Goal: Task Accomplishment & Management: Use online tool/utility

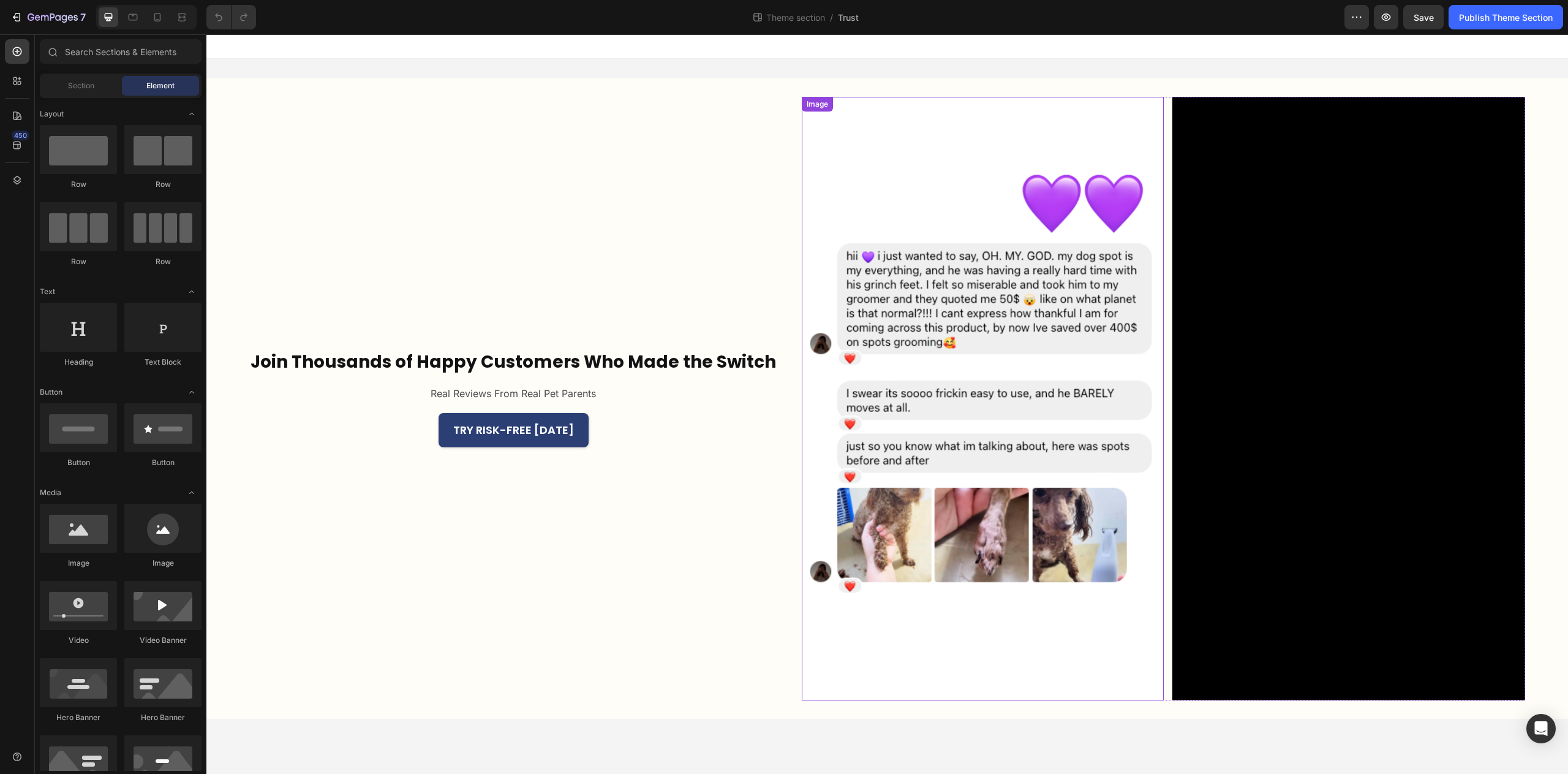
click at [1013, 201] on img at bounding box center [983, 398] width 362 height 603
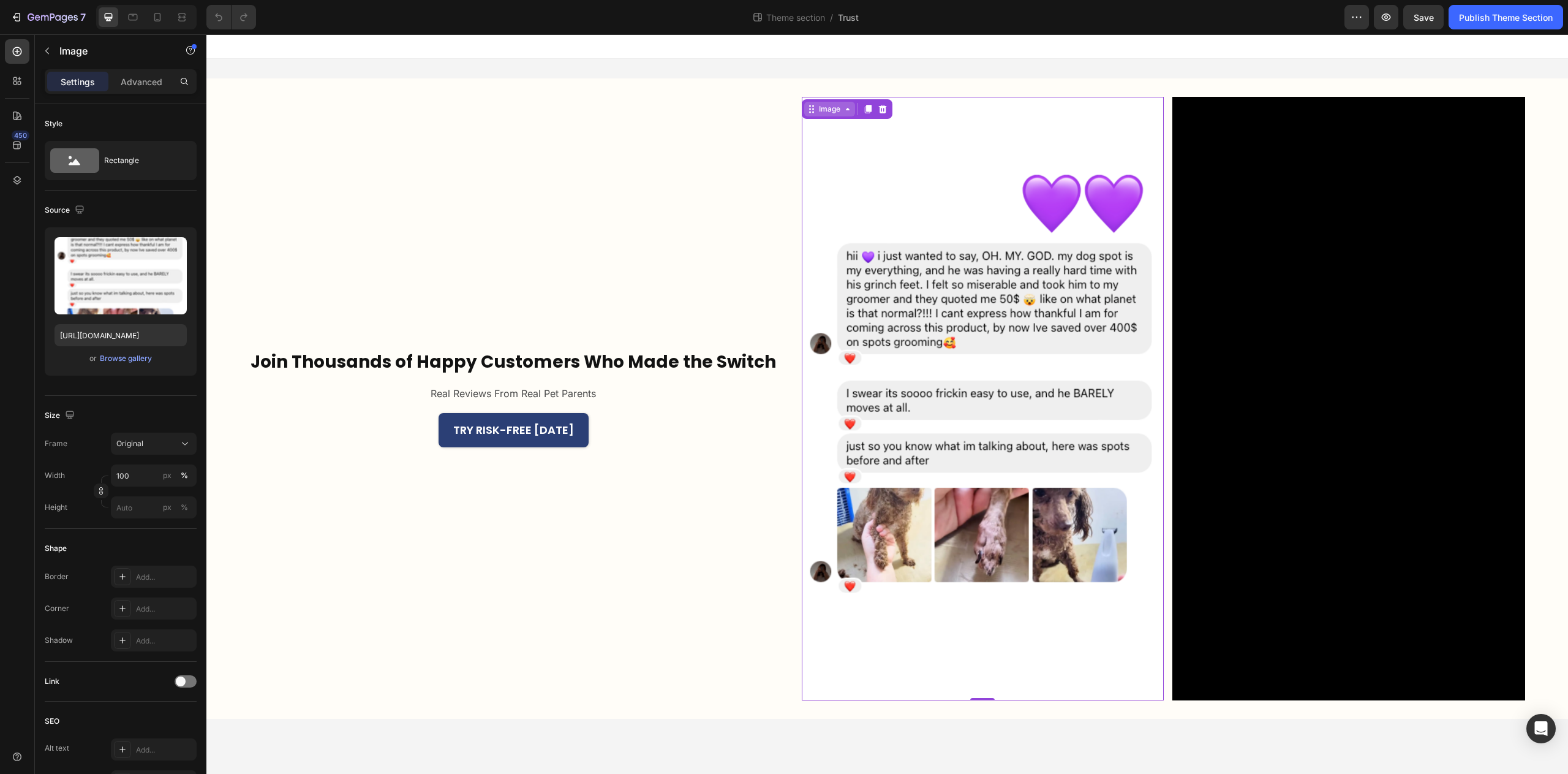
click at [832, 115] on div "Image" at bounding box center [829, 109] width 51 height 14
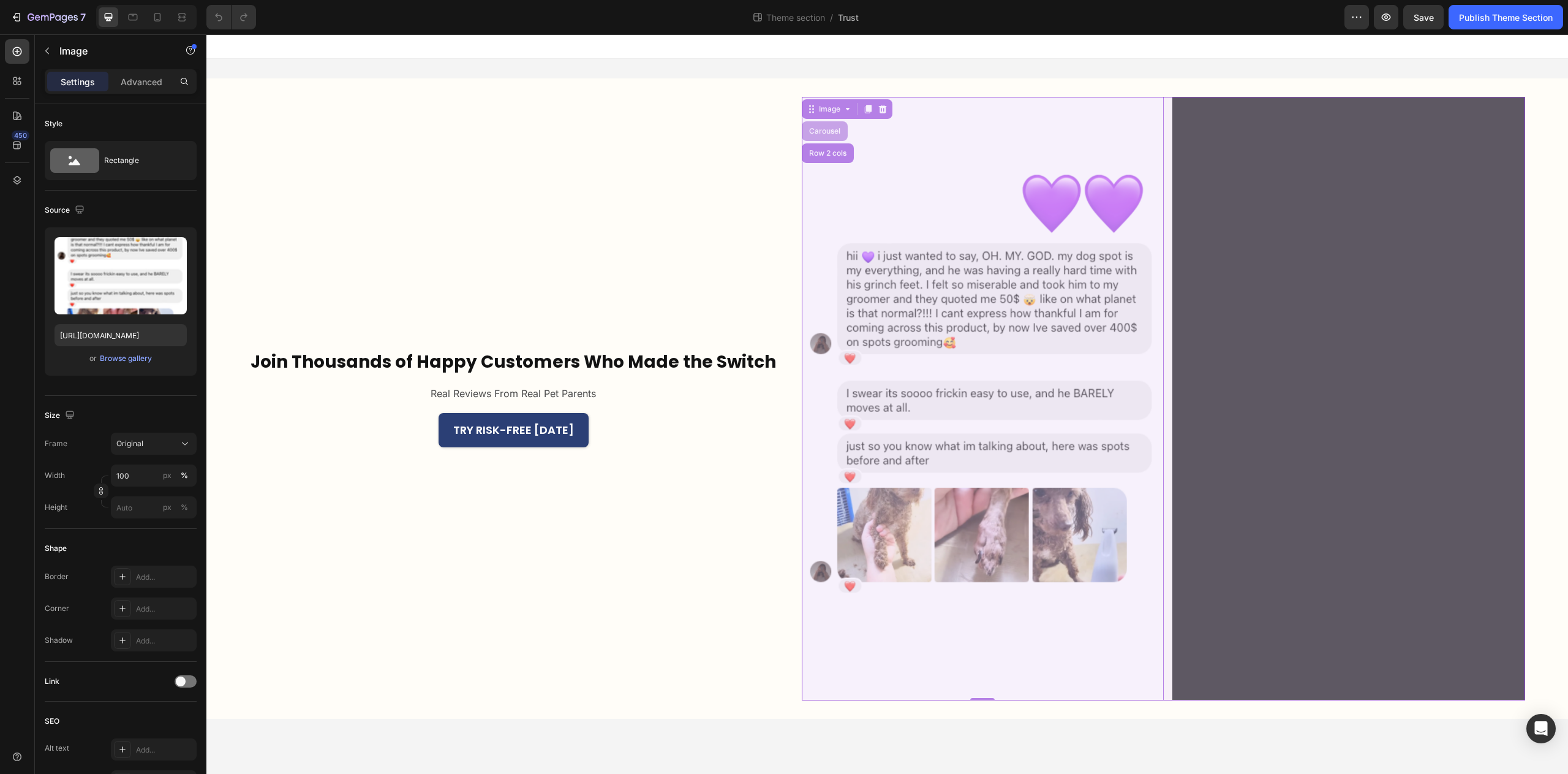
click at [823, 134] on div "Carousel" at bounding box center [825, 131] width 37 height 7
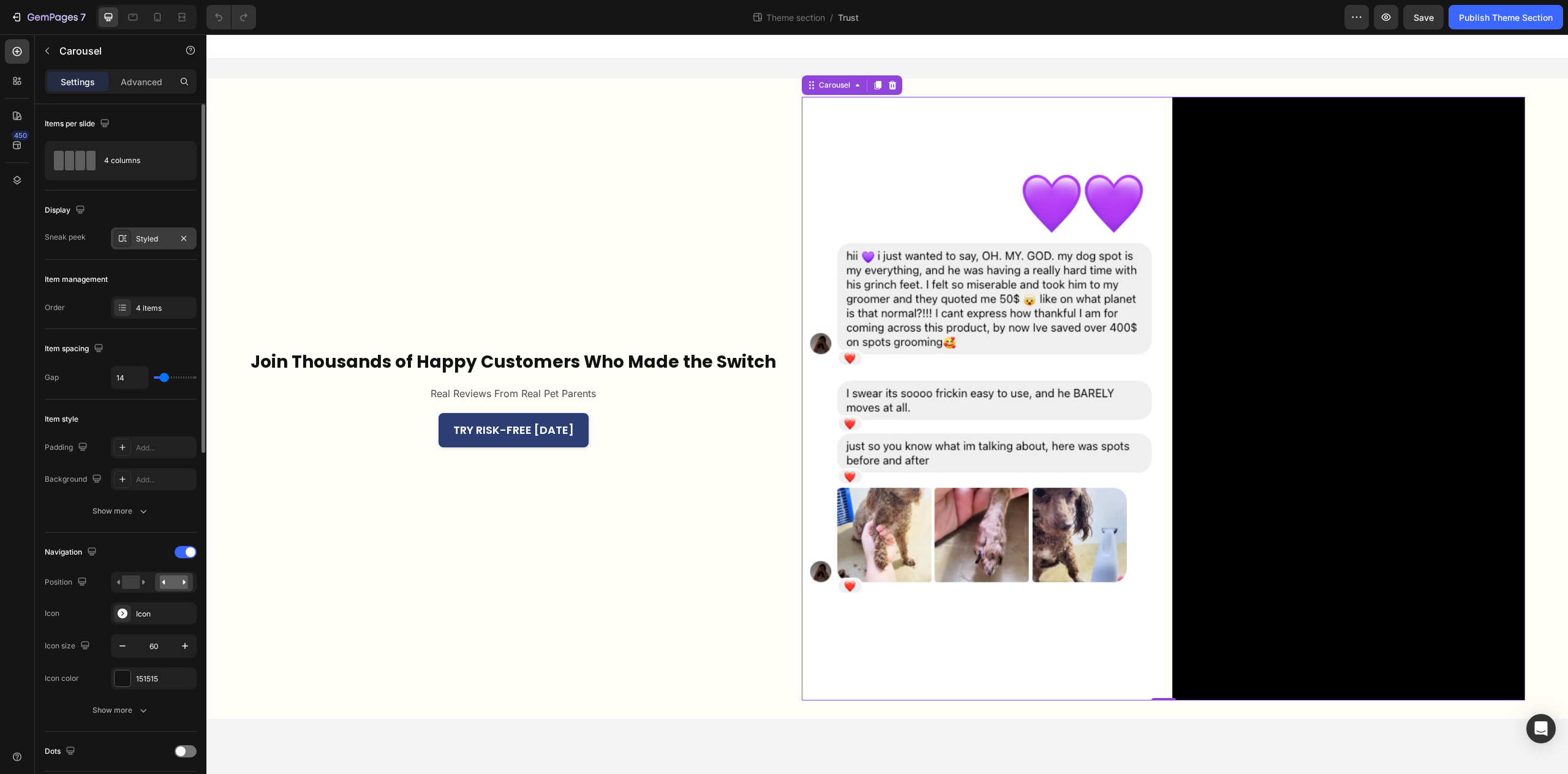
click at [151, 240] on div "Styled" at bounding box center [153, 239] width 36 height 11
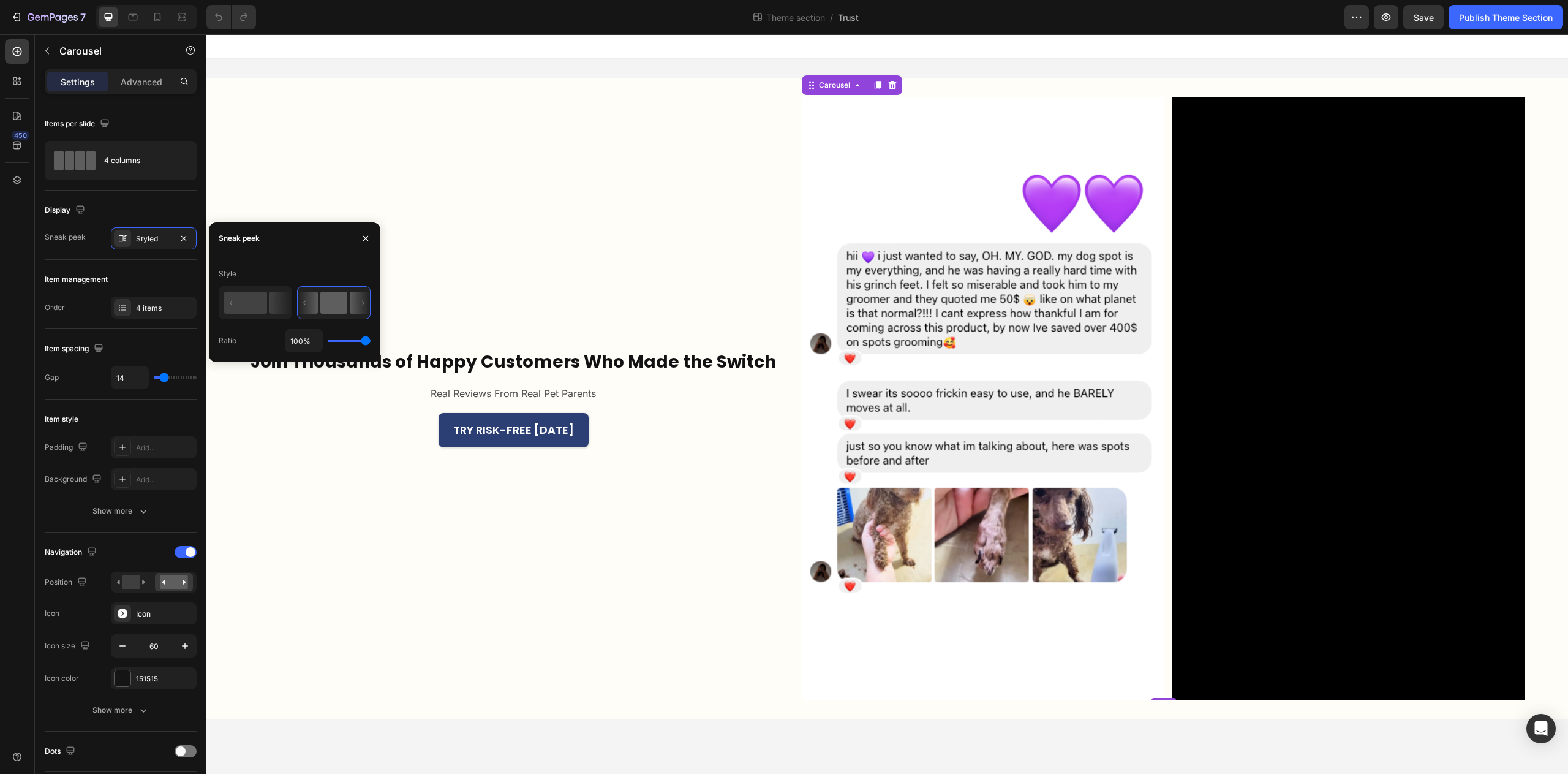
type input "94%"
type input "94"
type input "89%"
type input "89"
type input "86%"
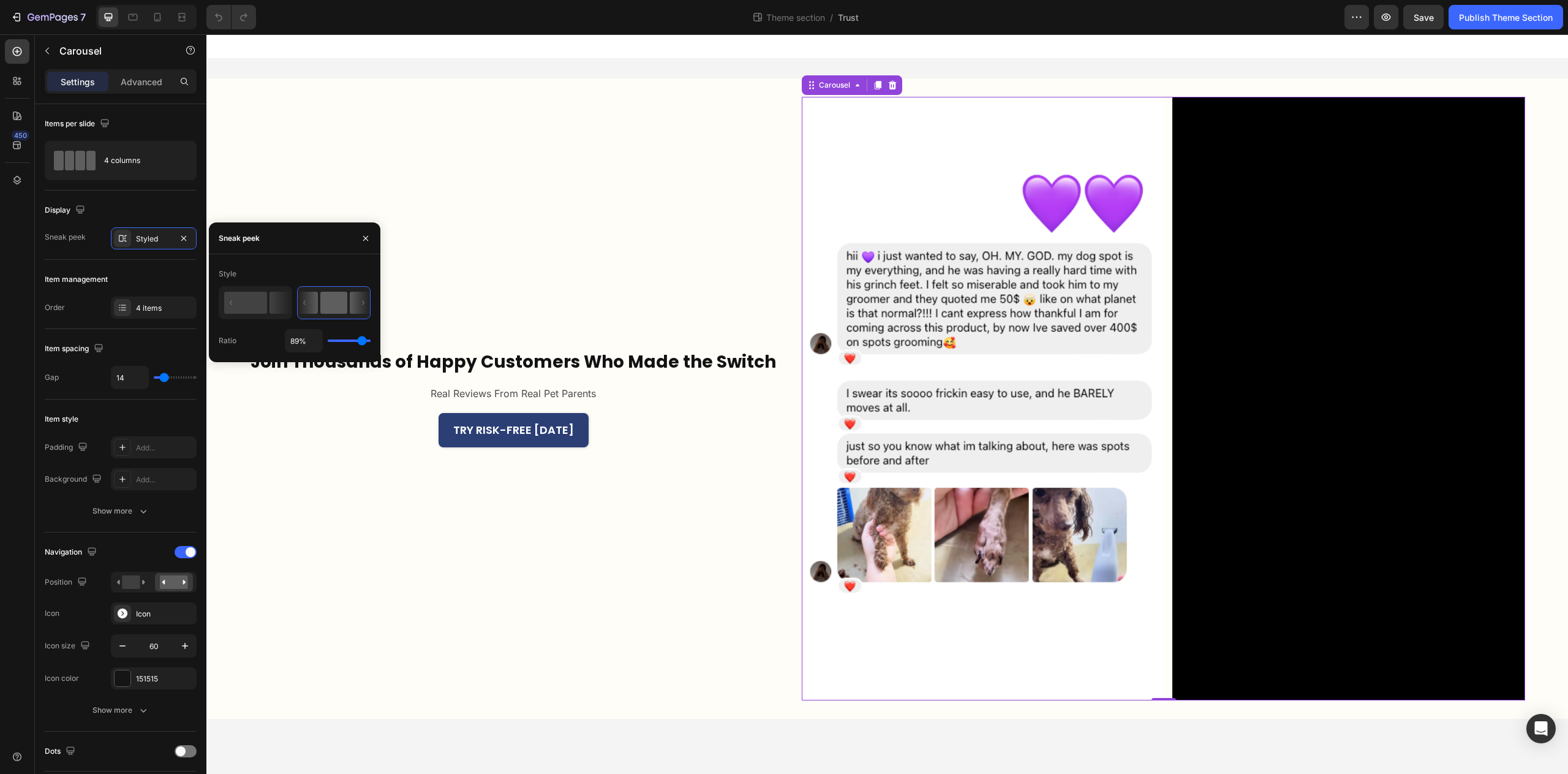
type input "86"
type input "82%"
type input "82"
type input "81%"
type input "81"
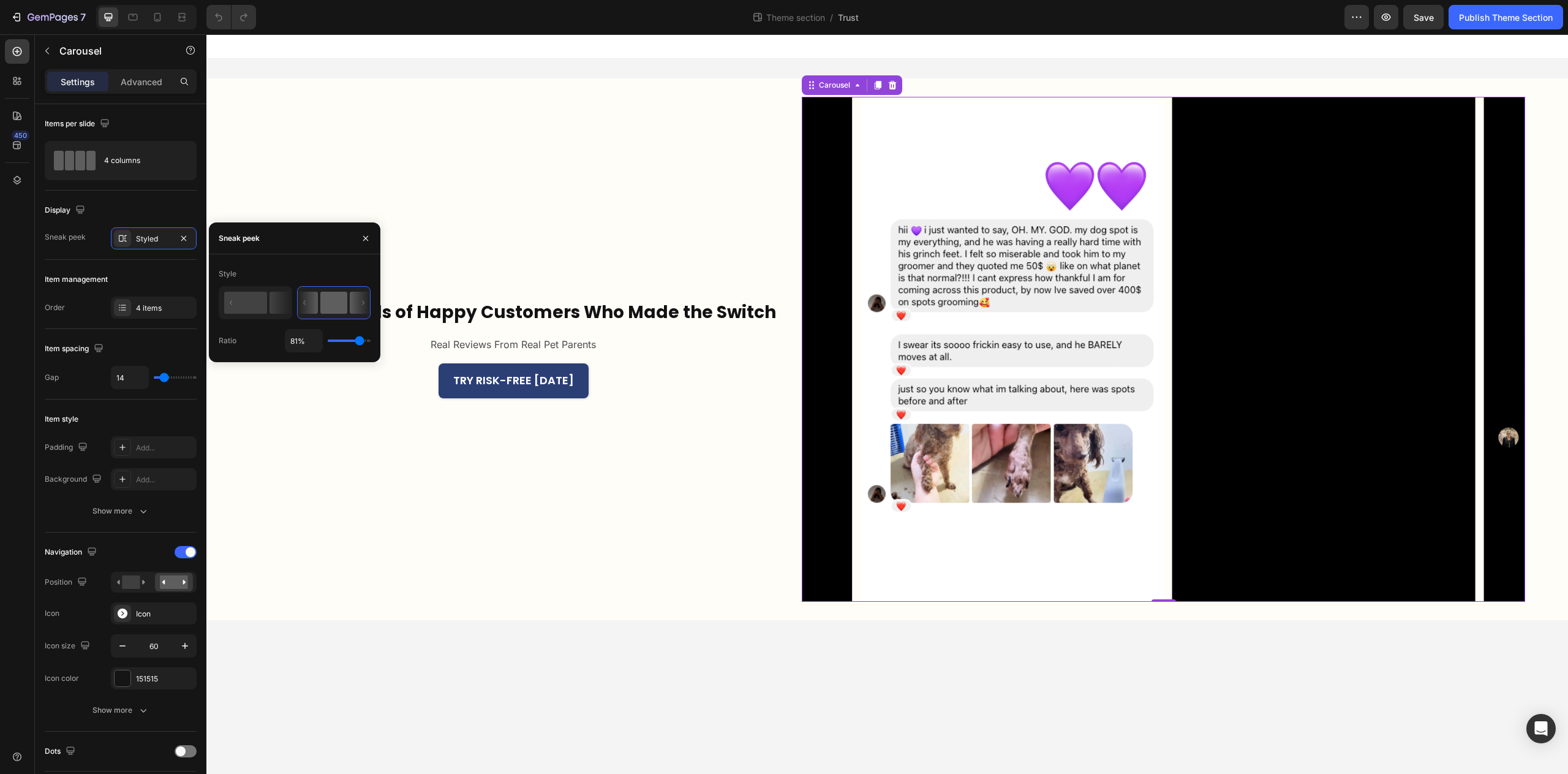
type input "79%"
type input "79"
type input "78%"
type input "78"
type input "77%"
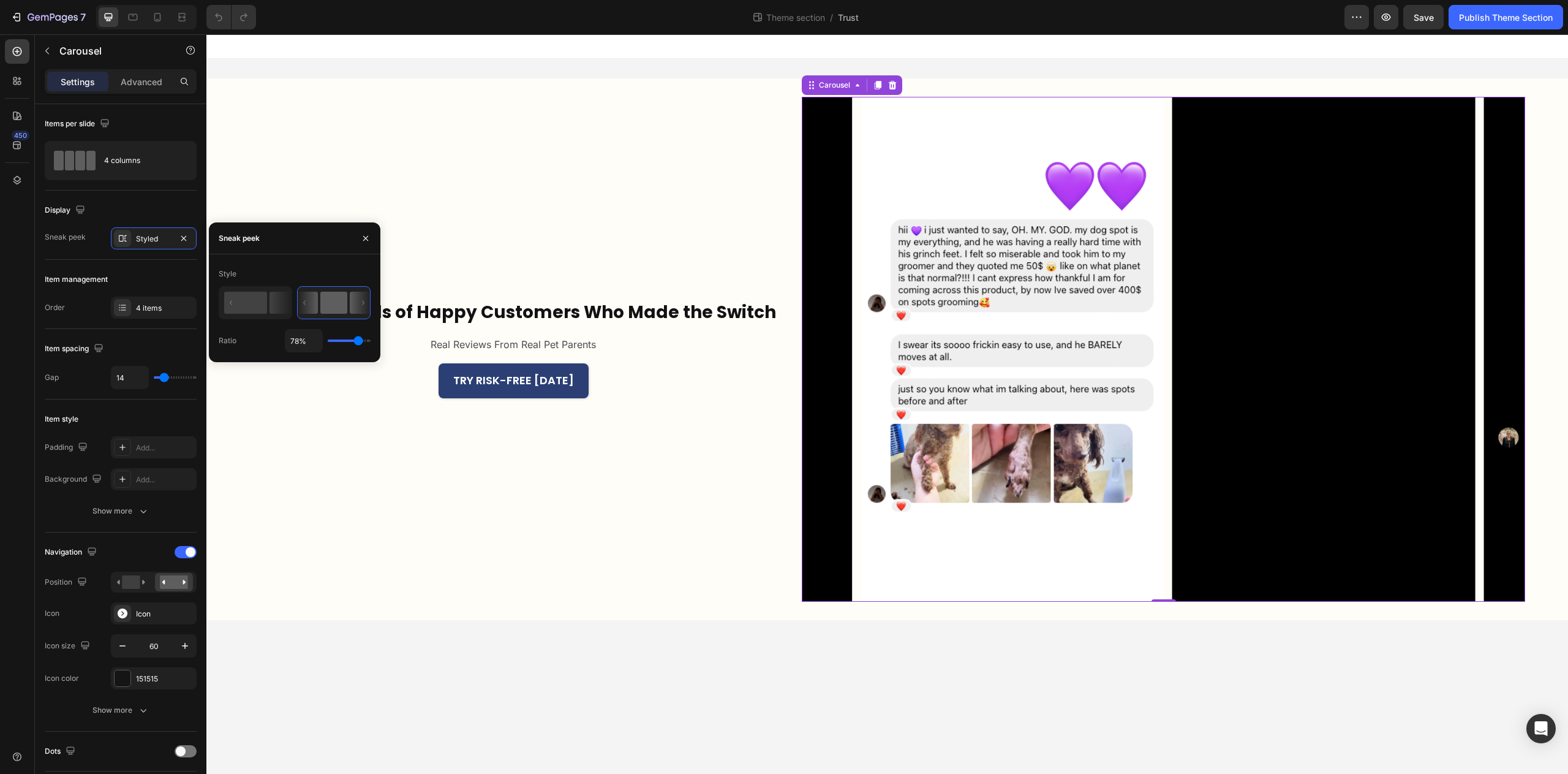
type input "77"
type input "75%"
type input "75"
type input "74%"
type input "74"
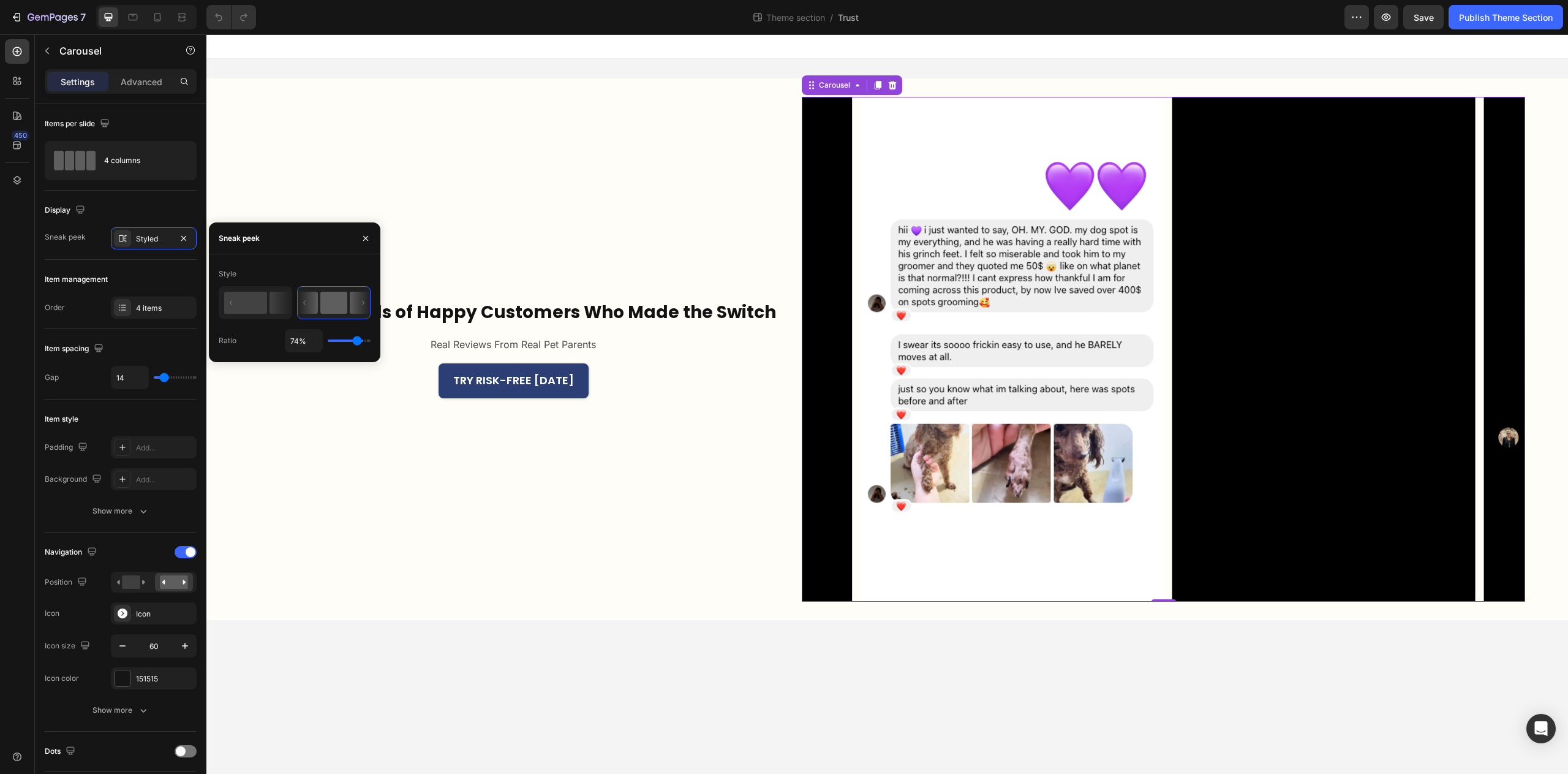
type input "73%"
type input "73"
type input "72%"
type input "72"
type input "71%"
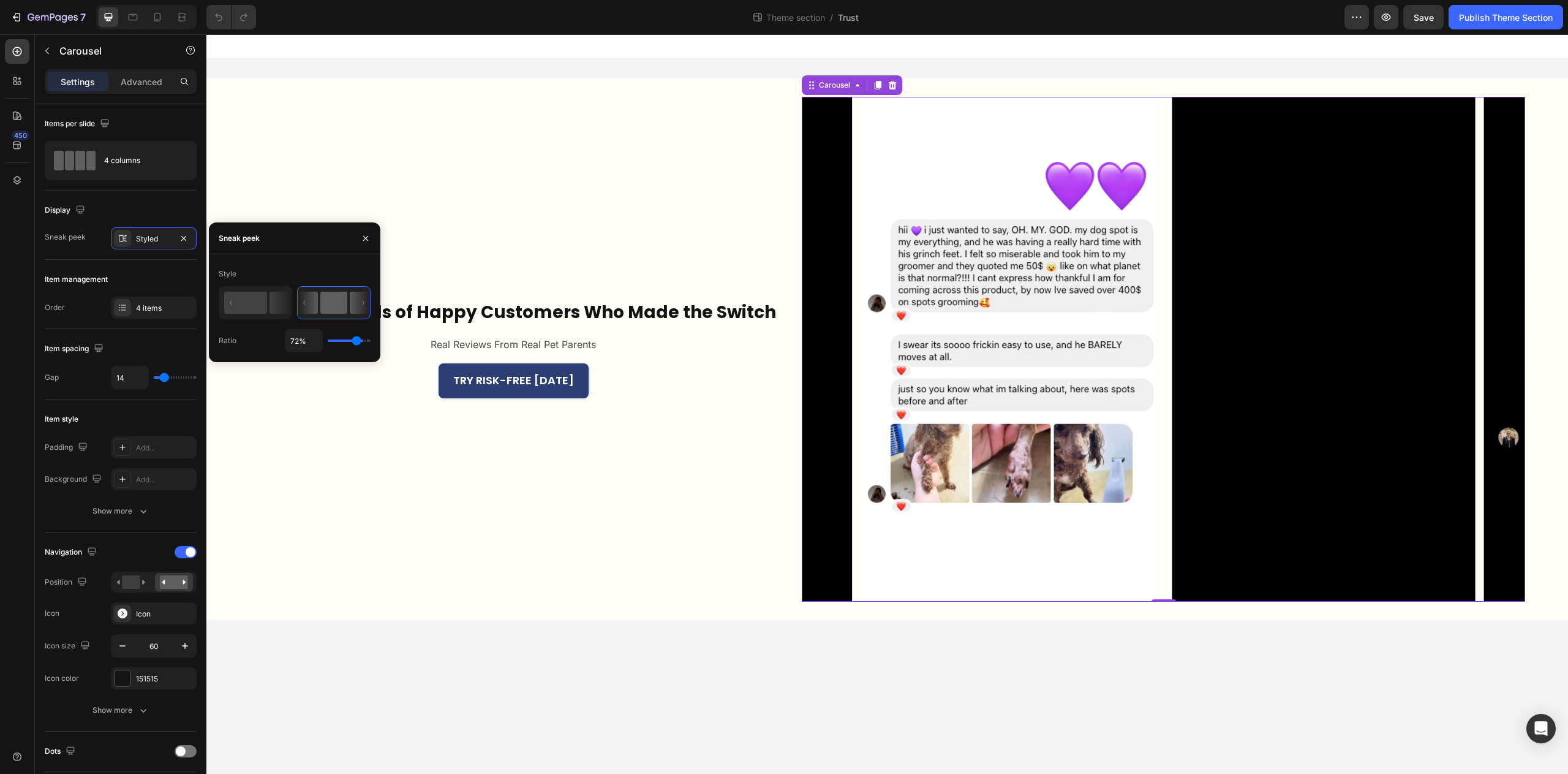
type input "71"
type input "70%"
type input "70"
type input "69%"
type input "69"
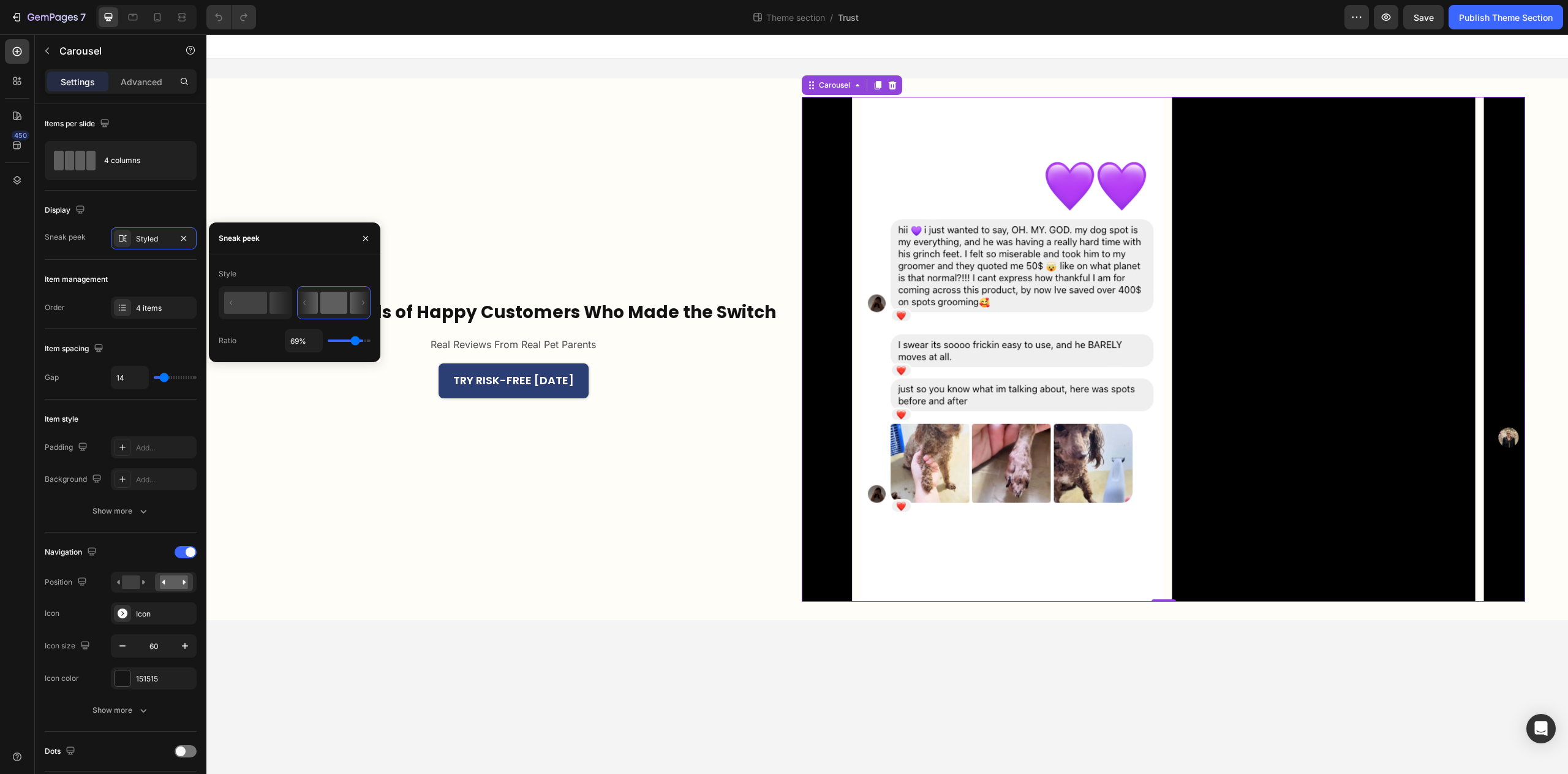
type input "68%"
type input "68"
type input "67%"
type input "67"
type input "66%"
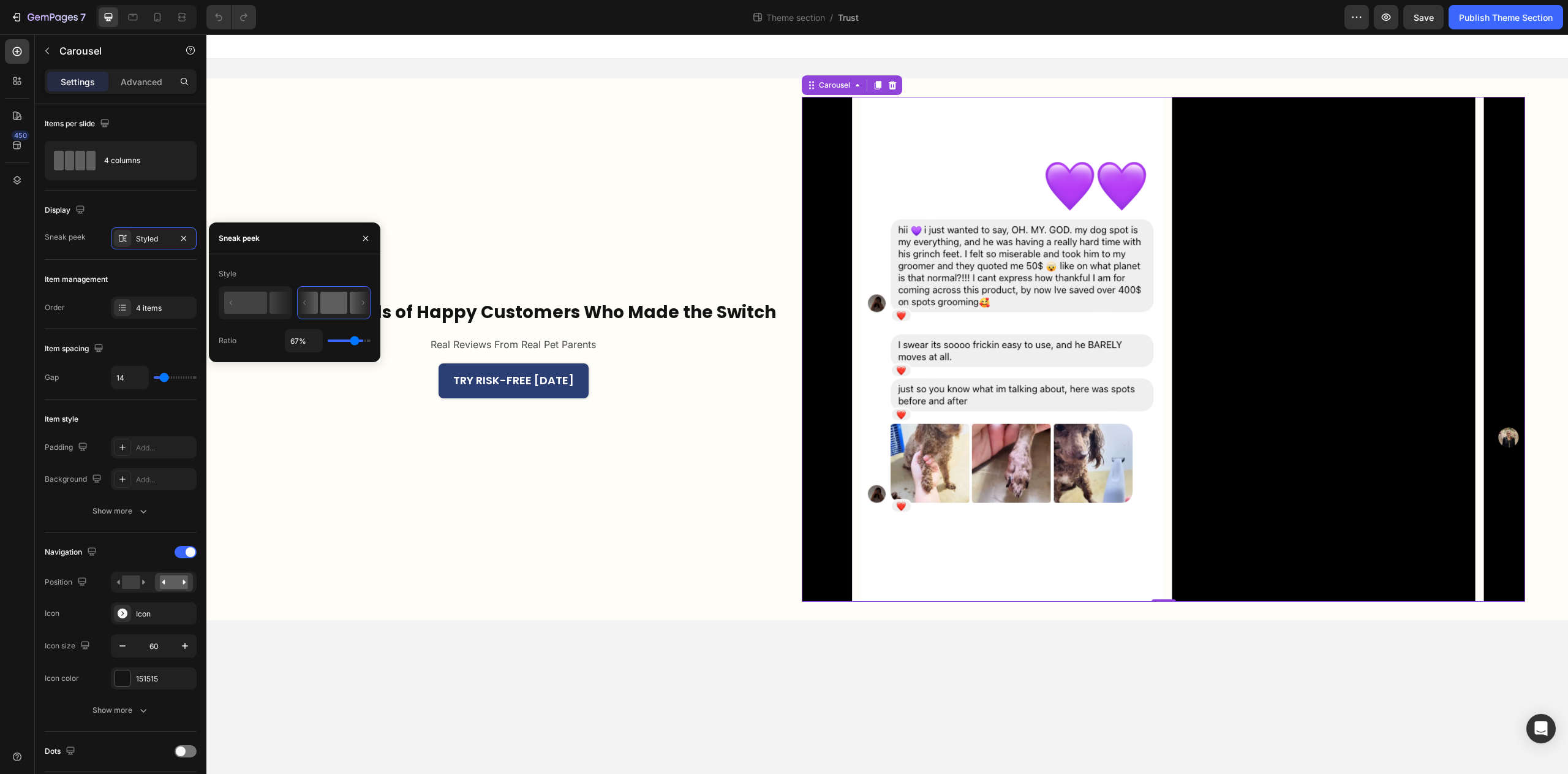
type input "66"
type input "65%"
type input "65"
type input "64%"
type input "64"
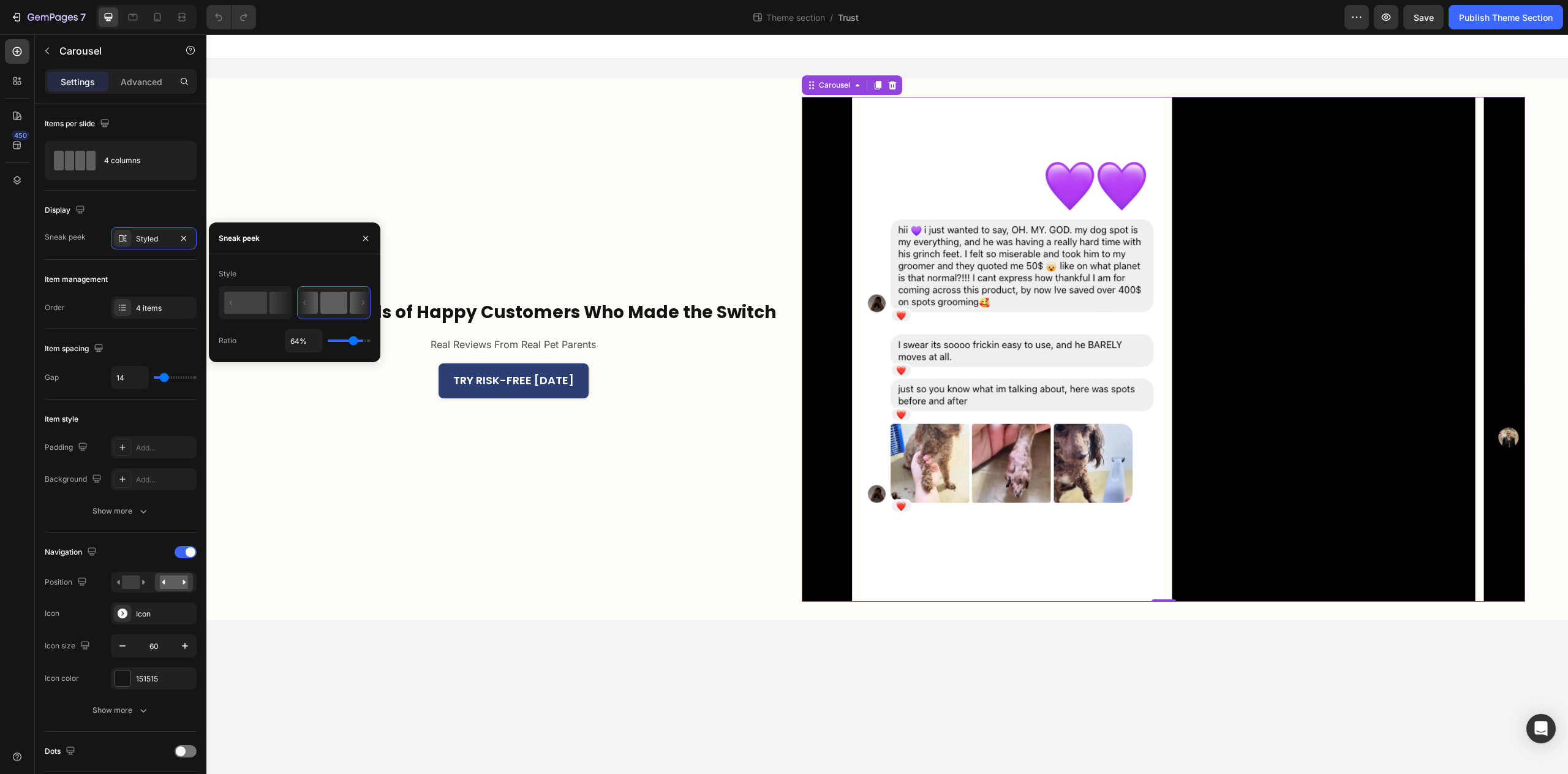
type input "63%"
type input "63"
type input "62%"
type input "62"
type input "61%"
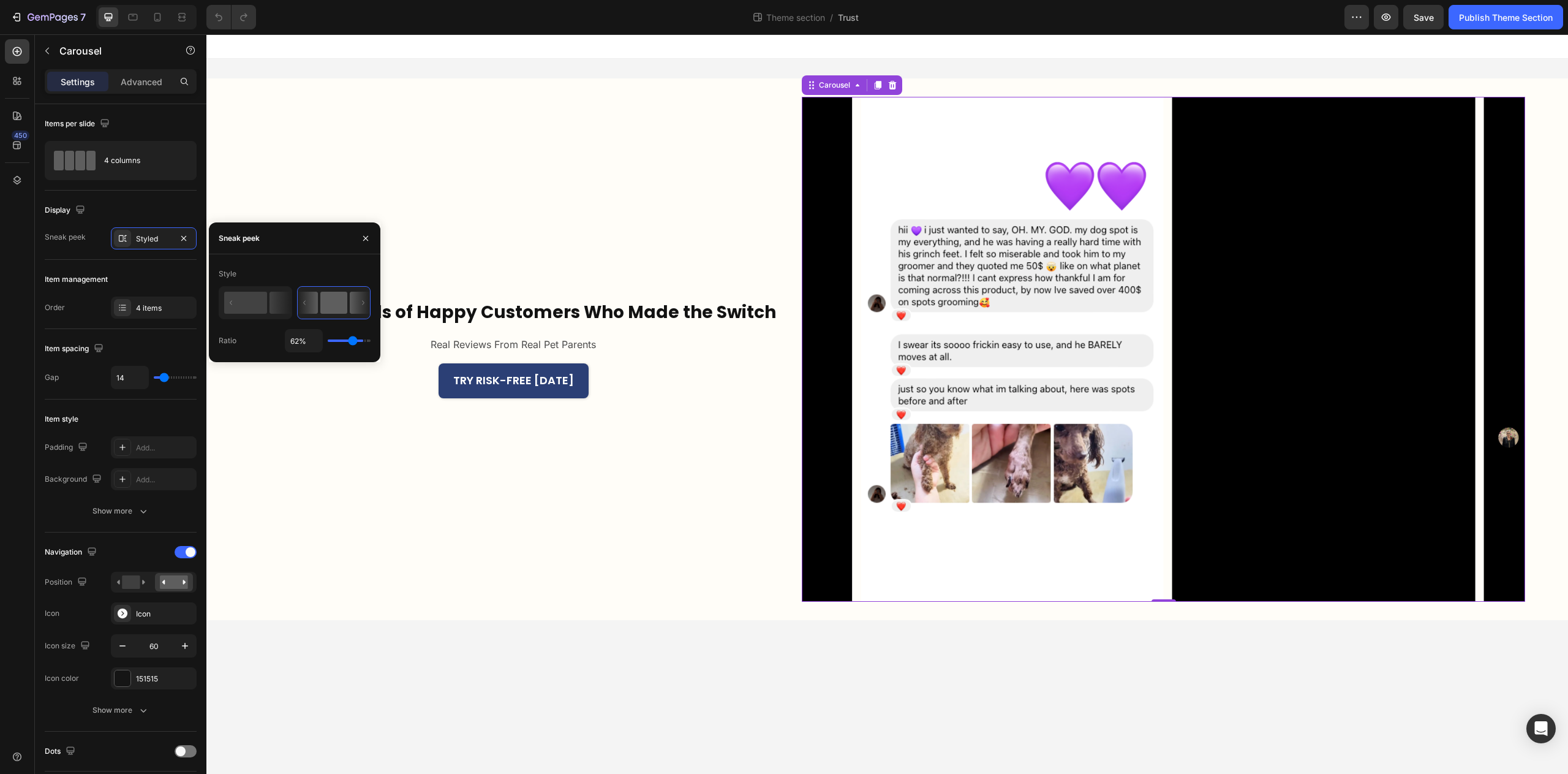
type input "61"
type input "60%"
type input "60"
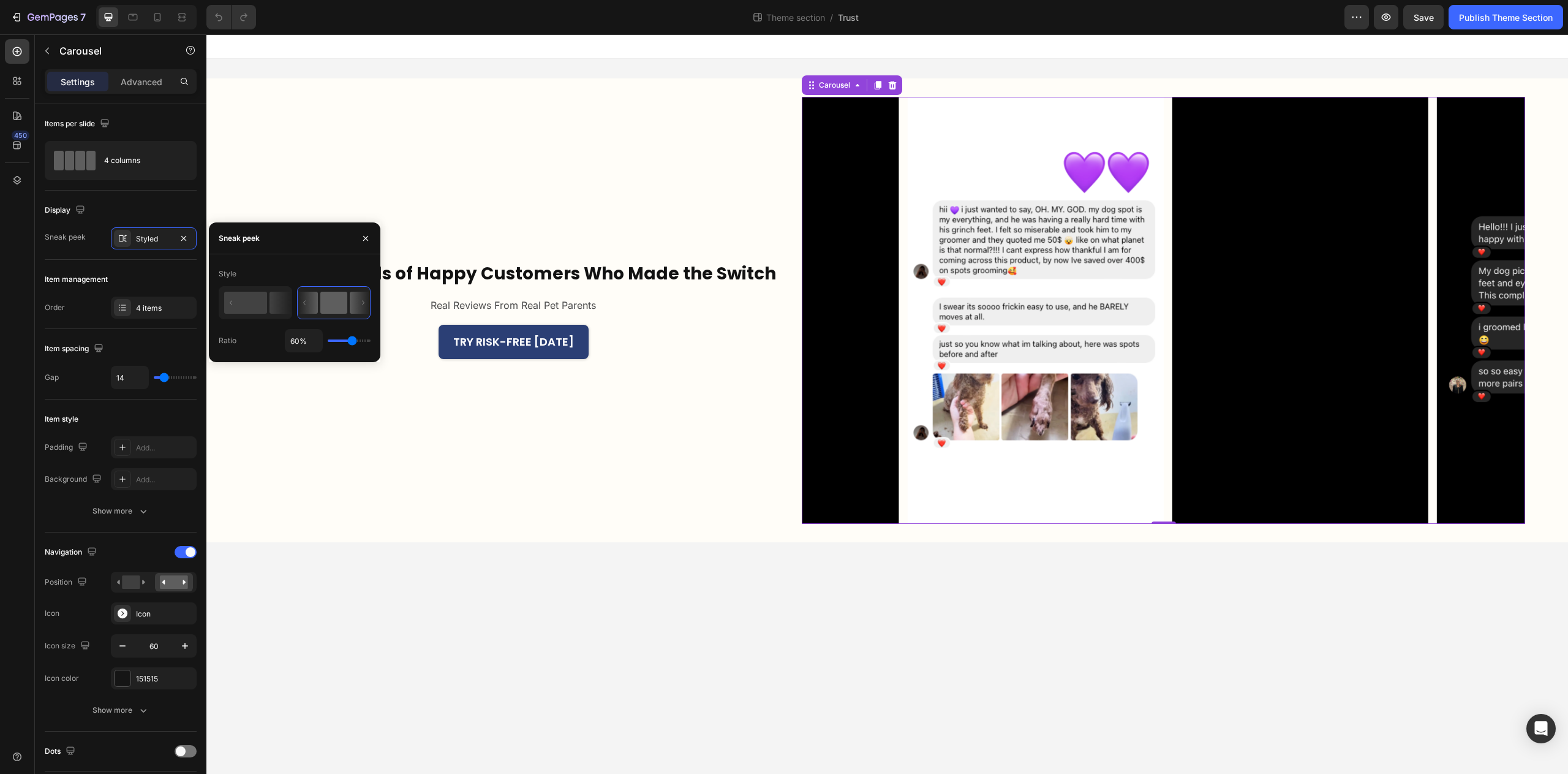
type input "59%"
type input "59"
type input "58%"
type input "58"
type input "56%"
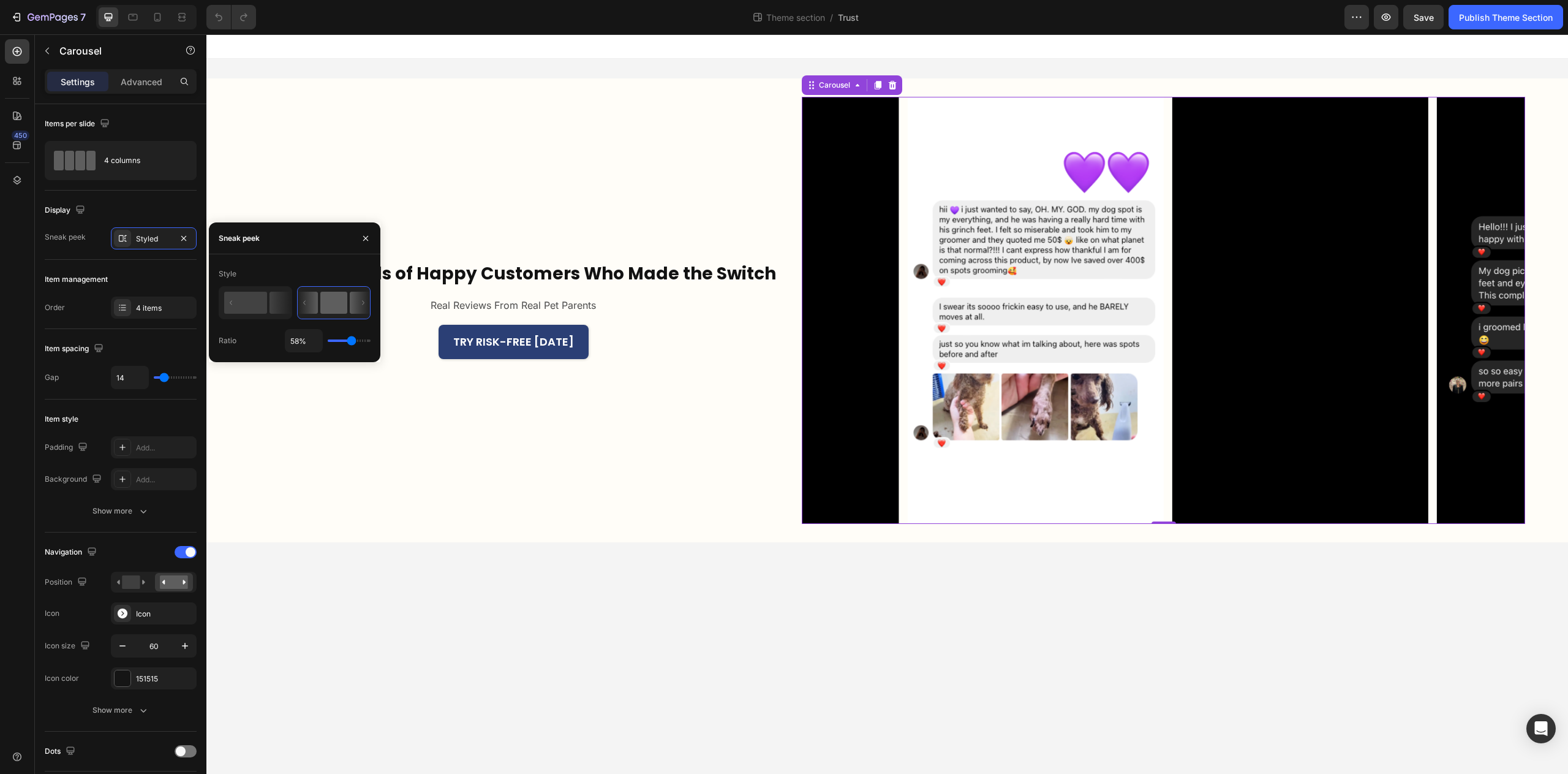
type input "56"
type input "55%"
type input "55"
type input "54%"
type input "54"
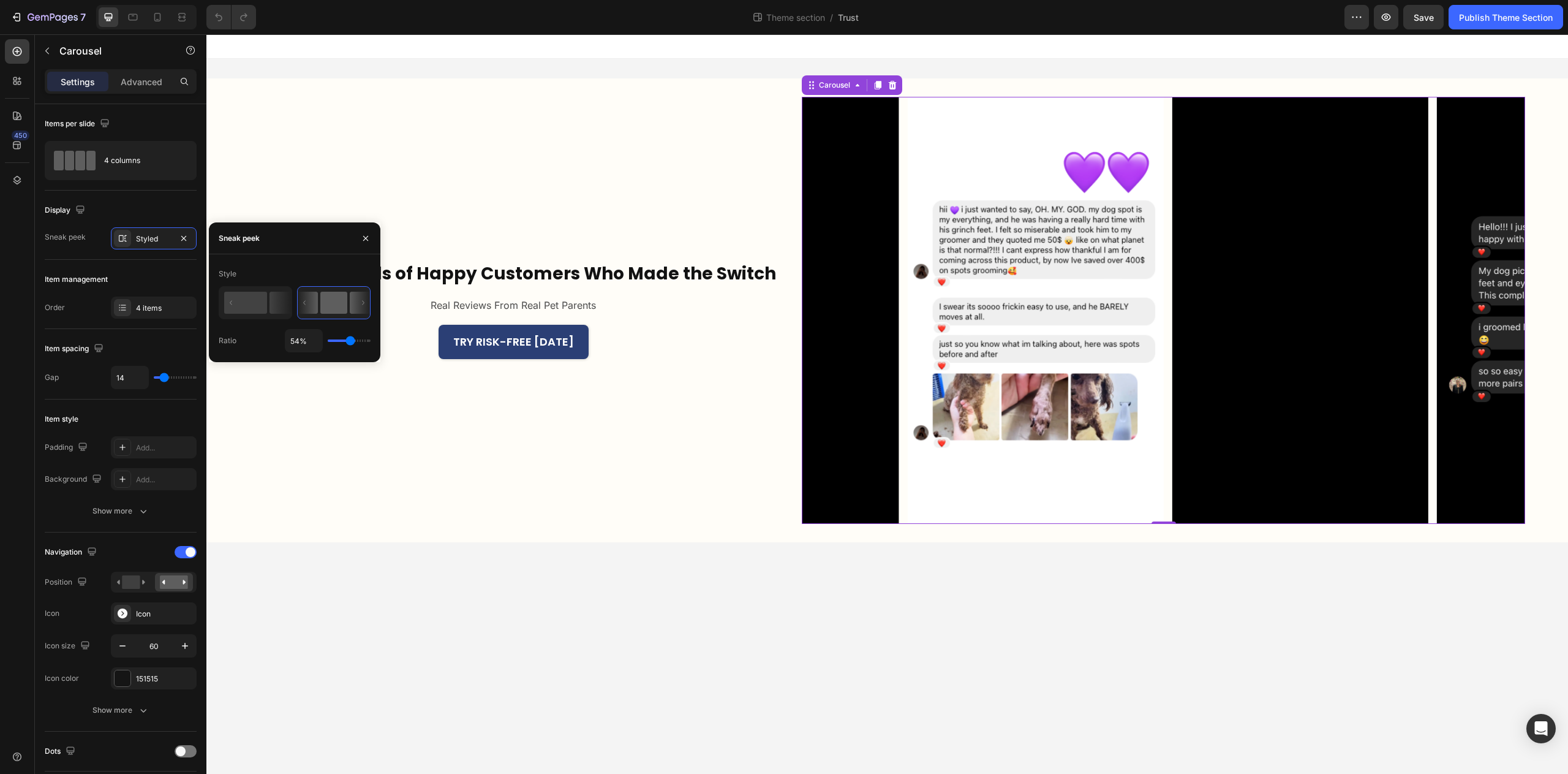
type input "53%"
type input "53"
type input "52%"
type input "52"
type input "51%"
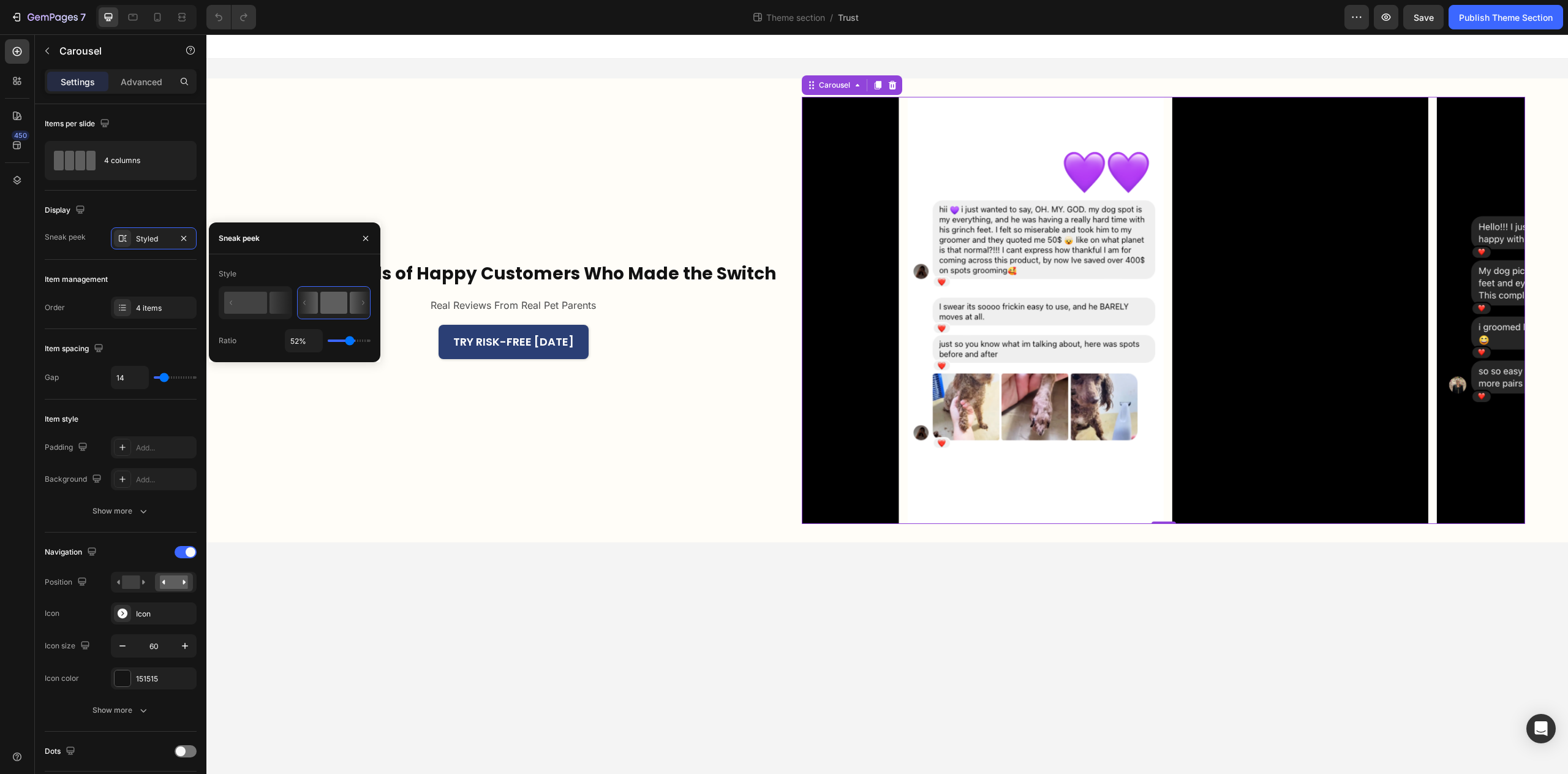
type input "51"
type input "50%"
type input "50"
type input "49%"
type input "49"
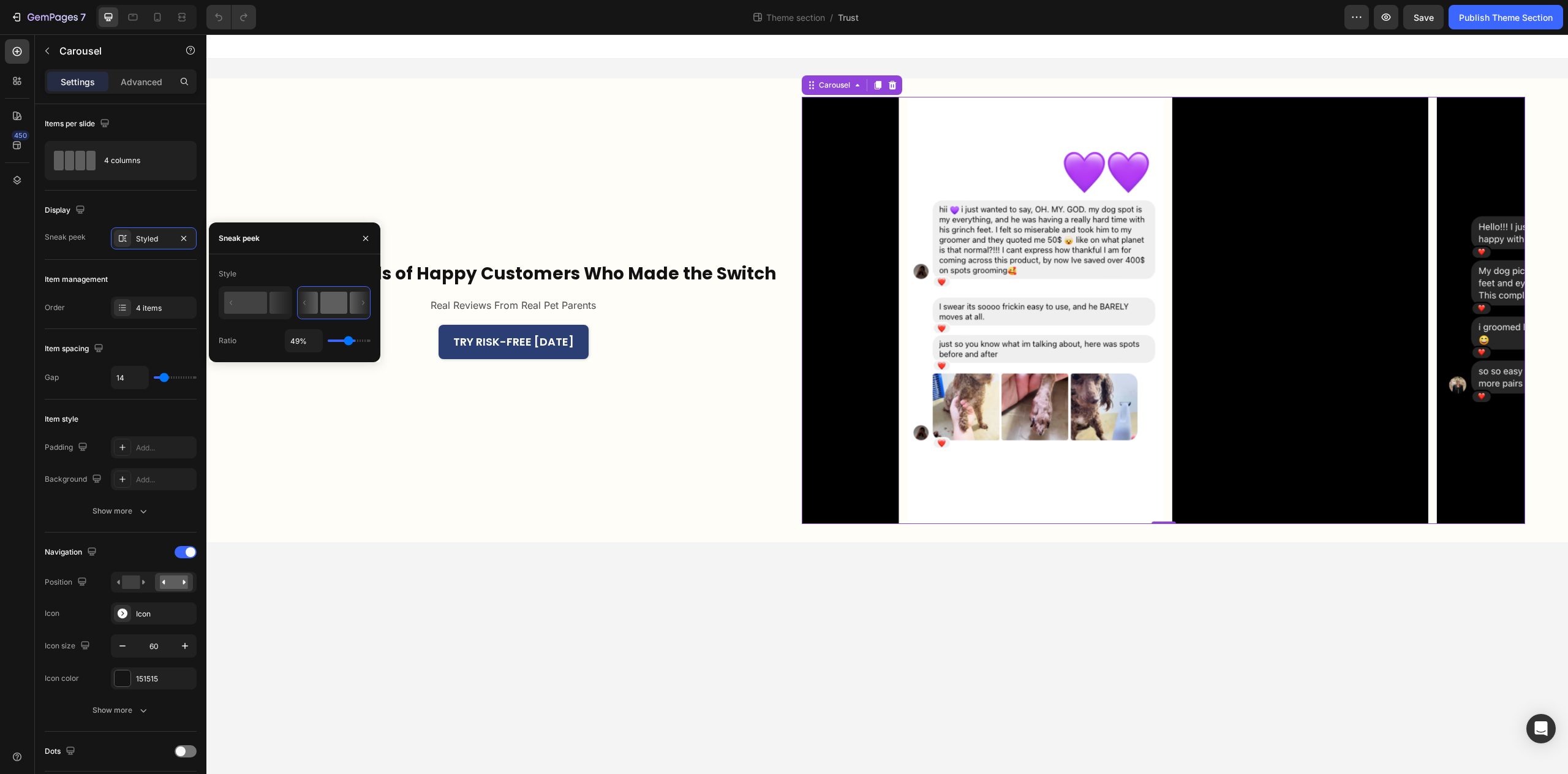
type input "48%"
type input "48"
type input "46%"
type input "46"
type input "45%"
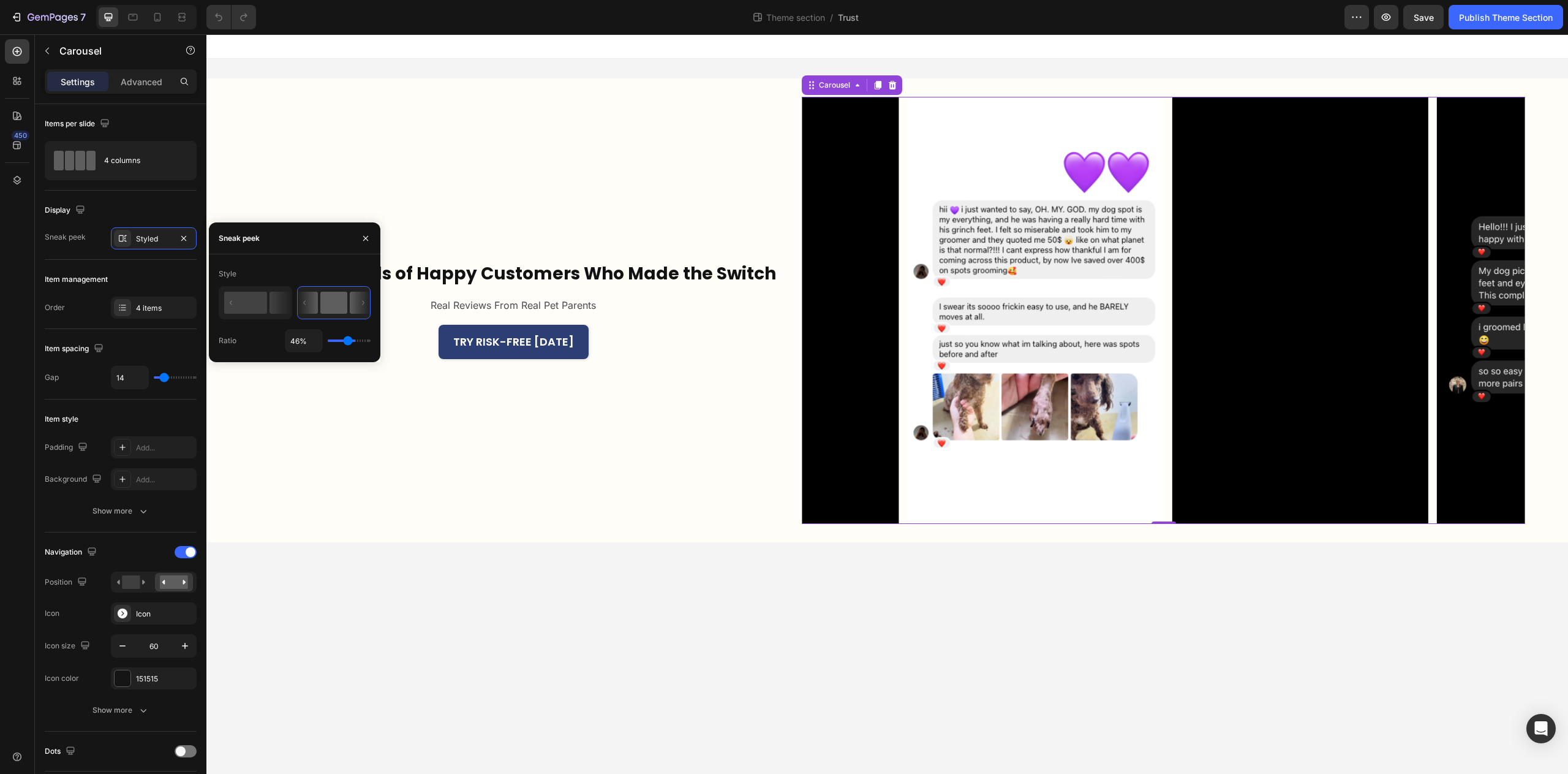
type input "45"
type input "44%"
type input "44"
type input "43%"
type input "43"
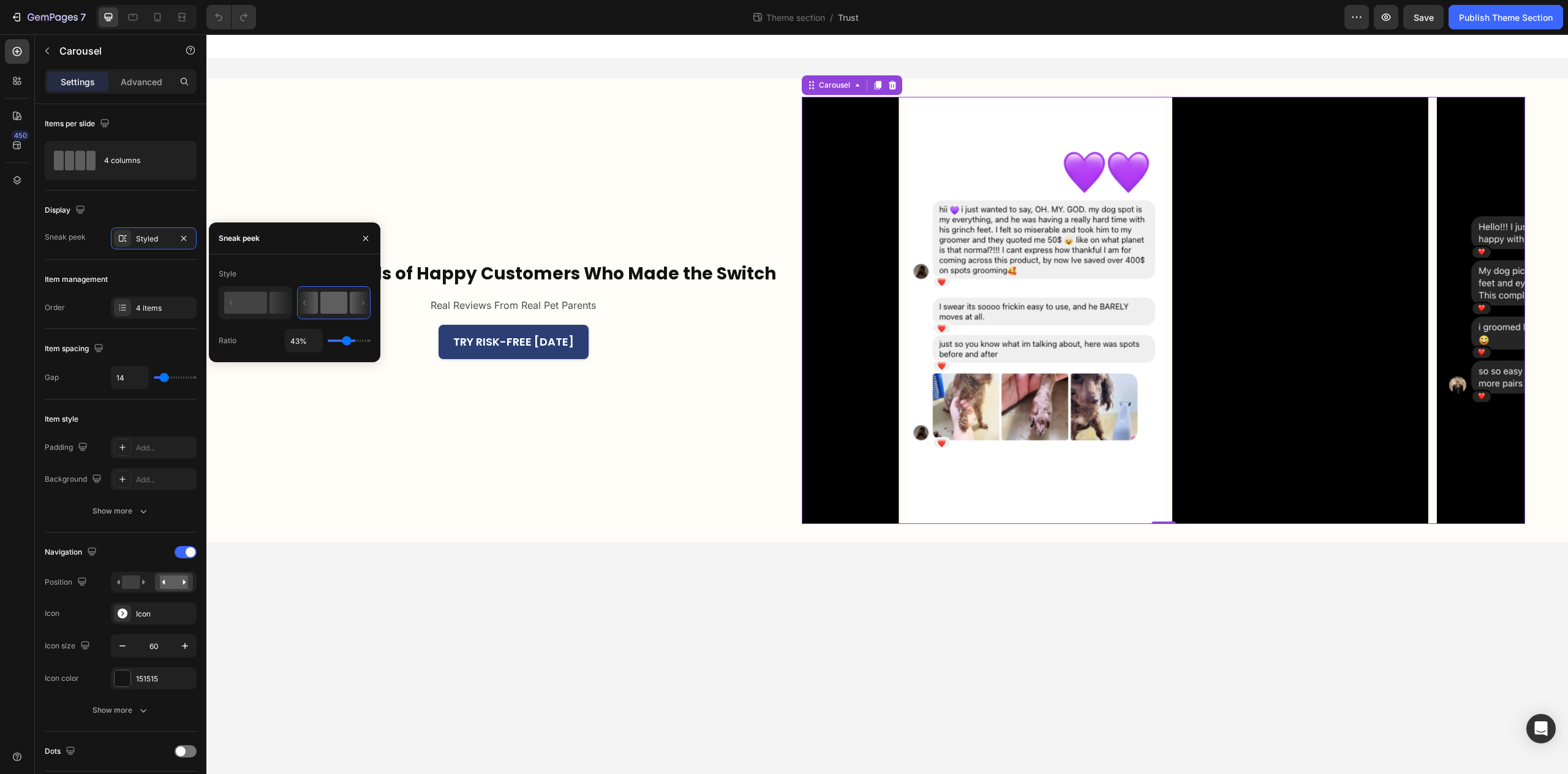
type input "42%"
type input "42"
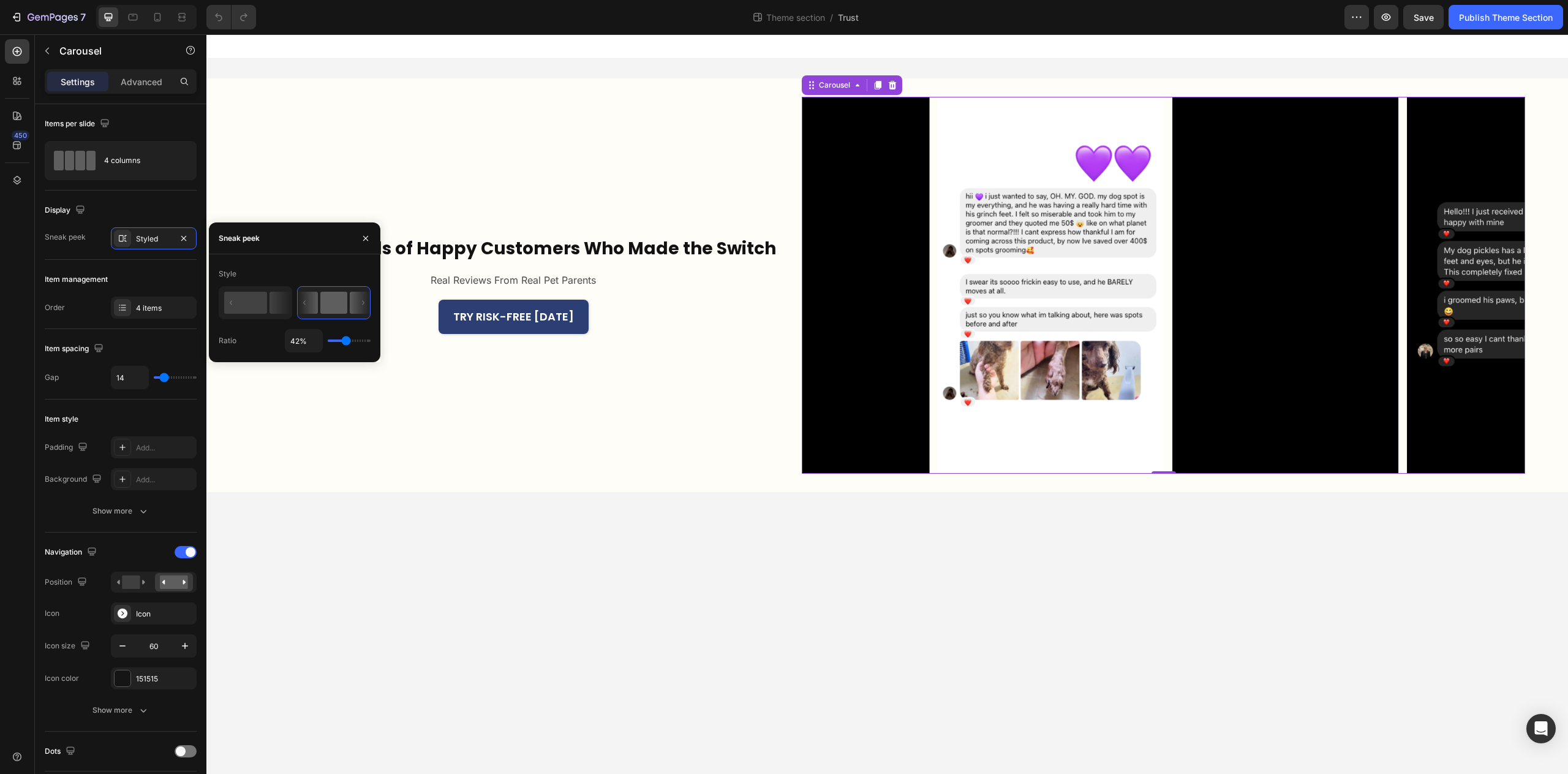
type input "41%"
type input "41"
type input "40%"
type input "40"
type input "39%"
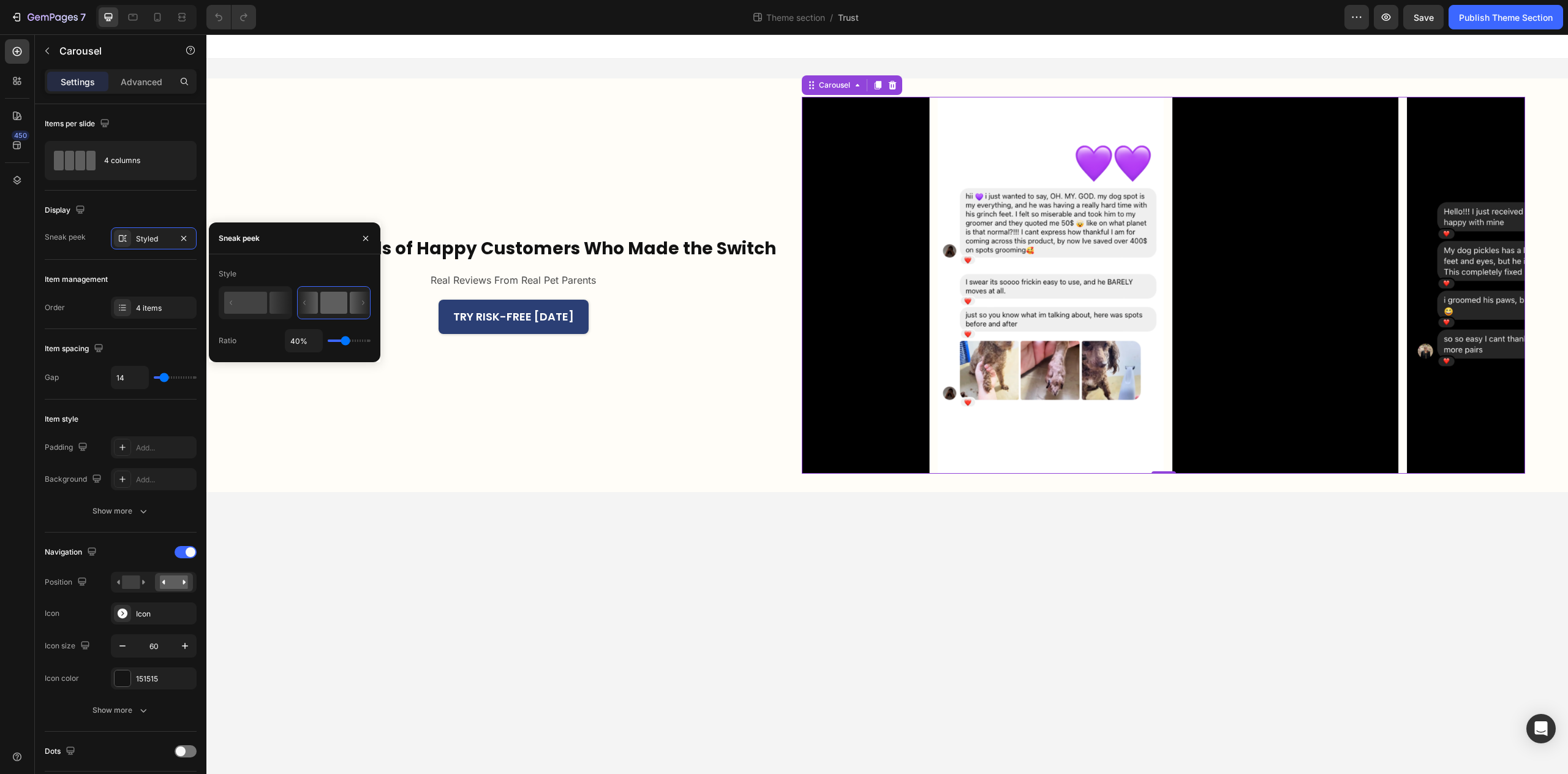
type input "39"
type input "38%"
type input "38"
type input "37%"
type input "37"
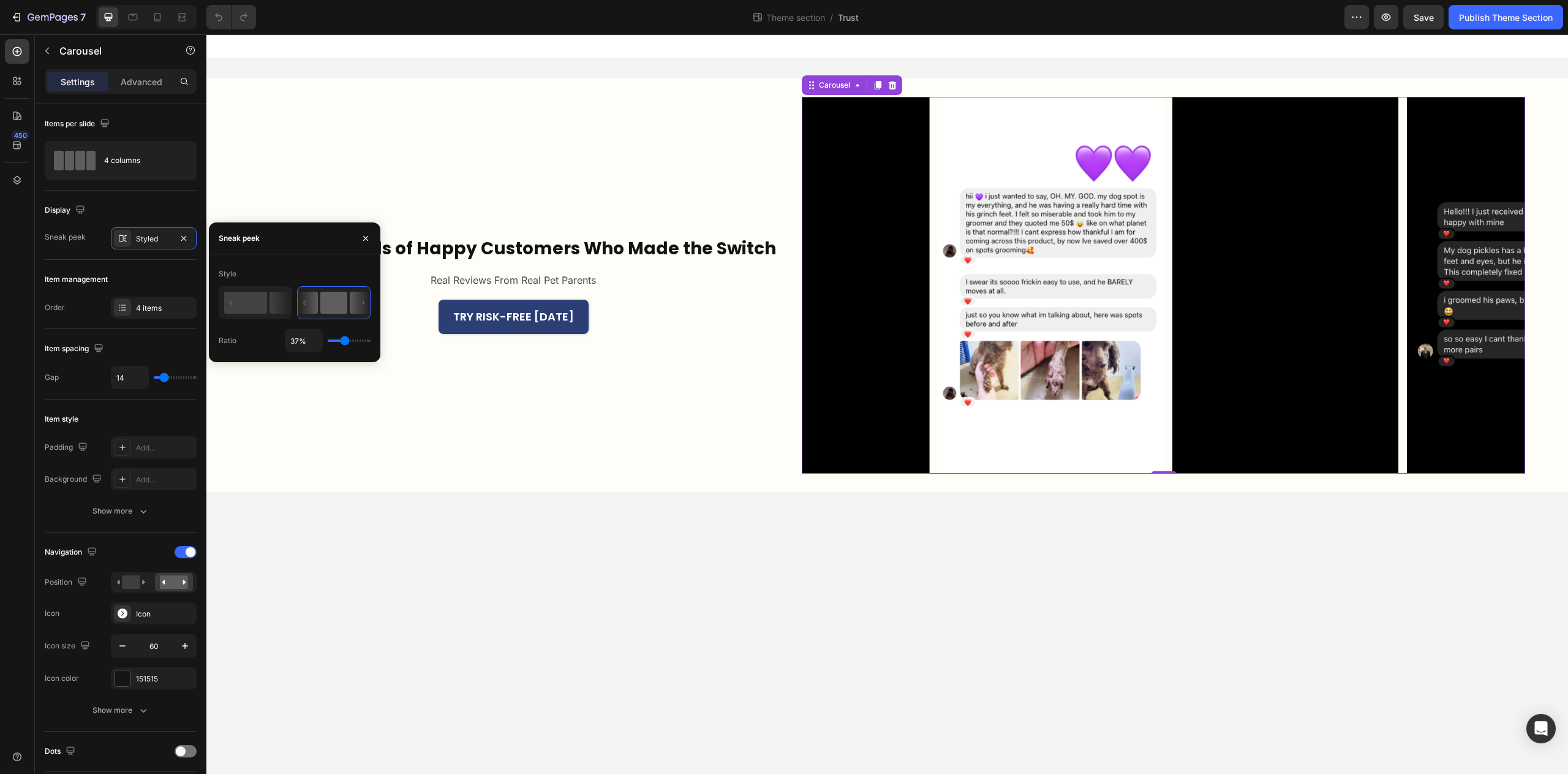
type input "36%"
type input "36"
type input "35%"
type input "35"
type input "34%"
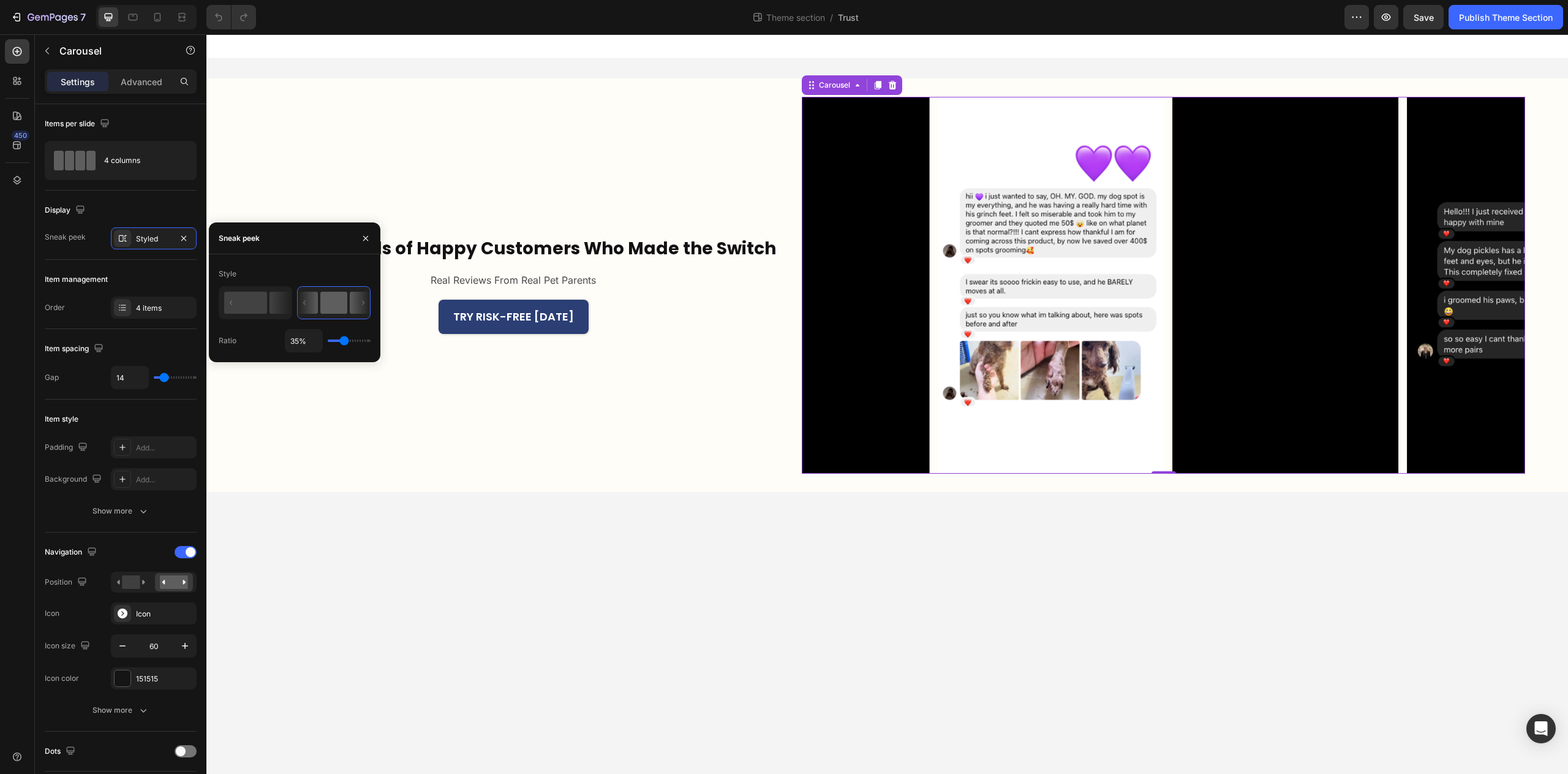
type input "34"
type input "33%"
type input "33"
type input "32%"
type input "32"
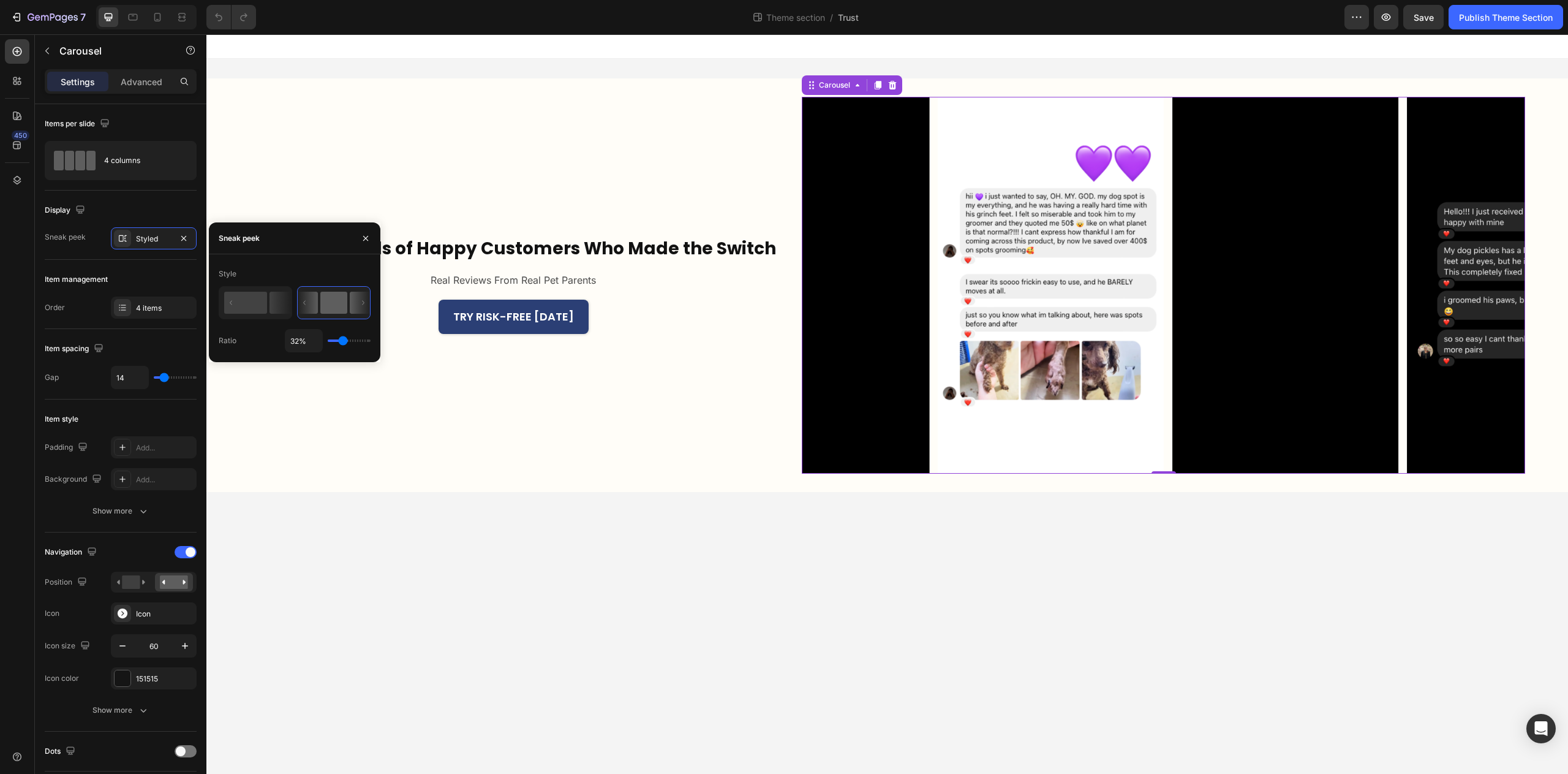
type input "30%"
type input "30"
type input "29%"
type input "29"
type input "26%"
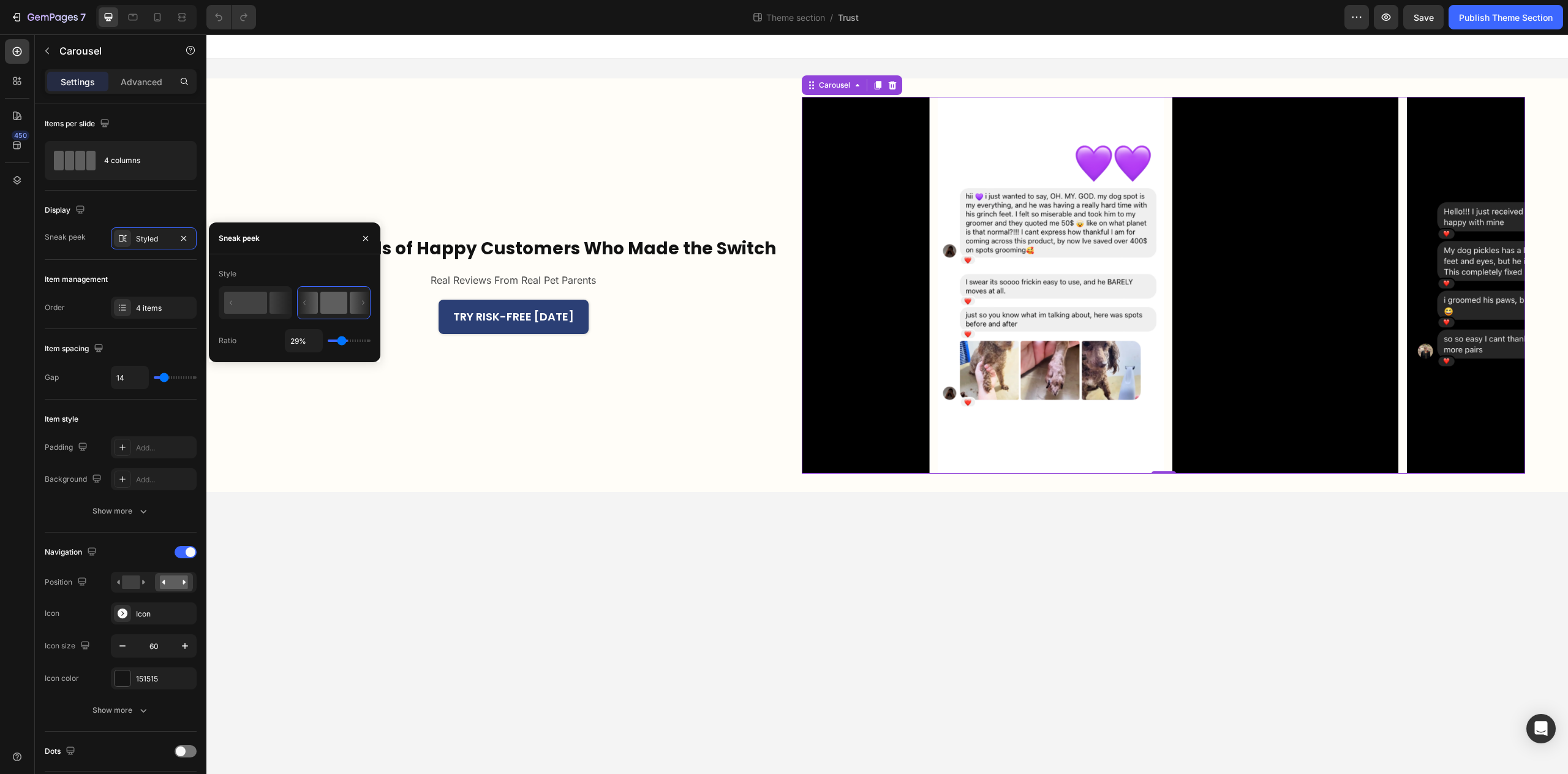
type input "26"
type input "24%"
type input "24"
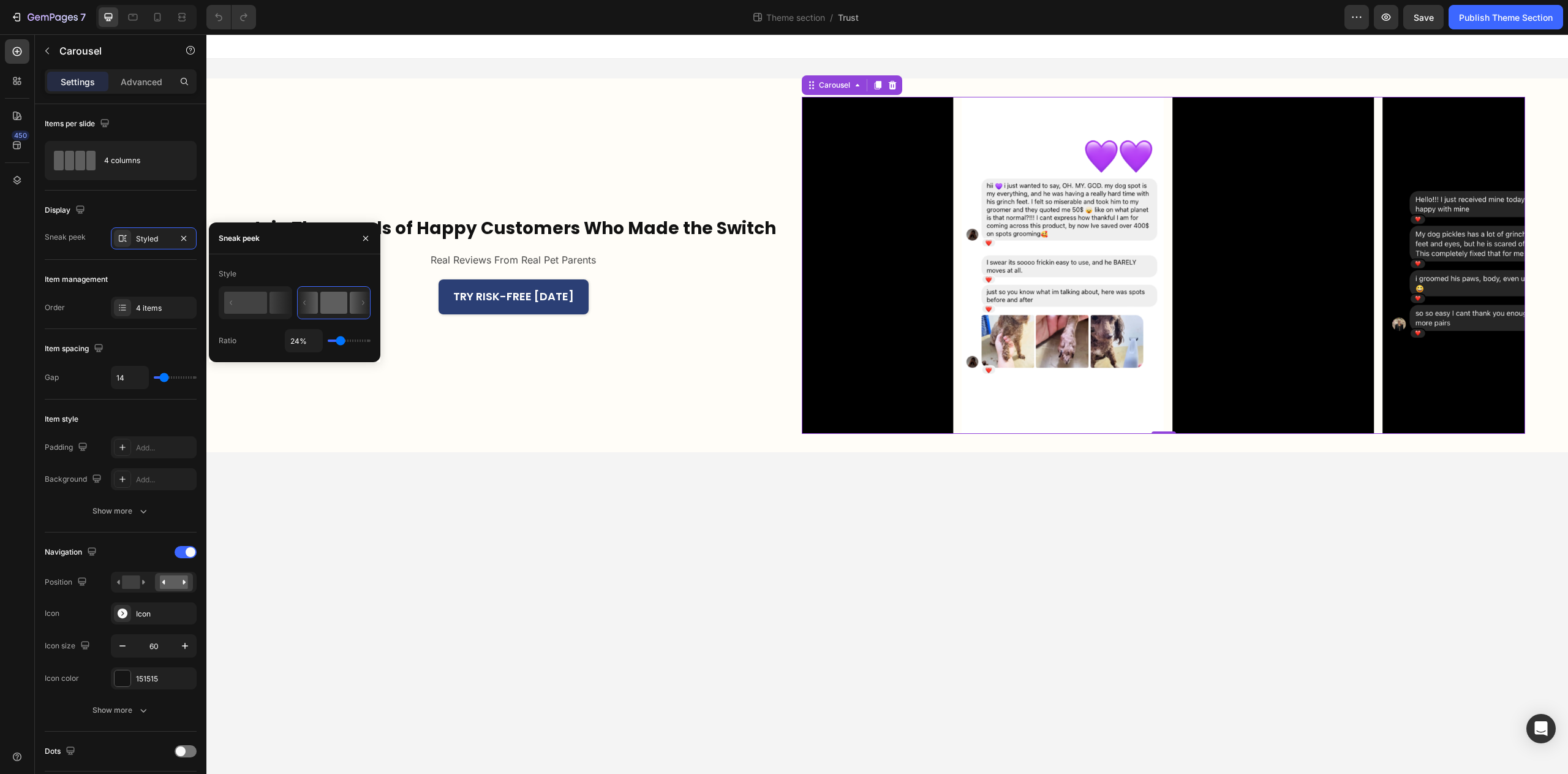
type input "22%"
type input "22"
type input "20%"
type input "20"
type input "18%"
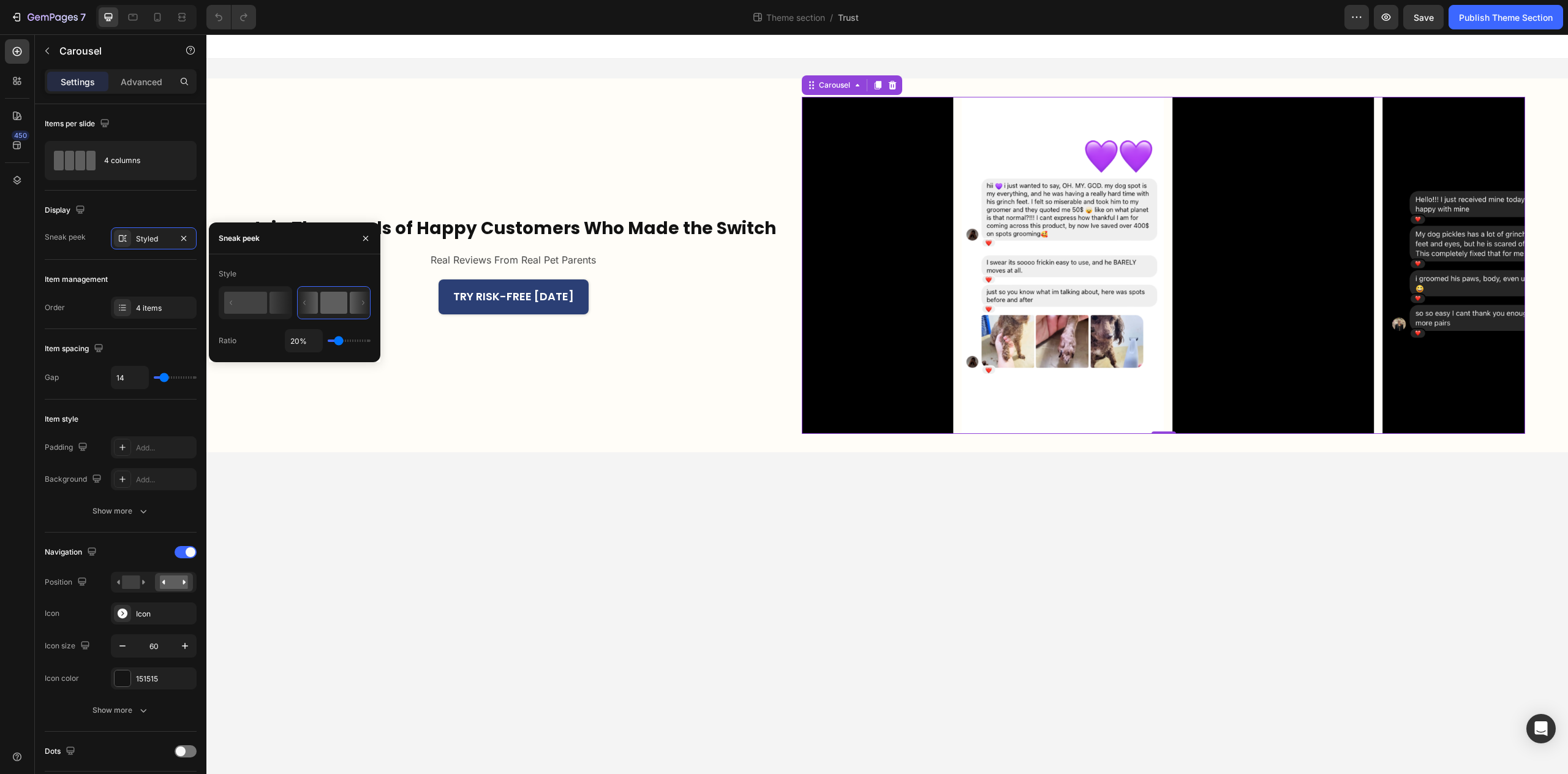
type input "18"
type input "17%"
type input "17"
type input "15%"
type input "15"
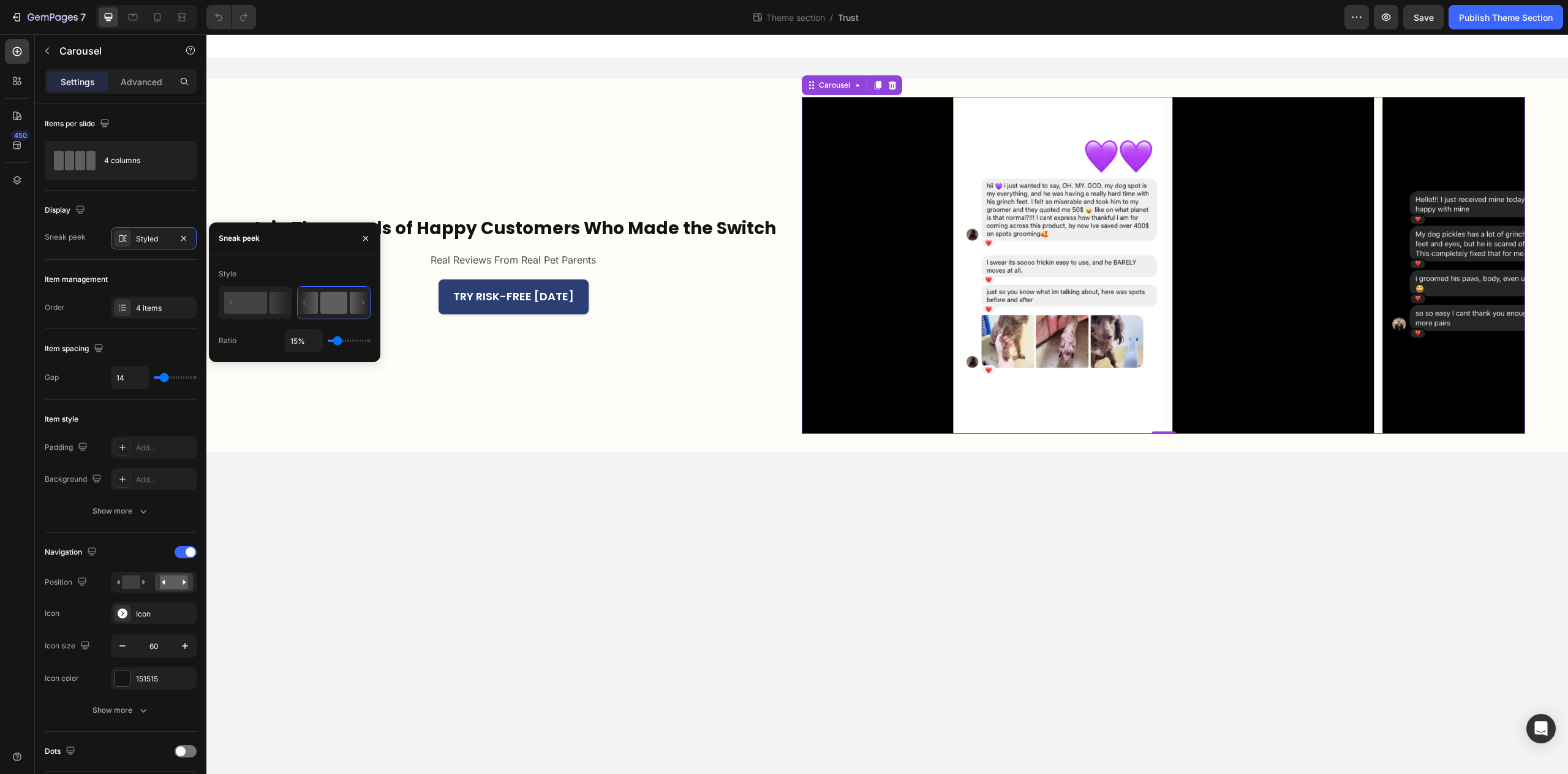
type input "14%"
type input "14"
type input "13%"
type input "13"
type input "12%"
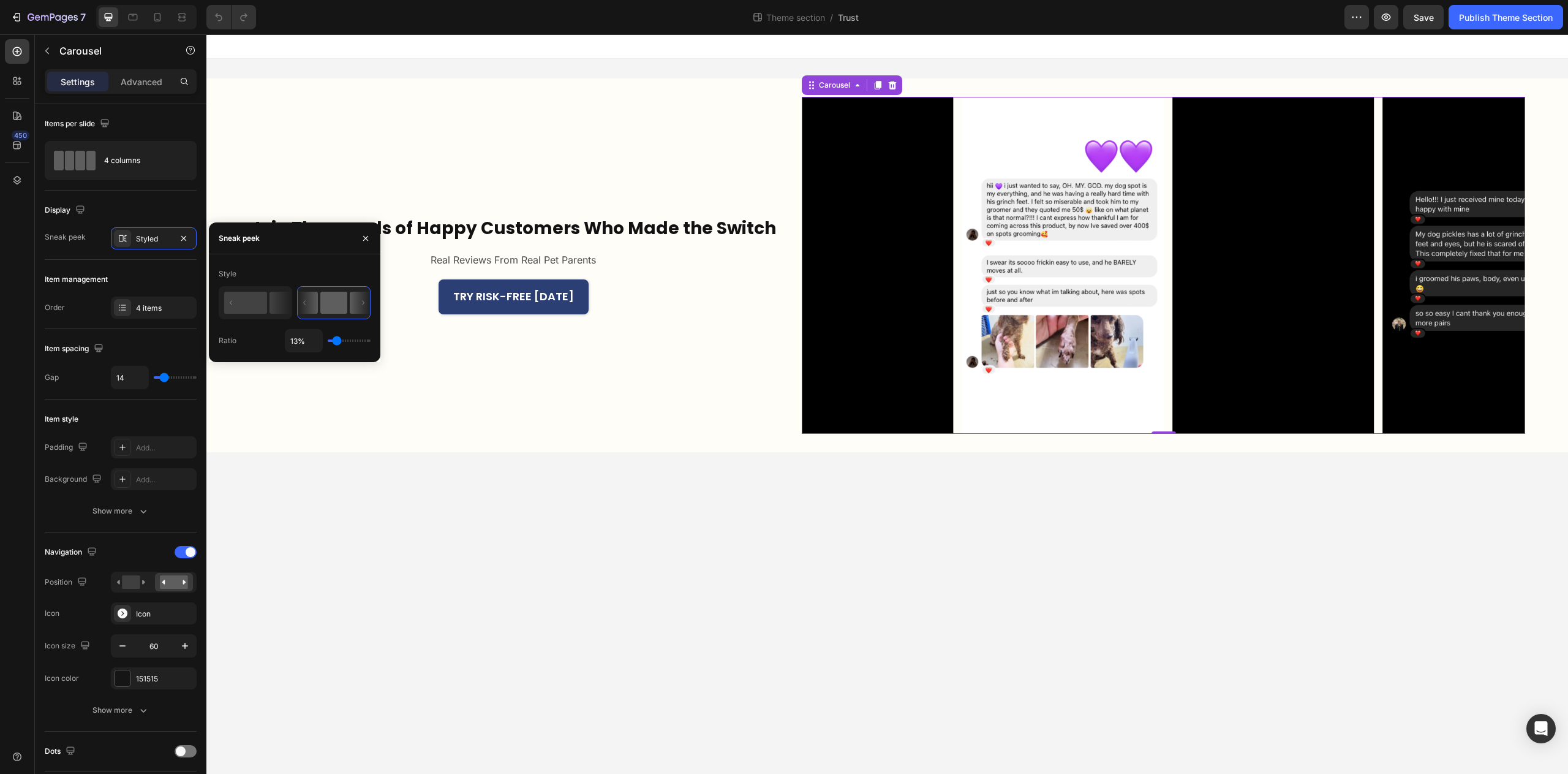
type input "12"
type input "11%"
type input "11"
type input "10%"
type input "10"
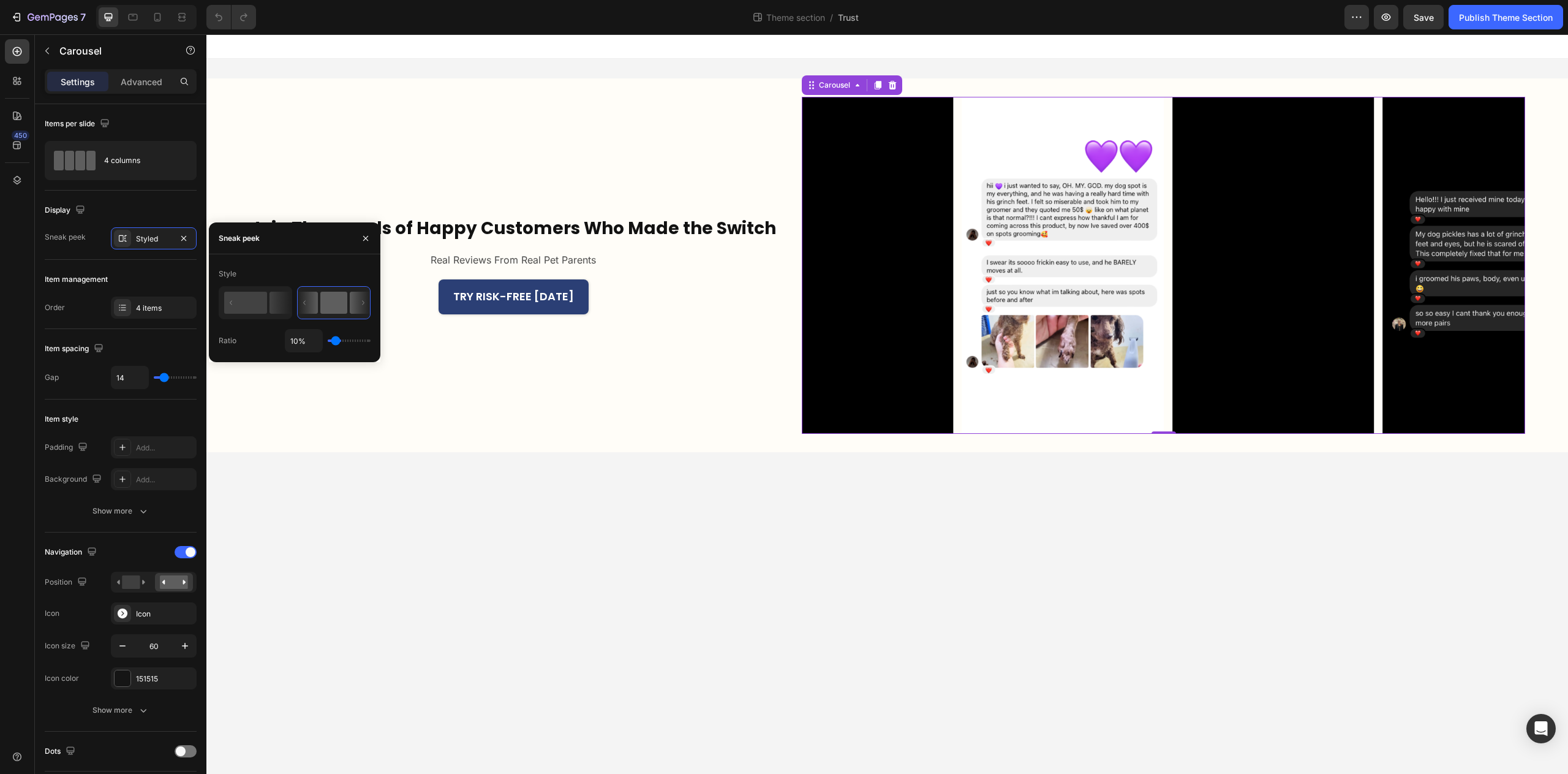
type input "9%"
type input "9"
type input "8%"
type input "8"
type input "7%"
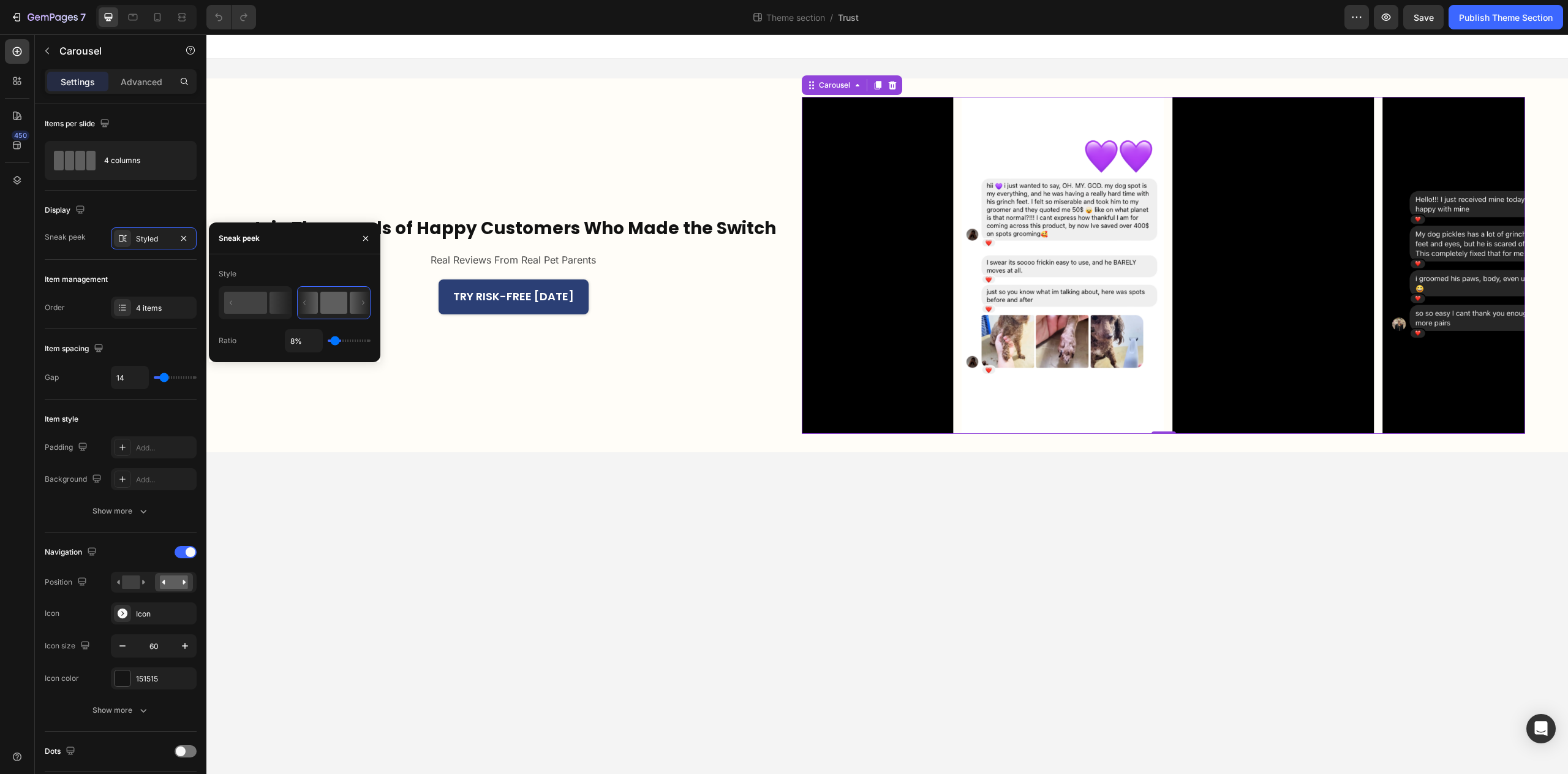
type input "7"
type input "5%"
type input "5"
type input "4%"
type input "4"
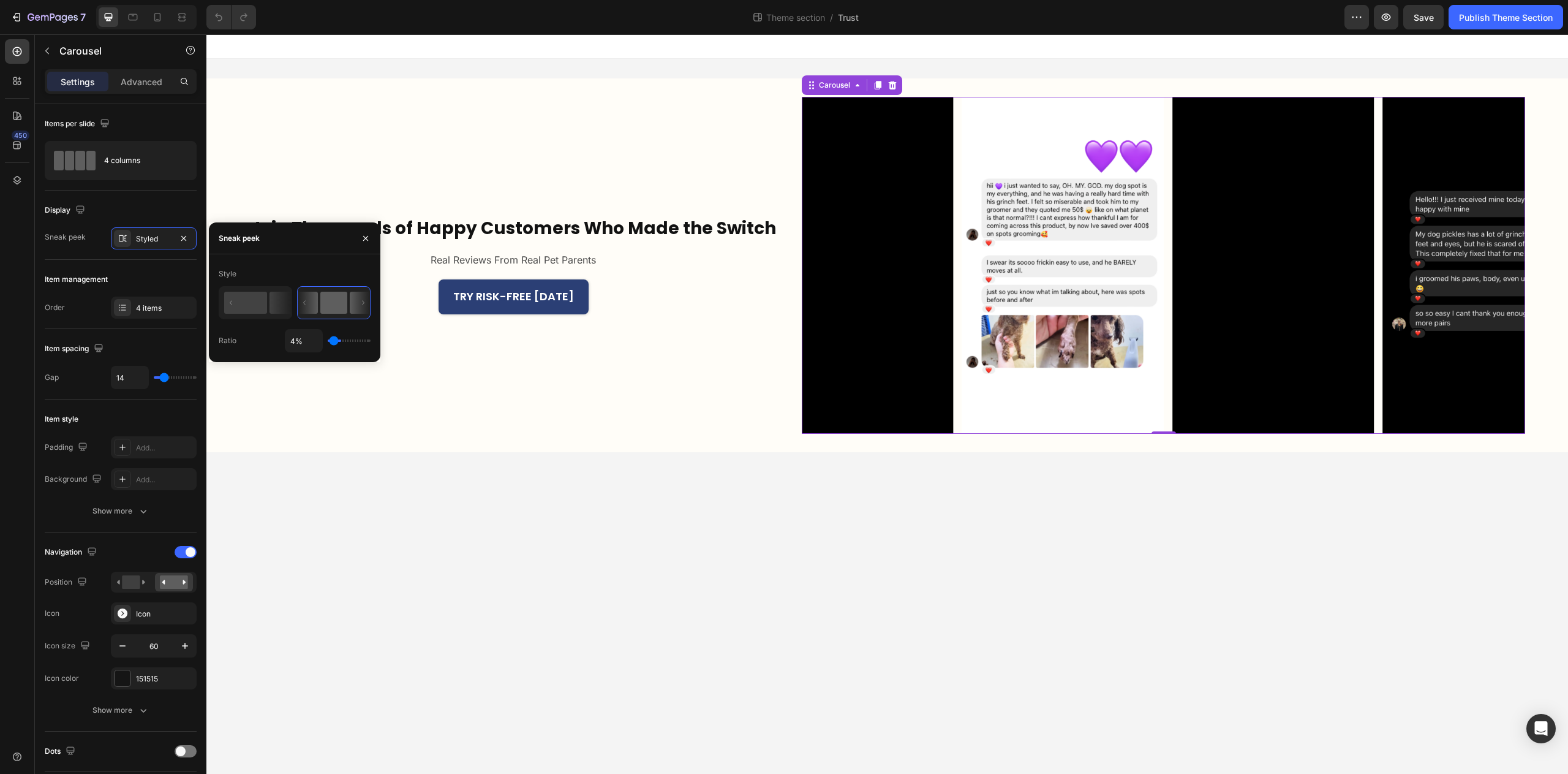
type input "3%"
type input "3"
type input "2%"
type input "2"
type input "1%"
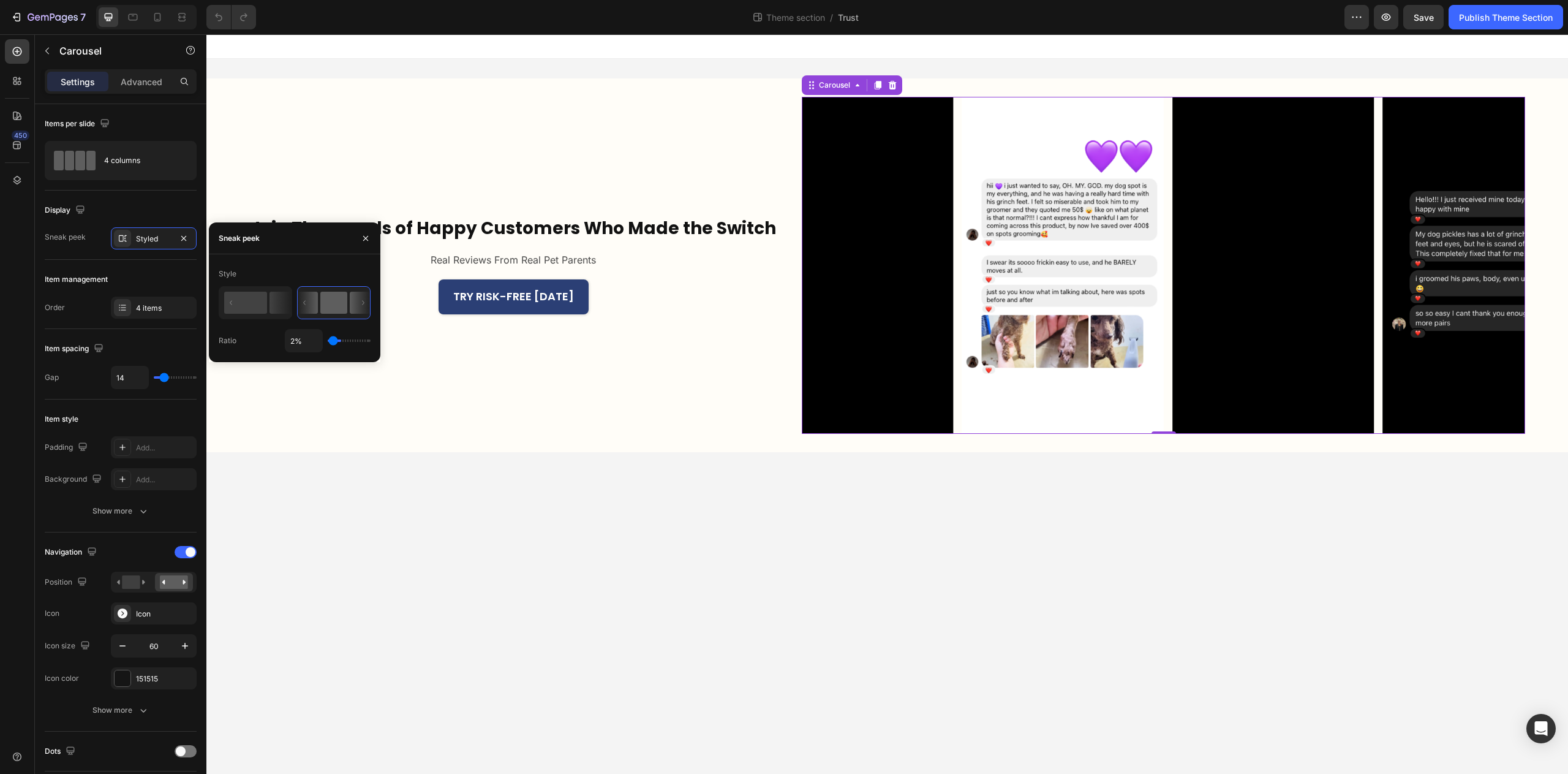
type input "1"
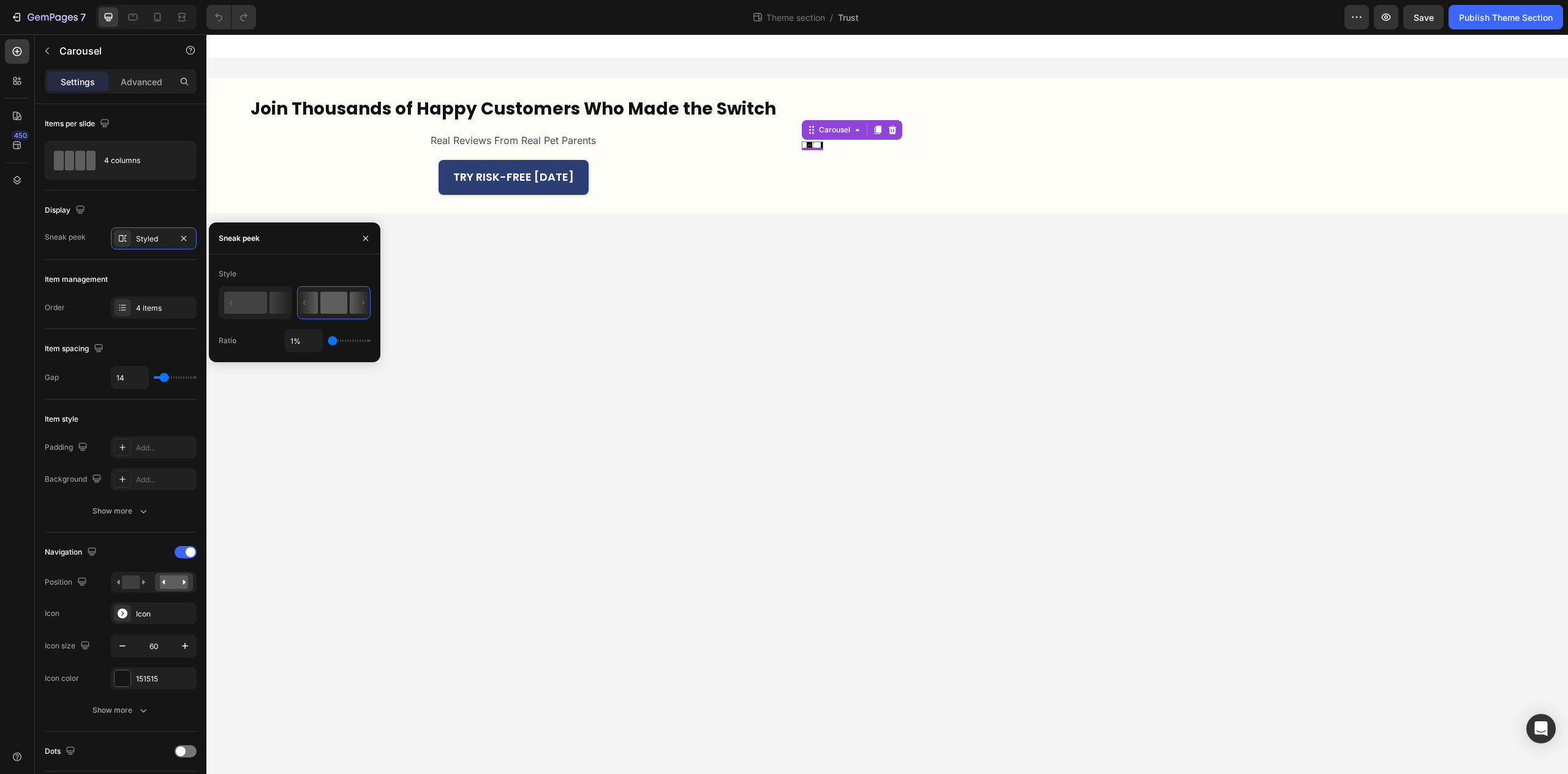
type input "17%"
type input "17"
type input "19%"
type input "19"
type input "20%"
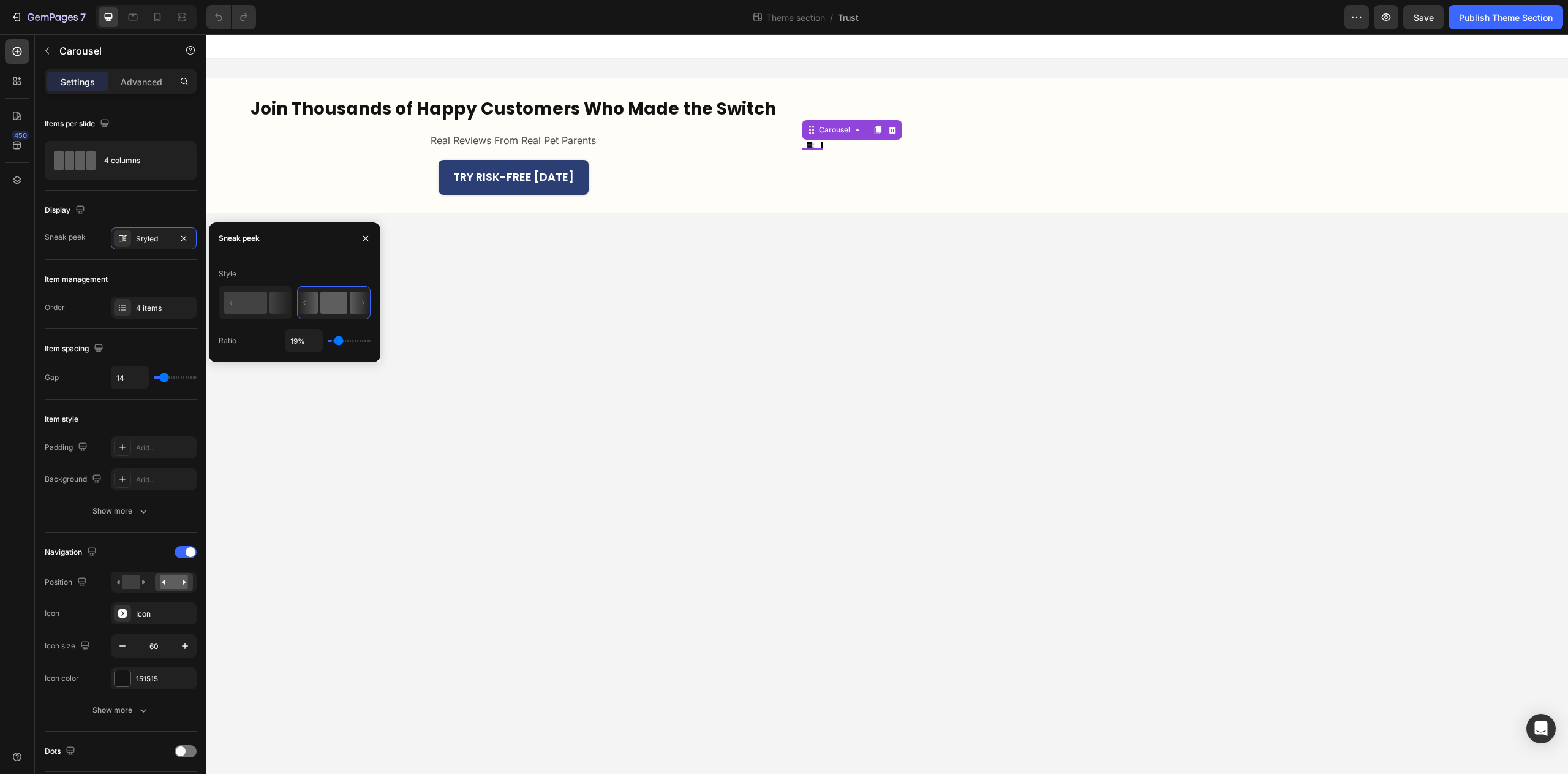
type input "20"
type input "23%"
type input "23"
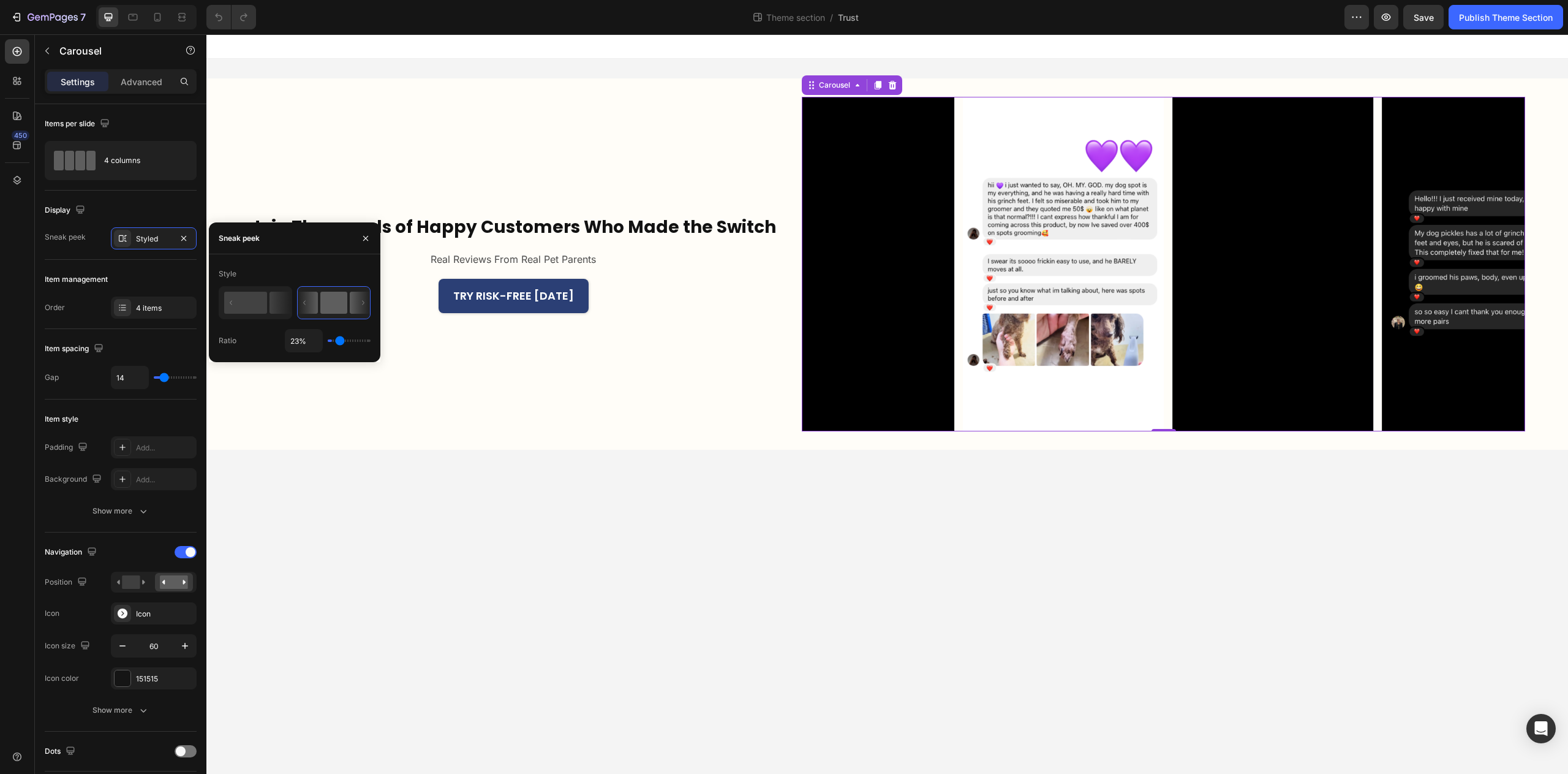
type input "25%"
type input "25"
type input "28%"
type input "28"
type input "30%"
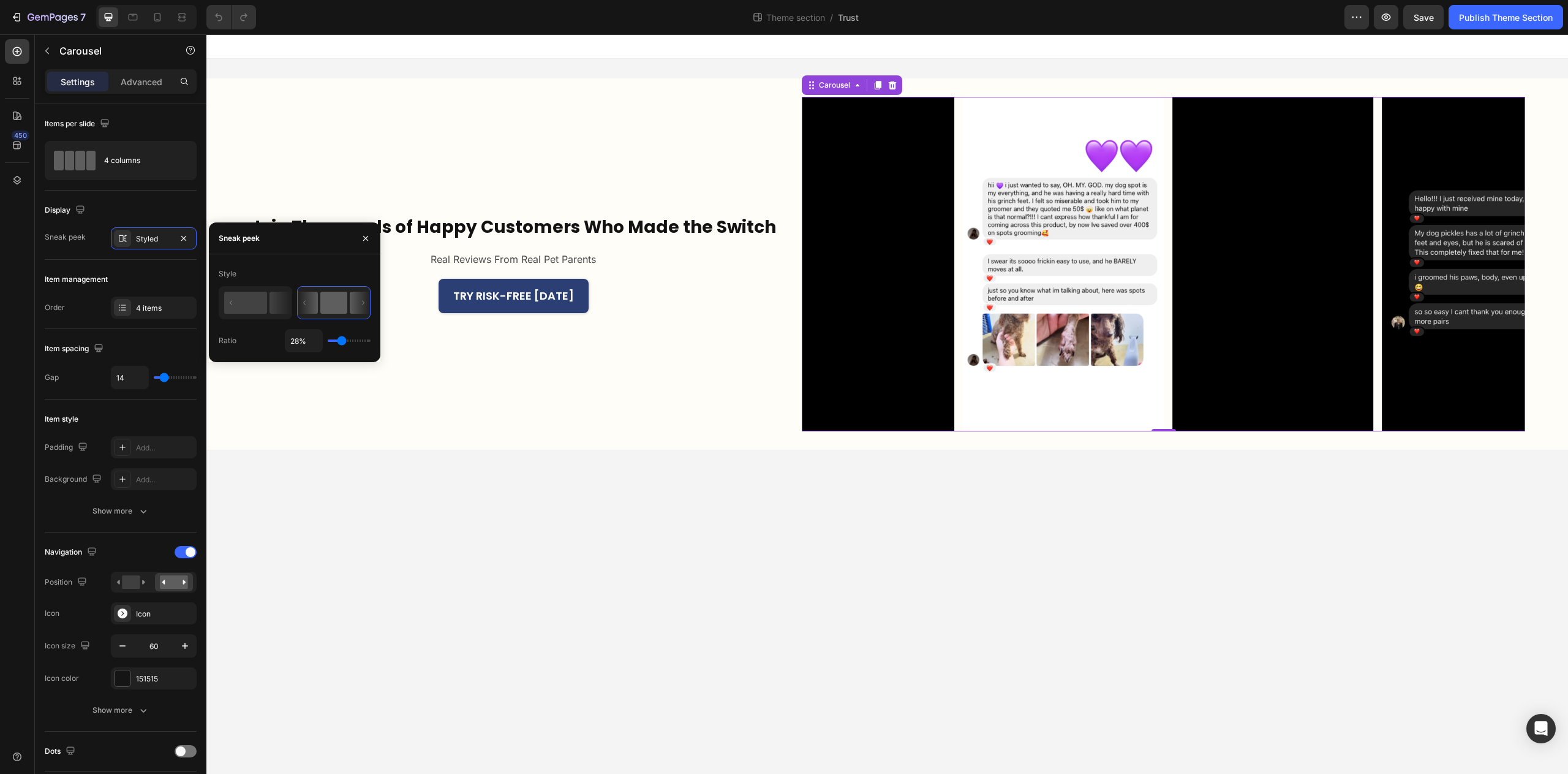
type input "30"
type input "32%"
type input "32"
type input "33%"
type input "33"
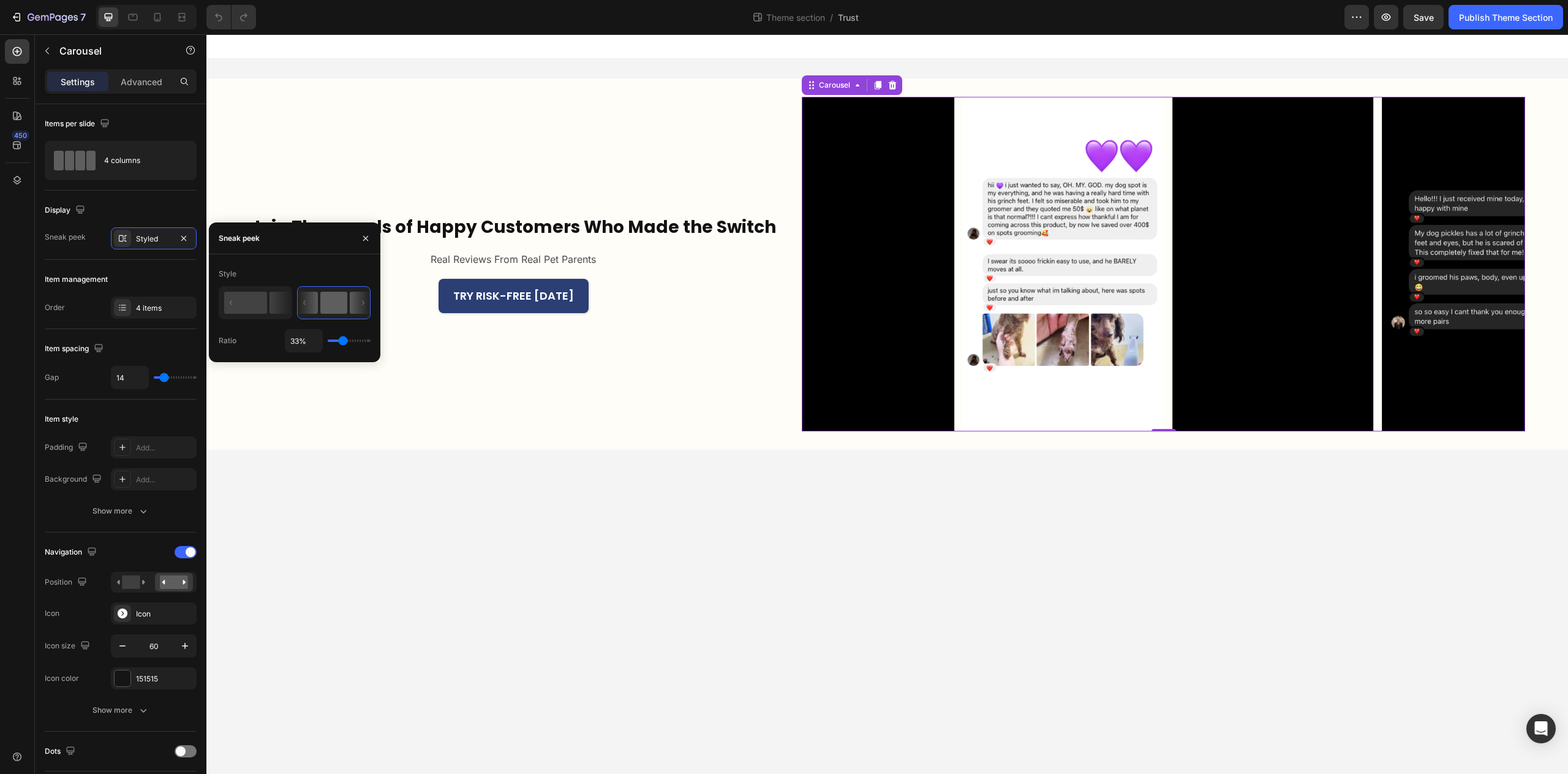
type input "34%"
type input "34"
type input "35%"
type input "35"
type input "36%"
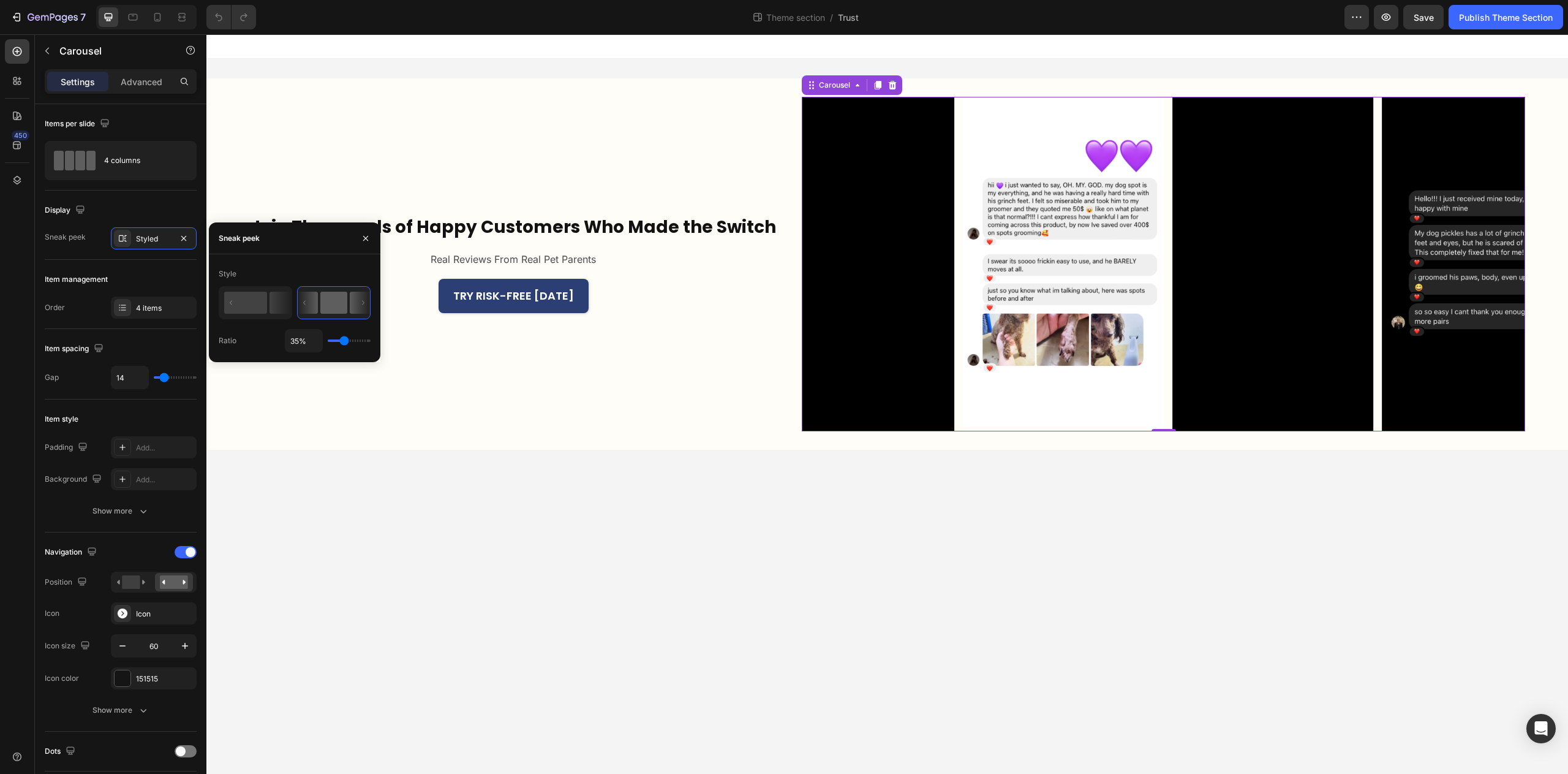
type input "36"
type input "37%"
type input "37"
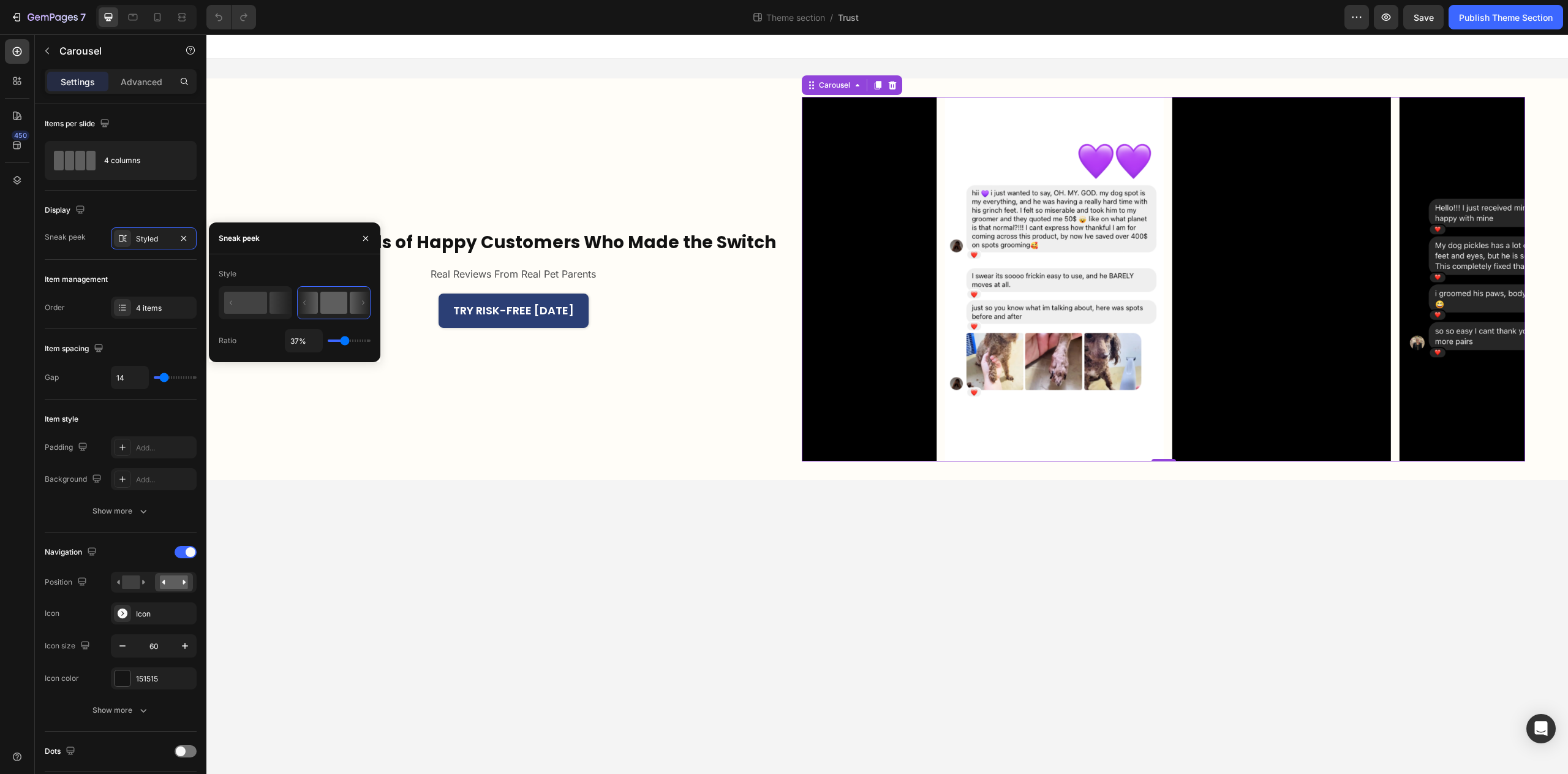
type input "38%"
type input "38"
type input "39%"
type input "39"
type input "40%"
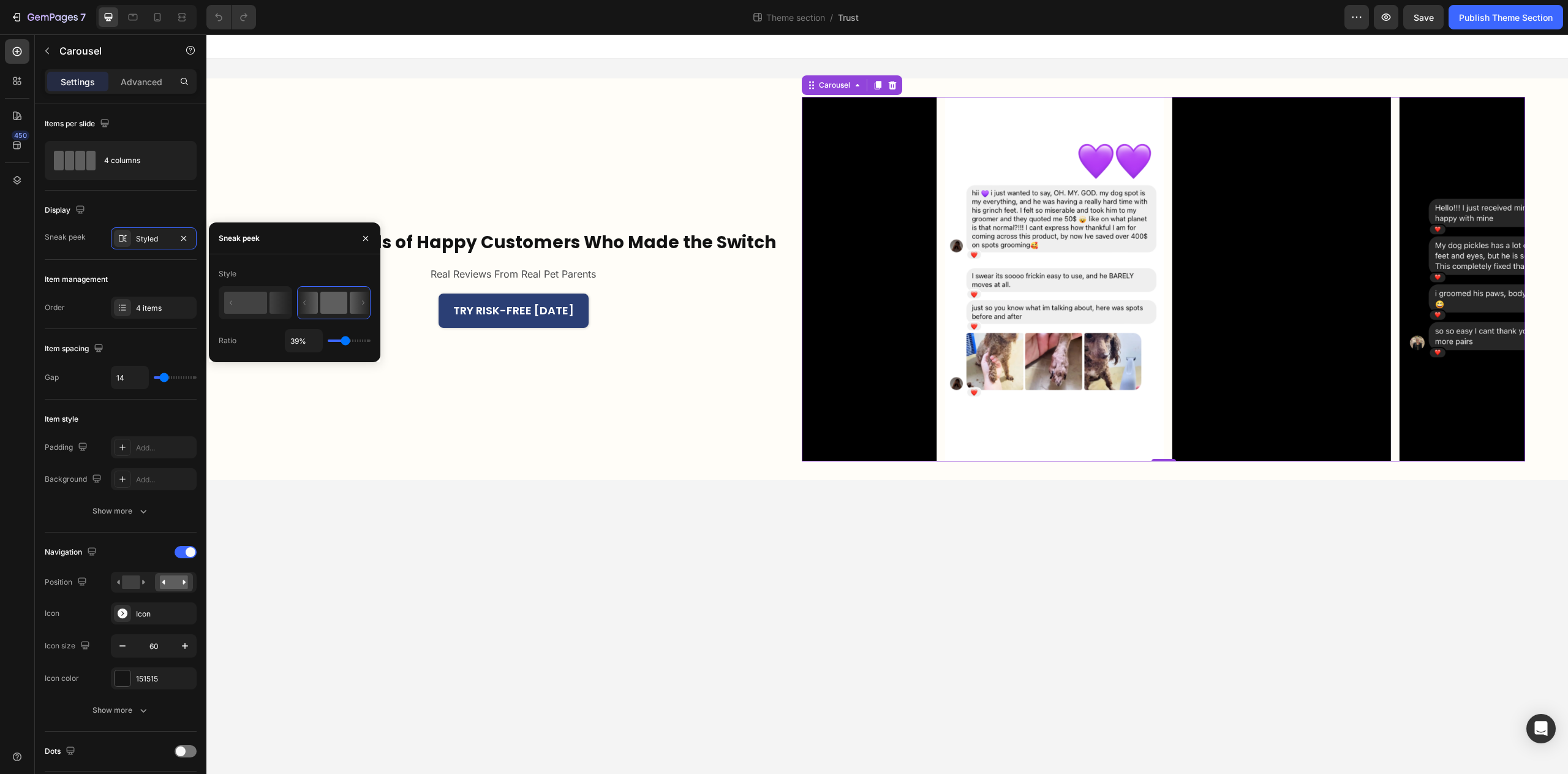
type input "40"
type input "41%"
type input "41"
type input "45%"
type input "45"
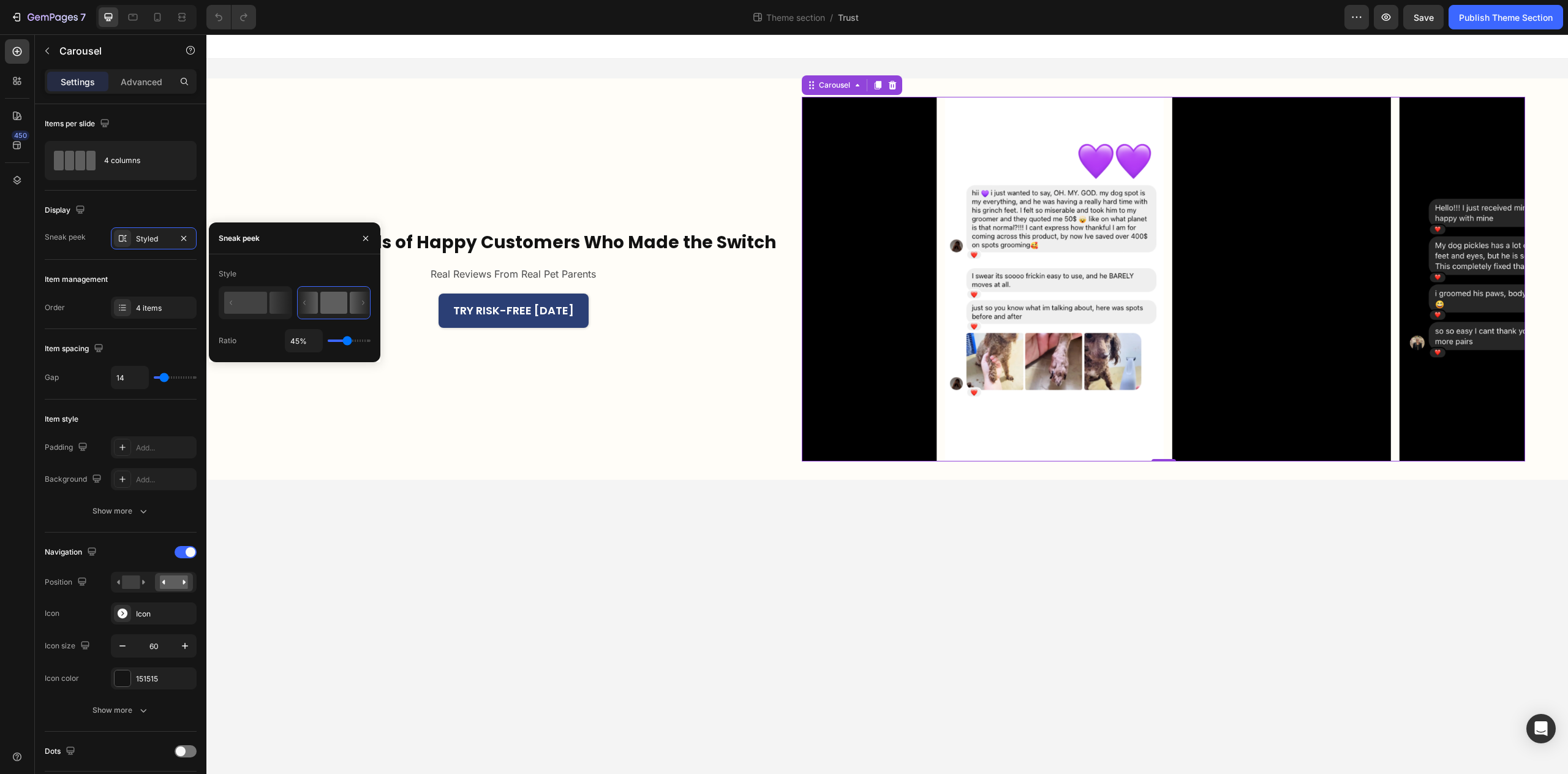
type input "51%"
type input "51"
type input "57%"
type input "57"
type input "58%"
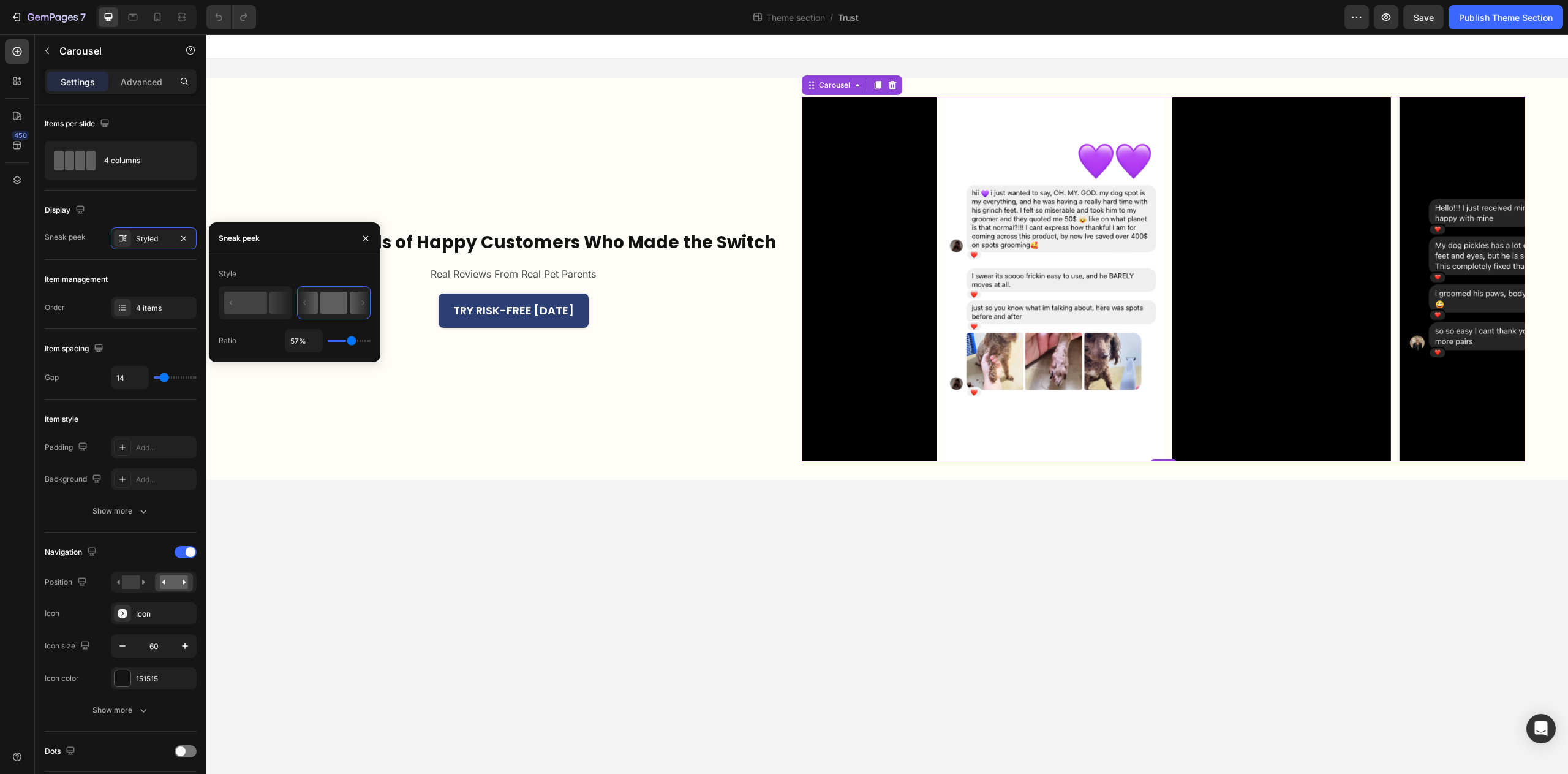
type input "58"
type input "59%"
type input "59"
type input "60%"
type input "60"
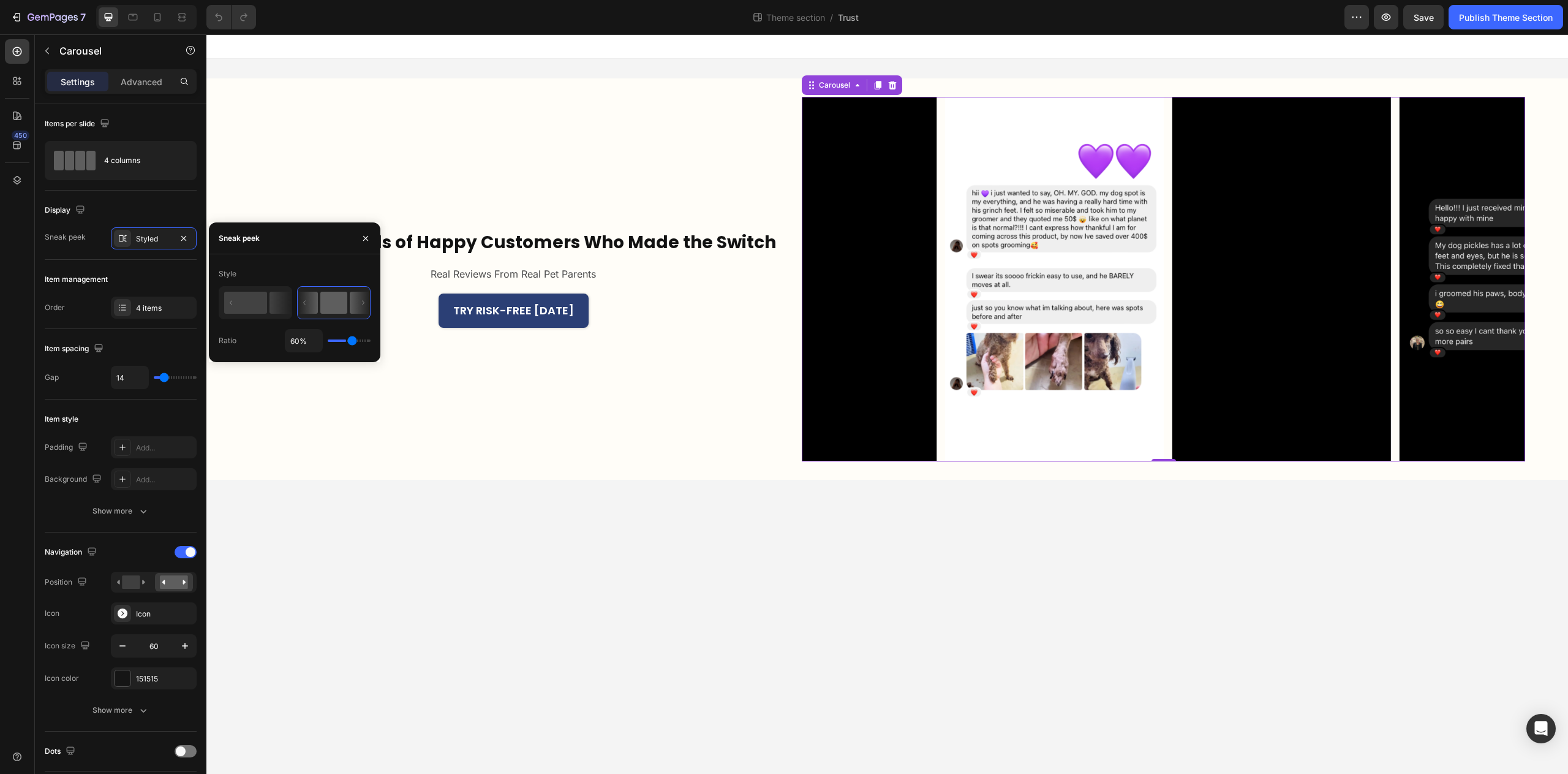
type input "61%"
type input "61"
type input "63%"
type input "63"
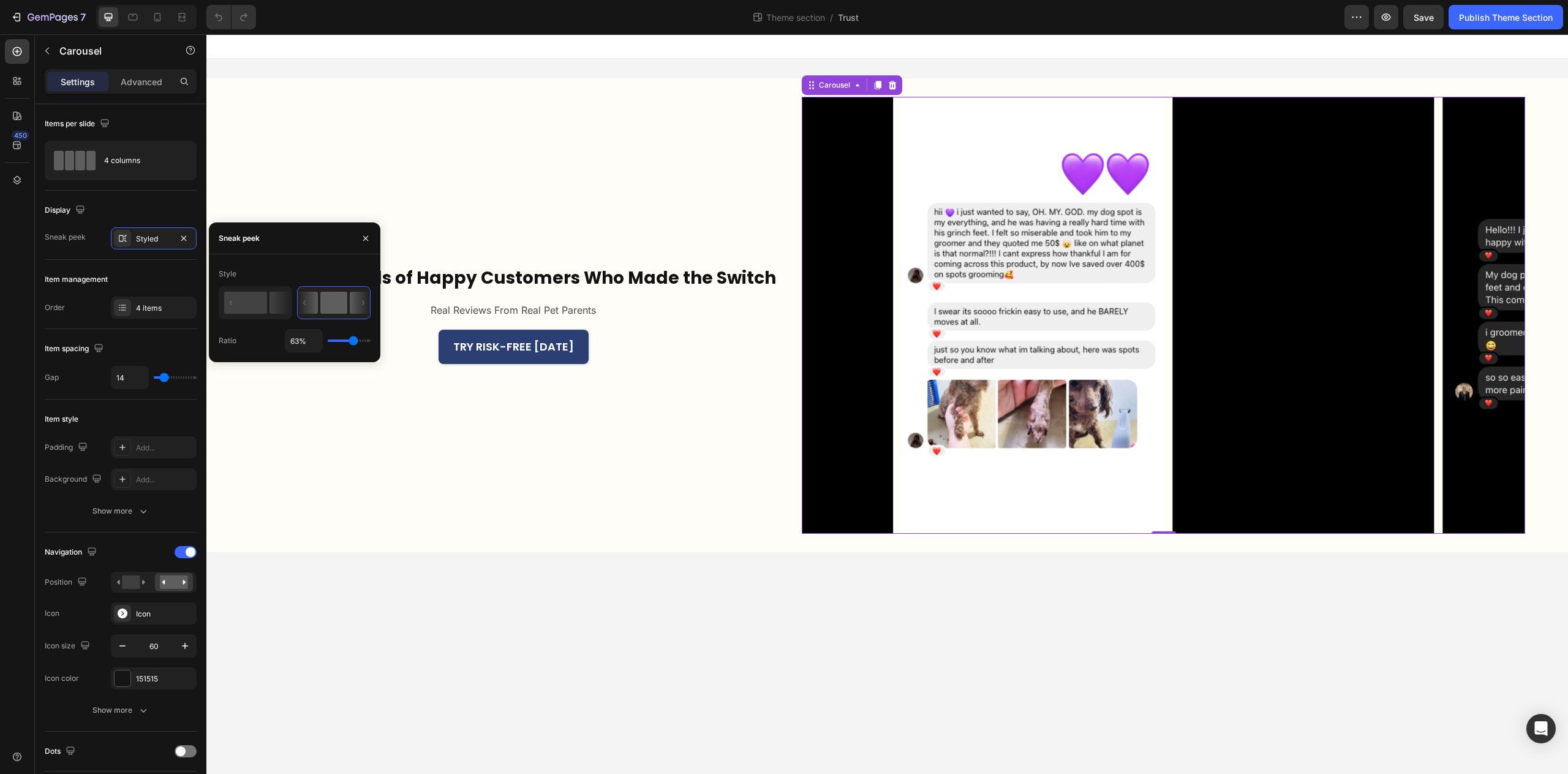
type input "65%"
type input "65"
type input "67%"
type input "67"
type input "70%"
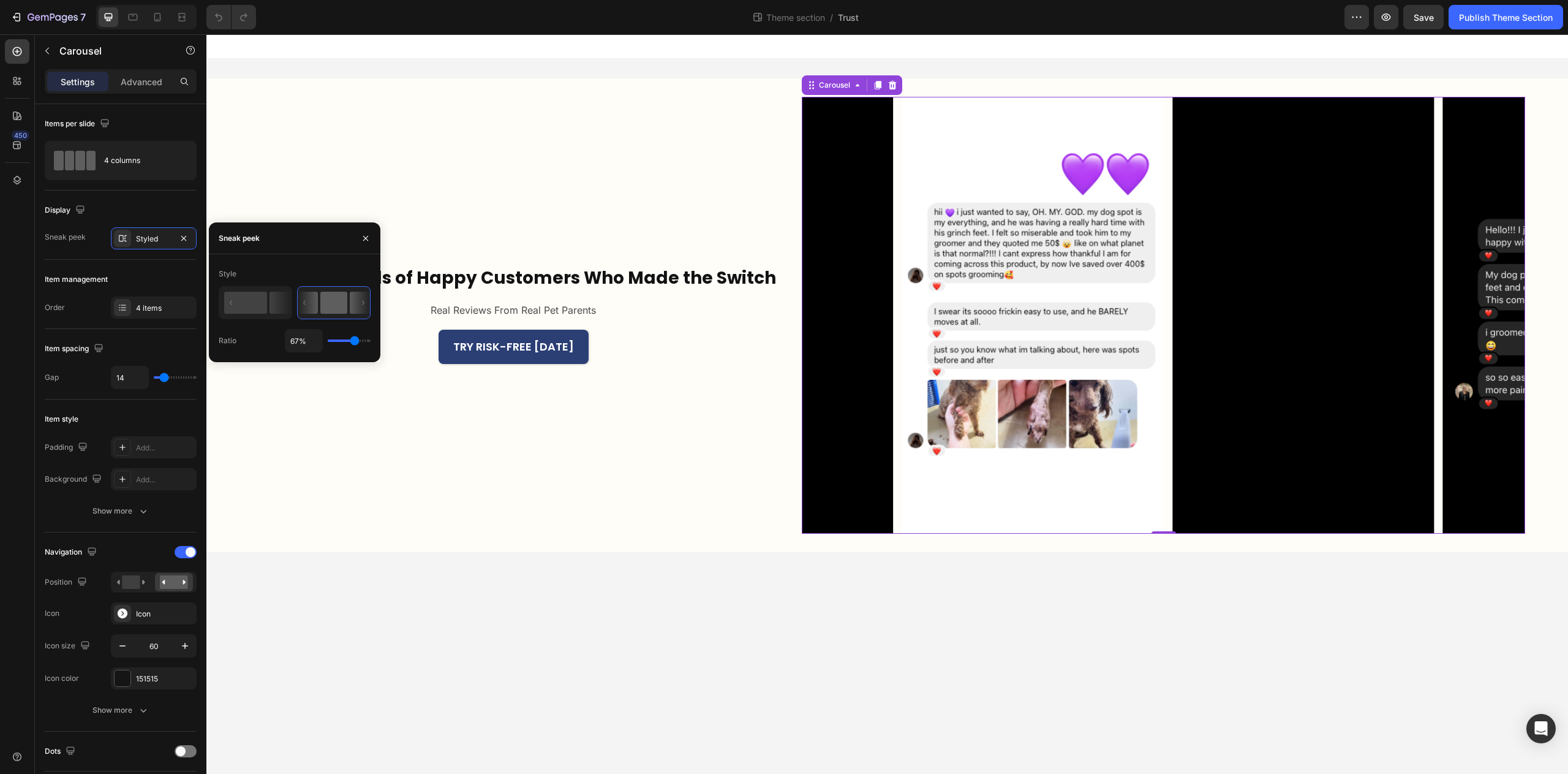
type input "70"
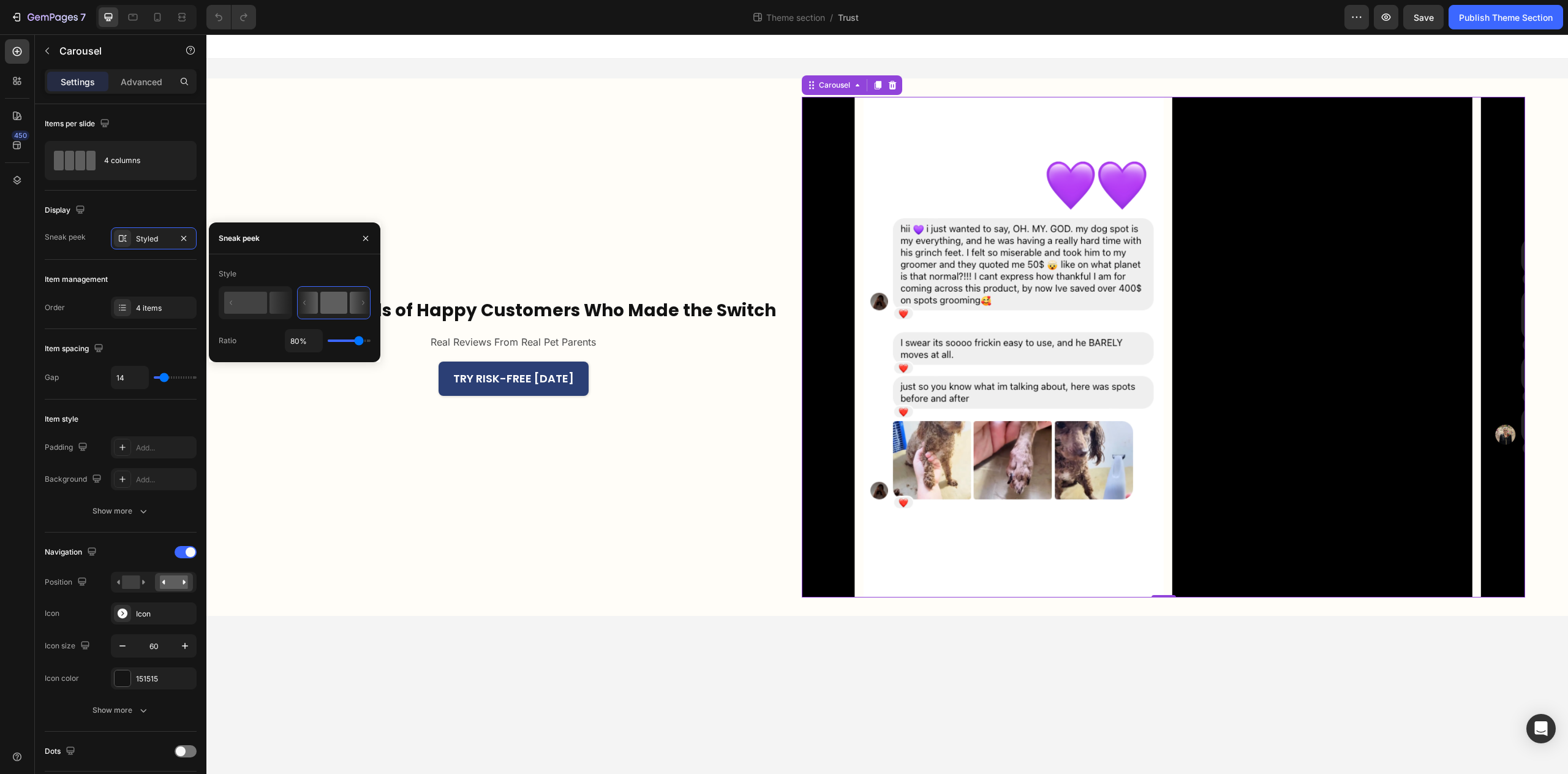
drag, startPoint x: 364, startPoint y: 345, endPoint x: 359, endPoint y: 349, distance: 6.4
click at [359, 342] on input "range" at bounding box center [349, 340] width 43 height 3
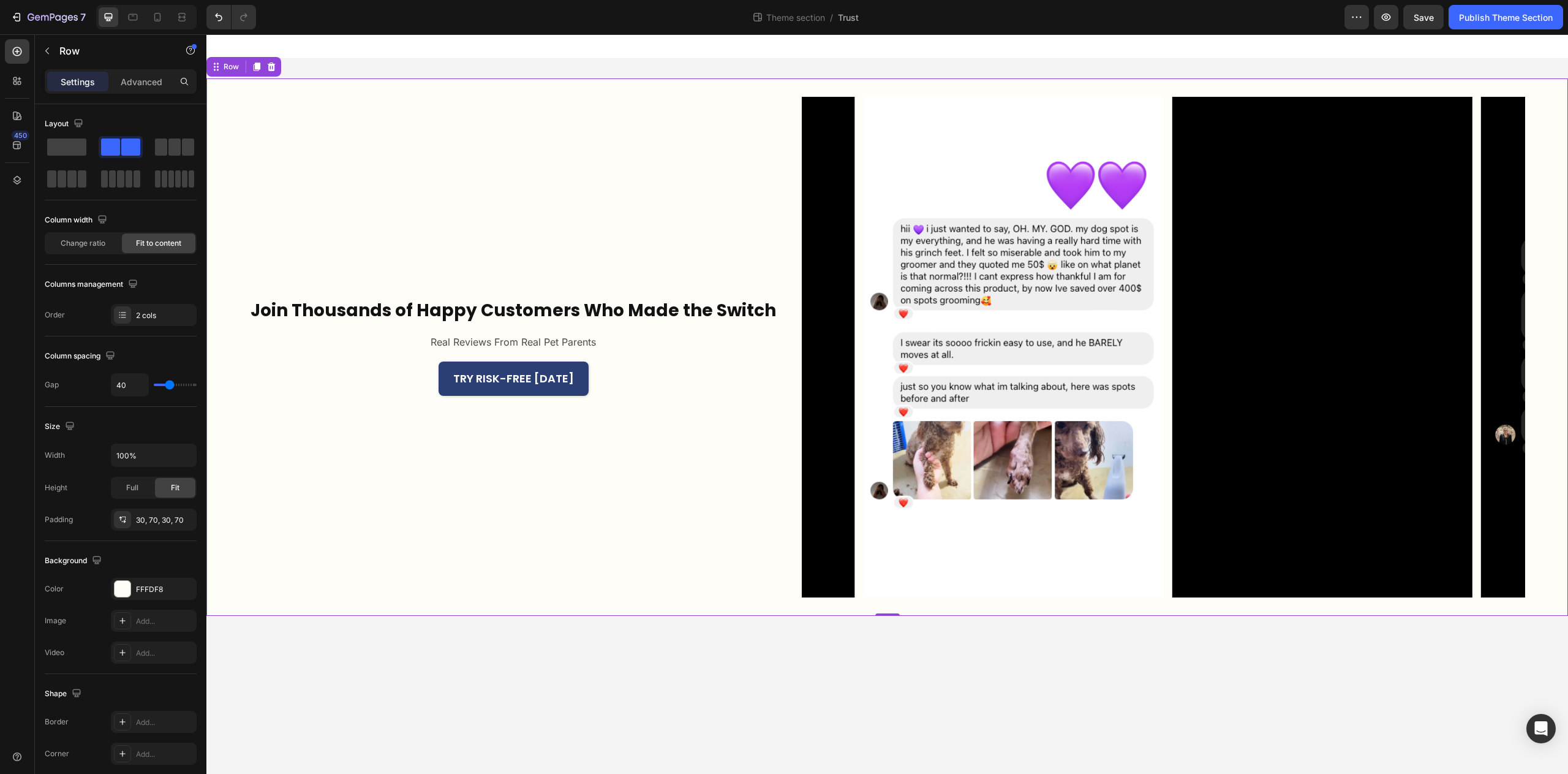
click at [363, 500] on div "Join Thousands of Happy Customers Who Made the Switch Heading Real Reviews From…" at bounding box center [513, 346] width 528 height 501
click at [145, 87] on p "Advanced" at bounding box center [141, 81] width 42 height 12
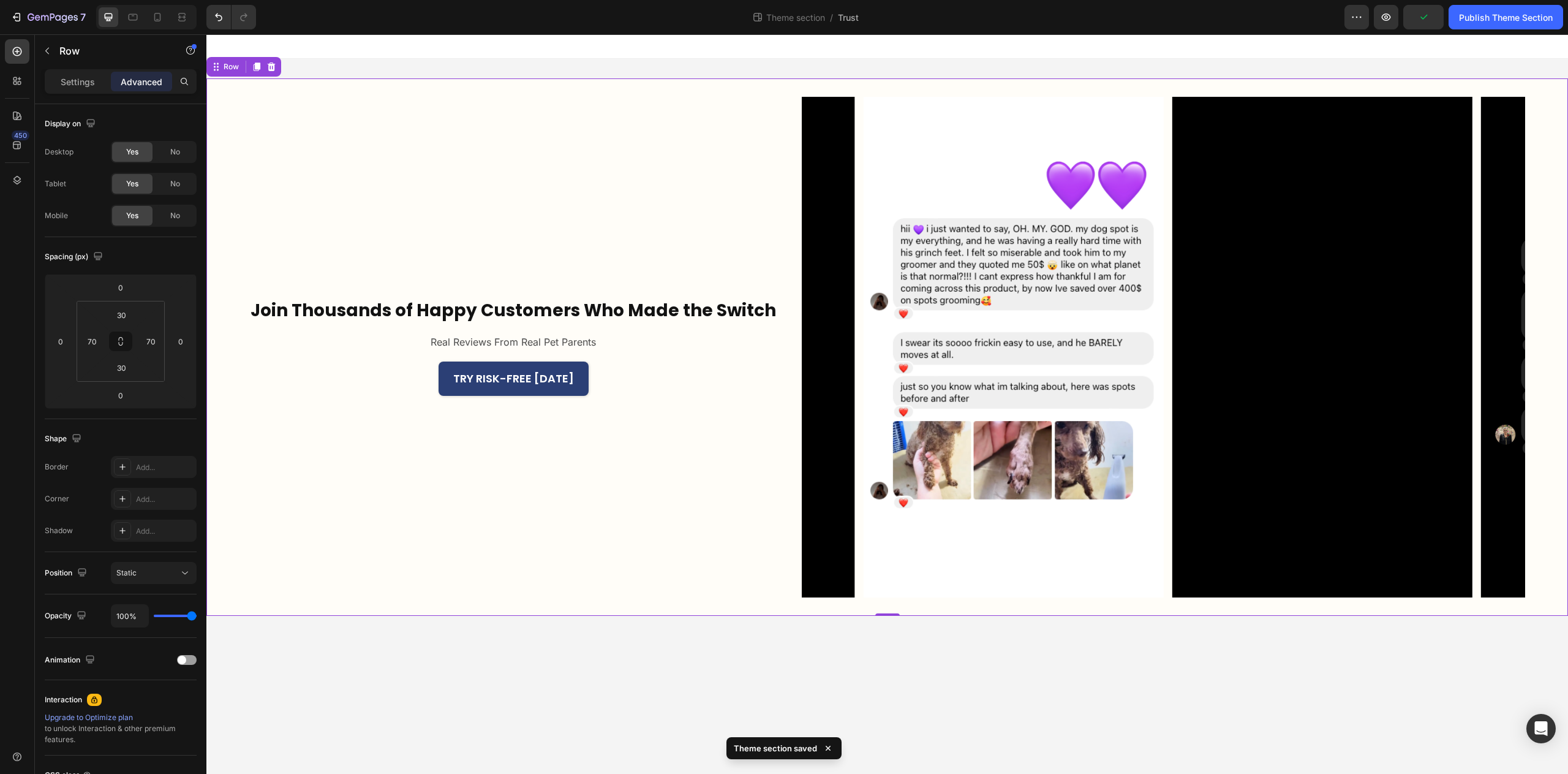
click at [86, 92] on div "Settings Advanced" at bounding box center [120, 81] width 152 height 24
click at [88, 85] on p "Settings" at bounding box center [78, 81] width 34 height 12
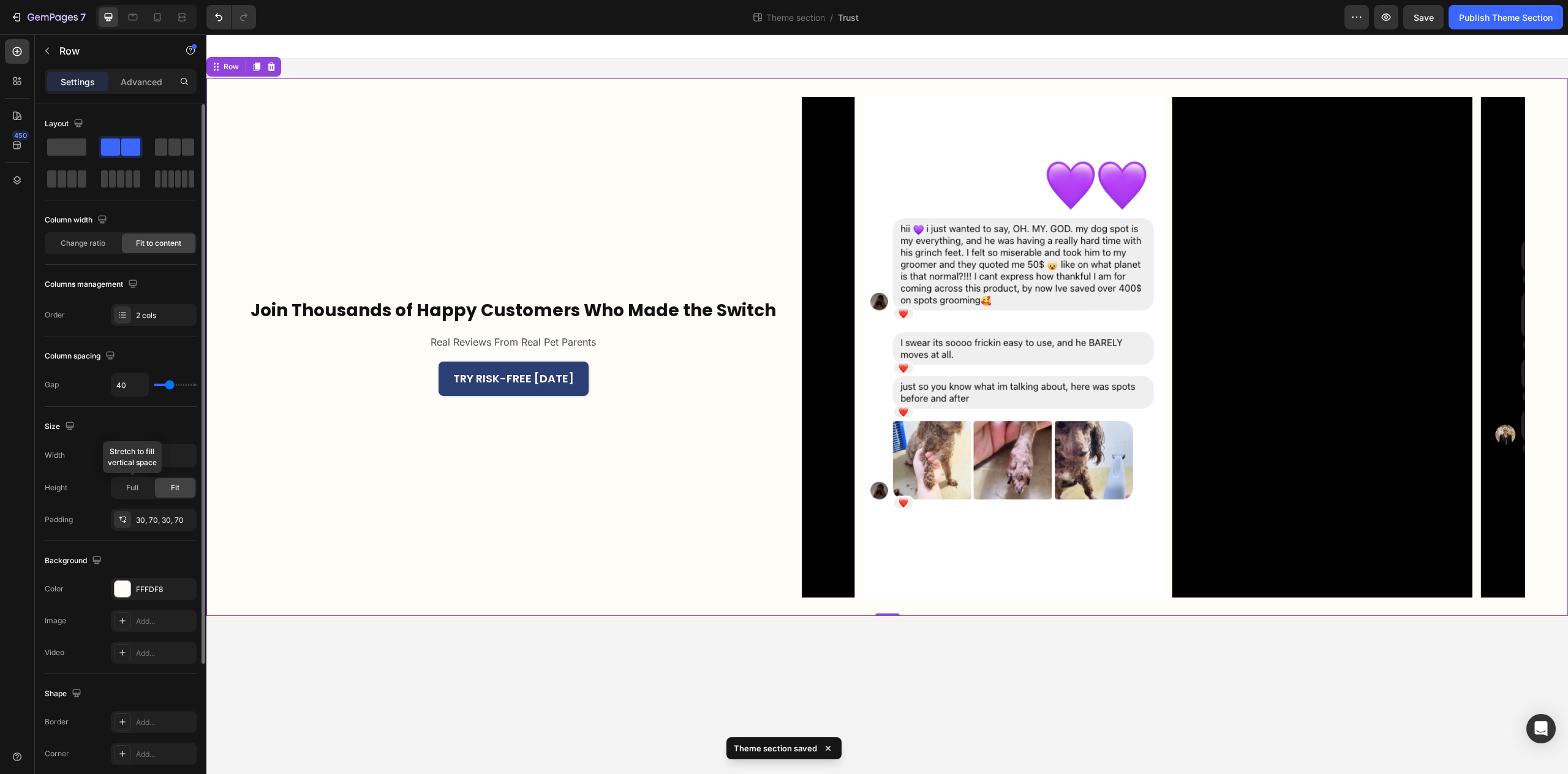
scroll to position [111, 0]
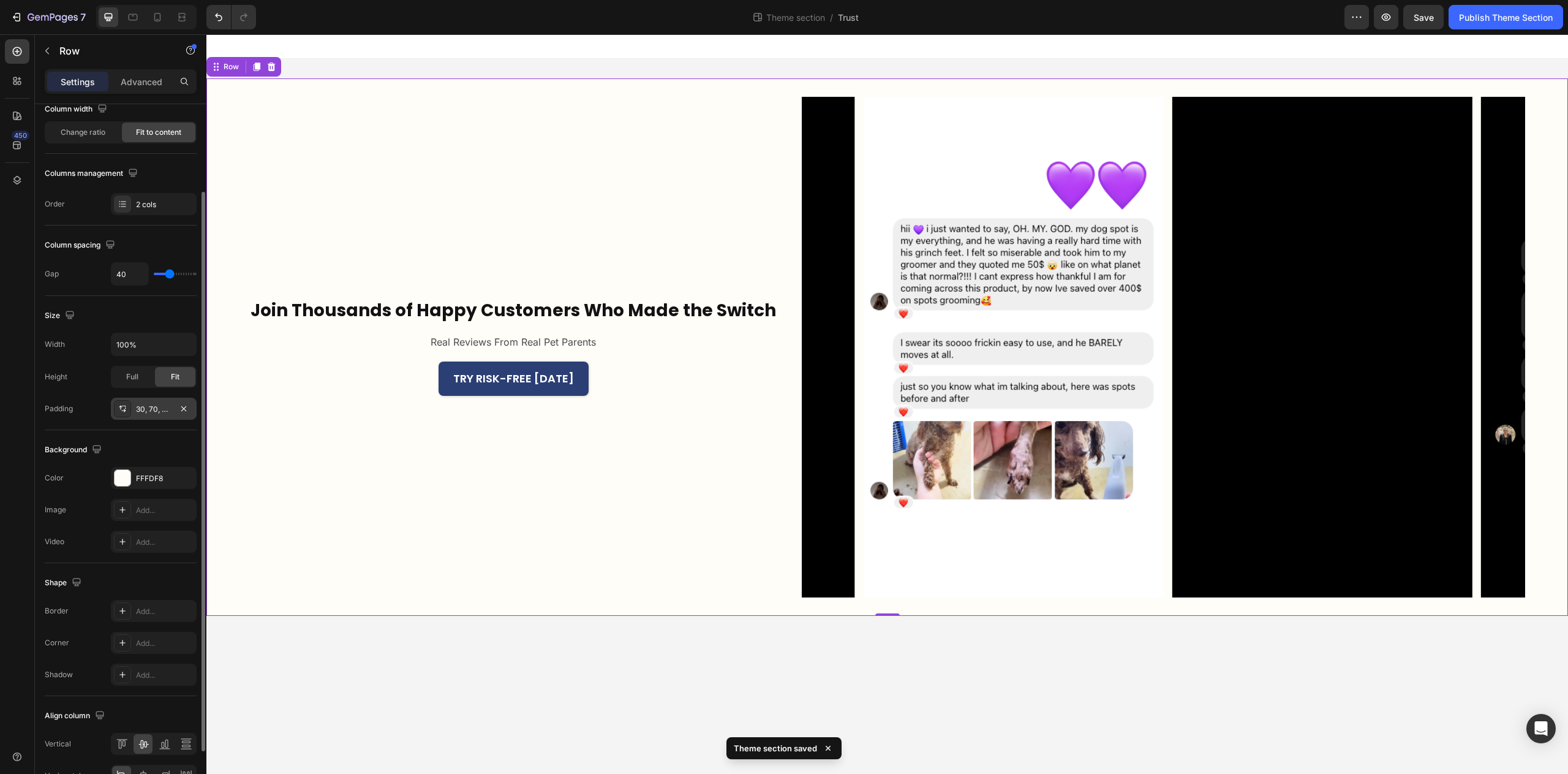
click at [157, 405] on div "30, 70, 30, 70" at bounding box center [153, 409] width 36 height 11
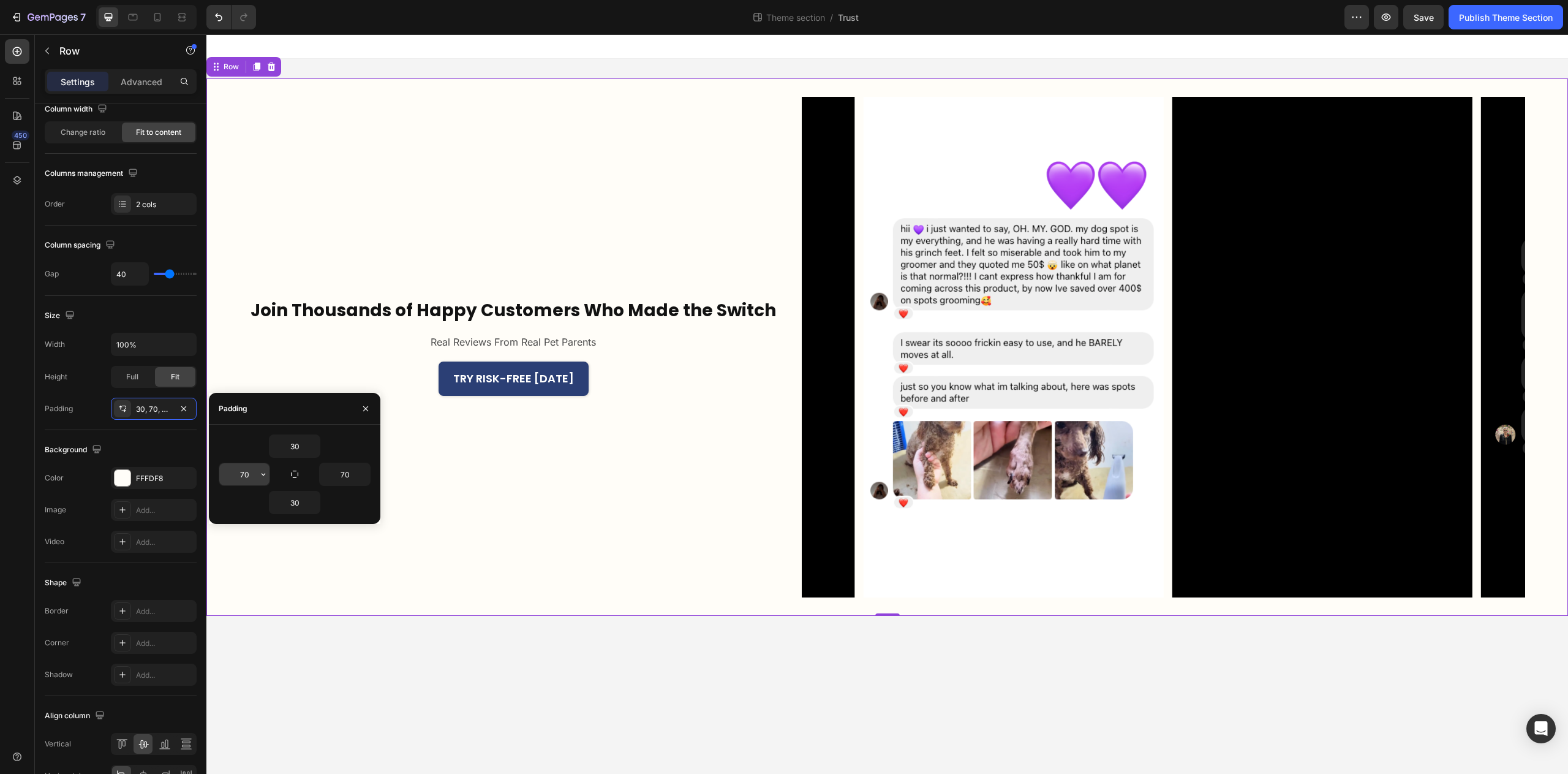
click at [253, 479] on input "70" at bounding box center [245, 474] width 50 height 22
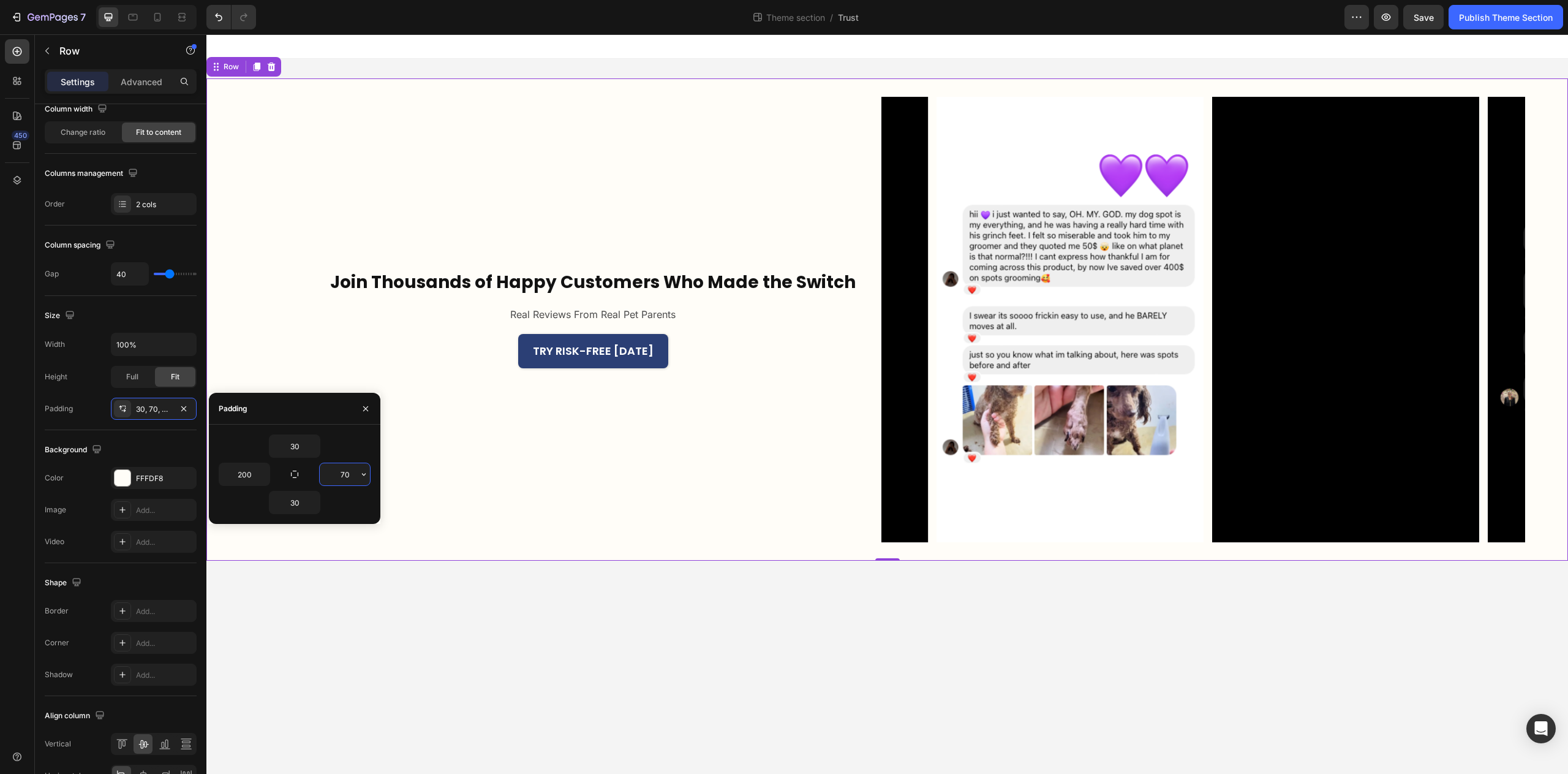
click at [357, 472] on input "70" at bounding box center [344, 474] width 50 height 22
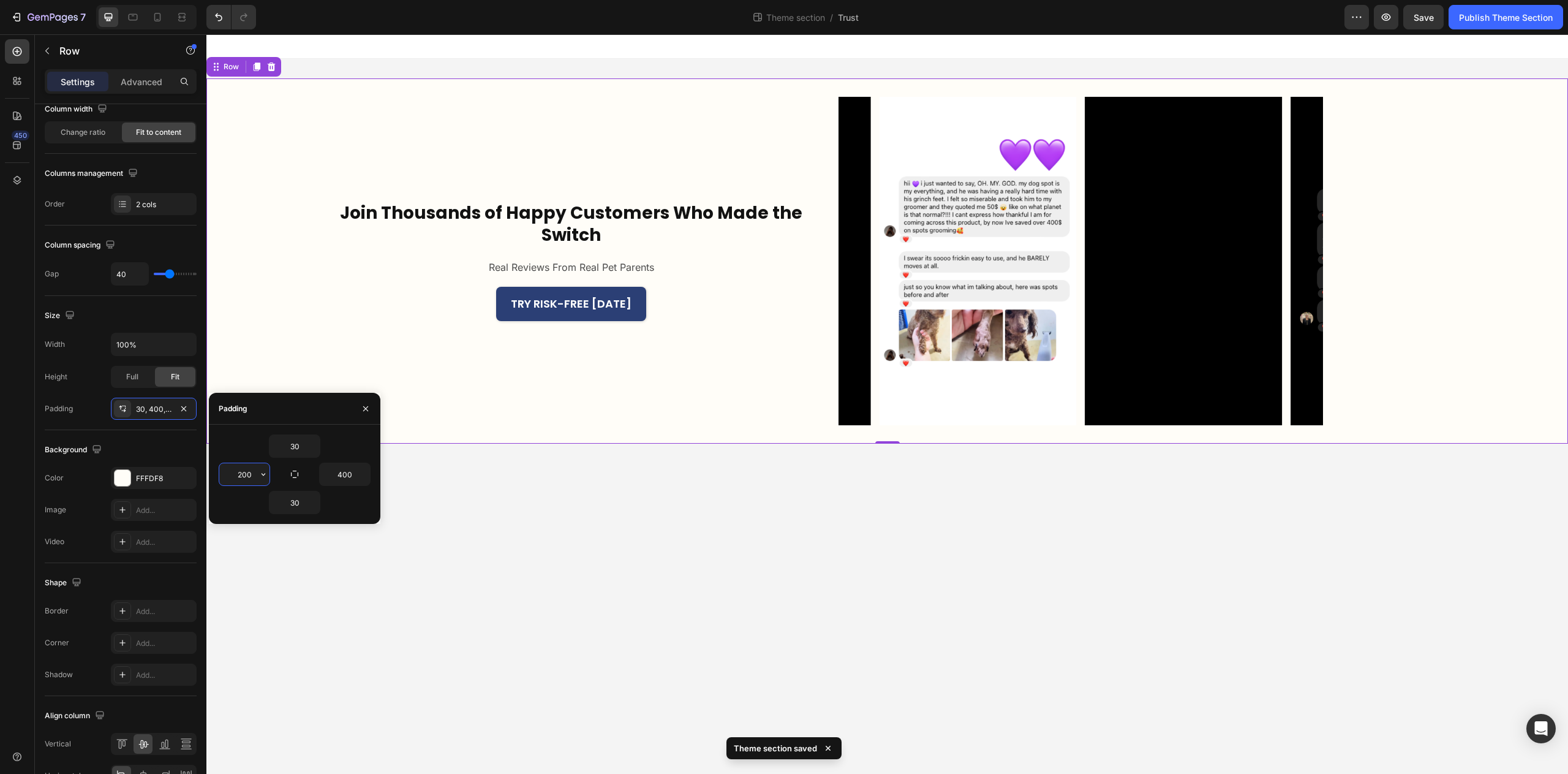
click at [251, 473] on input "200" at bounding box center [245, 474] width 50 height 22
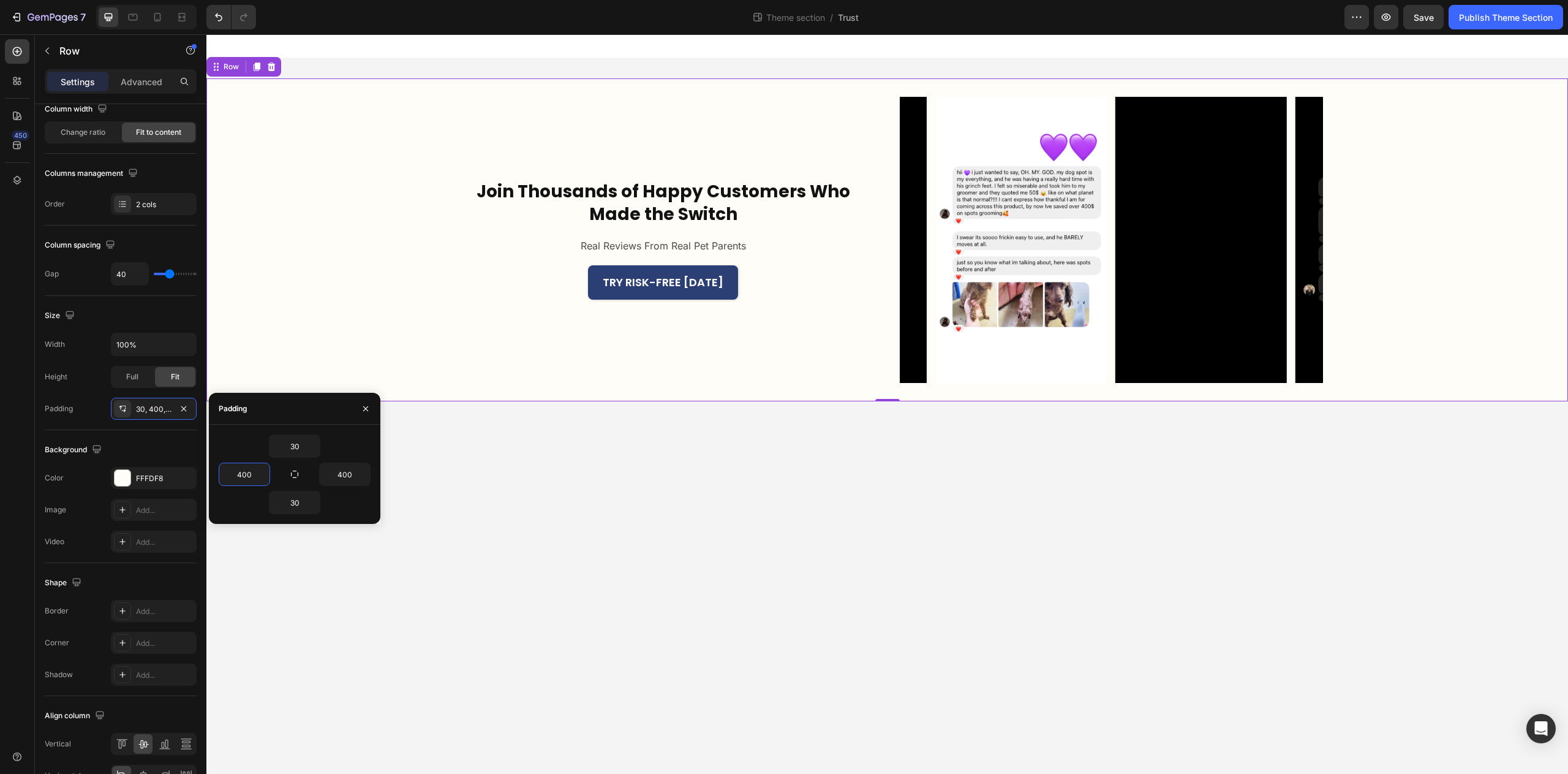
click at [802, 595] on body "Join Thousands of Happy Customers Who Made the Switch Heading Real Reviews From…" at bounding box center [887, 404] width 1362 height 740
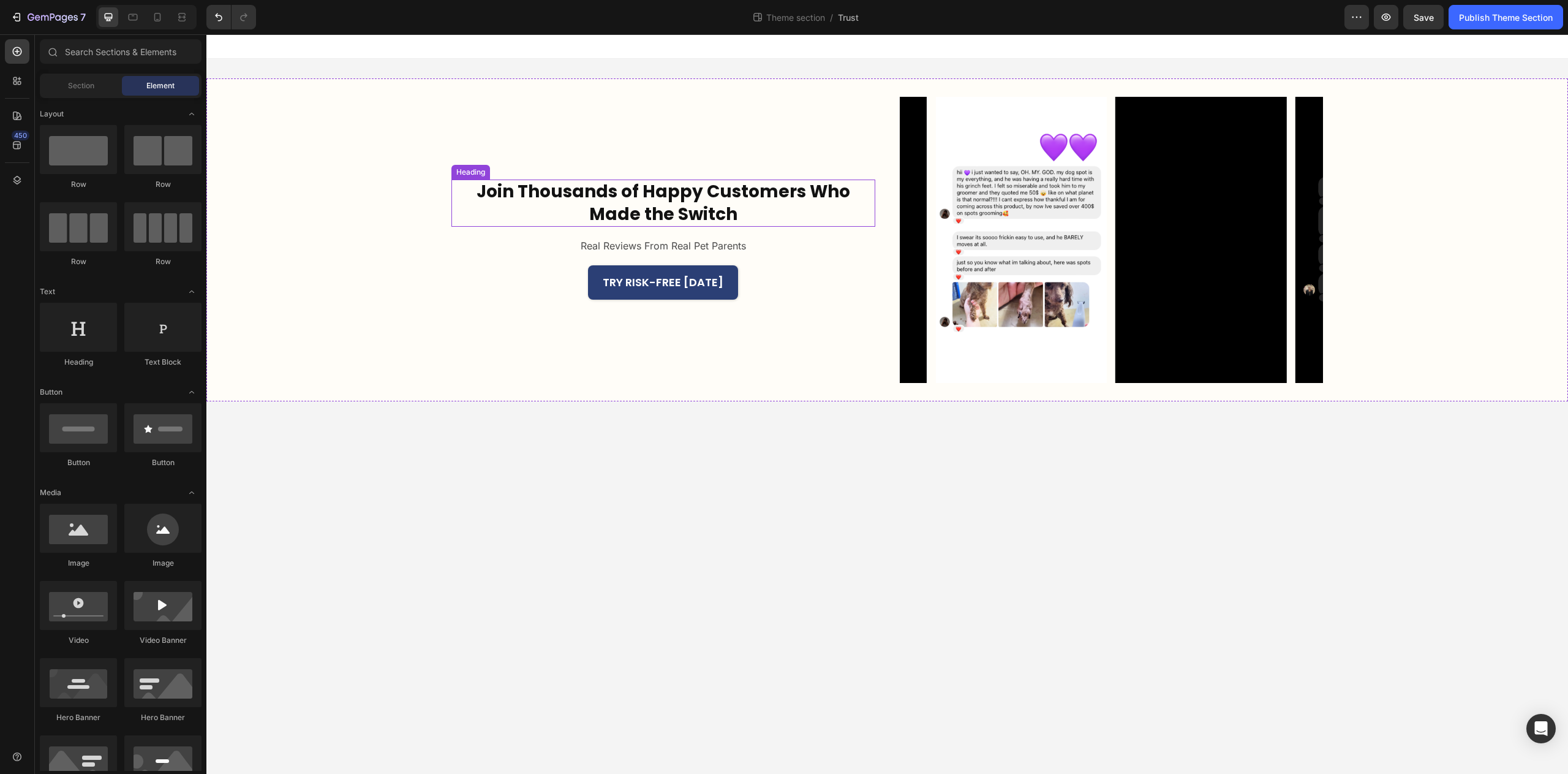
click at [751, 213] on h2 "Join Thousands of Happy Customers Who Made the Switch" at bounding box center [663, 203] width 424 height 47
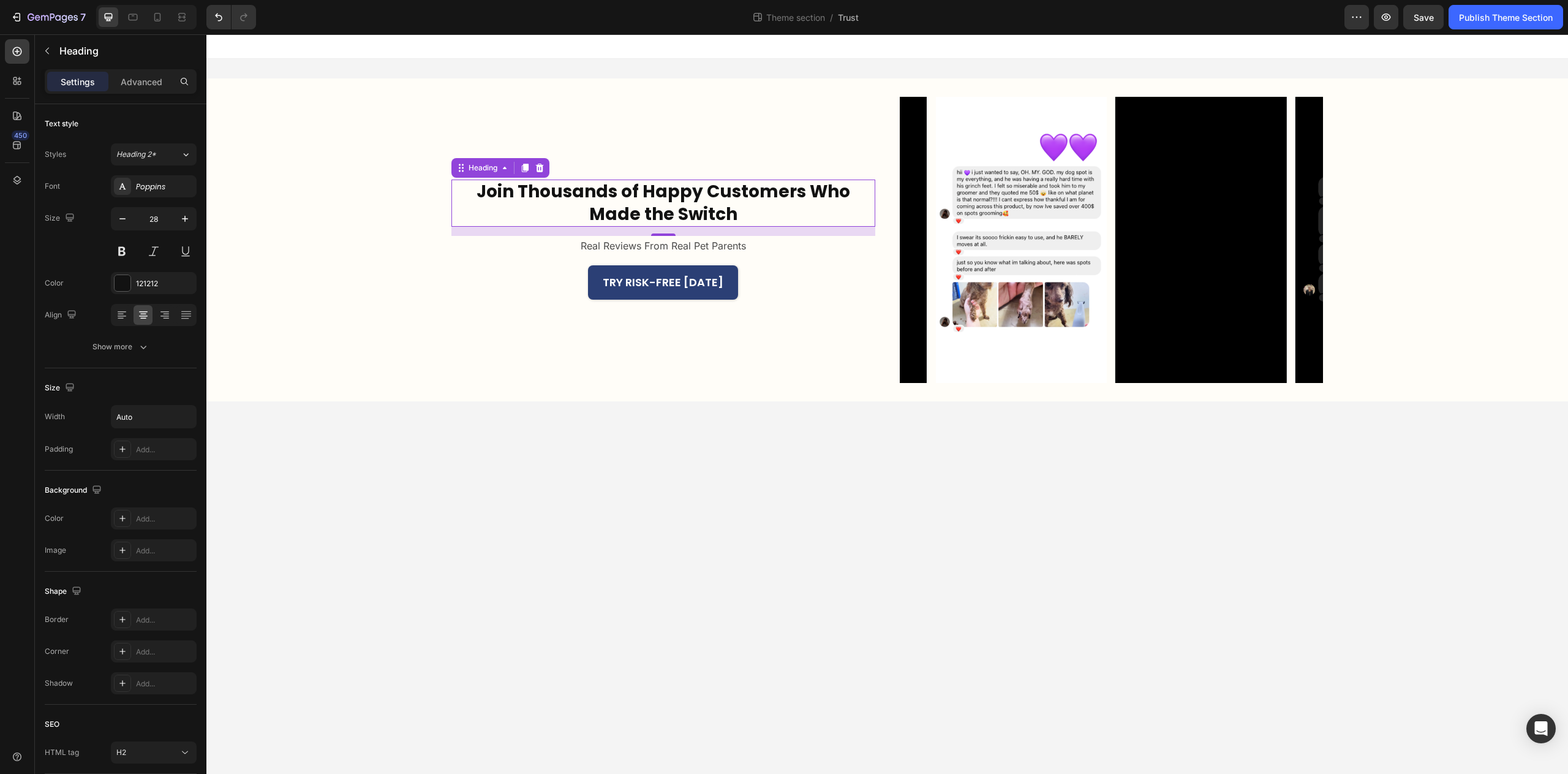
click at [762, 206] on h2 "Join Thousands of Happy Customers Who Made the Switch" at bounding box center [663, 203] width 424 height 47
click at [762, 206] on p "Join Thousands of Happy Customers Who Made the Switch" at bounding box center [663, 204] width 421 height 45
click at [774, 192] on p "Join Thousands of Happy Customers Who Made the Switch" at bounding box center [663, 204] width 421 height 45
click at [870, 206] on p "Join Thousands of Happy Customers Who Made the Switch" at bounding box center [663, 204] width 421 height 45
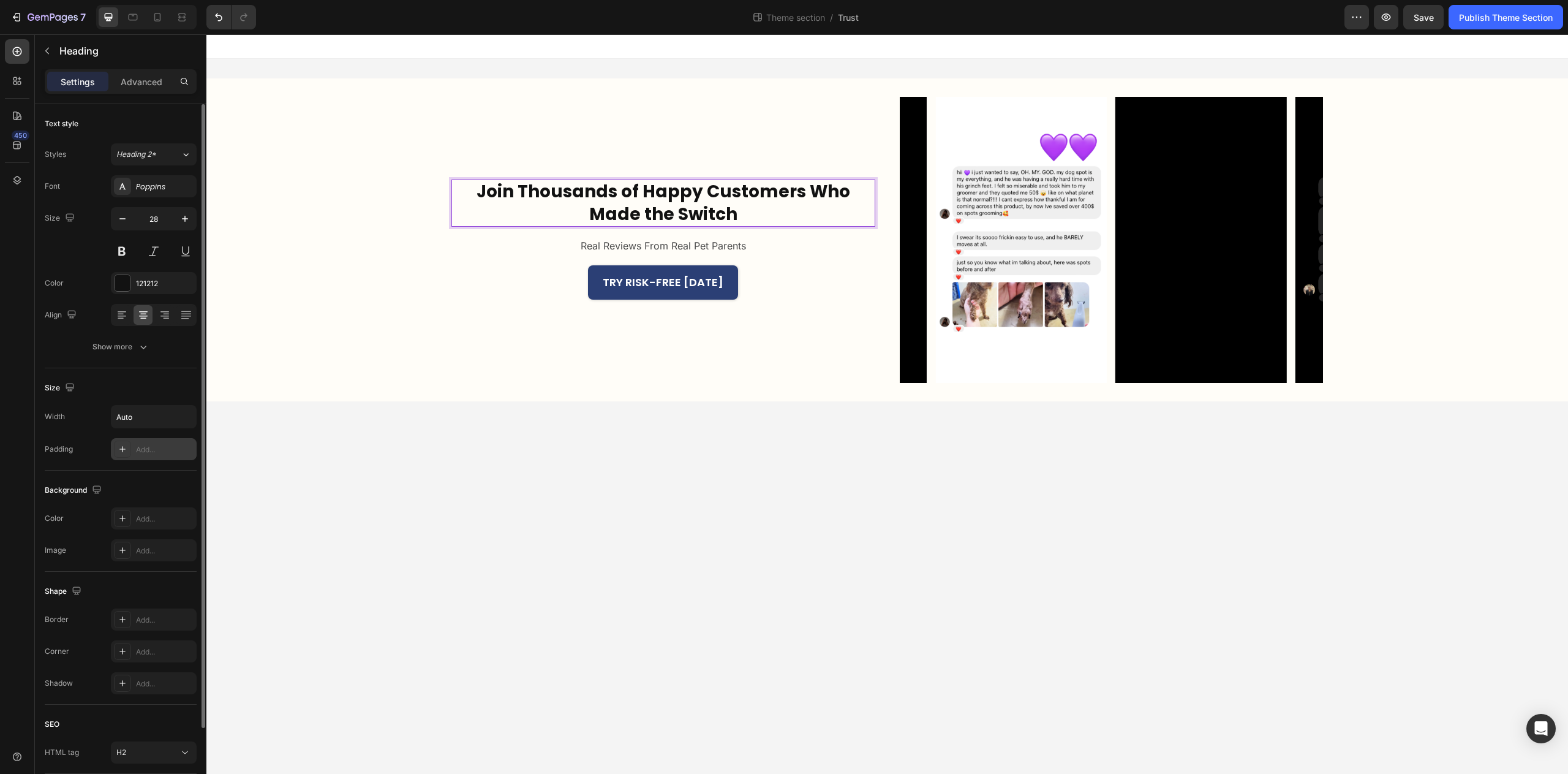
click at [127, 451] on icon at bounding box center [122, 449] width 10 height 10
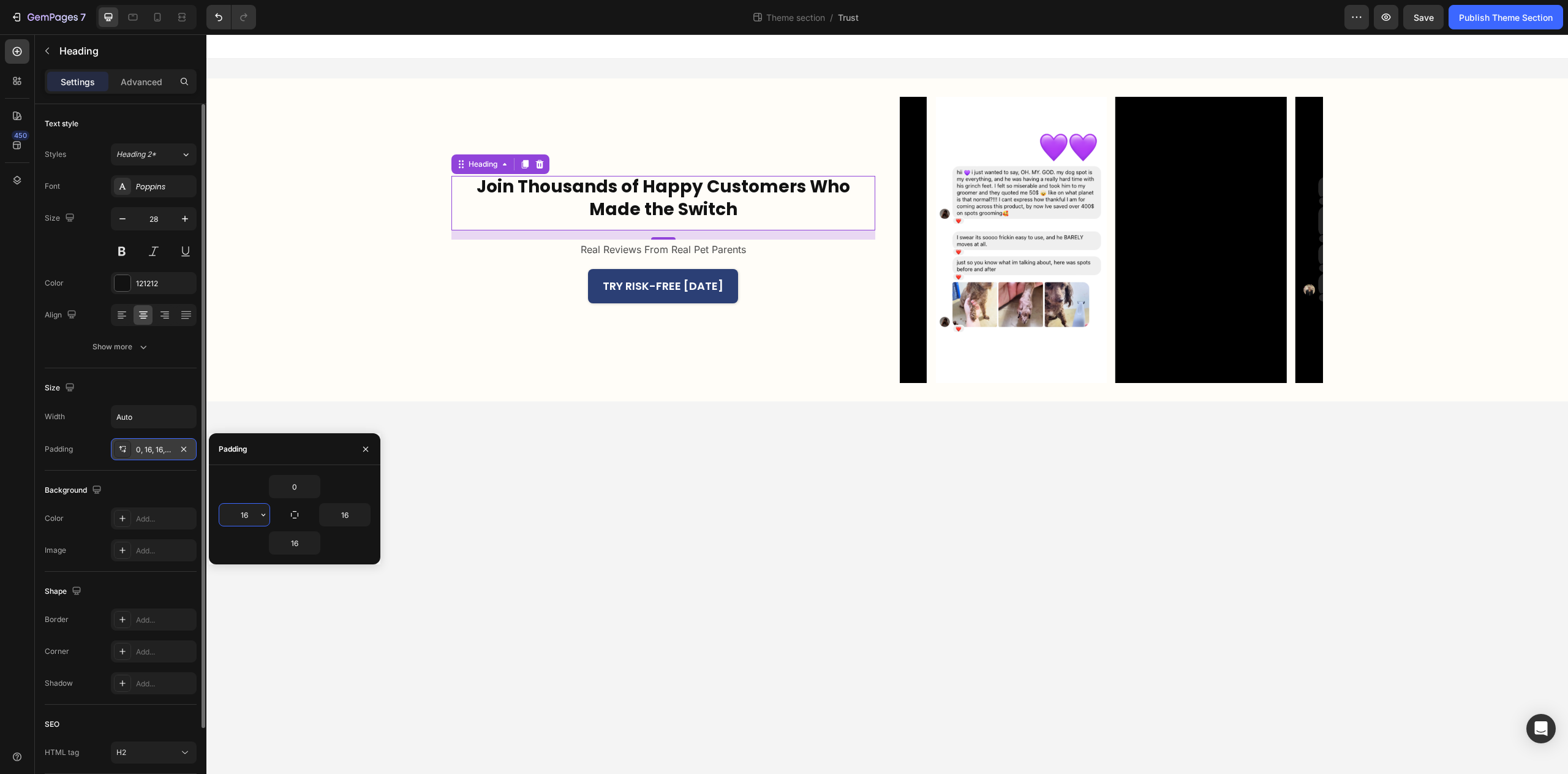
click at [251, 513] on input "16" at bounding box center [245, 514] width 50 height 22
click at [350, 512] on input "16" at bounding box center [344, 514] width 50 height 22
click at [239, 519] on input "16" at bounding box center [245, 514] width 50 height 22
click at [240, 519] on input "16" at bounding box center [245, 514] width 50 height 22
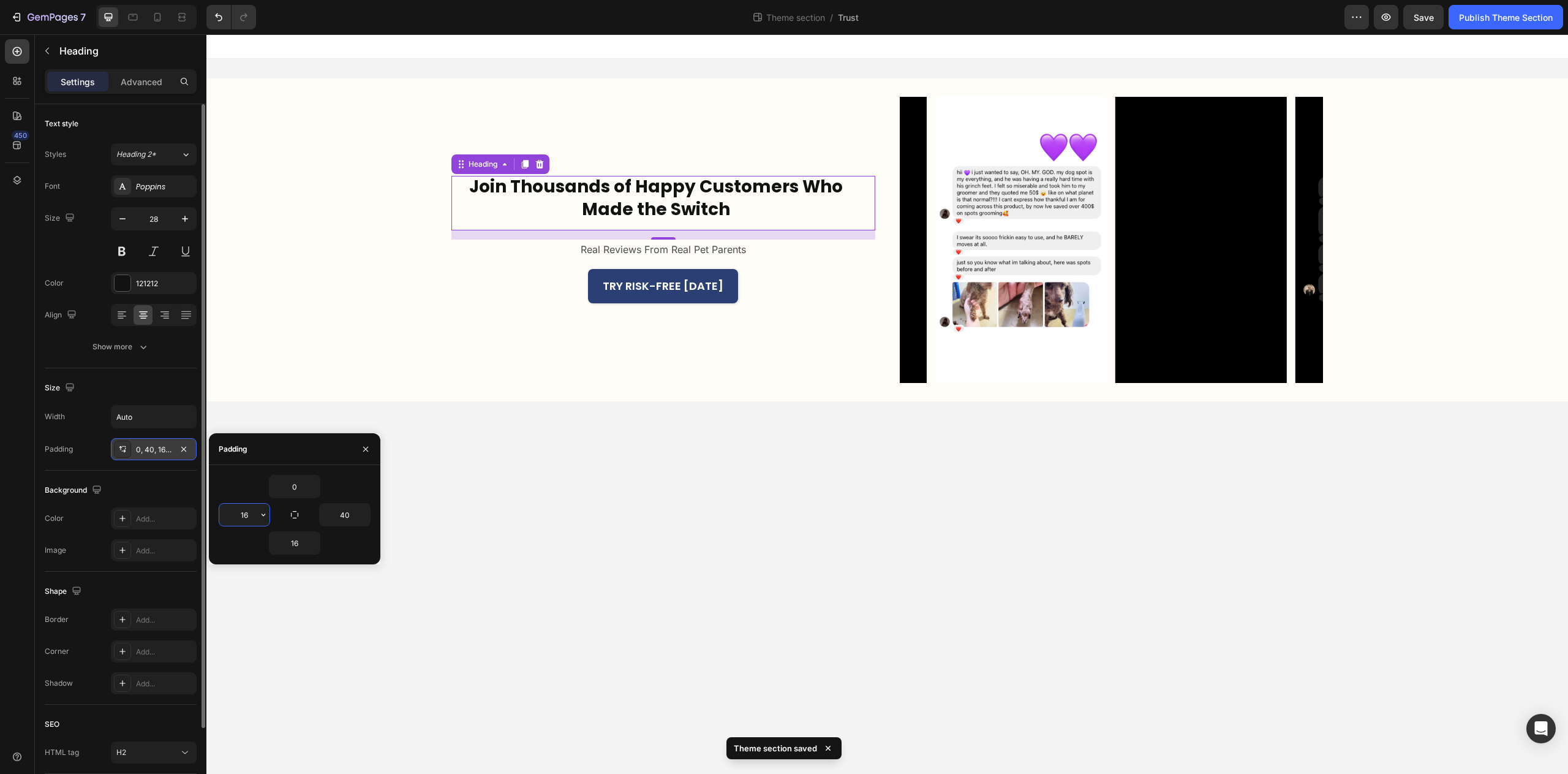
click at [243, 519] on input "16" at bounding box center [245, 514] width 50 height 22
click at [147, 187] on div "Poppins" at bounding box center [164, 187] width 58 height 11
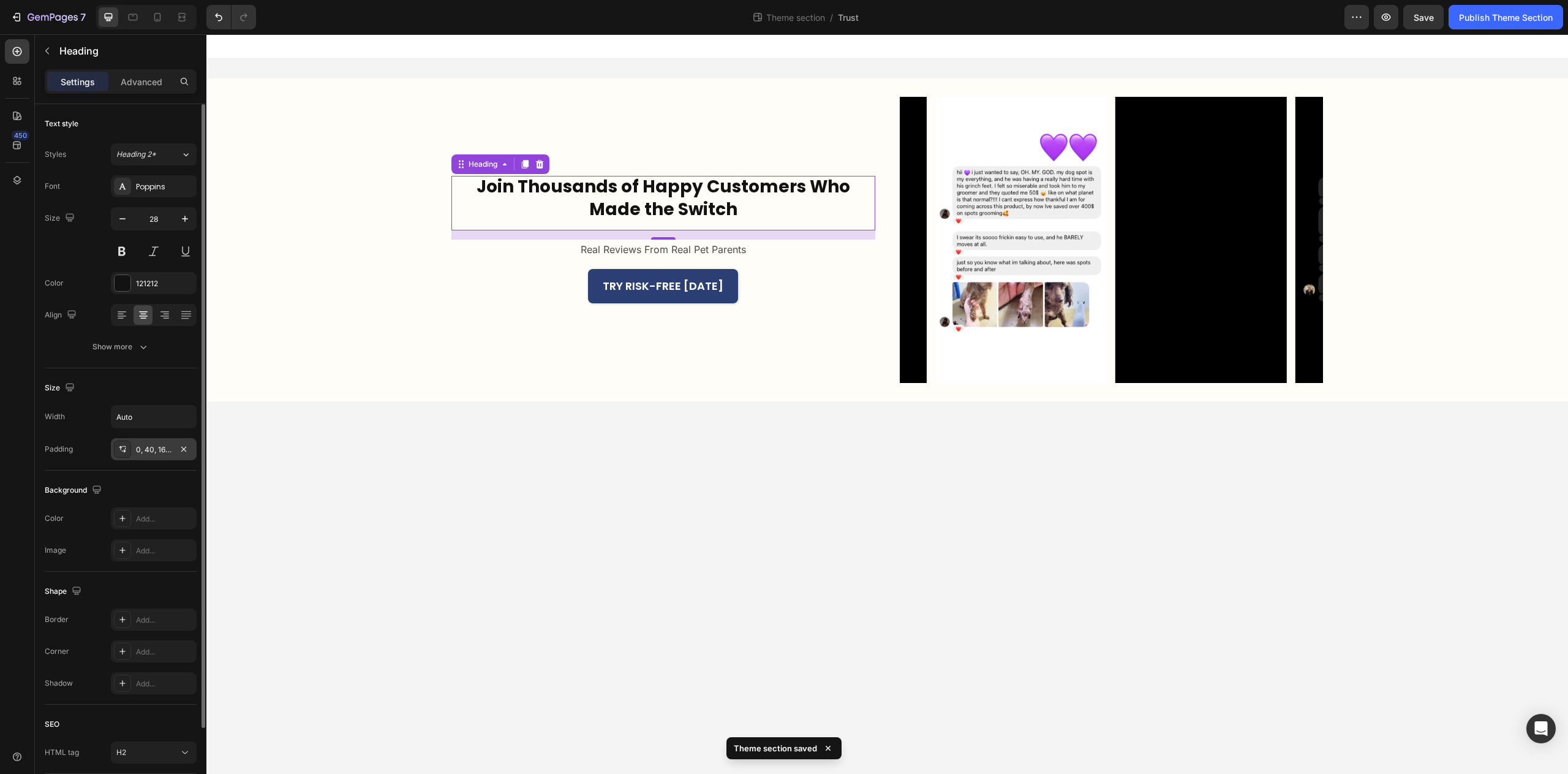
click at [120, 470] on div "Text style Styles Heading 2* Font Poppins Size 28 Color 121212 Align Show more" at bounding box center [120, 520] width 152 height 101
click at [153, 189] on div "Poppins" at bounding box center [164, 187] width 58 height 11
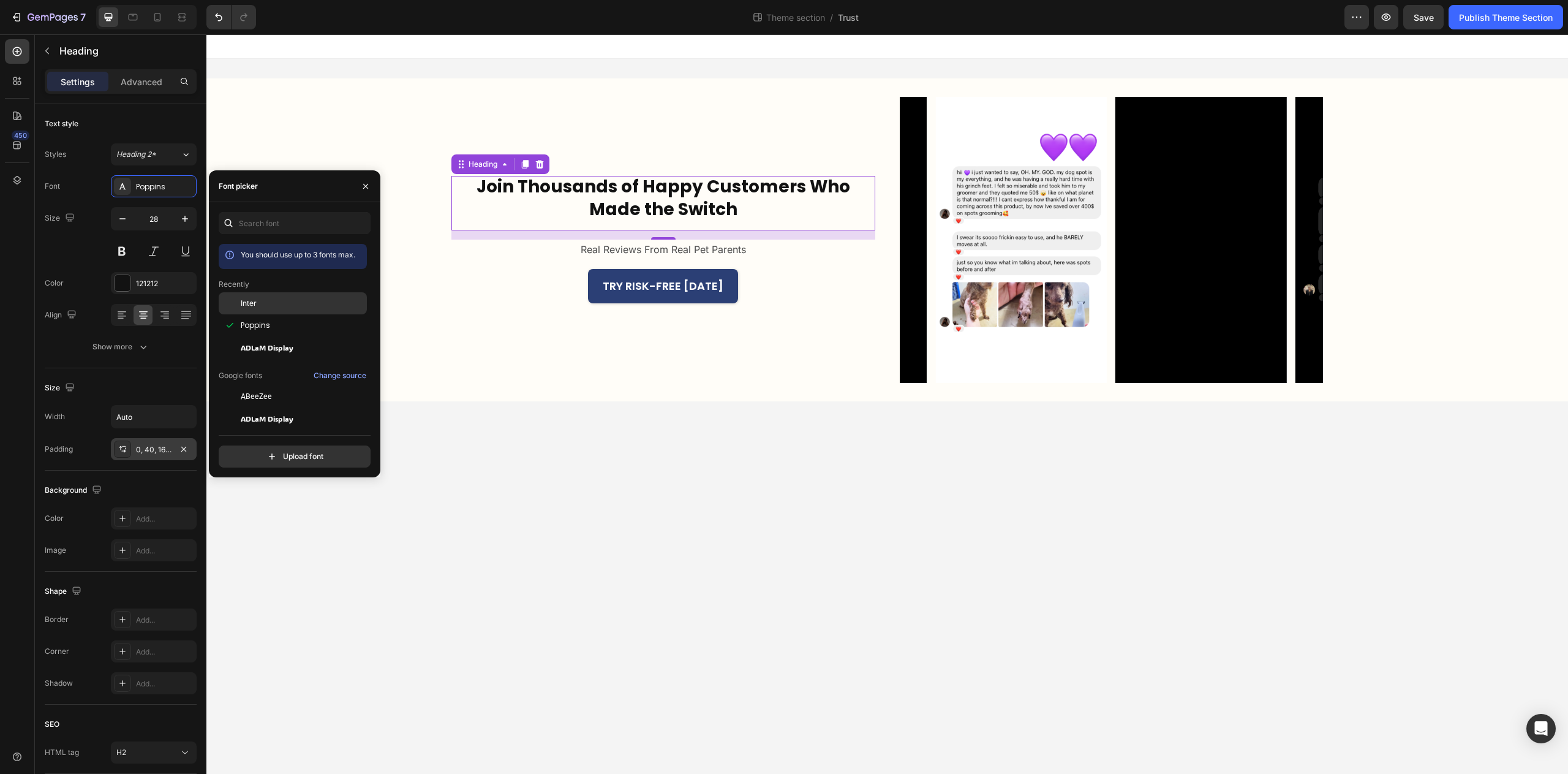
click at [265, 307] on div "Inter" at bounding box center [303, 304] width 124 height 11
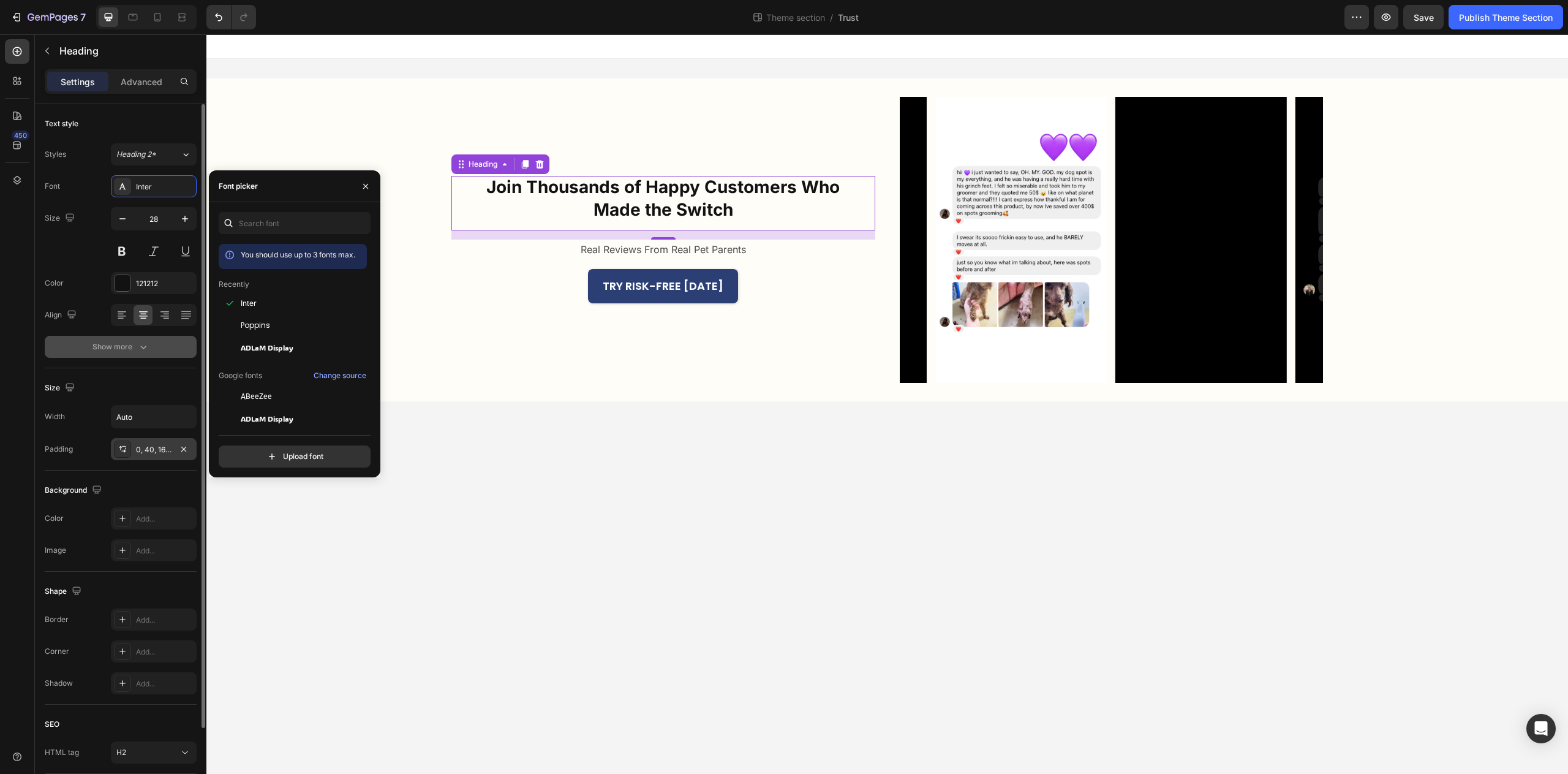
click at [123, 347] on div "Show more" at bounding box center [121, 347] width 57 height 12
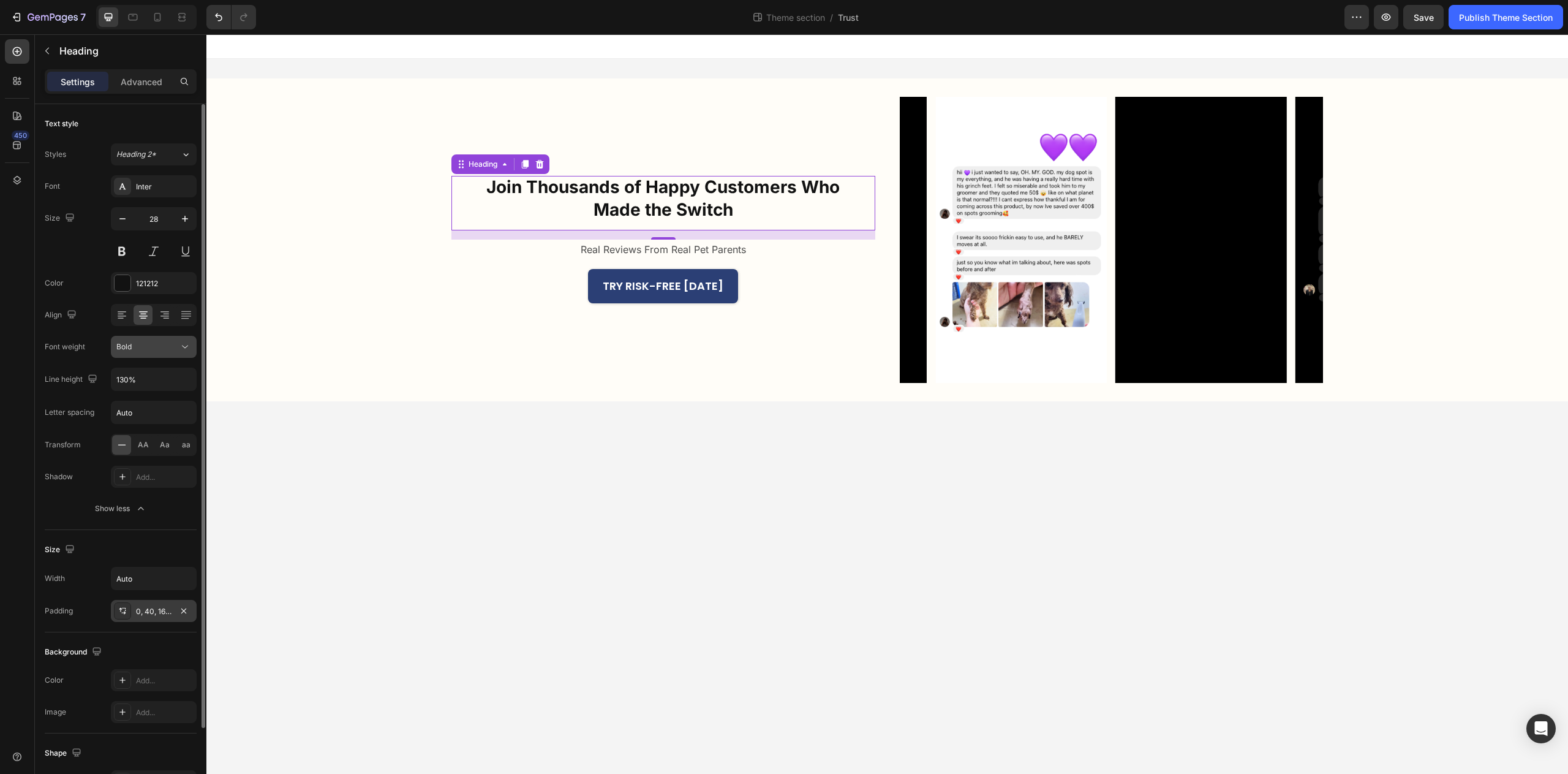
click at [145, 349] on div "Bold" at bounding box center [147, 346] width 62 height 11
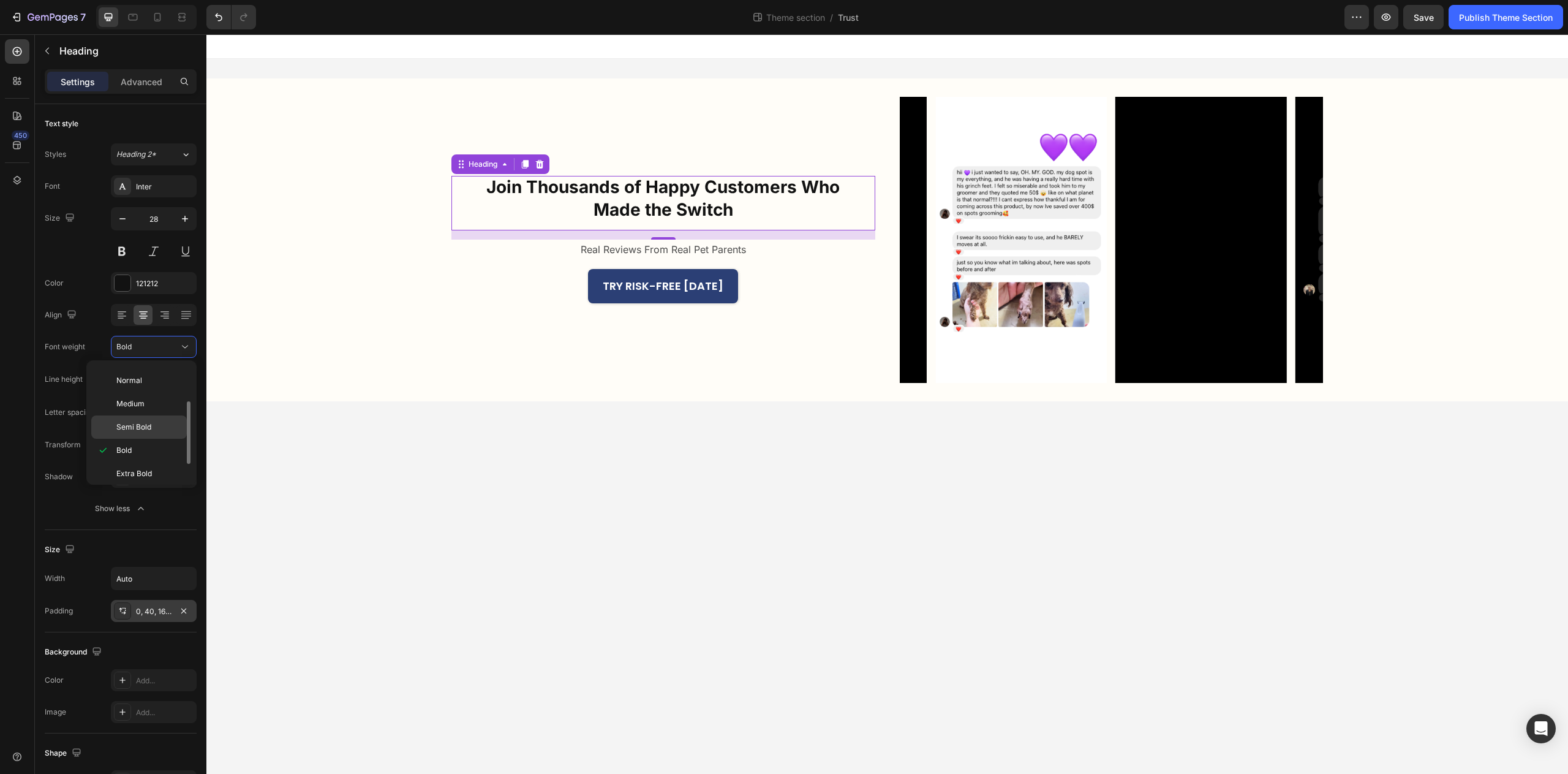
click at [153, 425] on p "Semi Bold" at bounding box center [148, 427] width 65 height 11
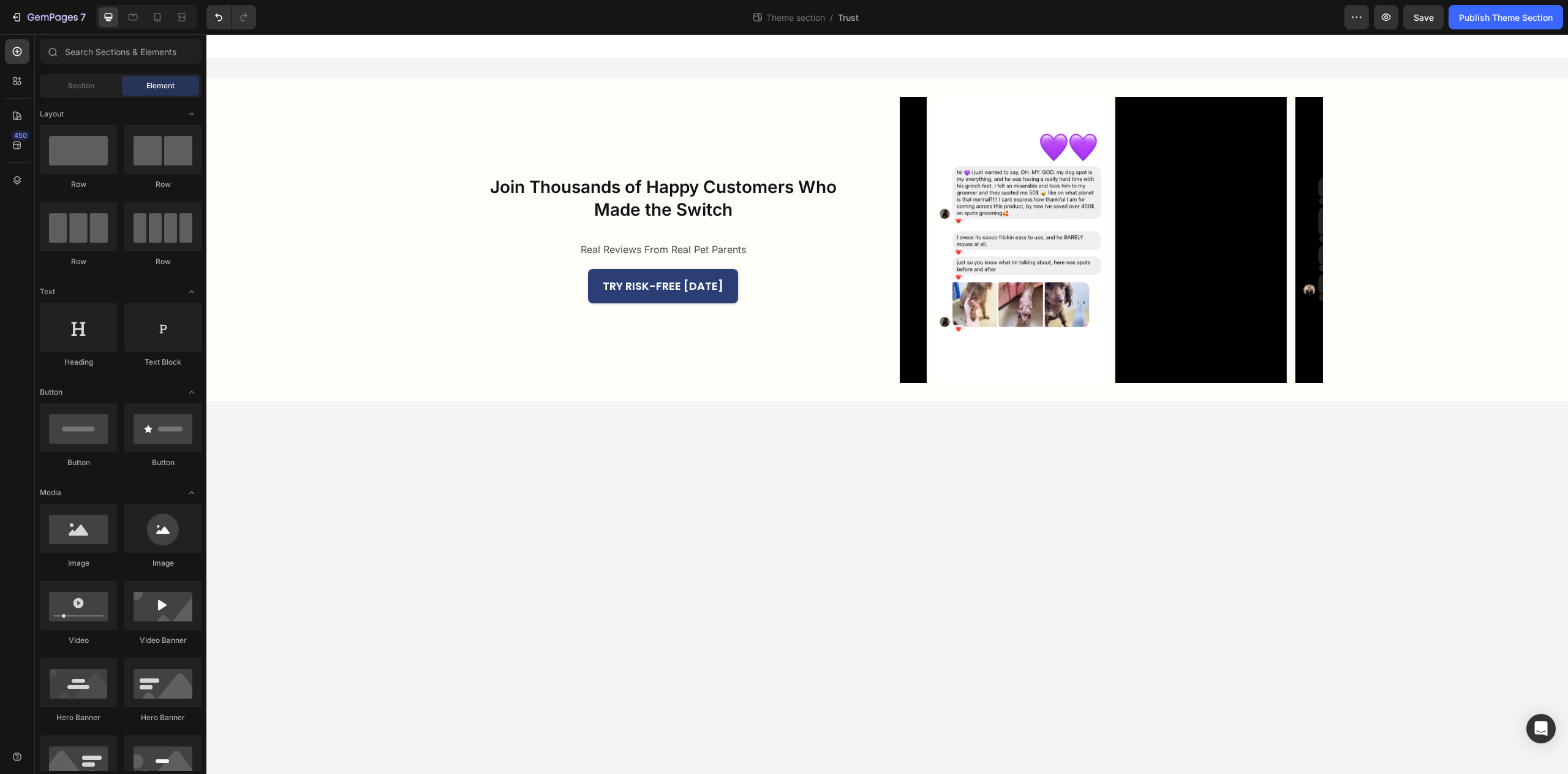
click at [556, 497] on body "Join Thousands of Happy Customers Who Made the Switch Heading Real Reviews From…" at bounding box center [887, 404] width 1362 height 740
click at [722, 194] on p "Join Thousands of Happy Customers Who Made the Switch" at bounding box center [663, 198] width 375 height 45
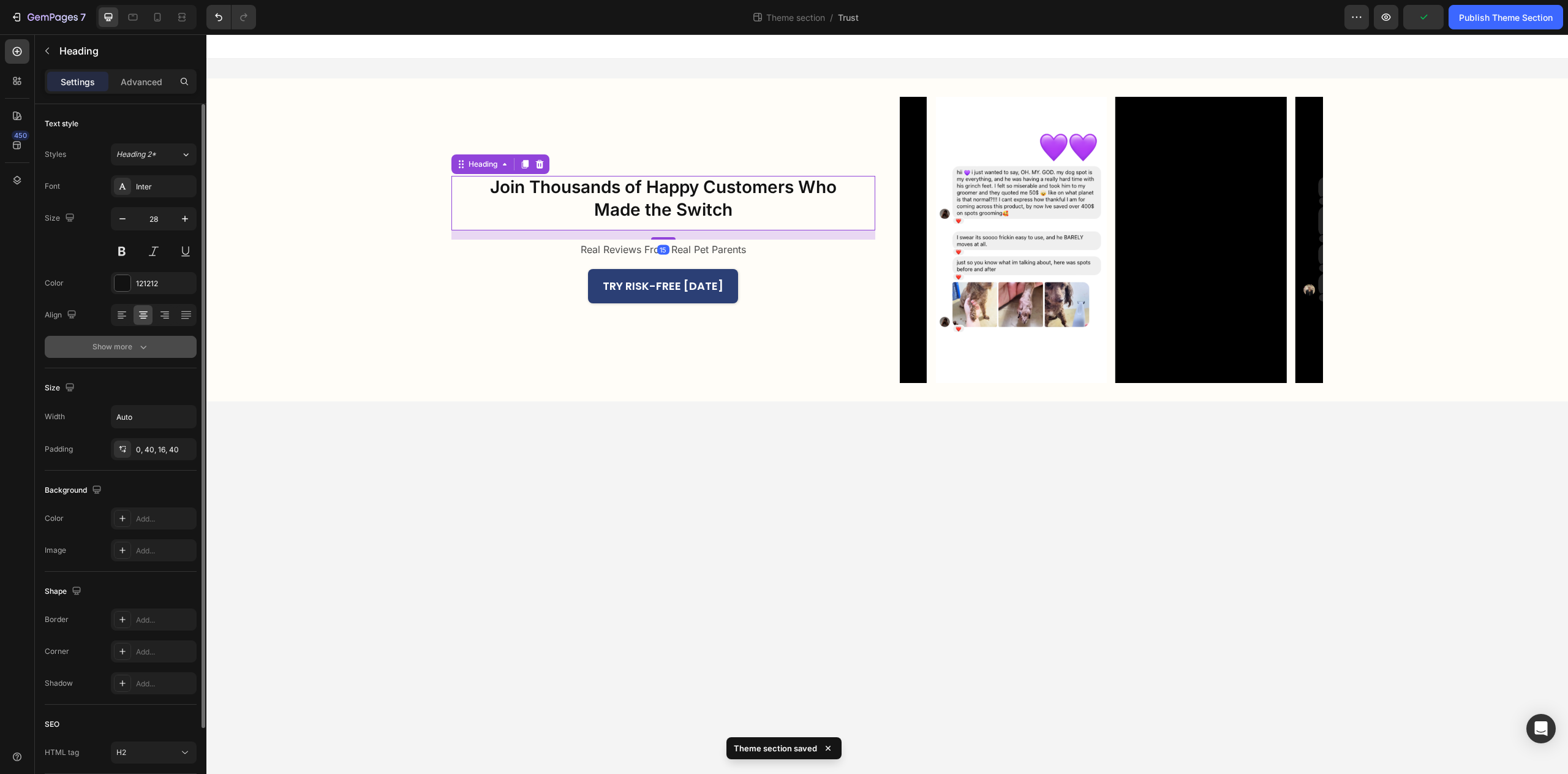
click at [144, 341] on icon "button" at bounding box center [144, 347] width 12 height 12
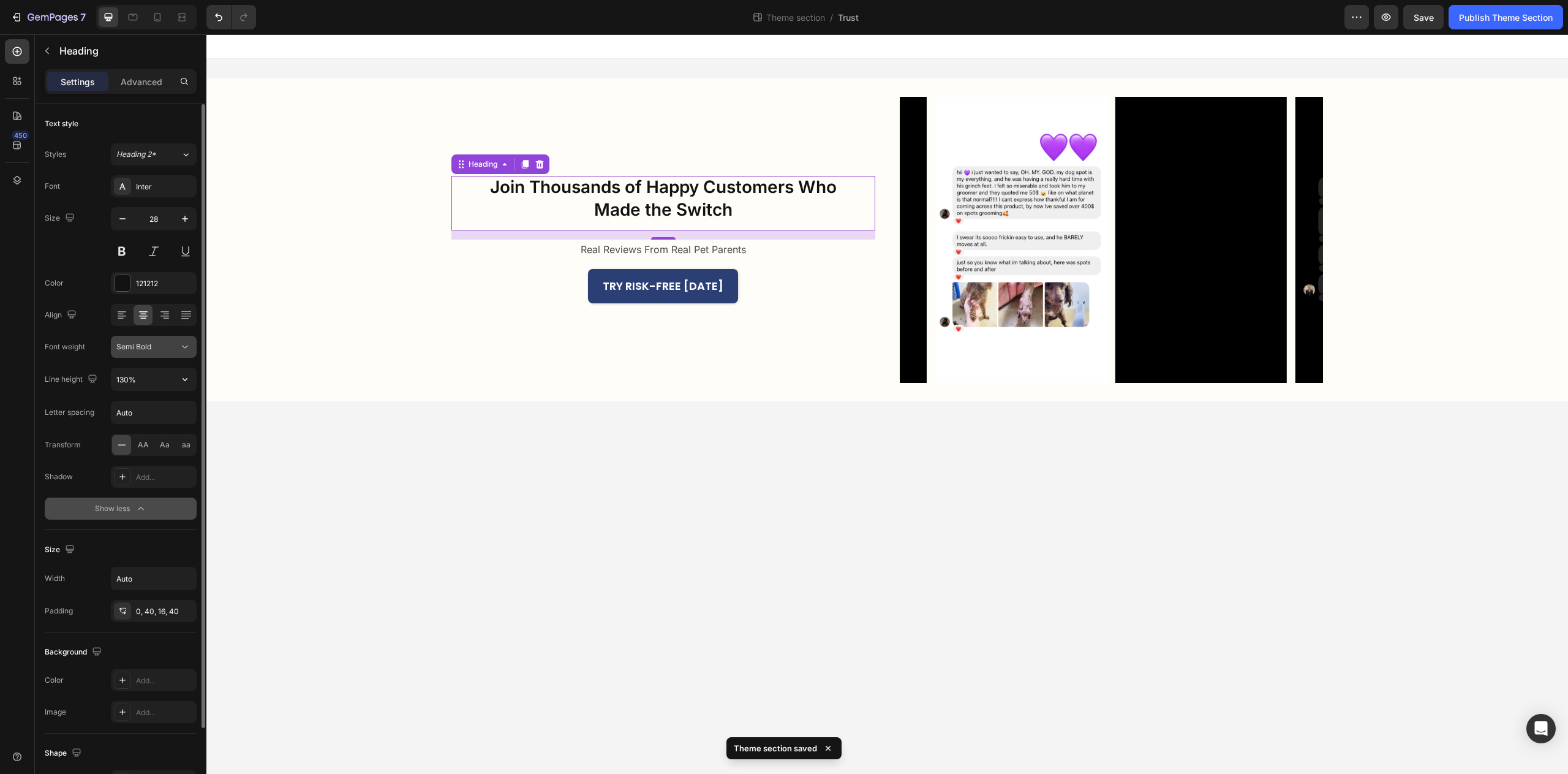
click at [145, 353] on div "Semi Bold" at bounding box center [153, 347] width 75 height 12
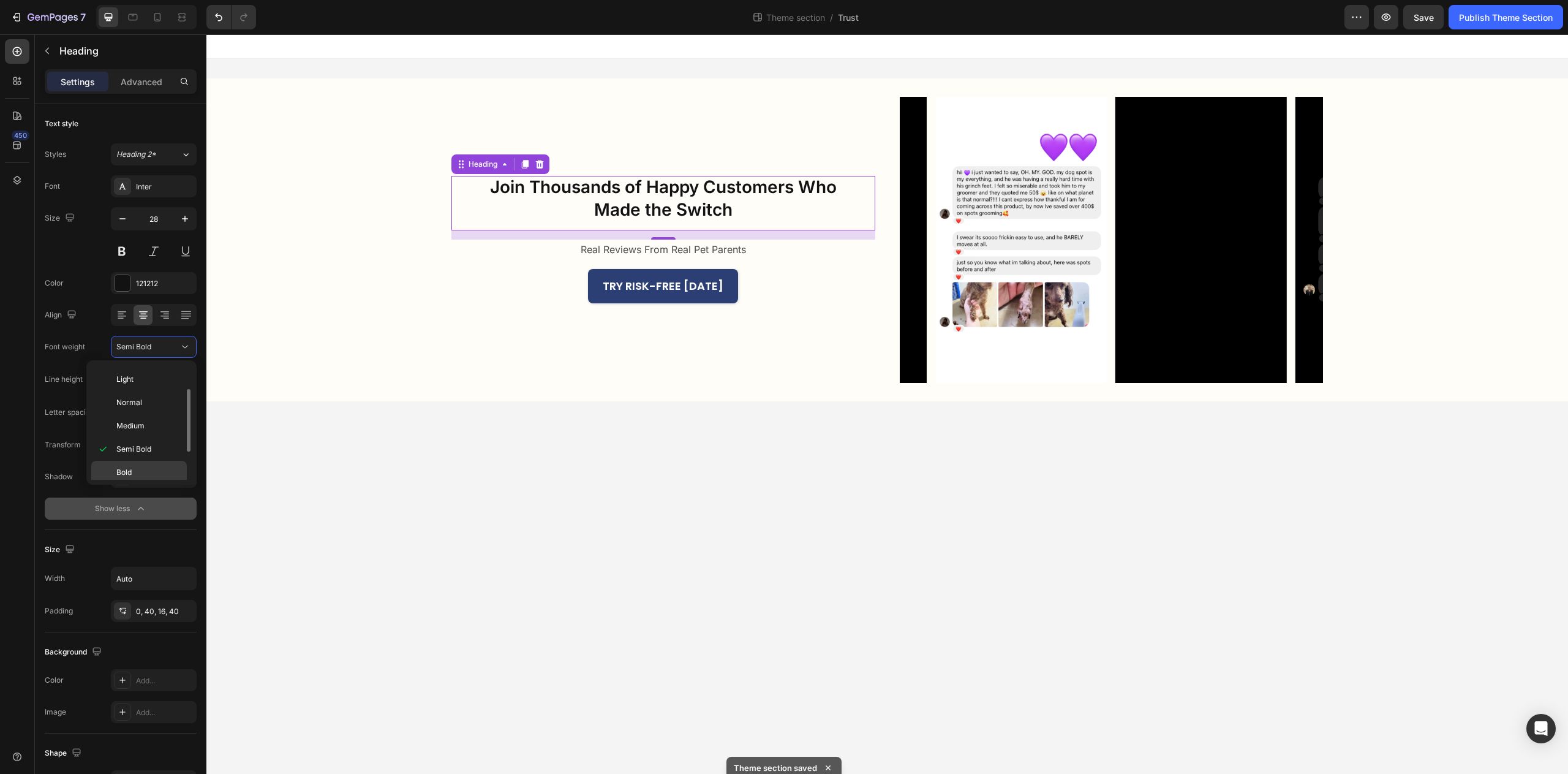
click at [129, 473] on span "Bold" at bounding box center [123, 472] width 15 height 11
click at [377, 499] on body "Join Thousands of Happy Customers Who Made the Switch Heading 15 Real Reviews F…" at bounding box center [887, 404] width 1362 height 740
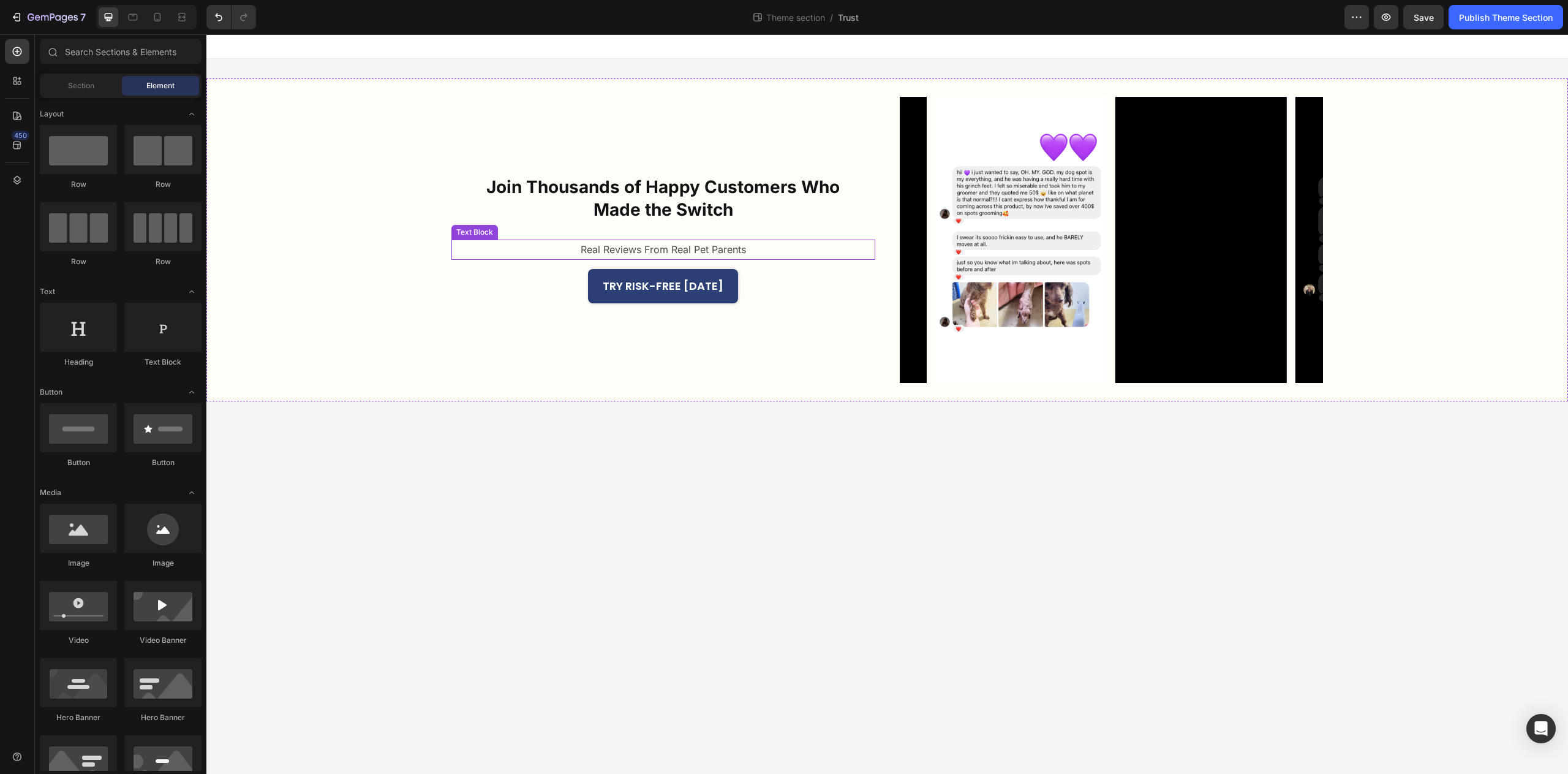
click at [677, 246] on p "Real Reviews From Real Pet Parents" at bounding box center [663, 250] width 165 height 18
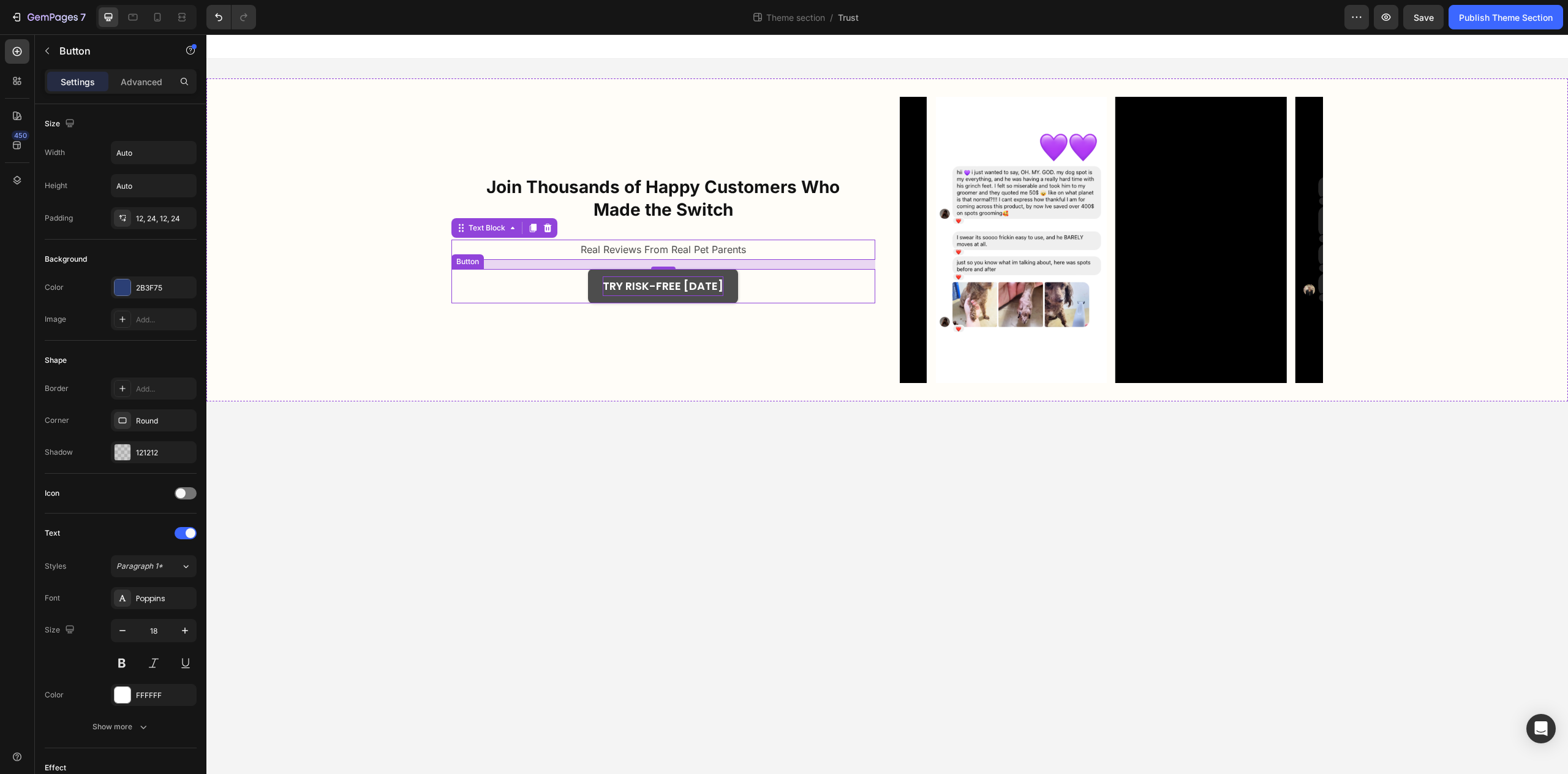
click at [691, 291] on p "TRY RISK-FREE TODAY" at bounding box center [662, 287] width 120 height 20
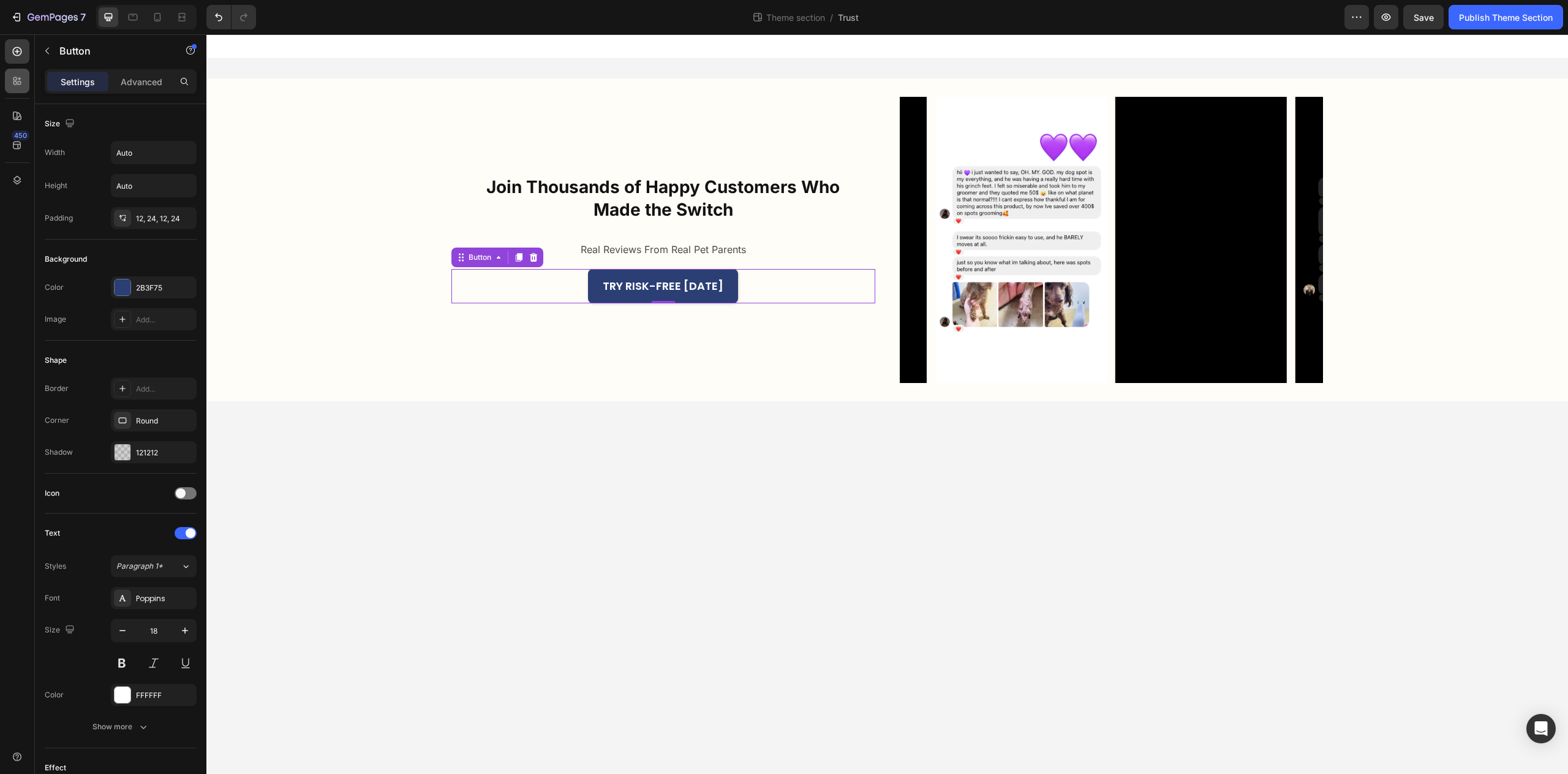
click at [17, 87] on div at bounding box center [16, 80] width 24 height 24
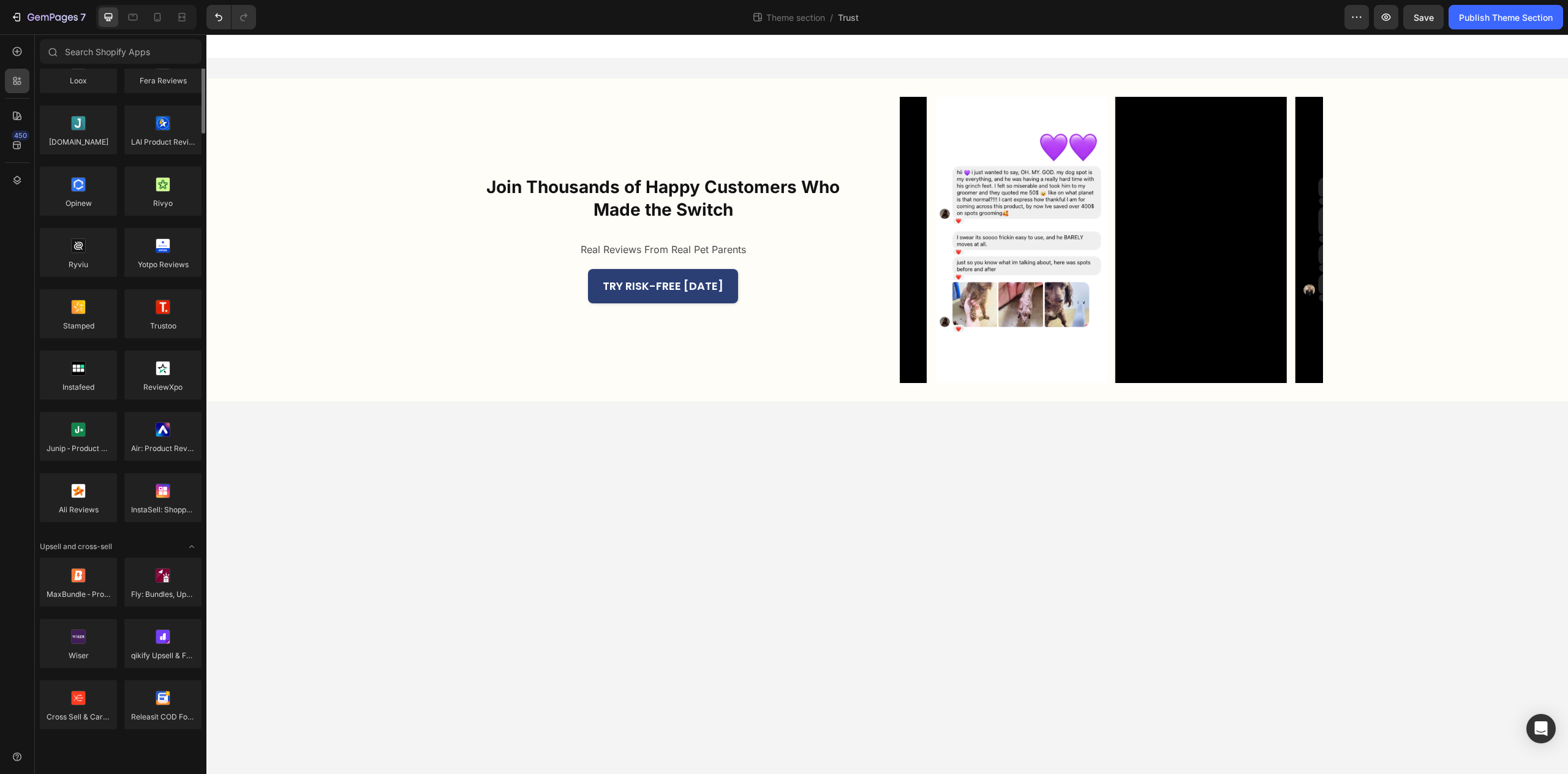
scroll to position [0, 0]
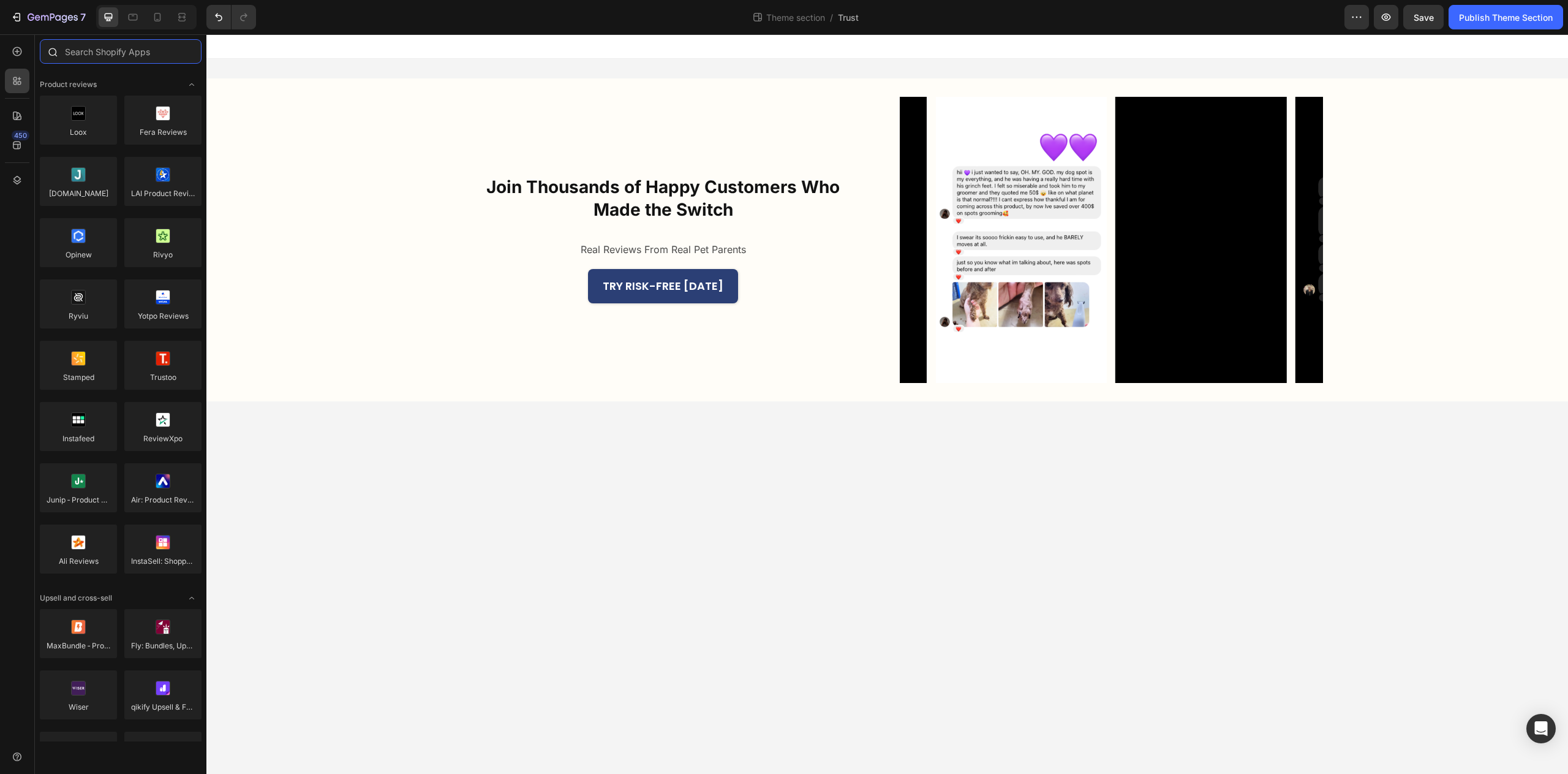
click at [101, 56] on input "text" at bounding box center [120, 51] width 162 height 24
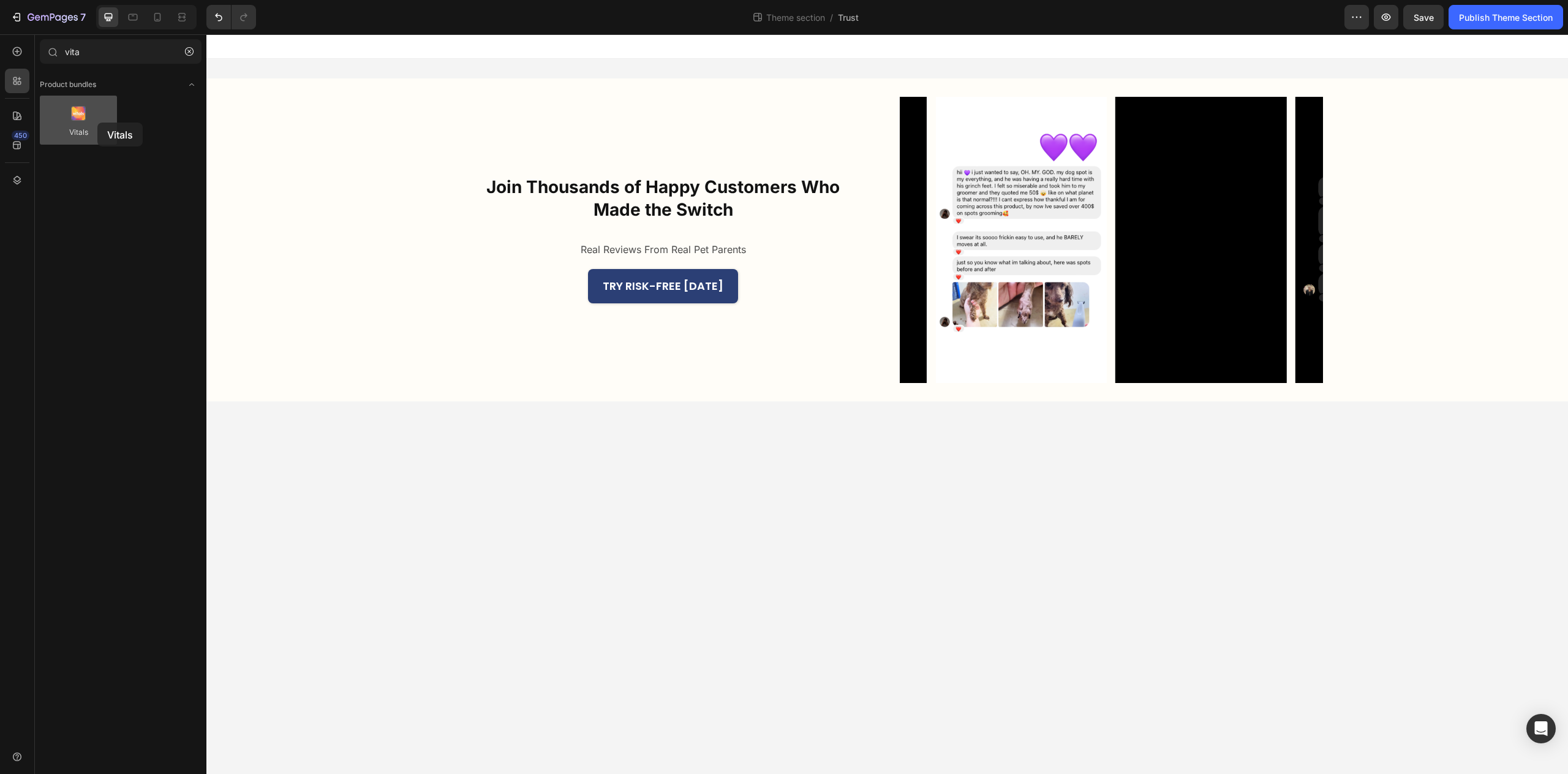
click at [97, 122] on div at bounding box center [79, 120] width 77 height 49
click at [97, 123] on div at bounding box center [79, 120] width 77 height 49
drag, startPoint x: 316, startPoint y: 162, endPoint x: 661, endPoint y: 292, distance: 368.7
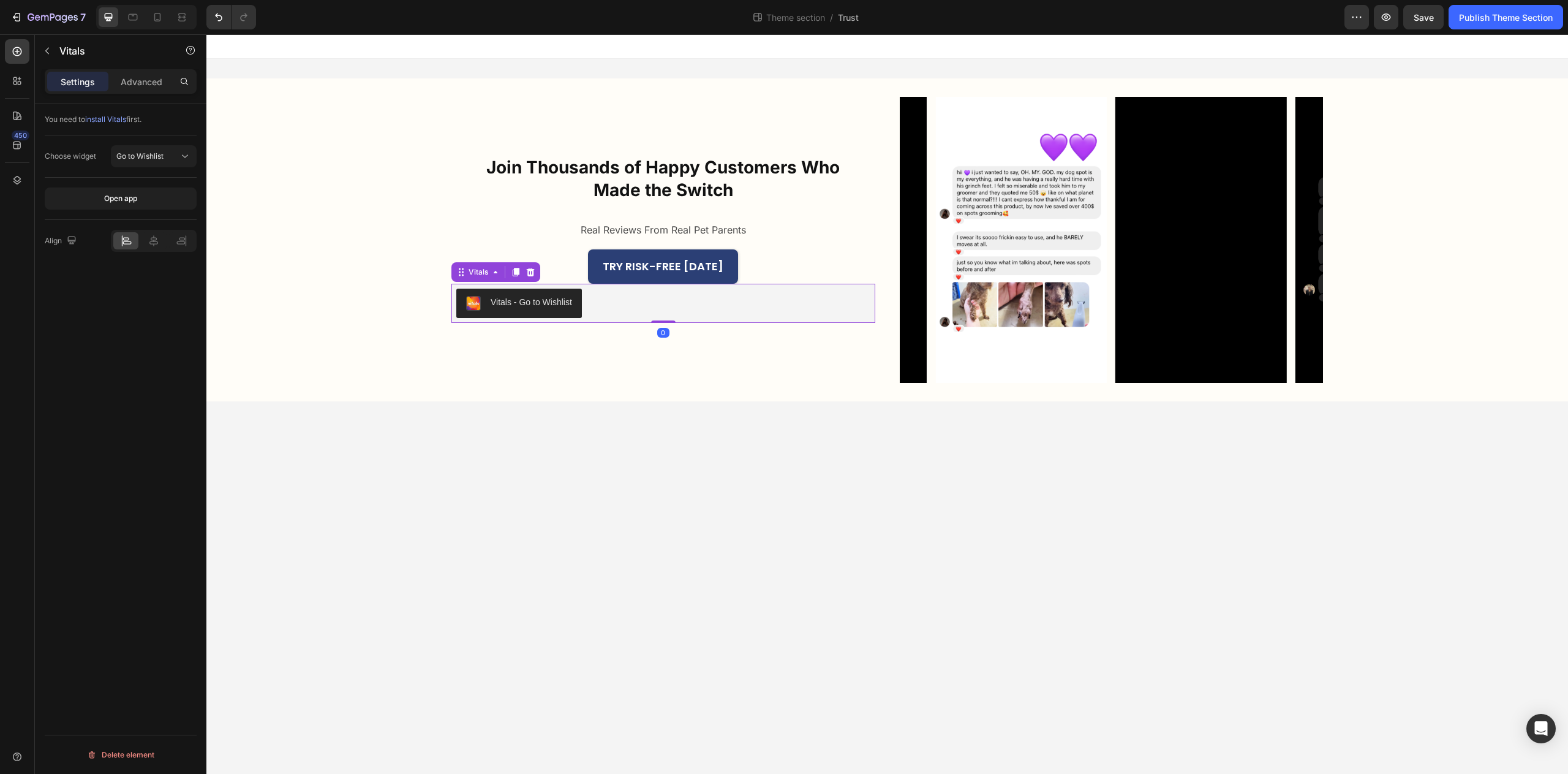
click at [548, 306] on div "Vitals - Go to Wishlist" at bounding box center [531, 303] width 81 height 12
click at [175, 160] on div "Go to Wishlist" at bounding box center [147, 156] width 62 height 11
click at [149, 241] on p "Product Reviews" at bounding box center [134, 237] width 95 height 11
click at [593, 487] on body "Join Thousands of Happy Customers Who Made the Switch Heading Real Reviews From…" at bounding box center [887, 404] width 1362 height 740
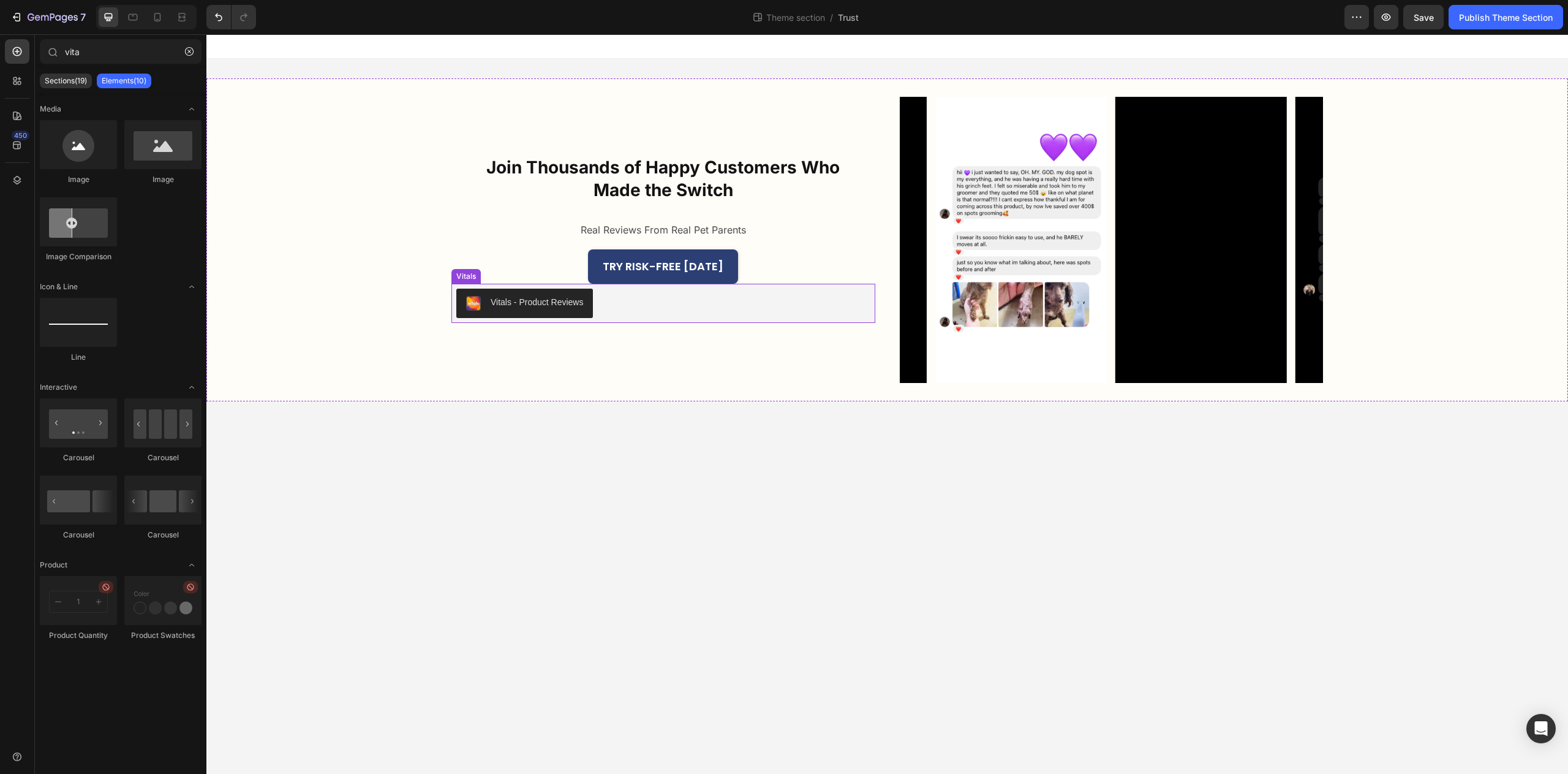
click at [511, 312] on button "Vitals - Product Reviews" at bounding box center [524, 303] width 137 height 29
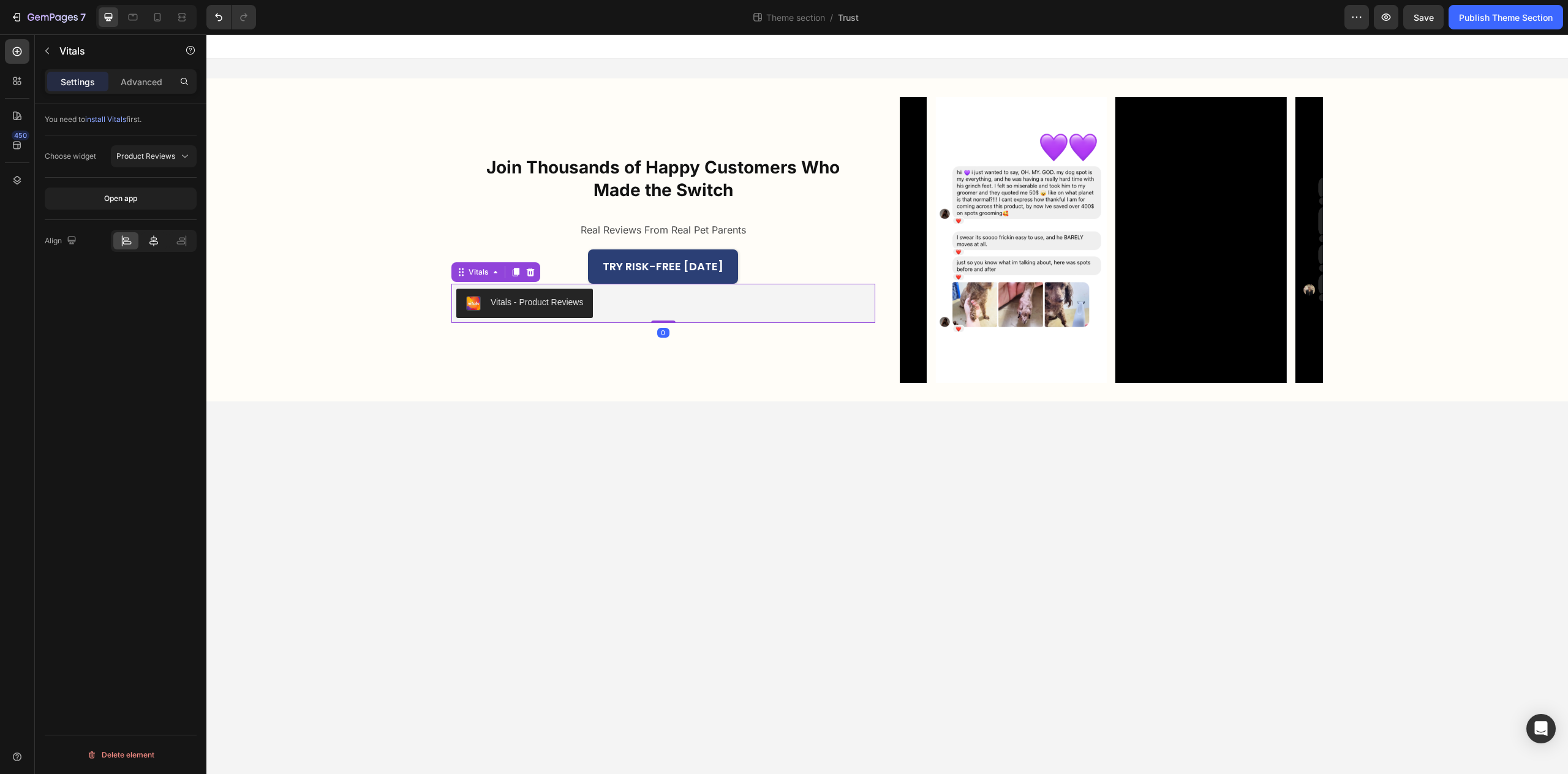
click at [159, 244] on icon at bounding box center [153, 241] width 12 height 12
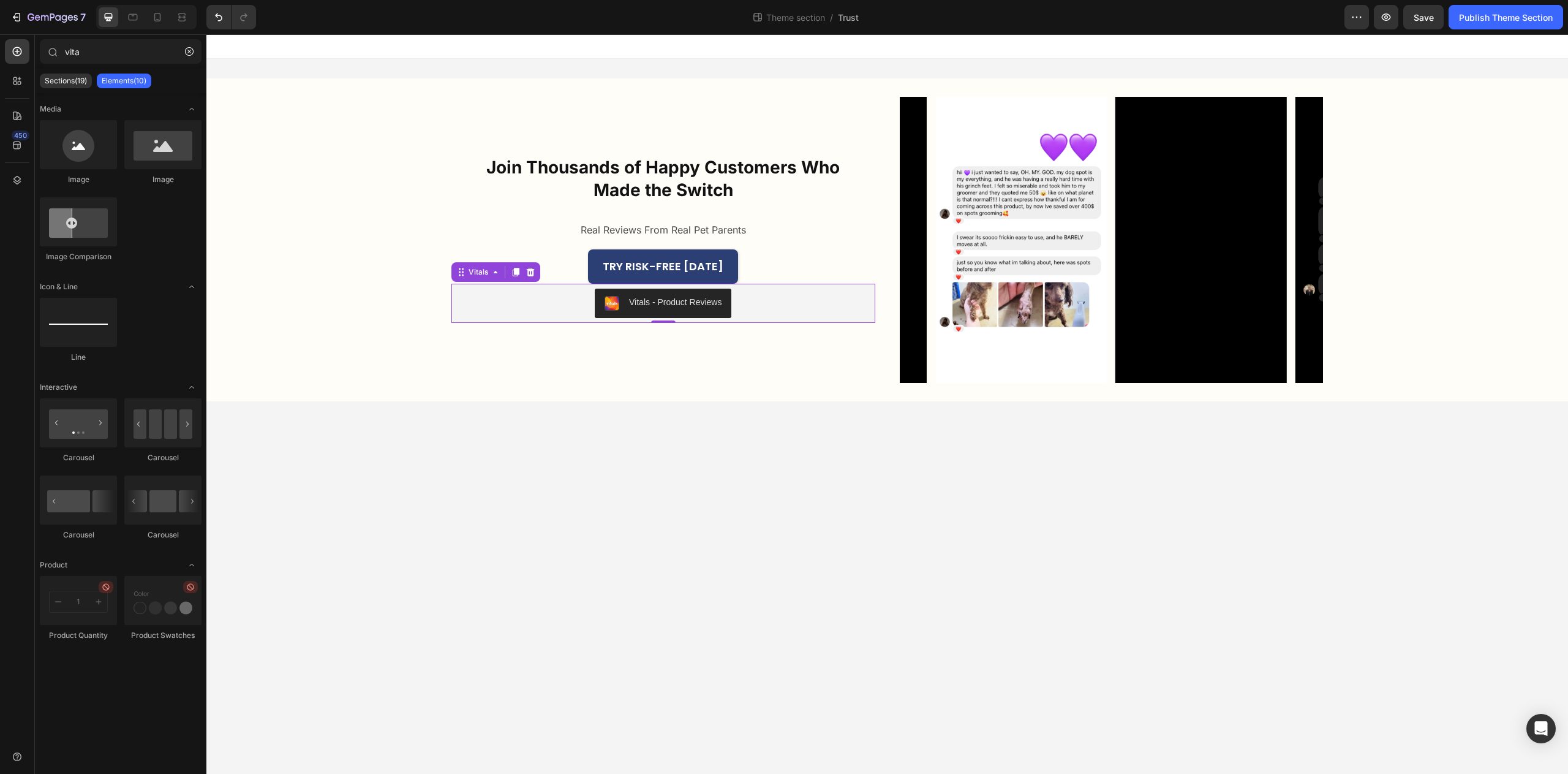
click at [607, 448] on body "Join Thousands of Happy Customers Who Made the Switch Heading Real Reviews From…" at bounding box center [887, 404] width 1362 height 740
click at [792, 316] on div "Vitals - Product Reviews" at bounding box center [663, 303] width 414 height 29
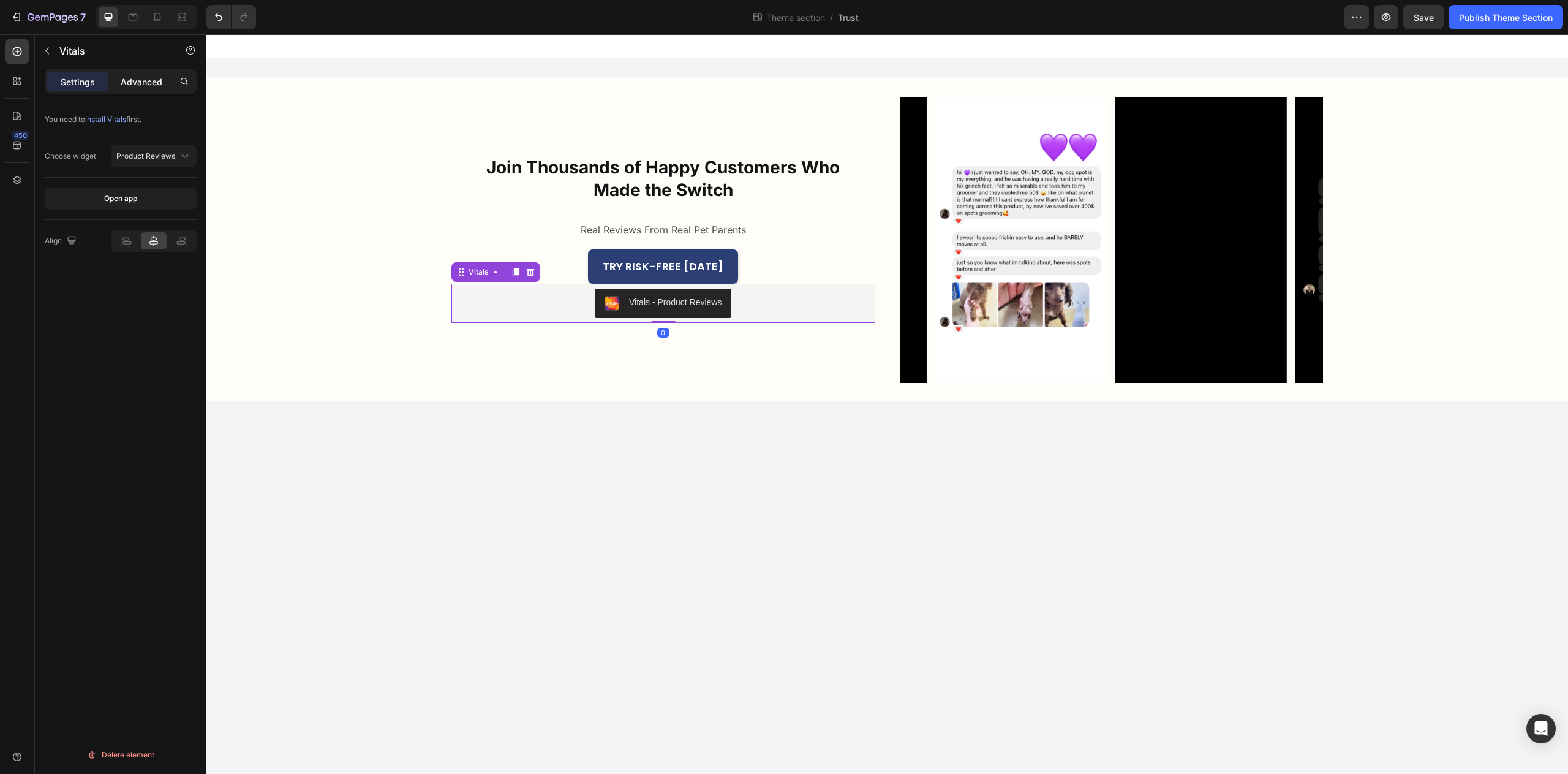
click at [152, 89] on div "Advanced" at bounding box center [141, 81] width 62 height 20
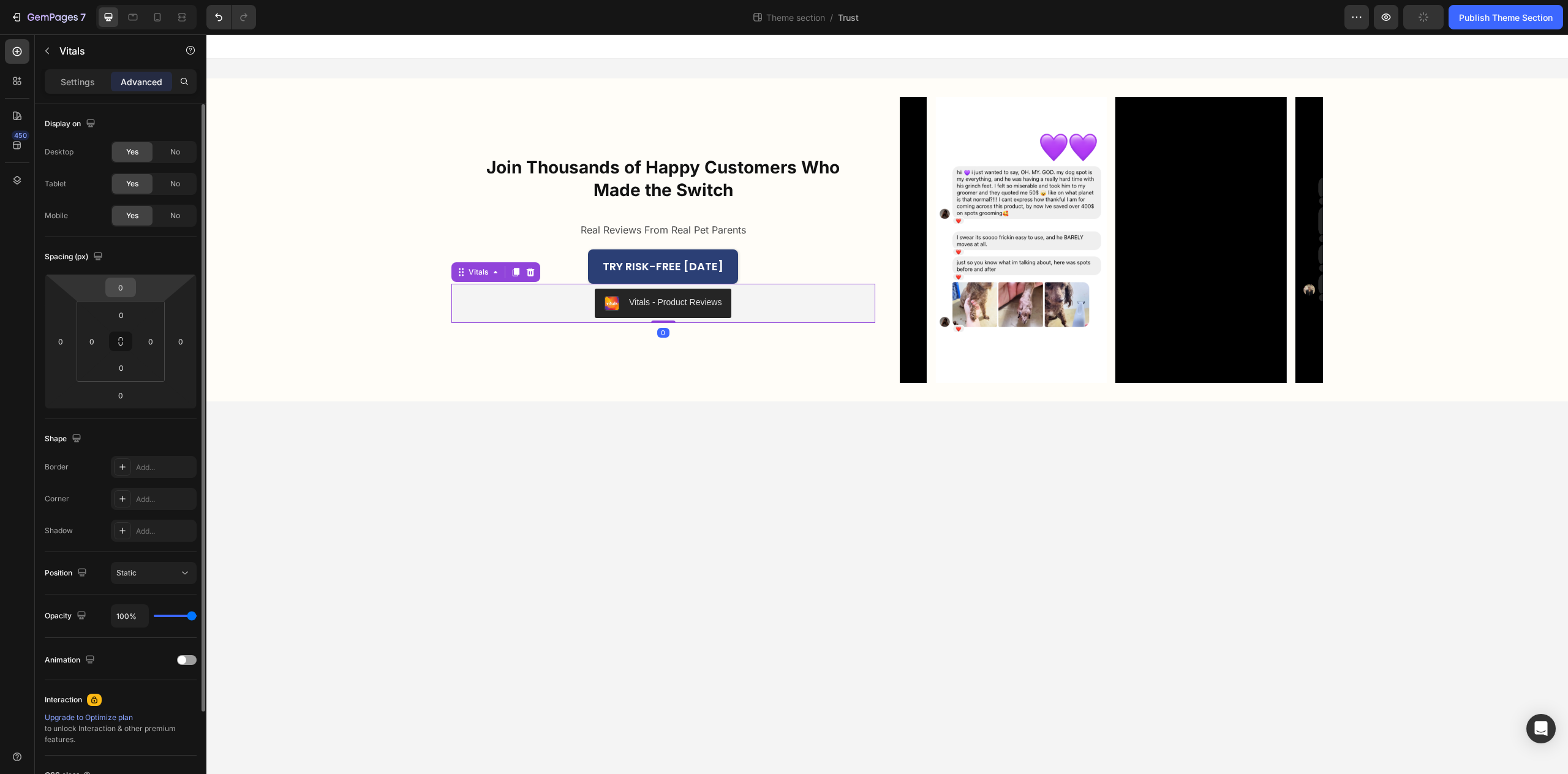
click at [127, 287] on input "0" at bounding box center [120, 287] width 24 height 19
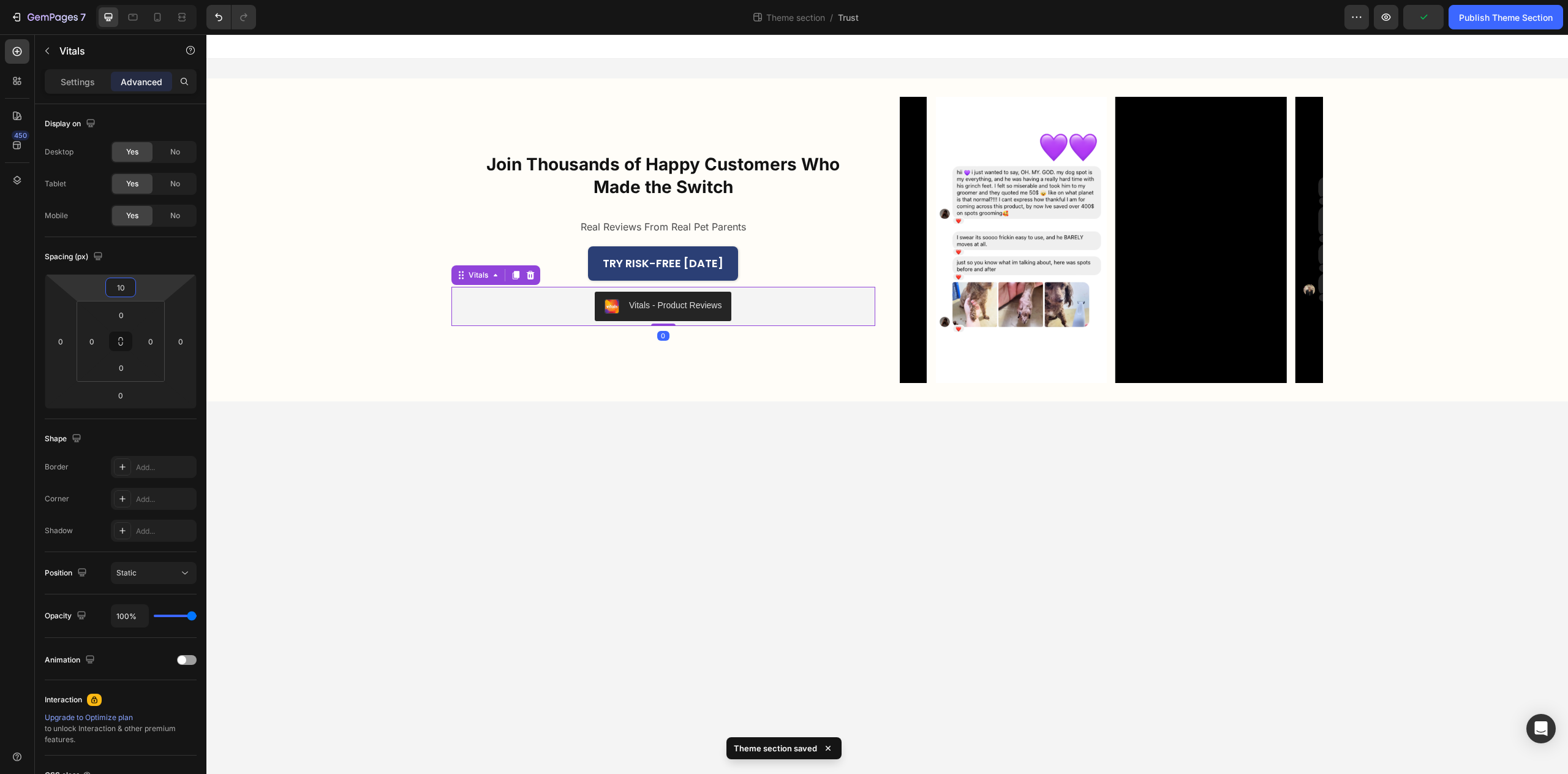
click at [606, 630] on body "Join Thousands of Happy Customers Who Made the Switch Heading Real Reviews From…" at bounding box center [887, 404] width 1362 height 740
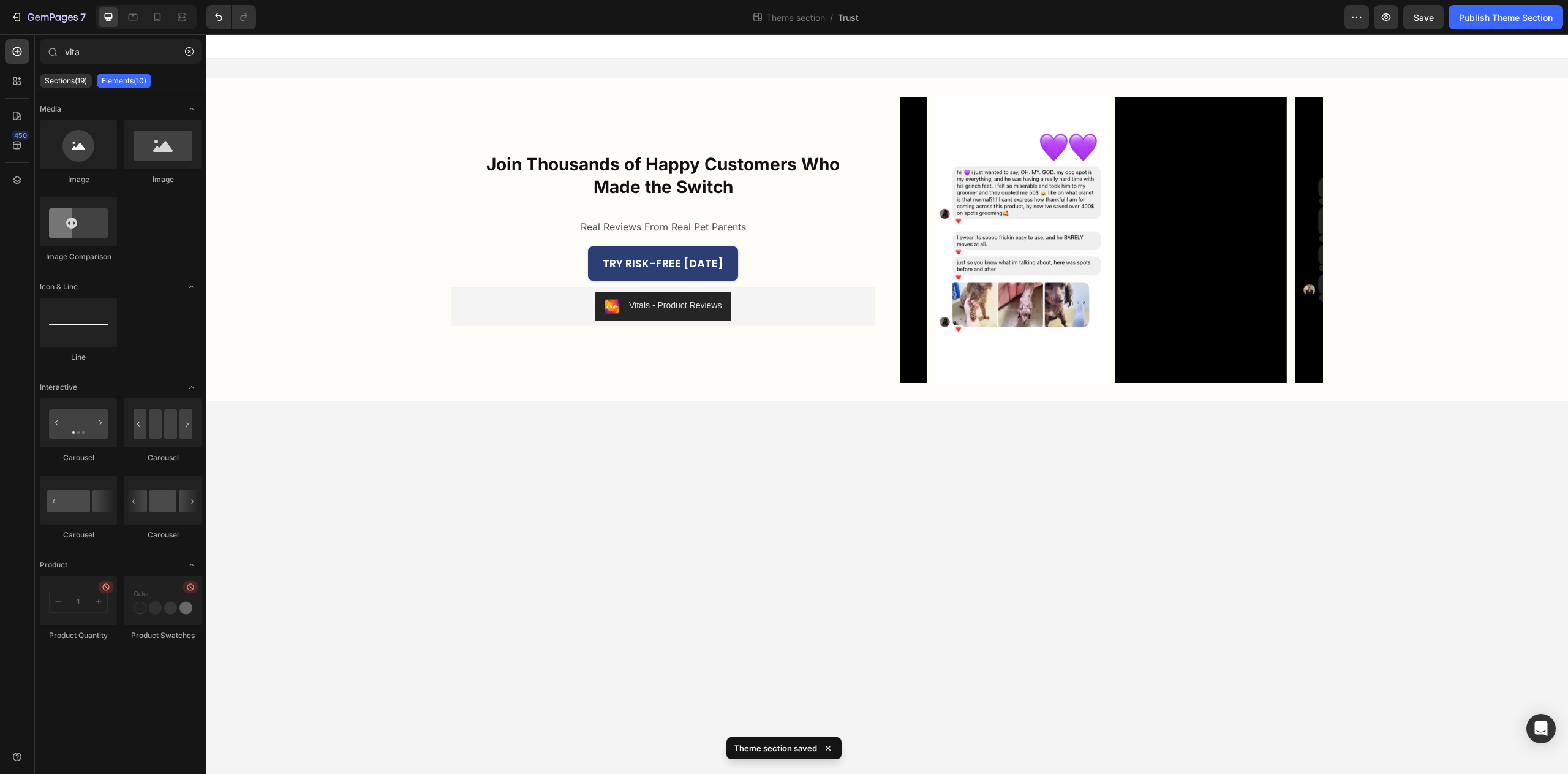
click at [804, 581] on body "Join Thousands of Happy Customers Who Made the Switch Heading Real Reviews From…" at bounding box center [887, 404] width 1362 height 740
click at [684, 225] on p "Real Reviews From Real Pet Parents" at bounding box center [663, 227] width 165 height 18
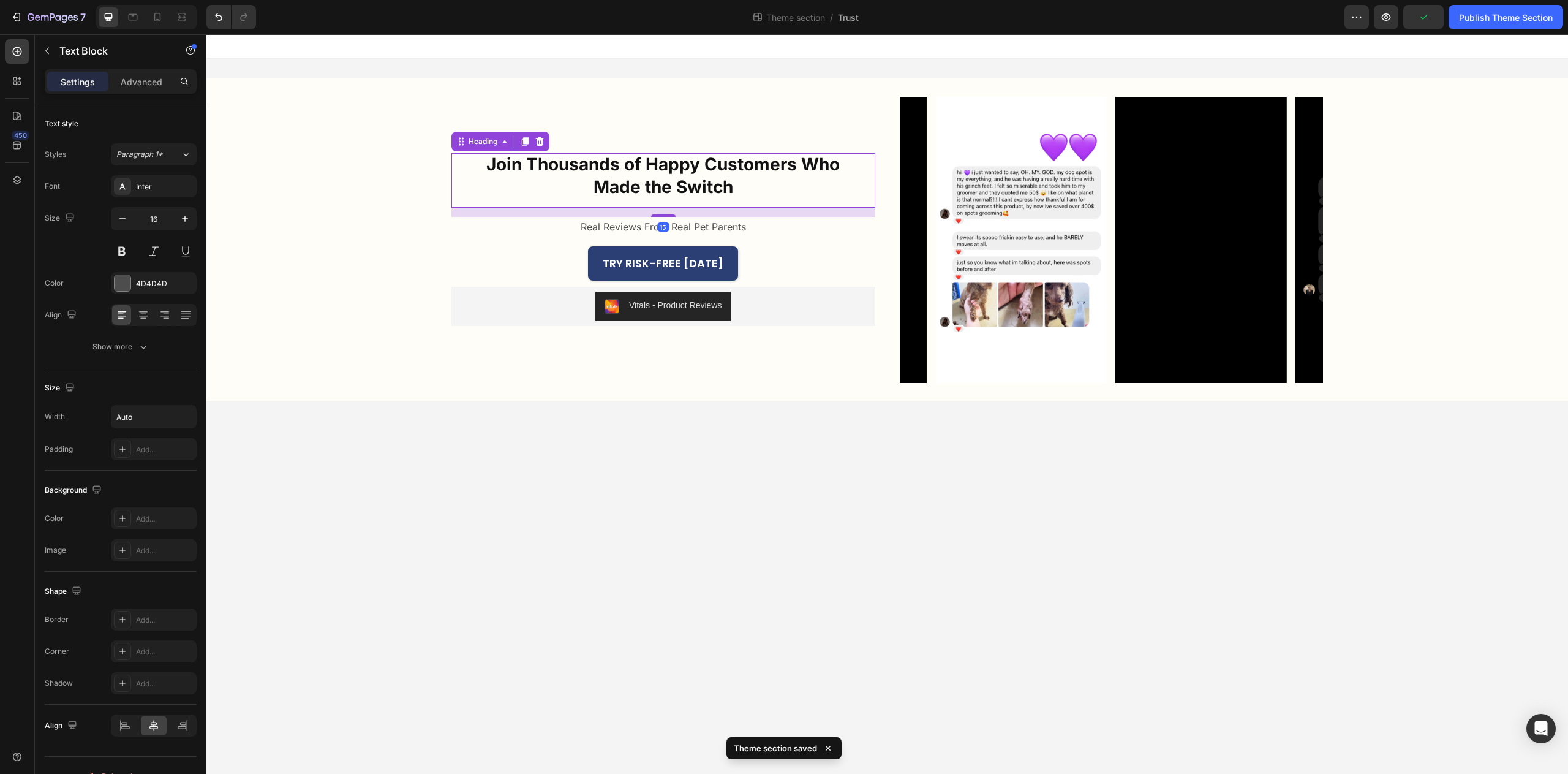
click at [688, 192] on p "Join Thousands of Happy Customers Who Made the Switch" at bounding box center [663, 176] width 375 height 45
click at [132, 81] on p "Advanced" at bounding box center [141, 81] width 42 height 12
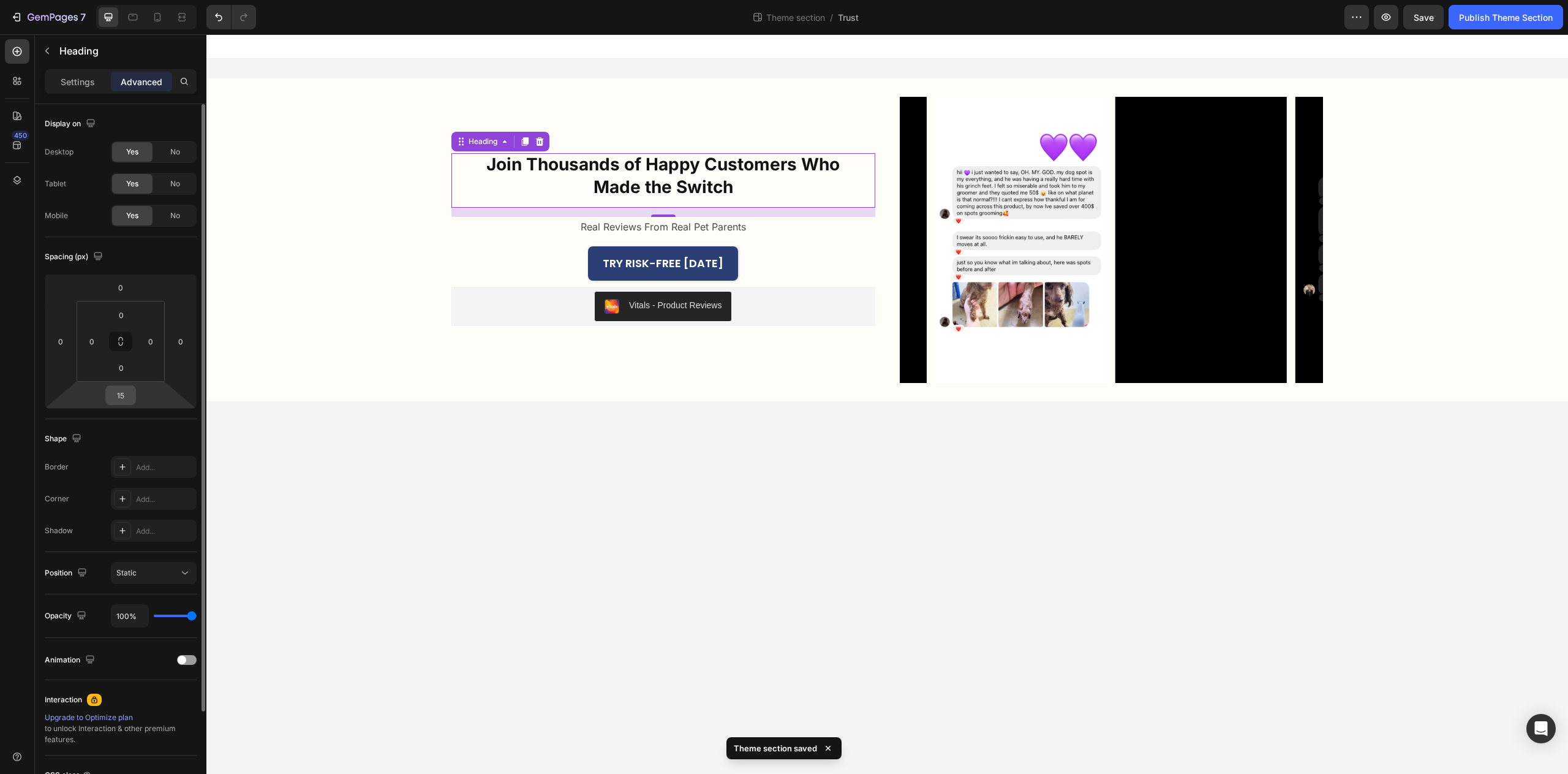
click at [126, 400] on input "15" at bounding box center [120, 395] width 24 height 19
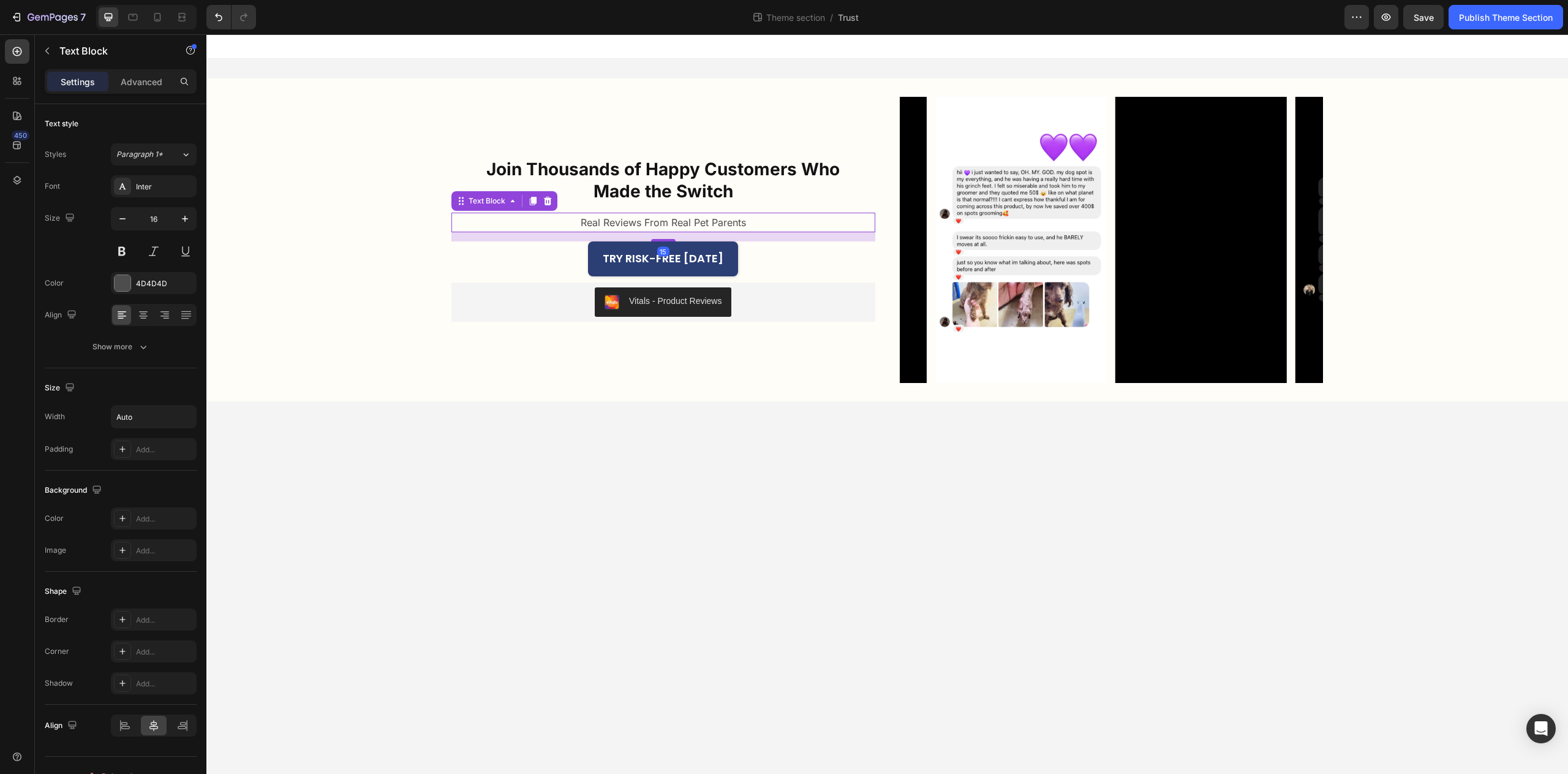
click at [712, 214] on p "Real Reviews From Real Pet Parents" at bounding box center [663, 223] width 165 height 18
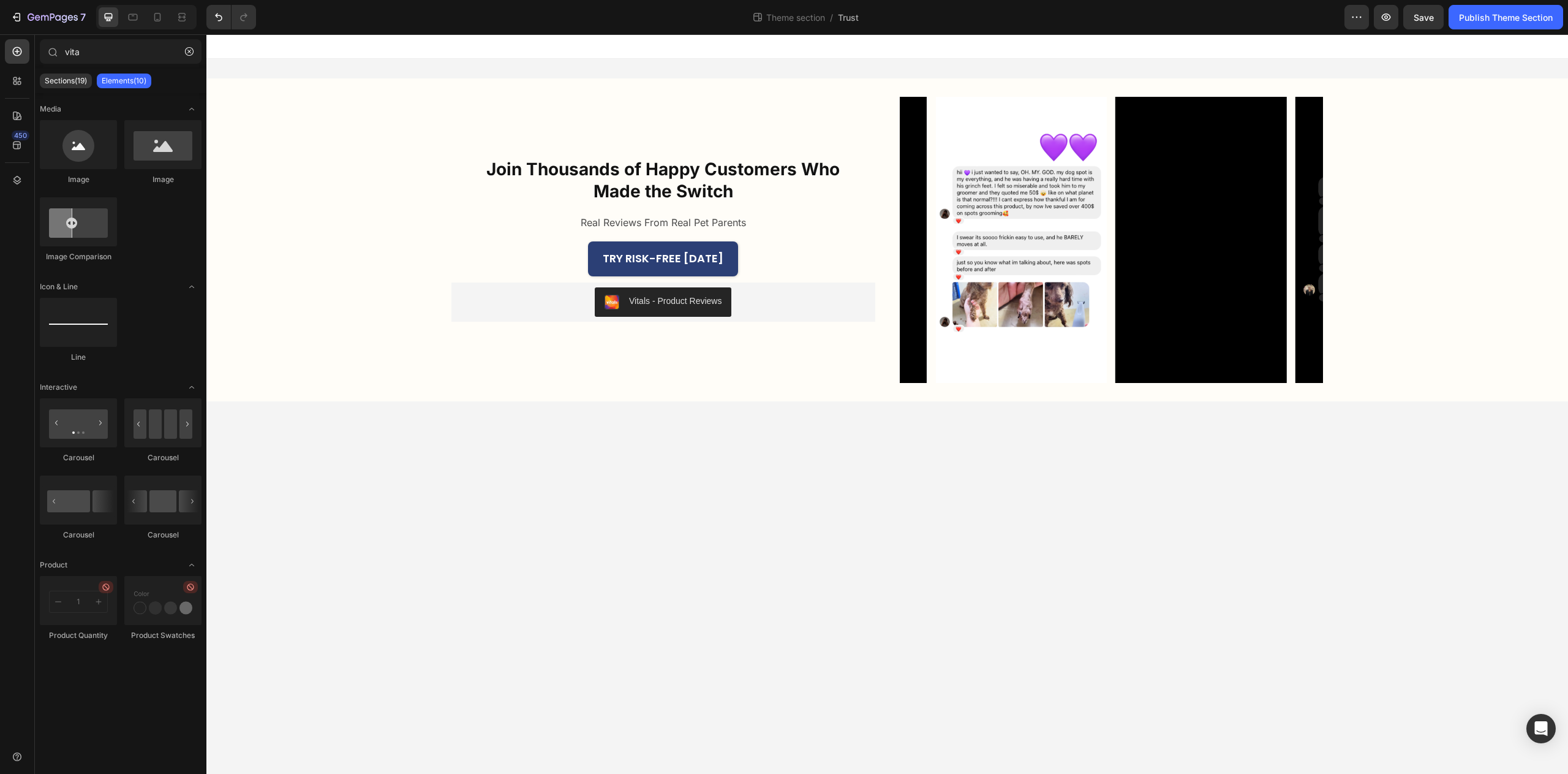
click at [867, 456] on body "Join Thousands of Happy Customers Who Made the Switch Heading Real Reviews From…" at bounding box center [887, 404] width 1362 height 740
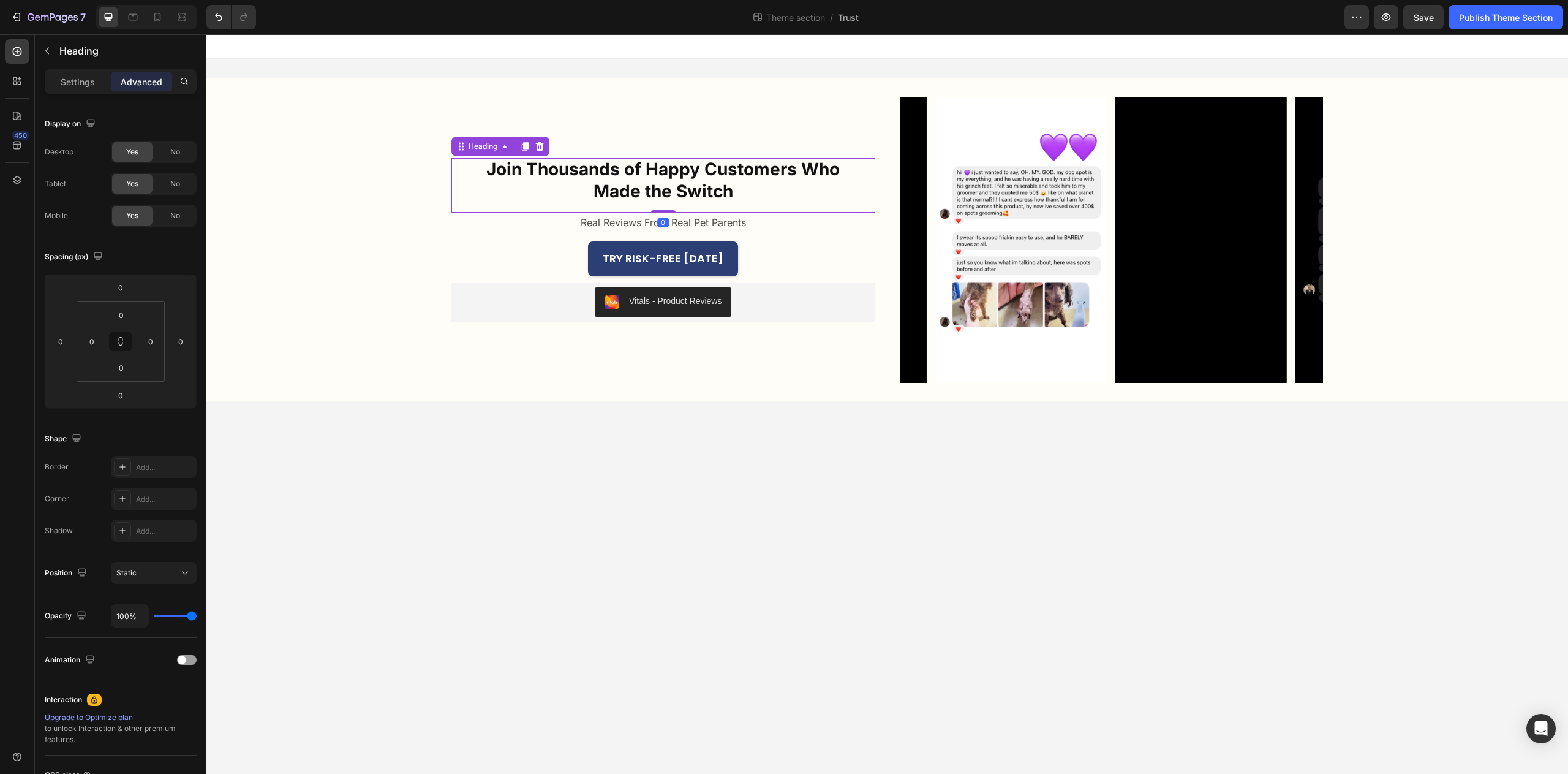
click at [508, 185] on p "Join Thousands of Happy Customers Who Made the Switch" at bounding box center [663, 180] width 375 height 45
click at [93, 92] on div "Settings Advanced" at bounding box center [120, 81] width 152 height 24
click at [80, 87] on p "Settings" at bounding box center [78, 81] width 34 height 12
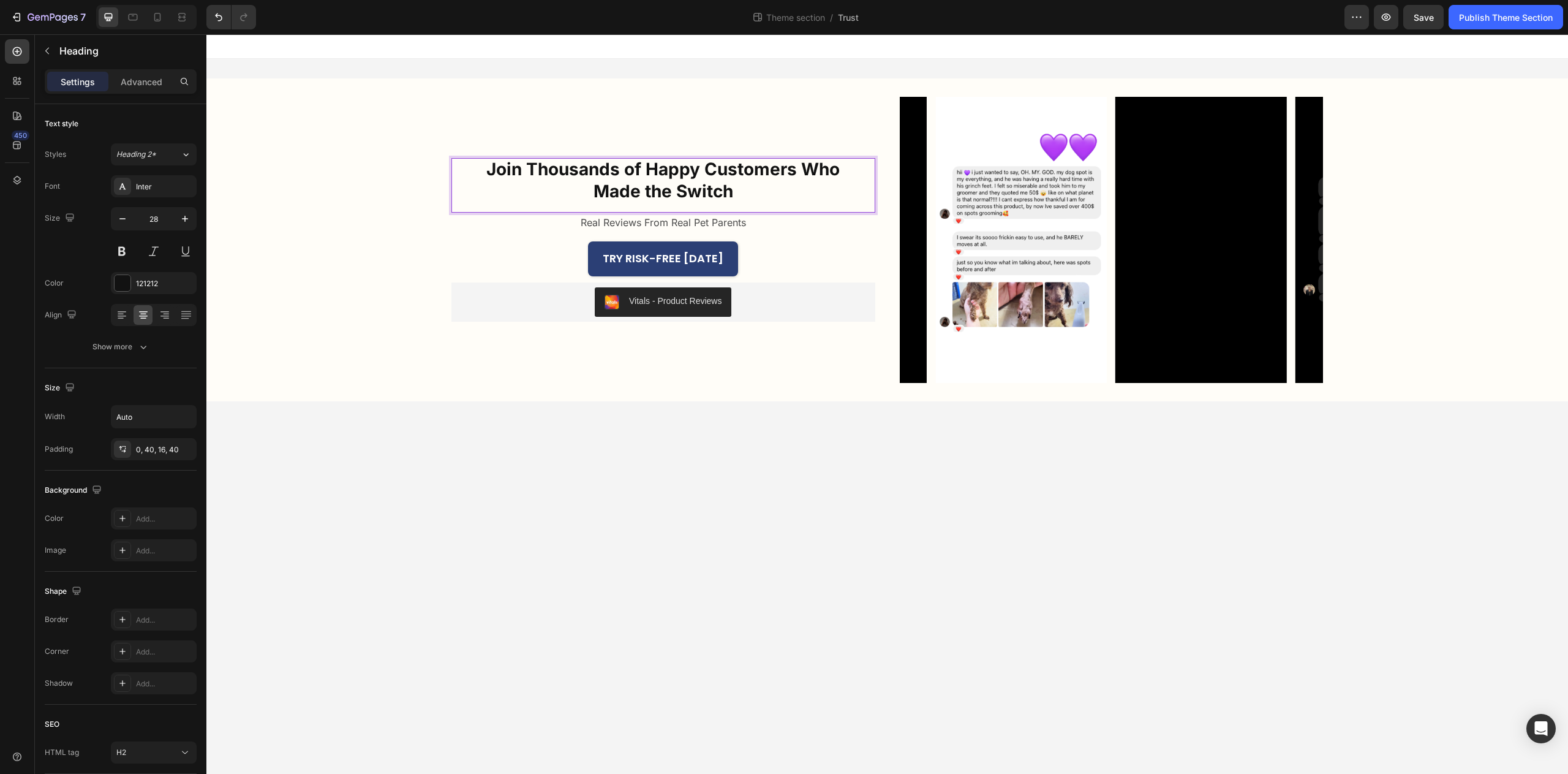
click at [603, 181] on p "Join Thousands of Happy Customers Who Made the Switch" at bounding box center [663, 180] width 375 height 45
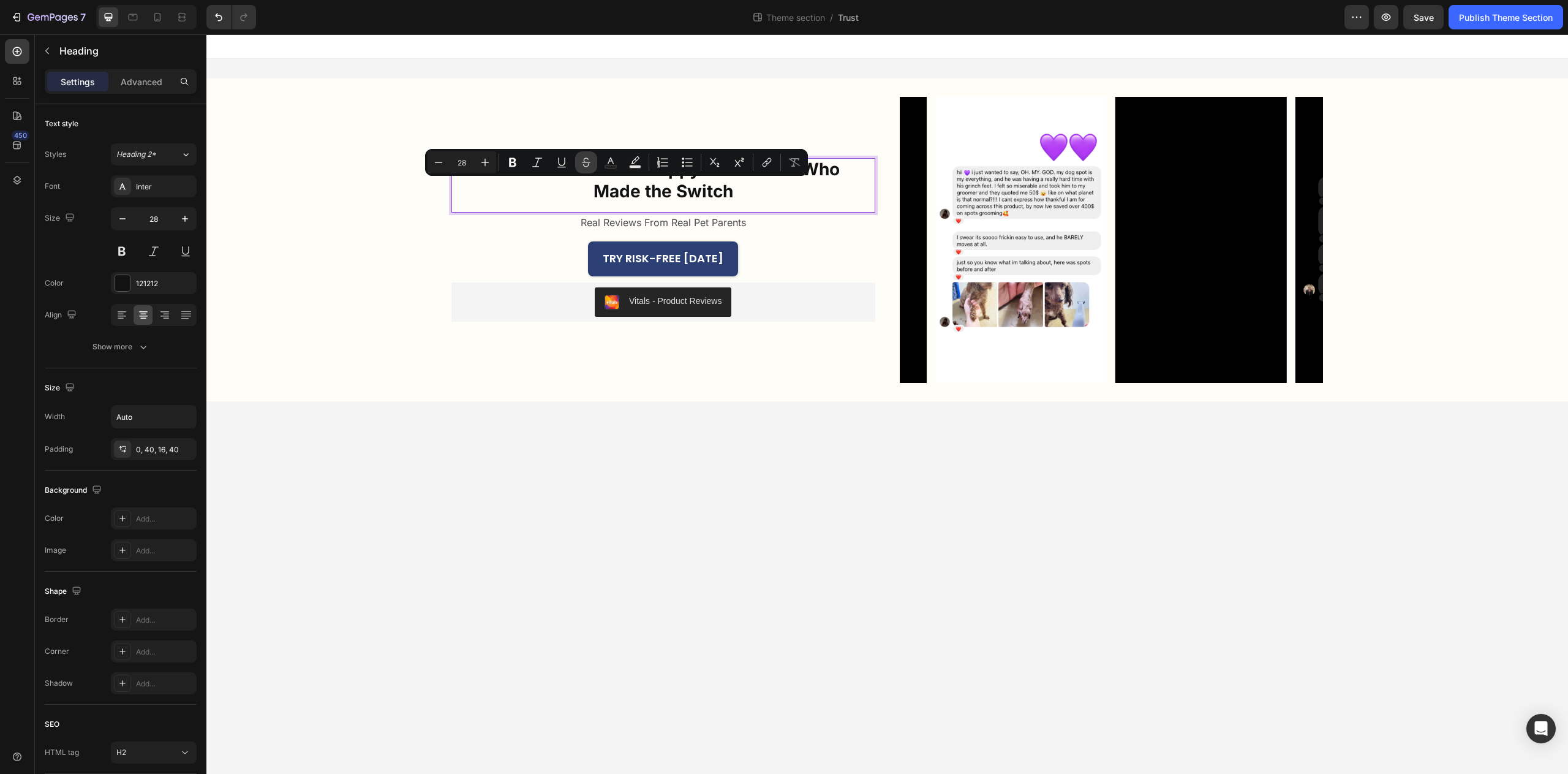
click at [595, 171] on button "Strikethrough" at bounding box center [586, 162] width 22 height 22
click at [593, 166] on button "Strikethrough" at bounding box center [586, 162] width 22 height 22
click at [600, 185] on p "Join Thousands of Happy Customers Who Made the Switch" at bounding box center [663, 180] width 375 height 45
click at [577, 187] on p "Join Thousands of Happy Customers Who Made the Switch" at bounding box center [663, 180] width 375 height 45
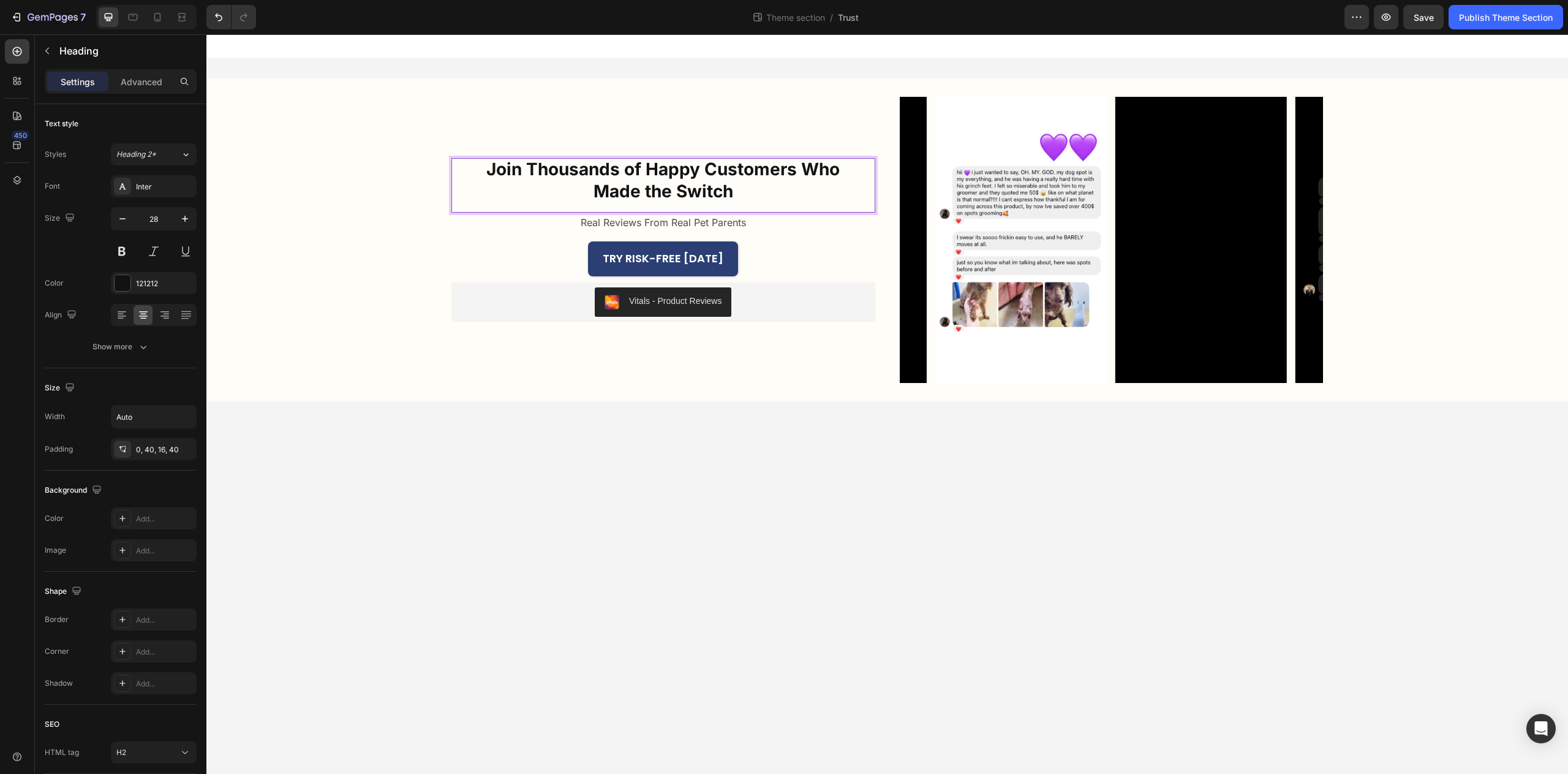
click at [549, 168] on p "Join Thousands of Happy Customers Who Made the Switch" at bounding box center [663, 180] width 375 height 45
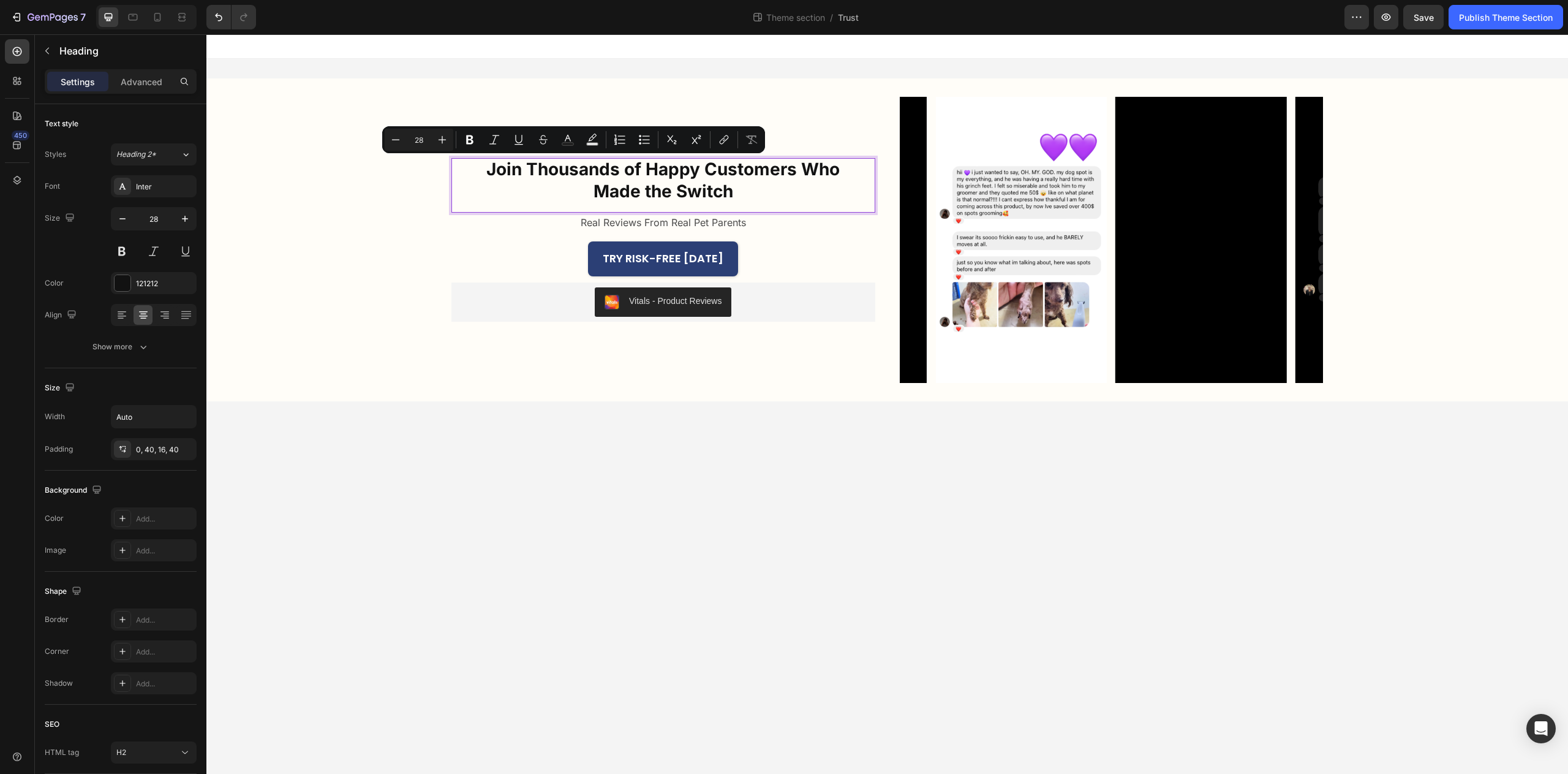
click at [635, 173] on p "Join Thousands of Happy Customers Who Made the Switch" at bounding box center [663, 180] width 375 height 45
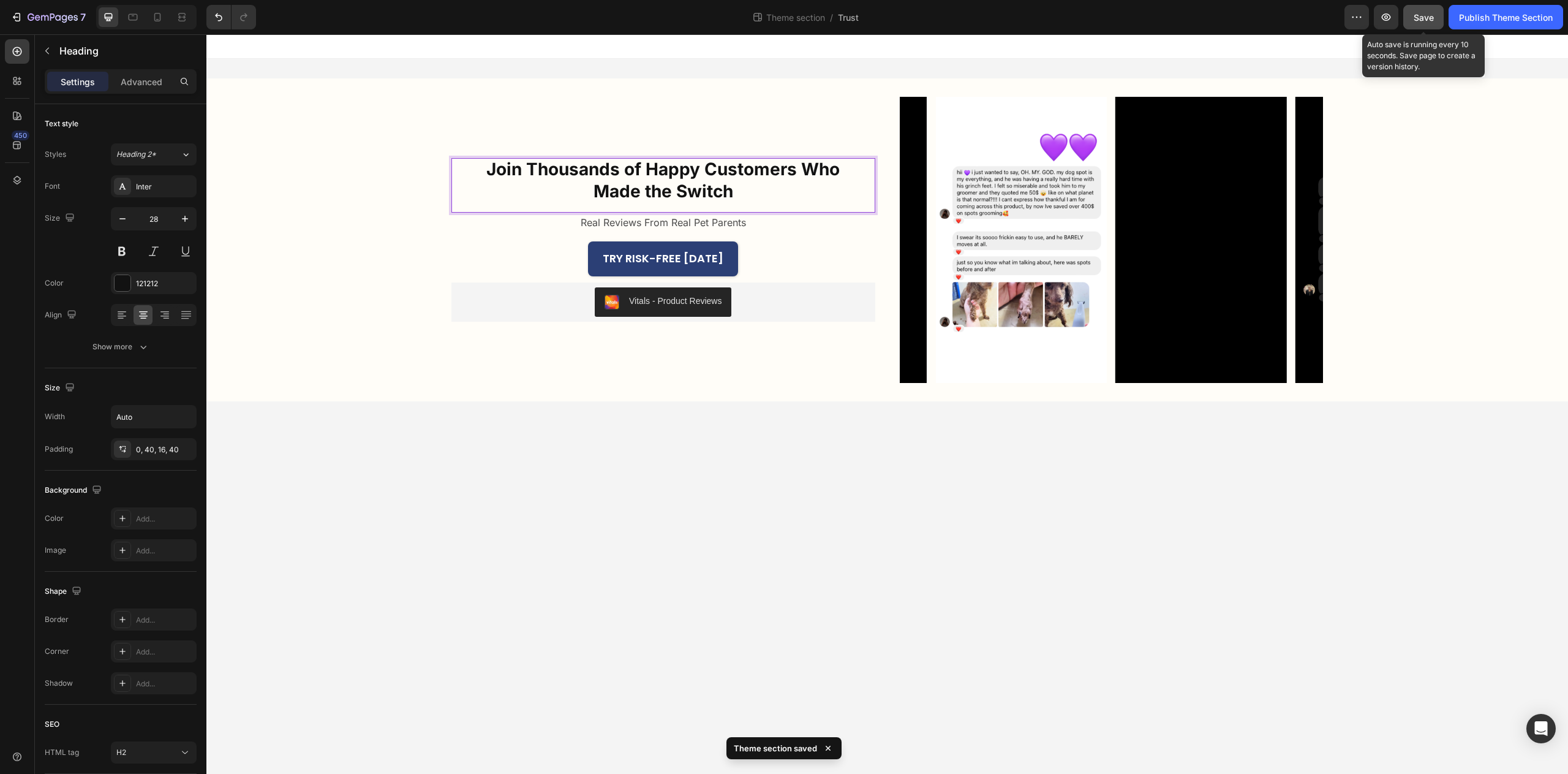
click at [1422, 19] on span "Save" at bounding box center [1423, 18] width 21 height 11
click at [1502, 19] on div "Publish Theme Section" at bounding box center [1506, 17] width 94 height 12
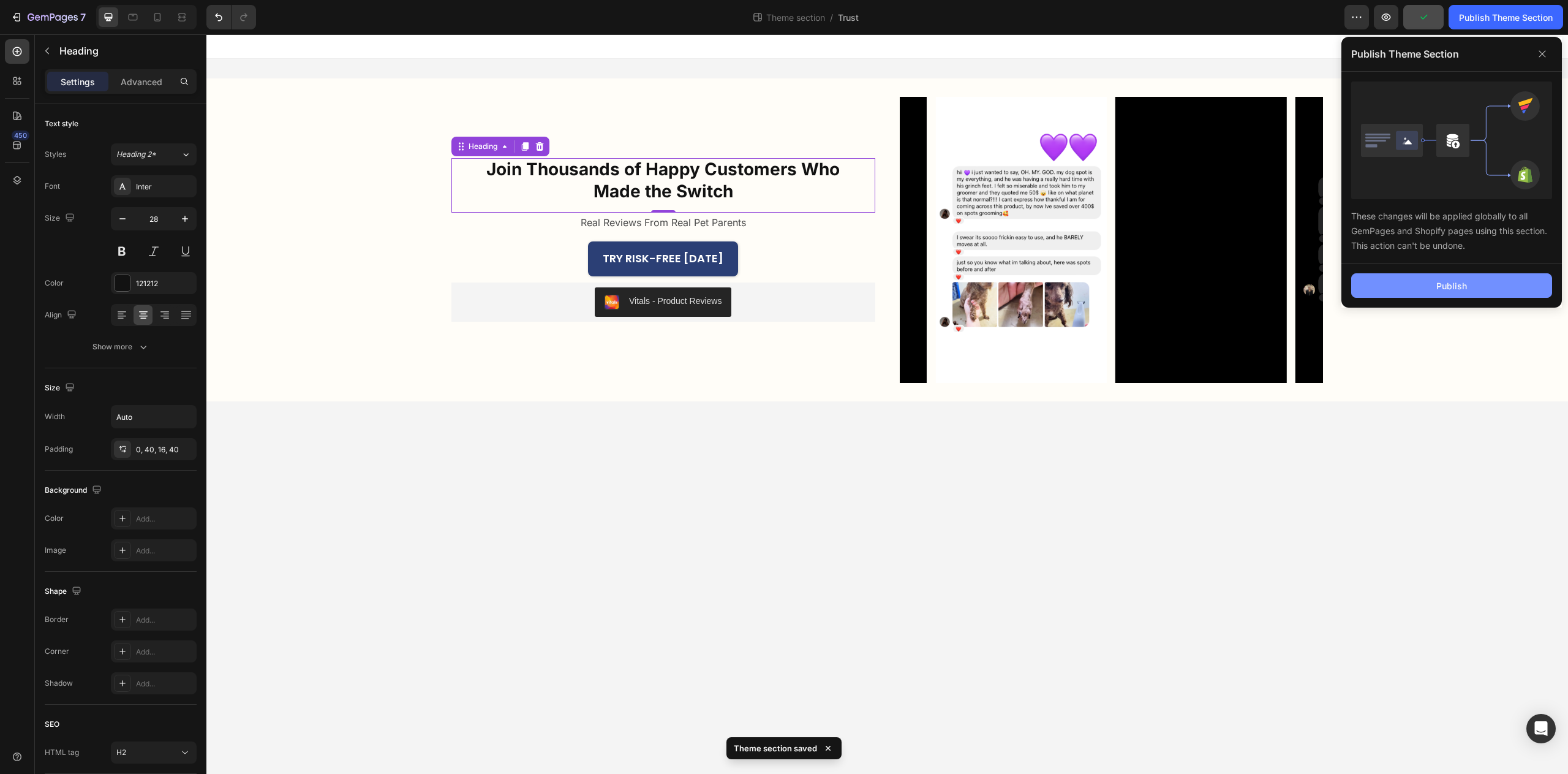
click at [1416, 290] on button "Publish" at bounding box center [1451, 285] width 201 height 24
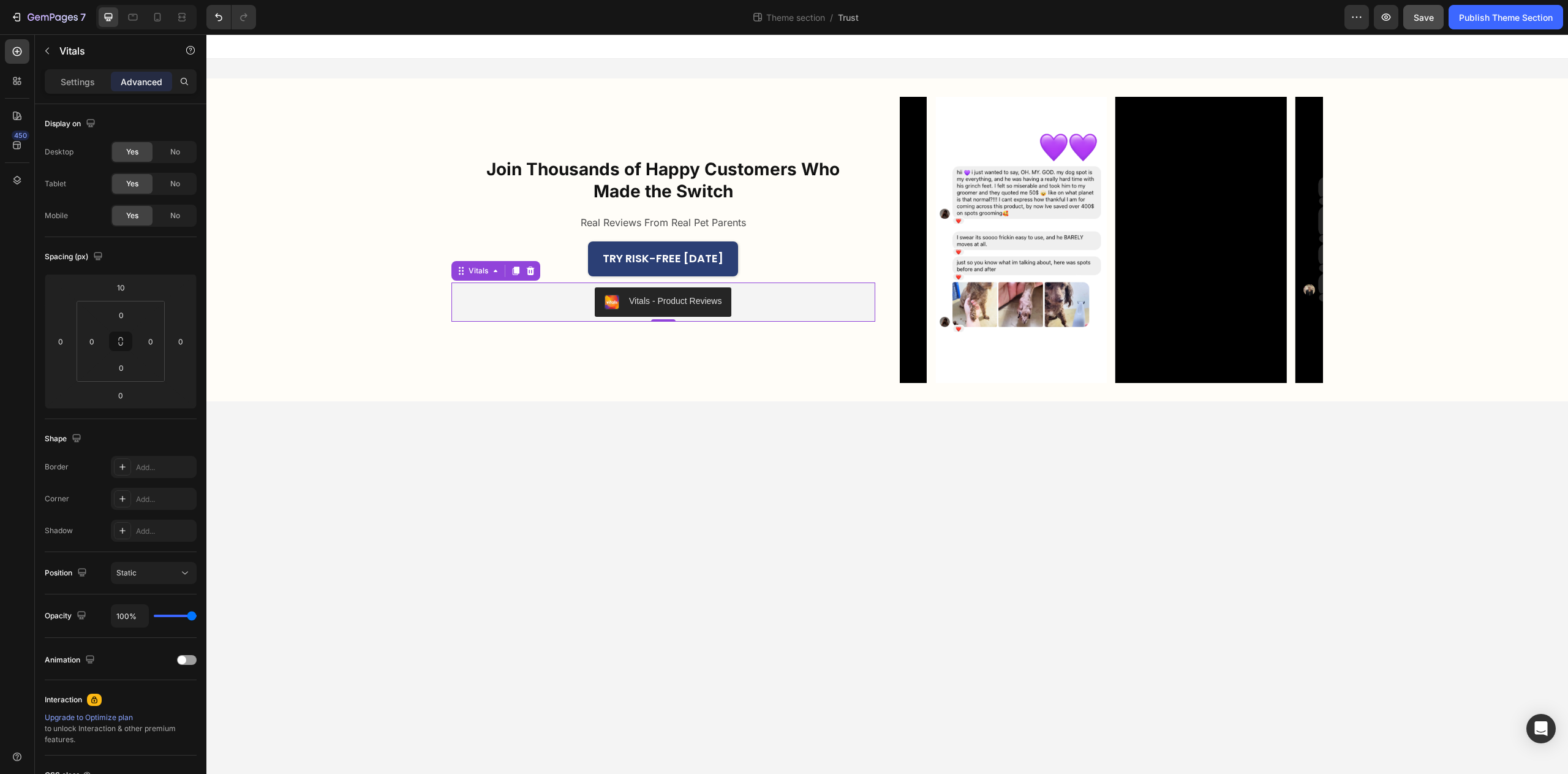
click at [651, 308] on div "Vitals - Product Reviews" at bounding box center [663, 302] width 117 height 14
click at [665, 291] on button "Vitals - Product Reviews" at bounding box center [663, 302] width 137 height 29
click at [658, 302] on div "Vitals - Product Reviews" at bounding box center [676, 301] width 93 height 12
click at [86, 88] on div "Settings" at bounding box center [78, 81] width 62 height 20
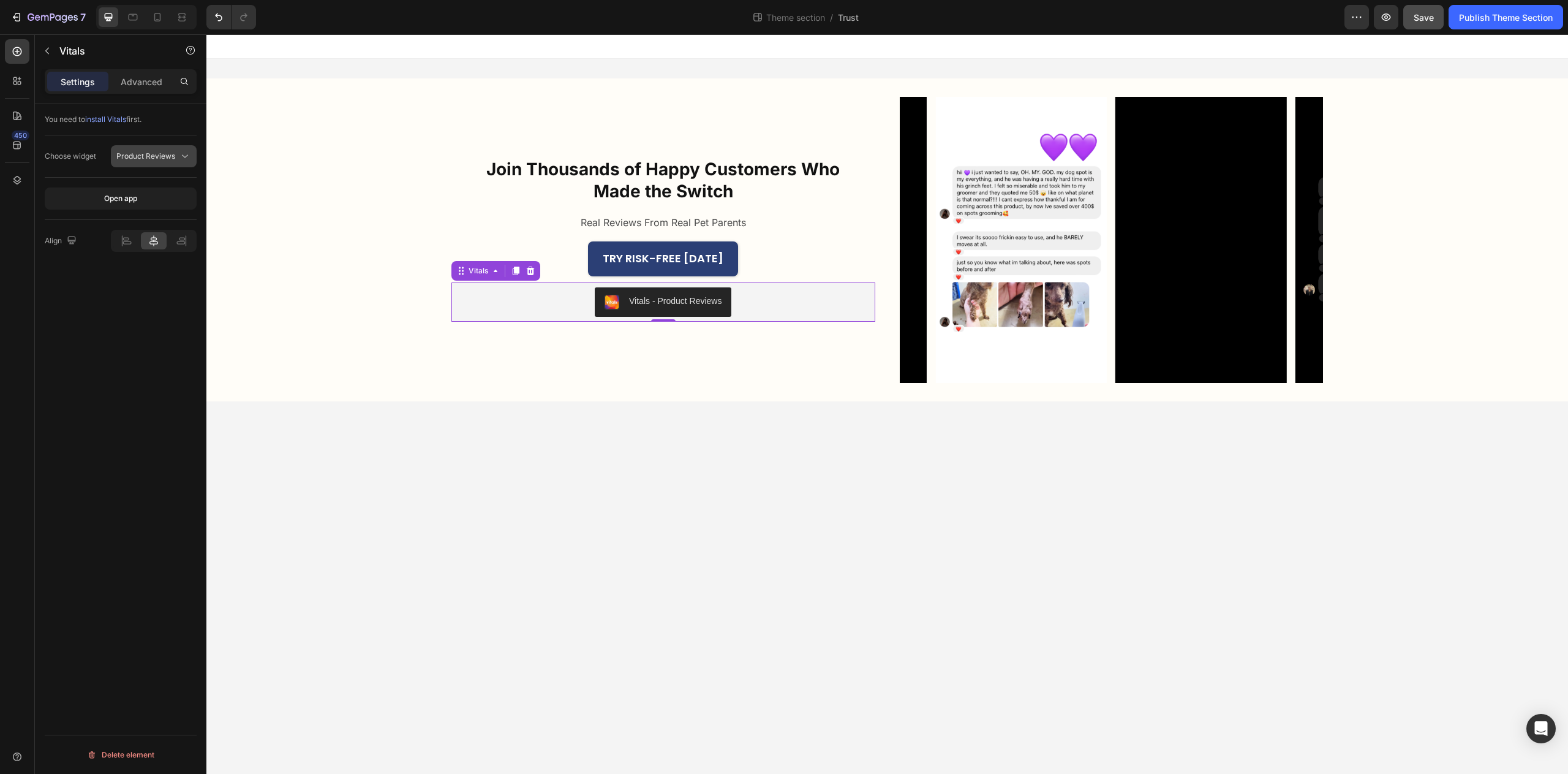
click at [183, 156] on icon at bounding box center [185, 156] width 6 height 3
click at [157, 157] on span "Product Reviews" at bounding box center [145, 156] width 59 height 9
click at [144, 199] on button "Open app" at bounding box center [120, 198] width 152 height 22
click at [170, 151] on div "Product Reviews" at bounding box center [153, 156] width 75 height 12
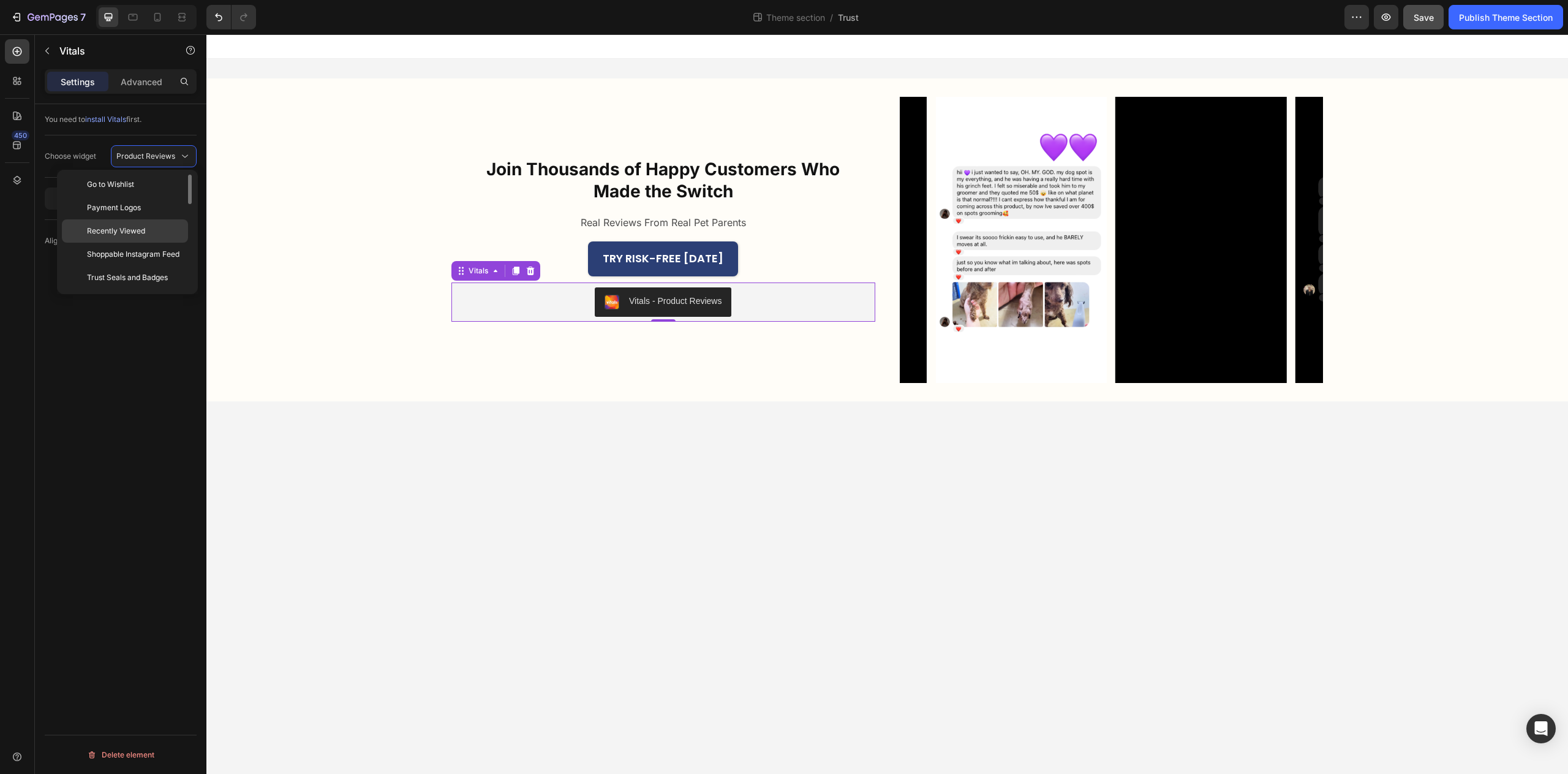
scroll to position [0, 0]
click at [170, 155] on span "Product Reviews" at bounding box center [145, 156] width 59 height 9
click at [180, 81] on icon at bounding box center [184, 81] width 10 height 10
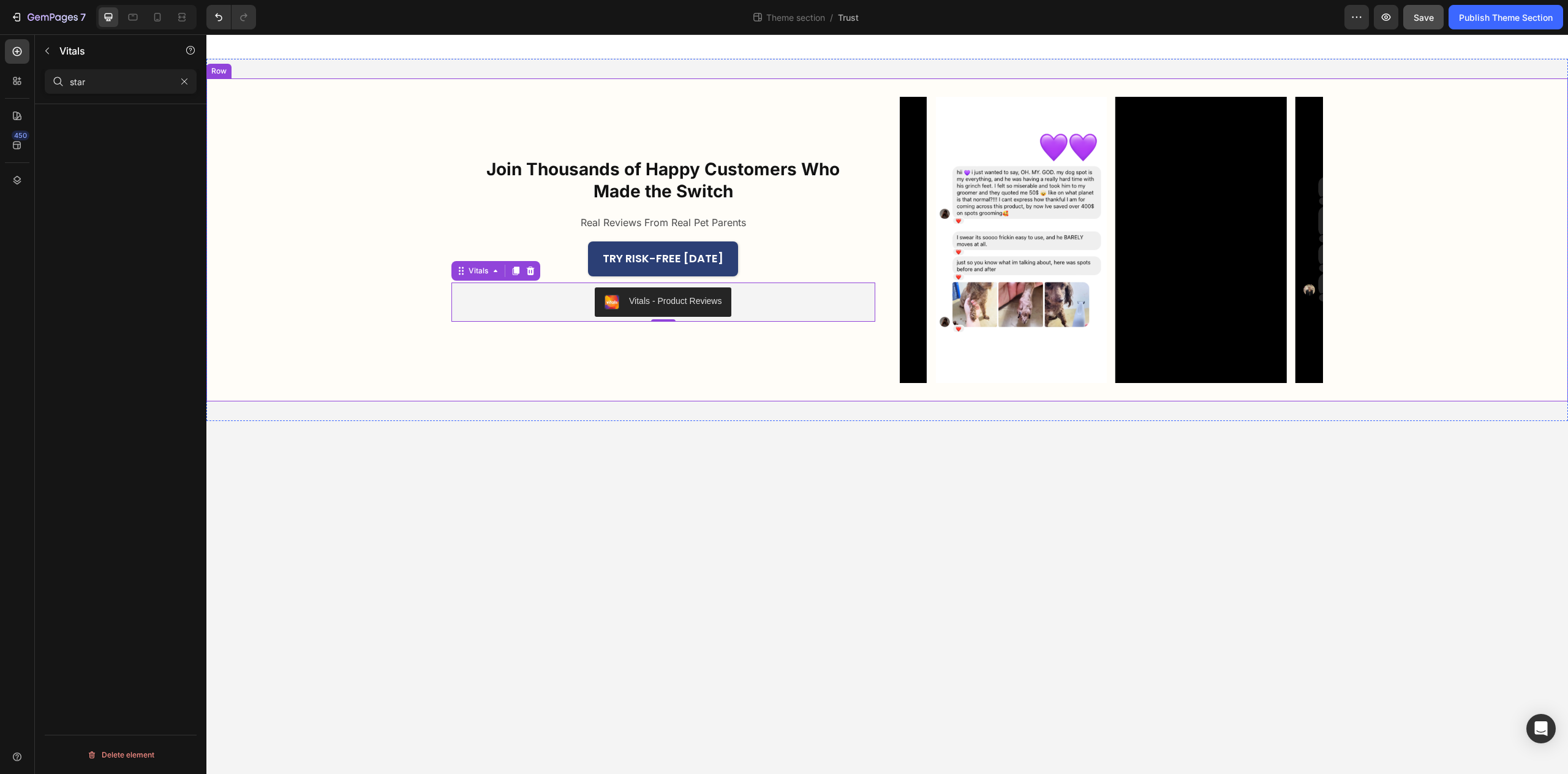
click at [344, 197] on div "Join Thousands of Happy Customers Who Made the Switch Heading Real Reviews From…" at bounding box center [887, 240] width 1362 height 323
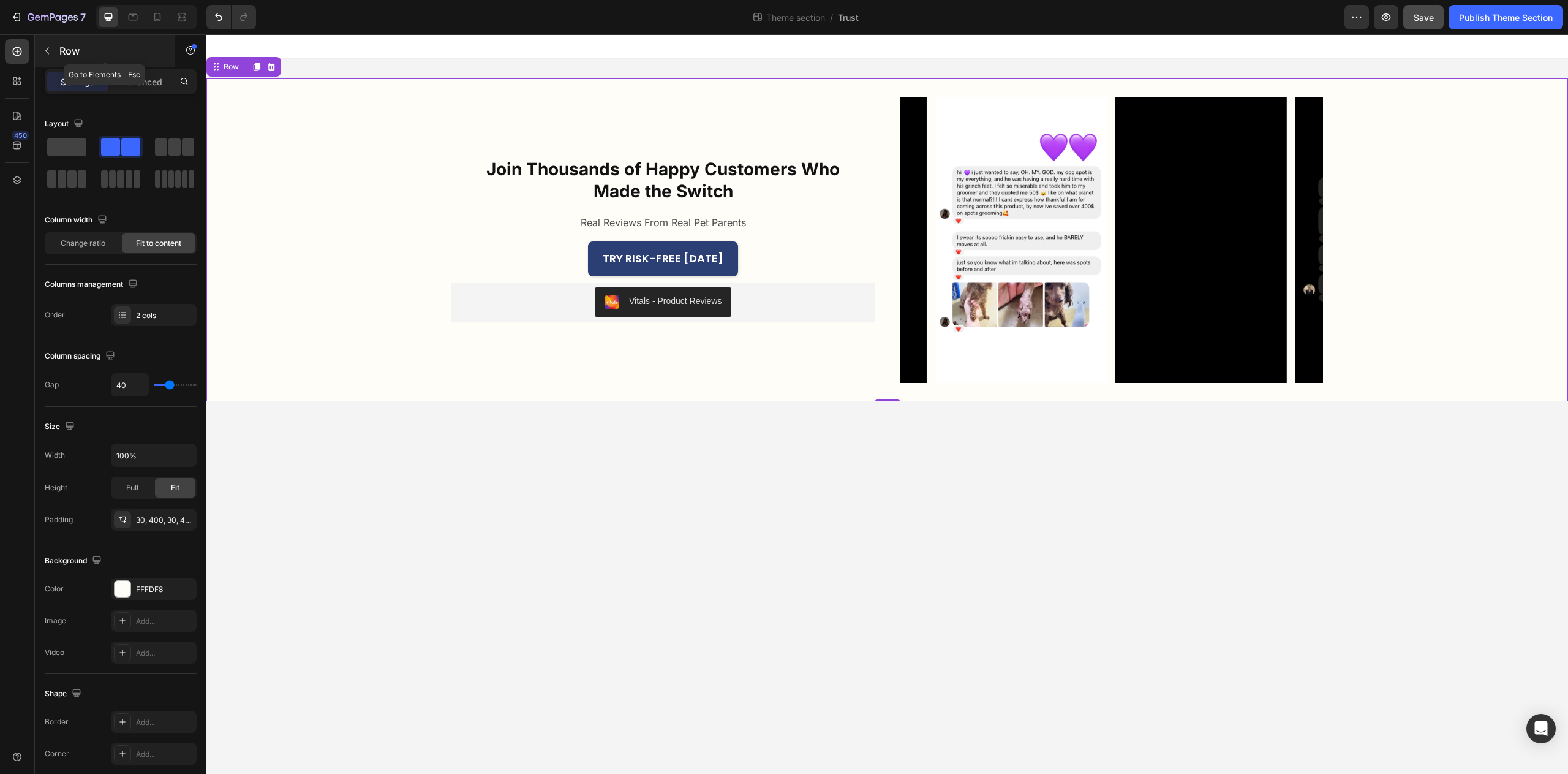
click at [50, 51] on icon "button" at bounding box center [46, 50] width 10 height 10
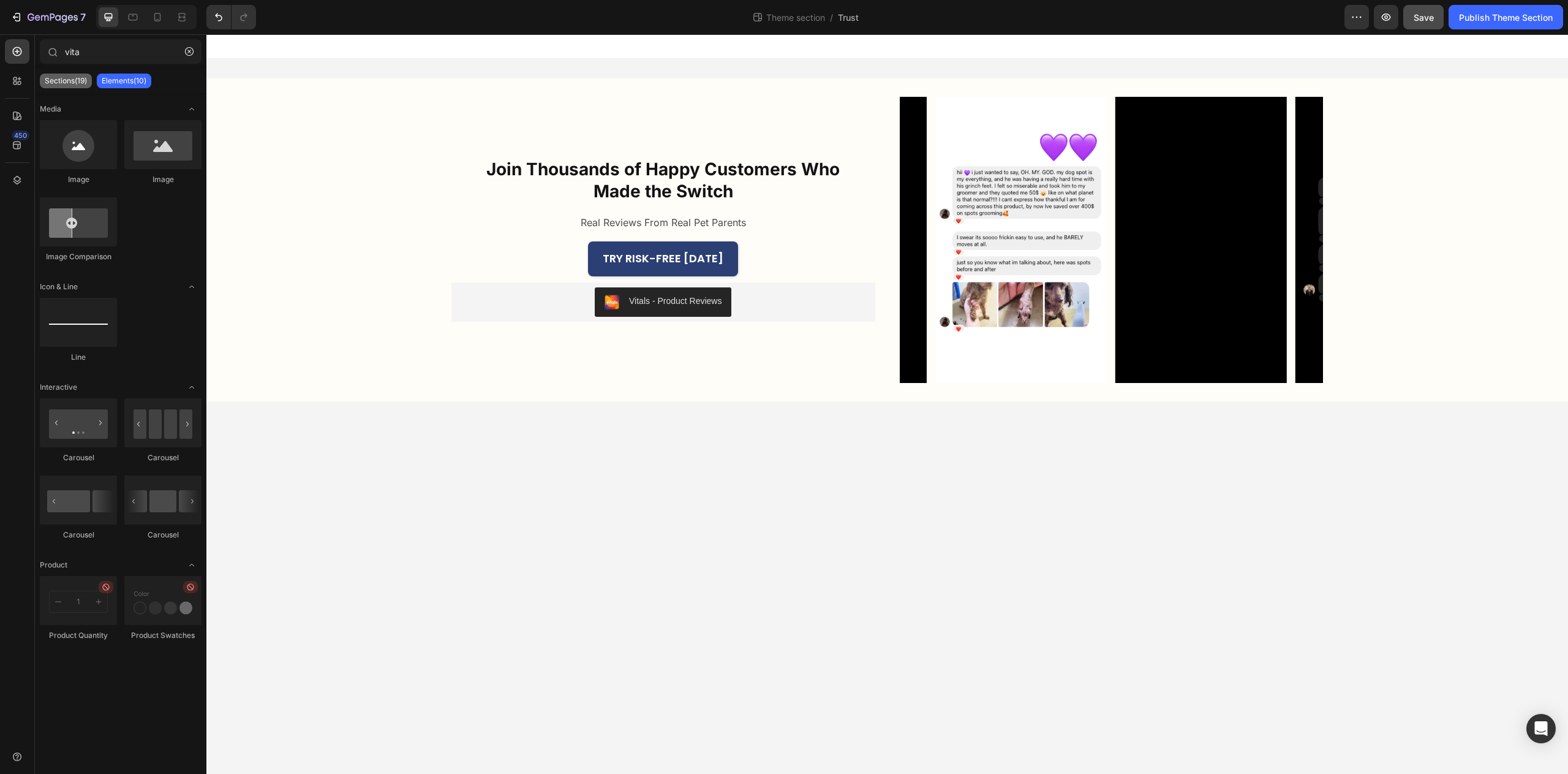
click at [84, 84] on p "Sections(19)" at bounding box center [65, 80] width 42 height 10
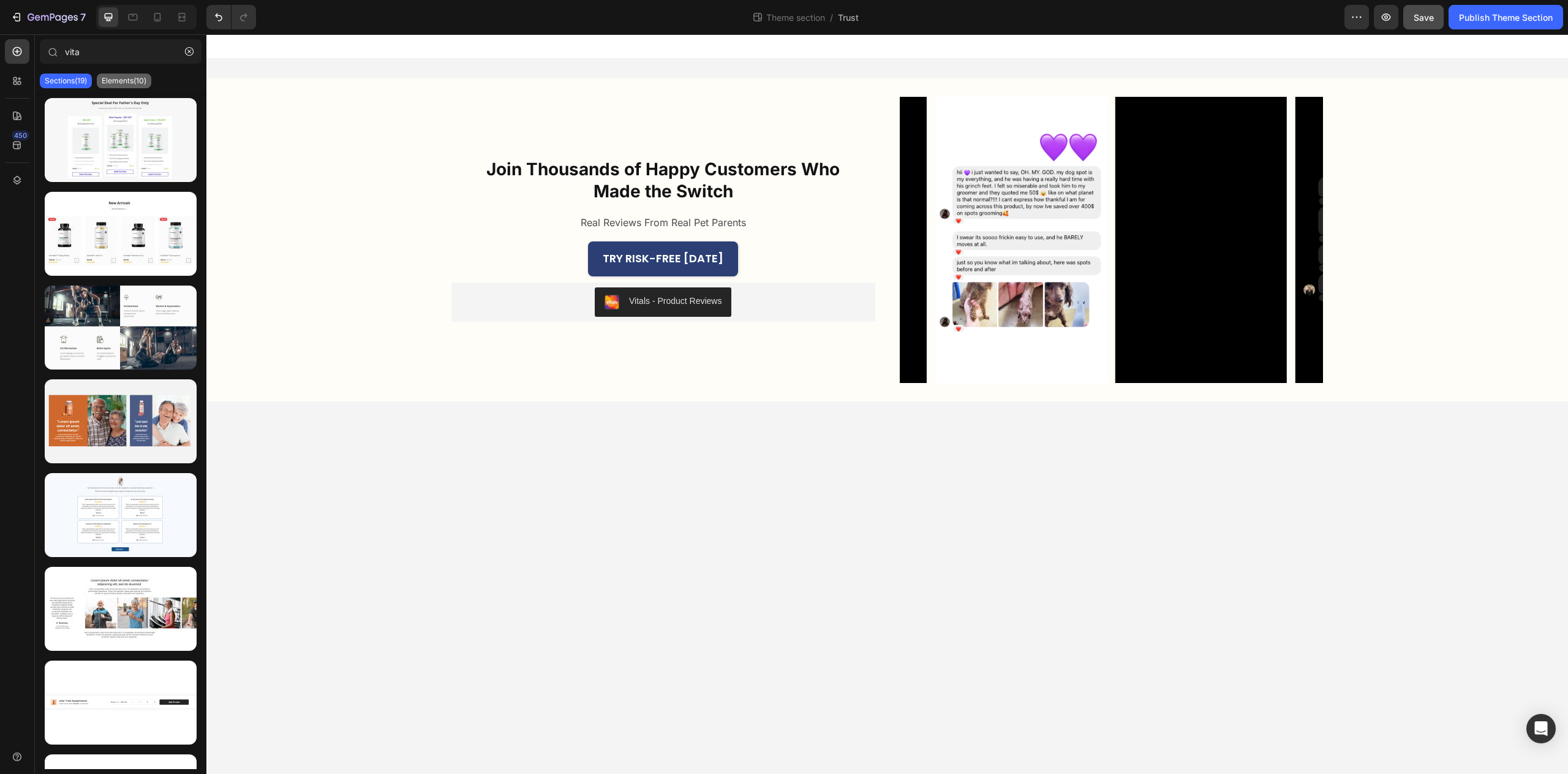
click at [114, 81] on p "Elements(10)" at bounding box center [124, 80] width 45 height 10
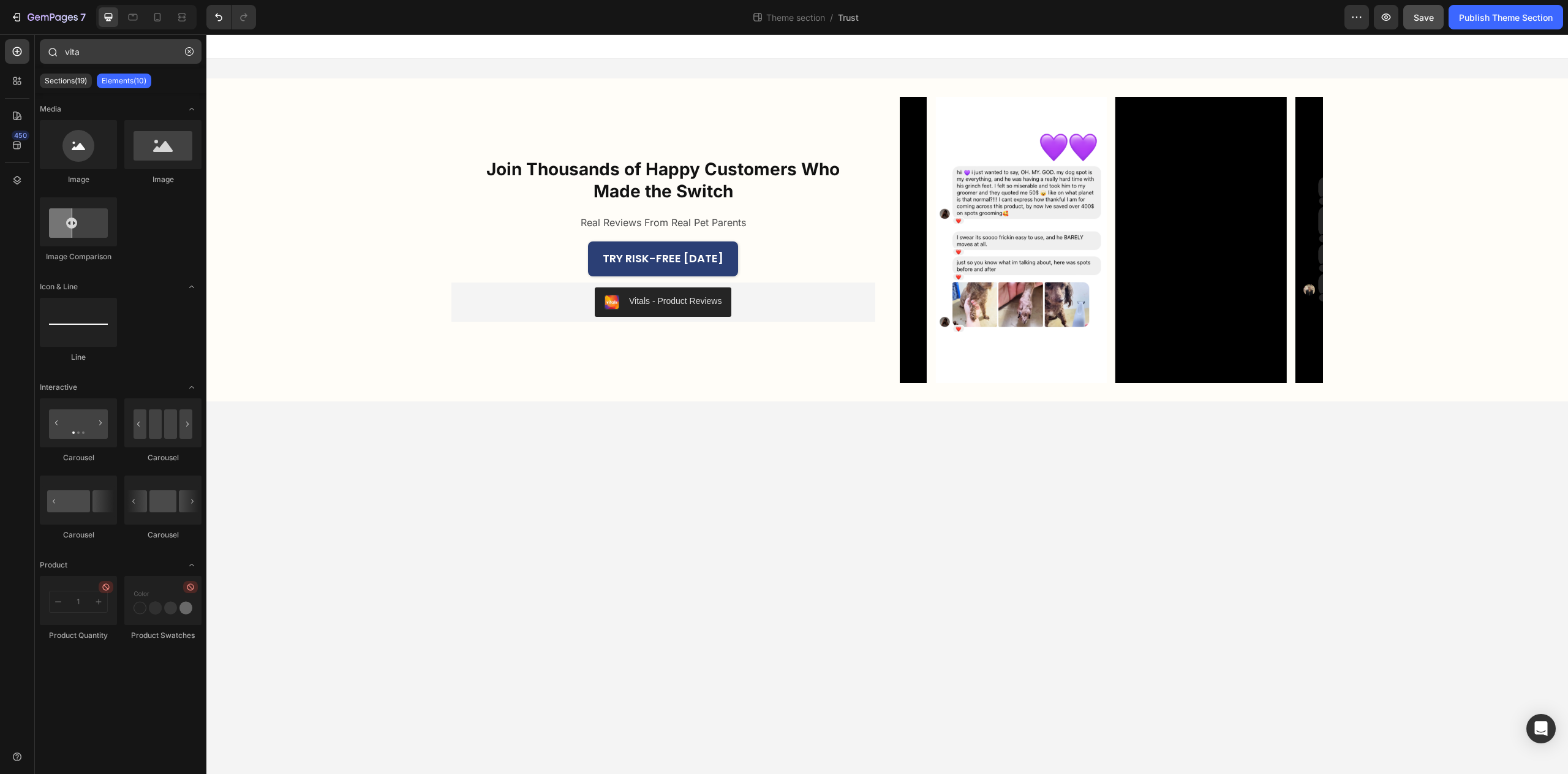
click at [195, 51] on button "button" at bounding box center [189, 52] width 20 height 20
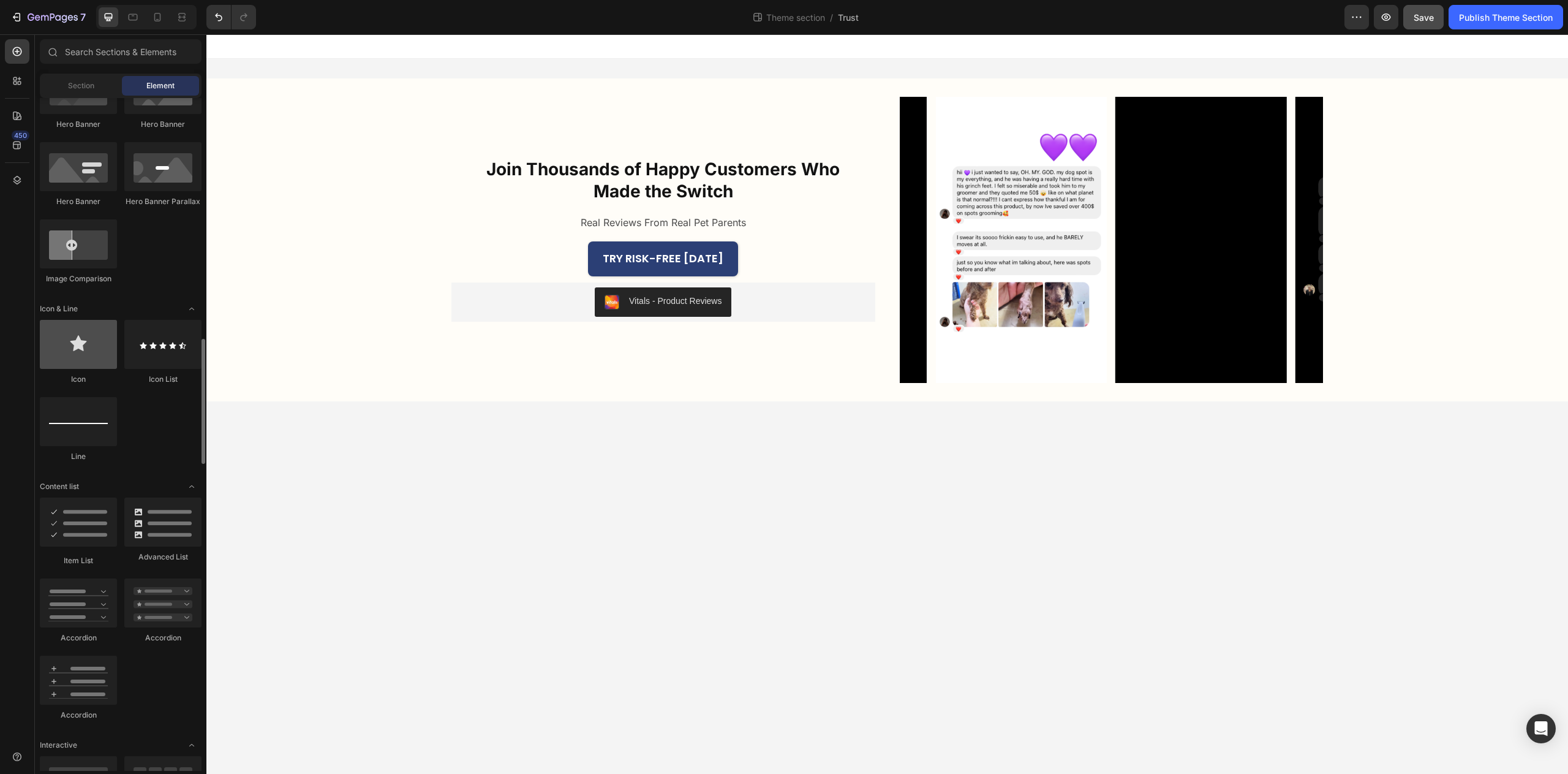
scroll to position [829, 0]
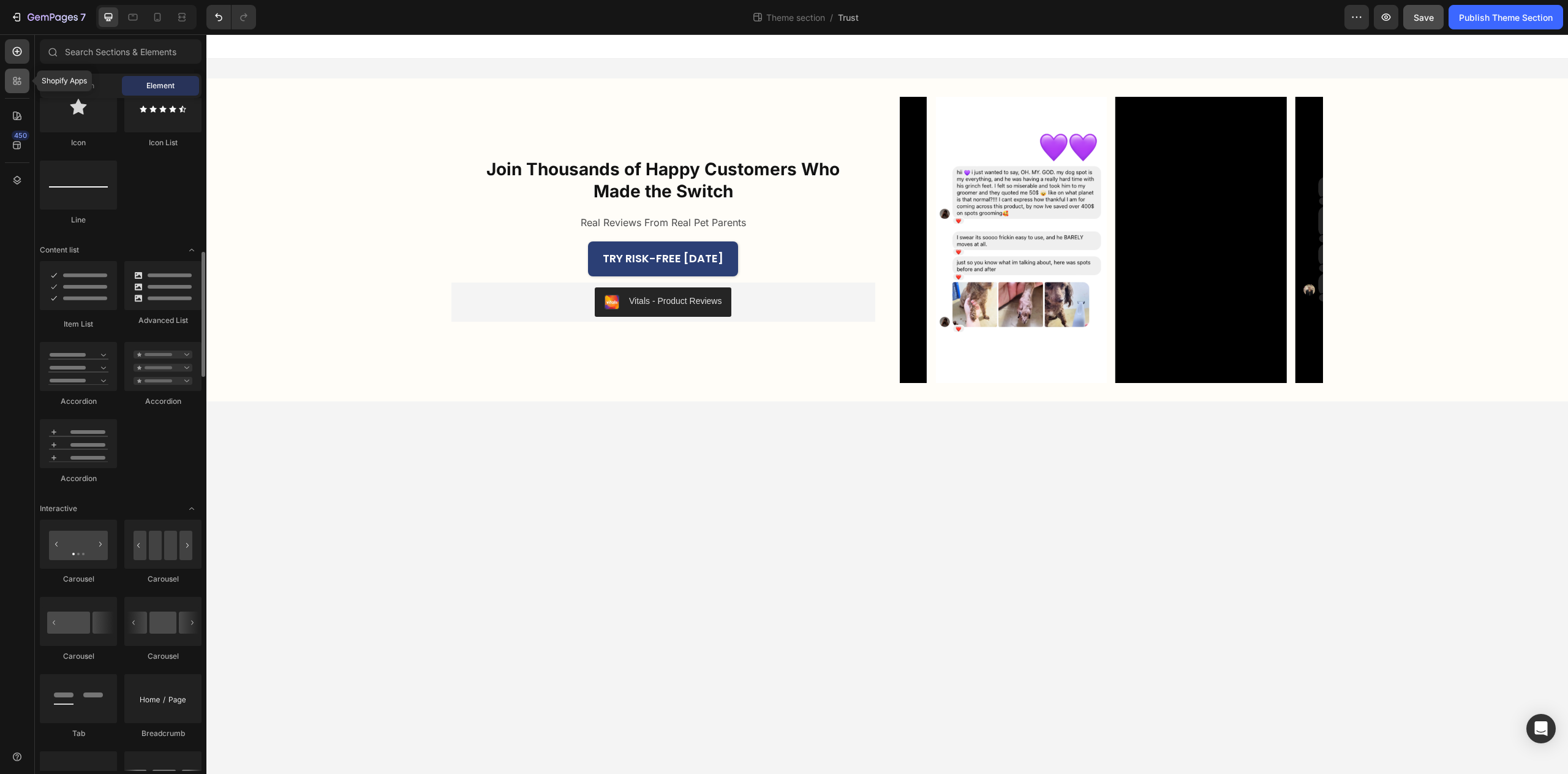
click at [21, 84] on icon at bounding box center [17, 81] width 12 height 12
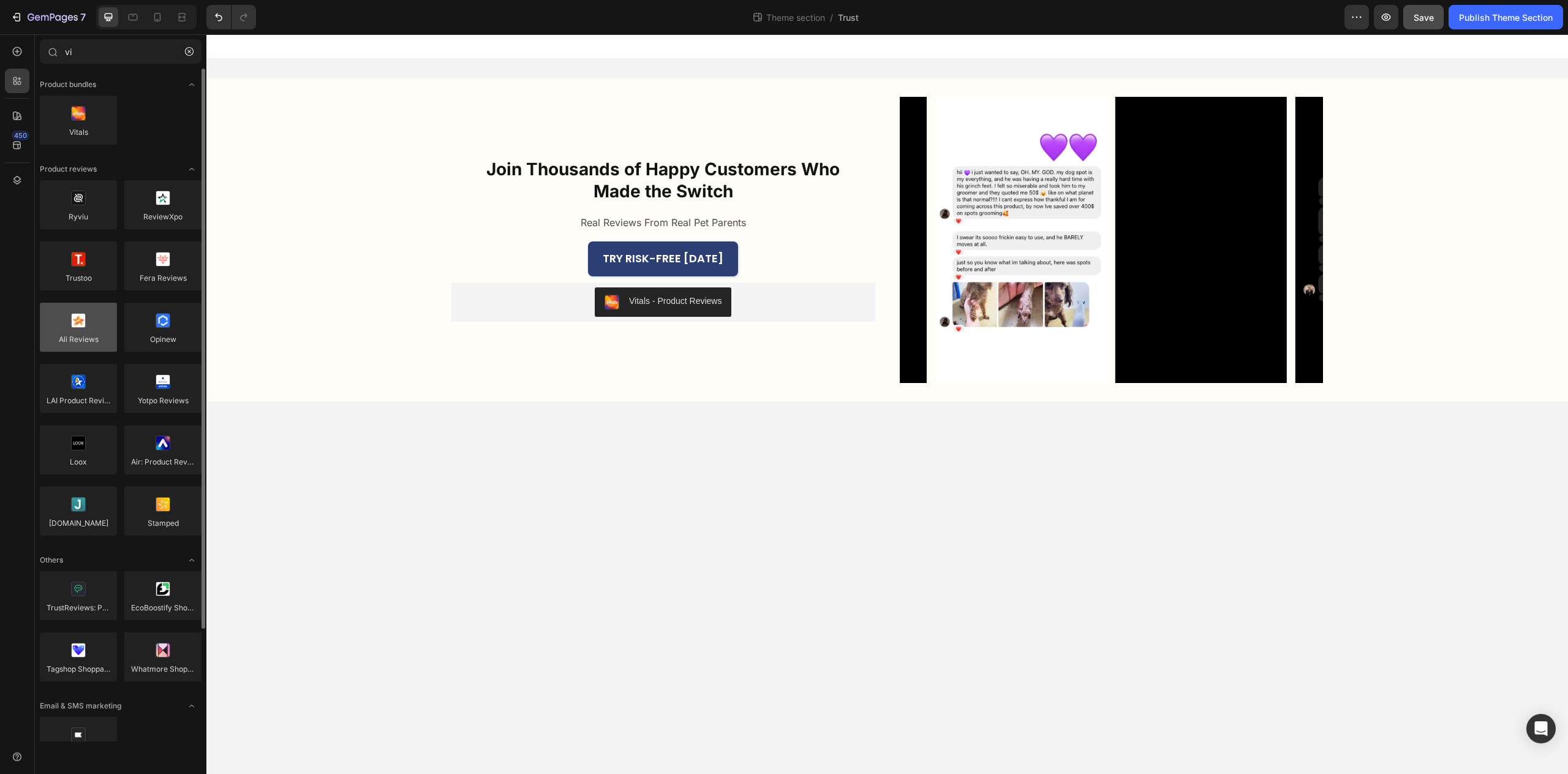
click at [77, 342] on div at bounding box center [79, 327] width 77 height 49
drag, startPoint x: 77, startPoint y: 342, endPoint x: 85, endPoint y: 327, distance: 17.0
click at [85, 327] on div at bounding box center [79, 327] width 77 height 49
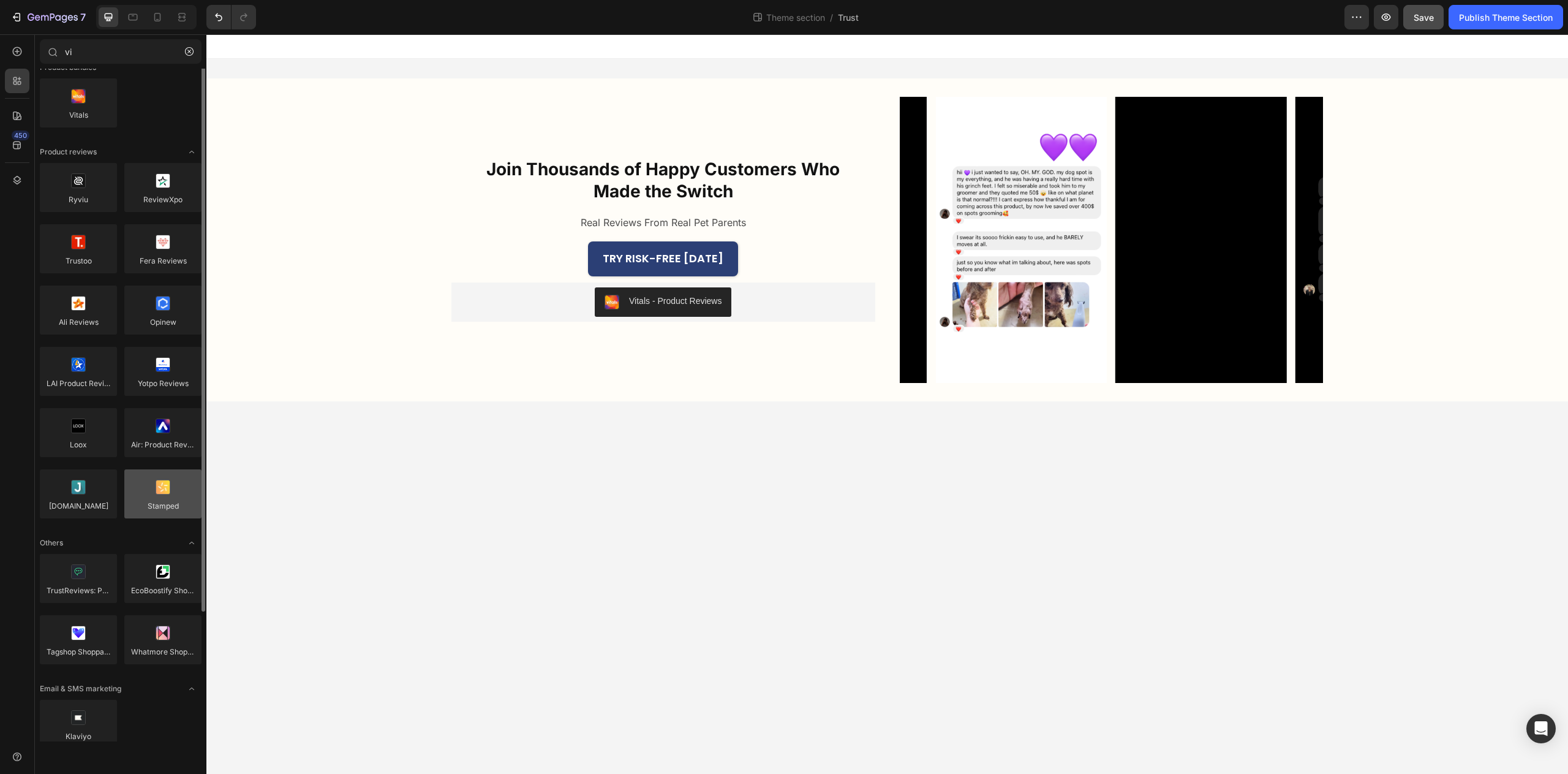
scroll to position [0, 0]
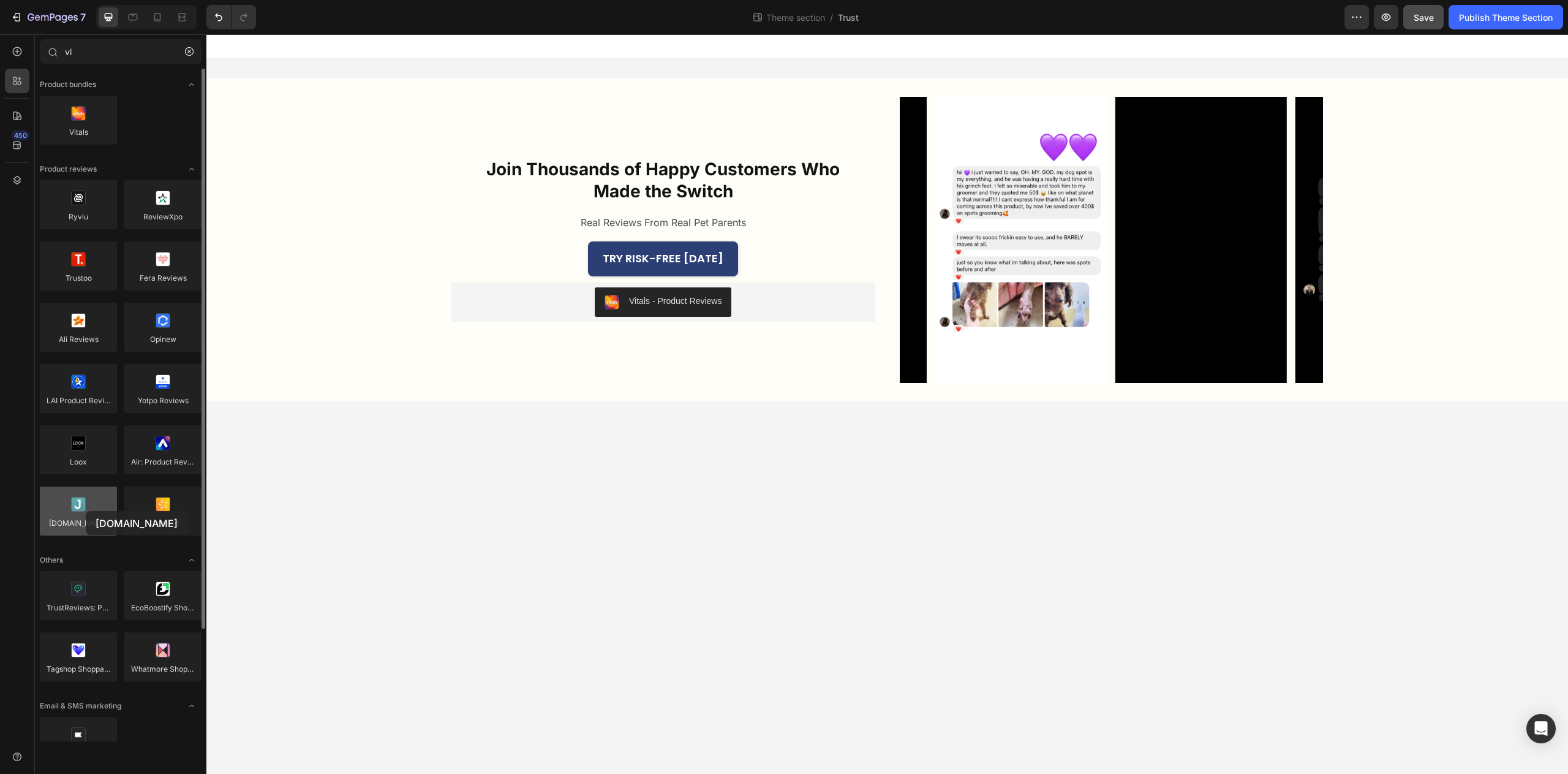
drag, startPoint x: 79, startPoint y: 519, endPoint x: 73, endPoint y: 509, distance: 11.7
click at [73, 509] on div at bounding box center [79, 511] width 77 height 49
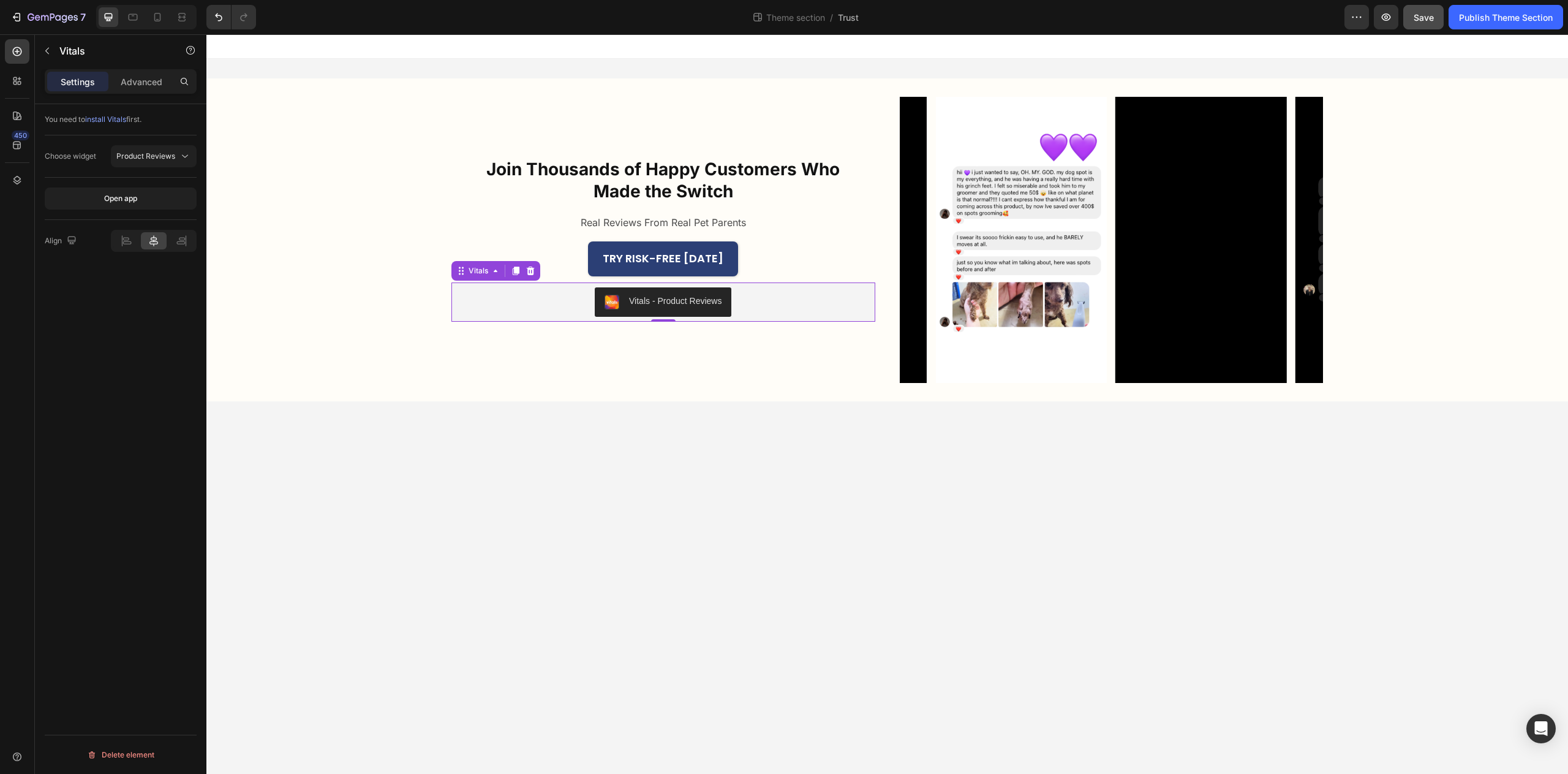
click at [687, 295] on div "Vitals - Product Reviews" at bounding box center [676, 301] width 93 height 12
click at [179, 152] on icon at bounding box center [185, 156] width 12 height 12
click at [182, 178] on div "You need to install Vitals first." at bounding box center [120, 198] width 152 height 42
click at [160, 201] on button "Open app" at bounding box center [120, 198] width 152 height 22
click at [183, 174] on div "Choose widget Product Reviews" at bounding box center [120, 156] width 152 height 42
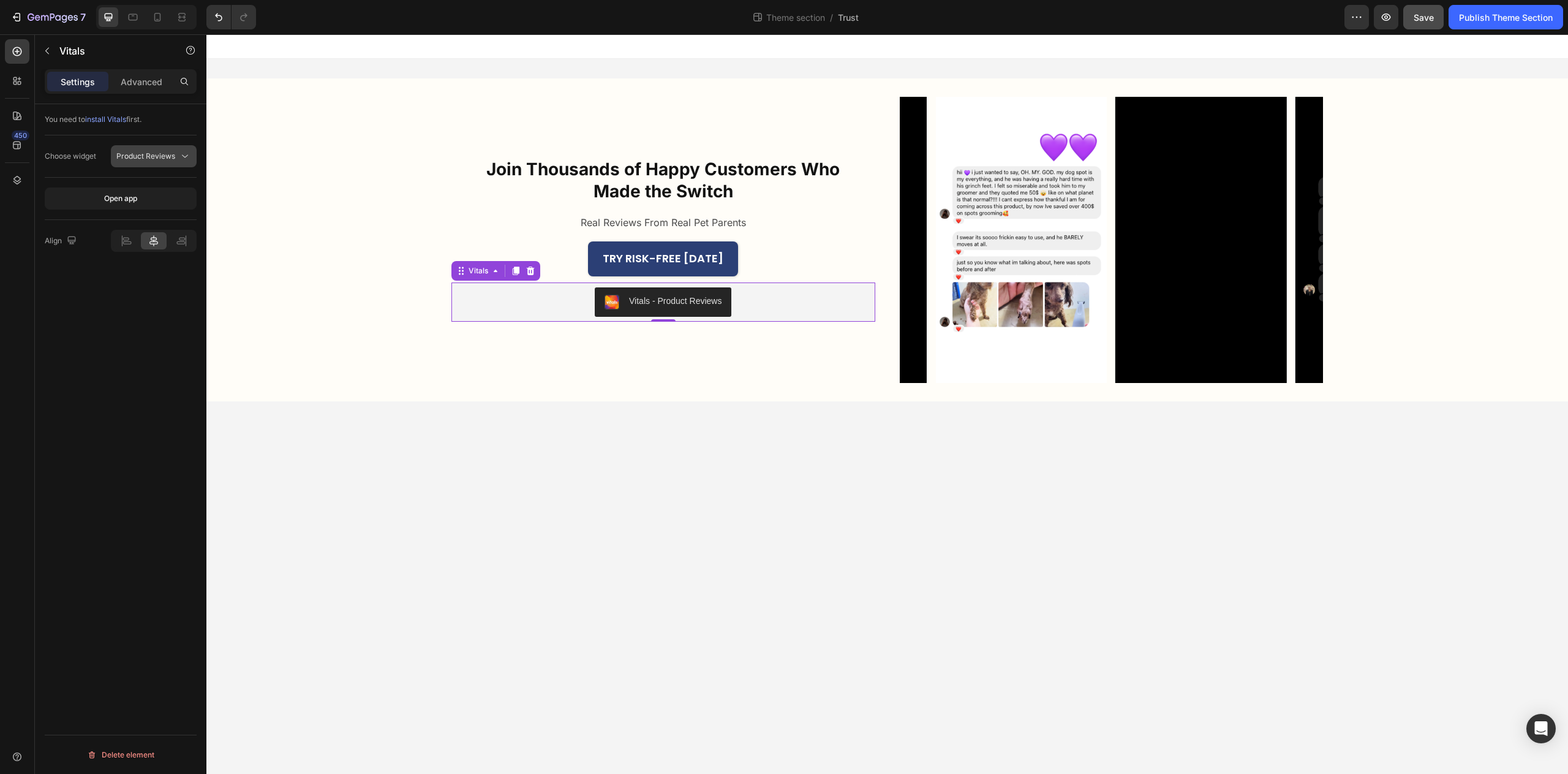
click at [177, 162] on button "Product Reviews" at bounding box center [153, 156] width 86 height 22
click at [54, 44] on button "button" at bounding box center [47, 51] width 20 height 20
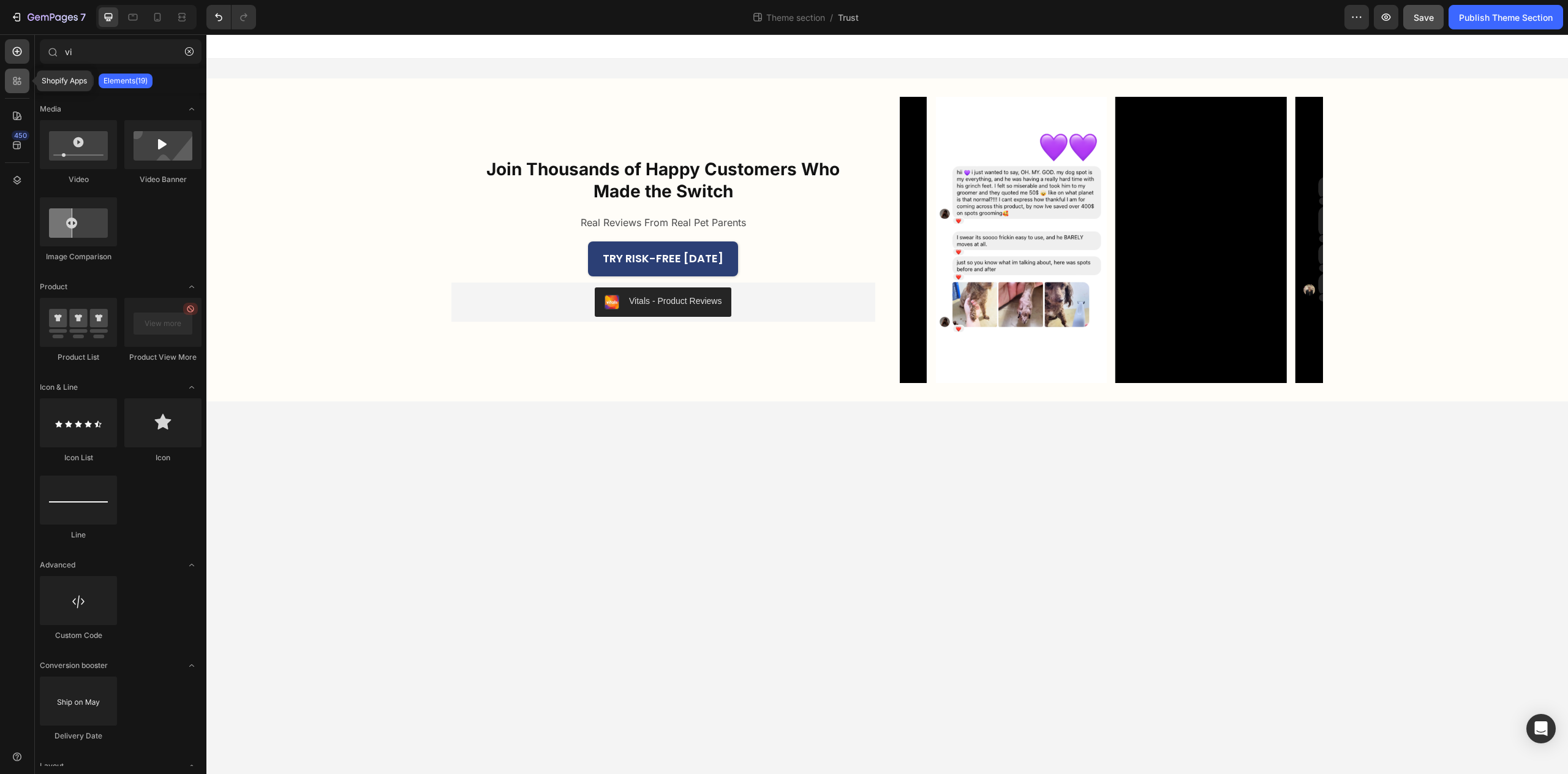
click at [21, 87] on div at bounding box center [16, 80] width 24 height 24
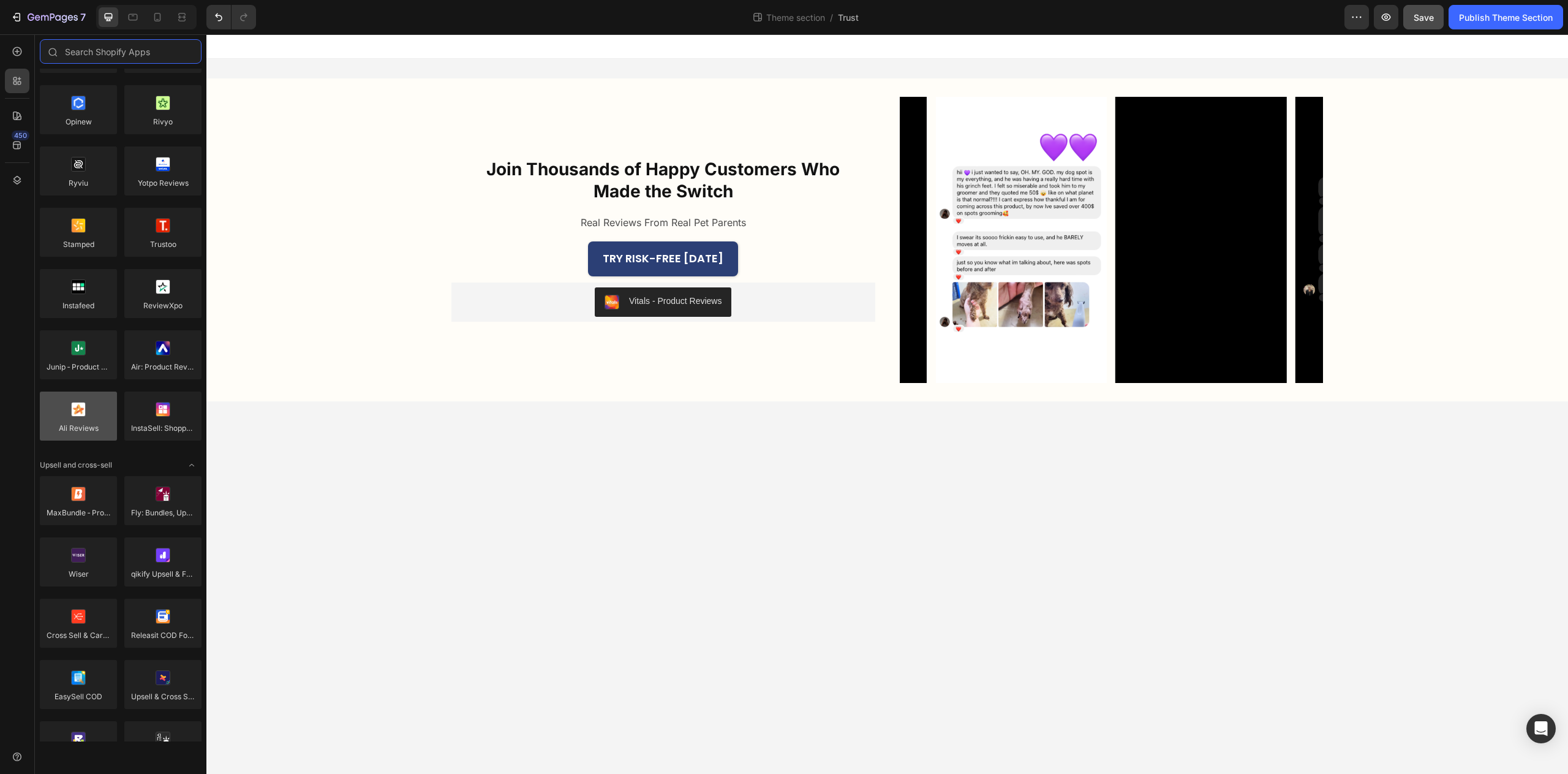
scroll to position [0, 0]
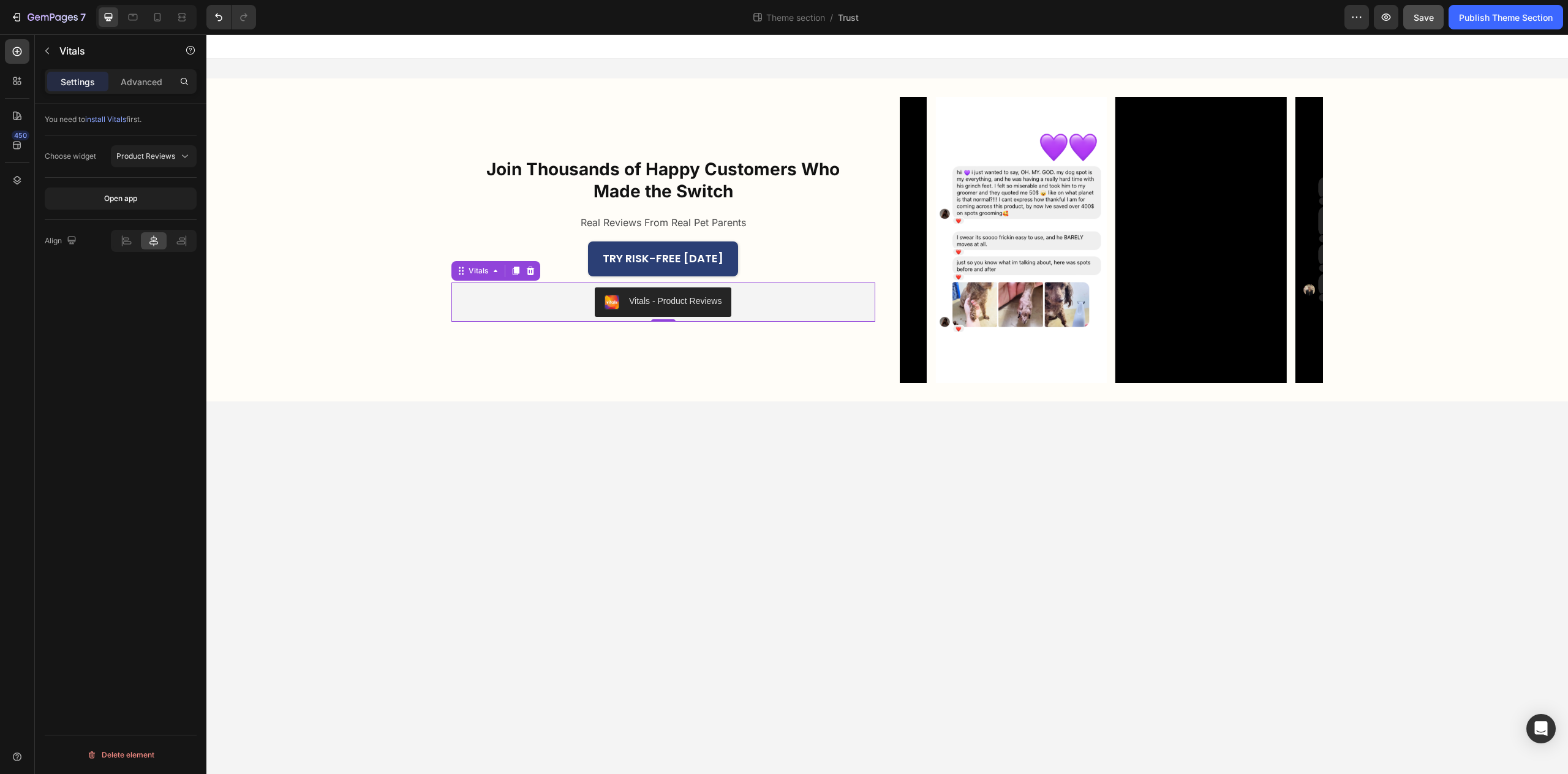
click at [654, 302] on div "Vitals - Product Reviews" at bounding box center [676, 301] width 93 height 12
click at [173, 161] on span "Product Reviews" at bounding box center [145, 156] width 59 height 11
click at [45, 54] on icon "button" at bounding box center [46, 50] width 10 height 10
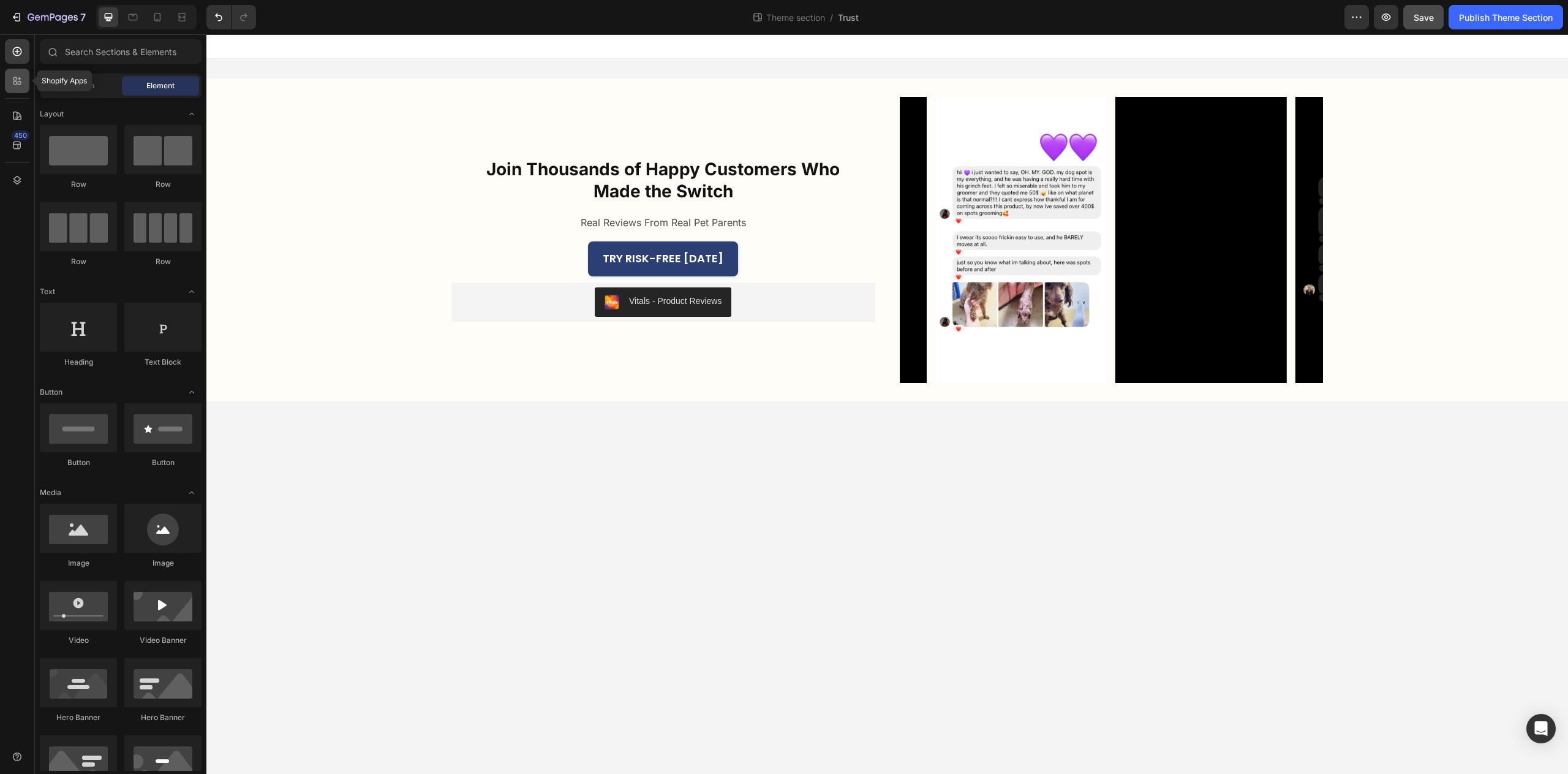
click at [14, 87] on div at bounding box center [16, 80] width 24 height 24
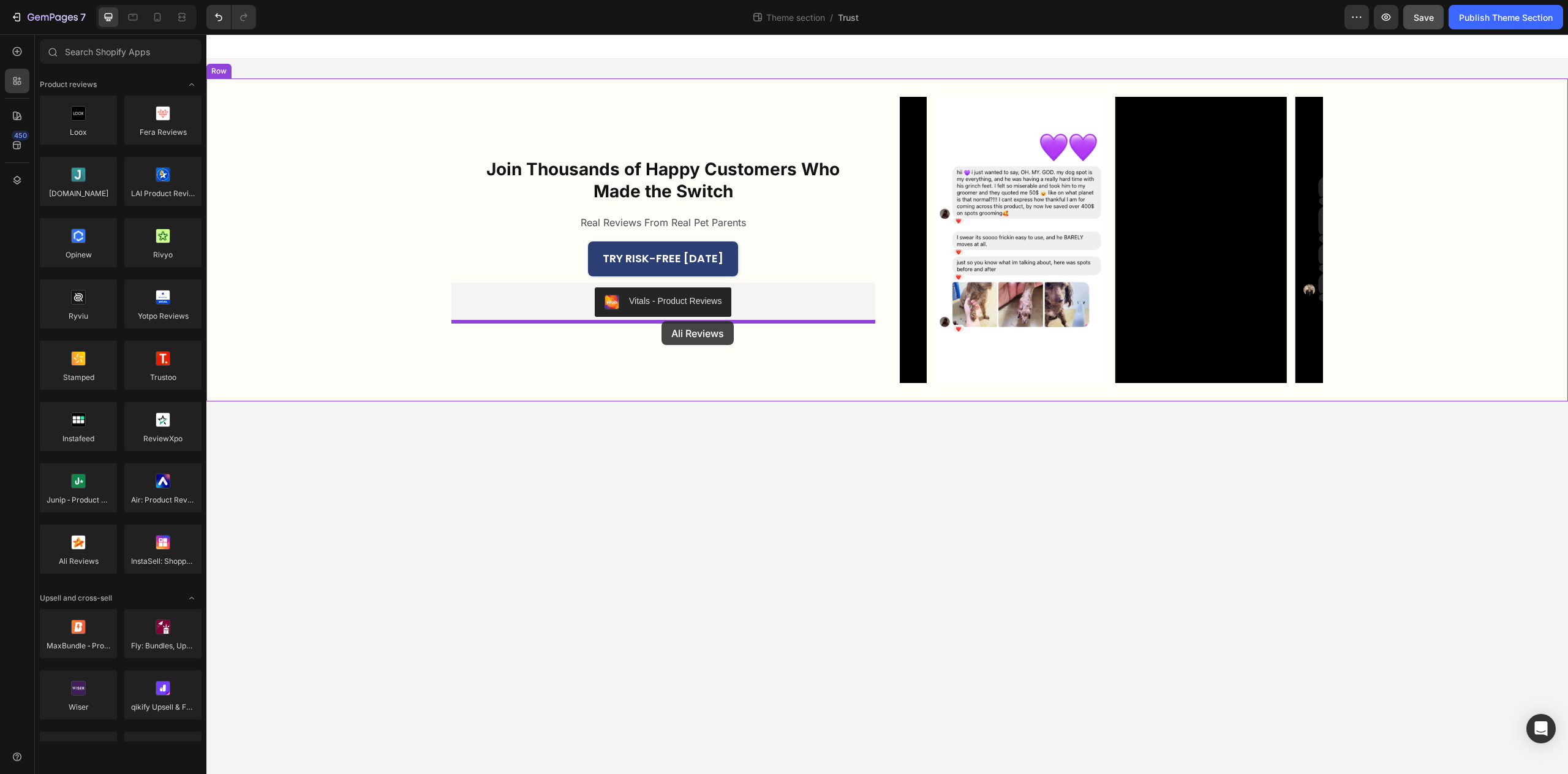
drag, startPoint x: 328, startPoint y: 589, endPoint x: 660, endPoint y: 321, distance: 426.7
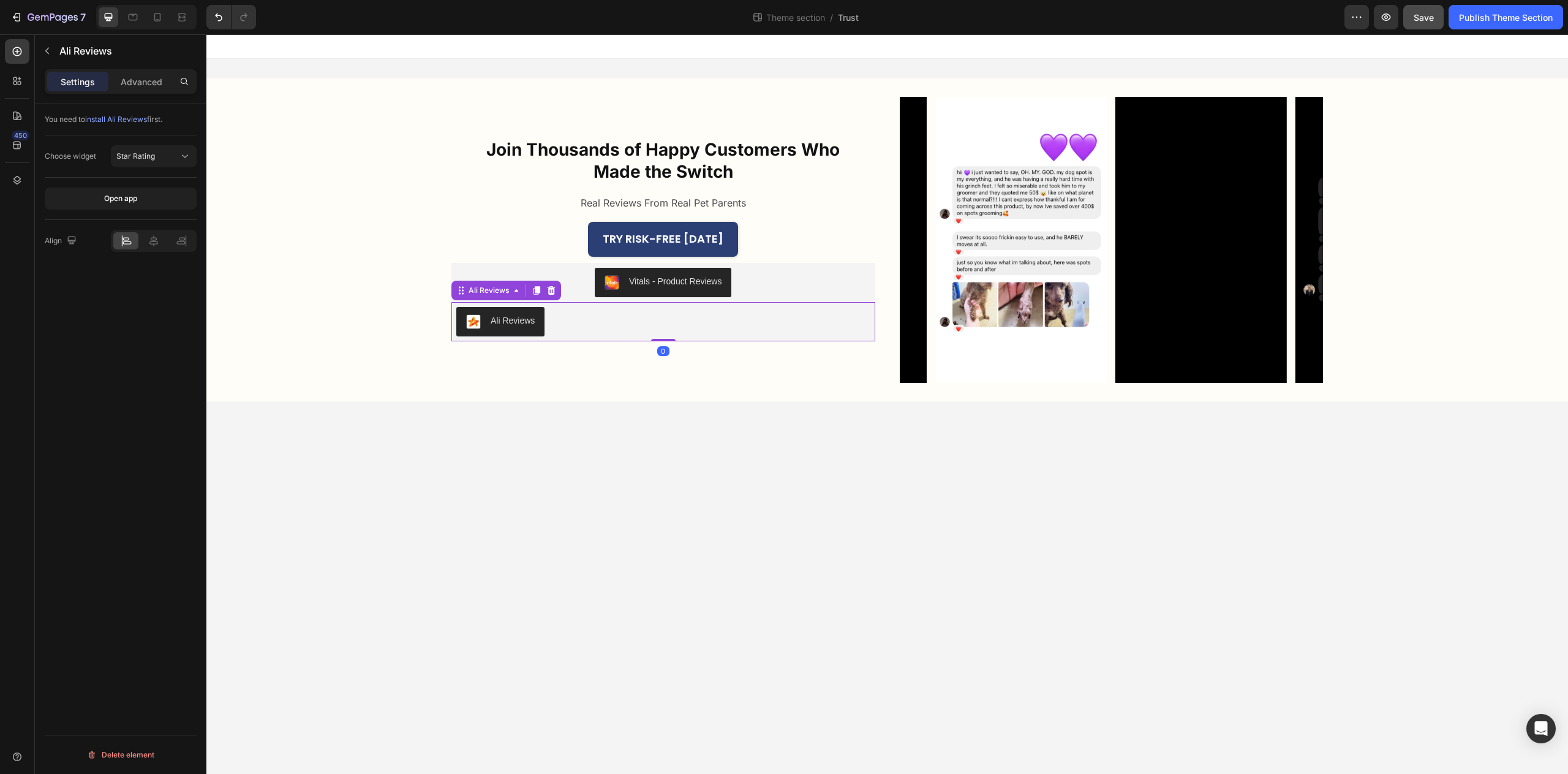
click at [489, 324] on div "Ali Reviews" at bounding box center [500, 321] width 69 height 14
click at [141, 152] on span "Star Rating" at bounding box center [135, 156] width 38 height 9
click at [145, 152] on span "Star Rating" at bounding box center [135, 156] width 38 height 9
click at [576, 270] on div "Vitals - Product Reviews" at bounding box center [663, 282] width 414 height 29
click at [533, 251] on icon at bounding box center [530, 252] width 8 height 9
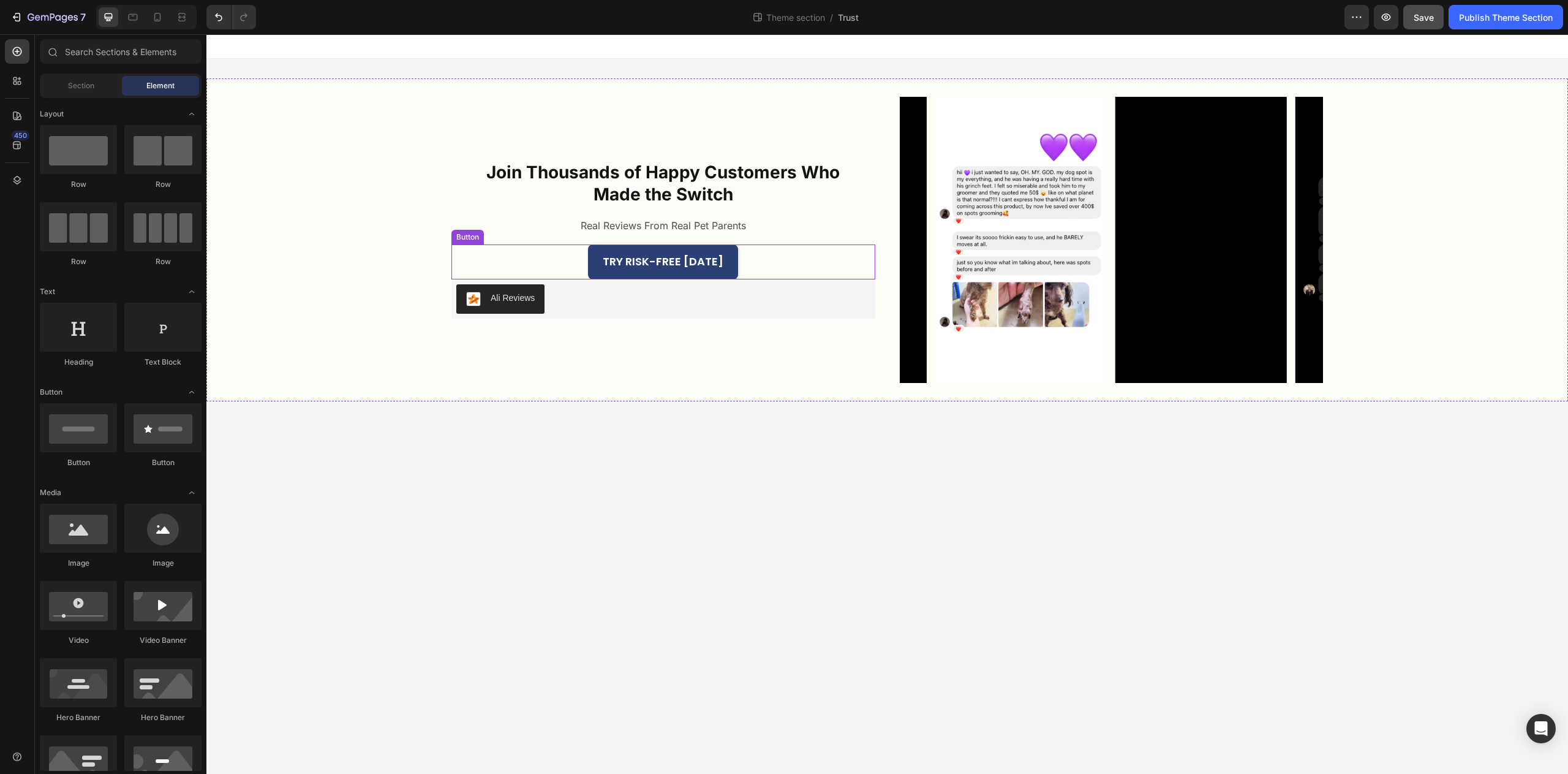
click at [524, 295] on div "Ali Reviews" at bounding box center [512, 298] width 44 height 12
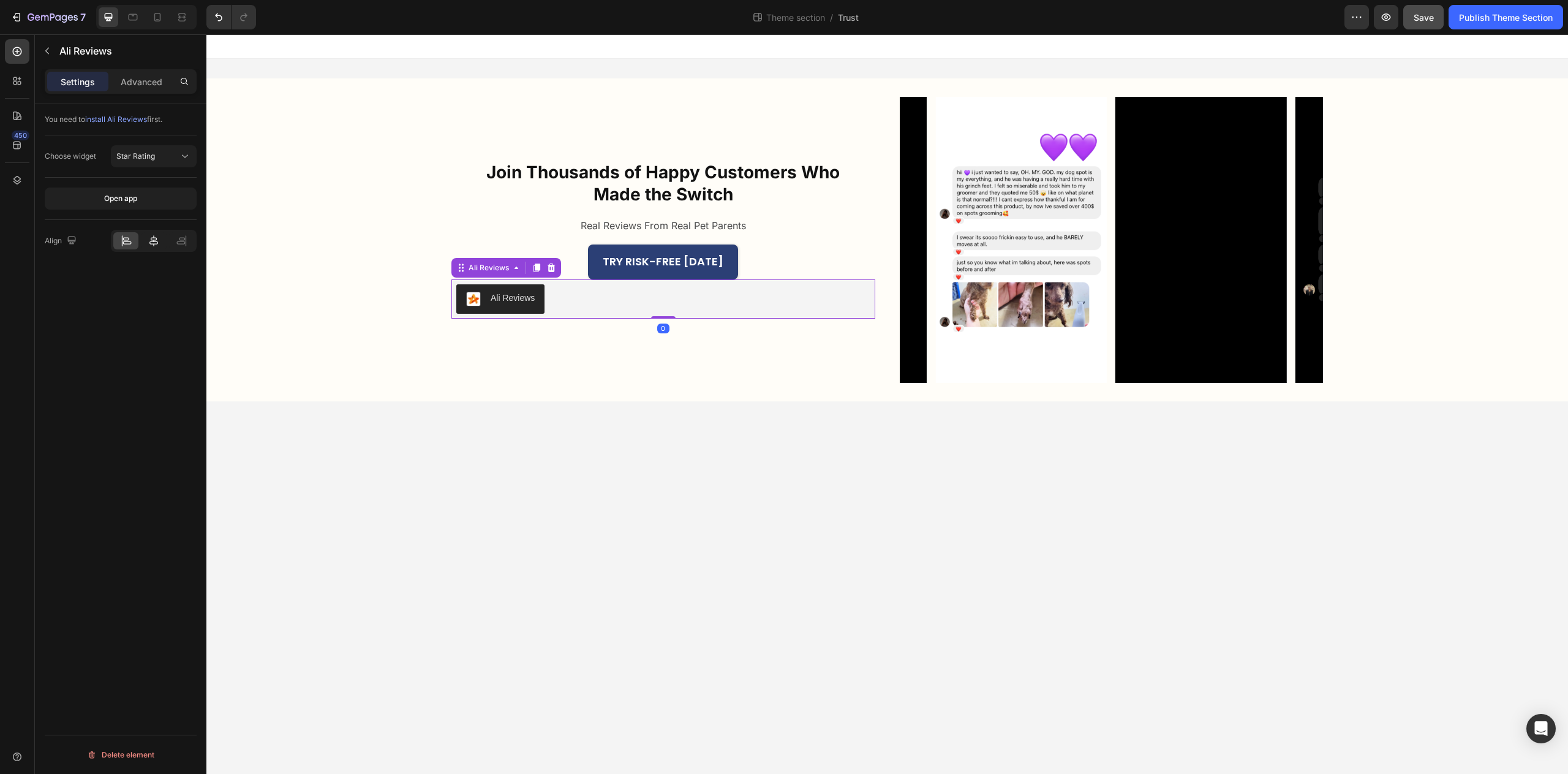
click at [158, 237] on icon at bounding box center [153, 241] width 12 height 12
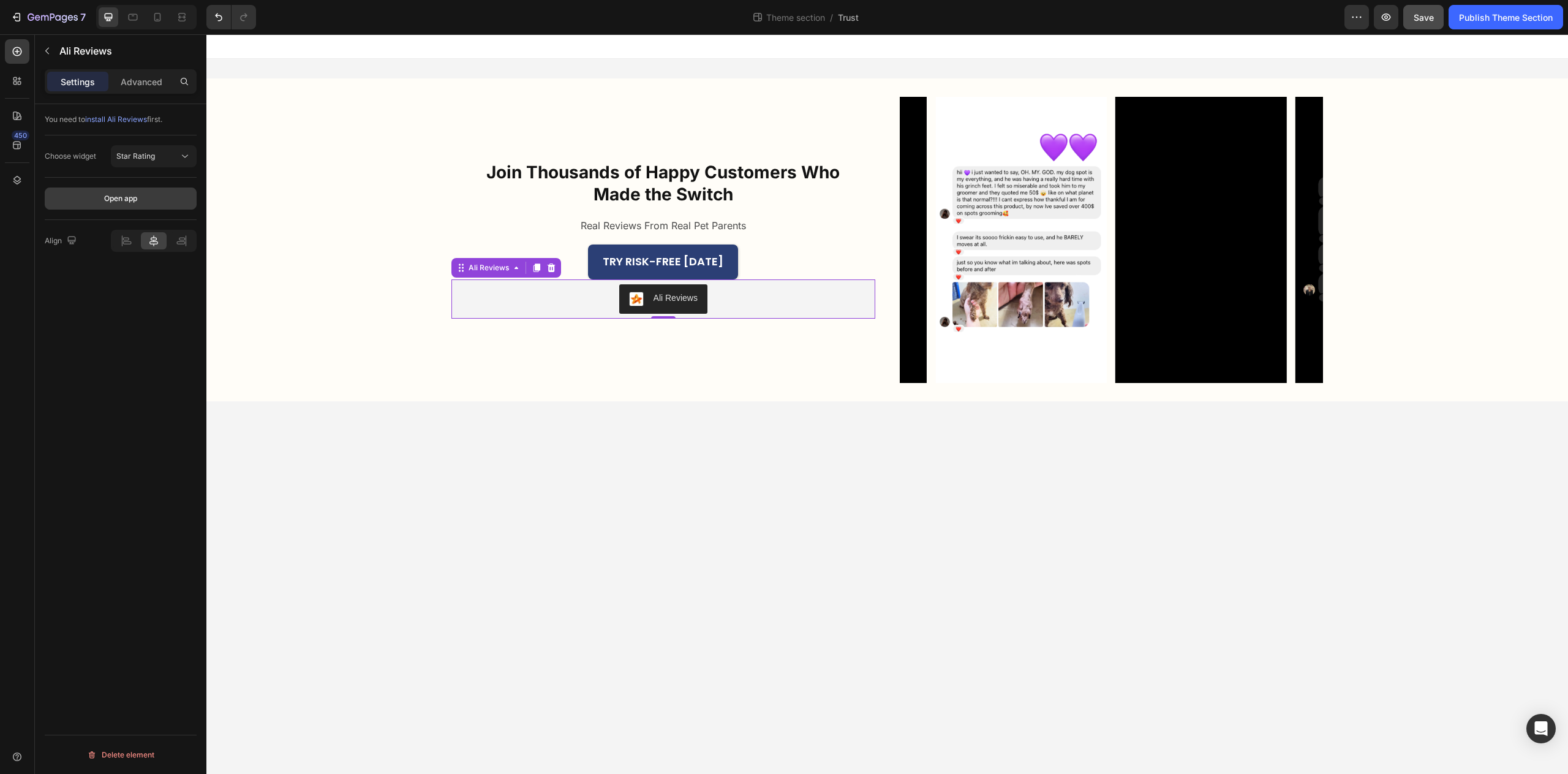
click at [140, 201] on button "Open app" at bounding box center [120, 198] width 152 height 22
click at [22, 52] on icon at bounding box center [17, 52] width 12 height 12
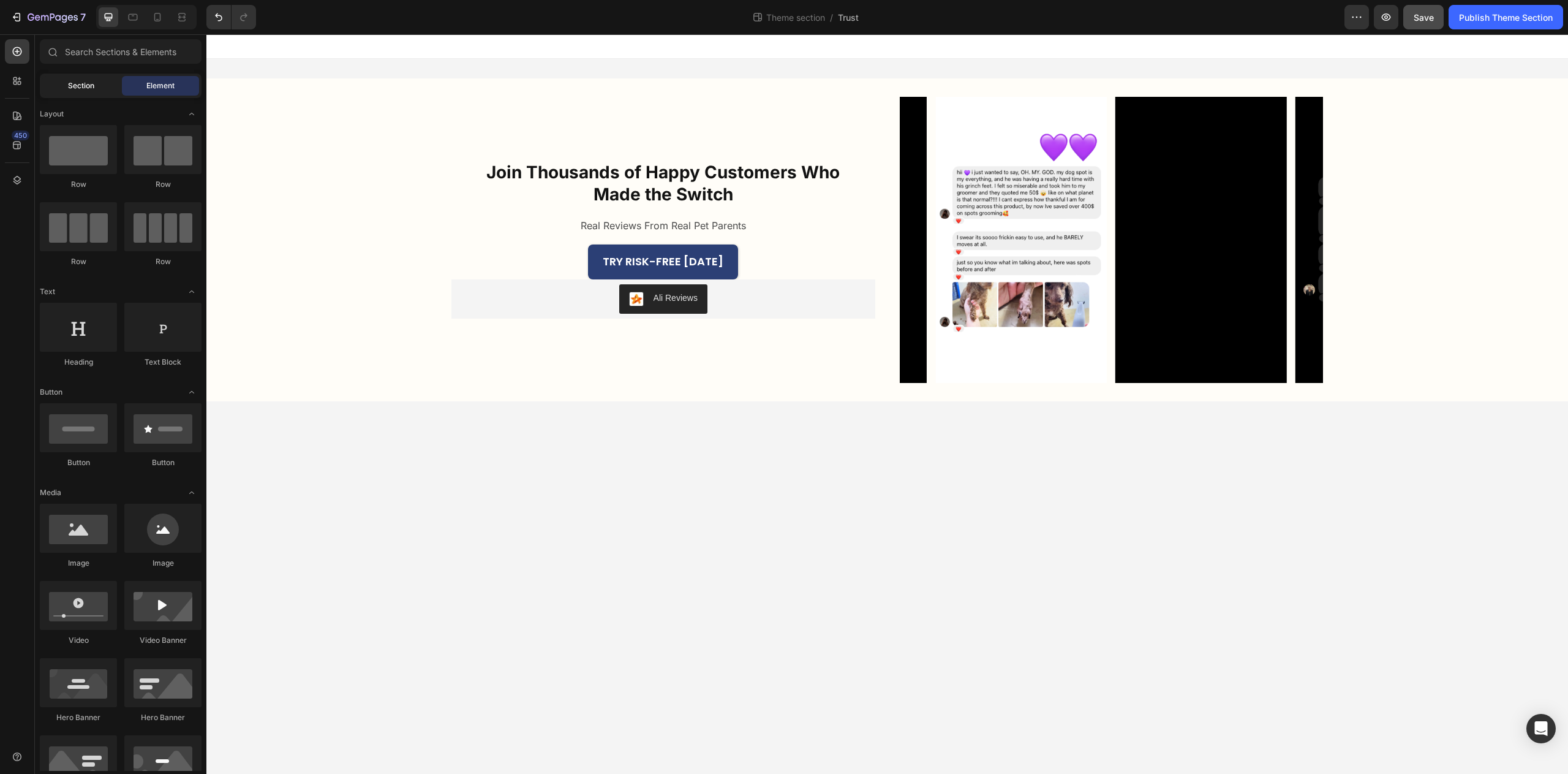
click at [78, 87] on span "Section" at bounding box center [81, 86] width 27 height 11
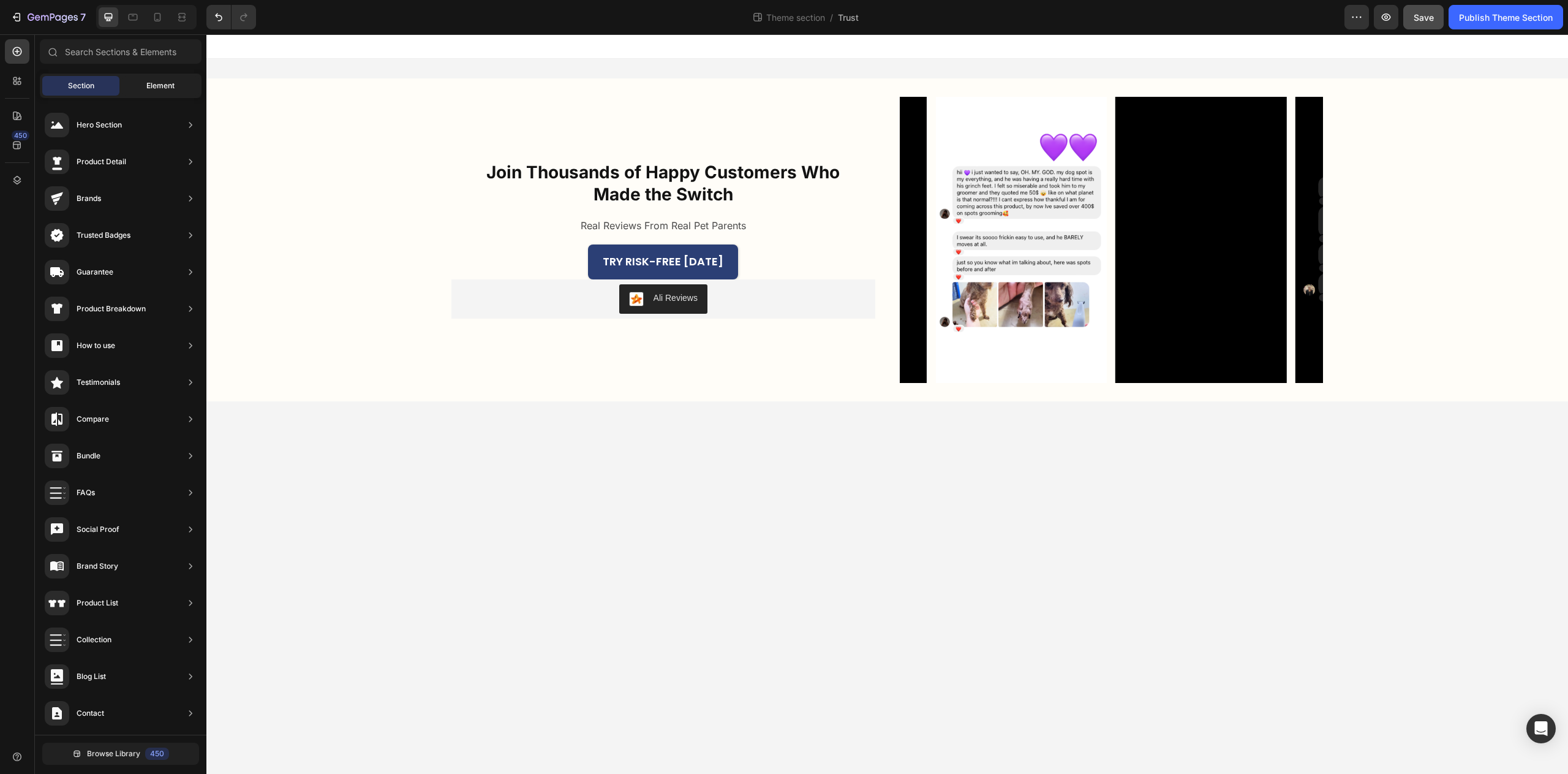
click at [150, 90] on span "Element" at bounding box center [161, 86] width 29 height 11
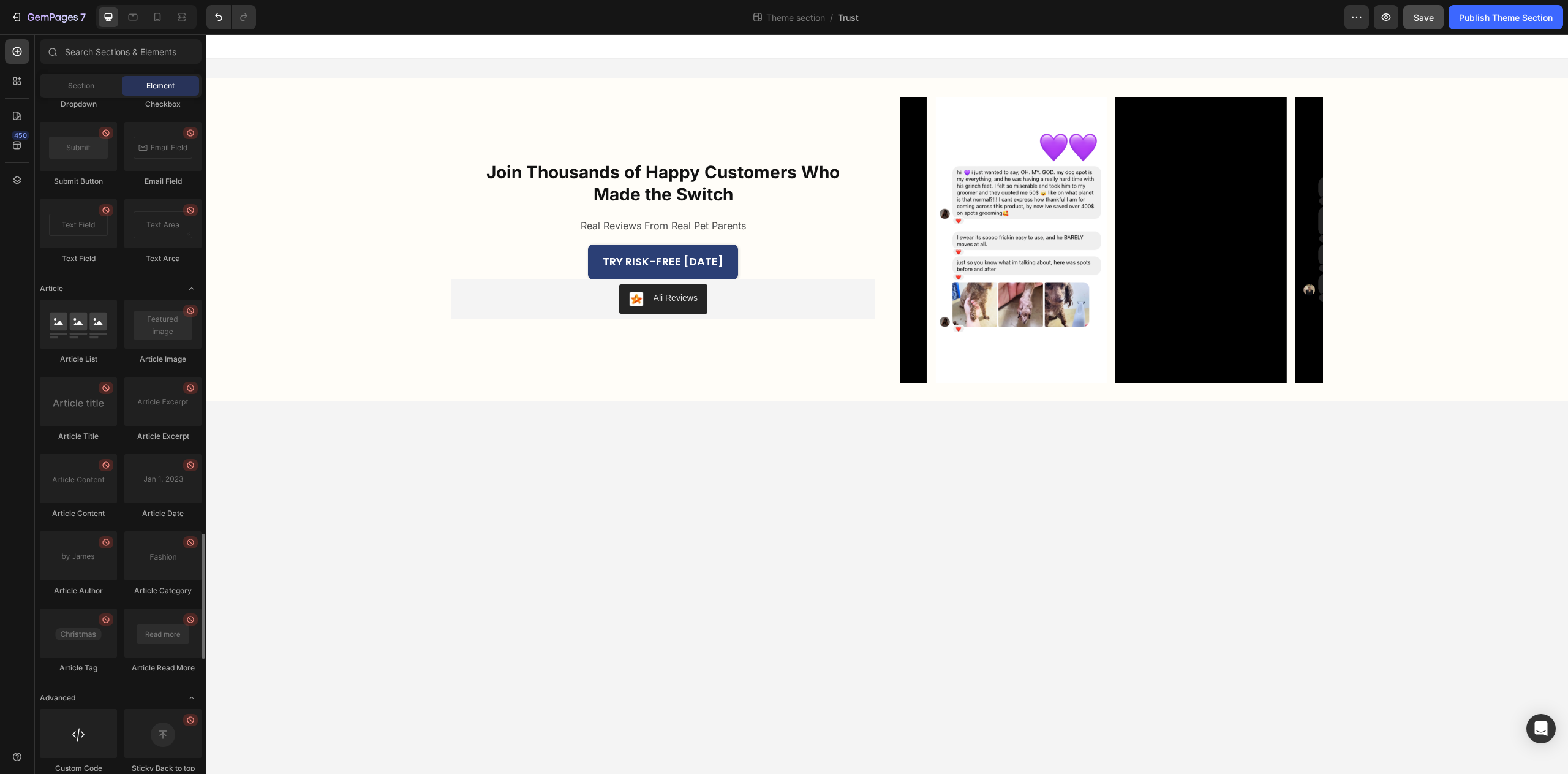
scroll to position [2948, 0]
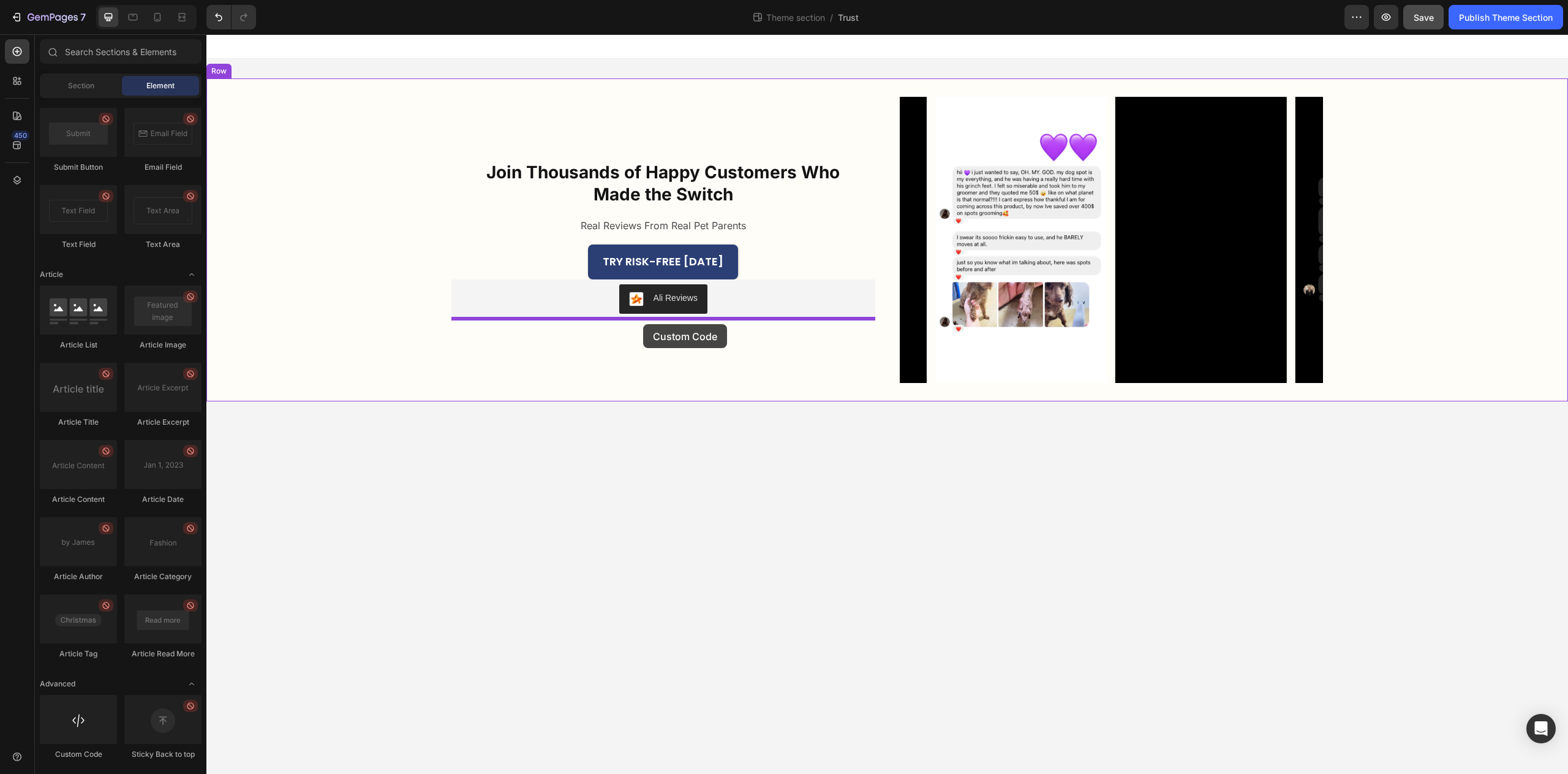
drag, startPoint x: 285, startPoint y: 742, endPoint x: 643, endPoint y: 325, distance: 549.6
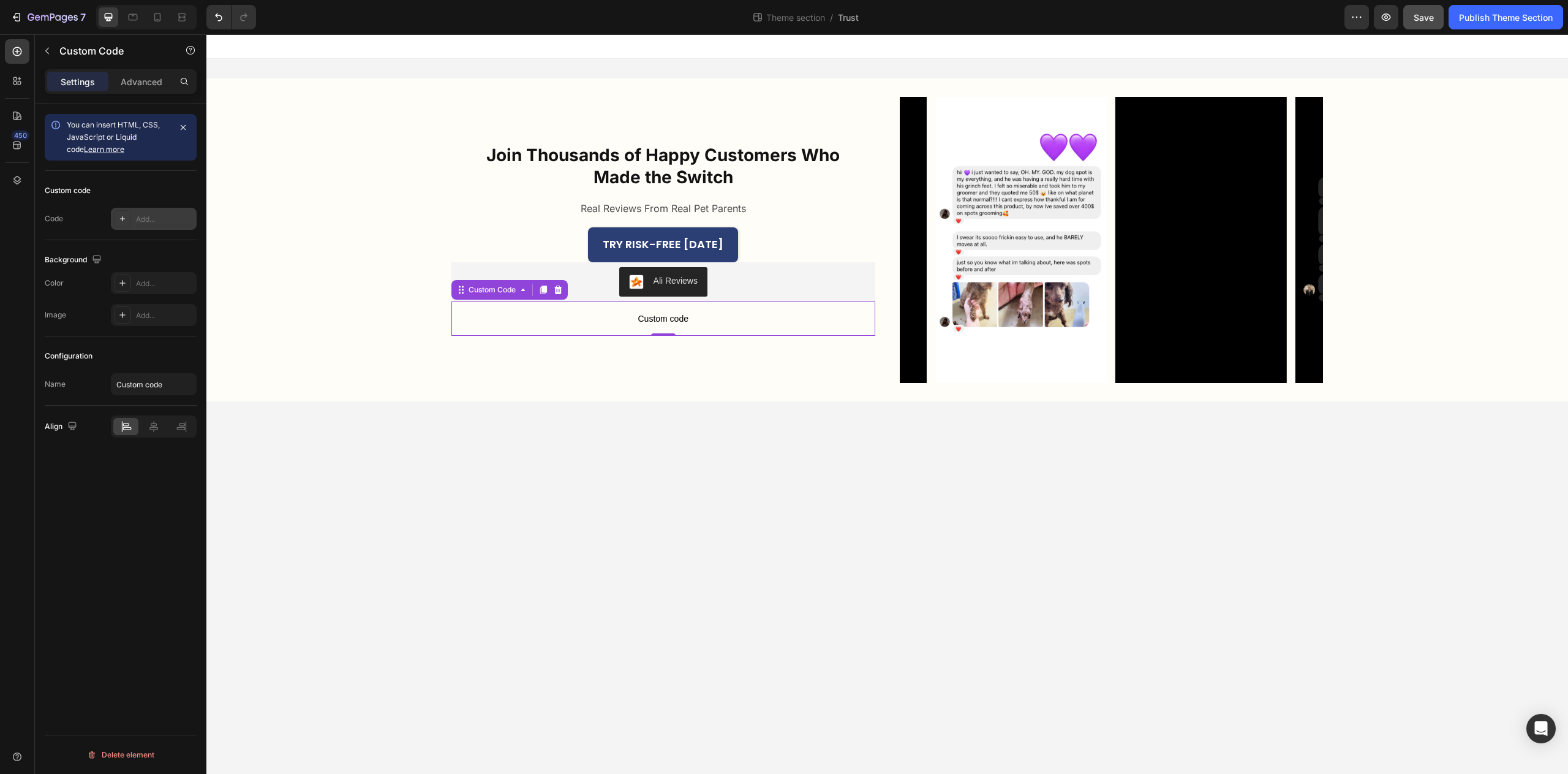
click at [153, 221] on div "Add..." at bounding box center [164, 220] width 58 height 11
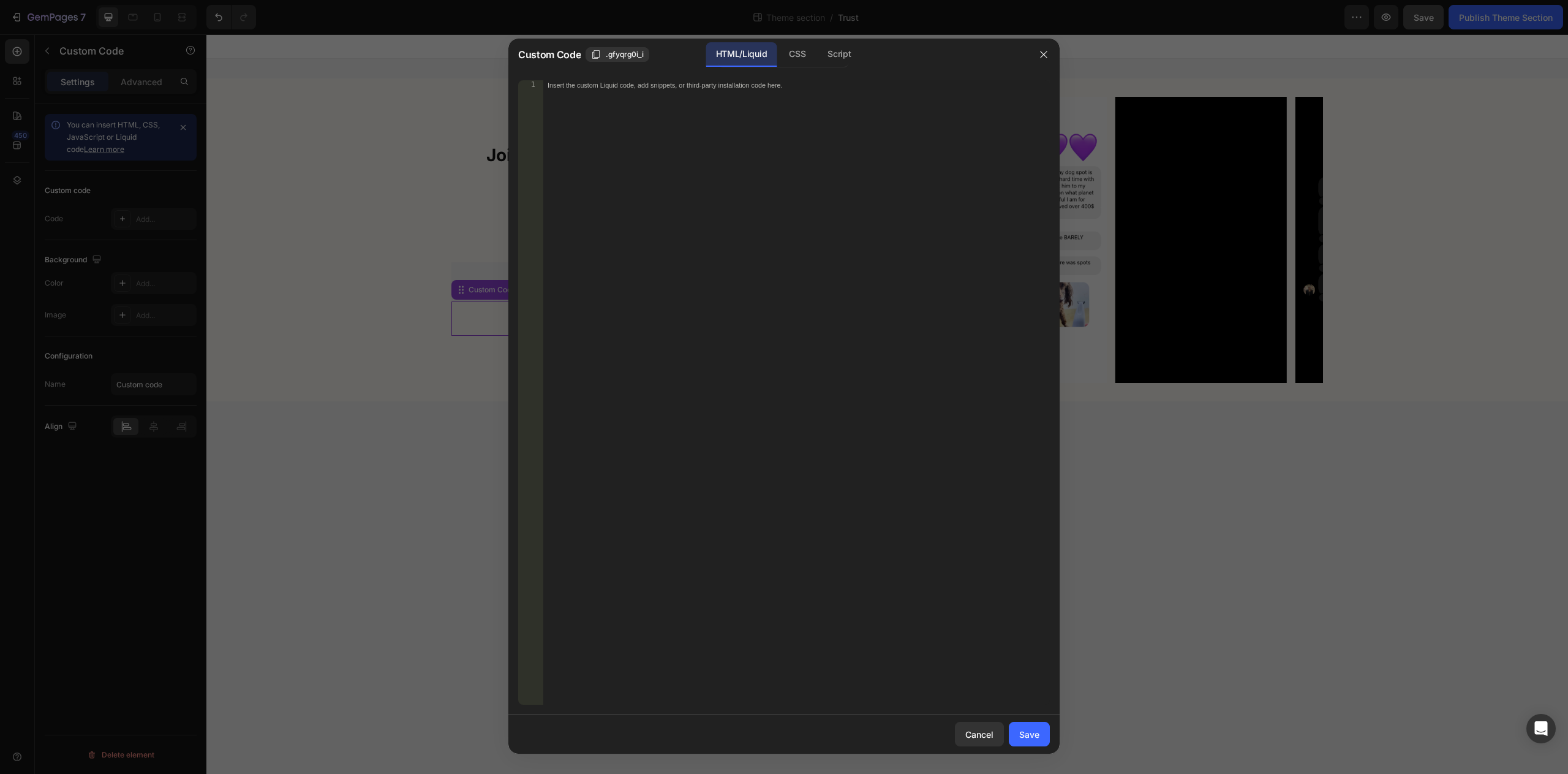
click at [706, 175] on div "Insert the custom Liquid code, add snippets, or third-party installation code h…" at bounding box center [796, 402] width 507 height 644
paste textarea "<div id="bundle-product_reviews"></div>"
click at [1025, 735] on div "Save" at bounding box center [1029, 735] width 21 height 12
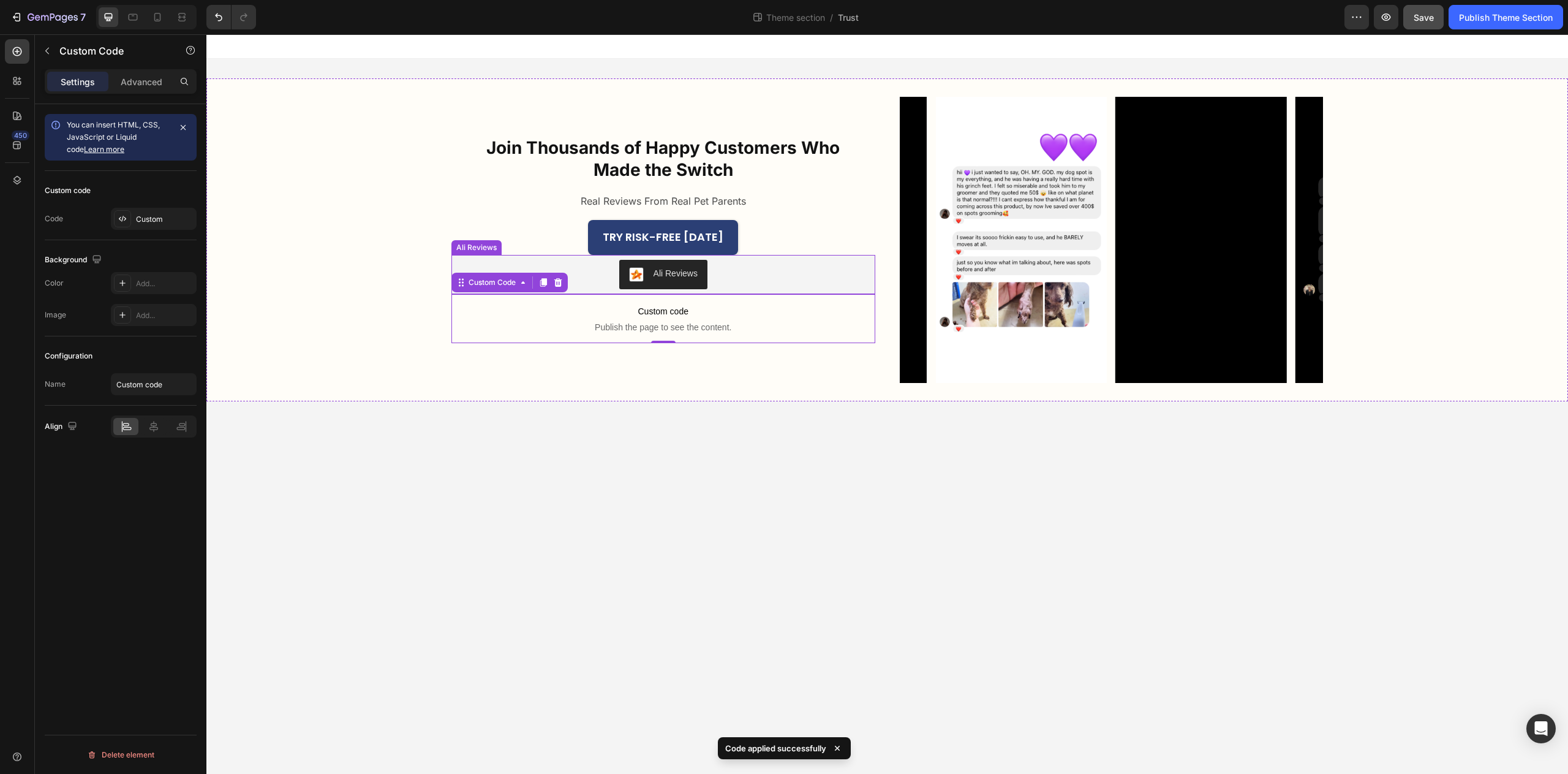
click at [605, 280] on div "Ali Reviews" at bounding box center [663, 274] width 414 height 29
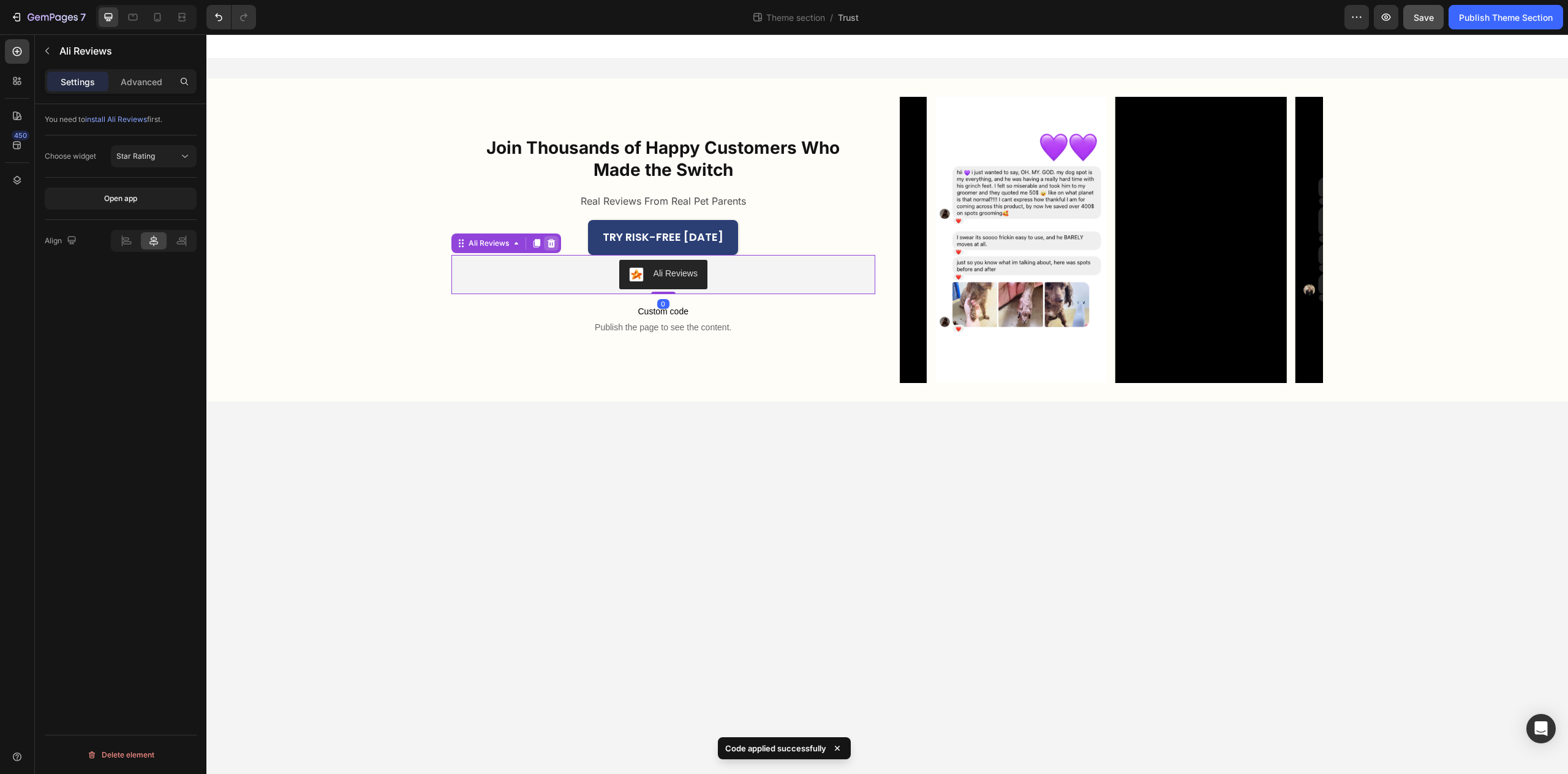
click at [556, 246] on div at bounding box center [552, 243] width 14 height 14
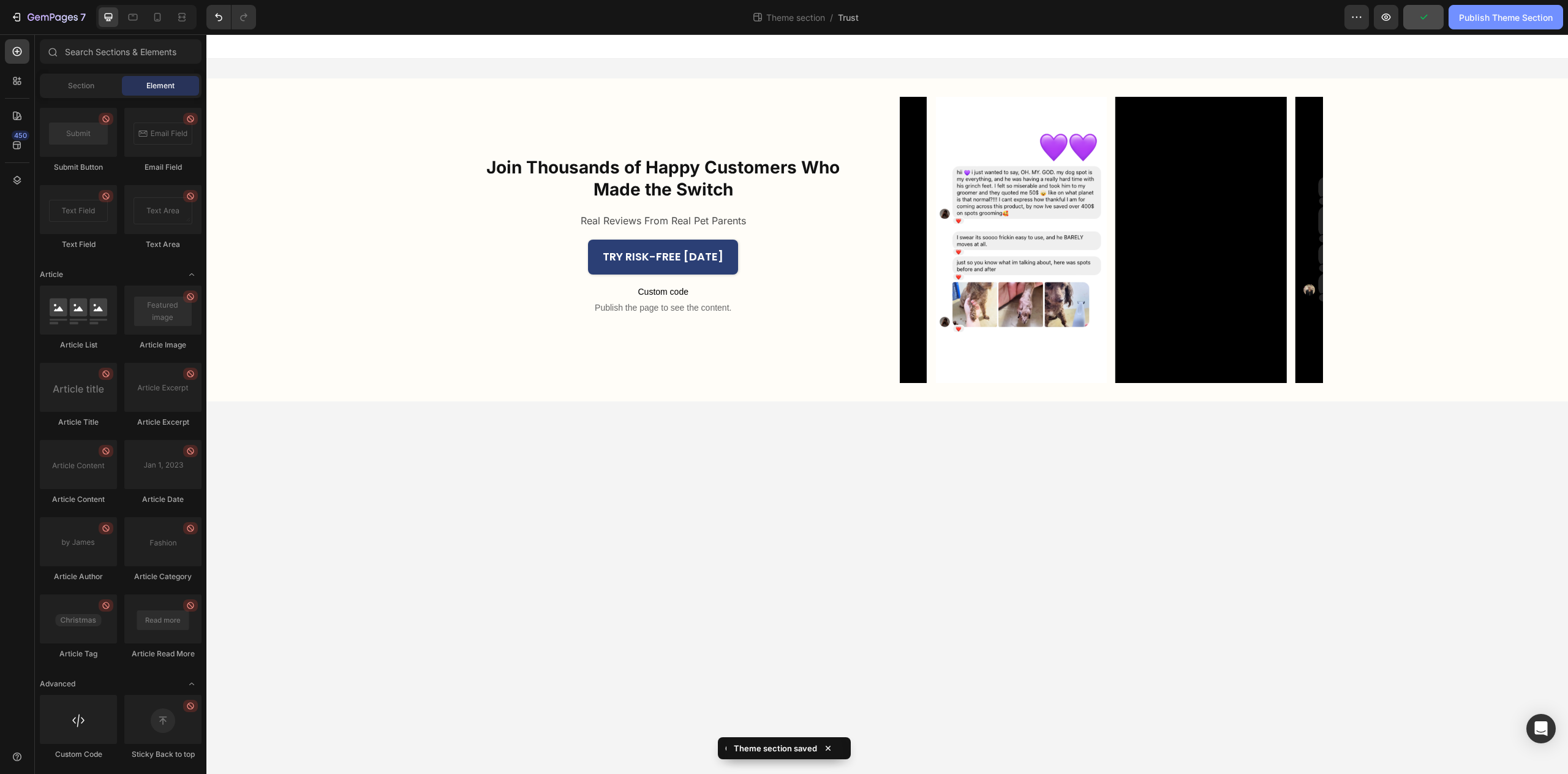
click at [1489, 21] on div "Publish Theme Section" at bounding box center [1506, 17] width 94 height 12
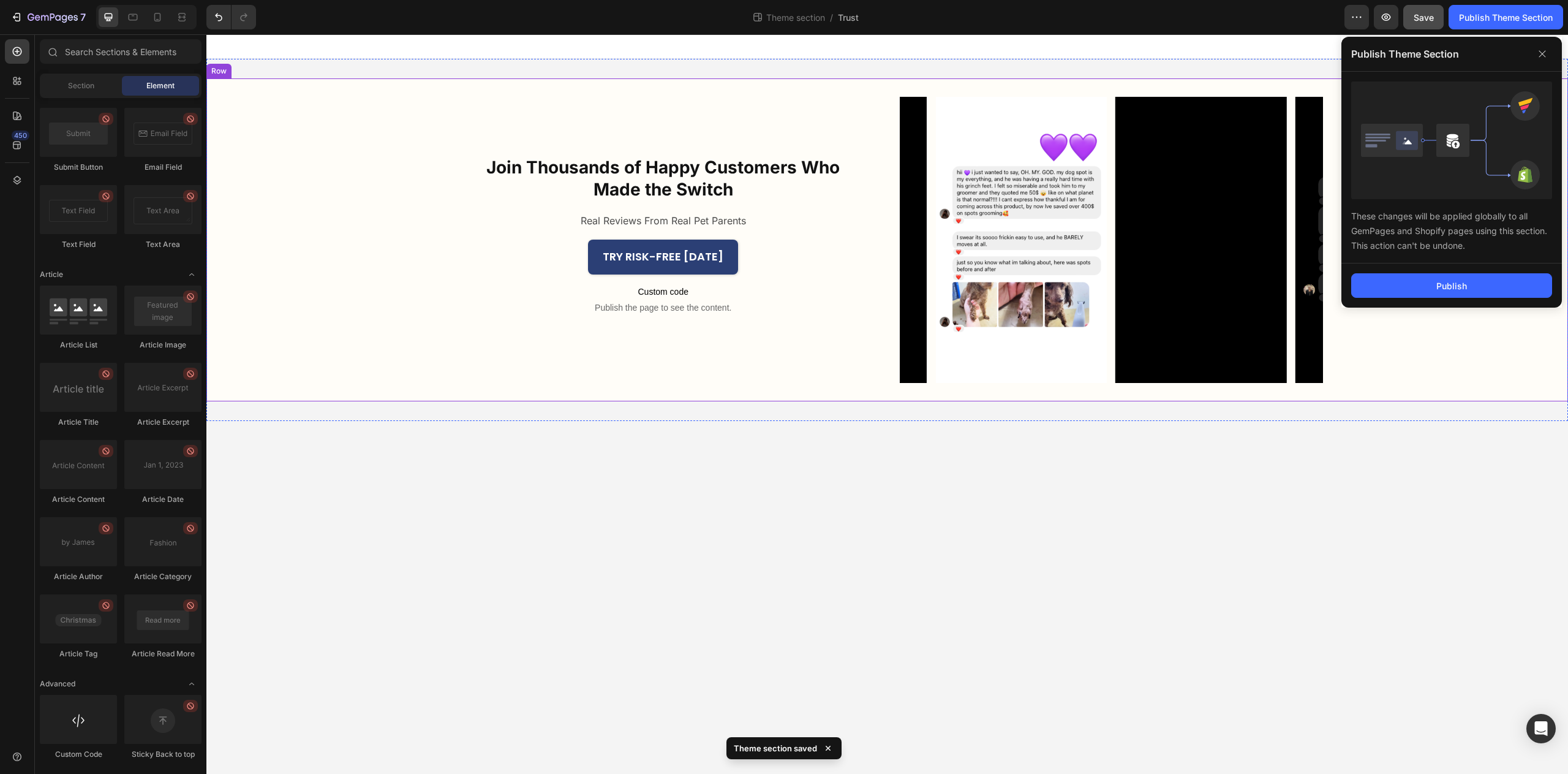
click at [765, 295] on span "Custom code" at bounding box center [663, 292] width 424 height 14
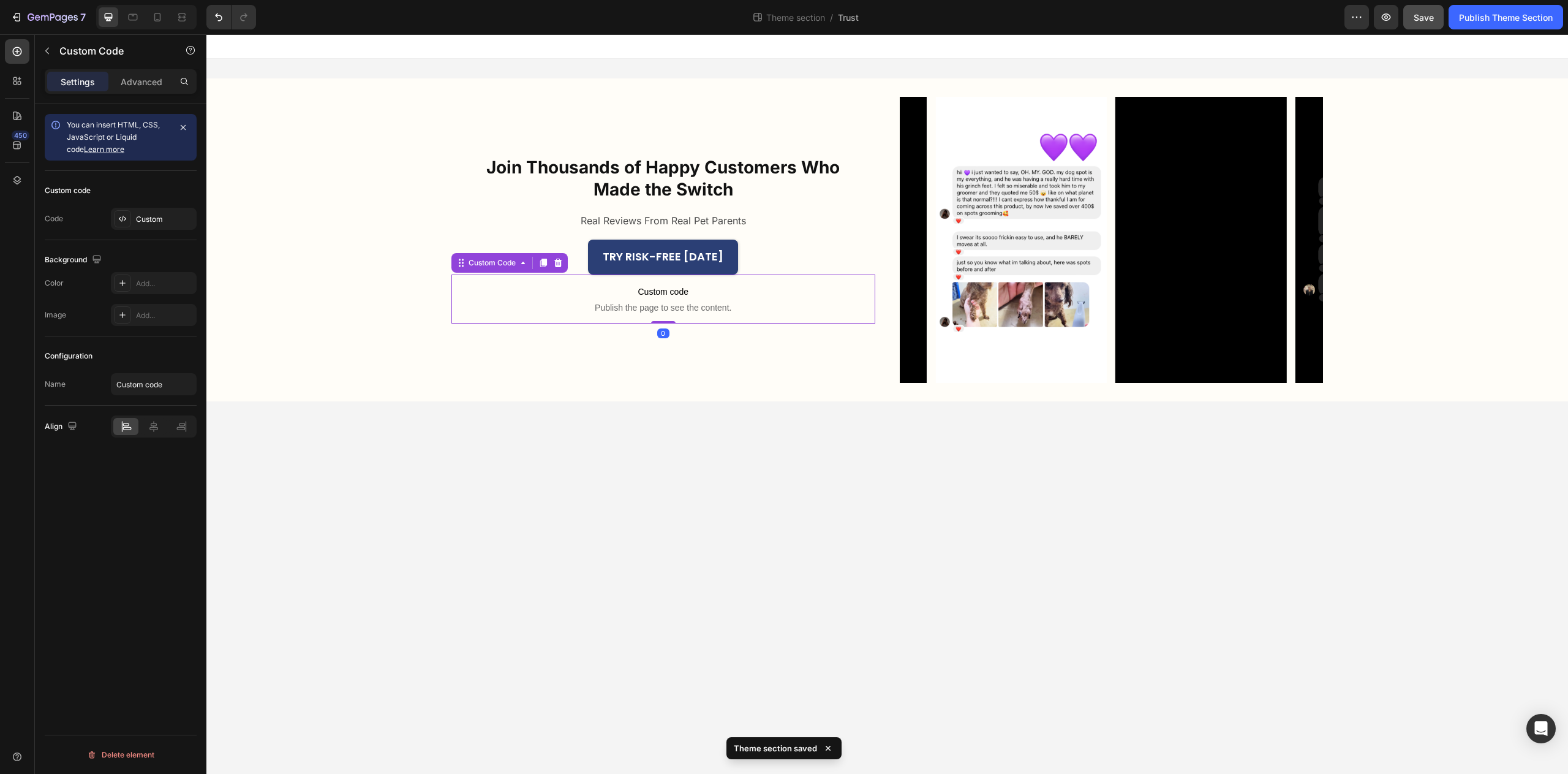
click at [750, 312] on span "Publish the page to see the content." at bounding box center [663, 308] width 424 height 12
click at [173, 224] on div "Custom" at bounding box center [164, 220] width 58 height 11
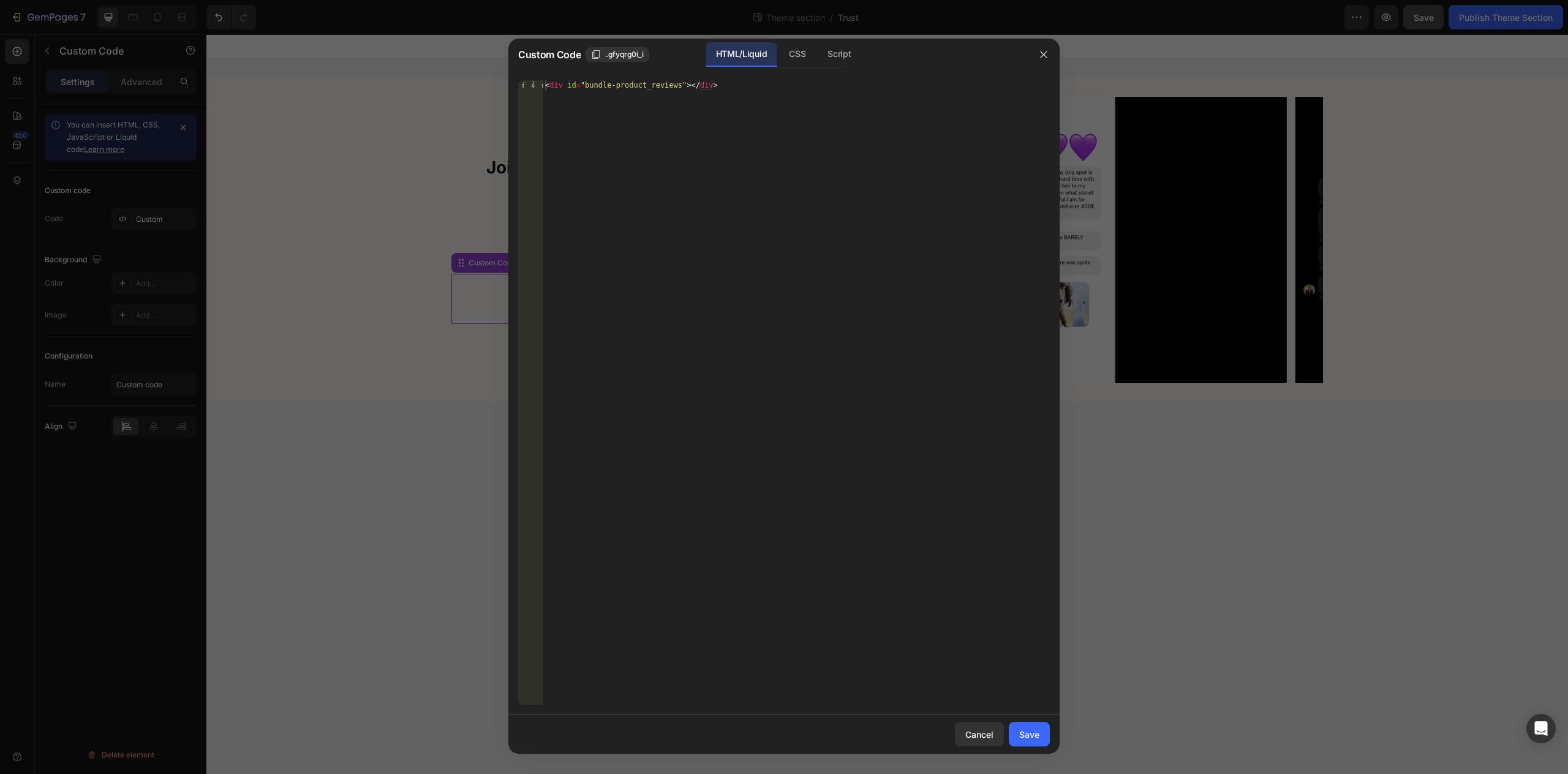
click at [609, 84] on div "< div id = "bundle-product_reviews" > </ div >" at bounding box center [796, 402] width 507 height 644
click at [611, 83] on div "< div id = "bundle-product_reviews" > </ div >" at bounding box center [796, 402] width 507 height 644
click at [616, 83] on div "< div id = "bundle-product_reviews" > </ div >" at bounding box center [796, 402] width 507 height 644
click at [1034, 737] on div "Save" at bounding box center [1029, 735] width 21 height 12
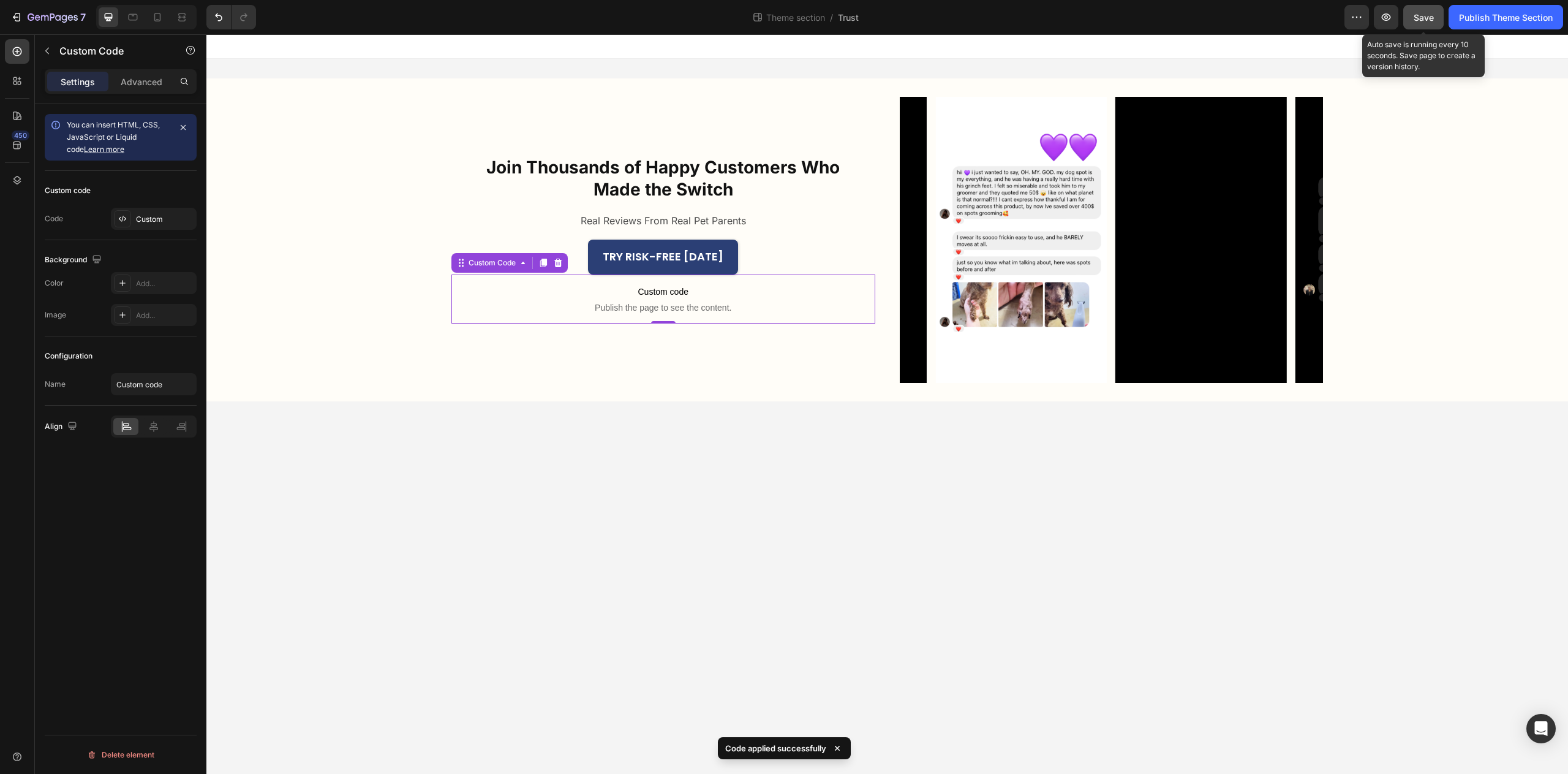
click at [1432, 20] on span "Save" at bounding box center [1423, 18] width 21 height 11
click at [1507, 18] on div "Publish Theme Section" at bounding box center [1506, 17] width 94 height 12
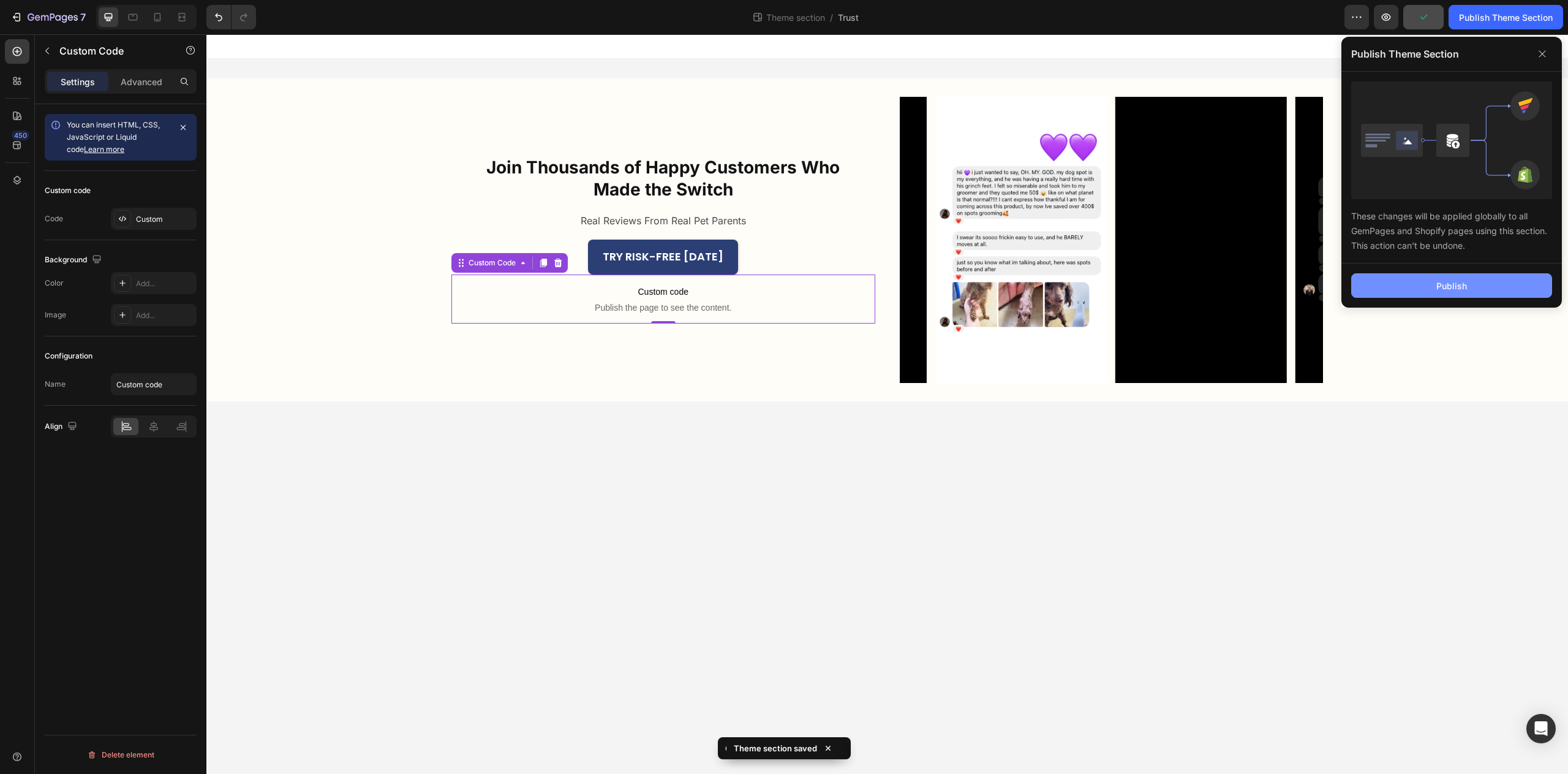
click at [1474, 290] on button "Publish" at bounding box center [1451, 285] width 201 height 24
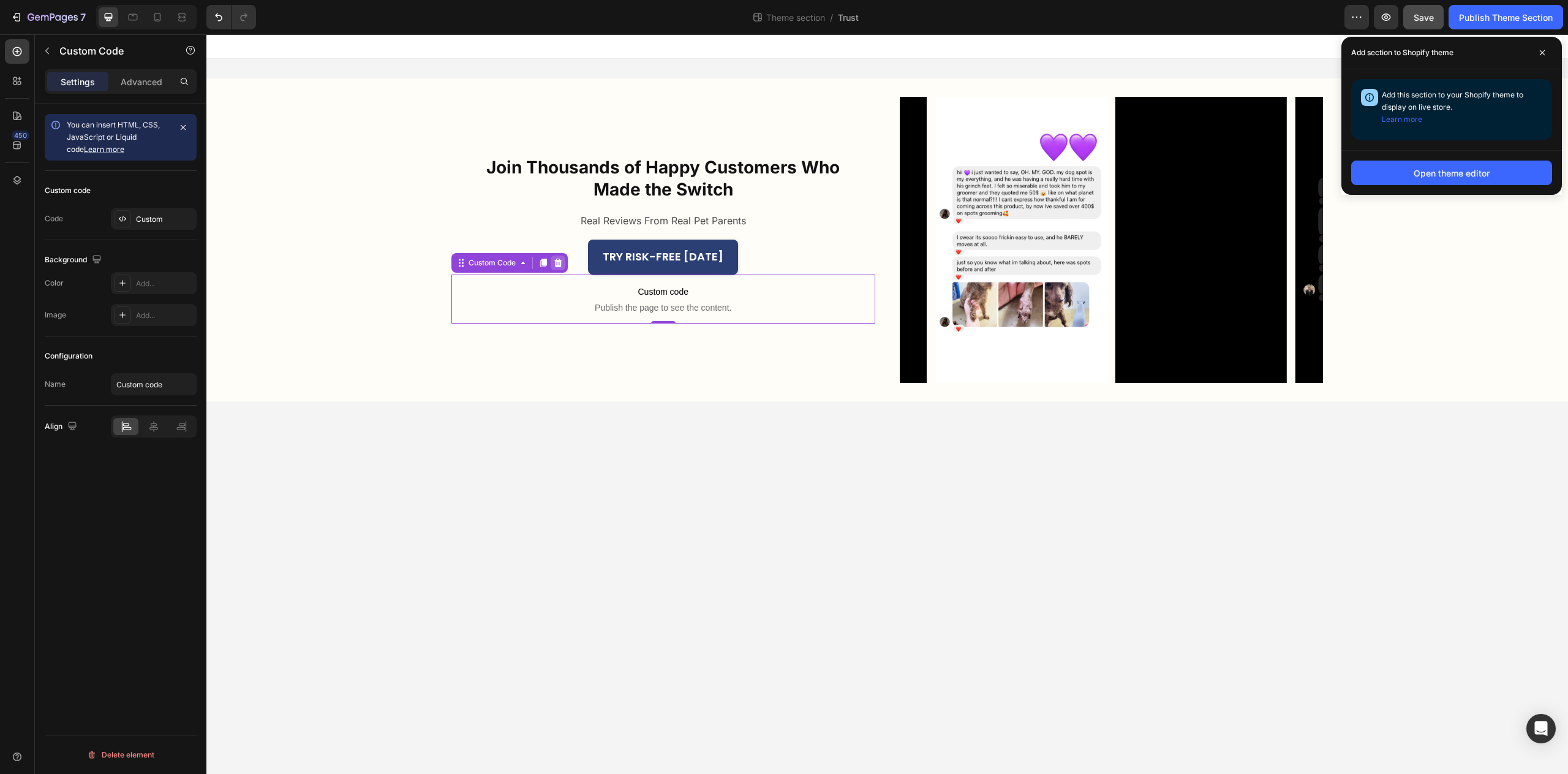
click at [561, 264] on icon at bounding box center [558, 262] width 10 height 10
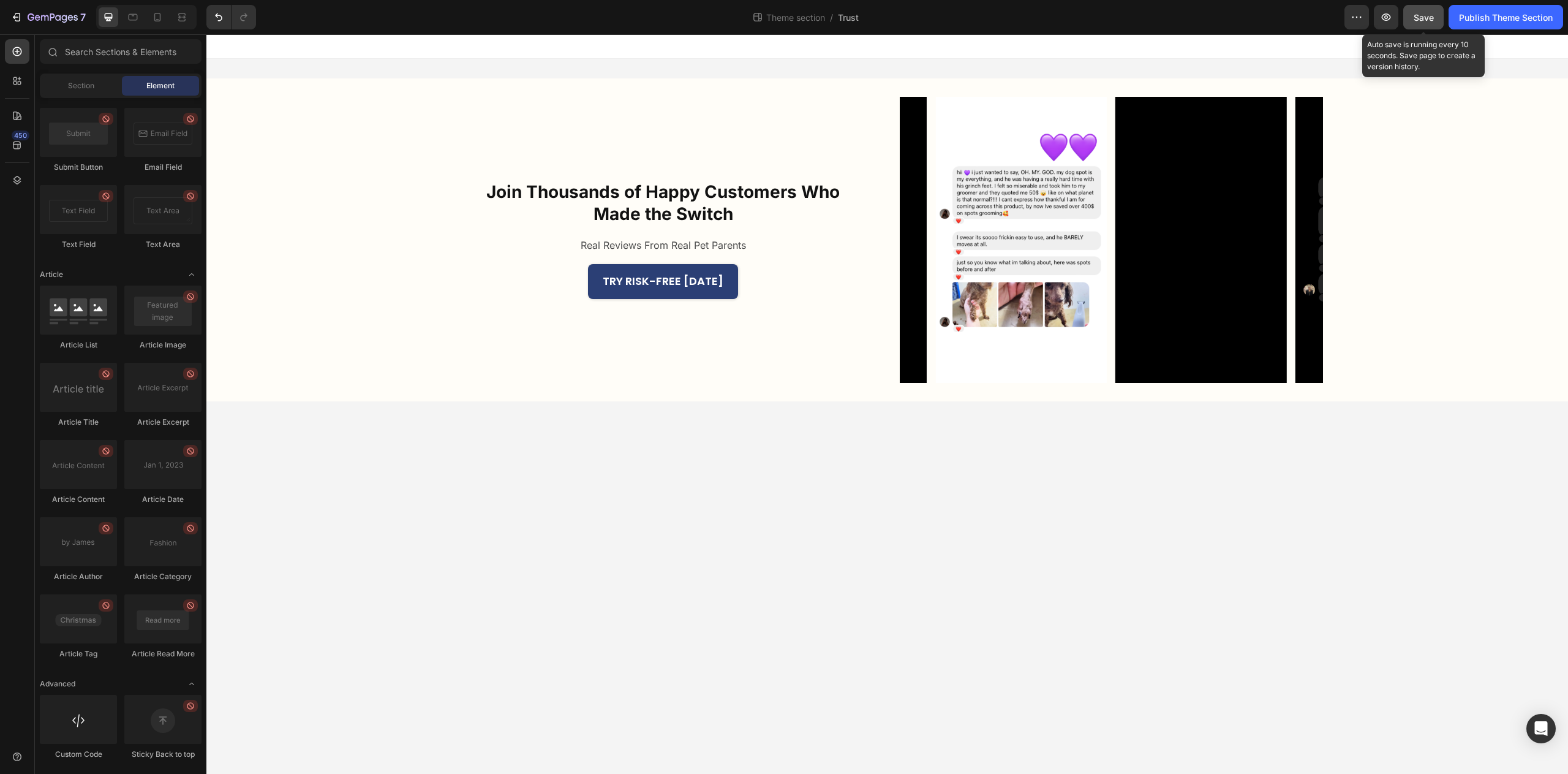
click at [1414, 20] on span "Save" at bounding box center [1423, 18] width 21 height 11
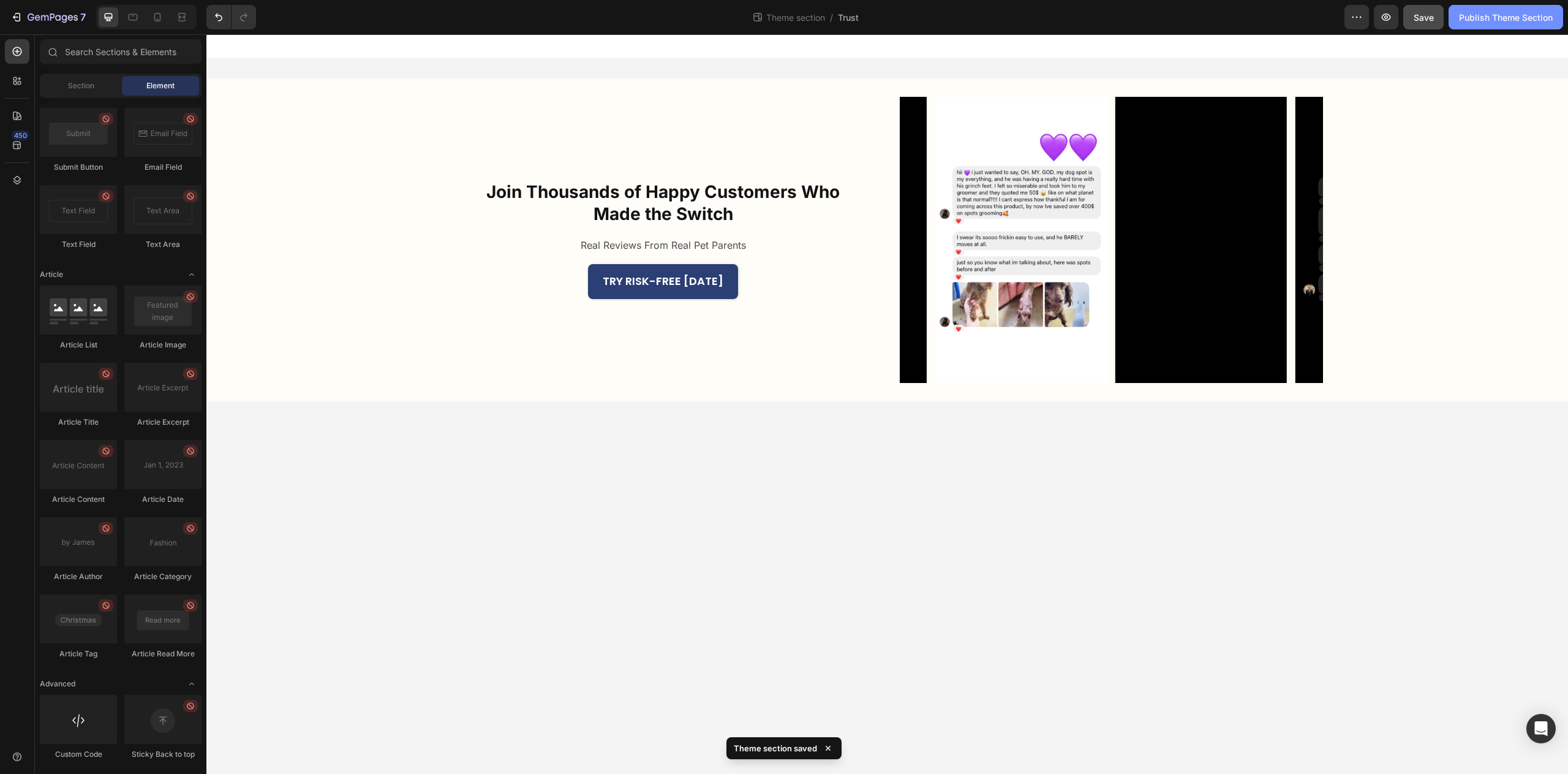
click at [1504, 20] on div "Publish Theme Section" at bounding box center [1506, 17] width 94 height 12
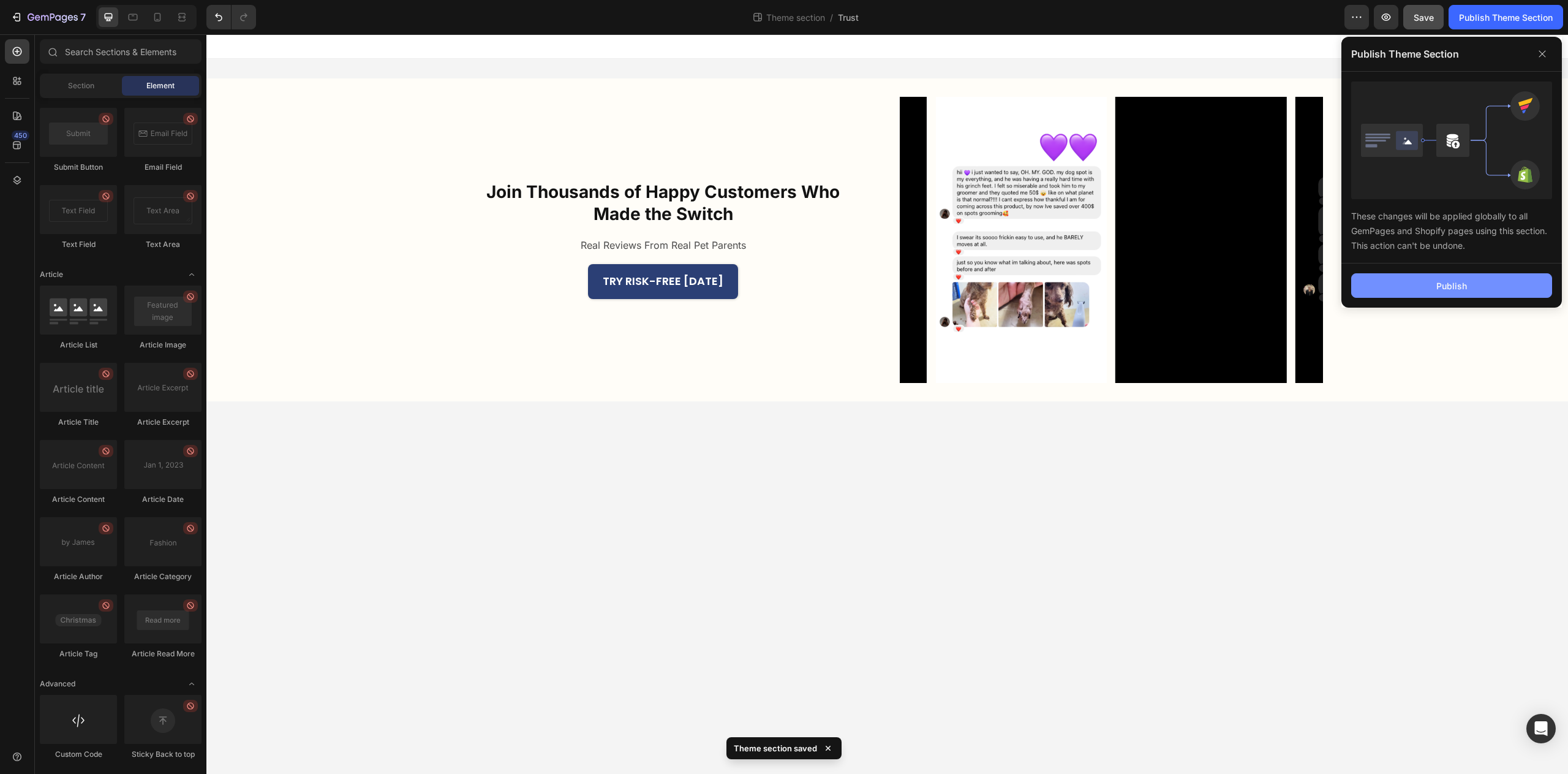
click at [1446, 287] on div "Publish" at bounding box center [1452, 286] width 30 height 12
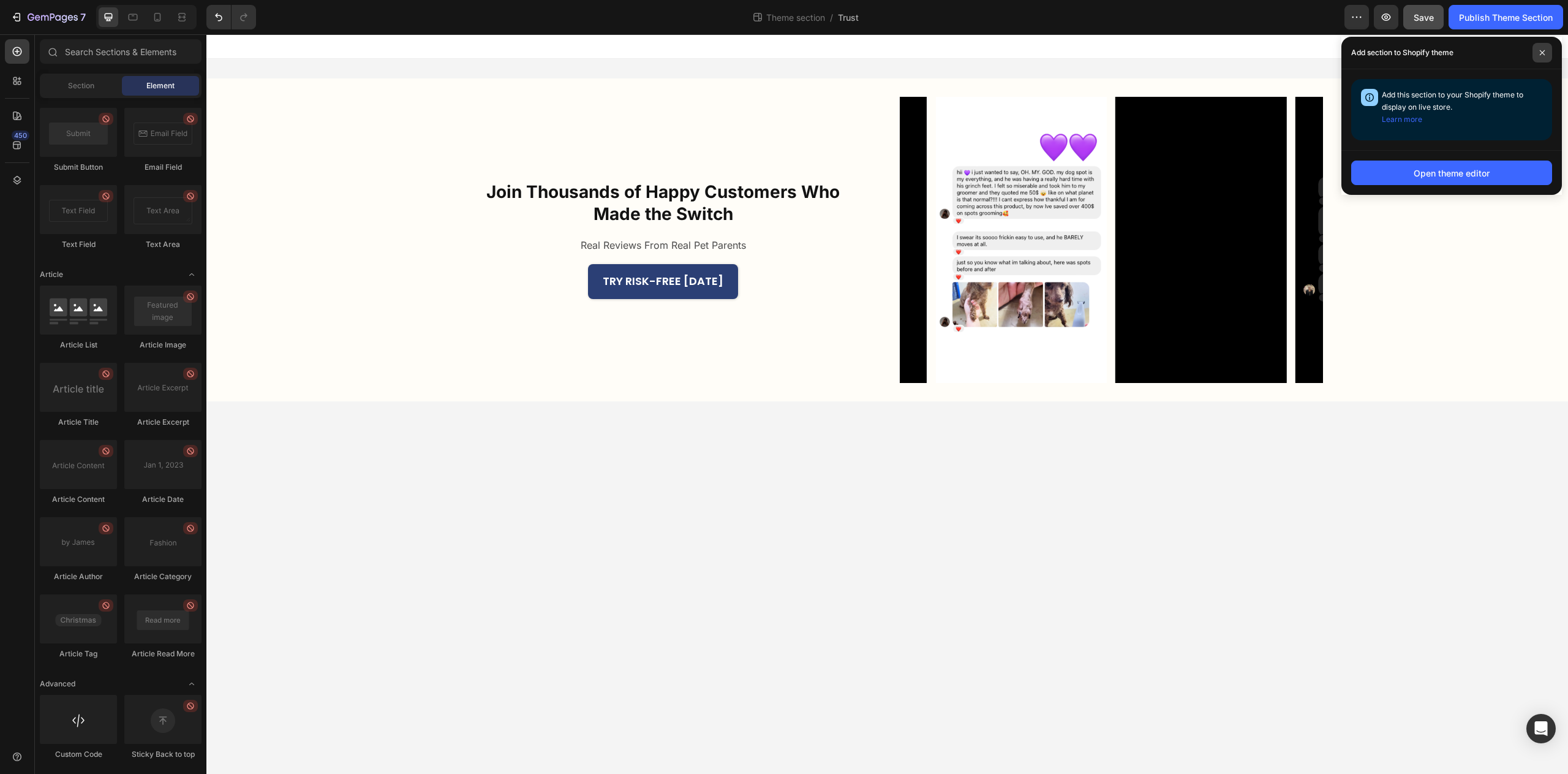
click at [1546, 54] on span at bounding box center [1543, 53] width 20 height 20
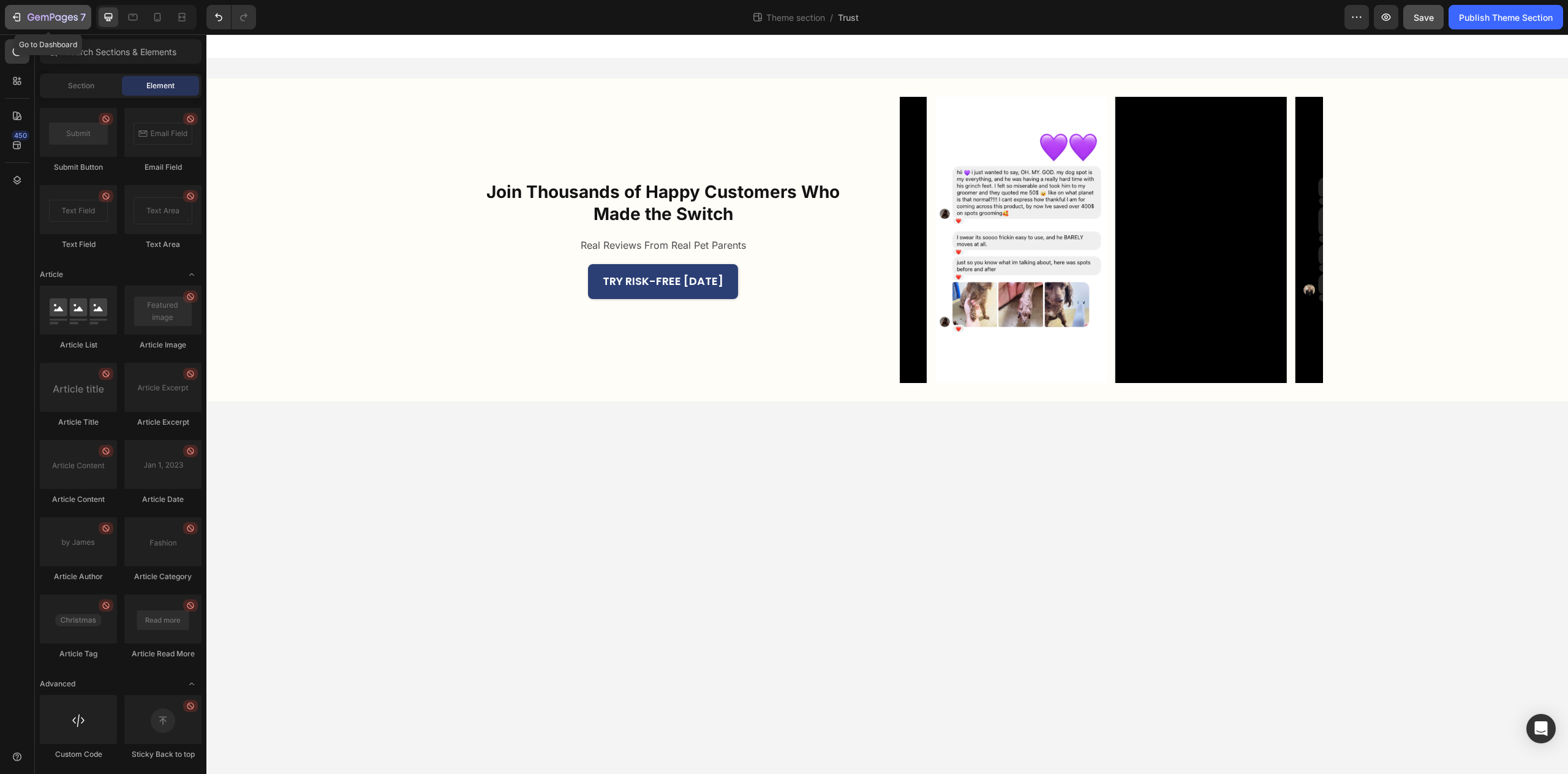
click at [59, 17] on icon "button" at bounding box center [53, 18] width 50 height 11
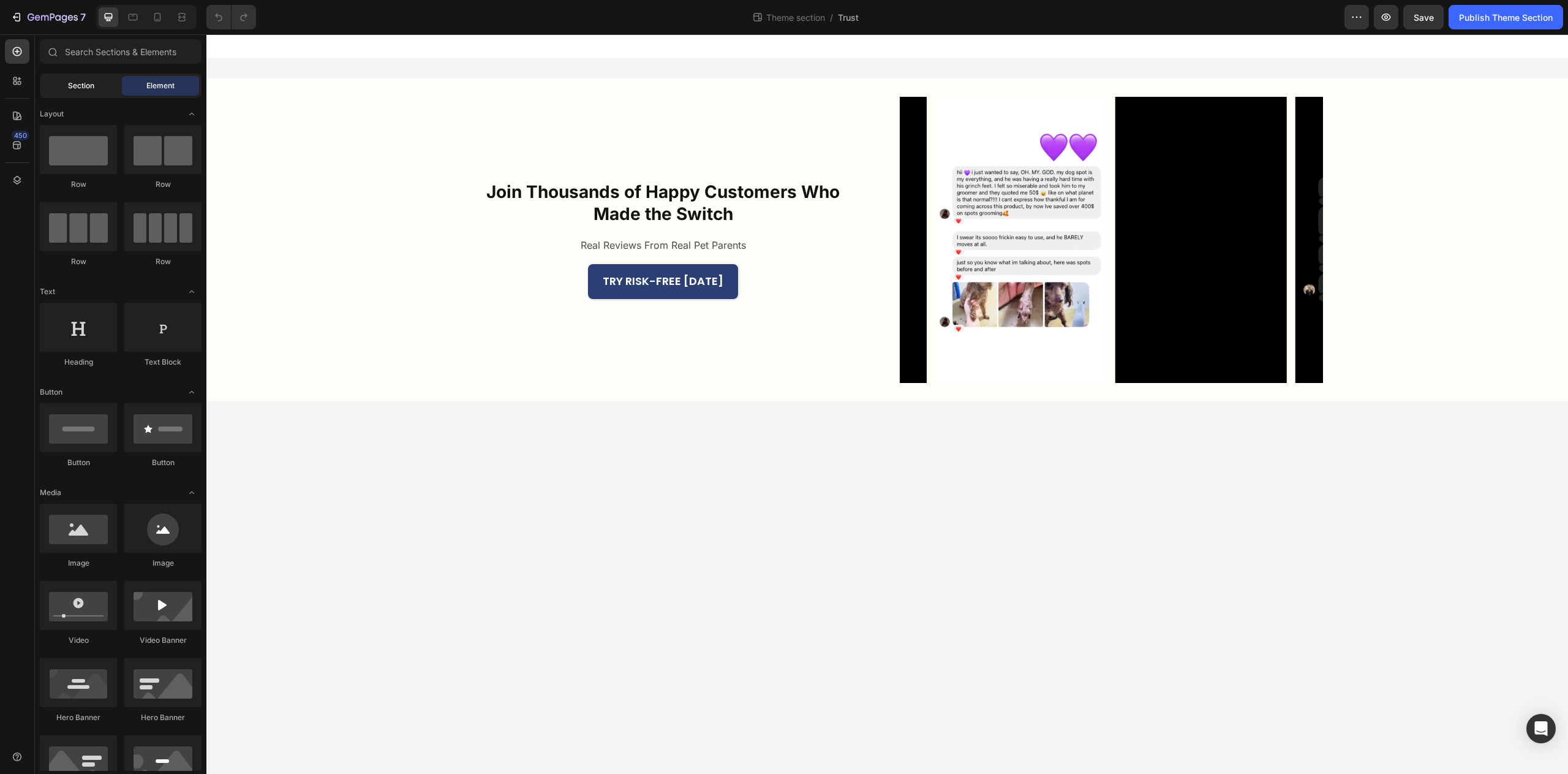
click at [112, 89] on div "Section" at bounding box center [80, 86] width 77 height 20
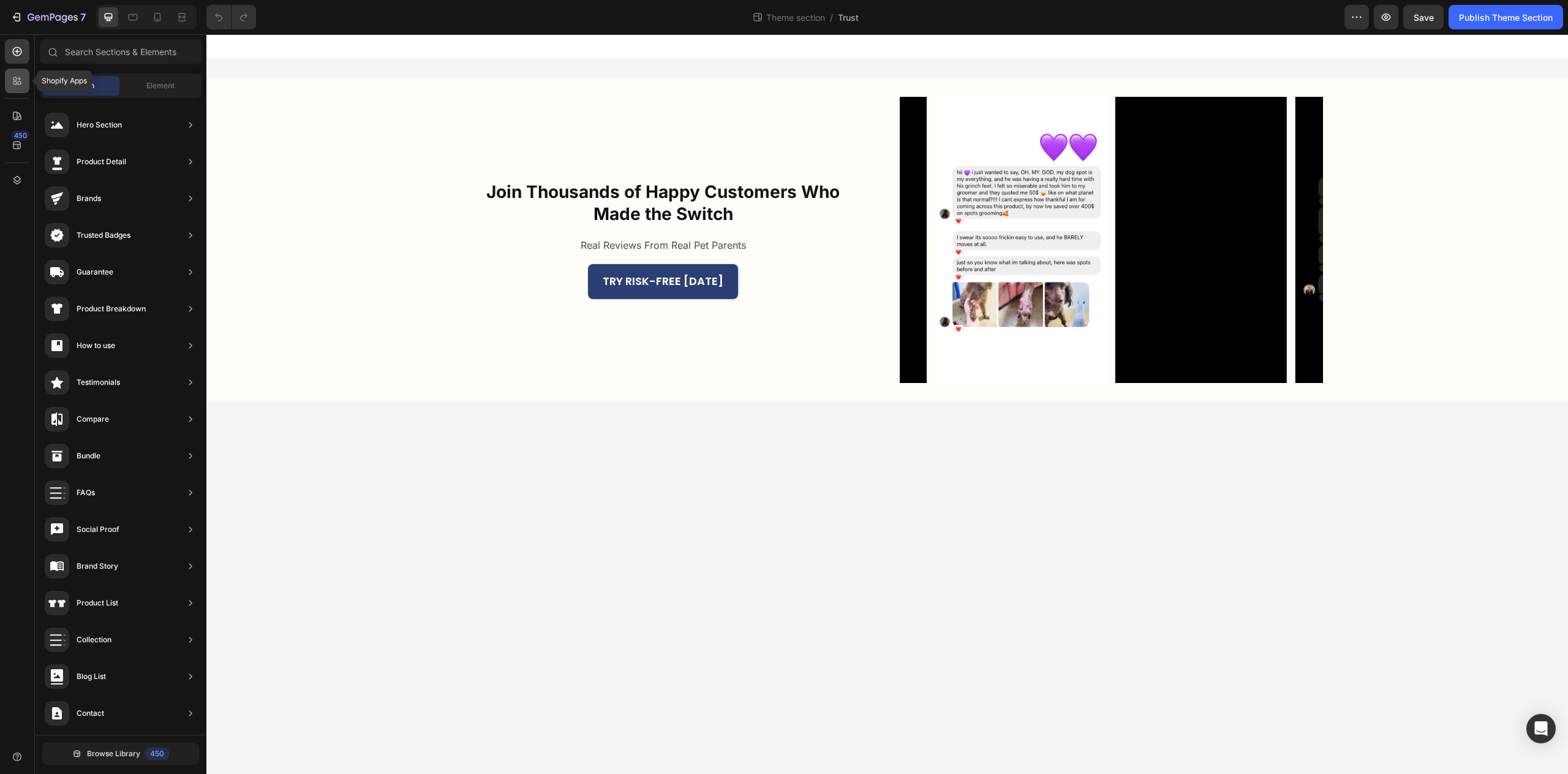
click at [26, 86] on div at bounding box center [16, 80] width 24 height 24
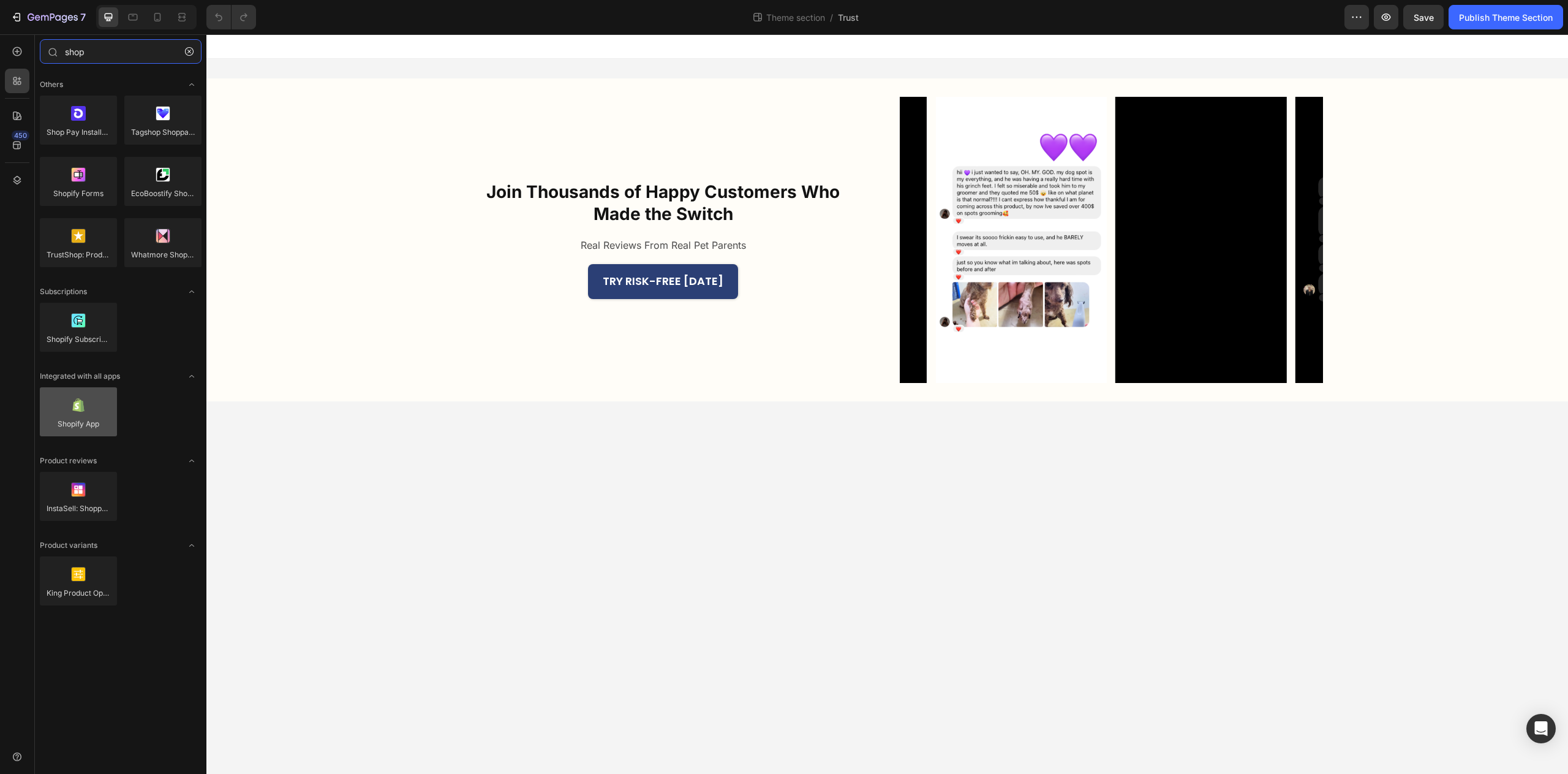
type input "shop"
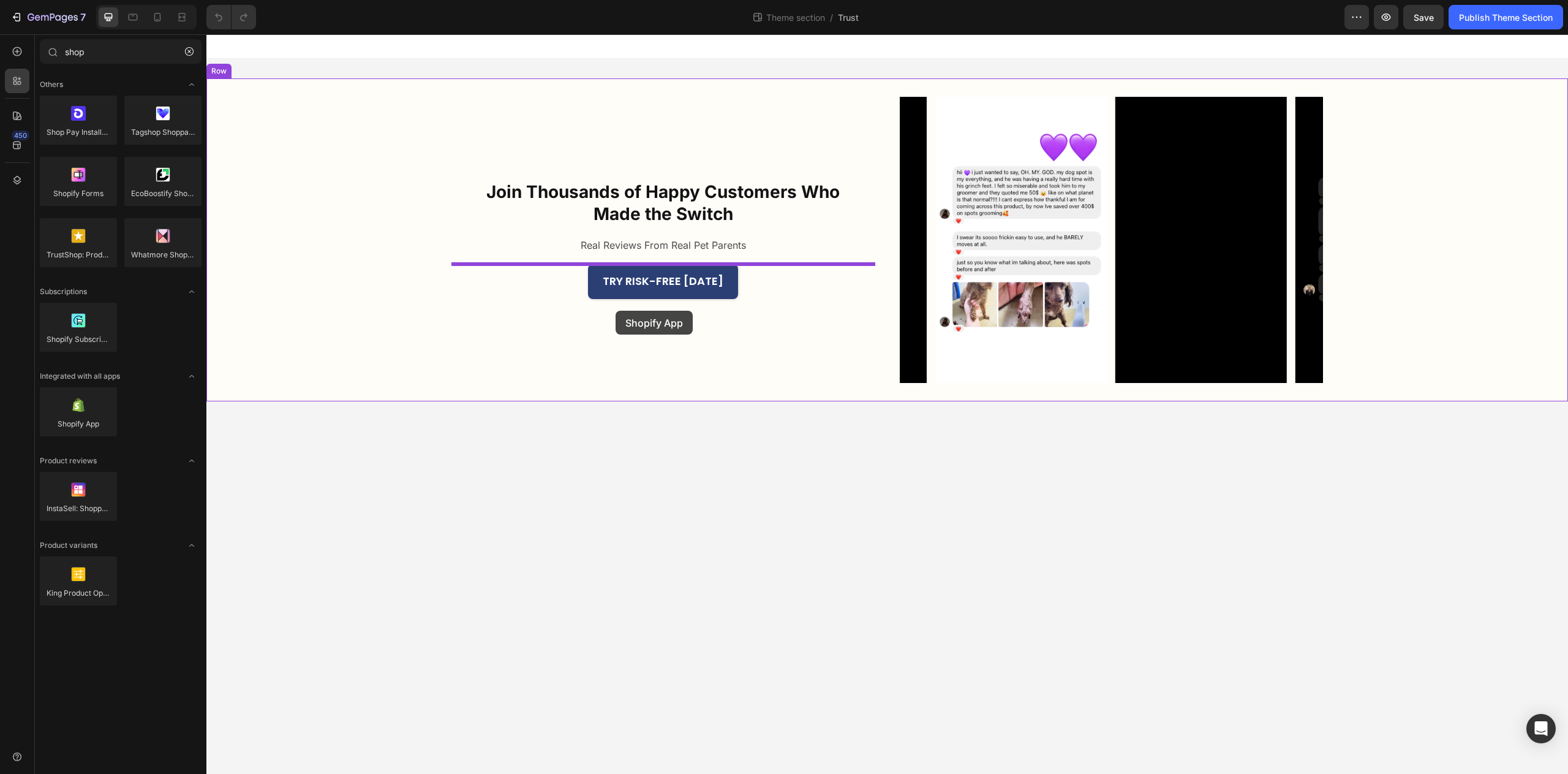
drag, startPoint x: 286, startPoint y: 457, endPoint x: 616, endPoint y: 310, distance: 361.3
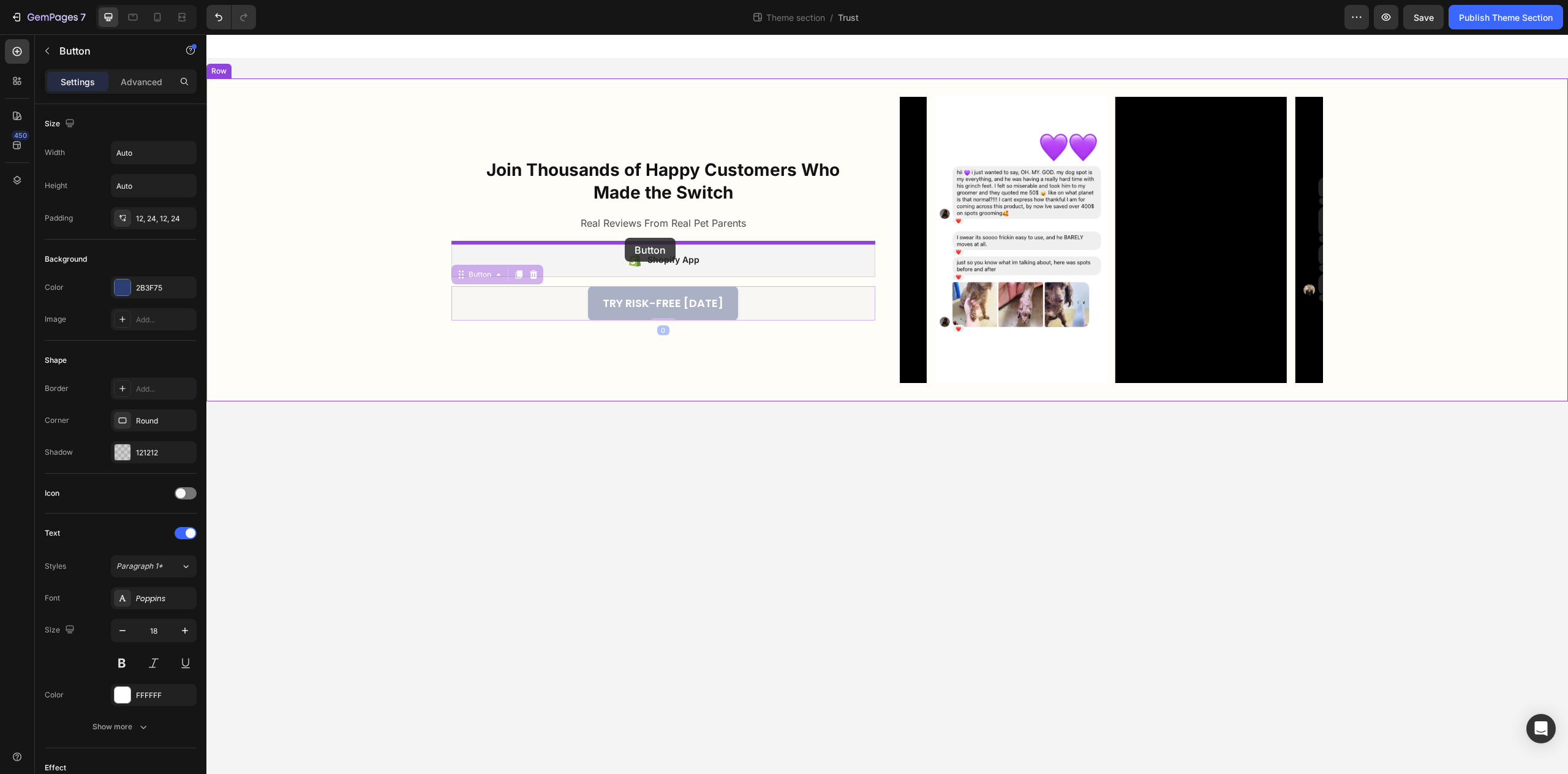
drag, startPoint x: 617, startPoint y: 297, endPoint x: 625, endPoint y: 239, distance: 58.5
click at [625, 239] on div "Join Thousands of Happy Customers Who Made the Switch Heading Real Reviews From…" at bounding box center [887, 227] width 1362 height 387
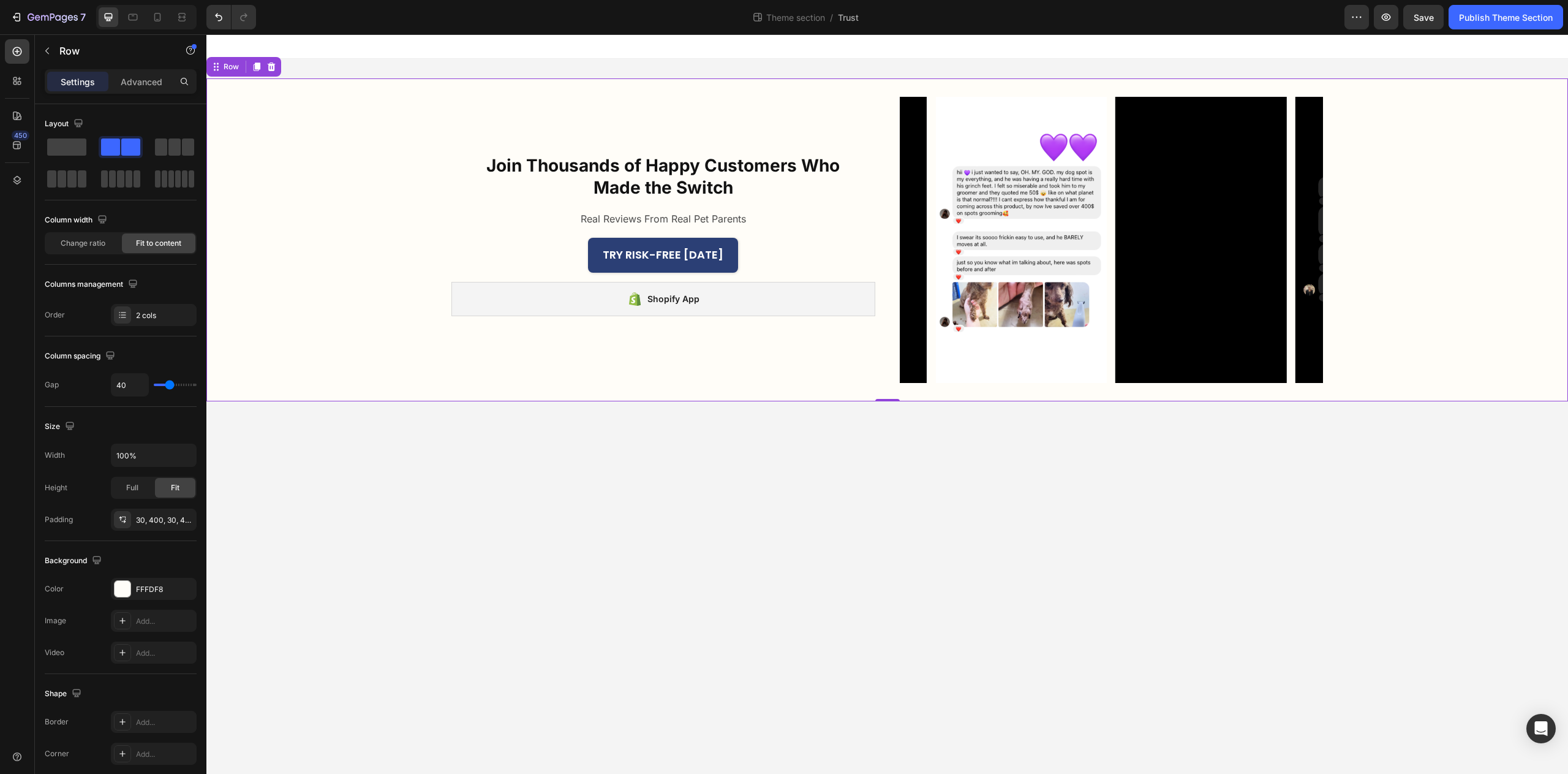
click at [643, 370] on div "Join Thousands of Happy Customers Who Made the Switch Heading Real Reviews From…" at bounding box center [663, 239] width 424 height 287
click at [693, 310] on div "Shopify App" at bounding box center [663, 299] width 424 height 34
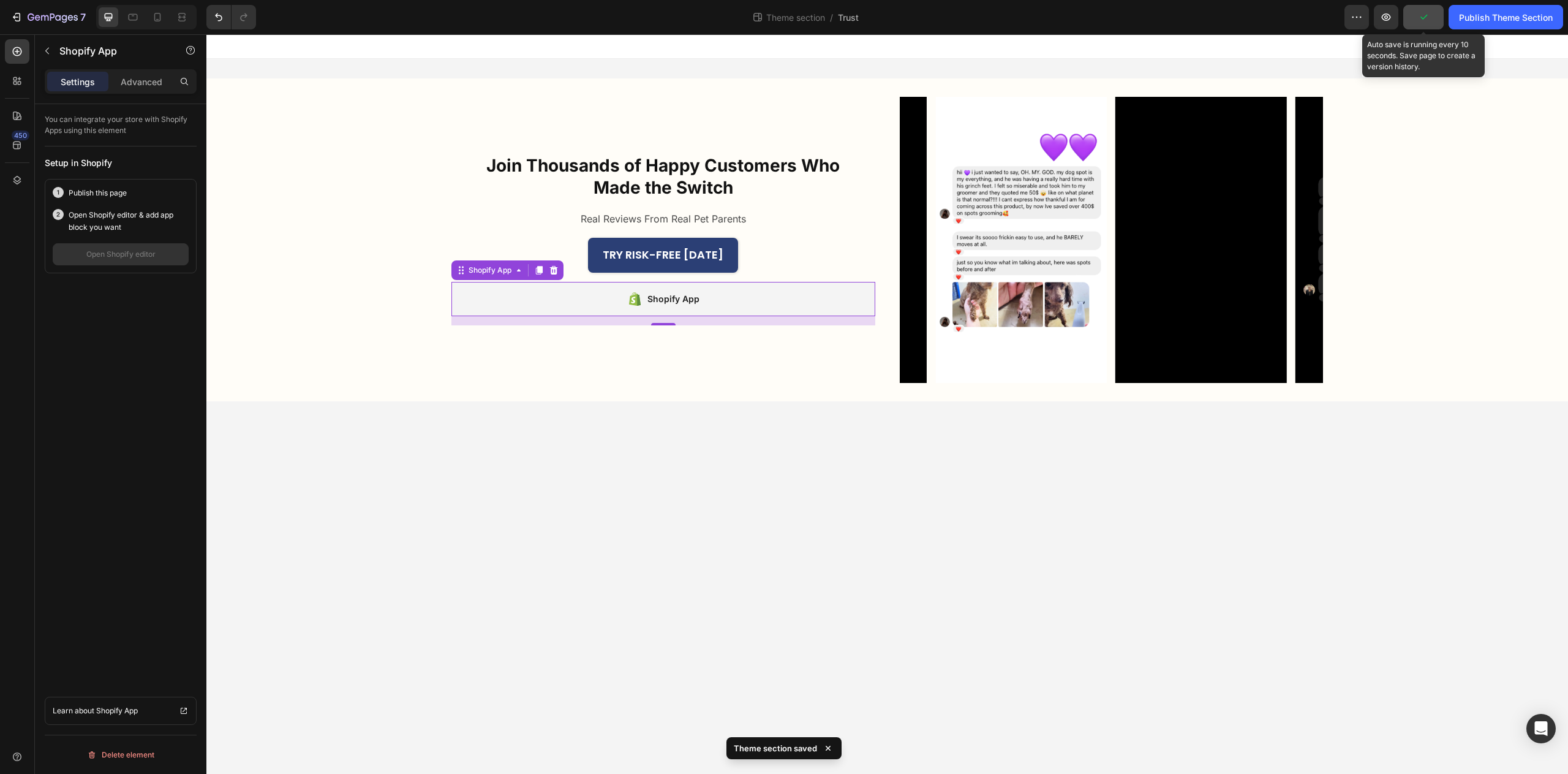
click at [1424, 23] on button "button" at bounding box center [1423, 16] width 40 height 24
click at [1483, 25] on button "Publish Theme Section" at bounding box center [1506, 16] width 114 height 24
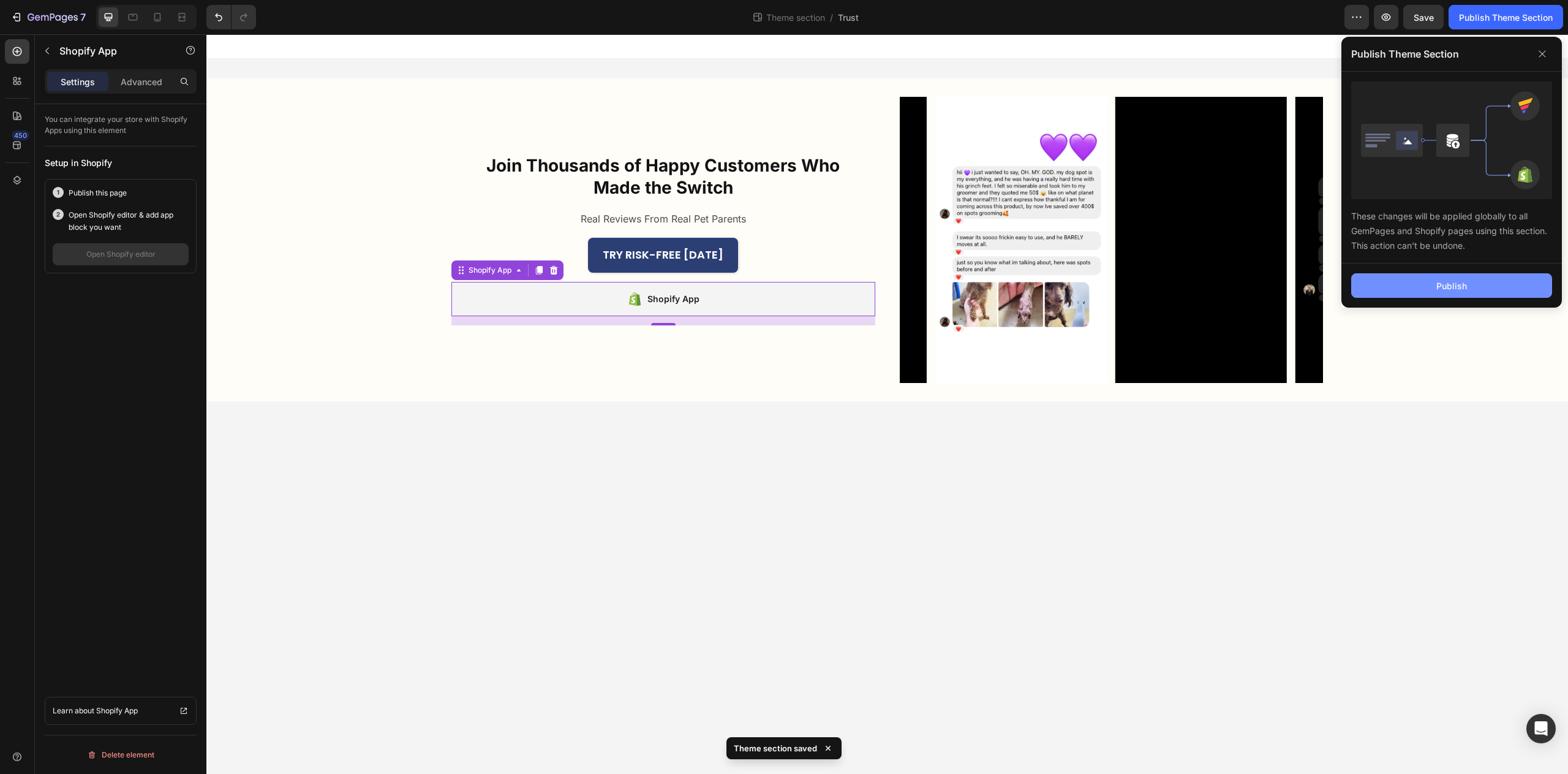
click at [1445, 283] on div "Publish" at bounding box center [1452, 286] width 30 height 12
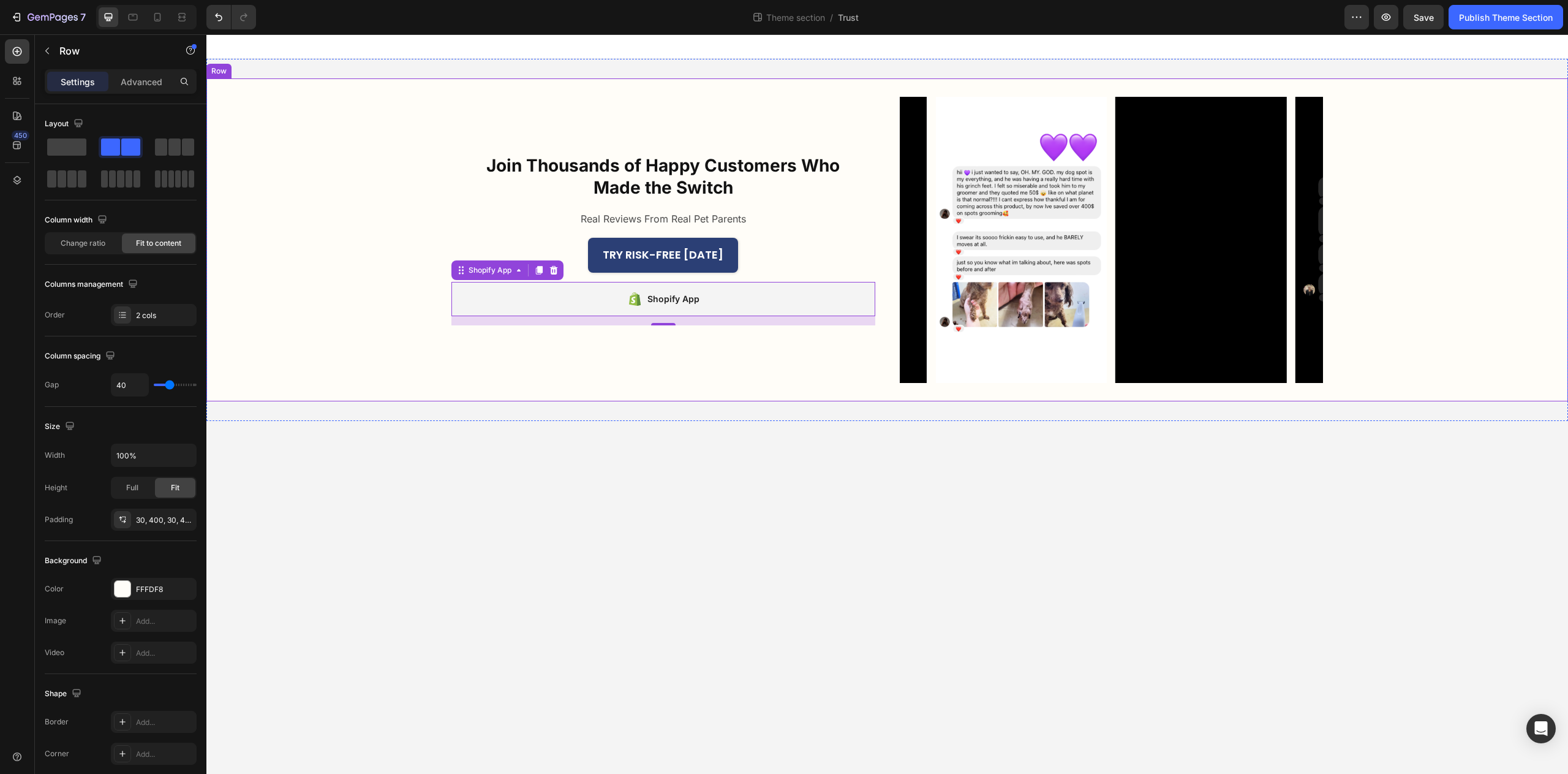
drag, startPoint x: 983, startPoint y: 400, endPoint x: 1052, endPoint y: 368, distance: 76.1
click at [993, 397] on div "Join Thousands of Happy Customers Who Made the Switch Heading Real Reviews From…" at bounding box center [887, 240] width 1362 height 323
click at [1296, 129] on img at bounding box center [1381, 239] width 171 height 287
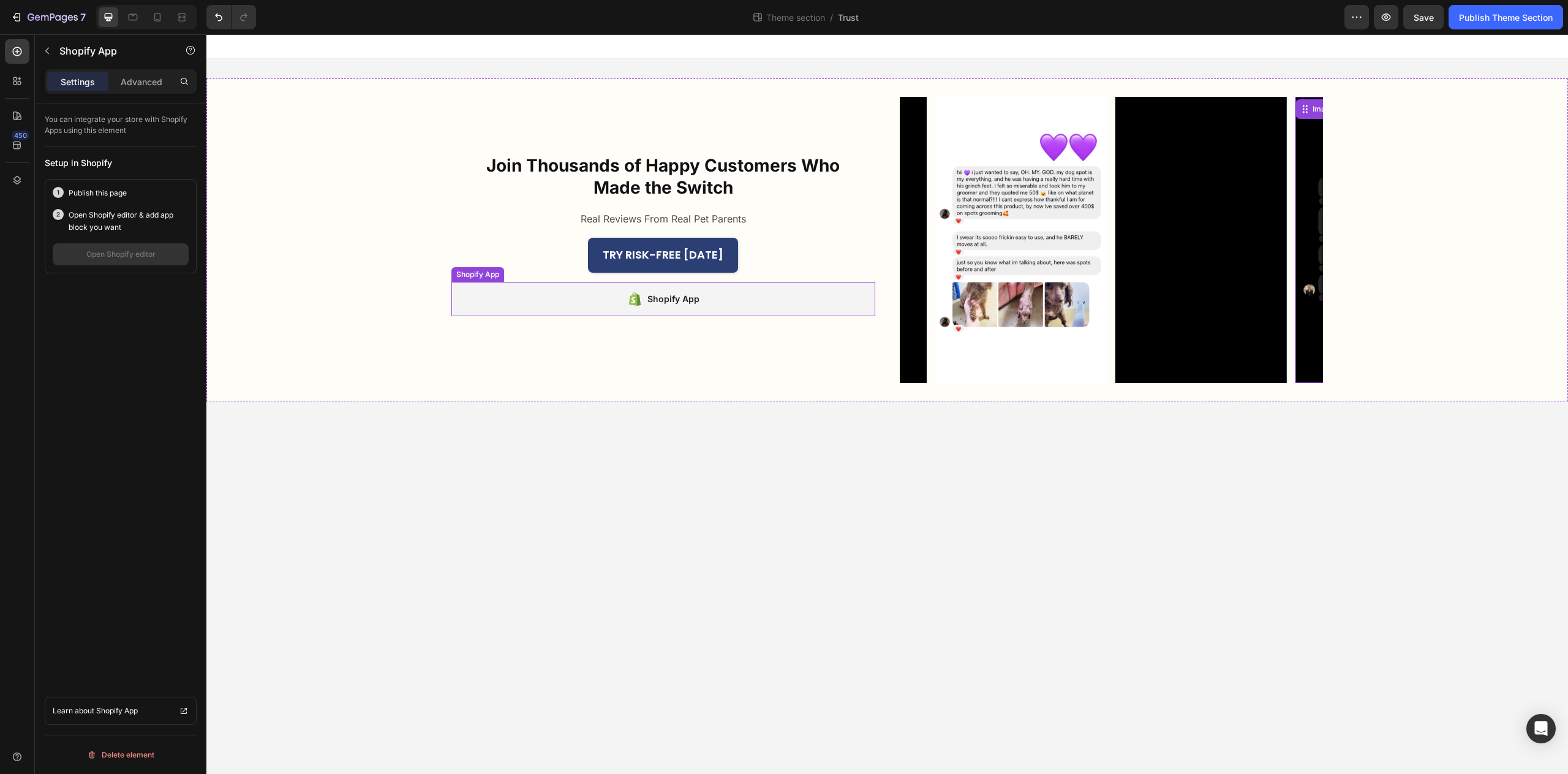
click at [602, 298] on div "Shopify App" at bounding box center [663, 299] width 424 height 34
click at [134, 269] on div "Publish this page Open Shopify editor & add app block you want Open Shopify edi…" at bounding box center [120, 226] width 152 height 95
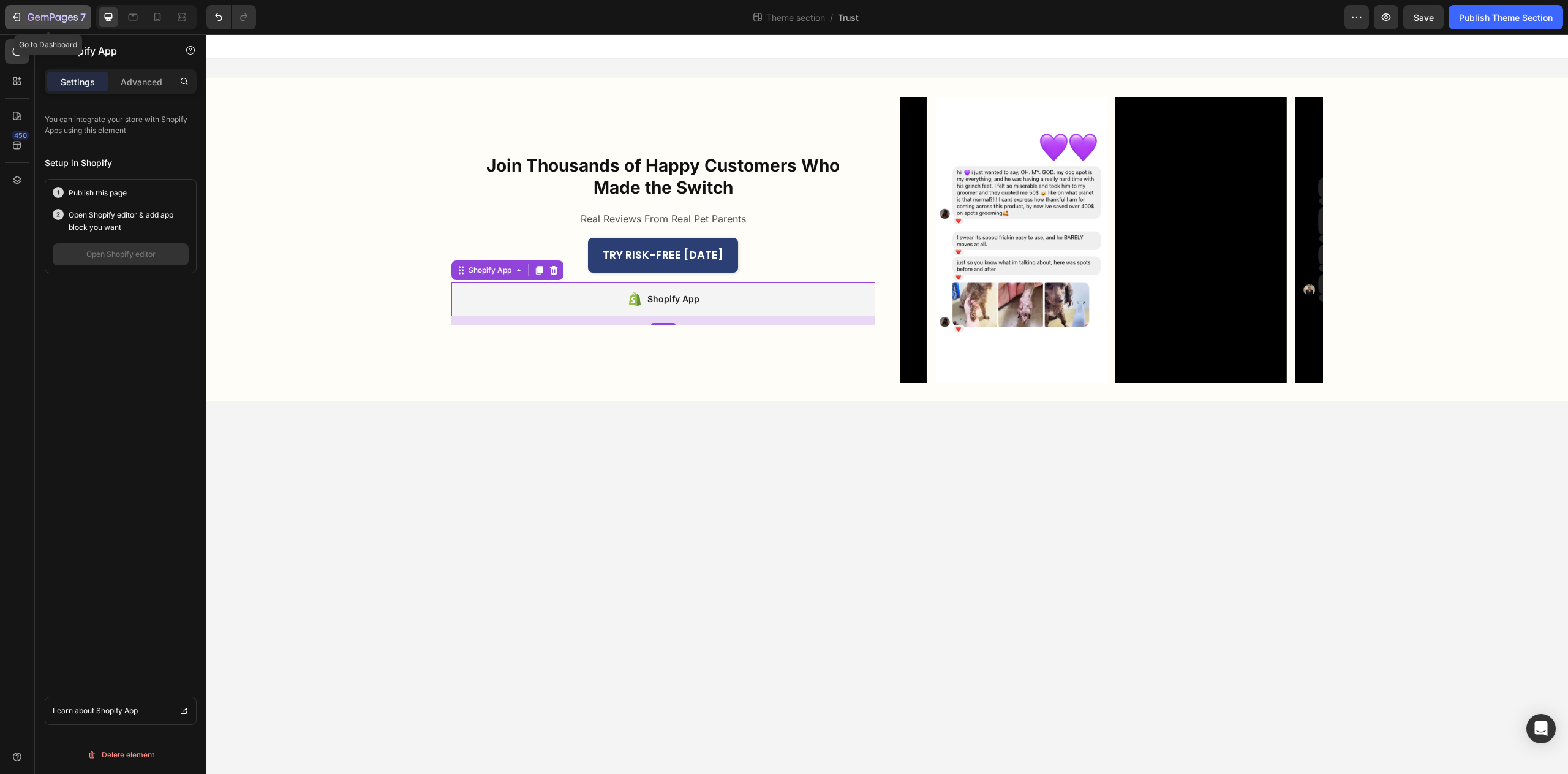
click at [19, 7] on button "7" at bounding box center [47, 16] width 87 height 24
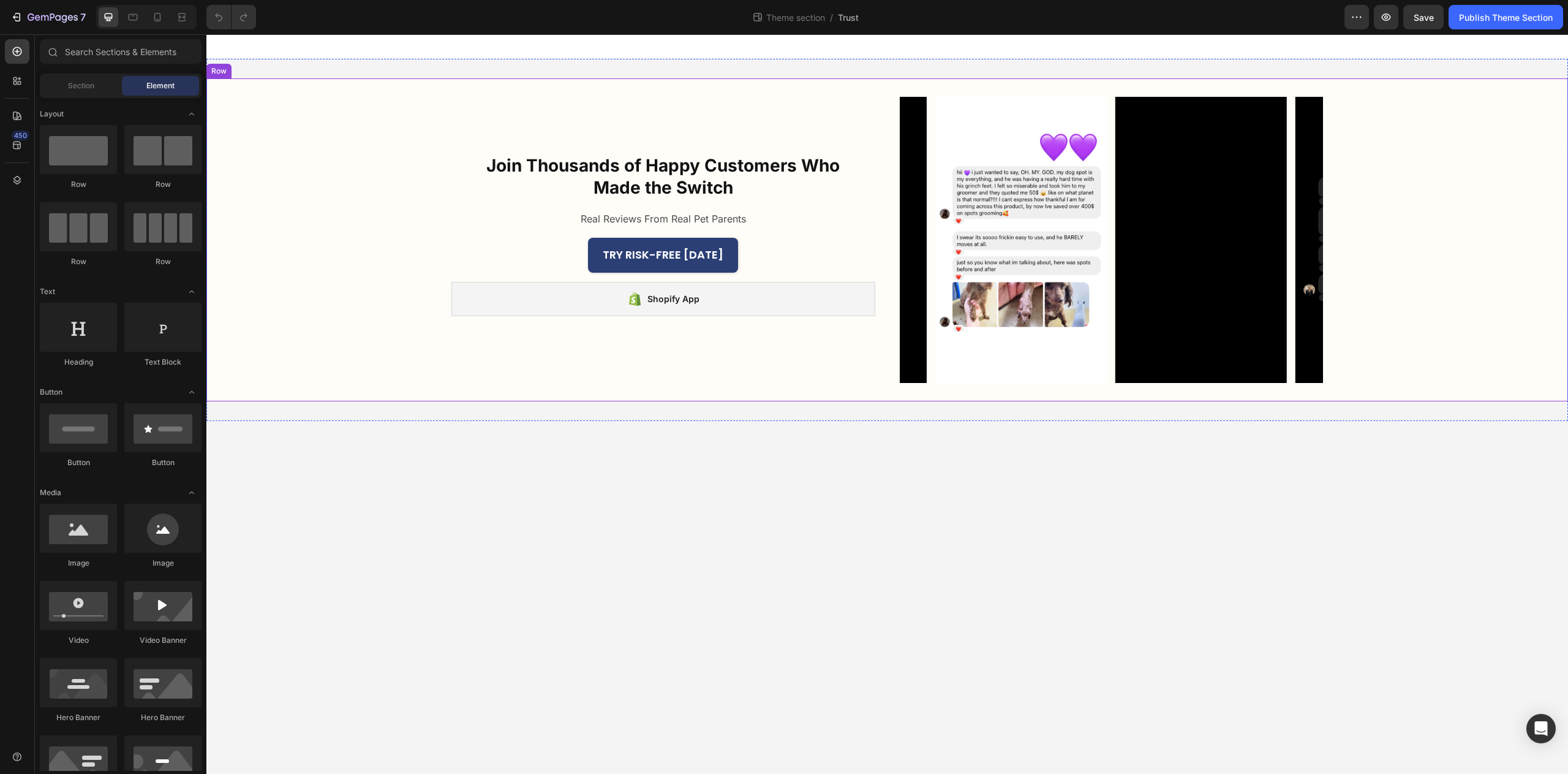
click at [538, 267] on div "TRY RISK-FREE TODAY Button" at bounding box center [663, 254] width 424 height 34
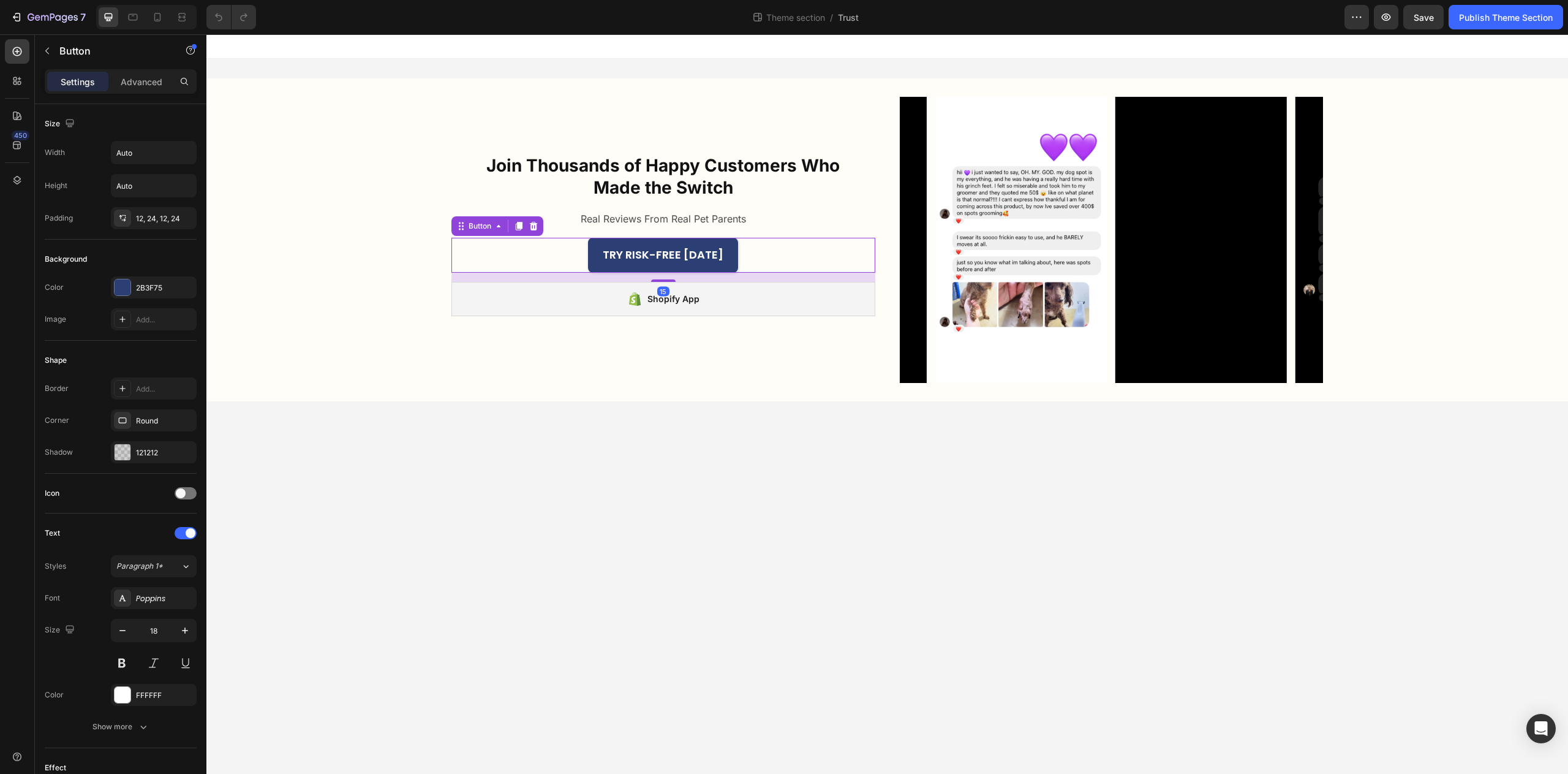
click at [394, 261] on div "Join Thousands of Happy Customers Who Made the Switch Heading Real Reviews From…" at bounding box center [887, 240] width 1362 height 323
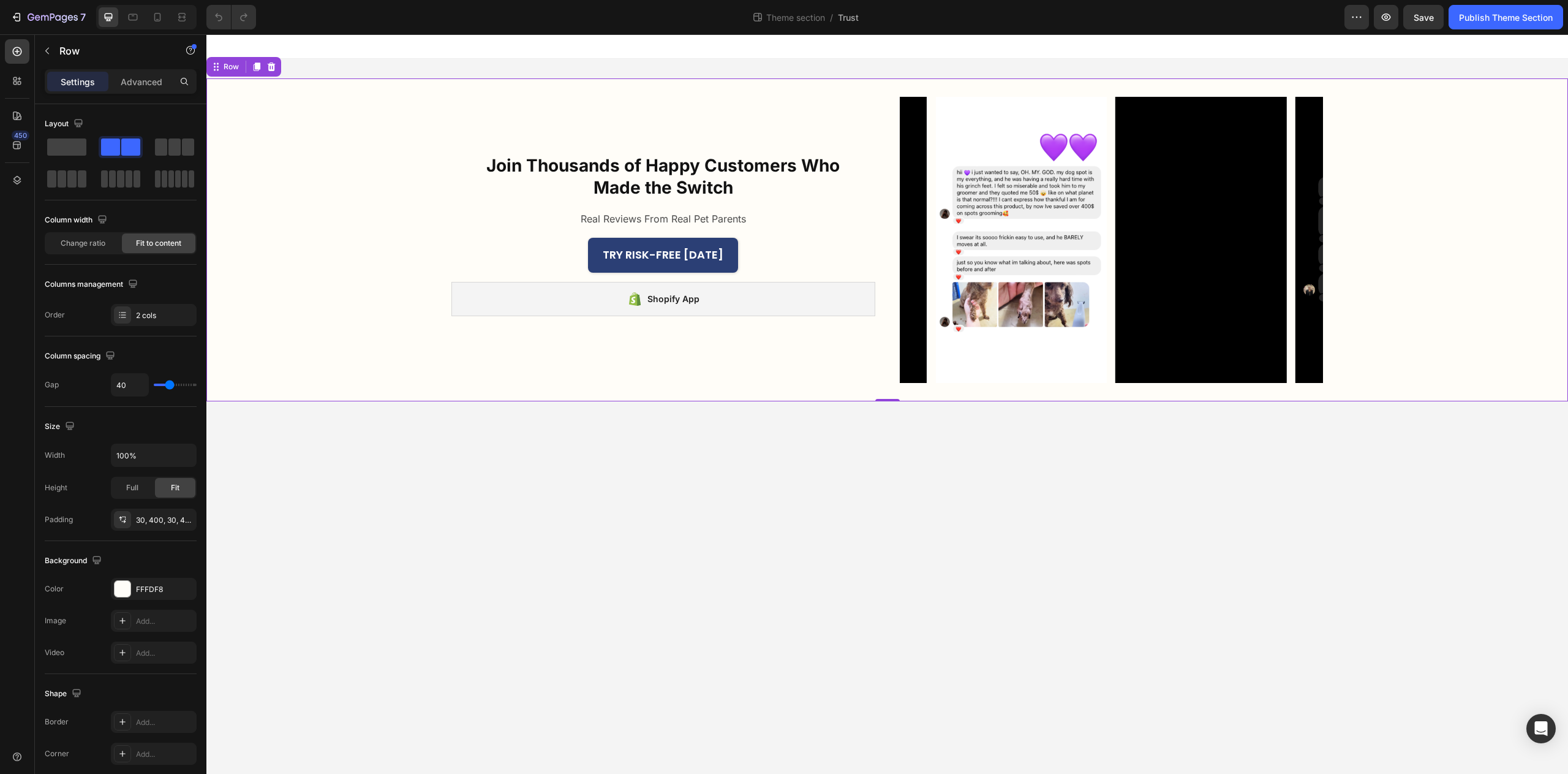
click at [1455, 262] on div "Join Thousands of Happy Customers Who Made the Switch Heading Real Reviews From…" at bounding box center [887, 240] width 1362 height 323
click at [150, 527] on div "30, 400, 30, 400" at bounding box center [153, 520] width 86 height 22
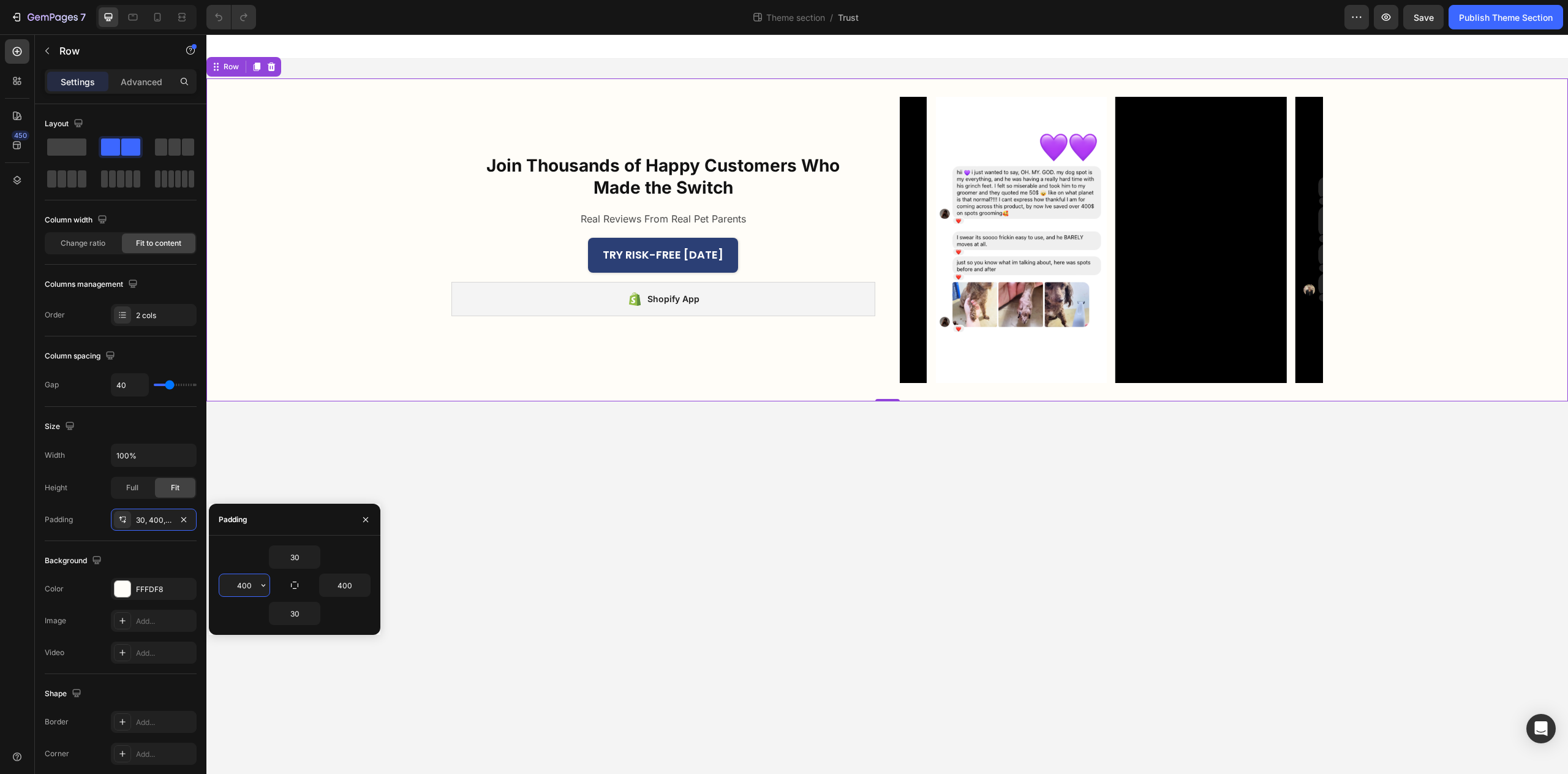
click at [244, 579] on input "400" at bounding box center [245, 585] width 50 height 22
click at [343, 584] on input "400" at bounding box center [344, 585] width 50 height 22
click at [344, 584] on input "400" at bounding box center [344, 585] width 50 height 22
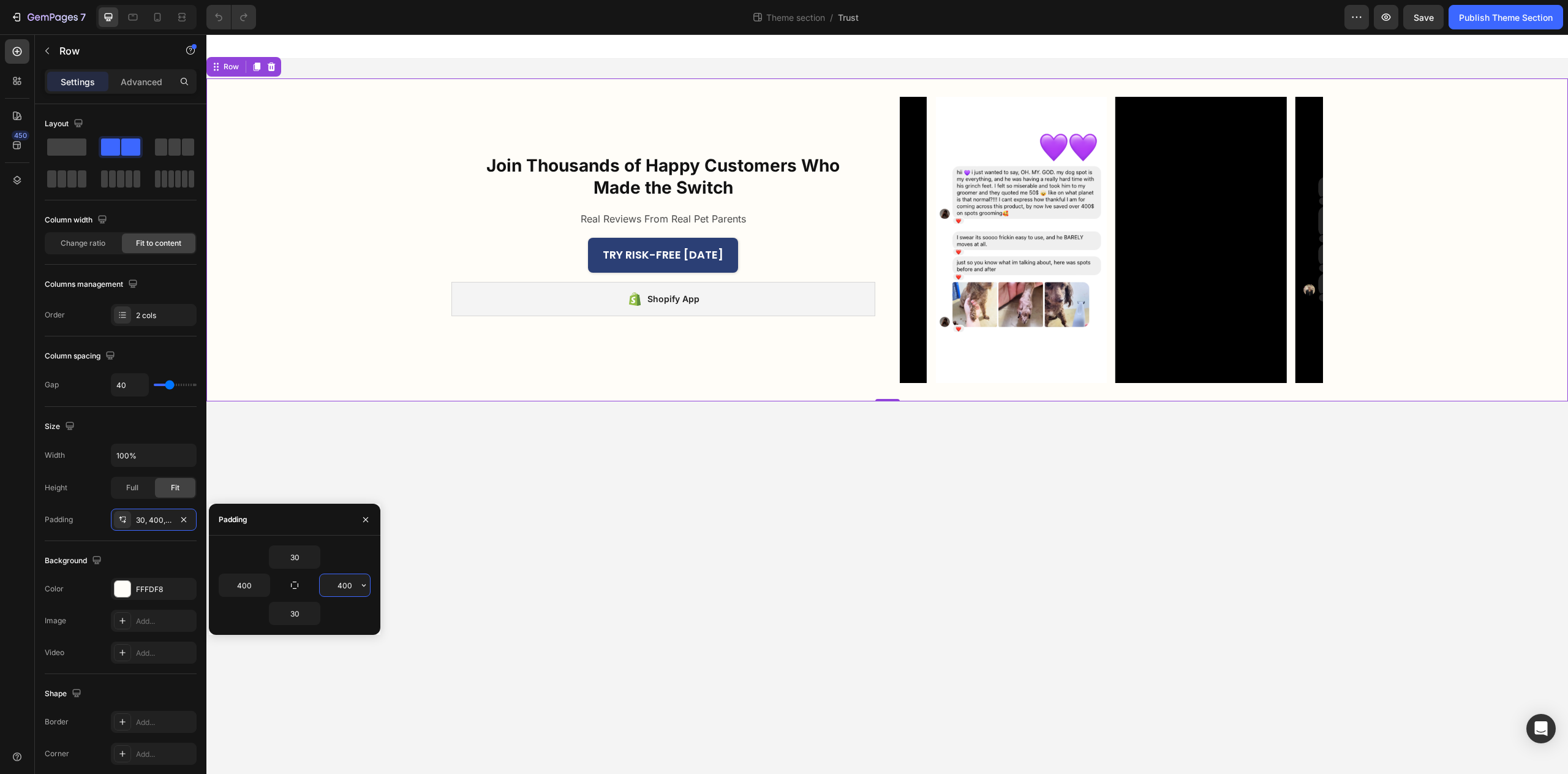
click at [344, 584] on input "400" at bounding box center [344, 585] width 50 height 22
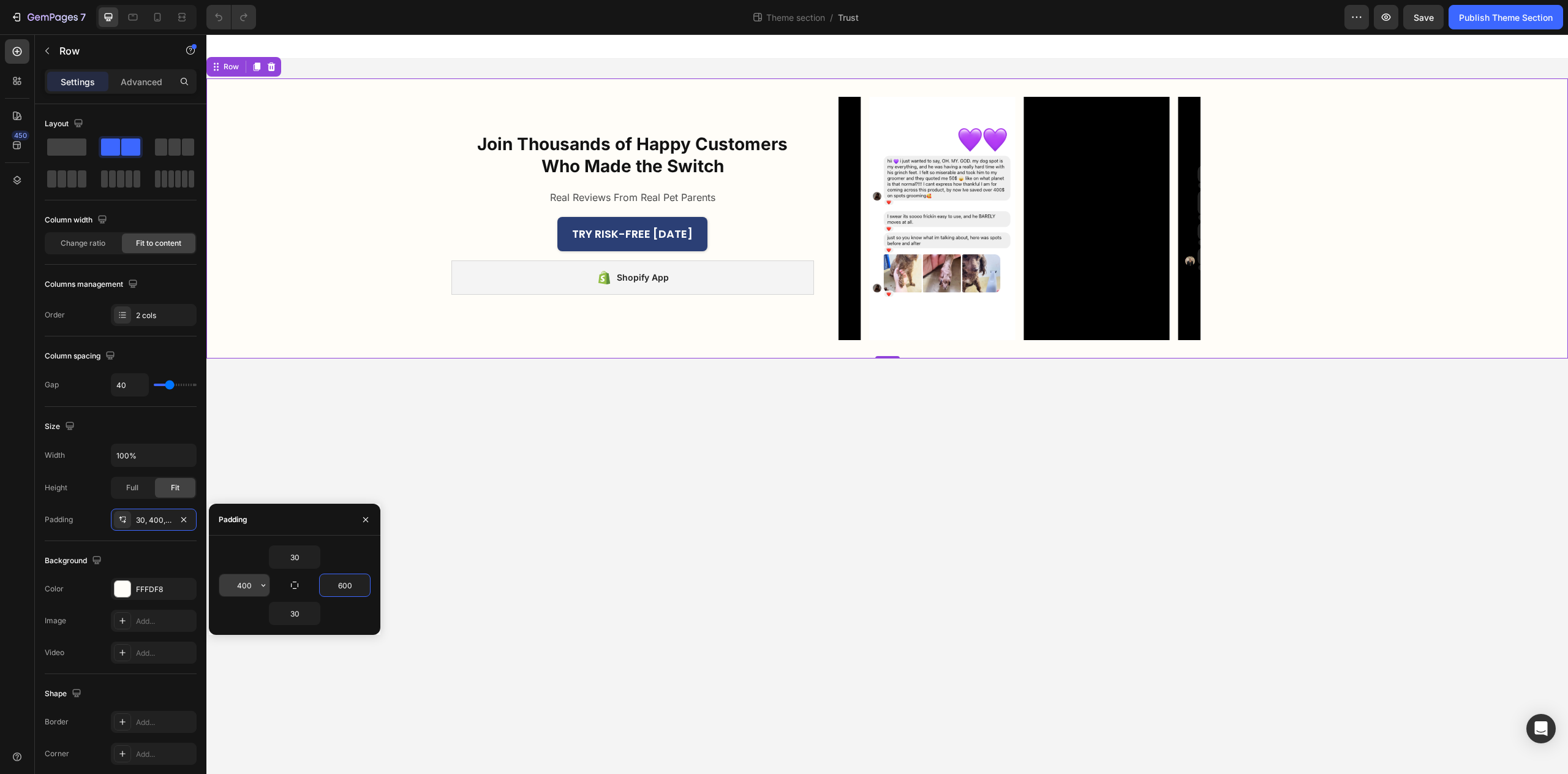
type input "600"
click at [243, 585] on input "400" at bounding box center [245, 585] width 50 height 22
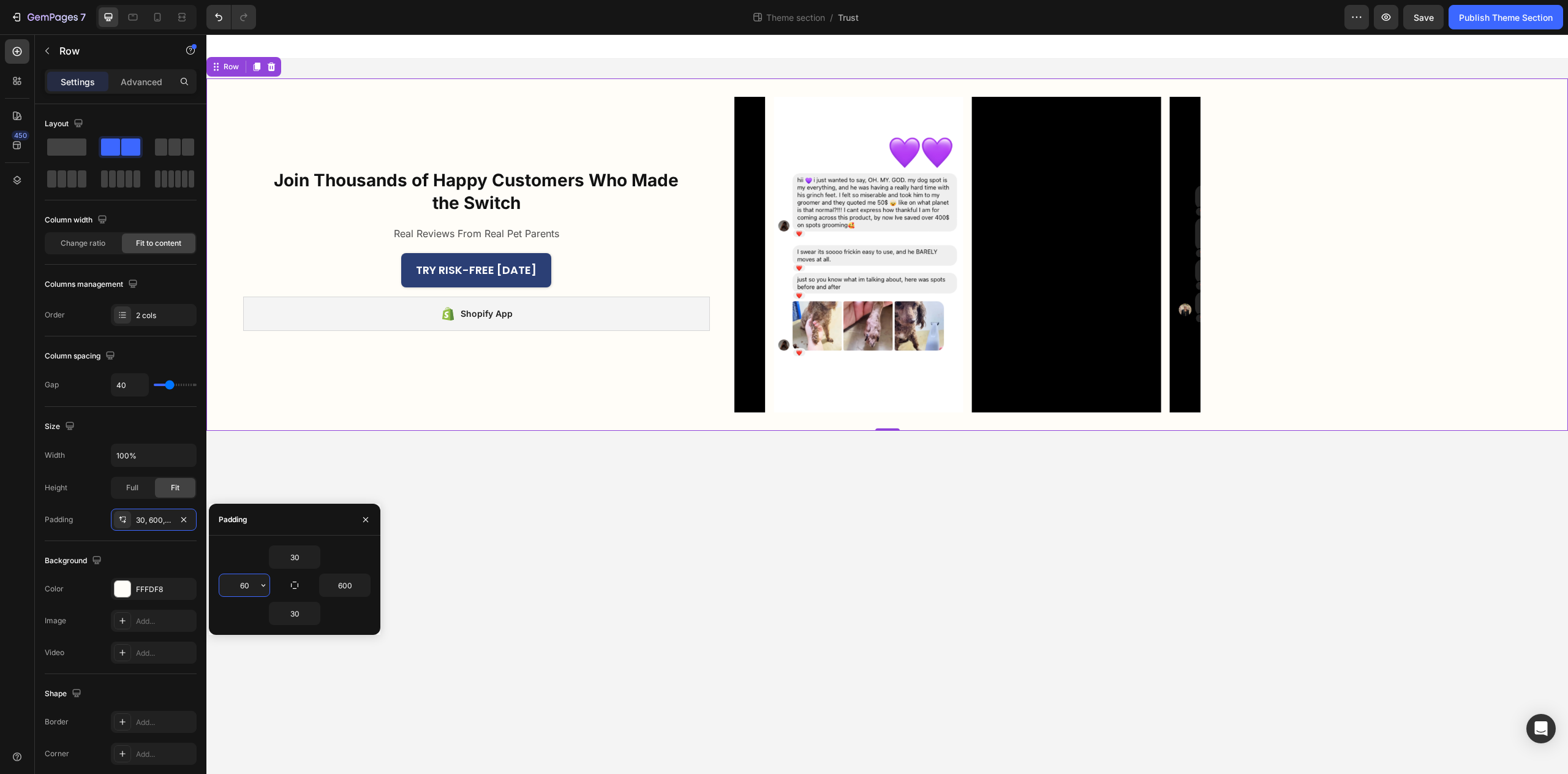
type input "600"
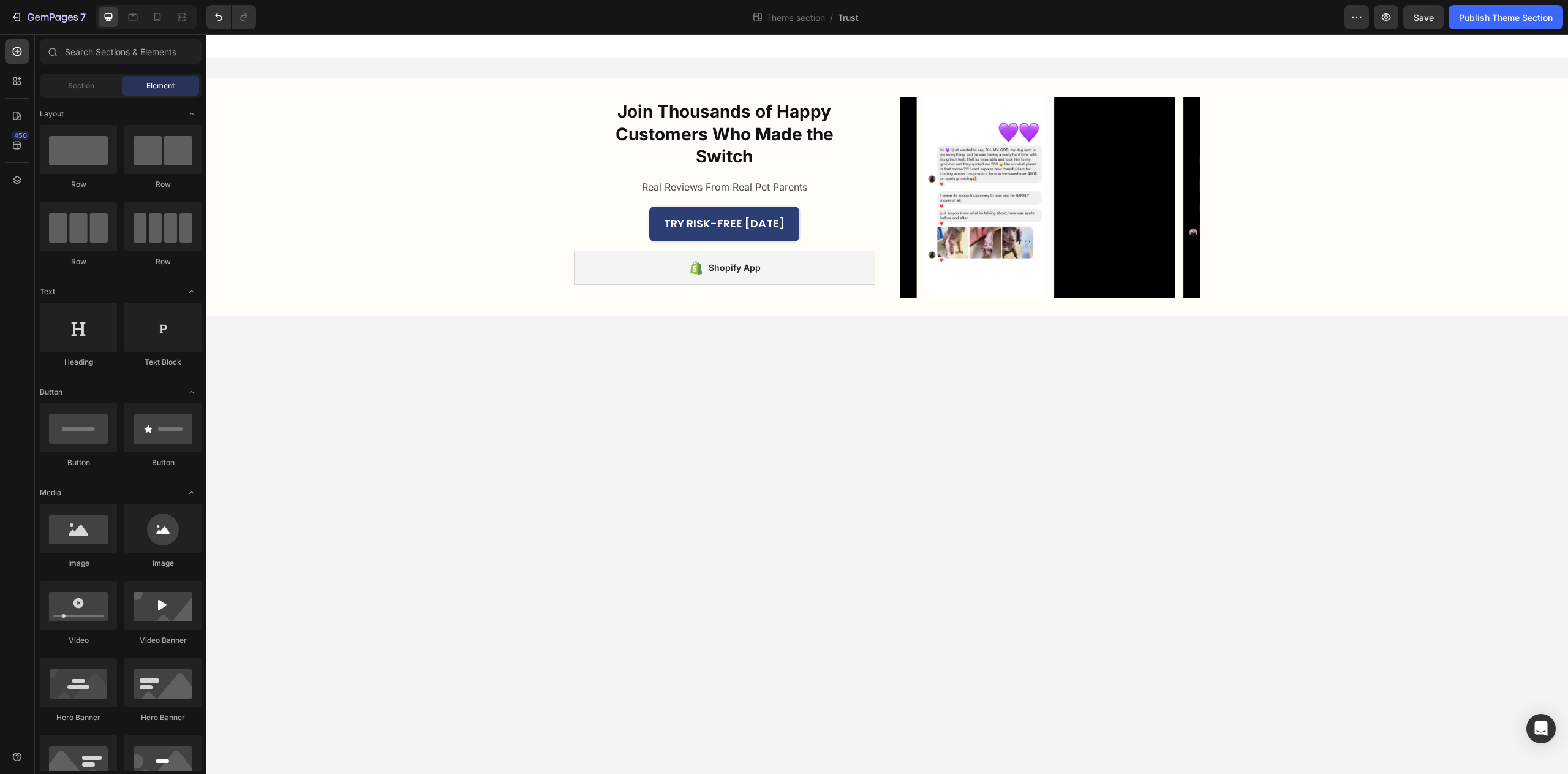
click at [769, 384] on body "Join Thousands of Happy Customers Who Made the Switch Heading Real Reviews From…" at bounding box center [887, 404] width 1362 height 740
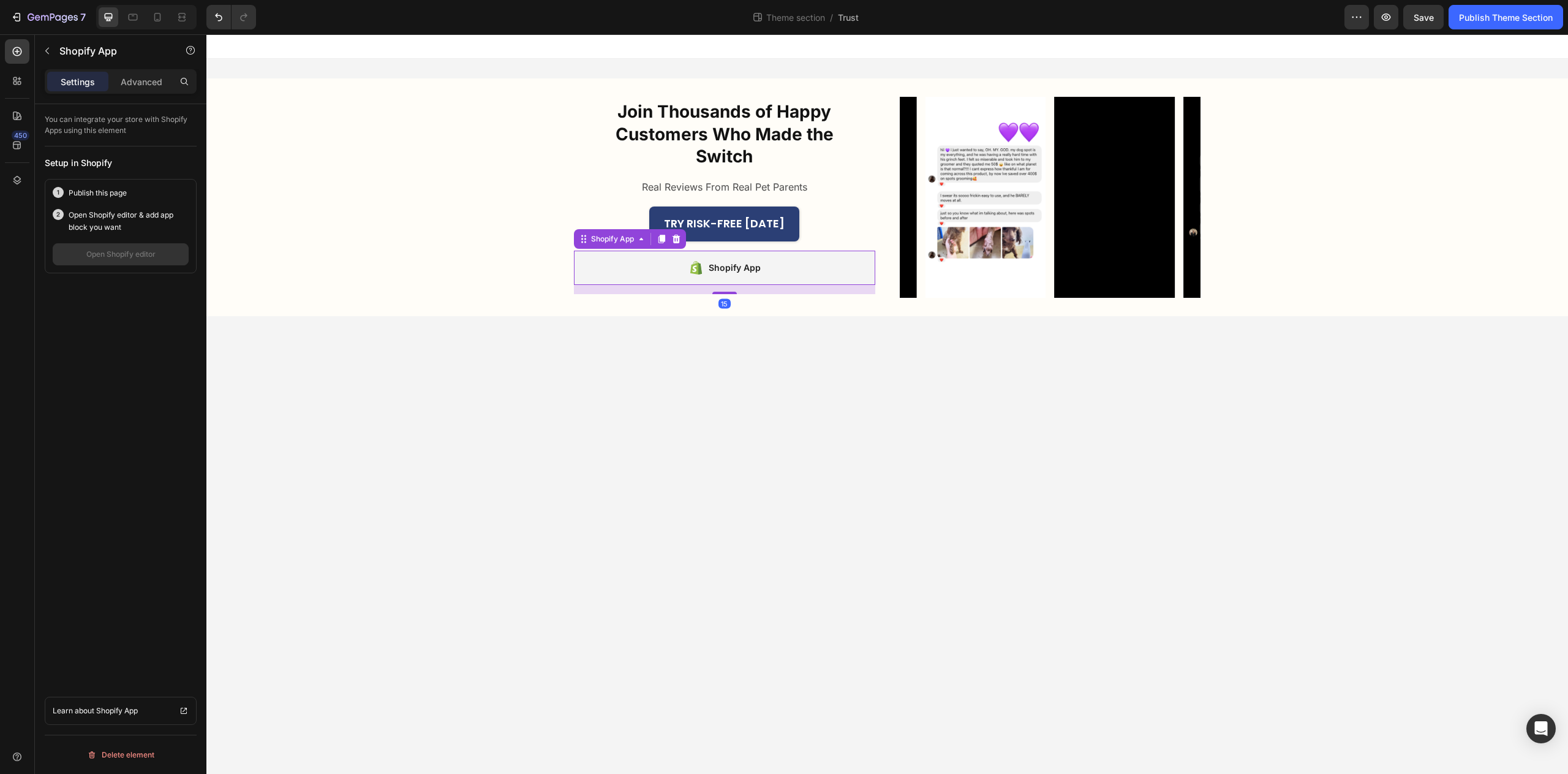
click at [783, 281] on div "Shopify App" at bounding box center [725, 268] width 302 height 34
click at [679, 241] on icon at bounding box center [676, 238] width 8 height 9
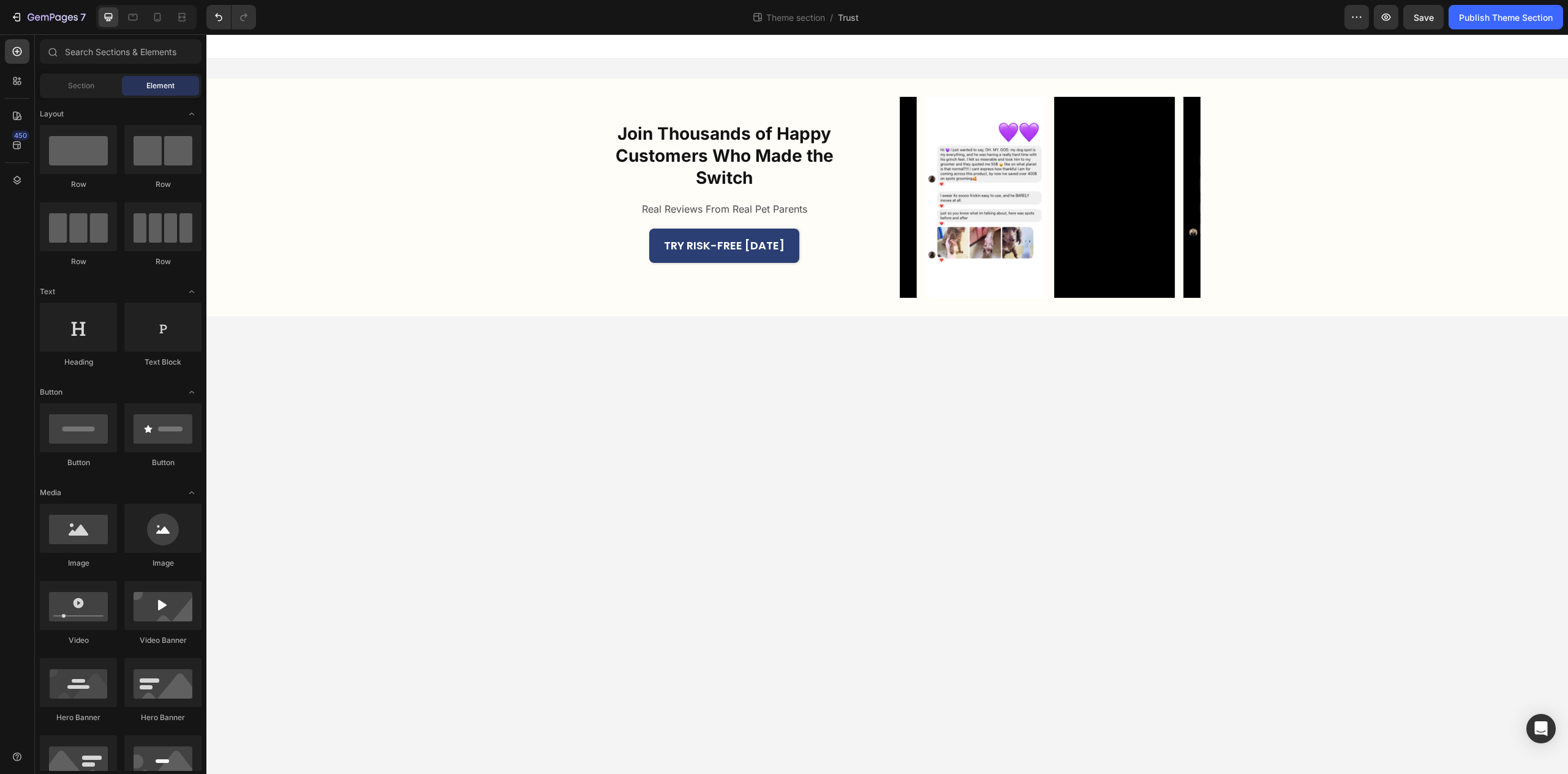
click at [872, 420] on body "Join Thousands of Happy Customers Who Made the Switch Heading Real Reviews From…" at bounding box center [887, 404] width 1362 height 740
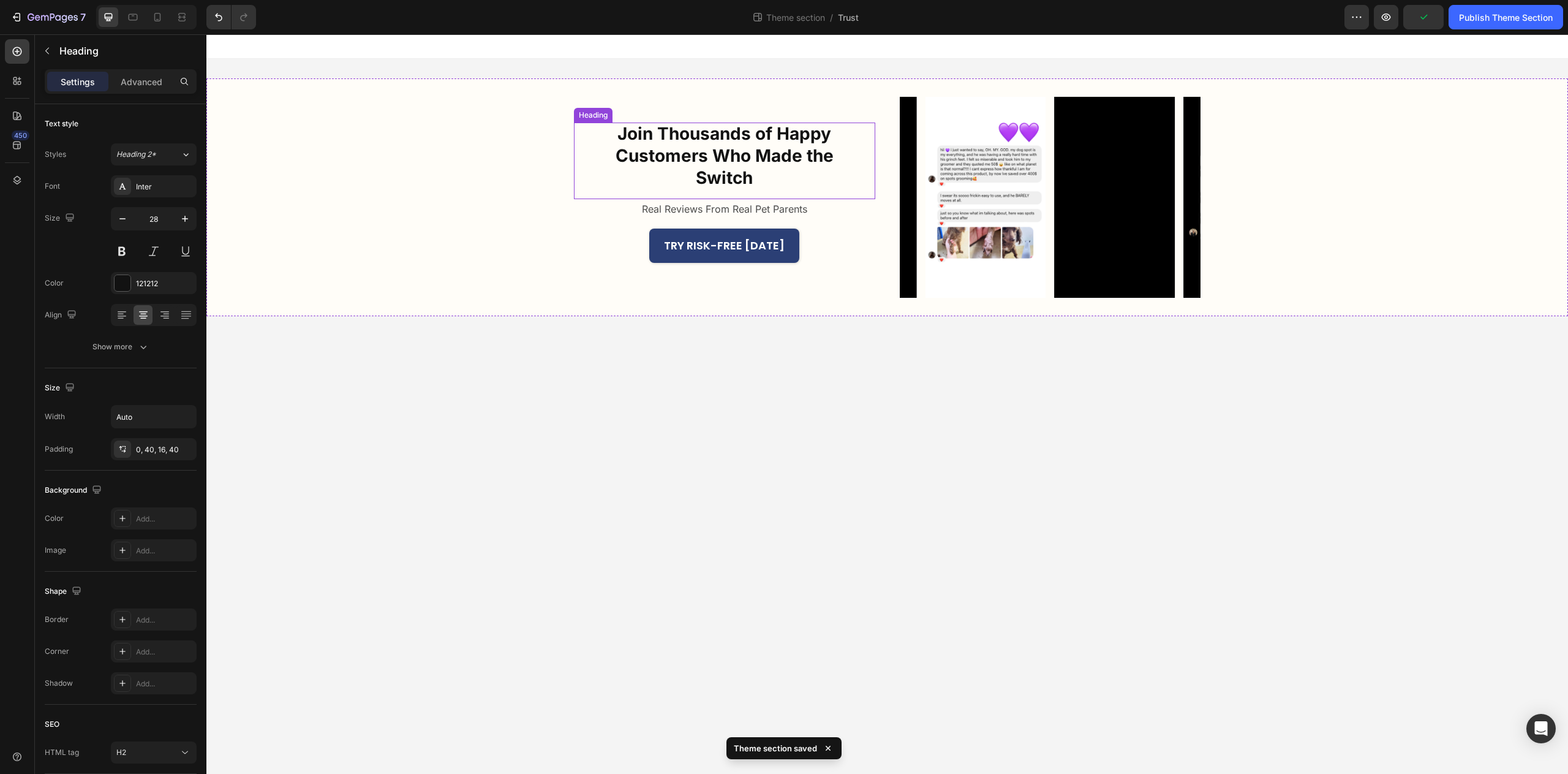
click at [735, 140] on h2 "Join Thousands of Happy Customers Who Made the Switch" at bounding box center [725, 161] width 302 height 77
click at [128, 221] on icon "button" at bounding box center [122, 219] width 12 height 12
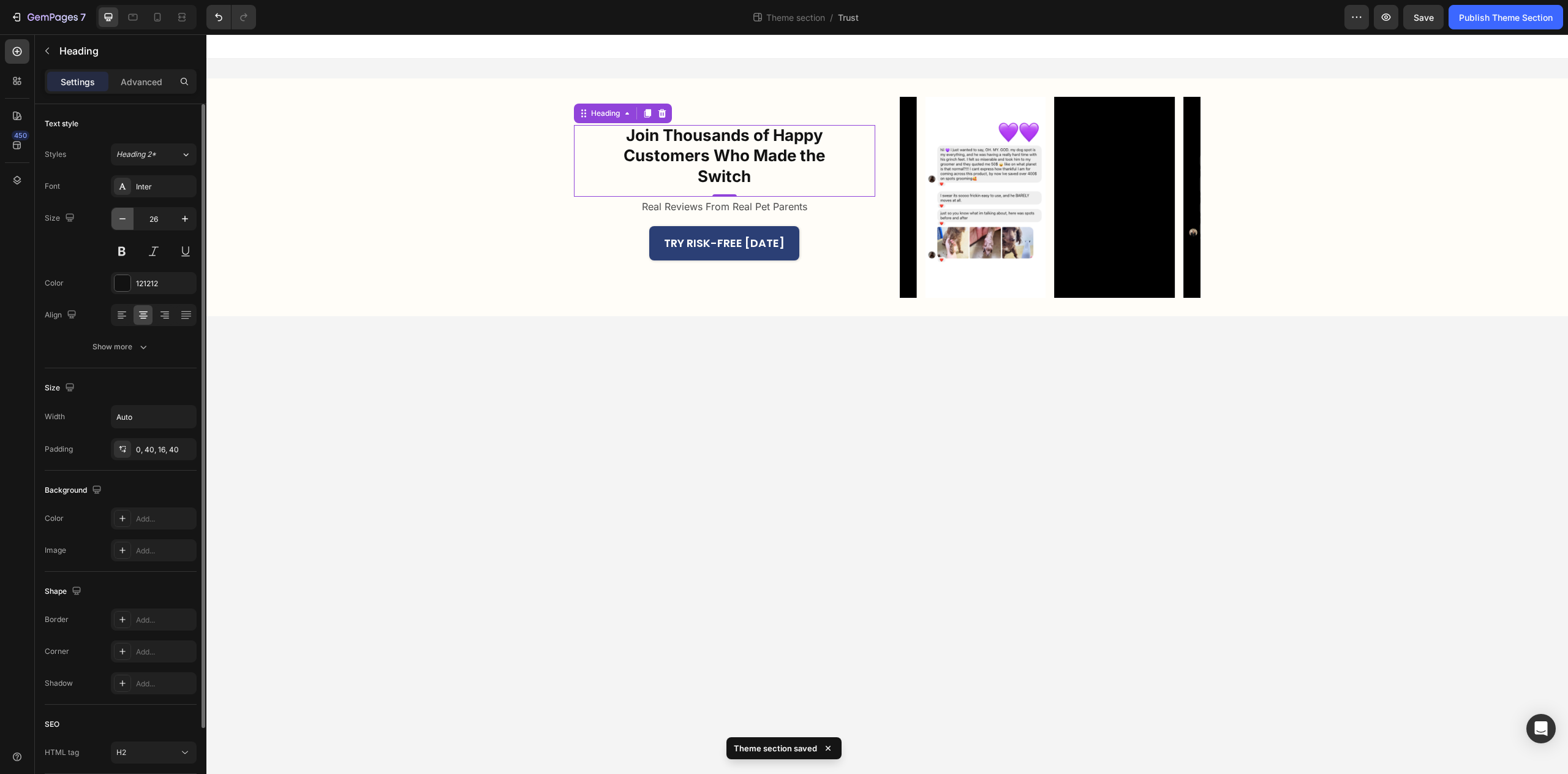
click at [128, 221] on icon "button" at bounding box center [122, 219] width 12 height 12
type input "25"
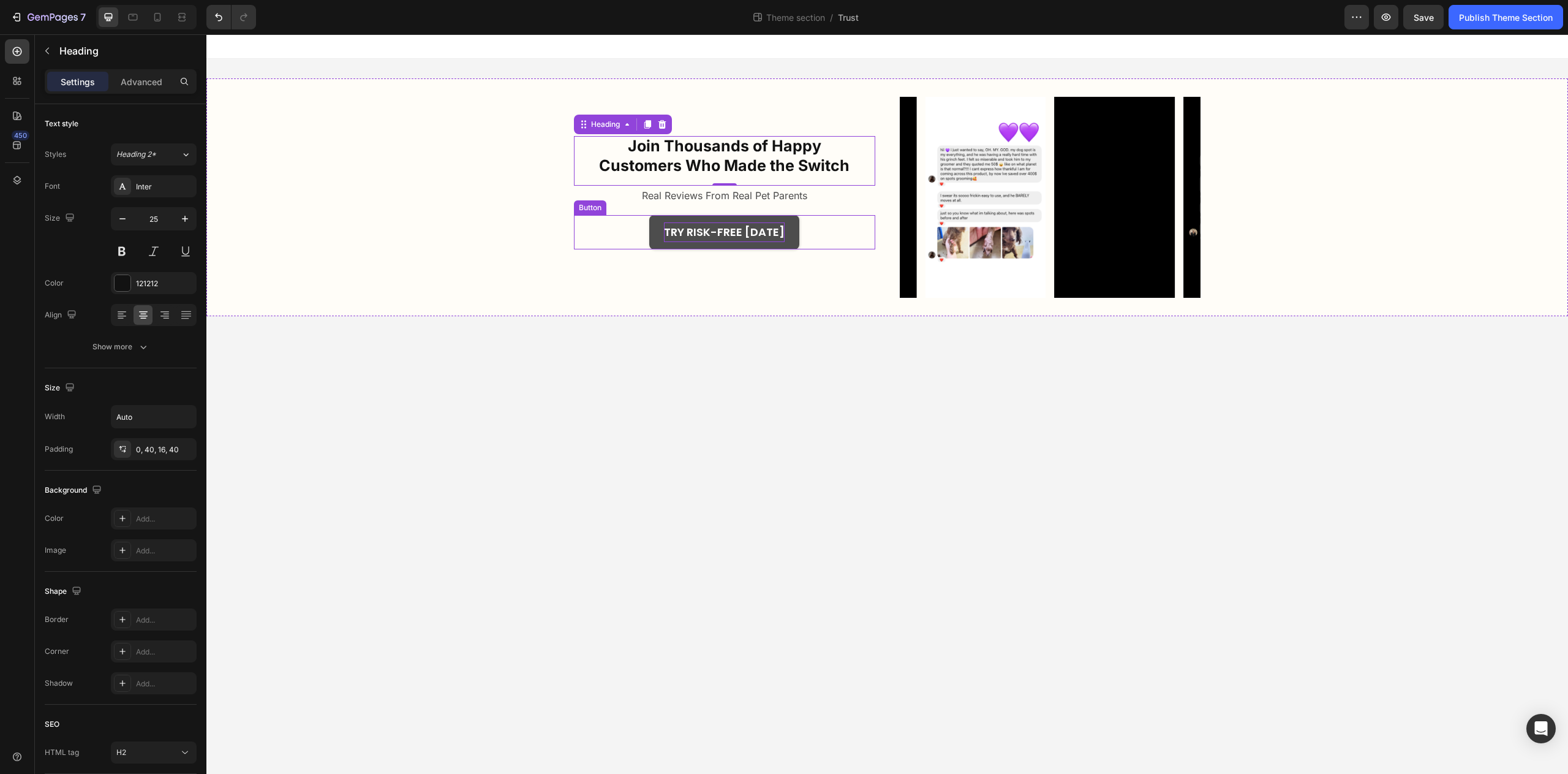
click at [764, 234] on p "TRY RISK-FREE TODAY" at bounding box center [724, 232] width 120 height 20
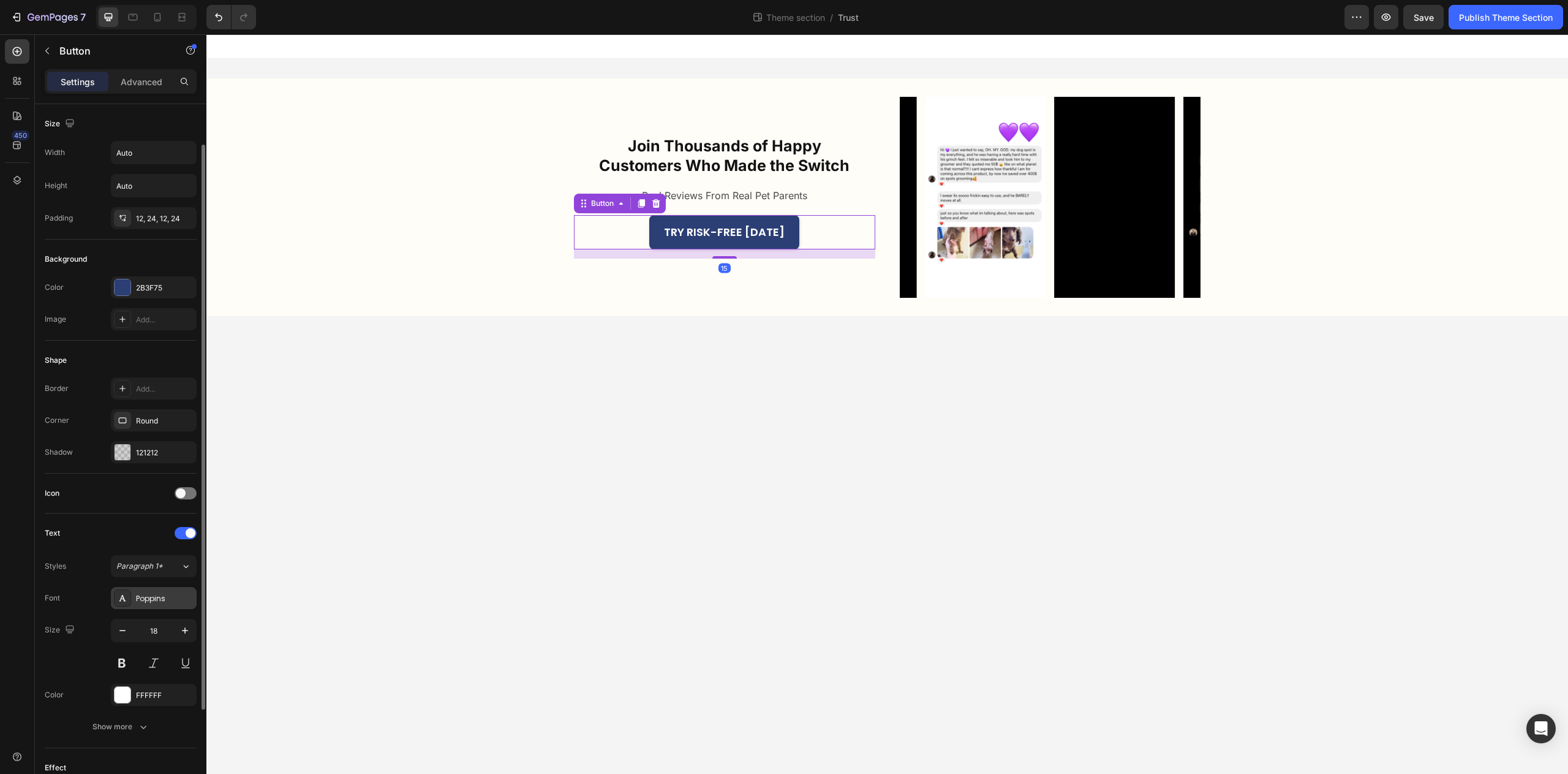
scroll to position [22, 0]
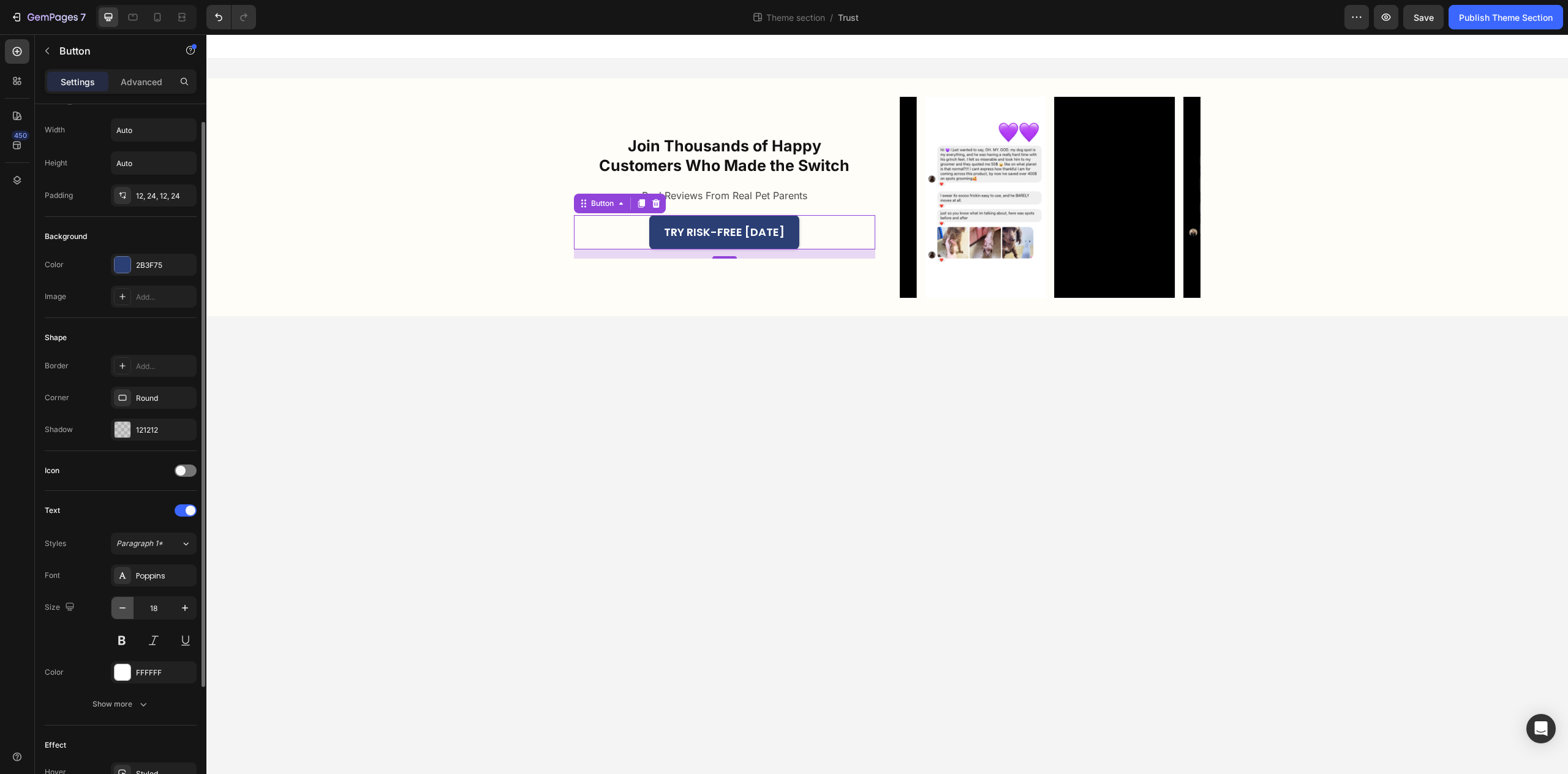
click at [124, 613] on icon "button" at bounding box center [122, 608] width 12 height 12
type input "16"
click at [436, 562] on body "Join Thousands of Happy Customers Who Made the Switch Heading Real Reviews From…" at bounding box center [887, 404] width 1362 height 740
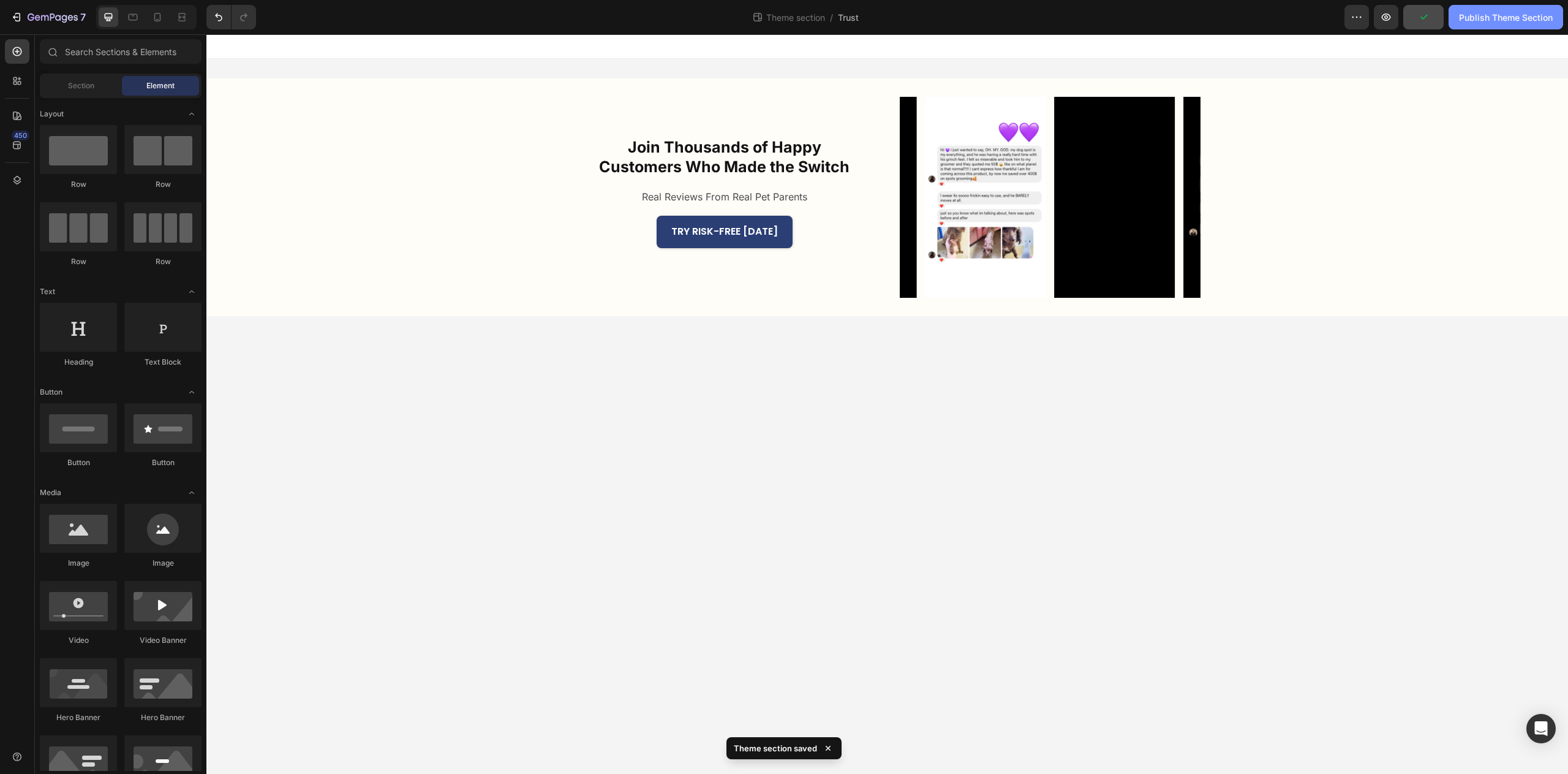
click at [1511, 22] on div "Publish Theme Section" at bounding box center [1506, 17] width 94 height 12
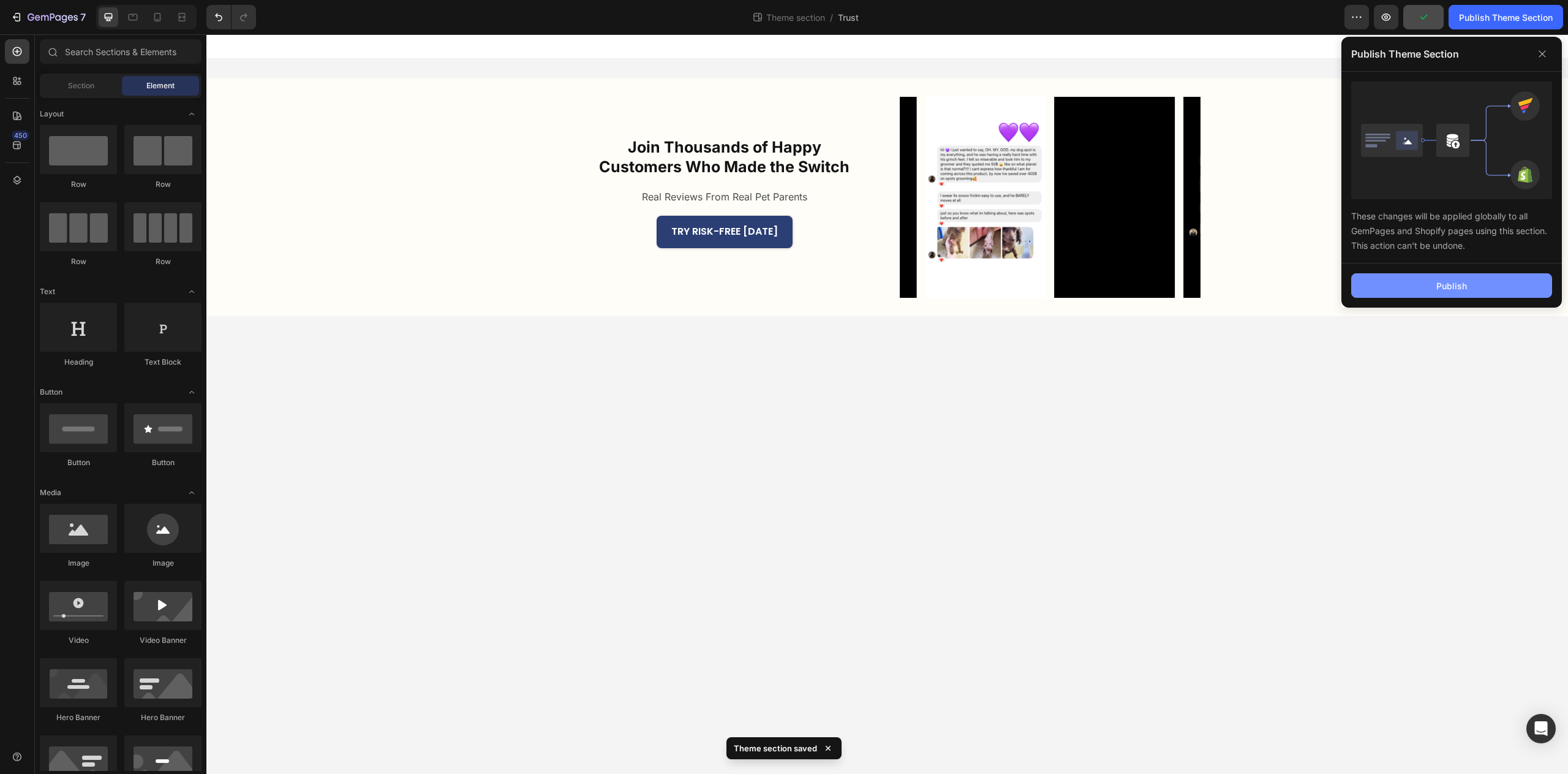
click at [1434, 284] on button "Publish" at bounding box center [1451, 285] width 201 height 24
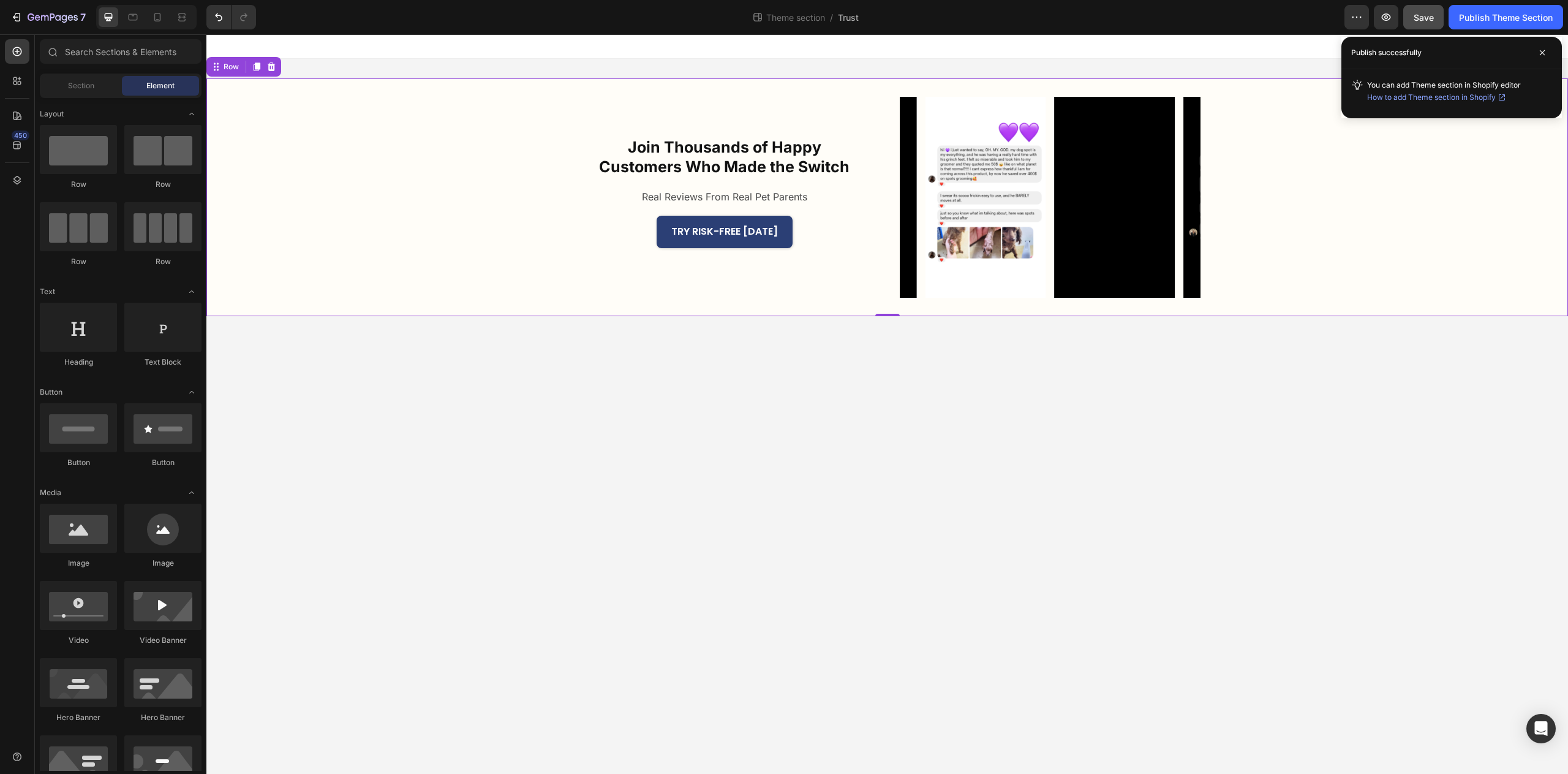
click at [1248, 201] on div "Join Thousands of Happy Customers Who Made the Switch Heading Real Reviews From…" at bounding box center [887, 197] width 1362 height 237
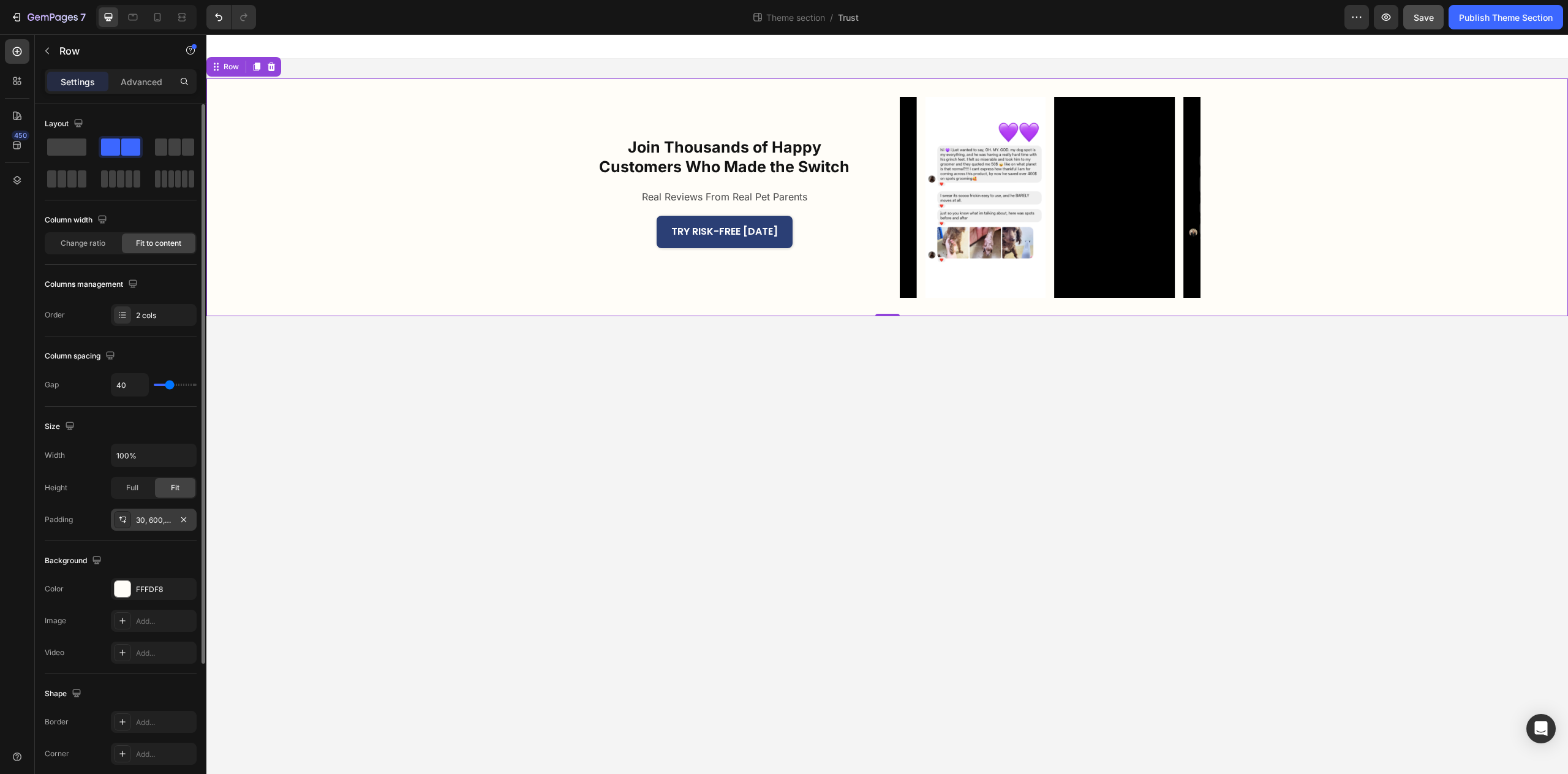
click at [153, 527] on div "30, 600, 30, 600" at bounding box center [153, 520] width 86 height 22
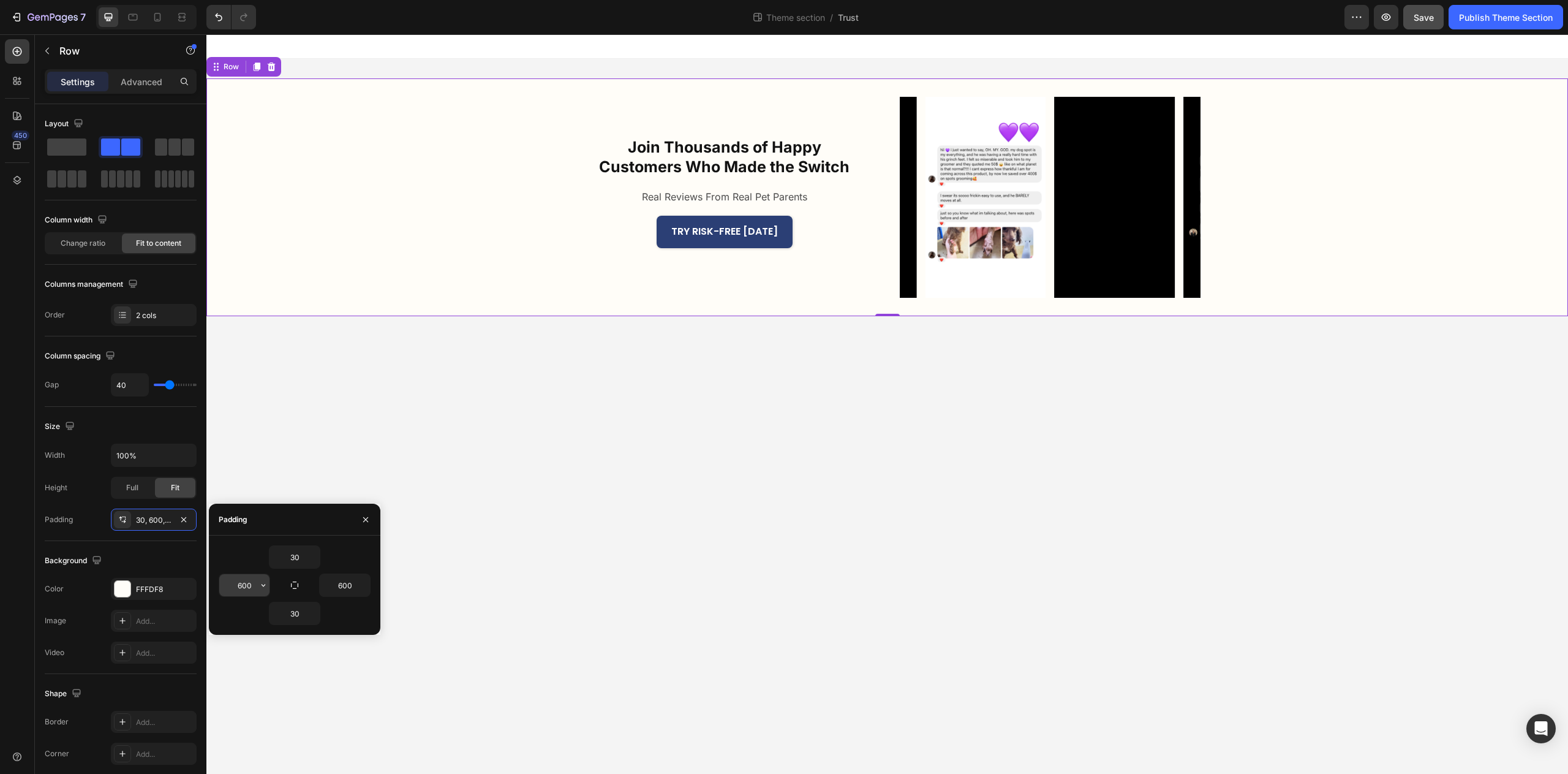
click at [241, 584] on input "600" at bounding box center [245, 585] width 50 height 22
click at [256, 587] on div "600" at bounding box center [245, 585] width 50 height 22
click at [243, 587] on input "600" at bounding box center [245, 585] width 50 height 22
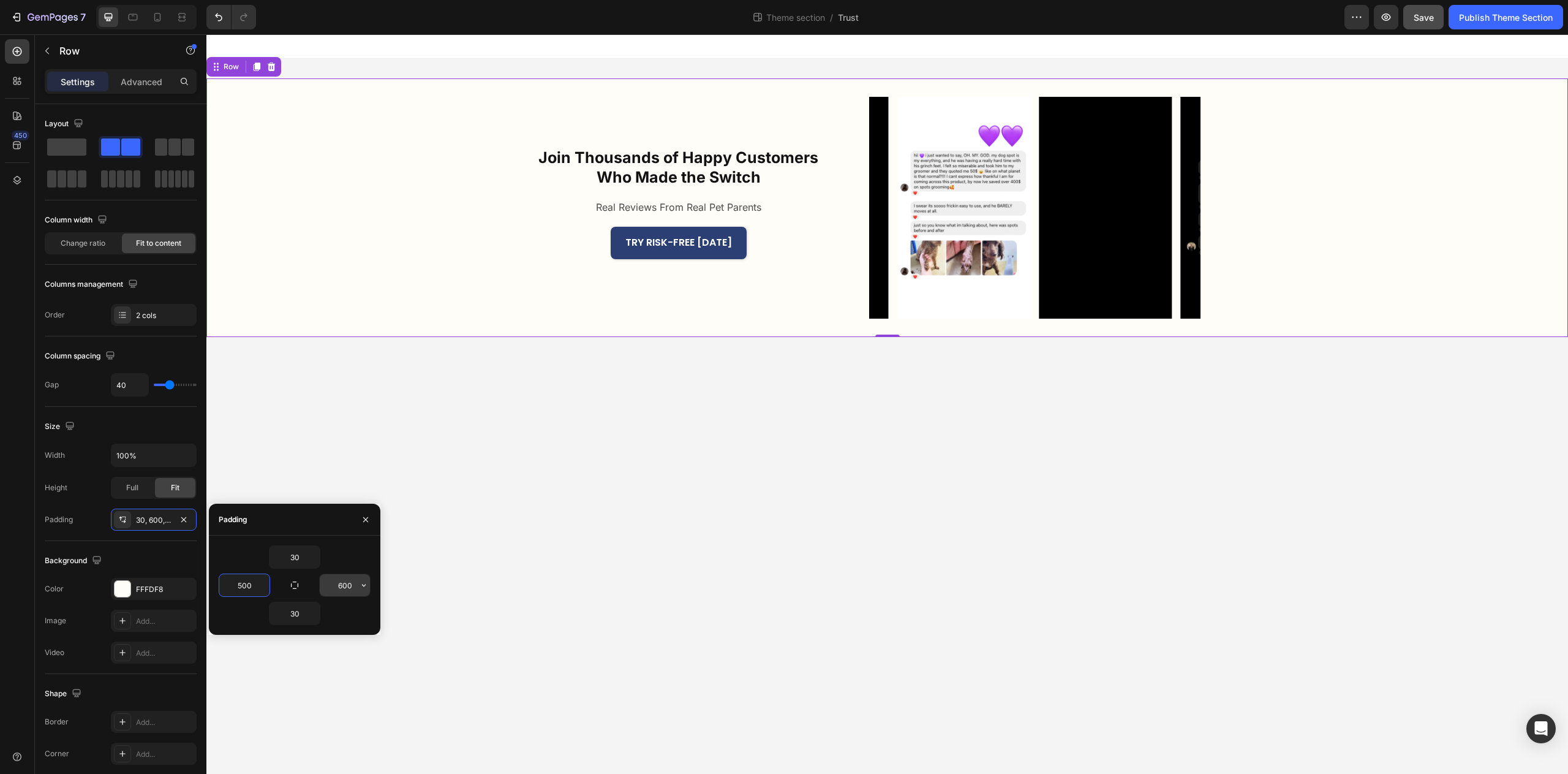
type input "500"
click at [341, 584] on input "600" at bounding box center [344, 585] width 50 height 22
type input "500"
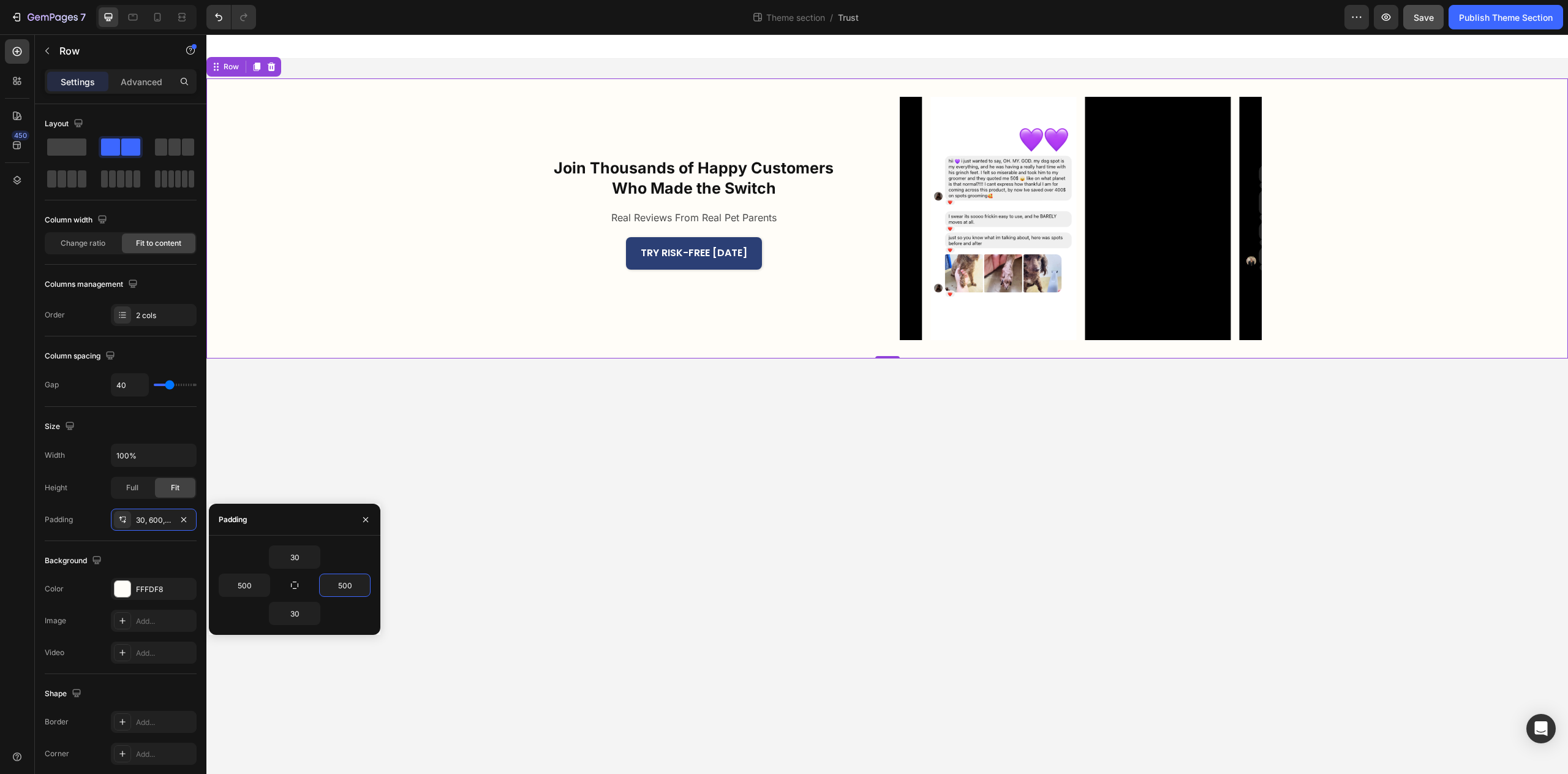
click at [732, 592] on body "Join Thousands of Happy Customers Who Made the Switch Heading Real Reviews From…" at bounding box center [887, 404] width 1362 height 740
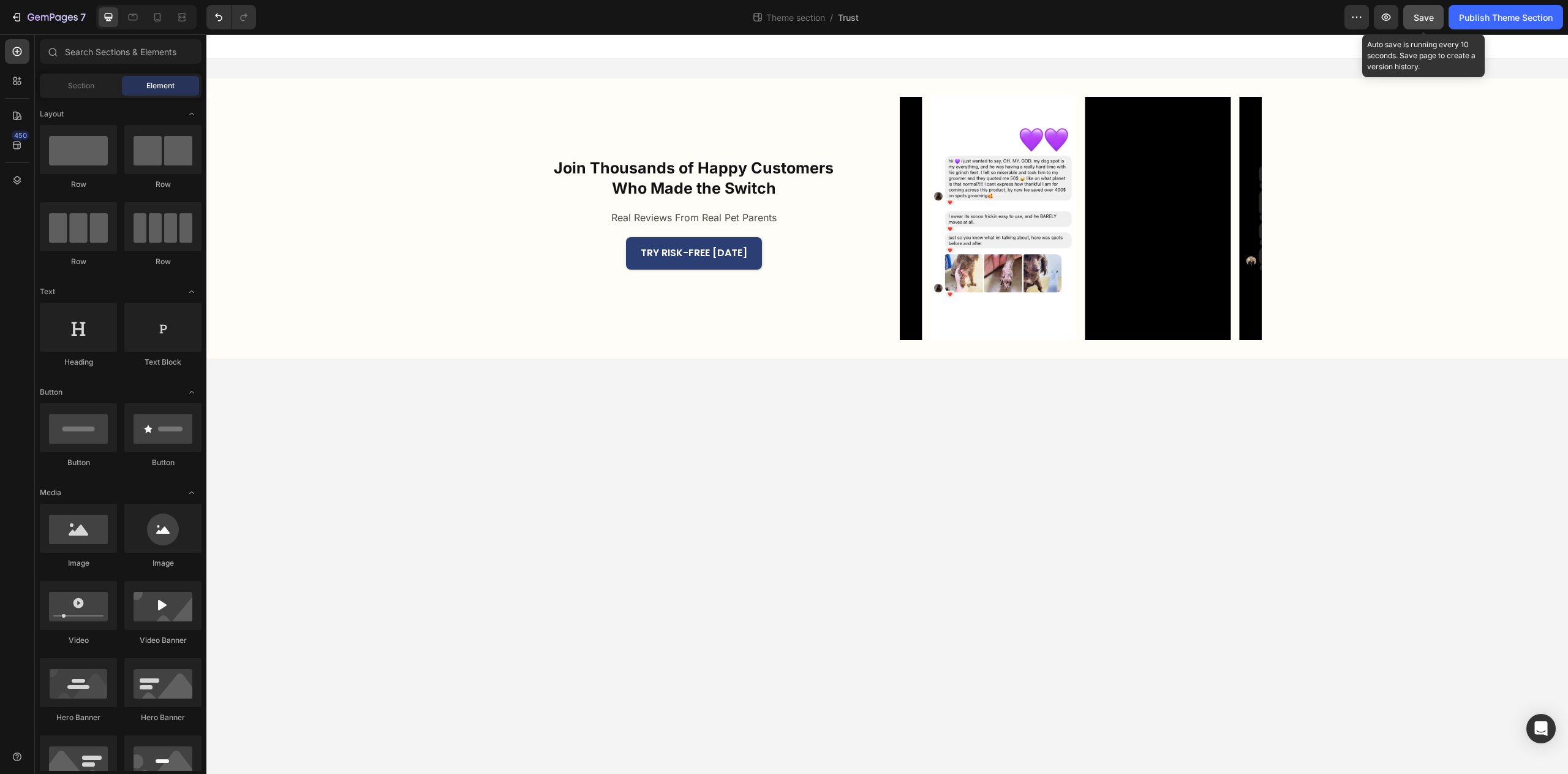
click at [1427, 24] on button "Save" at bounding box center [1423, 16] width 40 height 24
click at [1481, 21] on div "Publish Theme Section" at bounding box center [1506, 17] width 94 height 12
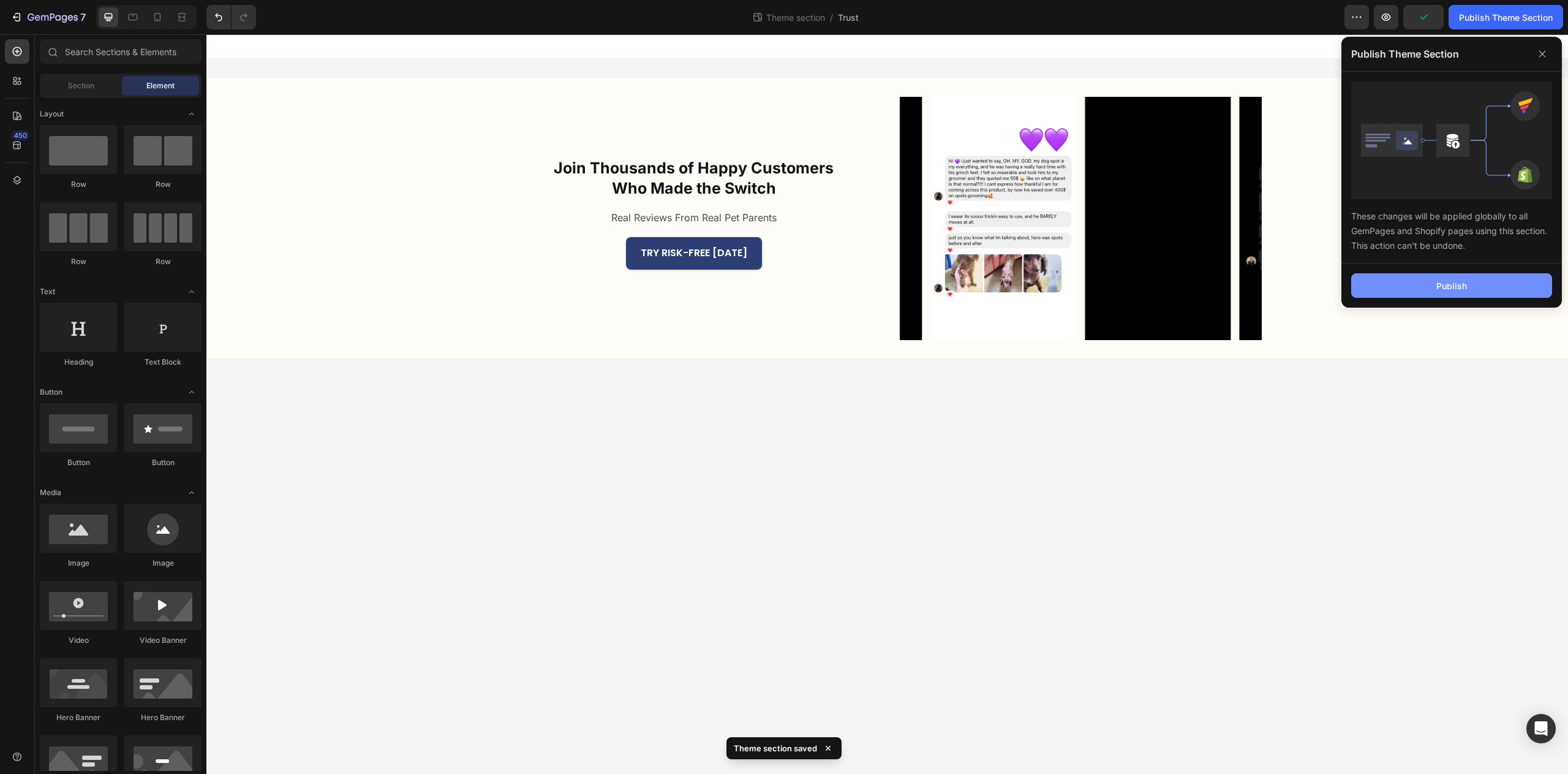
click at [1458, 287] on div "Publish" at bounding box center [1452, 286] width 30 height 12
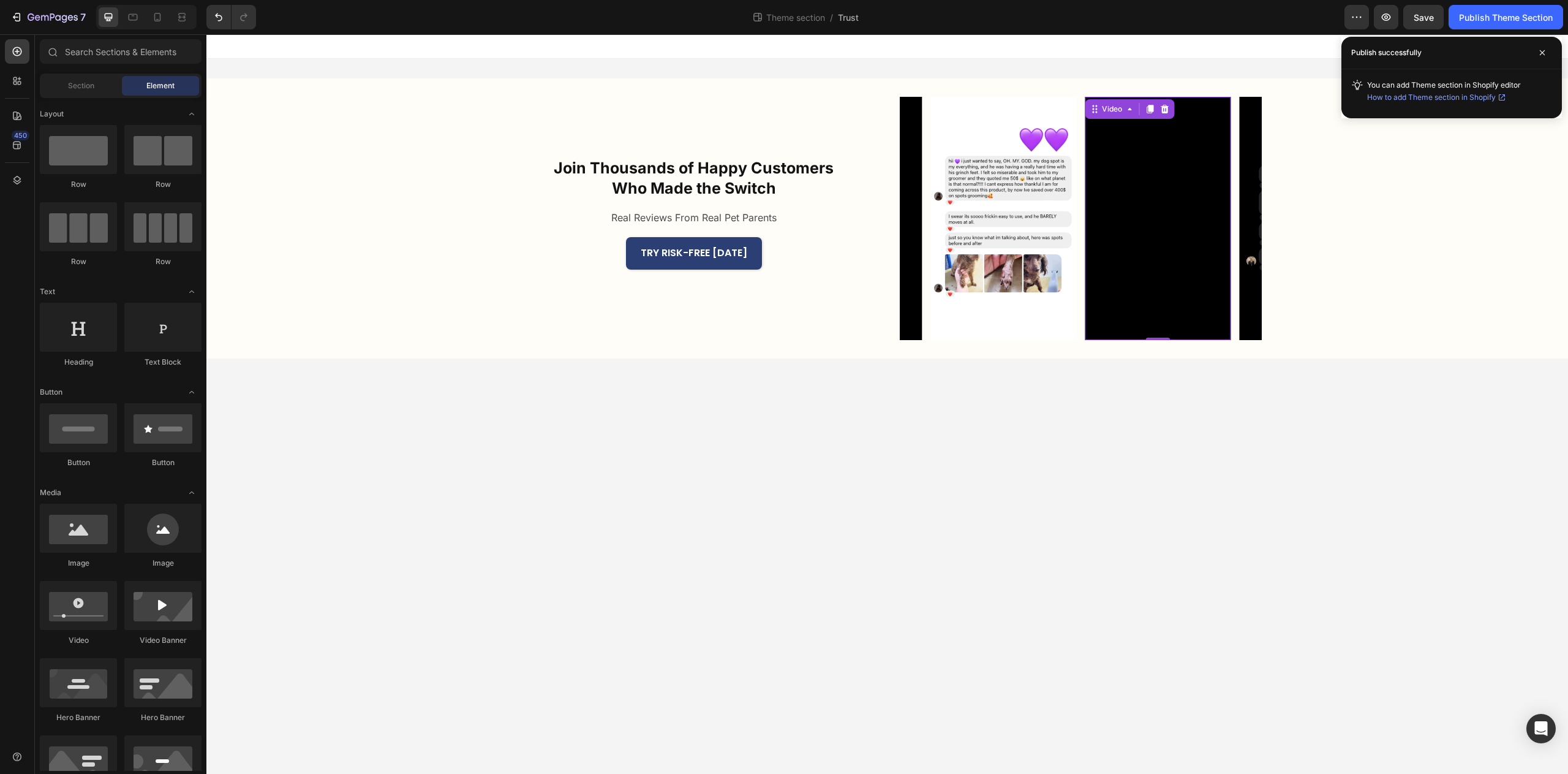
click at [1182, 288] on video at bounding box center [1157, 218] width 145 height 244
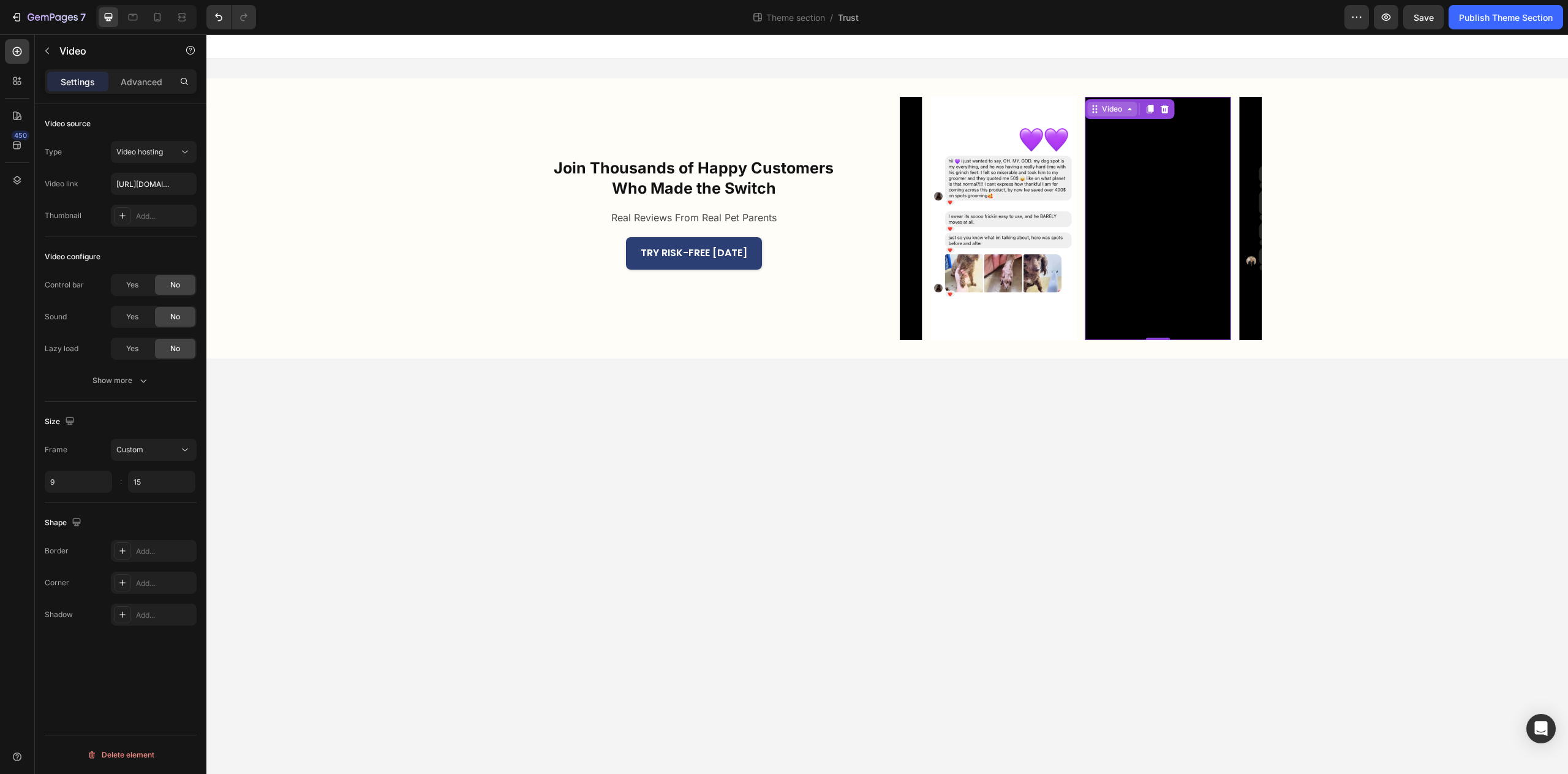
click at [1107, 109] on div "Video" at bounding box center [1112, 109] width 25 height 11
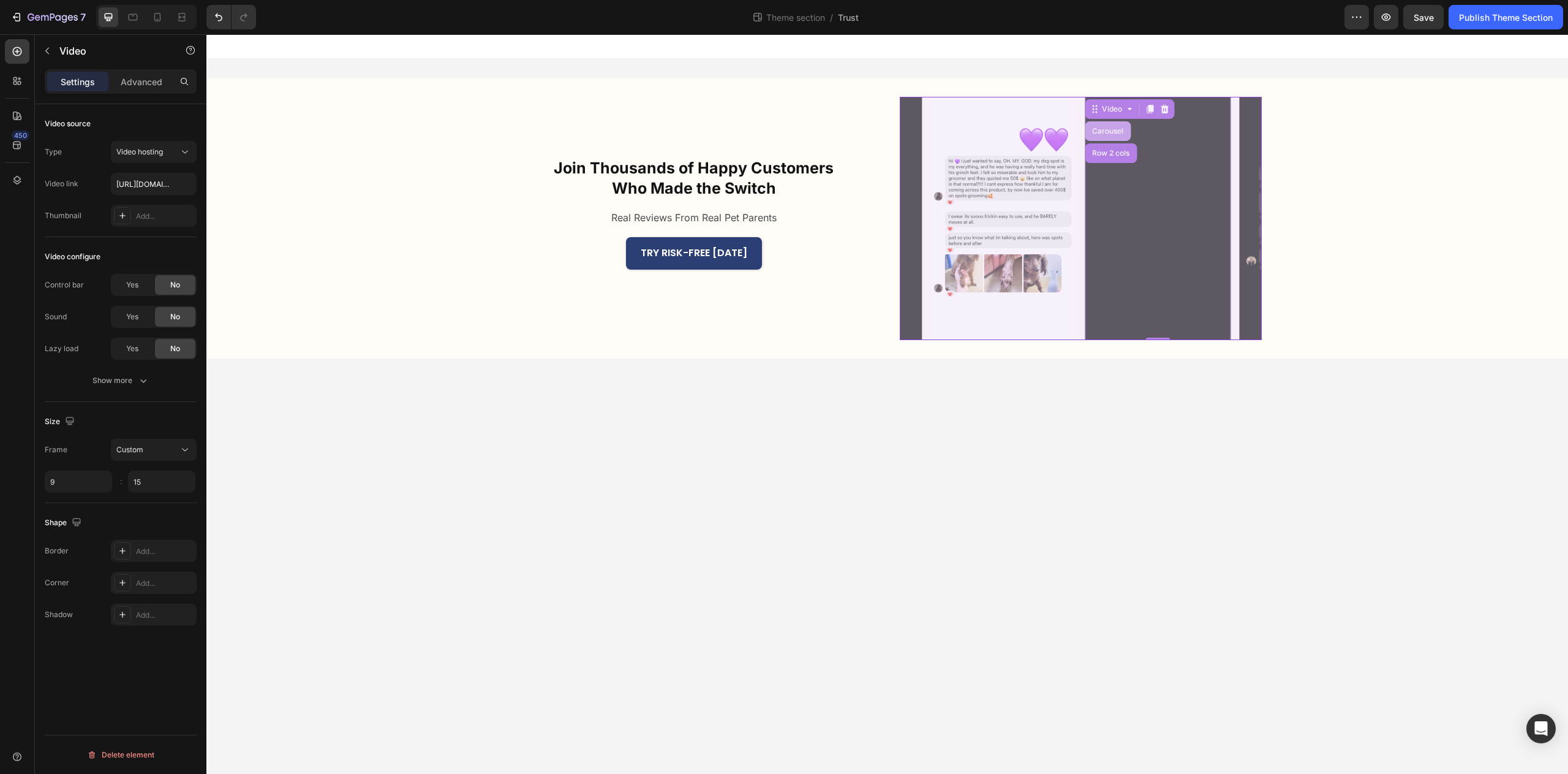
click at [1104, 132] on div "Carousel" at bounding box center [1108, 131] width 37 height 7
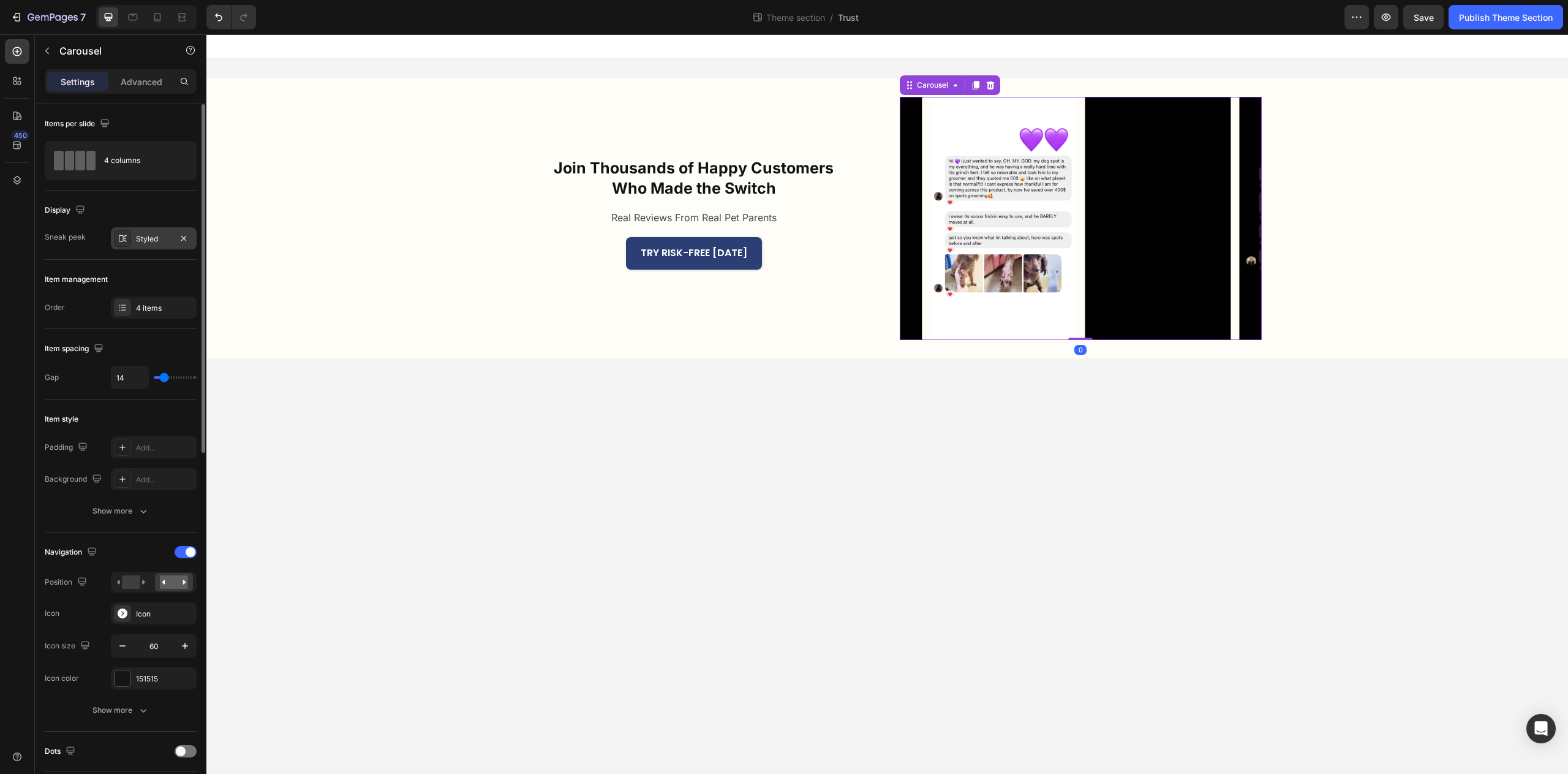
click at [140, 237] on div "Styled" at bounding box center [153, 239] width 36 height 11
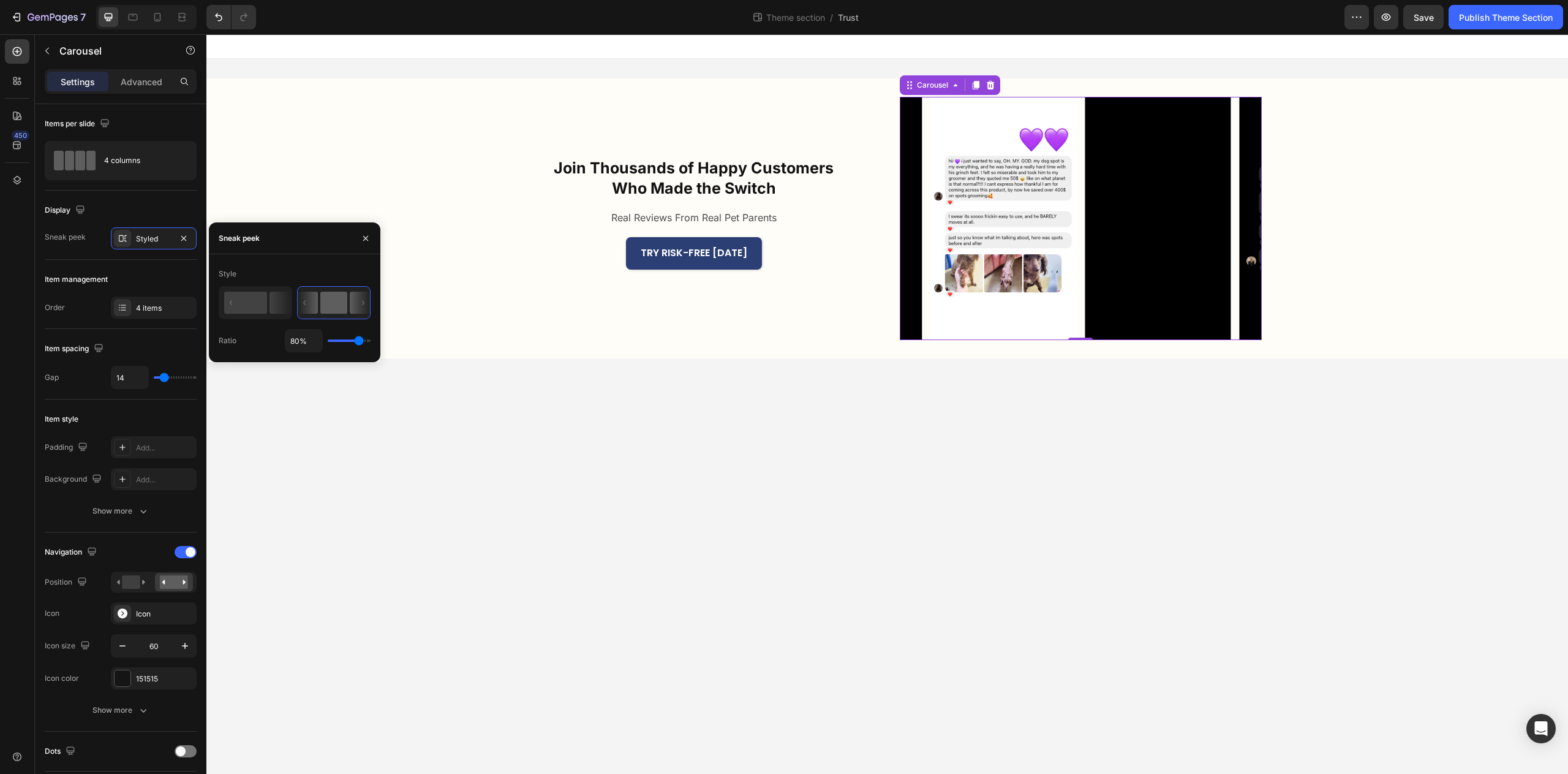
type input "89%"
type input "89"
type input "94%"
type input "94"
type input "99%"
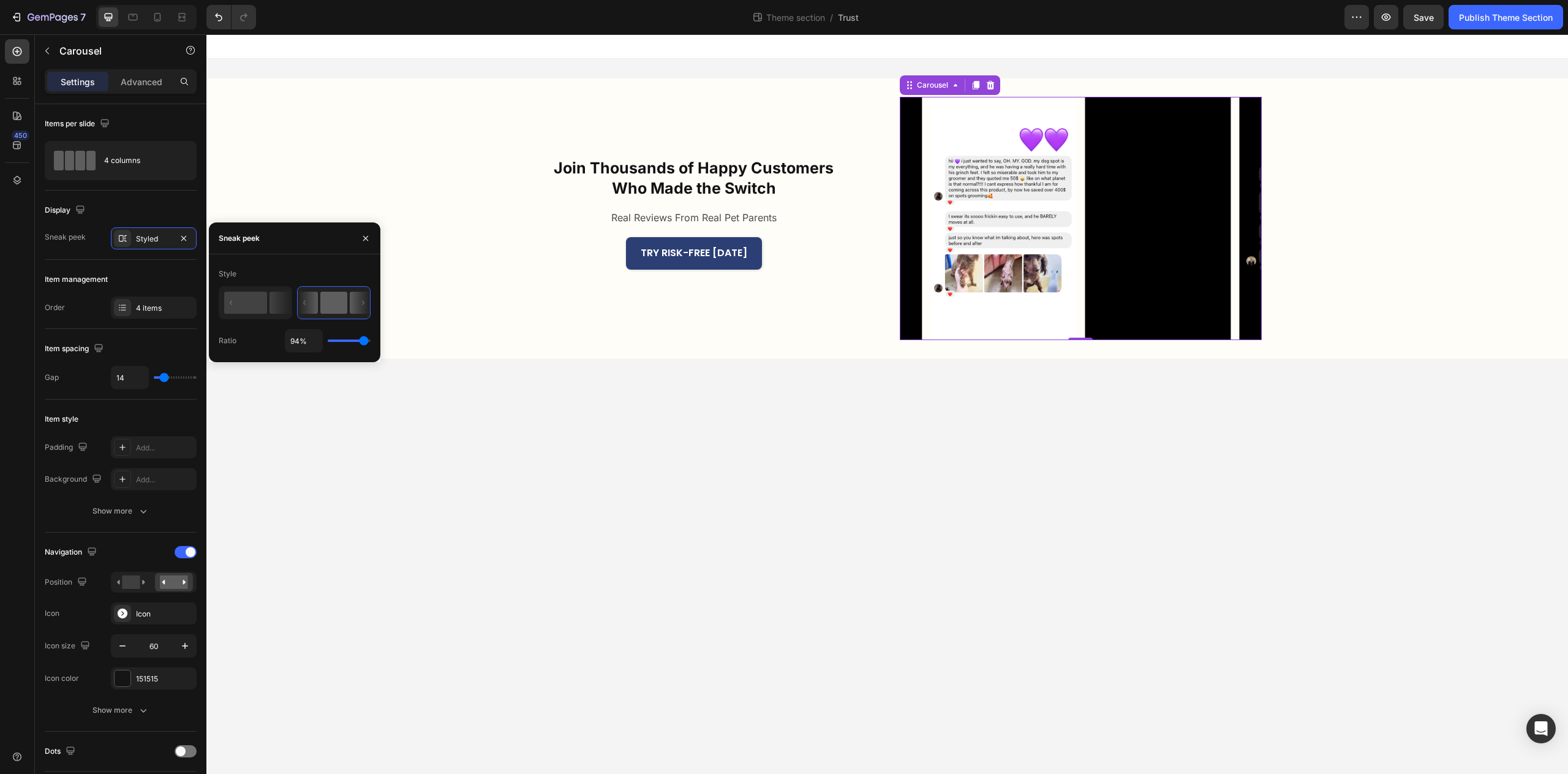
type input "99"
type input "100%"
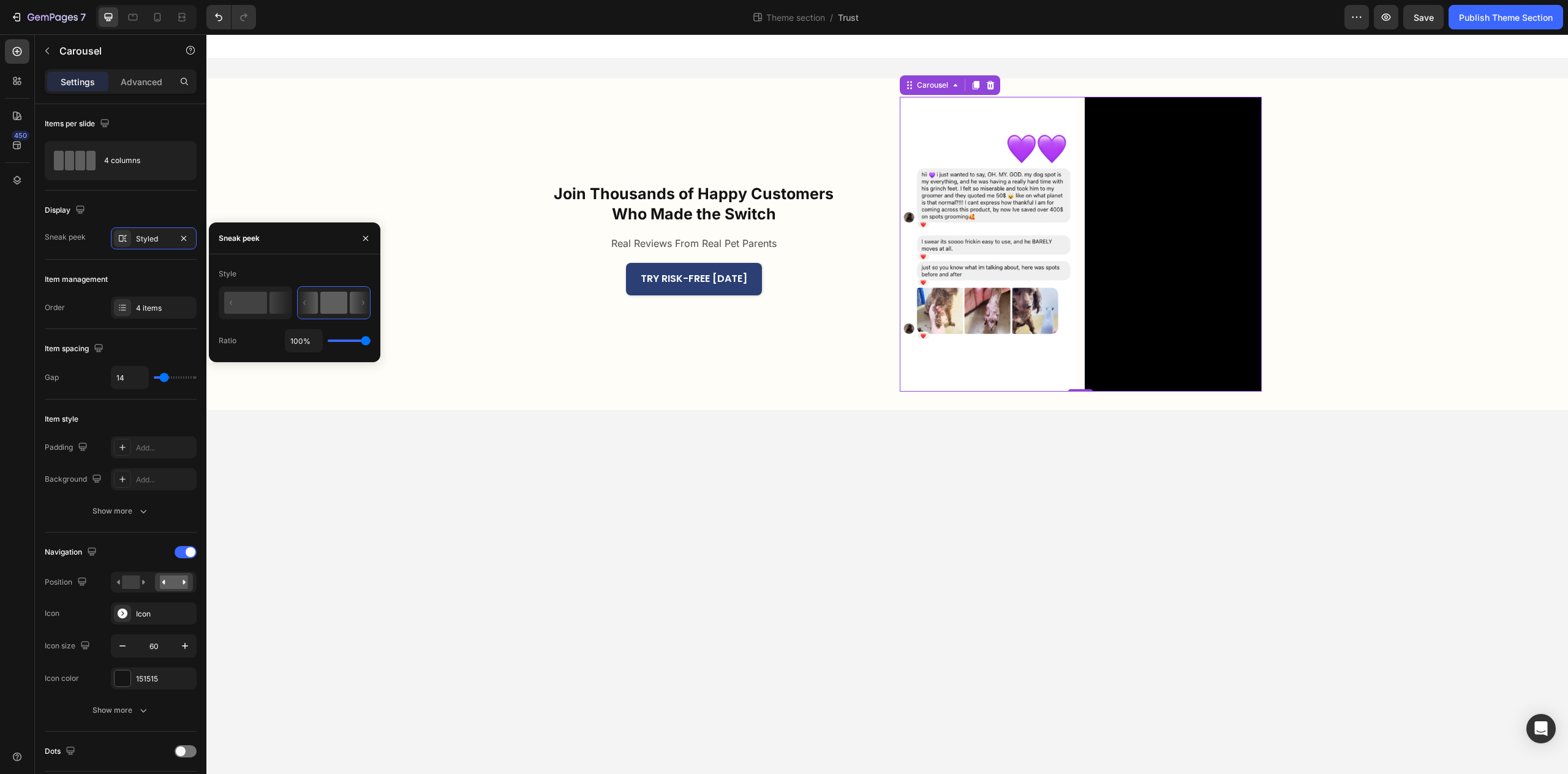
drag, startPoint x: 359, startPoint y: 343, endPoint x: 199, endPoint y: 310, distance: 163.4
type input "100"
click at [370, 342] on input "range" at bounding box center [349, 340] width 43 height 3
click at [727, 468] on body "Join Thousands of Happy Customers Who Made the Switch Heading Real Reviews From…" at bounding box center [887, 404] width 1362 height 740
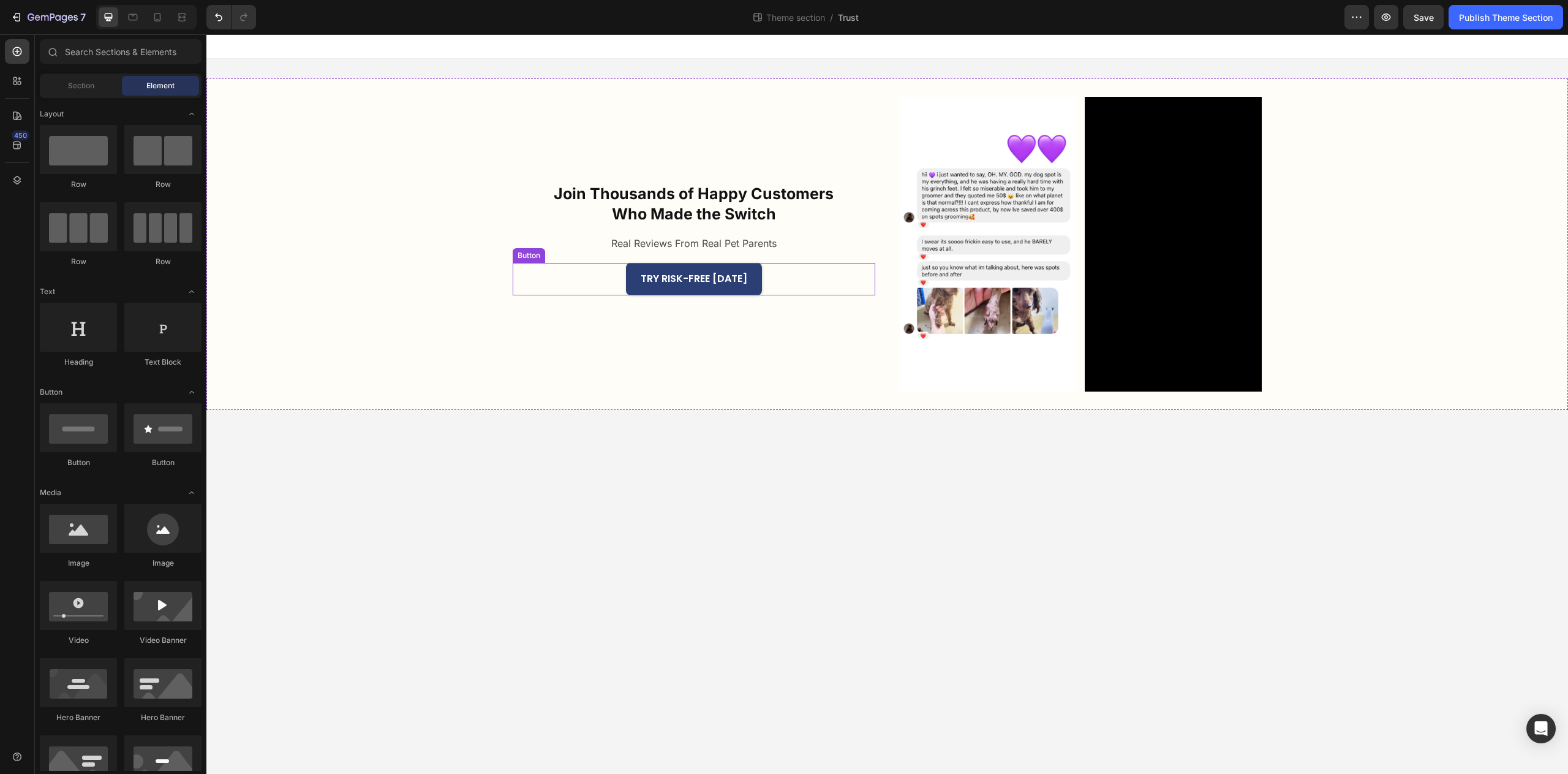
click at [961, 277] on img at bounding box center [988, 244] width 177 height 295
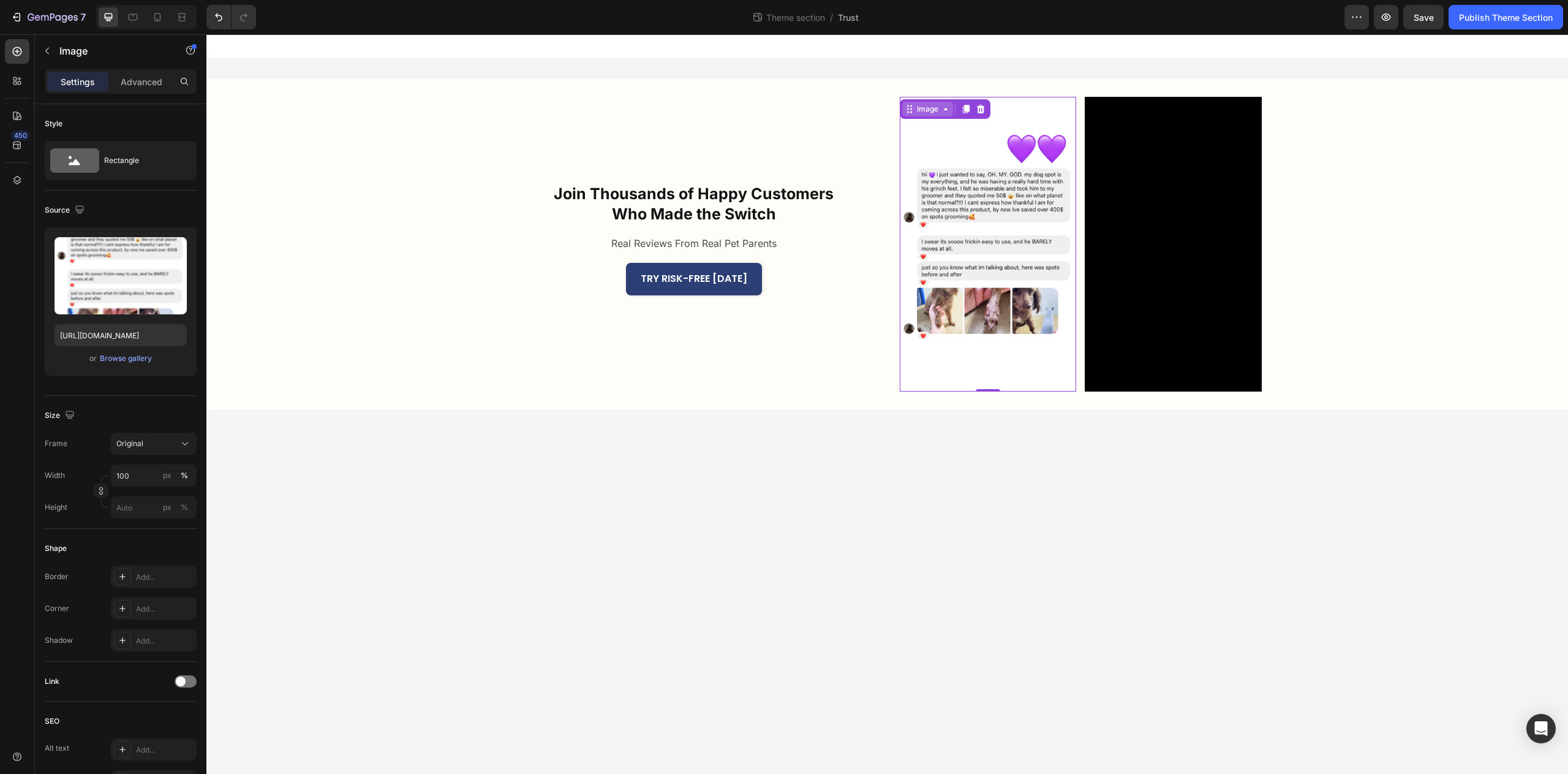
click at [935, 113] on div "Image" at bounding box center [928, 109] width 27 height 11
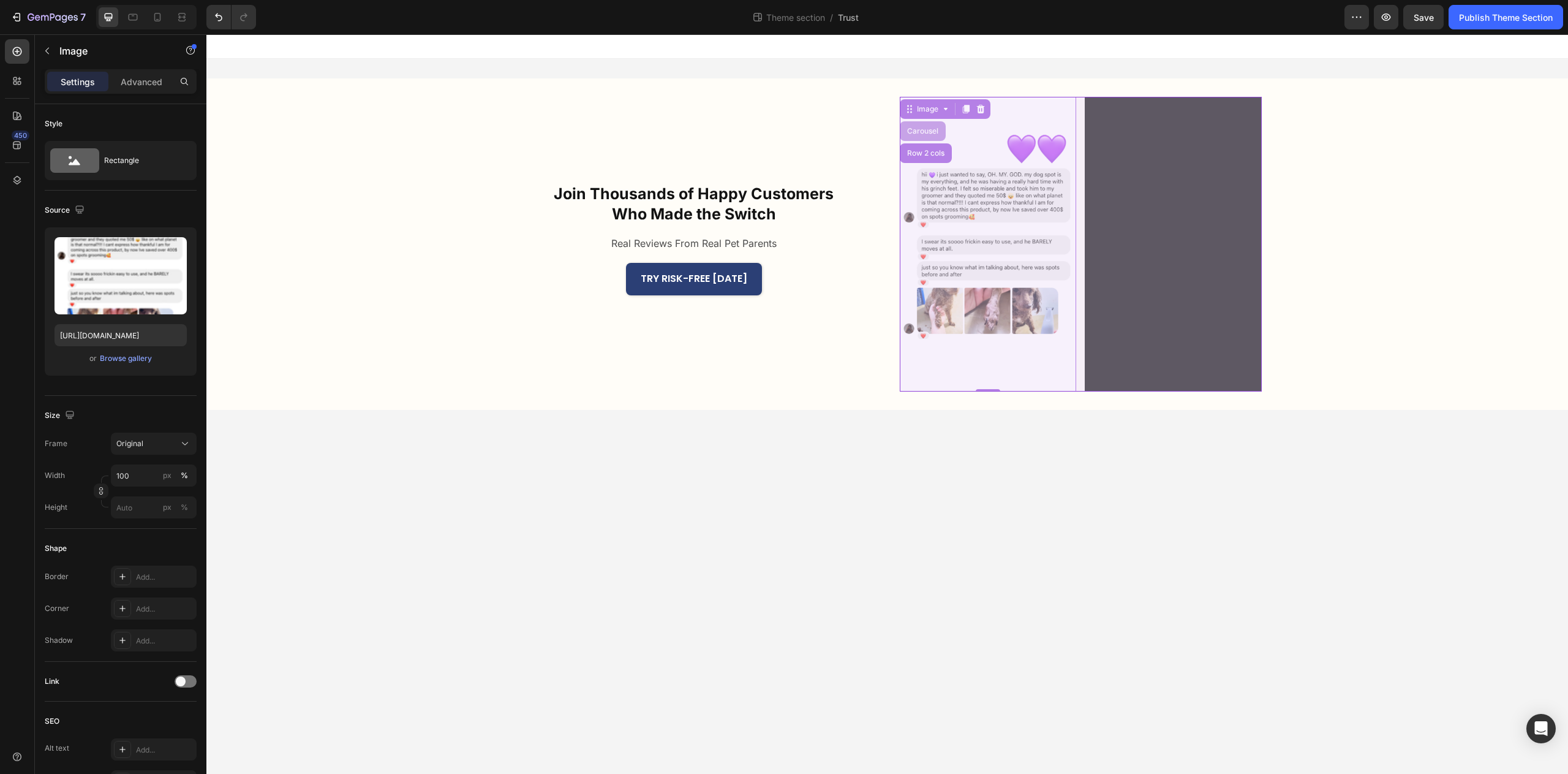
click at [933, 128] on div "Carousel" at bounding box center [923, 131] width 37 height 7
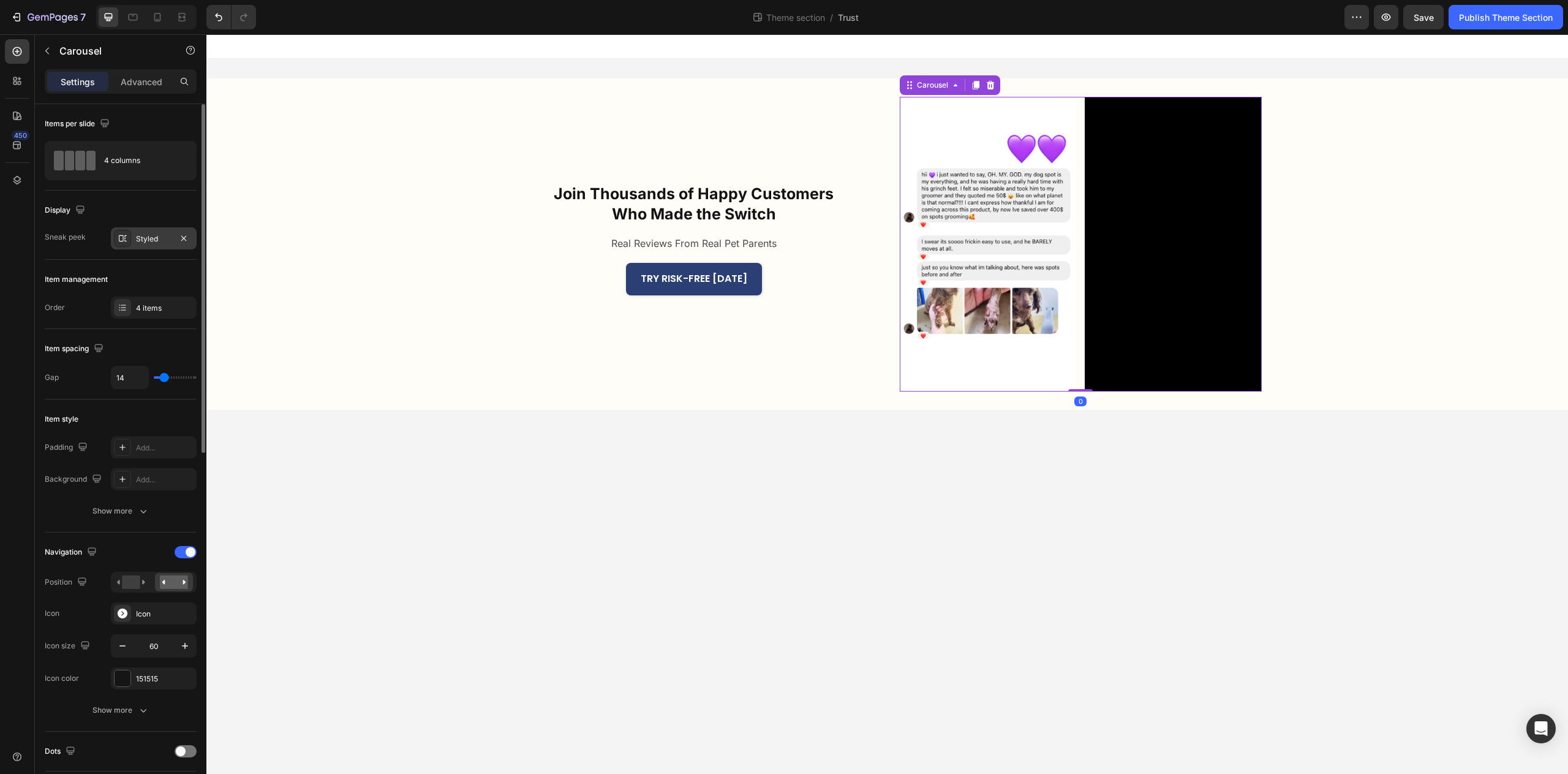
click at [144, 244] on div "Styled" at bounding box center [153, 239] width 36 height 11
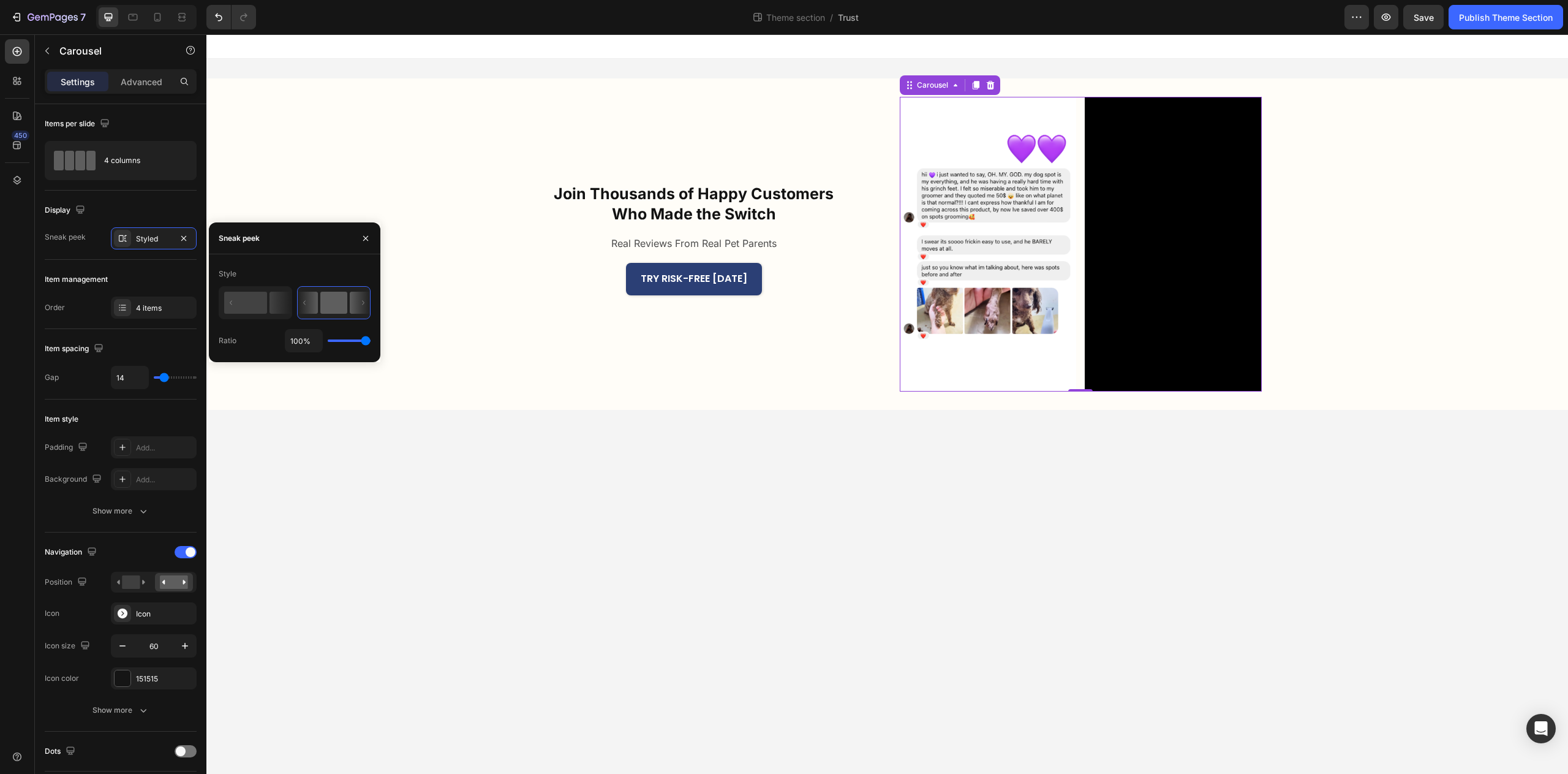
type input "91%"
type input "91"
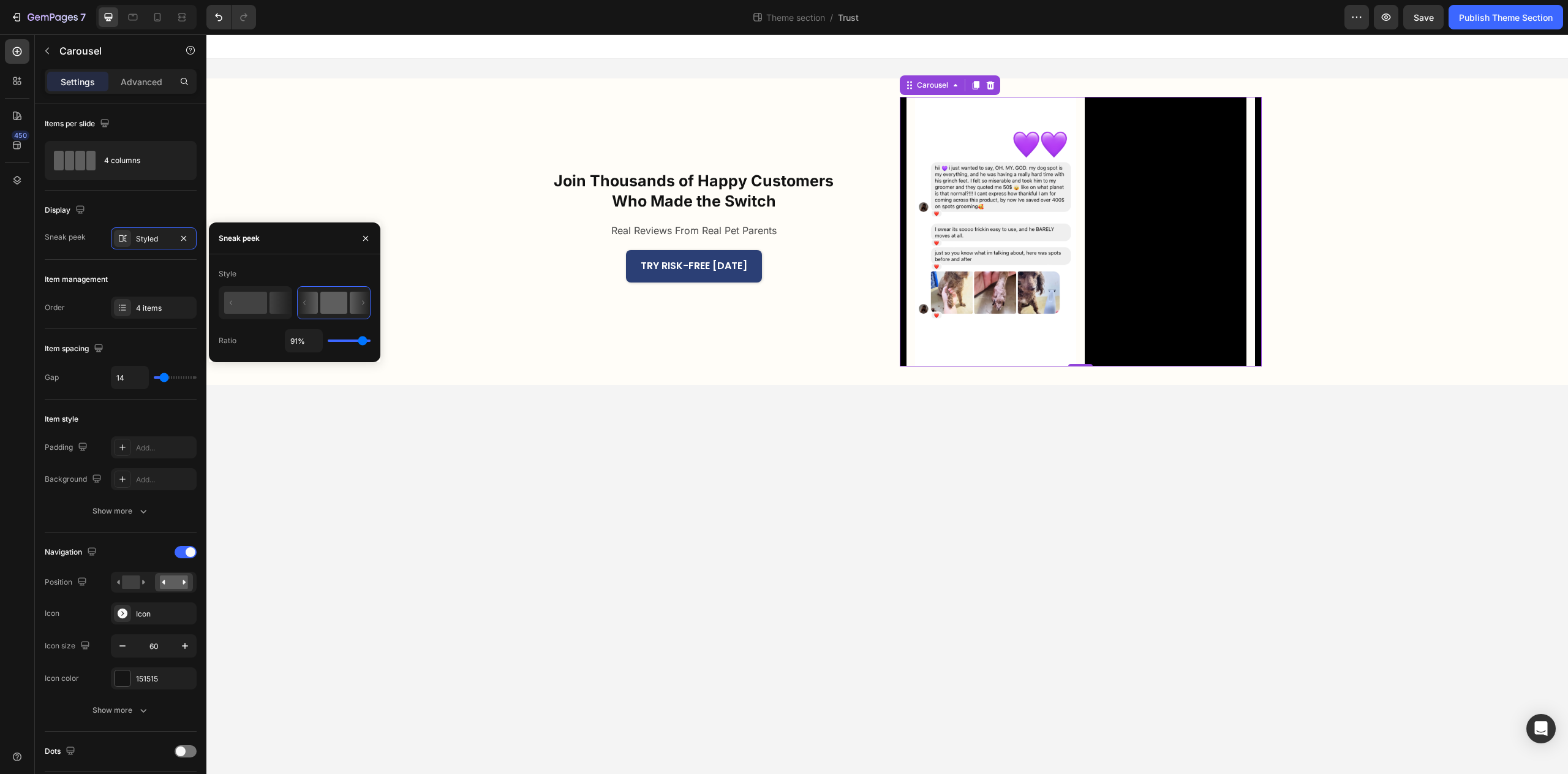
type input "90%"
type input "90"
type input "88%"
type input "88"
type input "87%"
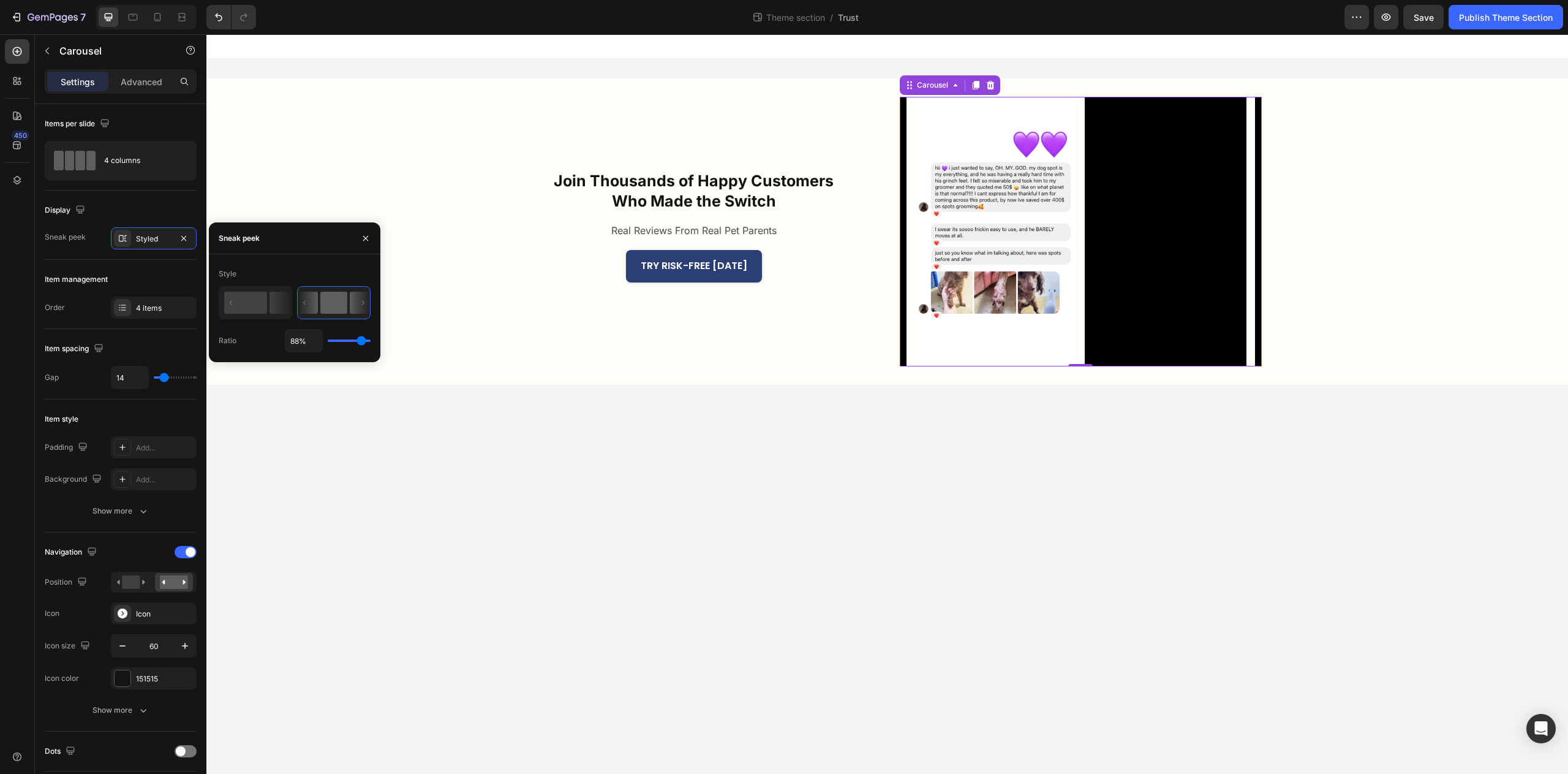
type input "87"
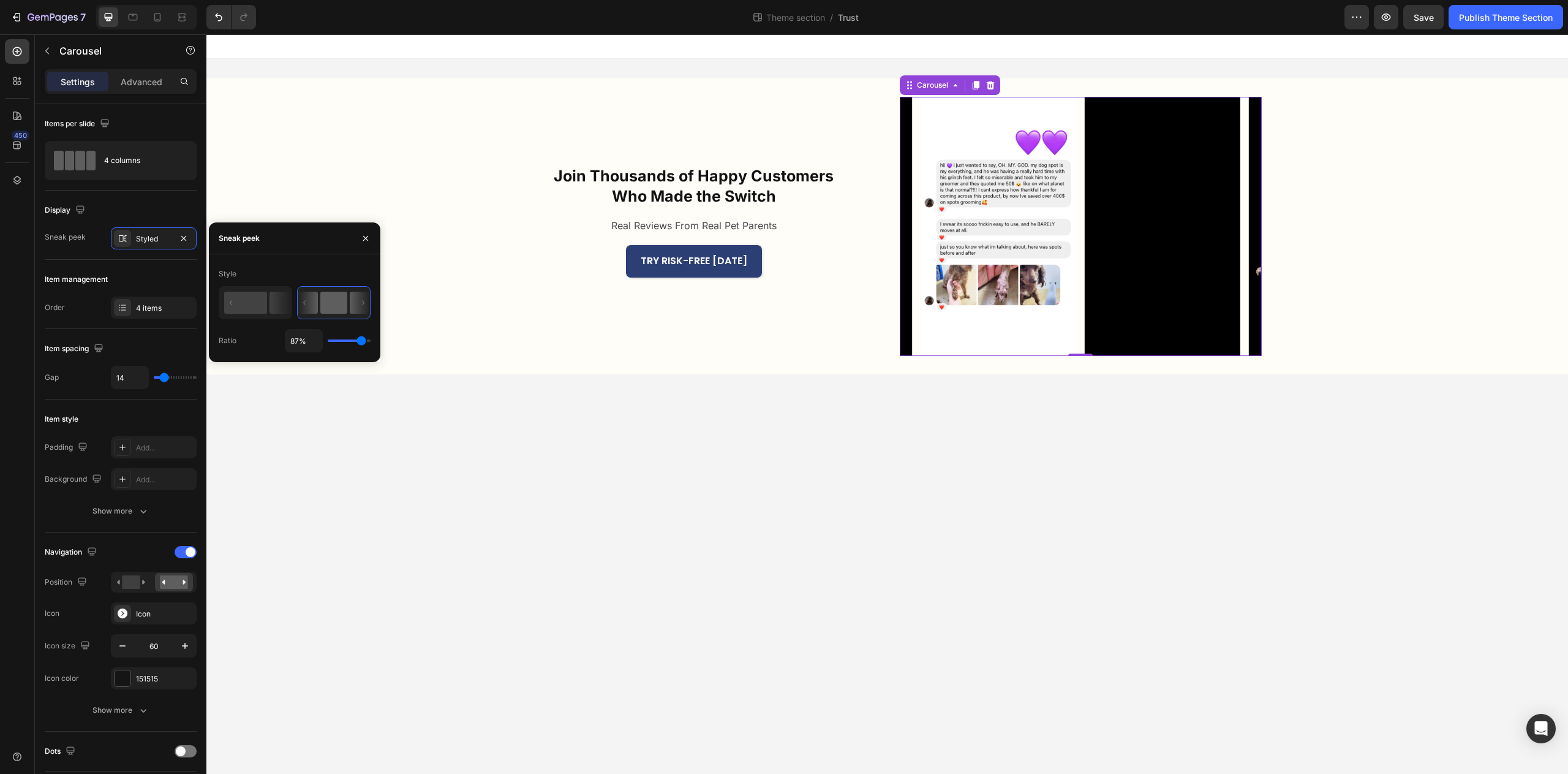
type input "88%"
type input "88"
type input "90%"
type input "90"
type input "91%"
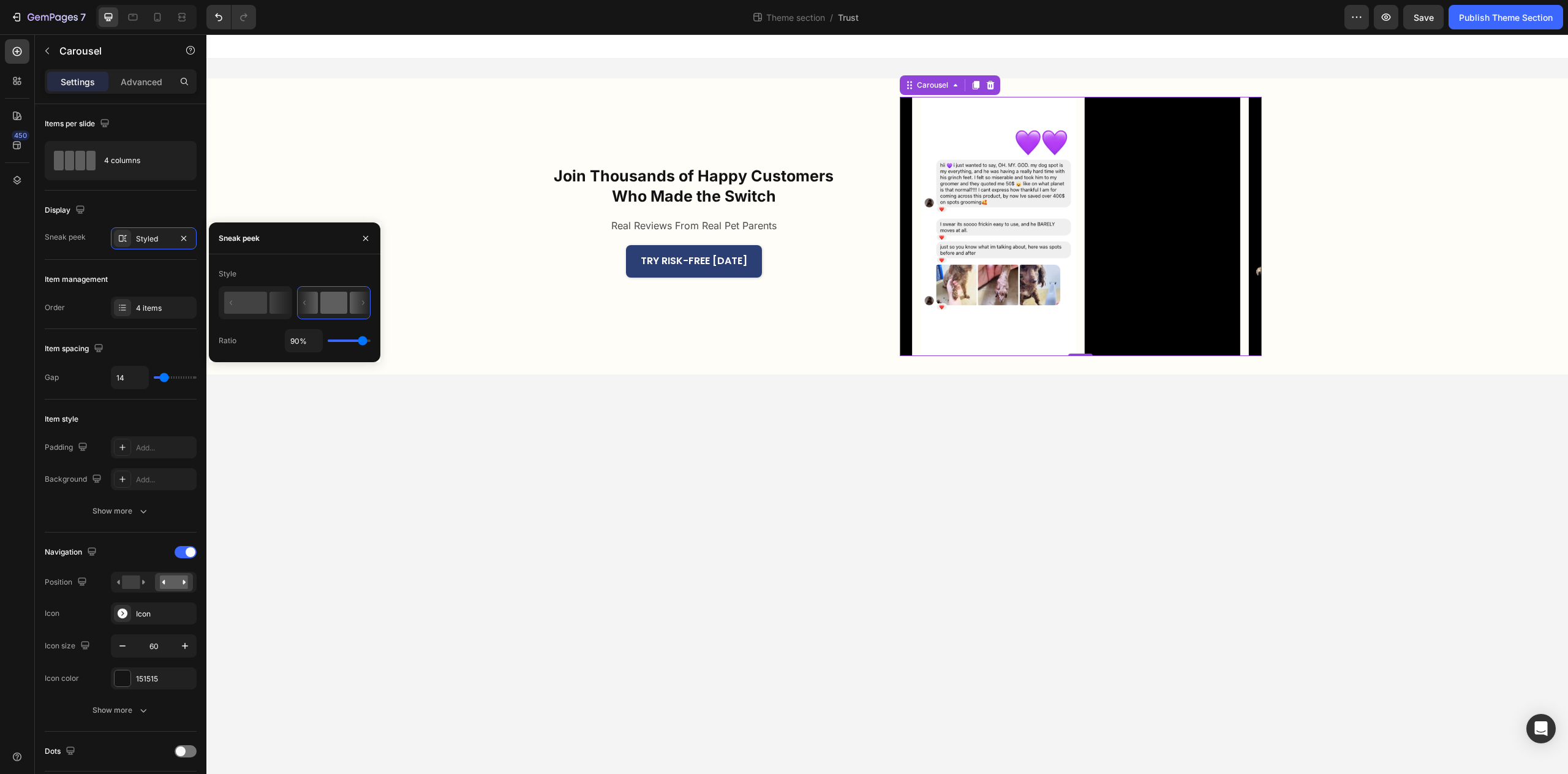
type input "91"
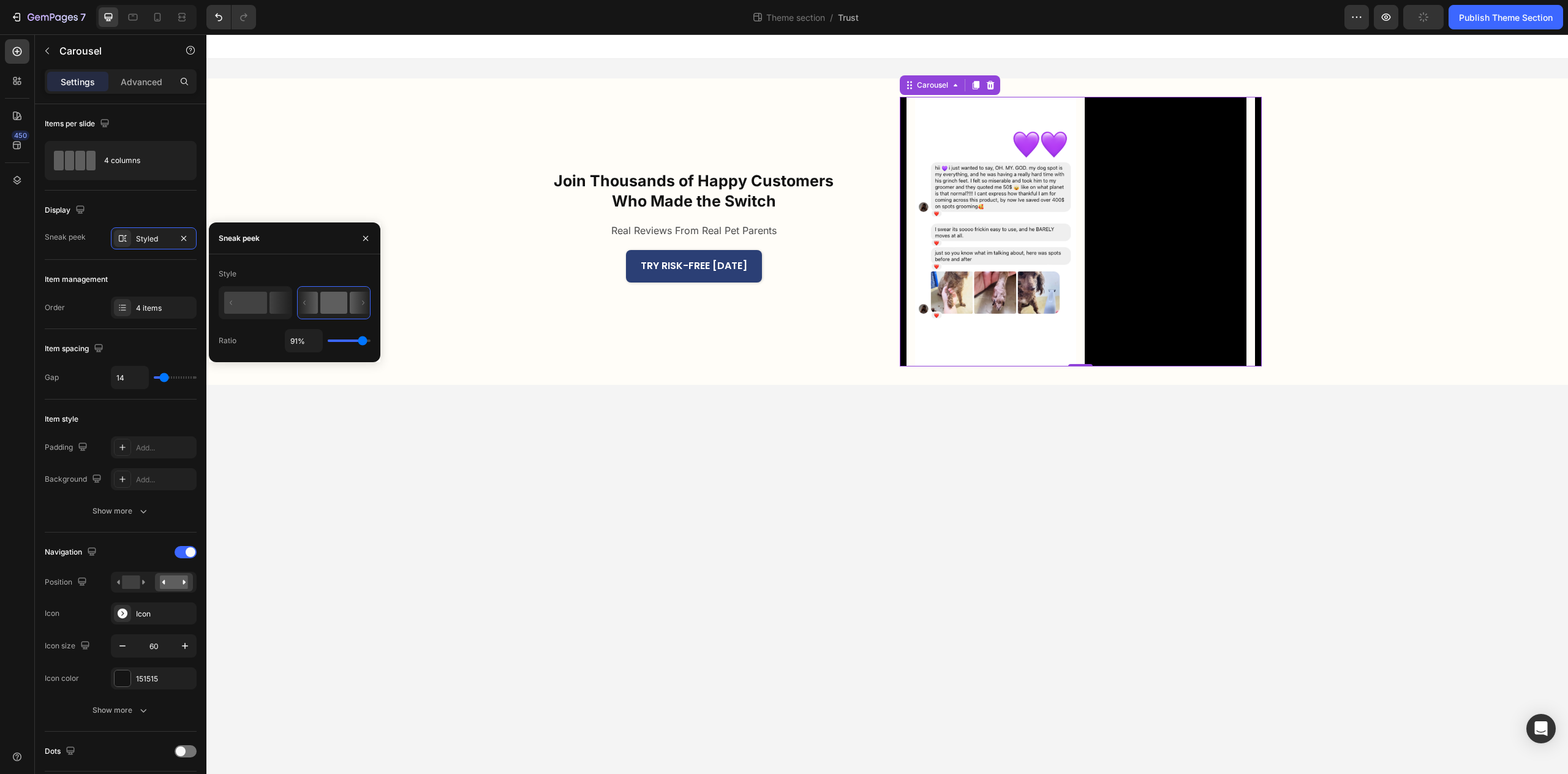
type input "90%"
type input "90"
type input "89%"
type input "89"
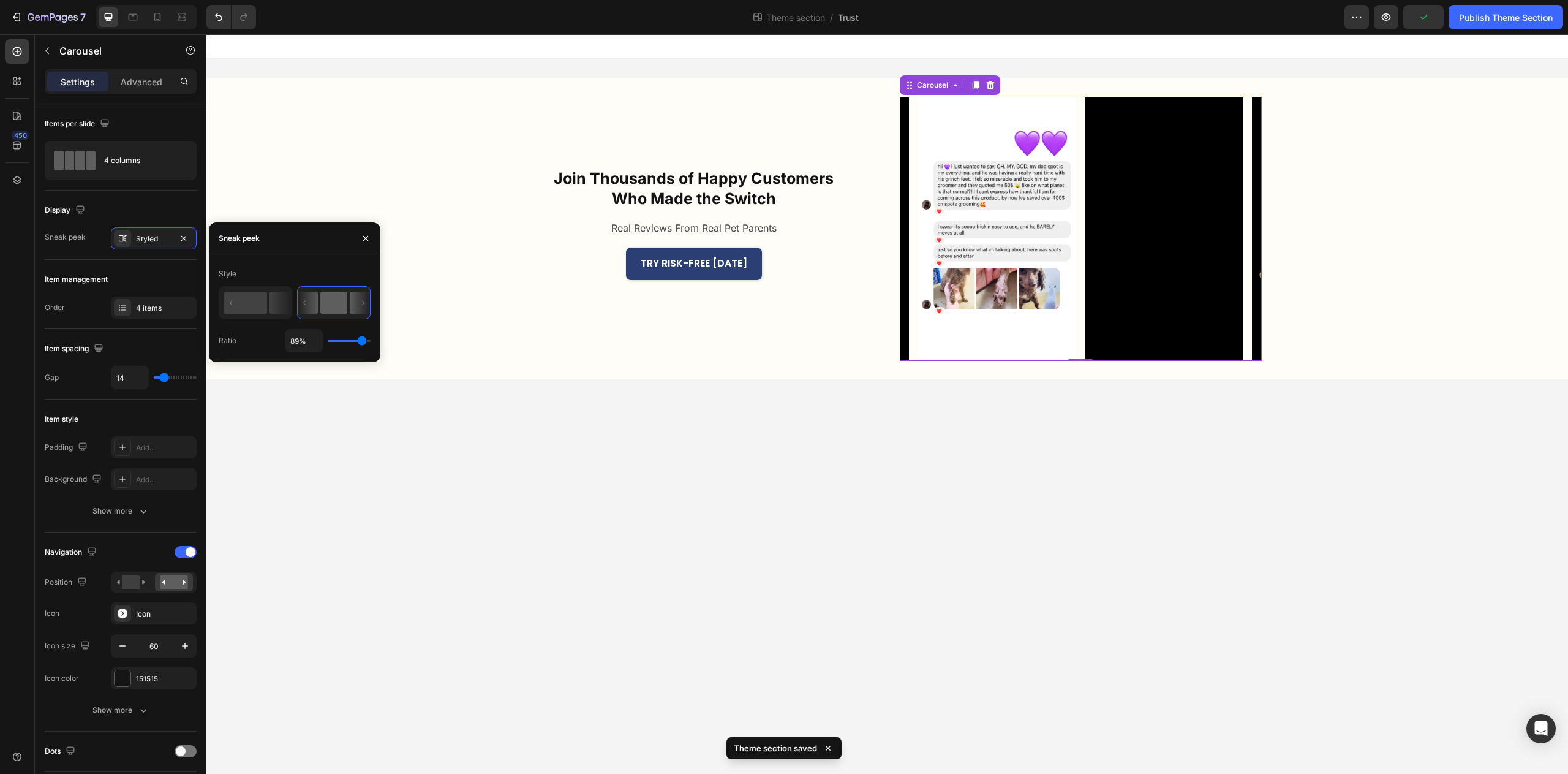
type input "90%"
type input "90"
type input "91%"
type input "91"
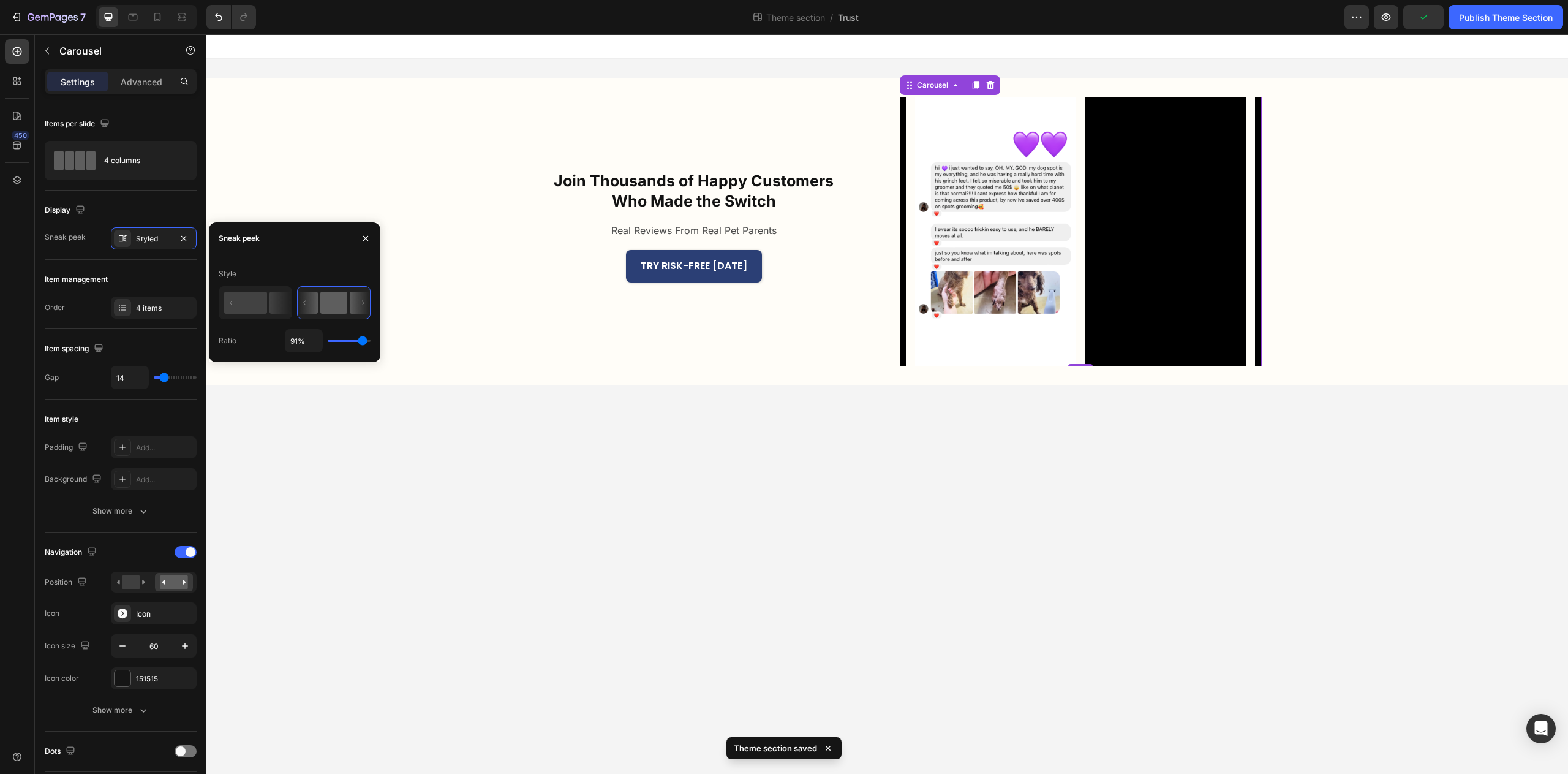
type input "90%"
type input "90"
type input "89%"
type input "89"
type input "88%"
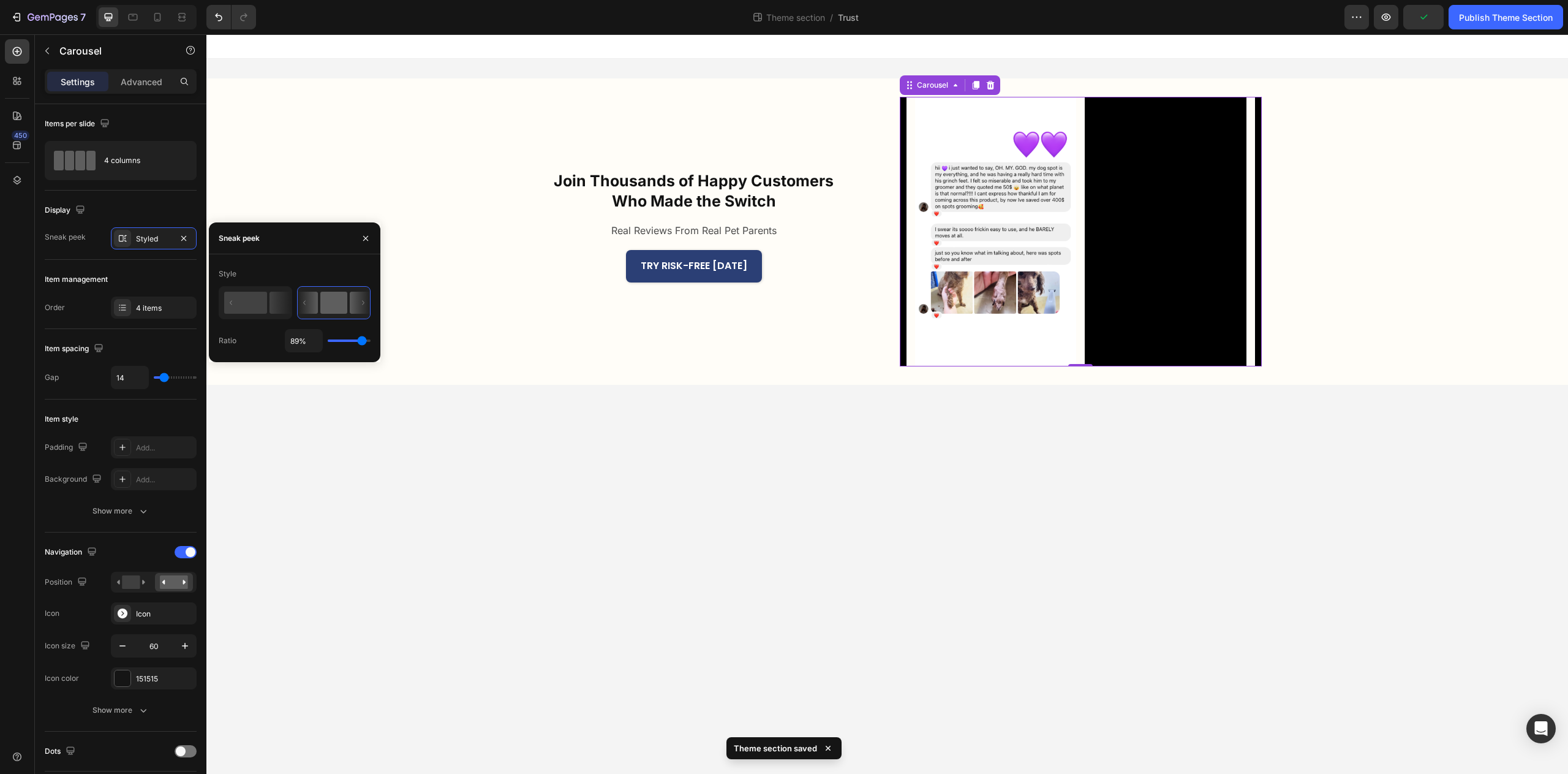
type input "88"
type input "87%"
type input "87"
type input "86%"
type input "86"
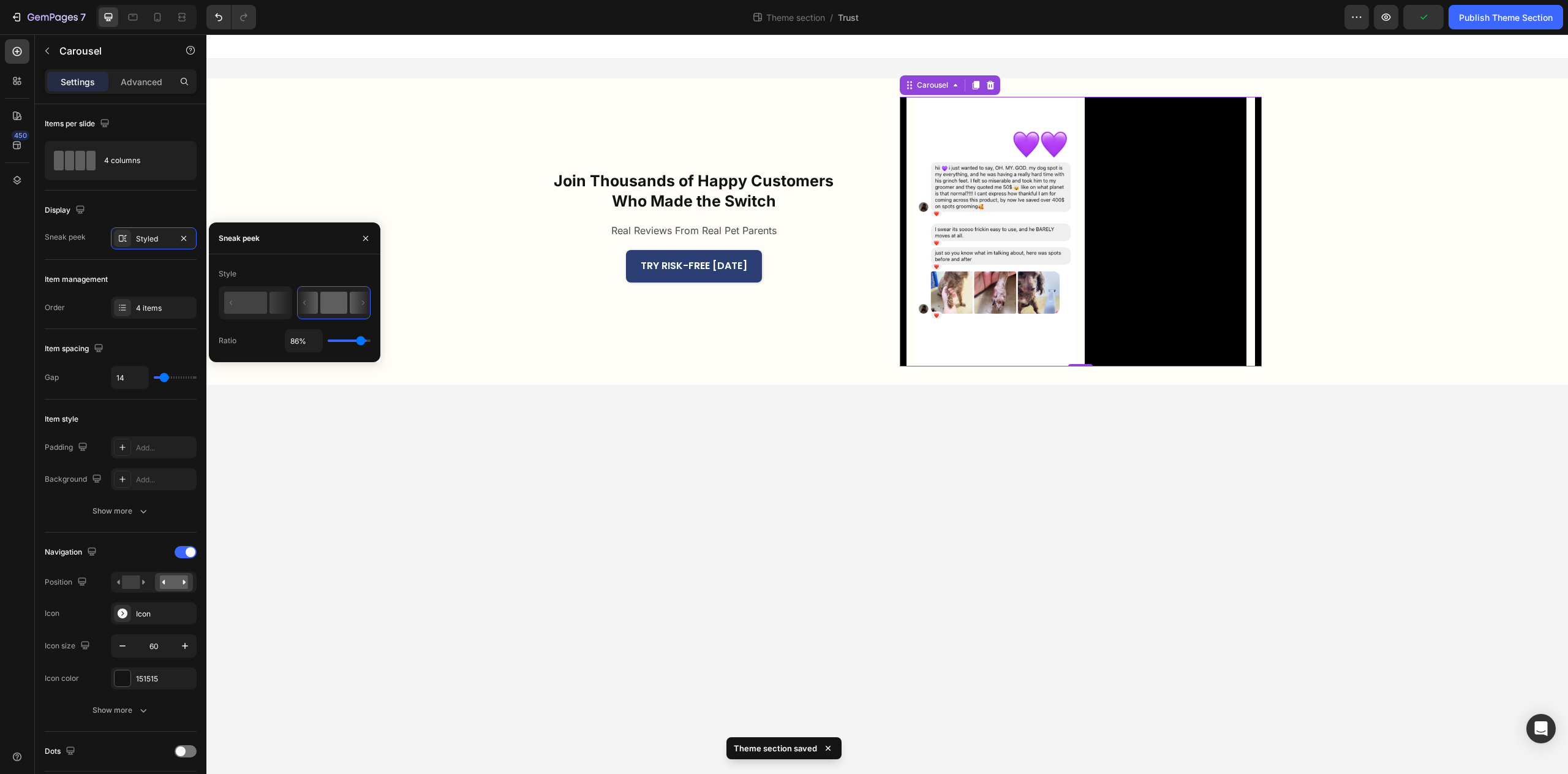
type input "85%"
type input "85"
type input "84%"
type input "84"
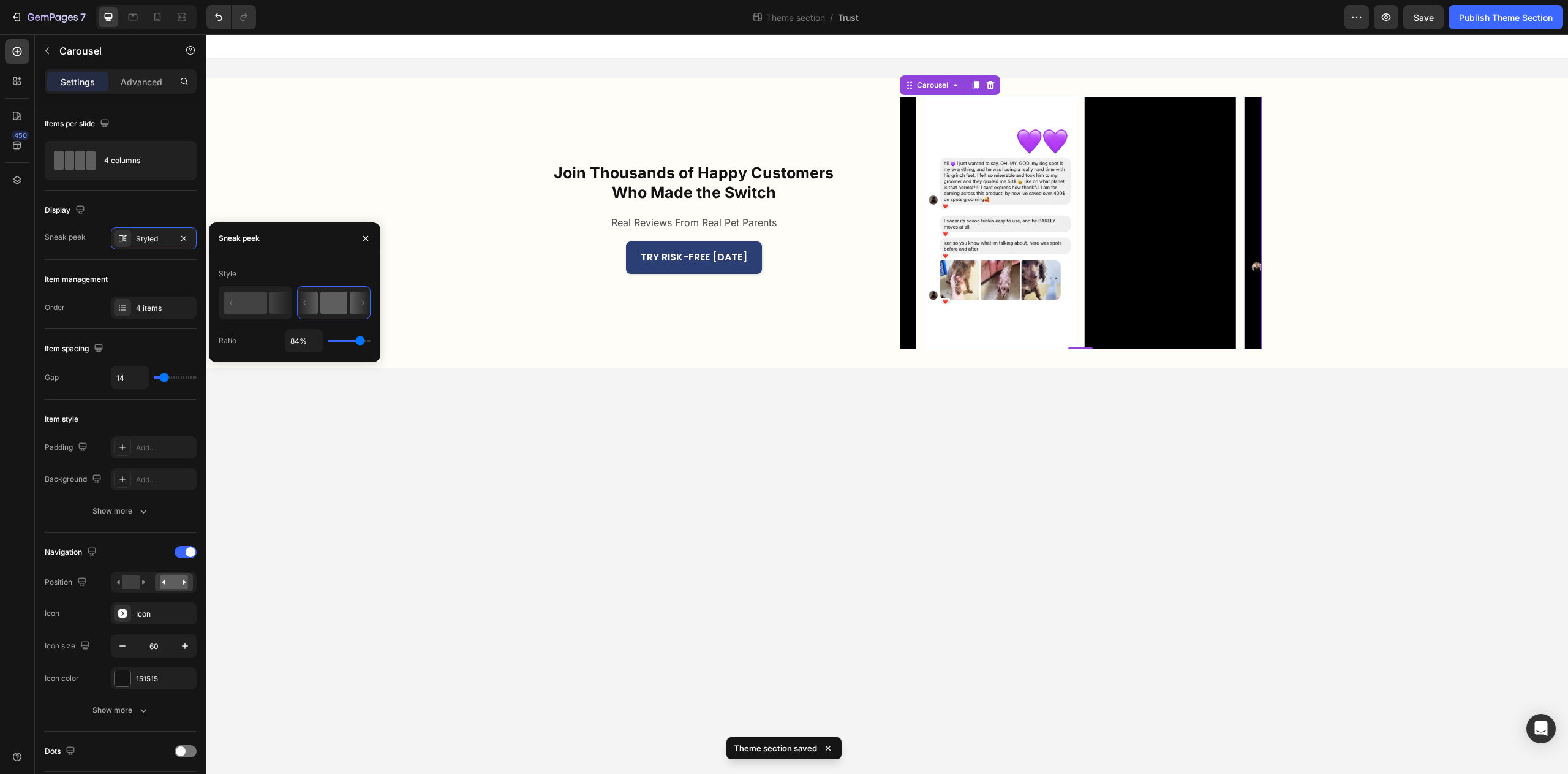
type input "85%"
type input "85"
type input "87%"
type input "87"
type input "88%"
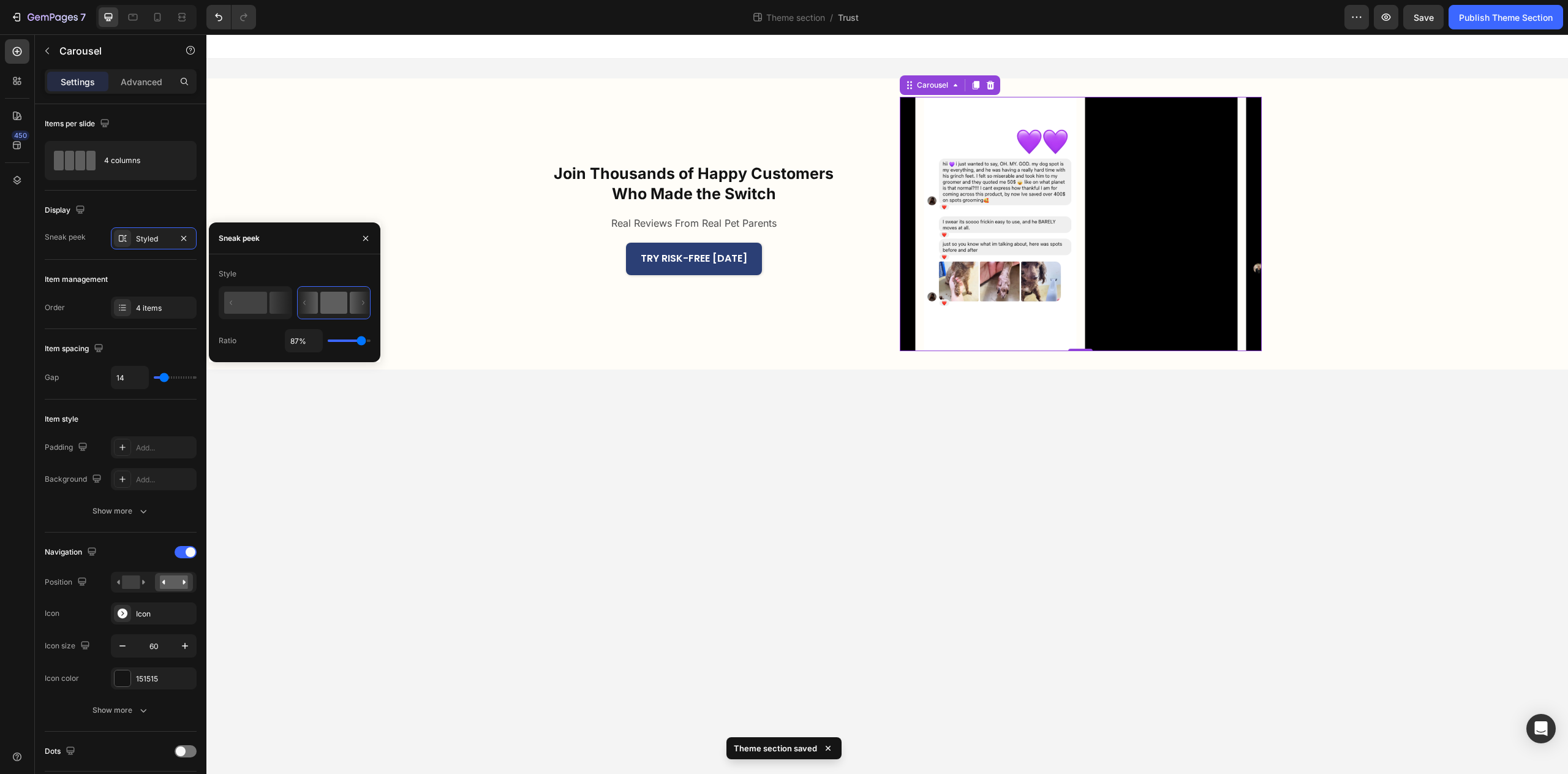
type input "88"
type input "94%"
type input "94"
type input "97%"
type input "97"
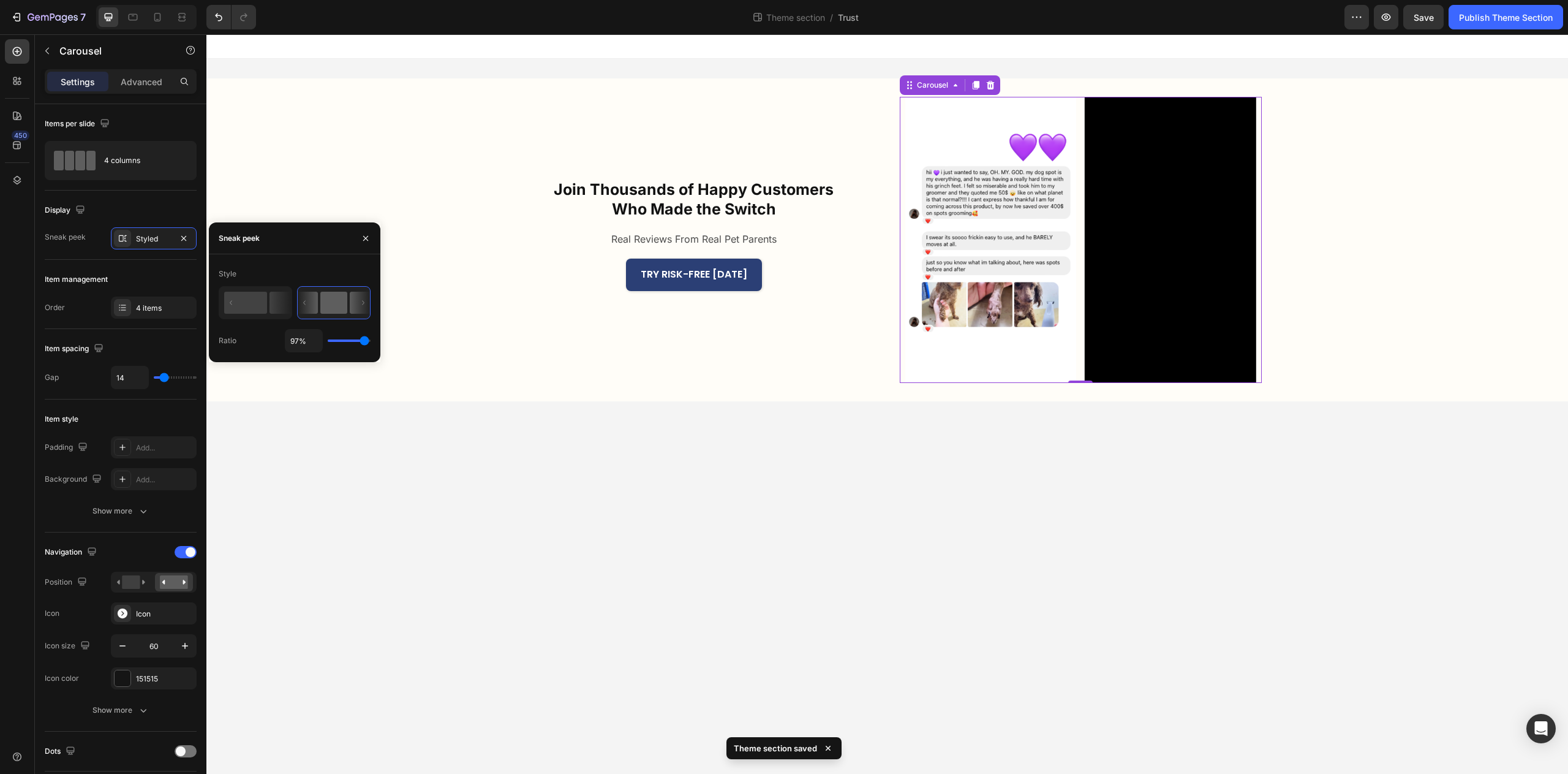
type input "100%"
type input "100"
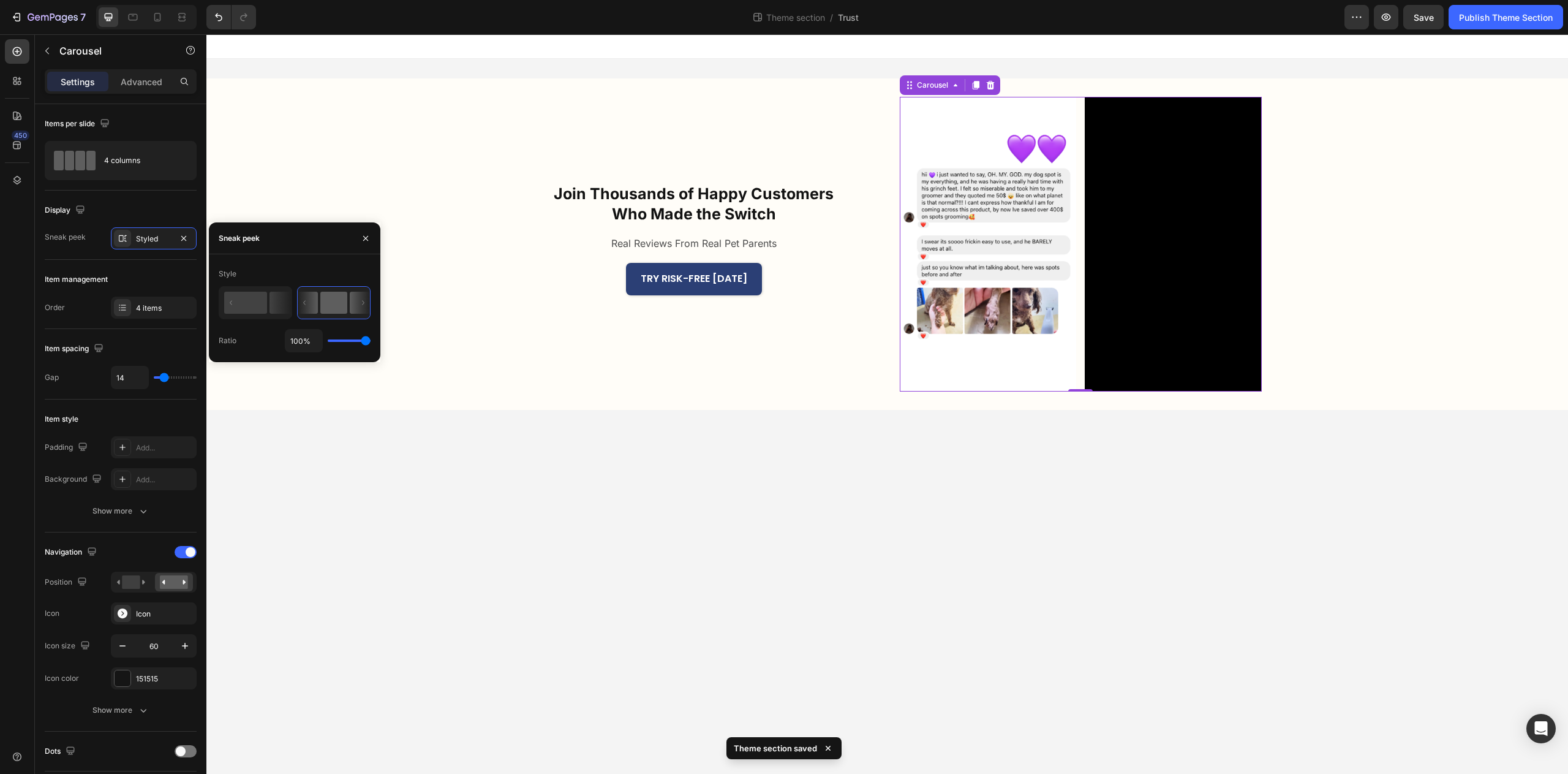
drag, startPoint x: 366, startPoint y: 345, endPoint x: 407, endPoint y: 345, distance: 41.0
click at [370, 342] on input "range" at bounding box center [349, 340] width 43 height 3
click at [1439, 11] on button "Save" at bounding box center [1423, 16] width 40 height 24
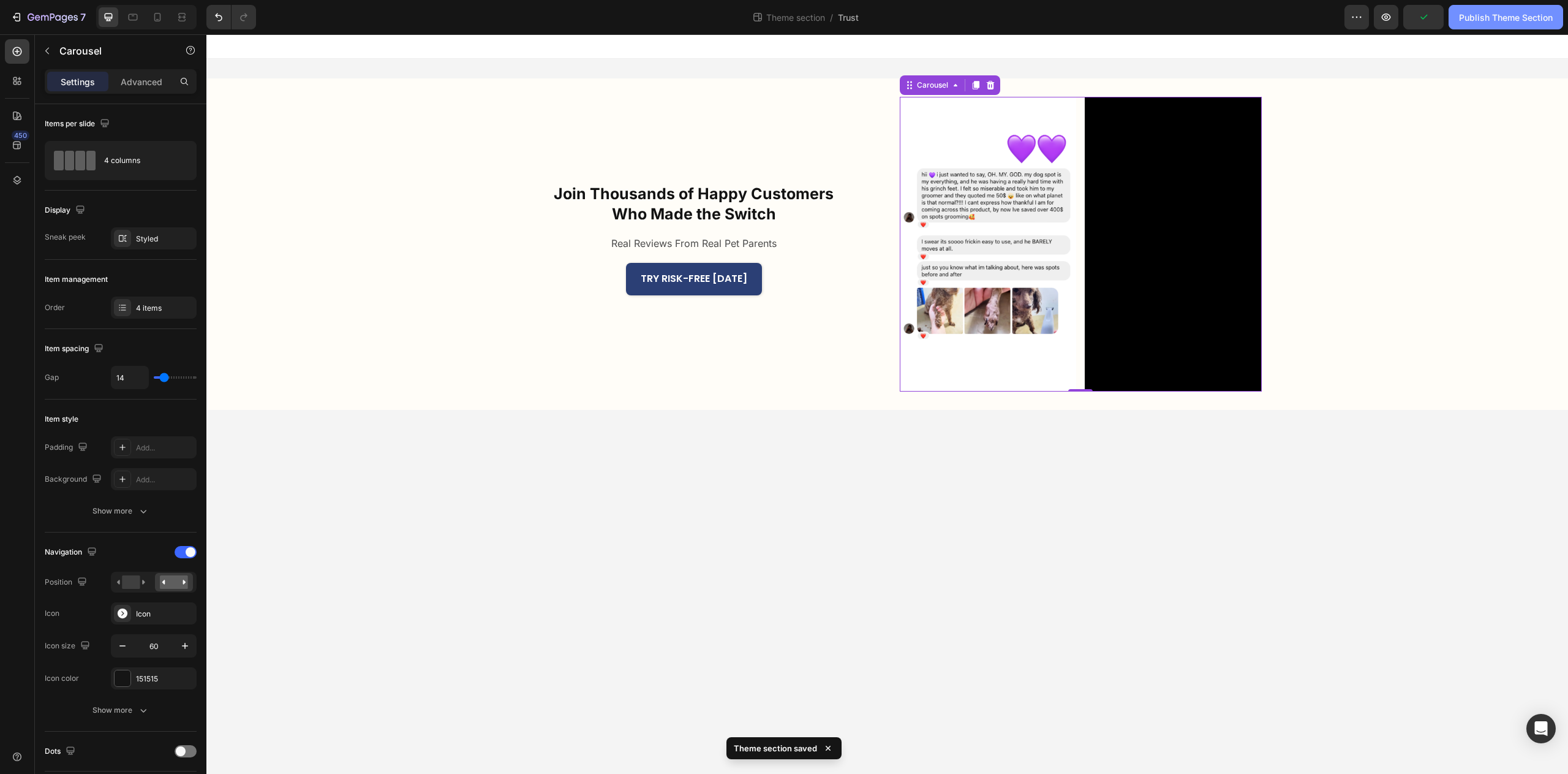
click at [1499, 18] on div "Publish Theme Section" at bounding box center [1506, 17] width 94 height 12
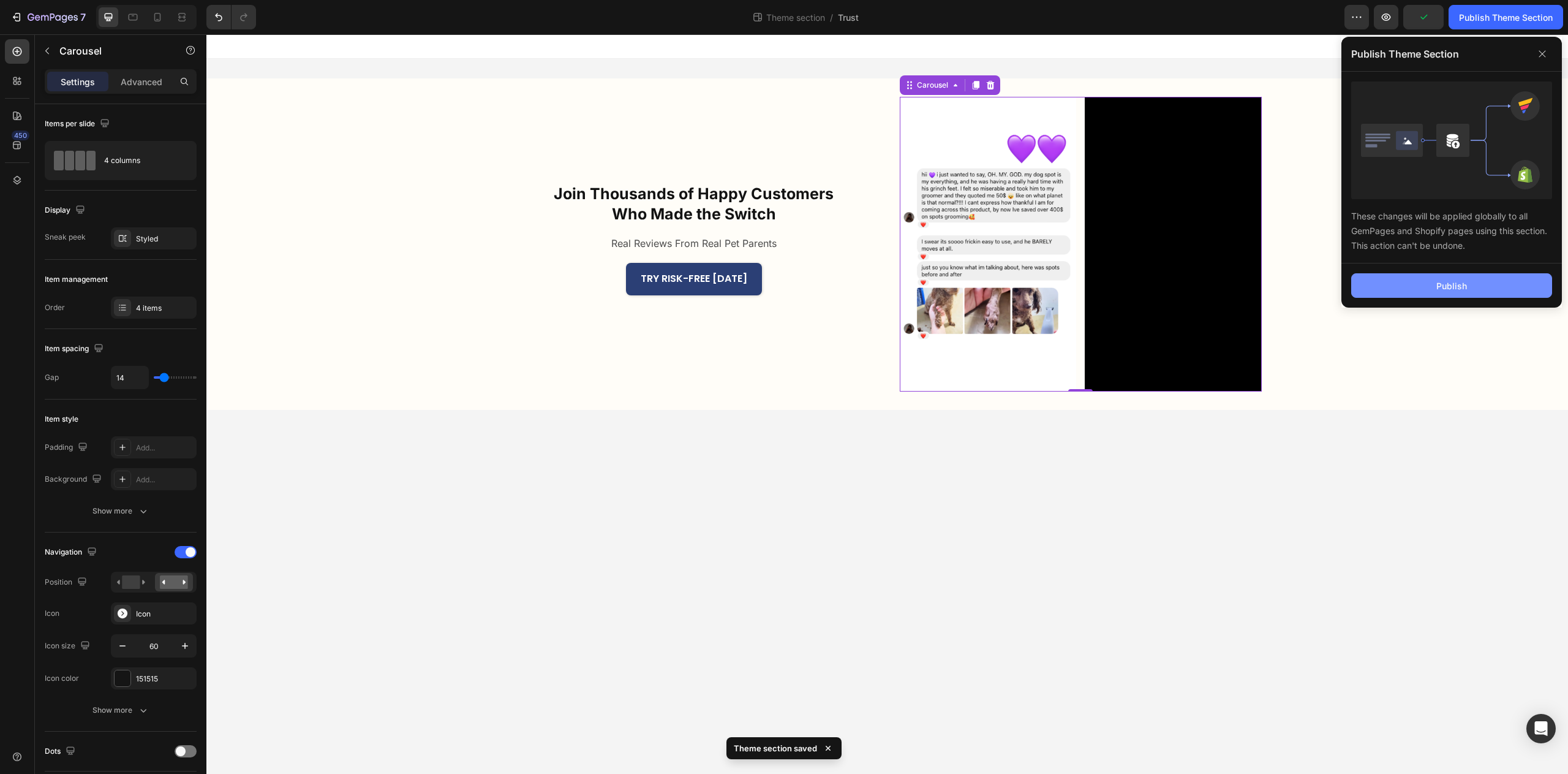
click at [1451, 286] on div "Publish" at bounding box center [1452, 286] width 30 height 12
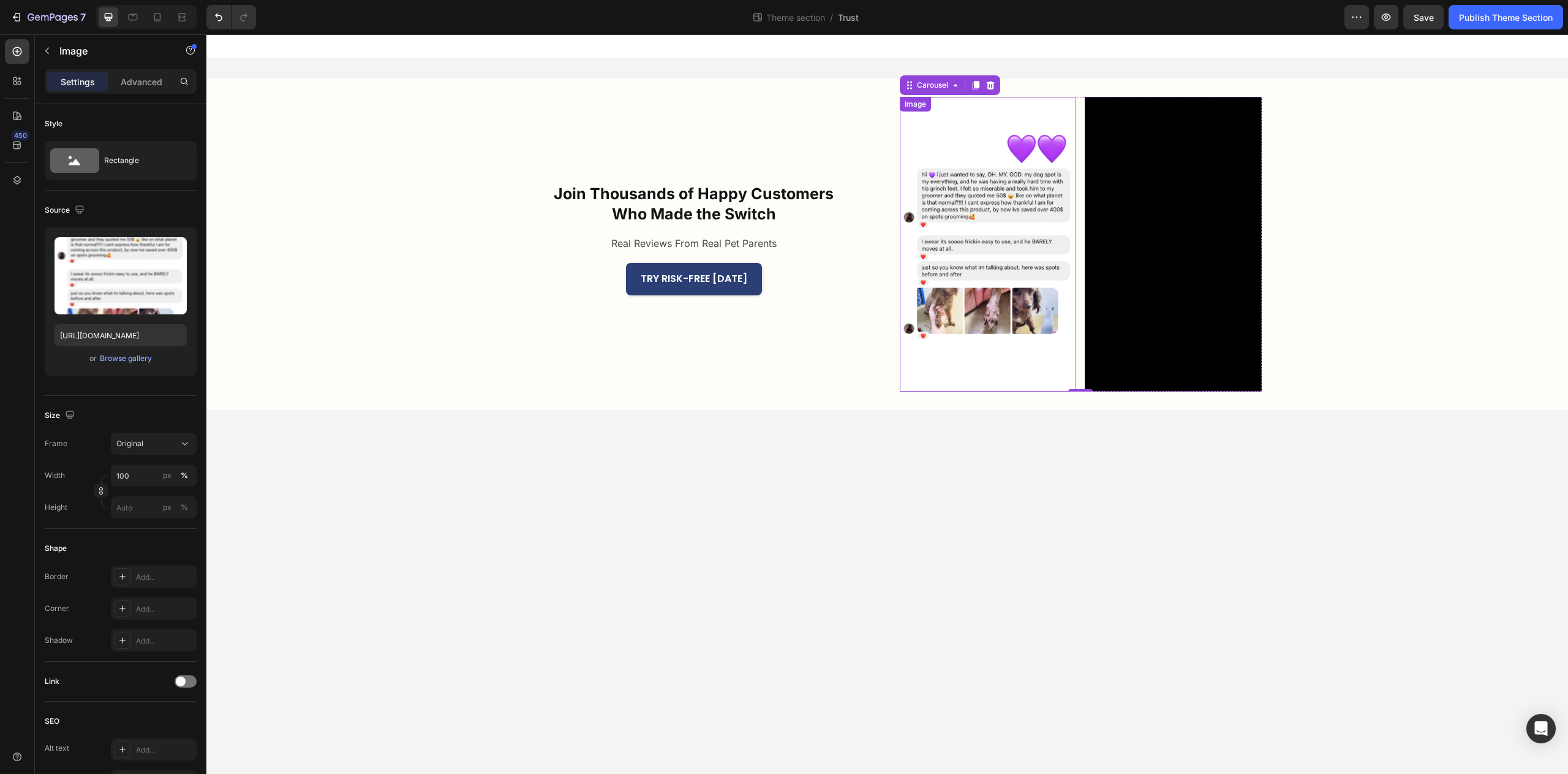
click at [962, 271] on img at bounding box center [988, 244] width 177 height 295
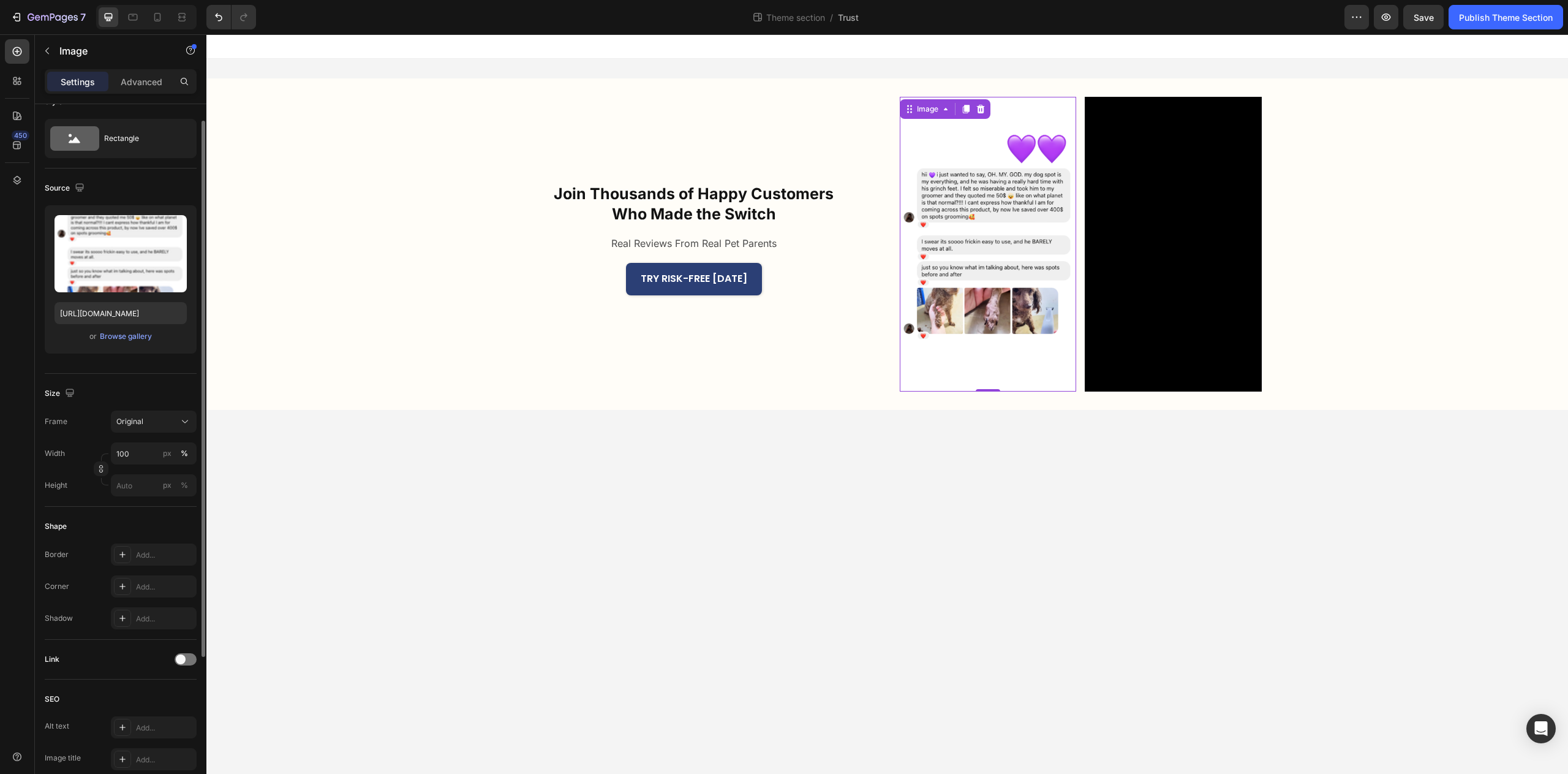
scroll to position [24, 0]
click at [126, 589] on div at bounding box center [122, 584] width 17 height 17
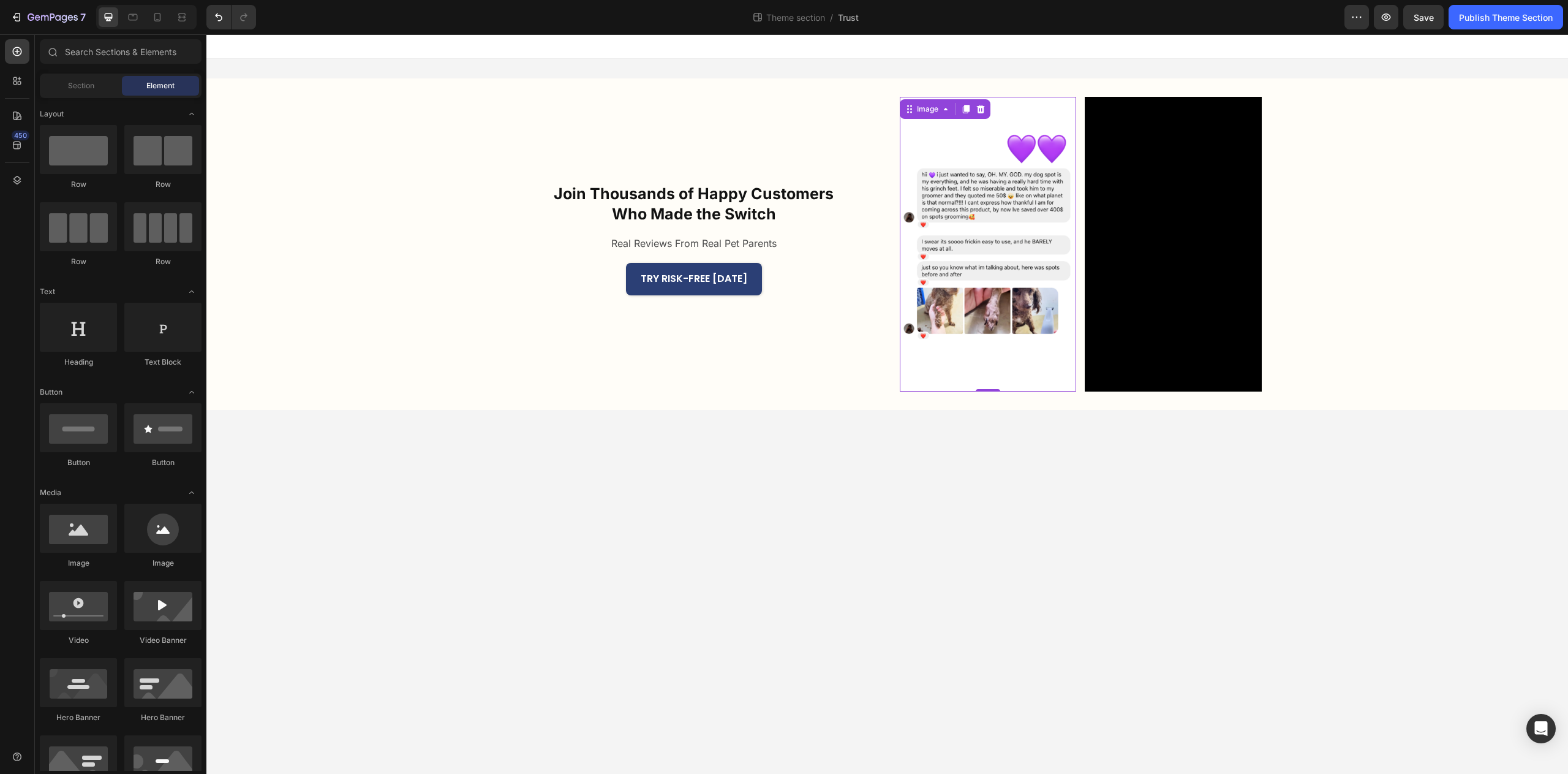
click at [896, 569] on body "Join Thousands of Happy Customers Who Made the Switch Heading Real Reviews From…" at bounding box center [887, 404] width 1362 height 740
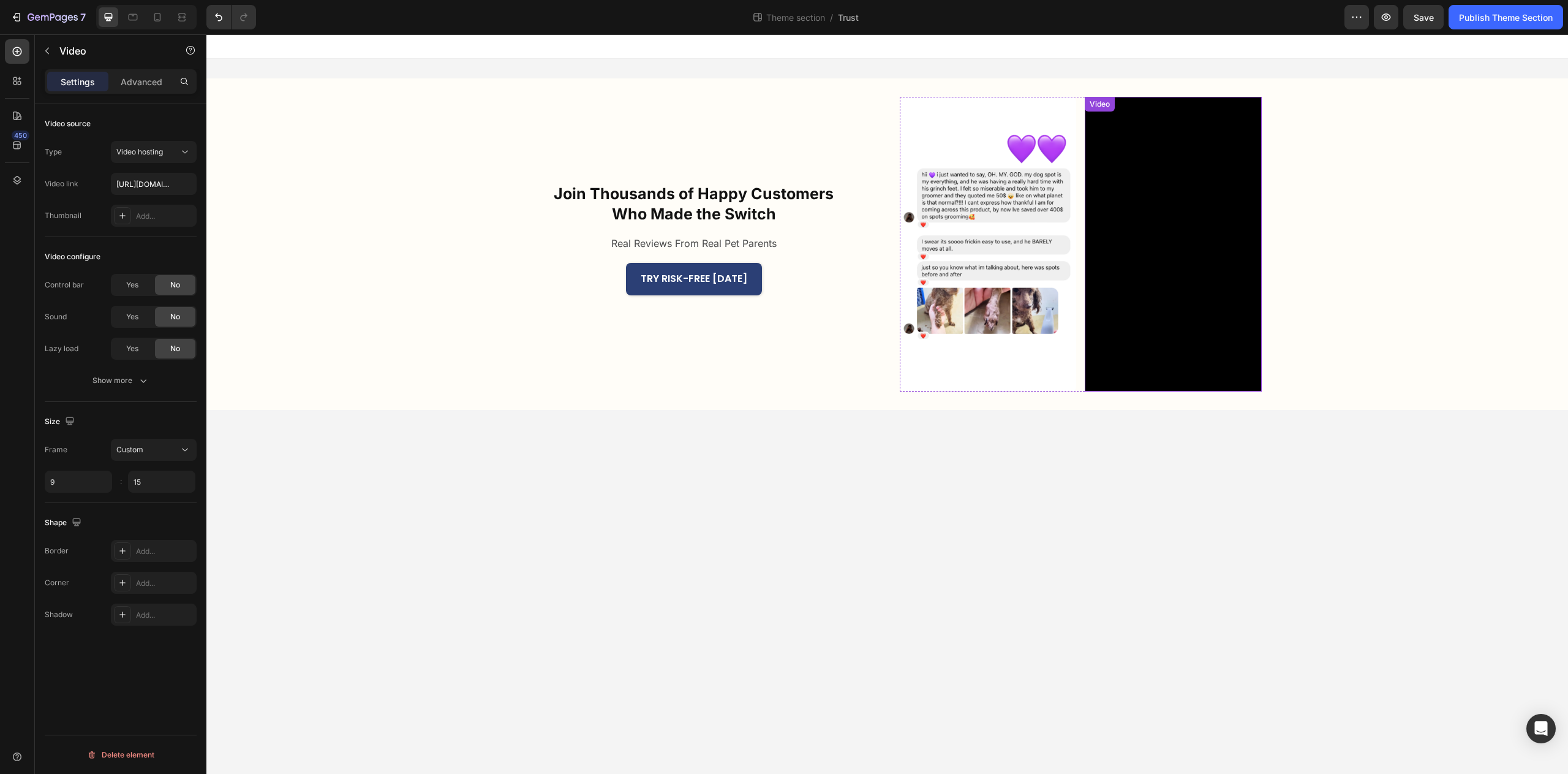
click at [1185, 353] on video at bounding box center [1174, 244] width 177 height 295
click at [145, 586] on div "Add..." at bounding box center [164, 583] width 58 height 11
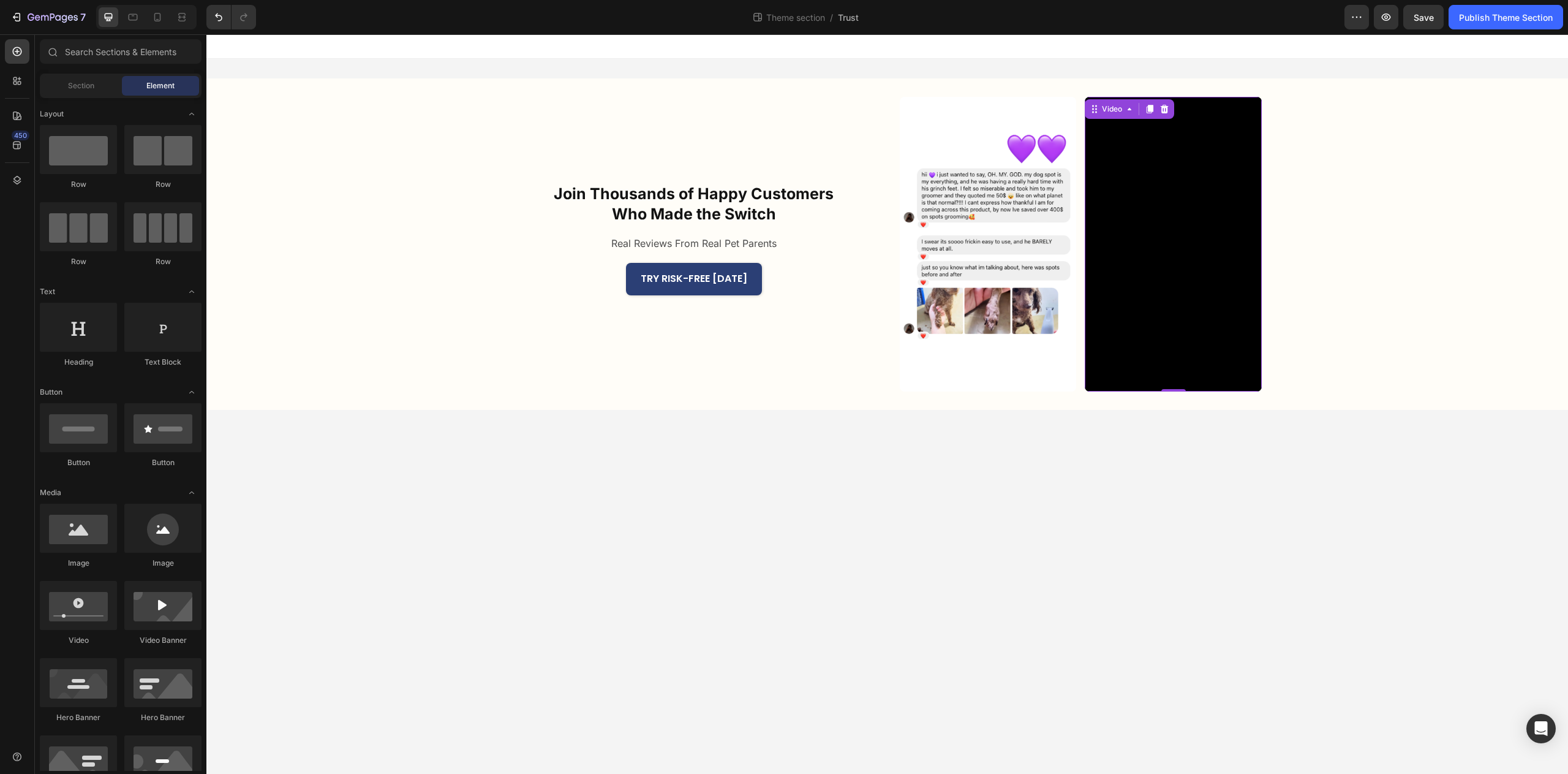
click at [1016, 534] on body "Join Thousands of Happy Customers Who Made the Switch Heading Real Reviews From…" at bounding box center [887, 404] width 1362 height 740
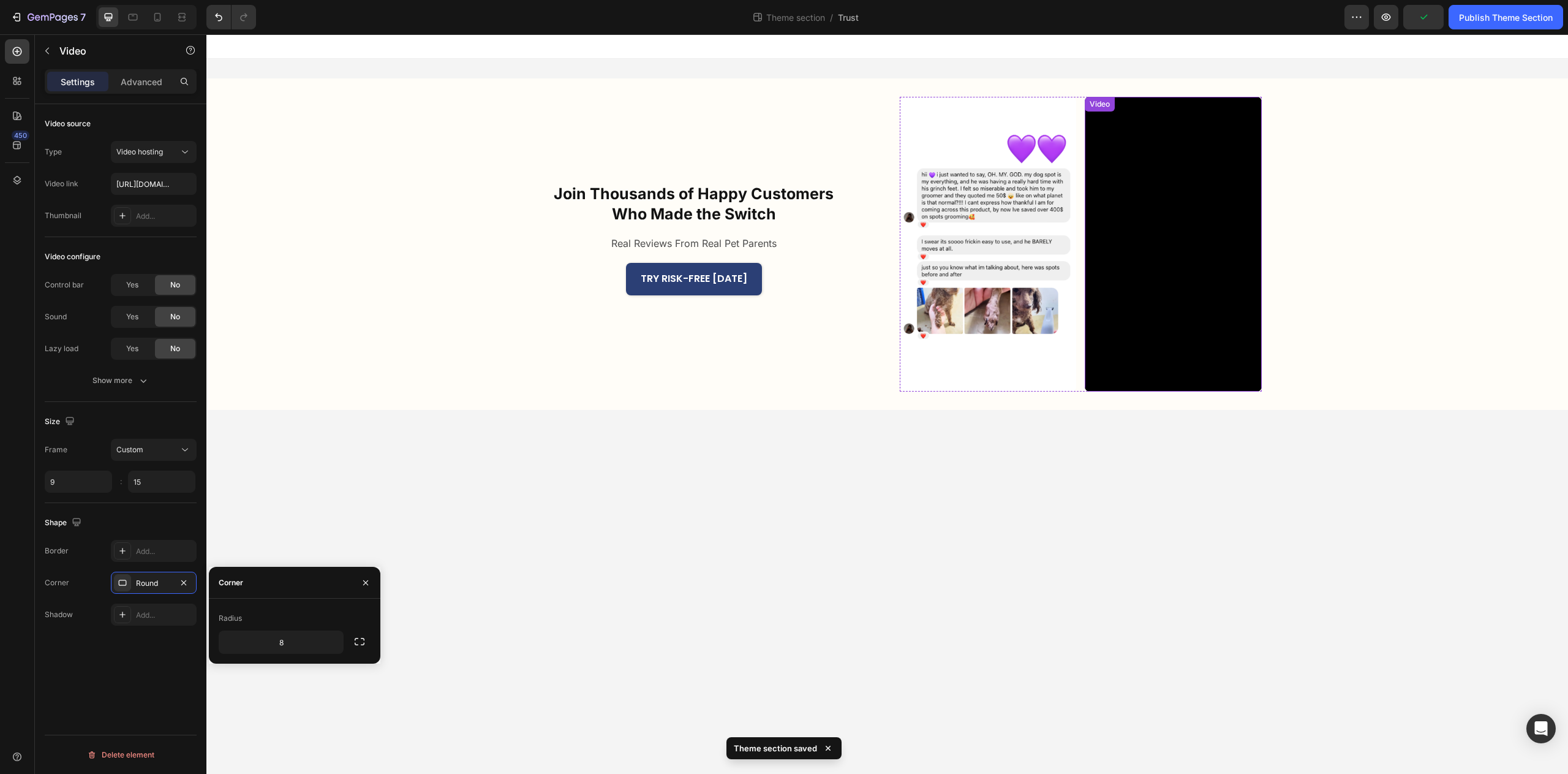
click at [1150, 371] on video at bounding box center [1174, 244] width 177 height 295
click at [304, 644] on input "8" at bounding box center [281, 642] width 124 height 22
type input "1"
type input "20"
click at [945, 370] on img at bounding box center [988, 244] width 177 height 295
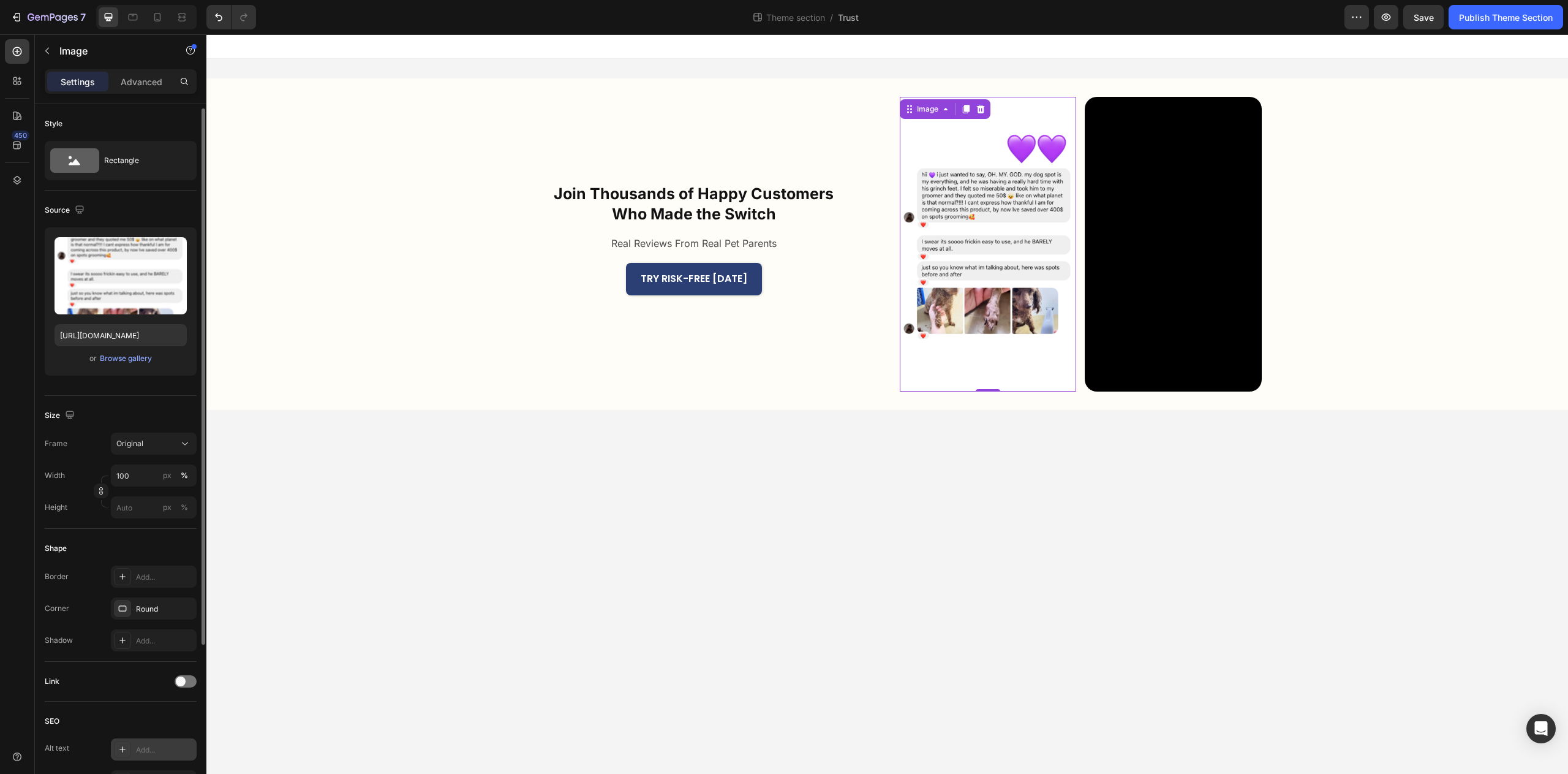
scroll to position [104, 0]
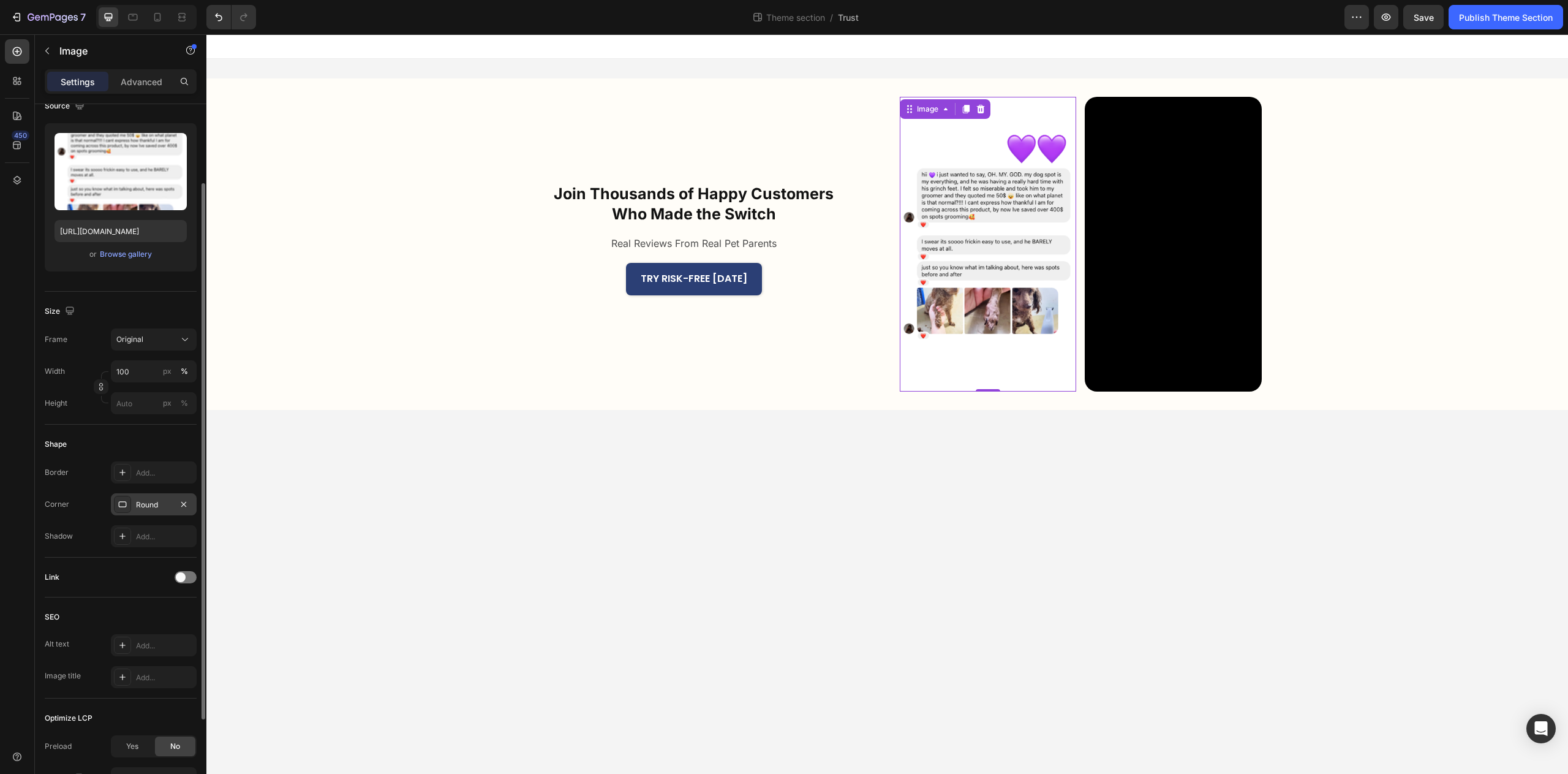
click at [156, 499] on div "Round" at bounding box center [153, 504] width 36 height 11
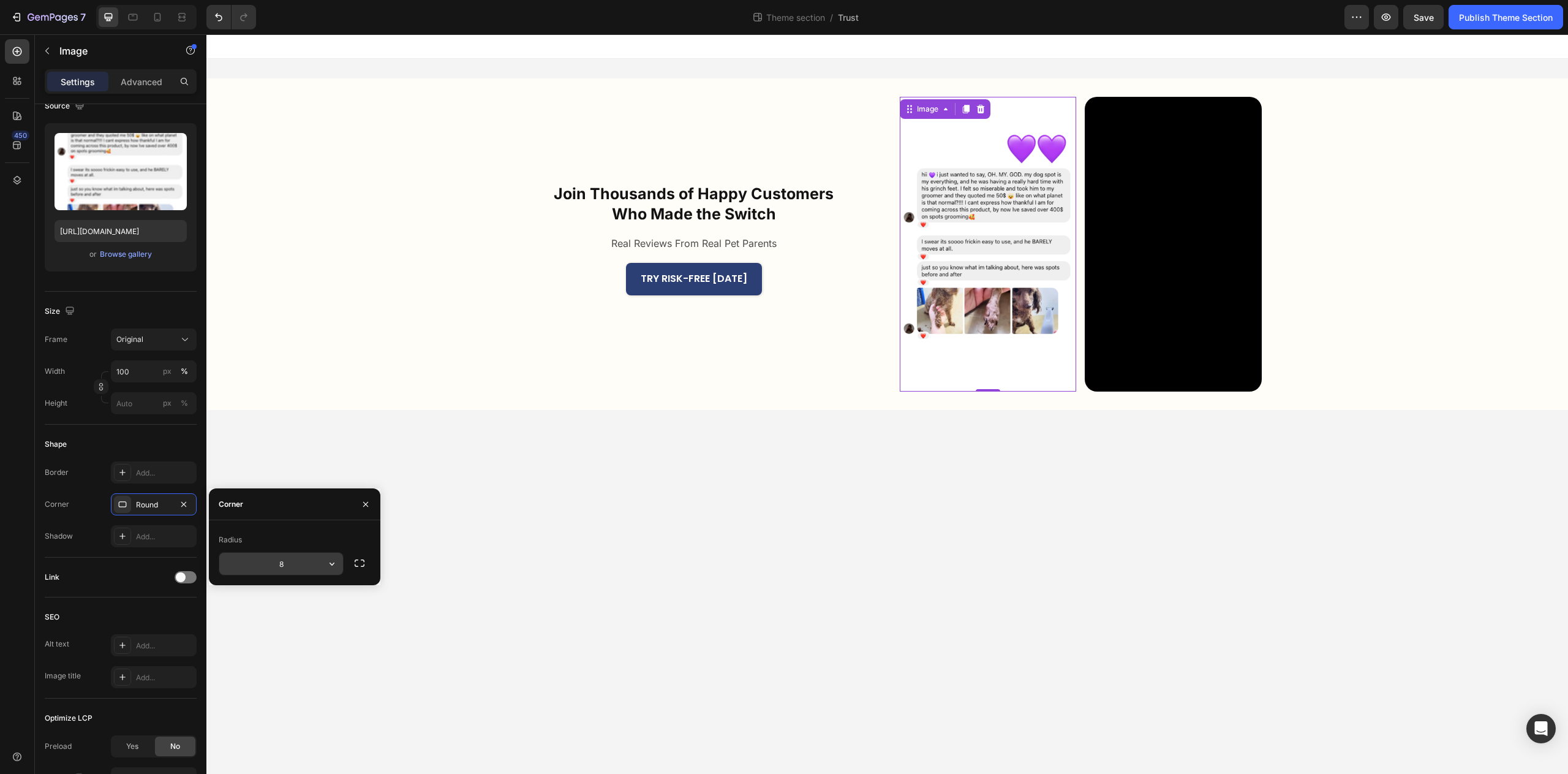
click at [282, 564] on input "8" at bounding box center [281, 563] width 124 height 22
type input "20"
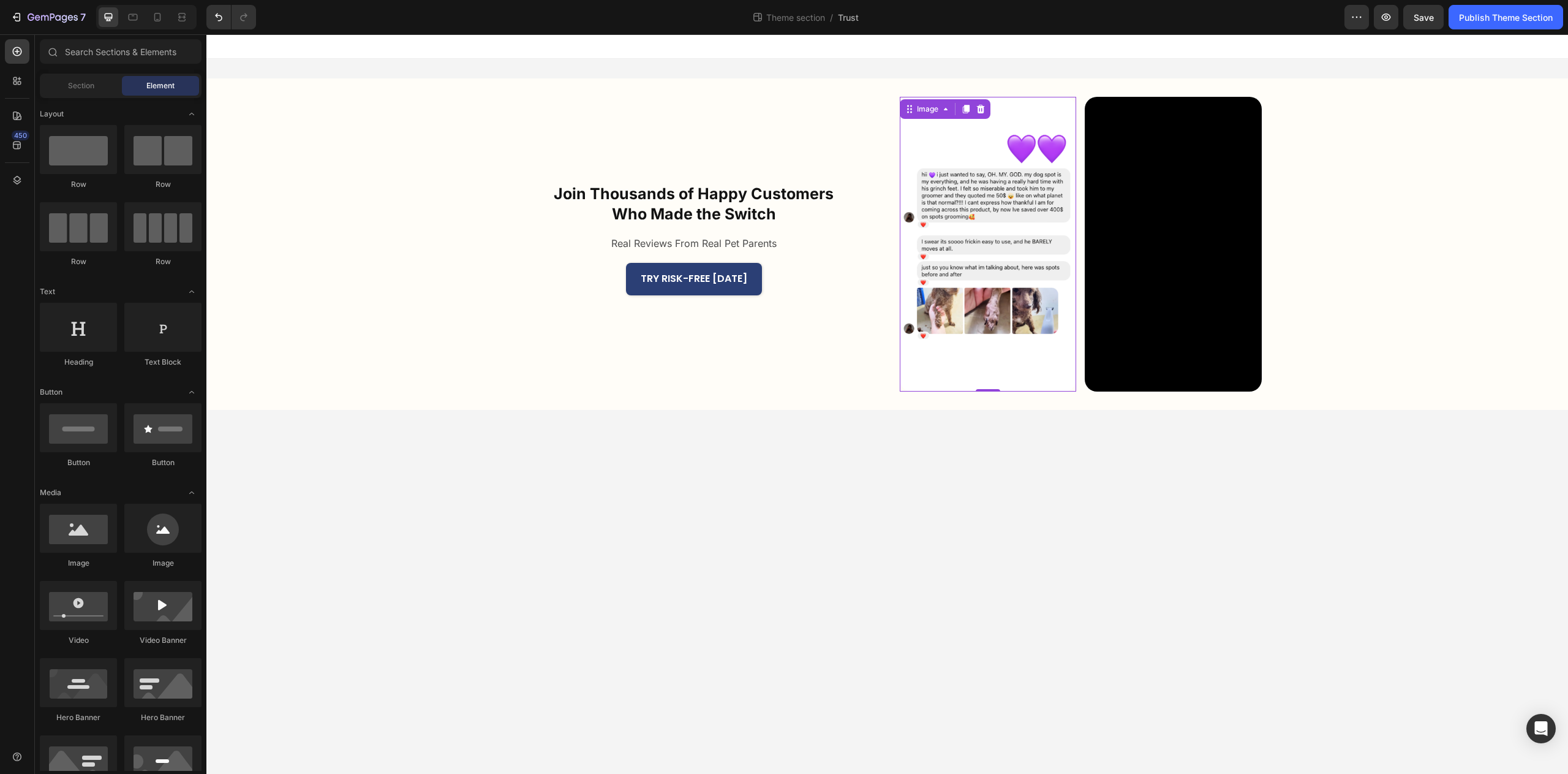
click at [964, 608] on body "Join Thousands of Happy Customers Who Made the Switch Heading Real Reviews From…" at bounding box center [887, 404] width 1362 height 740
click at [923, 246] on icon "Carousel Back Arrow" at bounding box center [919, 245] width 16 height 16
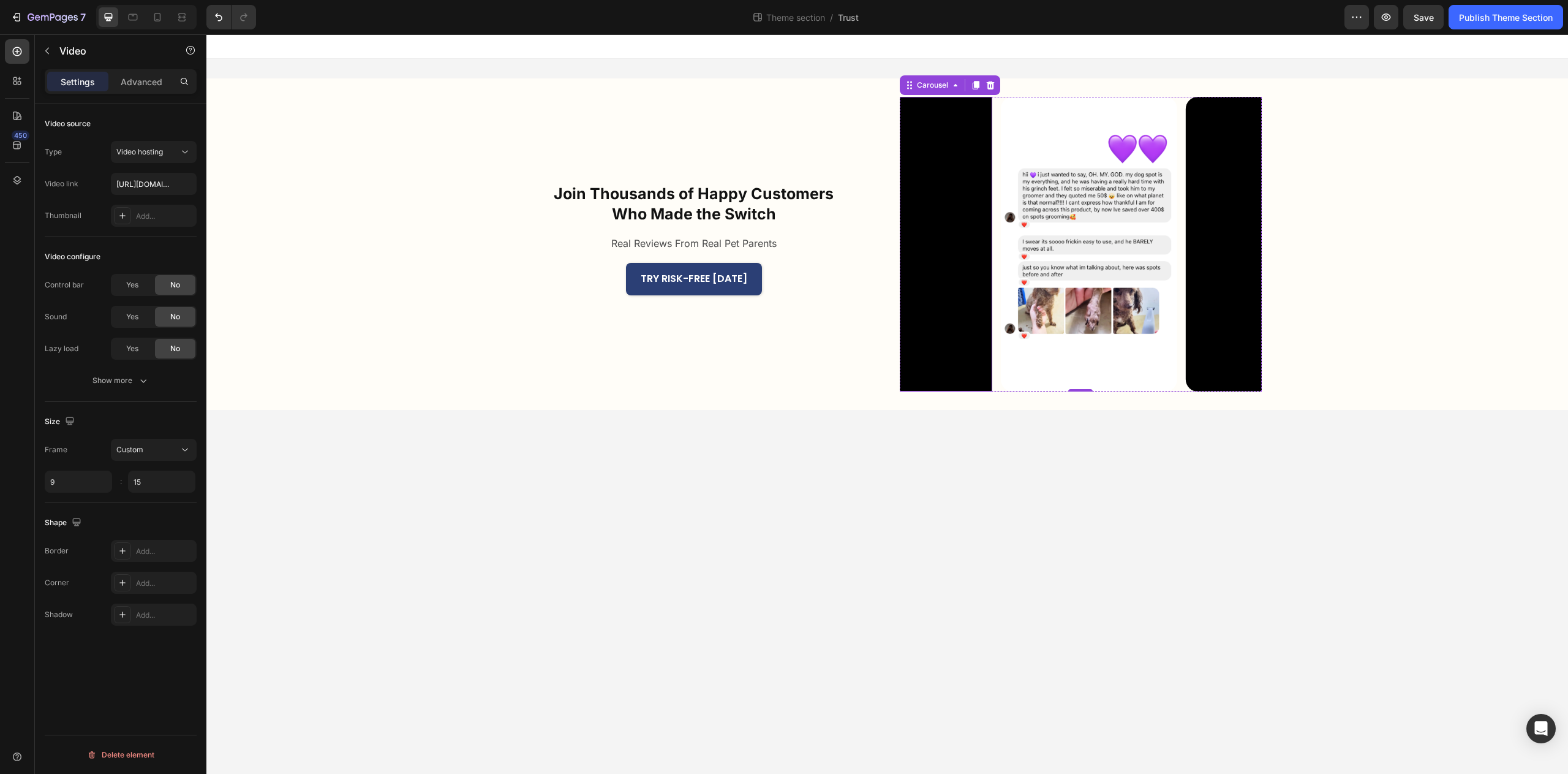
click at [954, 313] on video at bounding box center [904, 244] width 177 height 295
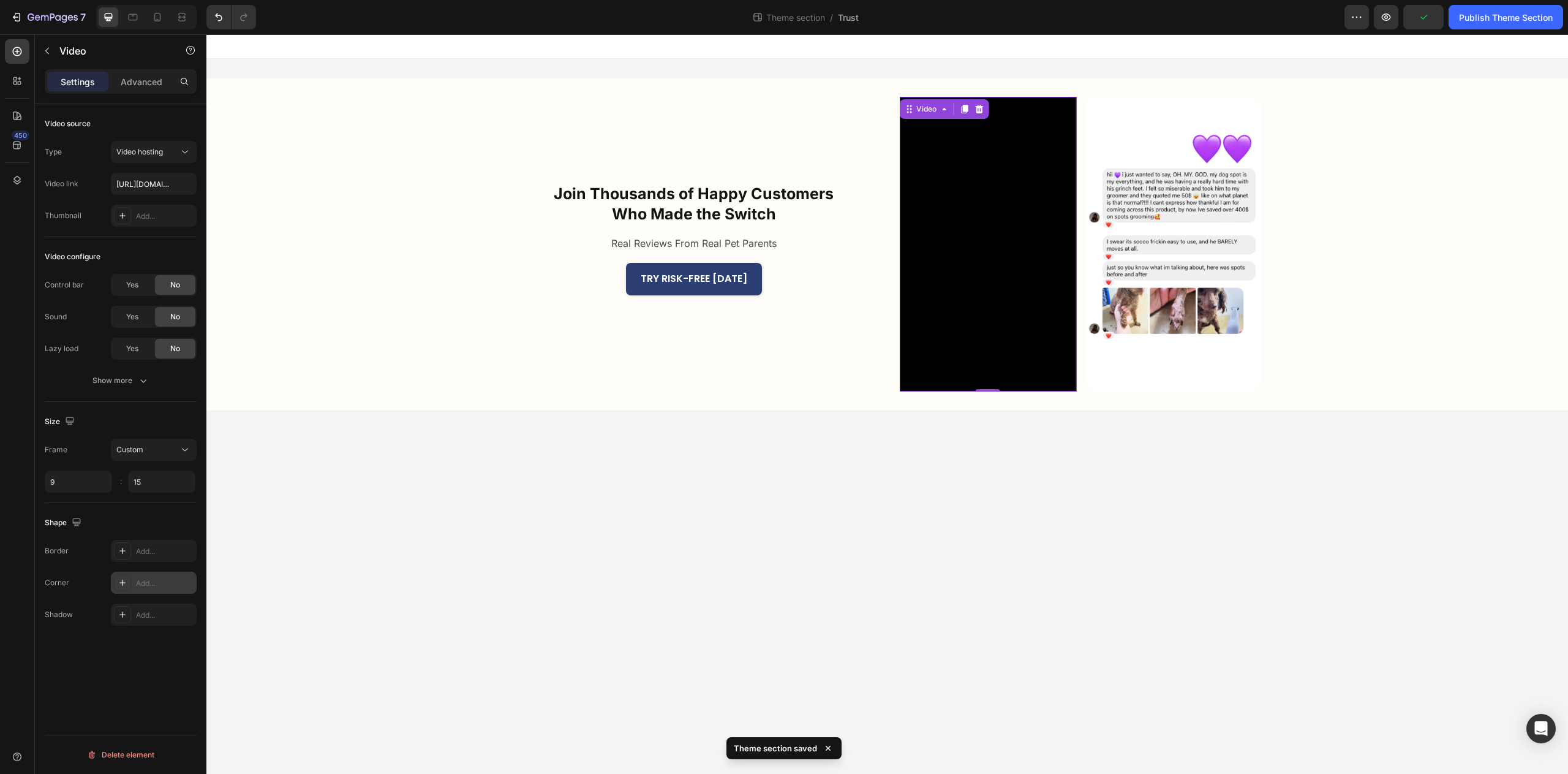
click at [149, 586] on div "Add..." at bounding box center [164, 583] width 58 height 11
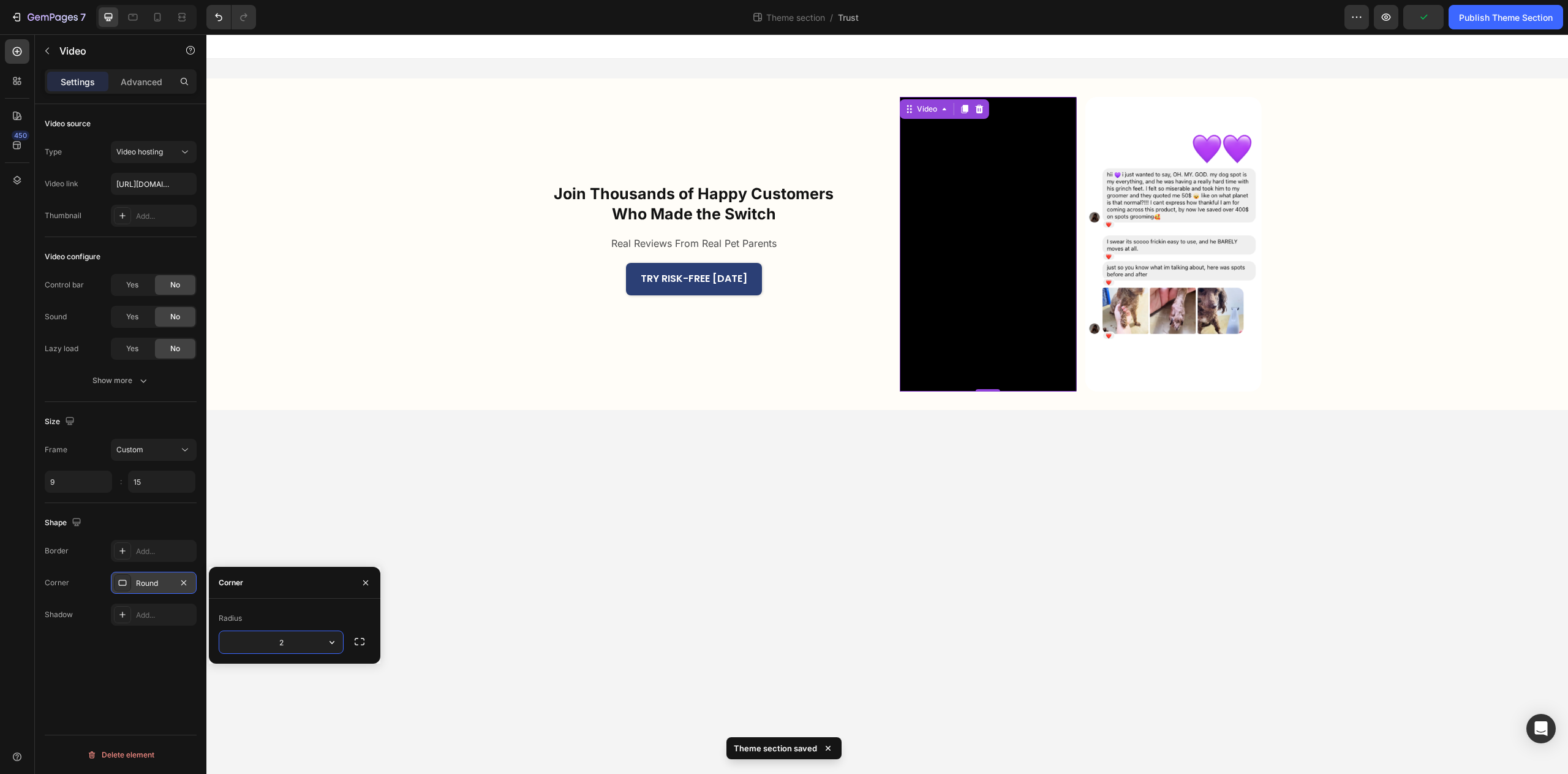
type input "20"
click at [923, 241] on icon "Carousel Back Arrow" at bounding box center [919, 245] width 16 height 16
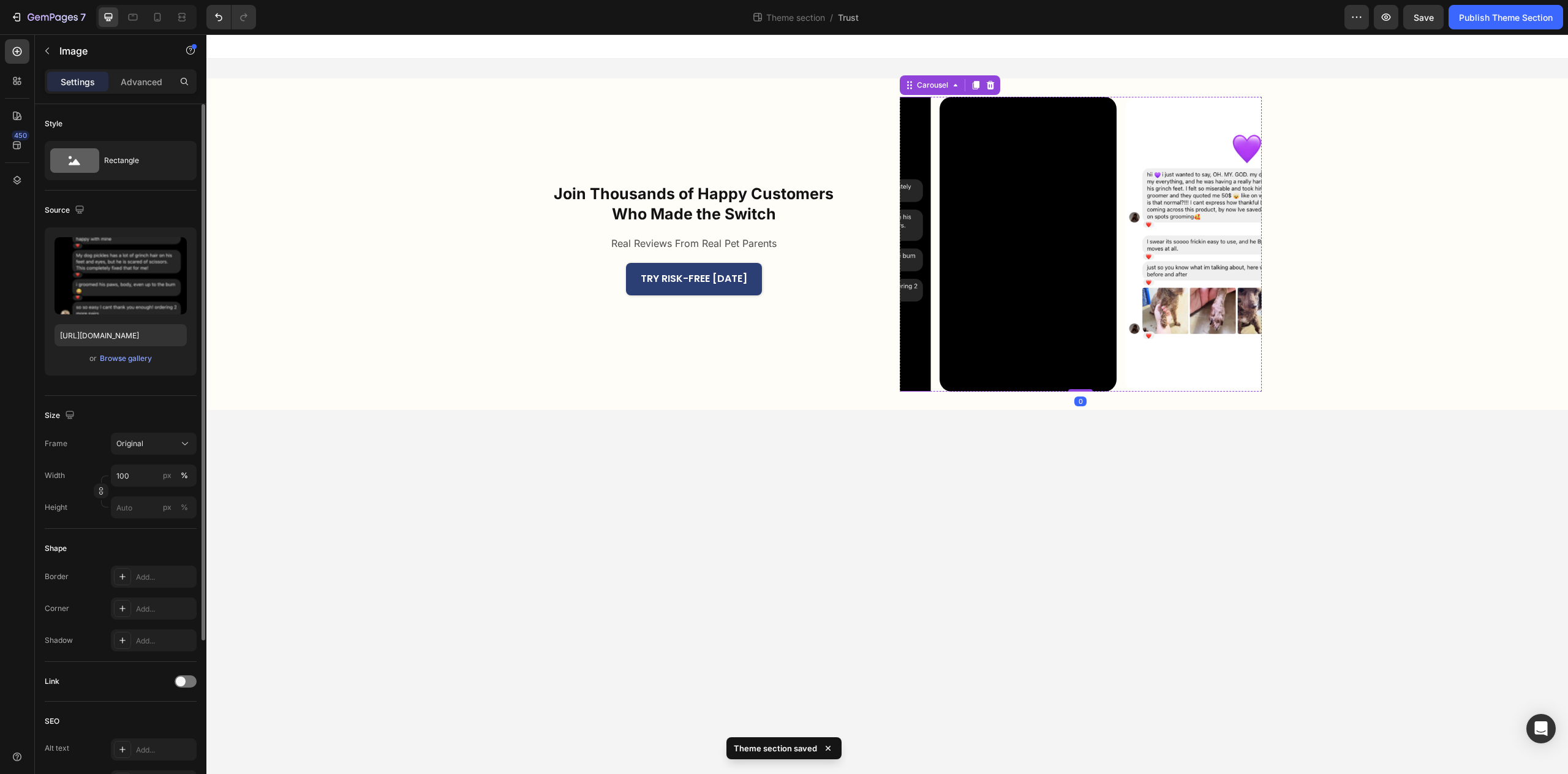
click at [911, 295] on img at bounding box center [842, 244] width 177 height 295
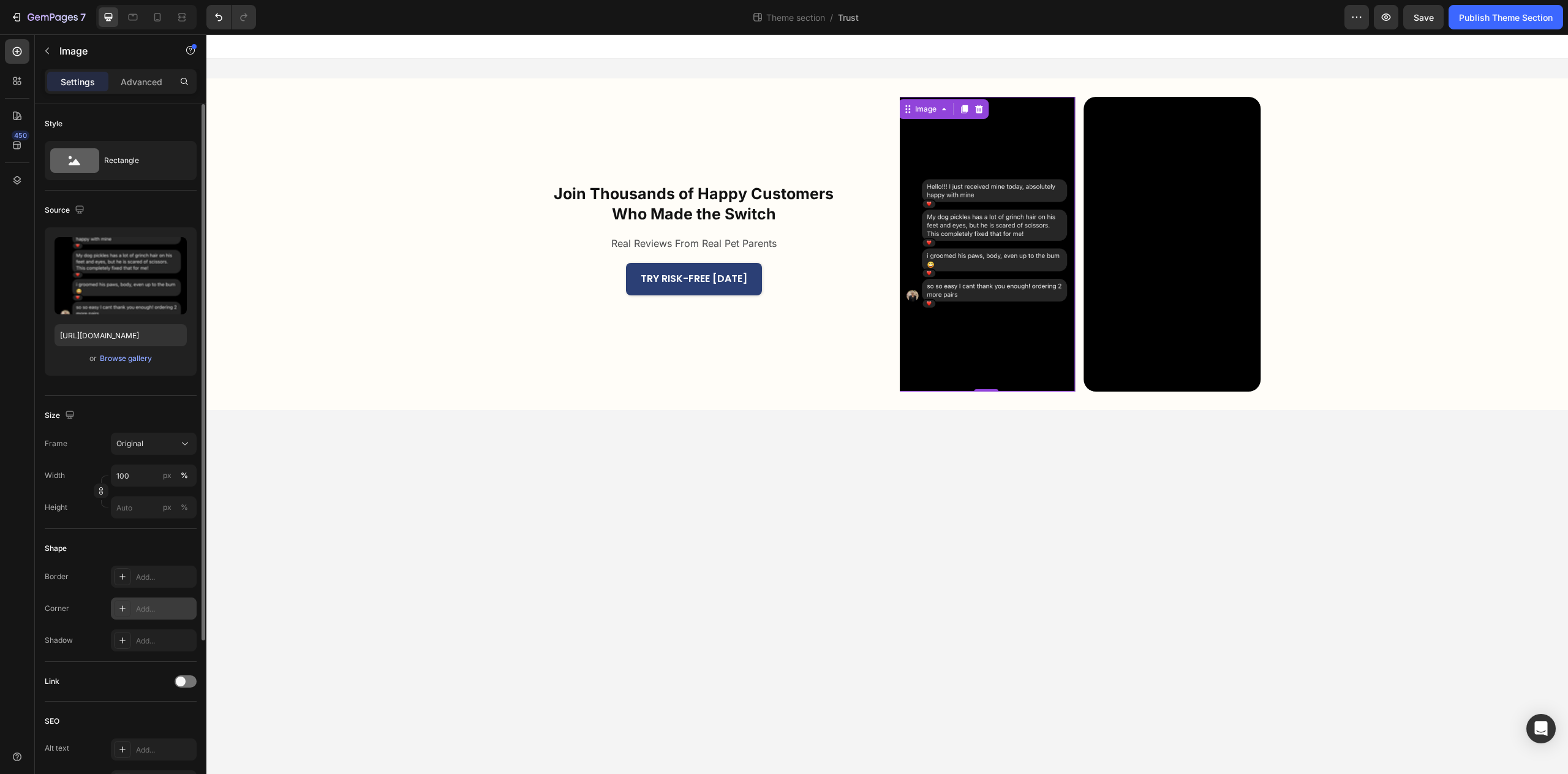
click at [150, 612] on div "Add..." at bounding box center [164, 609] width 58 height 11
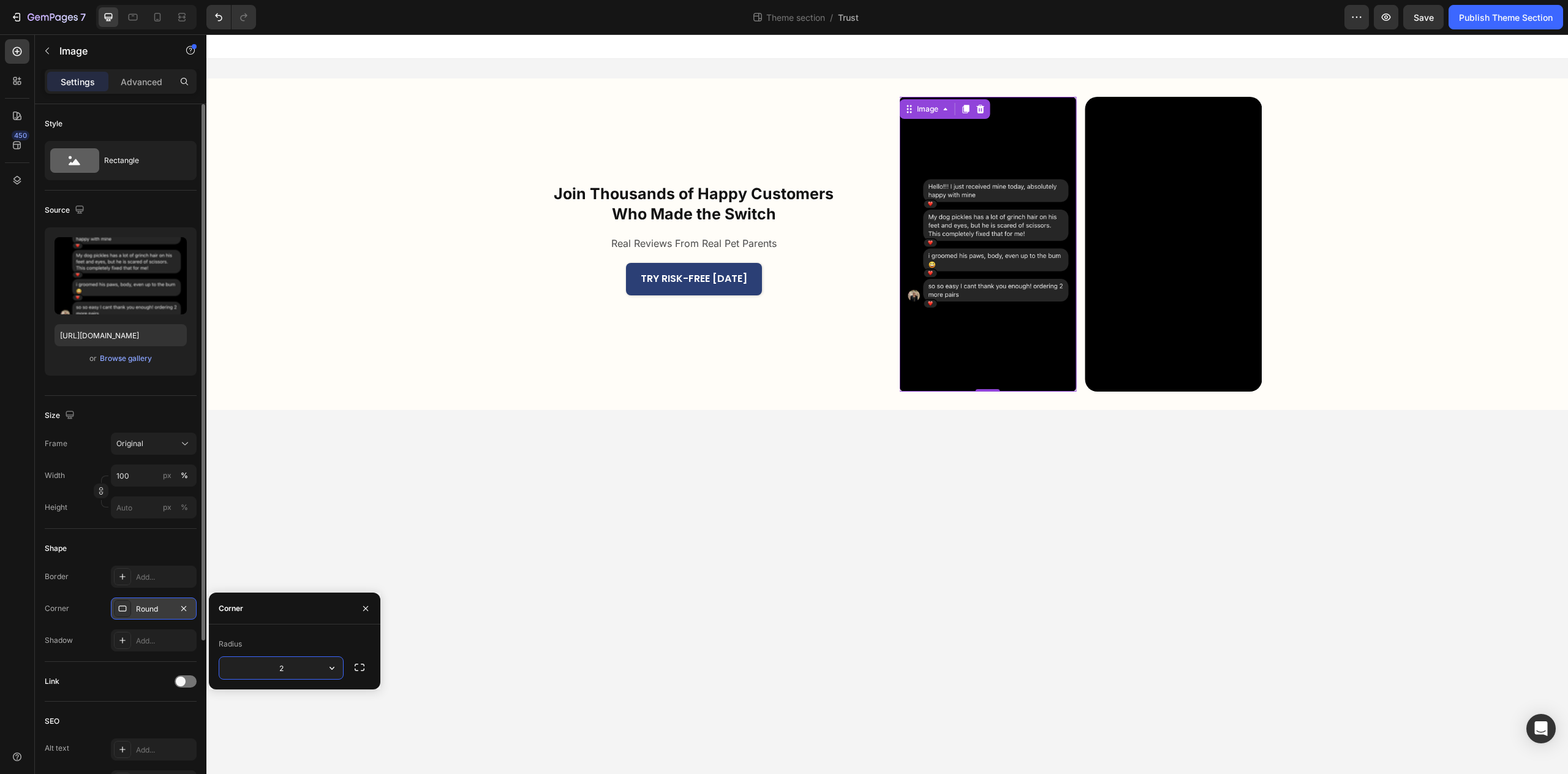
type input "20"
drag, startPoint x: 906, startPoint y: 655, endPoint x: 928, endPoint y: 626, distance: 36.4
click at [908, 653] on body "Join Thousands of Happy Customers Who Made the Switch Heading Real Reviews From…" at bounding box center [887, 404] width 1362 height 740
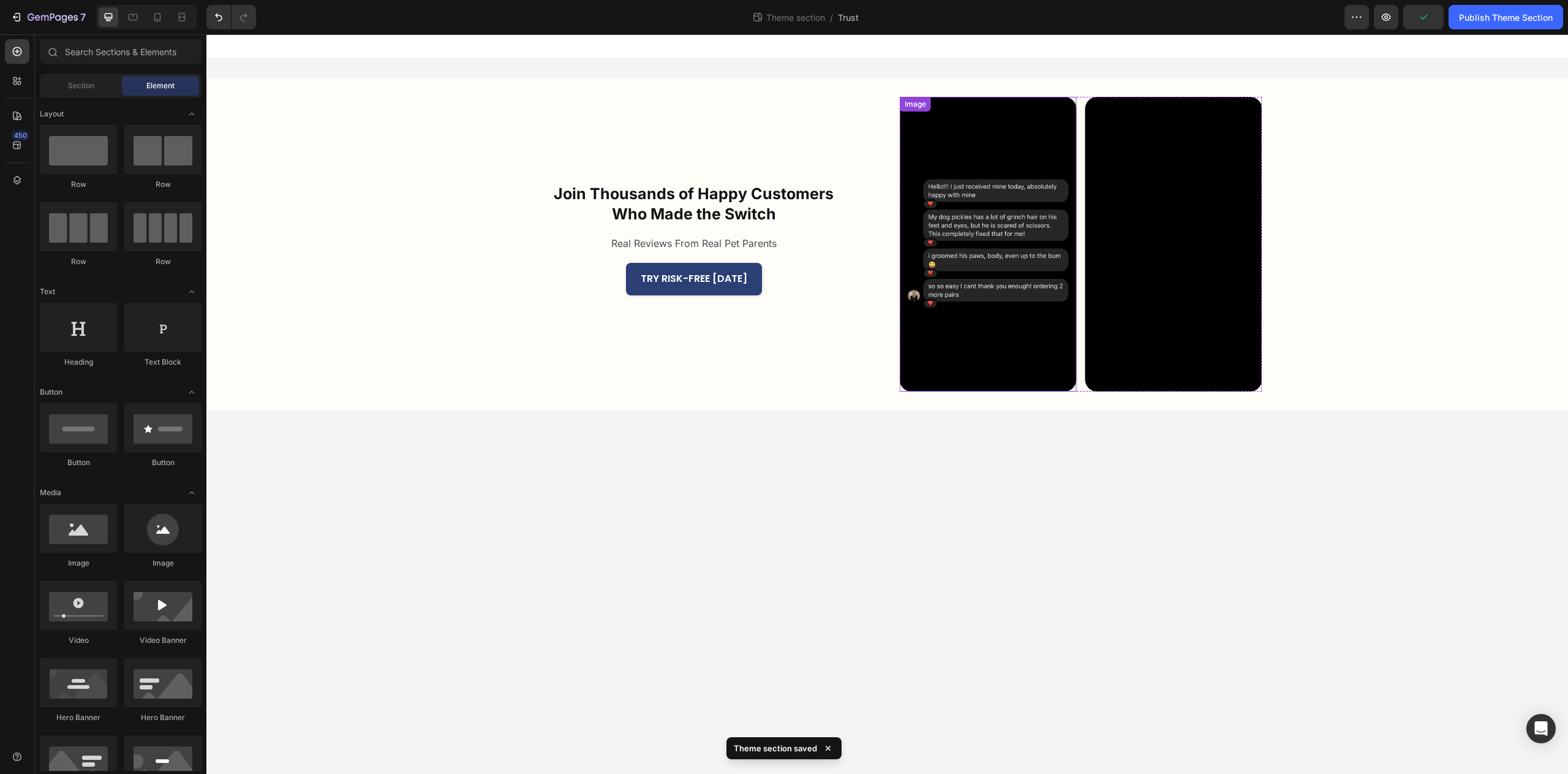
click at [1000, 385] on img at bounding box center [988, 244] width 177 height 295
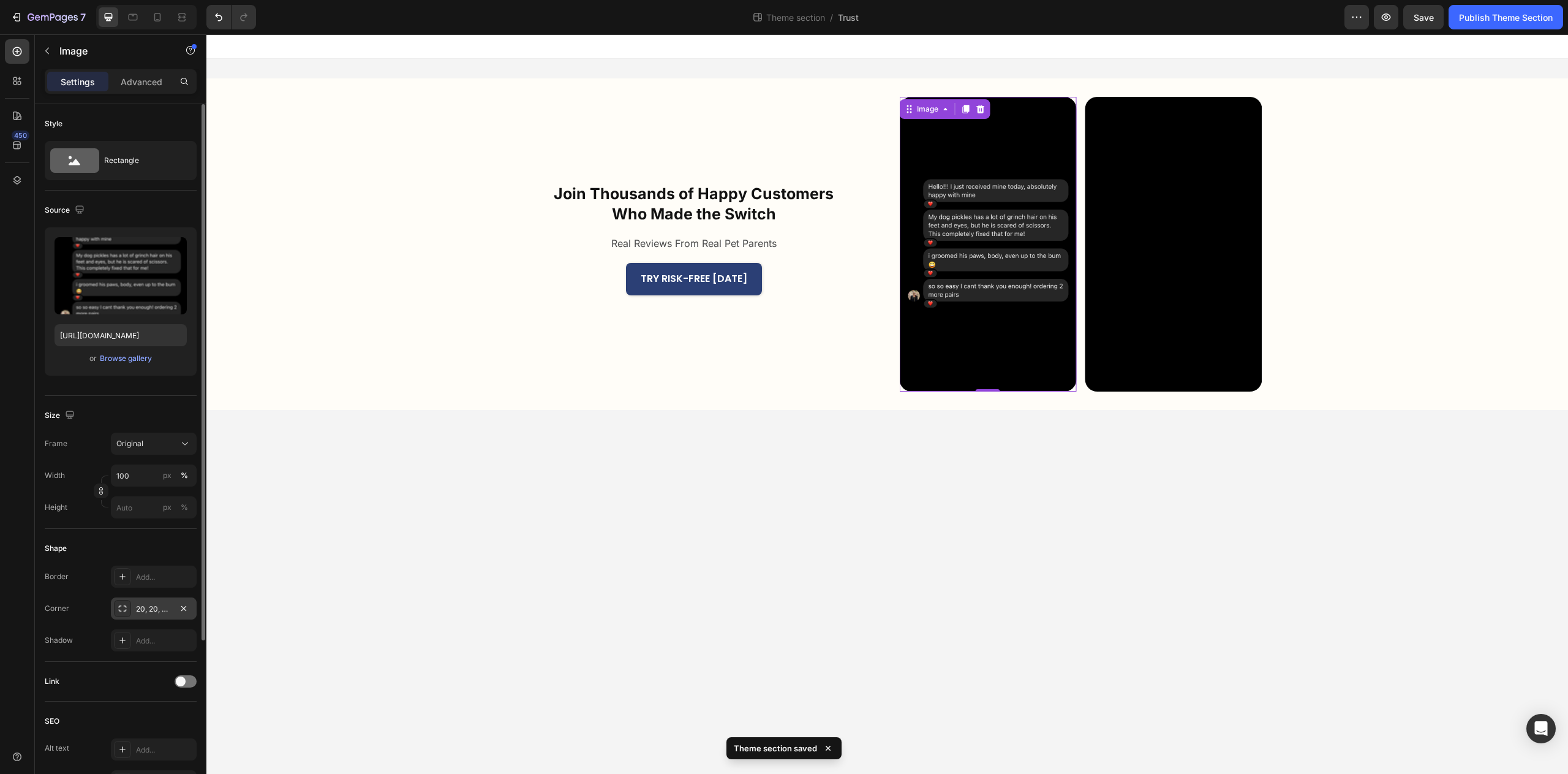
scroll to position [3, 0]
click at [137, 642] on div "Add..." at bounding box center [164, 638] width 58 height 11
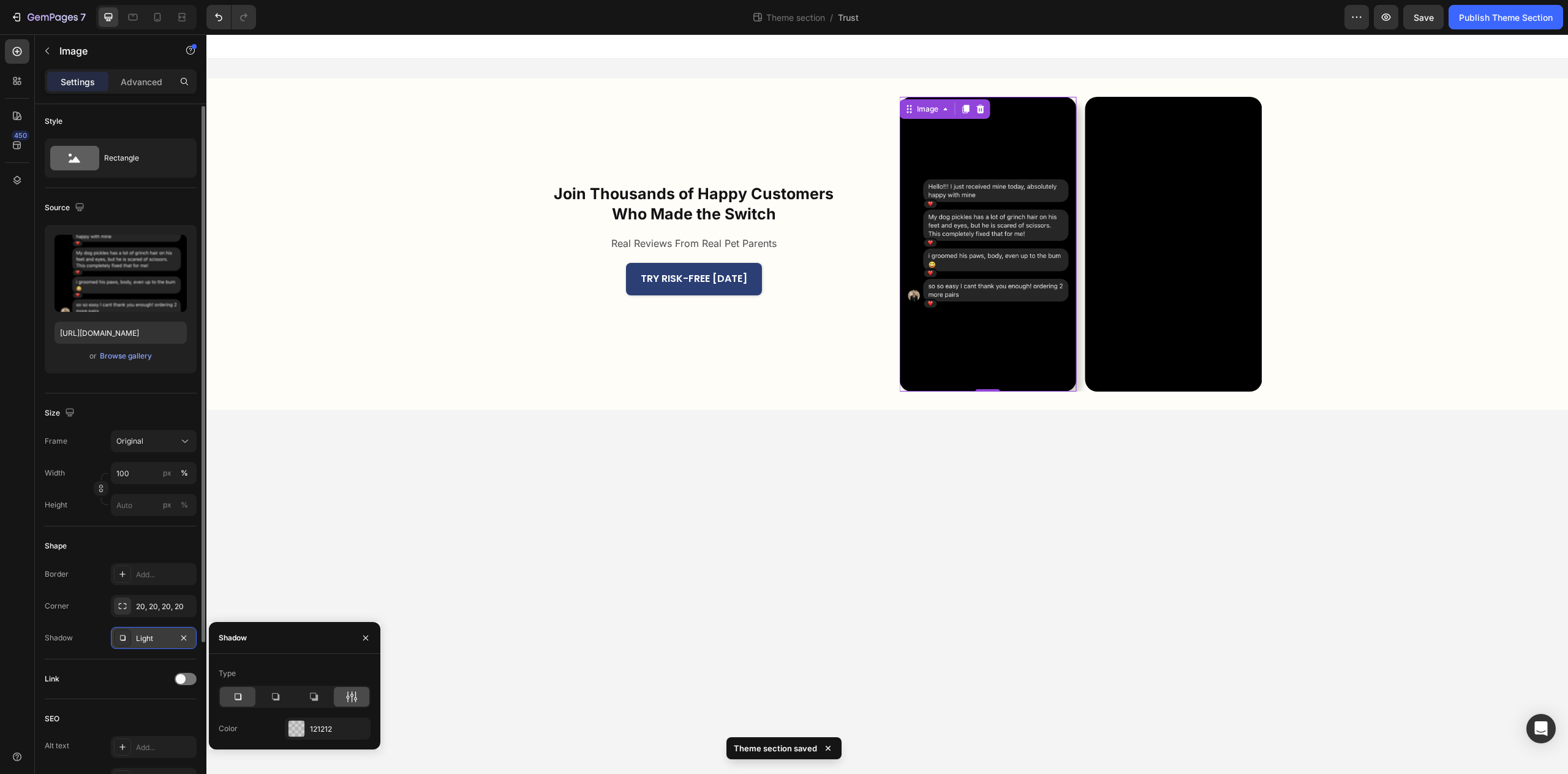
click at [353, 699] on icon at bounding box center [352, 697] width 12 height 12
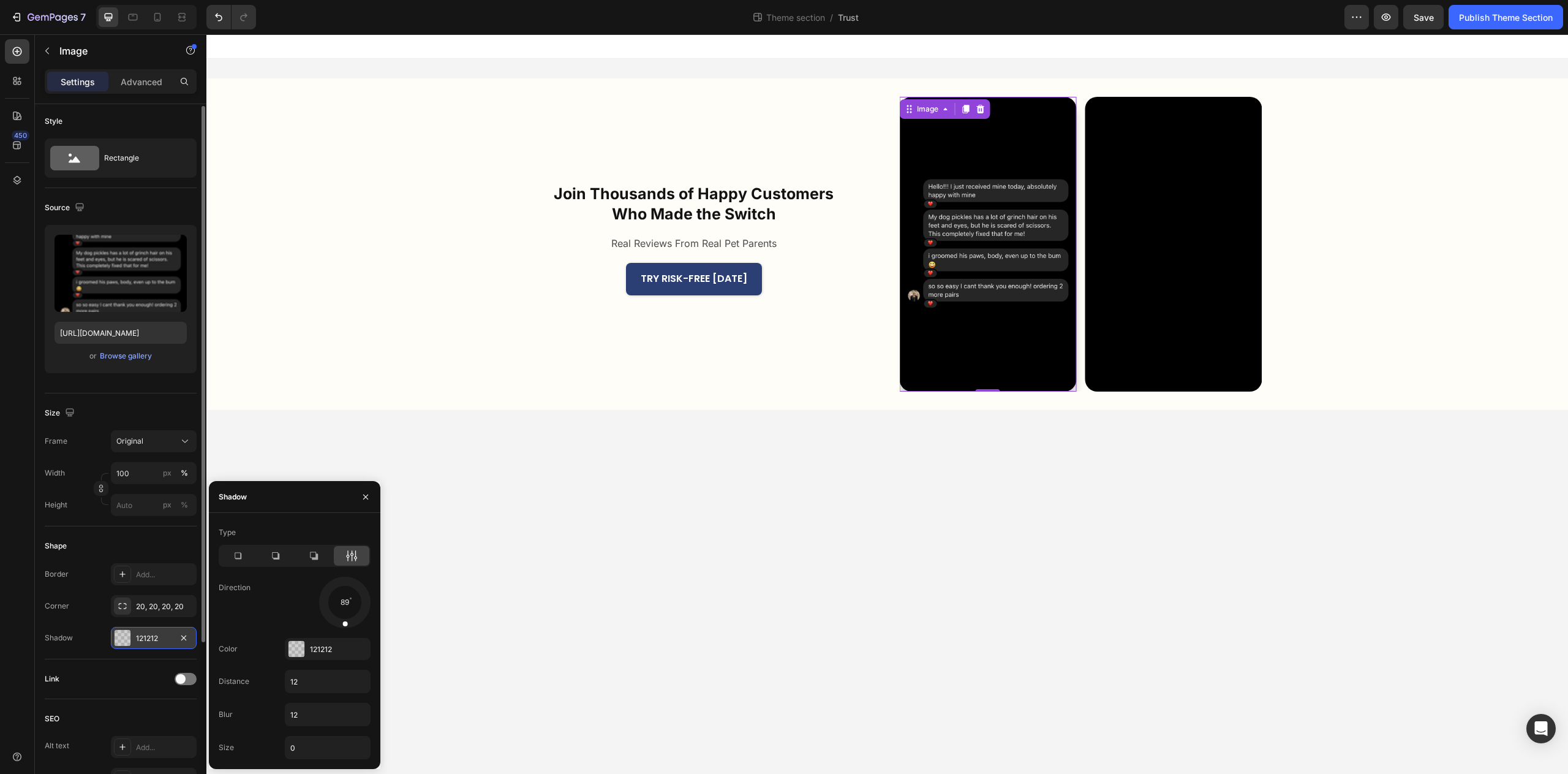
click at [343, 628] on div at bounding box center [344, 602] width 54 height 54
click at [585, 620] on body "Join Thousands of Happy Customers Who Made the Switch Heading Real Reviews From…" at bounding box center [887, 404] width 1362 height 740
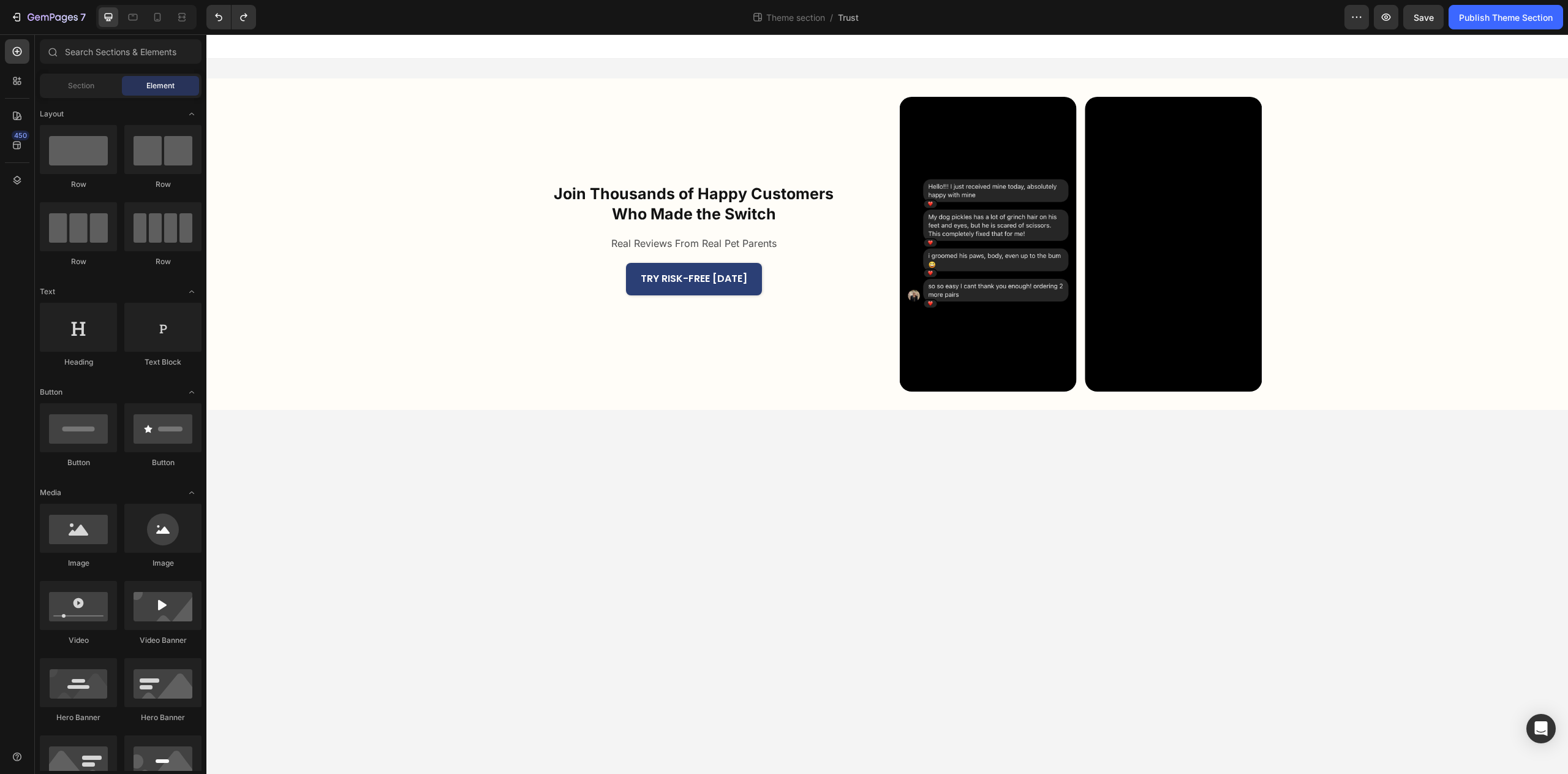
click at [1027, 528] on body "Join Thousands of Happy Customers Who Made the Switch Heading Real Reviews From…" at bounding box center [887, 404] width 1362 height 740
click at [1438, 27] on button "Save" at bounding box center [1423, 16] width 40 height 24
click at [1514, 19] on div "Publish Theme Section" at bounding box center [1506, 17] width 94 height 12
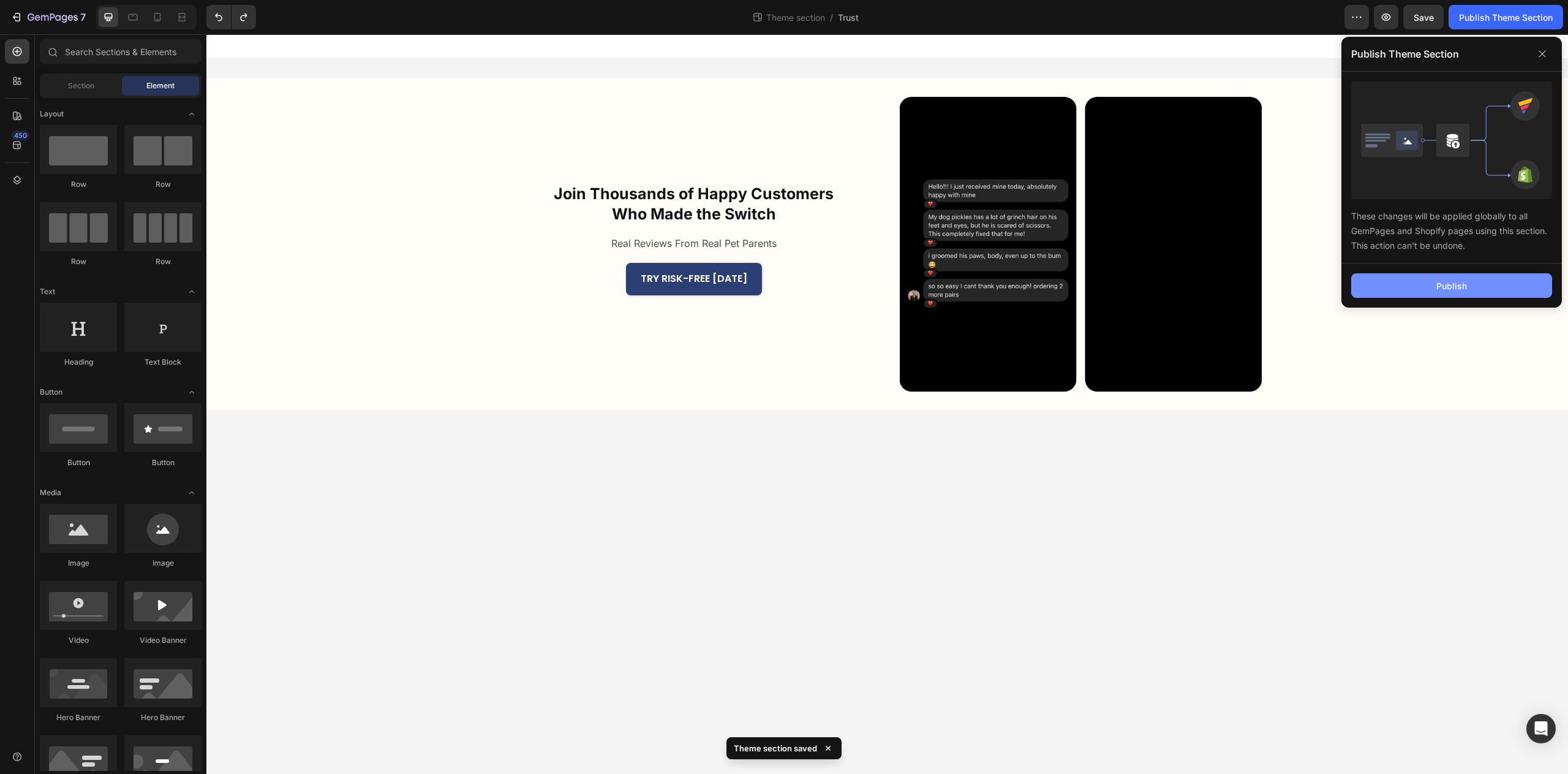
click at [1511, 287] on button "Publish" at bounding box center [1451, 285] width 201 height 24
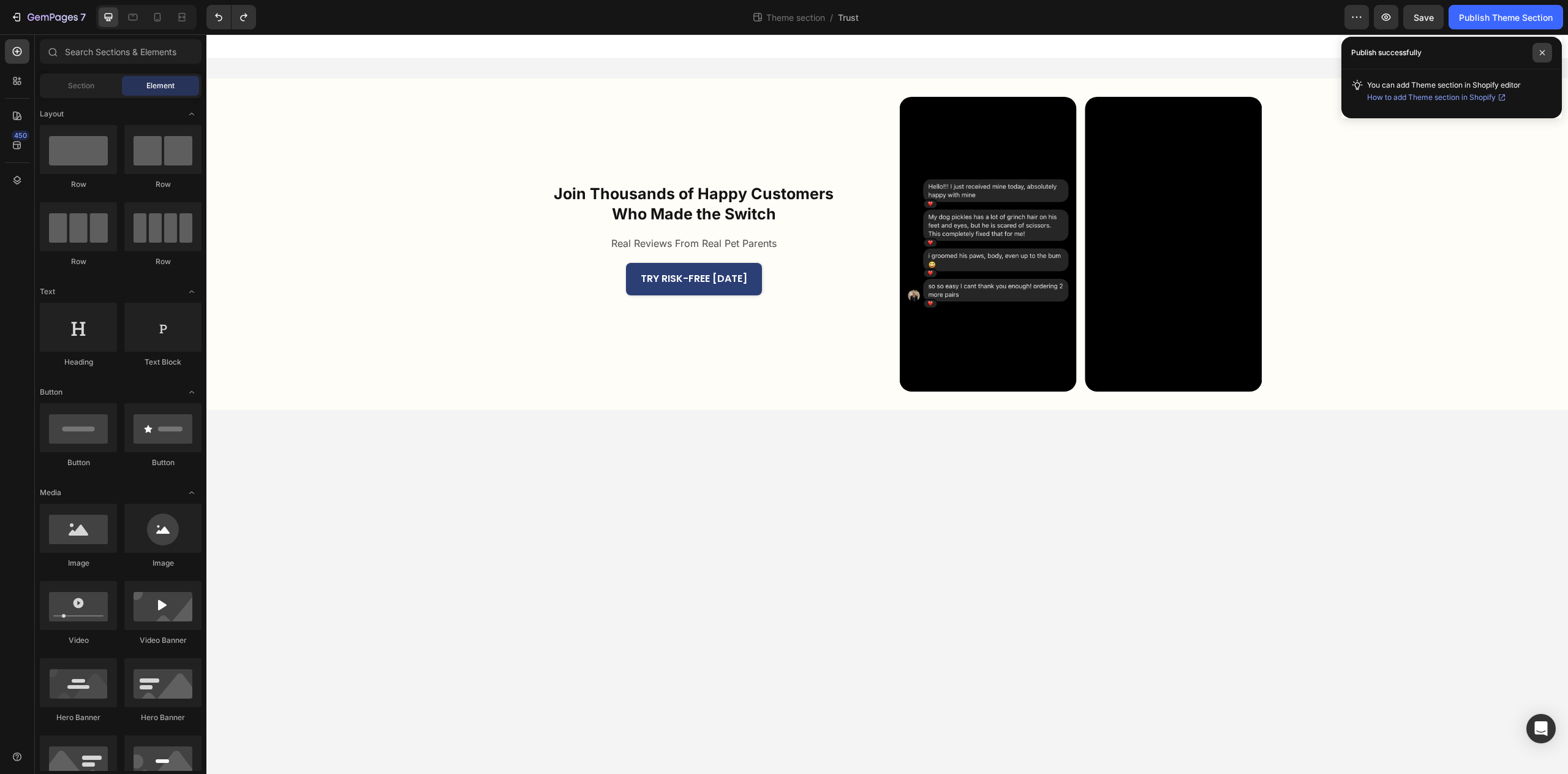
click at [1540, 48] on span at bounding box center [1543, 53] width 20 height 20
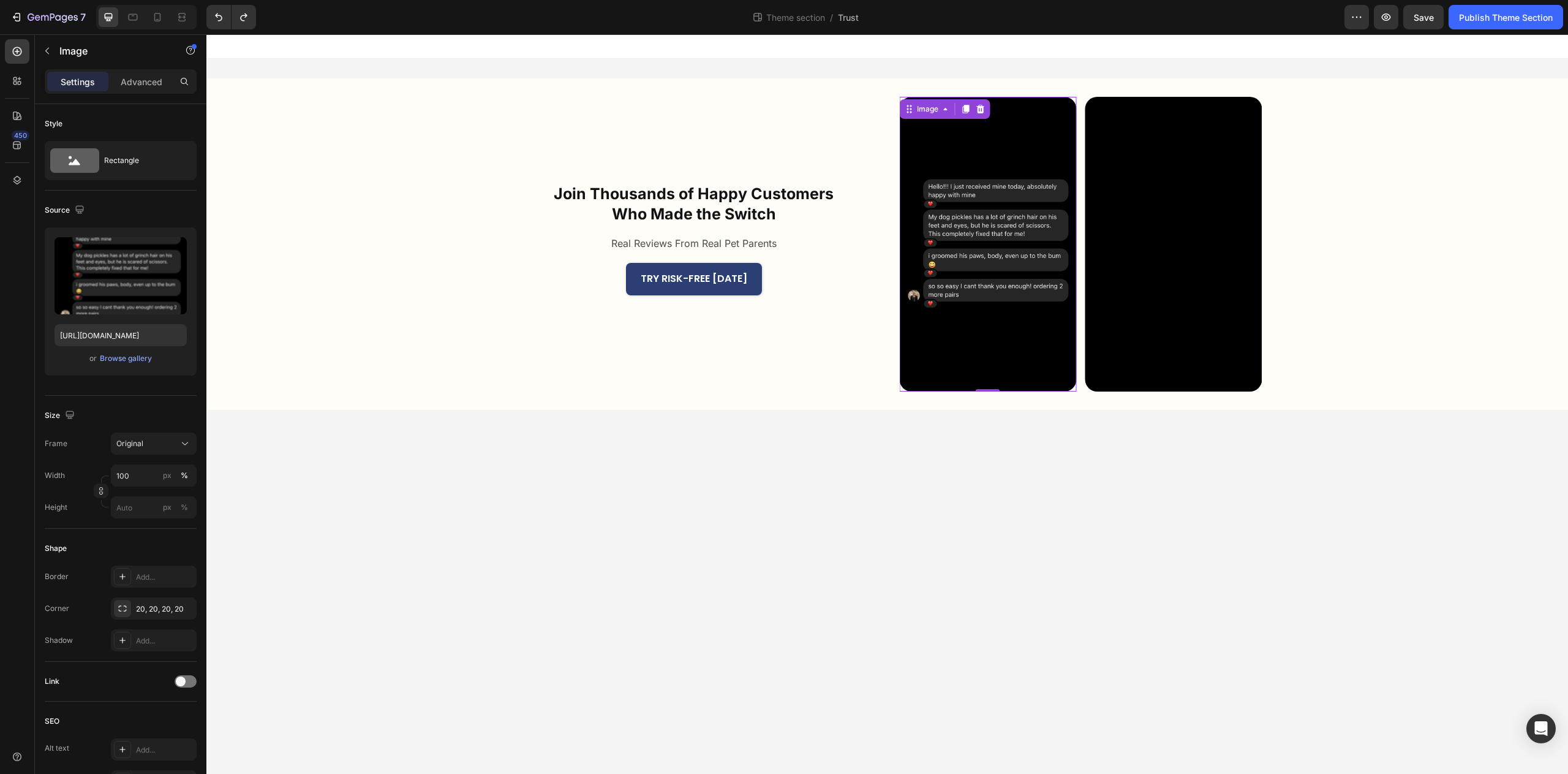
click at [924, 347] on img at bounding box center [988, 244] width 177 height 295
click at [827, 282] on div "TRY RISK-FREE TODAY Button" at bounding box center [694, 279] width 362 height 32
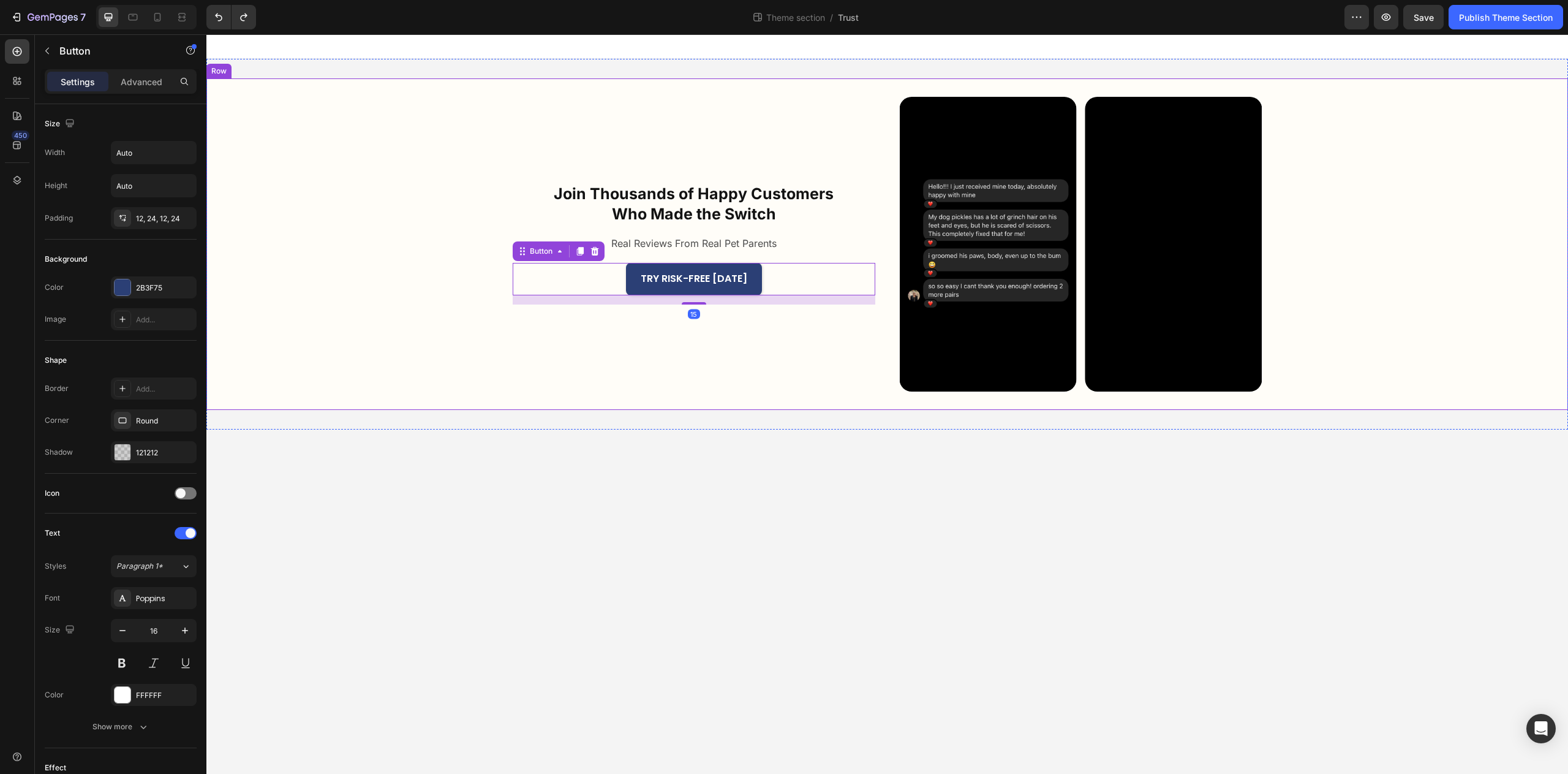
click at [465, 282] on div "Join Thousands of Happy Customers Who Made the Switch Heading Real Reviews From…" at bounding box center [887, 244] width 1362 height 331
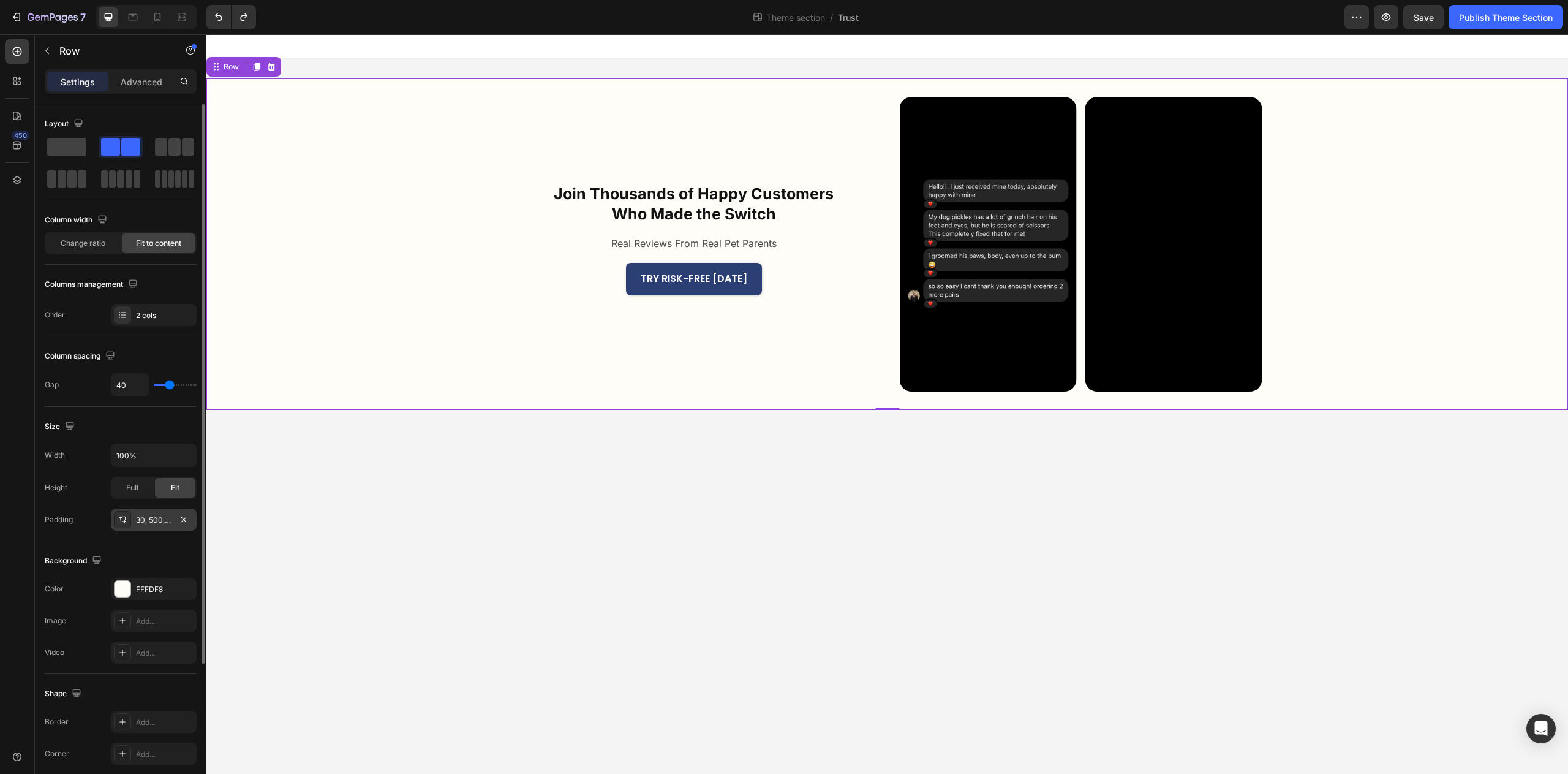
click at [153, 525] on div "30, 500, 30, 500" at bounding box center [153, 520] width 86 height 22
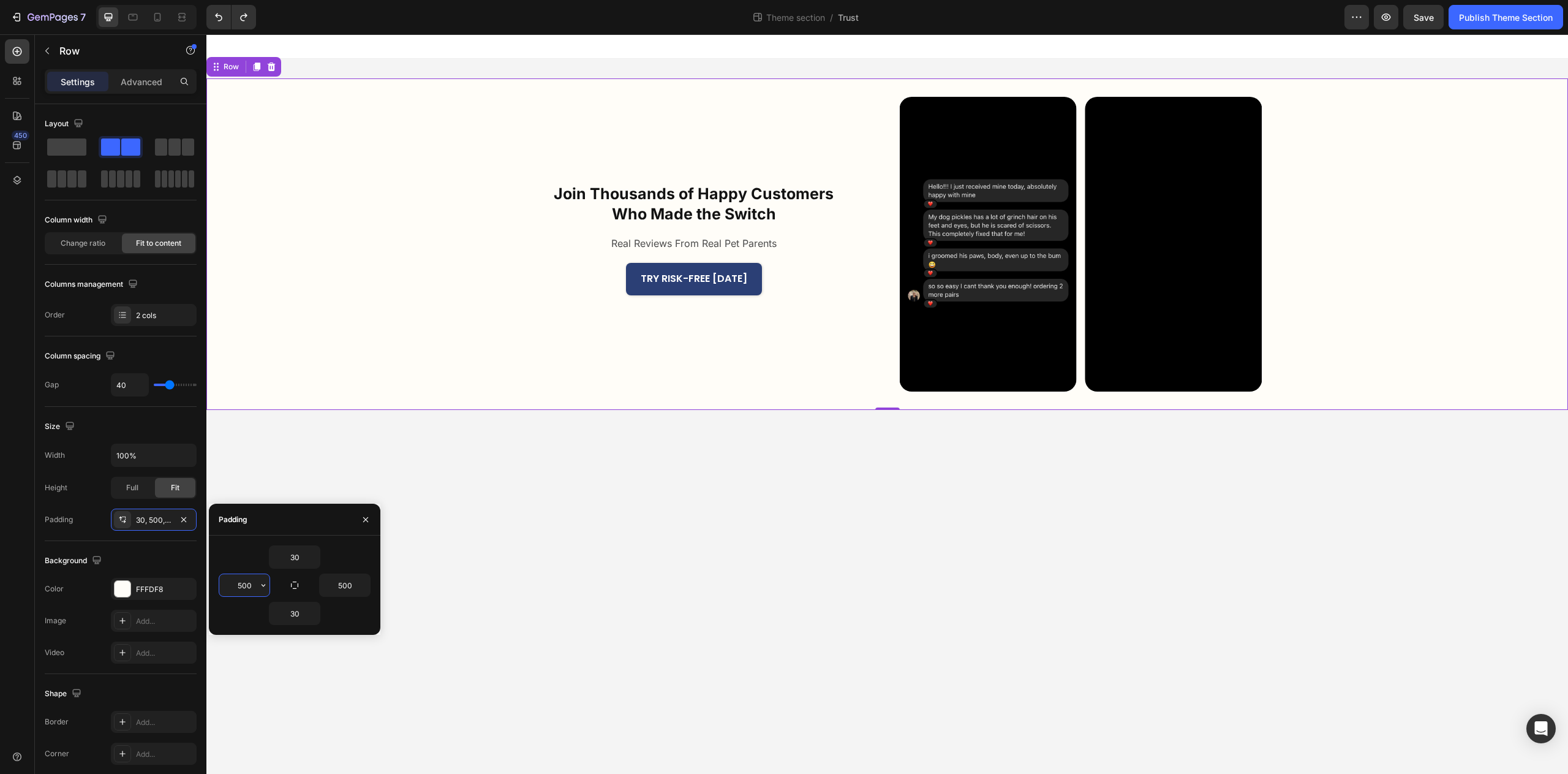
click at [244, 580] on input "500" at bounding box center [245, 585] width 50 height 22
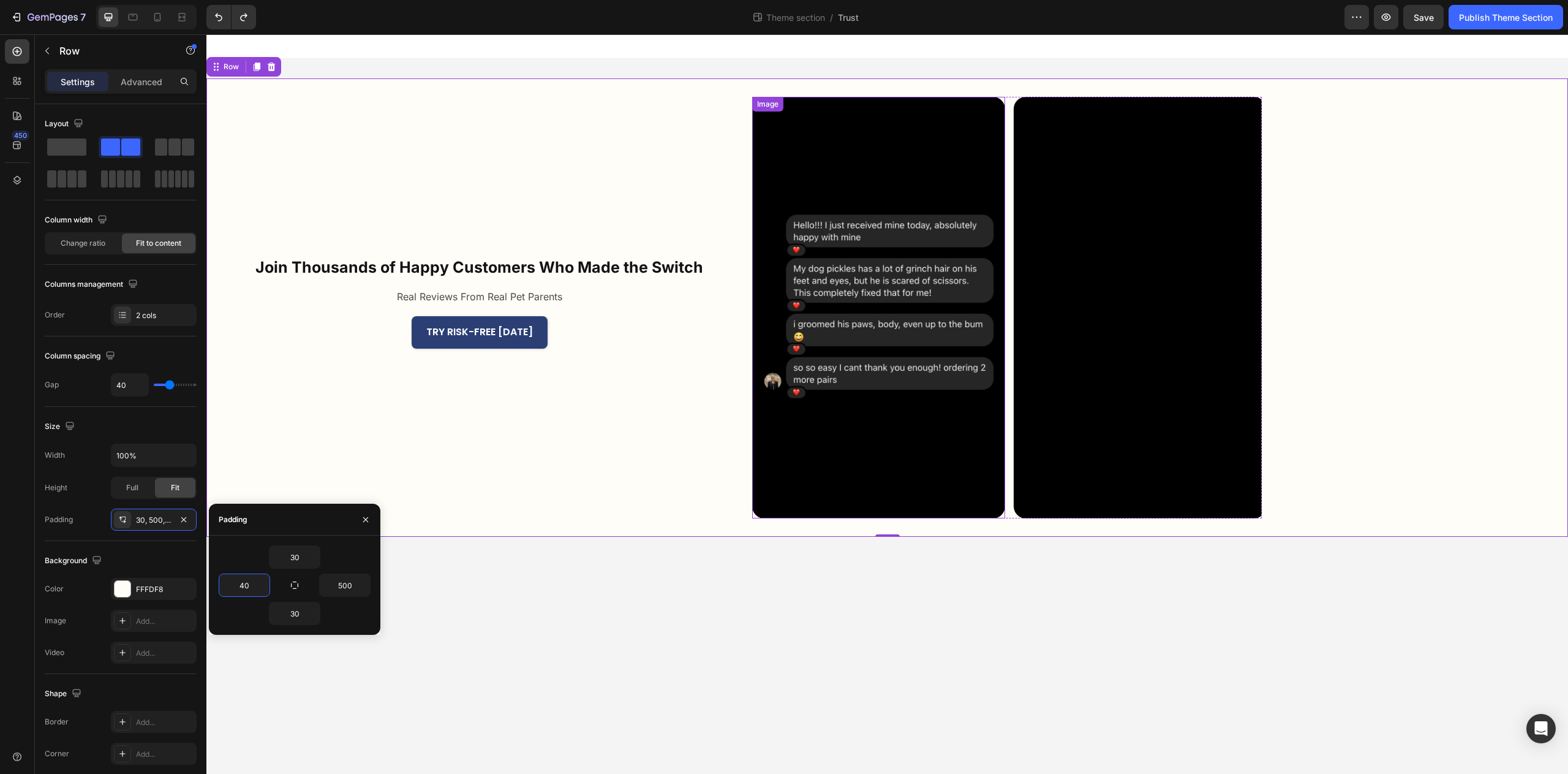
type input "400"
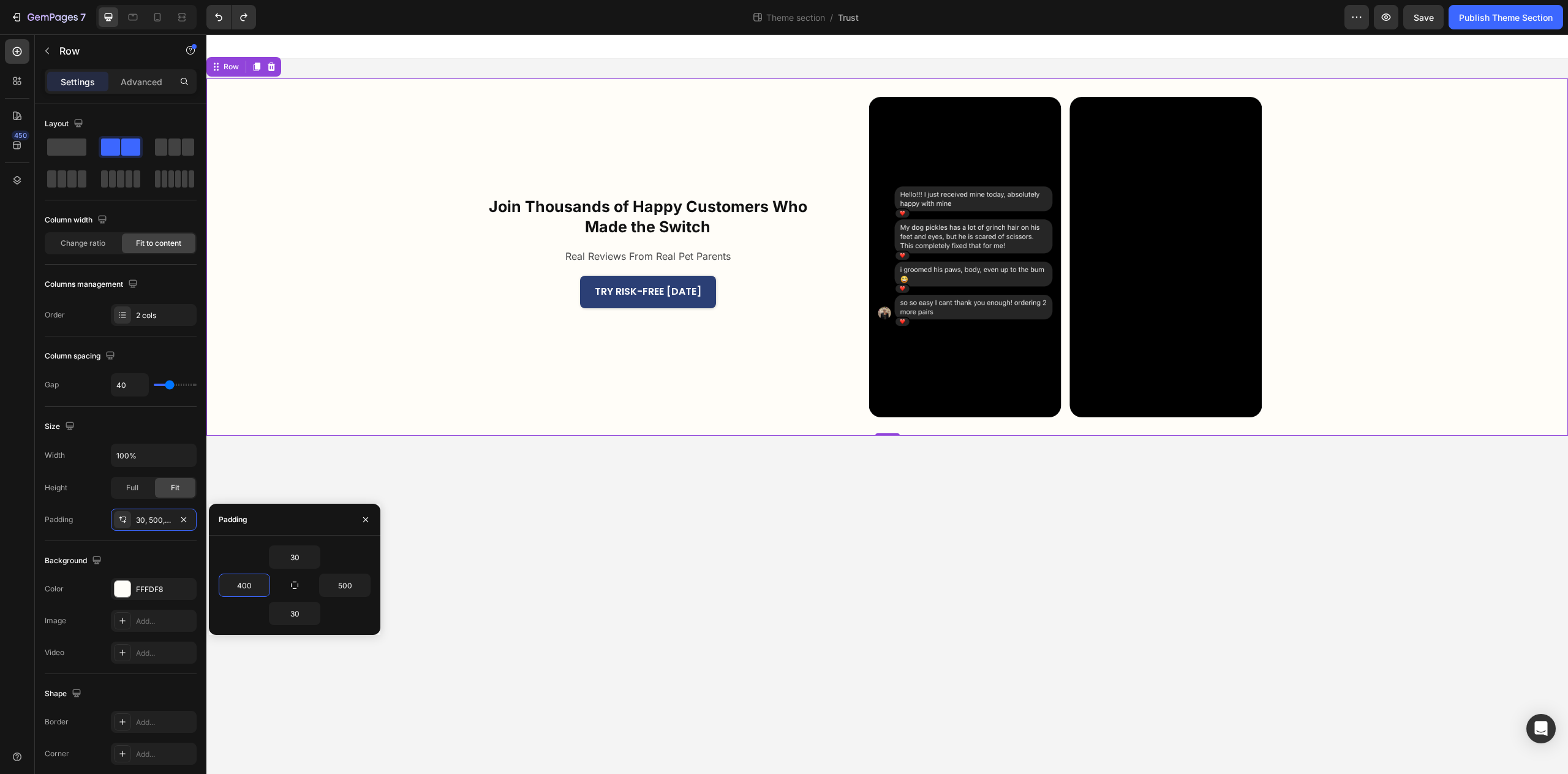
click at [931, 513] on body "Join Thousands of Happy Customers Who Made the Switch Heading Real Reviews From…" at bounding box center [887, 404] width 1362 height 740
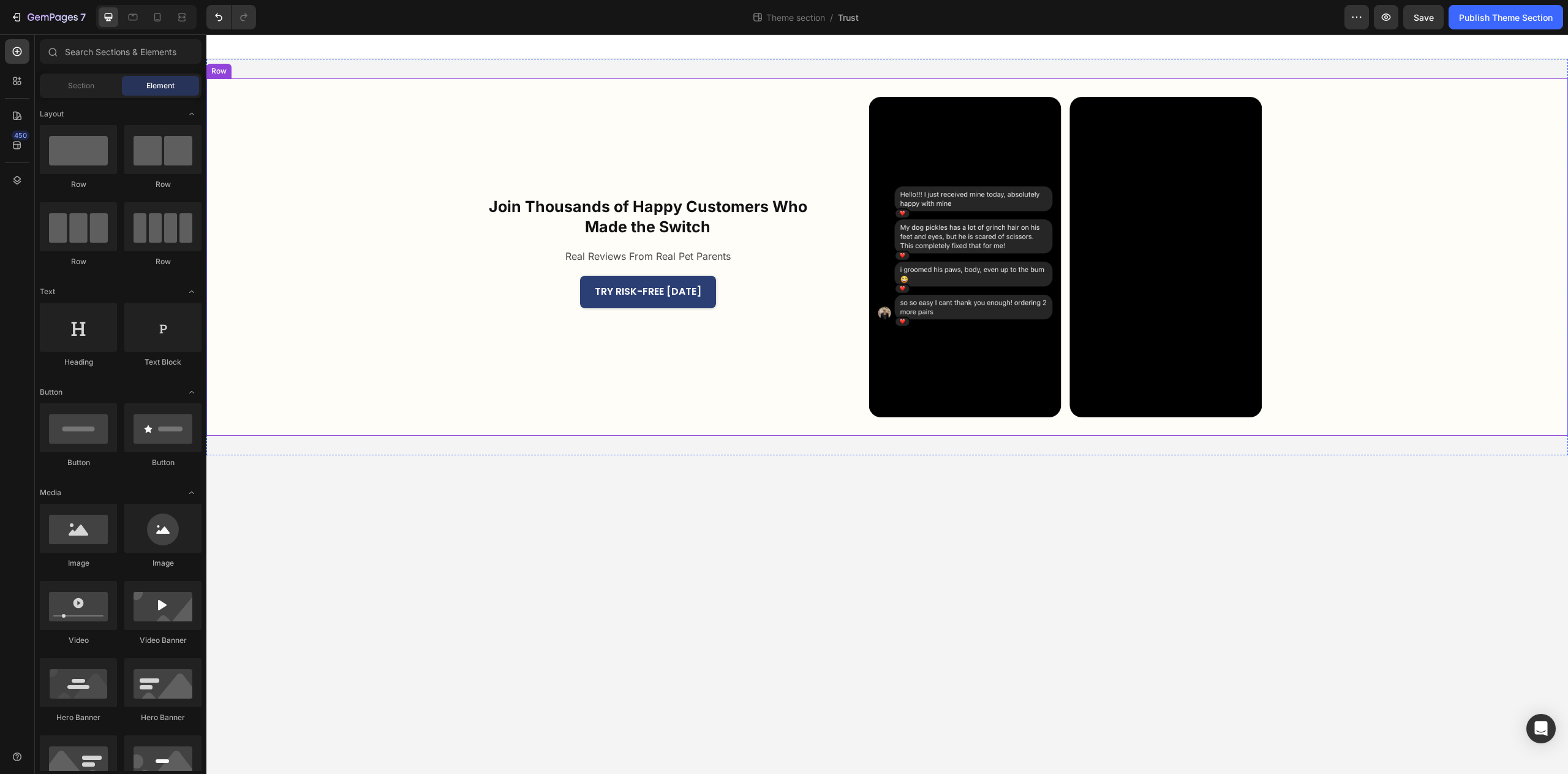
click at [1442, 312] on div "Join Thousands of Happy Customers Who Made the Switch Heading Real Reviews From…" at bounding box center [887, 257] width 1362 height 357
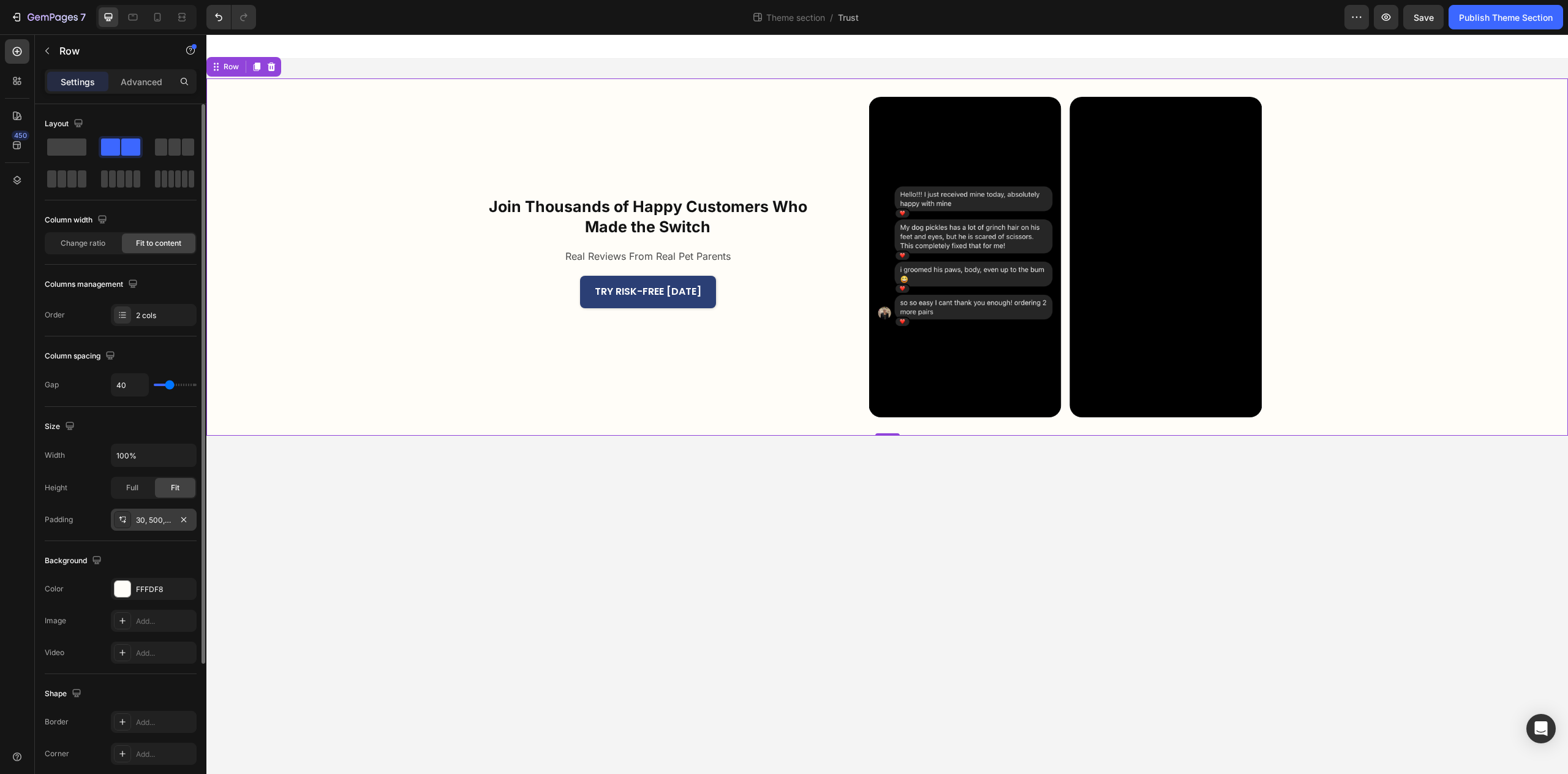
click at [174, 523] on div "30, 500, 30, 400" at bounding box center [153, 520] width 86 height 22
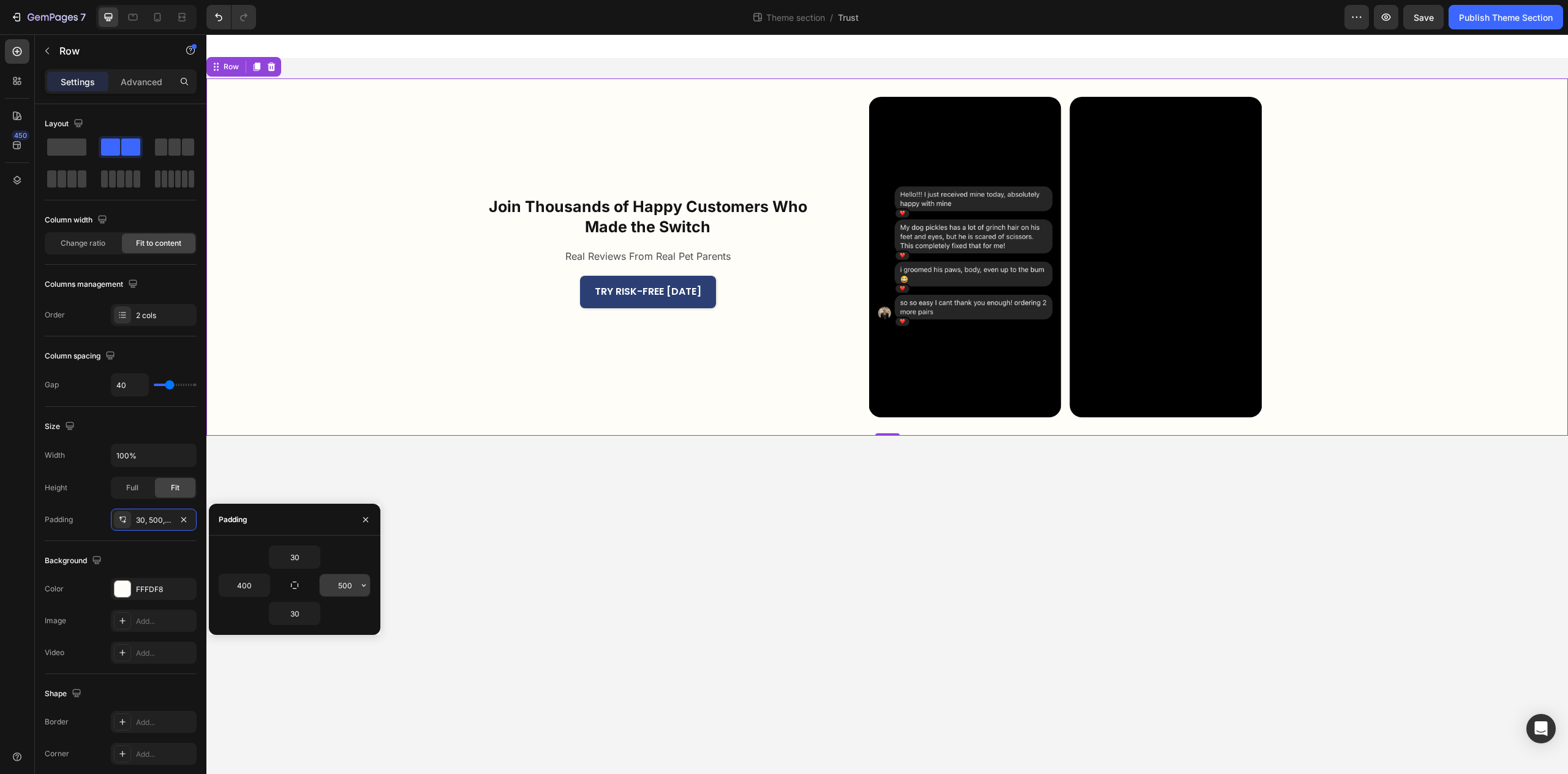
click at [340, 587] on input "500" at bounding box center [344, 585] width 50 height 22
type input "400"
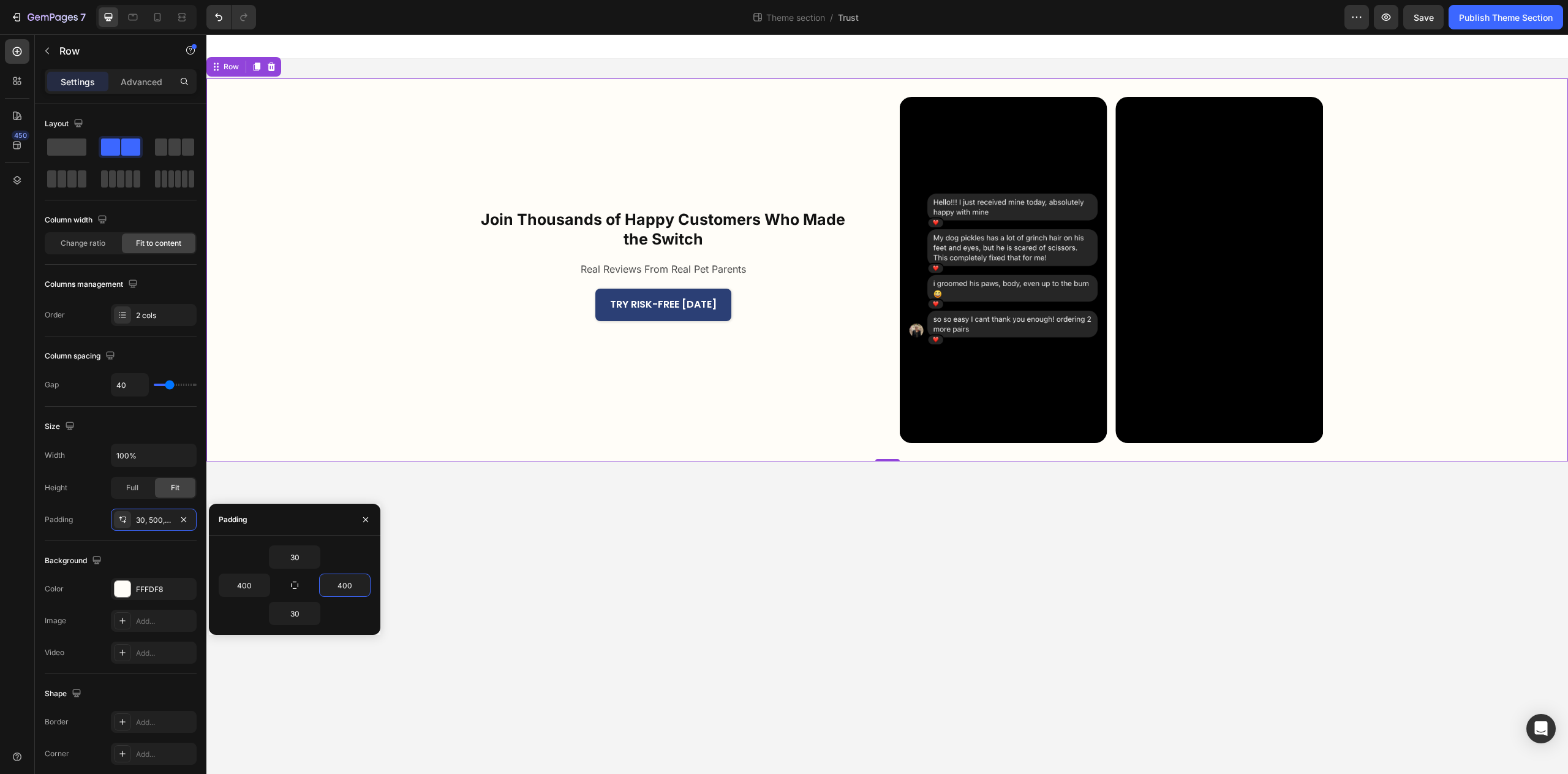
click at [909, 684] on body "Join Thousands of Happy Customers Who Made the Switch Heading Real Reviews From…" at bounding box center [887, 404] width 1362 height 740
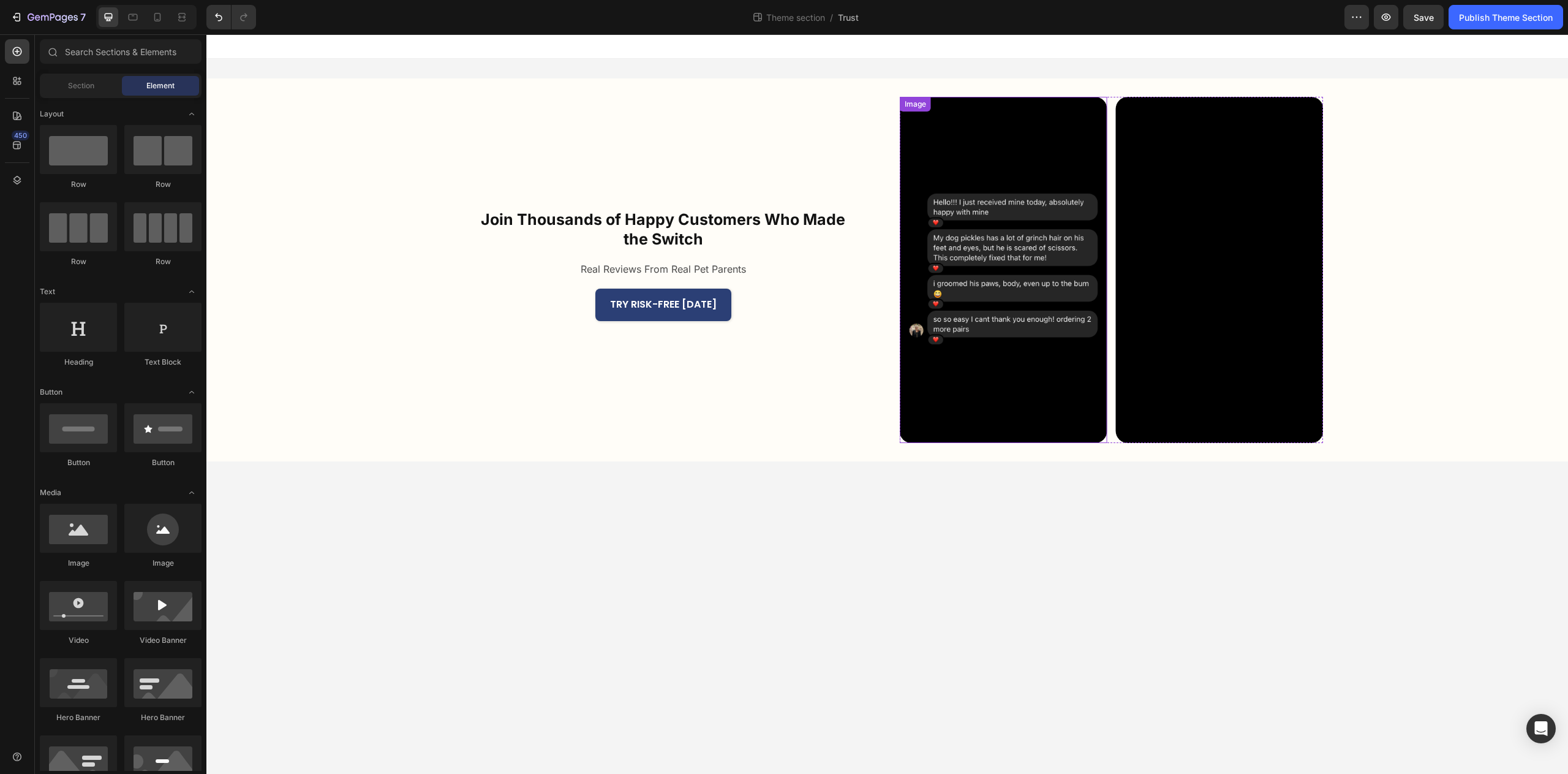
click at [998, 380] on img at bounding box center [1003, 270] width 208 height 346
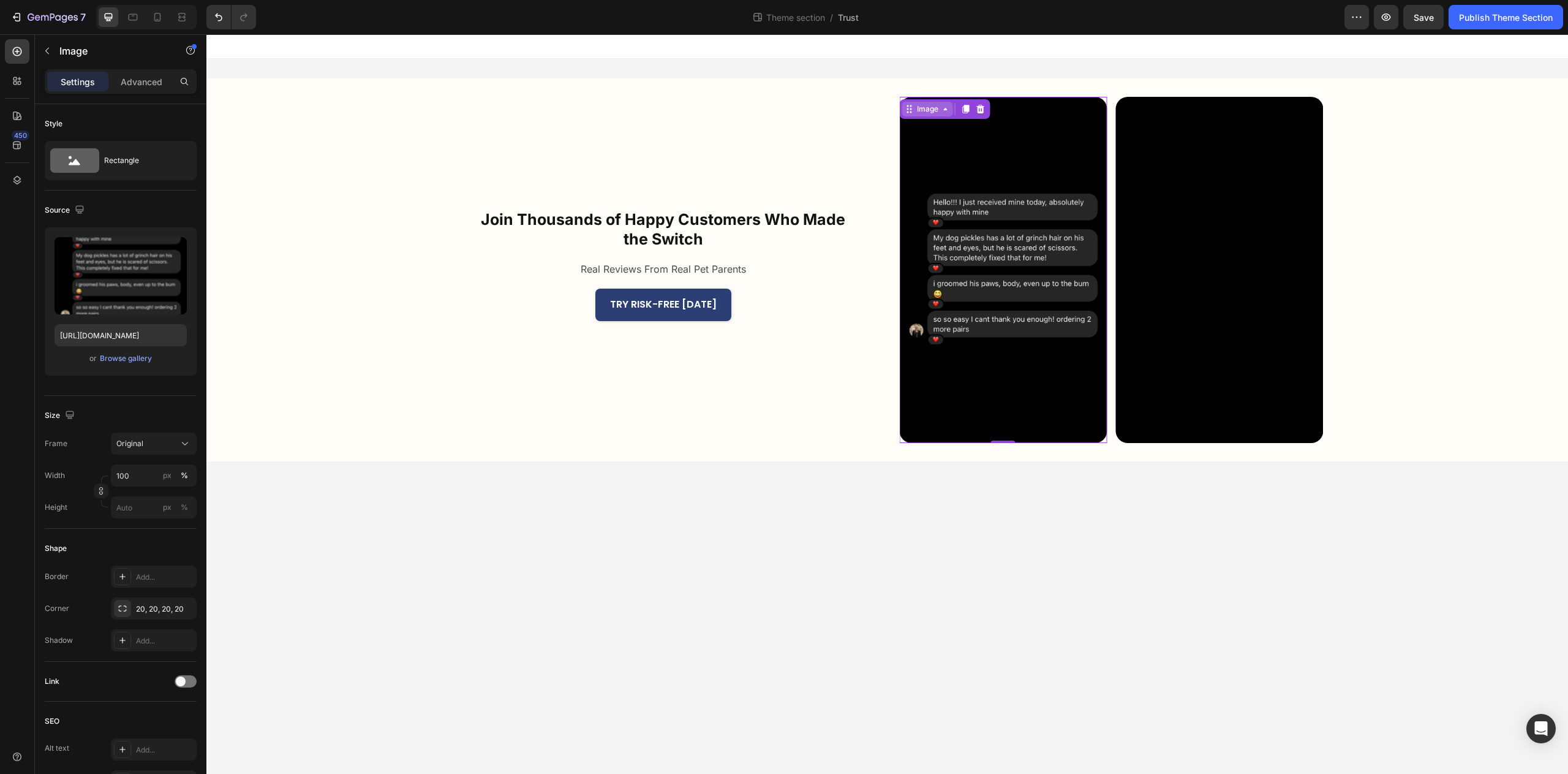
click at [925, 113] on div "Image" at bounding box center [928, 109] width 27 height 11
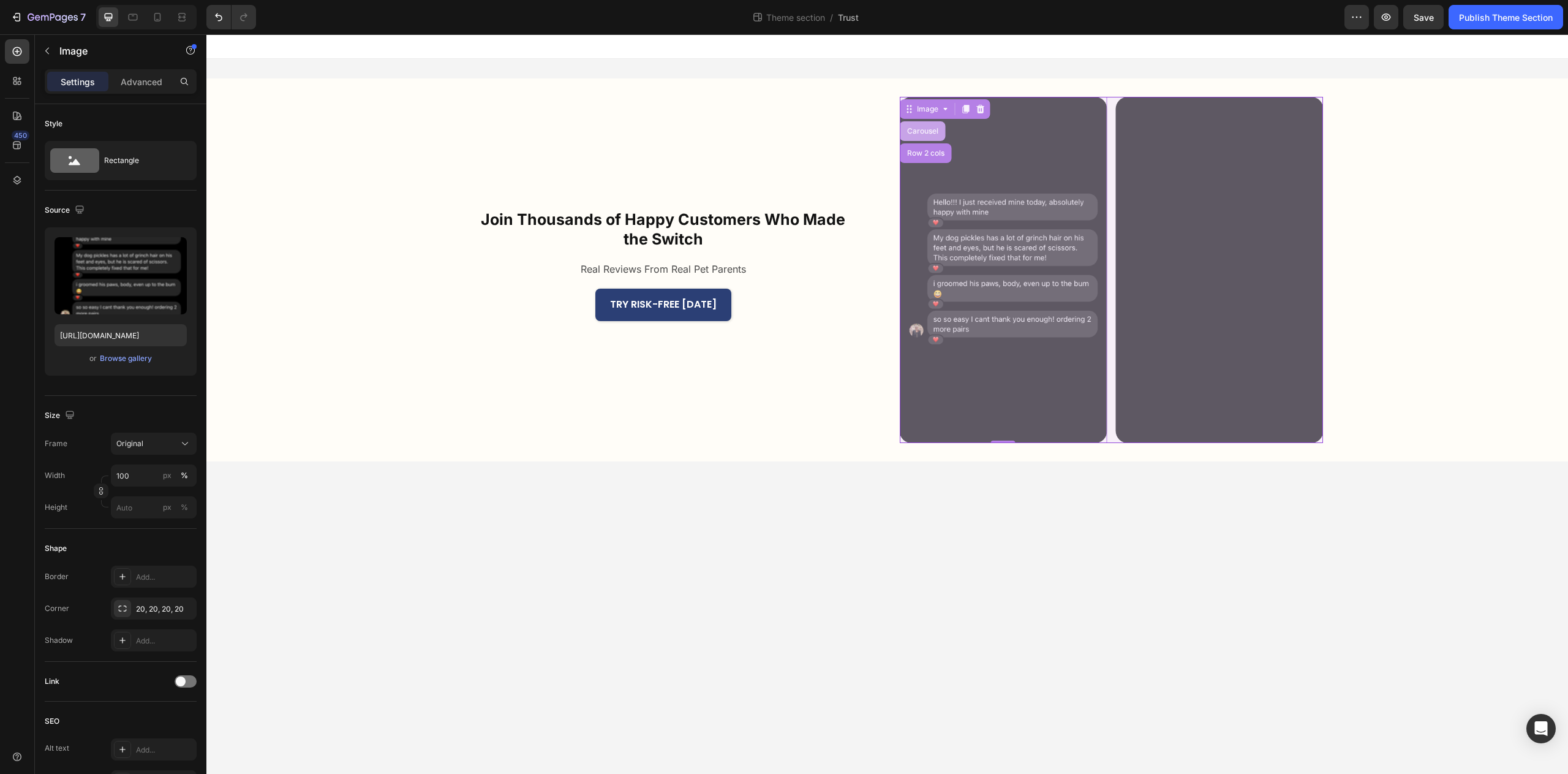
click at [919, 125] on div "Carousel" at bounding box center [922, 131] width 46 height 20
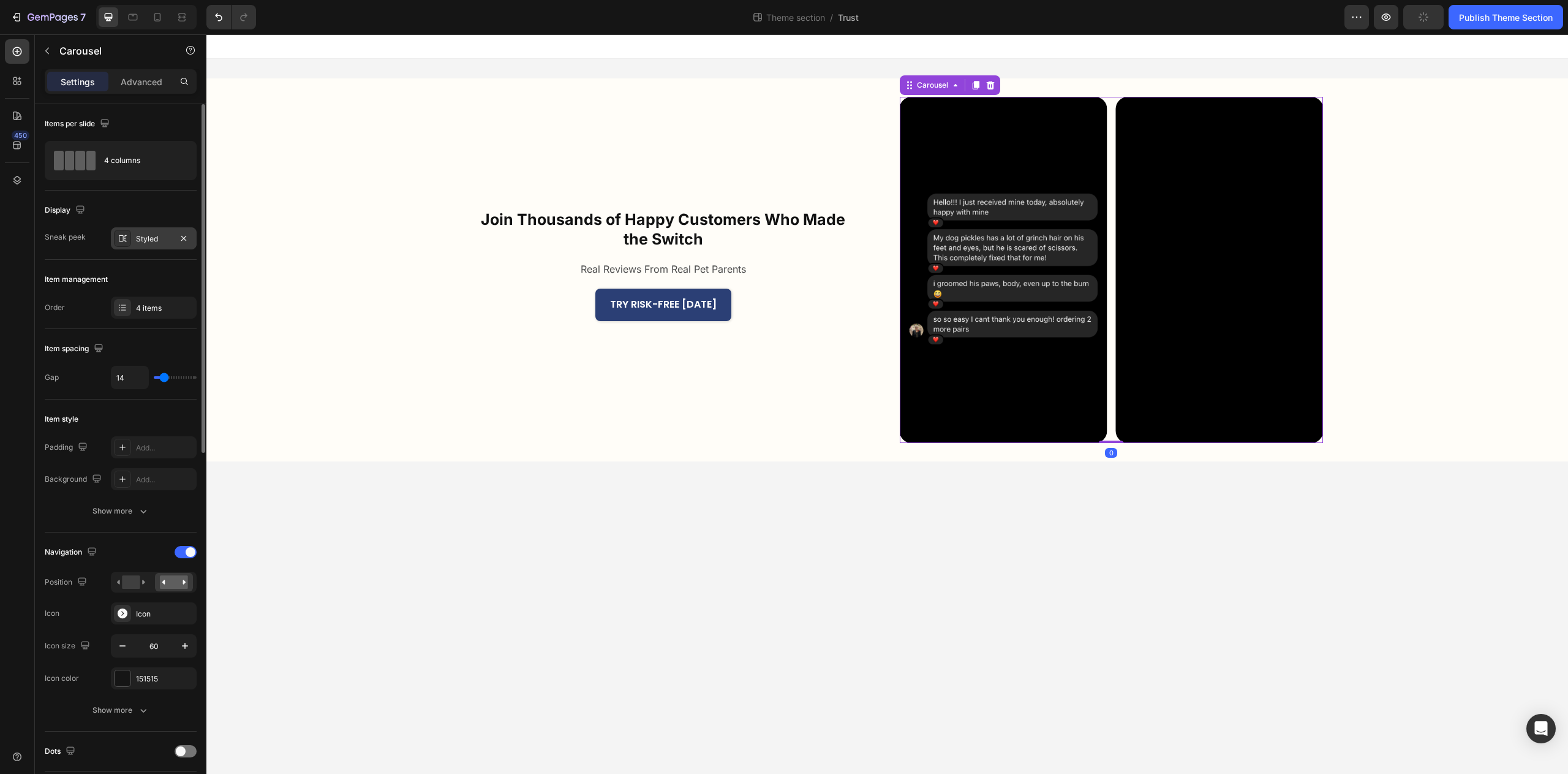
click at [151, 238] on div "Styled" at bounding box center [153, 239] width 36 height 11
drag, startPoint x: 151, startPoint y: 364, endPoint x: 190, endPoint y: 367, distance: 39.1
click at [152, 364] on div "Item spacing Gap 14" at bounding box center [120, 364] width 152 height 71
click at [988, 394] on img at bounding box center [1003, 270] width 208 height 346
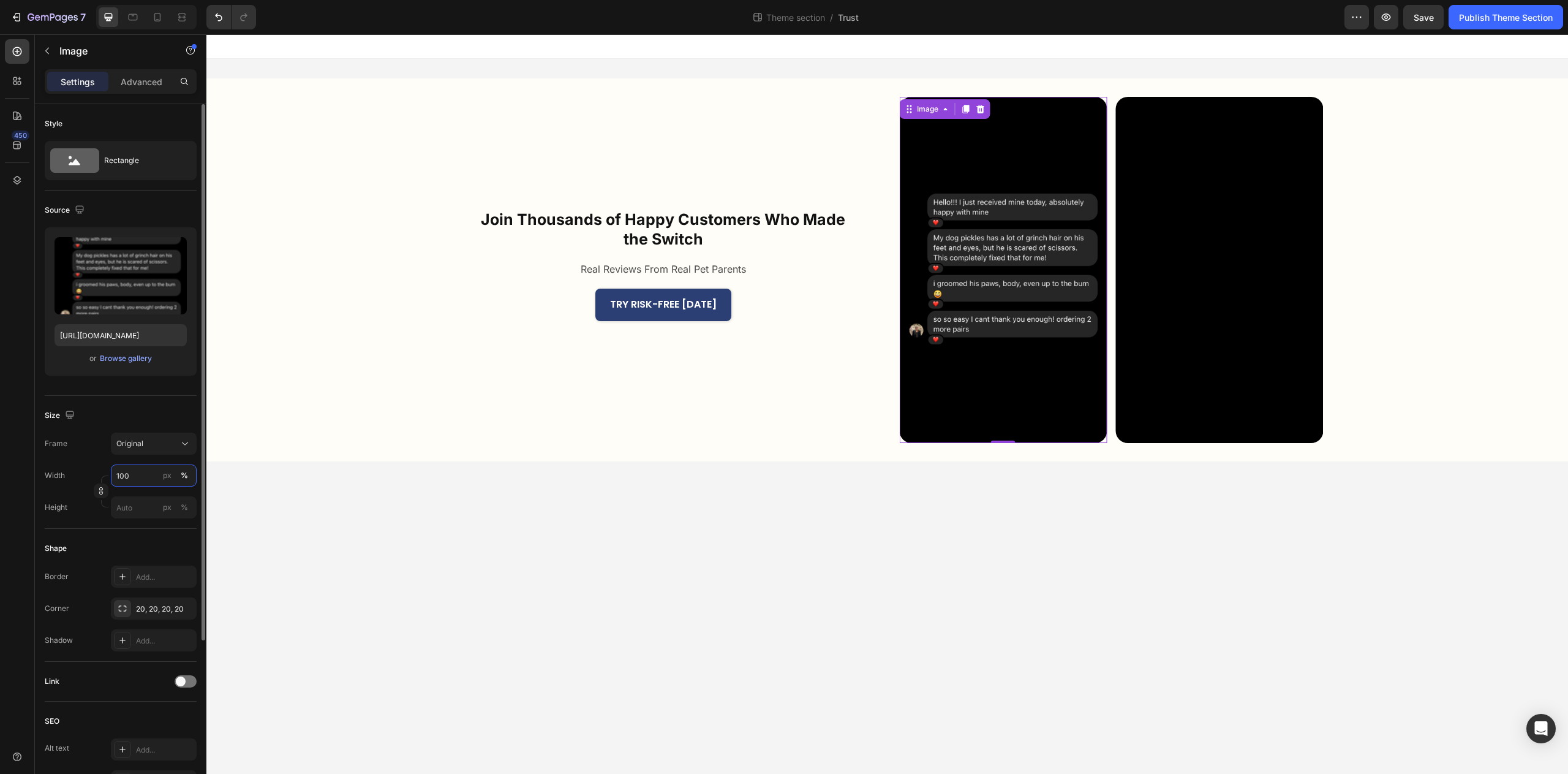
click at [143, 479] on input "100" at bounding box center [153, 475] width 86 height 22
type input "80"
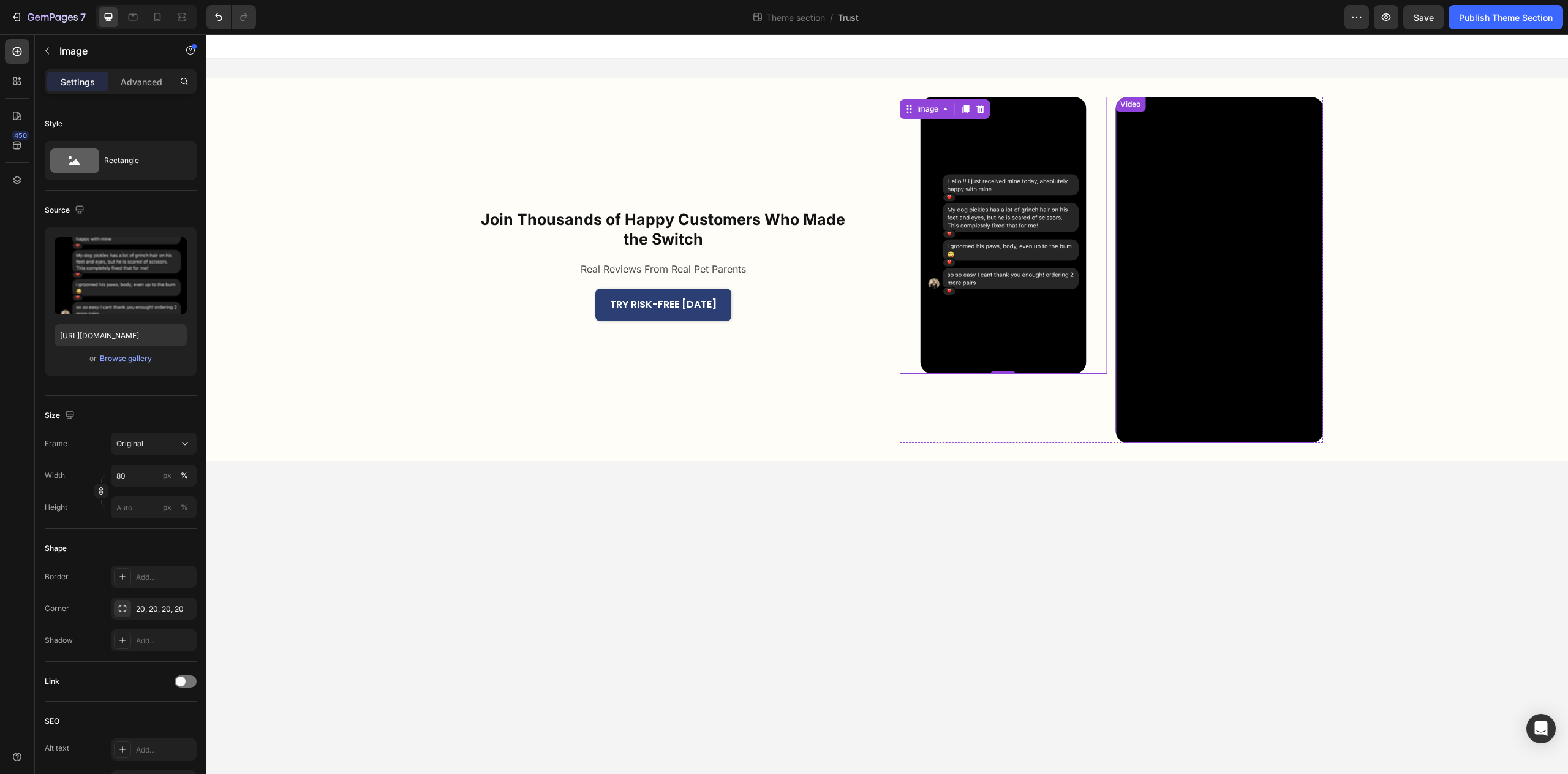
click at [1164, 413] on video at bounding box center [1219, 270] width 208 height 346
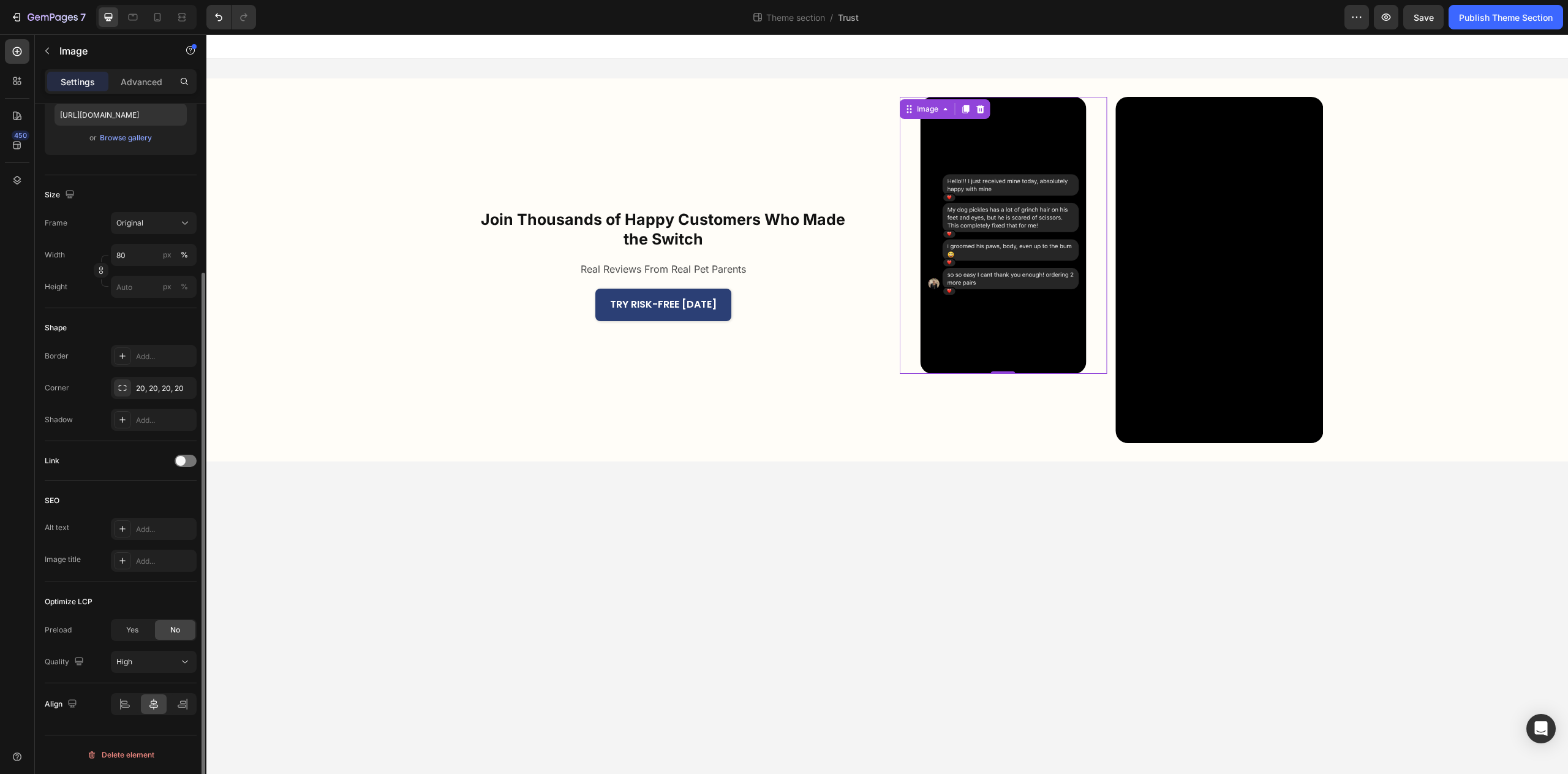
scroll to position [0, 0]
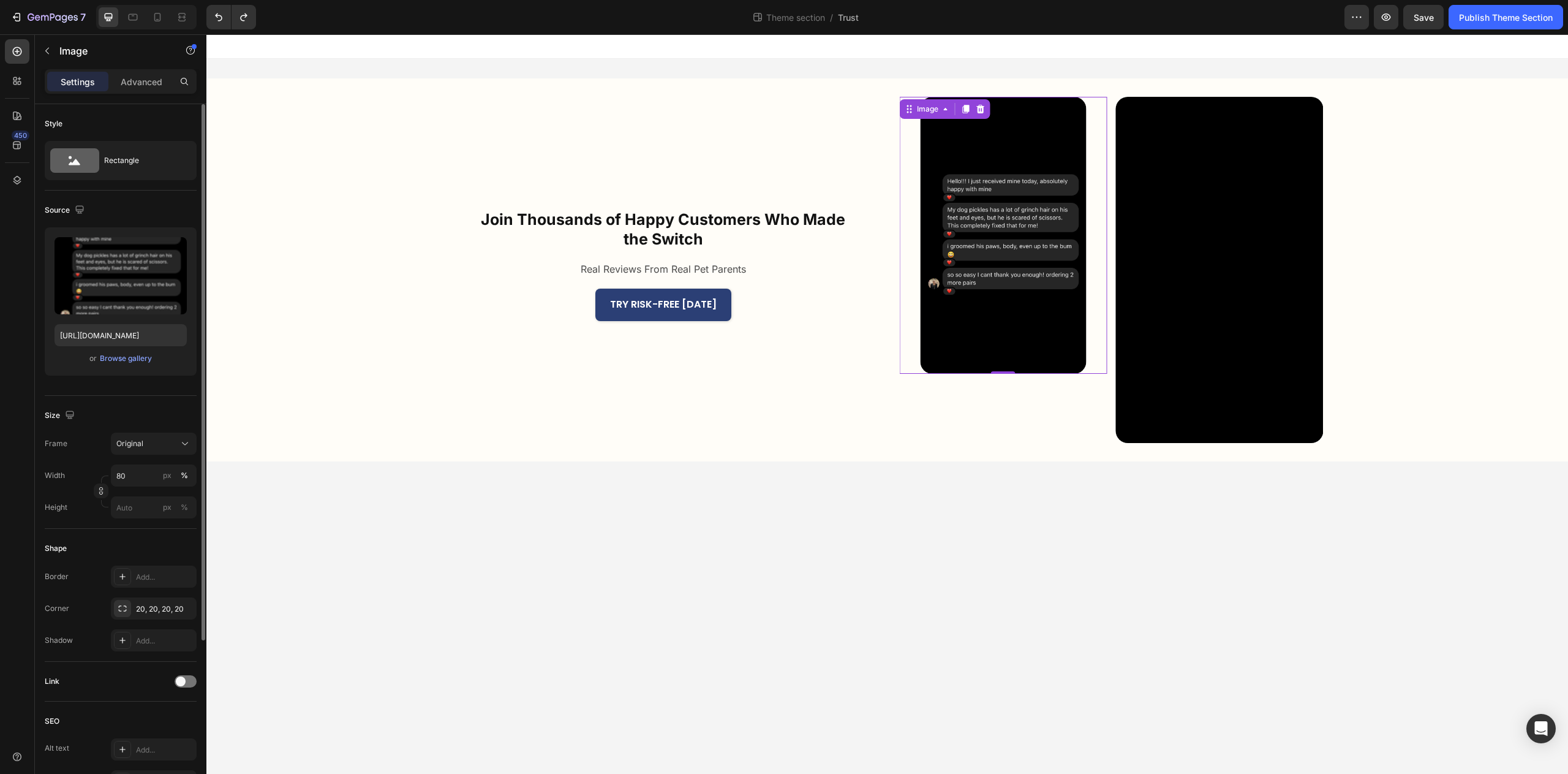
type input "100"
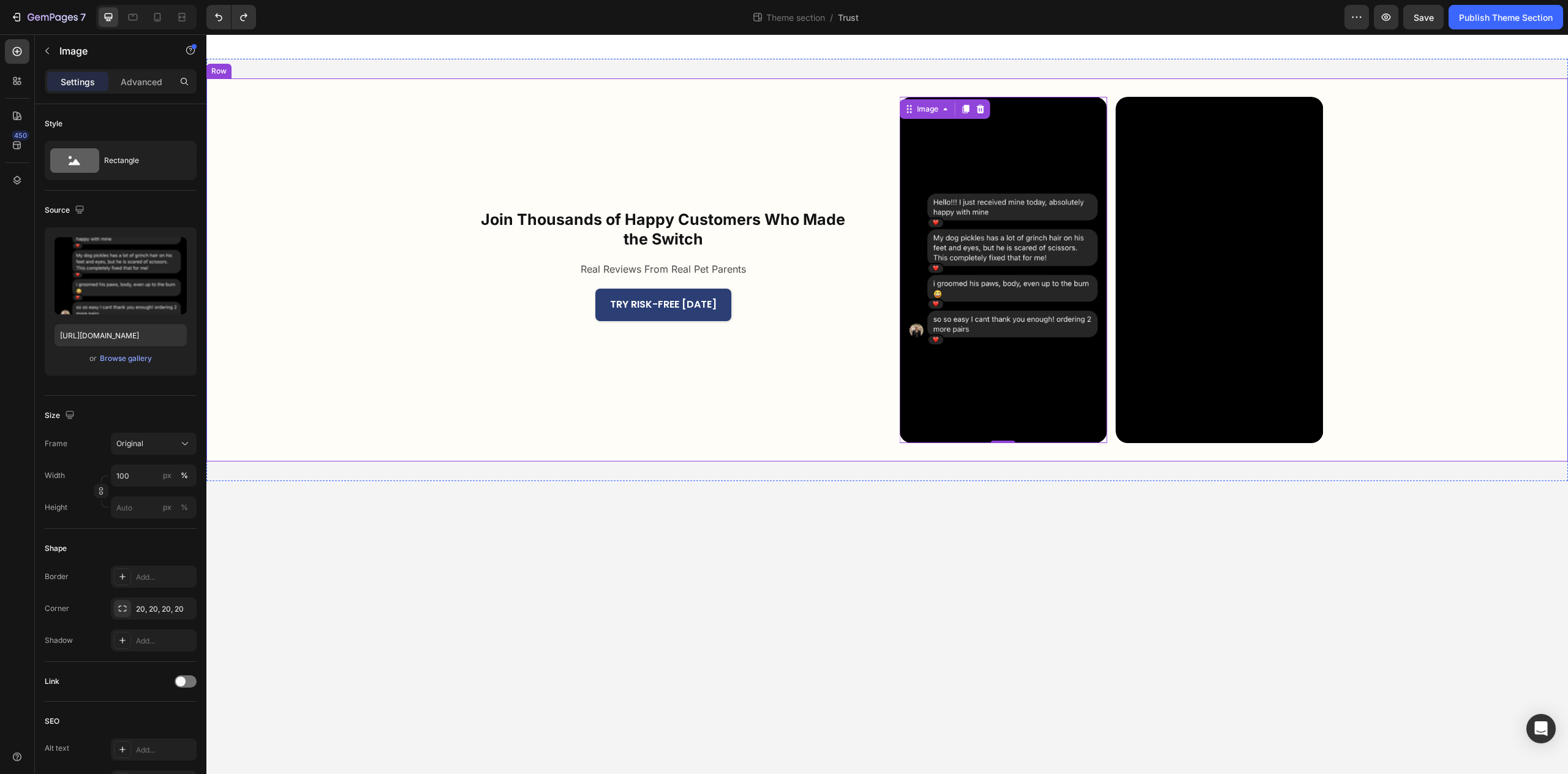
click at [1076, 446] on div "Join Thousands of Happy Customers Who Made the Switch Heading Real Reviews From…" at bounding box center [887, 270] width 1362 height 383
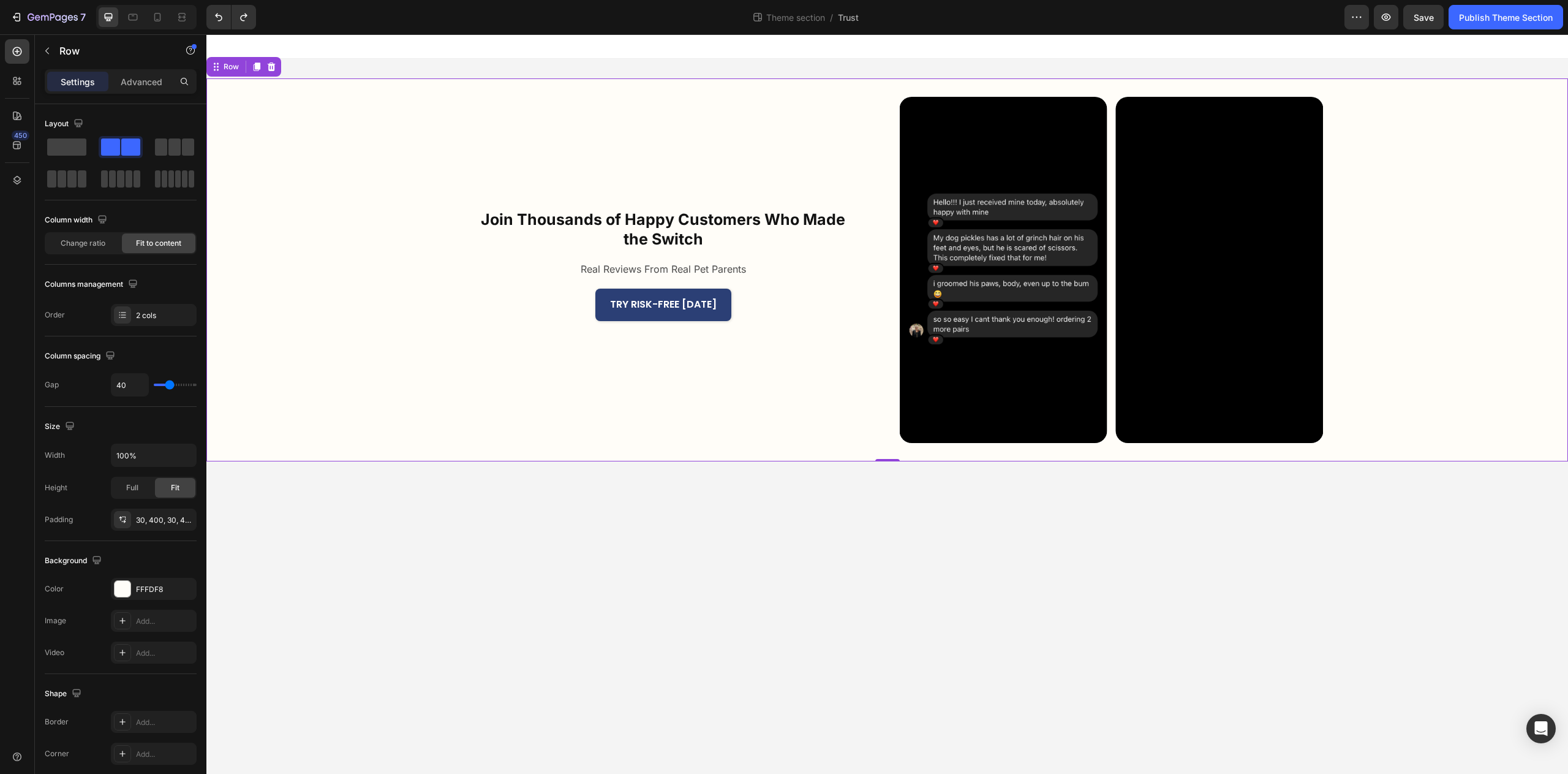
click at [1123, 437] on video at bounding box center [1219, 270] width 208 height 346
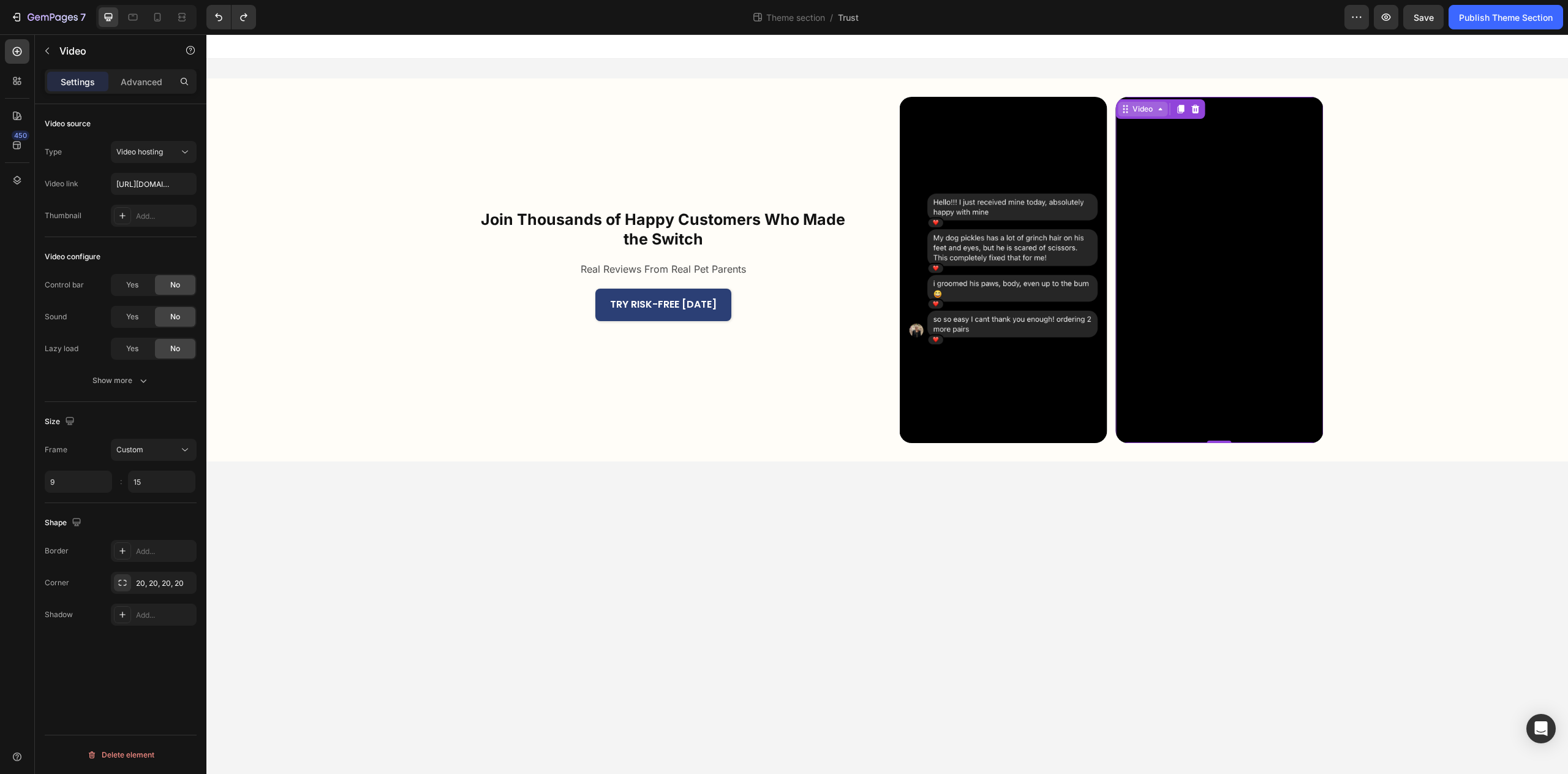
click at [1138, 114] on div "Video" at bounding box center [1143, 109] width 25 height 11
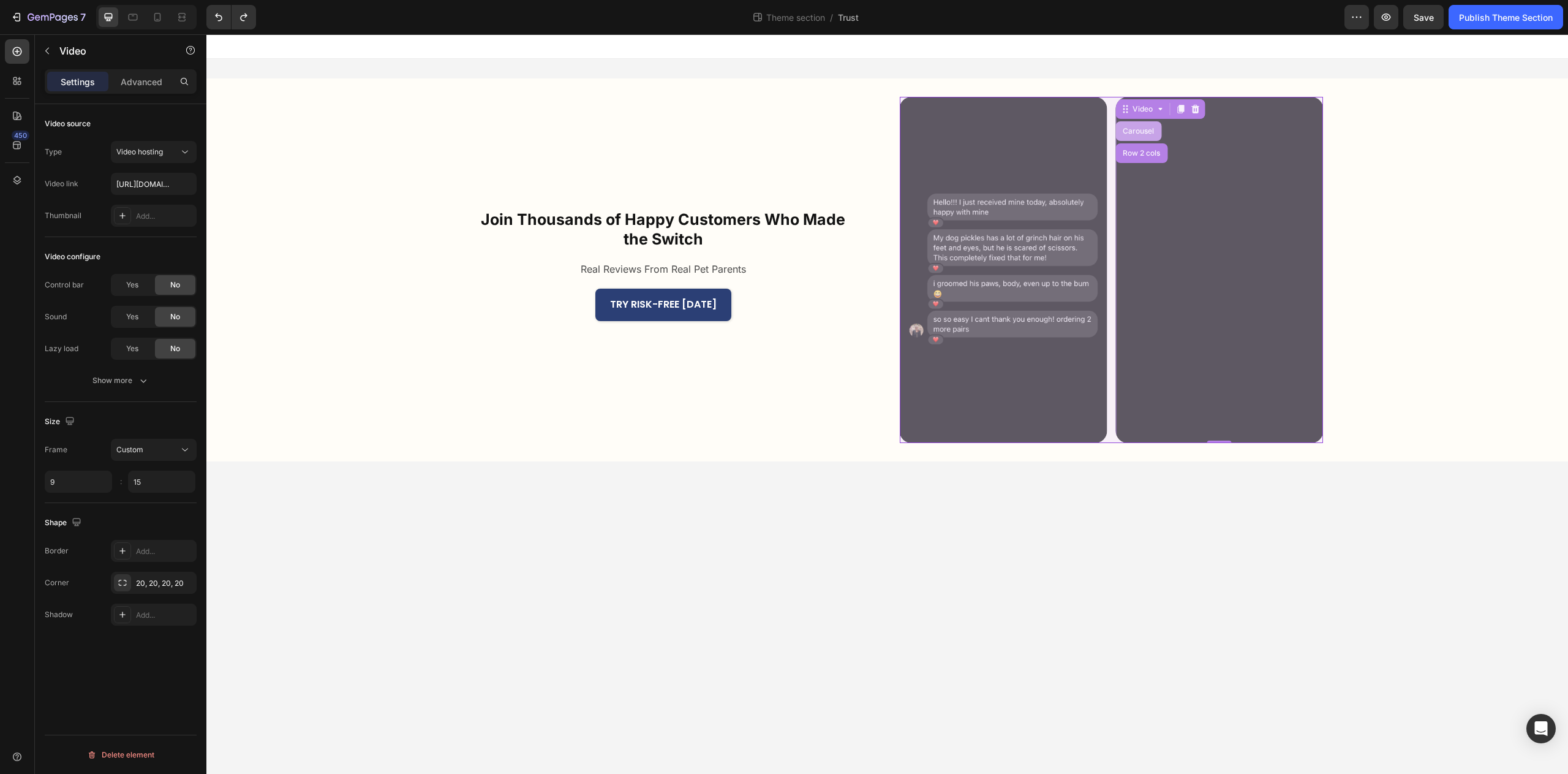
click at [1131, 130] on div "Carousel" at bounding box center [1139, 131] width 37 height 7
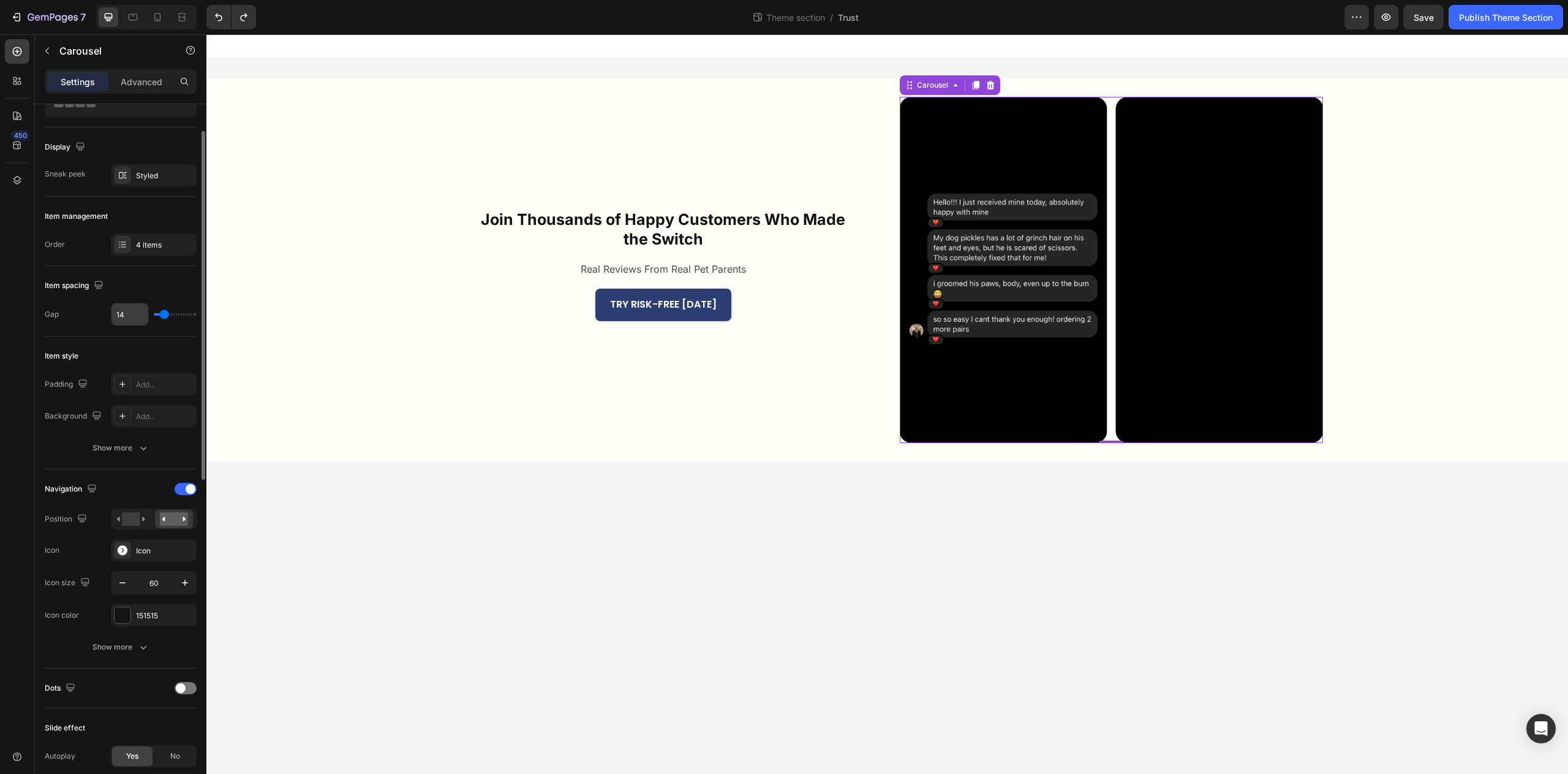
scroll to position [61, 0]
click at [146, 187] on div "Styled" at bounding box center [153, 178] width 86 height 22
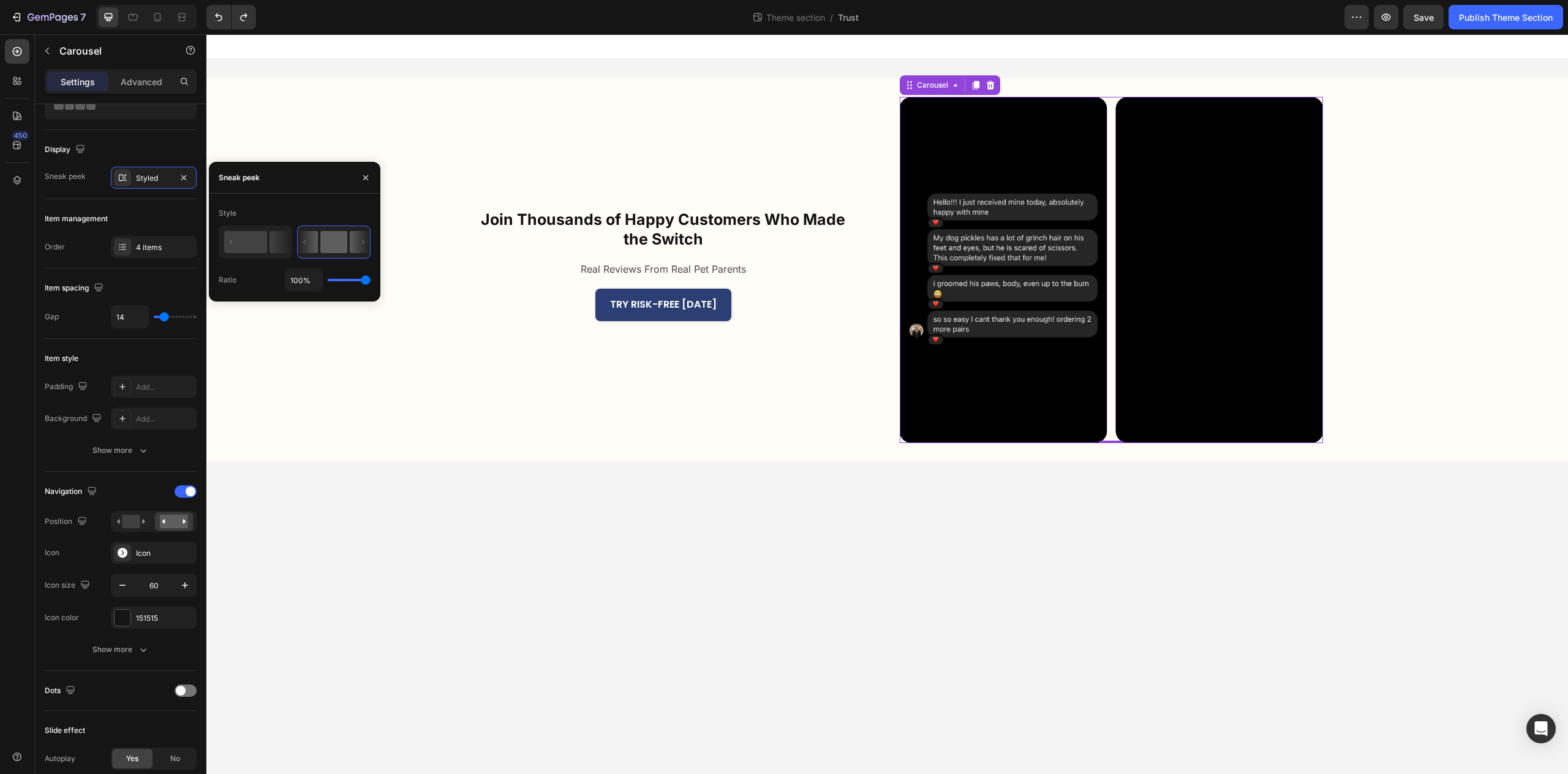
type input "99%"
type input "99"
type input "97%"
type input "97"
type input "95%"
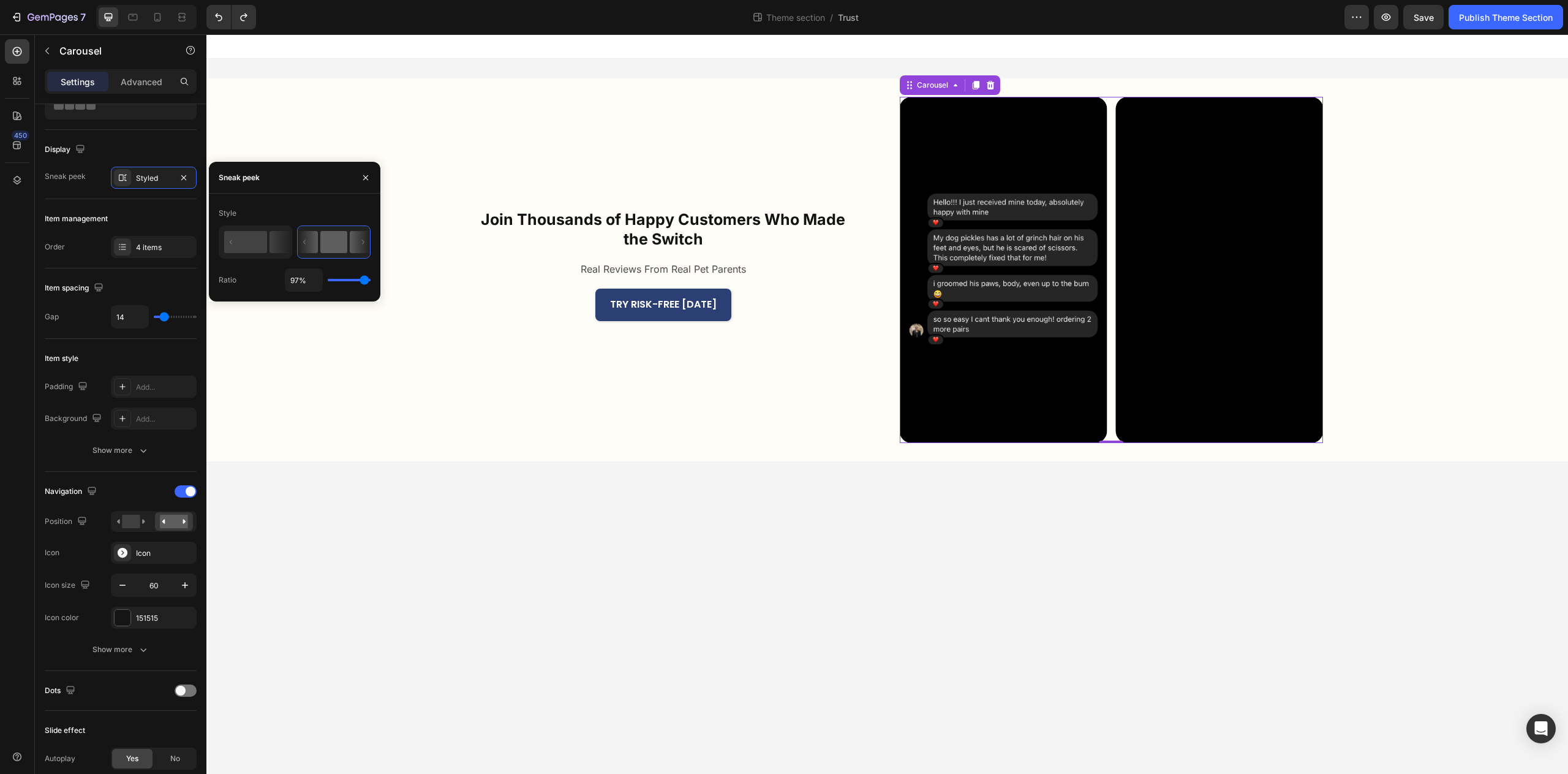
type input "95"
type input "94%"
type input "94"
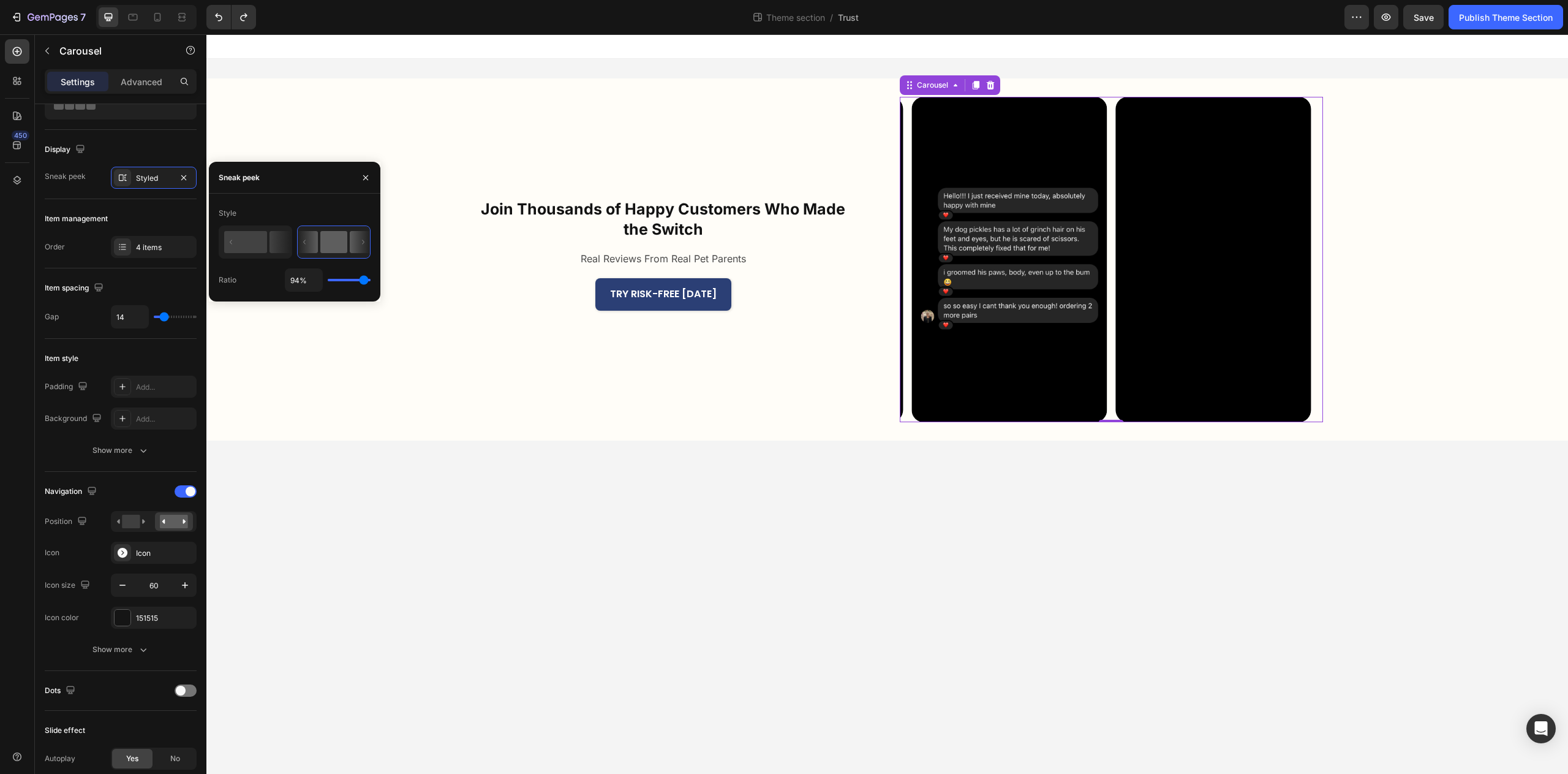
type input "93%"
type input "93"
type input "92%"
type input "92"
type input "91%"
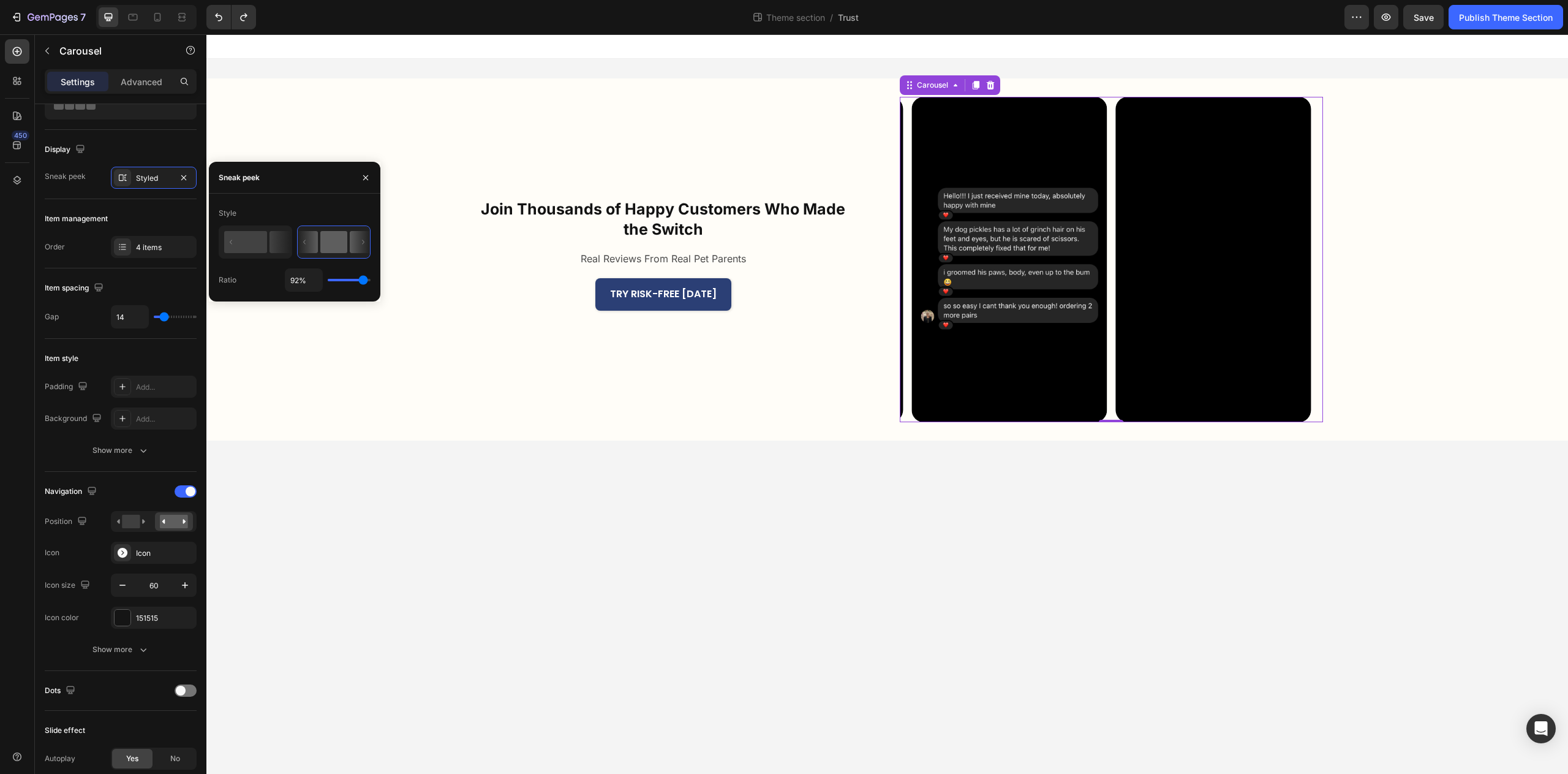
type input "91"
type input "90%"
type input "90"
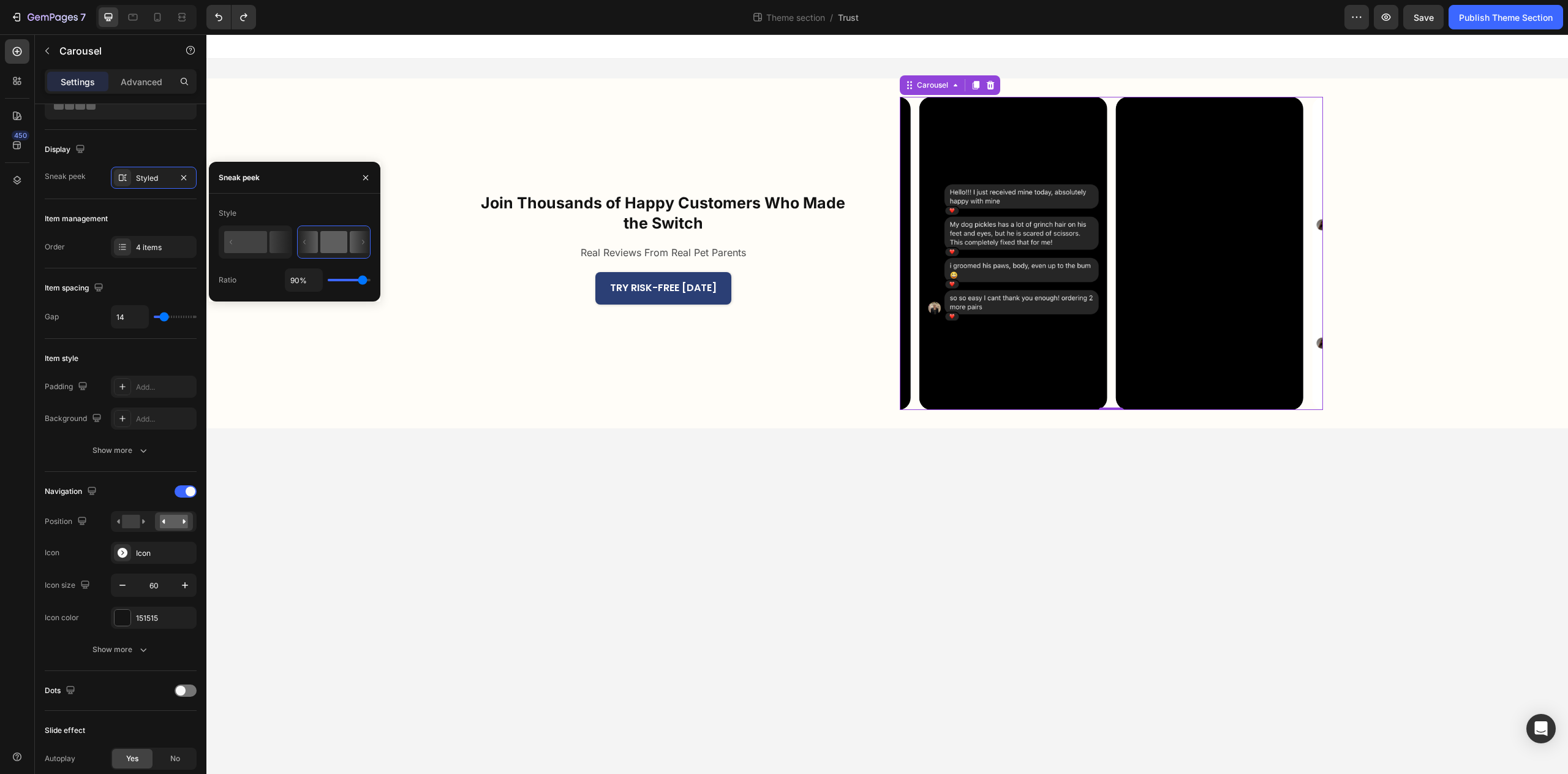
type input "89%"
type input "89"
type input "87%"
type input "87"
type input "85%"
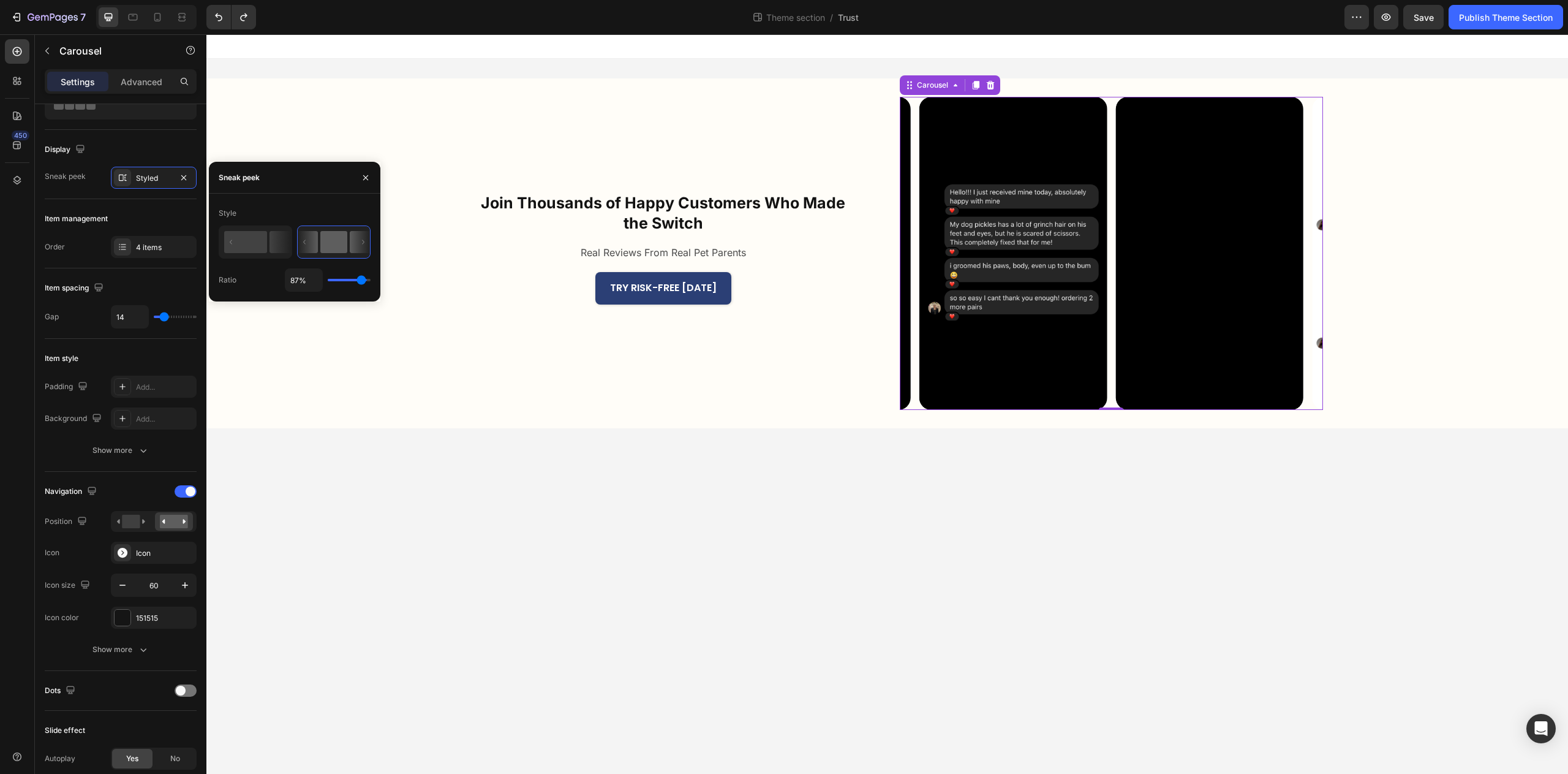
type input "85"
type input "84%"
type input "84"
type input "83%"
type input "83"
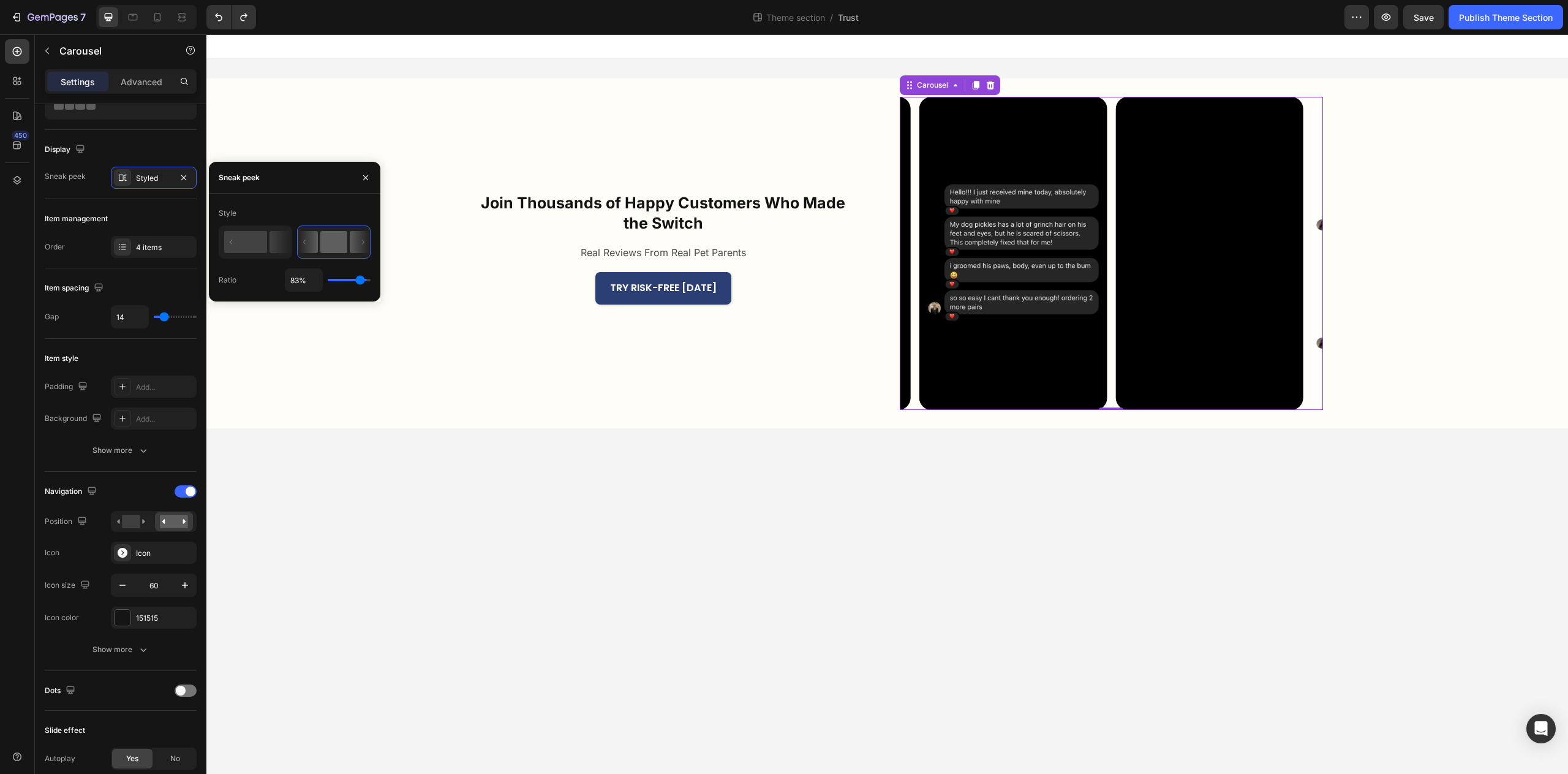
type input "82%"
type input "82"
type input "81%"
type input "81"
type input "80%"
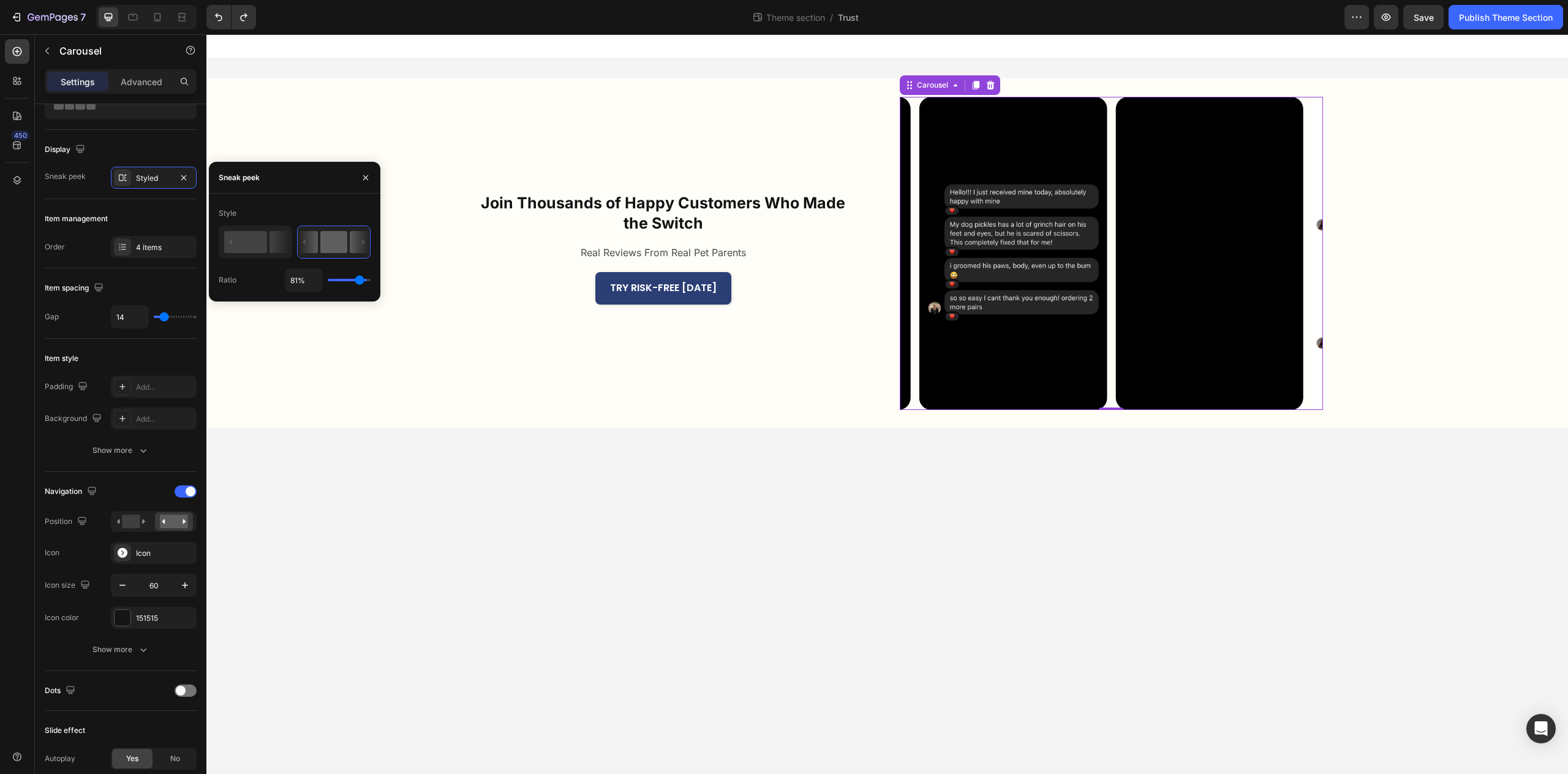
type input "80"
type input "79%"
type input "79"
type input "78%"
type input "78"
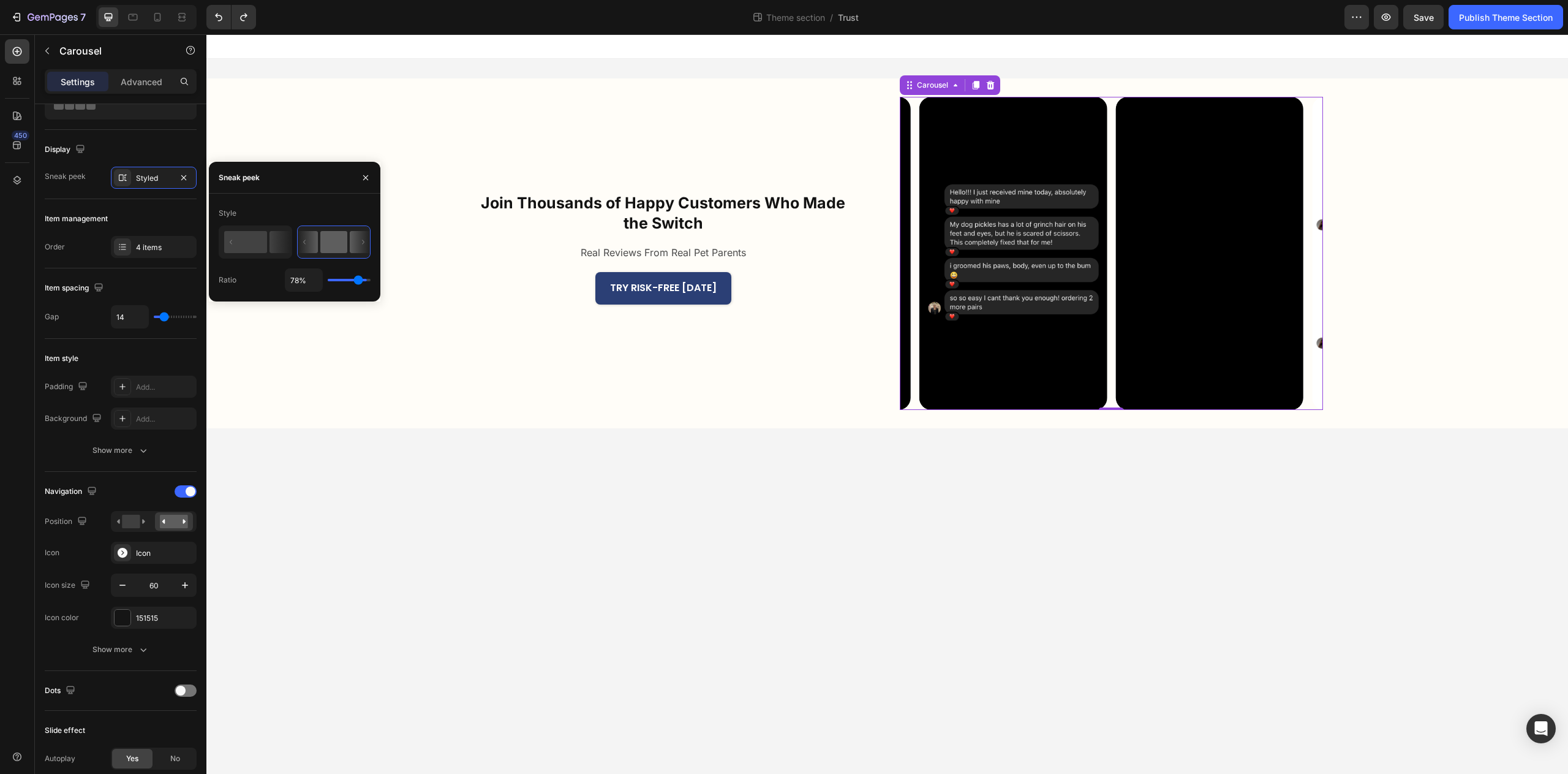
type input "77%"
type input "77"
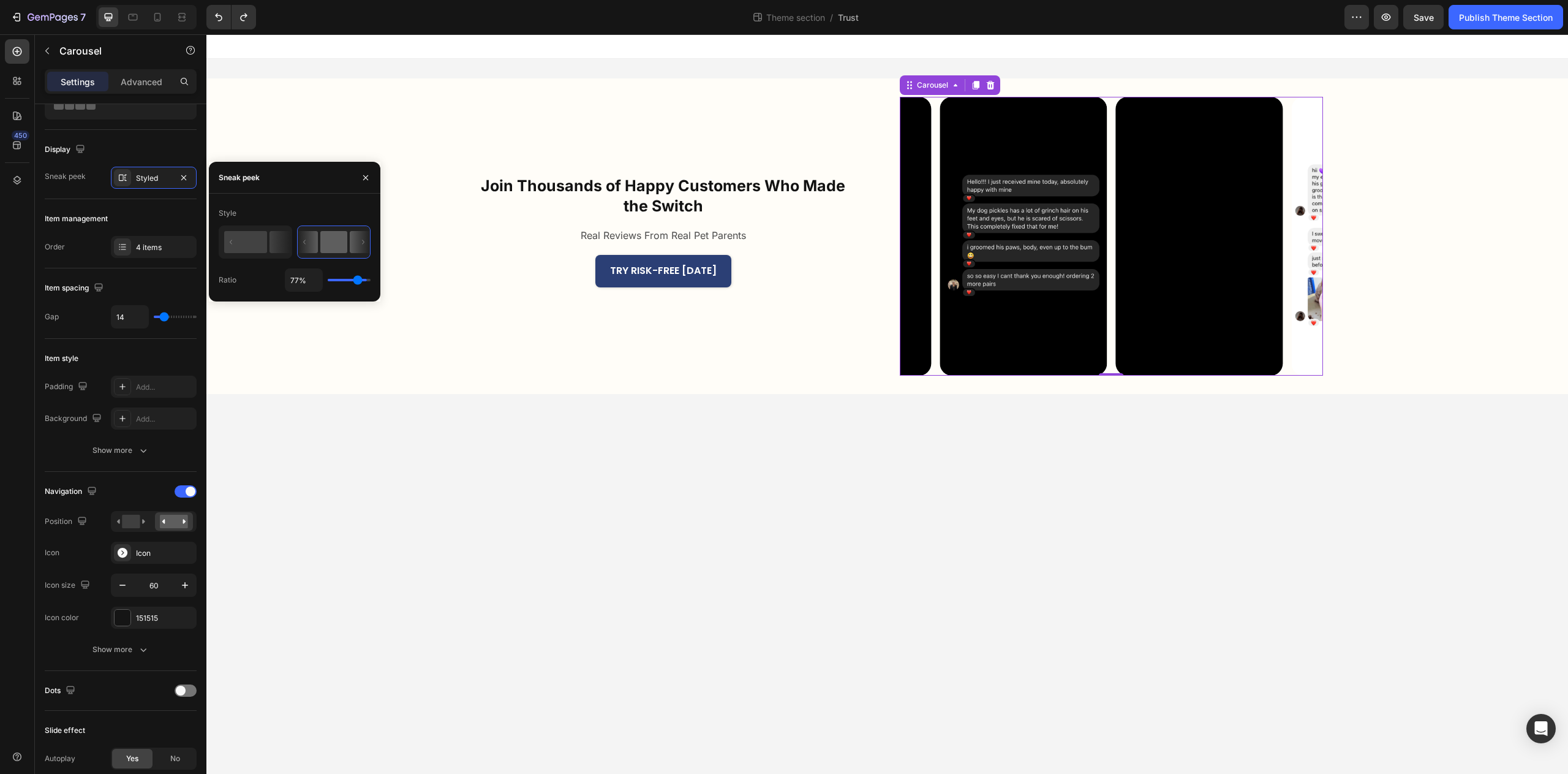
type input "76%"
type input "76"
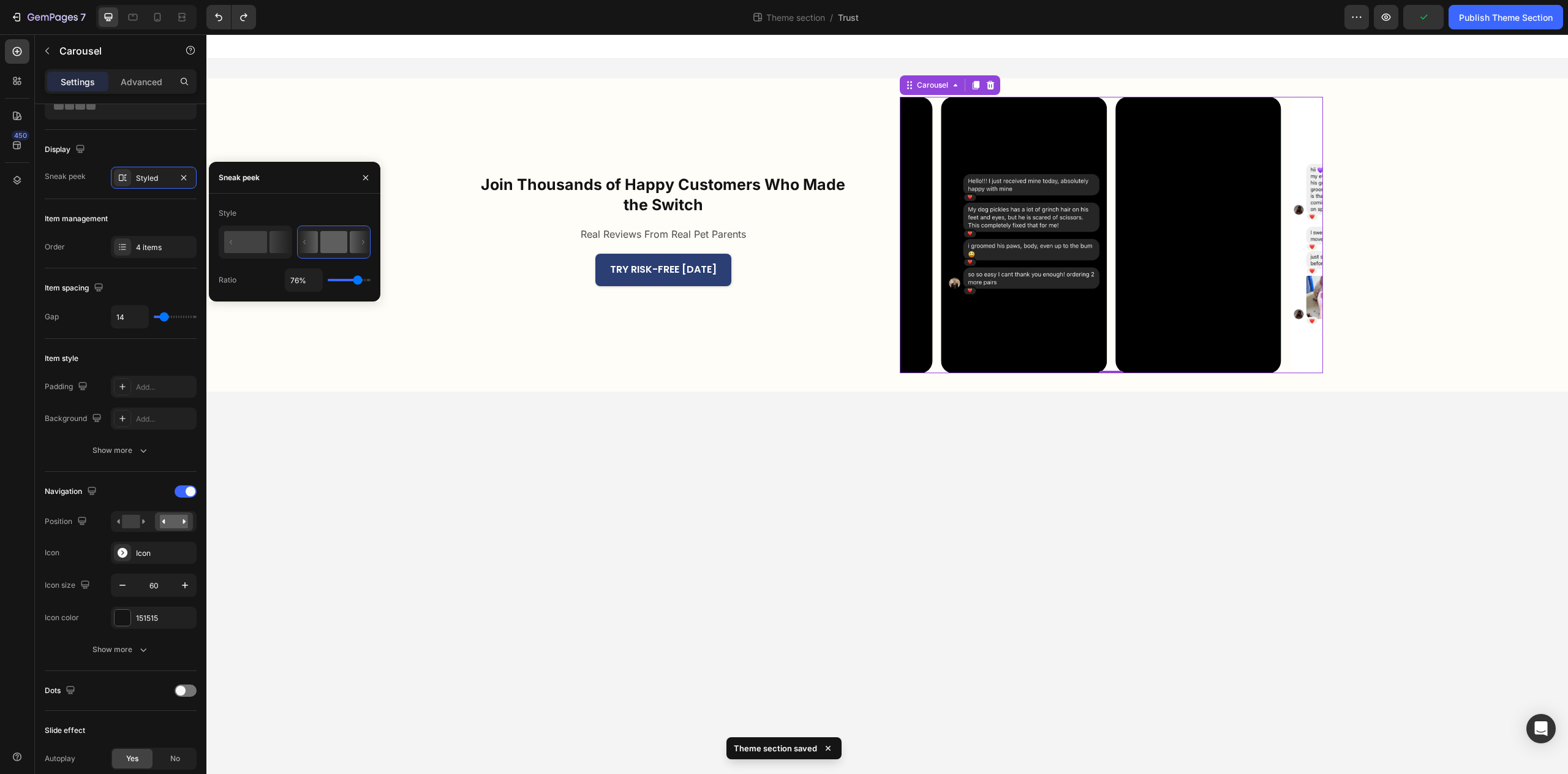
type input "75%"
type input "75"
type input "74%"
type input "74"
type input "73%"
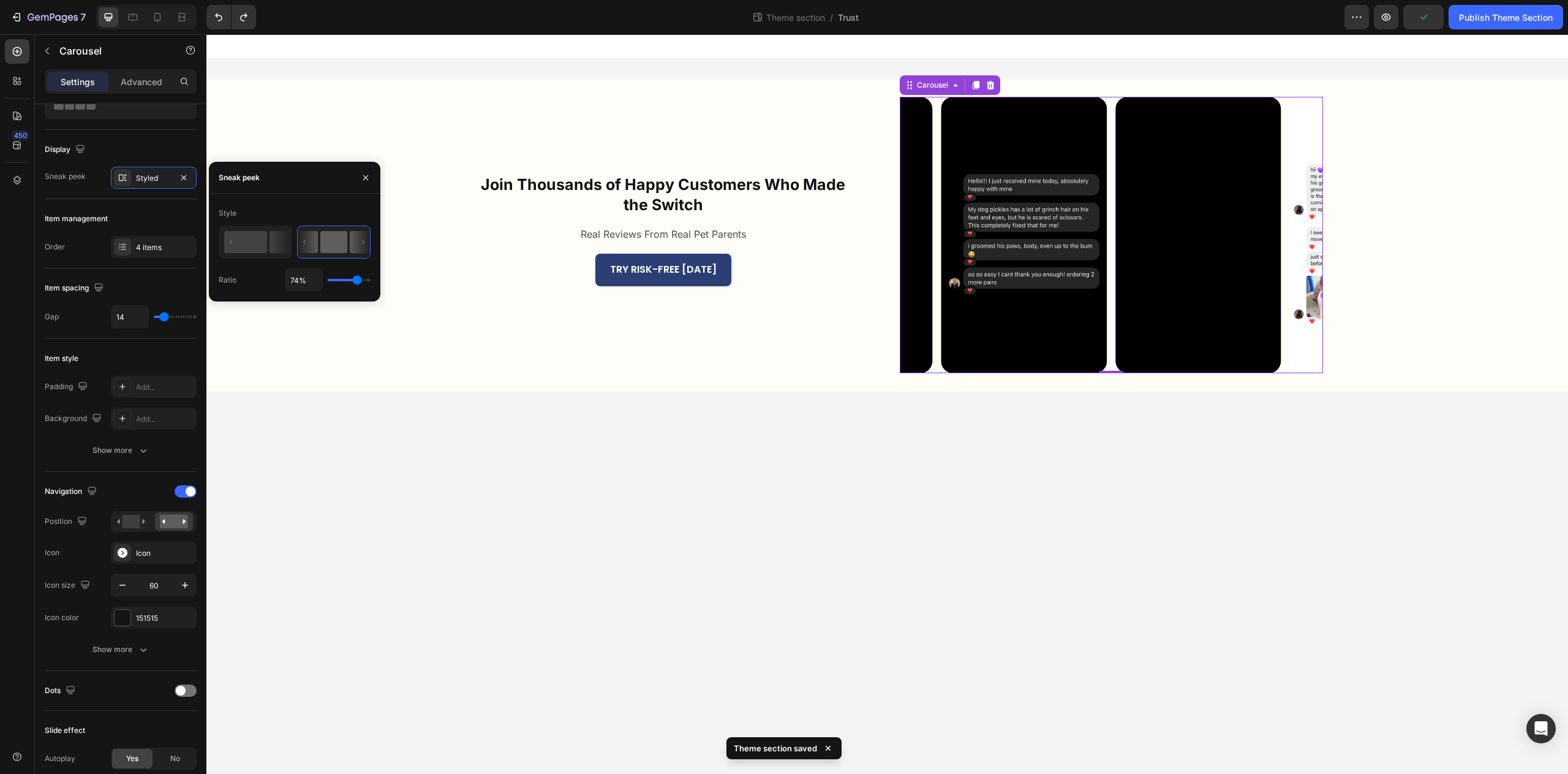
type input "73"
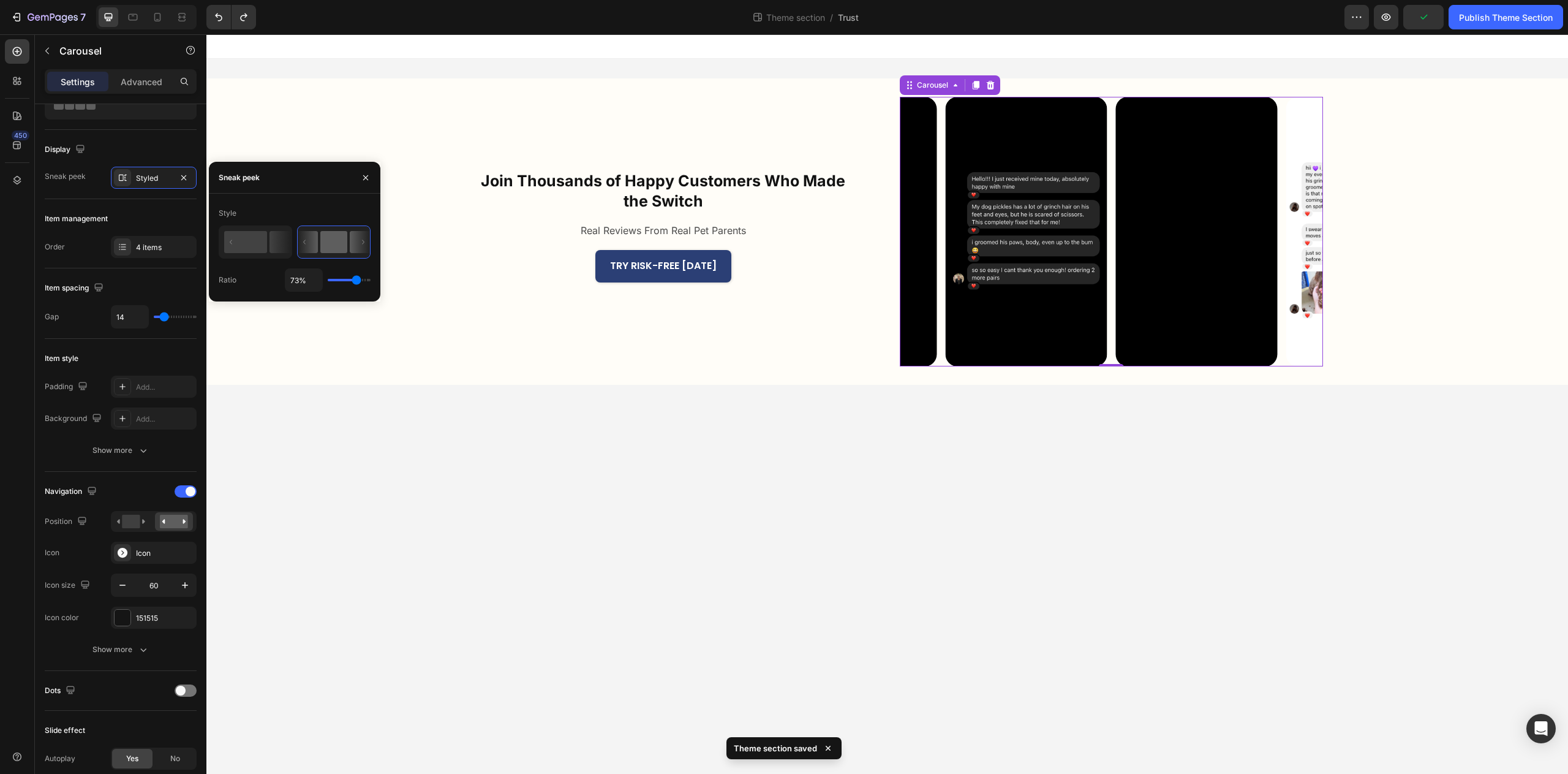
type input "72%"
type input "72"
type input "71%"
type input "71"
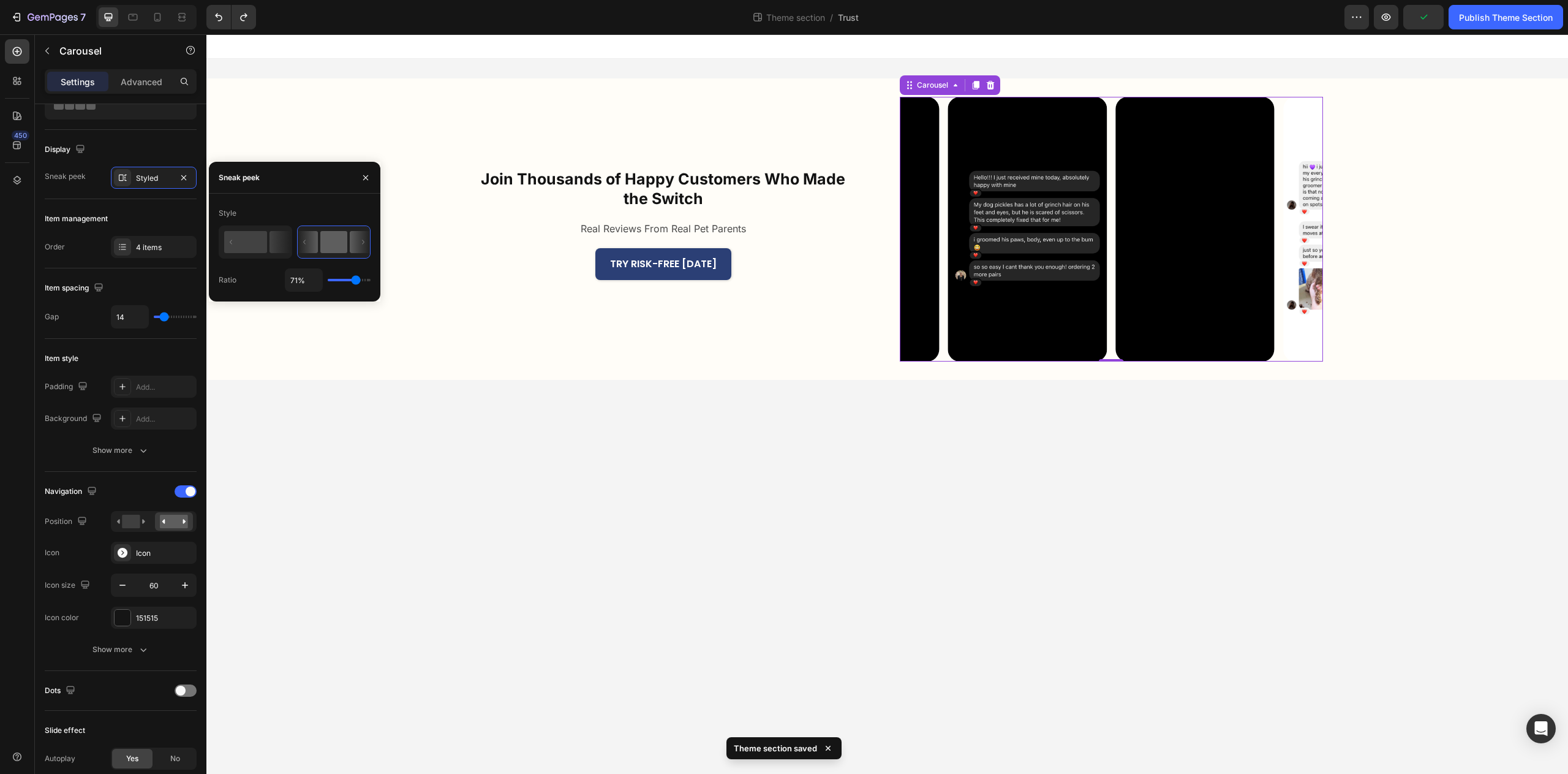
type input "70%"
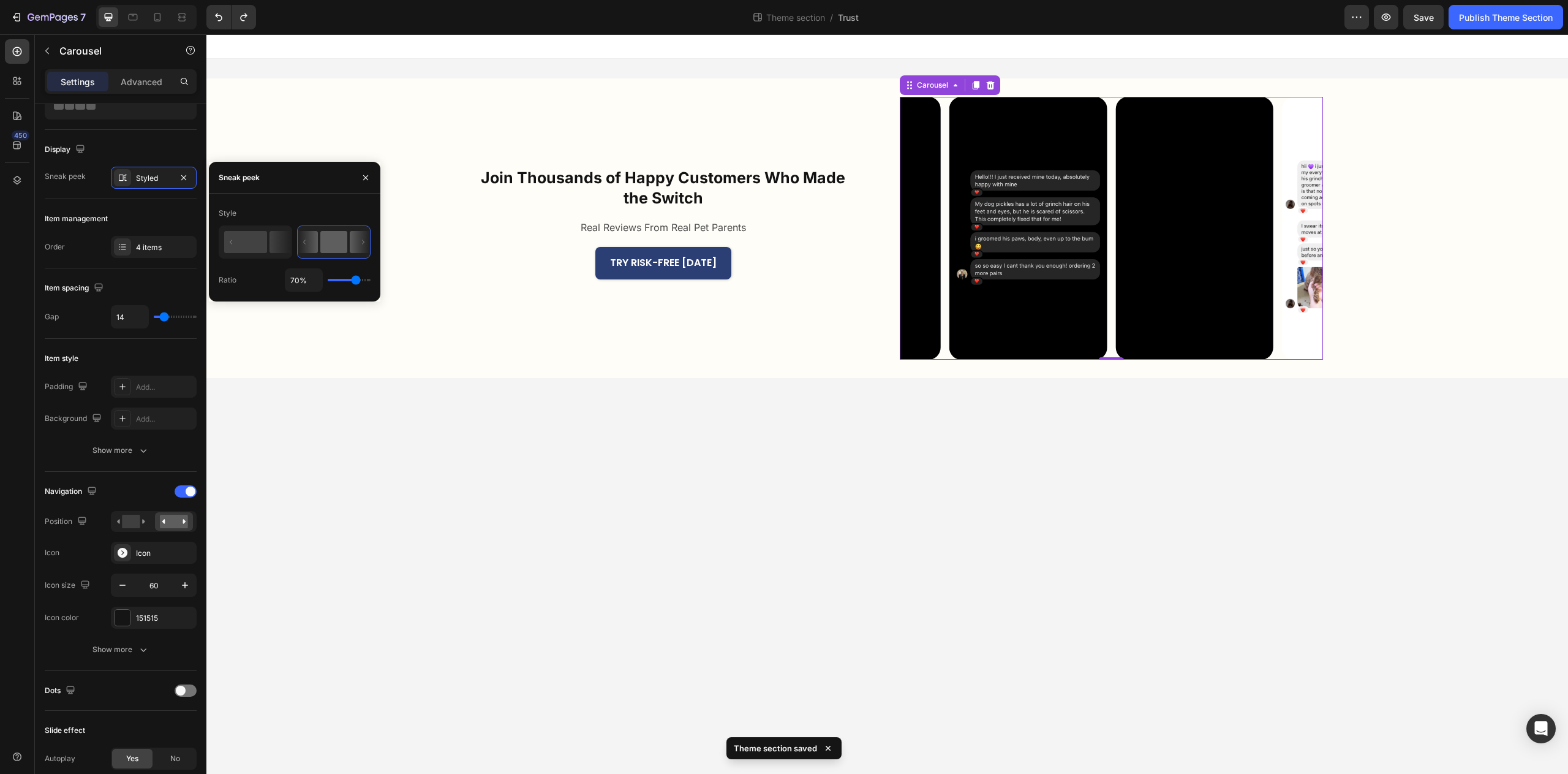
drag, startPoint x: 367, startPoint y: 283, endPoint x: 355, endPoint y: 287, distance: 12.6
type input "70"
click at [355, 281] on input "range" at bounding box center [349, 279] width 43 height 3
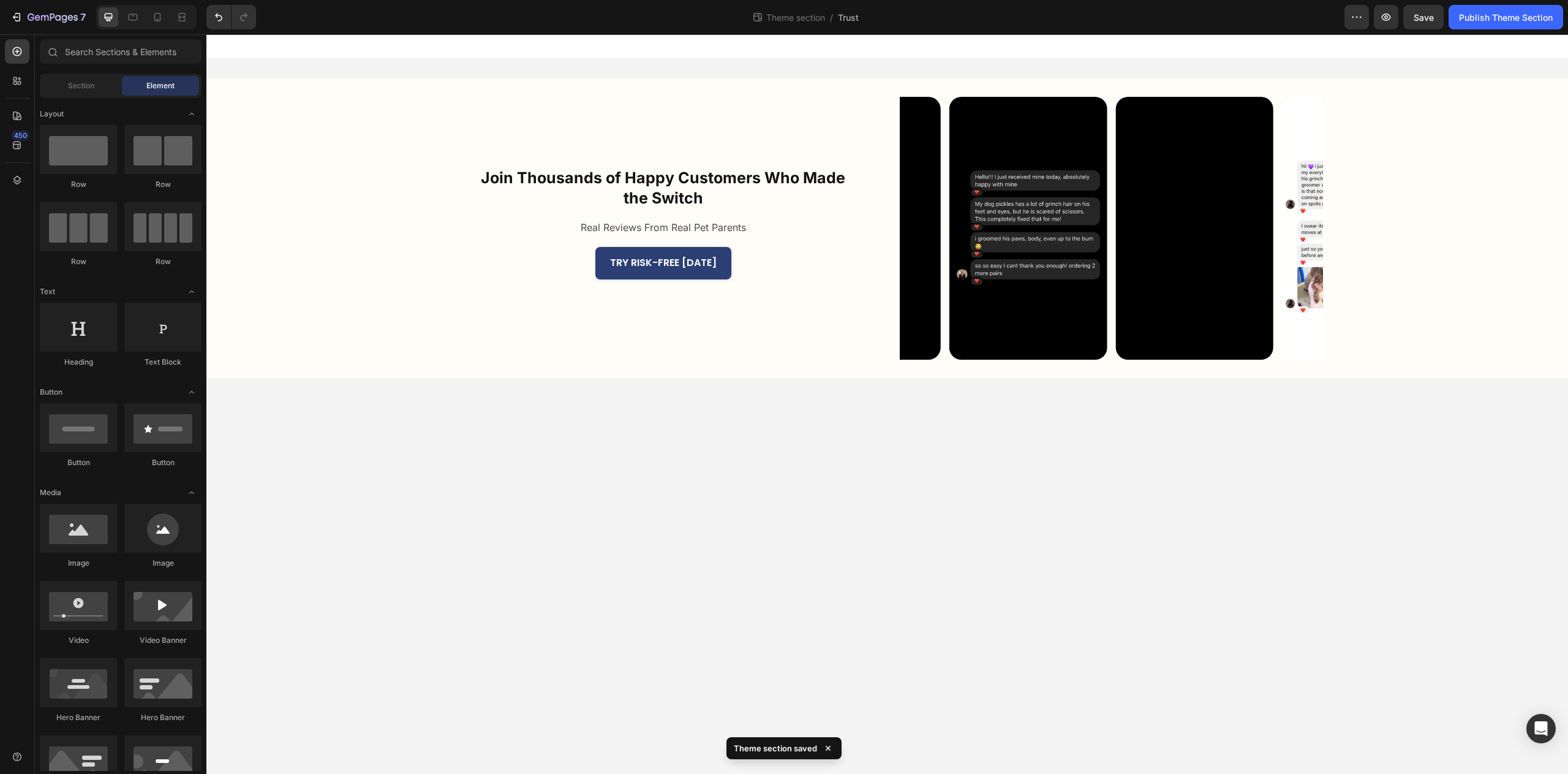
click at [671, 504] on body "Join Thousands of Happy Customers Who Made the Switch Heading Real Reviews From…" at bounding box center [887, 404] width 1362 height 740
click at [1423, 21] on span "Save" at bounding box center [1423, 18] width 21 height 11
click at [1480, 17] on div "Publish Theme Section" at bounding box center [1506, 17] width 94 height 12
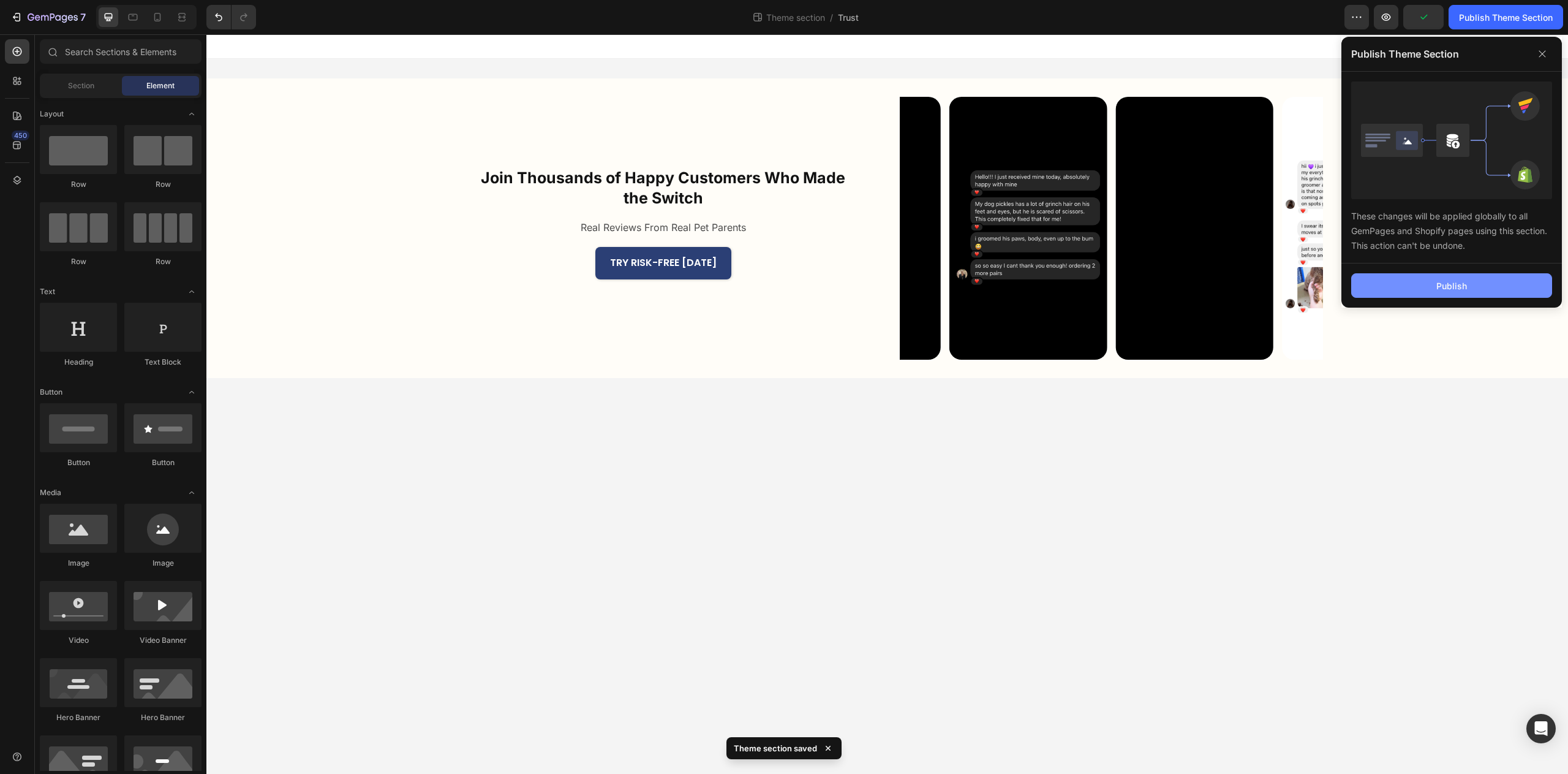
click at [1431, 295] on button "Publish" at bounding box center [1451, 285] width 201 height 24
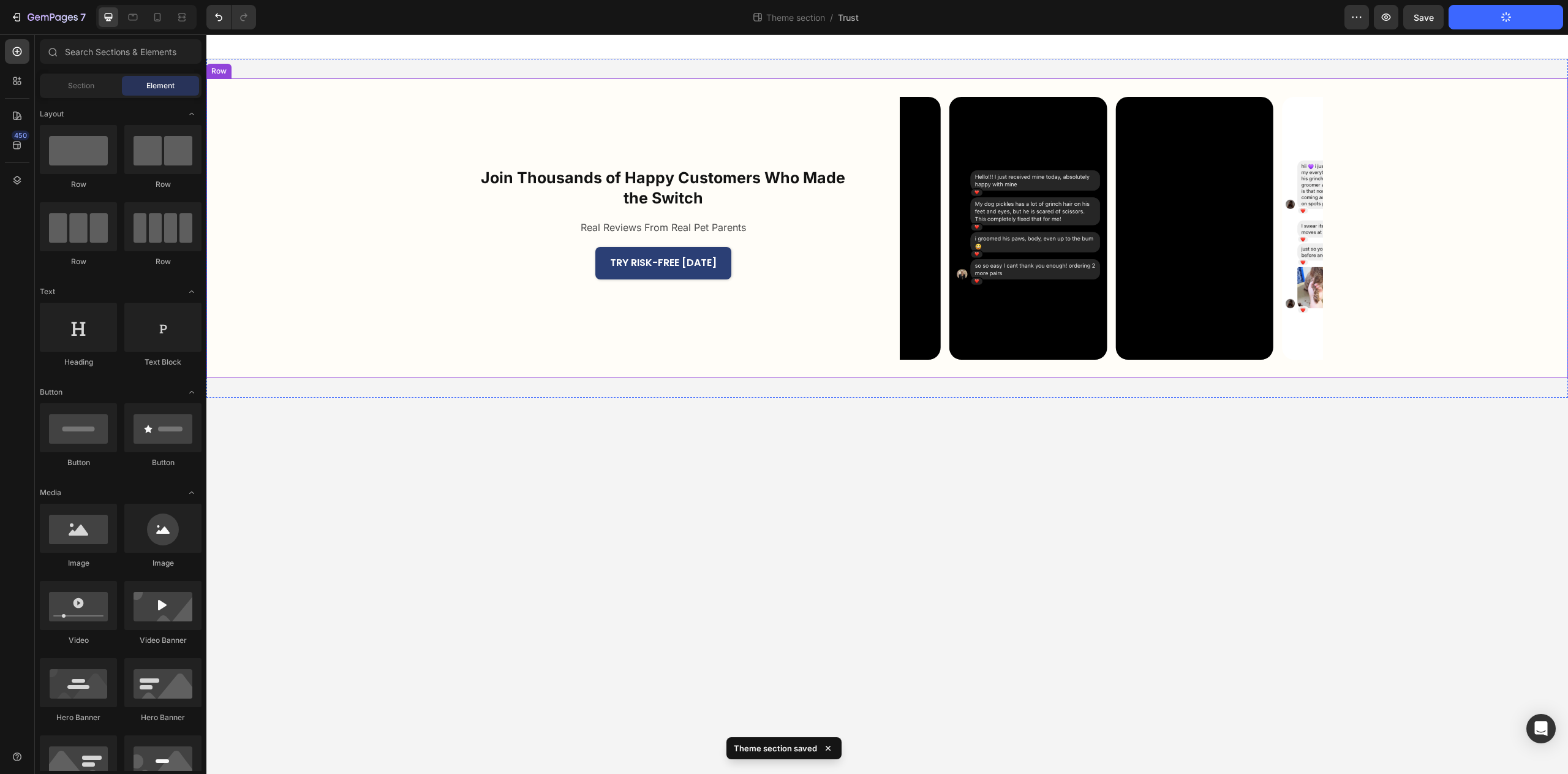
click at [1413, 361] on div "Join Thousands of Happy Customers Who Made the Switch Heading Real Reviews From…" at bounding box center [887, 229] width 1362 height 300
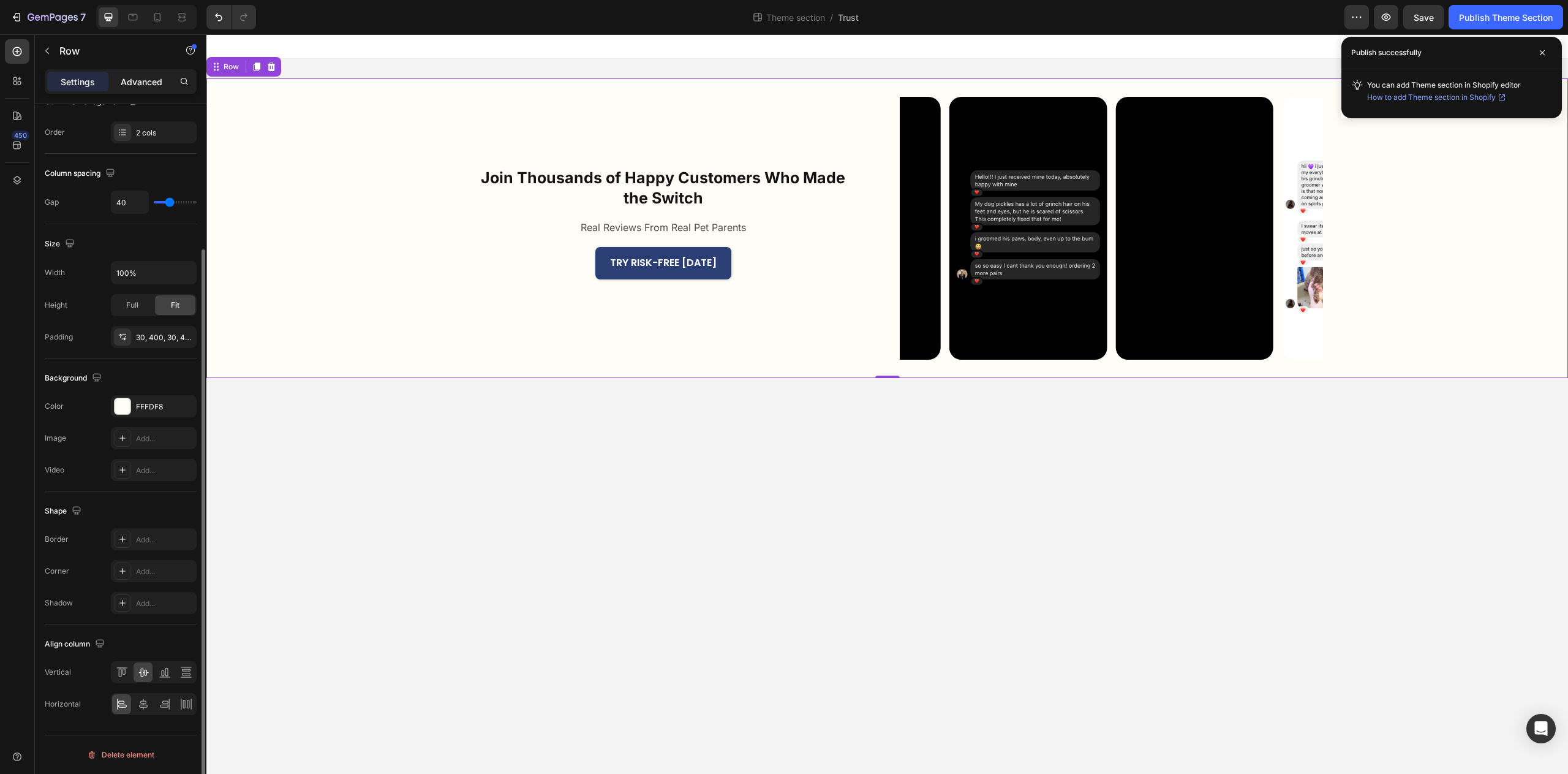
click at [146, 86] on p "Advanced" at bounding box center [141, 81] width 42 height 12
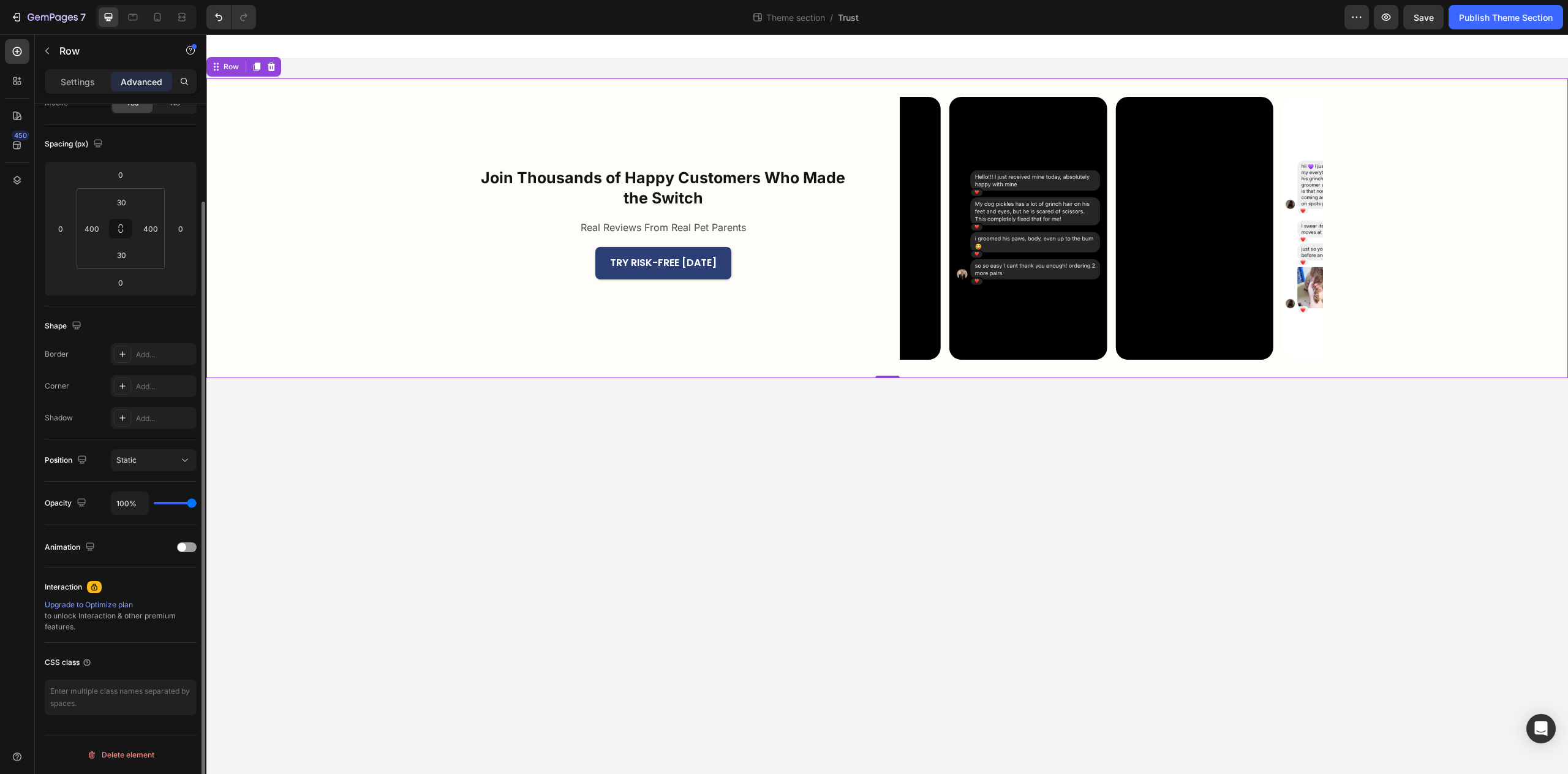
scroll to position [112, 0]
click at [125, 261] on input "30" at bounding box center [120, 254] width 24 height 19
type input "40"
click at [126, 198] on input "30" at bounding box center [120, 202] width 24 height 19
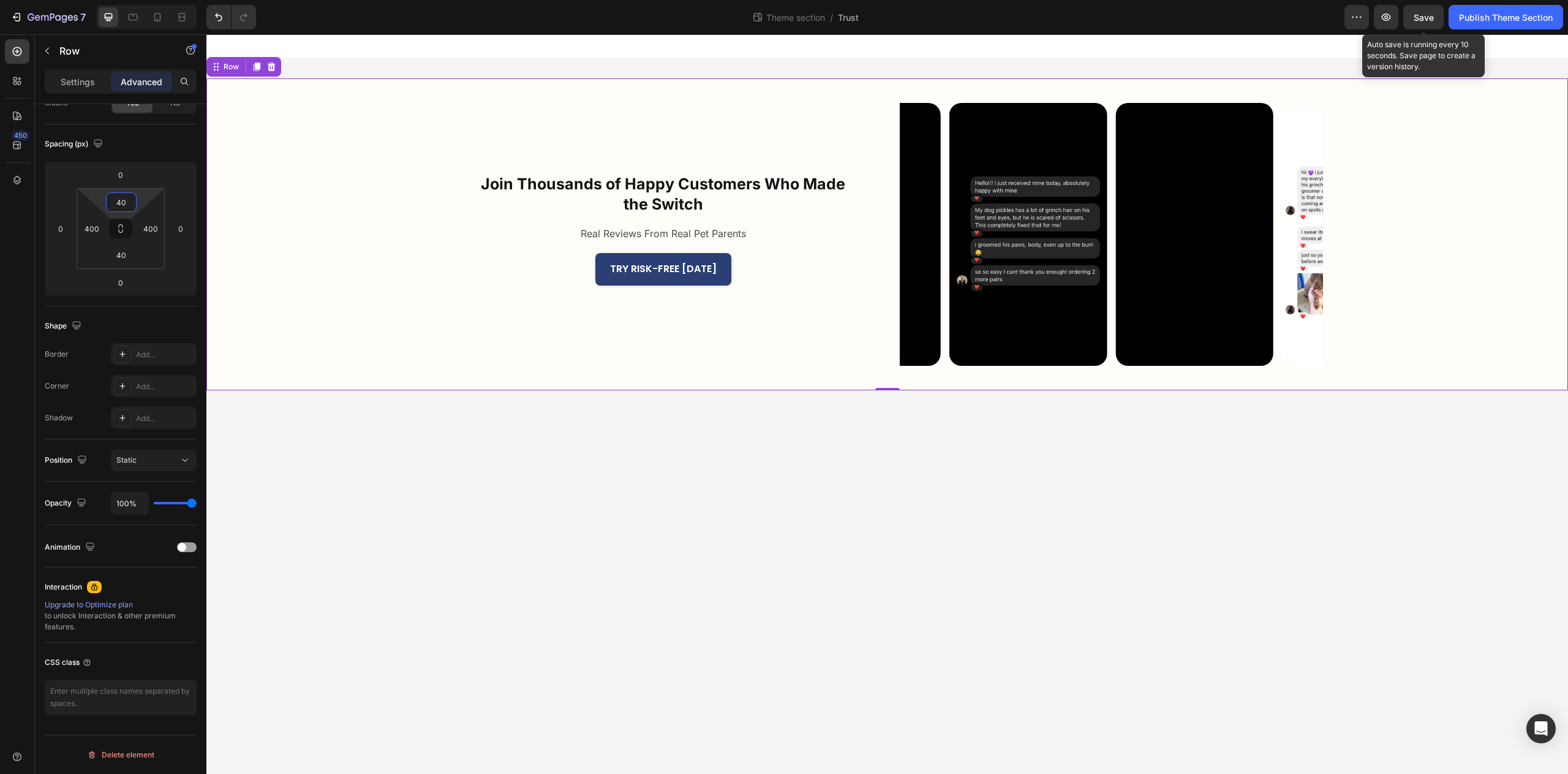
type input "40"
drag, startPoint x: 1422, startPoint y: 22, endPoint x: 1438, endPoint y: 22, distance: 16.0
click at [1422, 22] on div "Save" at bounding box center [1423, 17] width 21 height 12
click at [1495, 13] on div "Publish Theme Section" at bounding box center [1506, 17] width 94 height 12
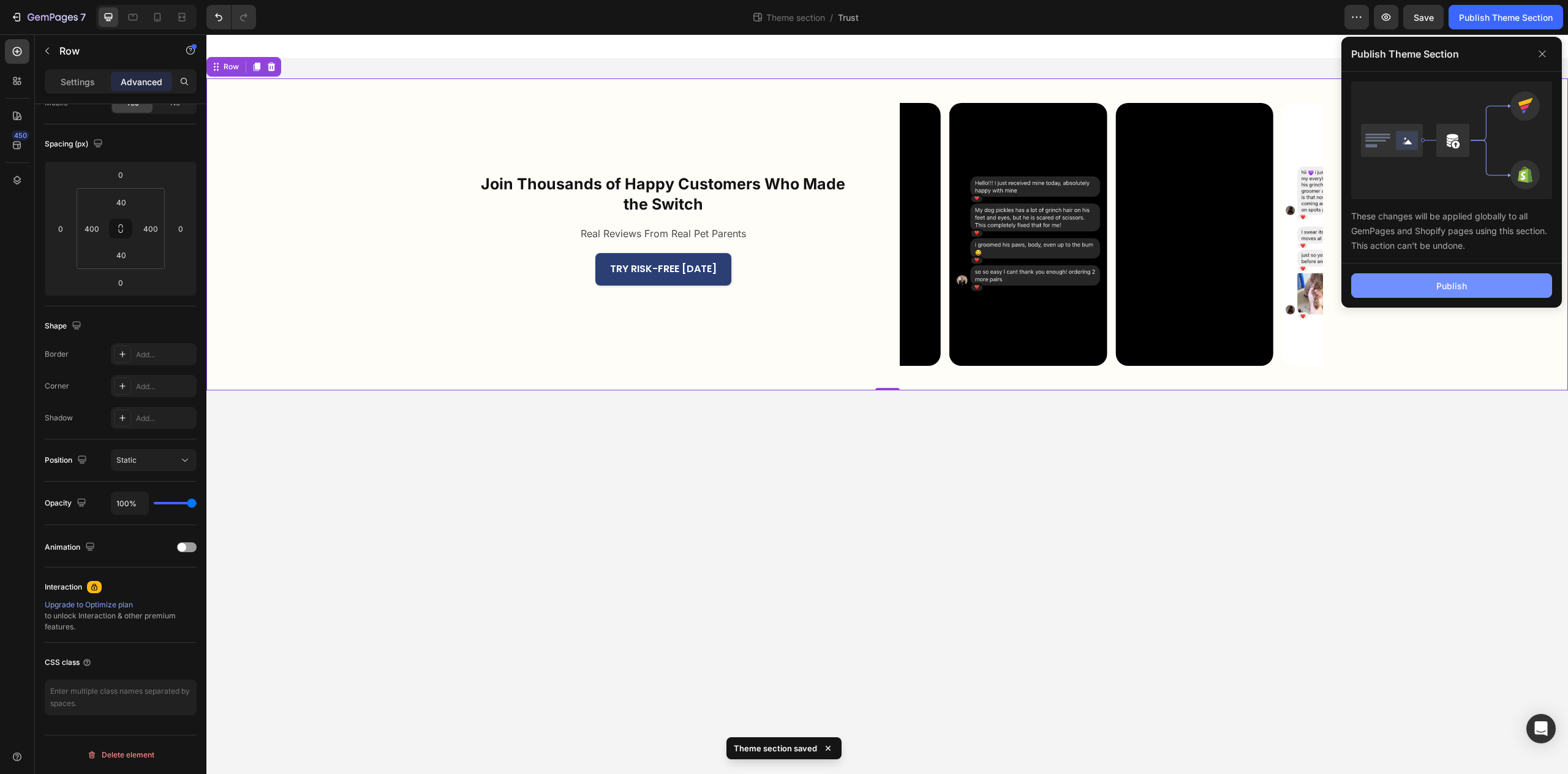
click at [1514, 283] on button "Publish" at bounding box center [1451, 285] width 201 height 24
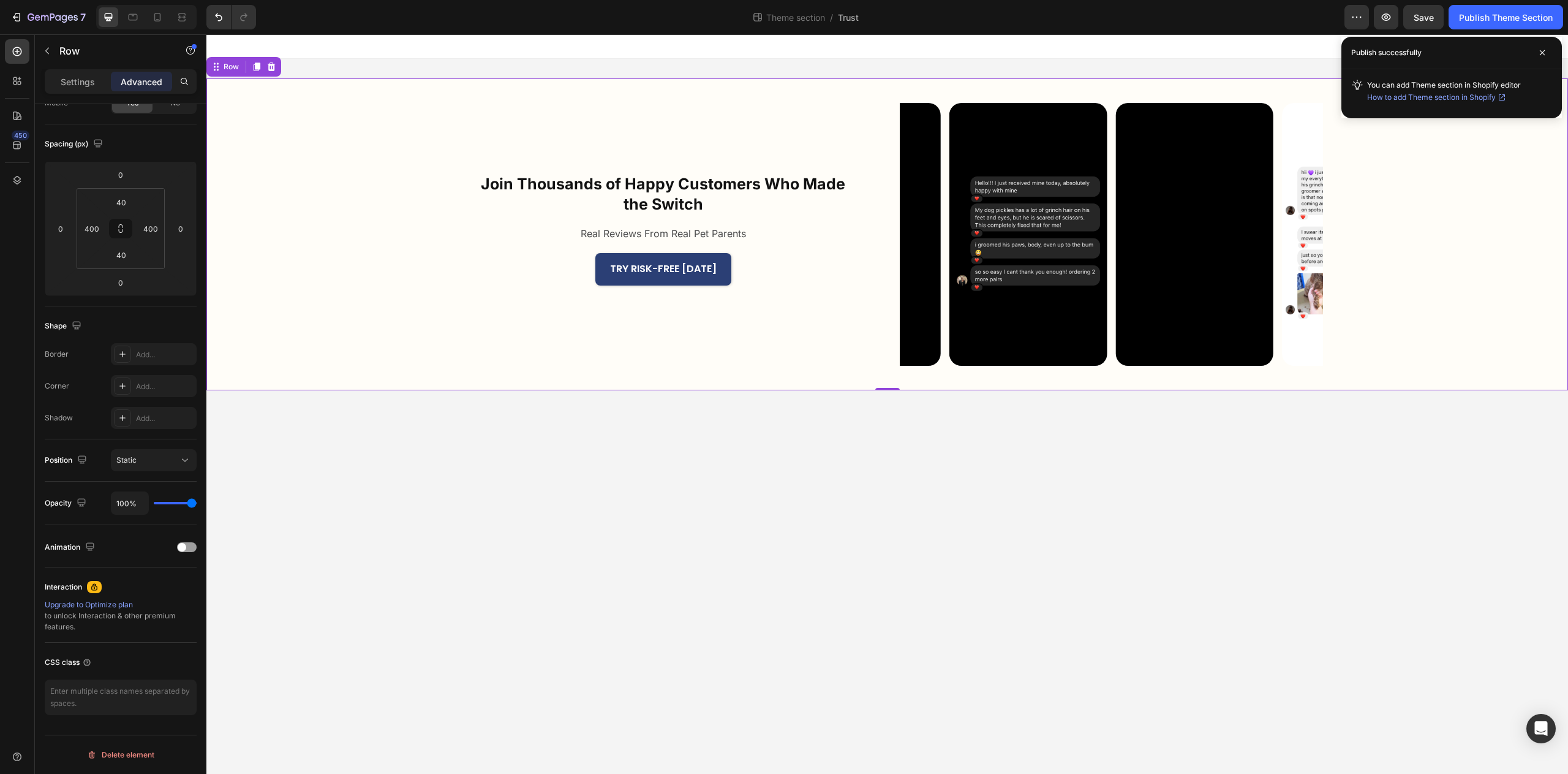
click at [324, 304] on div "Join Thousands of Happy Customers Who Made the Switch Heading Real Reviews From…" at bounding box center [887, 234] width 1362 height 312
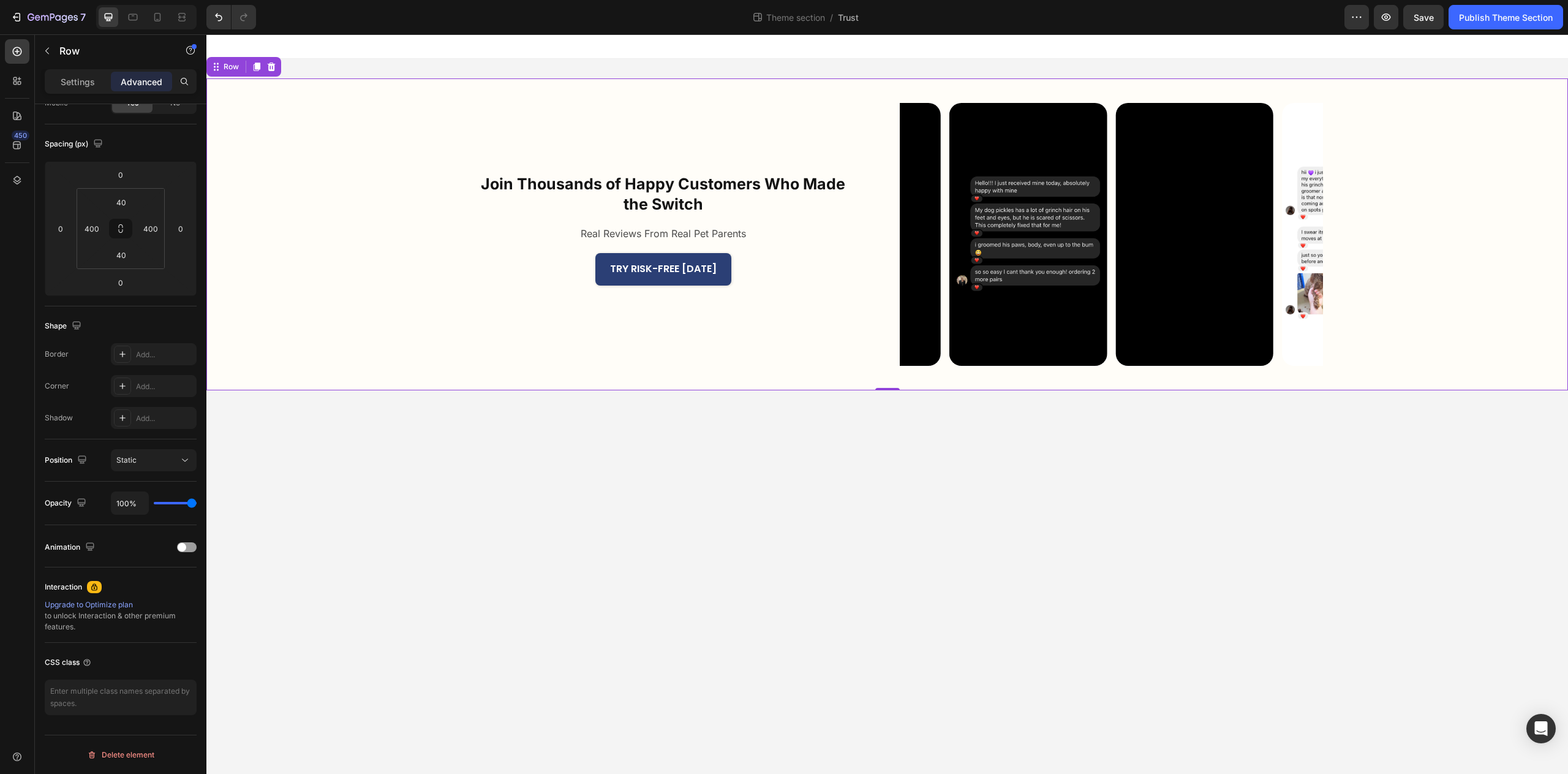
drag, startPoint x: 87, startPoint y: 81, endPoint x: 96, endPoint y: 97, distance: 18.4
click at [87, 82] on p "Settings" at bounding box center [78, 81] width 34 height 12
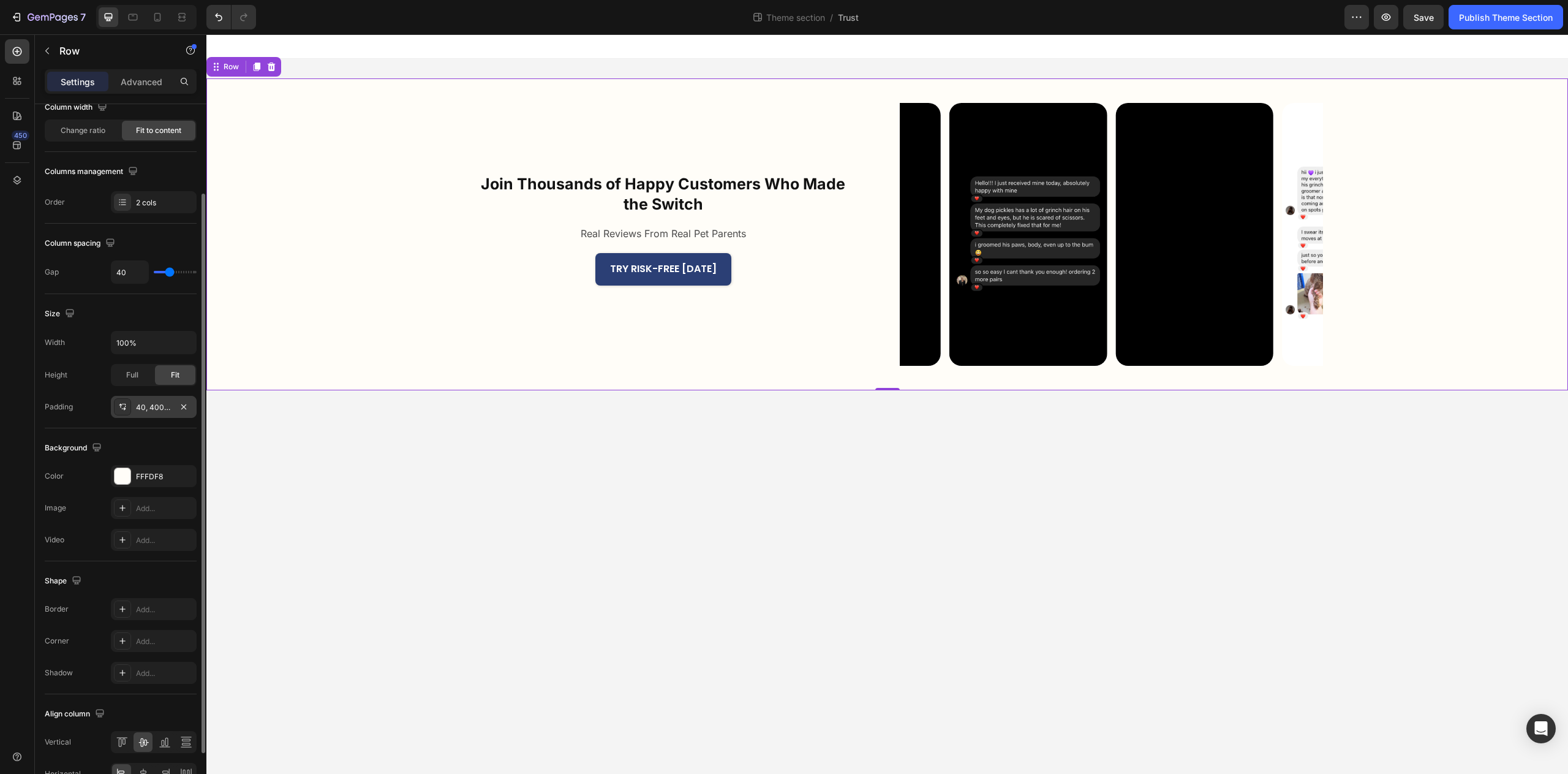
drag, startPoint x: 150, startPoint y: 408, endPoint x: 144, endPoint y: 405, distance: 6.7
click at [144, 405] on div "40, 400, 40, 400" at bounding box center [153, 407] width 36 height 11
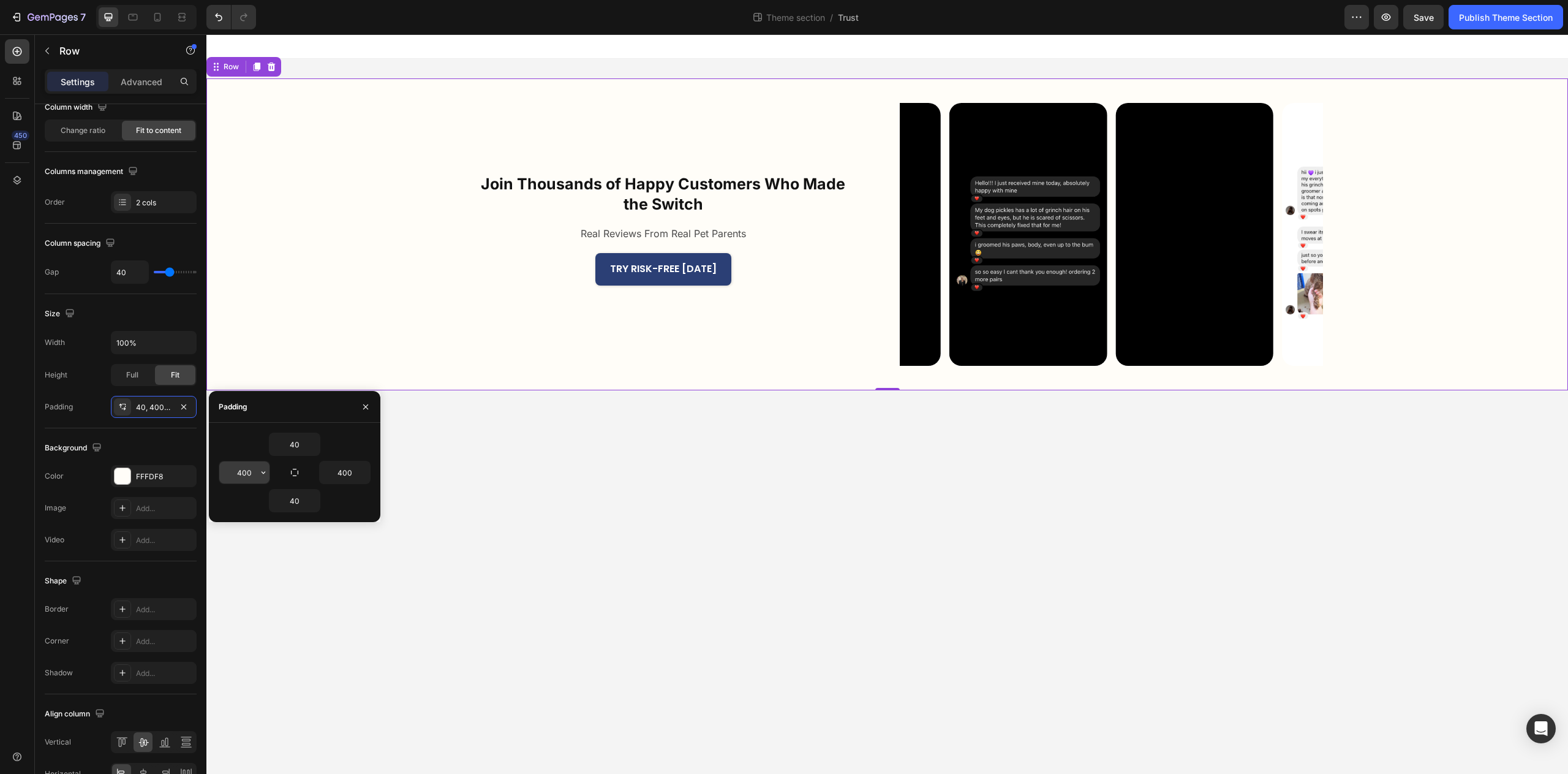
click at [243, 472] on input "400" at bounding box center [245, 472] width 50 height 22
click at [239, 472] on input "400" at bounding box center [245, 472] width 50 height 22
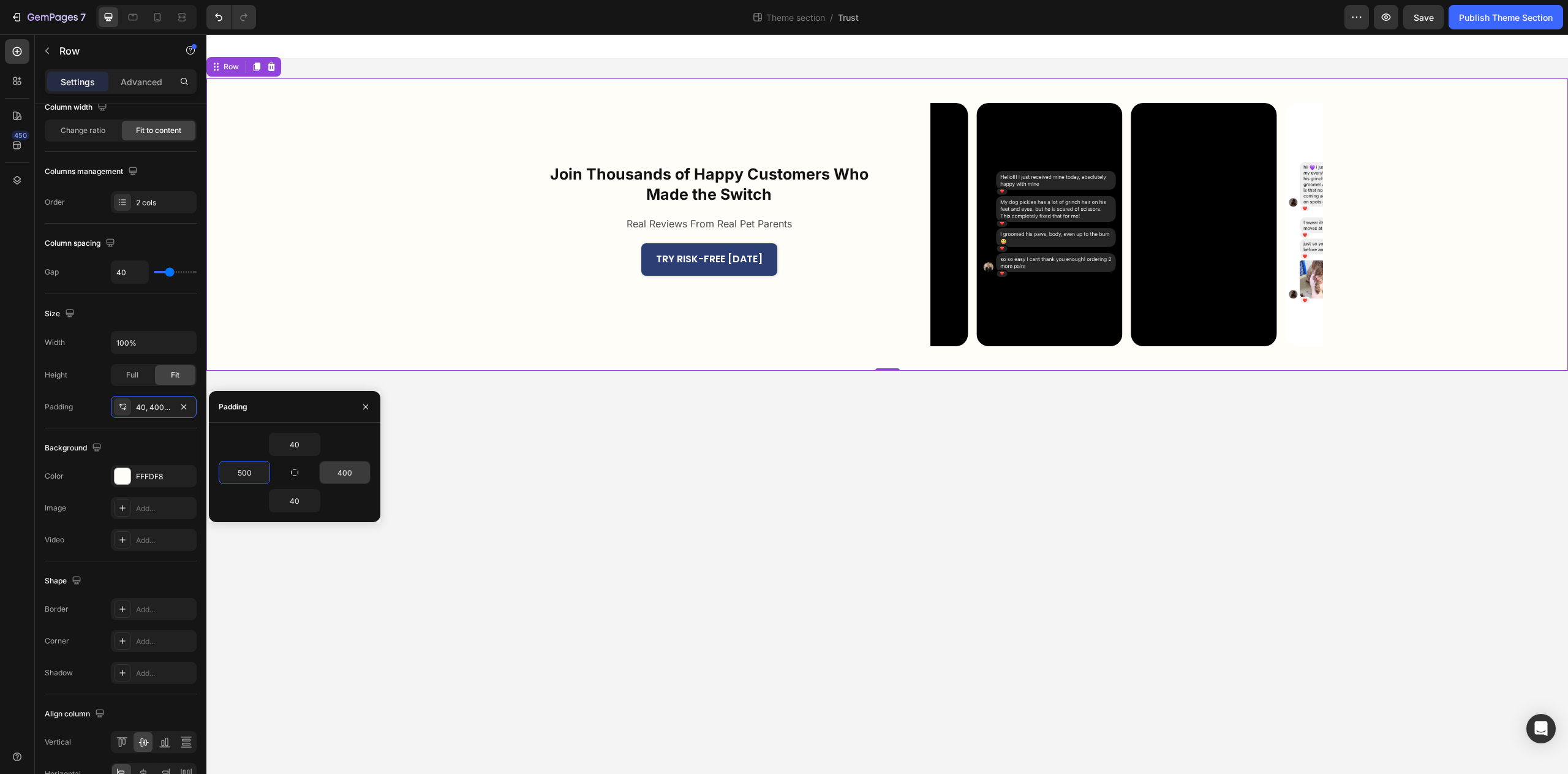
type input "500"
click at [339, 470] on input "400" at bounding box center [344, 472] width 50 height 22
click at [343, 473] on input "400" at bounding box center [344, 472] width 50 height 22
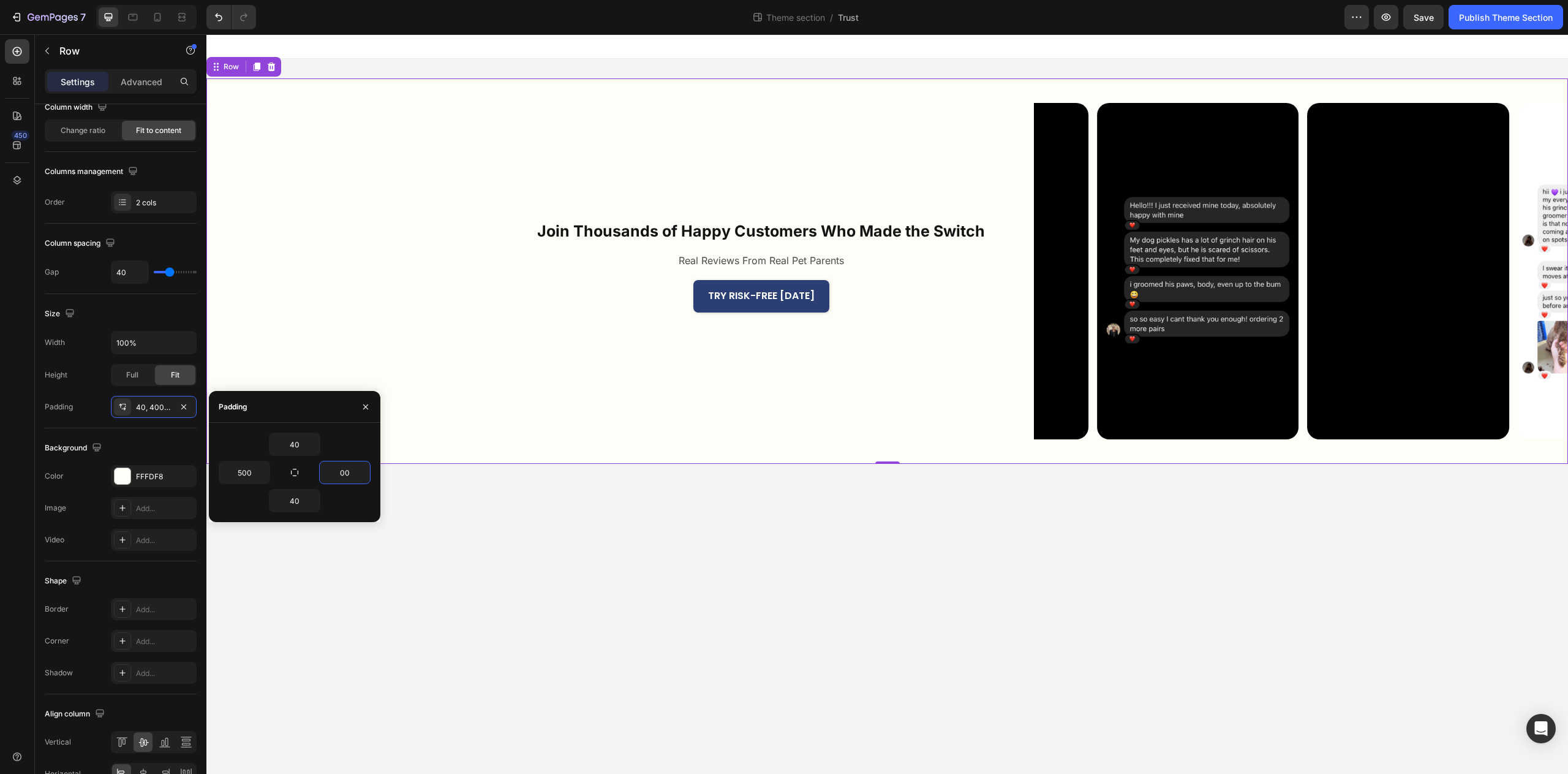
type input "500"
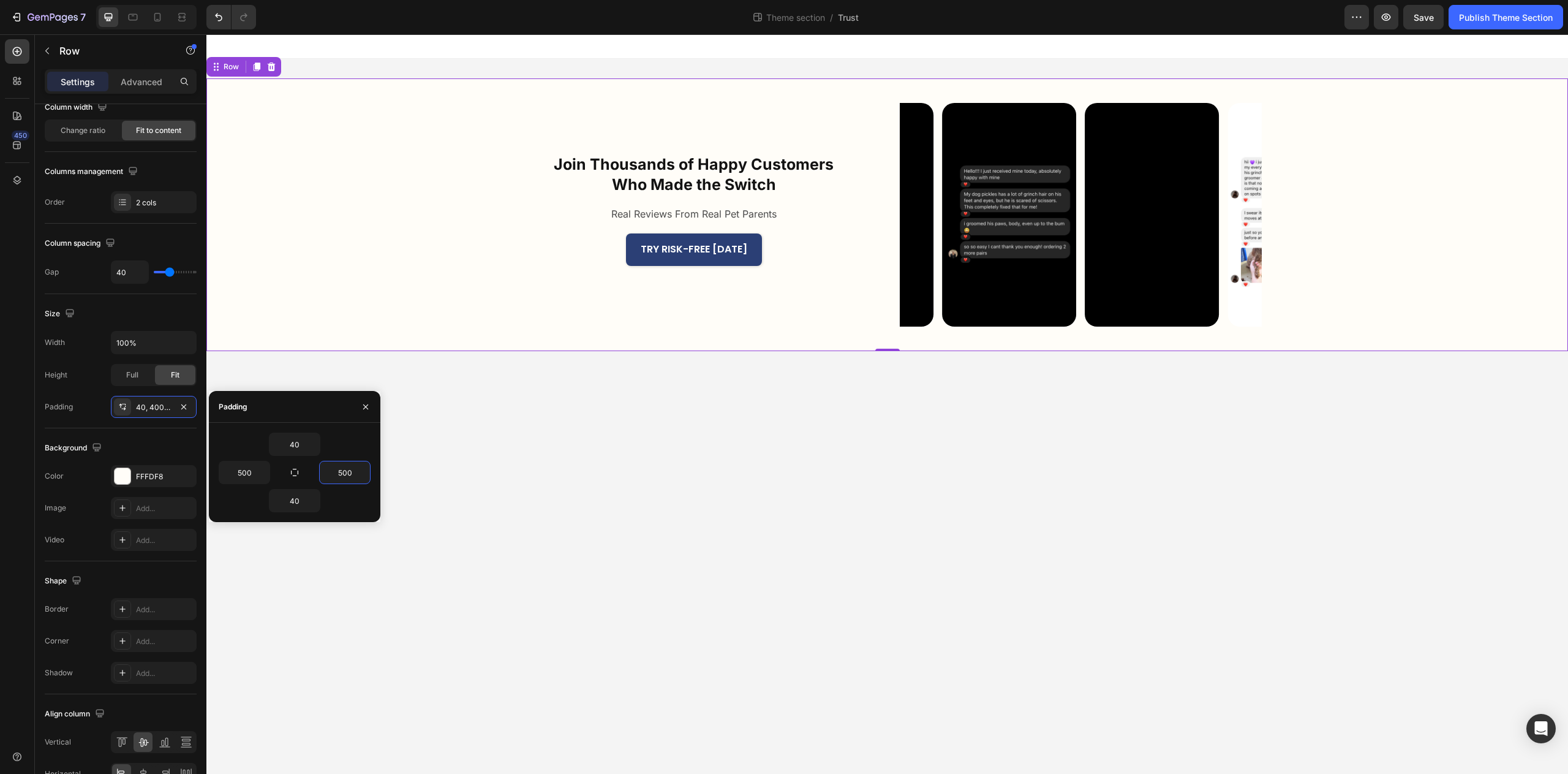
drag, startPoint x: 854, startPoint y: 609, endPoint x: 867, endPoint y: 603, distance: 14.3
click at [857, 611] on body "Join Thousands of Happy Customers Who Made the Switch Heading Real Reviews From…" at bounding box center [887, 404] width 1362 height 740
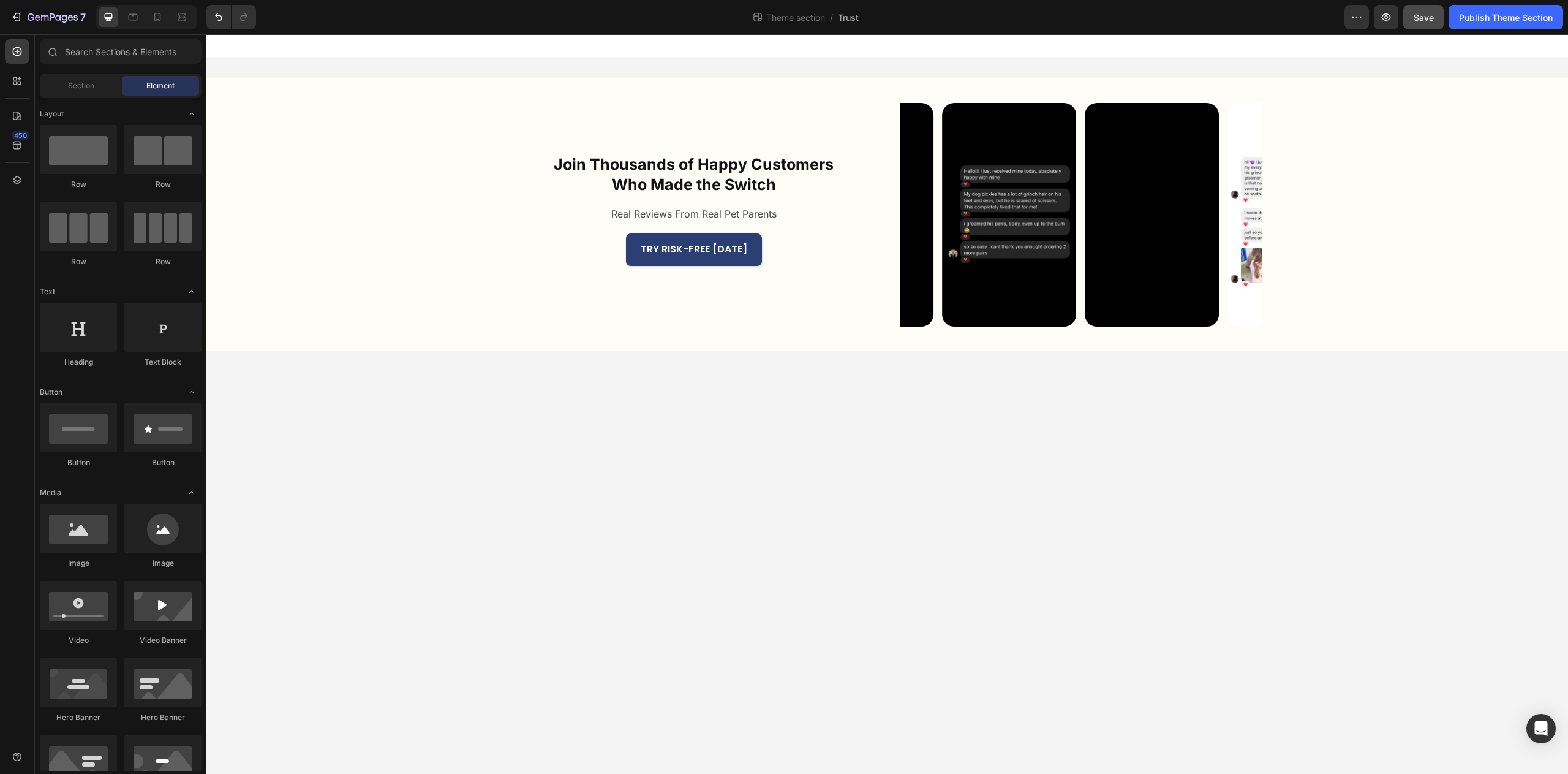
click at [1431, 27] on button "Save" at bounding box center [1423, 16] width 40 height 24
click at [1477, 22] on div "Publish Theme Section" at bounding box center [1506, 17] width 94 height 12
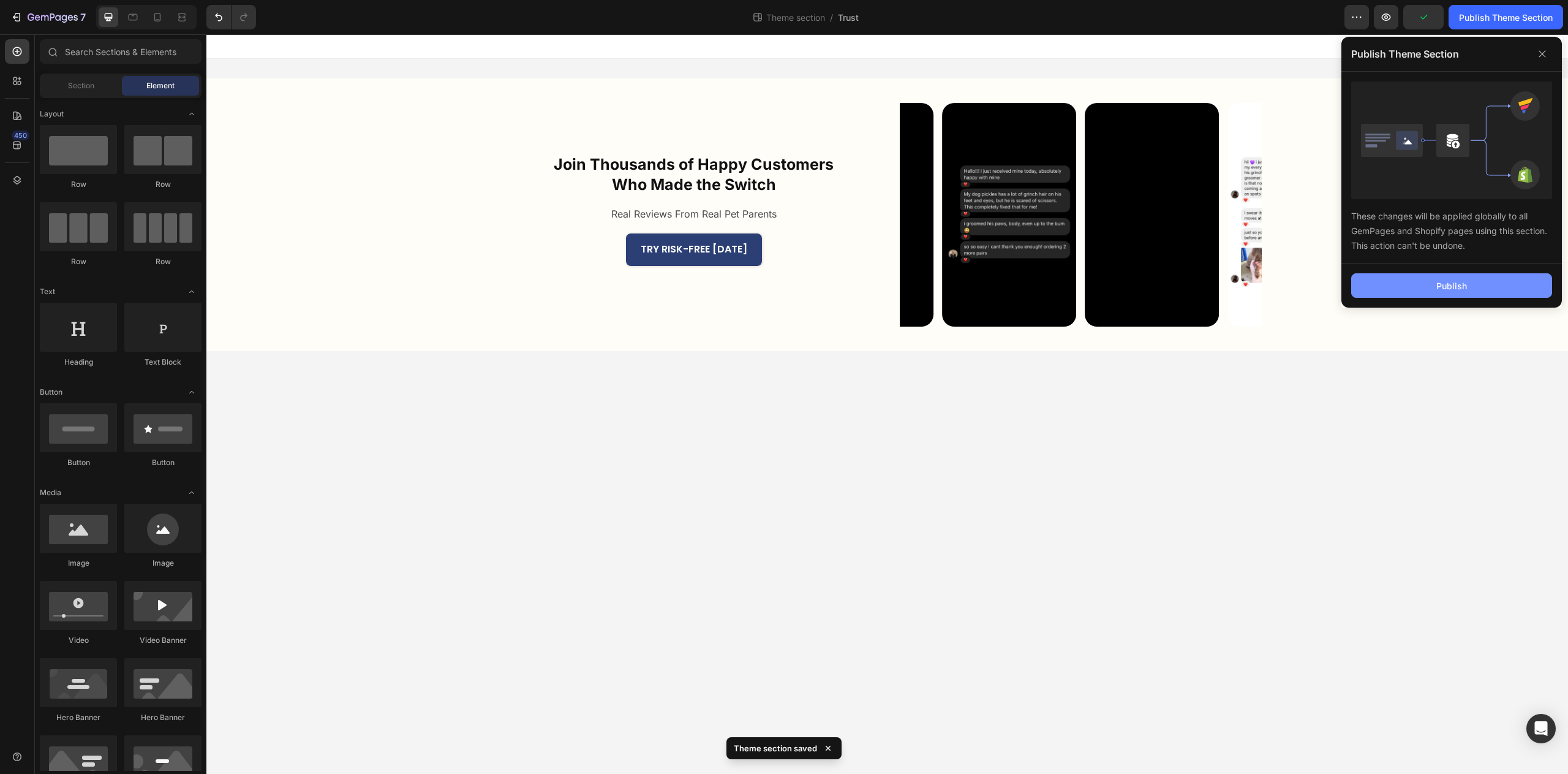
click at [1473, 292] on button "Publish" at bounding box center [1451, 285] width 201 height 24
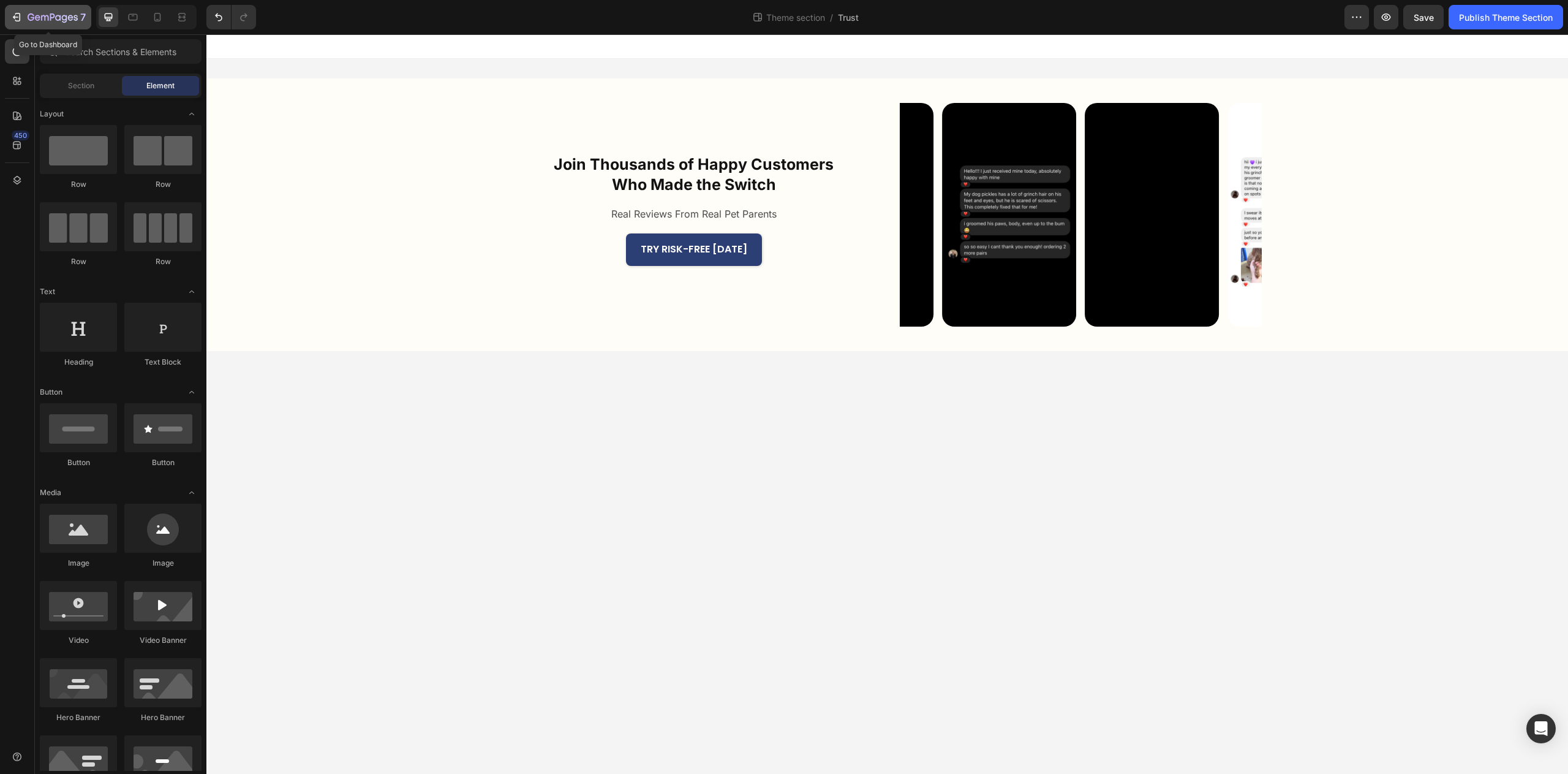
click at [16, 14] on icon "button" at bounding box center [17, 17] width 12 height 12
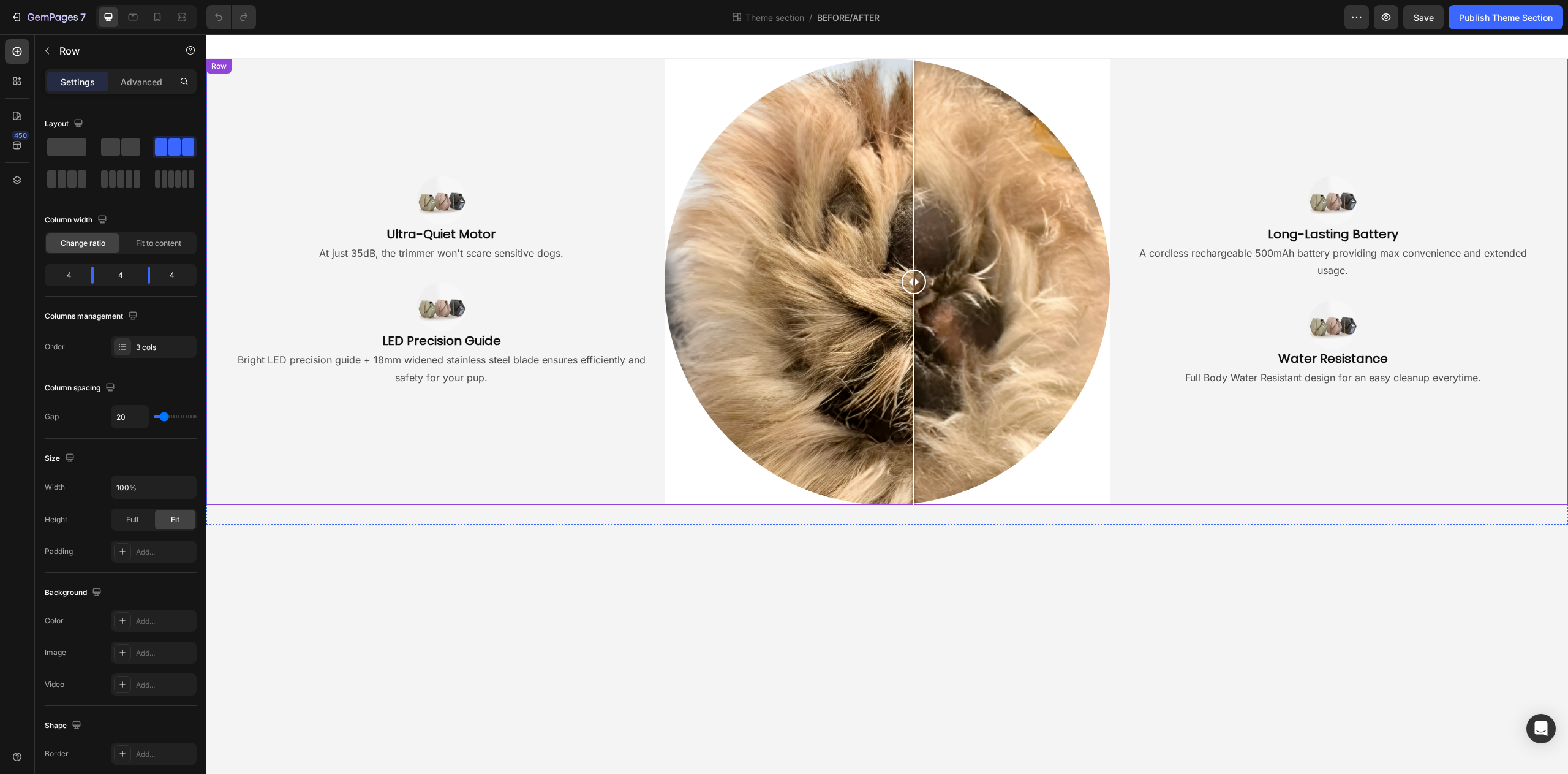
click at [1415, 480] on div "Image Long-Lasting Battery Heading A cordless rechargeable 500mAh battery provi…" at bounding box center [1346, 282] width 446 height 446
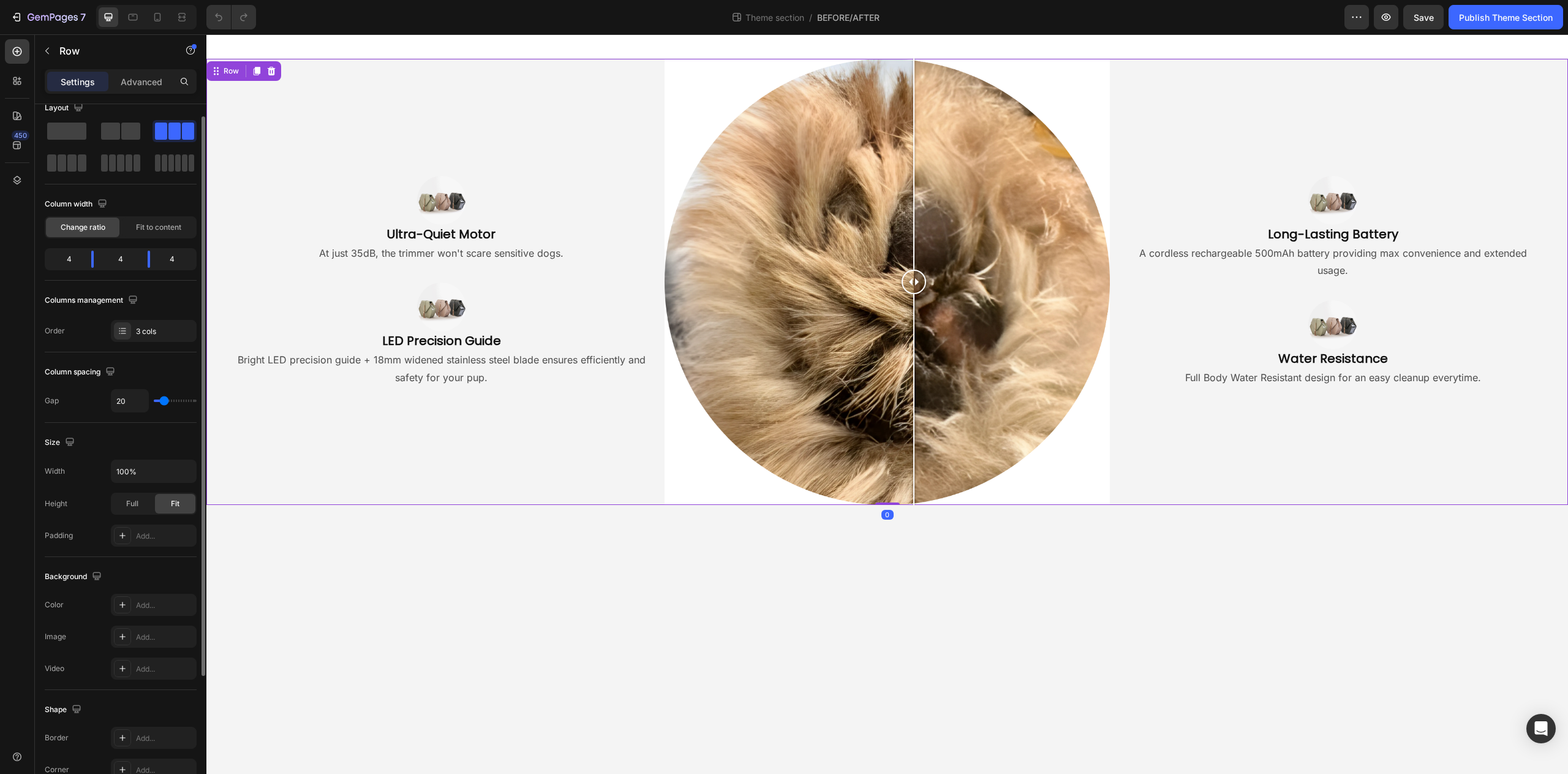
scroll to position [19, 0]
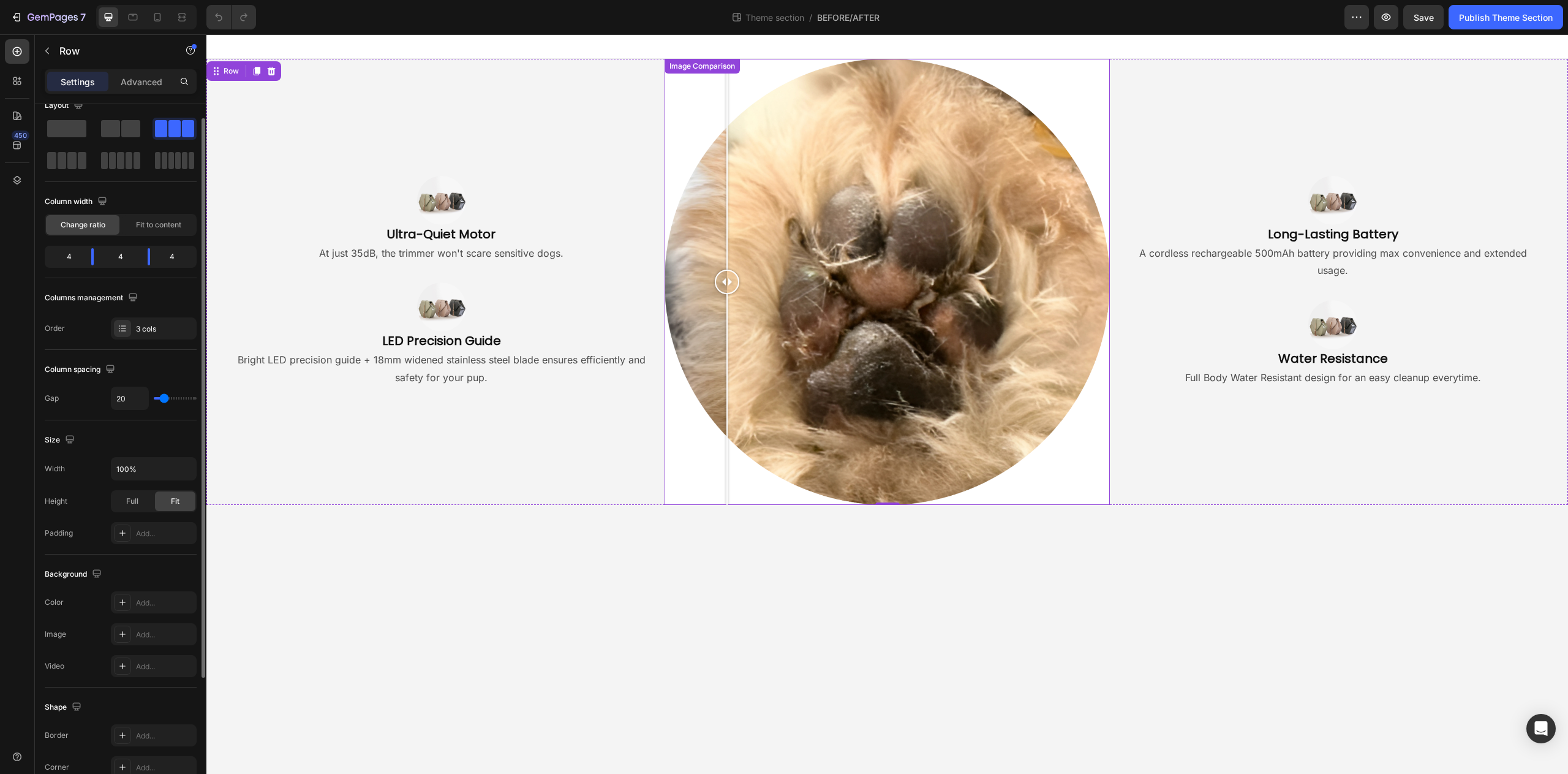
click at [727, 487] on div at bounding box center [888, 282] width 446 height 446
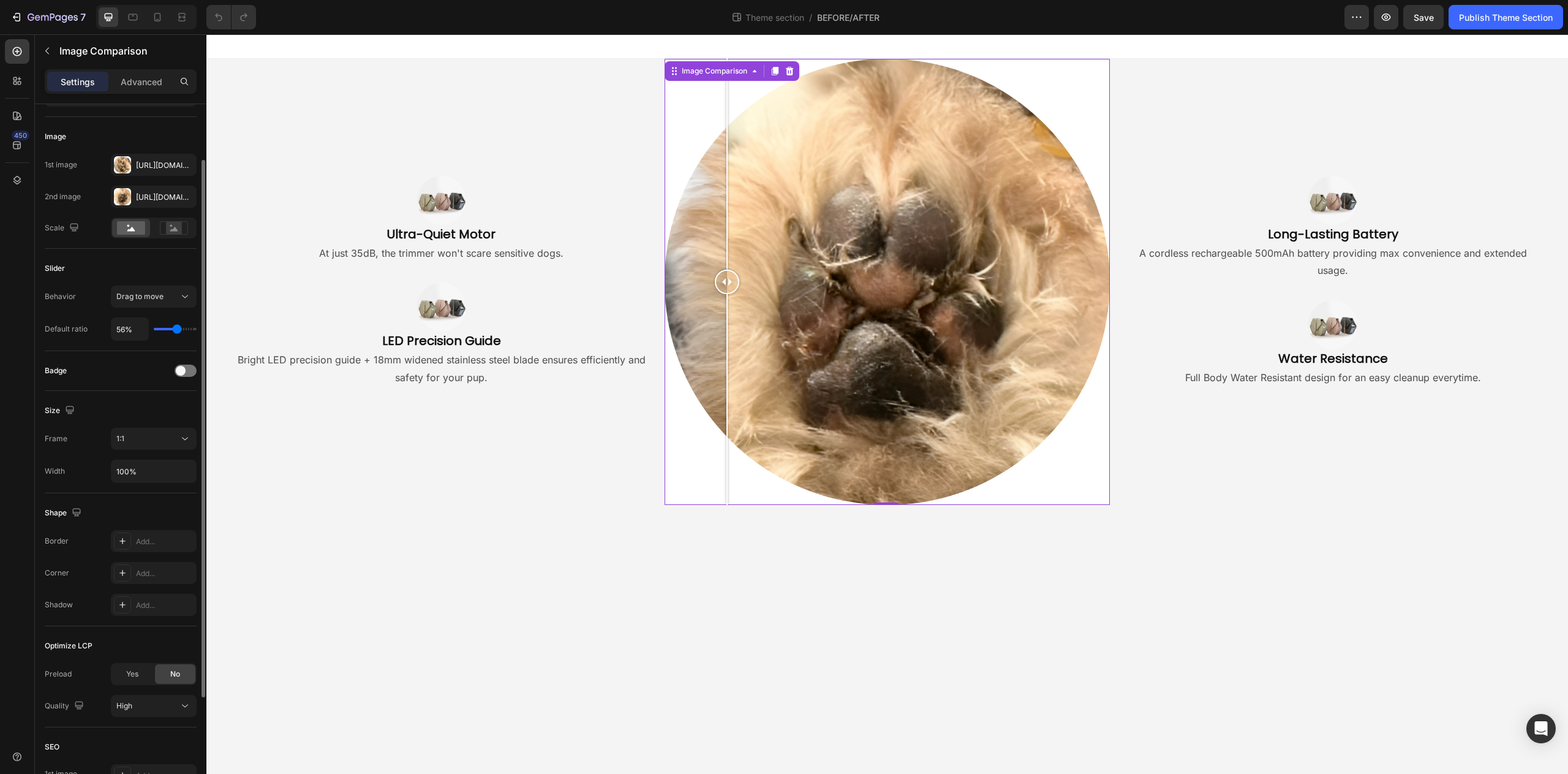
scroll to position [76, 0]
click at [145, 471] on input "100%" at bounding box center [153, 469] width 85 height 22
drag, startPoint x: 543, startPoint y: 560, endPoint x: 550, endPoint y: 553, distance: 9.9
click at [543, 560] on body "Image Ultra-Quiet Motor Heading At just 35dB, the trimmer won't scare sensitive…" at bounding box center [887, 404] width 1362 height 740
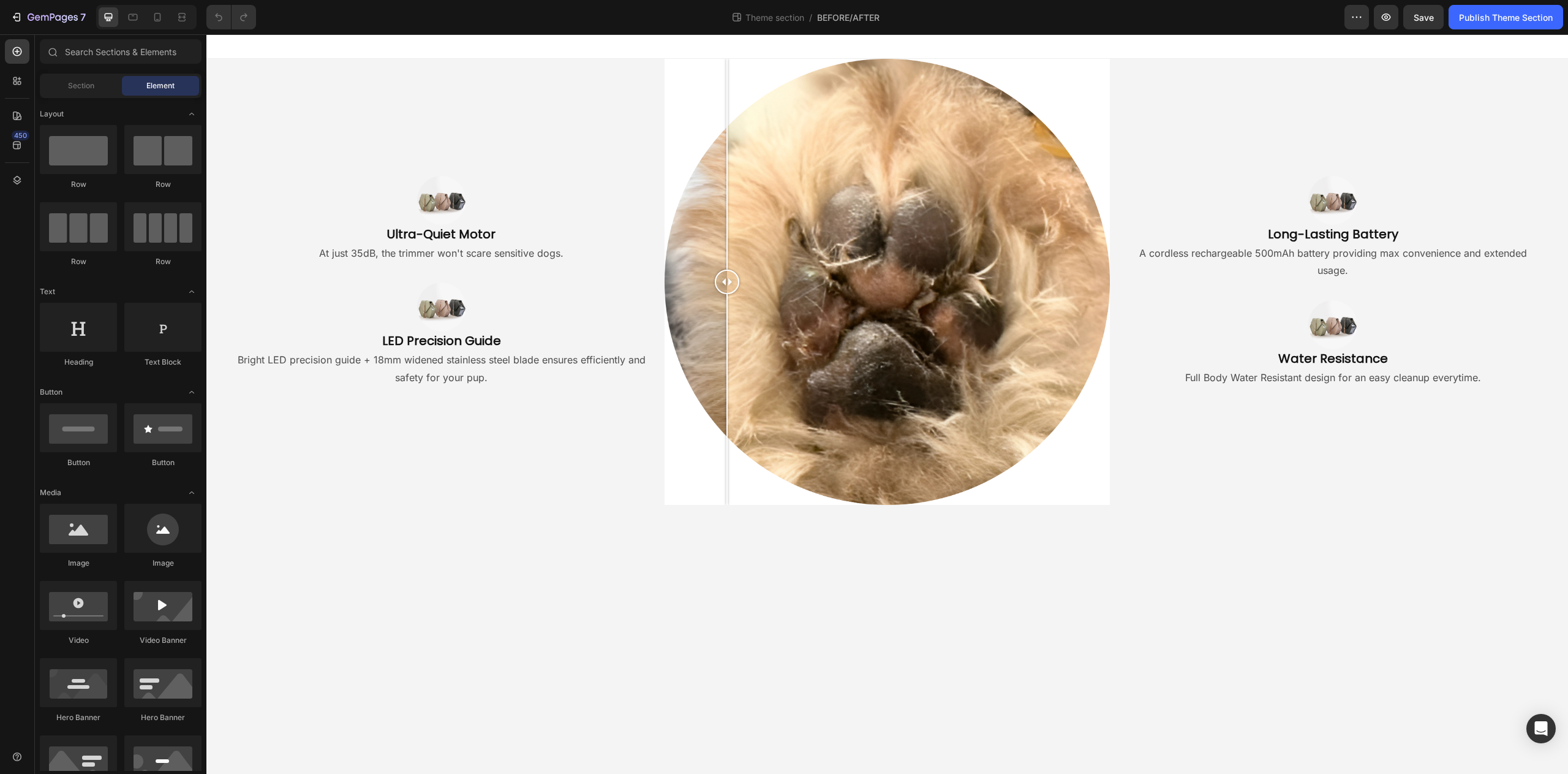
click at [577, 504] on div "Image Ultra-Quiet Motor Heading At just 35dB, the trimmer won't scare sensitive…" at bounding box center [887, 292] width 1362 height 466
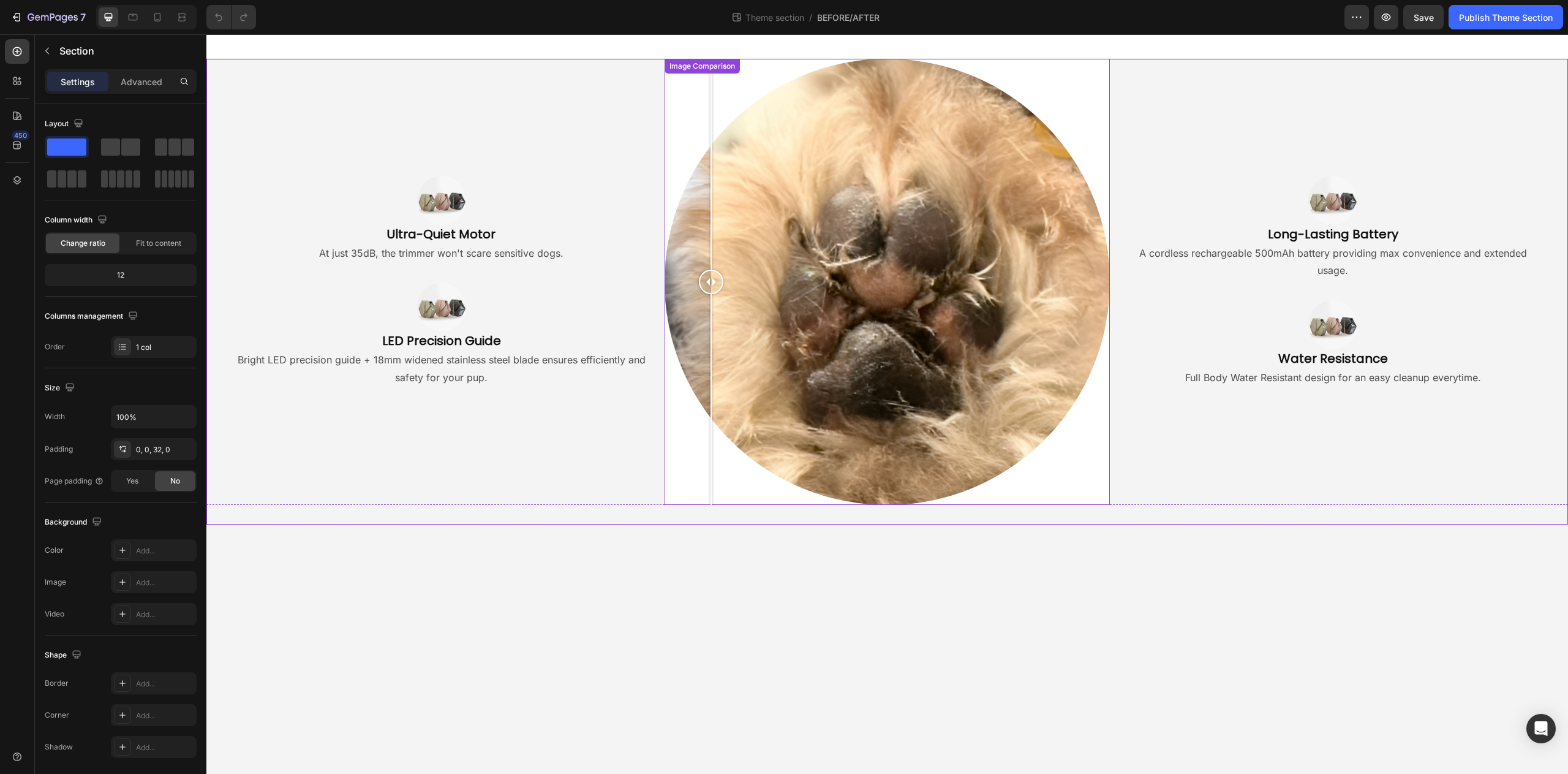
click at [711, 483] on div at bounding box center [888, 282] width 446 height 446
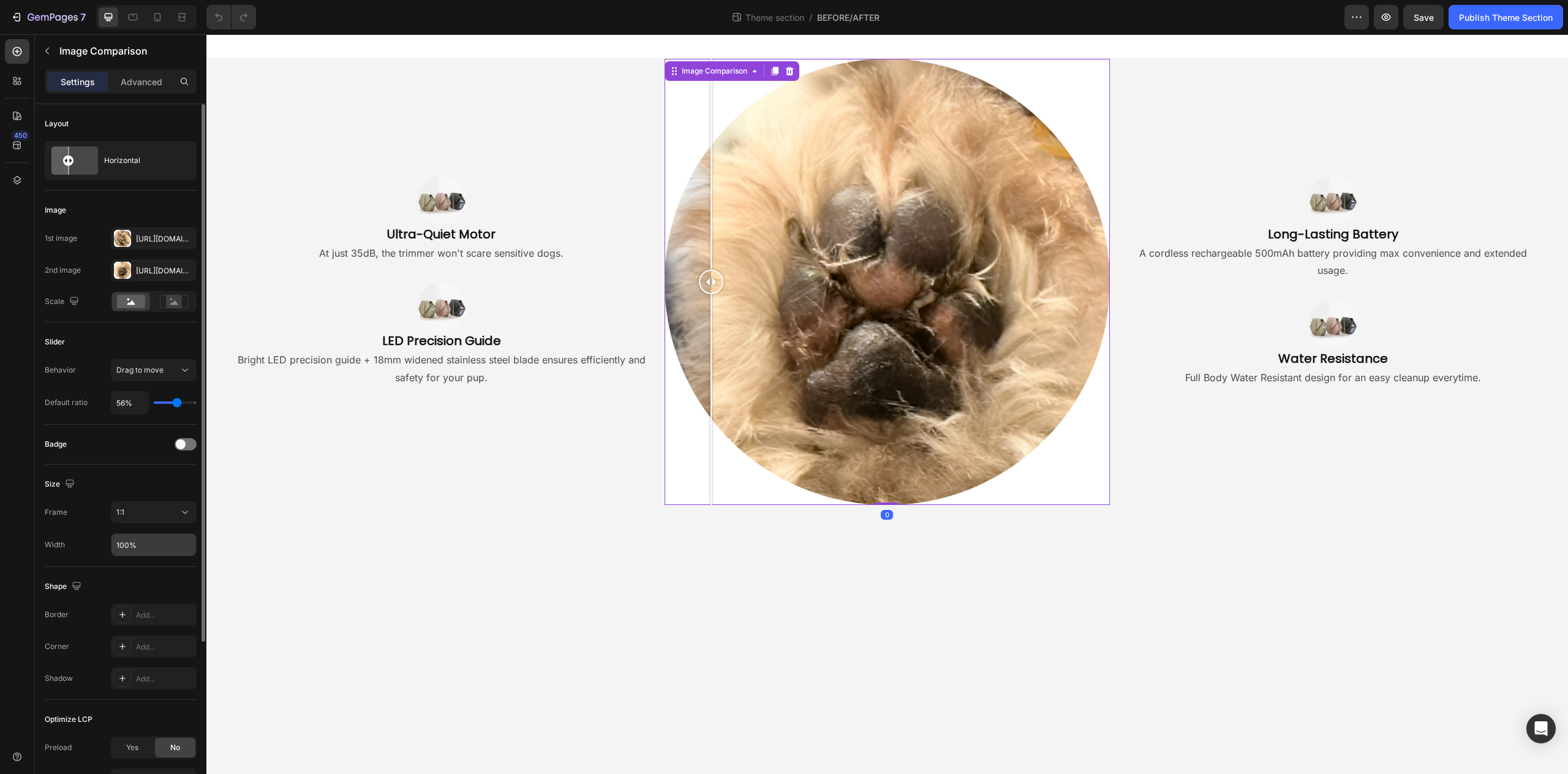
click at [134, 554] on input "100%" at bounding box center [153, 545] width 85 height 22
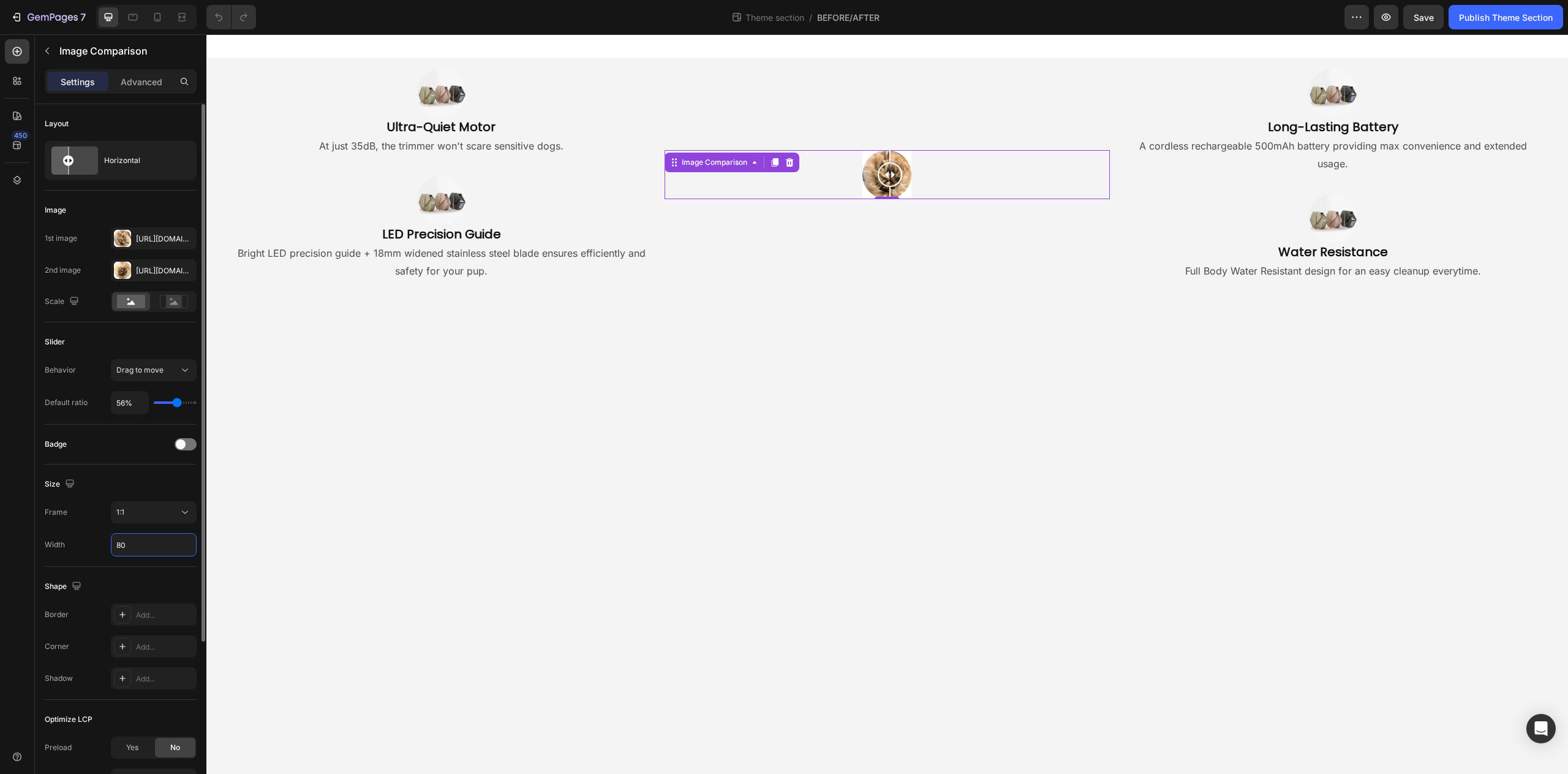
type input "80%"
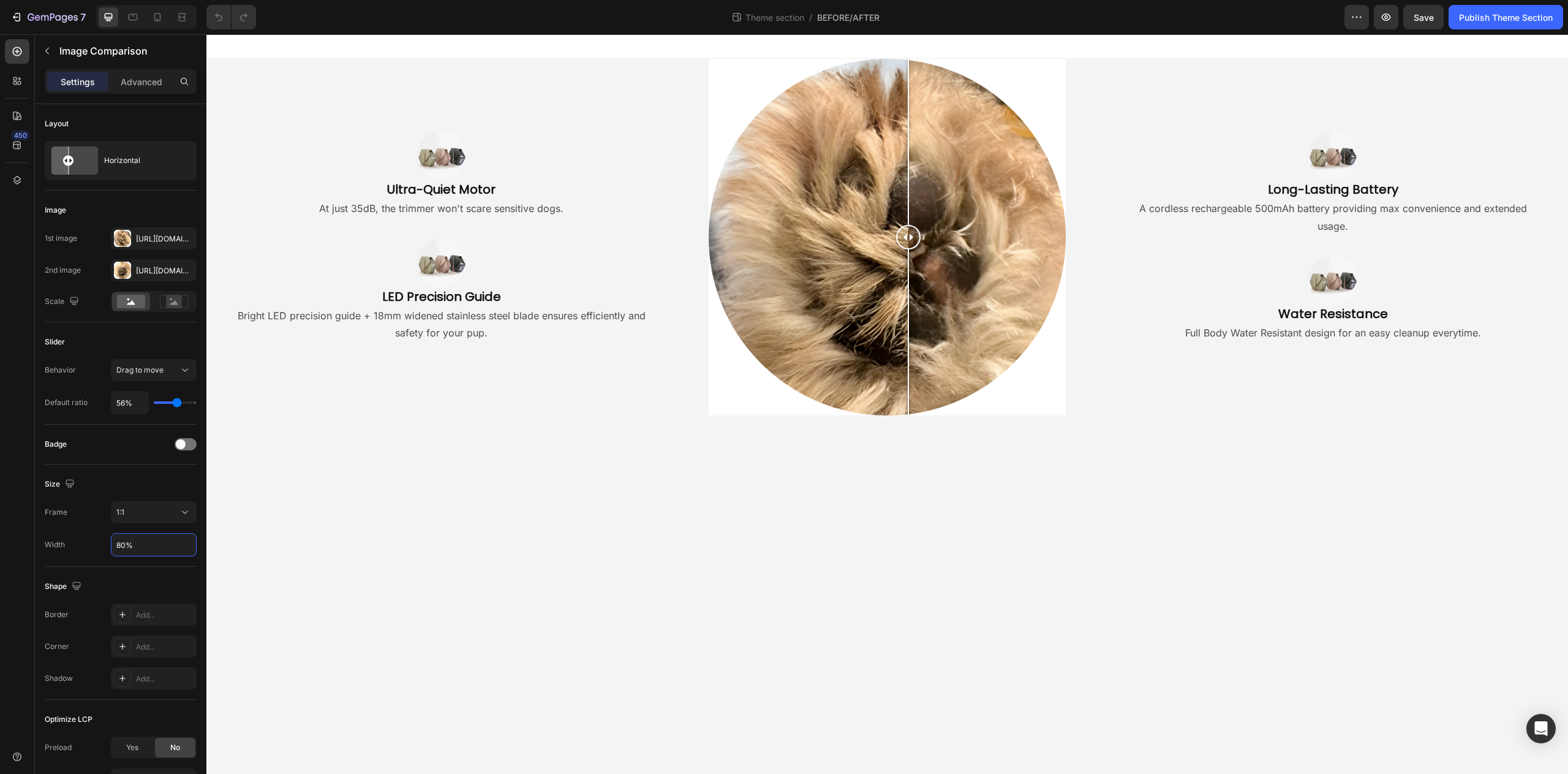
click at [669, 637] on body "Image Ultra-Quiet Motor Heading At just 35dB, the trimmer won't scare sensitive…" at bounding box center [887, 404] width 1362 height 740
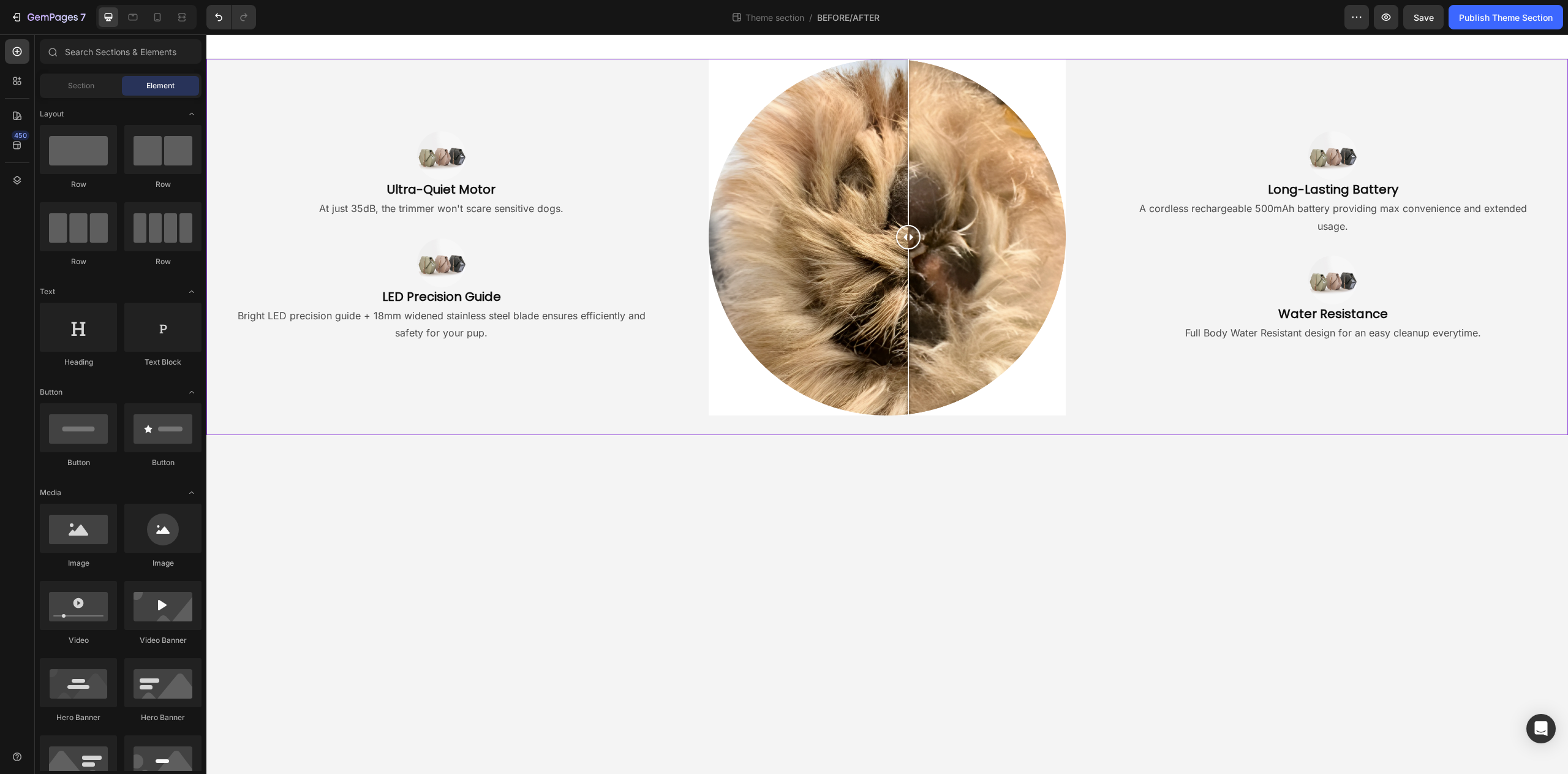
click at [414, 395] on div "Image Ultra-Quiet Motor Heading At just 35dB, the trimmer won't scare sensitive…" at bounding box center [429, 237] width 446 height 357
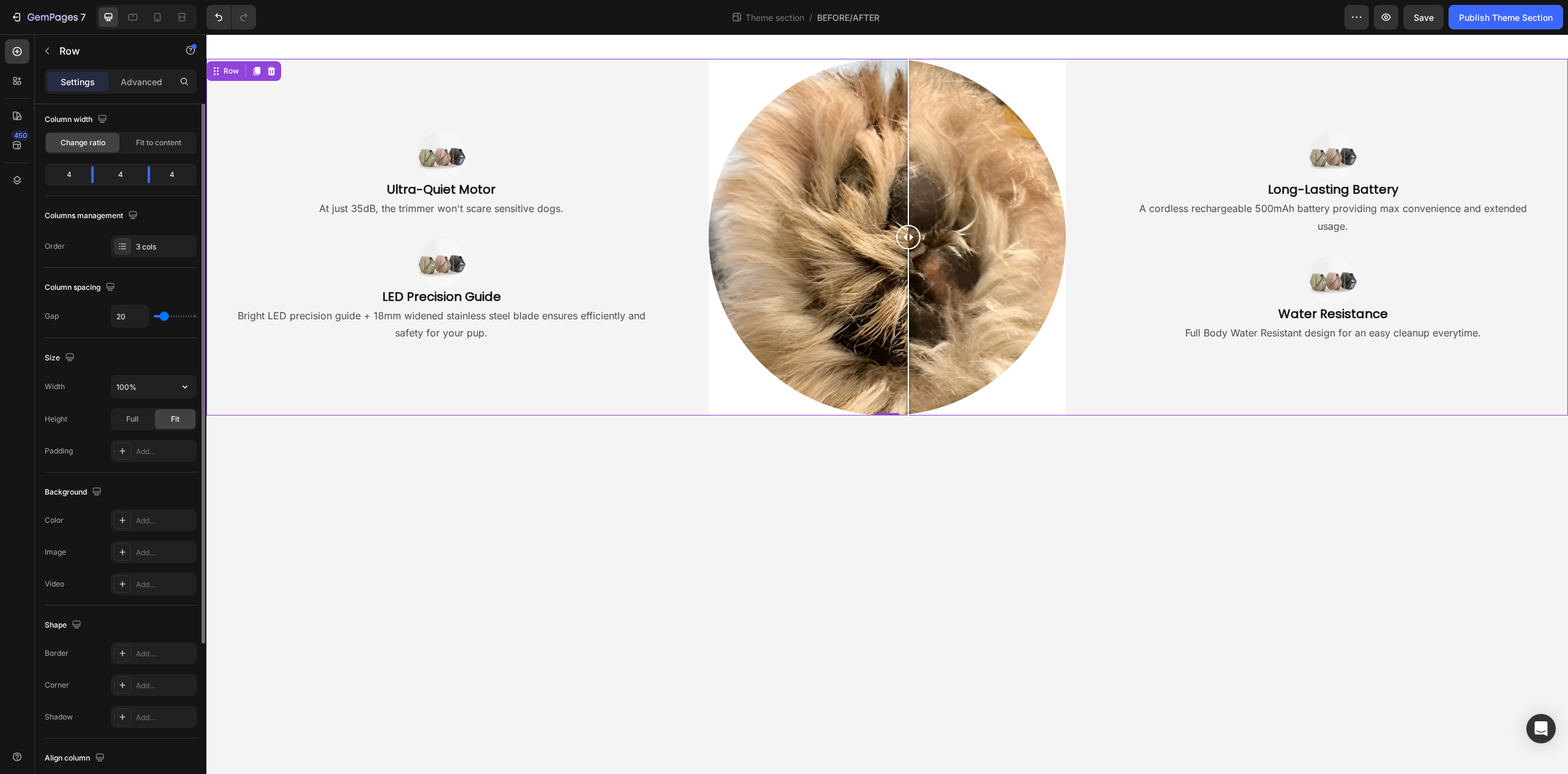
scroll to position [183, 0]
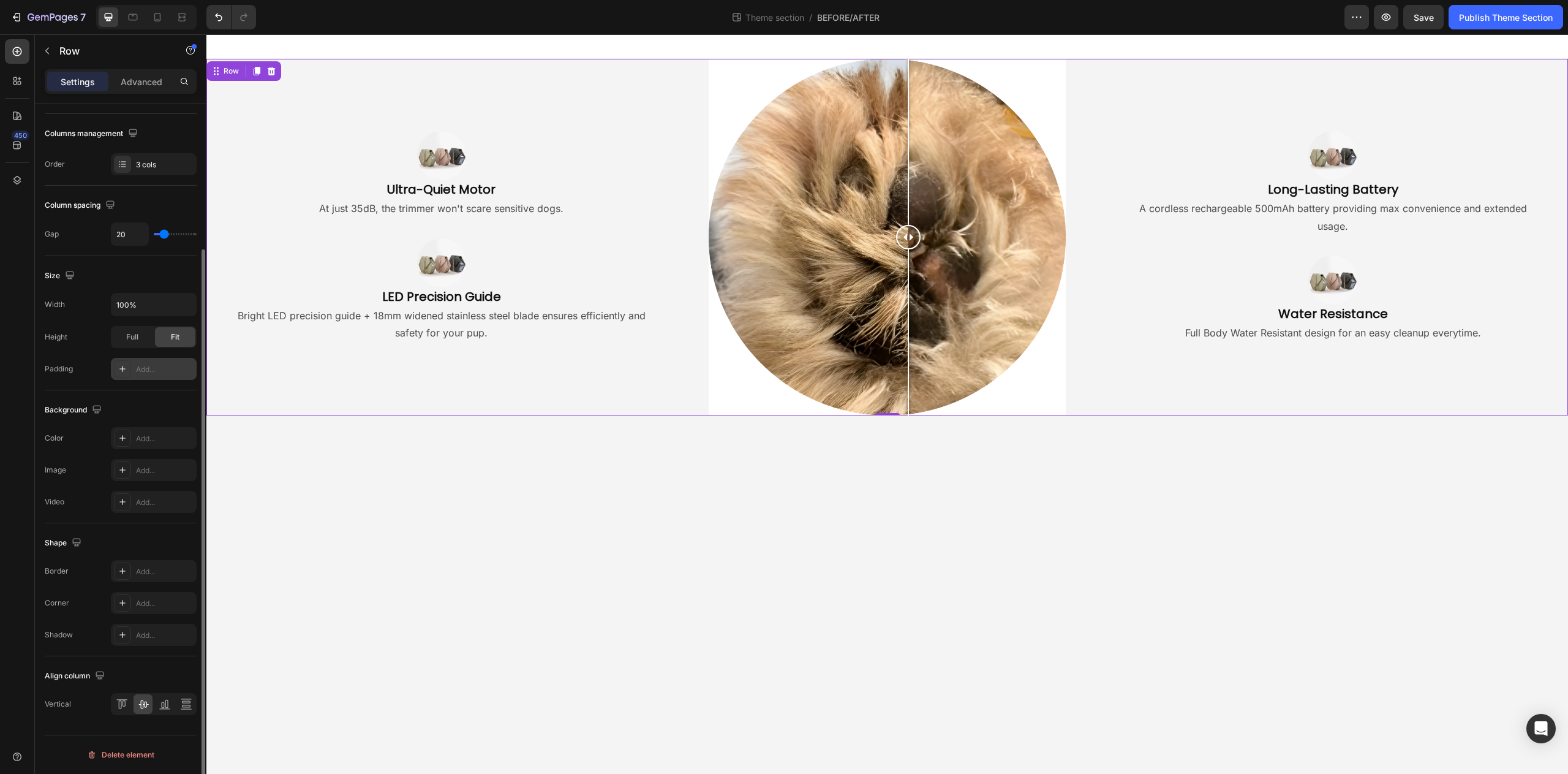
click at [142, 367] on div "Add..." at bounding box center [164, 370] width 58 height 11
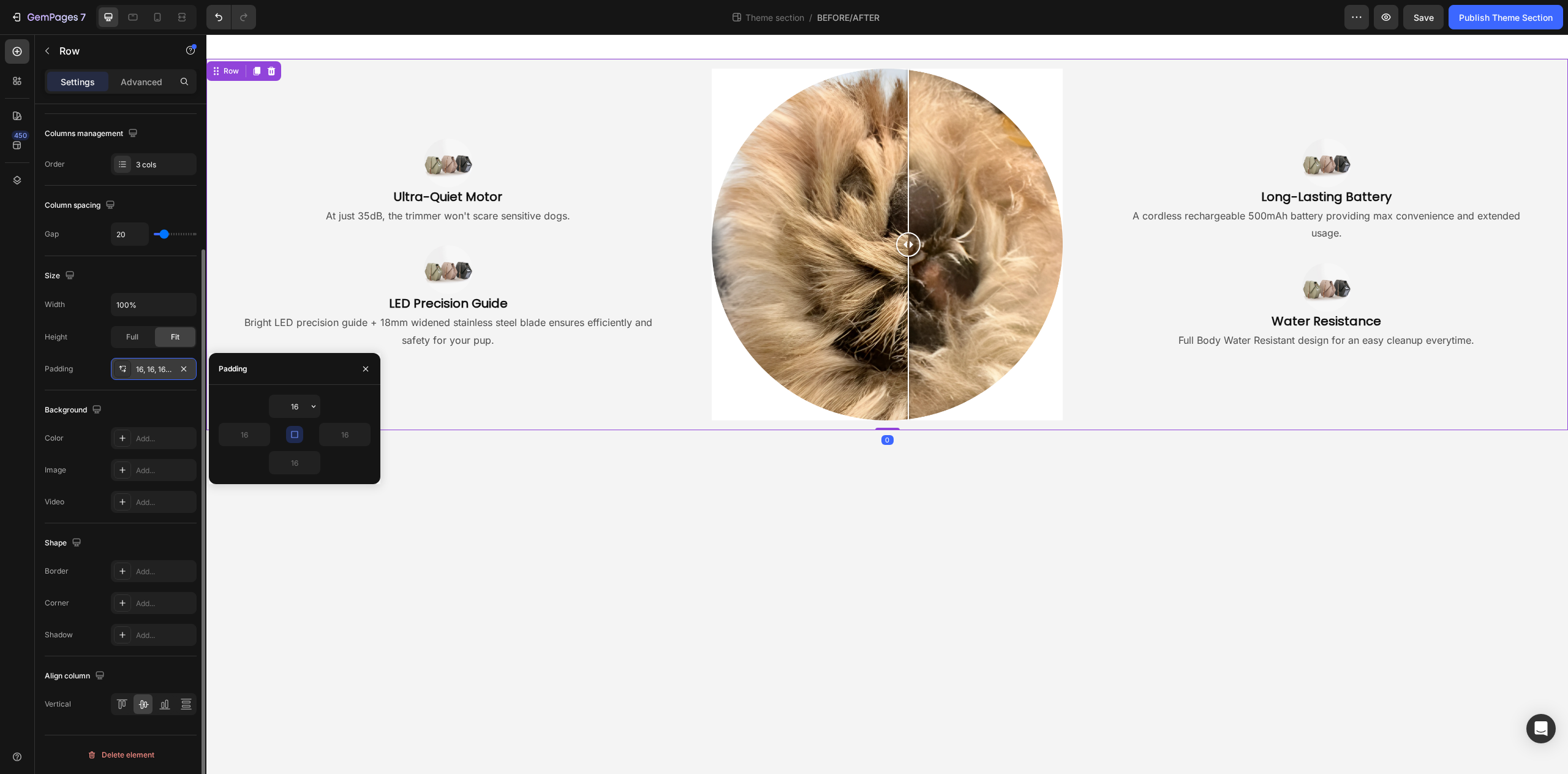
click at [294, 429] on button "button" at bounding box center [295, 434] width 17 height 17
click at [302, 435] on button "button" at bounding box center [295, 434] width 17 height 17
click at [292, 436] on icon "button" at bounding box center [295, 435] width 7 height 7
click at [249, 437] on input "16" at bounding box center [245, 434] width 50 height 22
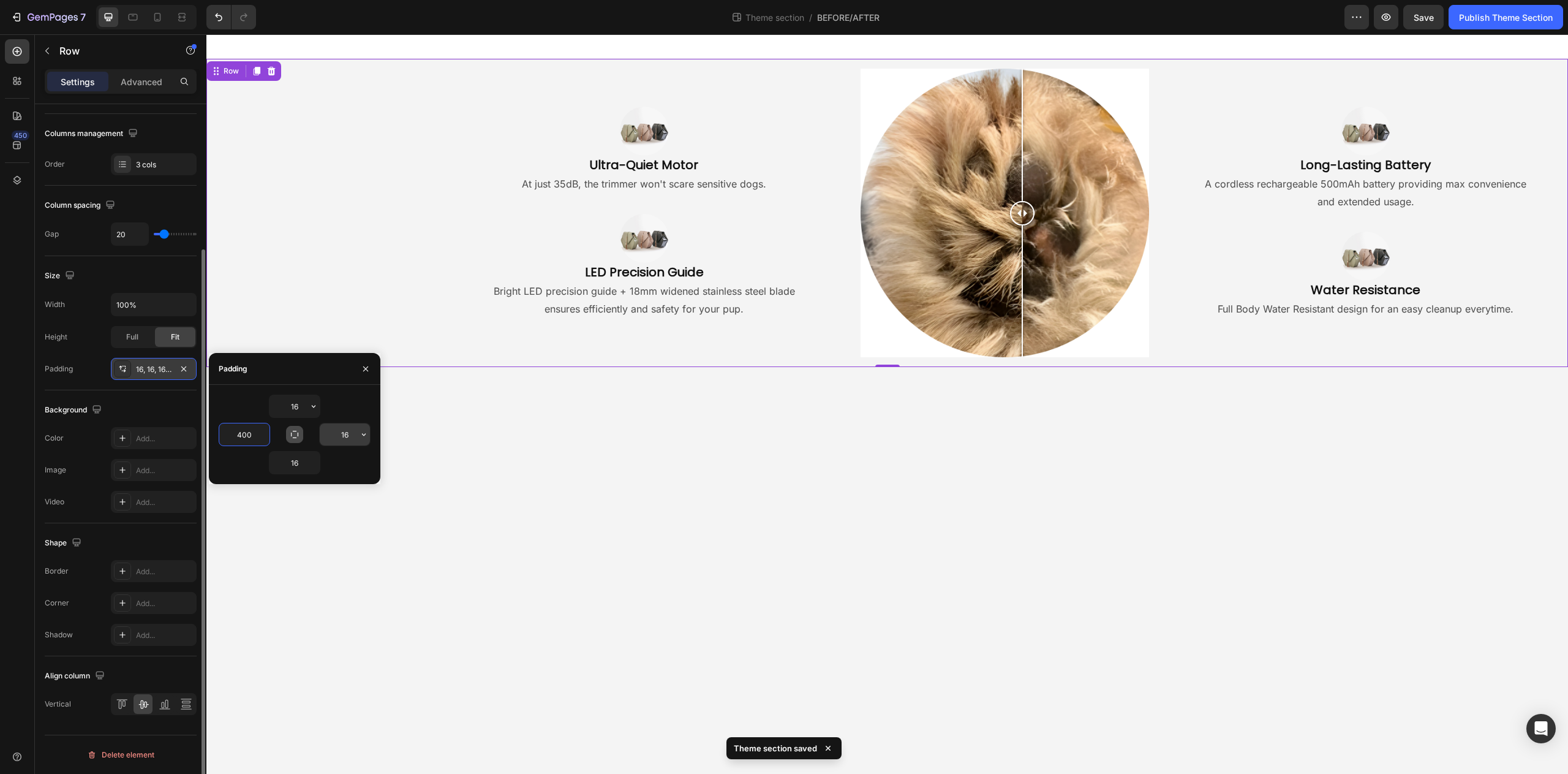
type input "400"
click at [347, 433] on input "16" at bounding box center [344, 434] width 50 height 22
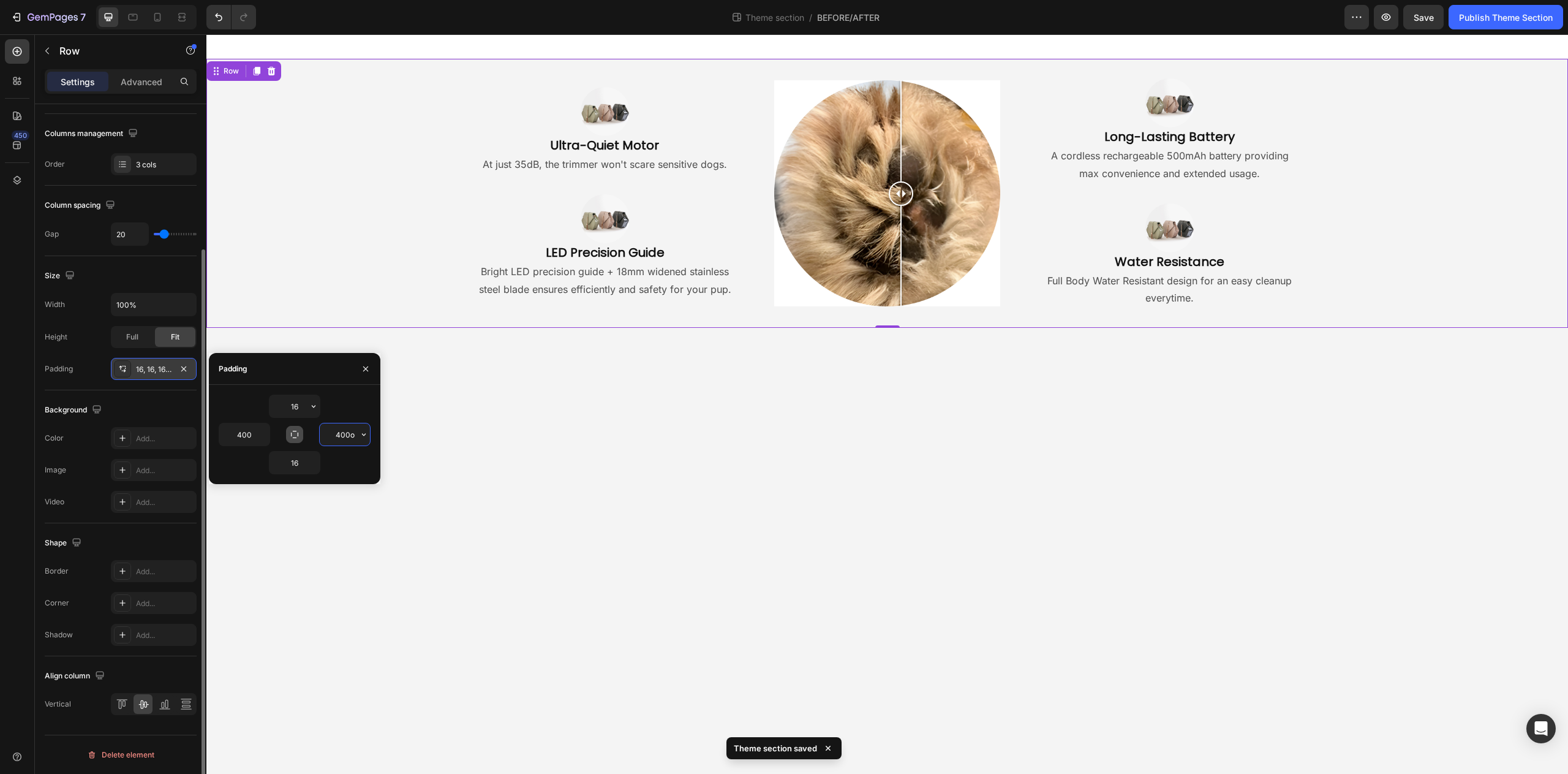
type input "400"
click at [855, 570] on body "Image Ultra-Quiet Motor Heading At just 35dB, the trimmer won't scare sensitive…" at bounding box center [887, 404] width 1362 height 740
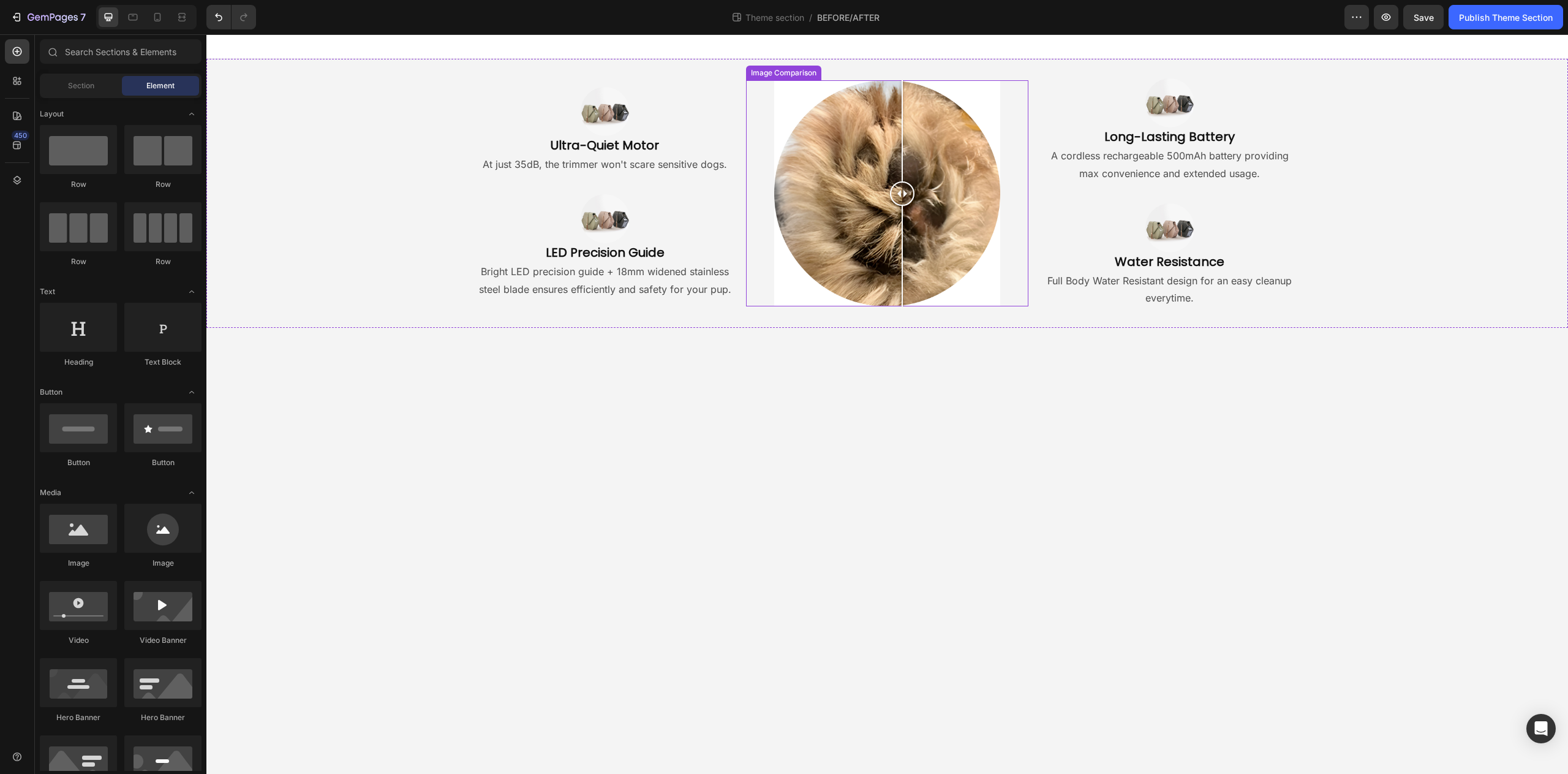
click at [902, 262] on div at bounding box center [901, 193] width 24 height 226
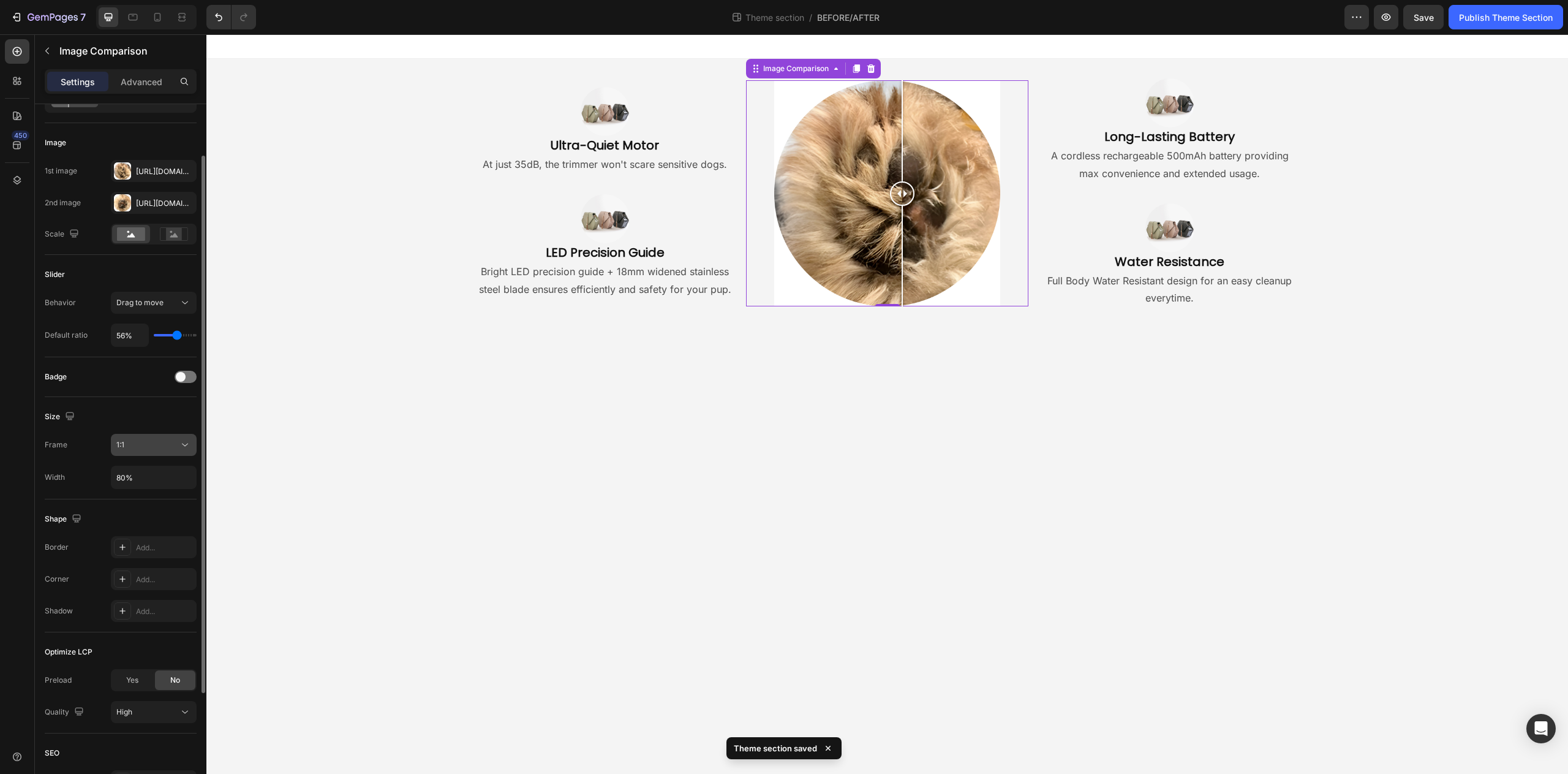
scroll to position [70, 0]
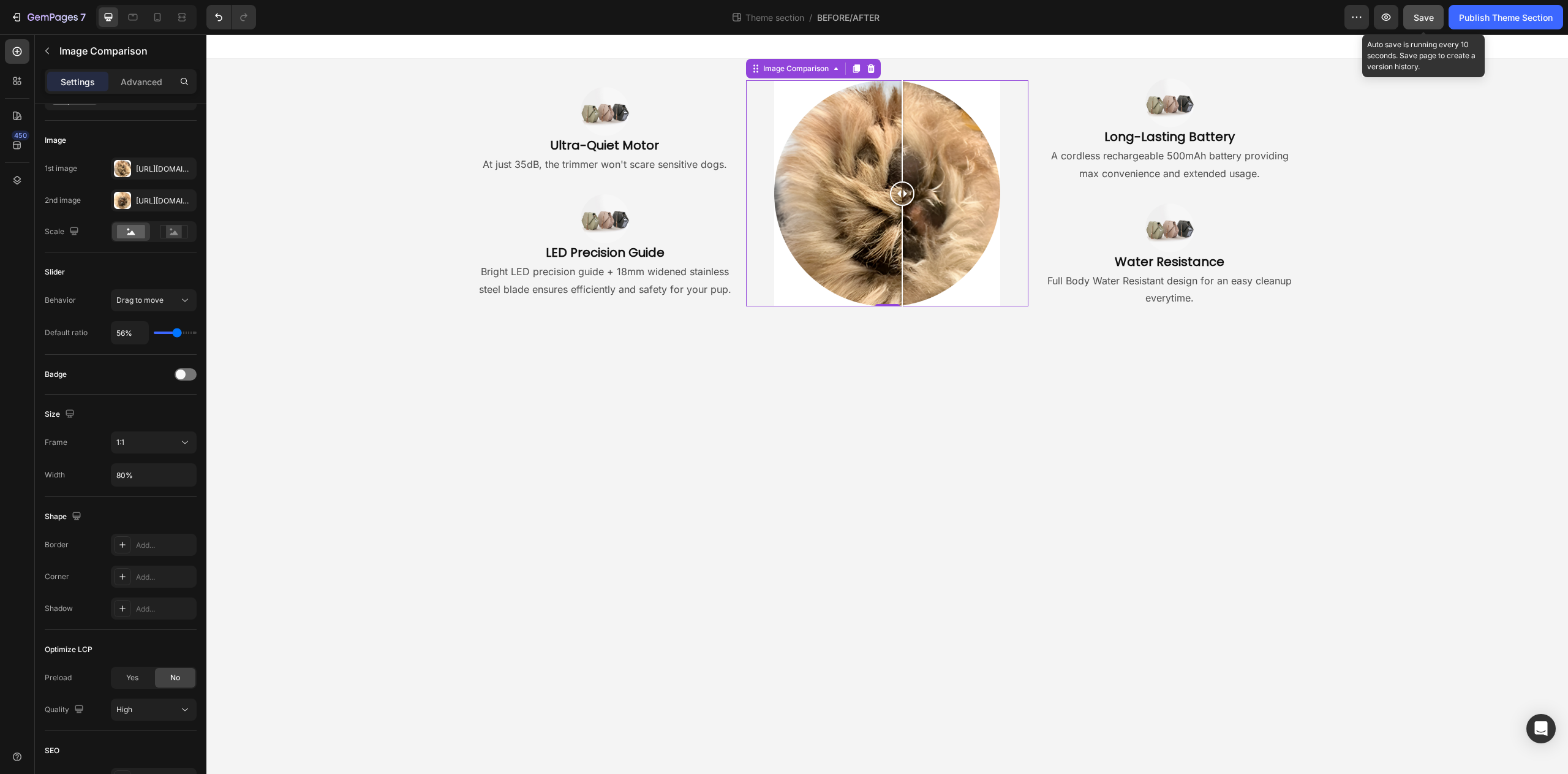
click at [1431, 26] on button "Save" at bounding box center [1423, 16] width 40 height 24
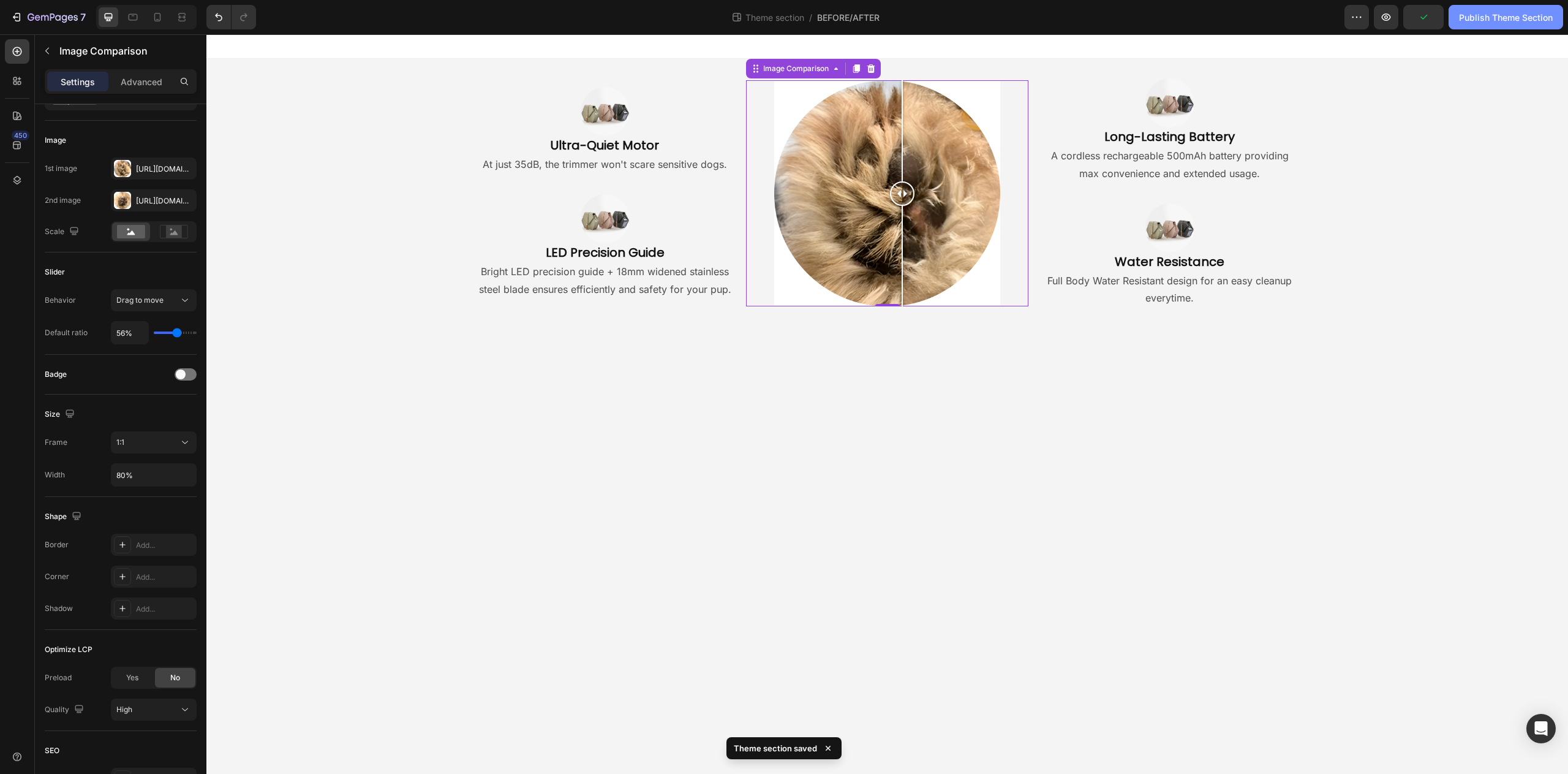
click at [1486, 21] on div "Publish Theme Section" at bounding box center [1506, 17] width 94 height 12
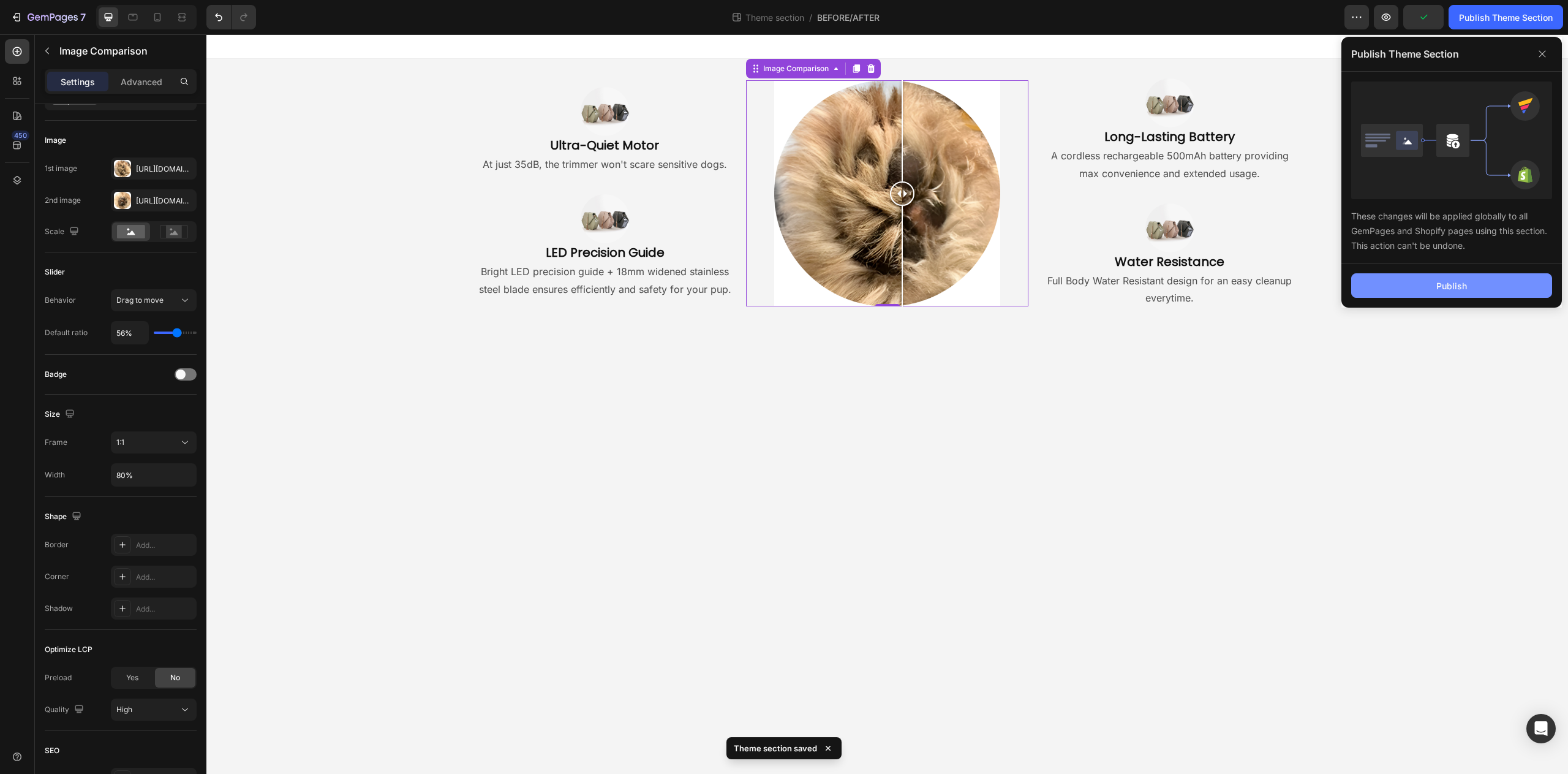
click at [1475, 292] on button "Publish" at bounding box center [1451, 285] width 201 height 24
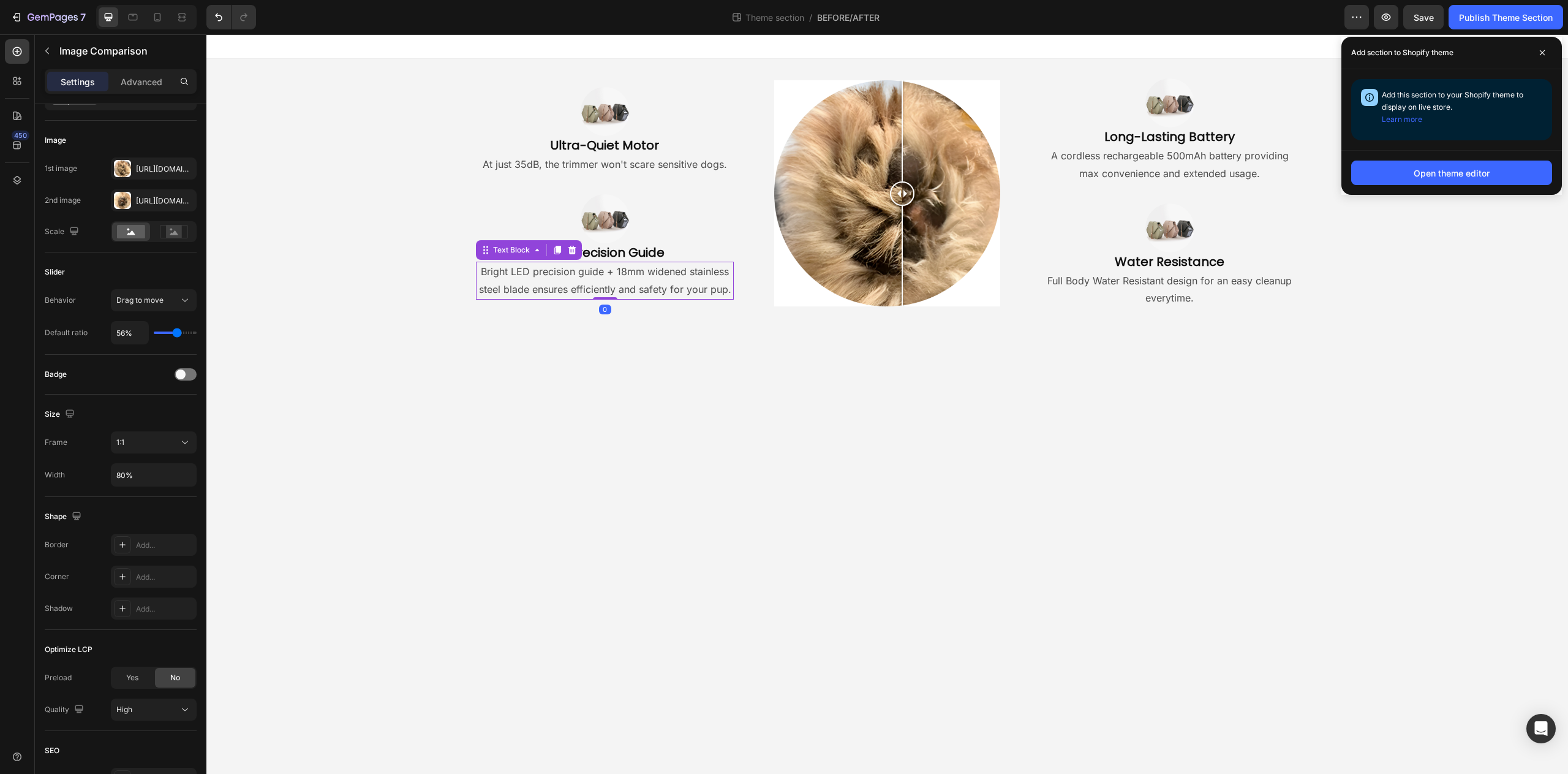
click at [698, 265] on p "Bright LED precision guide + 18mm widened stainless steel blade ensures efficie…" at bounding box center [605, 280] width 255 height 36
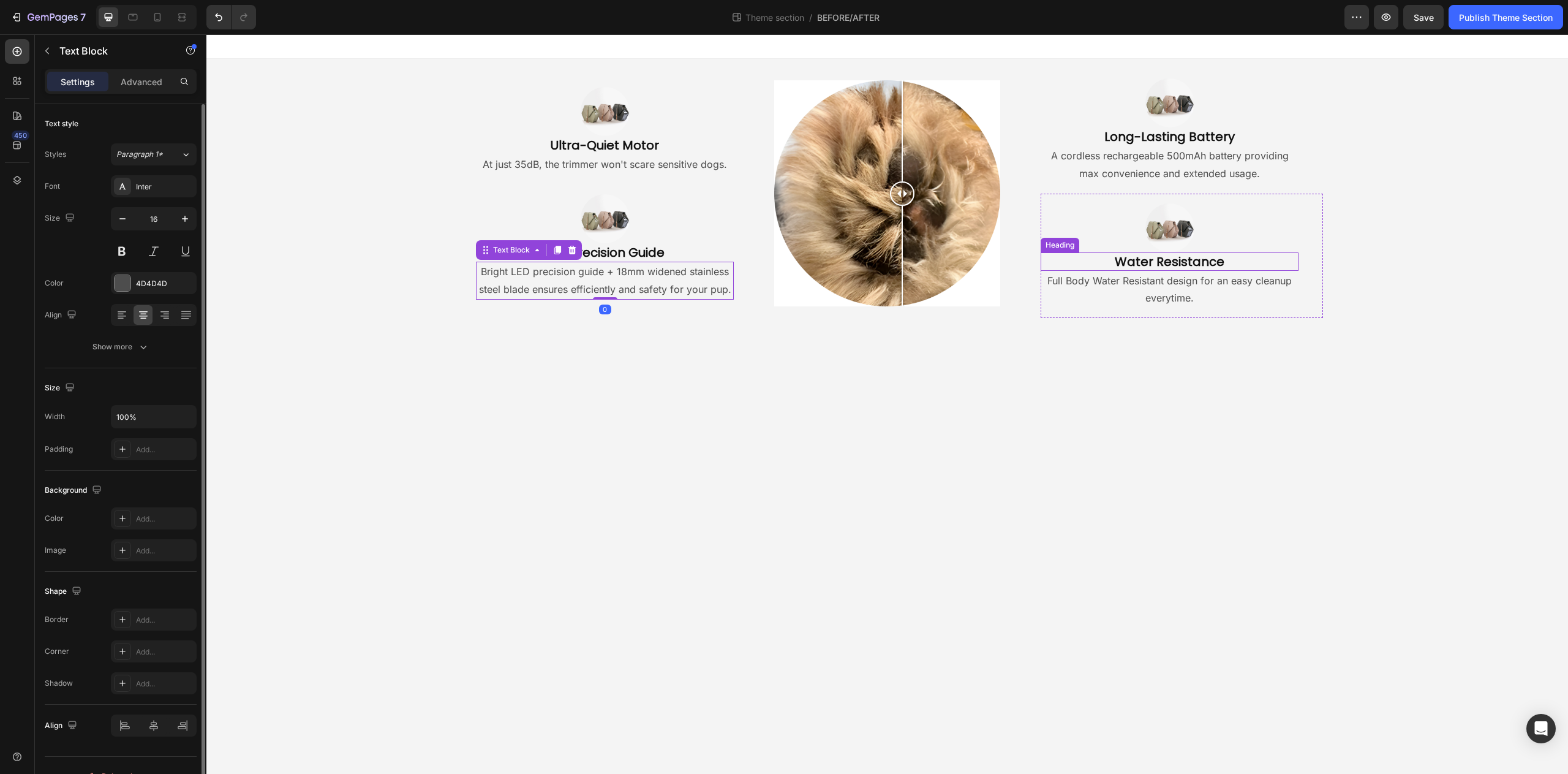
click at [1188, 261] on h2 "Water Resistance" at bounding box center [1169, 262] width 258 height 19
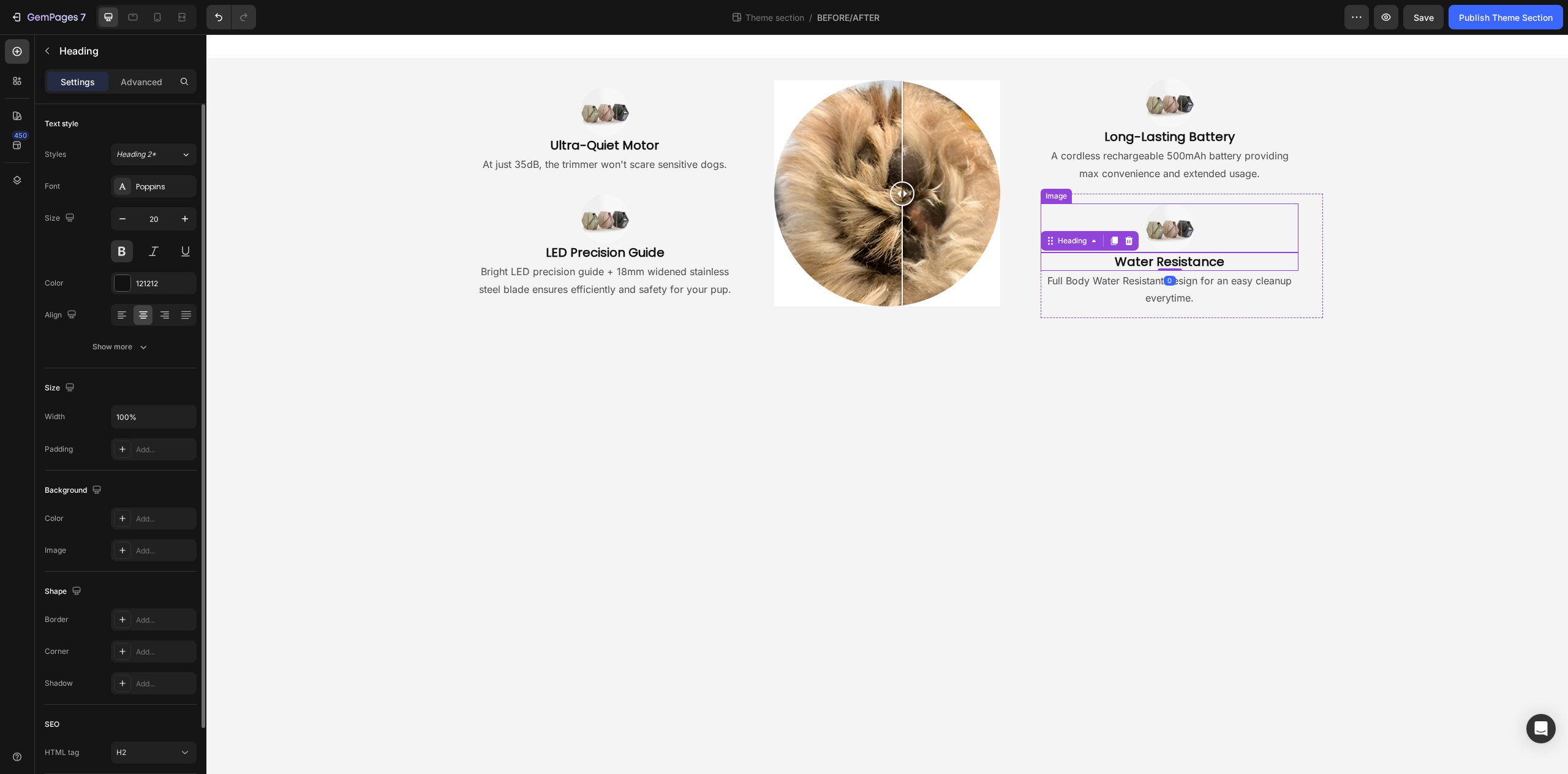
click at [1194, 223] on div at bounding box center [1169, 228] width 258 height 49
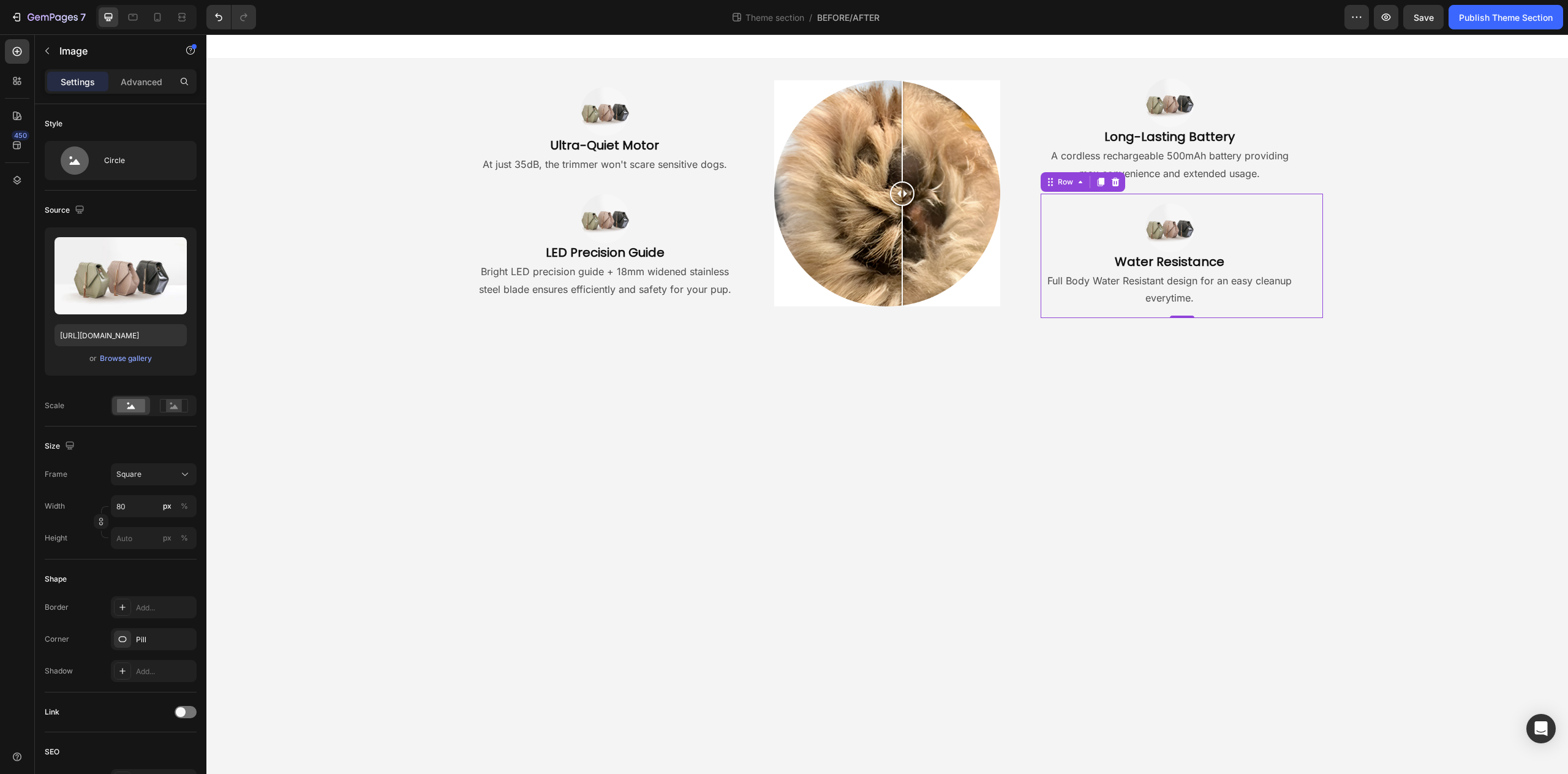
click at [1246, 201] on div "Image Water Resistance Heading Full Body Water Resistant design for an easy cle…" at bounding box center [1182, 256] width 282 height 125
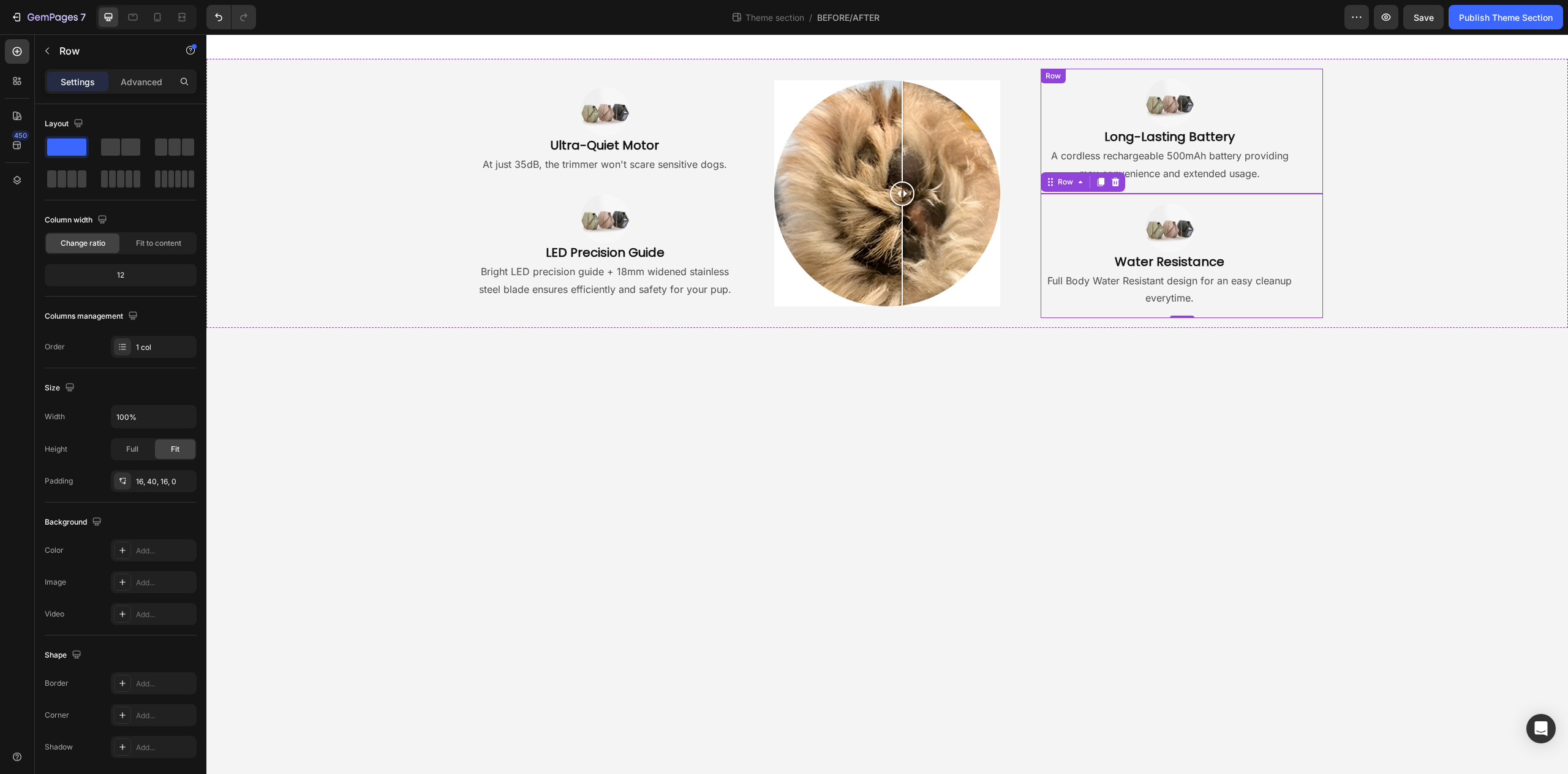
click at [1220, 188] on div "Image Long-Lasting Battery Heading A cordless rechargeable 500mAh battery provi…" at bounding box center [1182, 131] width 282 height 125
click at [1224, 204] on div at bounding box center [1169, 228] width 258 height 49
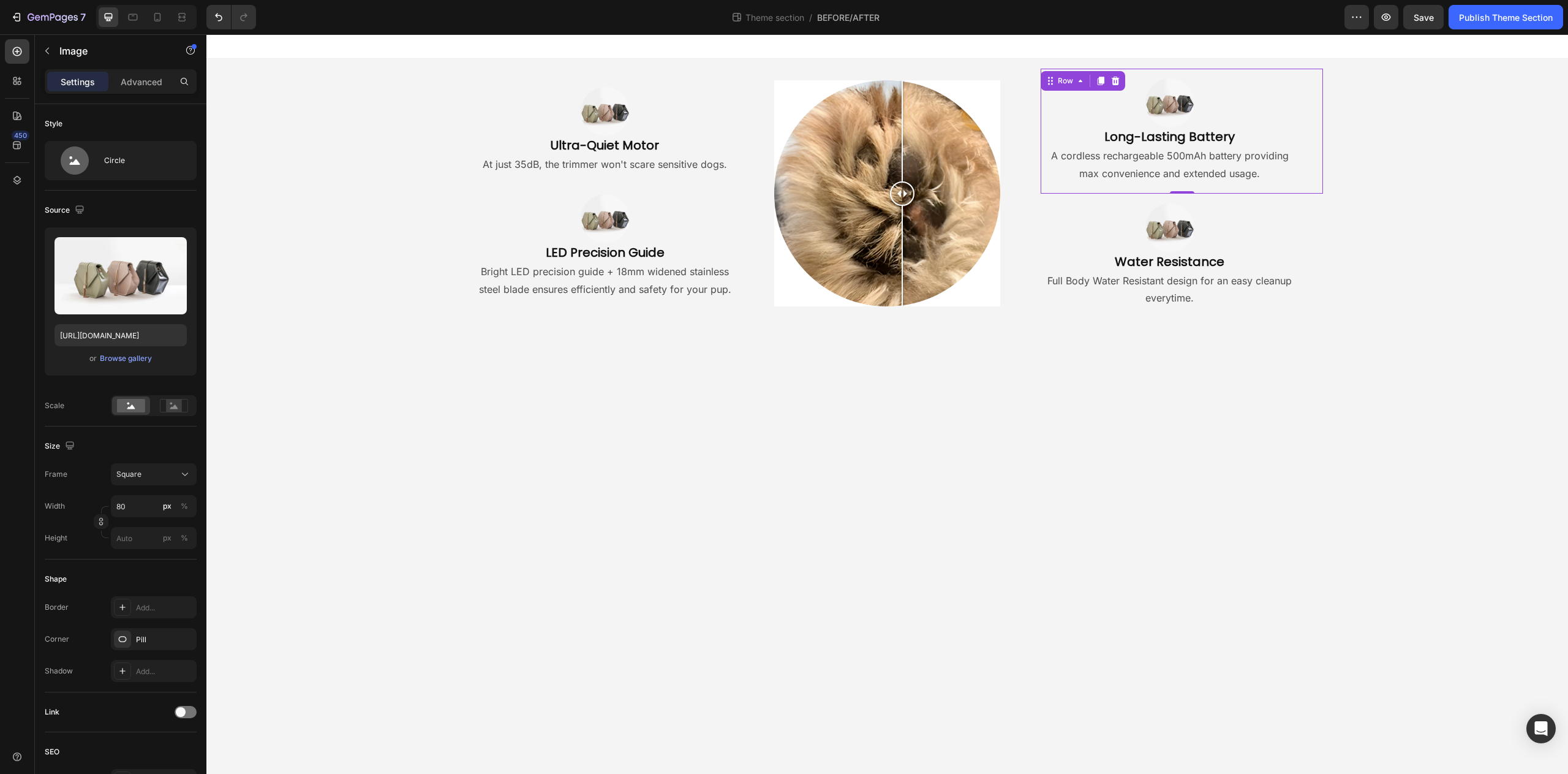
click at [1228, 192] on div "Image Long-Lasting Battery Heading A cordless rechargeable 500mAh battery provi…" at bounding box center [1182, 131] width 282 height 125
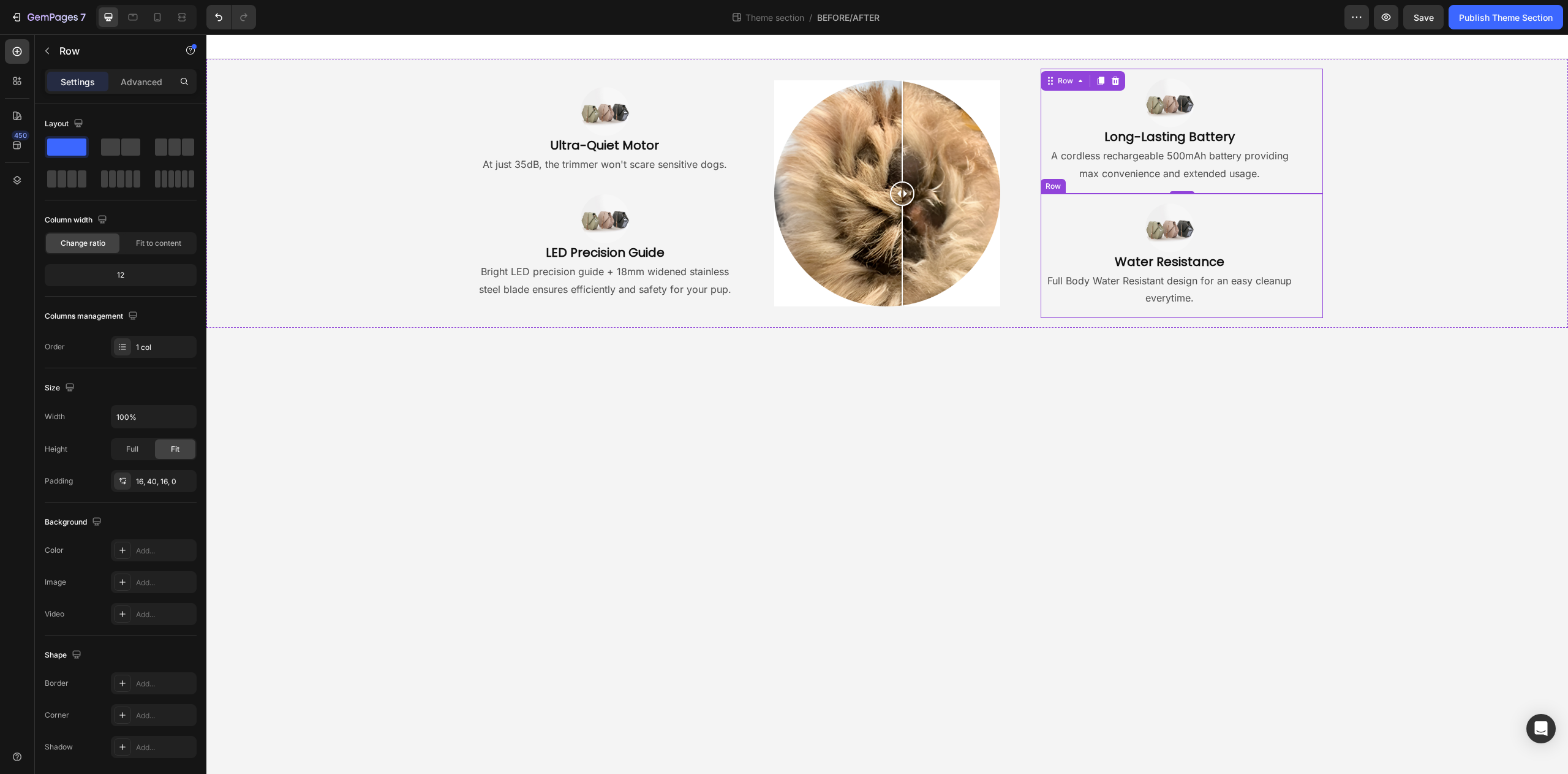
click at [1227, 197] on div "Image Water Resistance Heading Full Body Water Resistant design for an easy cle…" at bounding box center [1182, 256] width 282 height 125
click at [1228, 188] on div "Image Long-Lasting Battery Heading A cordless rechargeable 500mAh battery provi…" at bounding box center [1182, 131] width 282 height 125
click at [1228, 197] on div "Image Water Resistance Heading Full Body Water Resistant design for an easy cle…" at bounding box center [1182, 256] width 282 height 125
click at [1227, 189] on div "Image Long-Lasting Battery Heading A cordless rechargeable 500mAh battery provi…" at bounding box center [1182, 131] width 282 height 125
click at [1227, 198] on div "Image Water Resistance Heading Full Body Water Resistant design for an easy cle…" at bounding box center [1182, 256] width 282 height 125
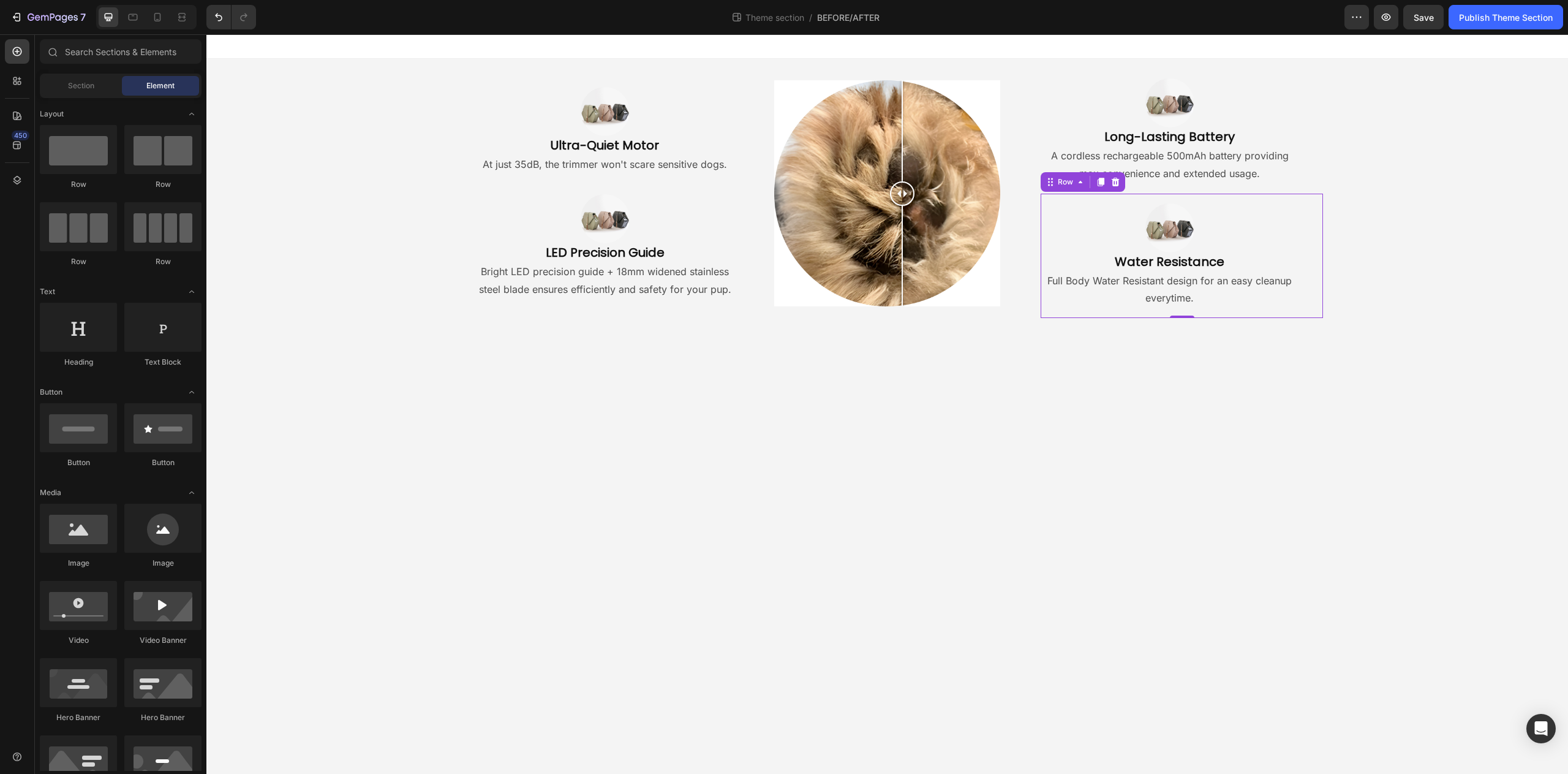
click at [700, 386] on body "Image Ultra-Quiet Motor Heading At just 35dB, the trimmer won't scare sensitive…" at bounding box center [887, 404] width 1362 height 740
click at [699, 193] on div "Image LED Precision Guide Heading Bright LED precision guide + 18mm widened sta…" at bounding box center [593, 247] width 282 height 125
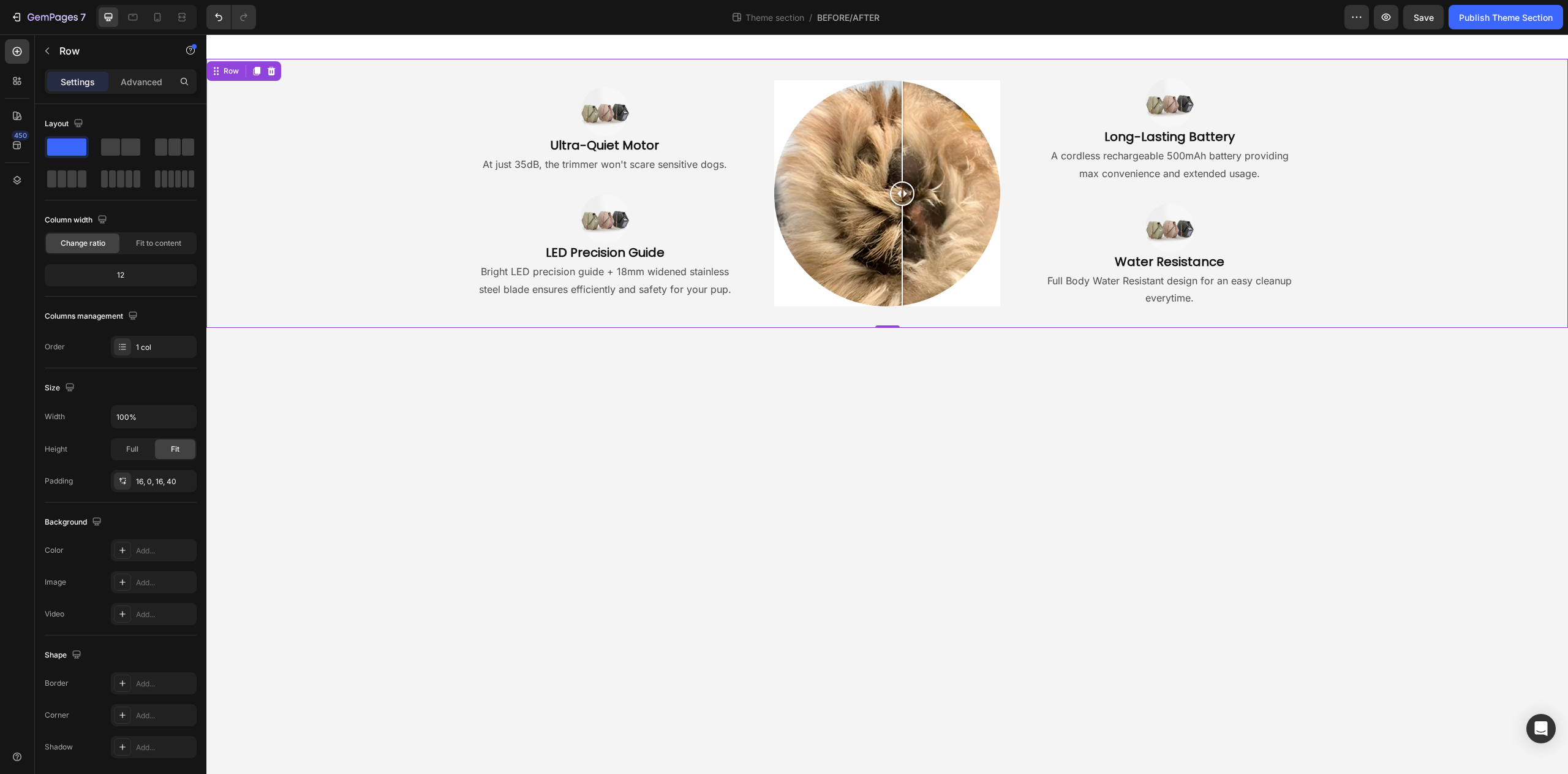
click at [962, 321] on div "Image Ultra-Quiet Motor Heading At just 35dB, the trimmer won't scare sensitive…" at bounding box center [887, 193] width 1362 height 269
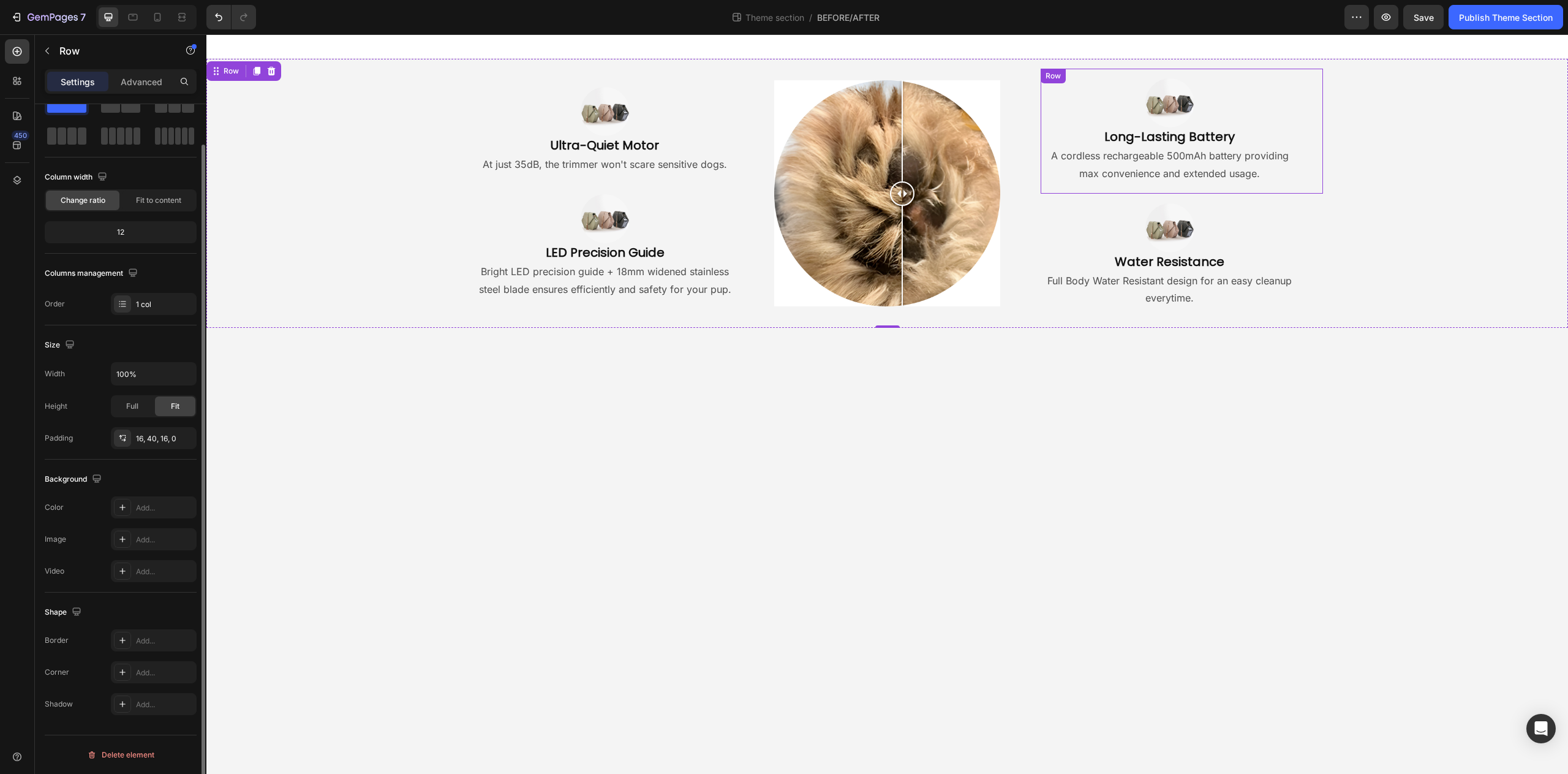
scroll to position [43, 0]
click at [1056, 75] on div "Row" at bounding box center [1053, 76] width 21 height 11
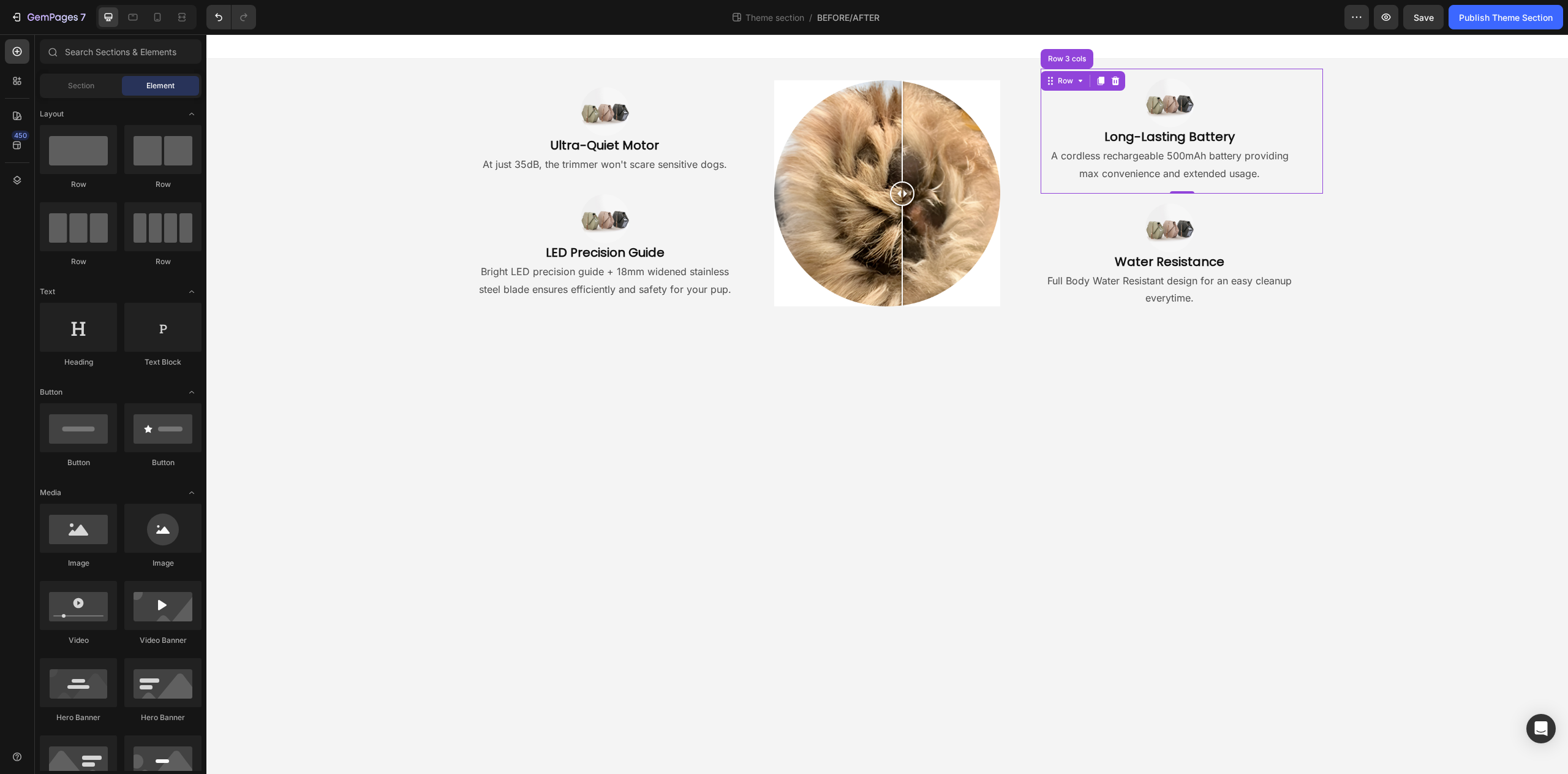
click at [1108, 364] on body "Image Ultra-Quiet Motor Heading At just 35dB, the trimmer won't scare sensitive…" at bounding box center [887, 404] width 1362 height 740
click at [1136, 216] on div at bounding box center [1169, 228] width 258 height 49
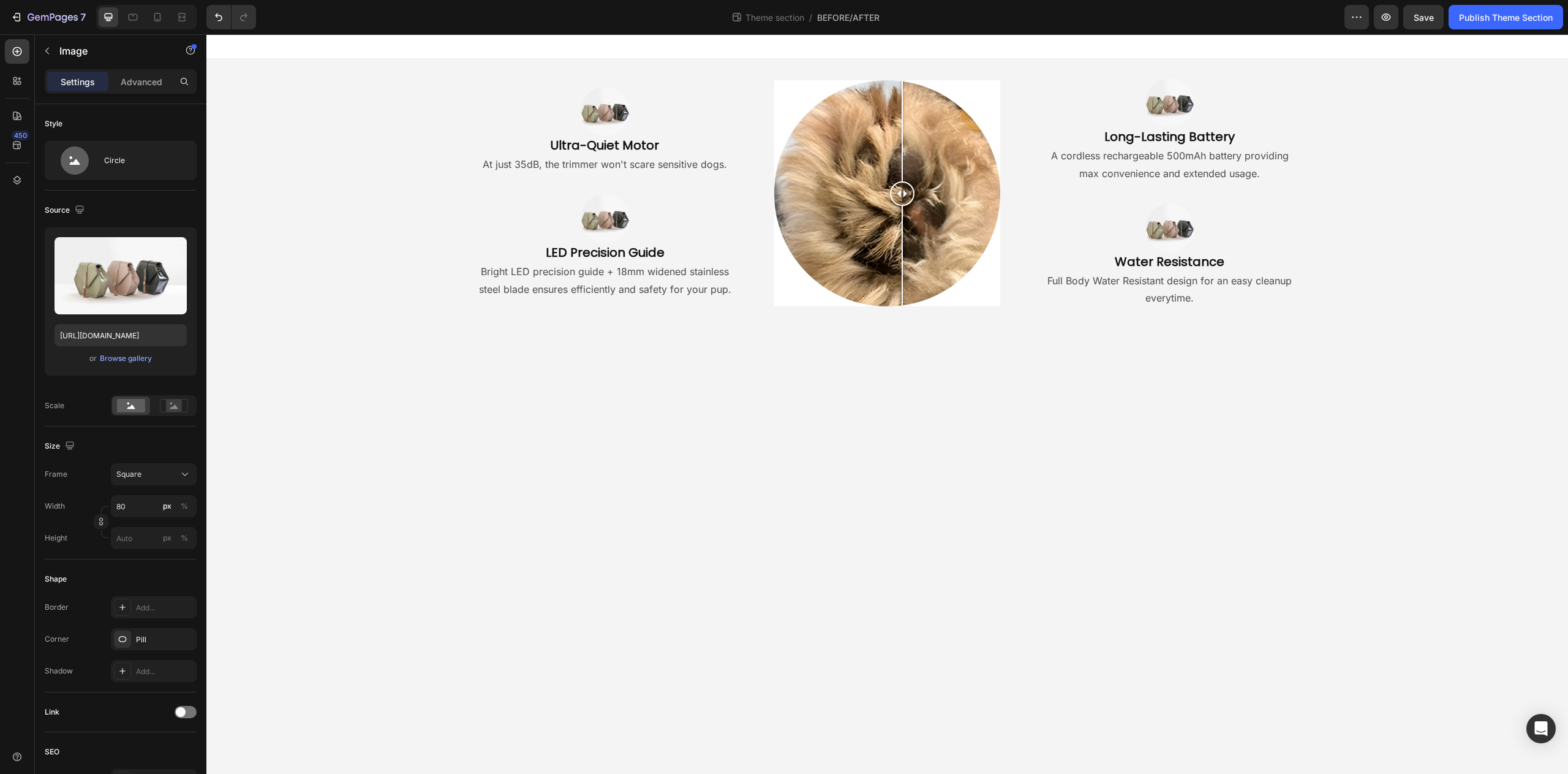
click at [1069, 420] on body "Image Ultra-Quiet Motor Heading At just 35dB, the trimmer won't scare sensitive…" at bounding box center [887, 404] width 1362 height 740
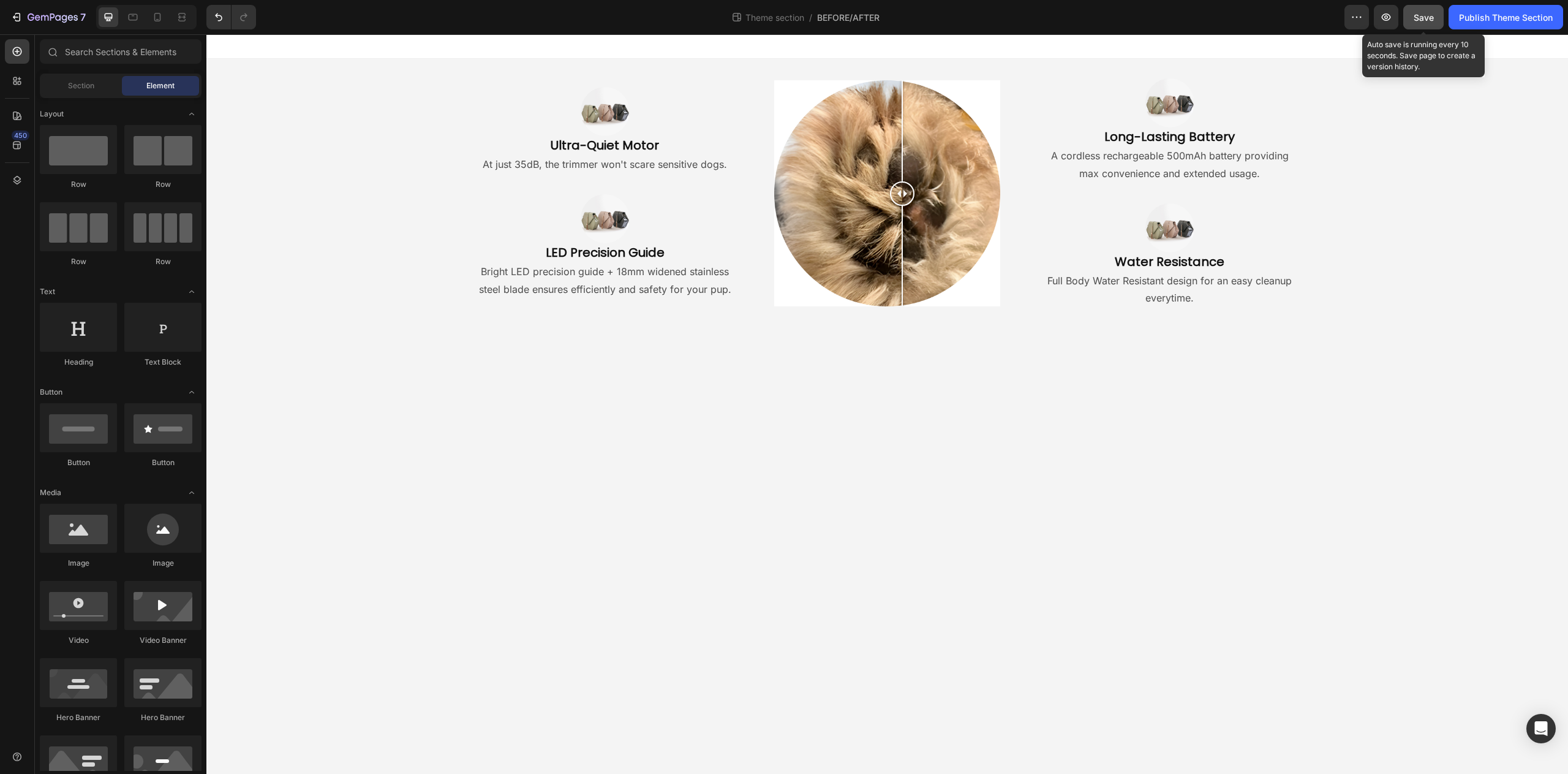
click at [1412, 15] on button "Save" at bounding box center [1423, 16] width 40 height 24
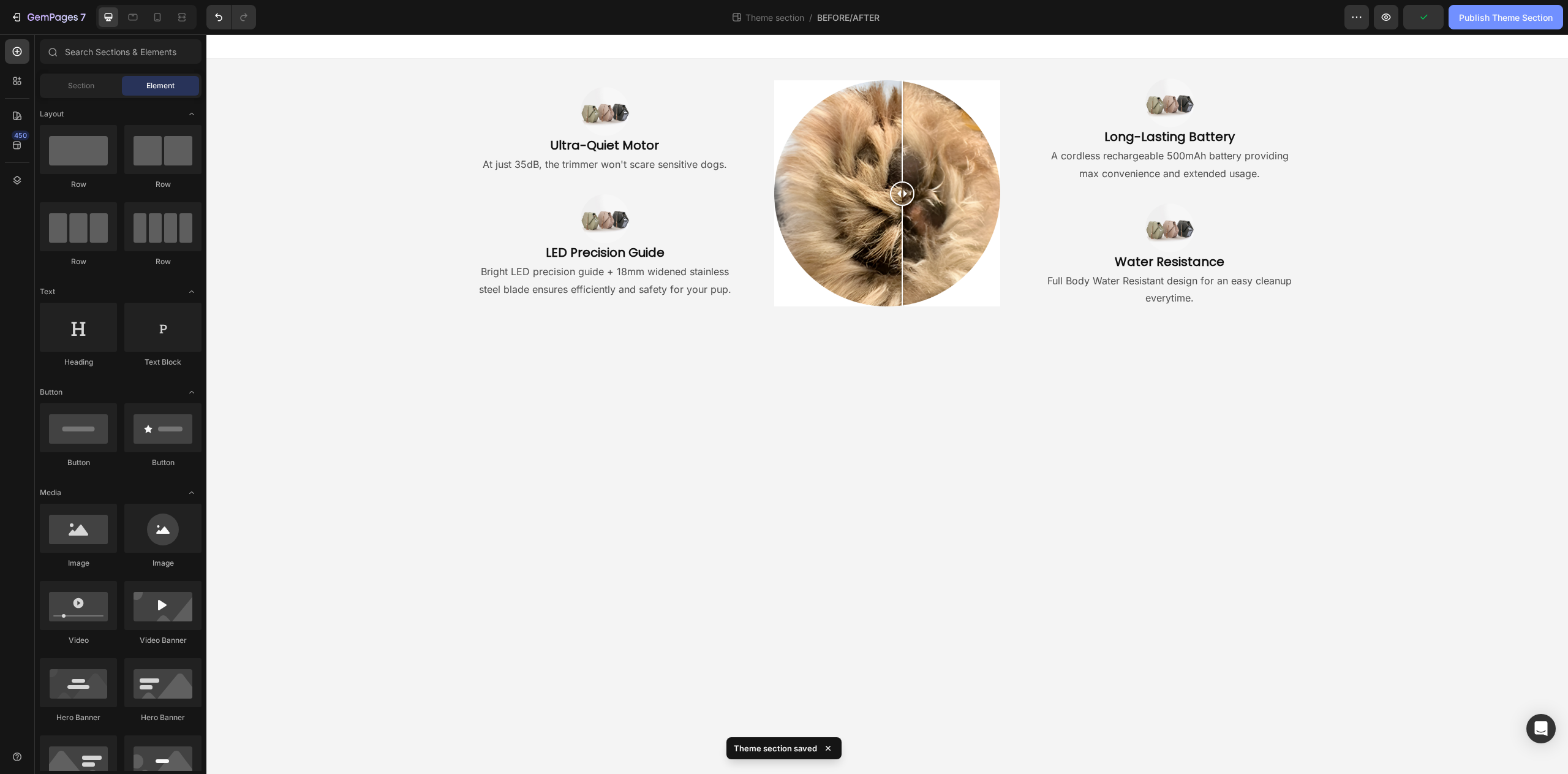
click at [1471, 14] on div "Publish Theme Section" at bounding box center [1506, 17] width 94 height 12
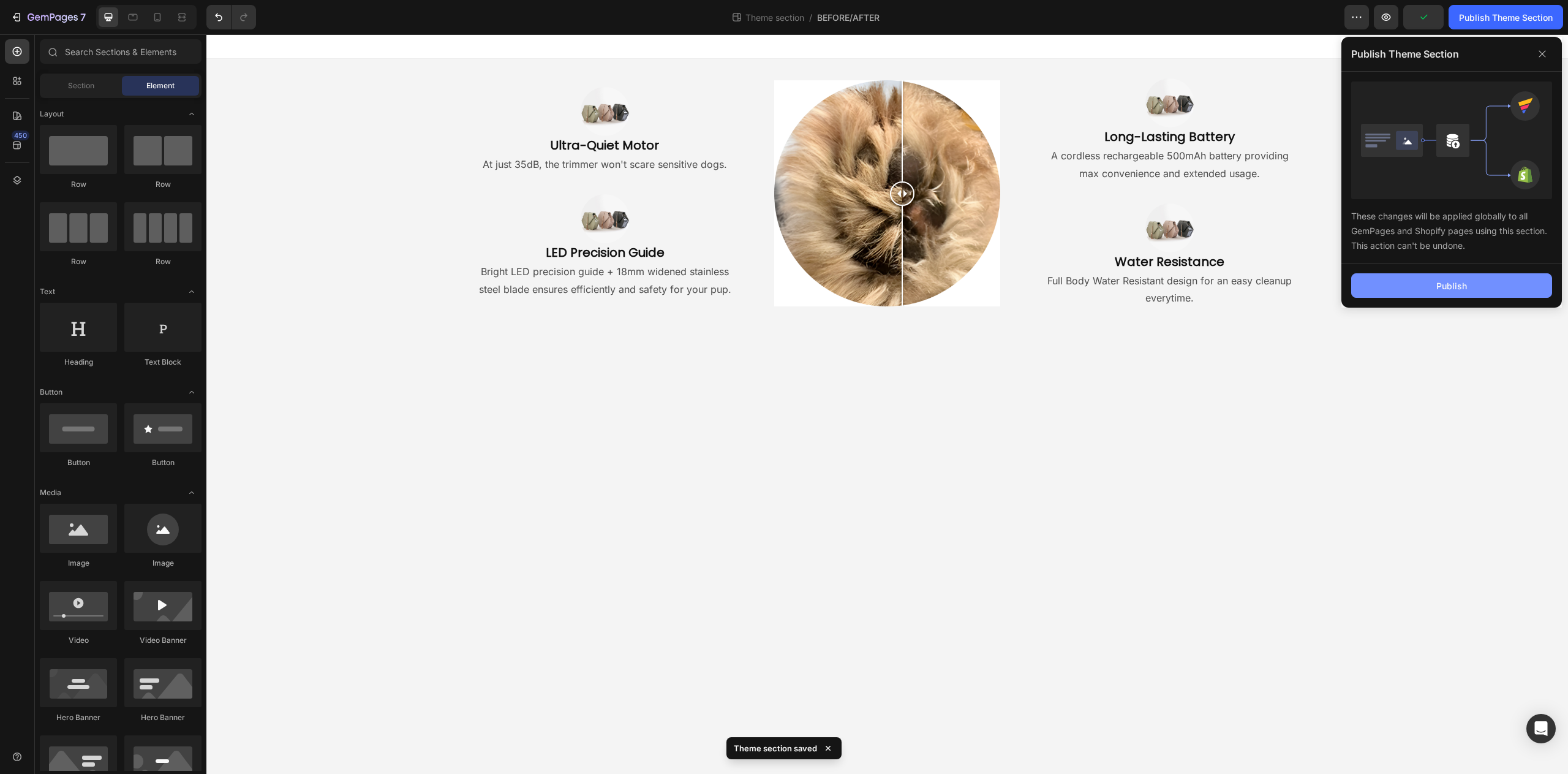
click at [1483, 293] on button "Publish" at bounding box center [1451, 285] width 201 height 24
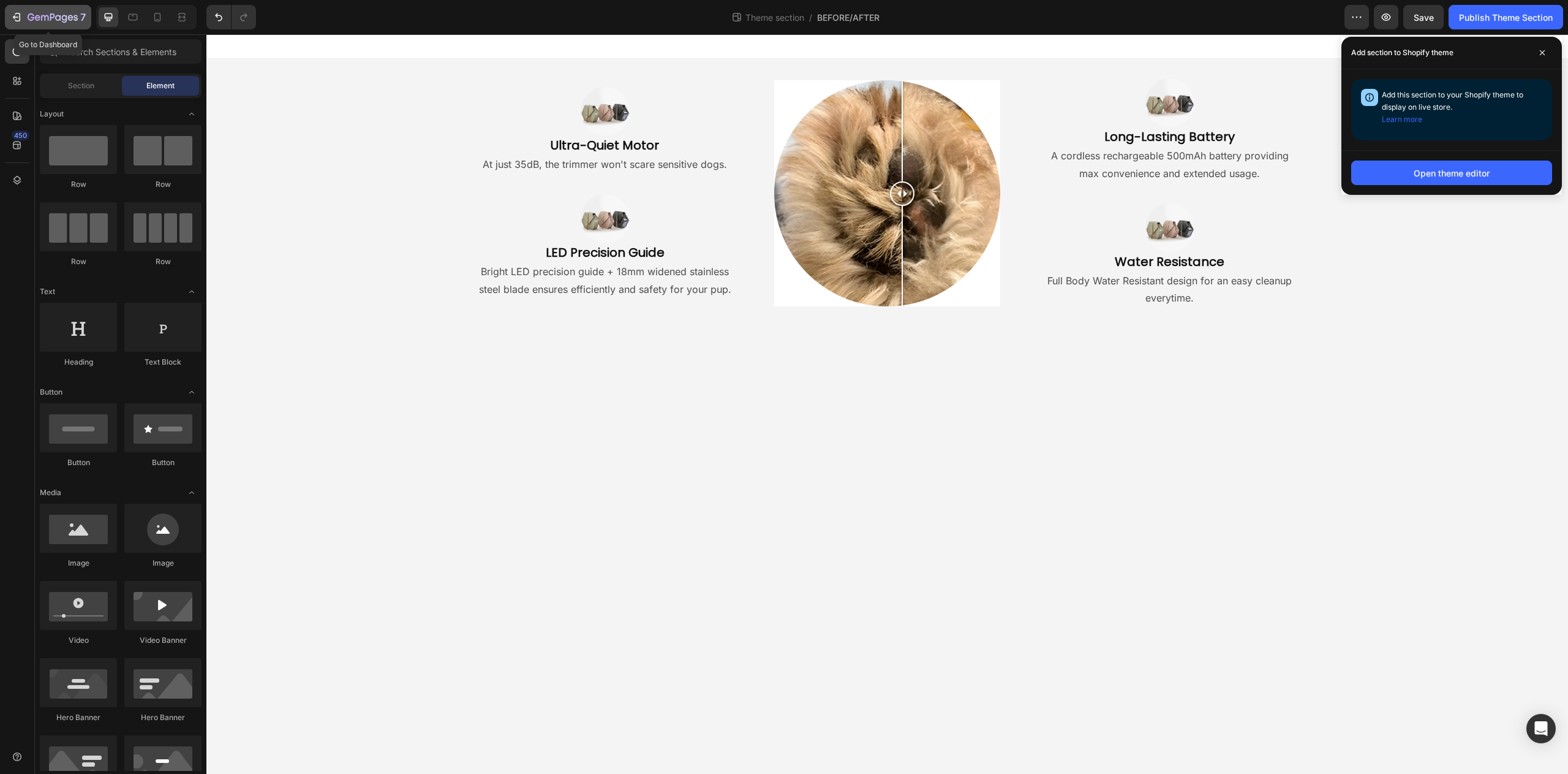
click at [41, 17] on icon "button" at bounding box center [45, 18] width 7 height 5
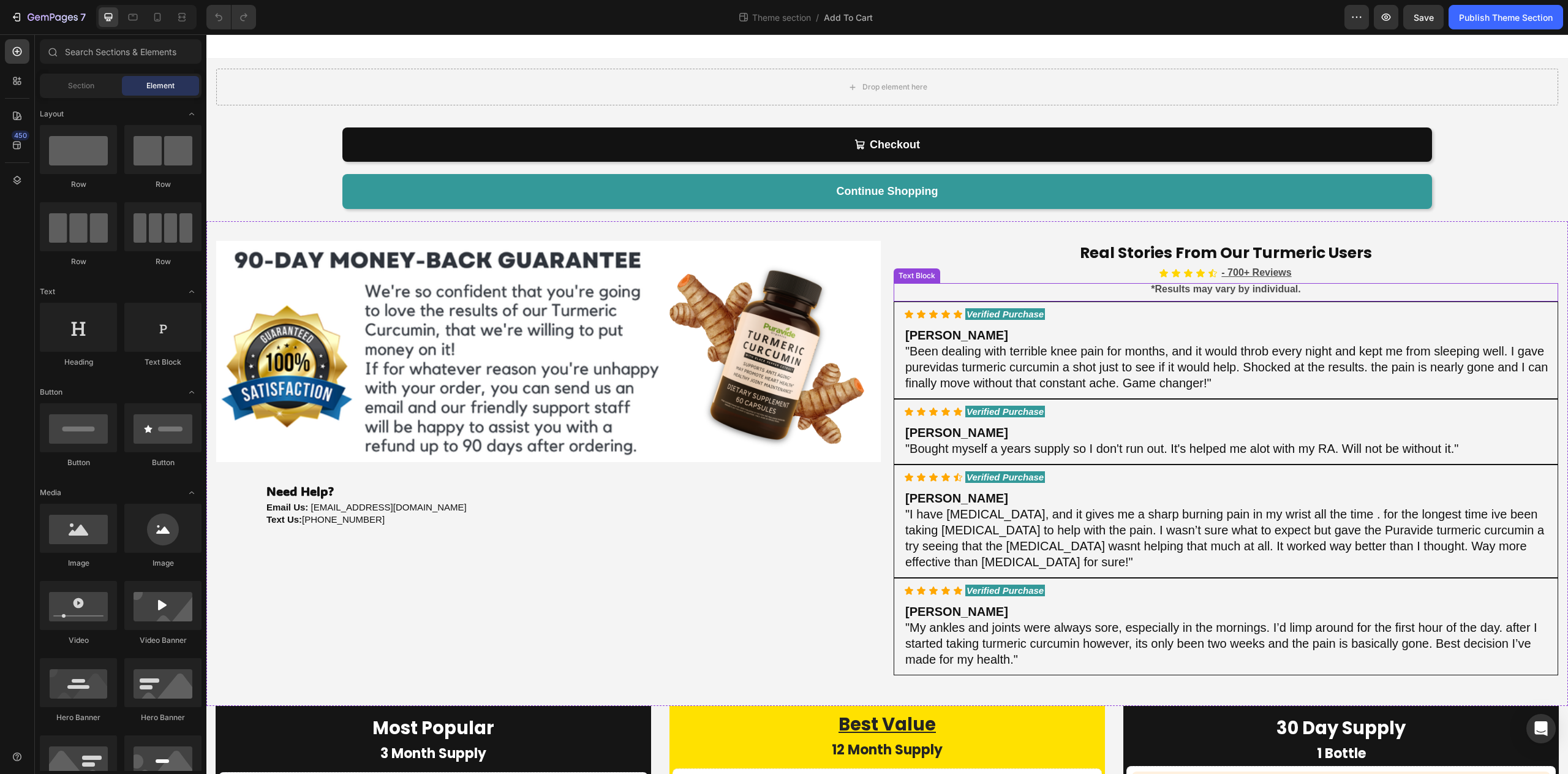
click at [952, 288] on div "*Results may vary by individual." at bounding box center [1226, 289] width 665 height 12
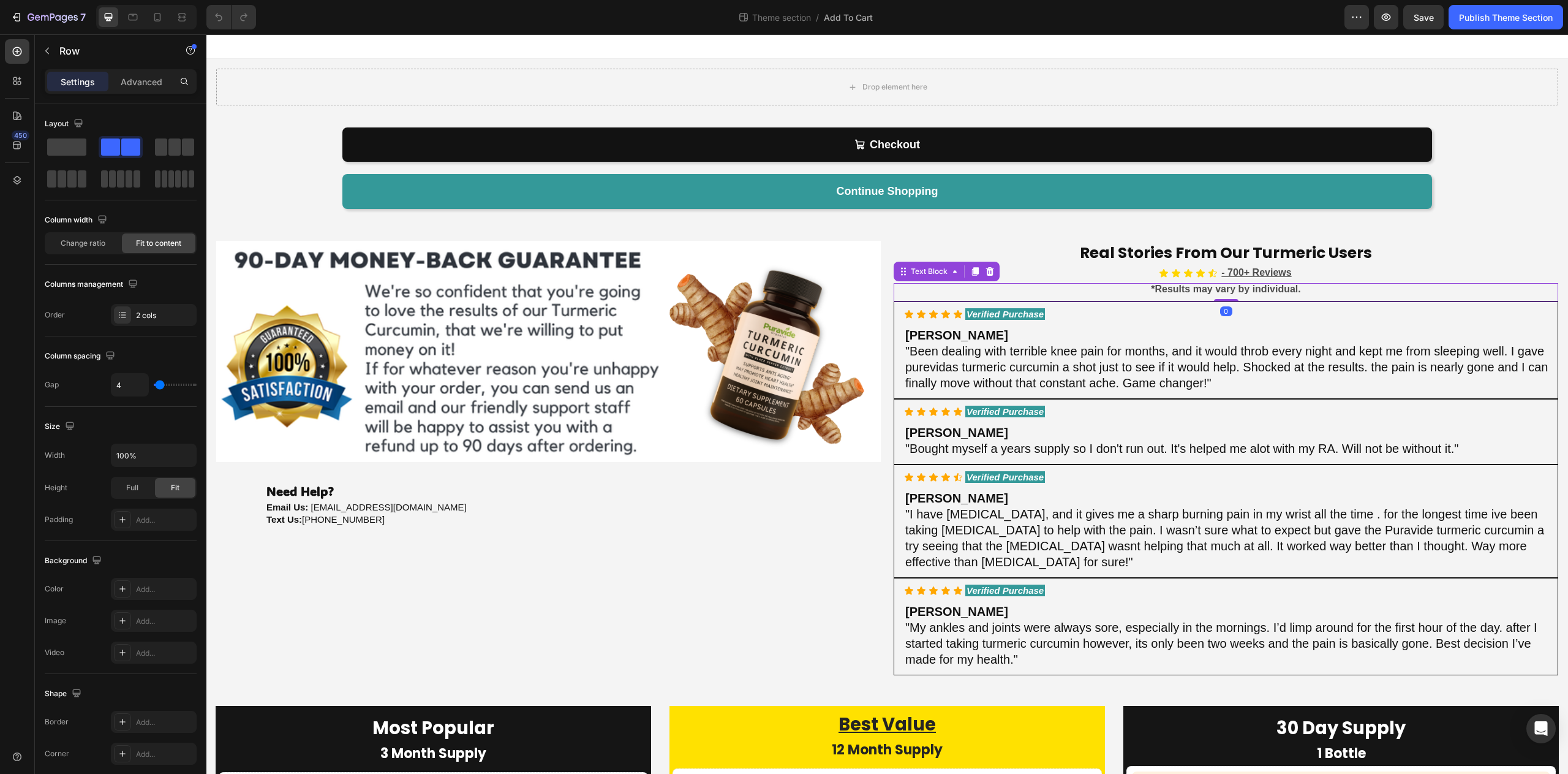
click at [1000, 268] on div "Icon Icon Icon Icon Icon Icon List - 700+ Reviews Text Block Row" at bounding box center [1226, 272] width 665 height 21
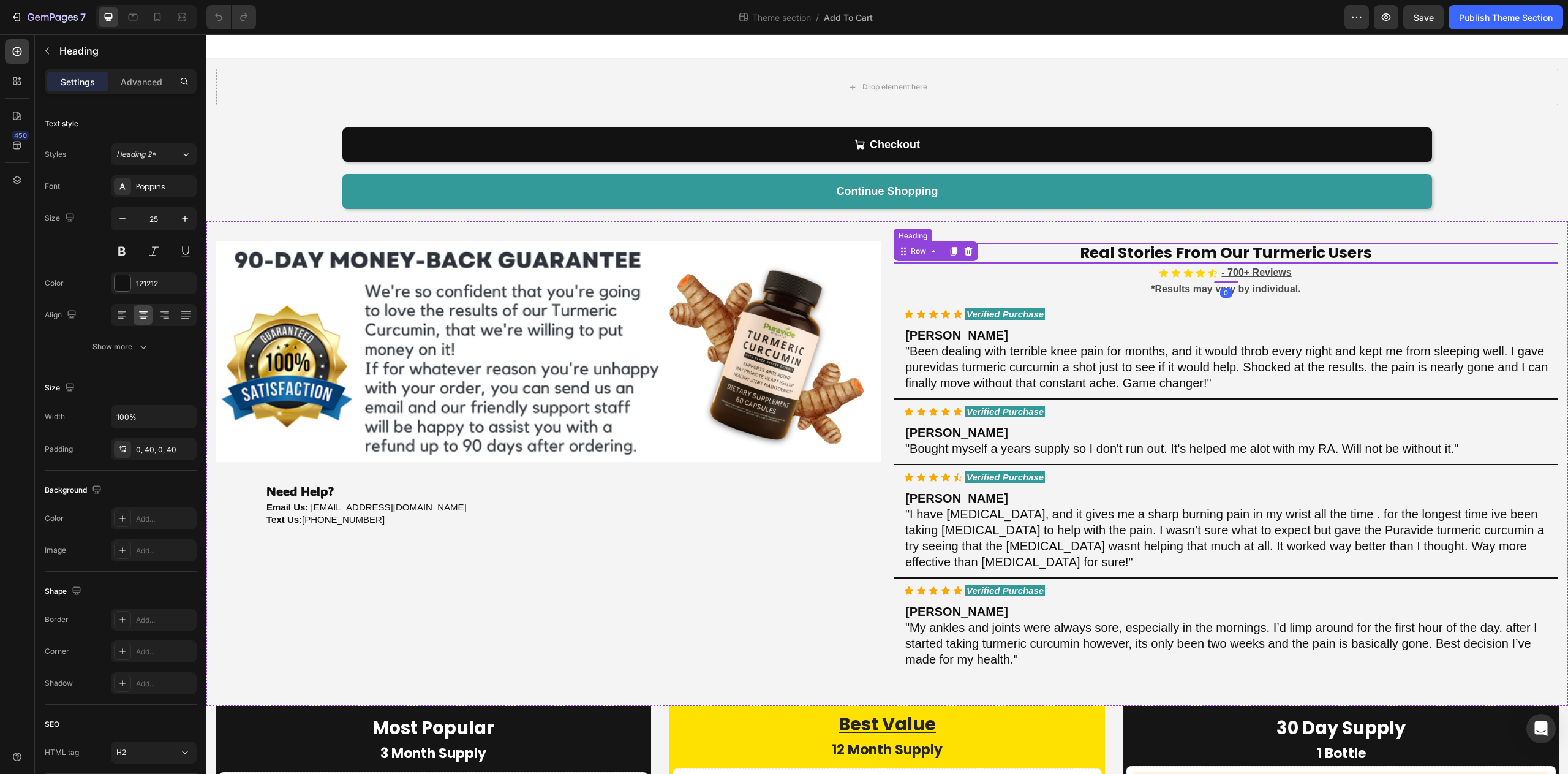
click at [1027, 251] on h2 "Real Stories From Our Turmeric Users" at bounding box center [1226, 254] width 665 height 21
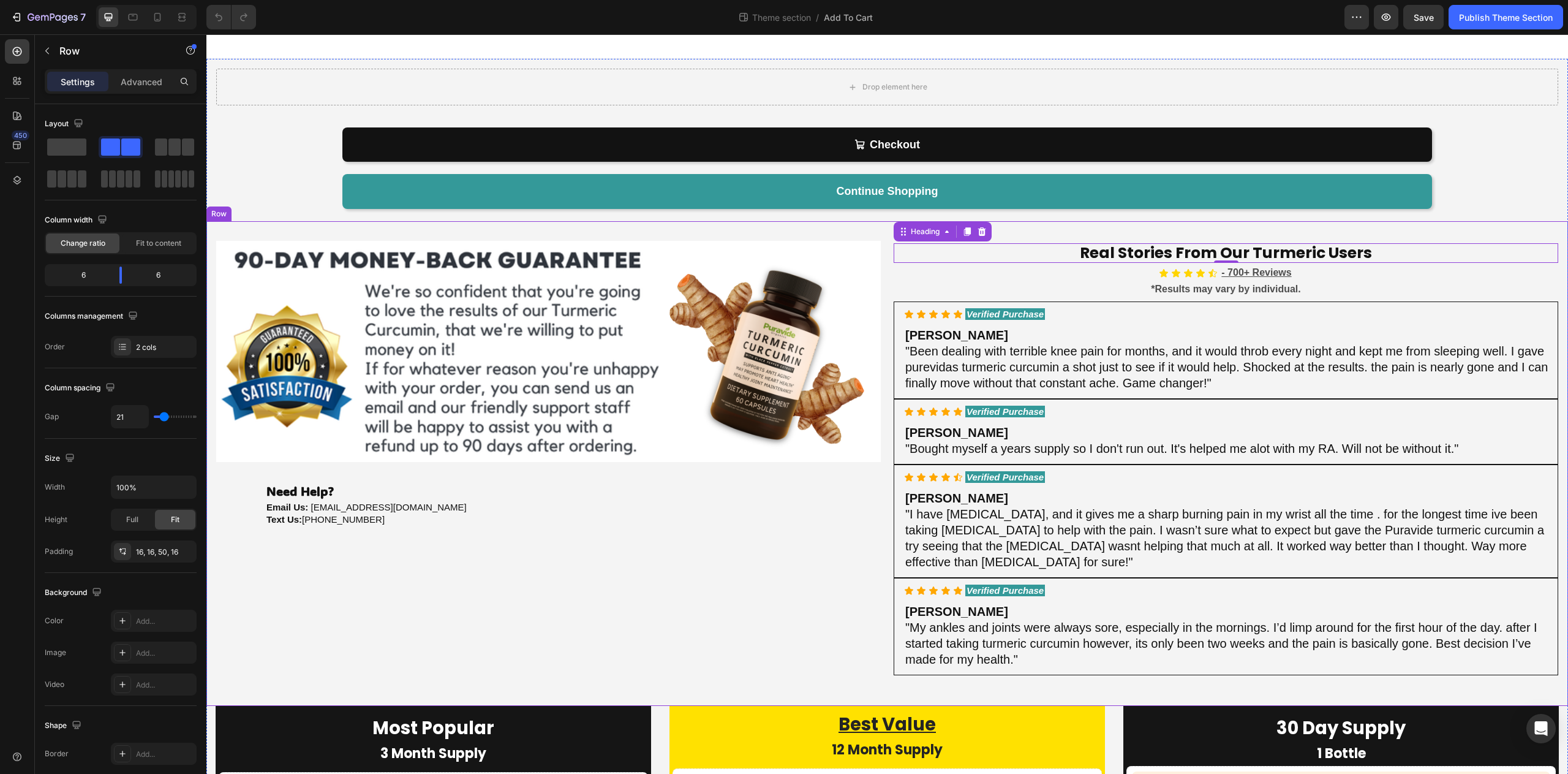
click at [884, 553] on div "Image Image Row Need Help? Heading Email Us: [EMAIL_ADDRESS][DOMAIN_NAME] Text …" at bounding box center [887, 463] width 1362 height 485
click at [278, 208] on div at bounding box center [271, 210] width 14 height 14
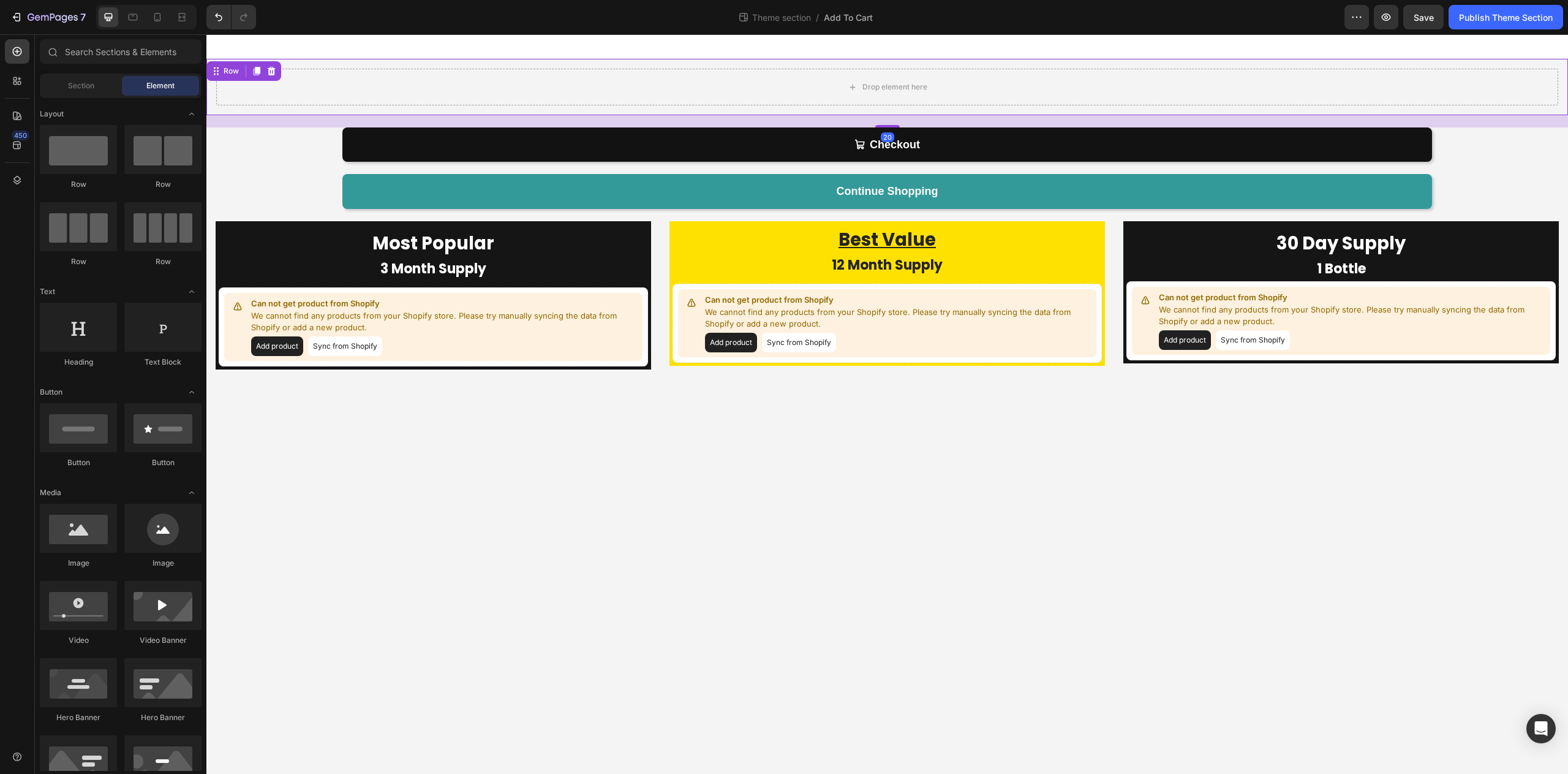
click at [234, 114] on div "Drop element here Row 20" at bounding box center [887, 87] width 1362 height 56
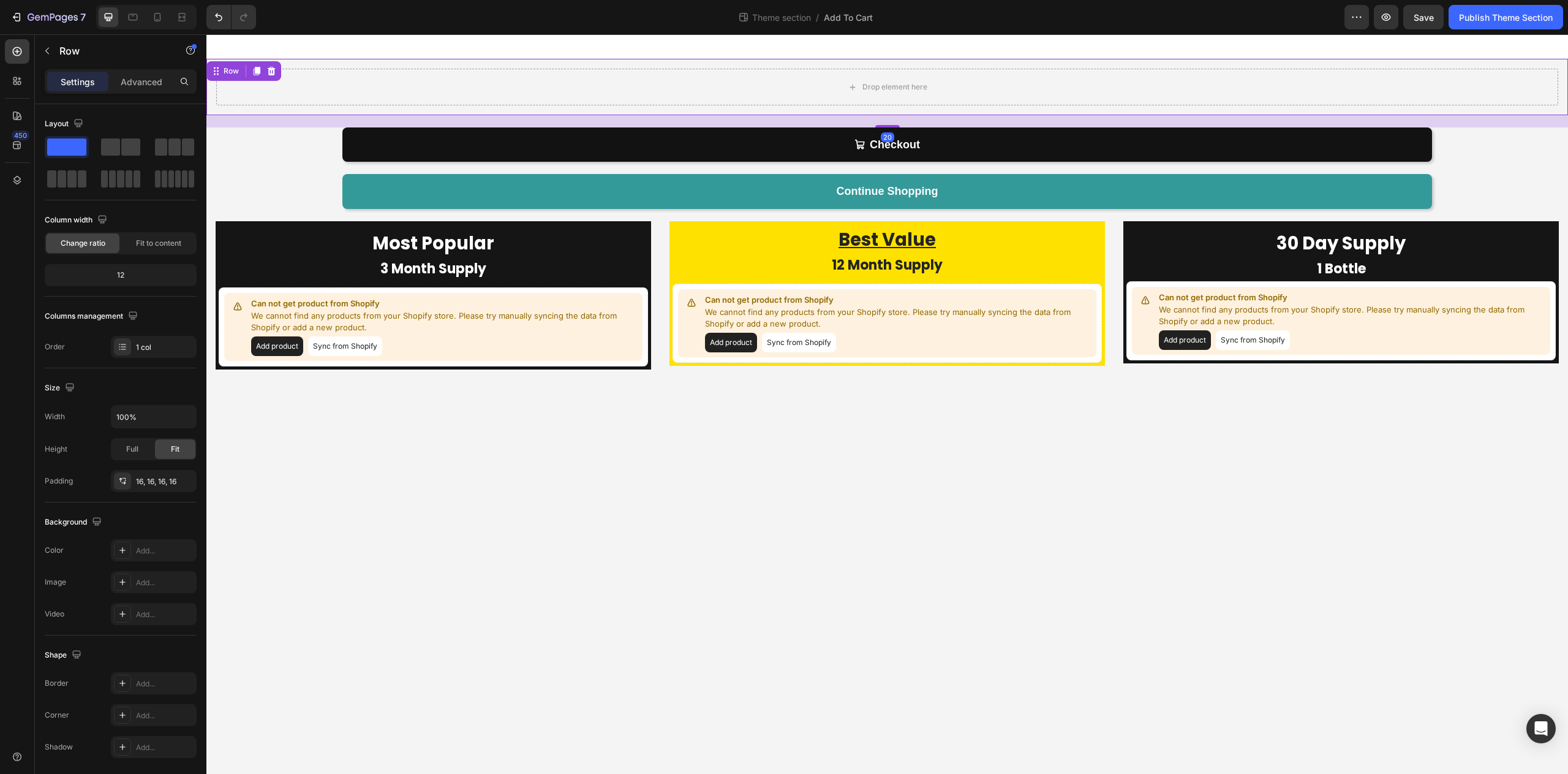
click at [273, 79] on div "Row" at bounding box center [244, 71] width 75 height 20
drag, startPoint x: 259, startPoint y: 76, endPoint x: 276, endPoint y: 73, distance: 17.3
click at [259, 77] on div at bounding box center [256, 71] width 14 height 14
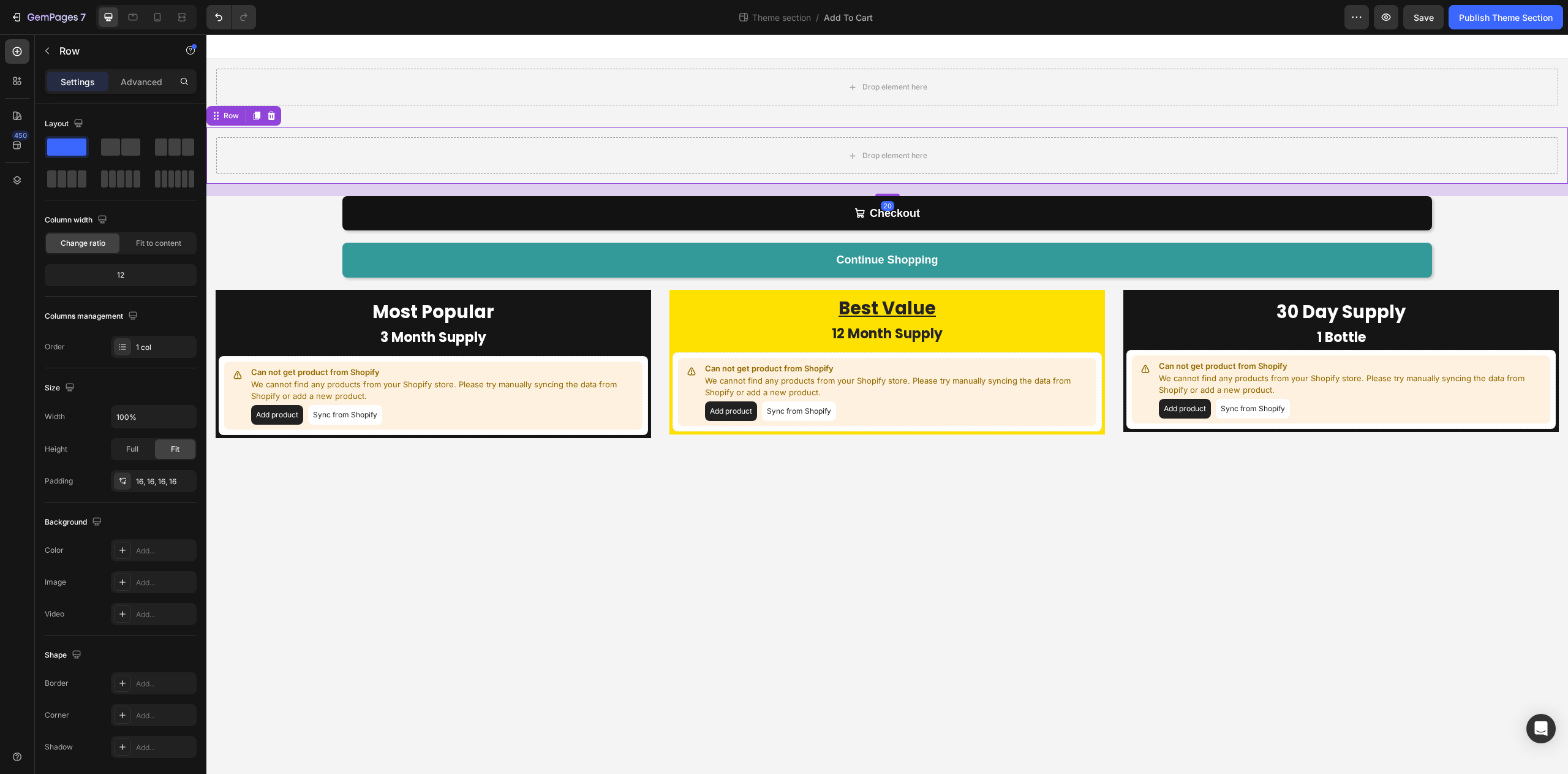
click at [276, 106] on div "Row" at bounding box center [244, 116] width 75 height 20
click at [272, 116] on icon at bounding box center [271, 116] width 8 height 9
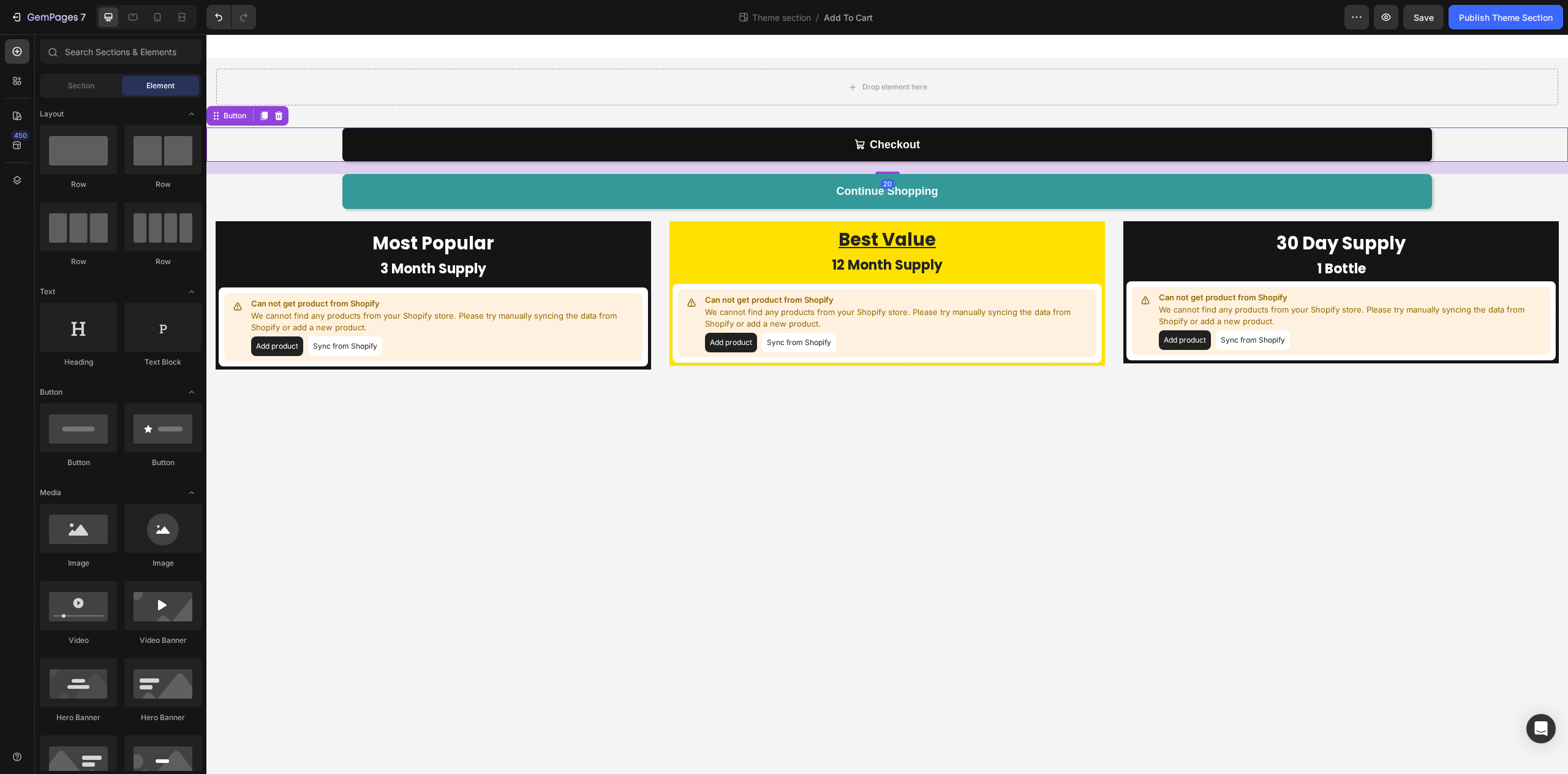
click at [281, 138] on div "Checkout Button 20" at bounding box center [887, 145] width 1362 height 34
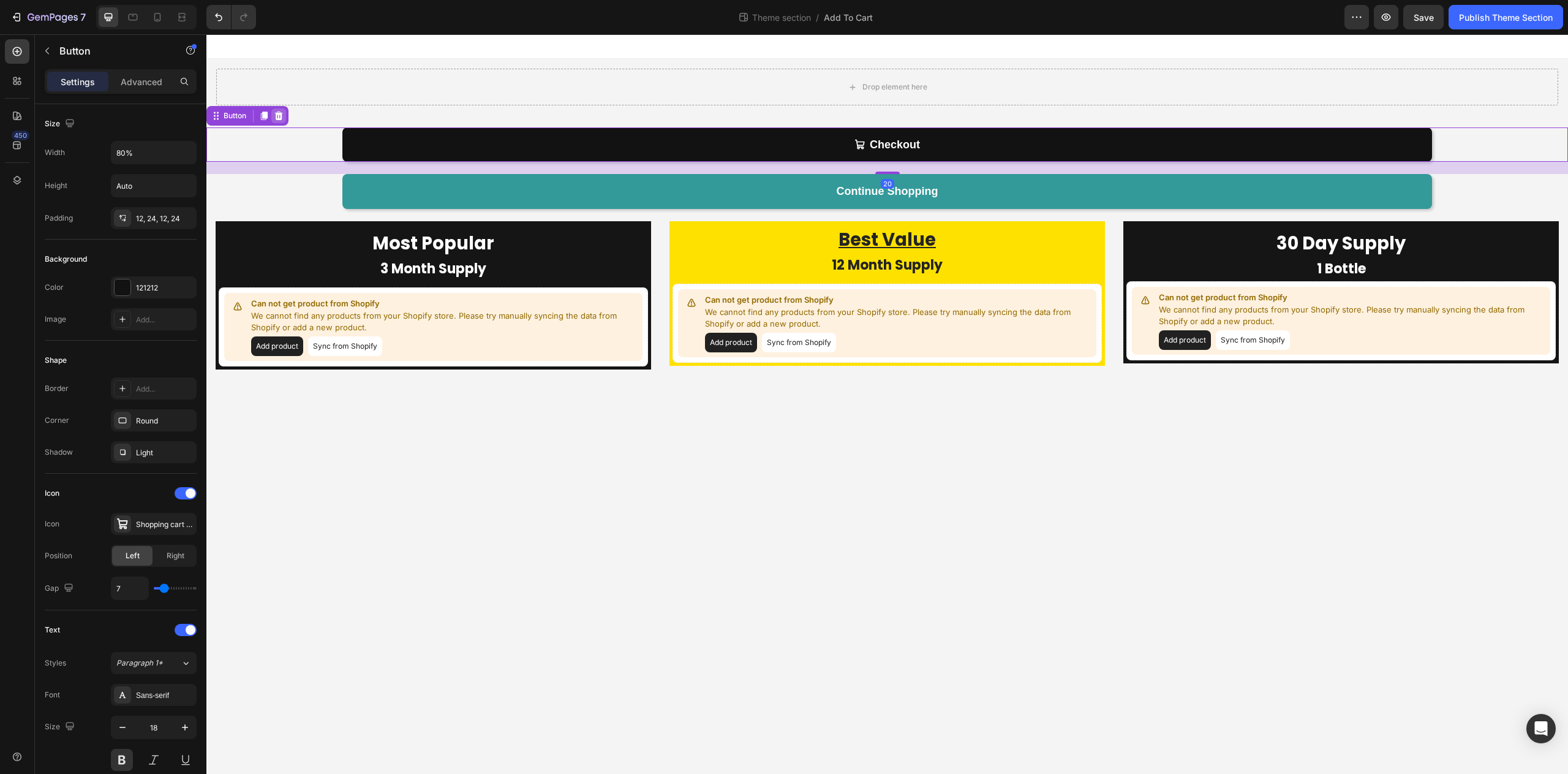
click at [278, 116] on icon at bounding box center [278, 115] width 10 height 10
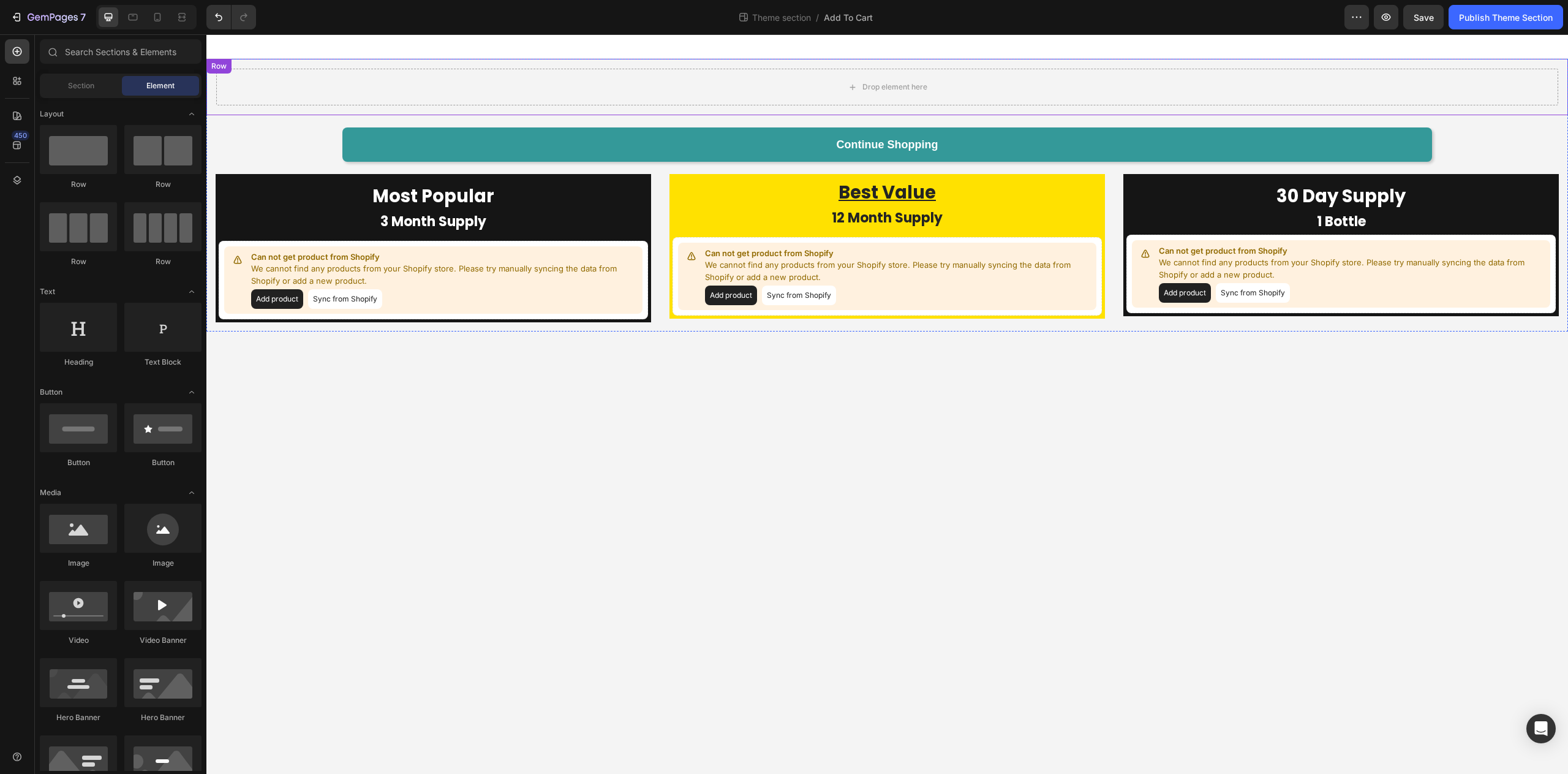
click at [271, 110] on div "Drop element here Row" at bounding box center [887, 87] width 1362 height 56
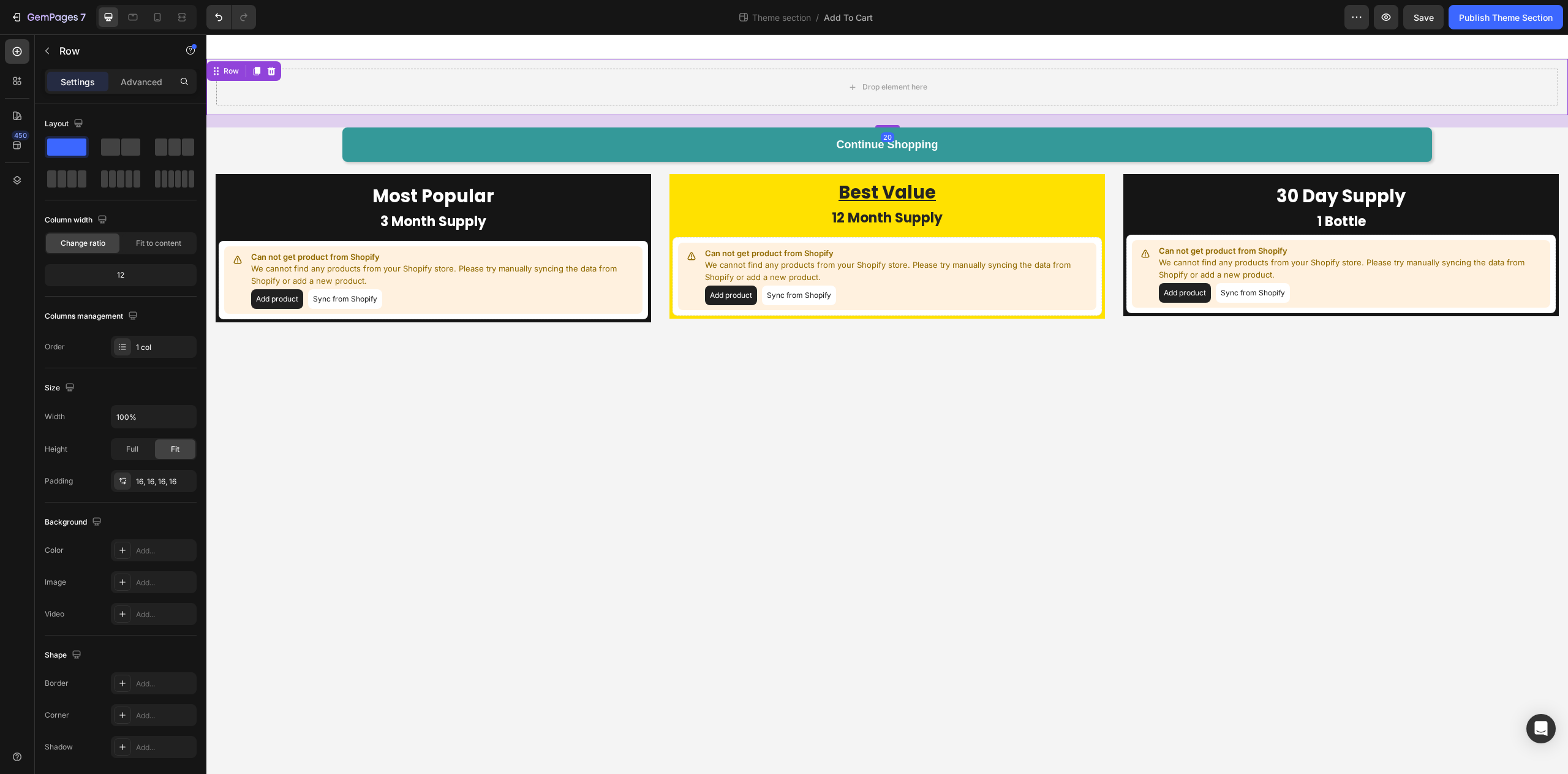
drag, startPoint x: 273, startPoint y: 74, endPoint x: 278, endPoint y: 89, distance: 15.8
click at [274, 74] on icon at bounding box center [271, 71] width 8 height 9
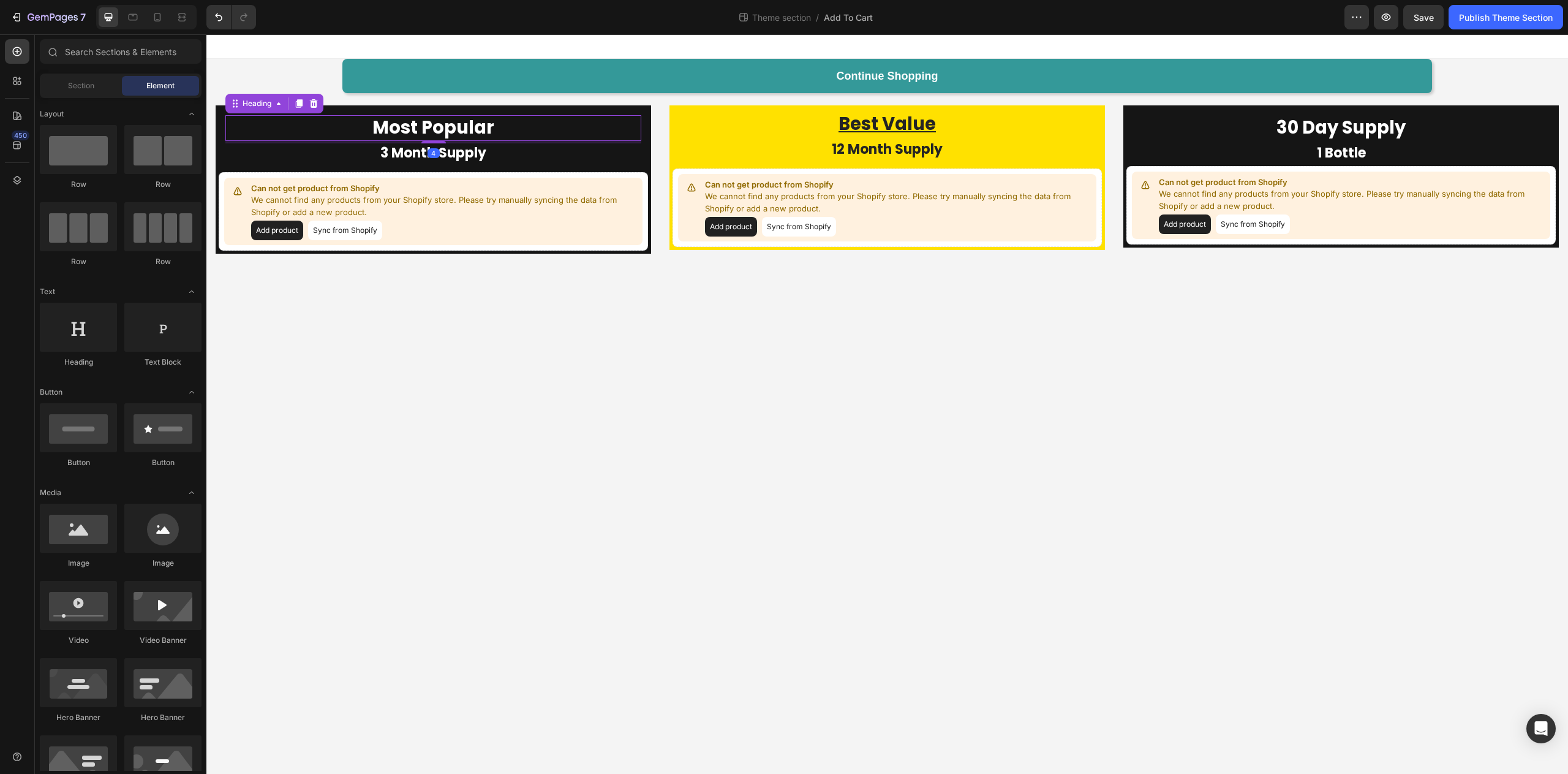
click at [280, 116] on h2 "Most Popular" at bounding box center [434, 128] width 416 height 26
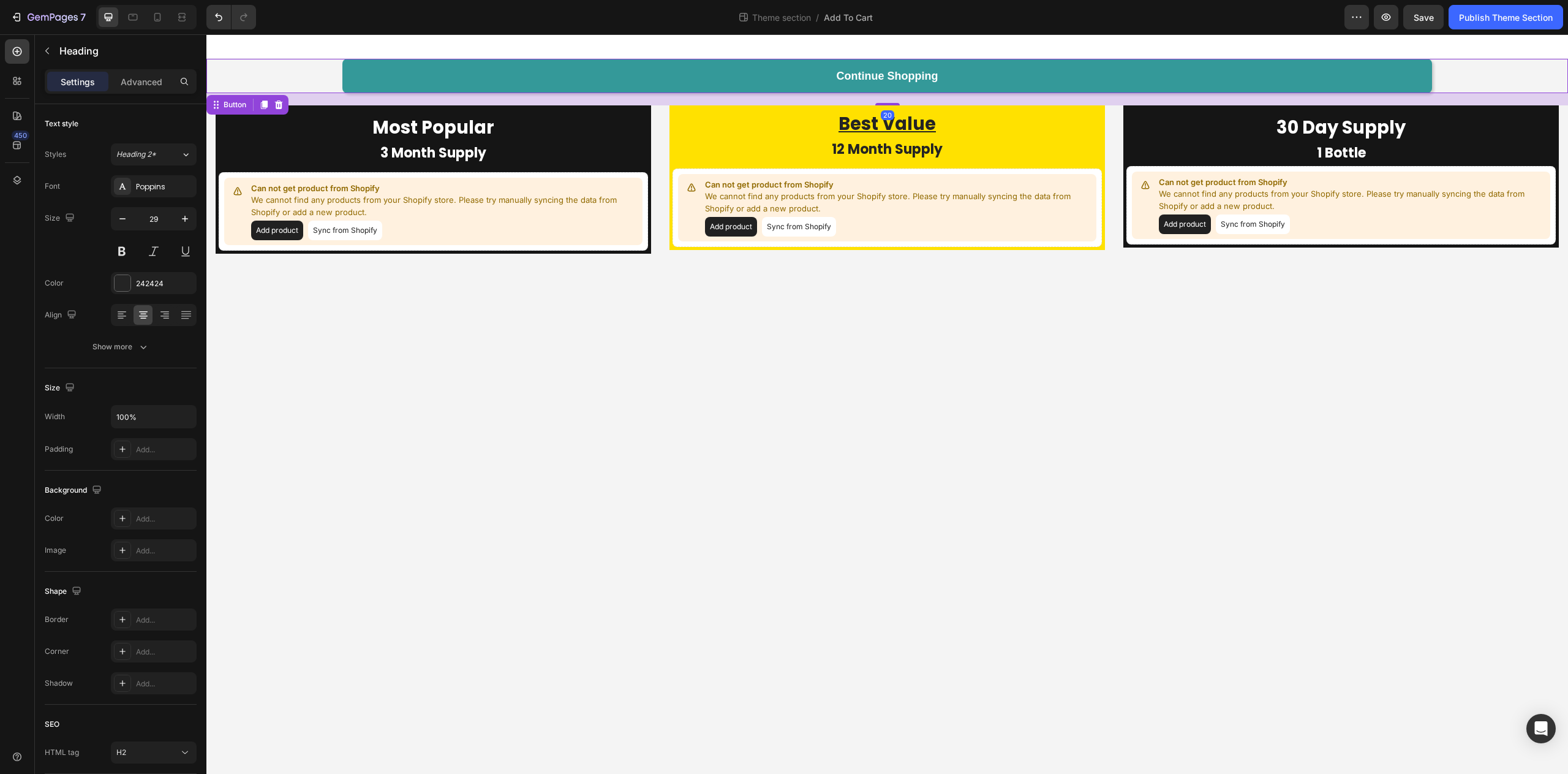
click at [329, 87] on div "Continue Shopping Button 20" at bounding box center [887, 76] width 1362 height 34
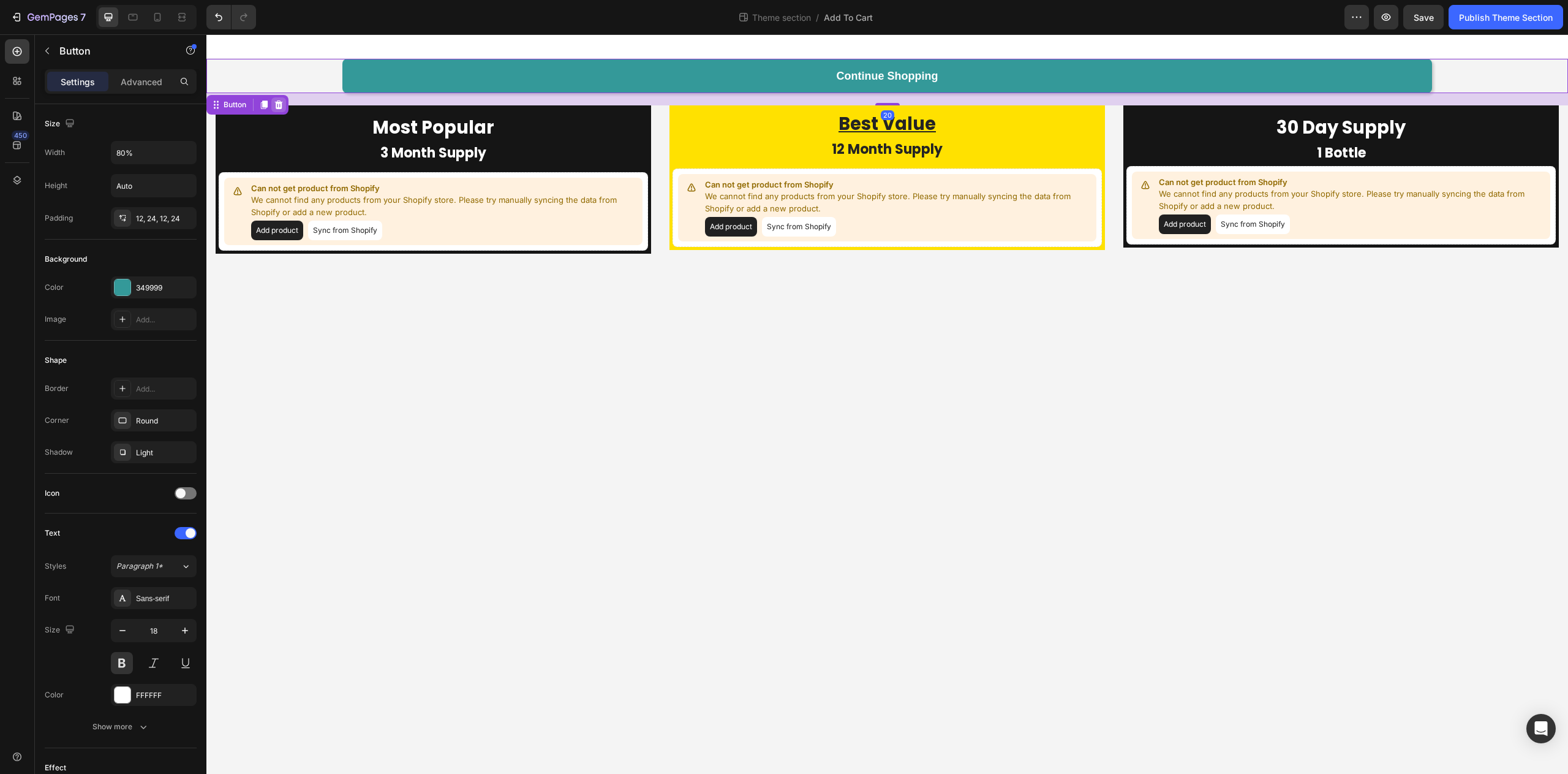
click at [282, 103] on icon at bounding box center [278, 105] width 8 height 9
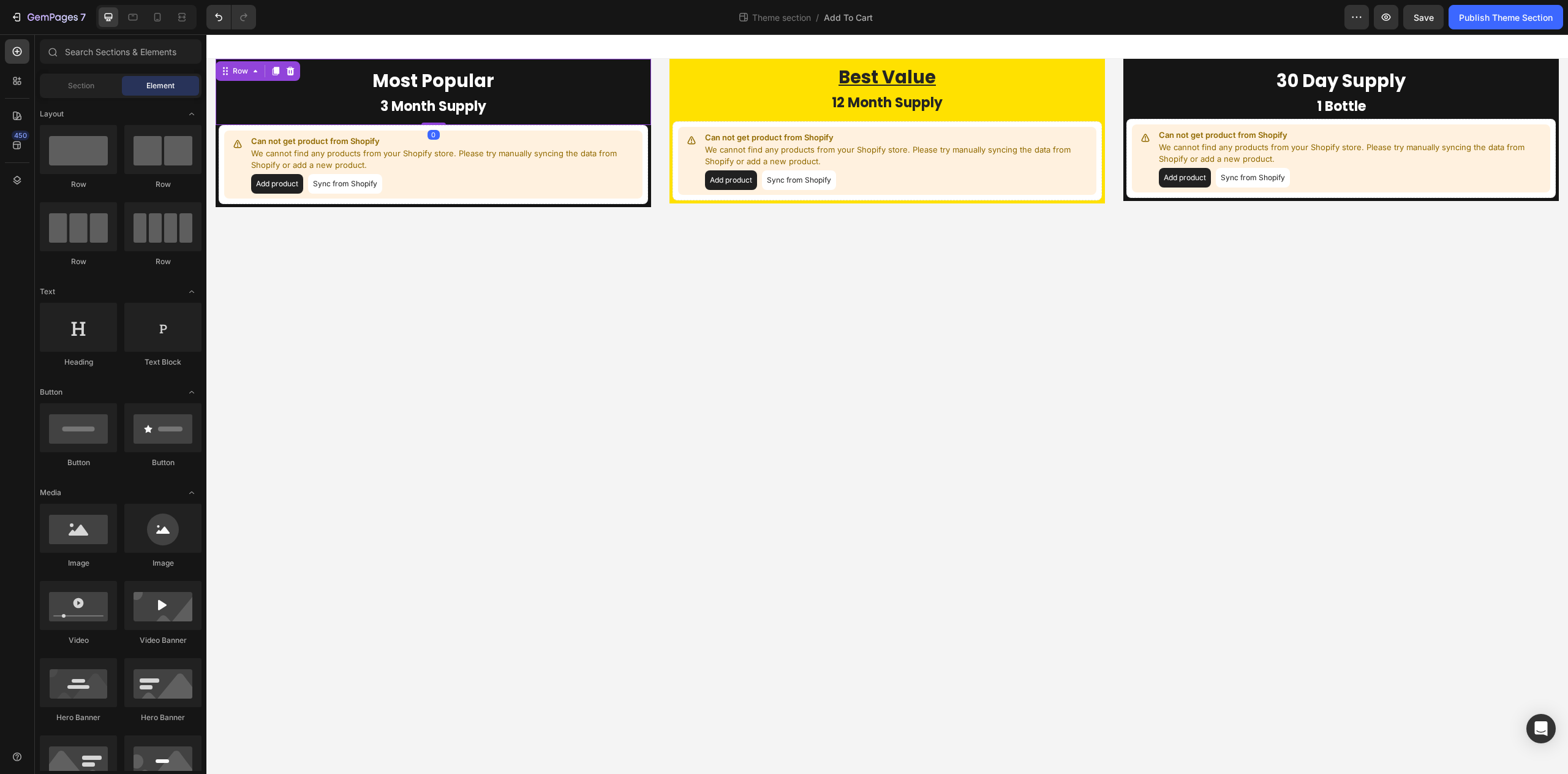
click at [309, 59] on div "Most Popular Heading 3 Month Supply Heading Row 0" at bounding box center [434, 92] width 436 height 66
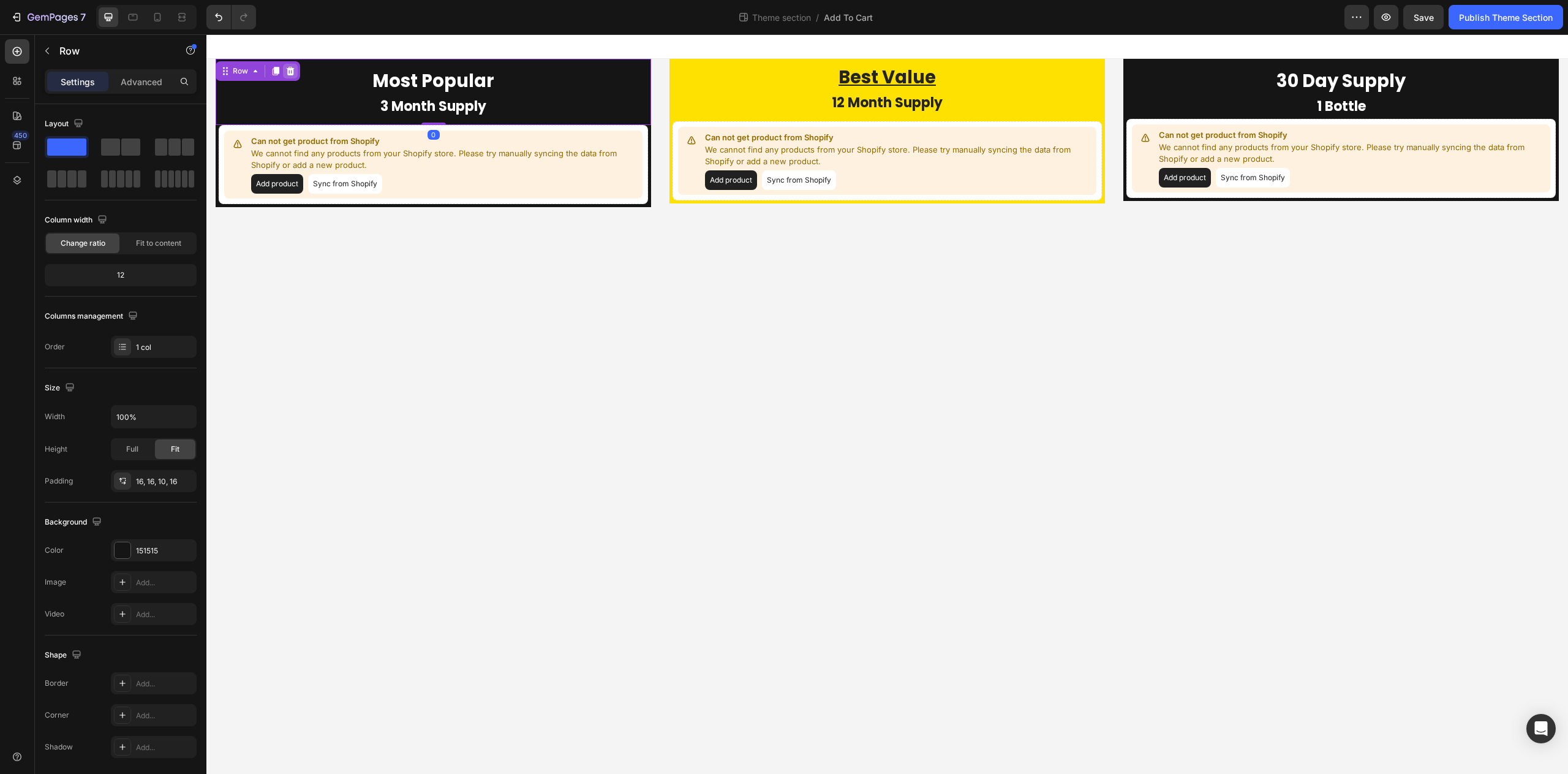
click at [289, 74] on icon at bounding box center [290, 71] width 8 height 9
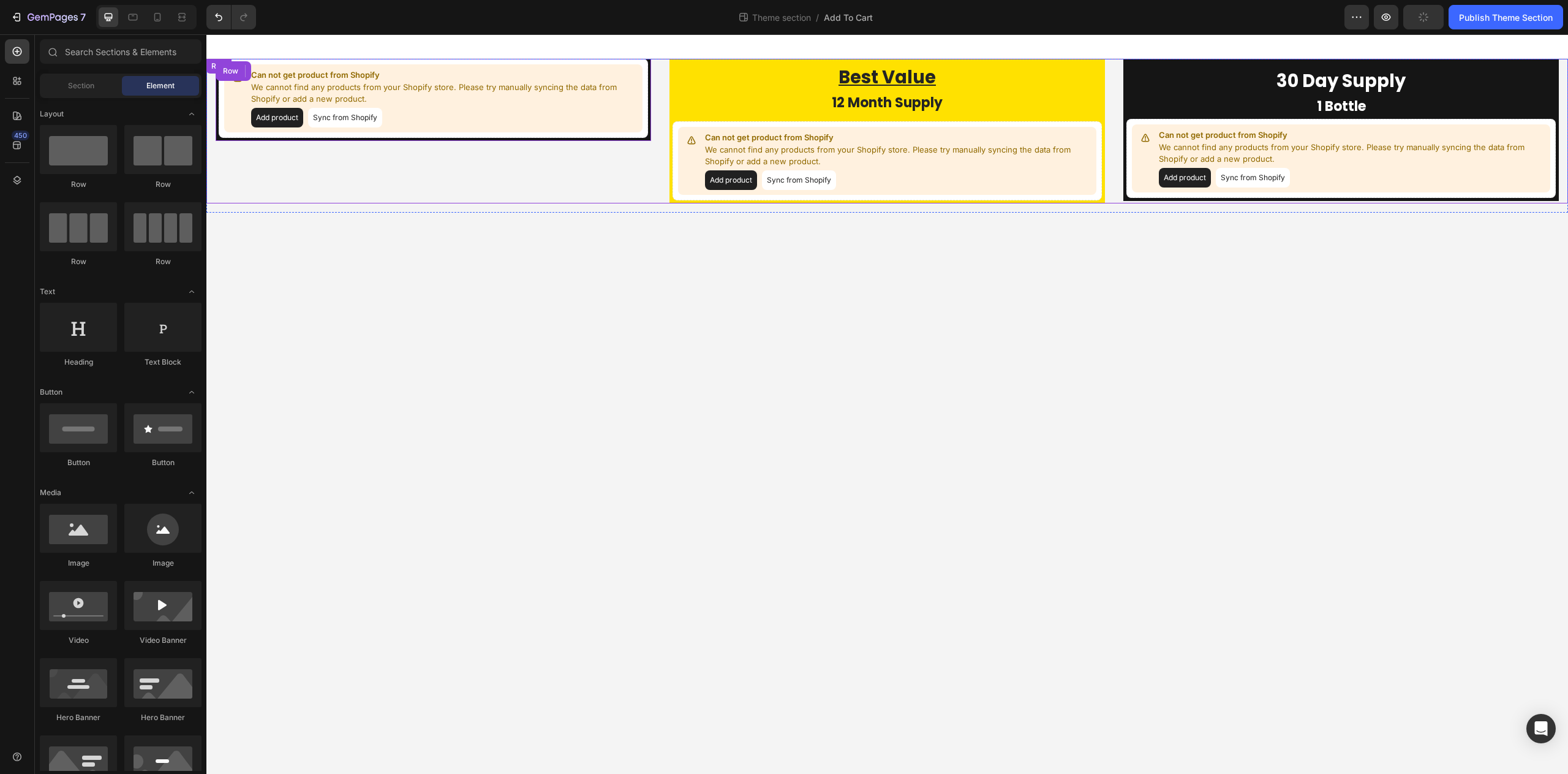
drag, startPoint x: 238, startPoint y: 142, endPoint x: 234, endPoint y: 147, distance: 6.4
click at [237, 144] on div "Can not get product from Shopify We cannot find any products from your Shopify …" at bounding box center [434, 131] width 436 height 145
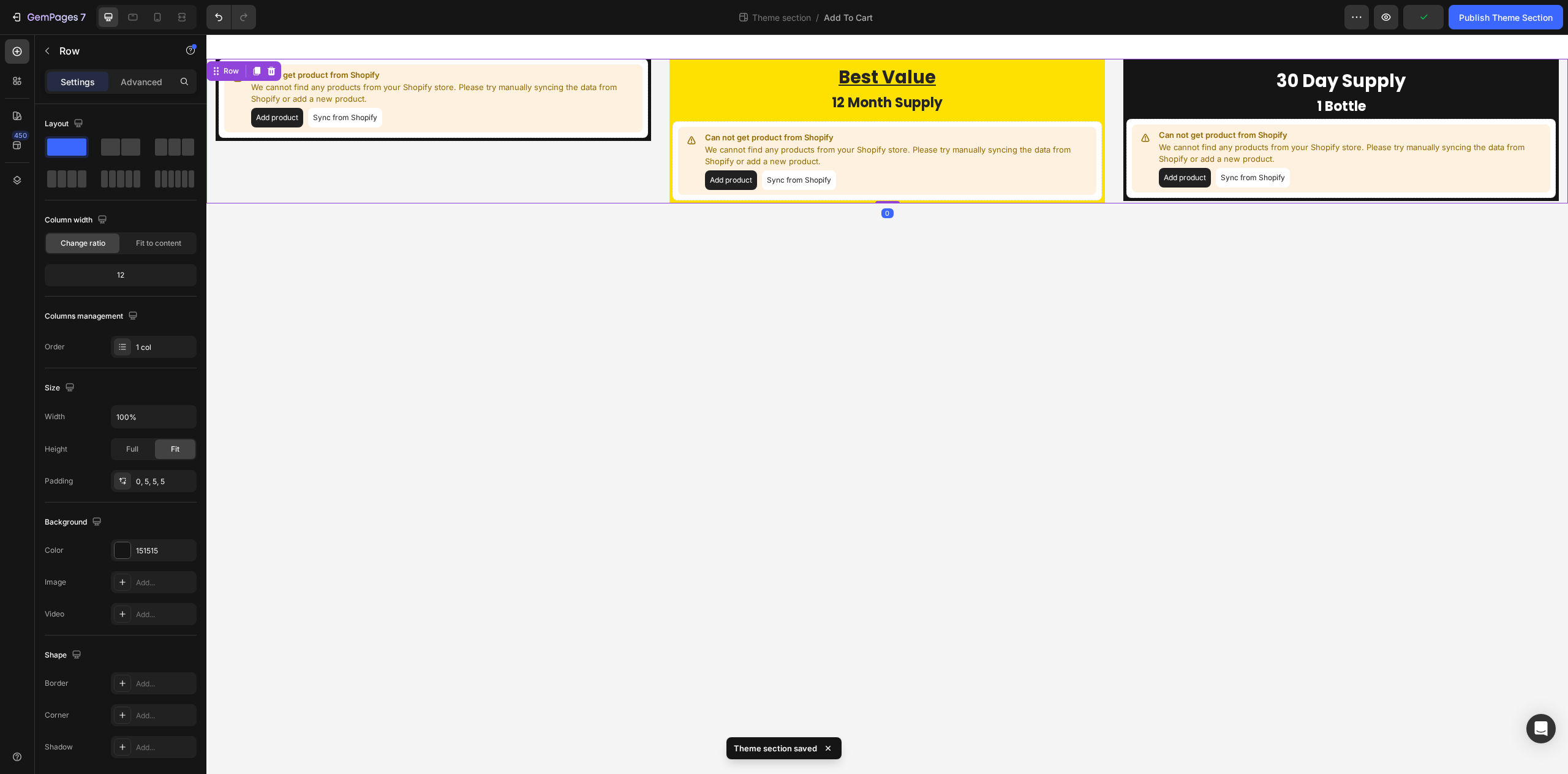
drag, startPoint x: 237, startPoint y: 171, endPoint x: 249, endPoint y: 147, distance: 26.8
click at [237, 171] on div "Can not get product from Shopify We cannot find any products from your Shopify …" at bounding box center [434, 131] width 436 height 145
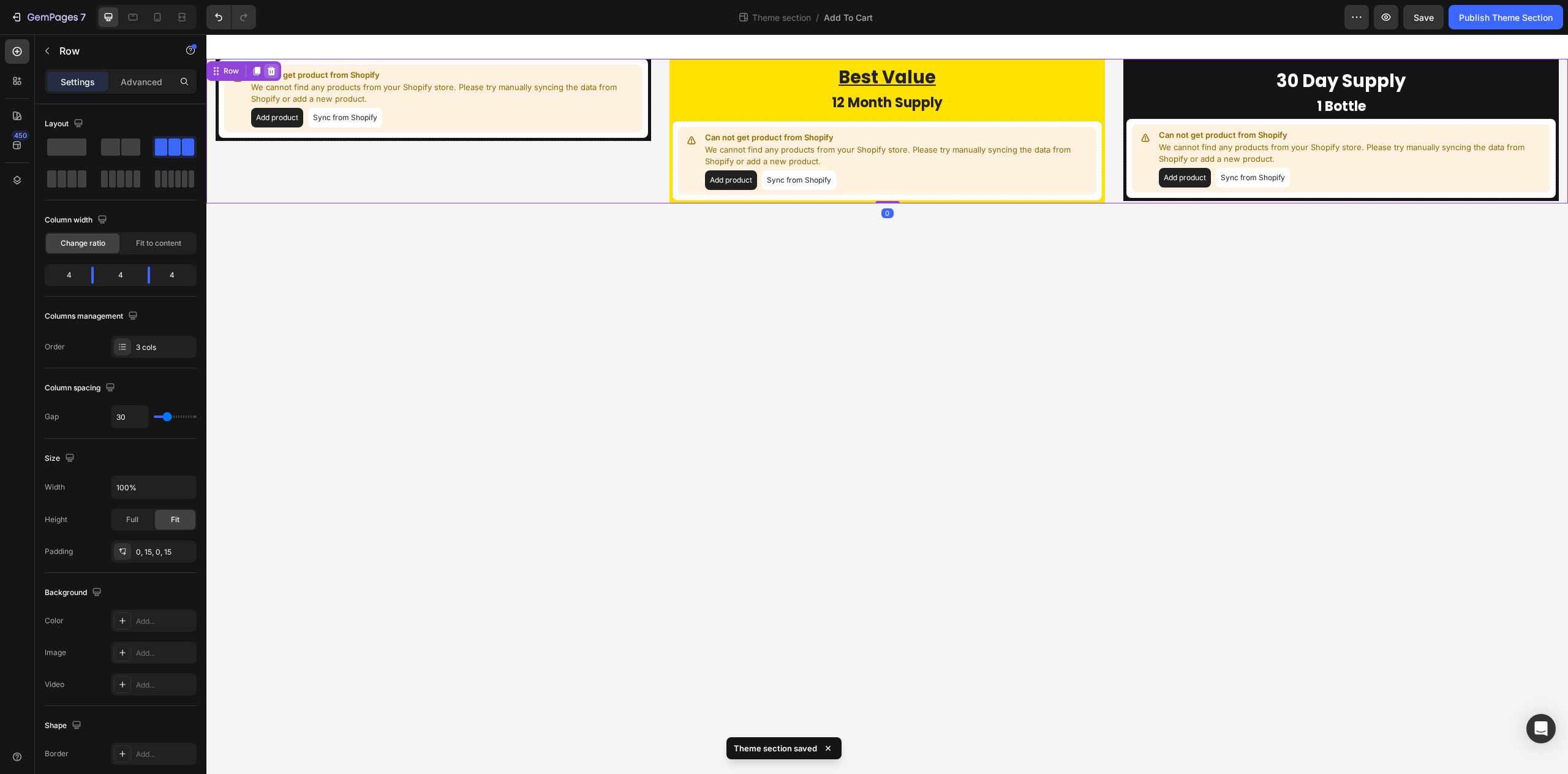
click at [272, 71] on icon at bounding box center [271, 71] width 10 height 10
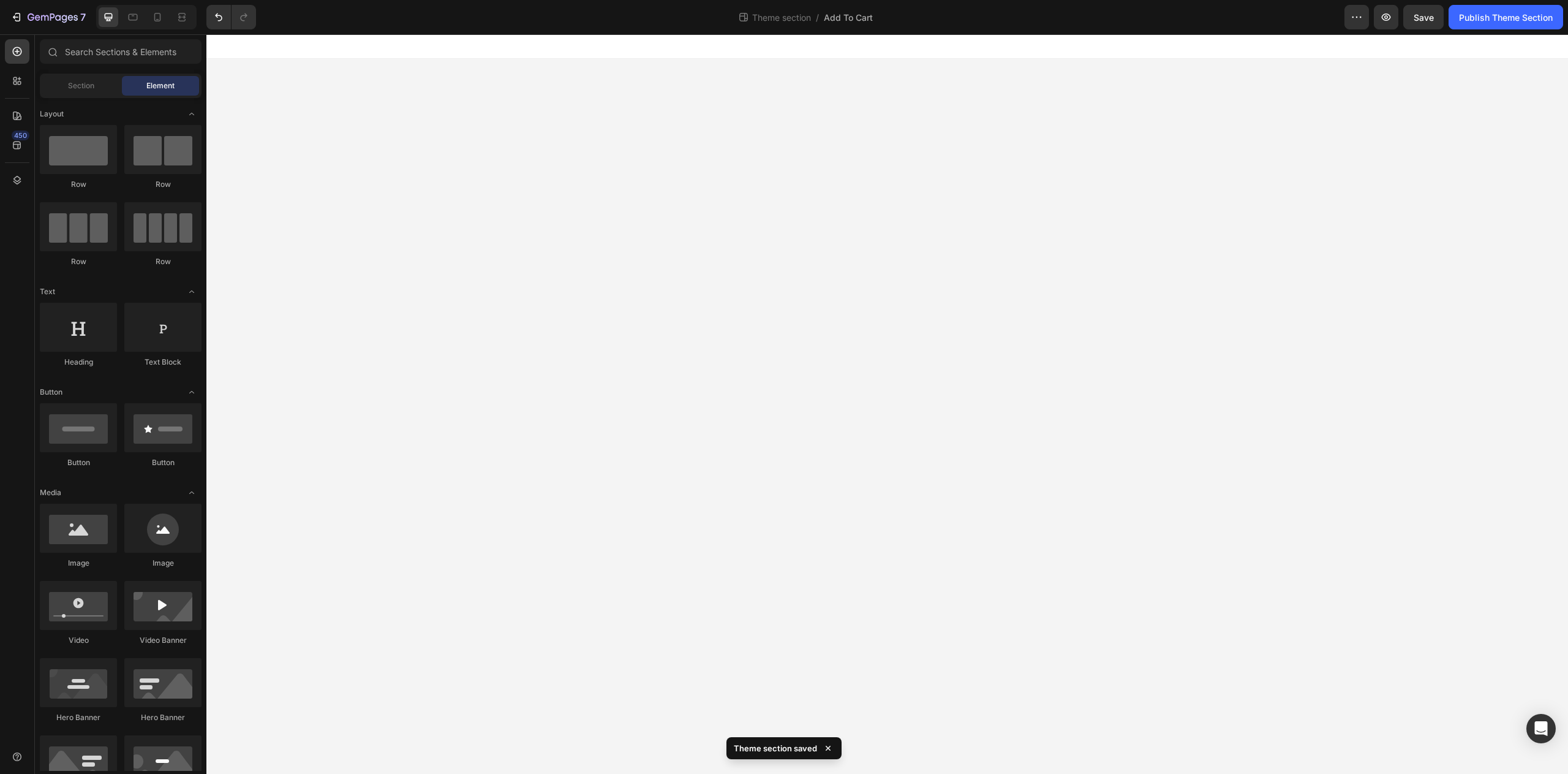
click at [304, 142] on body "Image Image Row Need Help? Heading Email Us: team@puravideorganics.com Text Us:…" at bounding box center [887, 404] width 1362 height 740
click at [669, 336] on body "Image Image Row Need Help? Heading Email Us: team@puravideorganics.com Text Us:…" at bounding box center [887, 404] width 1362 height 740
click at [928, 54] on div at bounding box center [887, 46] width 1362 height 24
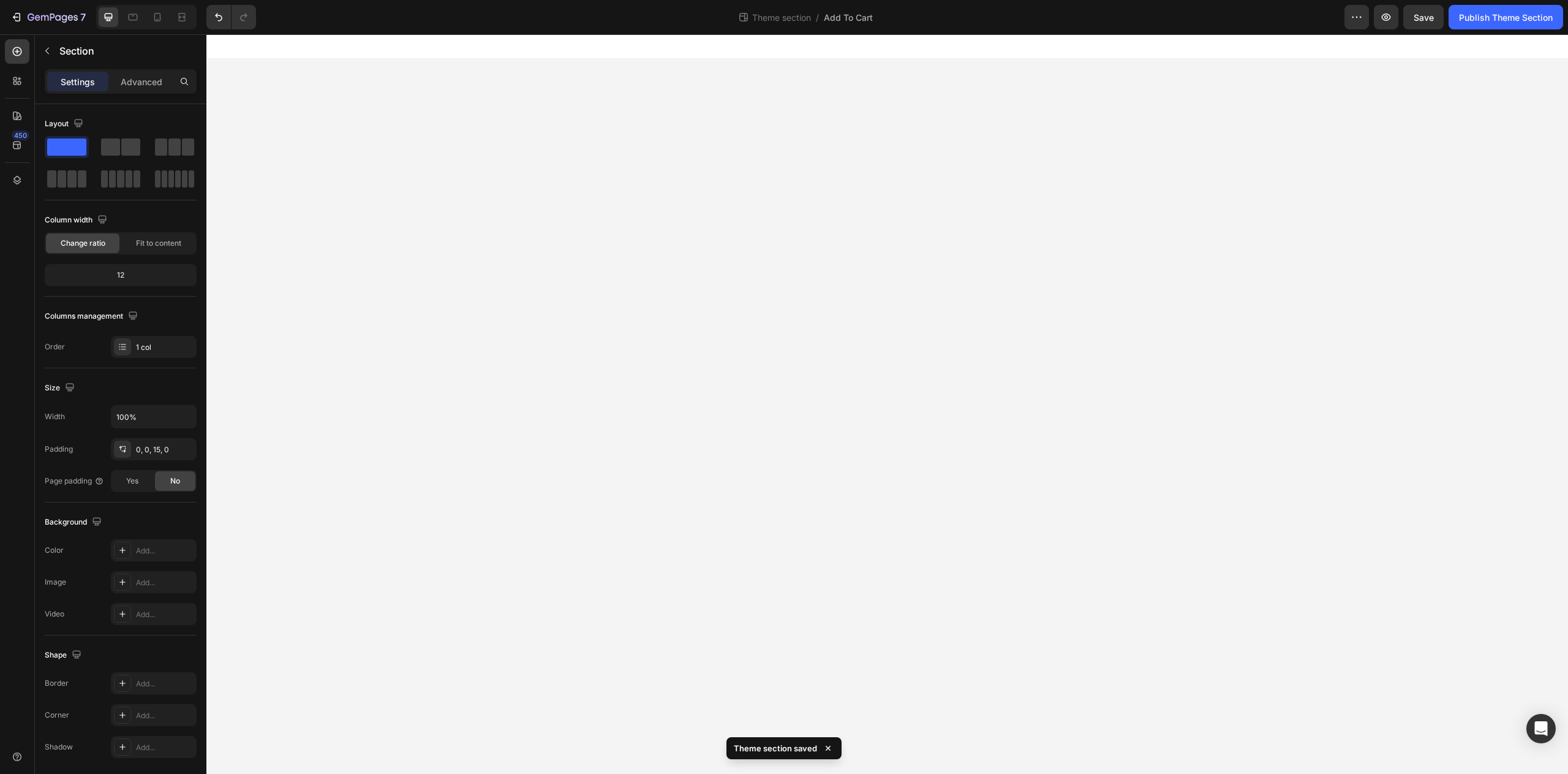
click at [920, 65] on div "Image Image Row Need Help? Heading Email Us: team@puravideorganics.com Text Us:…" at bounding box center [887, 63] width 1362 height 9
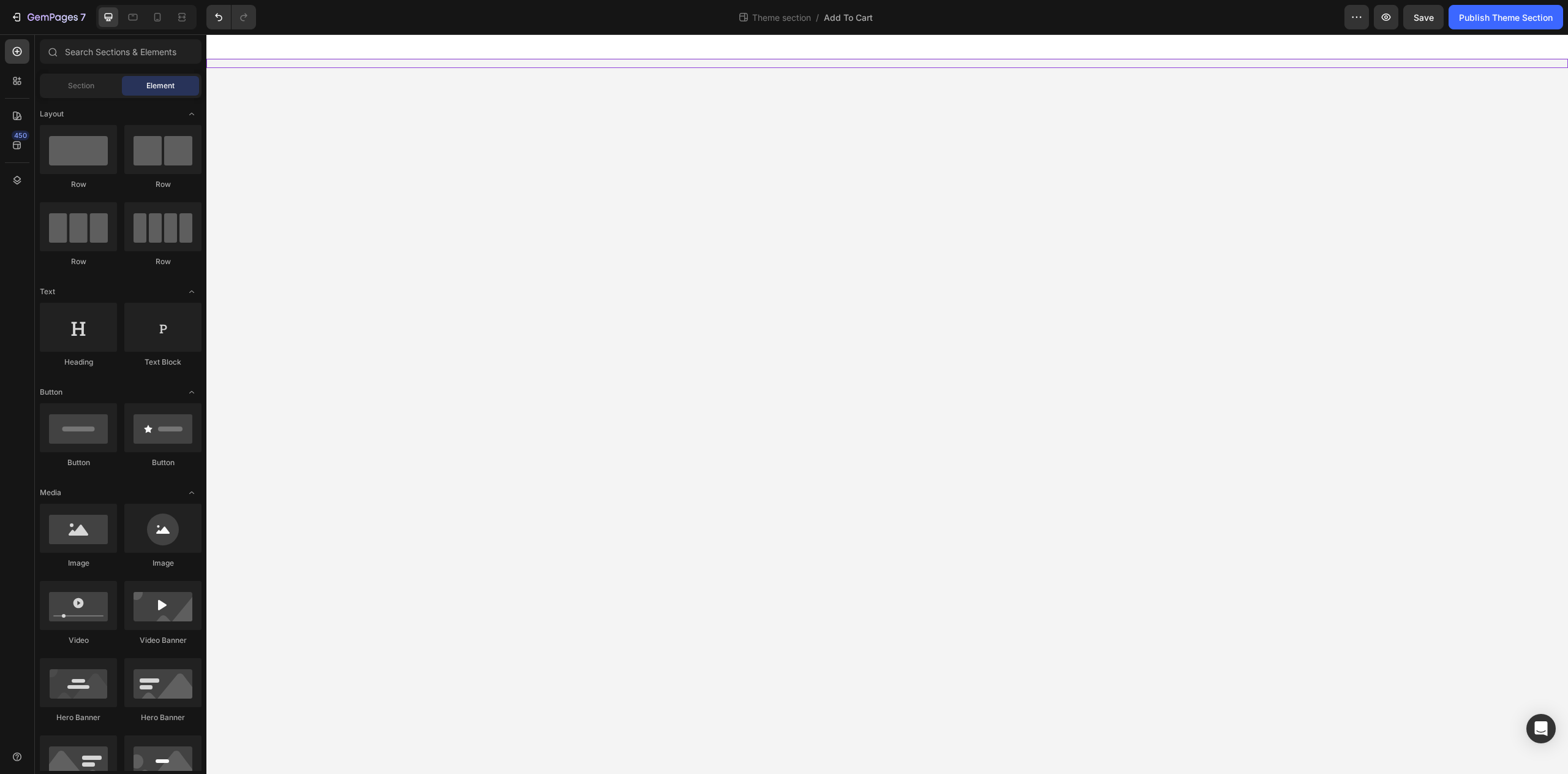
drag, startPoint x: 610, startPoint y: 78, endPoint x: 618, endPoint y: 80, distance: 8.2
click at [610, 81] on body "Image Image Row Need Help? Heading Email Us: team@puravideorganics.com Text Us:…" at bounding box center [887, 404] width 1362 height 740
drag, startPoint x: 1117, startPoint y: 68, endPoint x: 1124, endPoint y: 63, distance: 8.6
click at [1123, 66] on body "Image Image Row Need Help? Heading Email Us: team@puravideorganics.com Text Us:…" at bounding box center [887, 404] width 1362 height 740
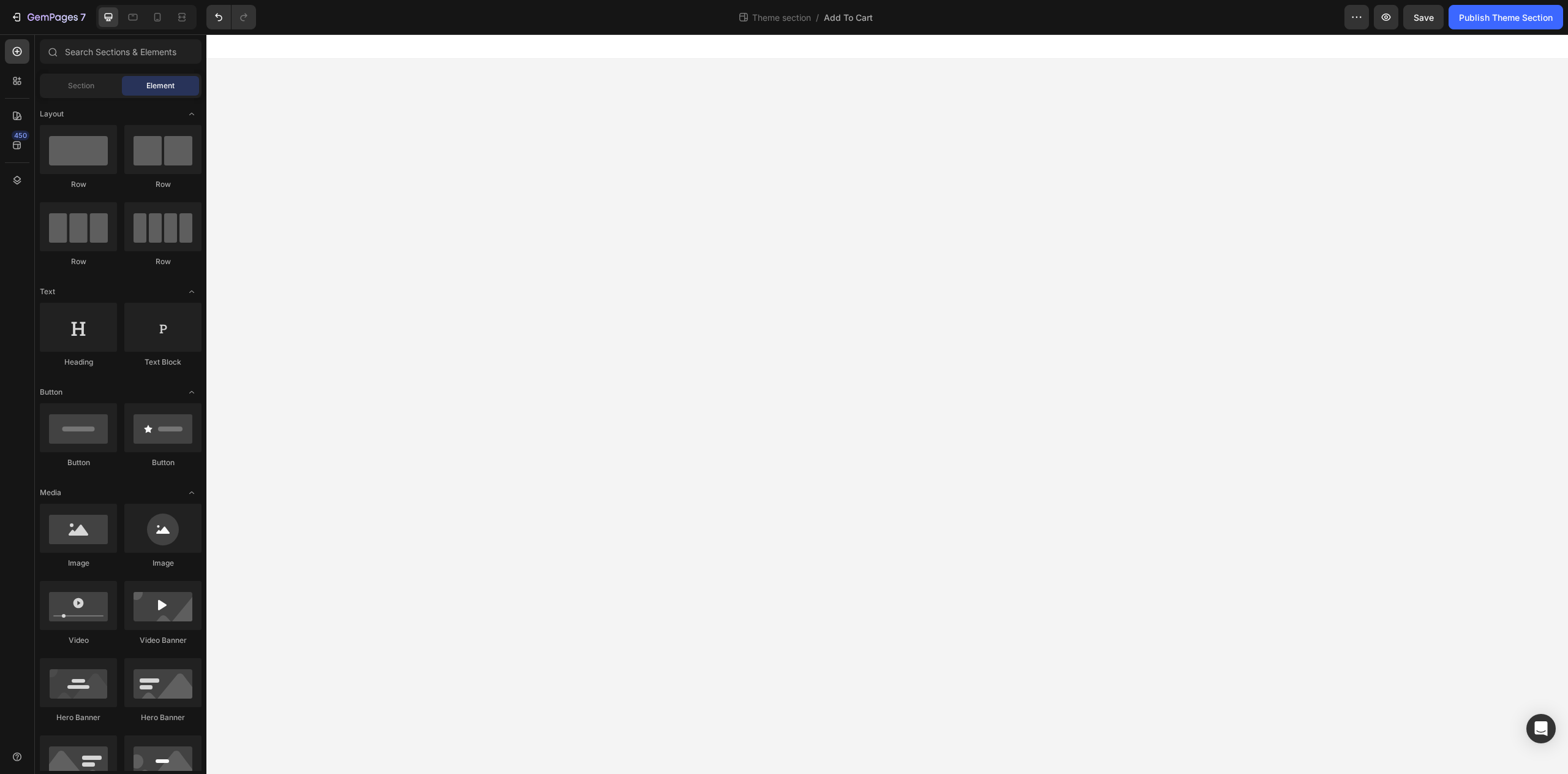
drag, startPoint x: 1131, startPoint y: 54, endPoint x: 1123, endPoint y: 65, distance: 13.6
click at [1123, 65] on div "Image Image Row Need Help? Heading Email Us: team@puravideorganics.com Text Us:…" at bounding box center [887, 51] width 1362 height 34
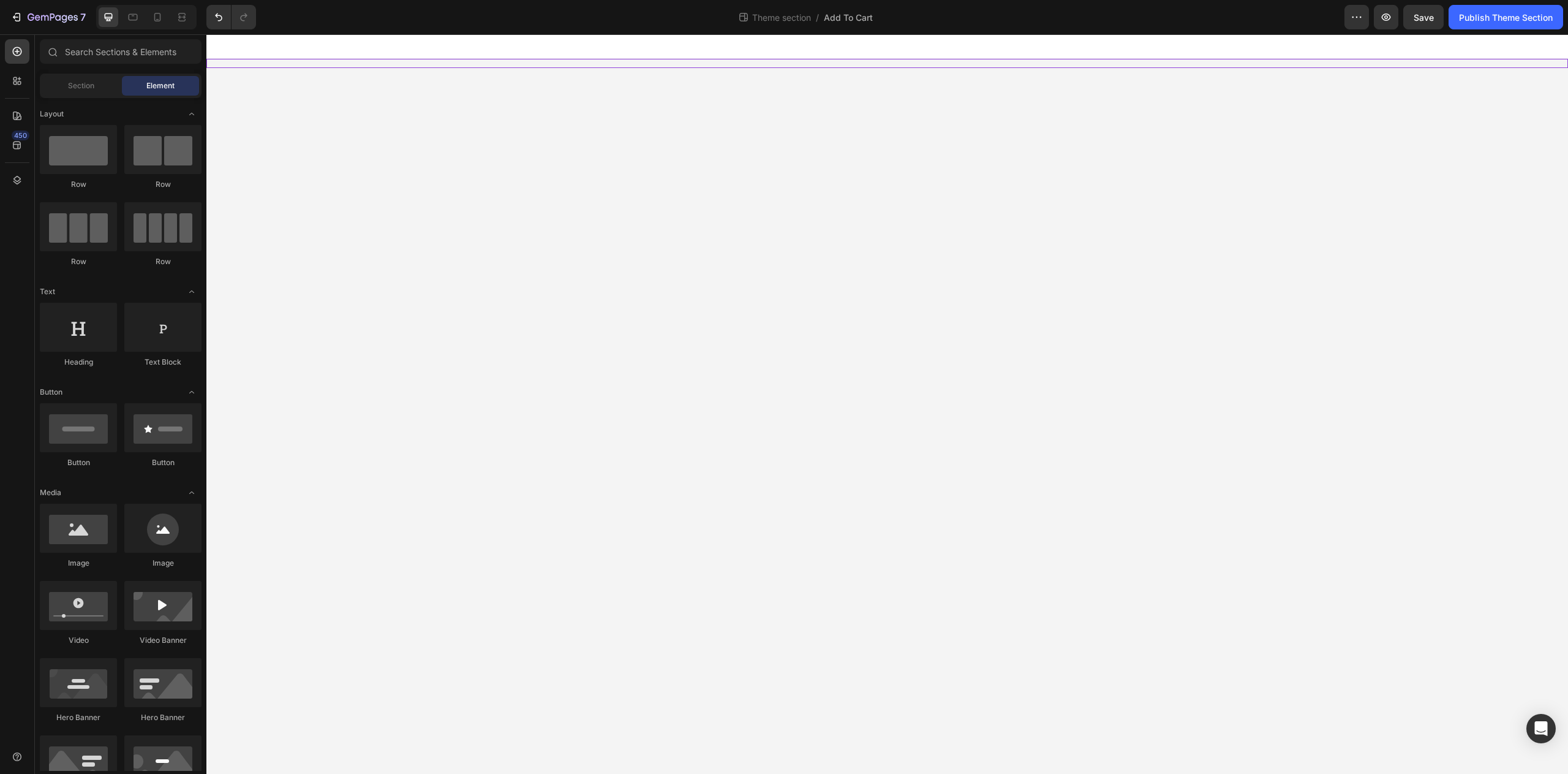
click at [1108, 52] on div at bounding box center [887, 46] width 1362 height 24
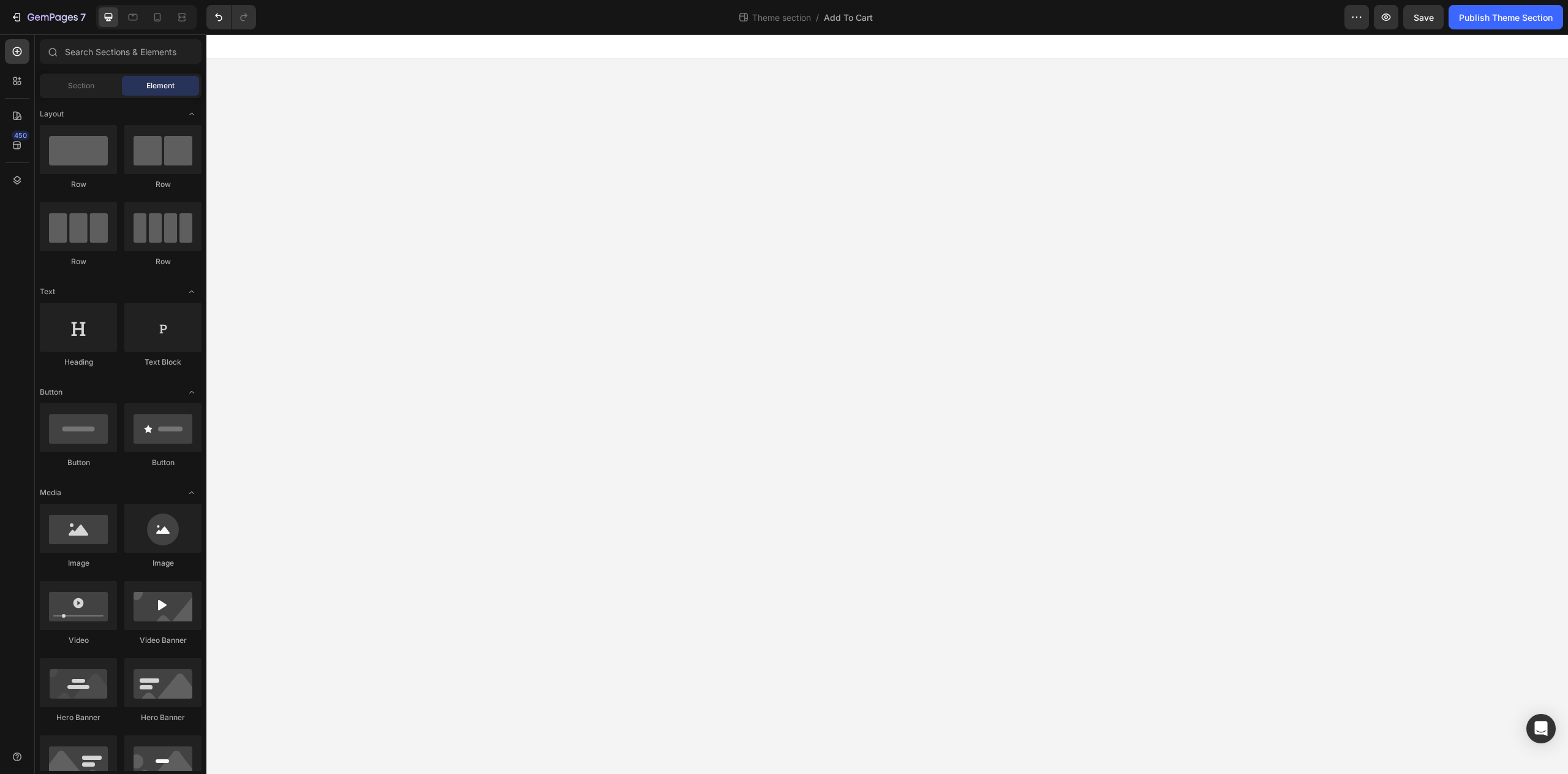
drag, startPoint x: 1108, startPoint y: 52, endPoint x: 1083, endPoint y: 73, distance: 32.6
click at [1094, 58] on div "Image Image Row Need Help? Heading Email Us: team@puravideorganics.com Text Us:…" at bounding box center [887, 51] width 1362 height 34
drag, startPoint x: 1044, startPoint y: 87, endPoint x: 1024, endPoint y: 64, distance: 30.5
click at [1044, 87] on body "Image Image Row Need Help? Heading Email Us: team@puravideorganics.com Text Us:…" at bounding box center [887, 404] width 1362 height 740
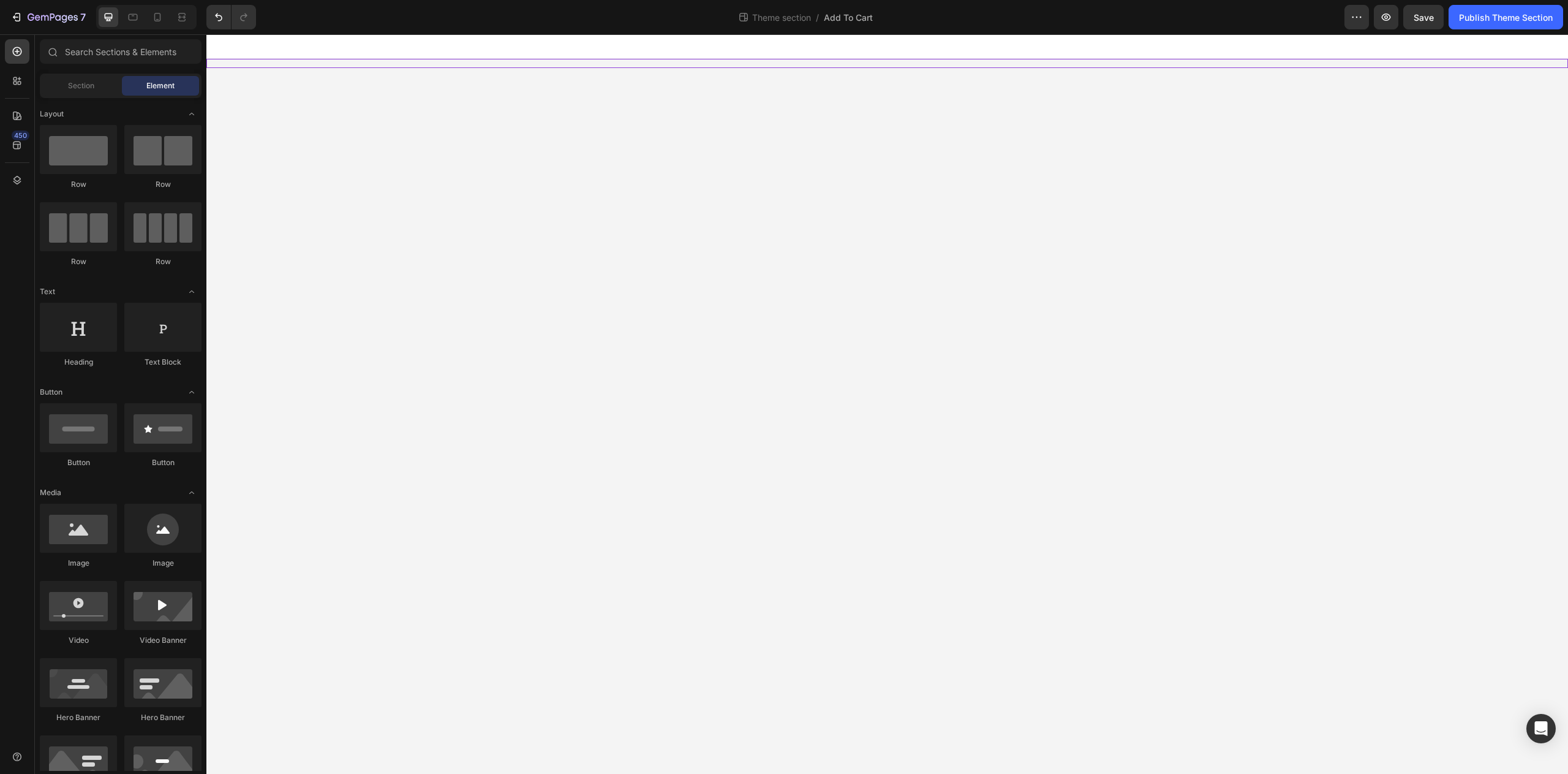
drag, startPoint x: 1023, startPoint y: 63, endPoint x: 991, endPoint y: 75, distance: 34.2
click at [1015, 63] on div "Image Image Row Need Help? Heading Email Us: team@puravideorganics.com Text Us:…" at bounding box center [887, 63] width 1362 height 9
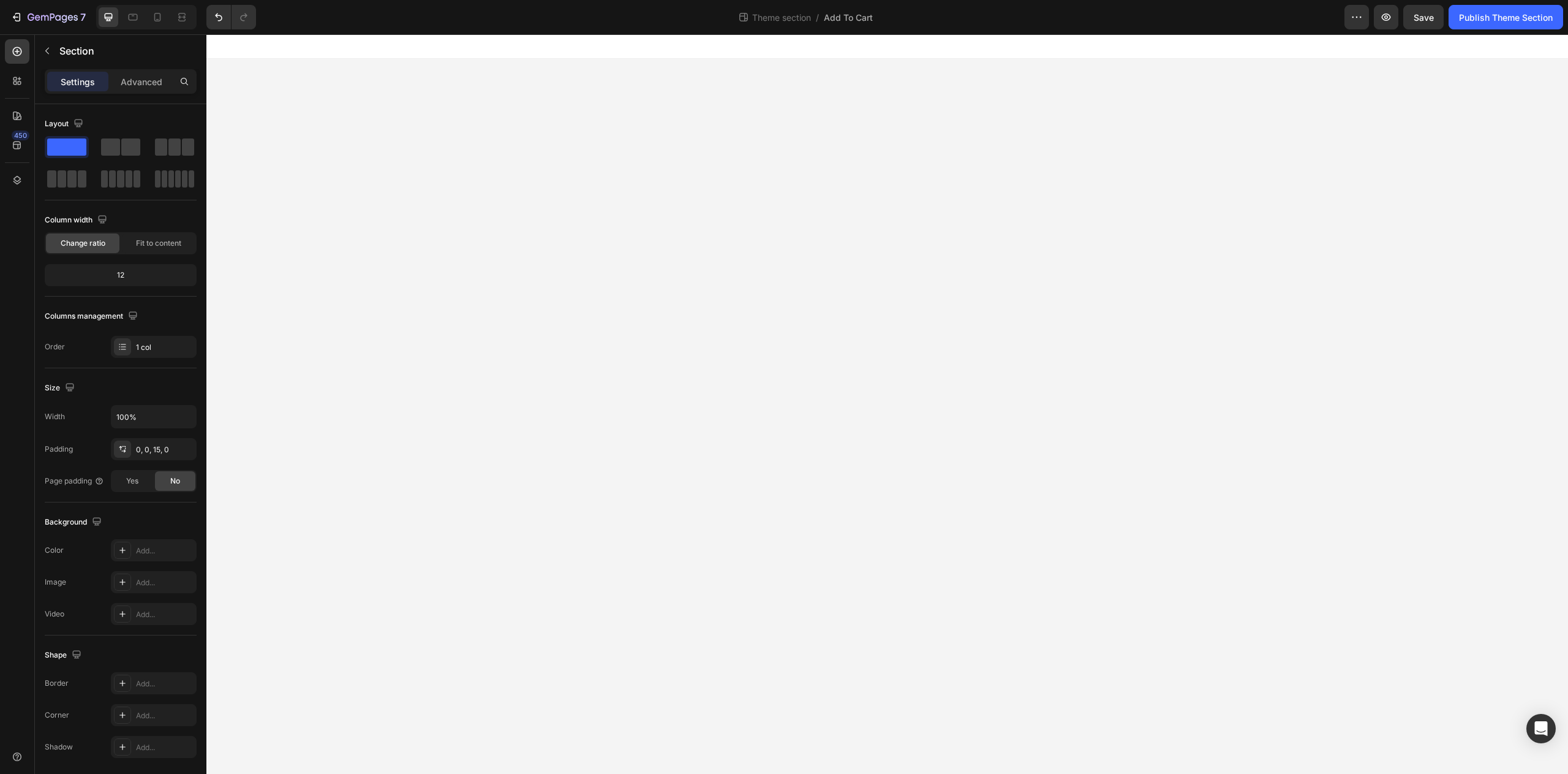
drag, startPoint x: 976, startPoint y: 97, endPoint x: 931, endPoint y: 179, distance: 93.5
click at [964, 122] on body "Image Image Row Need Help? Heading Email Us: team@puravideorganics.com Text Us:…" at bounding box center [887, 404] width 1362 height 740
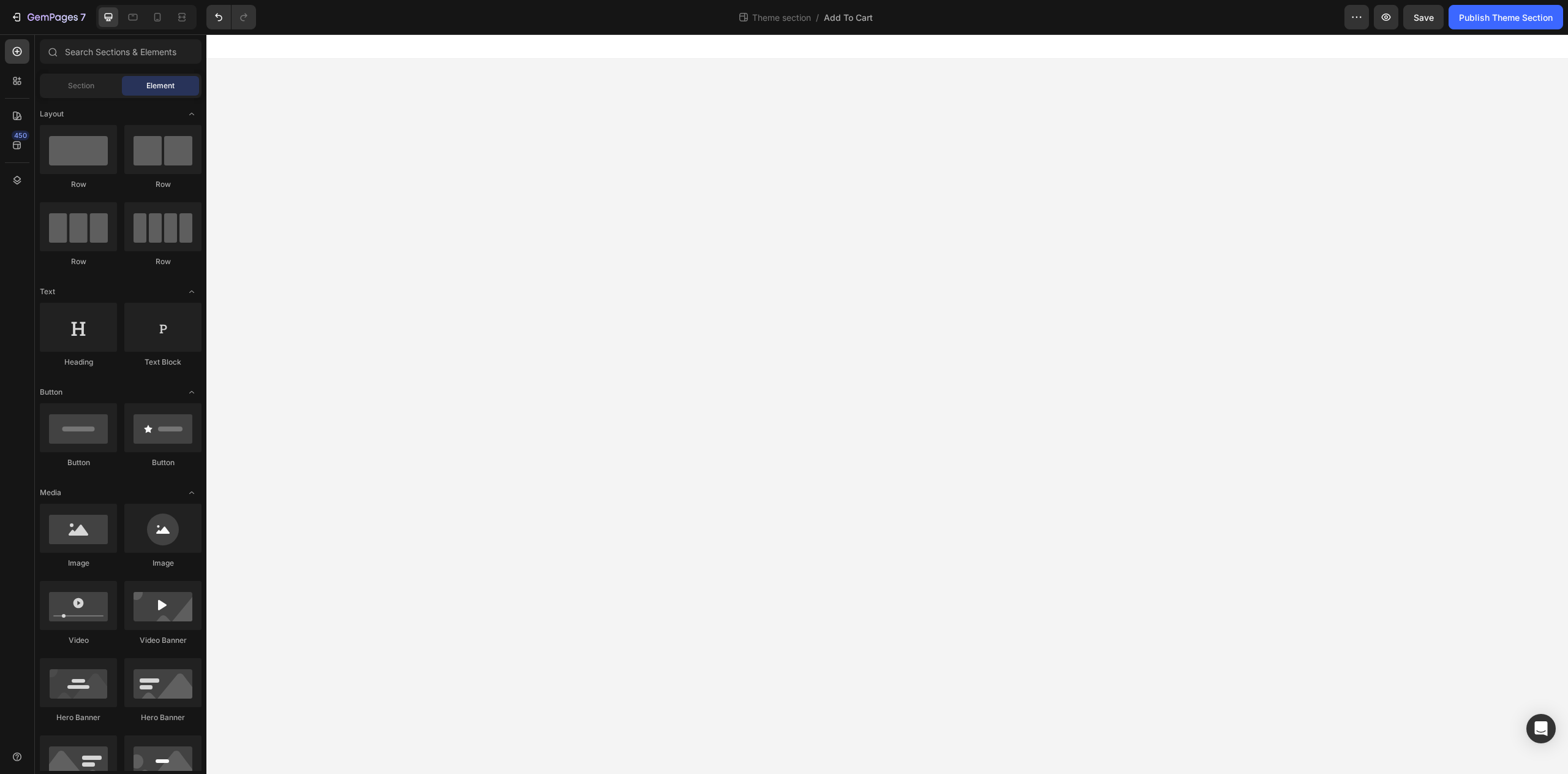
drag, startPoint x: 911, startPoint y: 85, endPoint x: 932, endPoint y: 17, distance: 71.2
click at [932, 34] on html "Image Image Row Need Help? Heading Email Us: team@puravideorganics.com Text Us:…" at bounding box center [887, 404] width 1362 height 740
drag, startPoint x: 395, startPoint y: 169, endPoint x: 427, endPoint y: 58, distance: 115.5
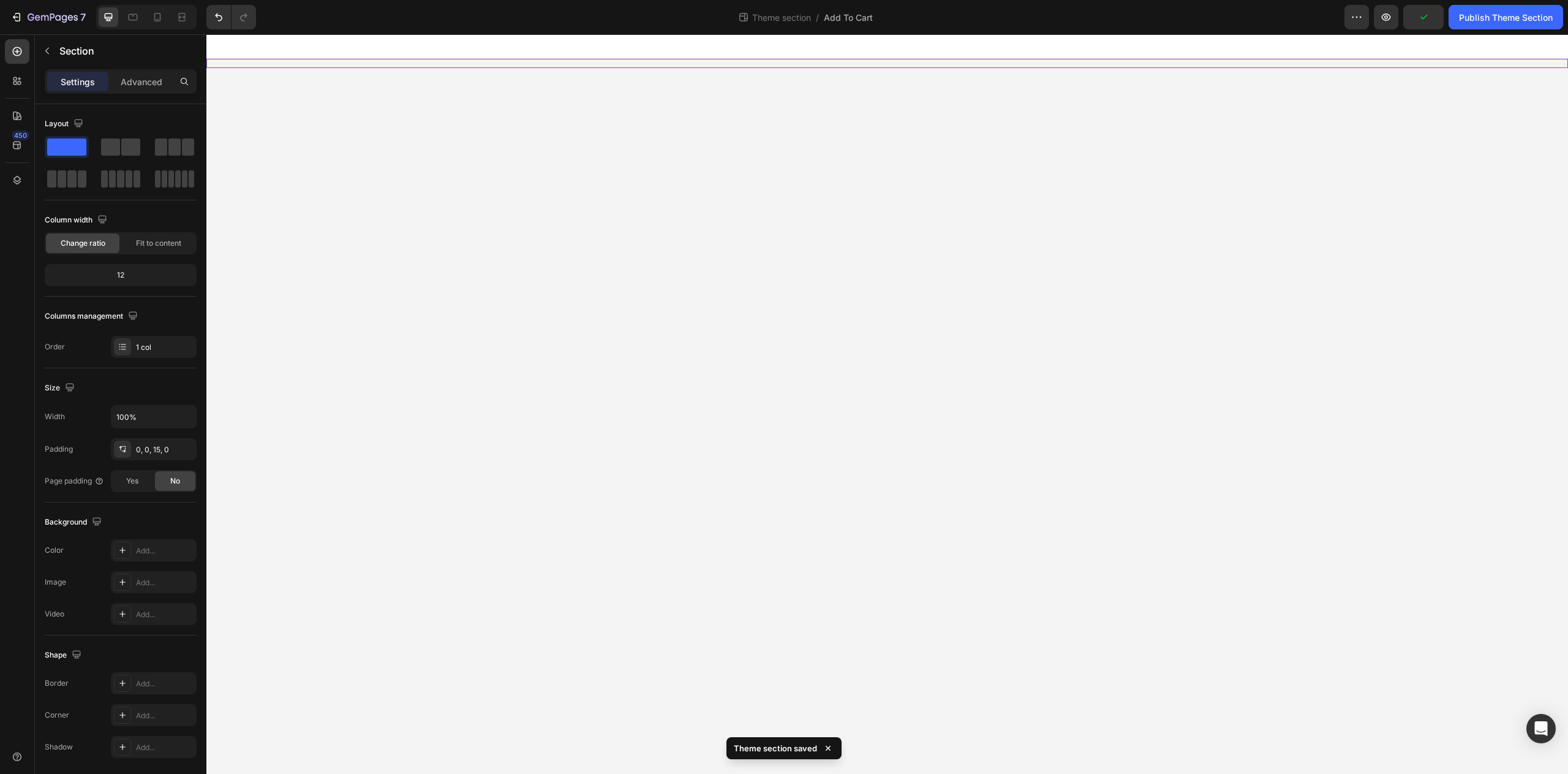
click at [347, 59] on div "Image Image Row Need Help? Heading Email Us: team@puravideorganics.com Text Us:…" at bounding box center [887, 63] width 1362 height 9
click at [59, 52] on div "Section" at bounding box center [104, 51] width 137 height 32
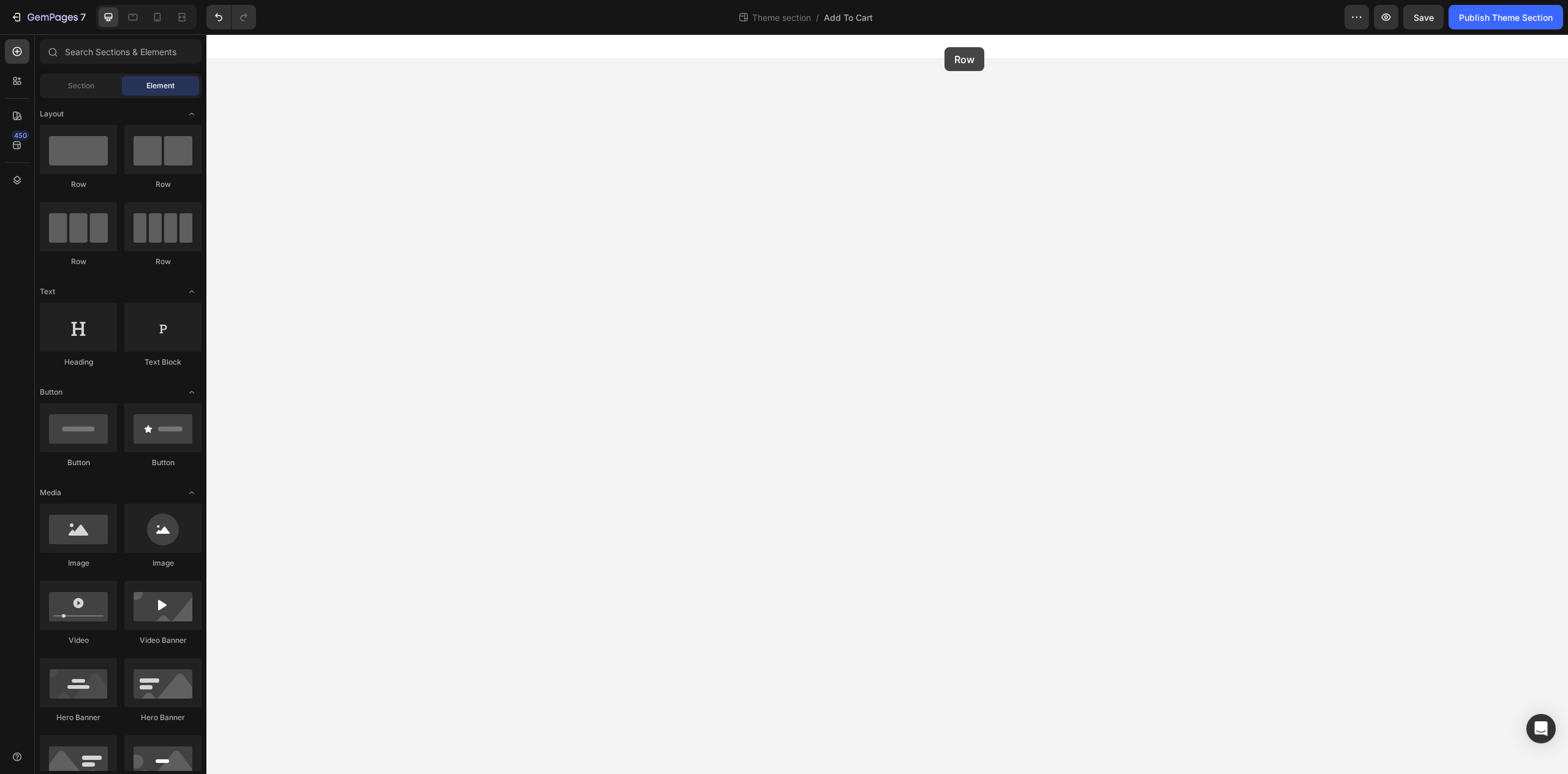
drag, startPoint x: 280, startPoint y: 187, endPoint x: 935, endPoint y: 58, distance: 667.6
click at [1082, 54] on div at bounding box center [887, 46] width 1362 height 24
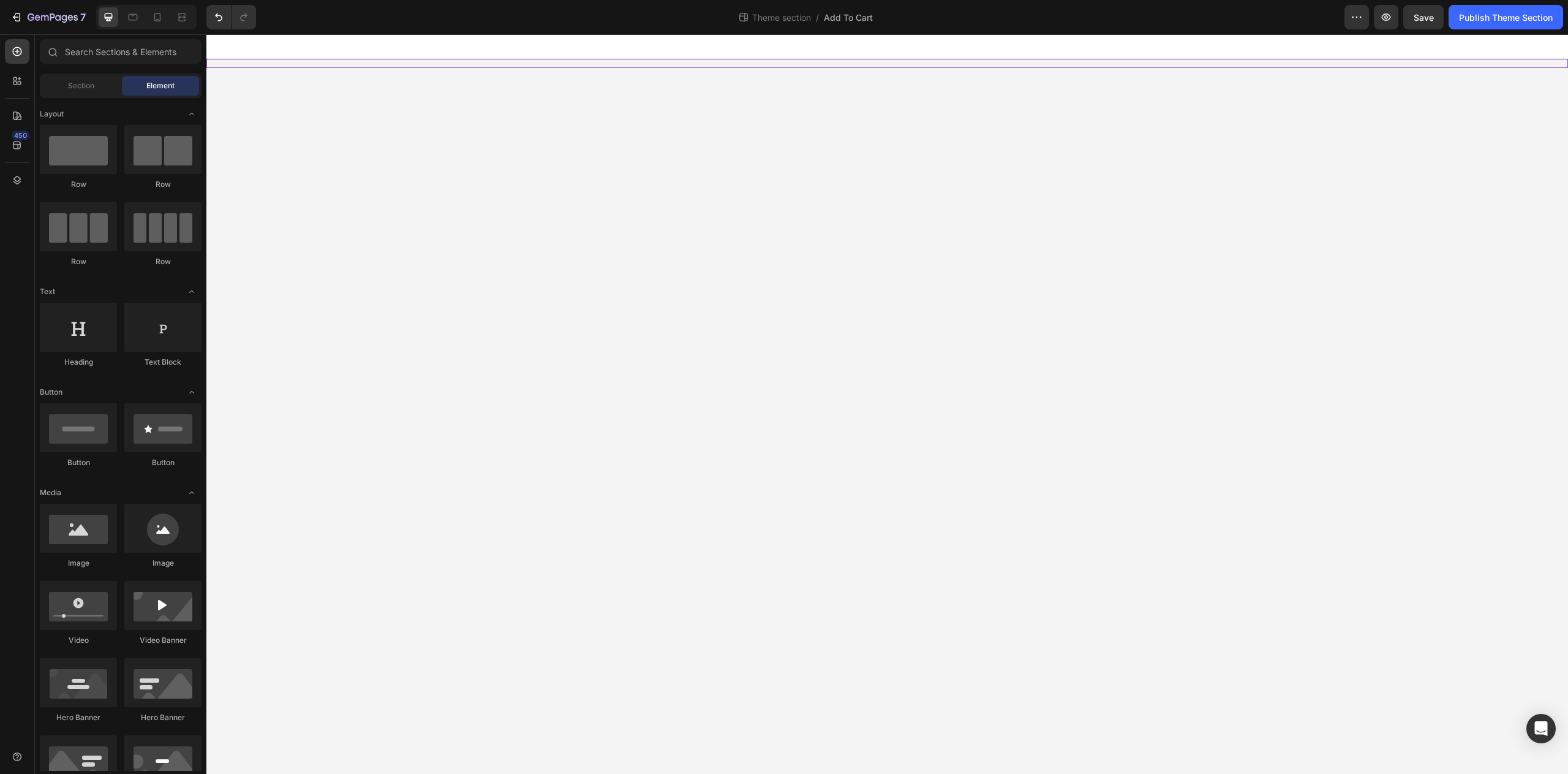
click at [1082, 65] on div "Image Image Row Need Help? Heading Email Us: team@puravideorganics.com Text Us:…" at bounding box center [887, 63] width 1362 height 9
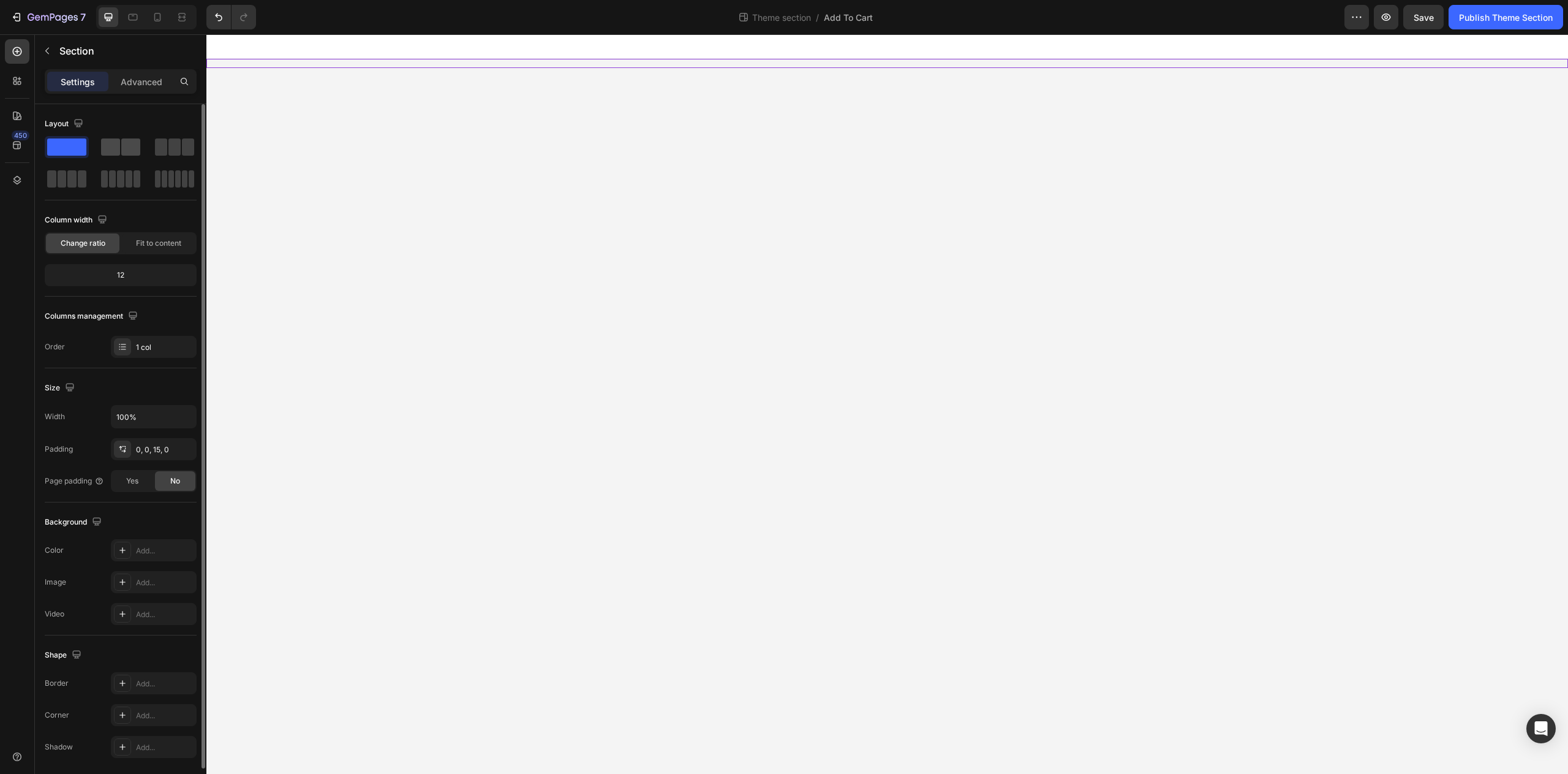
click at [132, 142] on span at bounding box center [130, 146] width 19 height 17
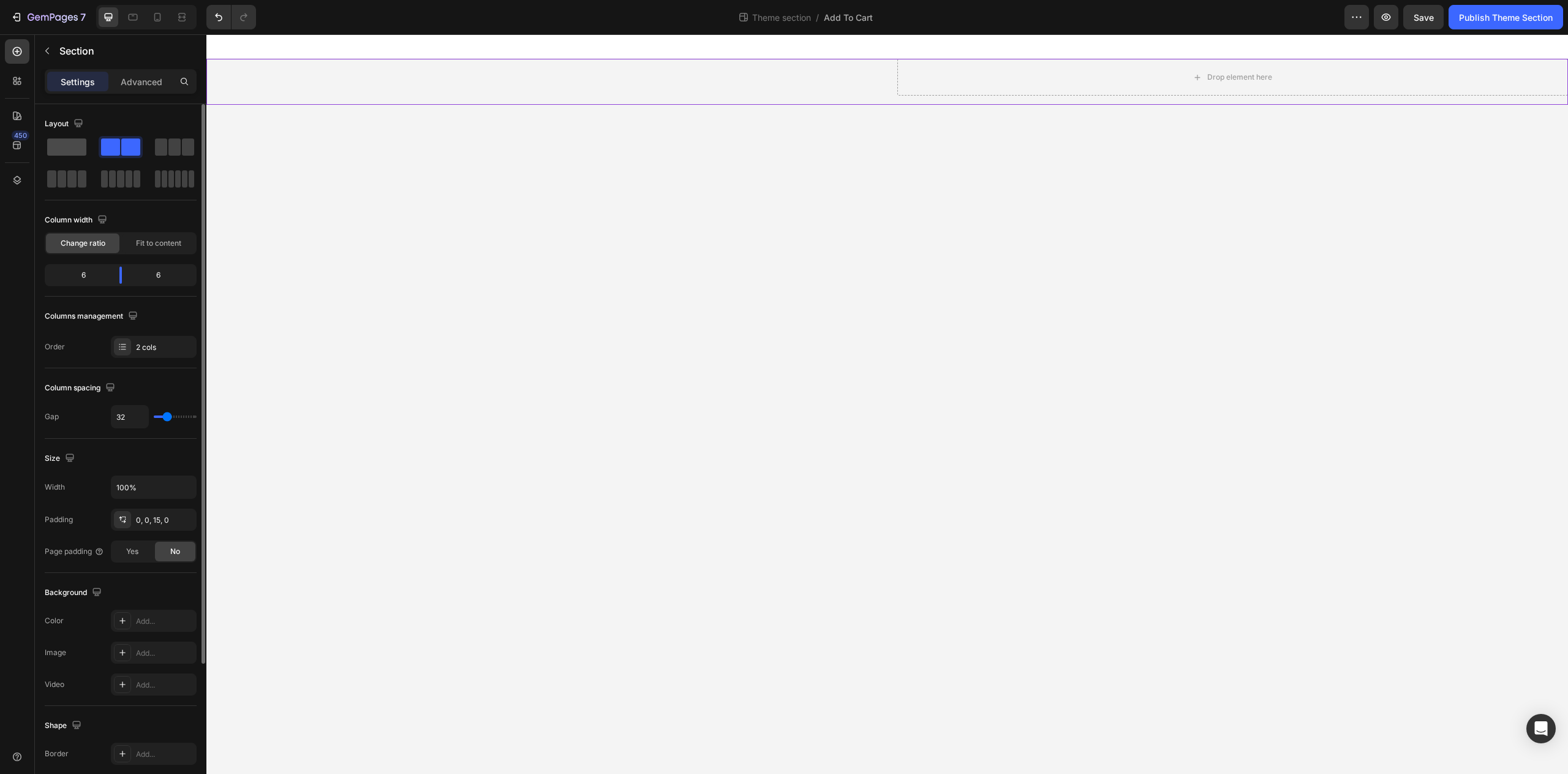
click at [70, 152] on span at bounding box center [67, 146] width 39 height 17
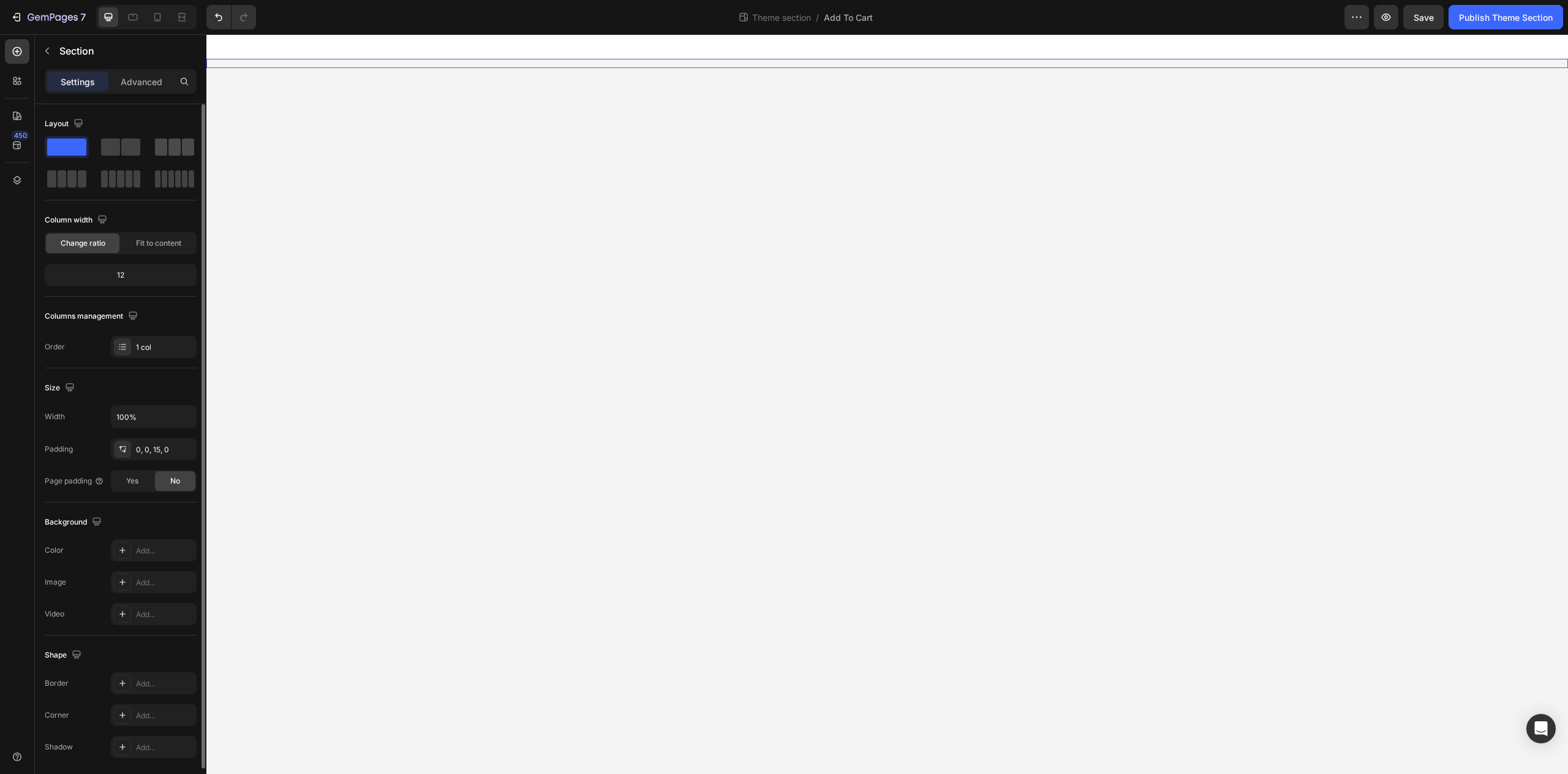
click at [169, 152] on div at bounding box center [175, 146] width 39 height 17
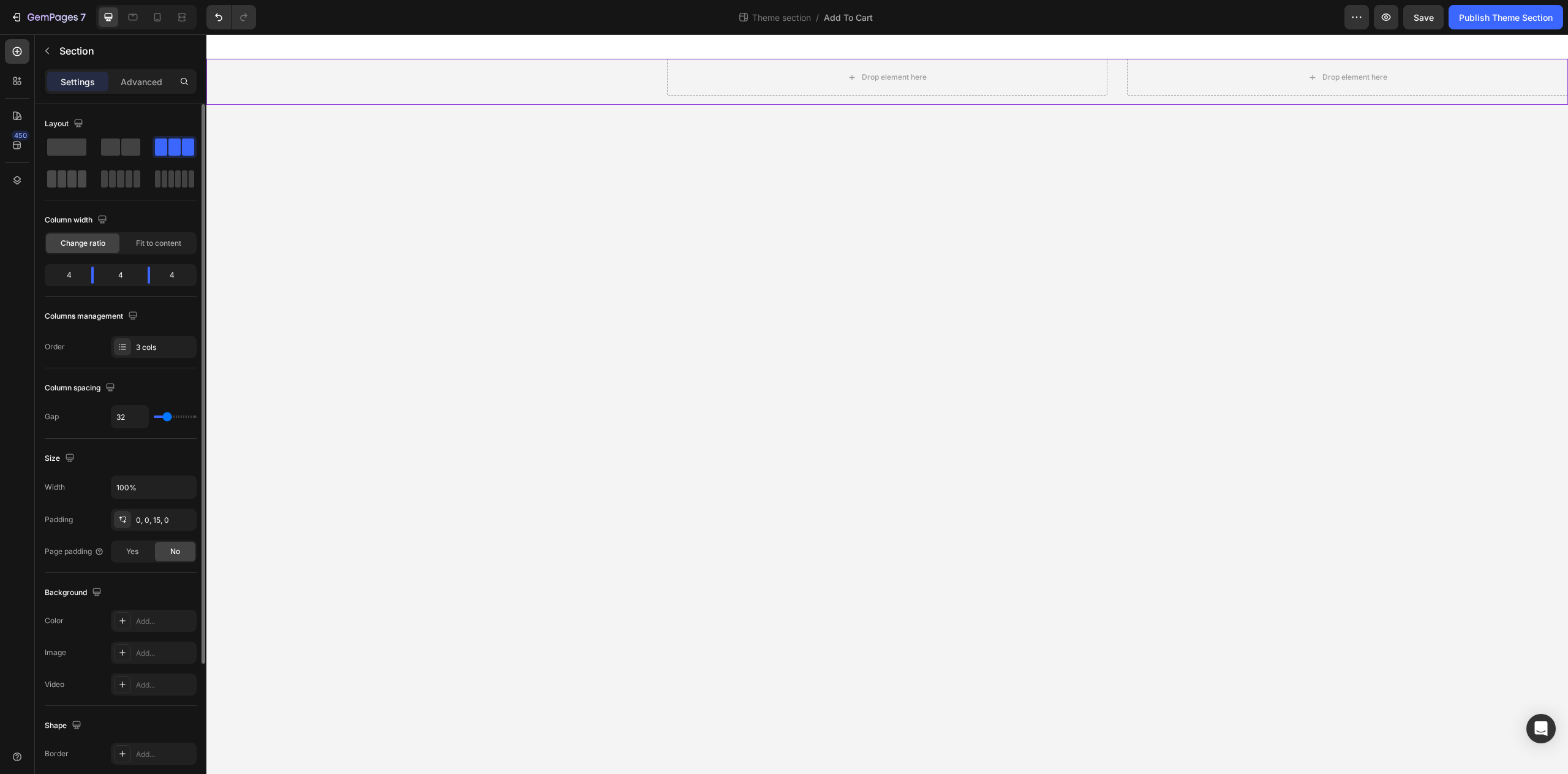
click at [99, 187] on div at bounding box center [120, 179] width 44 height 22
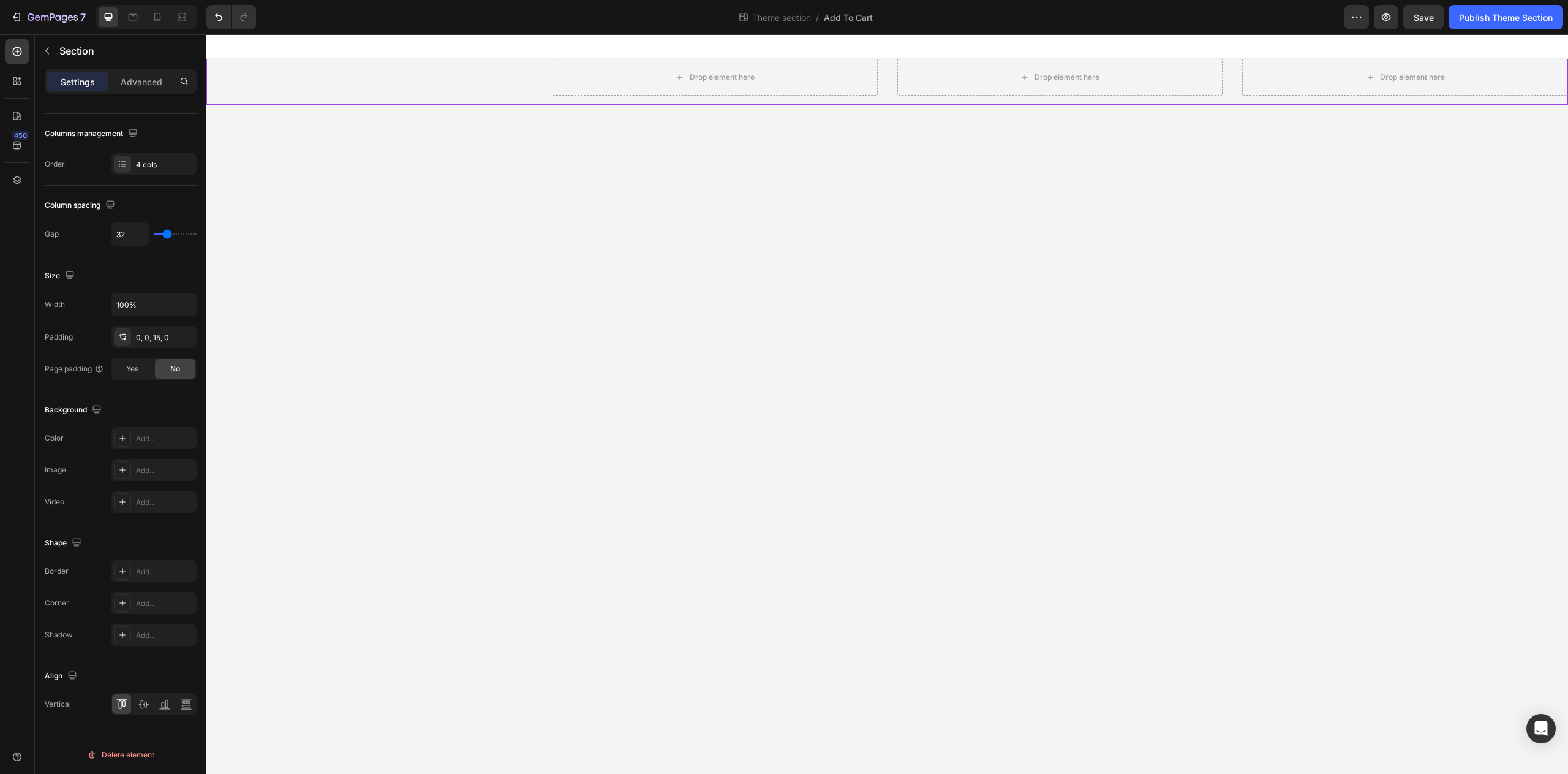
drag, startPoint x: 131, startPoint y: 752, endPoint x: 196, endPoint y: 722, distance: 71.6
click at [135, 752] on div "Delete element" at bounding box center [120, 754] width 68 height 14
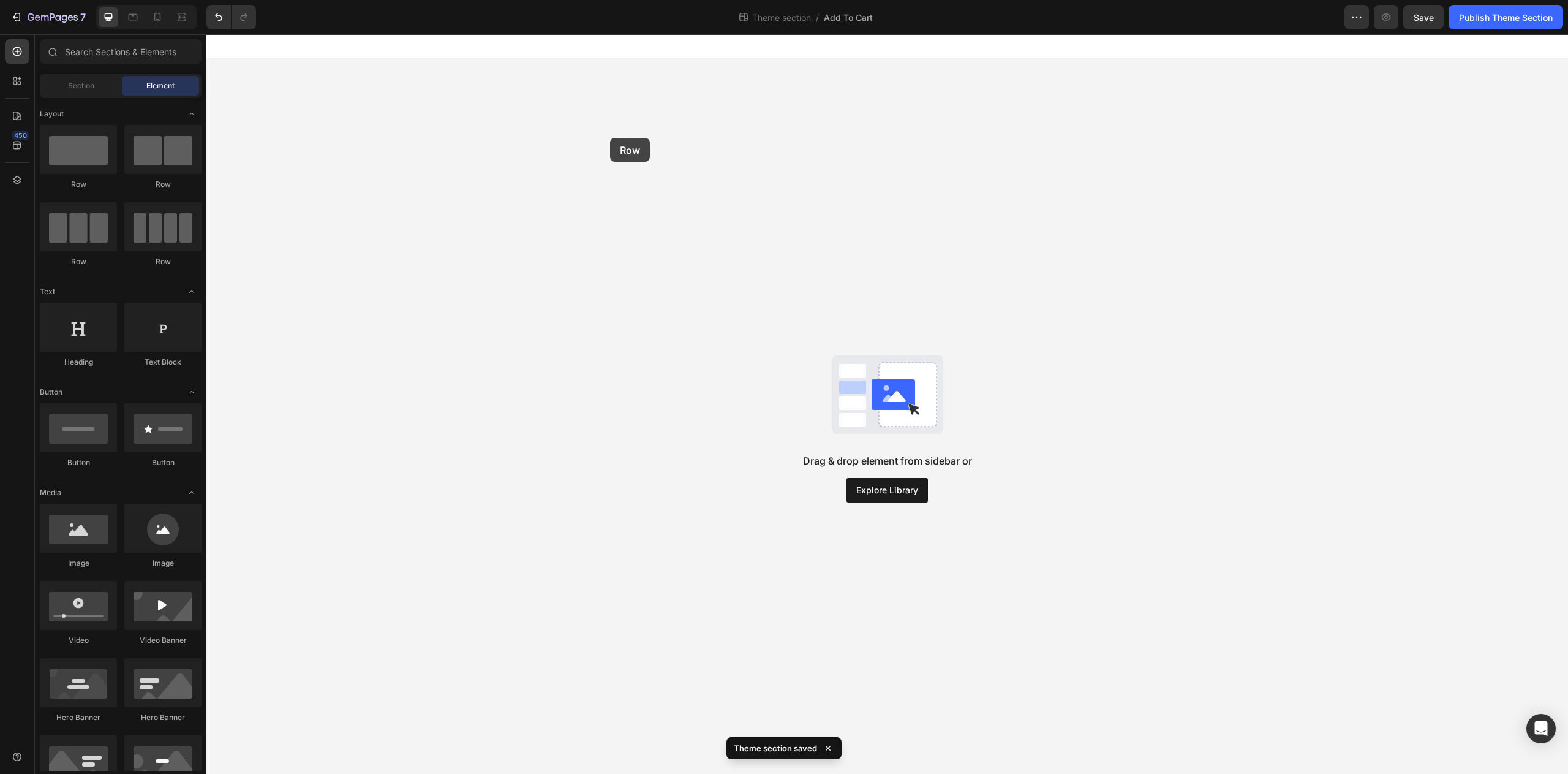
drag, startPoint x: 386, startPoint y: 168, endPoint x: 652, endPoint y: 146, distance: 266.9
click at [871, 486] on button "Explore Library" at bounding box center [887, 489] width 81 height 24
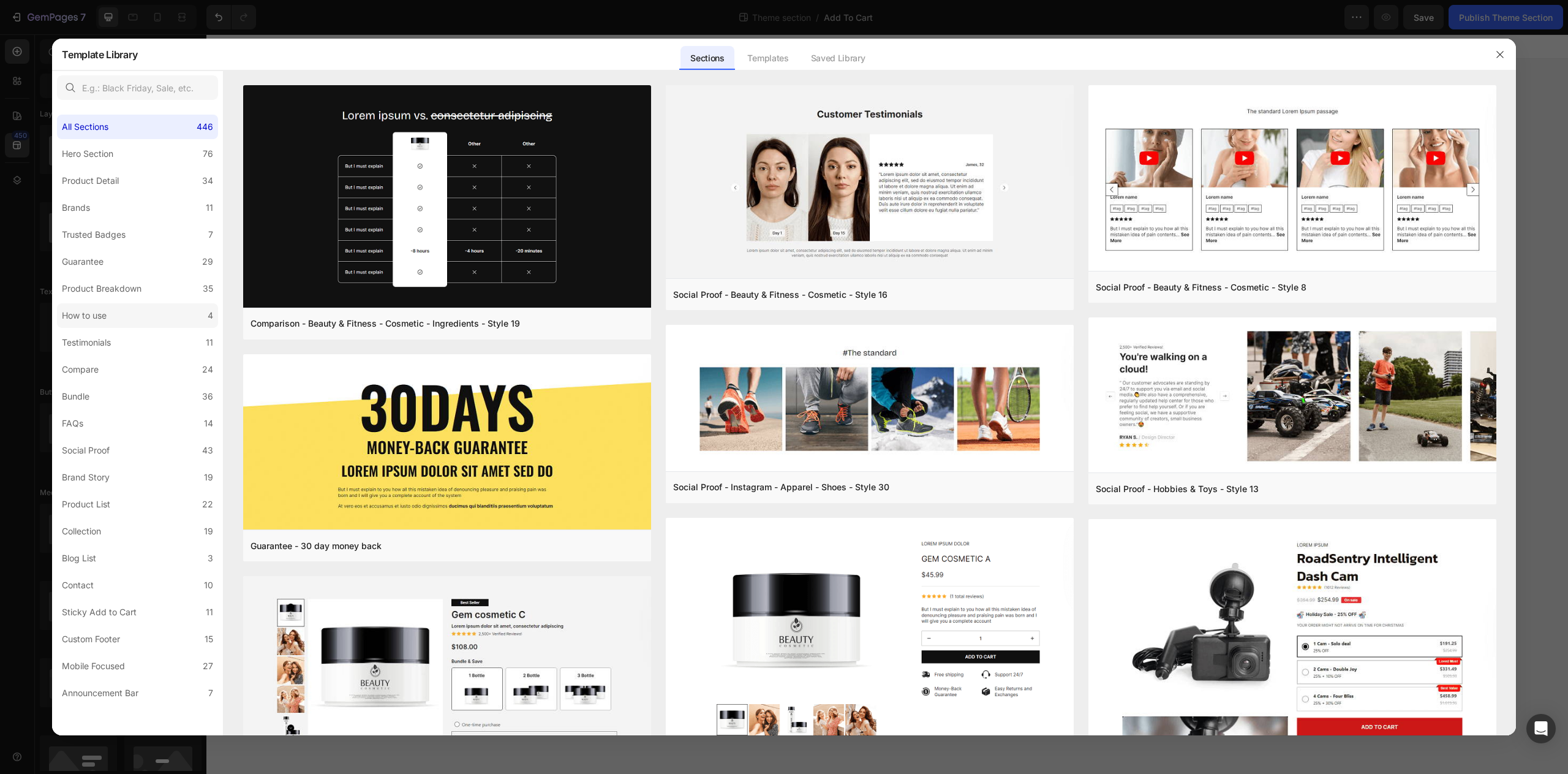
click at [198, 322] on label "How to use 4" at bounding box center [137, 315] width 162 height 24
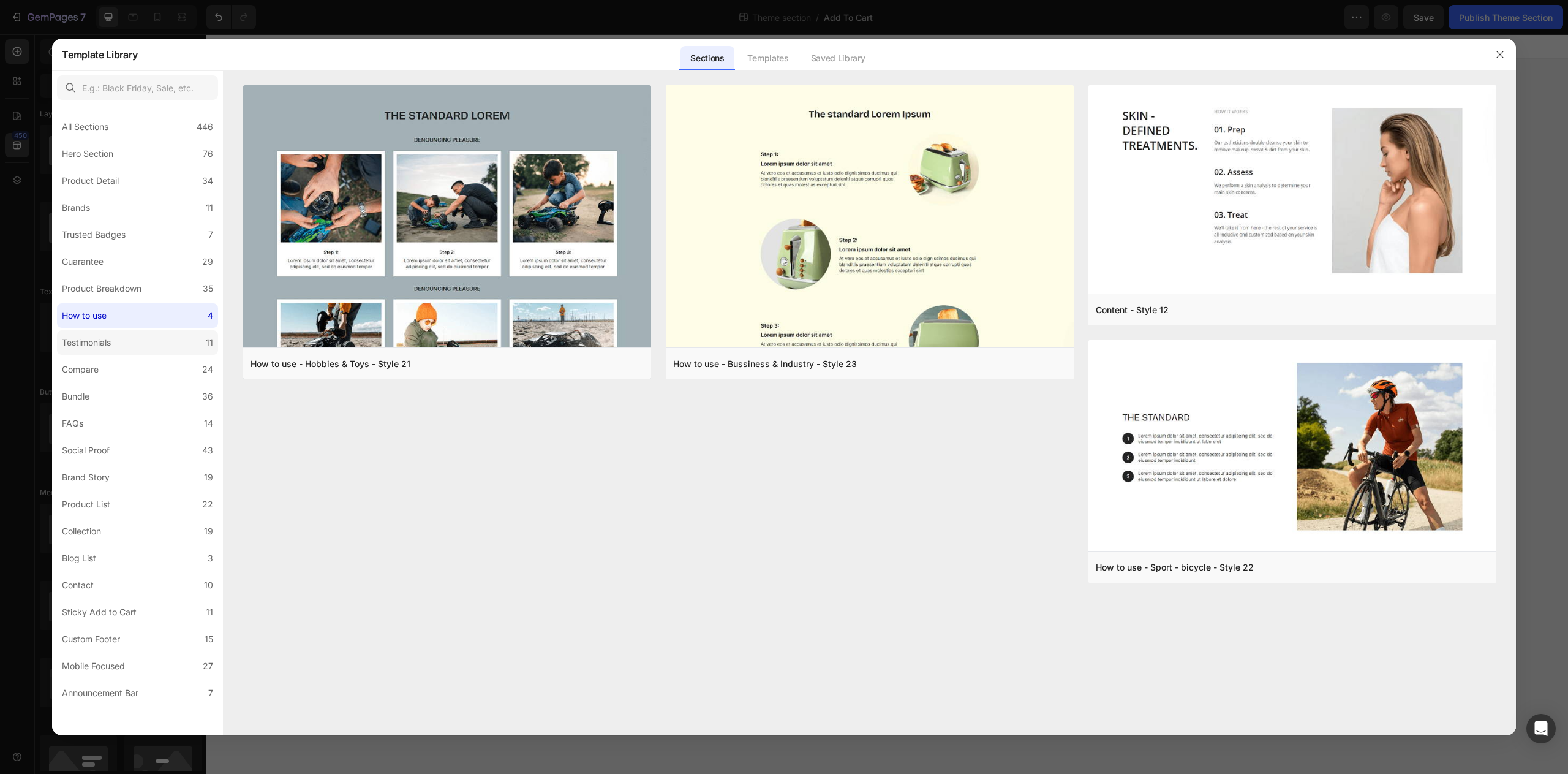
click at [185, 345] on label "Testimonials 11" at bounding box center [137, 342] width 162 height 24
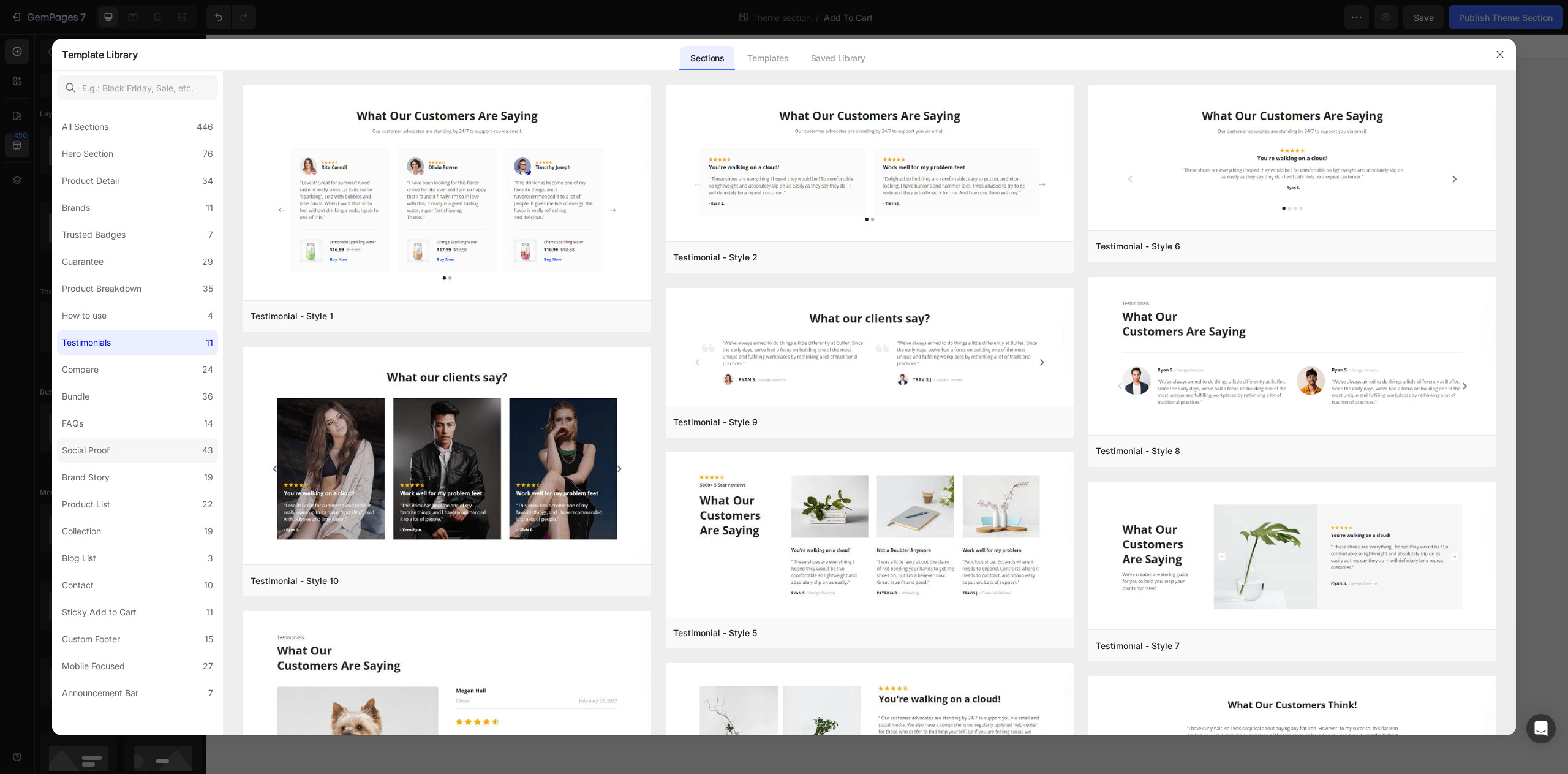
click at [128, 451] on label "Social Proof 43" at bounding box center [137, 450] width 162 height 24
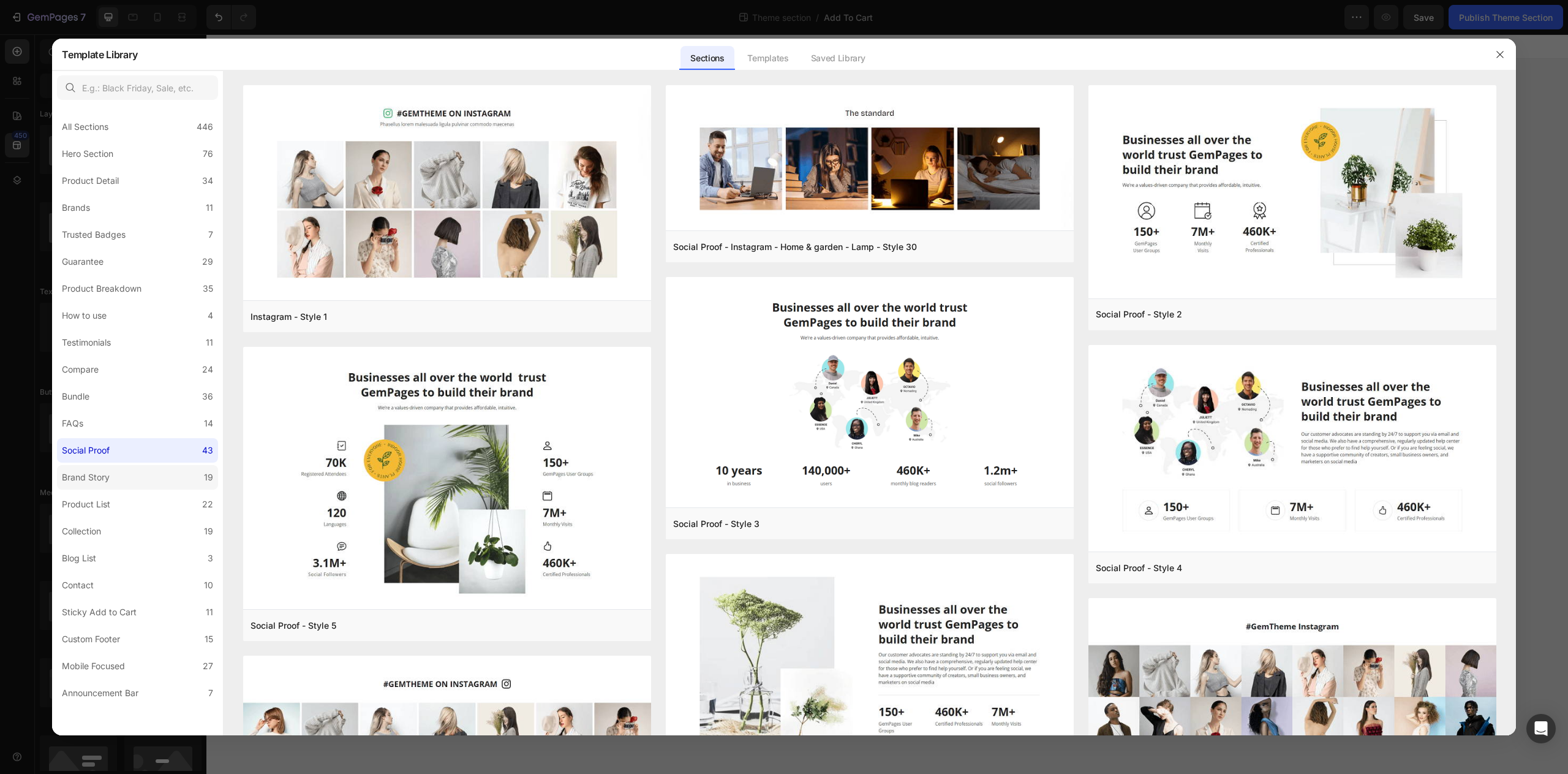
click at [137, 482] on label "Brand Story 19" at bounding box center [137, 477] width 162 height 24
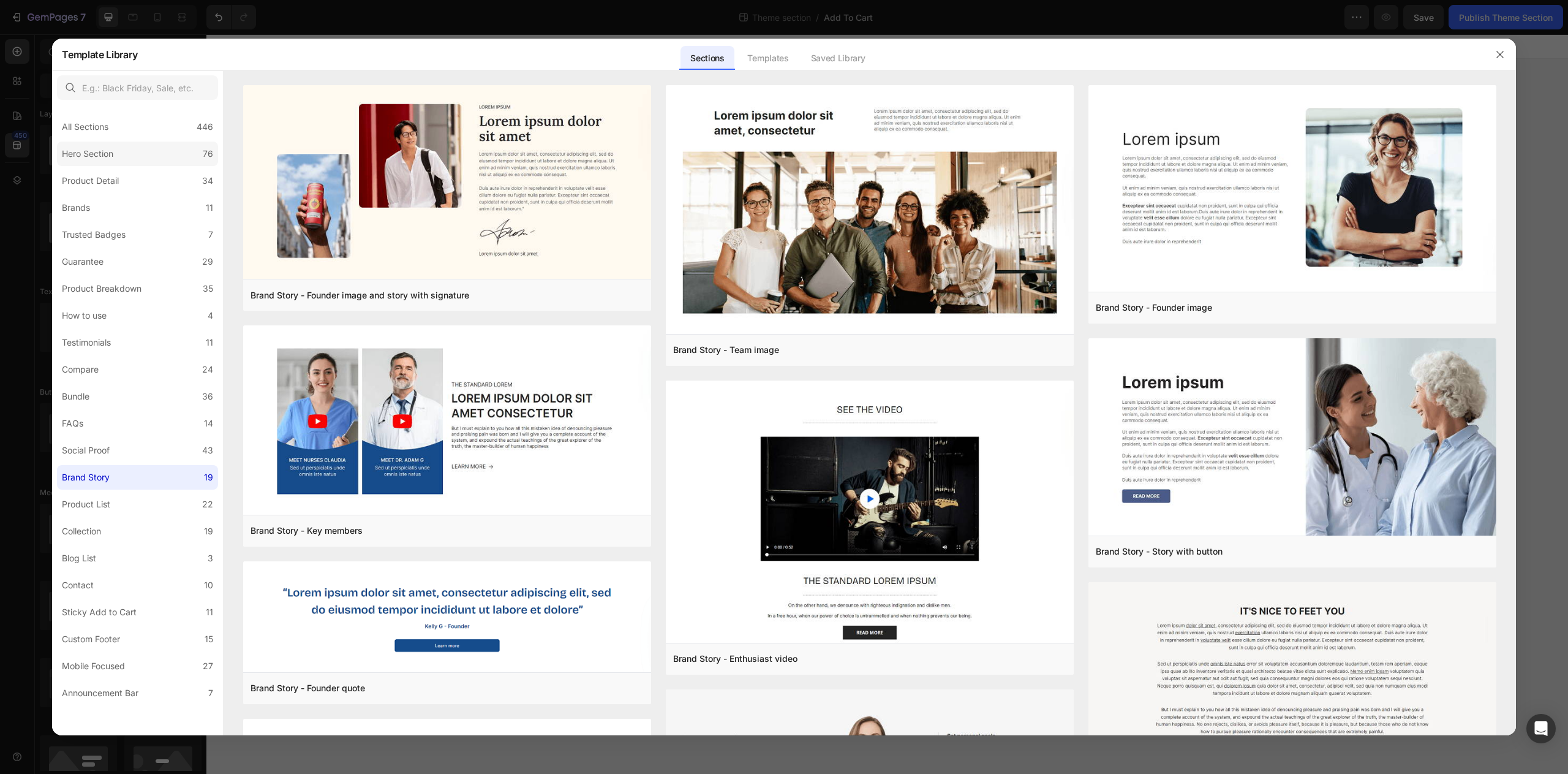
click at [166, 149] on label "Hero Section 76" at bounding box center [137, 154] width 162 height 24
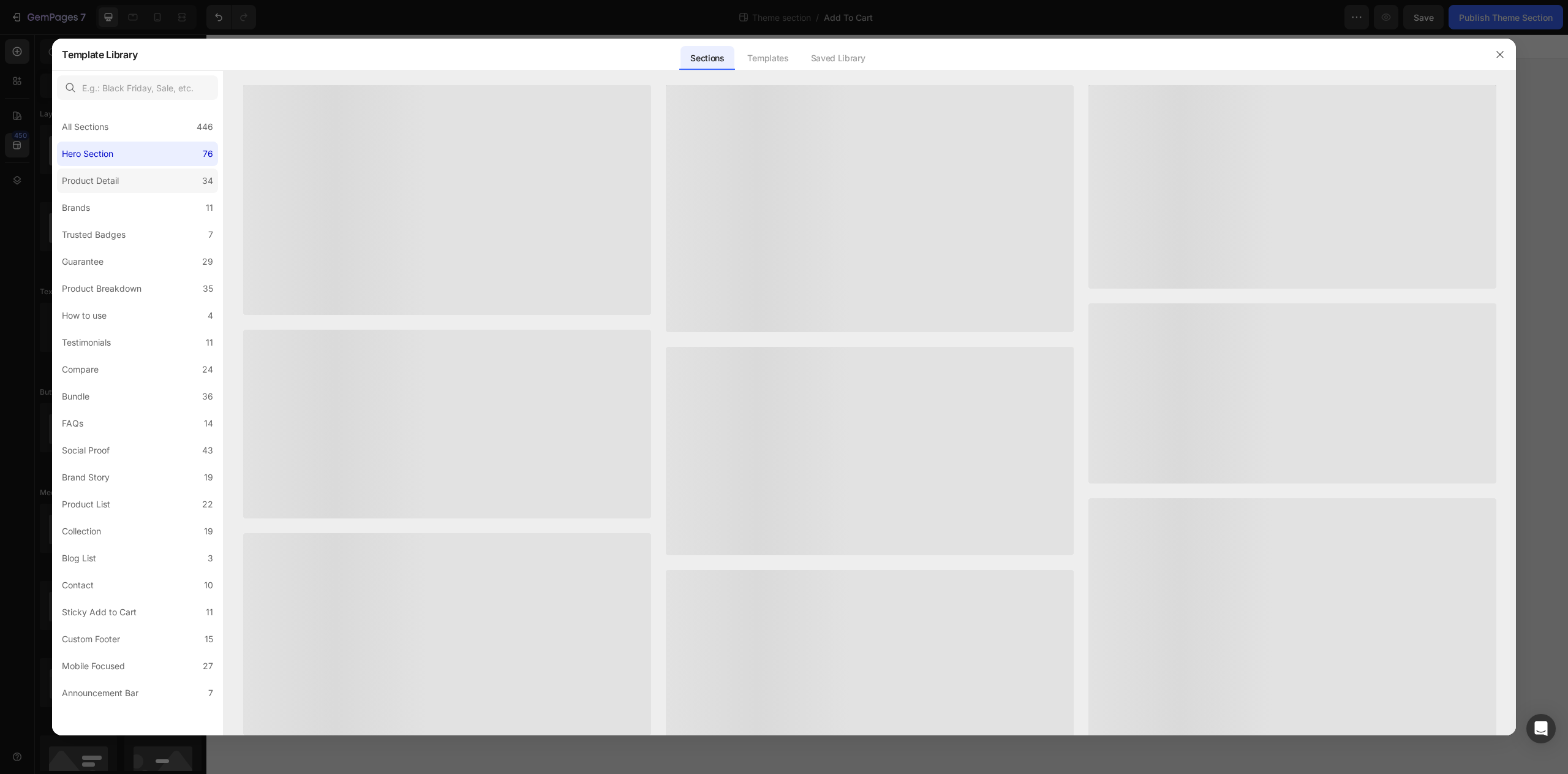
click at [159, 179] on label "Product Detail 34" at bounding box center [137, 180] width 162 height 24
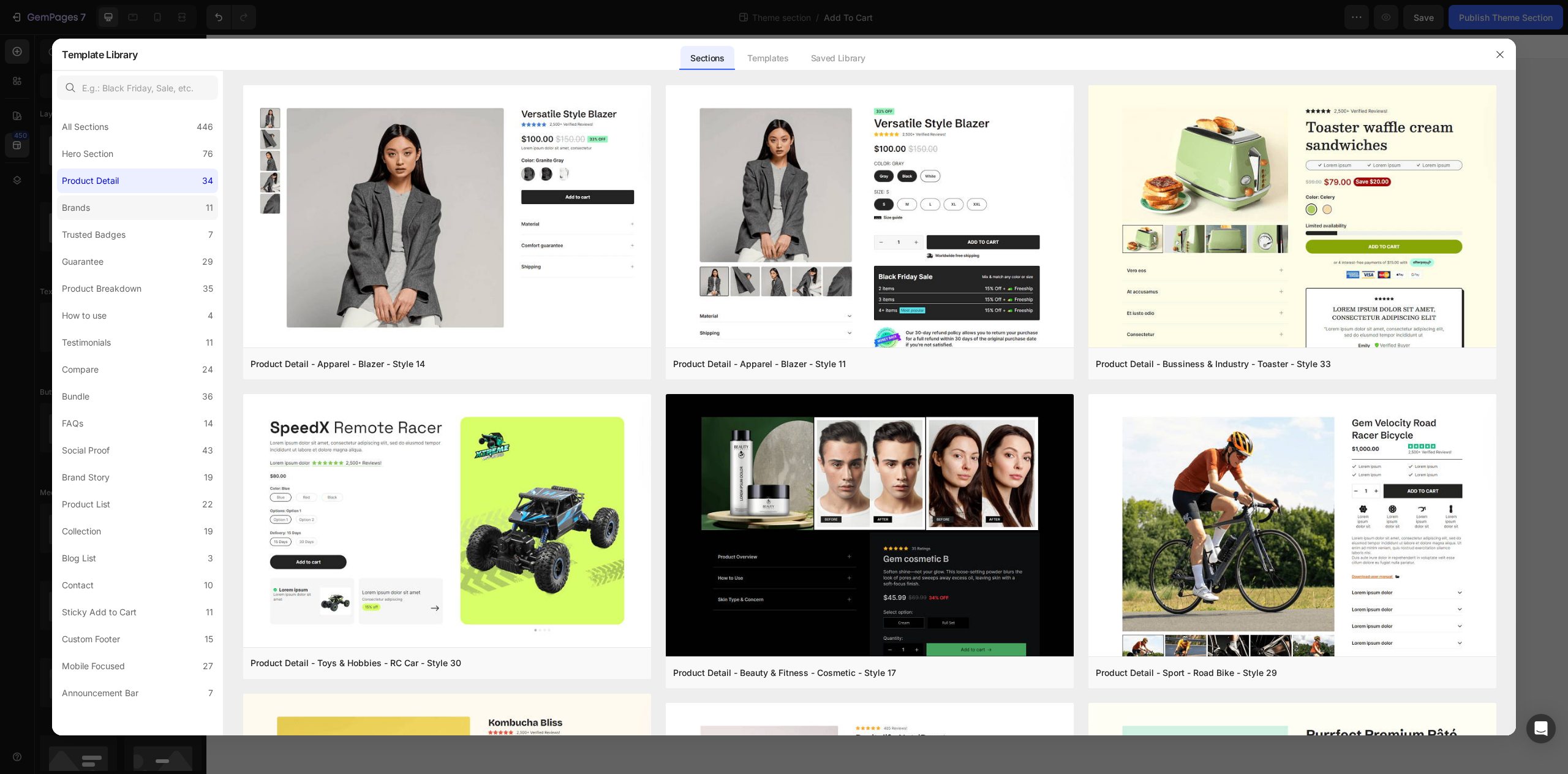
click at [152, 198] on label "Brands 11" at bounding box center [137, 207] width 162 height 24
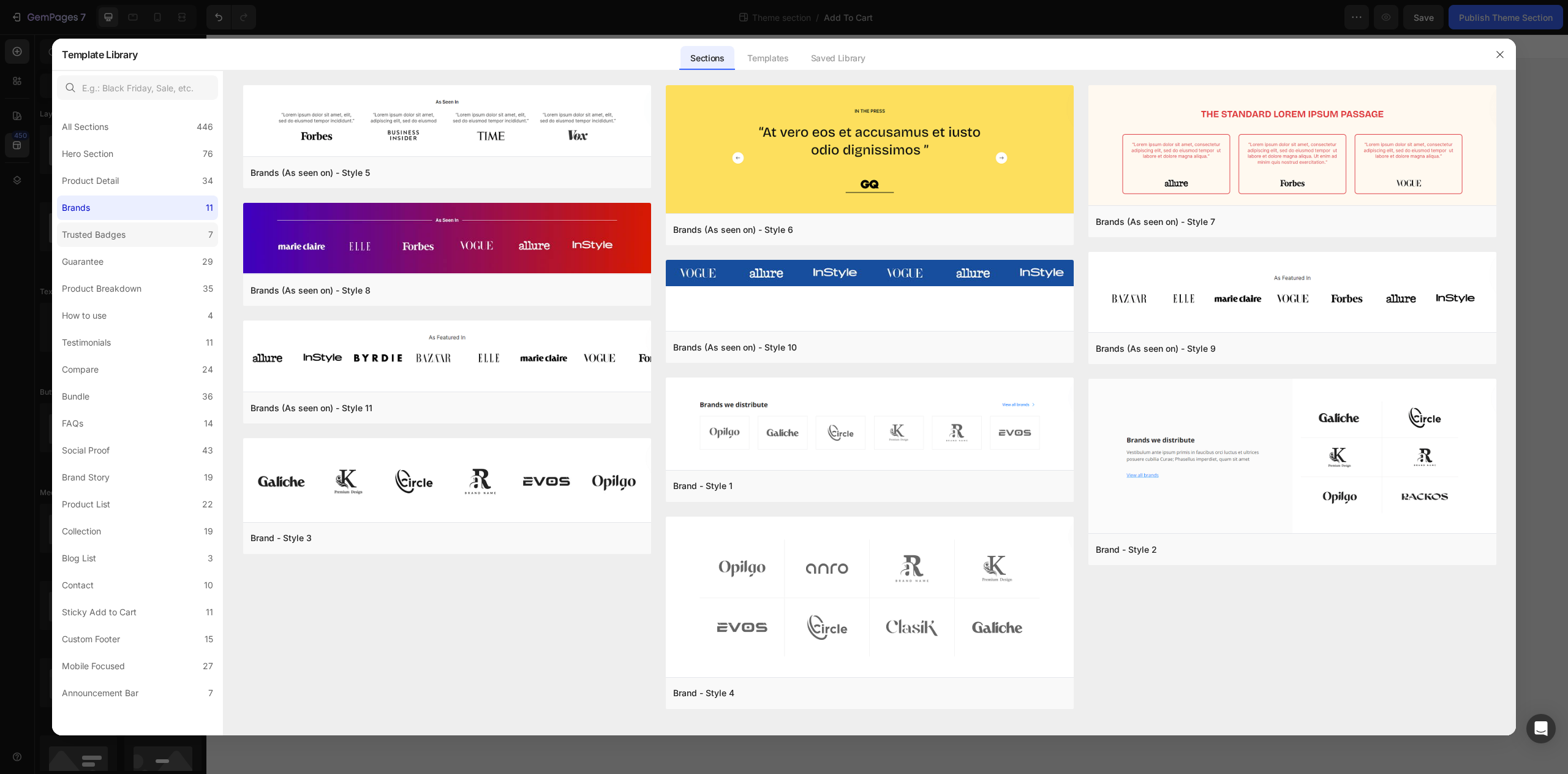
click at [152, 230] on label "Trusted Badges 7" at bounding box center [137, 234] width 162 height 24
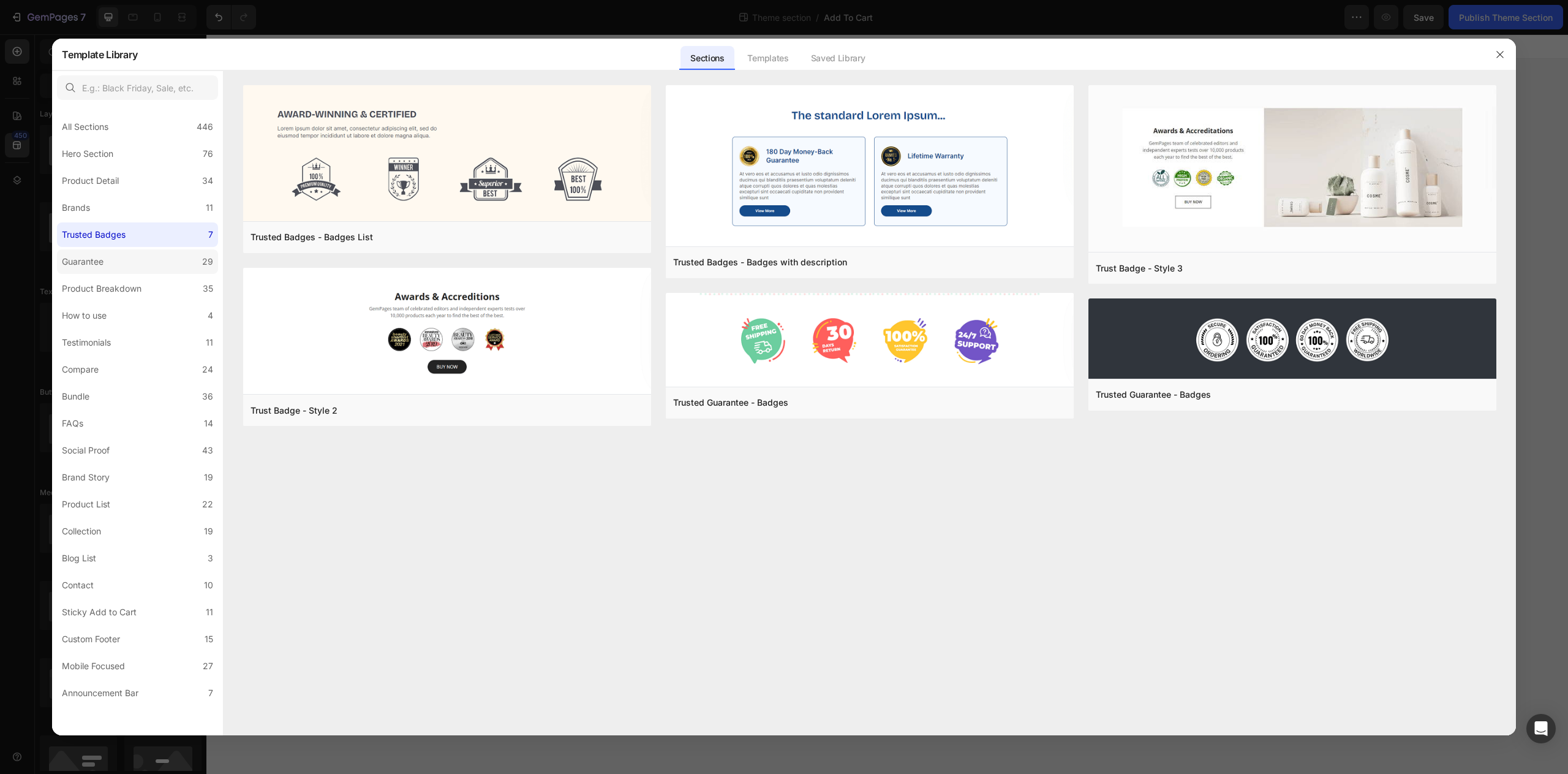
click at [146, 261] on label "Guarantee 29" at bounding box center [137, 261] width 162 height 24
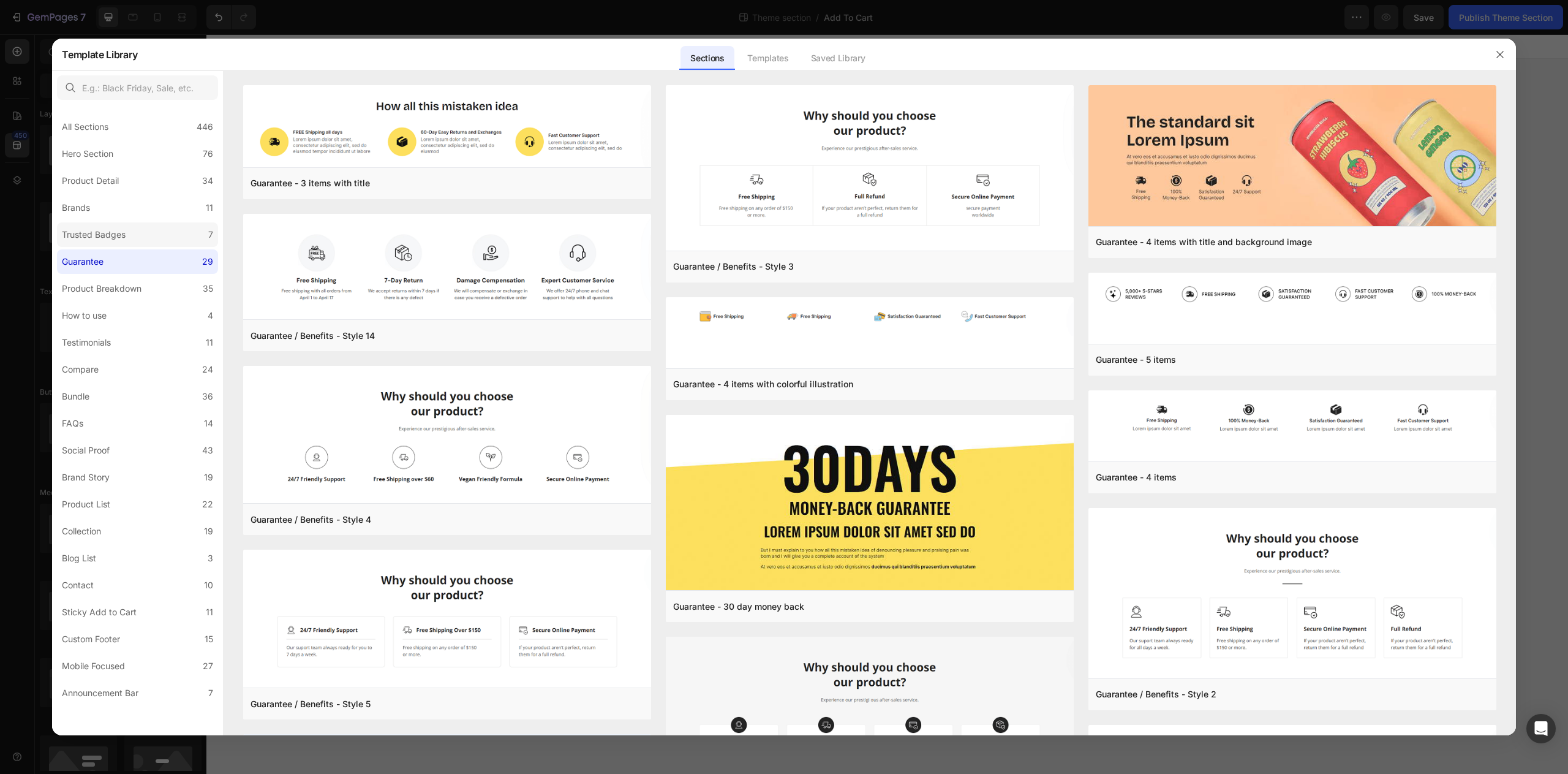
click at [153, 244] on label "Trusted Badges 7" at bounding box center [137, 234] width 162 height 24
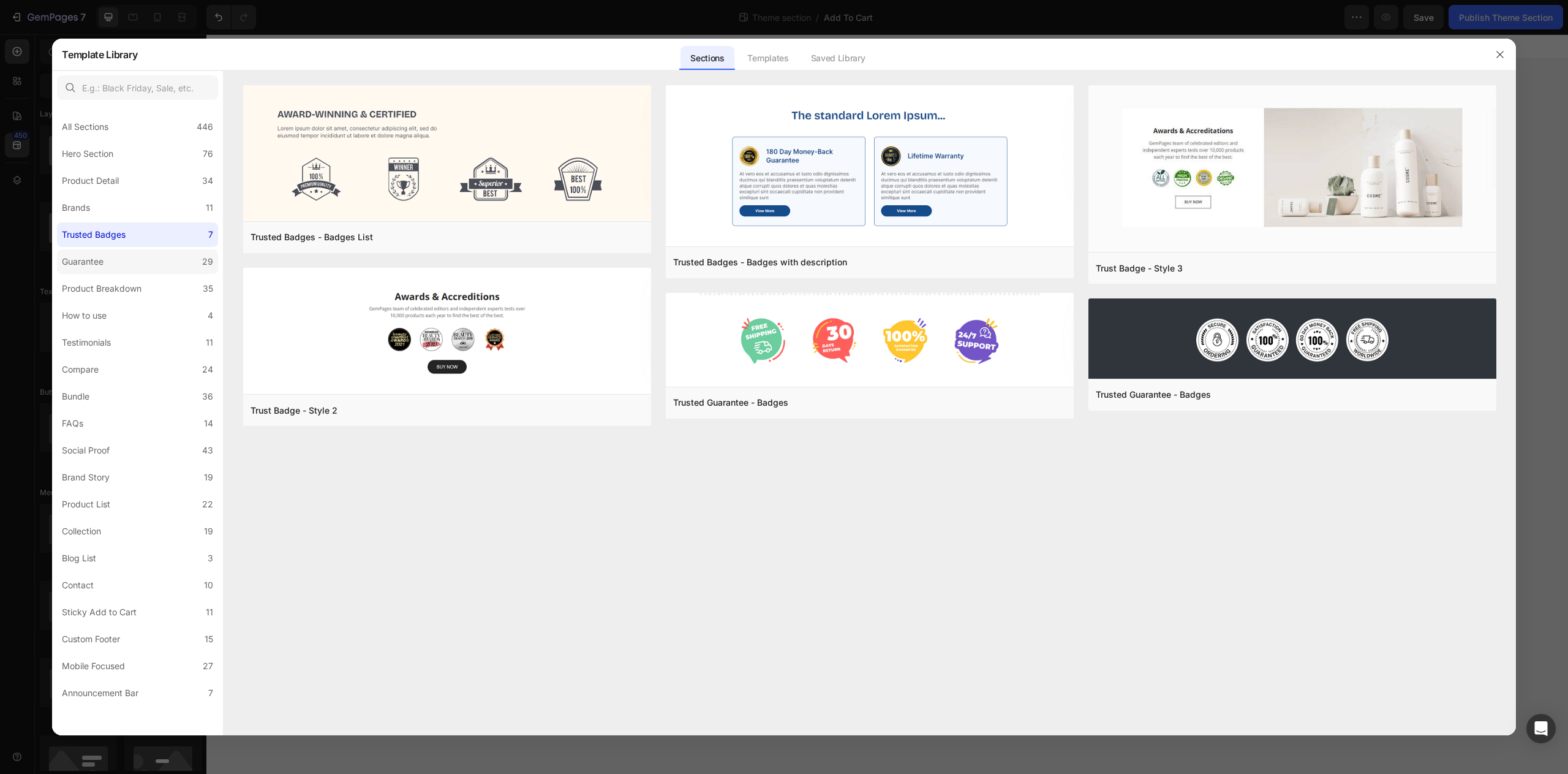
click at [150, 265] on label "Guarantee 29" at bounding box center [137, 261] width 162 height 24
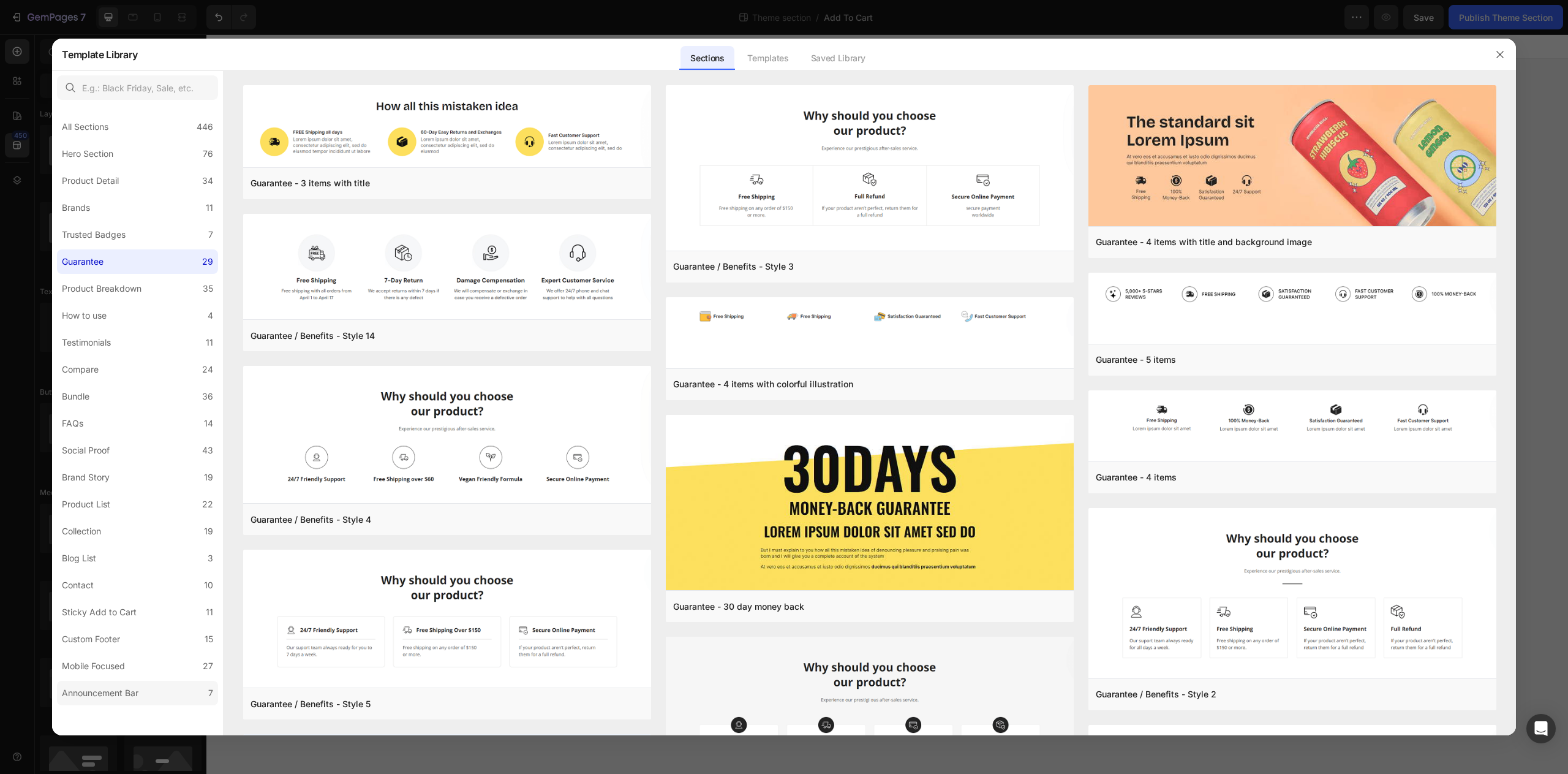
click at [153, 701] on label "Announcement Bar 7" at bounding box center [137, 693] width 162 height 24
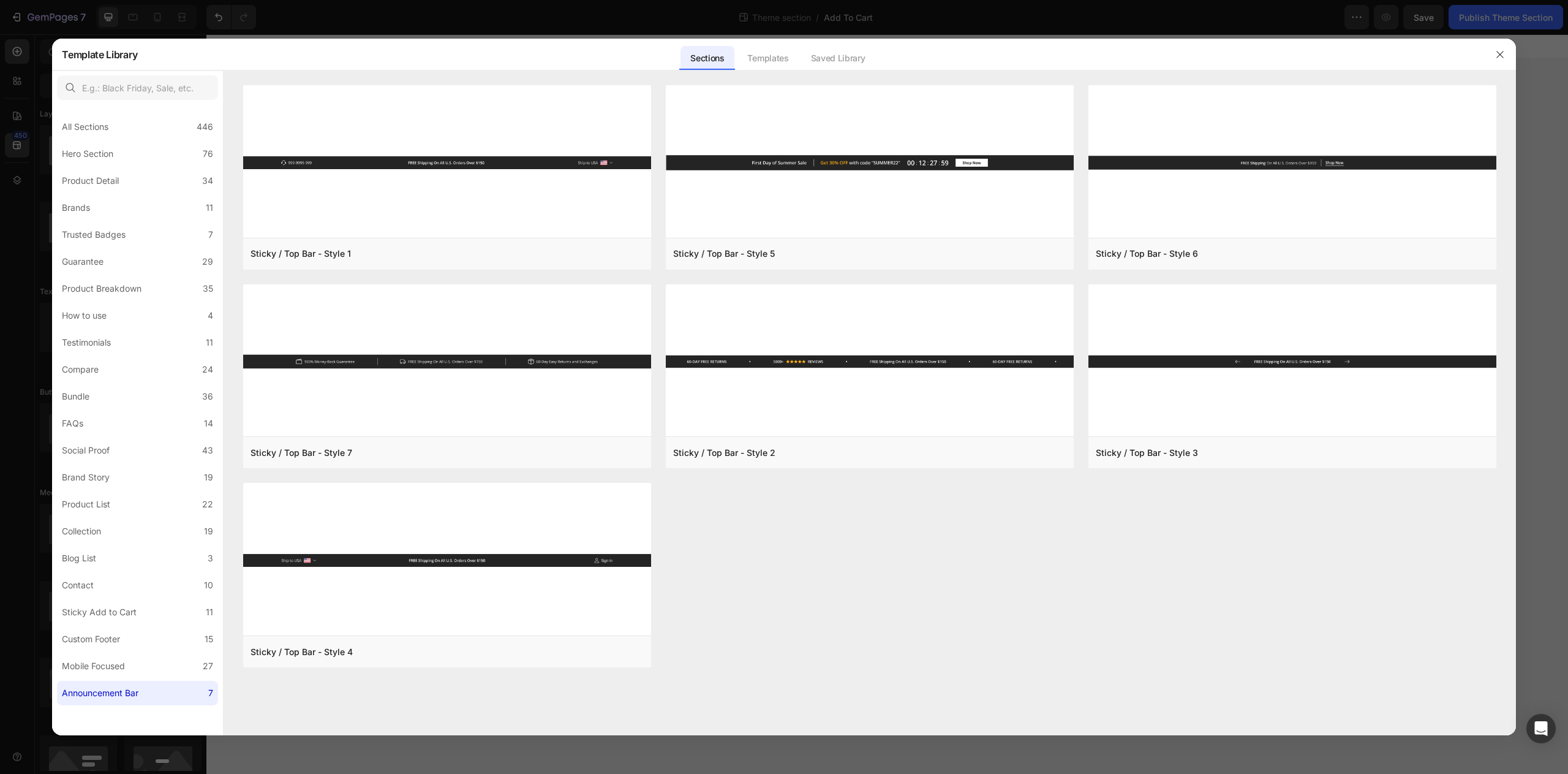
click at [151, 679] on div "All Sections 446 Hero Section 76 Product Detail 34 Brands 11 Trusted Badges 7 G…" at bounding box center [137, 404] width 171 height 601
click at [148, 673] on label "Mobile Focused 27" at bounding box center [137, 665] width 162 height 24
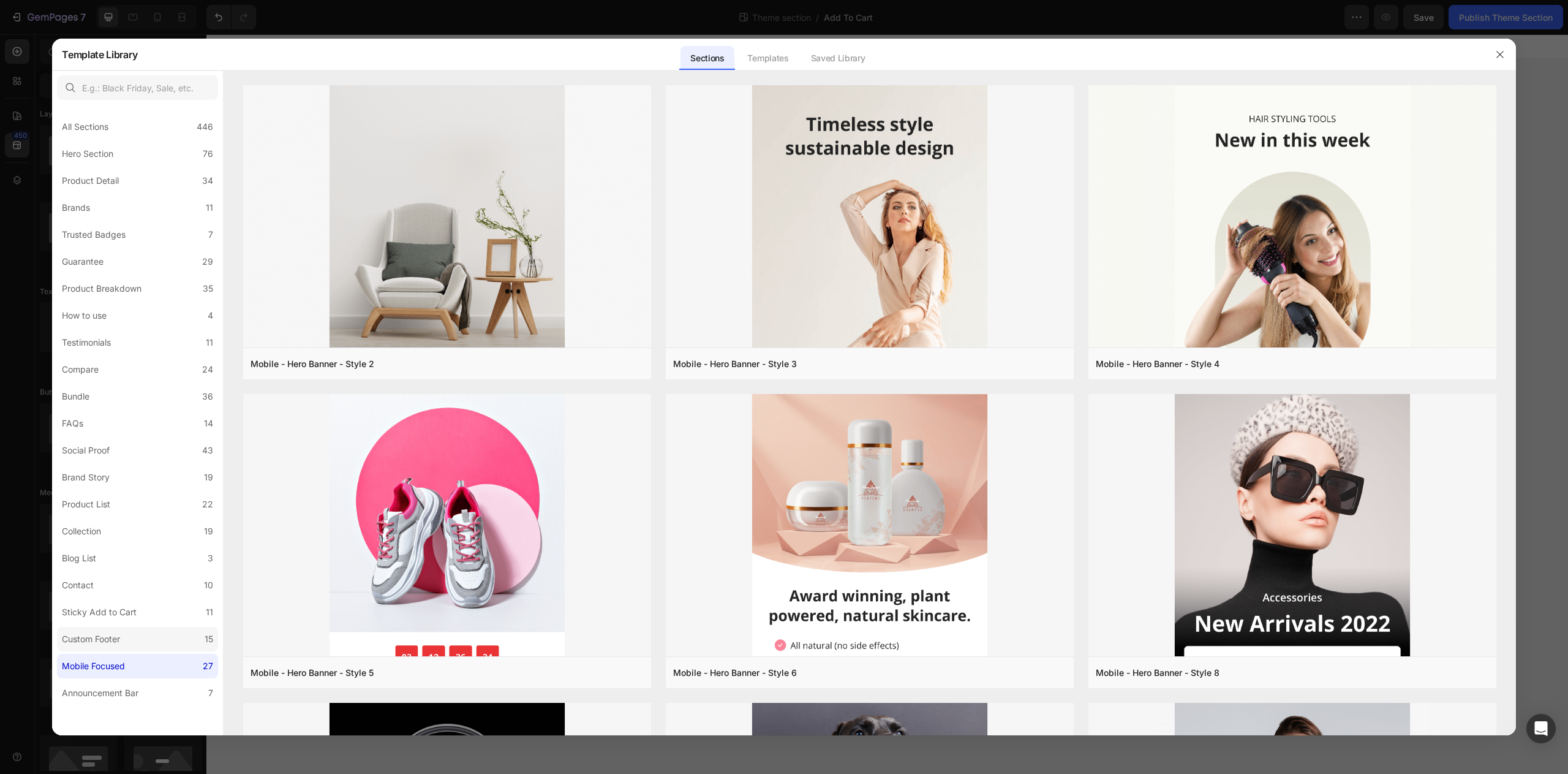
click at [144, 647] on label "Custom Footer 15" at bounding box center [137, 638] width 162 height 24
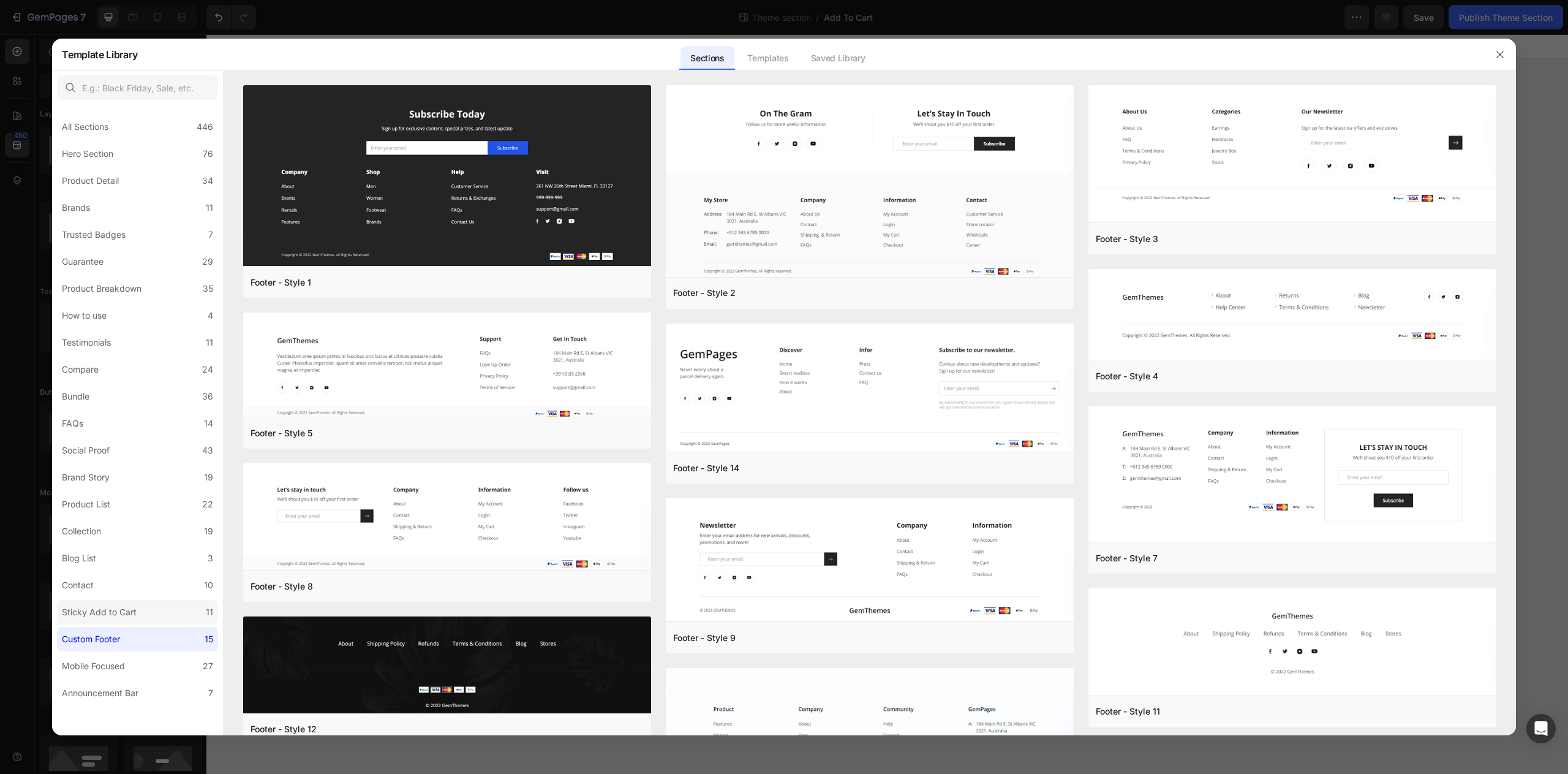
click at [140, 621] on label "Sticky Add to Cart 11" at bounding box center [137, 612] width 162 height 24
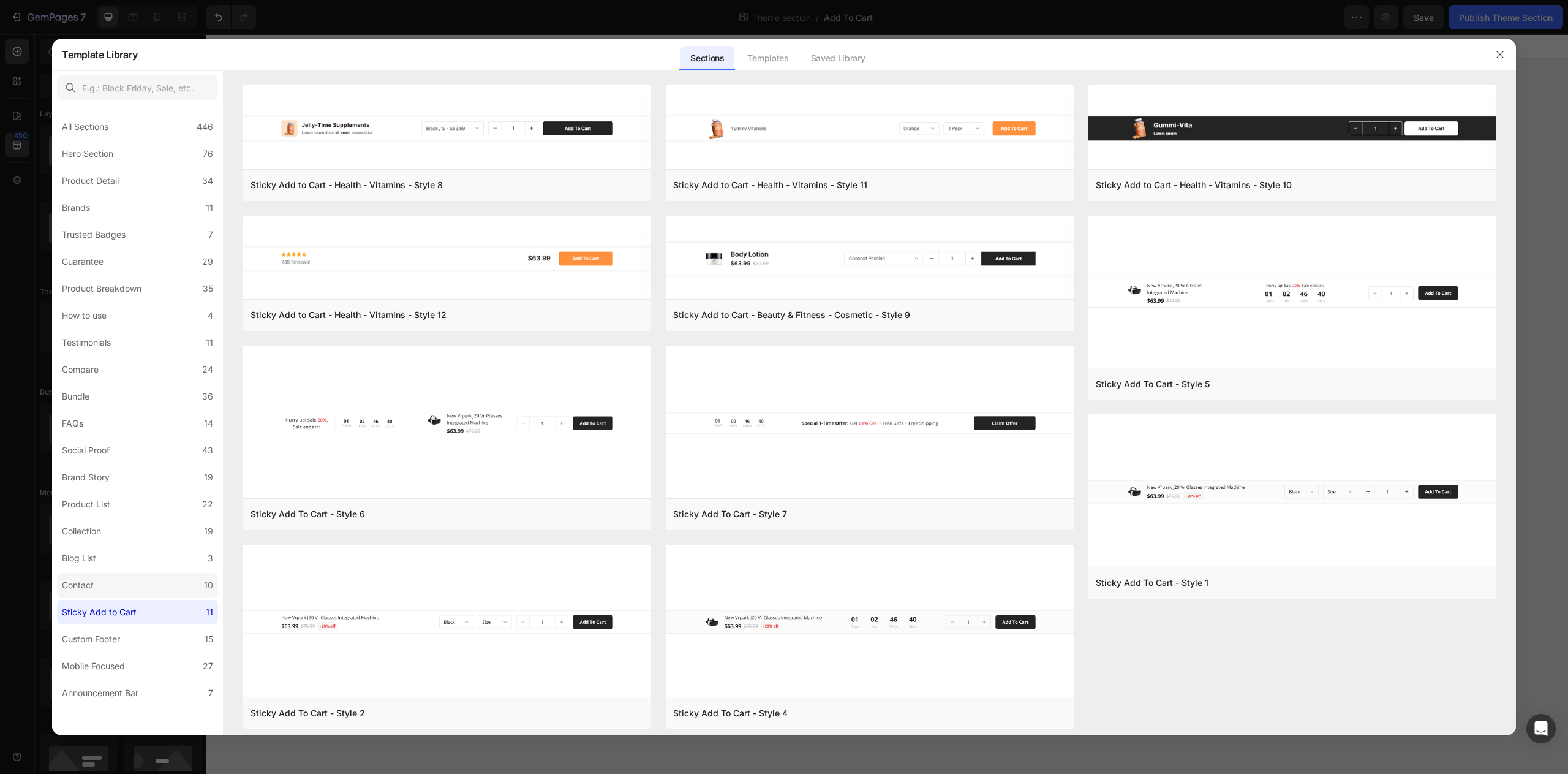
click at [133, 593] on label "Contact 10" at bounding box center [137, 585] width 162 height 24
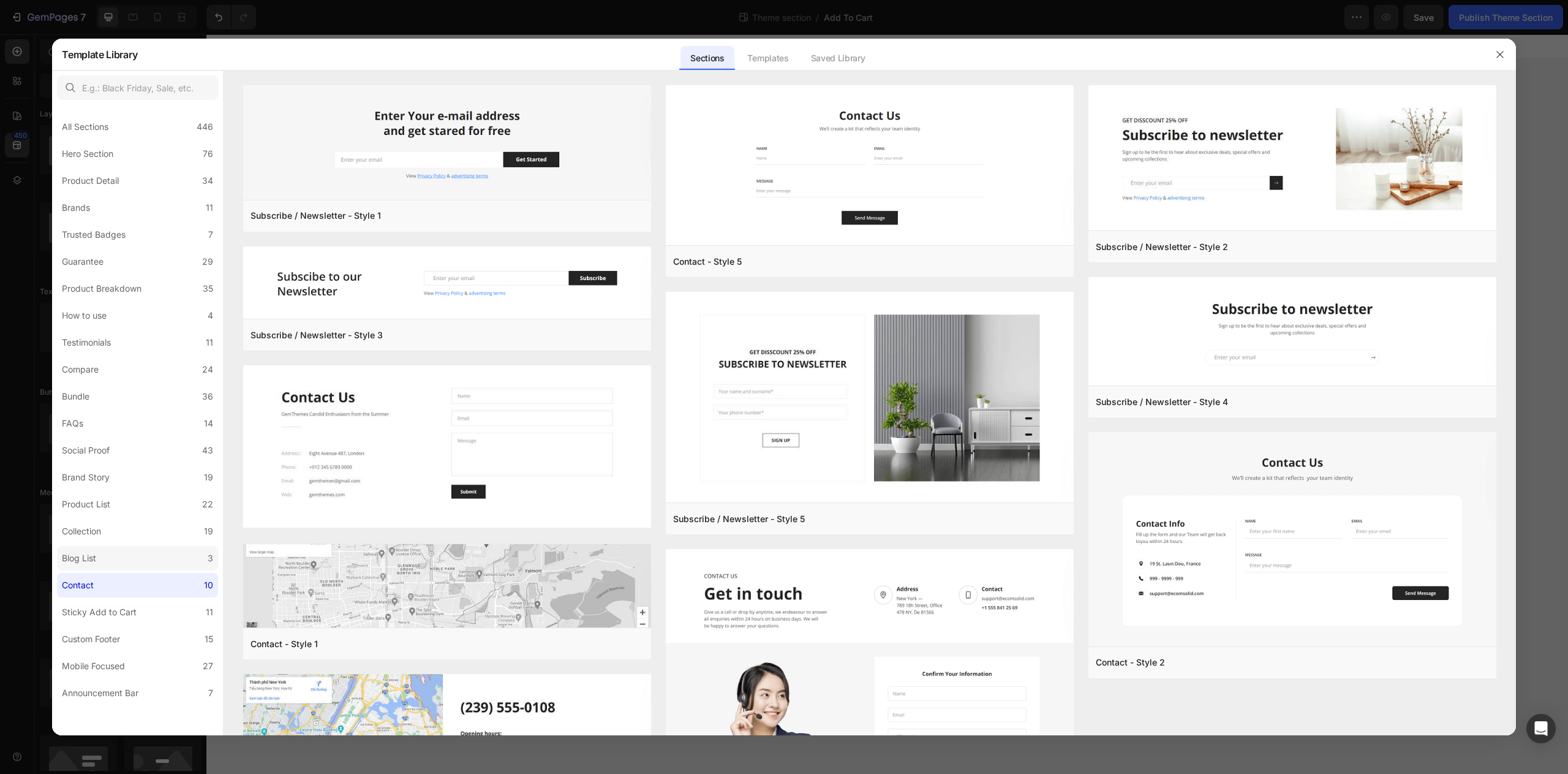
click at [135, 560] on label "Blog List 3" at bounding box center [137, 558] width 162 height 24
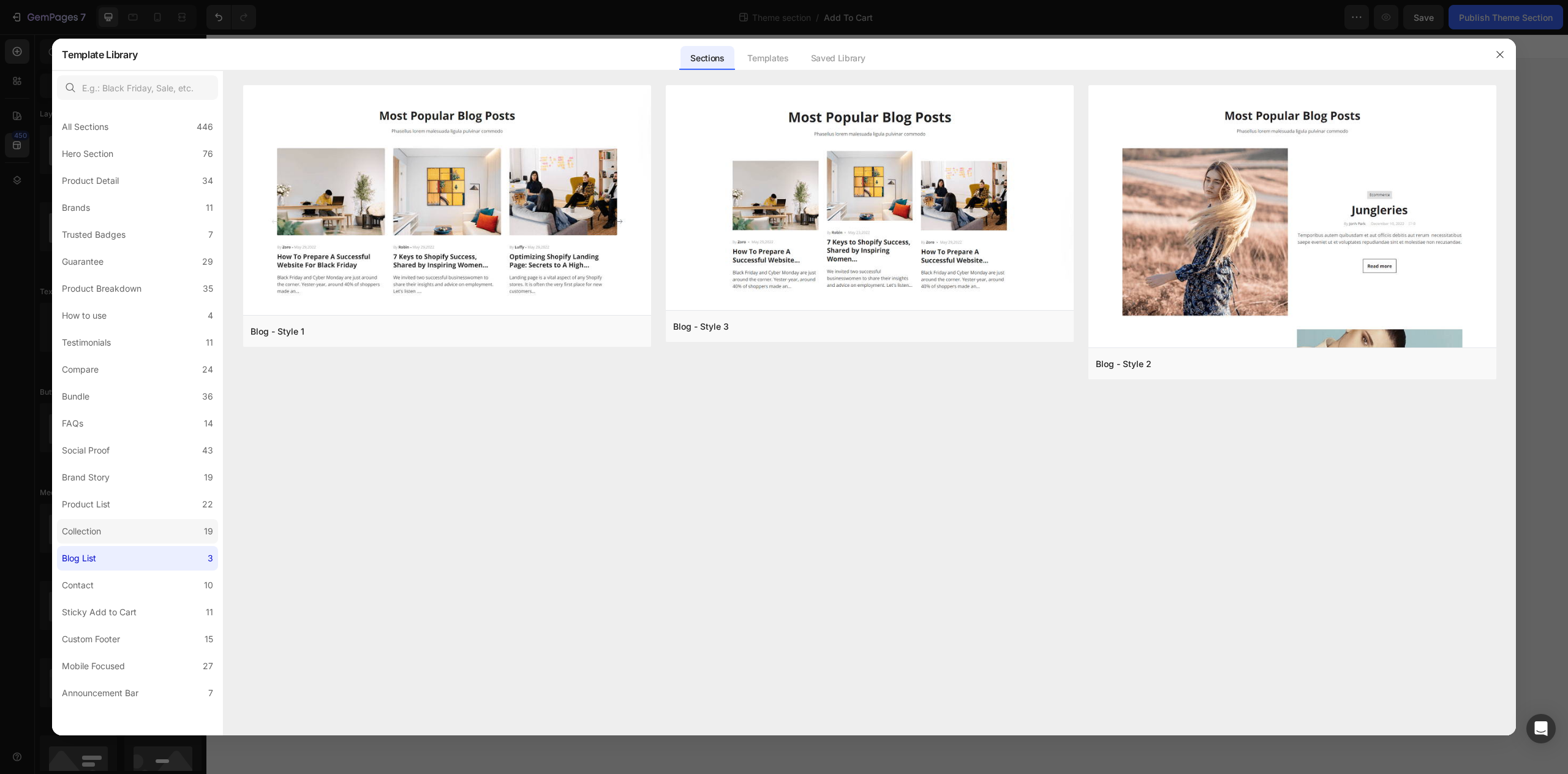
click at [129, 538] on label "Collection 19" at bounding box center [137, 530] width 162 height 24
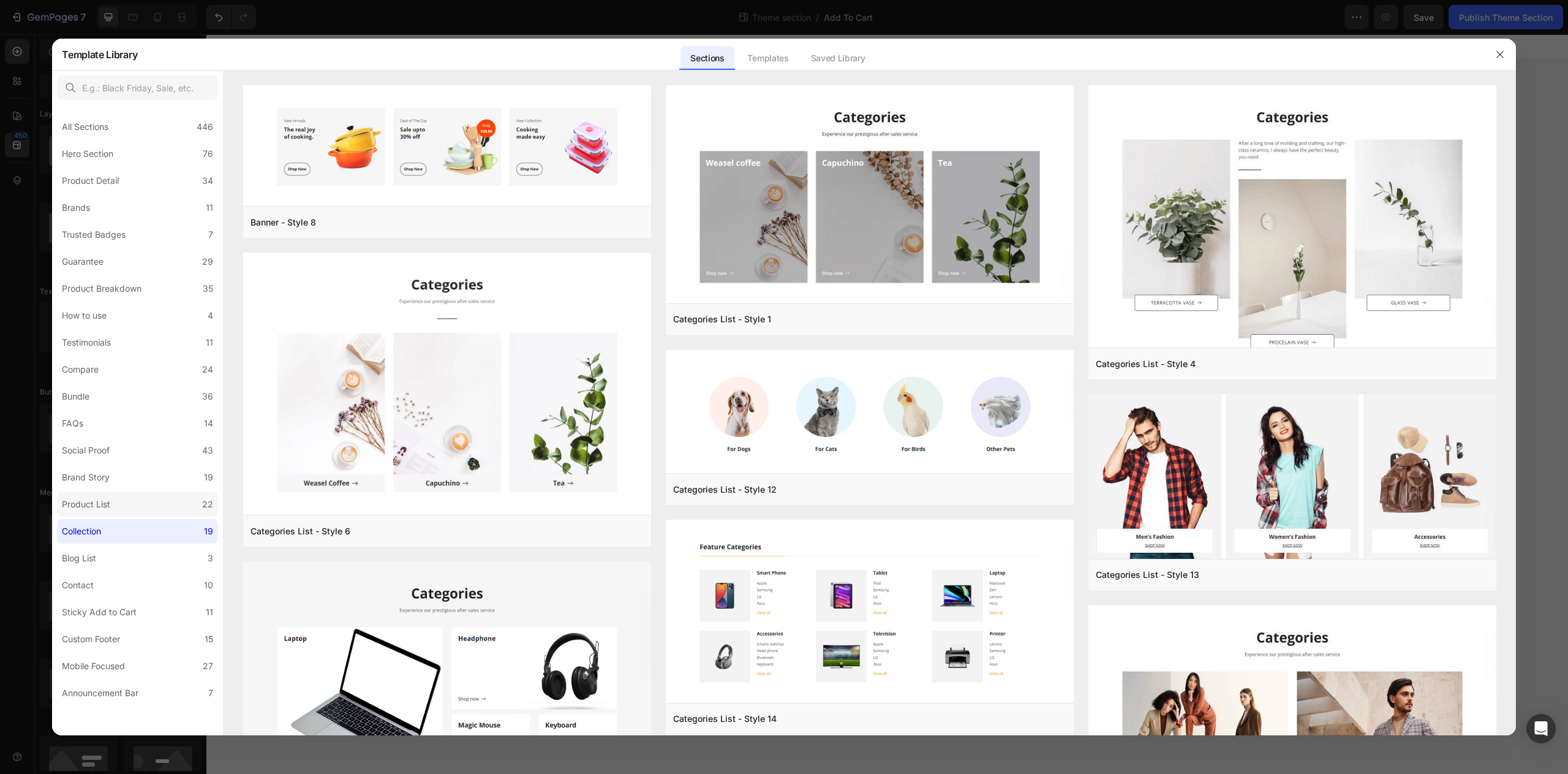
click at [144, 506] on label "Product List 22" at bounding box center [137, 504] width 162 height 24
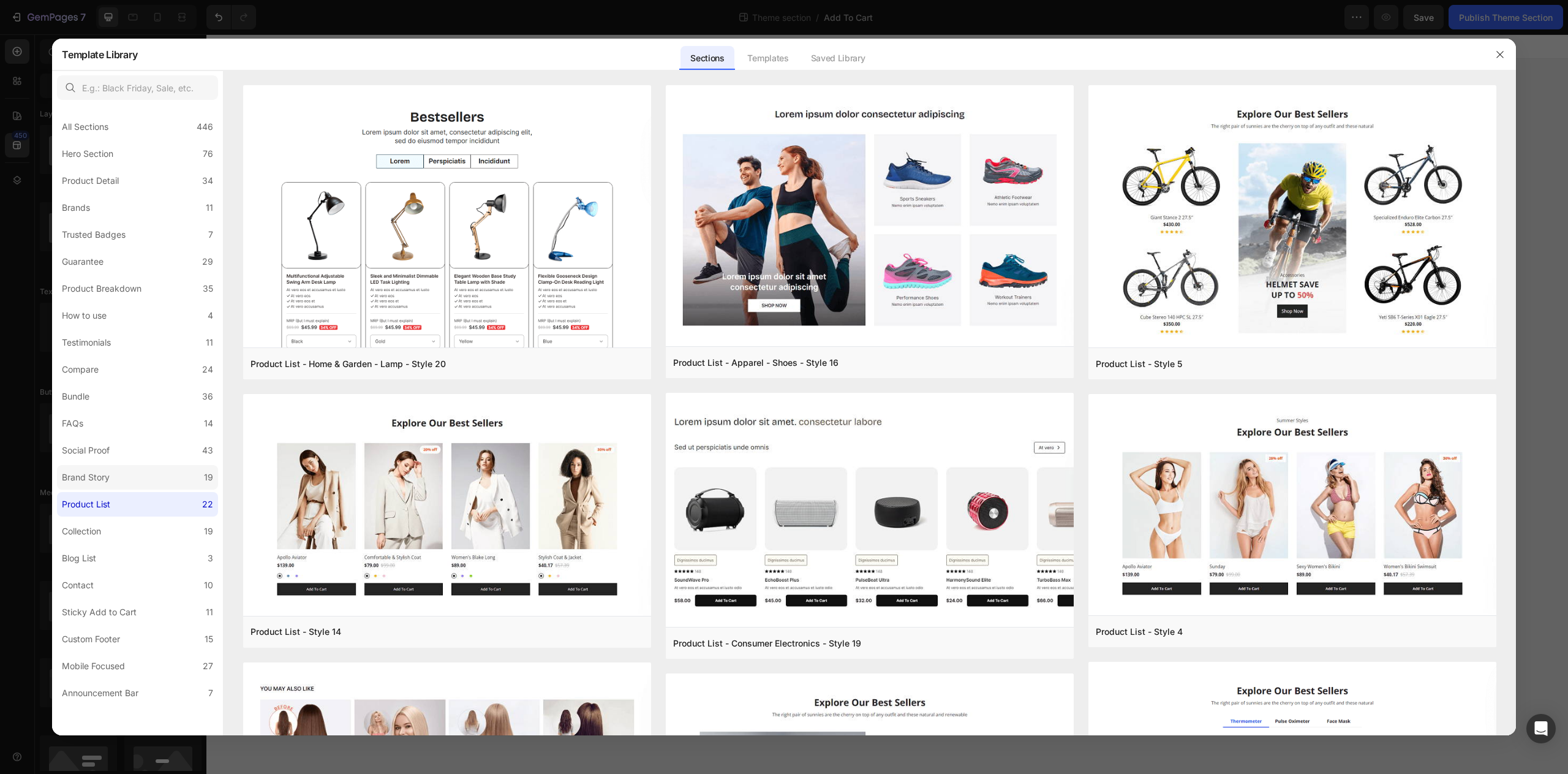
click at [136, 478] on label "Brand Story 19" at bounding box center [137, 477] width 162 height 24
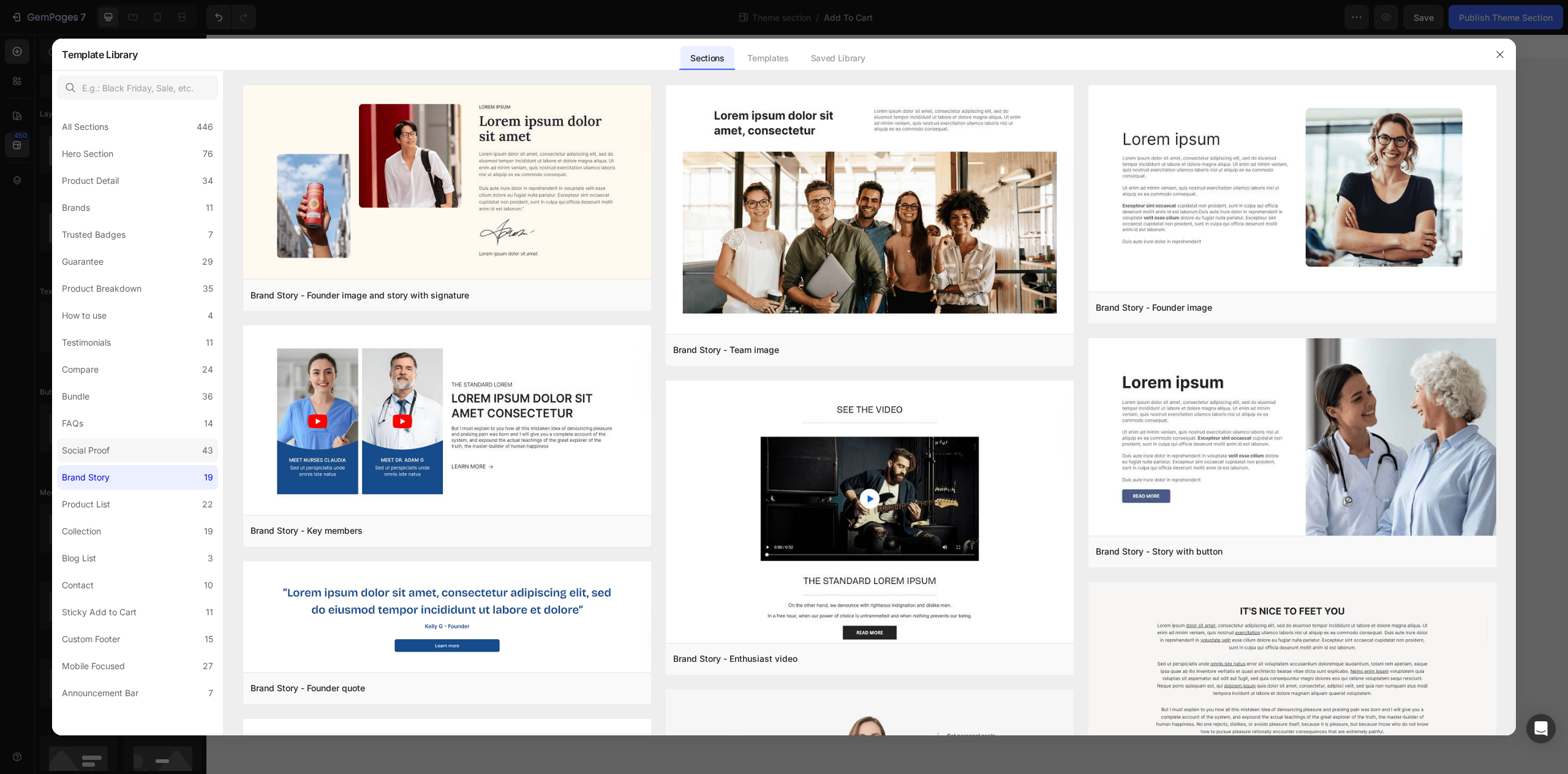
click at [142, 455] on label "Social Proof 43" at bounding box center [137, 450] width 162 height 24
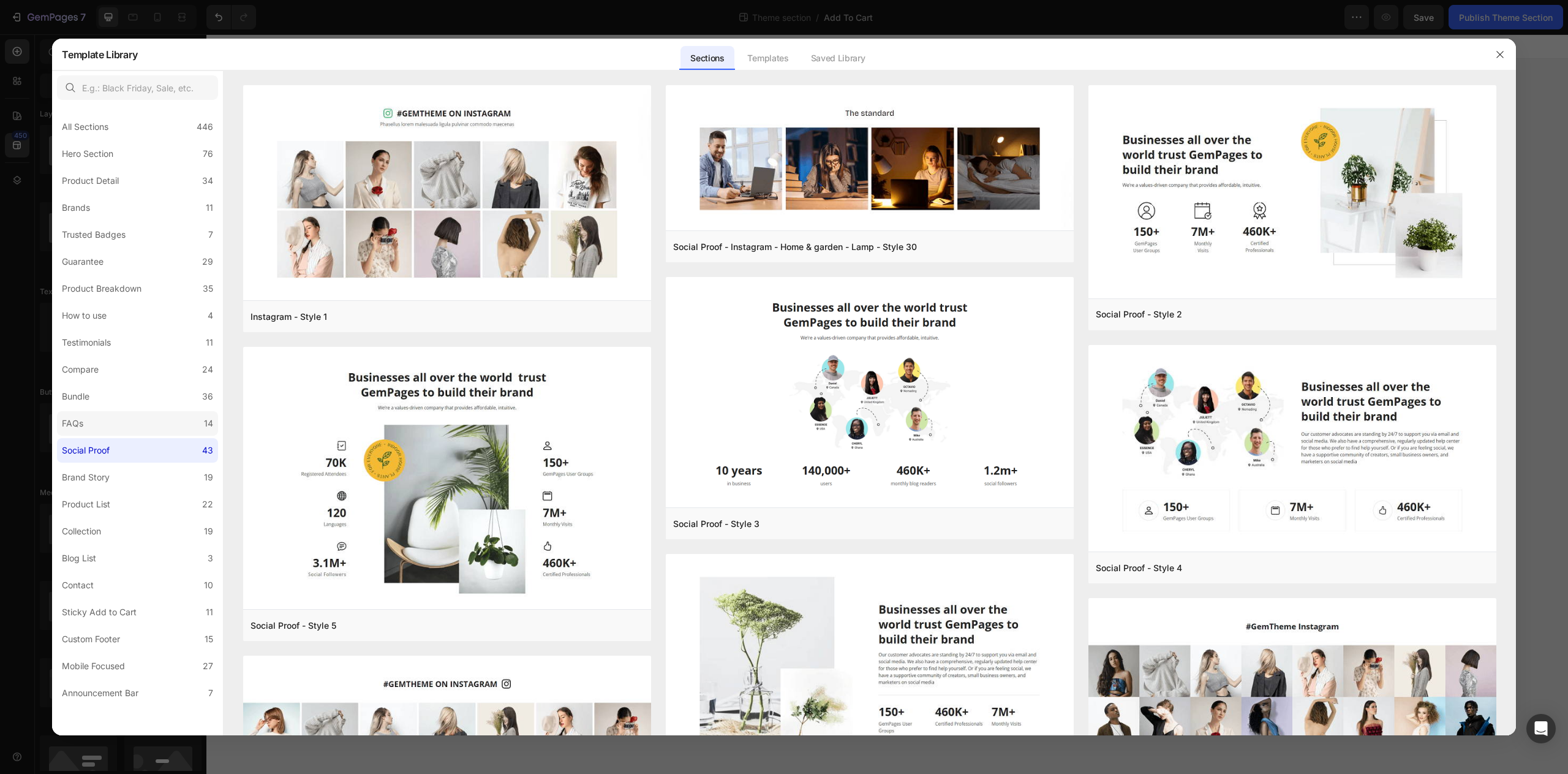
click at [124, 432] on label "FAQs 14" at bounding box center [137, 423] width 162 height 24
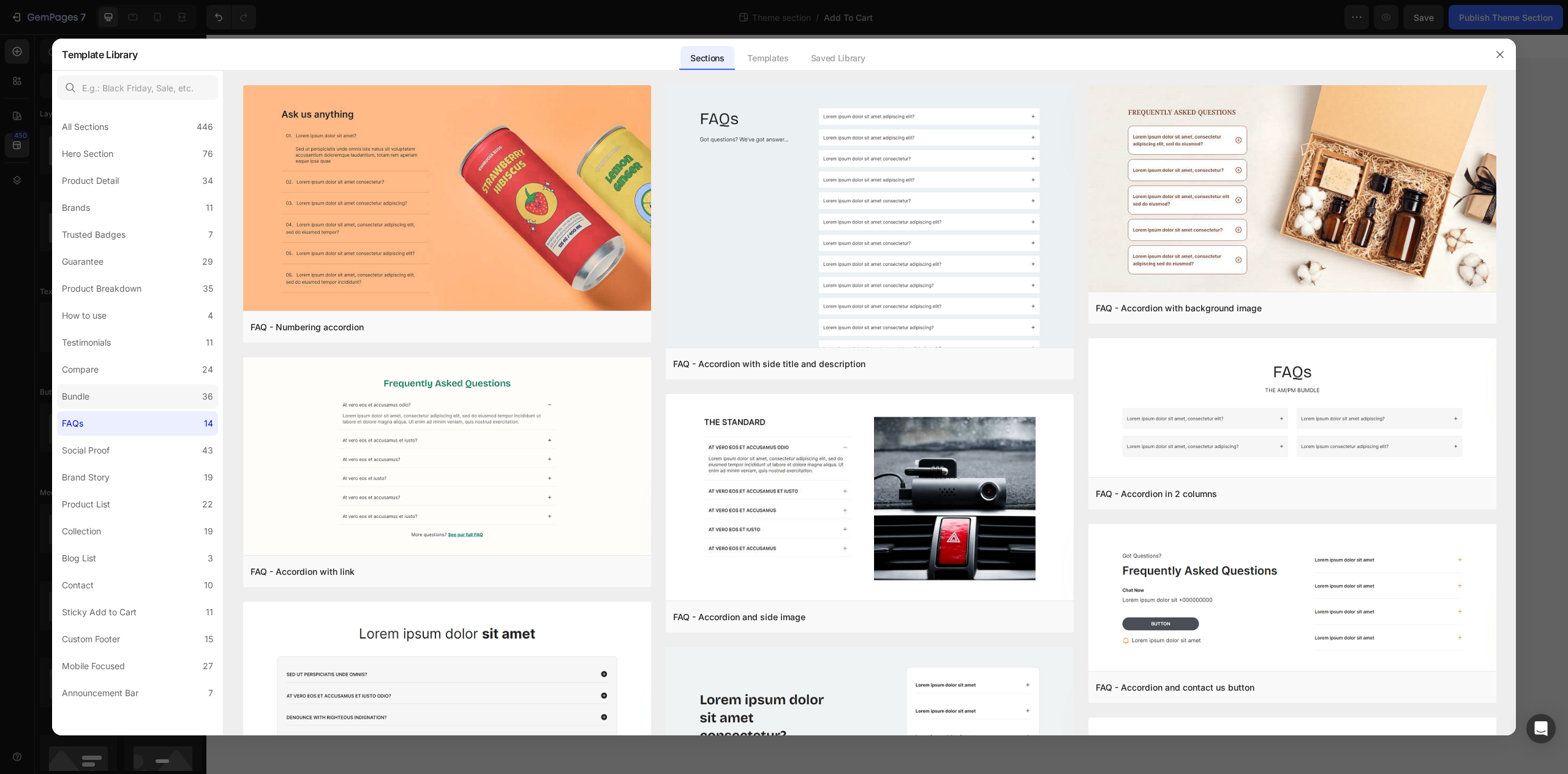
click at [129, 406] on label "Bundle 36" at bounding box center [137, 395] width 162 height 24
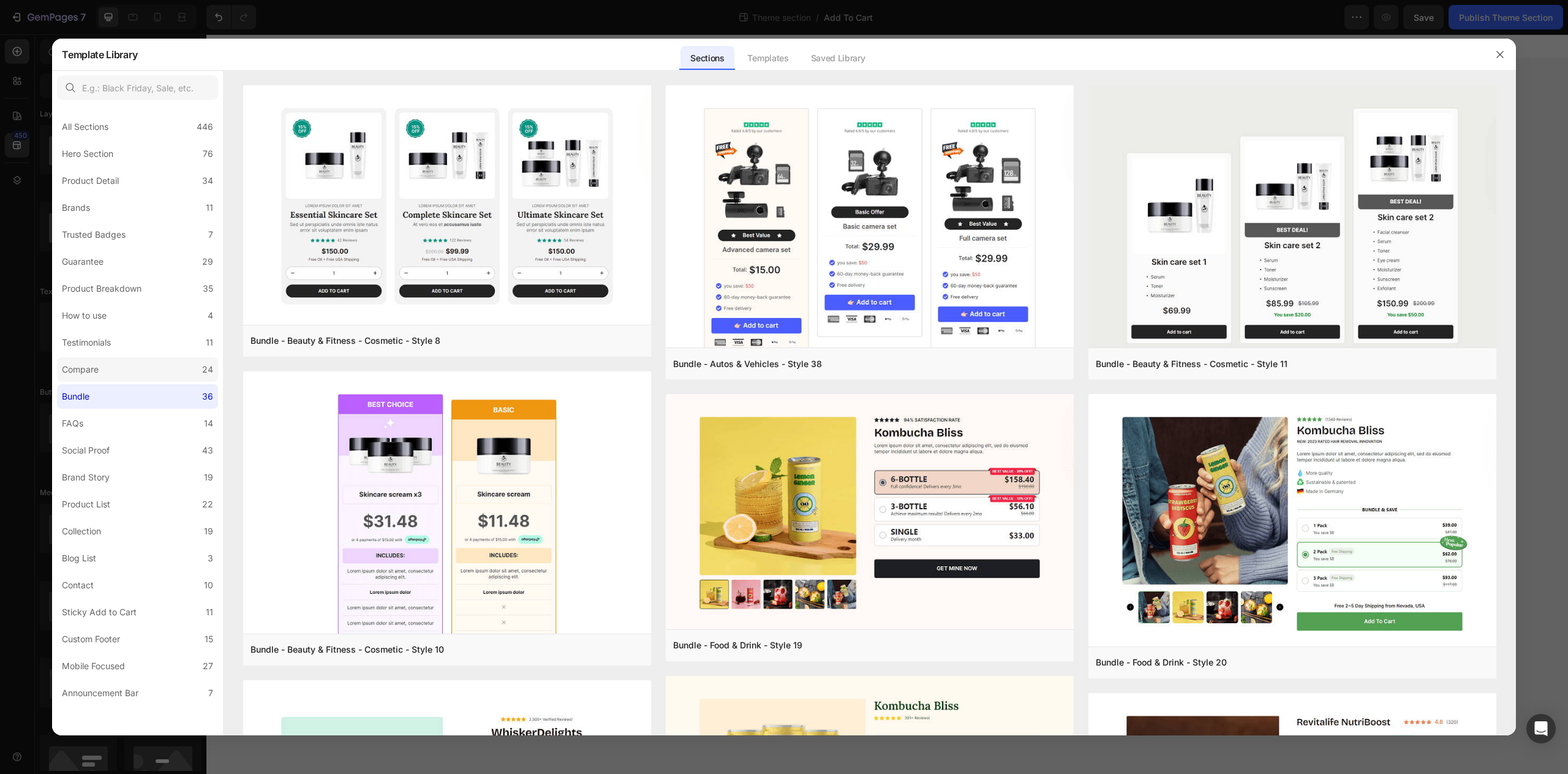
click at [145, 372] on label "Compare 24" at bounding box center [137, 369] width 162 height 24
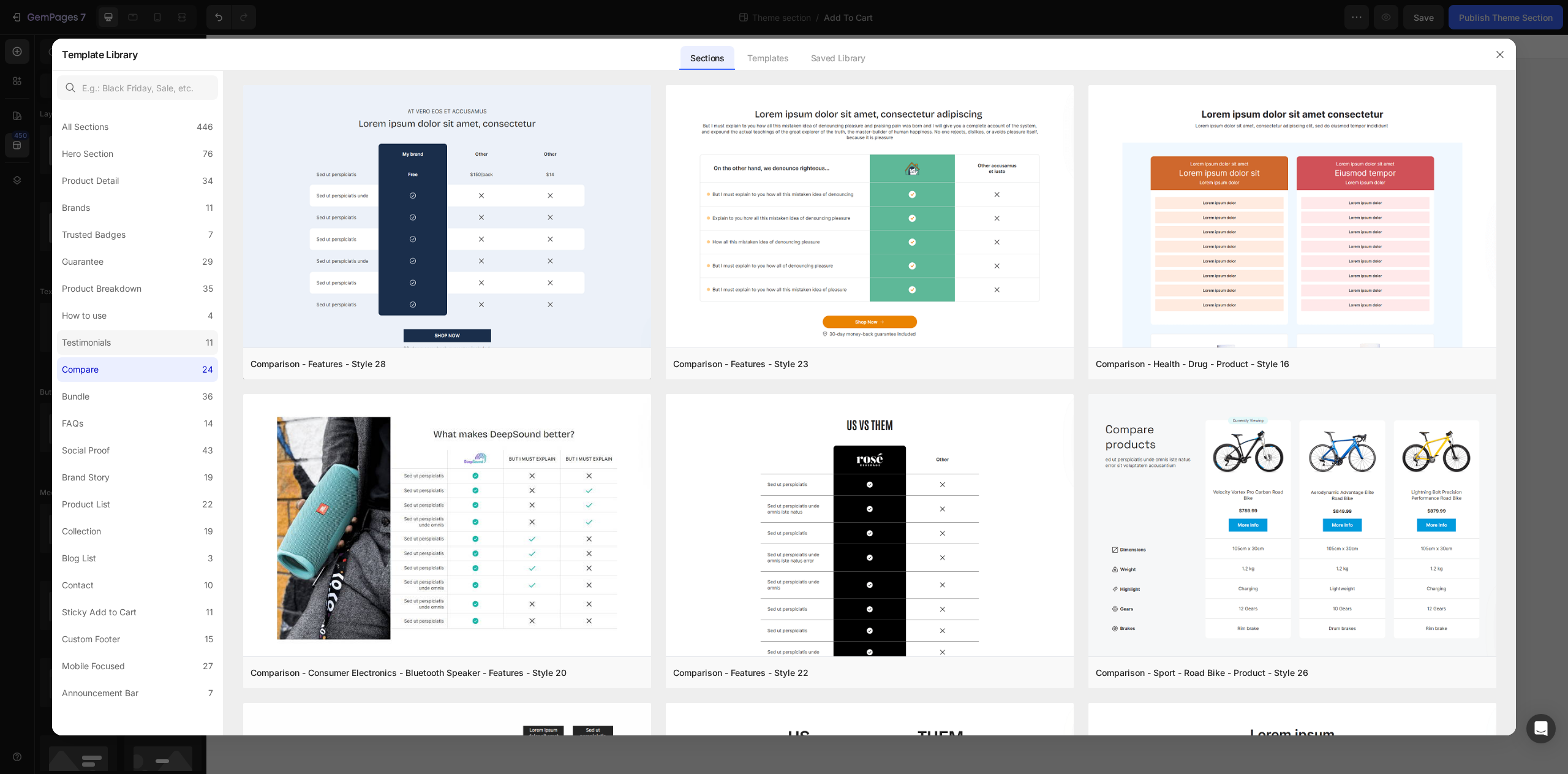
click at [152, 349] on label "Testimonials 11" at bounding box center [137, 342] width 162 height 24
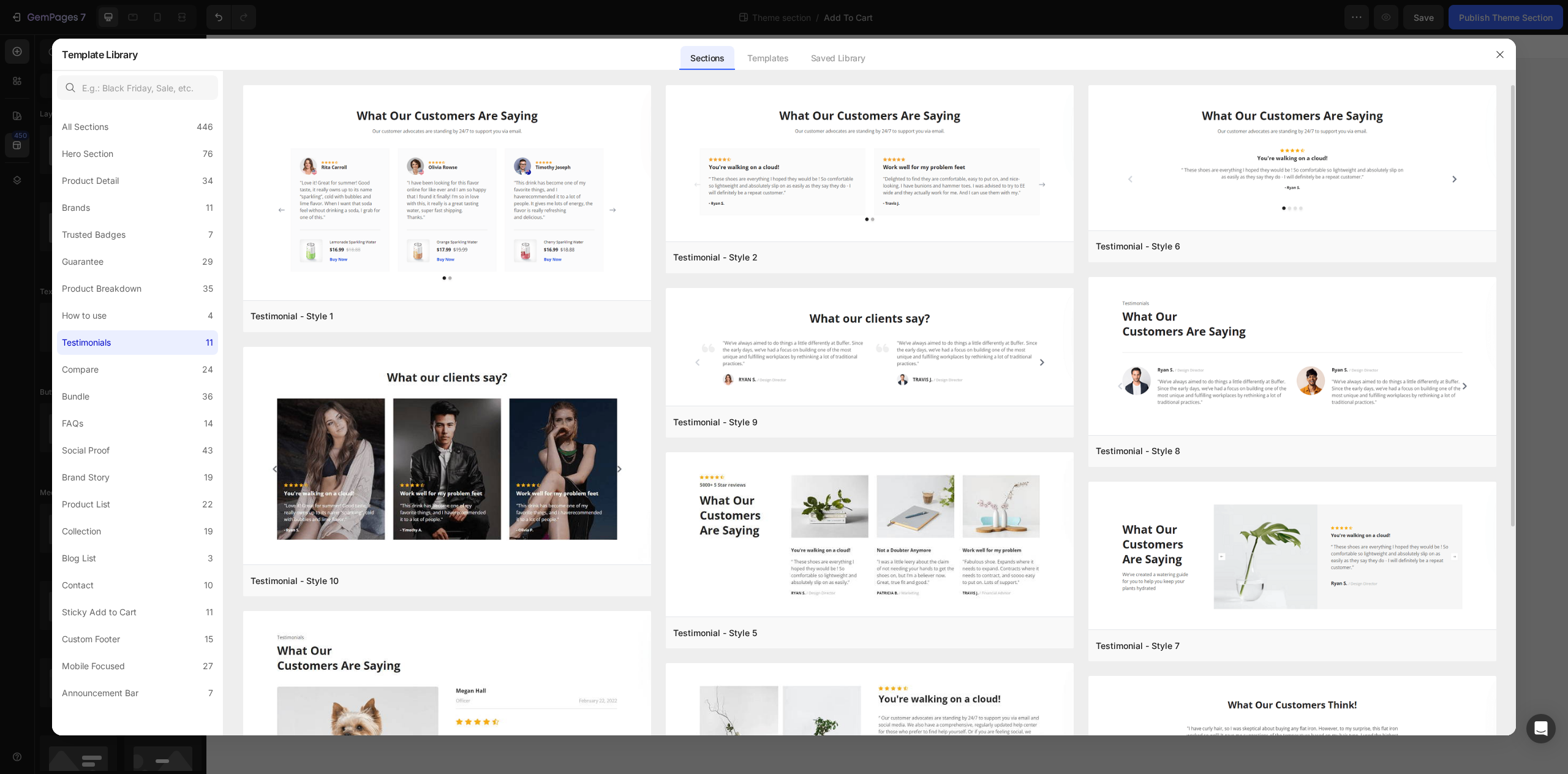
scroll to position [308, 0]
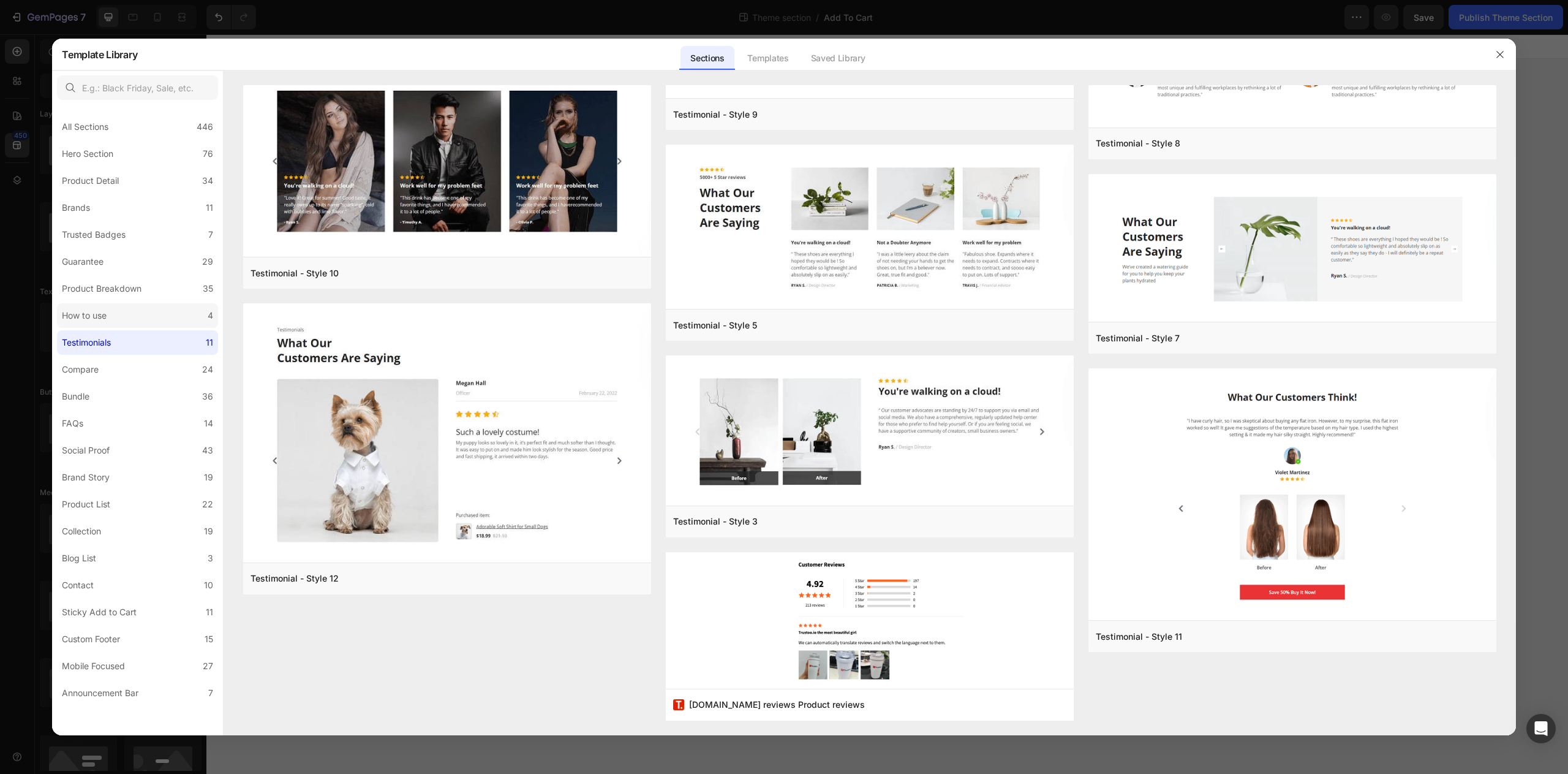
drag, startPoint x: 144, startPoint y: 316, endPoint x: 152, endPoint y: 316, distance: 8.0
click at [144, 316] on label "How to use 4" at bounding box center [137, 315] width 162 height 24
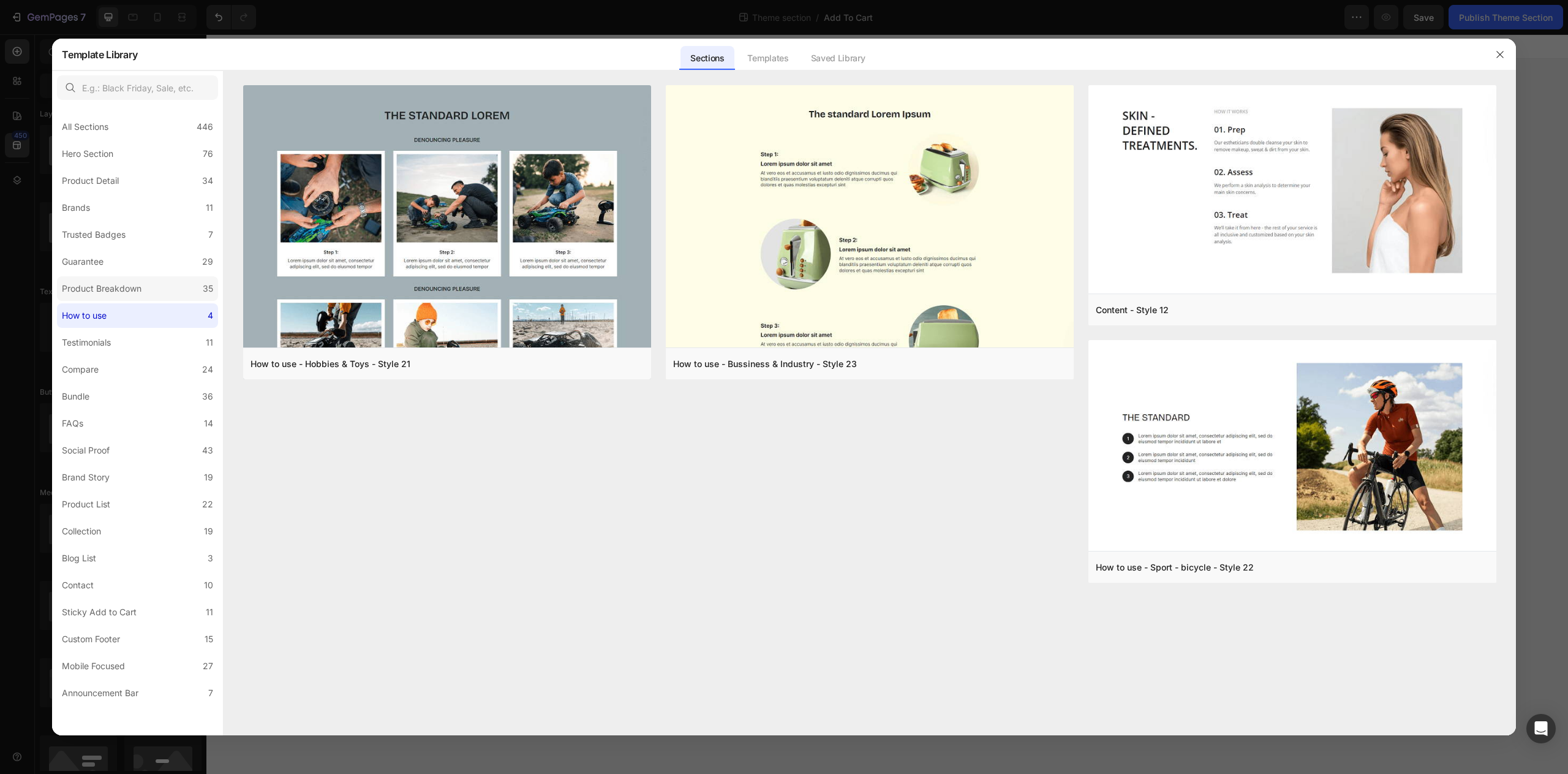
click at [105, 296] on label "Product Breakdown 35" at bounding box center [137, 288] width 162 height 24
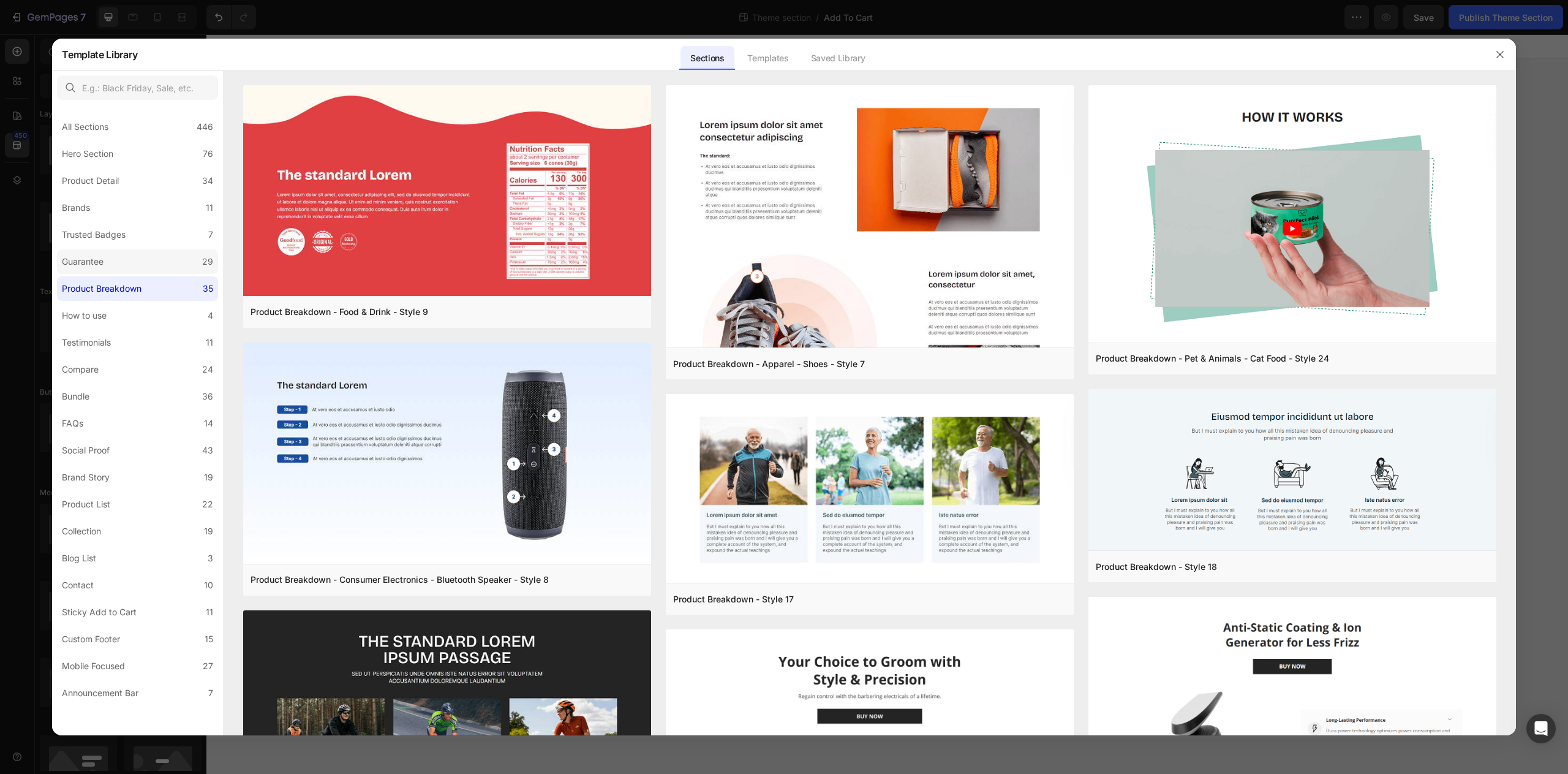
click at [130, 263] on label "Guarantee 29" at bounding box center [137, 261] width 162 height 24
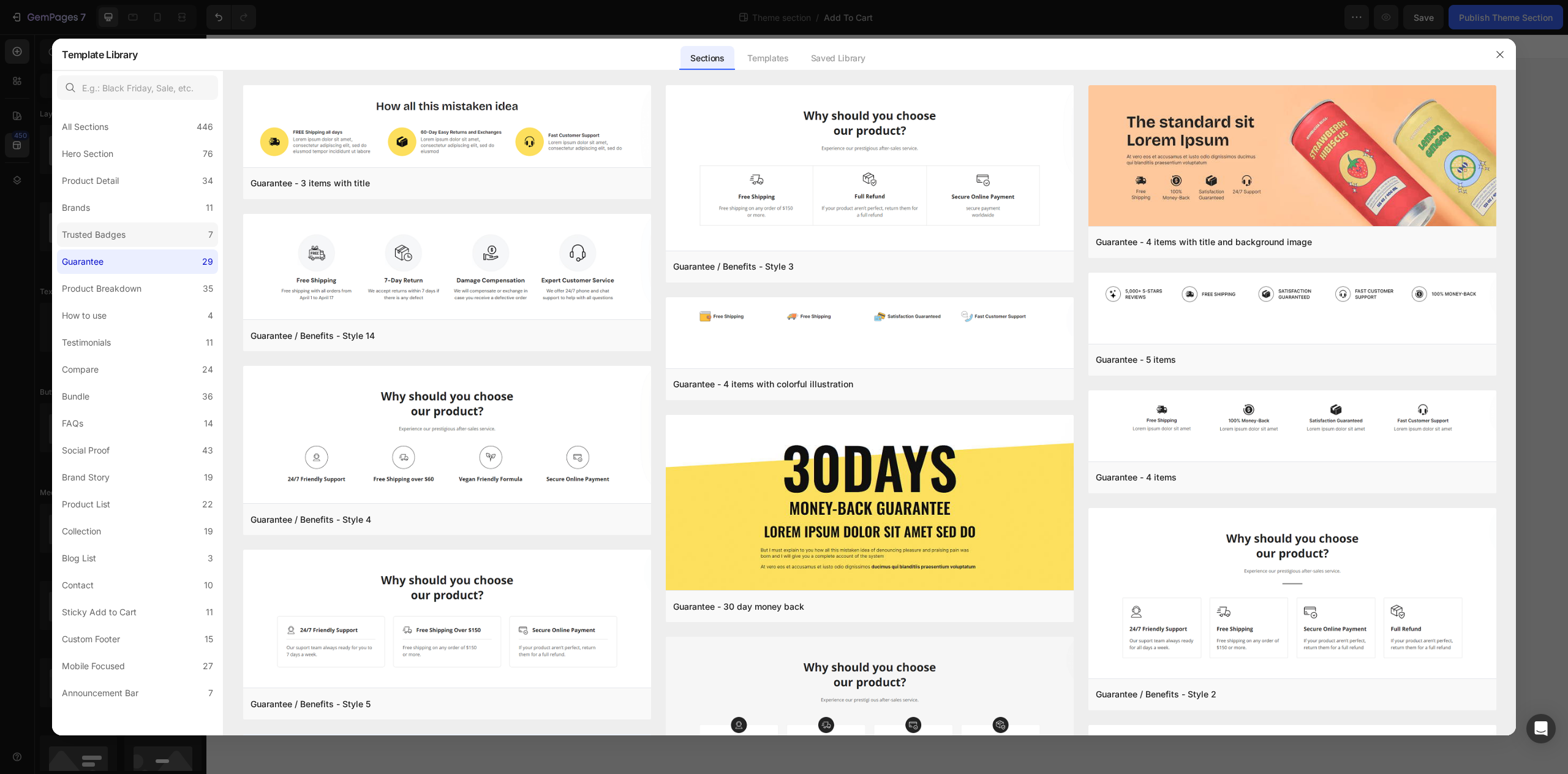
click at [157, 241] on label "Trusted Badges 7" at bounding box center [137, 234] width 162 height 24
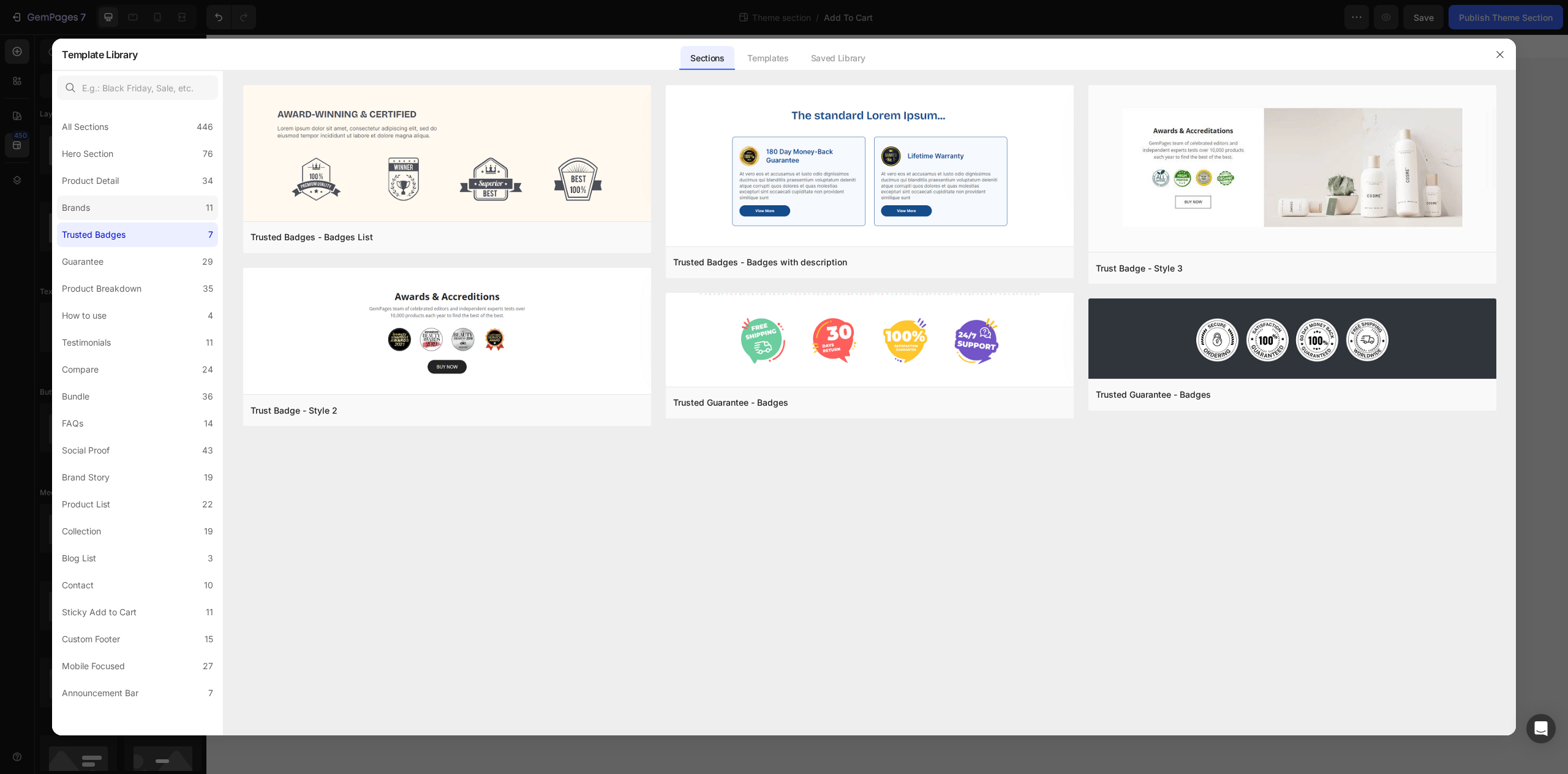
click at [150, 218] on label "Brands 11" at bounding box center [137, 207] width 162 height 24
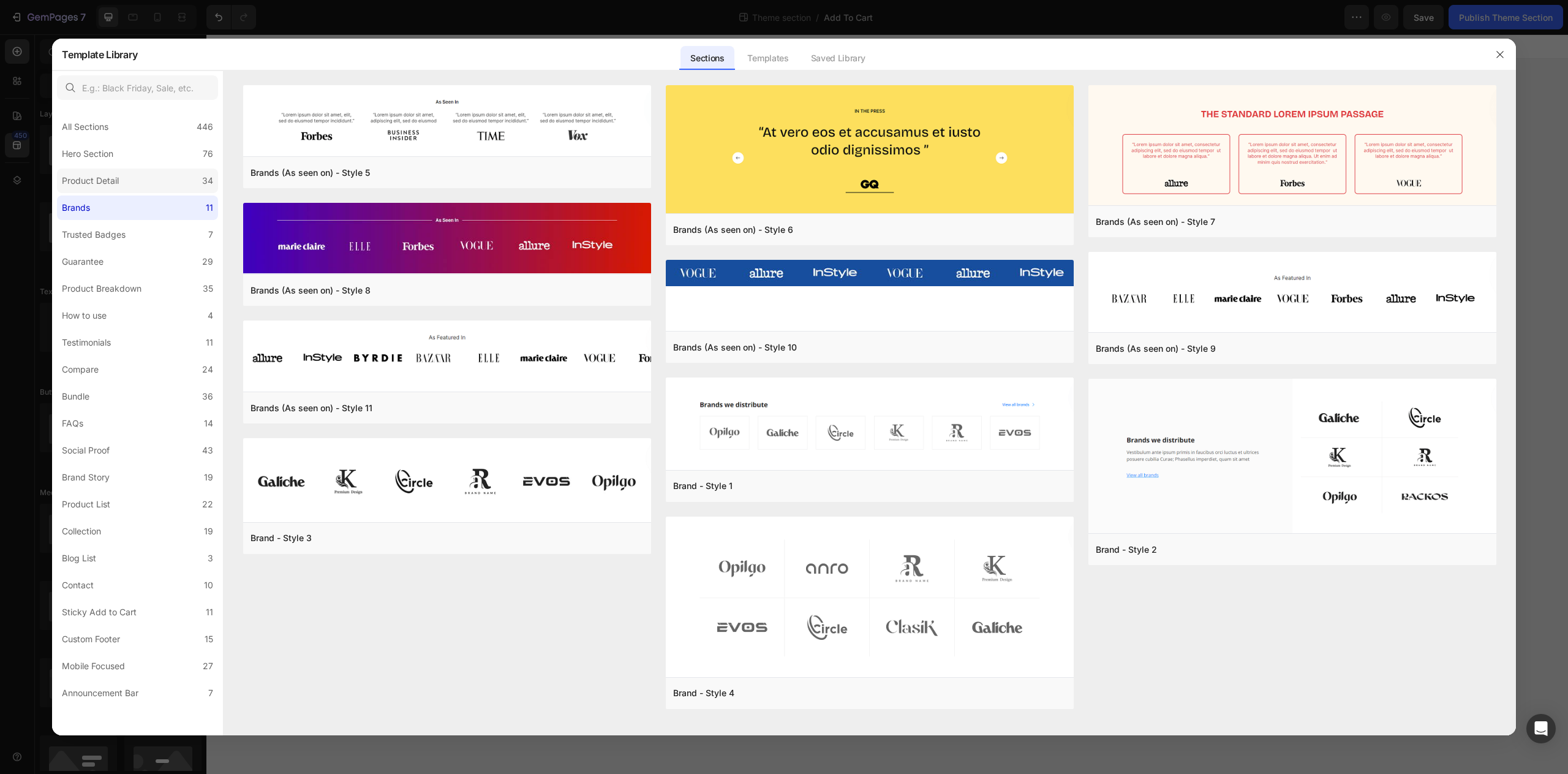
click at [154, 185] on label "Product Detail 34" at bounding box center [137, 180] width 162 height 24
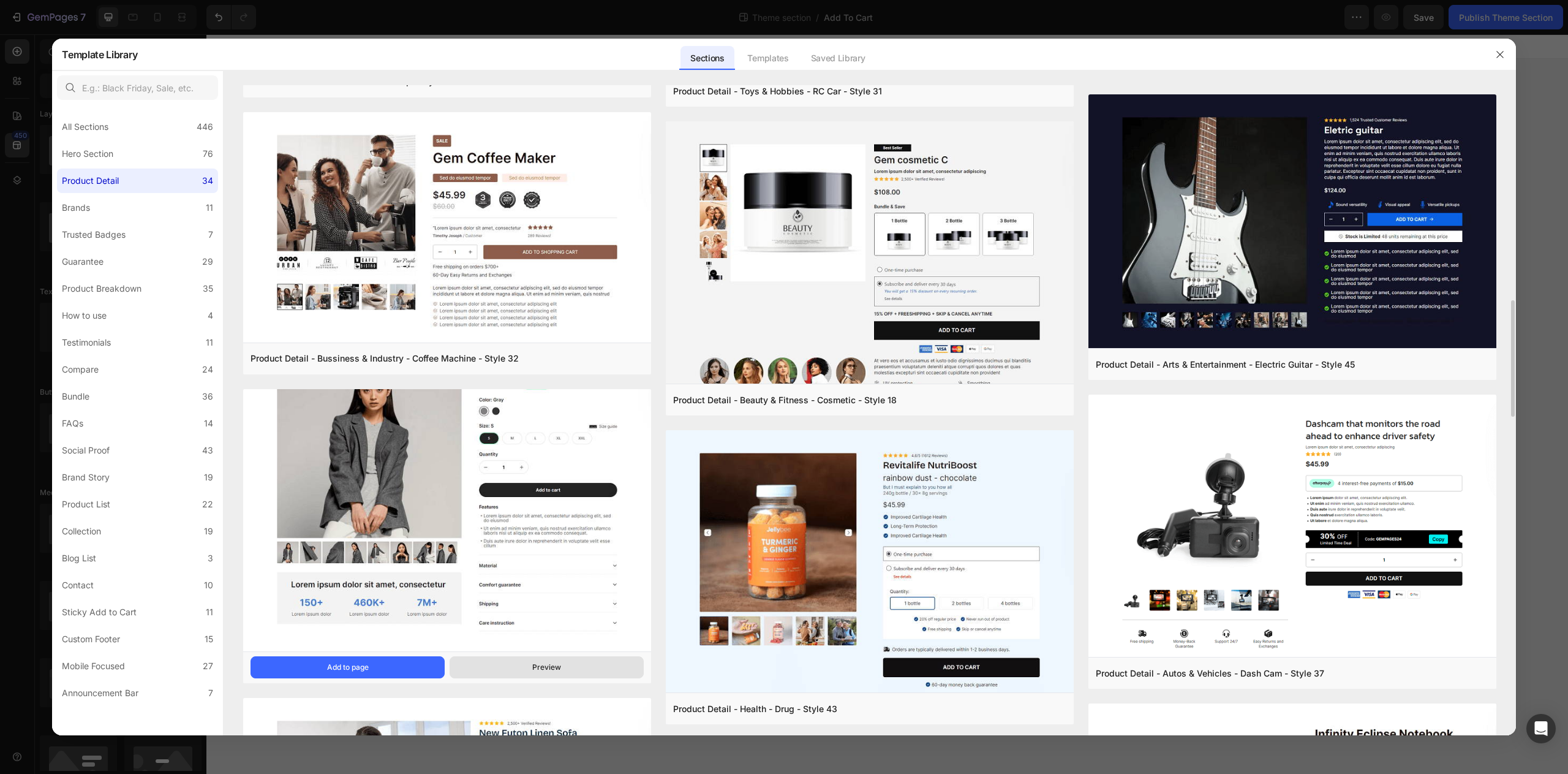
scroll to position [1344, 0]
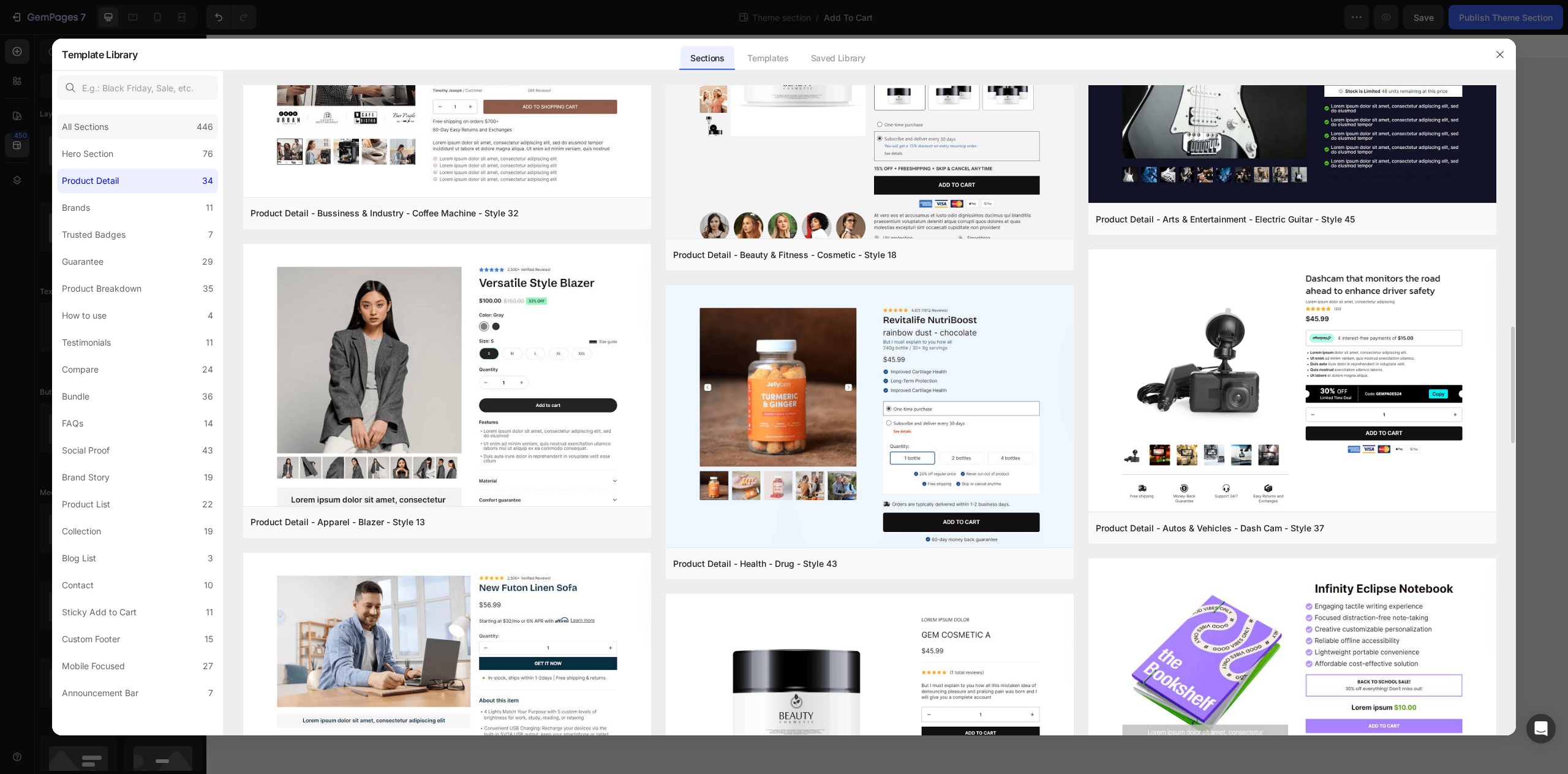
click at [96, 132] on div "All Sections" at bounding box center [85, 127] width 46 height 14
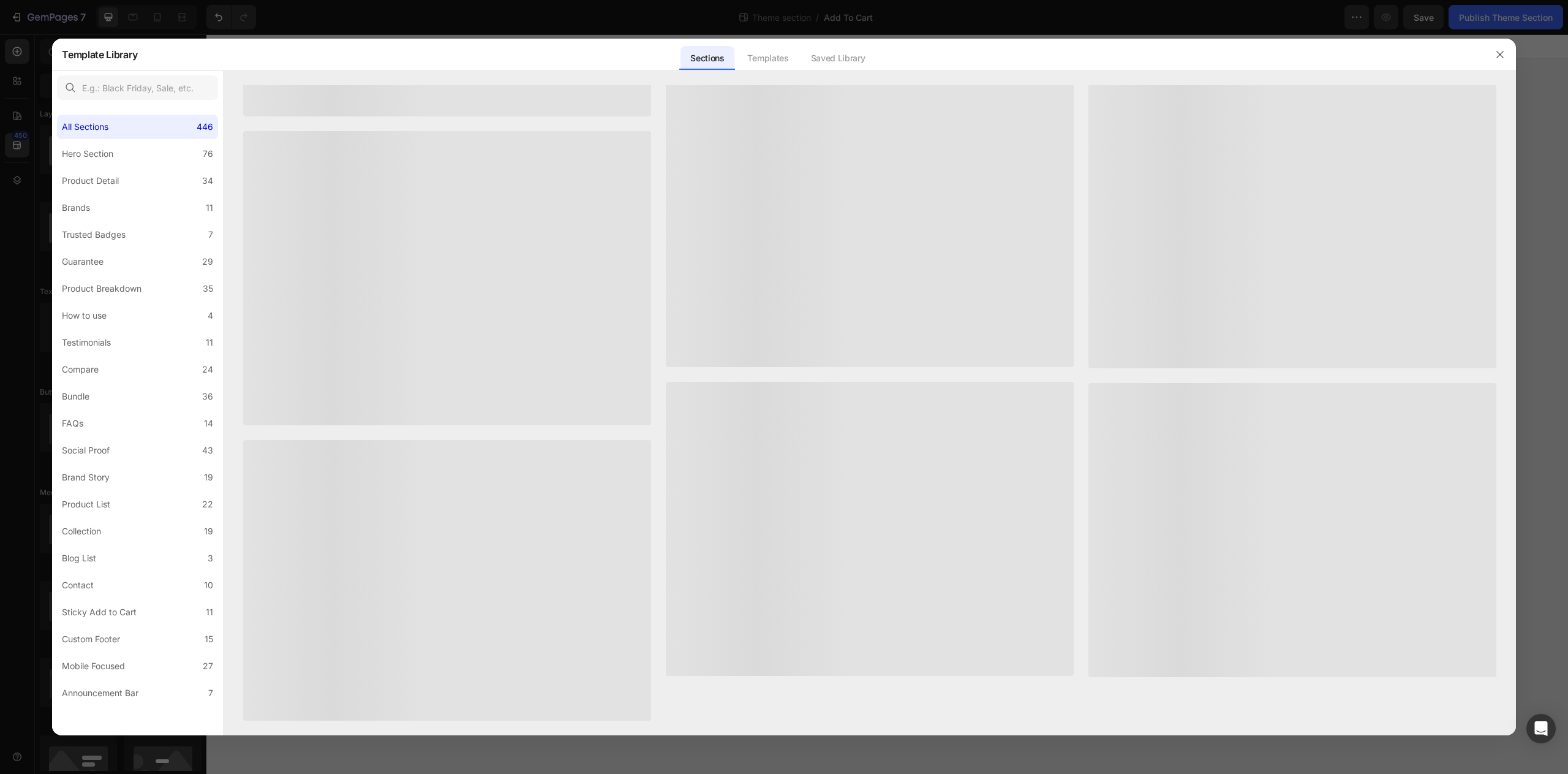
scroll to position [0, 0]
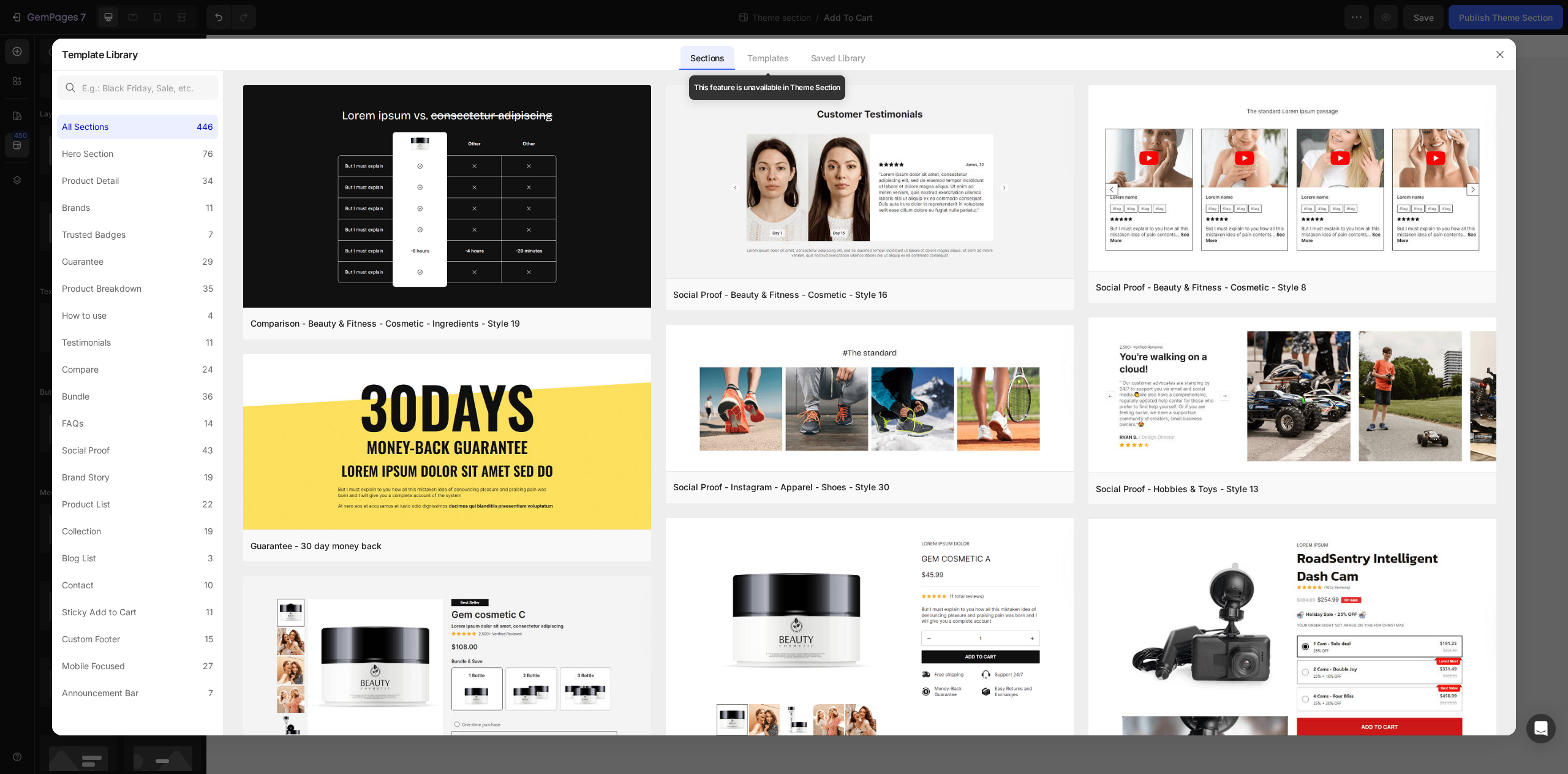
click at [777, 60] on div "Templates" at bounding box center [768, 57] width 61 height 24
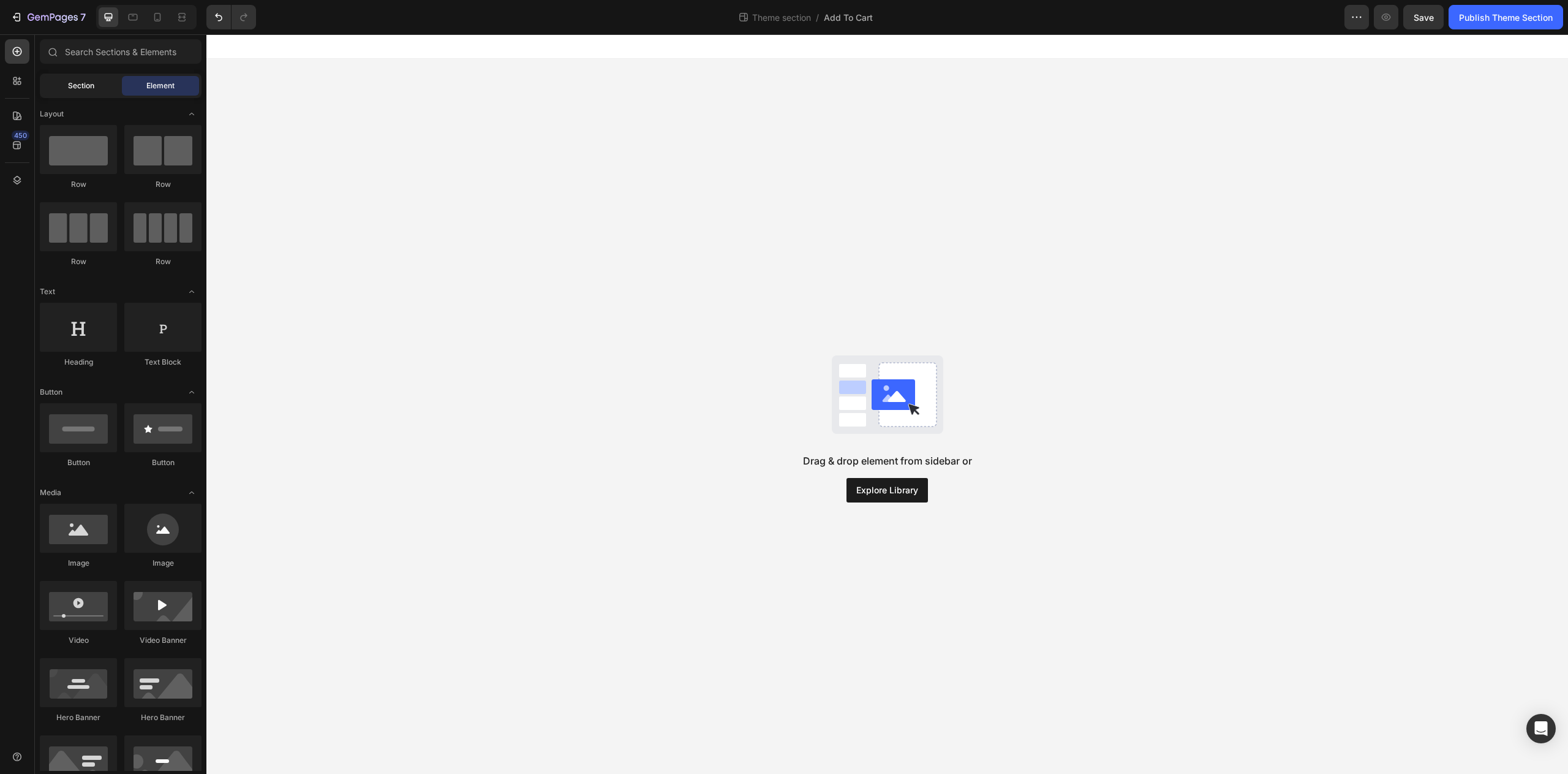
click at [89, 85] on span "Section" at bounding box center [81, 86] width 27 height 11
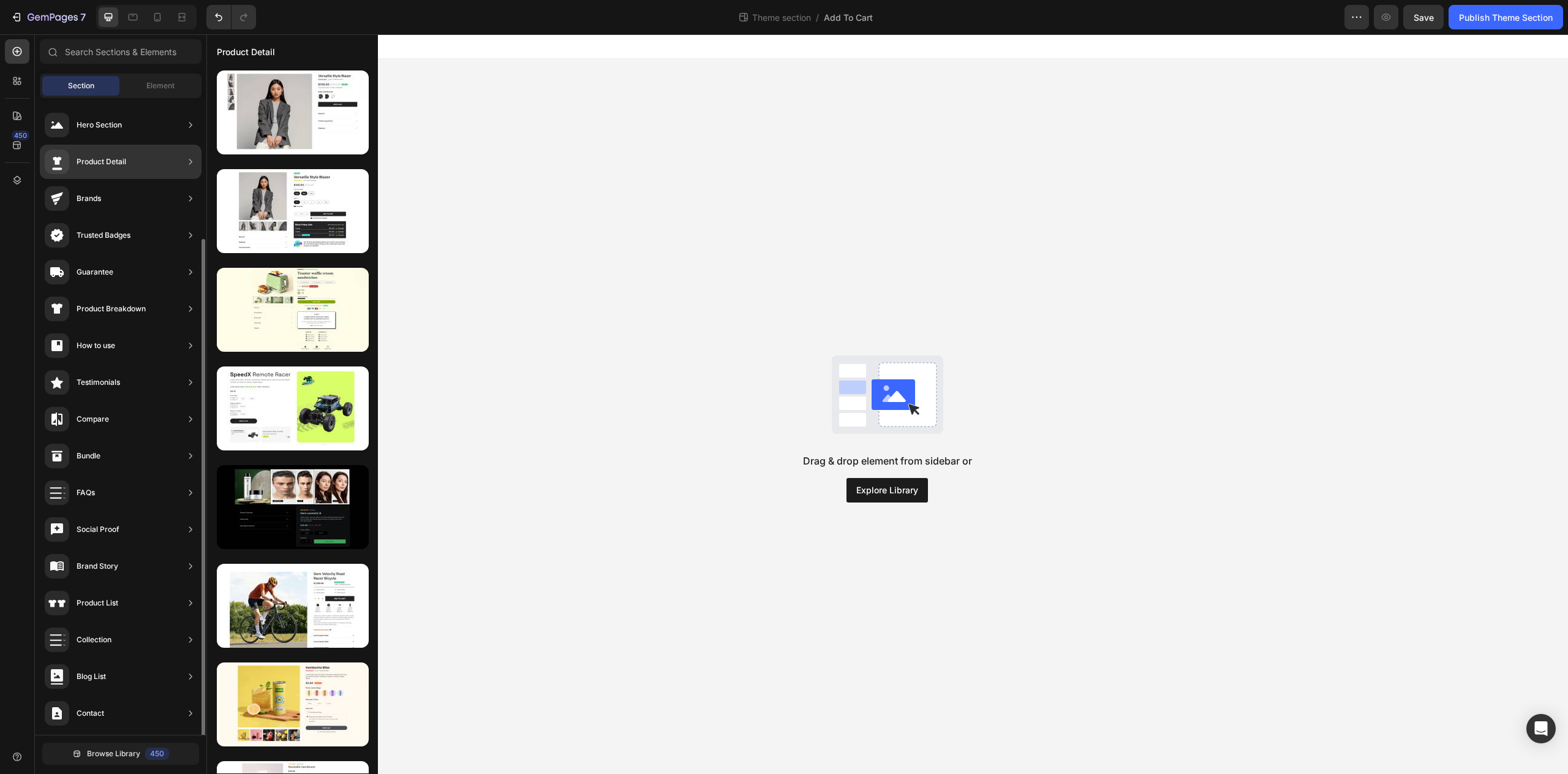
scroll to position [74, 0]
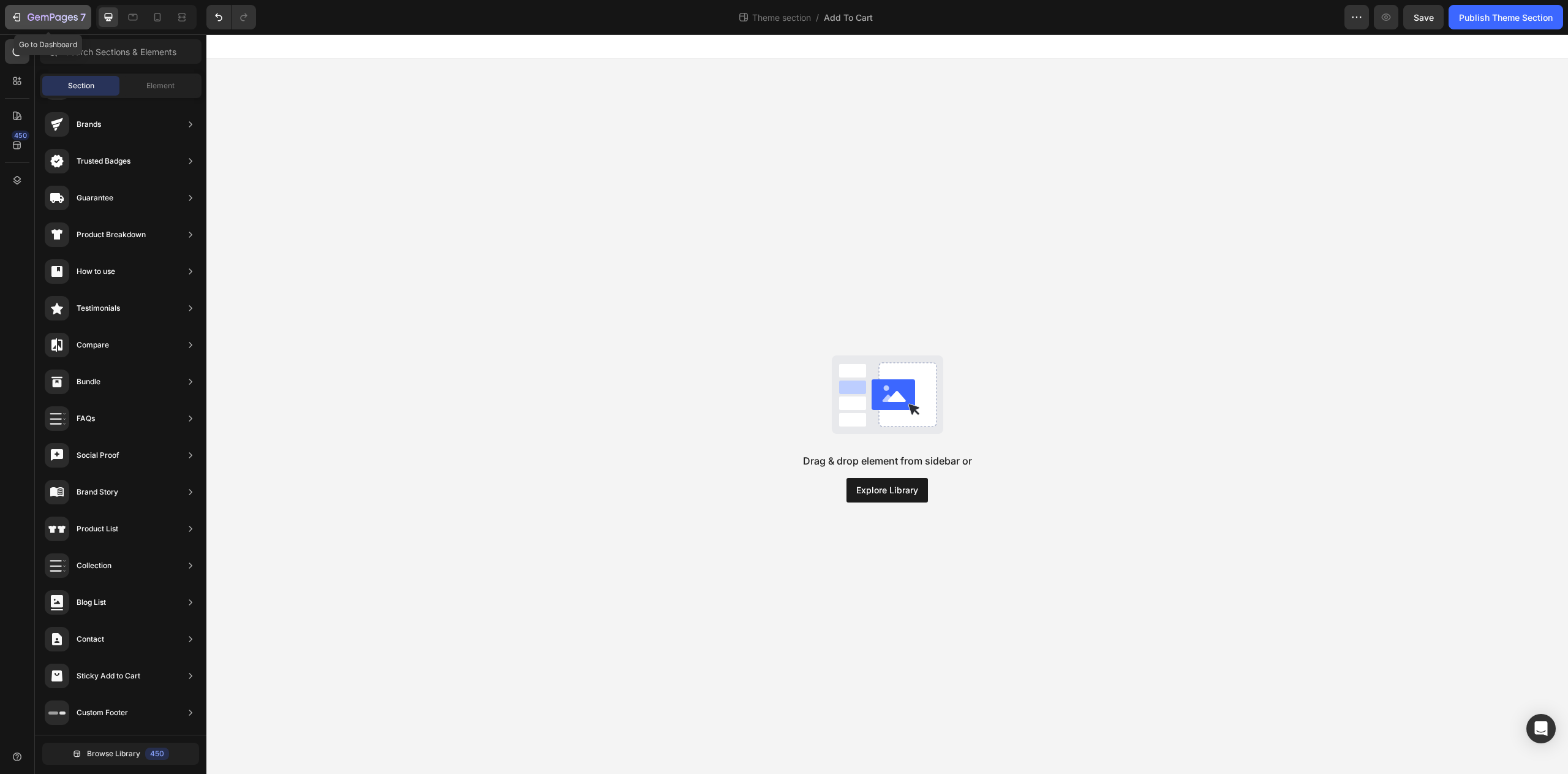
click at [29, 16] on icon "button" at bounding box center [31, 17] width 7 height 7
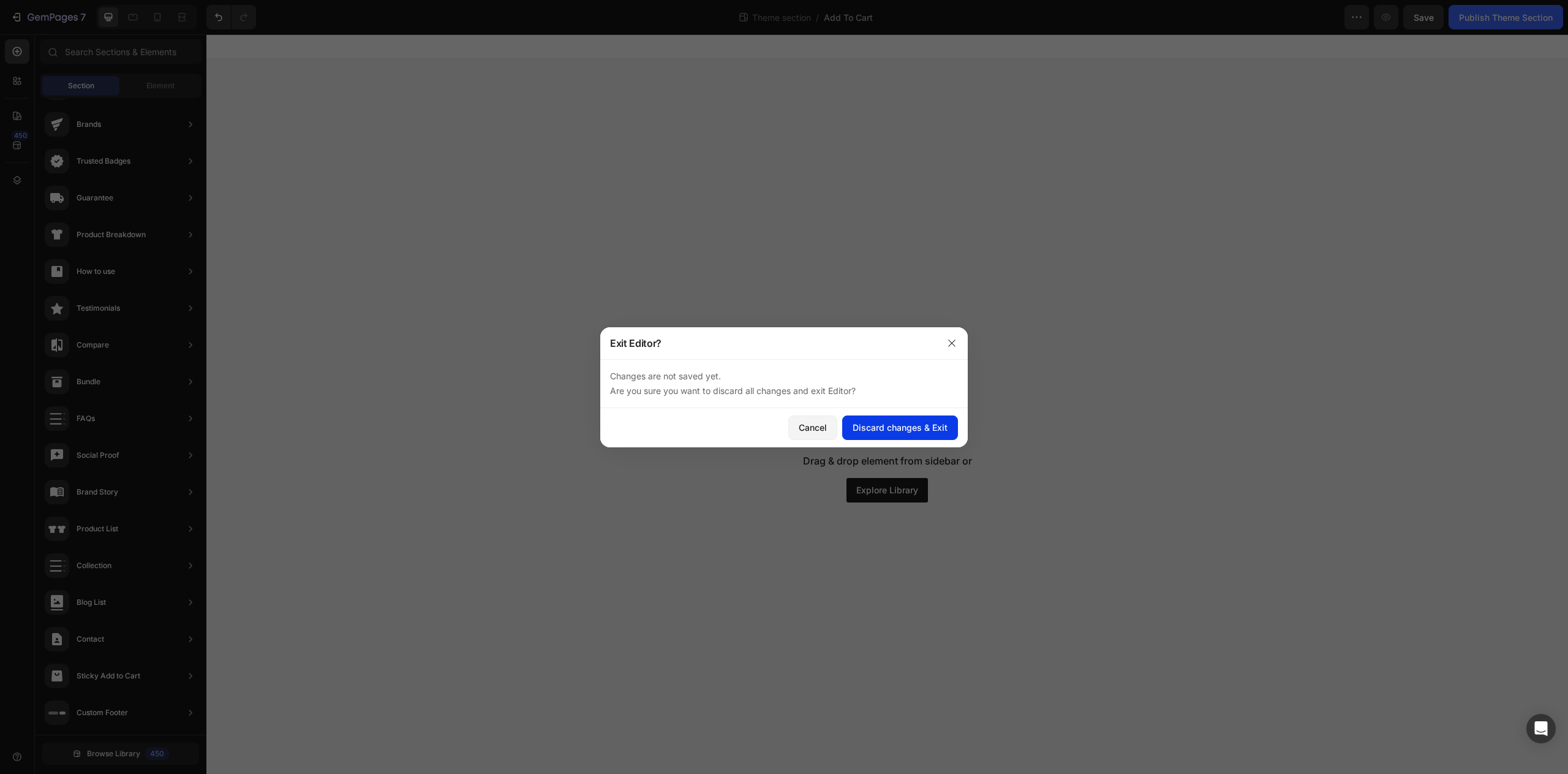
click at [883, 433] on div "Discard changes & Exit" at bounding box center [900, 428] width 95 height 12
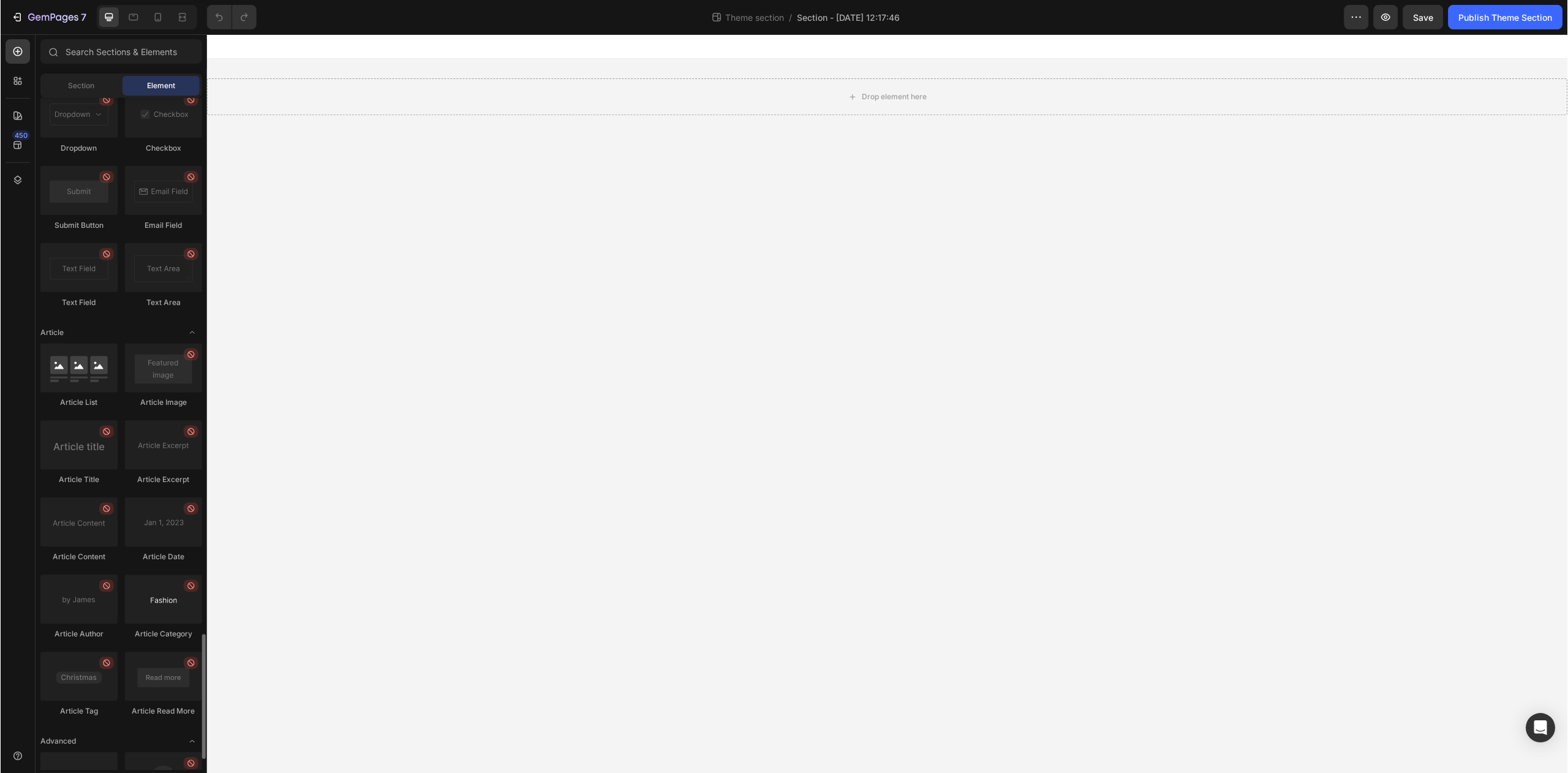
scroll to position [2947, 0]
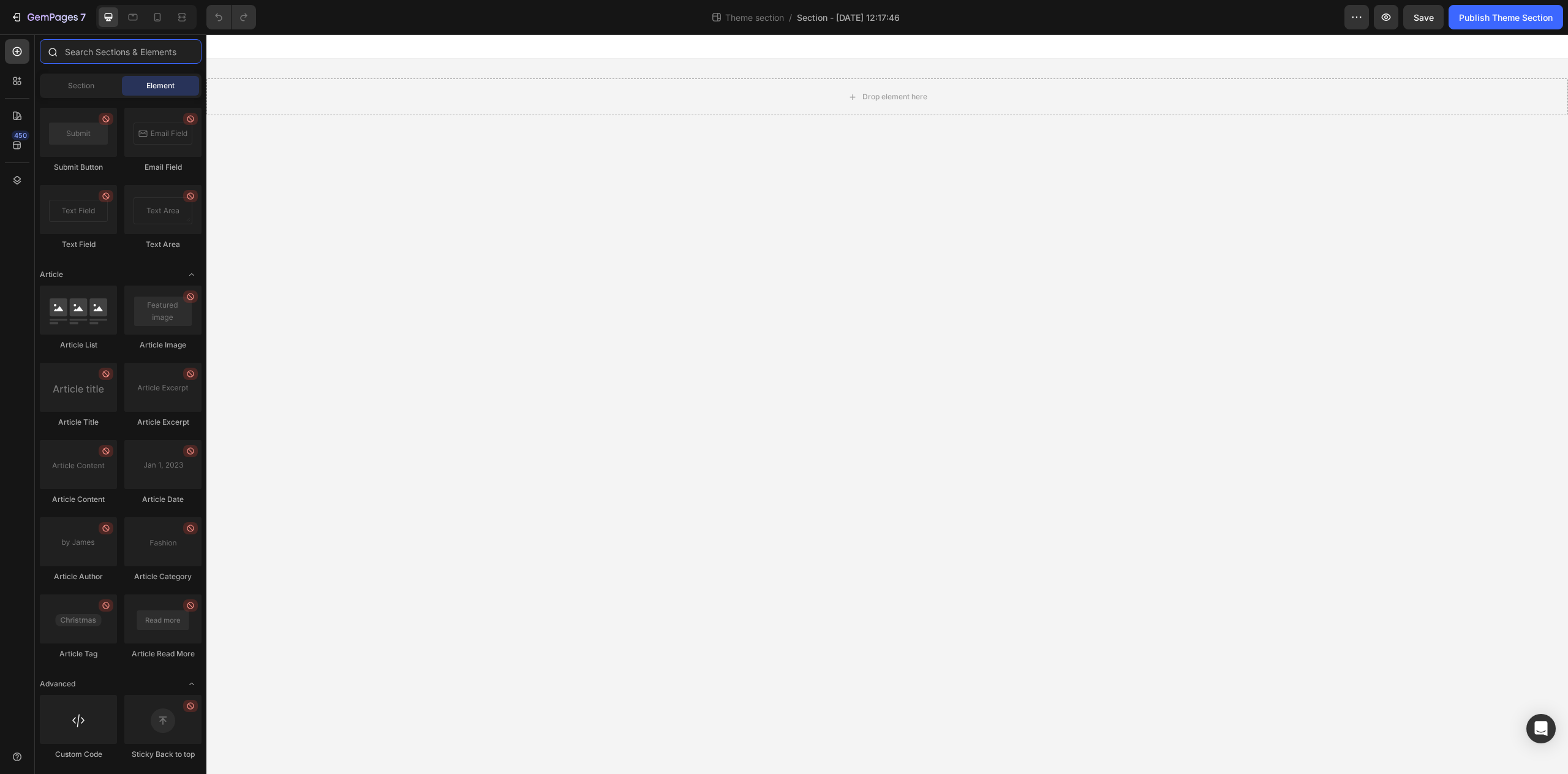
click at [137, 56] on input "text" at bounding box center [120, 51] width 162 height 24
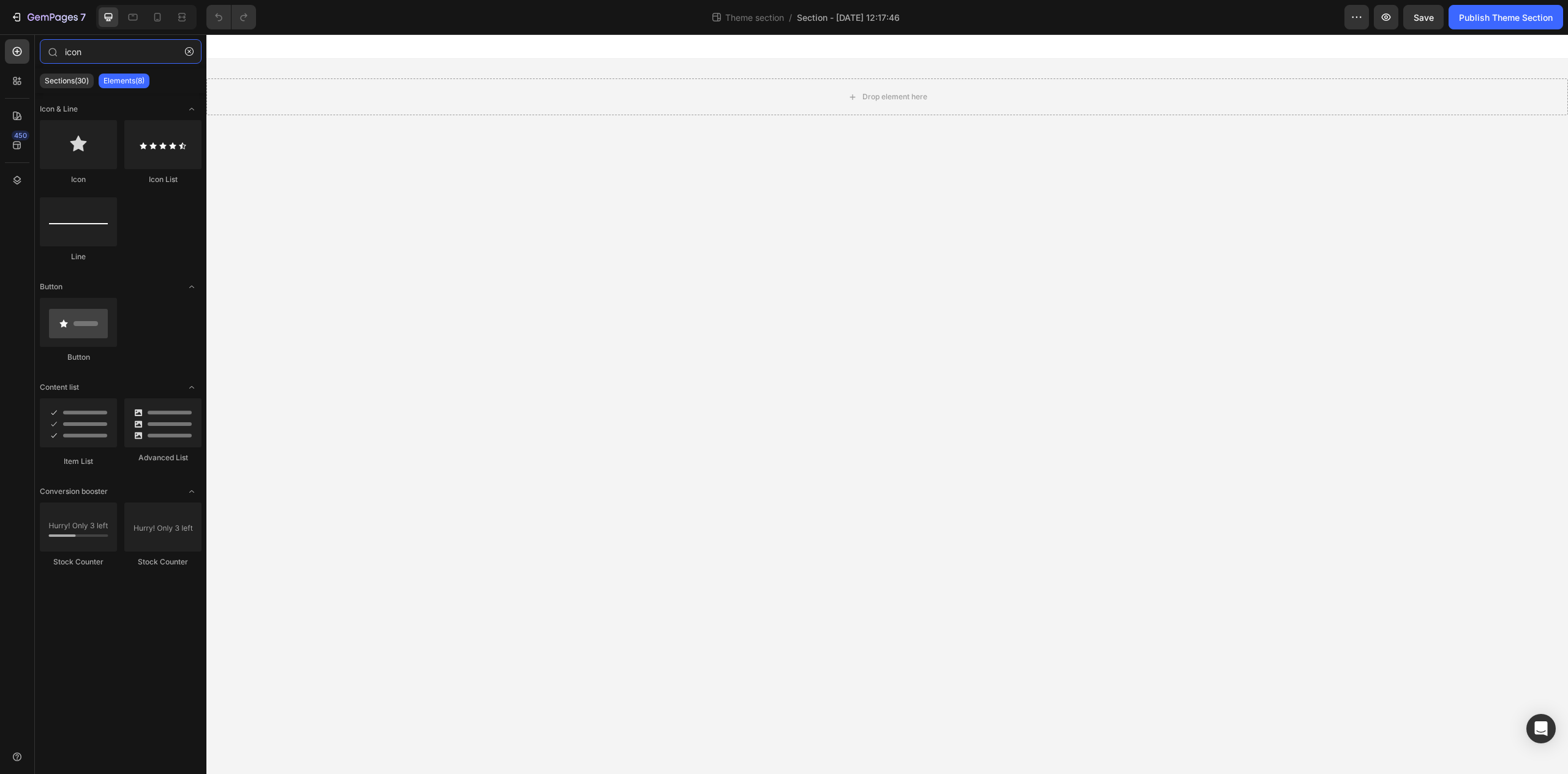
type input "icon"
click at [187, 55] on button "button" at bounding box center [189, 52] width 20 height 20
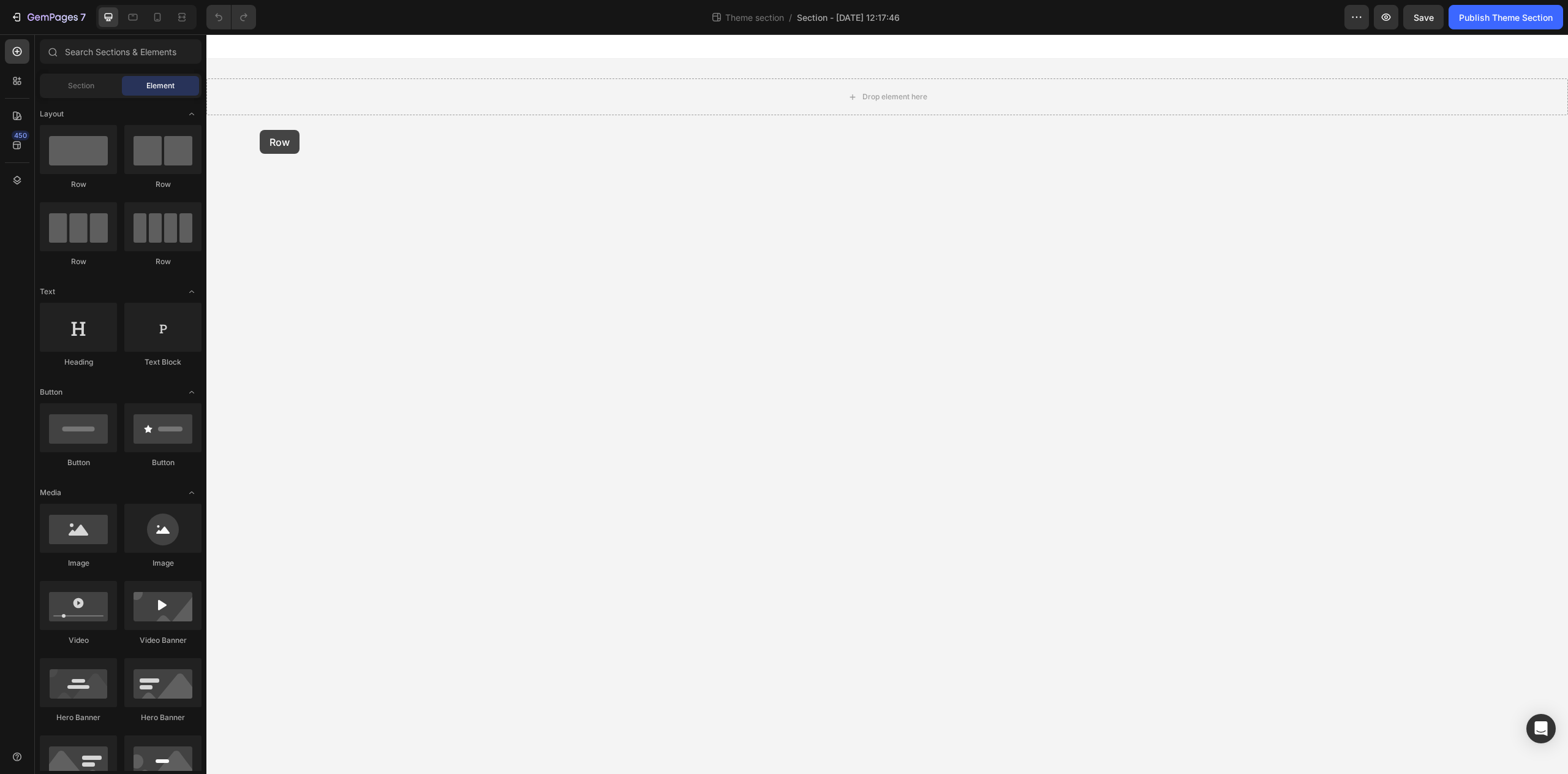
drag, startPoint x: 372, startPoint y: 190, endPoint x: 472, endPoint y: 91, distance: 140.7
drag, startPoint x: 378, startPoint y: 200, endPoint x: 860, endPoint y: 96, distance: 493.1
click at [873, 106] on div "Drop element here" at bounding box center [887, 96] width 99 height 20
drag, startPoint x: 389, startPoint y: 190, endPoint x: 919, endPoint y: 101, distance: 537.4
click at [146, 158] on div at bounding box center [162, 149] width 77 height 49
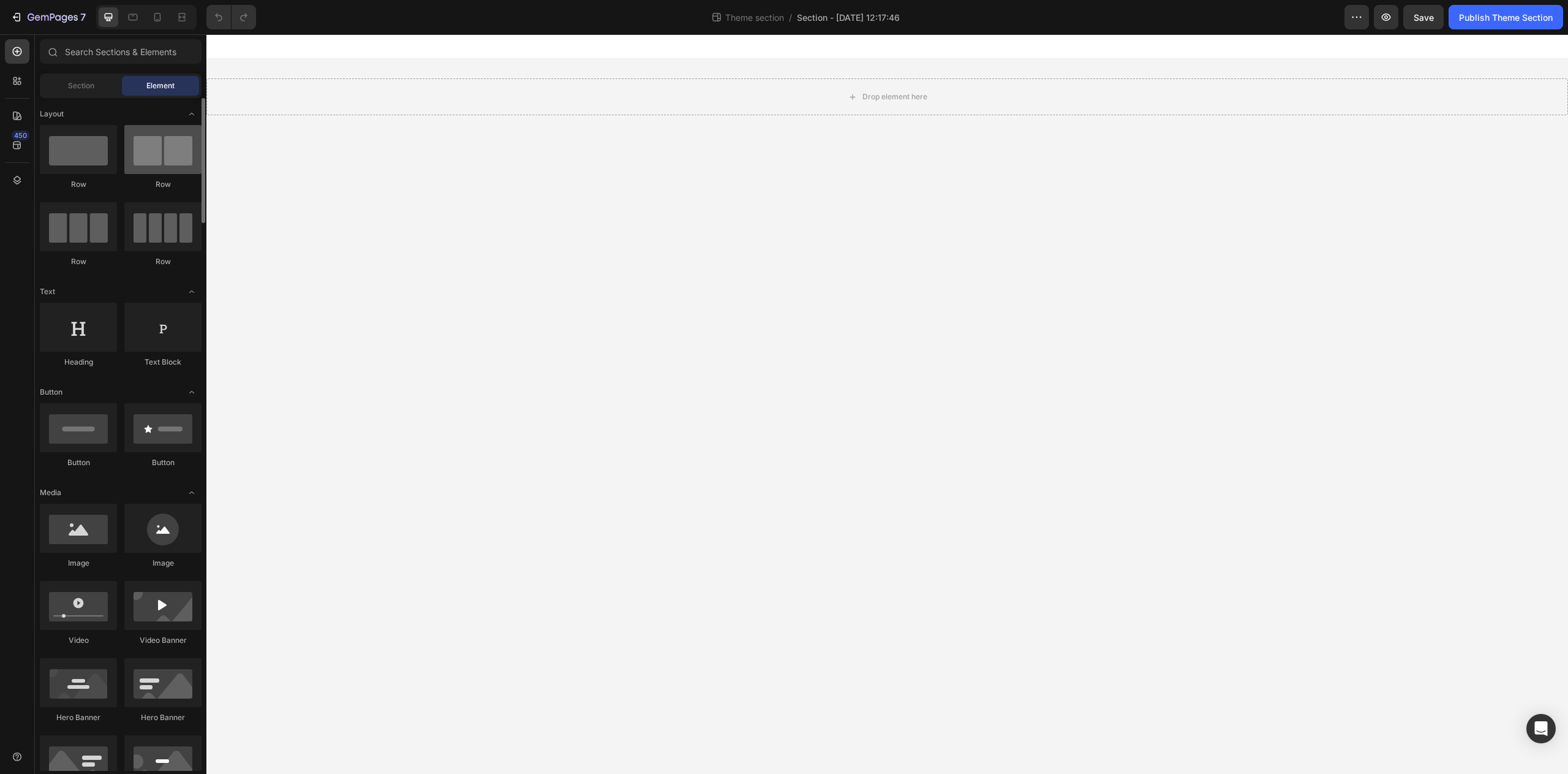
click at [147, 158] on div at bounding box center [162, 149] width 77 height 49
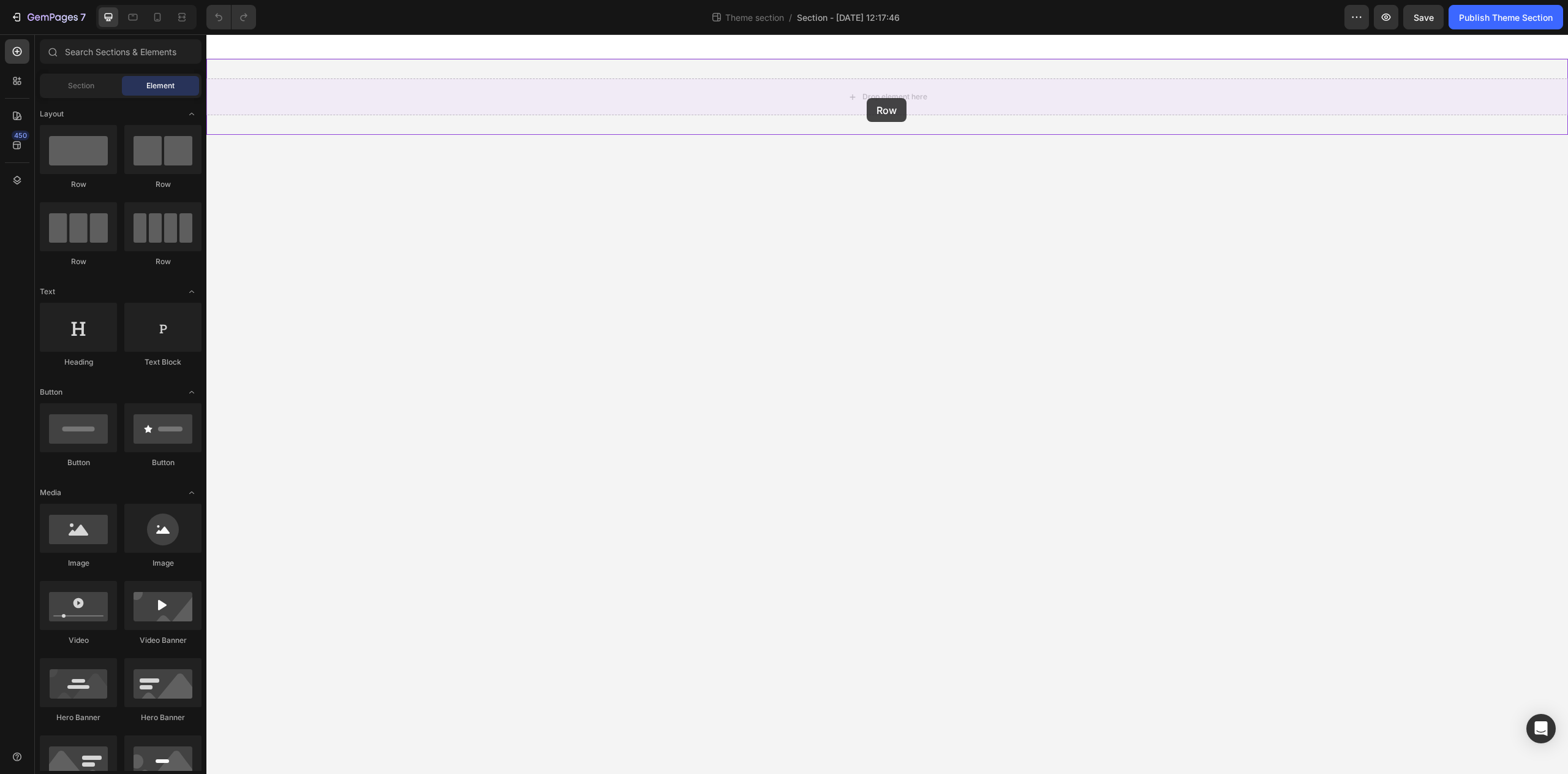
drag, startPoint x: 358, startPoint y: 193, endPoint x: 876, endPoint y: 95, distance: 527.2
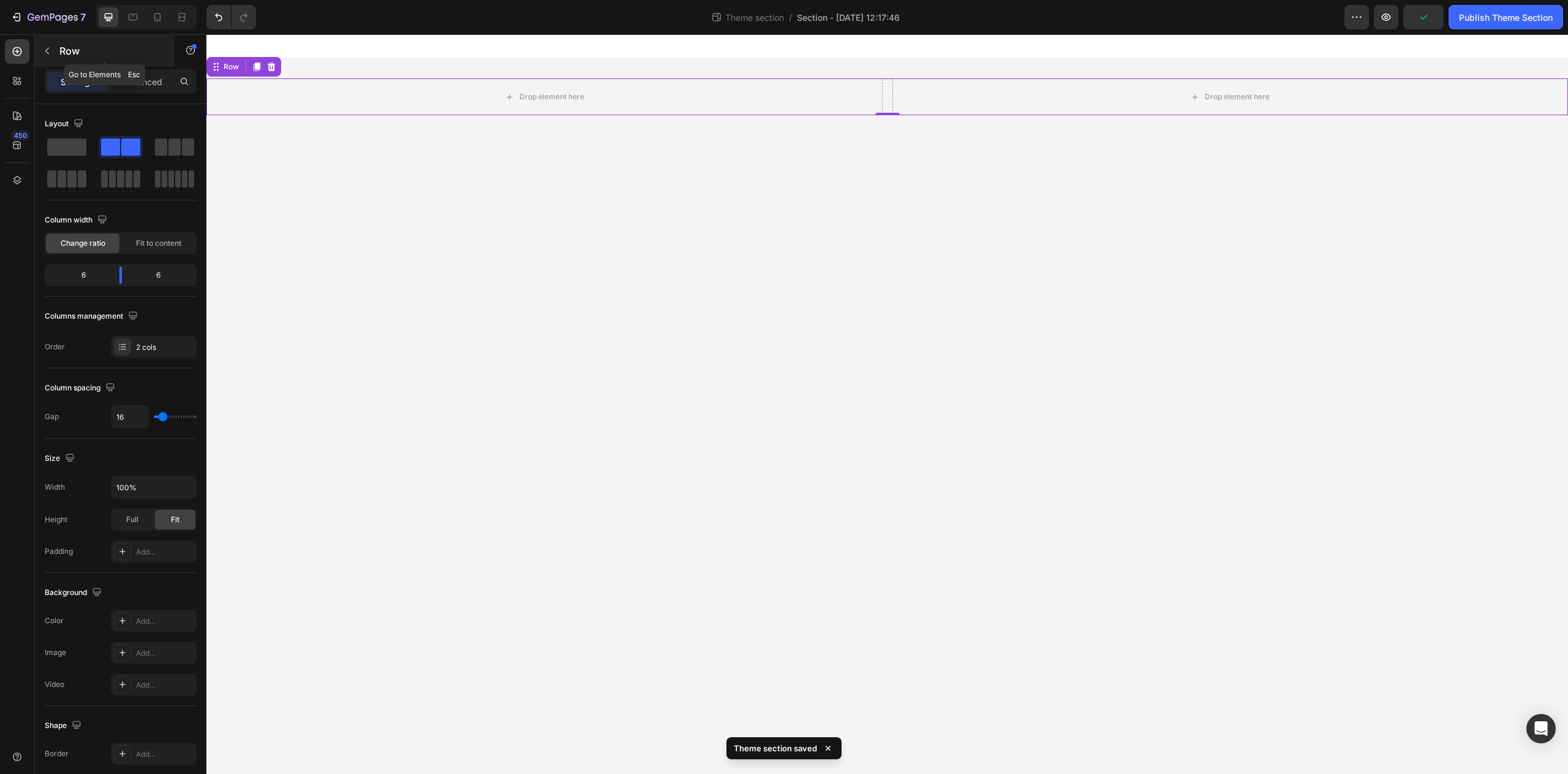
click at [49, 46] on icon "button" at bounding box center [46, 50] width 10 height 10
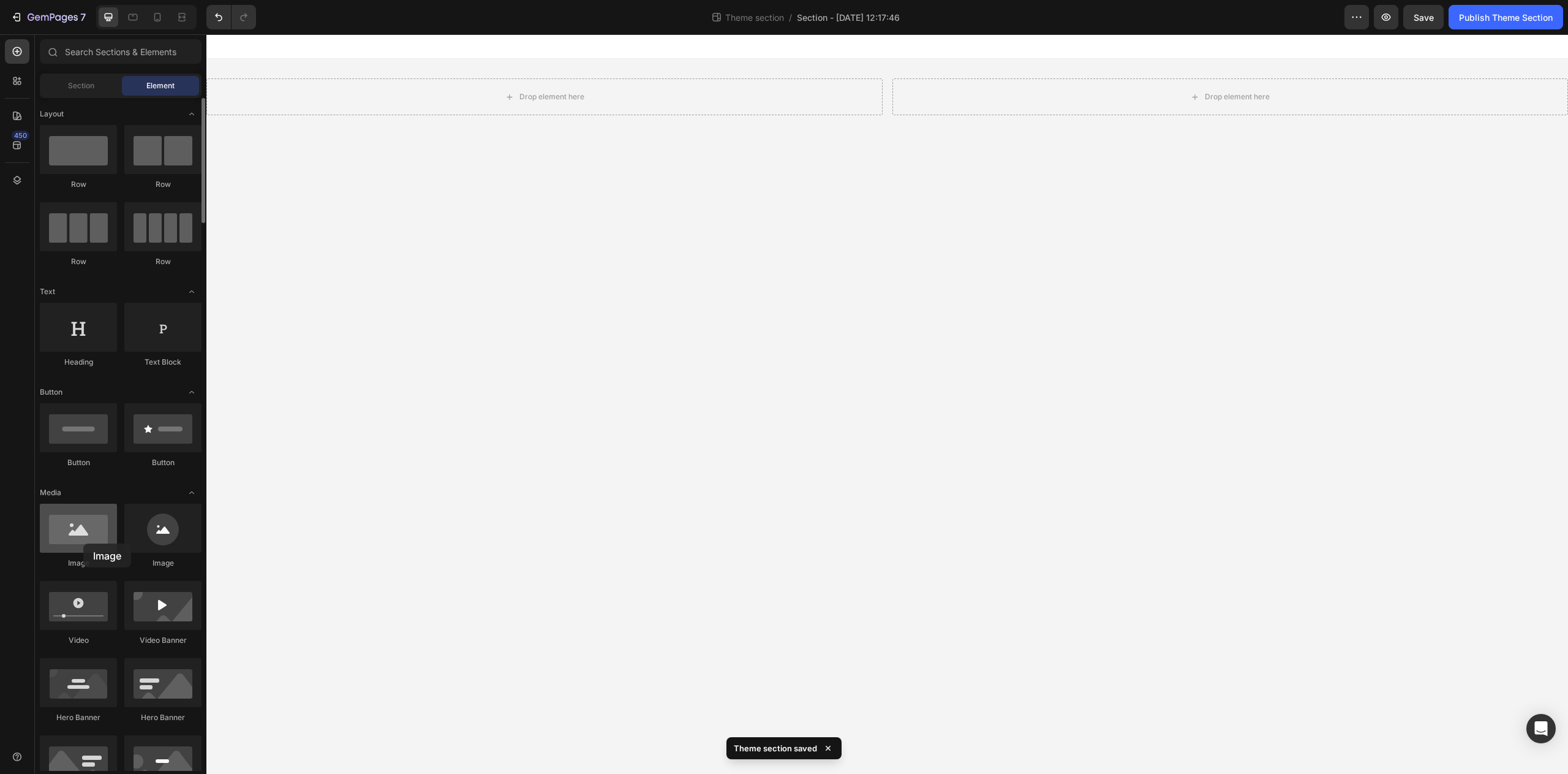
drag, startPoint x: 87, startPoint y: 537, endPoint x: 77, endPoint y: 539, distance: 10.2
click at [77, 541] on div at bounding box center [79, 528] width 77 height 49
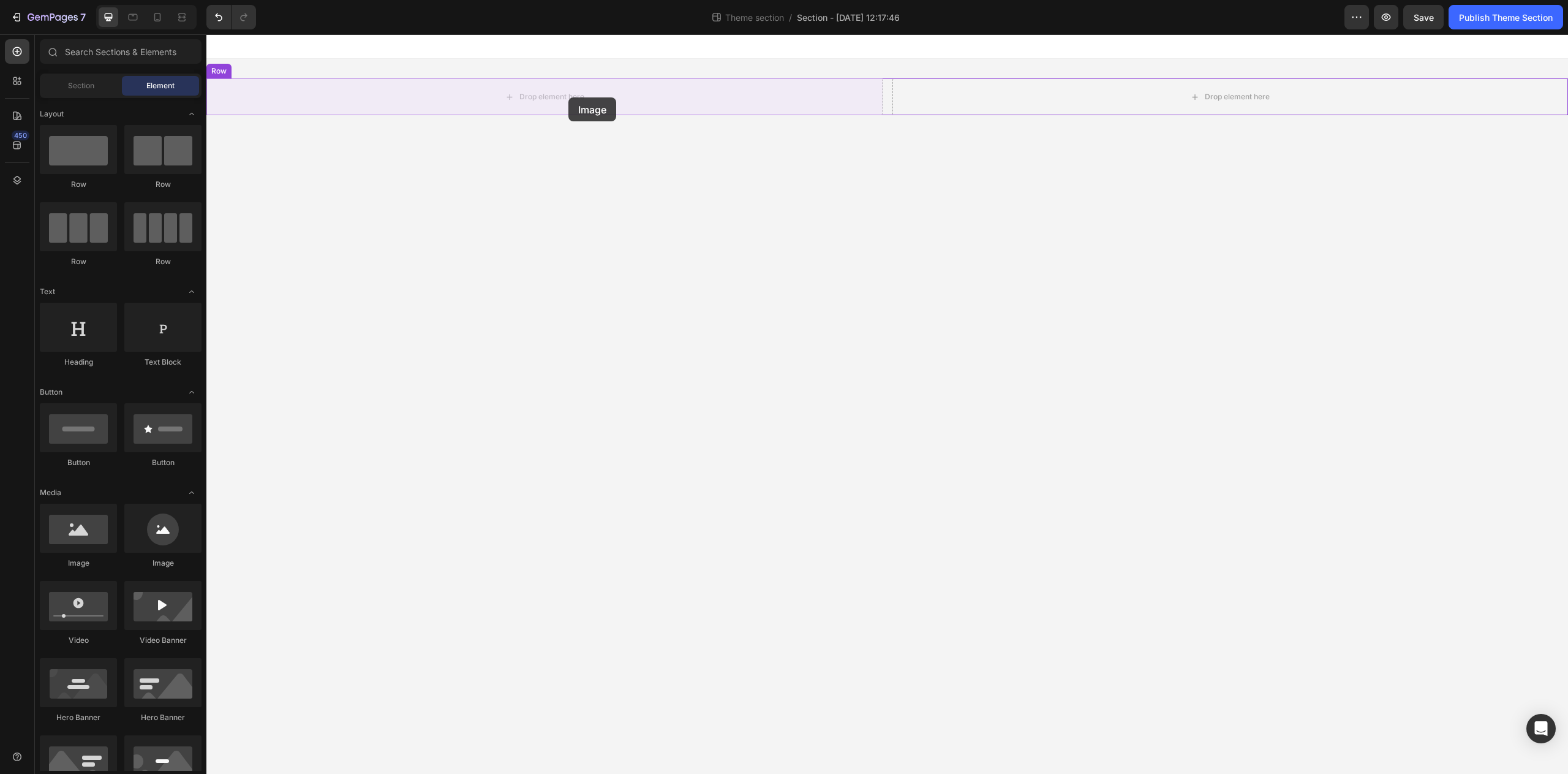
drag, startPoint x: 280, startPoint y: 575, endPoint x: 557, endPoint y: 93, distance: 555.9
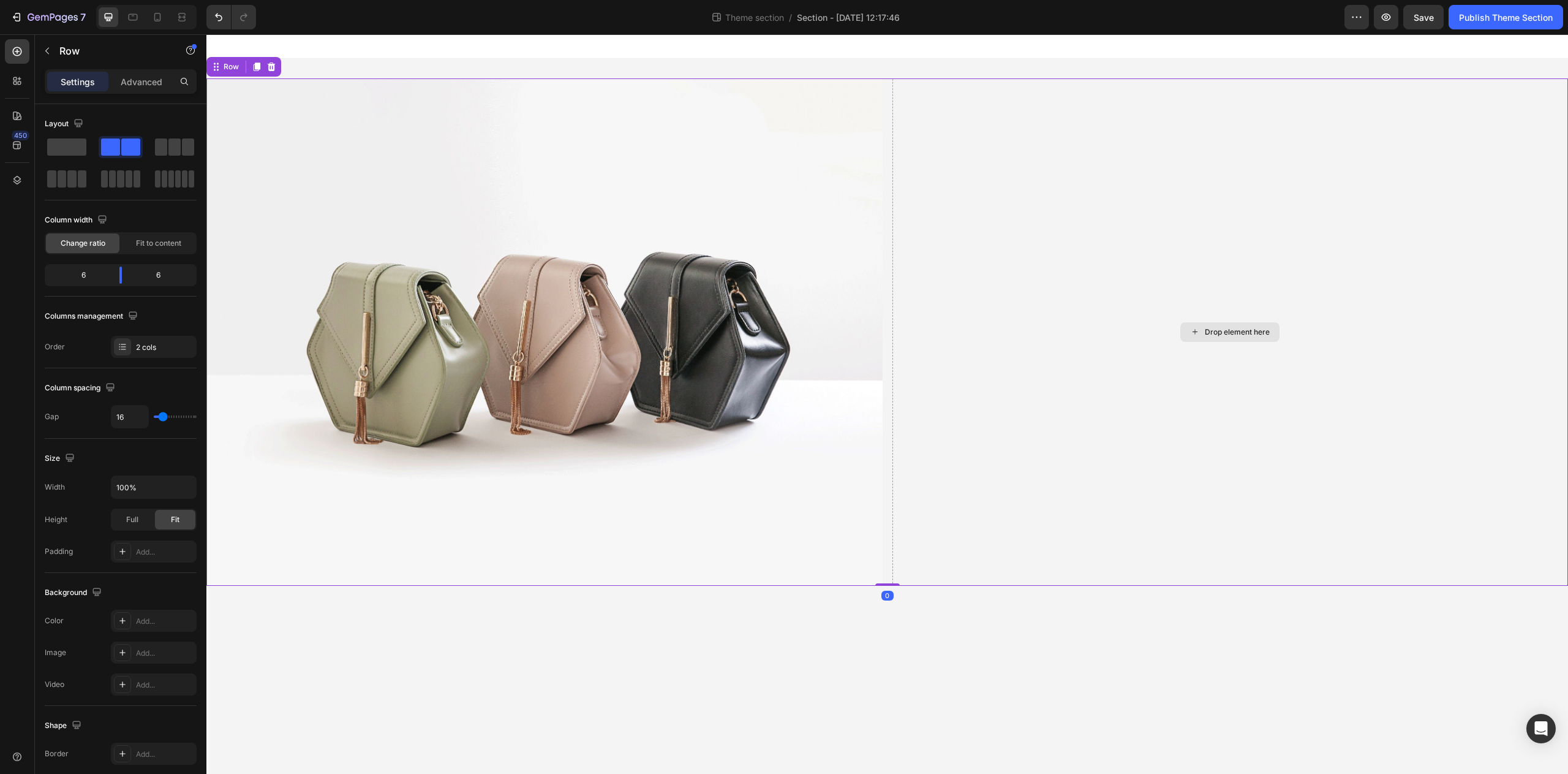
click at [1123, 300] on div "Drop element here" at bounding box center [1231, 332] width 676 height 507
click at [81, 55] on p "Row" at bounding box center [112, 51] width 104 height 14
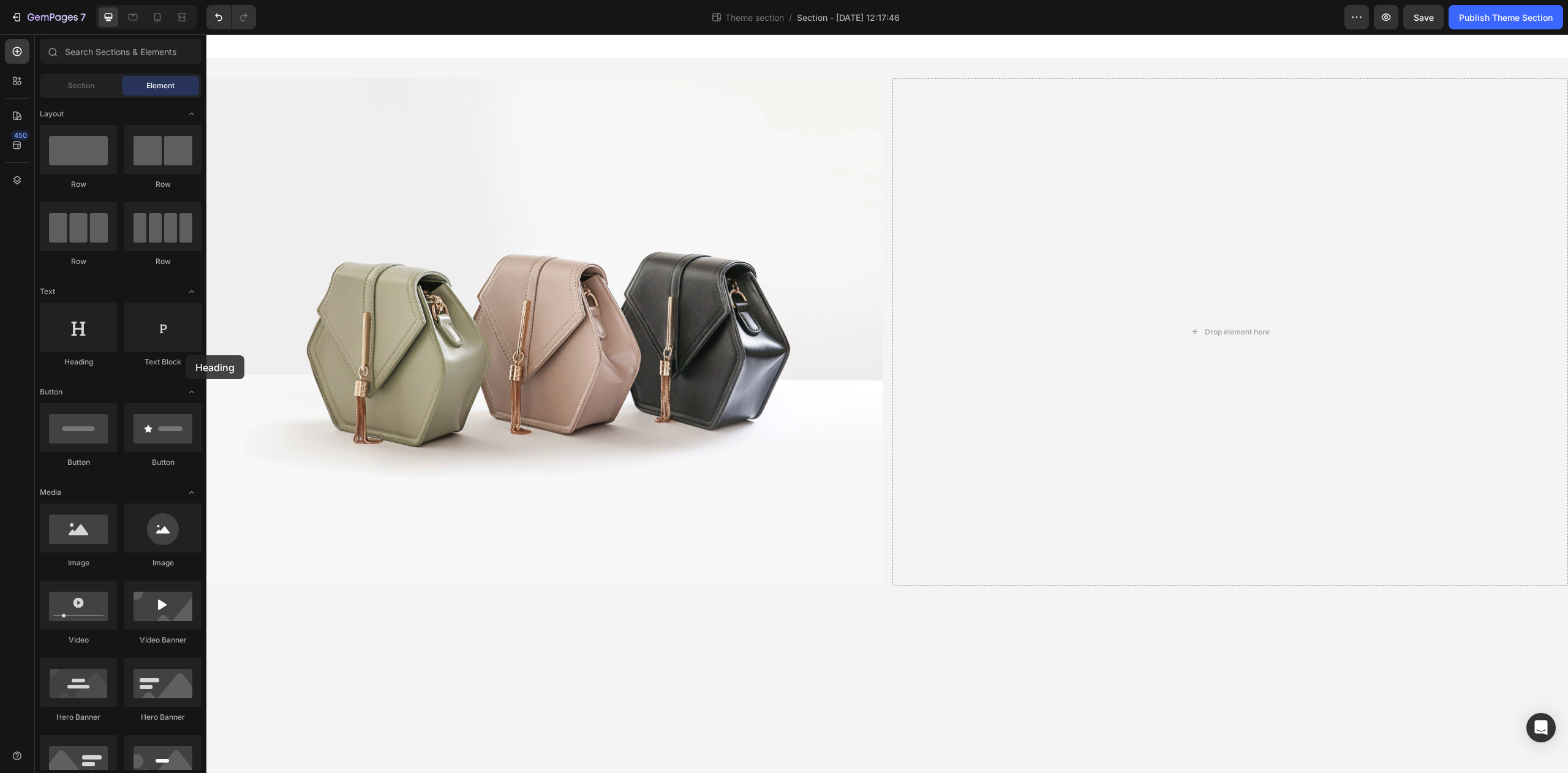
drag, startPoint x: 319, startPoint y: 397, endPoint x: 214, endPoint y: 354, distance: 113.5
drag, startPoint x: 58, startPoint y: 351, endPoint x: 34, endPoint y: 343, distance: 25.3
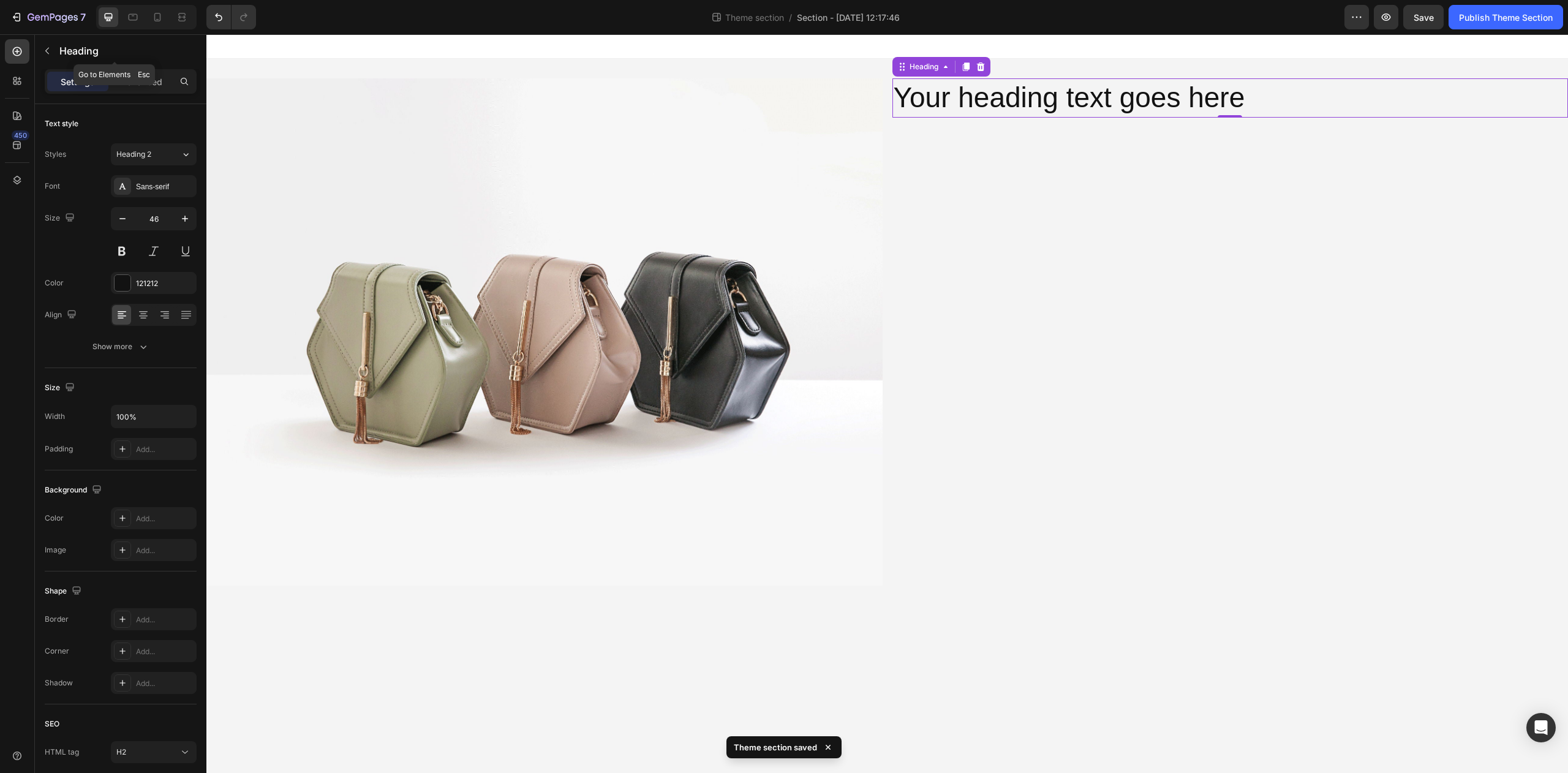
click at [52, 55] on button "button" at bounding box center [47, 51] width 20 height 20
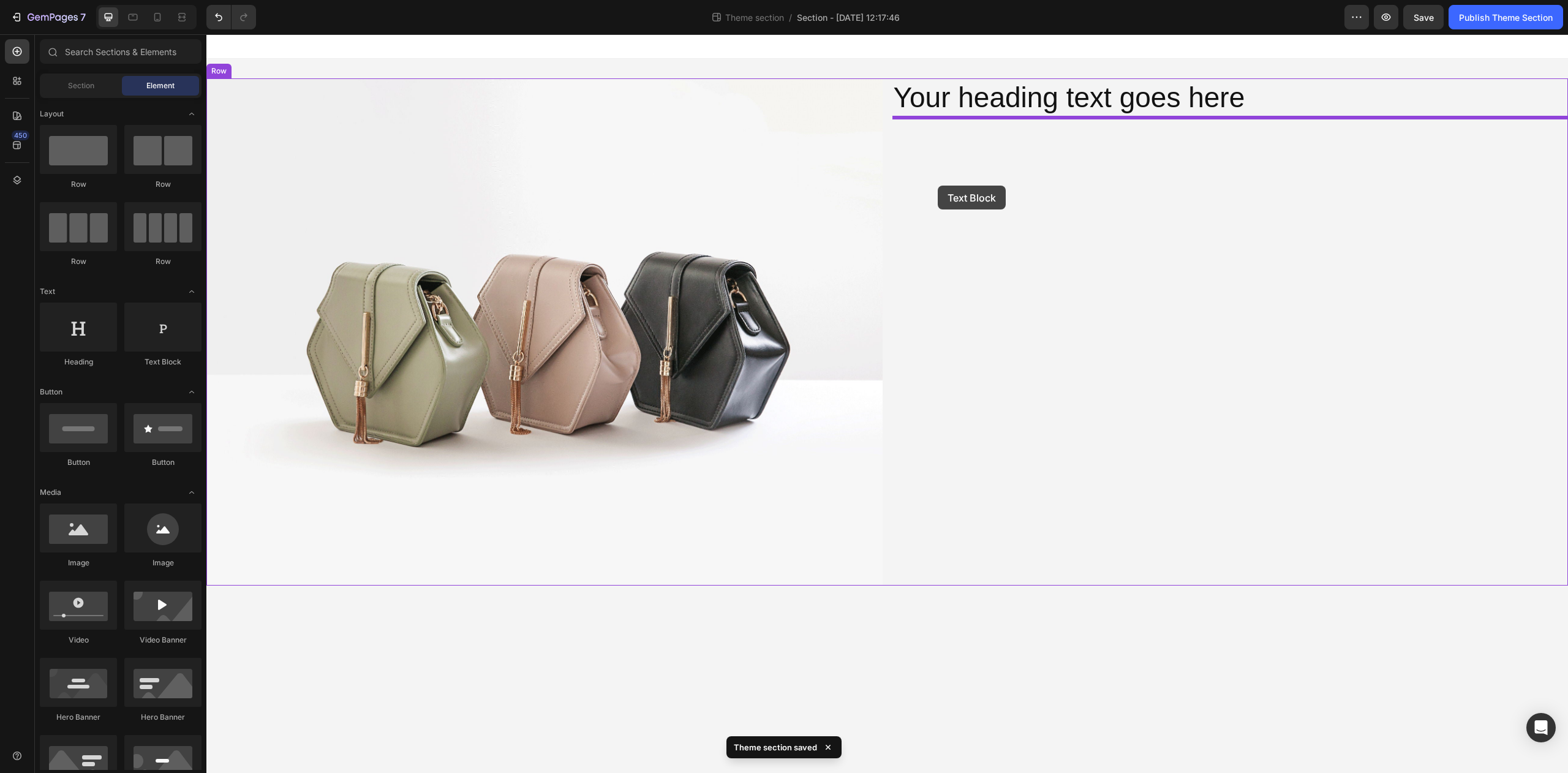
drag, startPoint x: 208, startPoint y: 332, endPoint x: 975, endPoint y: 159, distance: 786.3
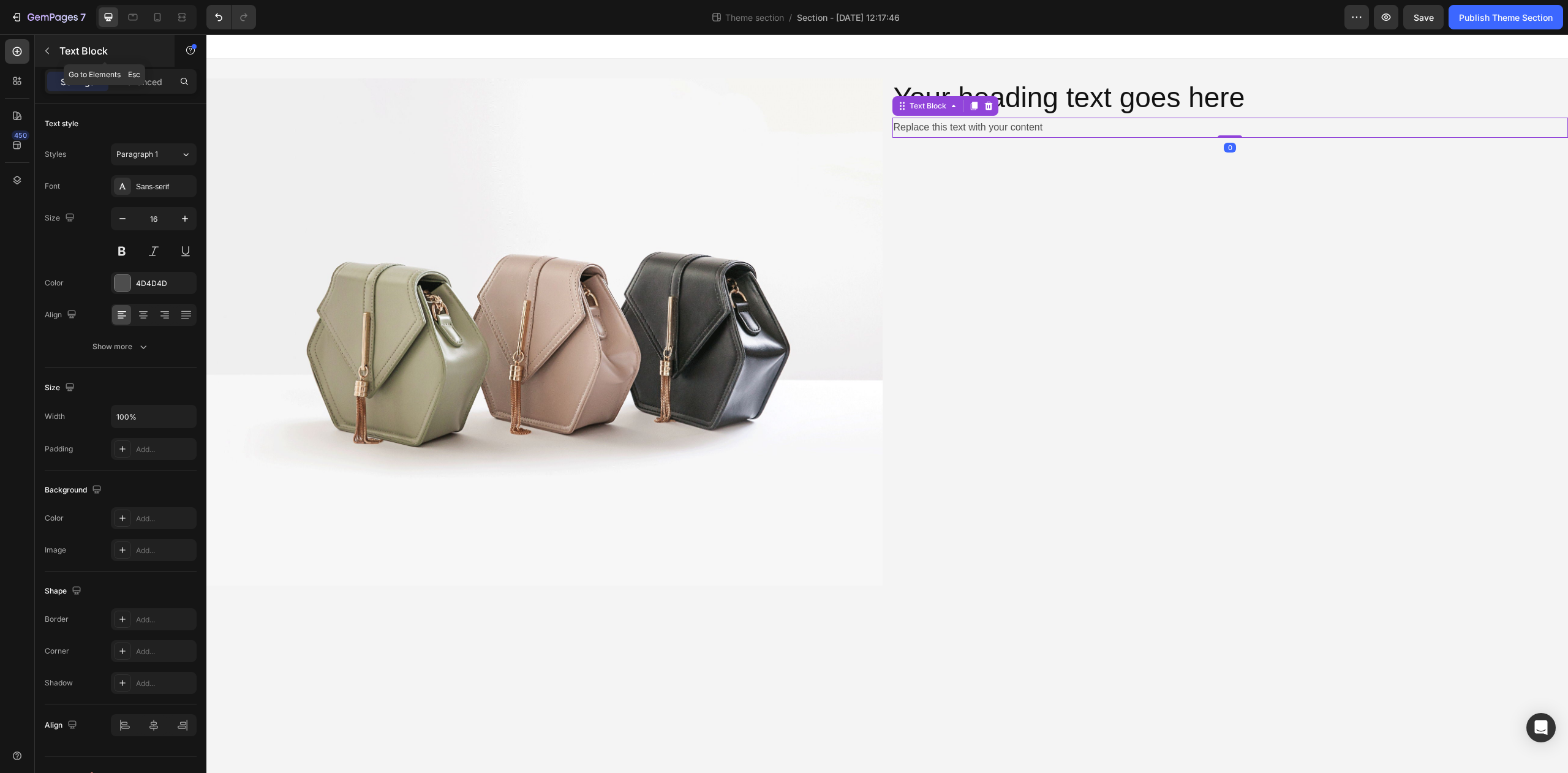
drag, startPoint x: 50, startPoint y: 52, endPoint x: 82, endPoint y: 58, distance: 32.6
click at [51, 52] on icon "button" at bounding box center [46, 50] width 10 height 10
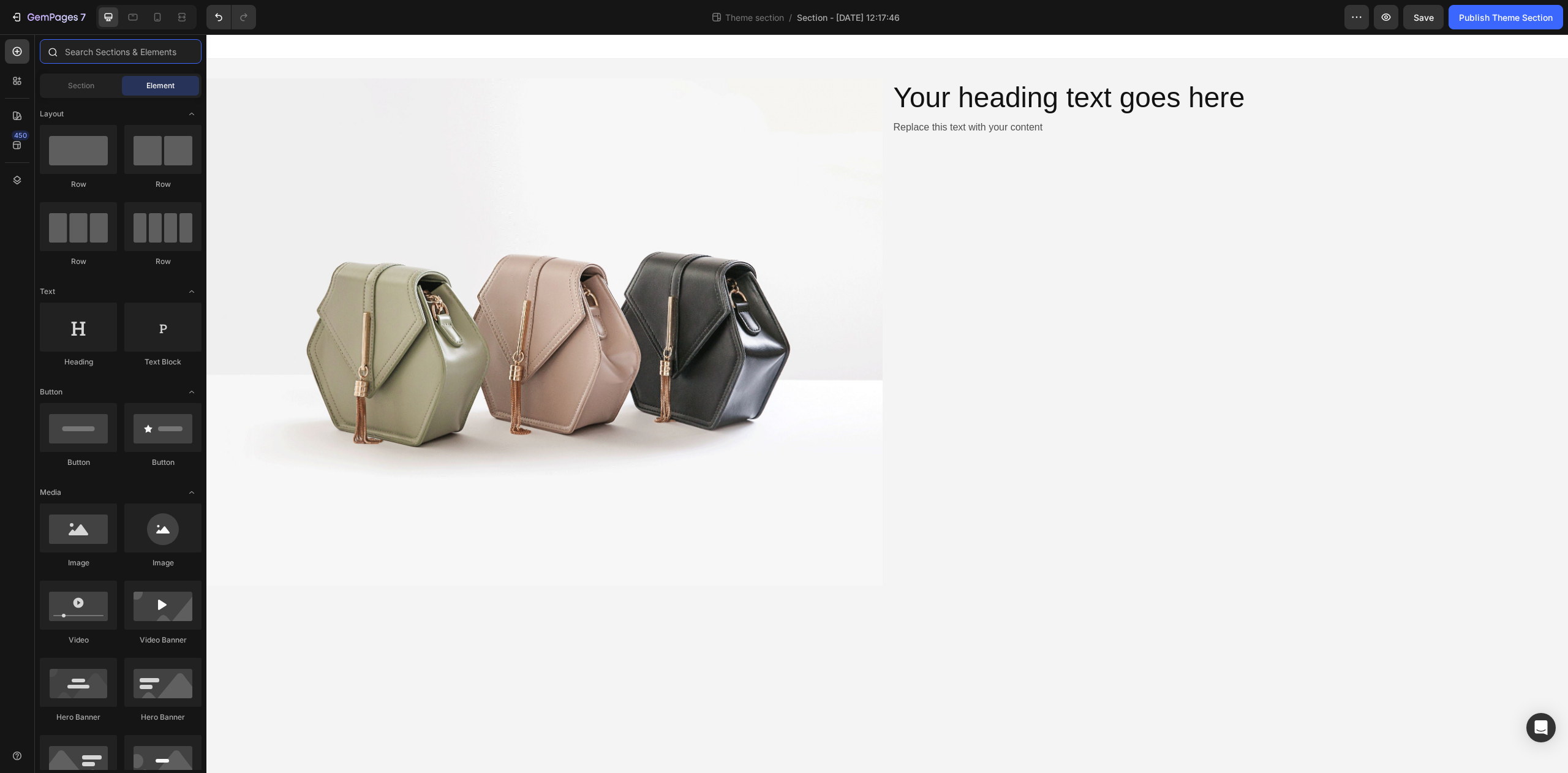
click at [135, 54] on input "text" at bounding box center [120, 51] width 162 height 24
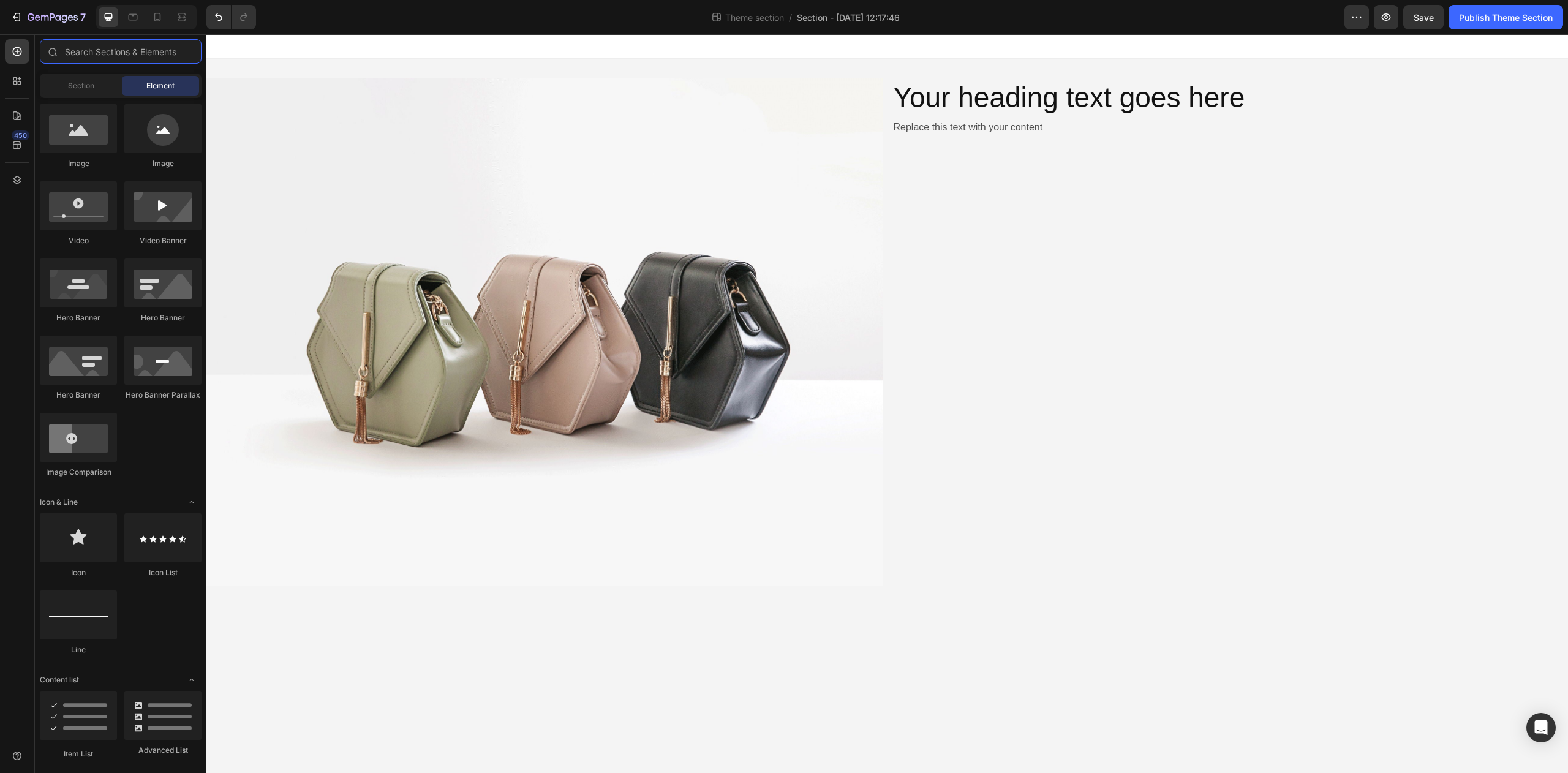
scroll to position [730, 0]
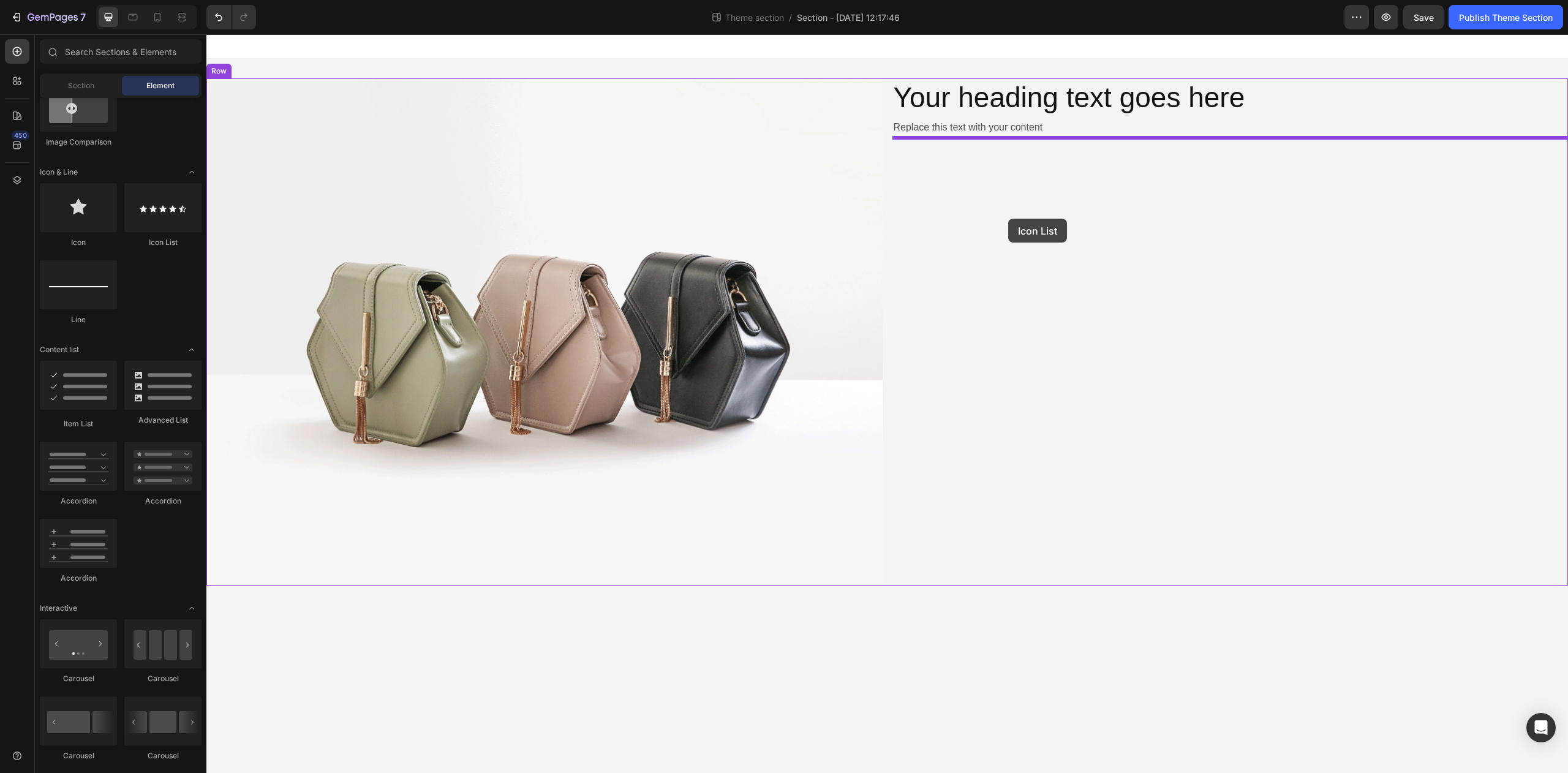
drag, startPoint x: 371, startPoint y: 248, endPoint x: 1000, endPoint y: 170, distance: 633.8
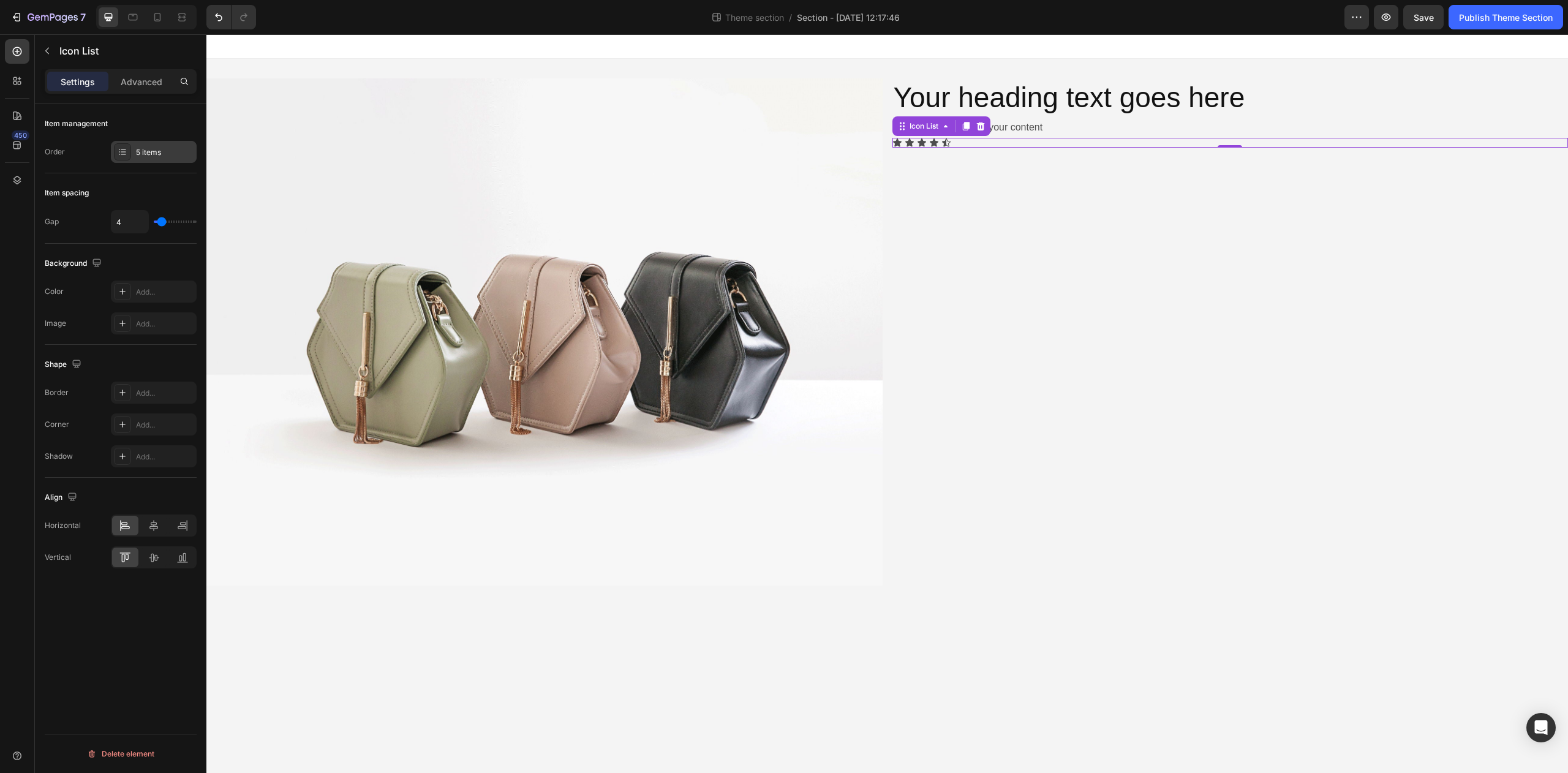
click at [137, 153] on div "5 items" at bounding box center [164, 153] width 58 height 11
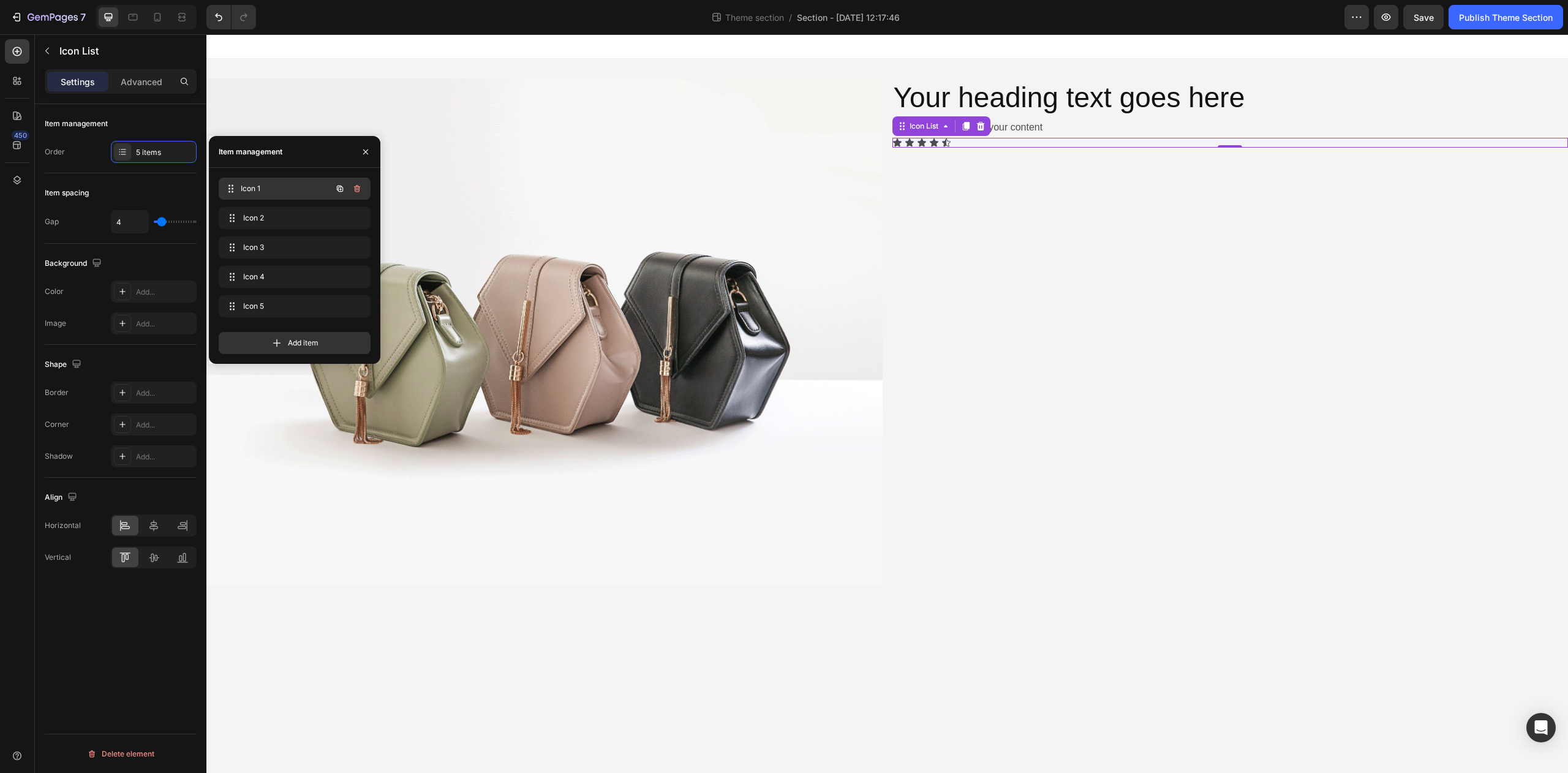
click at [250, 189] on span "Icon 1" at bounding box center [286, 188] width 91 height 11
click at [251, 190] on span "Icon 1" at bounding box center [278, 188] width 70 height 11
click at [252, 190] on span "Icon 1" at bounding box center [286, 188] width 91 height 11
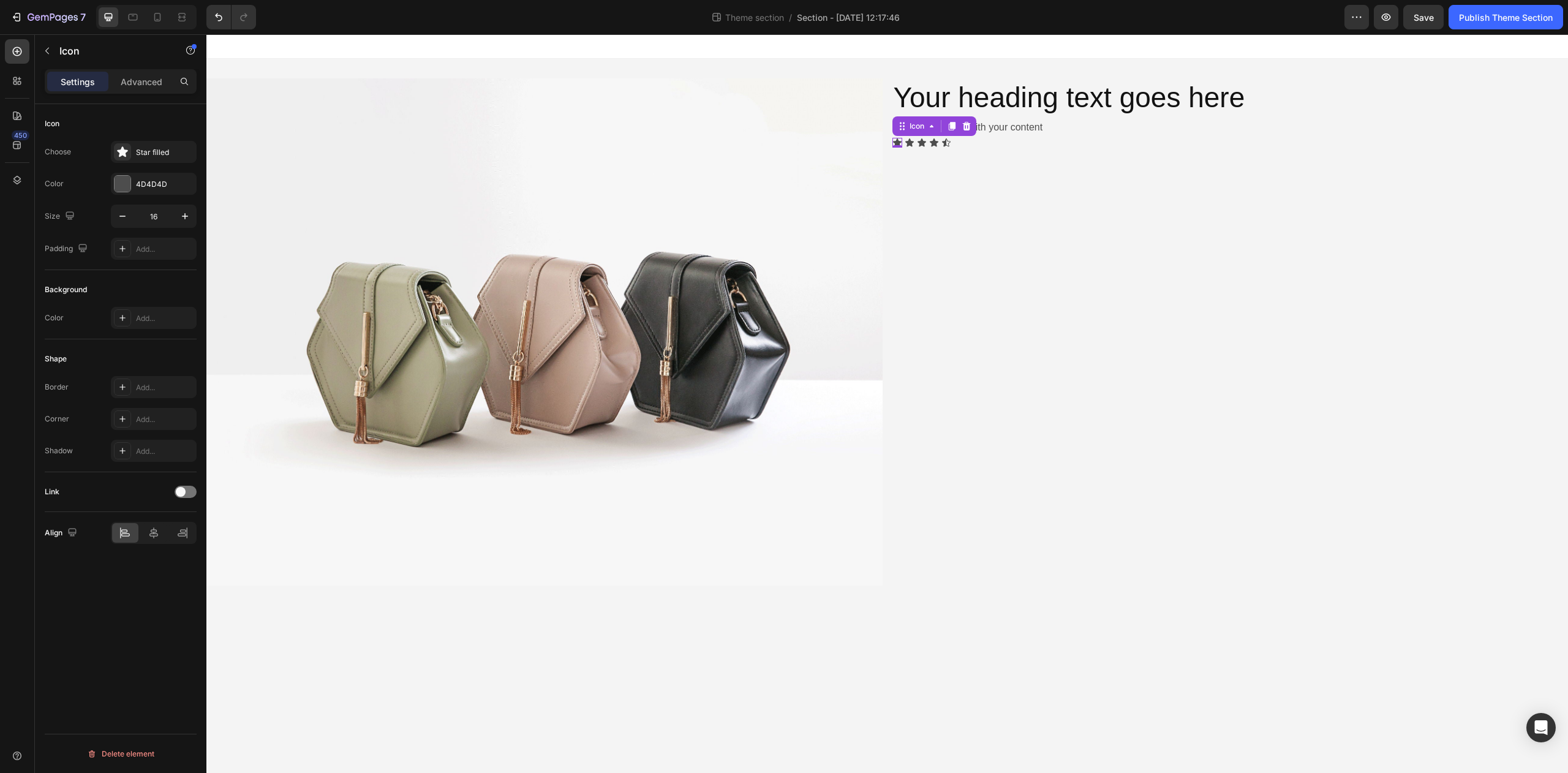
click at [900, 144] on div "Icon 0" at bounding box center [897, 142] width 10 height 10
click at [152, 157] on div "Star filled" at bounding box center [153, 152] width 86 height 22
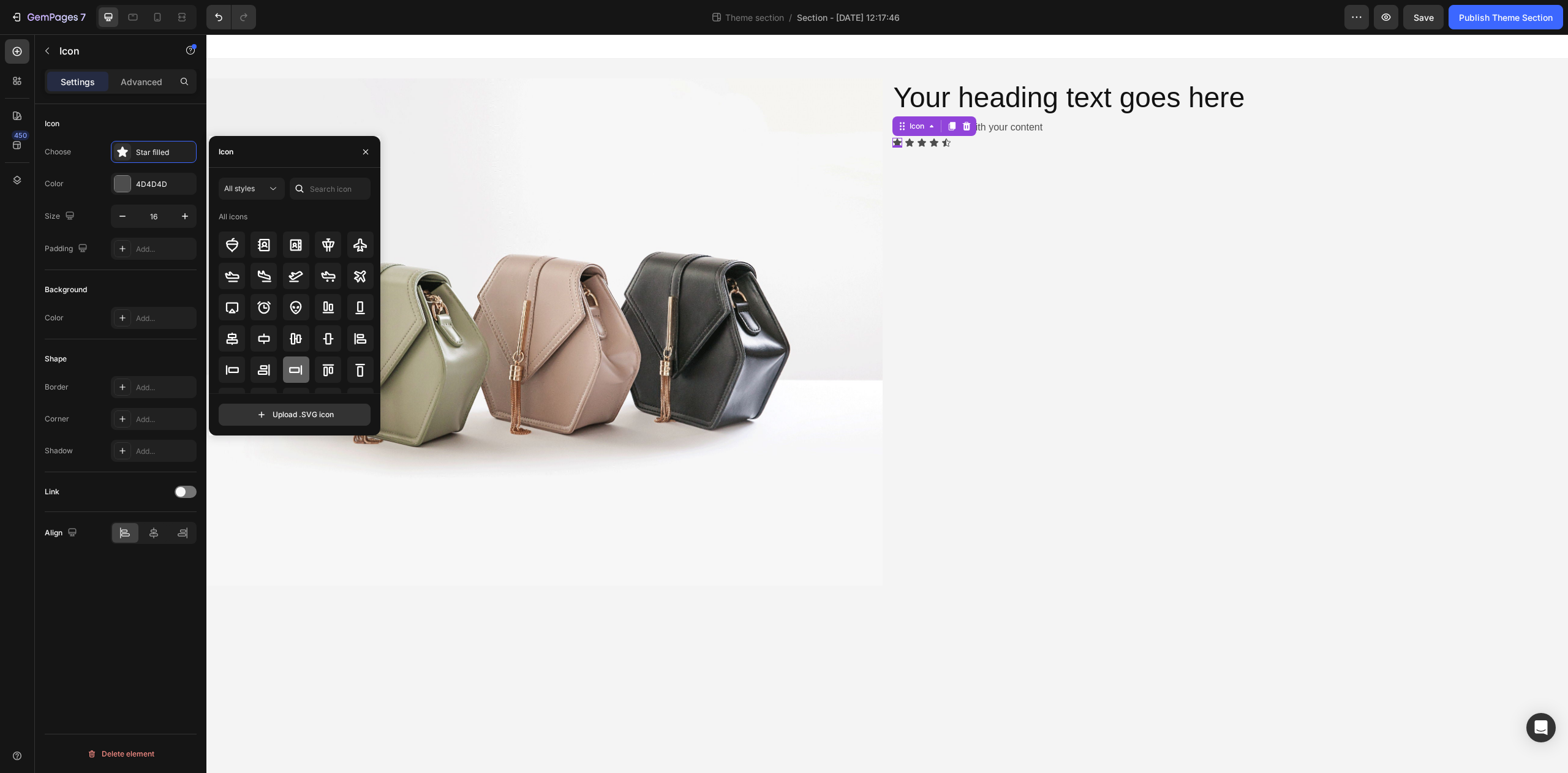
scroll to position [0, 0]
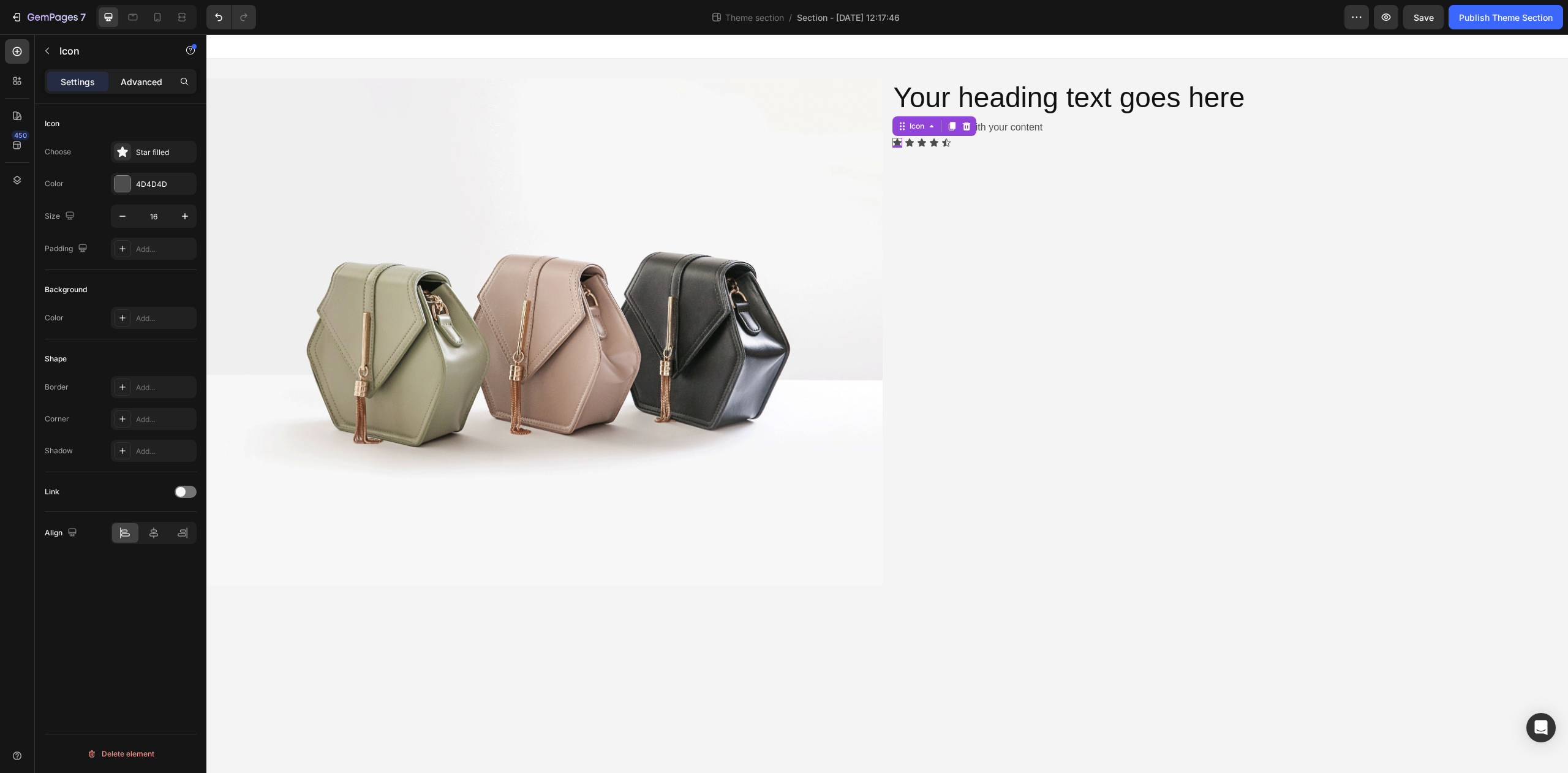
click at [145, 88] on div "Advanced" at bounding box center [141, 81] width 62 height 20
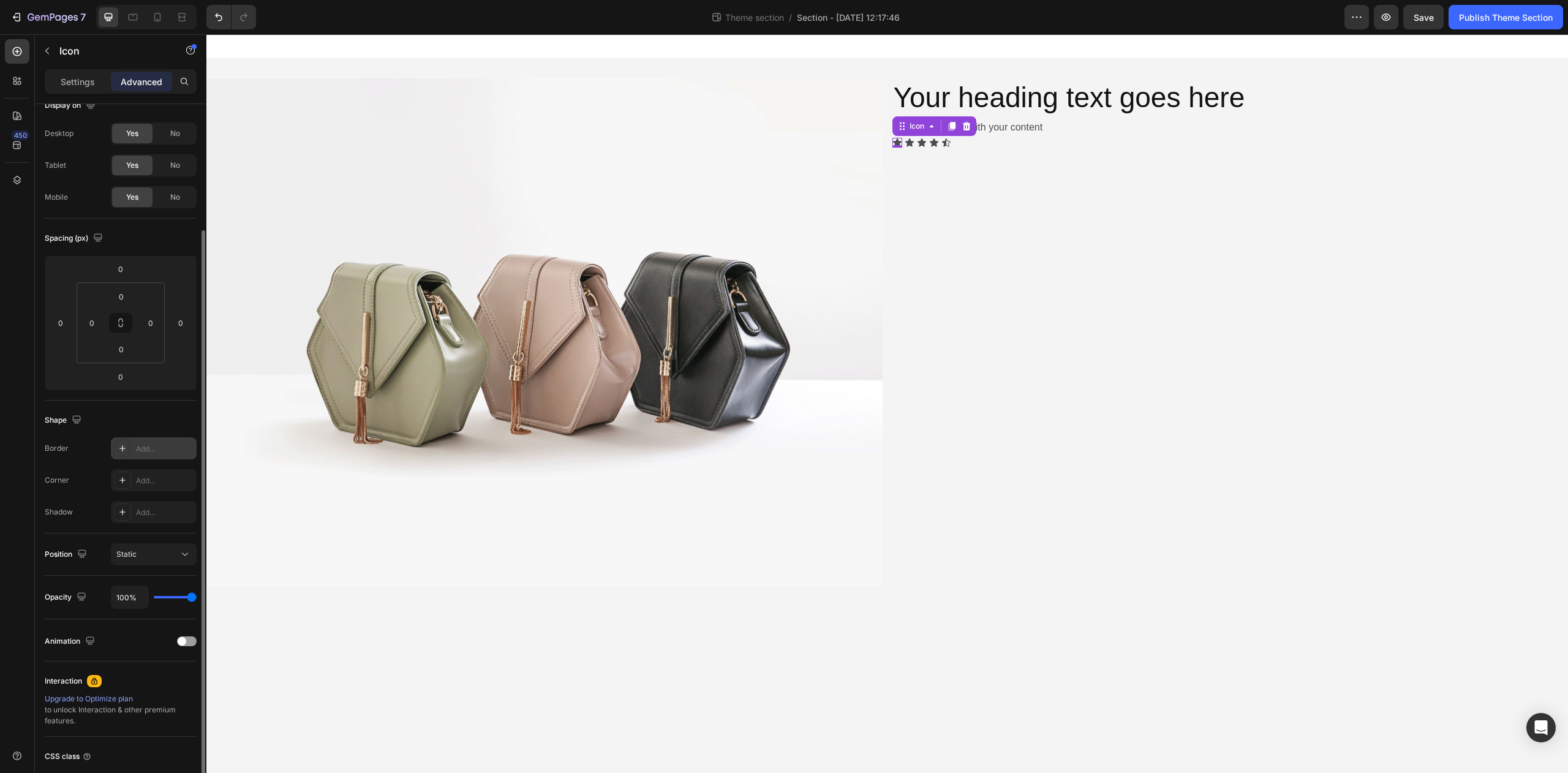
scroll to position [113, 0]
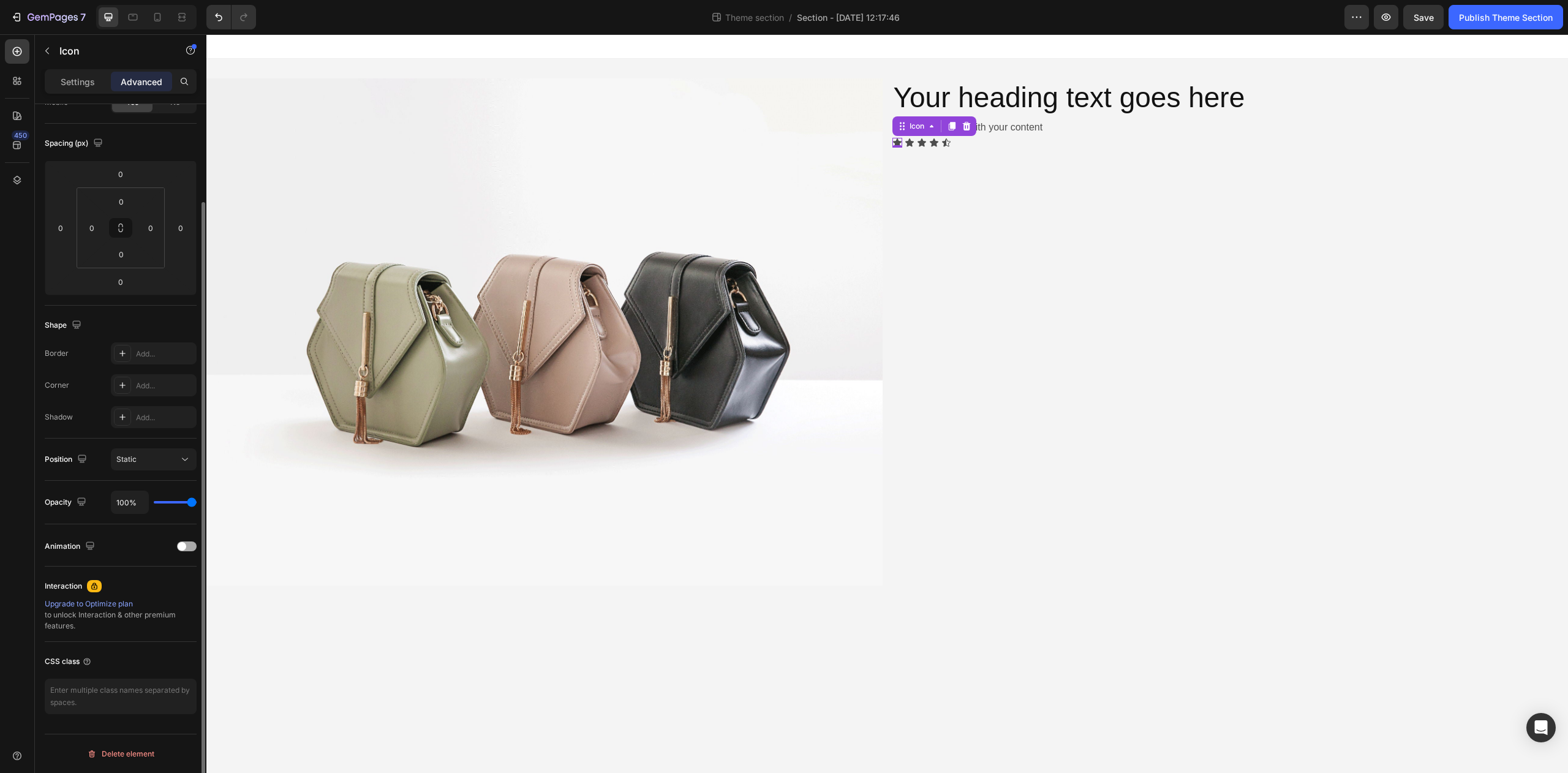
click at [185, 553] on div "Animation" at bounding box center [120, 546] width 152 height 20
click at [185, 549] on span at bounding box center [182, 547] width 9 height 9
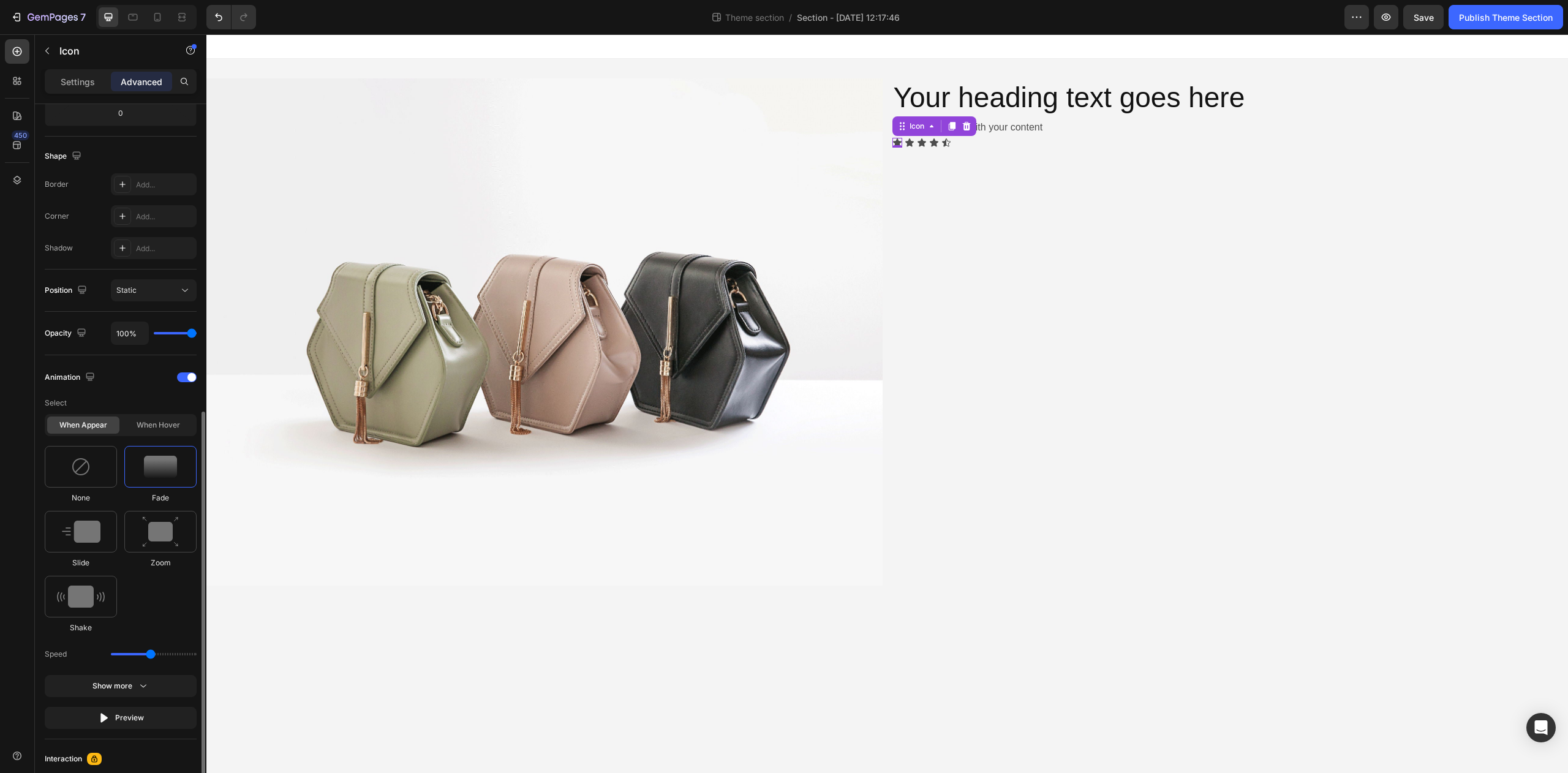
scroll to position [367, 0]
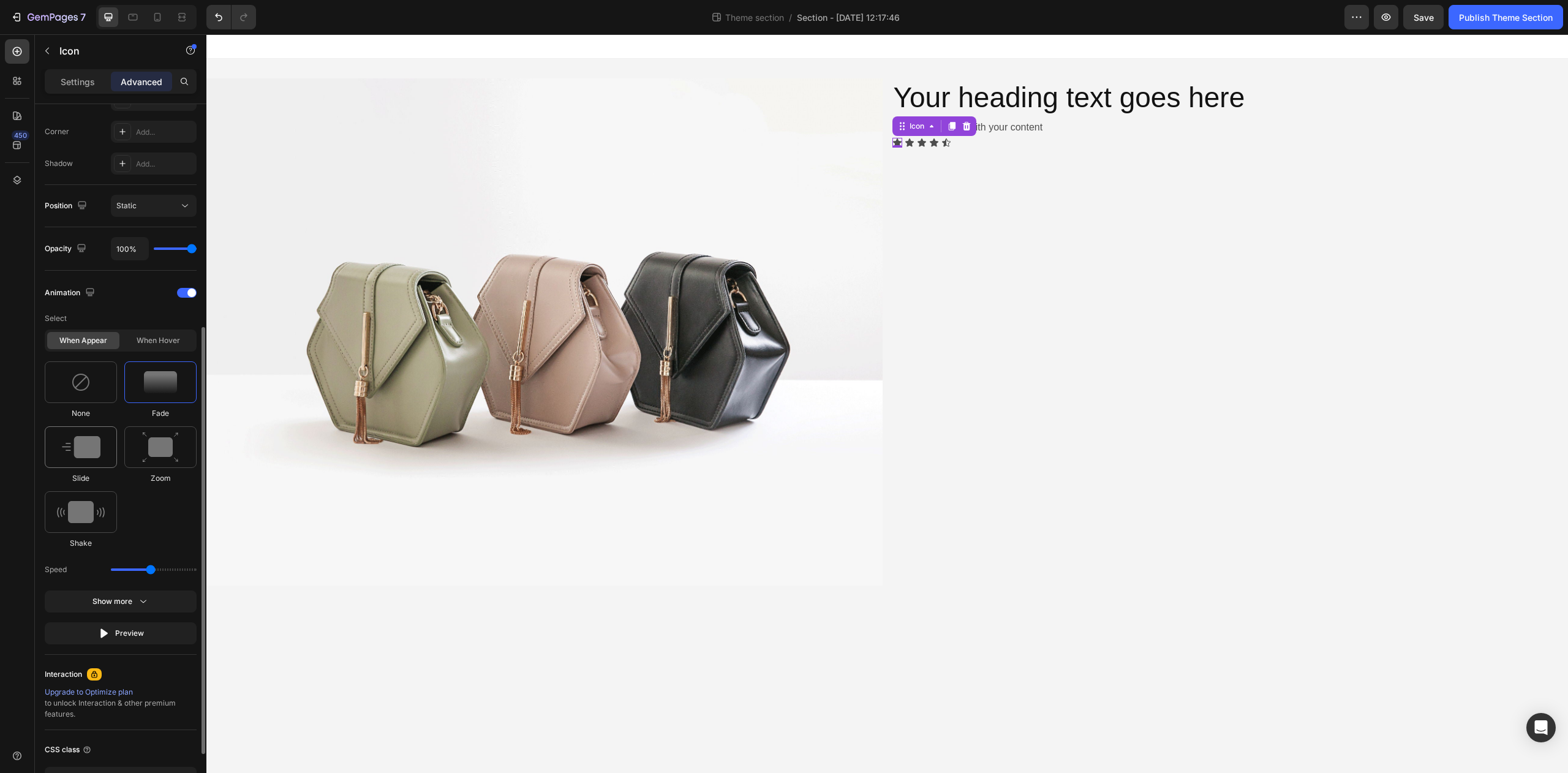
click at [81, 455] on img at bounding box center [80, 447] width 38 height 22
click at [144, 449] on img at bounding box center [160, 447] width 37 height 31
click at [159, 398] on div at bounding box center [160, 382] width 72 height 42
click at [116, 615] on div "Select When appear When hover None Fade Slide Zoom Shake Speed Show more Preview" at bounding box center [120, 477] width 152 height 337
click at [120, 622] on button "Show more" at bounding box center [120, 633] width 152 height 22
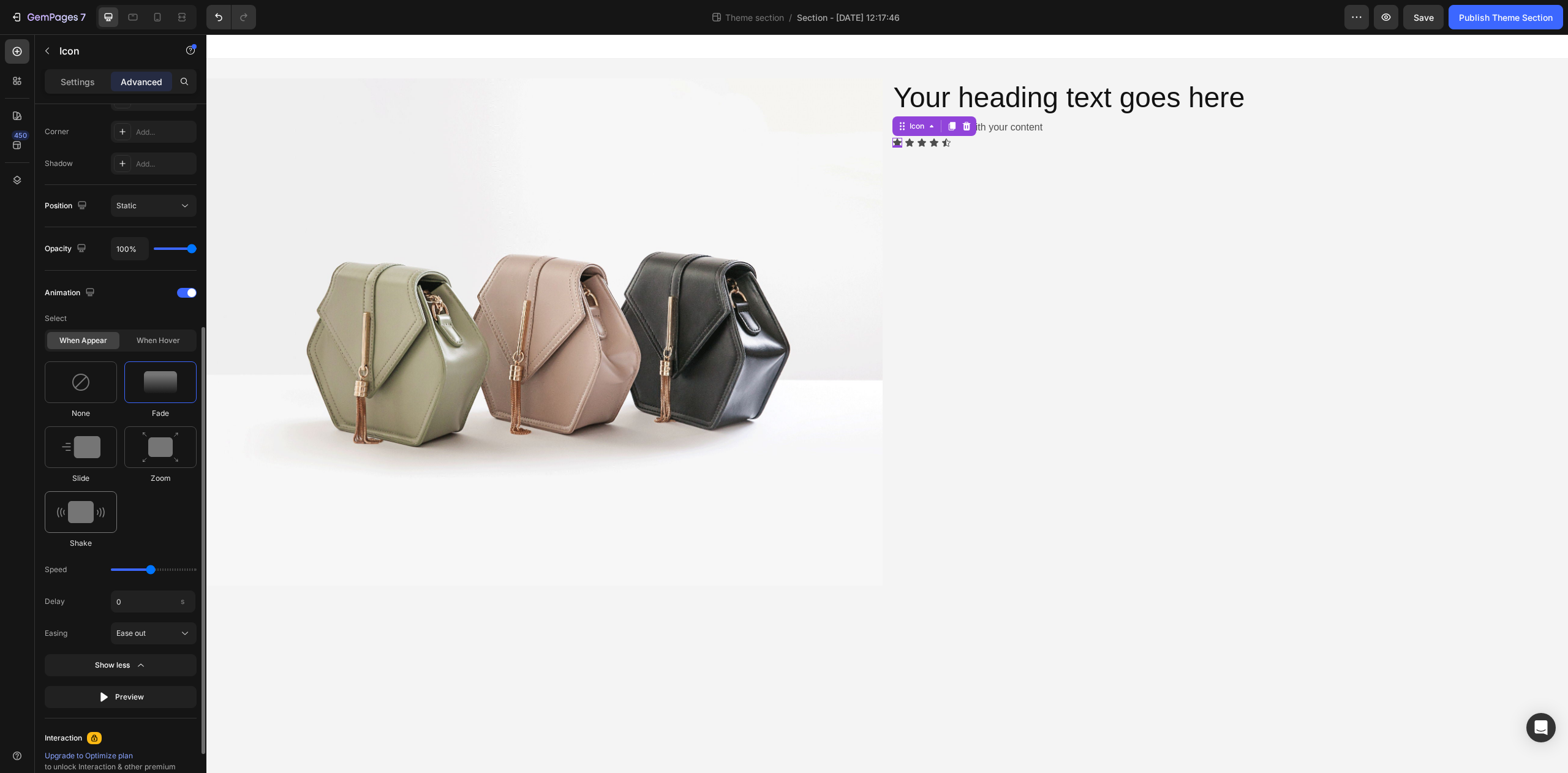
click at [84, 511] on img at bounding box center [81, 512] width 48 height 22
click at [80, 459] on div at bounding box center [80, 447] width 72 height 42
type input "1.7"
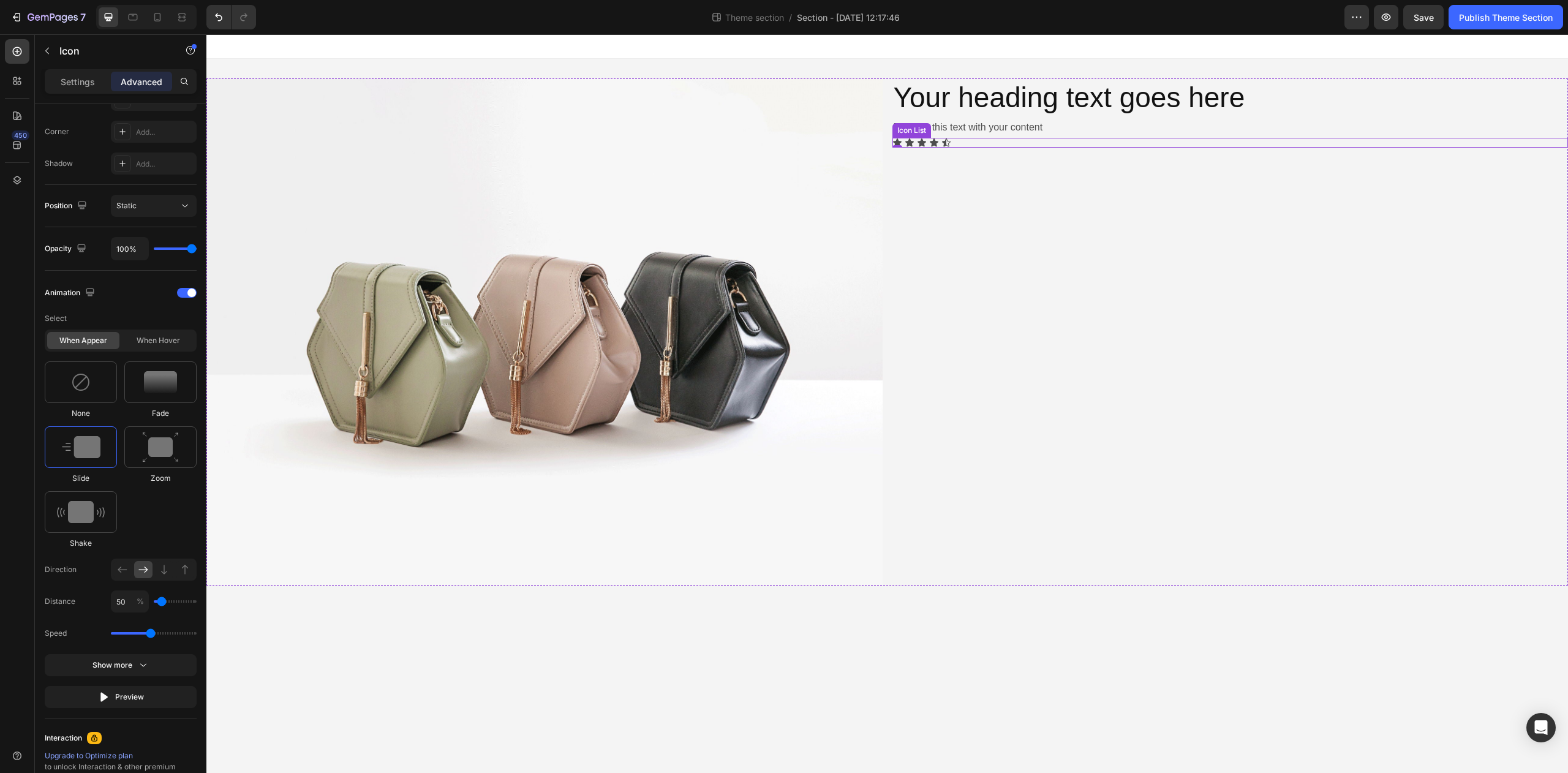
click at [946, 142] on div "Icon" at bounding box center [946, 142] width 10 height 10
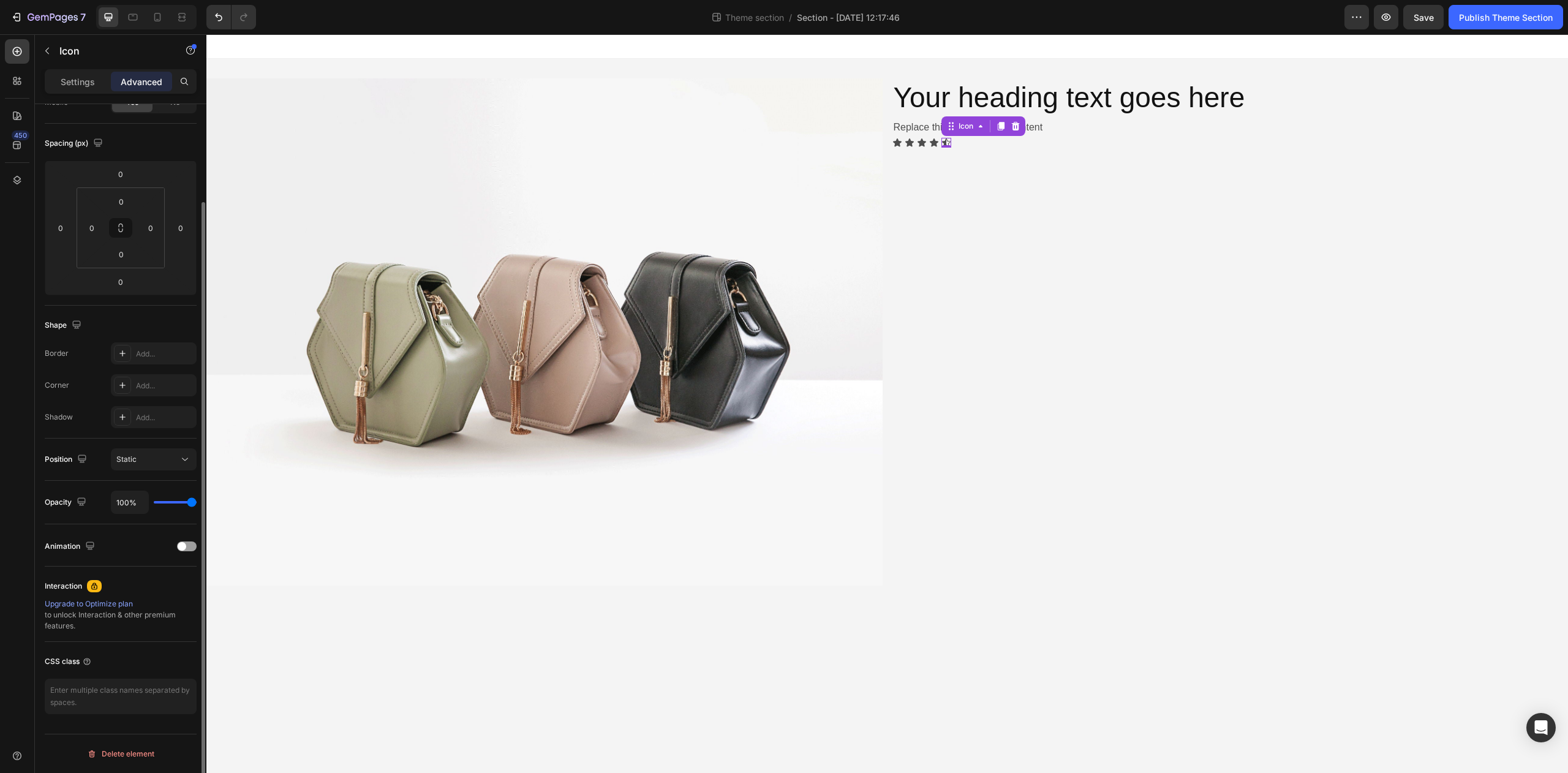
scroll to position [113, 0]
click at [1021, 124] on div at bounding box center [1016, 126] width 14 height 14
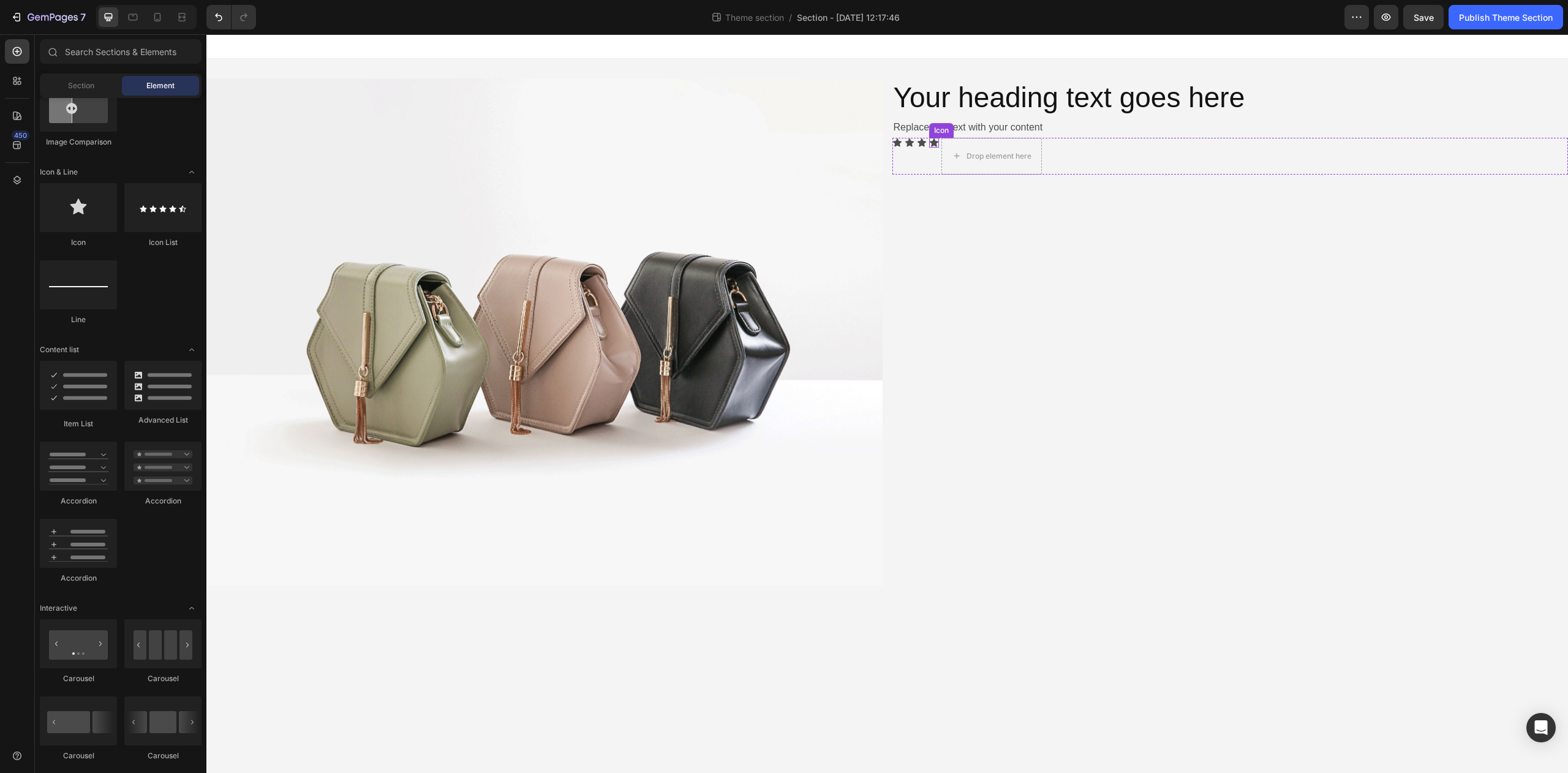
click at [936, 140] on icon at bounding box center [933, 142] width 10 height 10
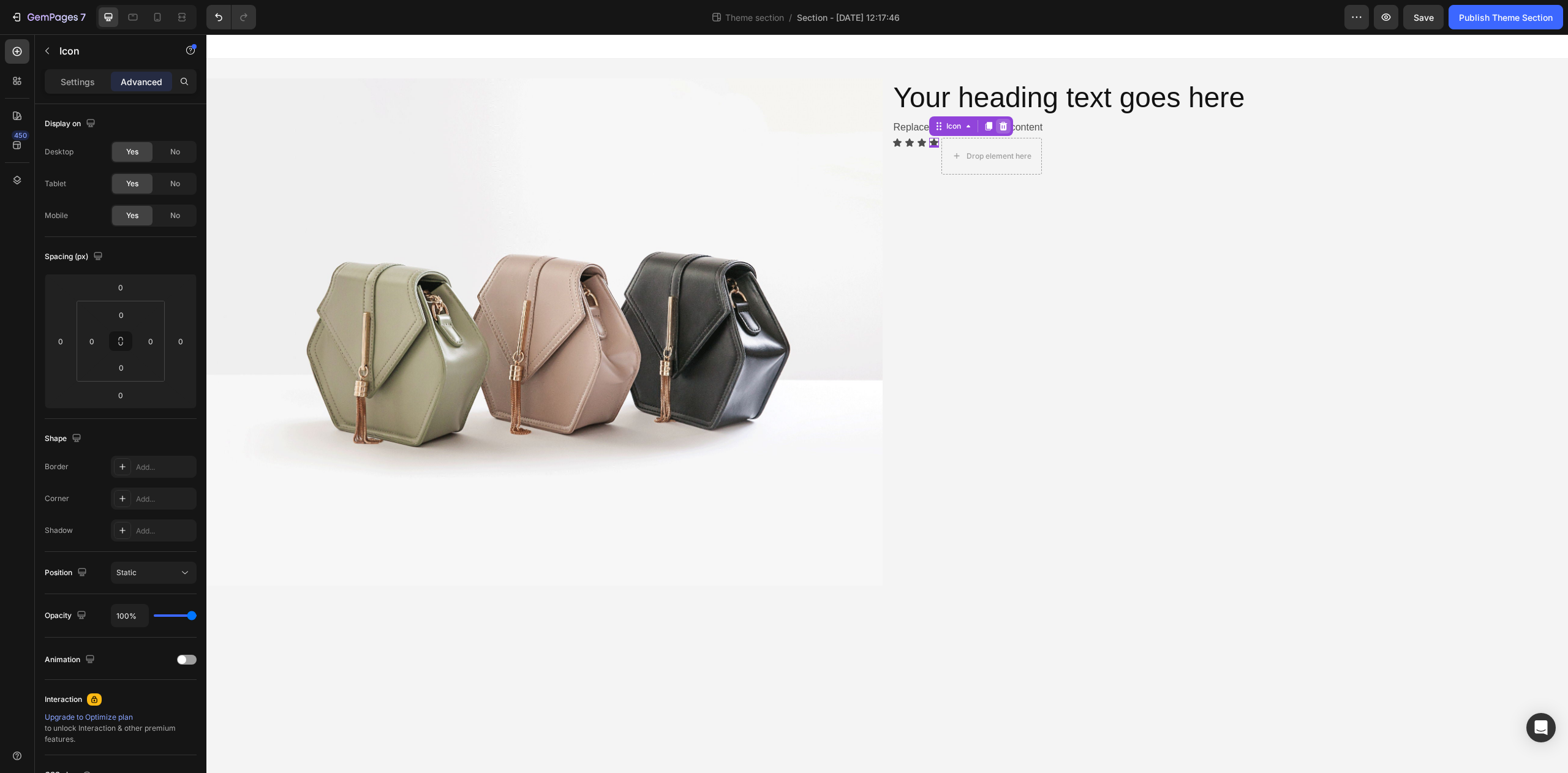
click at [1008, 124] on icon at bounding box center [1003, 126] width 10 height 10
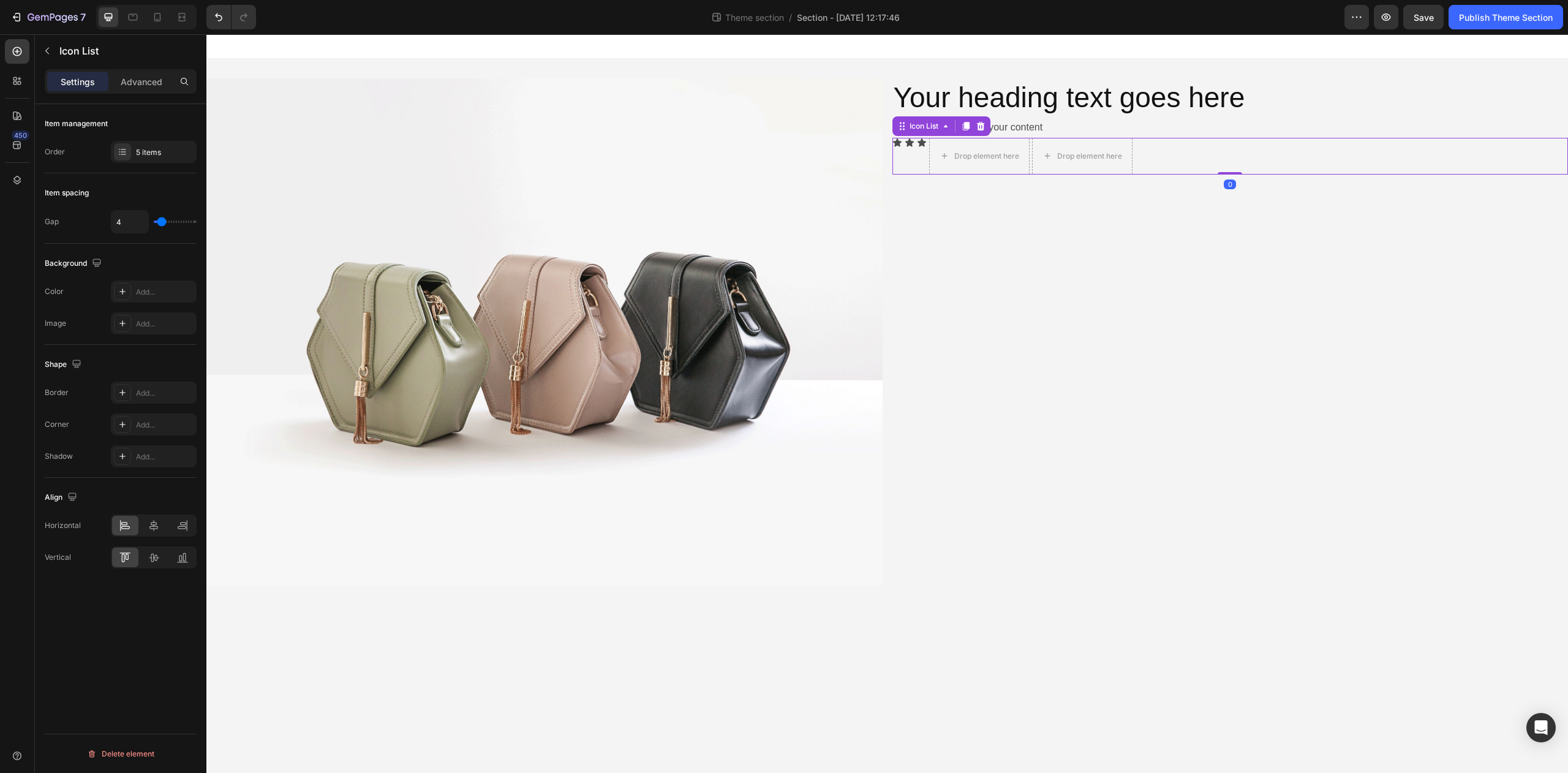
click at [919, 148] on div "Icon Icon Icon Drop element here Drop element here" at bounding box center [1231, 155] width 676 height 37
click at [169, 157] on div "5 items" at bounding box center [164, 153] width 58 height 11
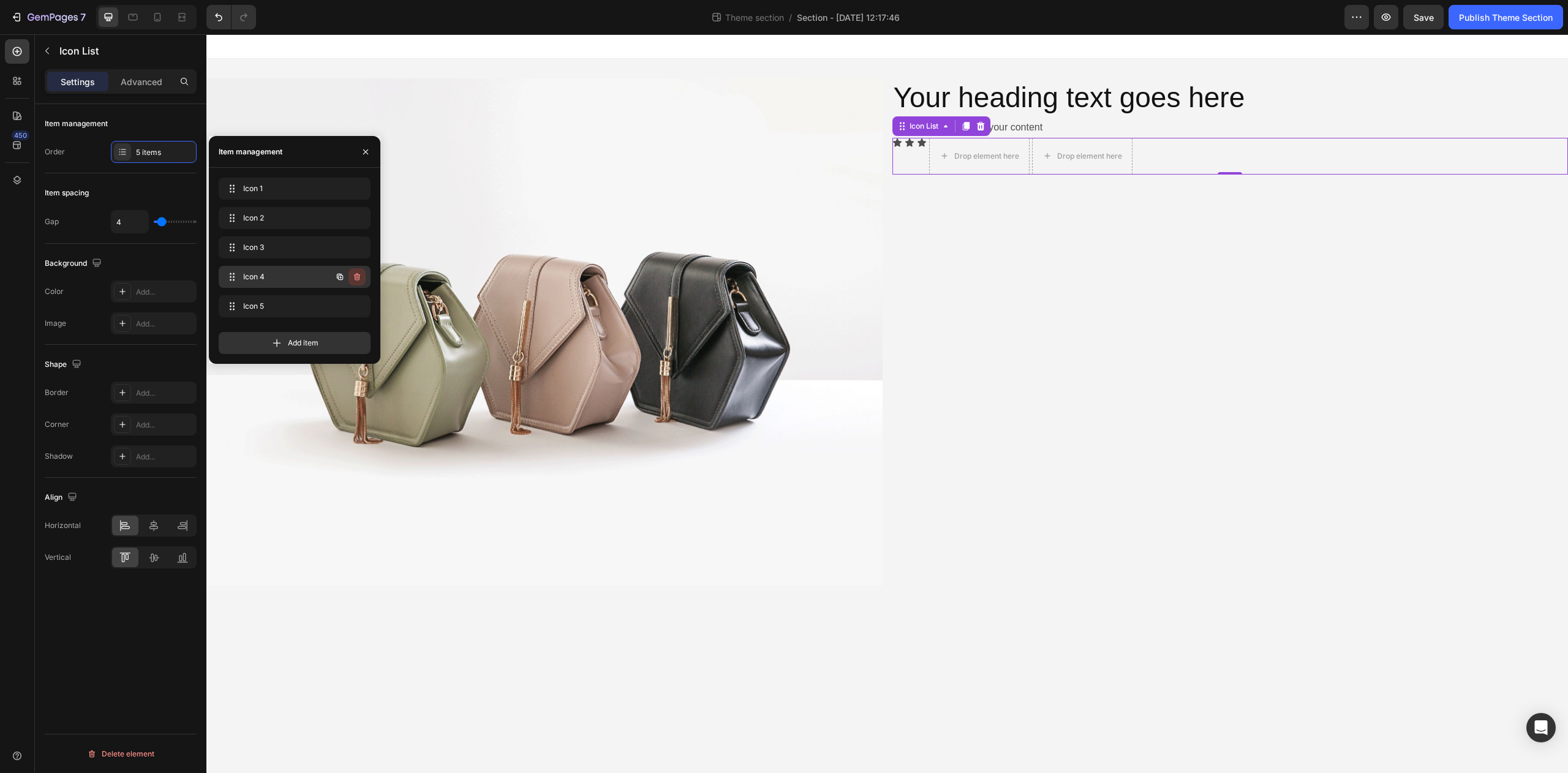
click at [357, 278] on icon "button" at bounding box center [356, 278] width 1 height 3
click at [353, 276] on div "Delete" at bounding box center [348, 277] width 22 height 11
click at [355, 277] on icon "button" at bounding box center [357, 277] width 10 height 10
click at [355, 277] on div "Delete" at bounding box center [348, 277] width 22 height 11
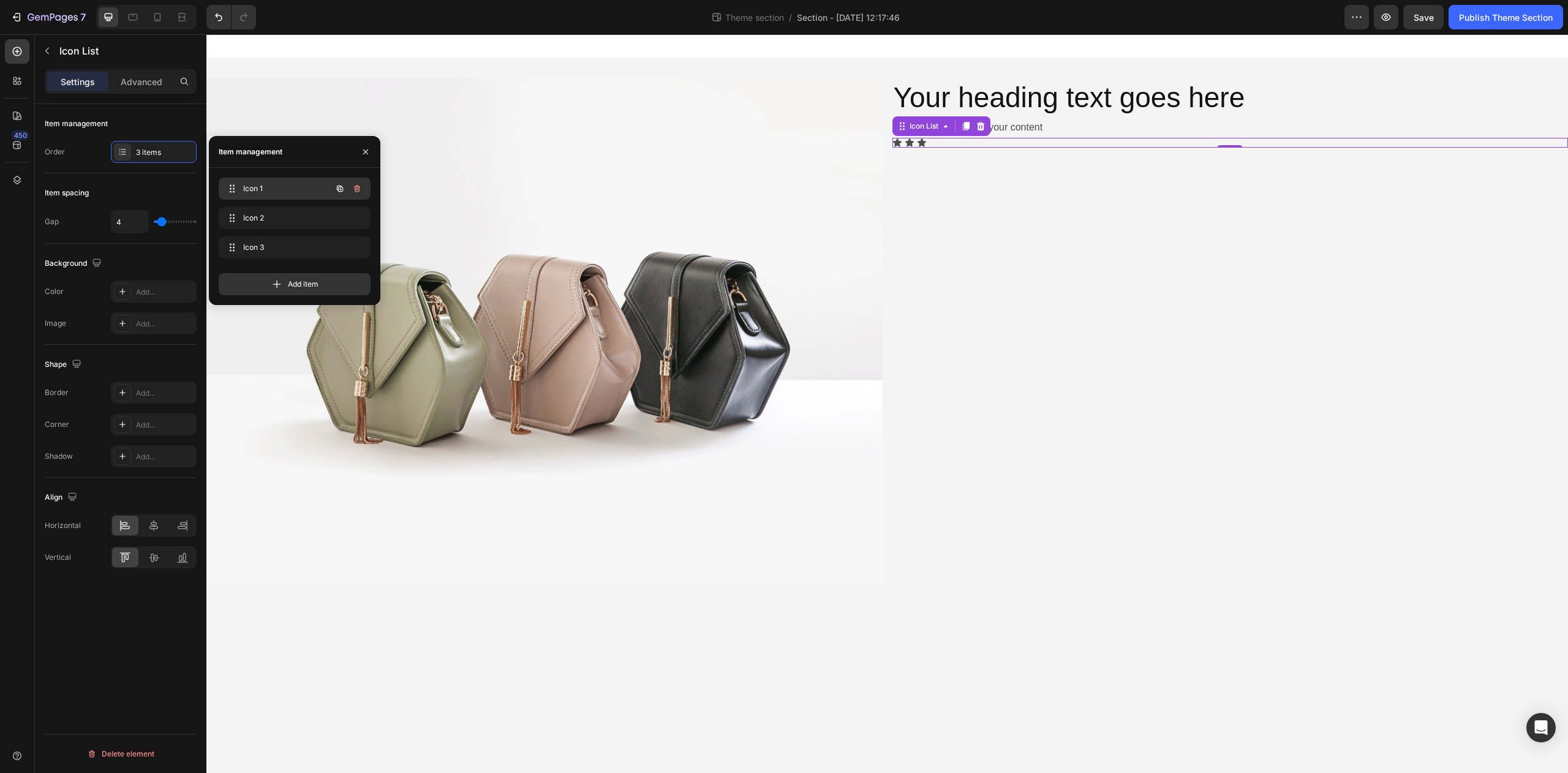
click at [272, 187] on span "Icon 1" at bounding box center [278, 188] width 70 height 11
click at [295, 188] on span "Icon 1" at bounding box center [286, 188] width 91 height 11
click at [896, 140] on icon at bounding box center [898, 142] width 9 height 8
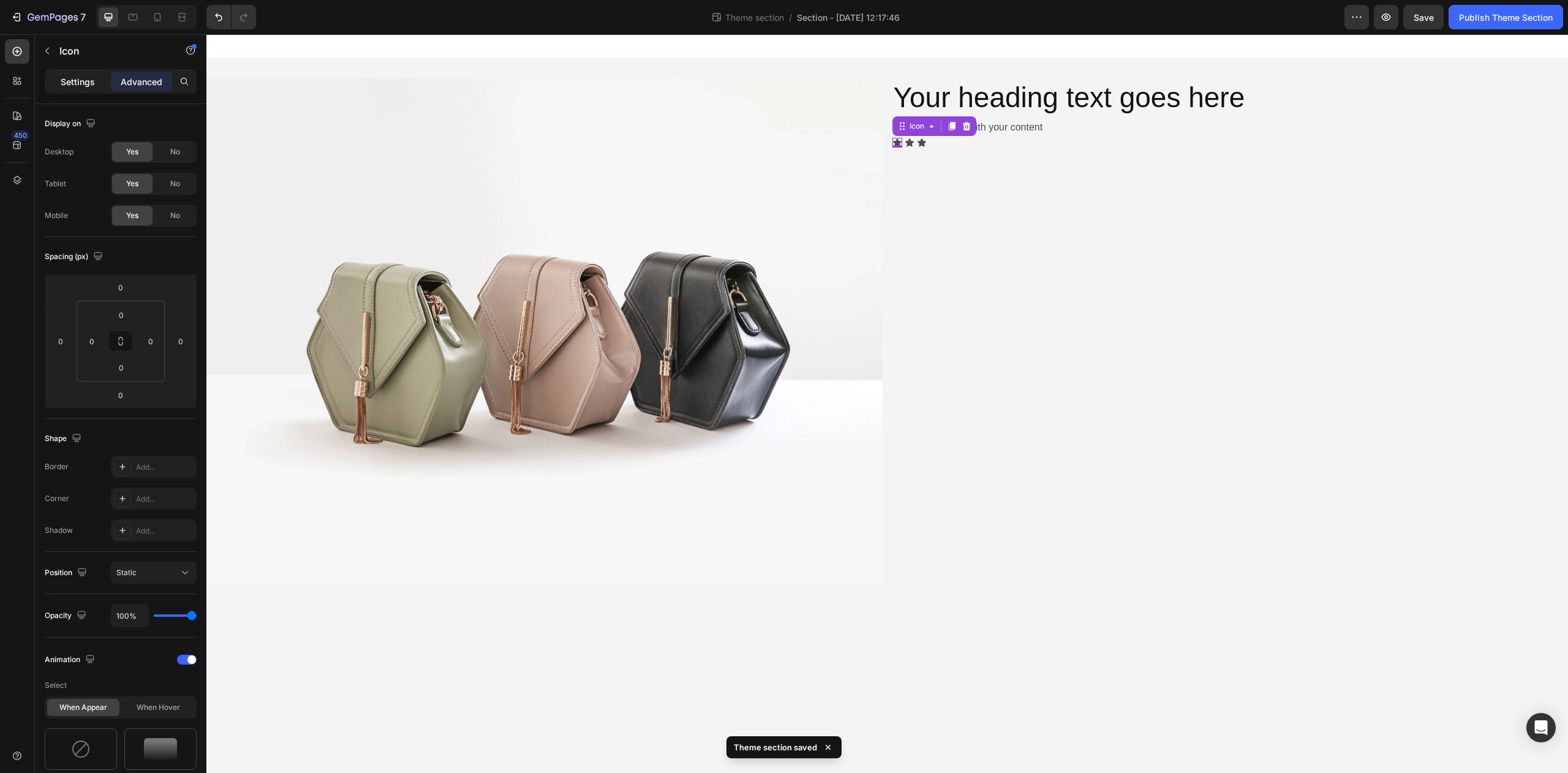
click at [86, 86] on p "Settings" at bounding box center [78, 81] width 34 height 12
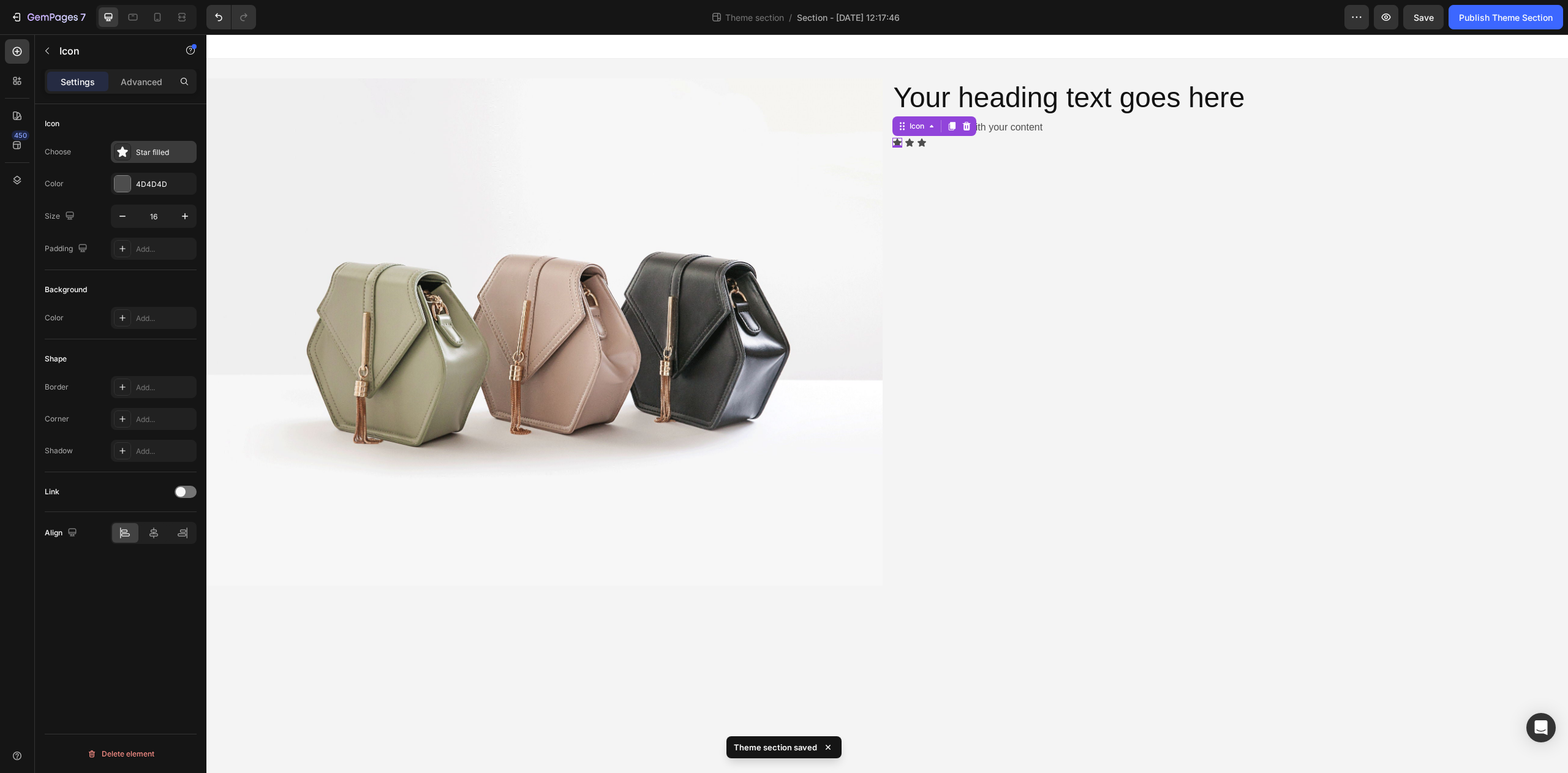
click at [125, 149] on icon at bounding box center [122, 152] width 11 height 11
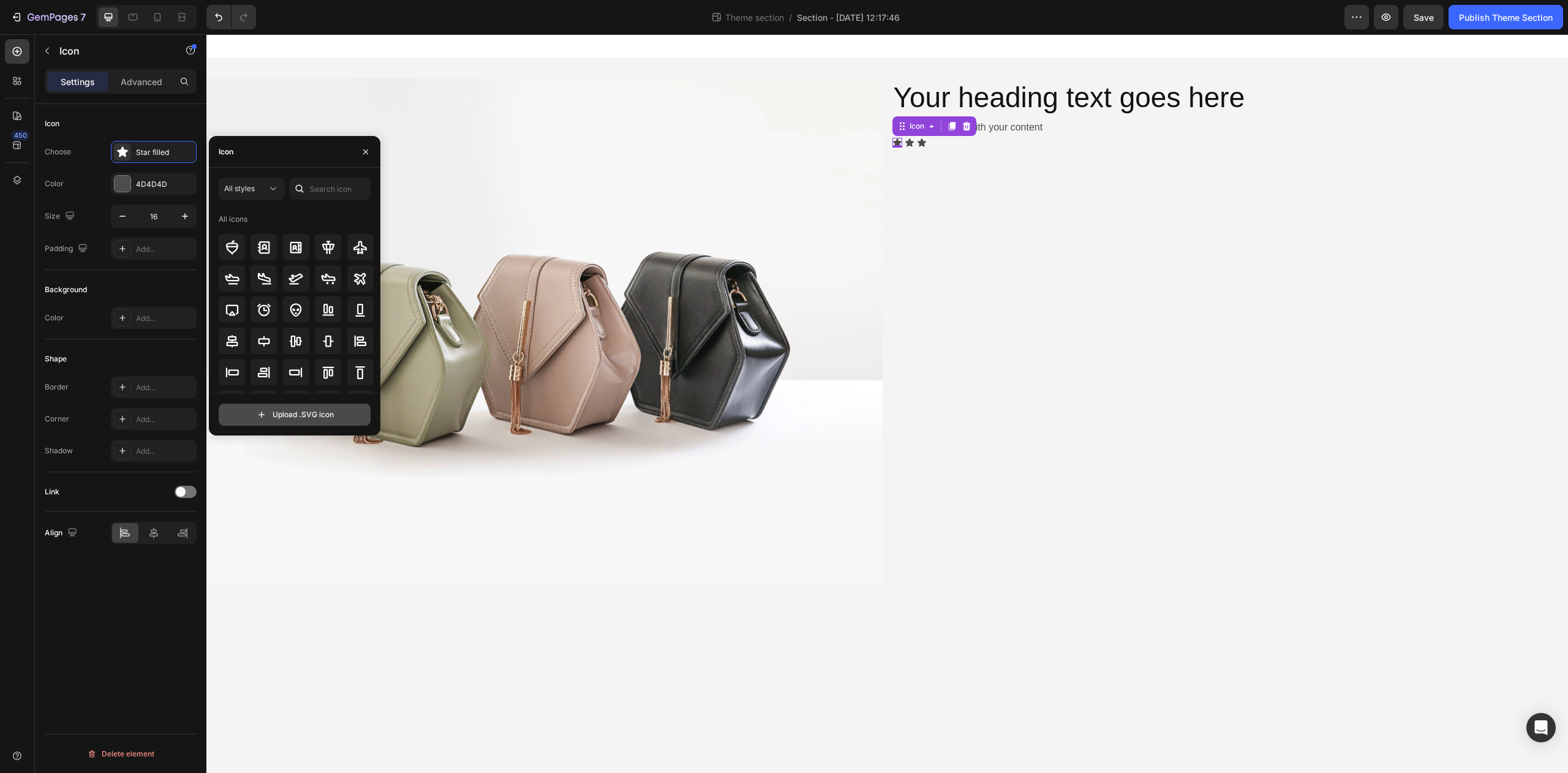
click at [322, 411] on input "file" at bounding box center [295, 414] width 151 height 21
click at [962, 245] on div "Your heading text goes here Heading Replace this text with your content Text Bl…" at bounding box center [1231, 332] width 676 height 507
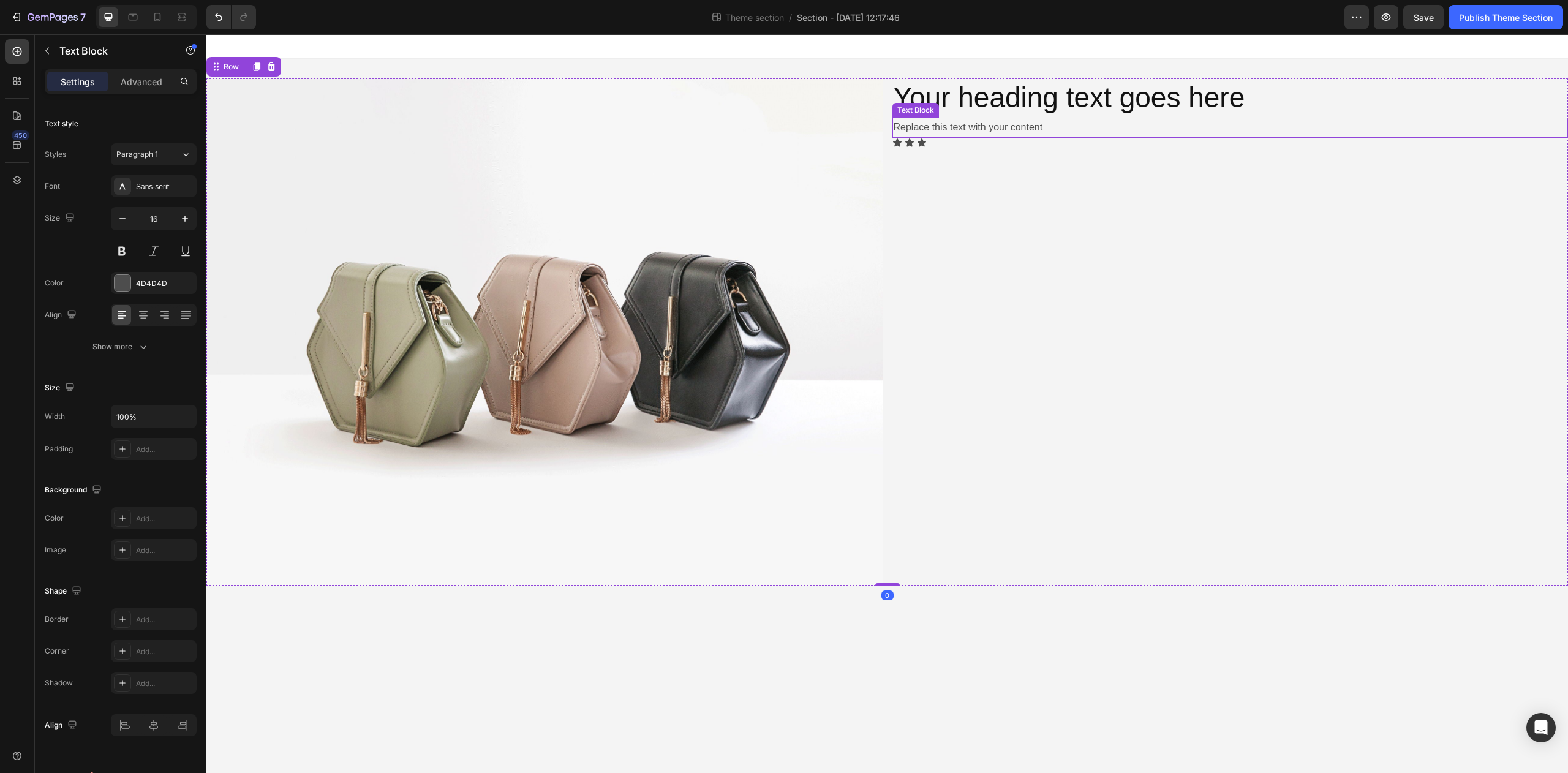
click at [976, 130] on div "Replace this text with your content" at bounding box center [1231, 128] width 676 height 21
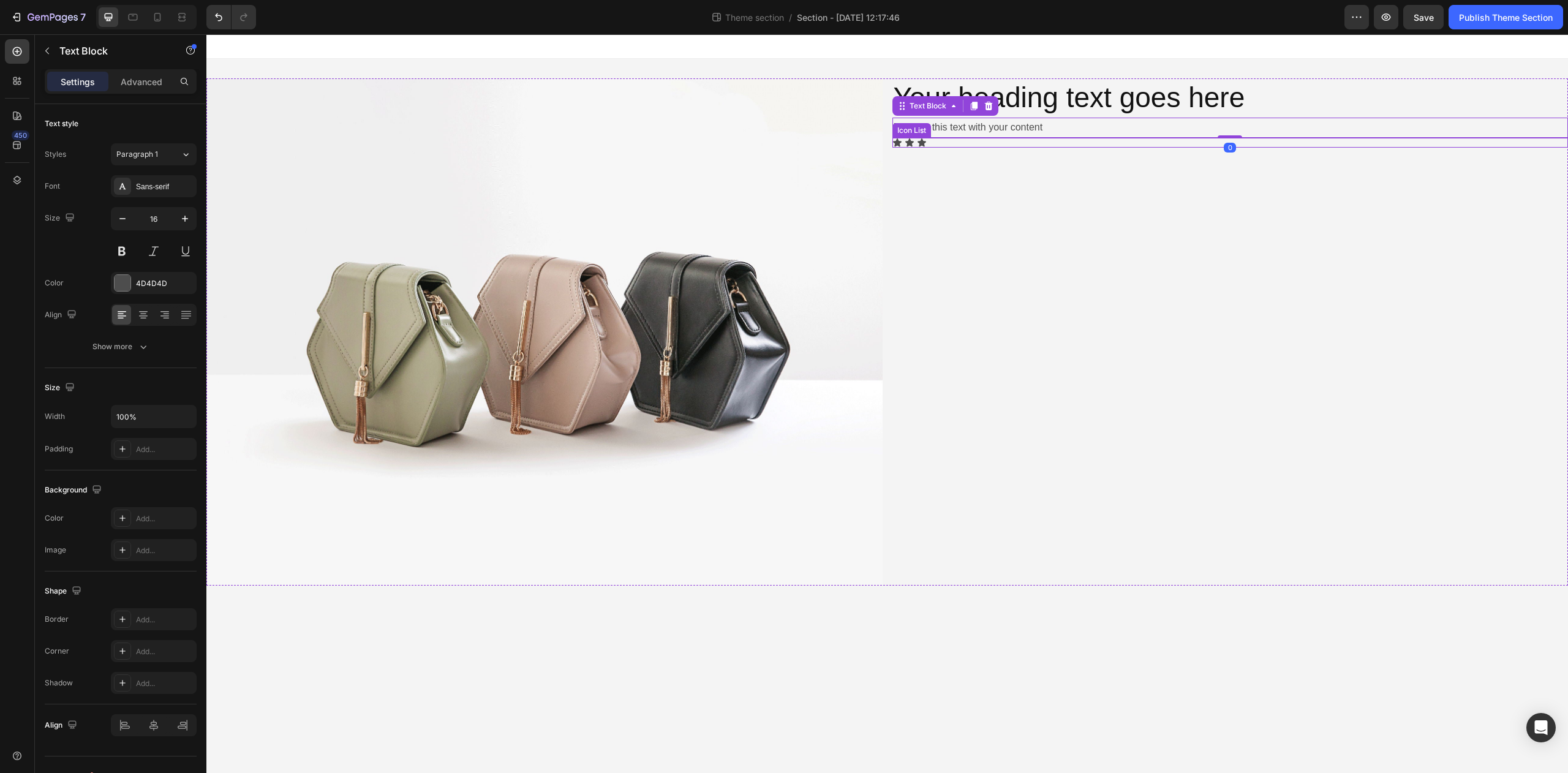
click at [975, 144] on div "Icon Icon Icon" at bounding box center [1231, 142] width 676 height 10
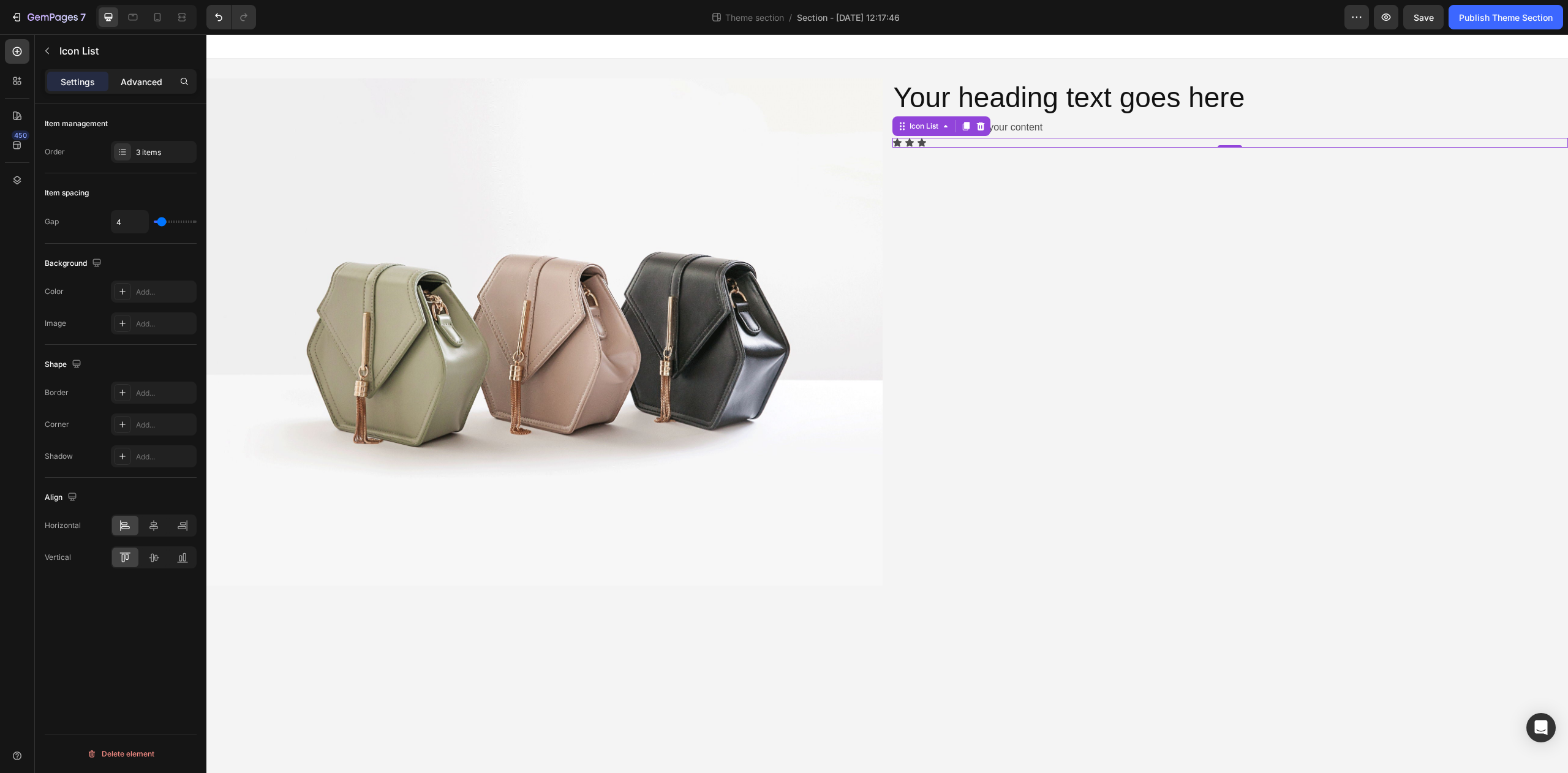
click at [161, 74] on div "Advanced" at bounding box center [141, 81] width 62 height 20
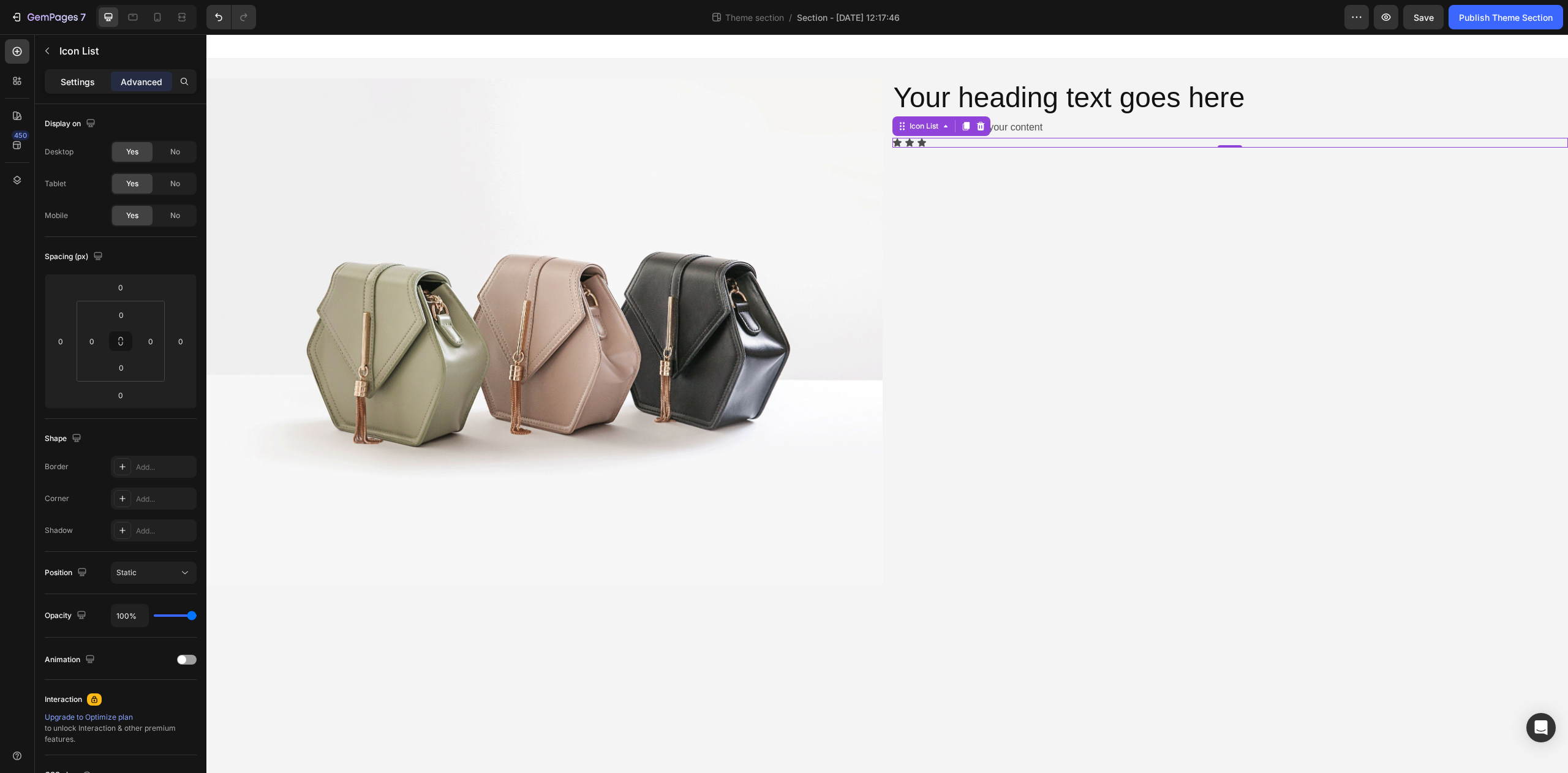
click at [81, 83] on p "Settings" at bounding box center [78, 81] width 34 height 12
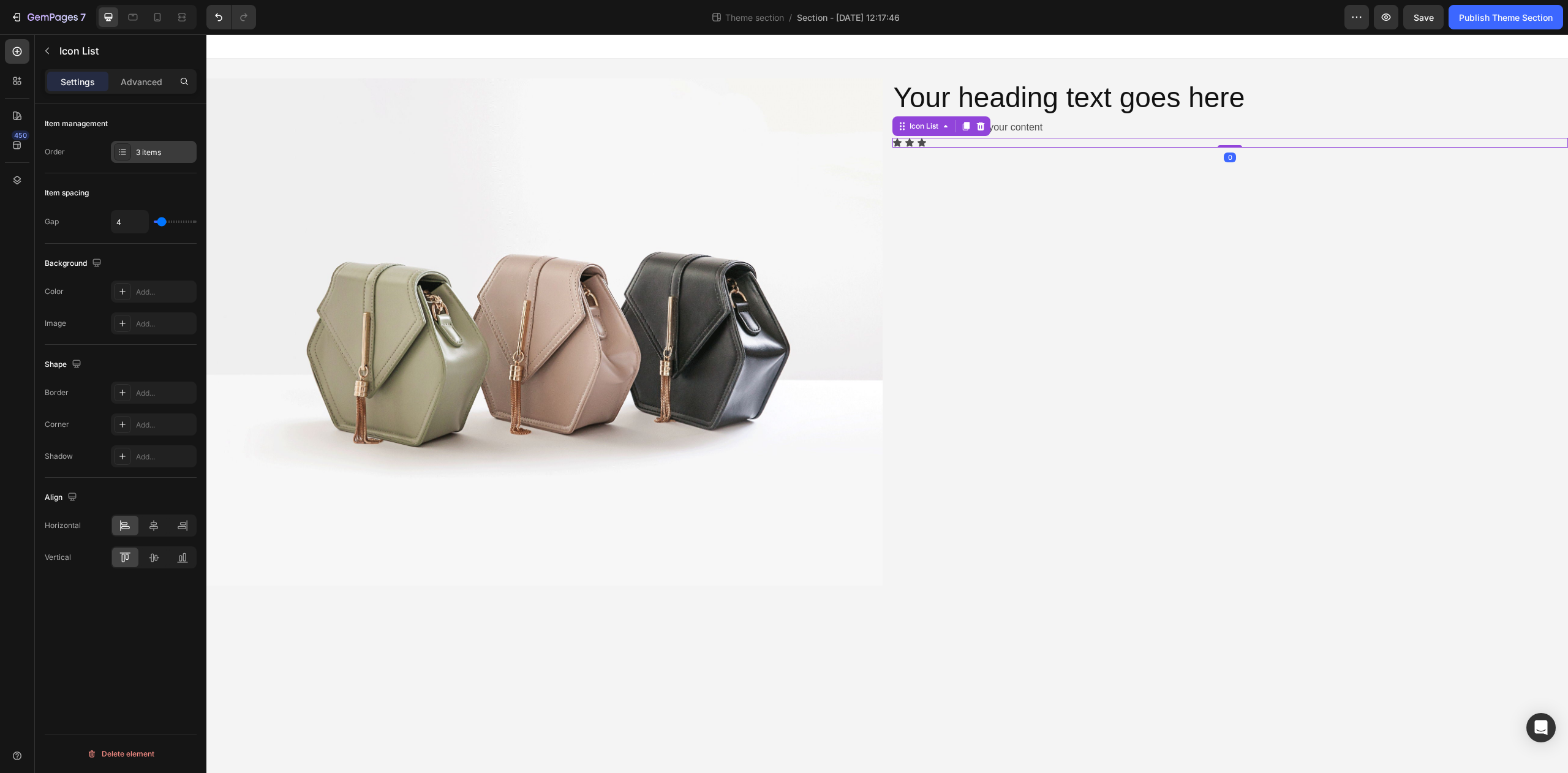
click at [145, 147] on div "3 items" at bounding box center [164, 153] width 58 height 11
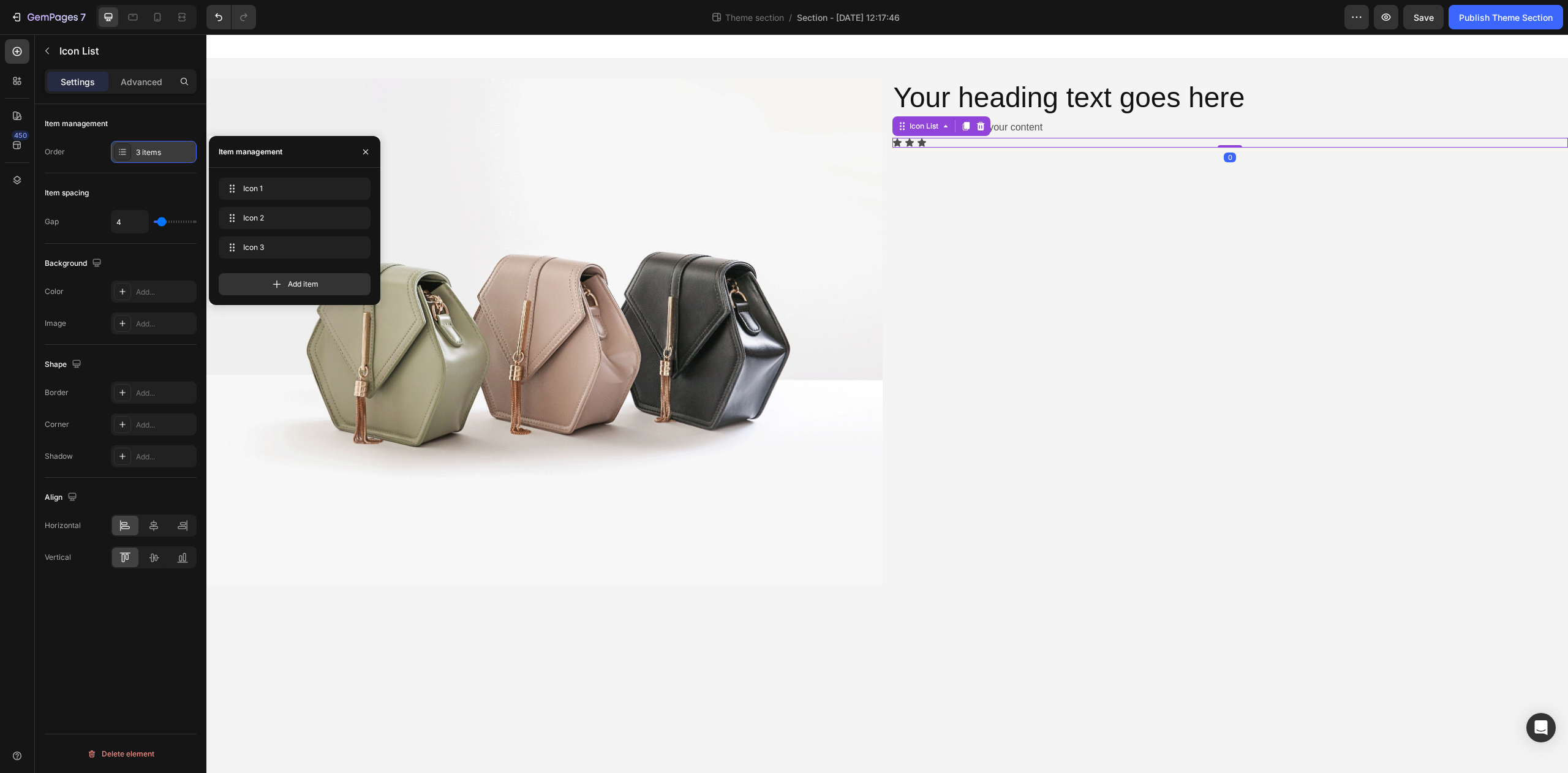
click at [160, 157] on div "3 items" at bounding box center [164, 153] width 58 height 11
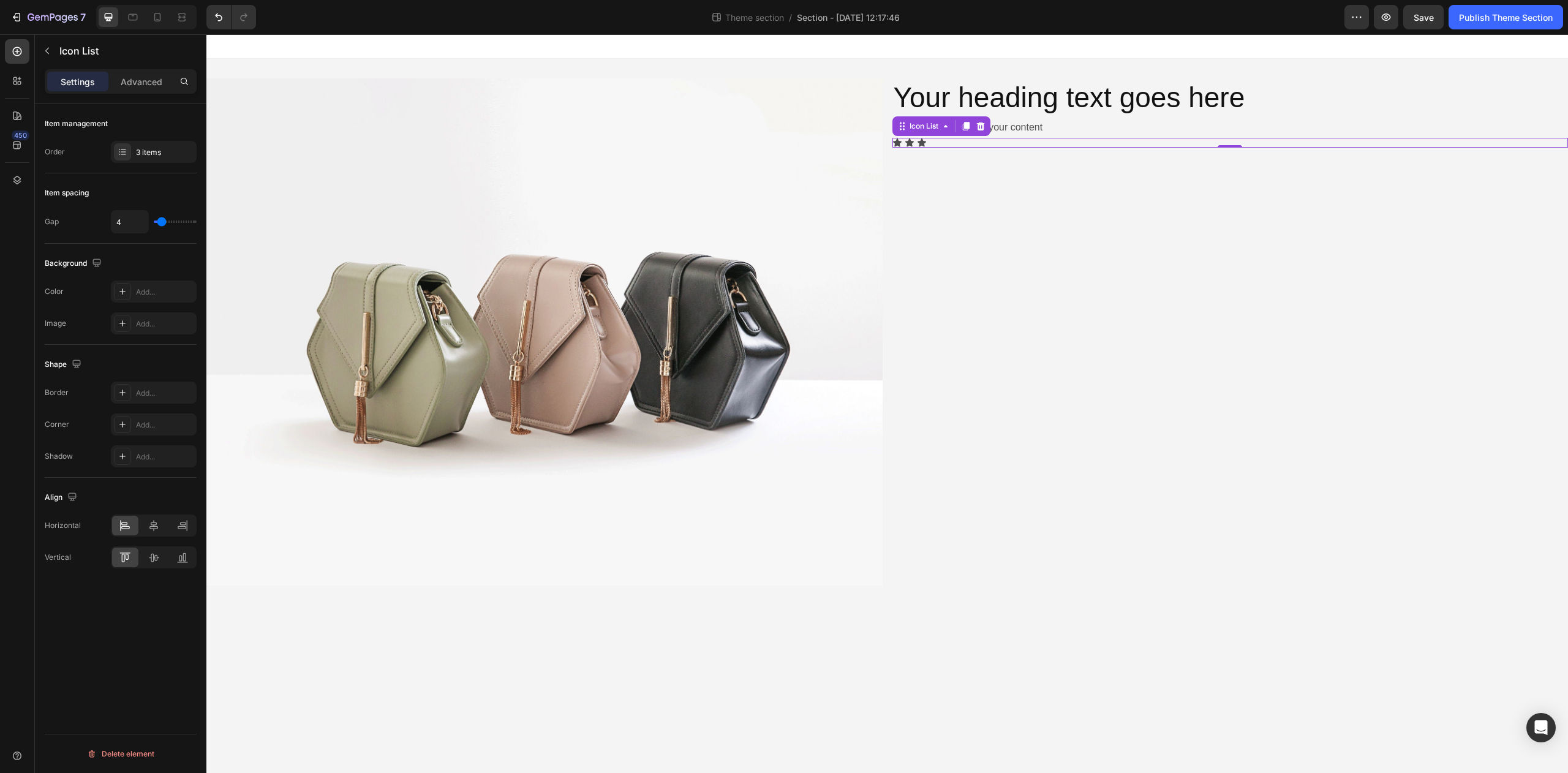
click at [1031, 142] on div "Icon Icon Icon" at bounding box center [1231, 142] width 676 height 10
click at [983, 129] on icon at bounding box center [980, 126] width 8 height 9
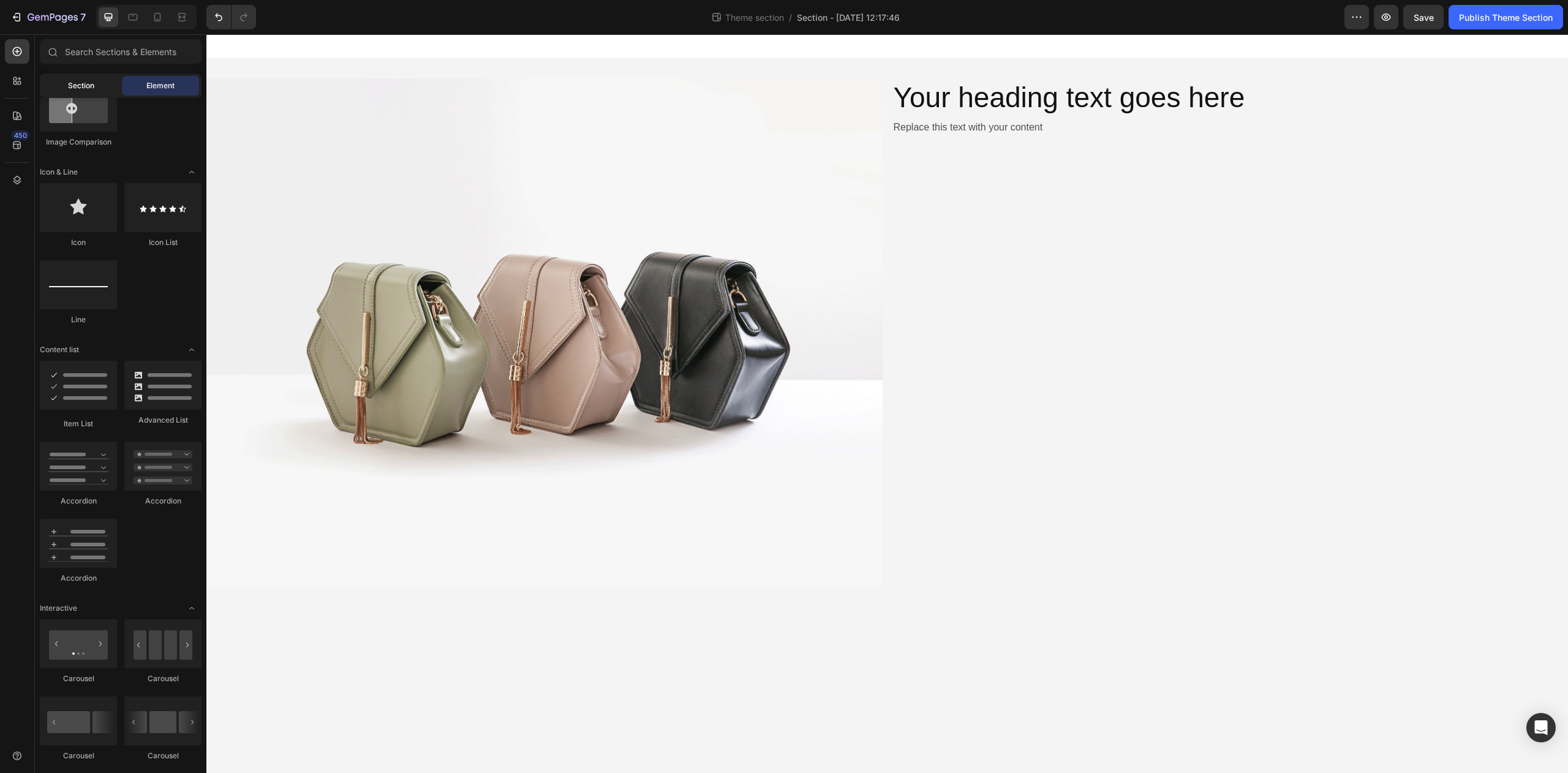
click at [75, 89] on span "Section" at bounding box center [81, 86] width 27 height 11
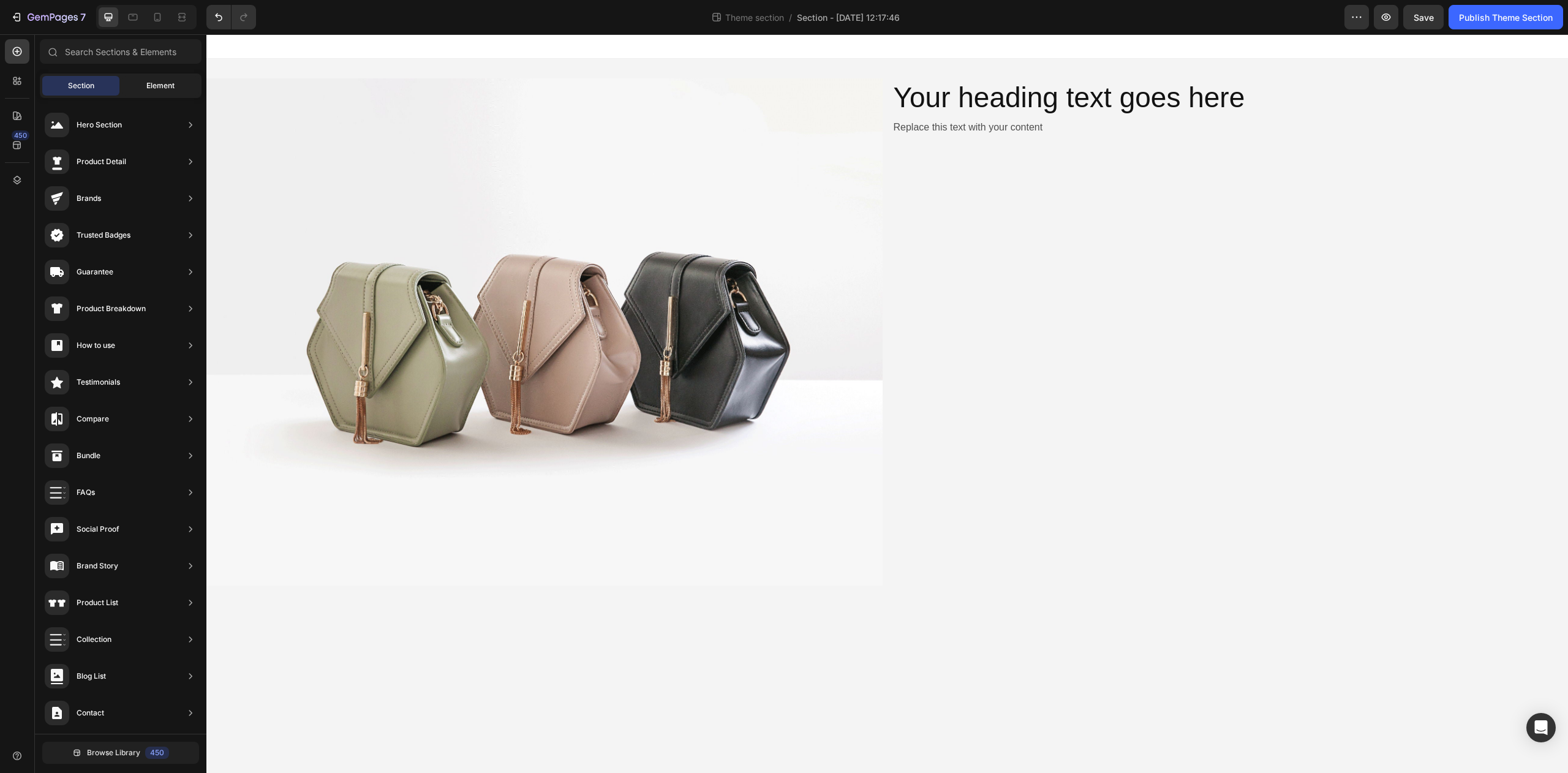
click at [137, 81] on div "Element" at bounding box center [161, 86] width 77 height 20
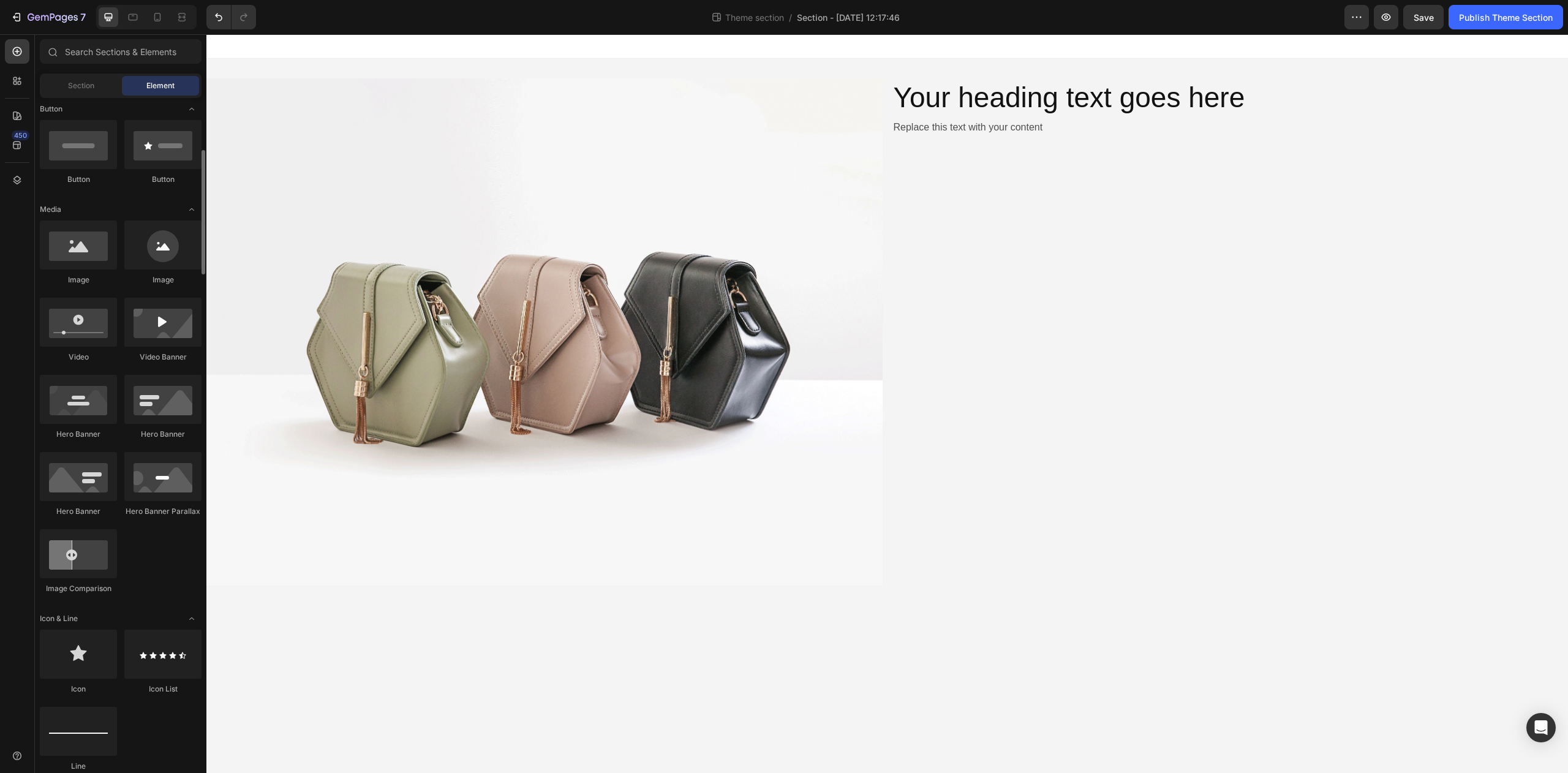
scroll to position [0, 0]
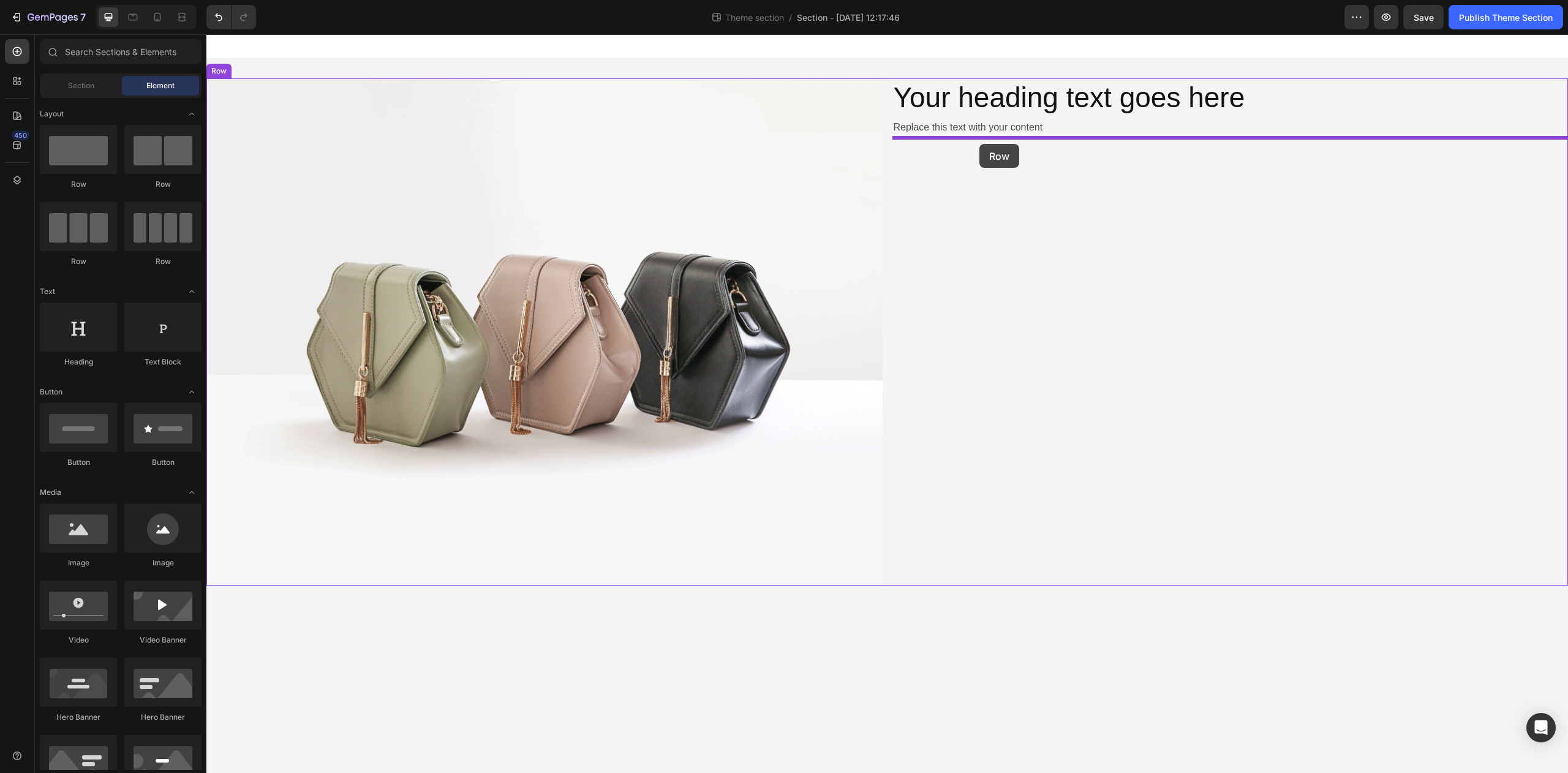
drag, startPoint x: 386, startPoint y: 199, endPoint x: 980, endPoint y: 144, distance: 596.5
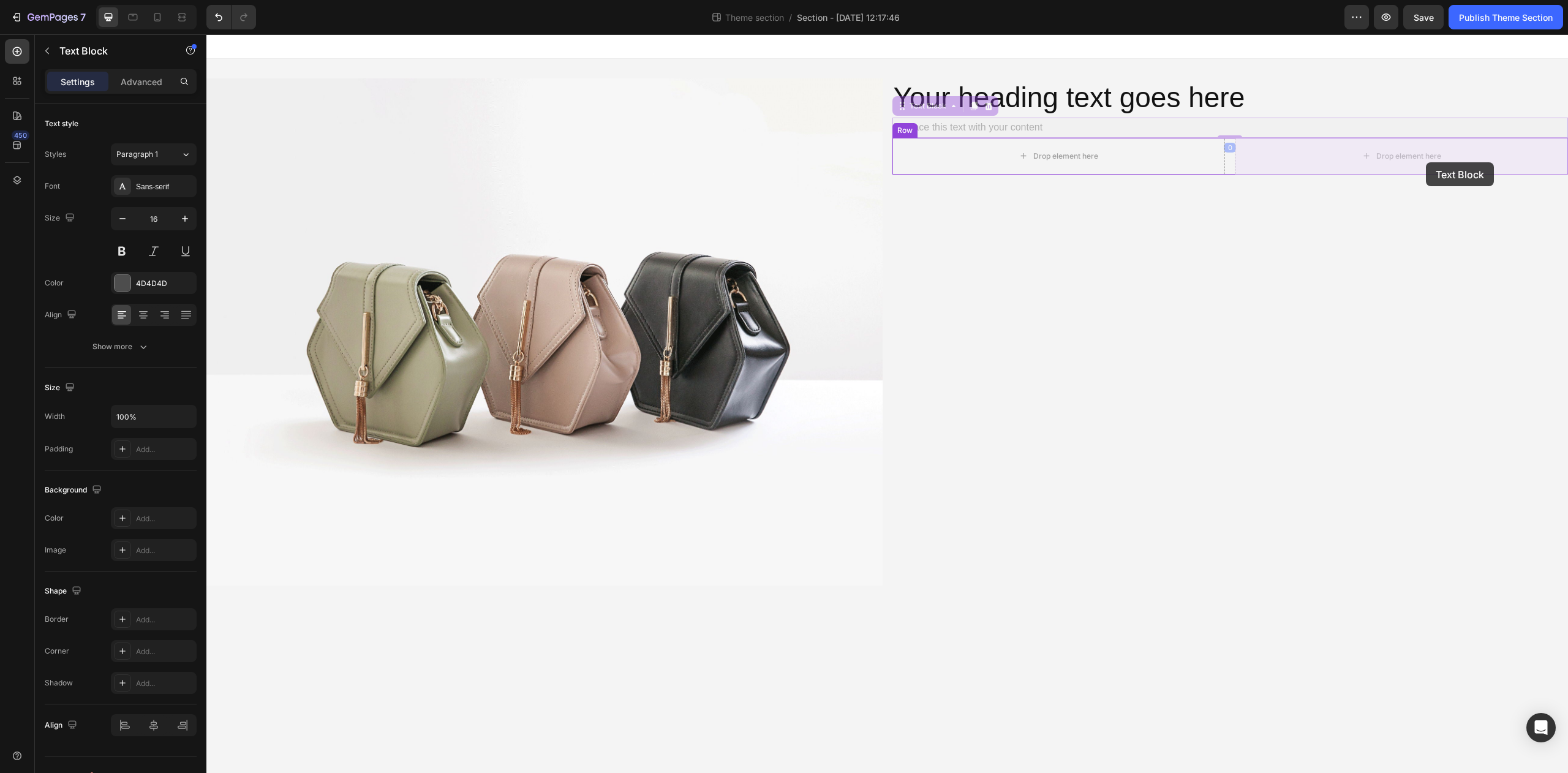
drag, startPoint x: 993, startPoint y: 129, endPoint x: 1426, endPoint y: 162, distance: 434.3
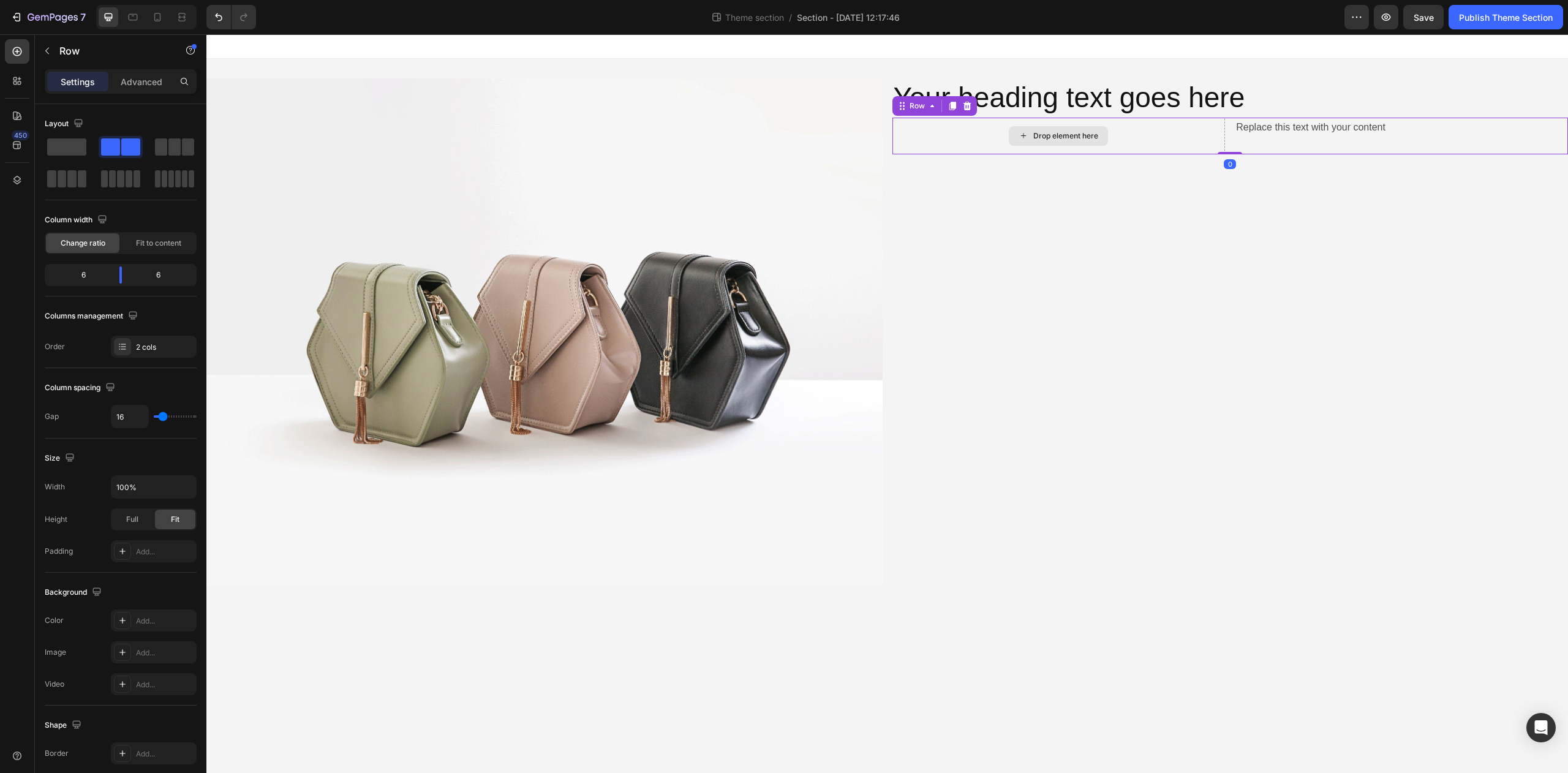
click at [1043, 154] on div "Drop element here" at bounding box center [1058, 136] width 333 height 37
click at [138, 79] on p "Advanced" at bounding box center [141, 81] width 42 height 12
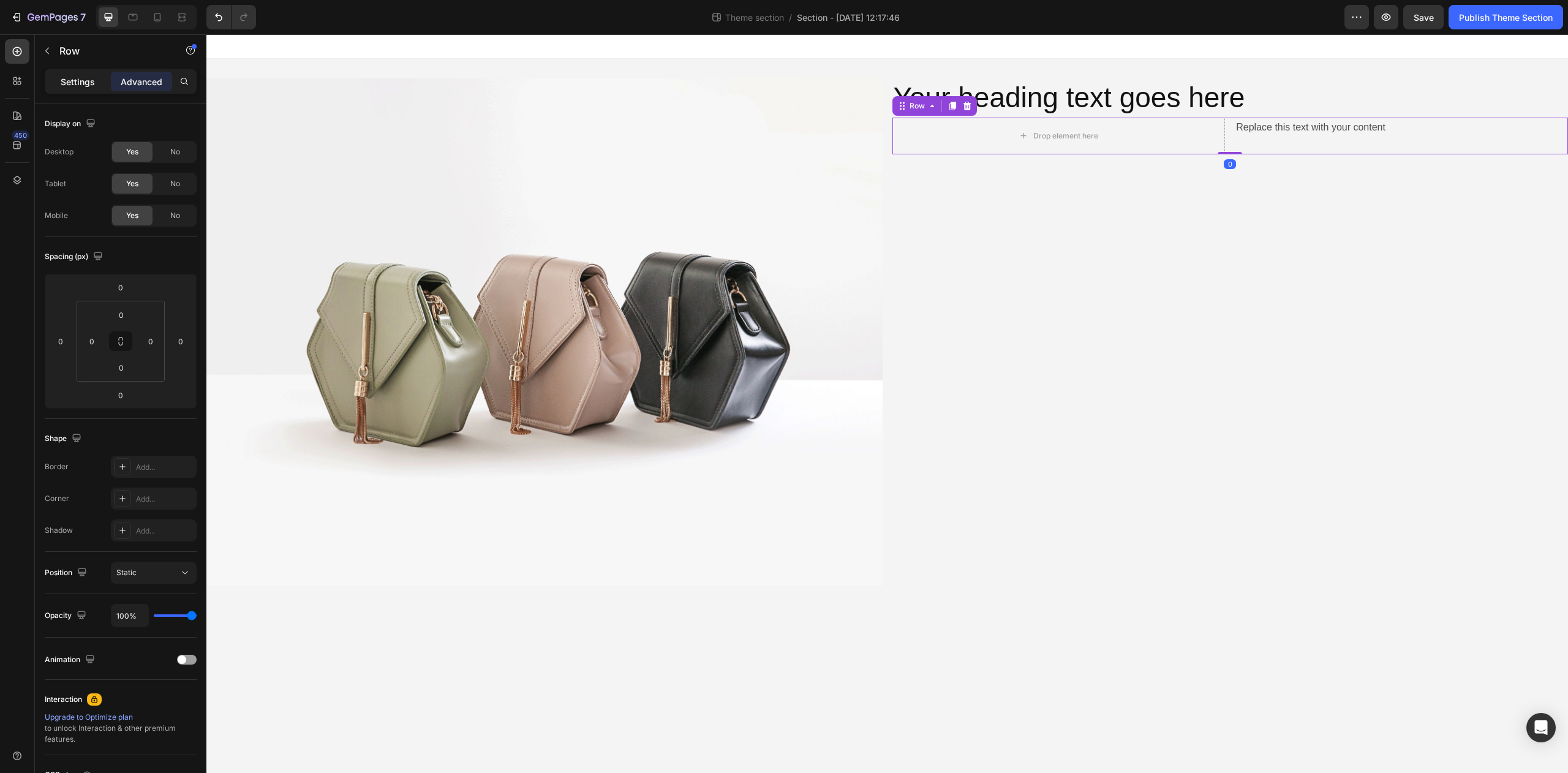
drag, startPoint x: 74, startPoint y: 74, endPoint x: 88, endPoint y: 99, distance: 28.7
click at [74, 75] on p "Settings" at bounding box center [78, 81] width 34 height 12
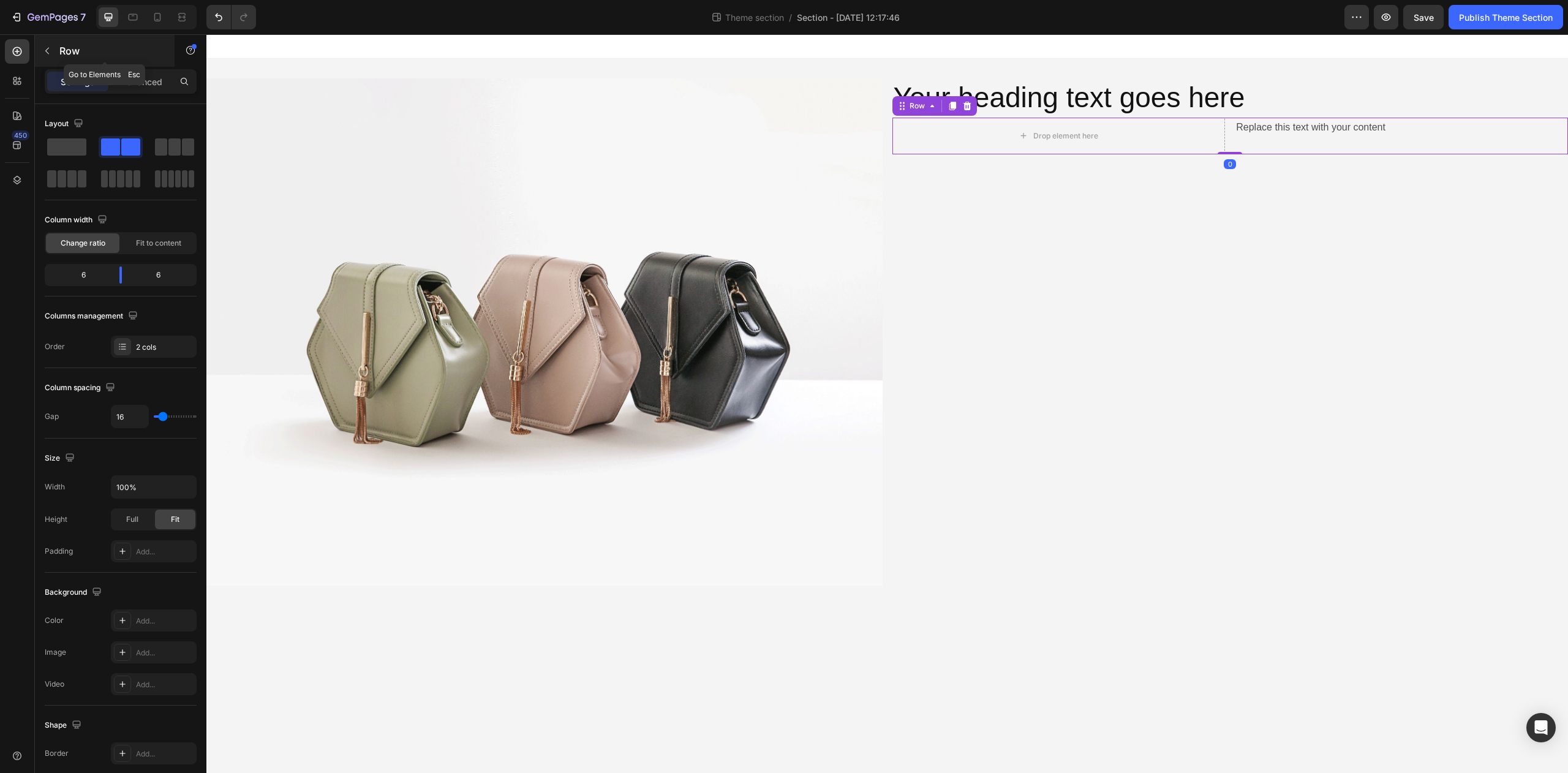
click at [54, 48] on button "button" at bounding box center [47, 51] width 20 height 20
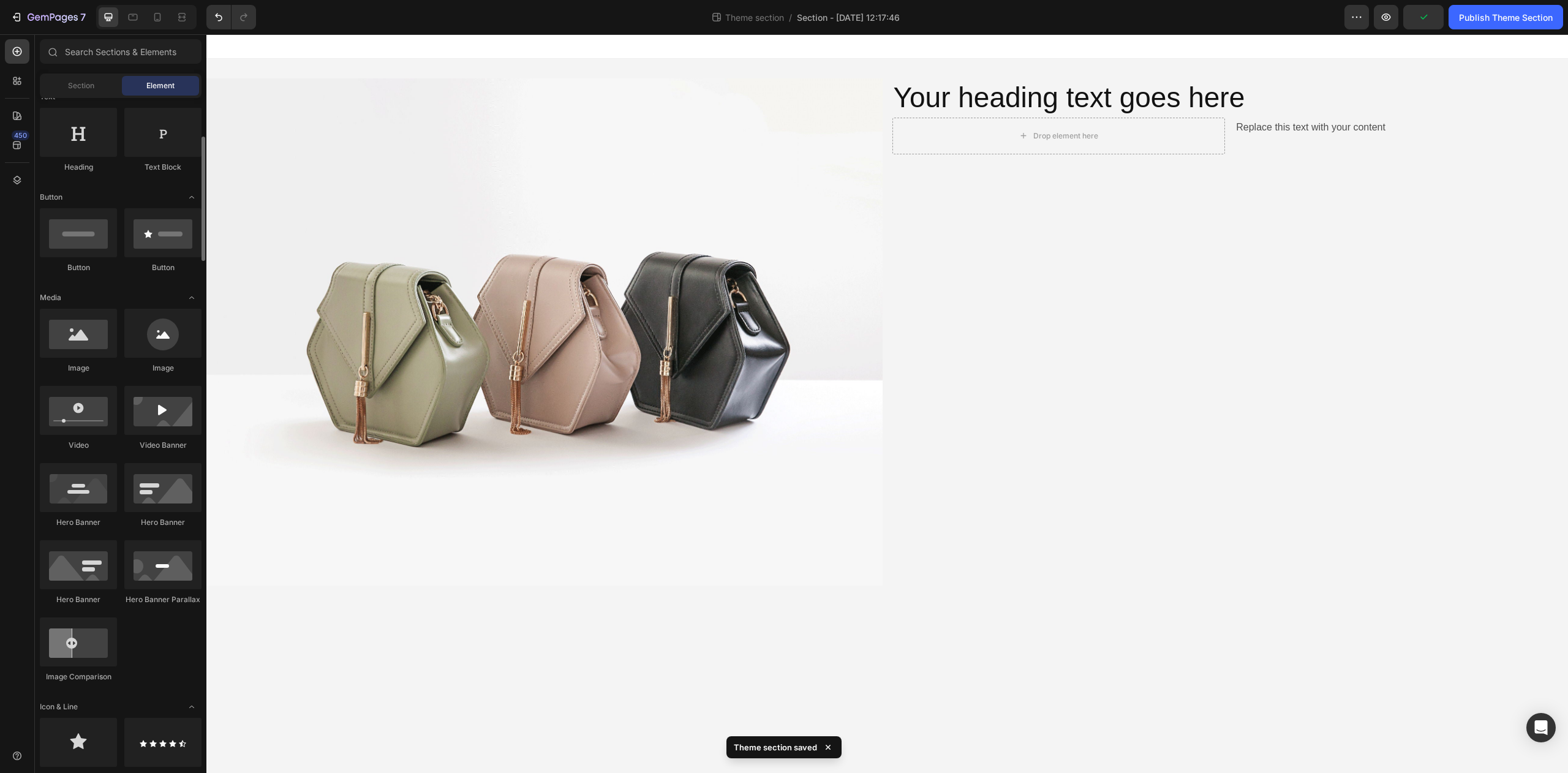
scroll to position [415, 0]
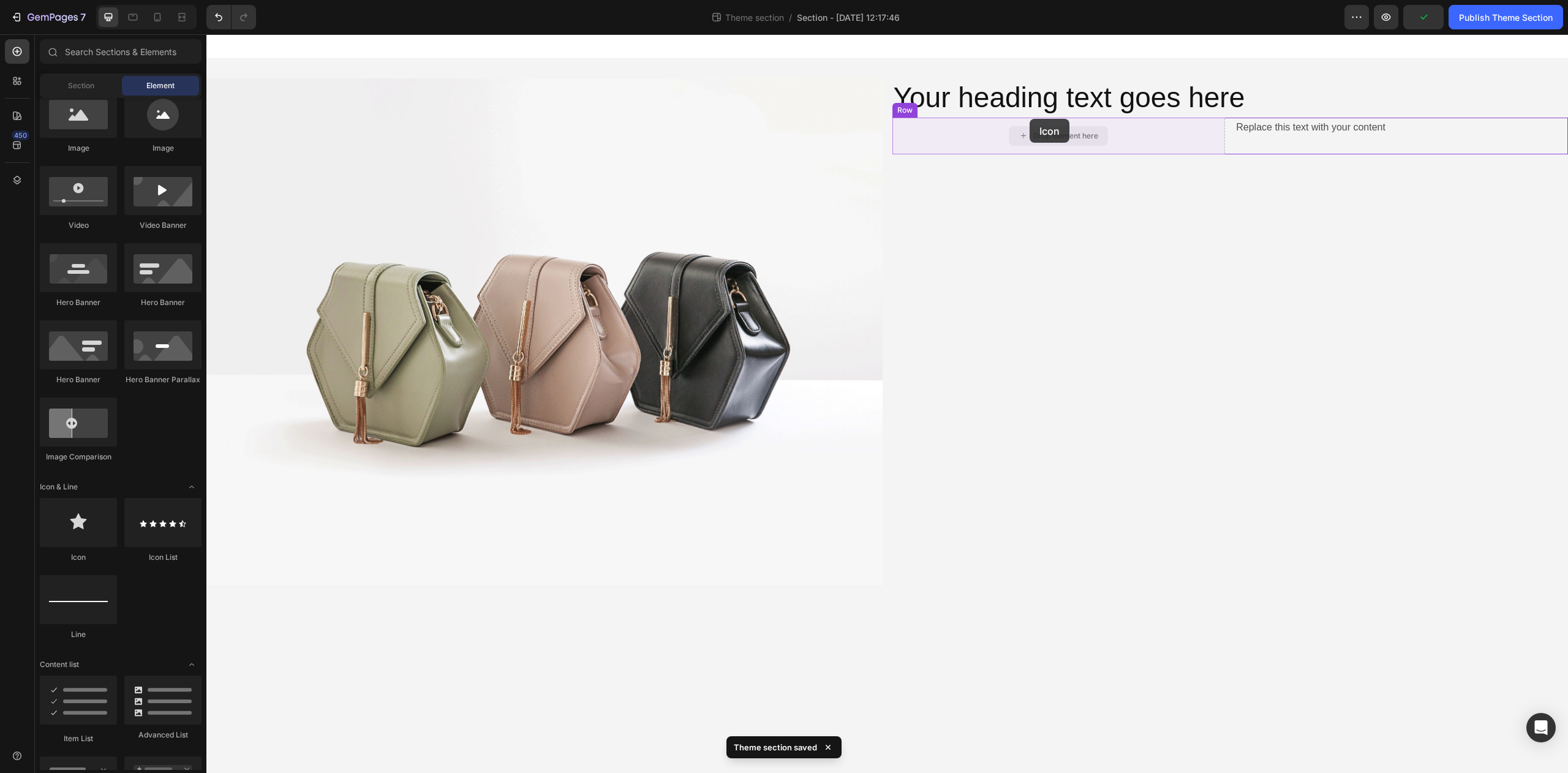
drag, startPoint x: 294, startPoint y: 581, endPoint x: 1030, endPoint y: 119, distance: 869.0
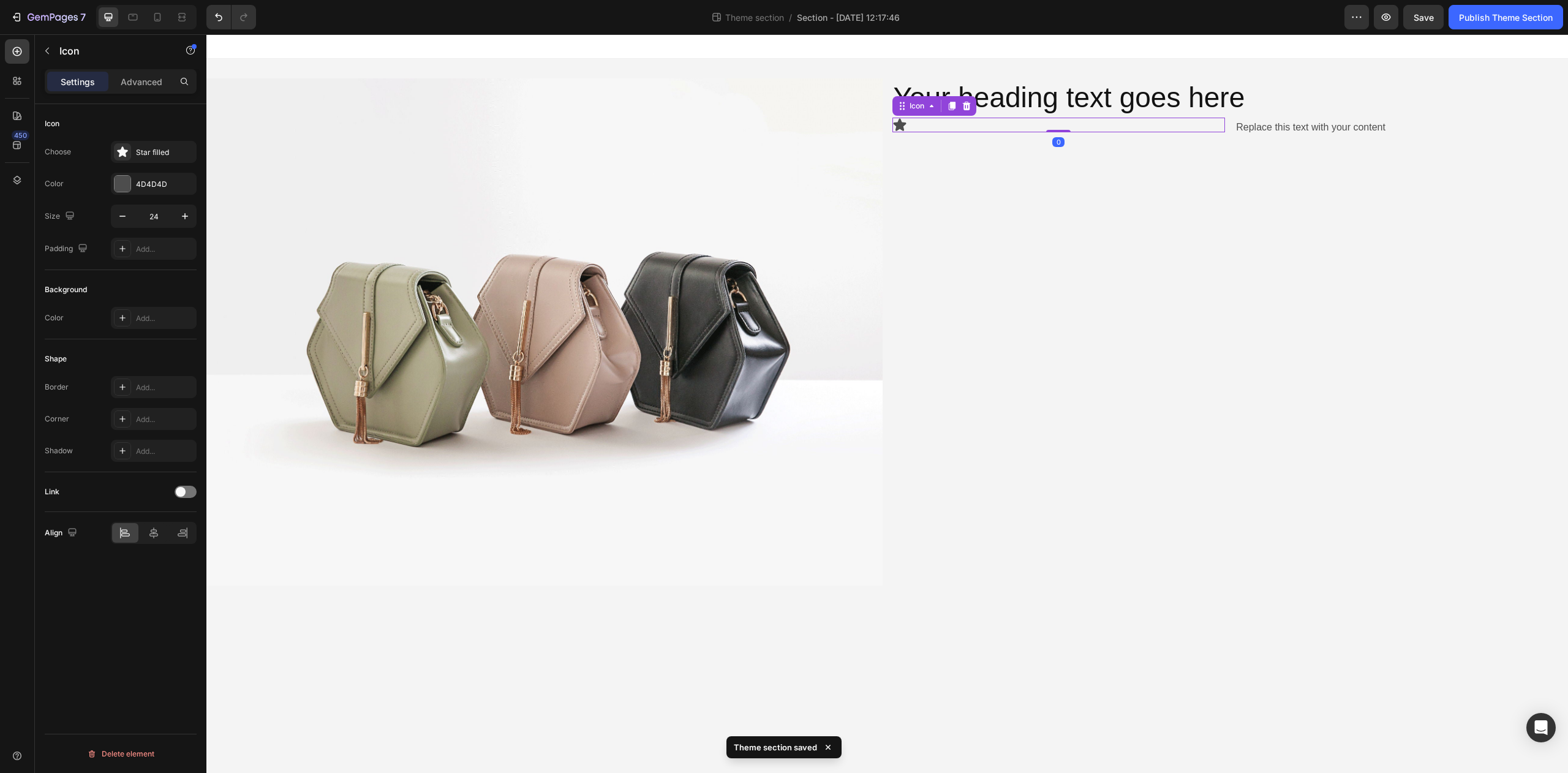
click at [906, 124] on icon at bounding box center [900, 125] width 14 height 14
click at [894, 126] on icon at bounding box center [900, 125] width 14 height 14
click at [142, 147] on div "Star filled" at bounding box center [164, 153] width 58 height 11
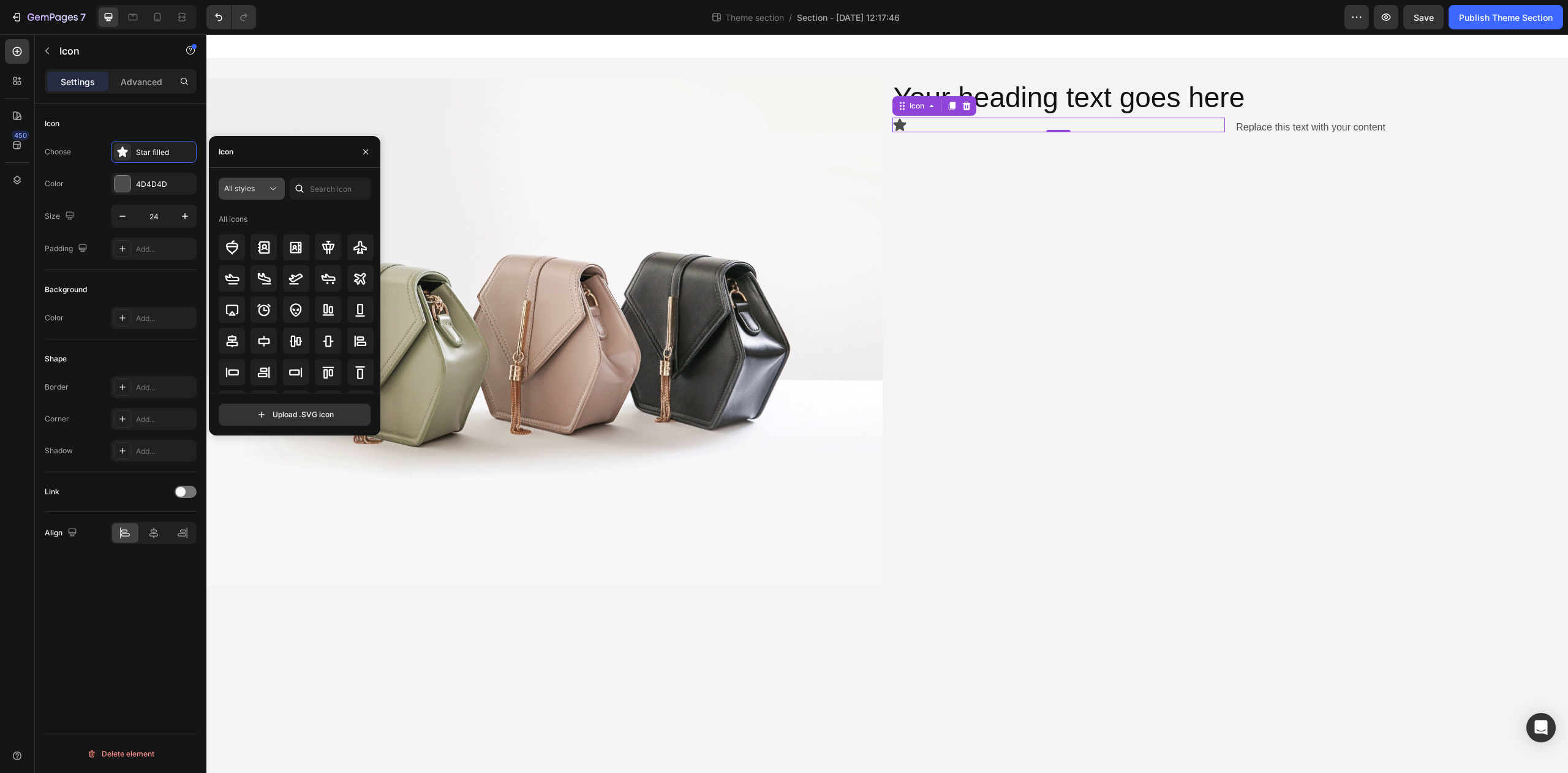
click at [268, 195] on icon at bounding box center [273, 189] width 12 height 12
click at [268, 194] on icon at bounding box center [273, 189] width 12 height 12
click at [292, 410] on input "file" at bounding box center [295, 414] width 151 height 21
click at [313, 424] on input "file" at bounding box center [295, 414] width 151 height 21
type input "C:\fakepath\file.svg"
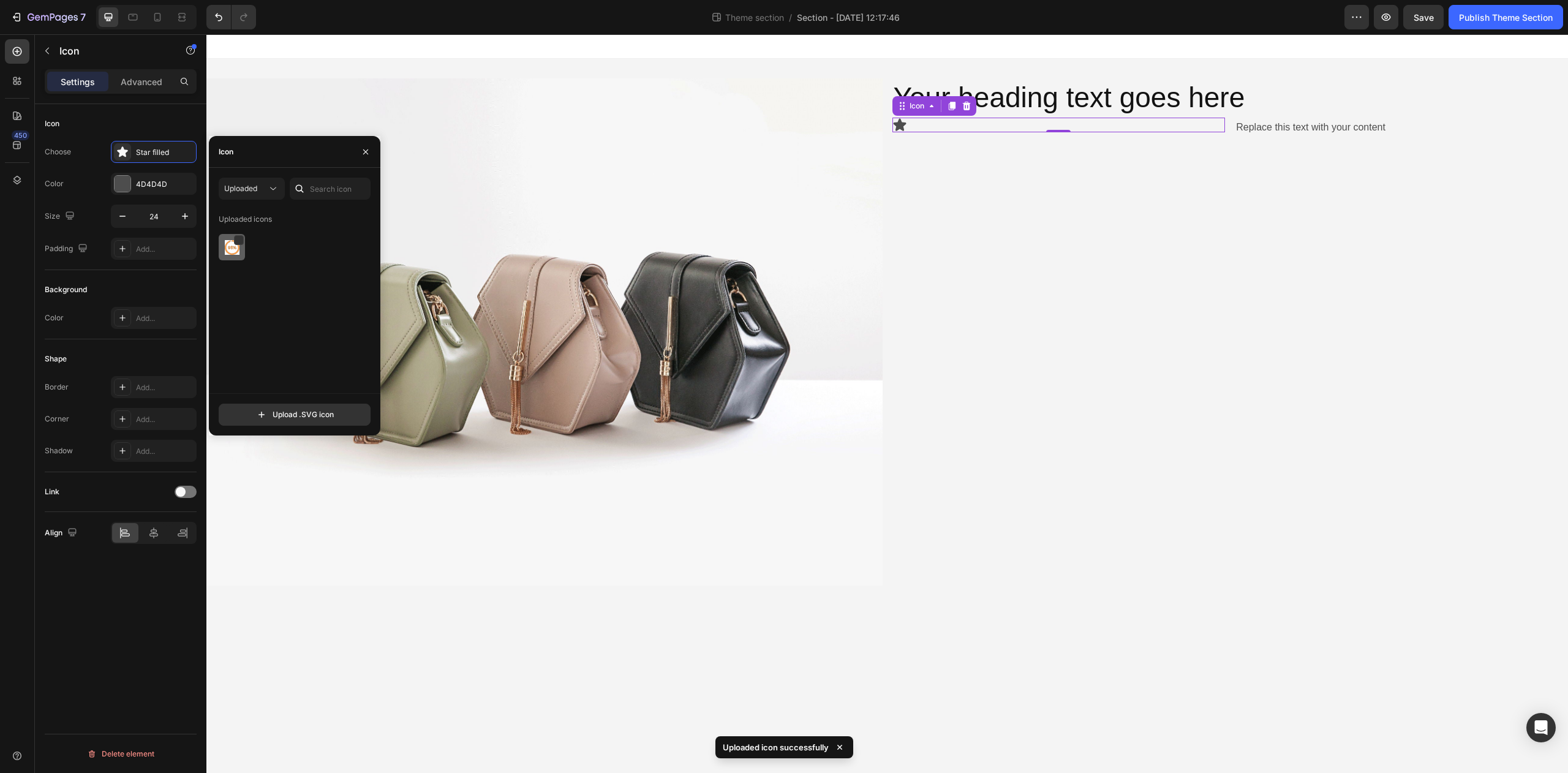
click at [228, 254] on img at bounding box center [232, 247] width 14 height 14
click at [158, 220] on input "24" at bounding box center [153, 216] width 40 height 22
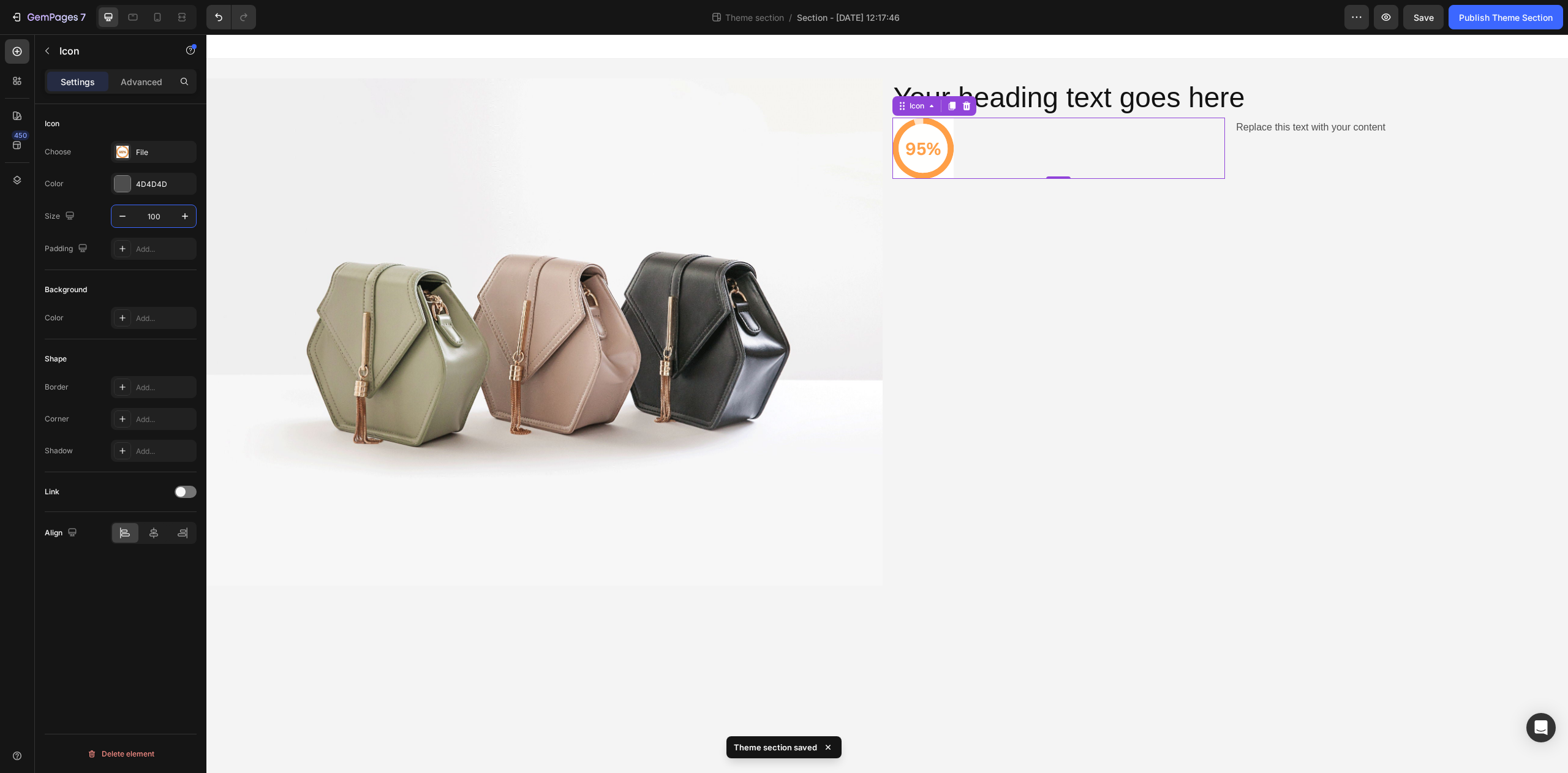
type input "100"
click at [114, 280] on div "Background" at bounding box center [120, 290] width 152 height 20
click at [137, 85] on p "Advanced" at bounding box center [141, 81] width 42 height 12
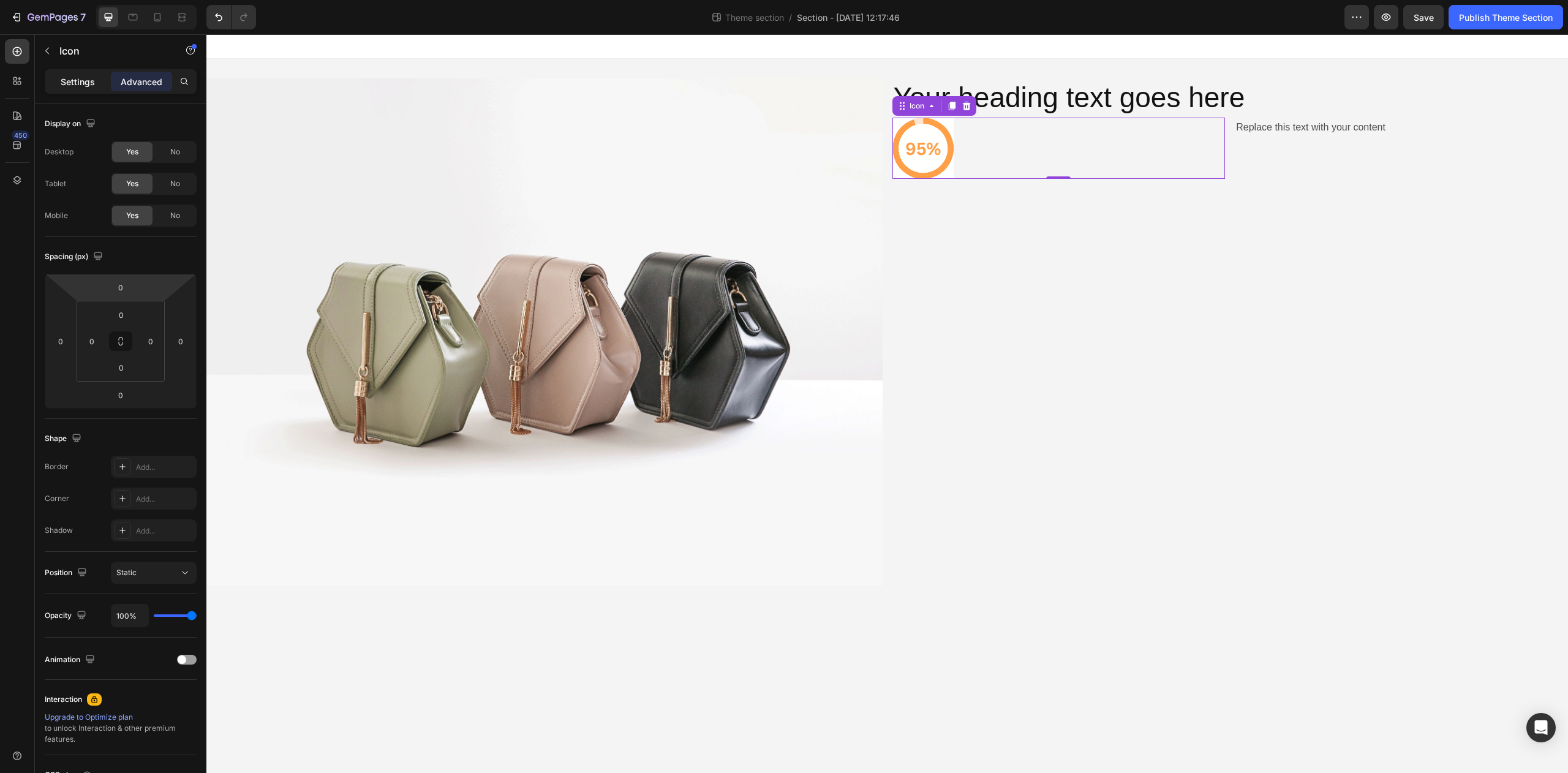
click at [83, 87] on p "Settings" at bounding box center [78, 81] width 34 height 12
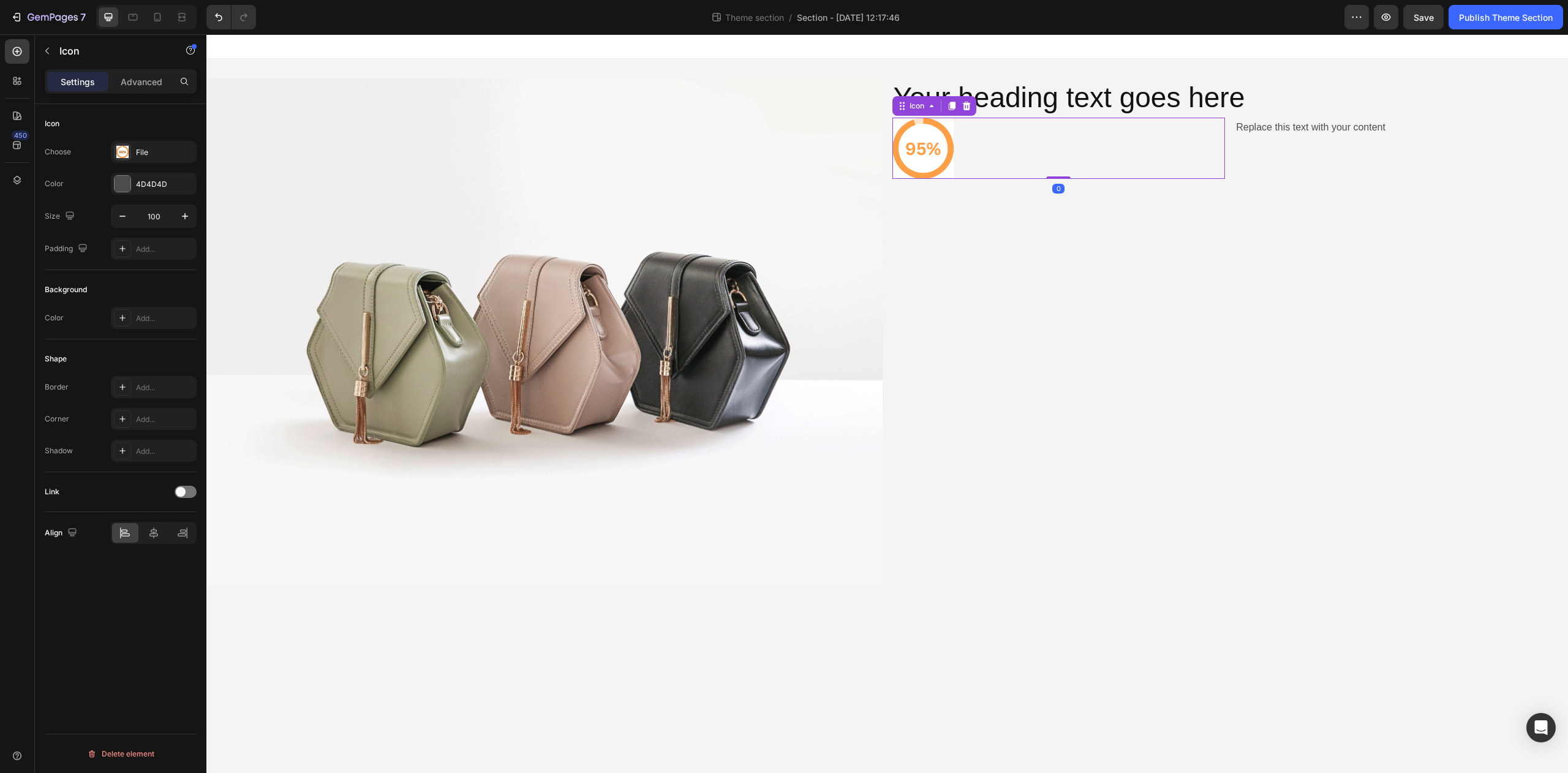
click at [1168, 169] on div "Icon 0" at bounding box center [1058, 148] width 333 height 62
click at [915, 106] on div "Icon" at bounding box center [917, 106] width 20 height 0
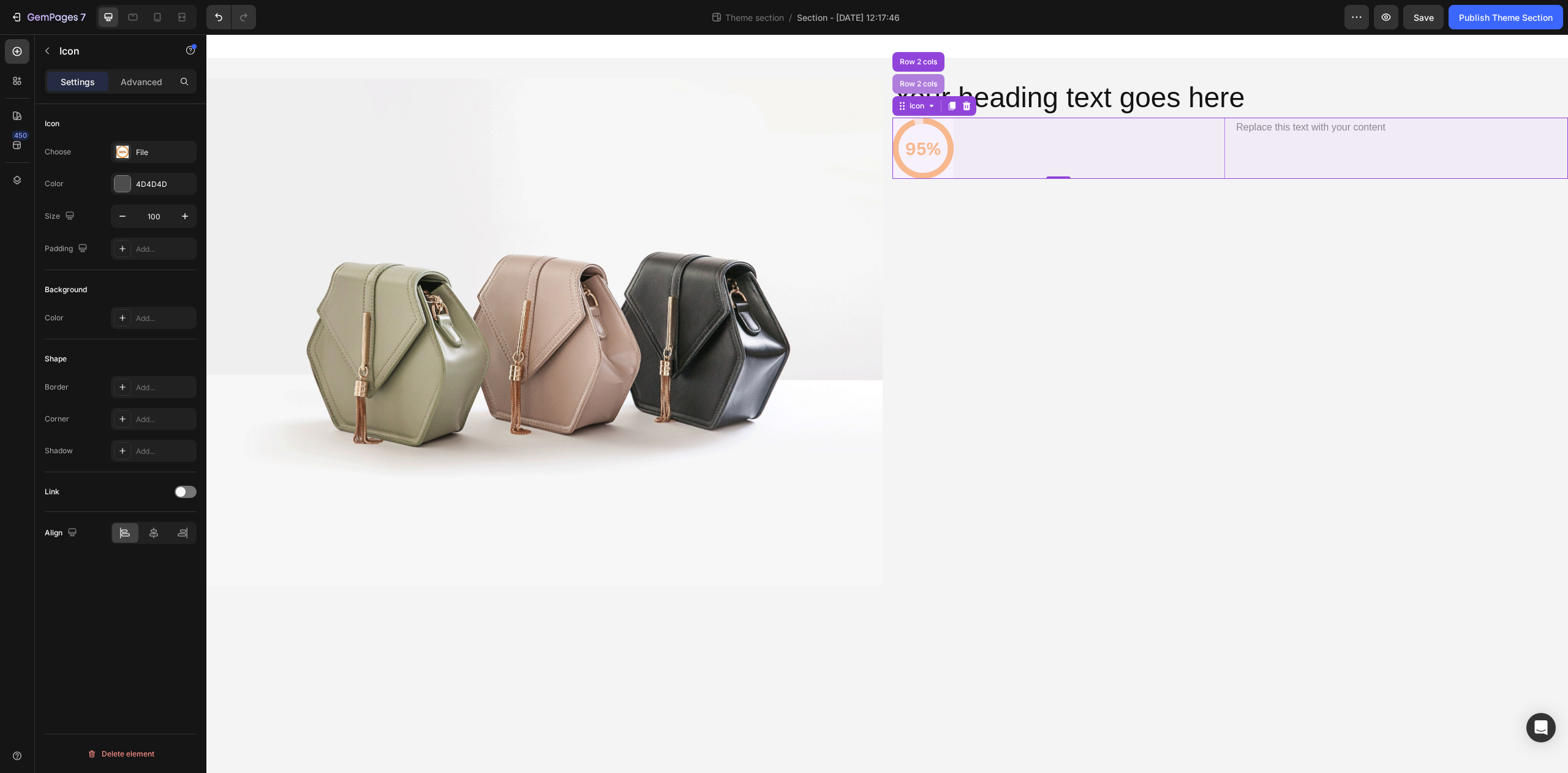
click at [919, 83] on div "Row 2 cols" at bounding box center [918, 84] width 42 height 7
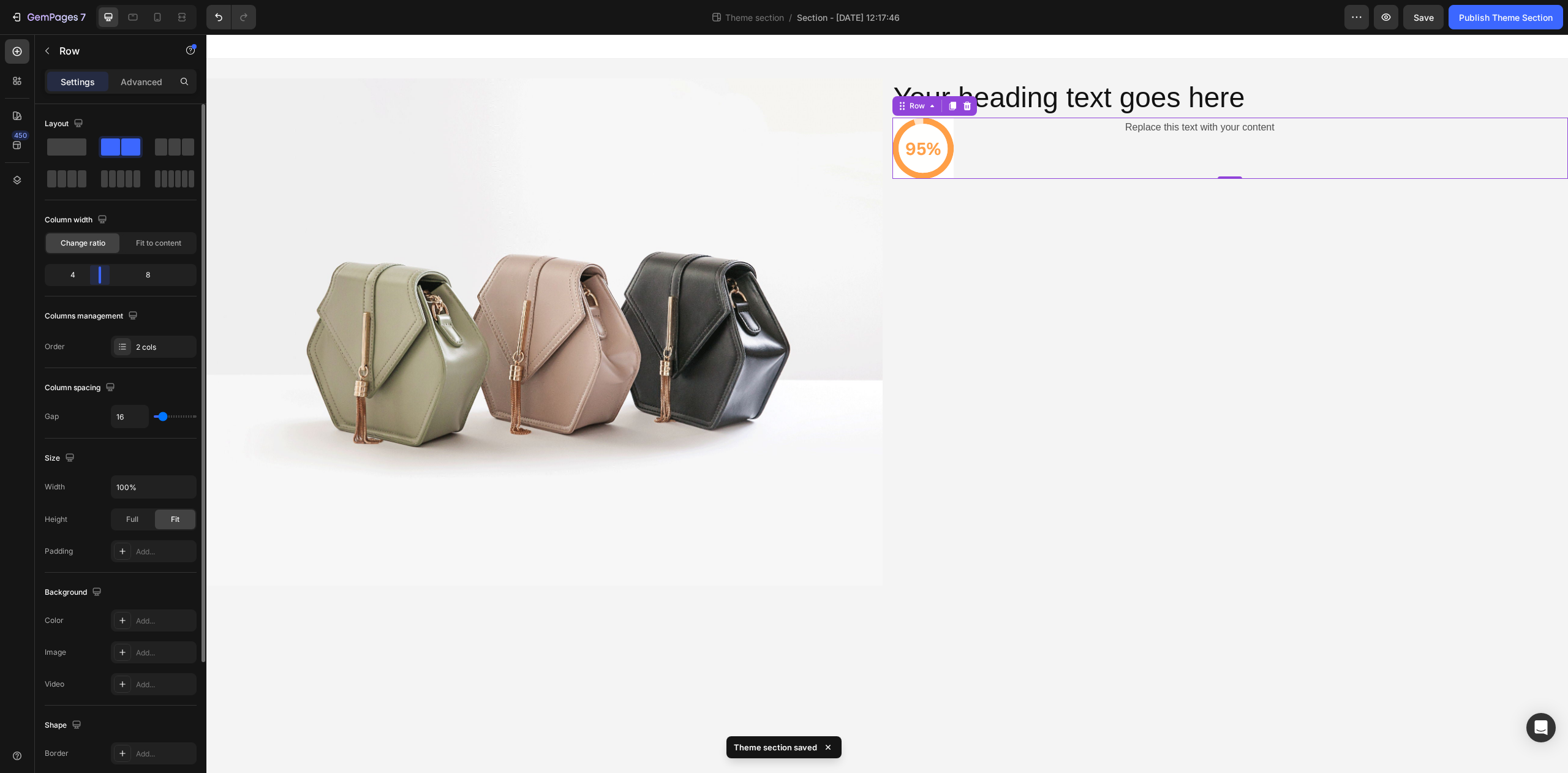
drag, startPoint x: 127, startPoint y: 280, endPoint x: 114, endPoint y: 276, distance: 13.6
click at [100, 0] on body "7 Theme section / Section - Aug 27 12:17:46 Preview Save Publish Theme Section …" at bounding box center [784, 0] width 1568 height 0
click at [143, 246] on span "Fit to content" at bounding box center [158, 243] width 46 height 11
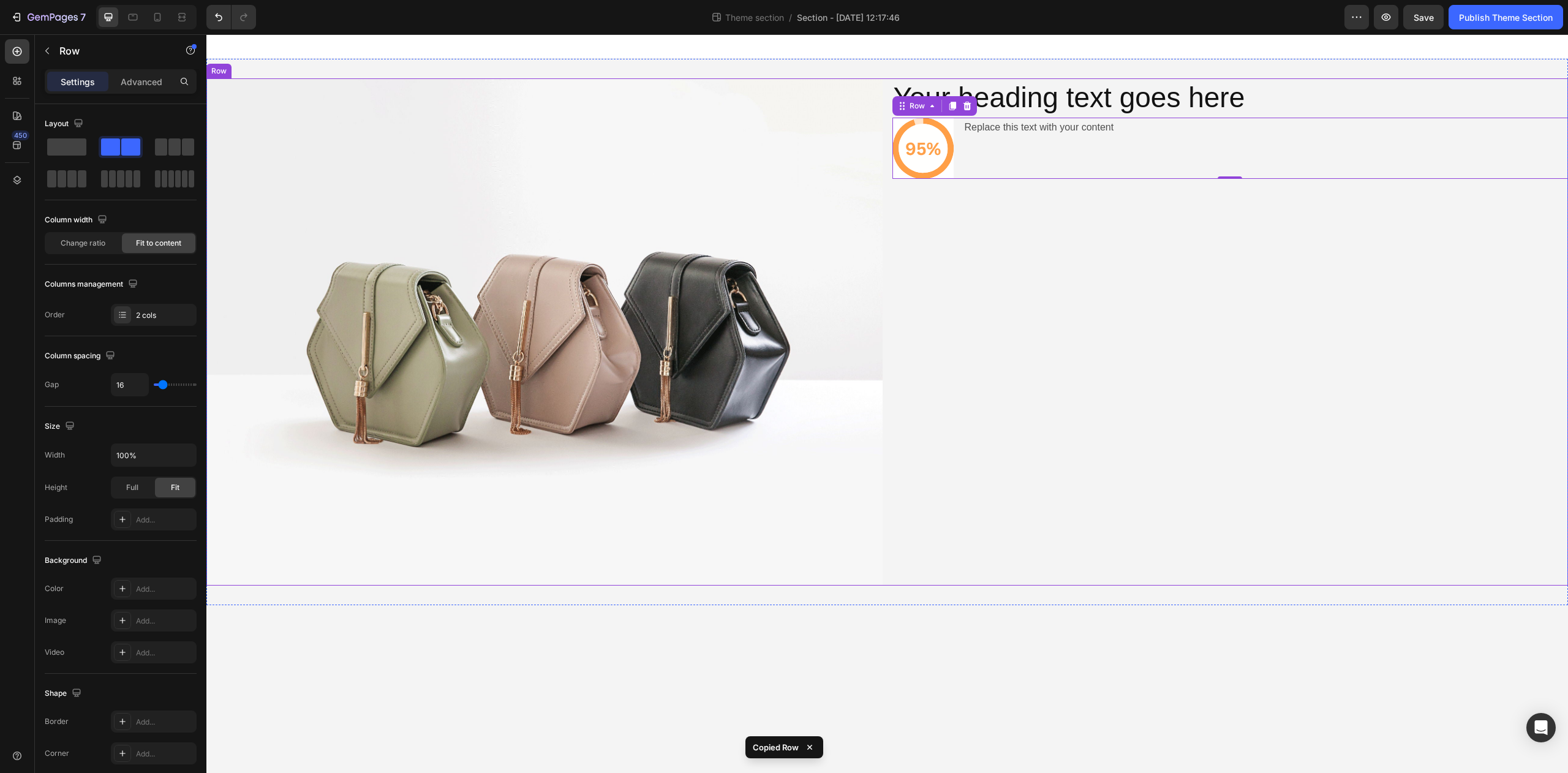
click at [1022, 193] on div "Your heading text goes here Heading Icon Replace this text with your content Te…" at bounding box center [1231, 332] width 676 height 507
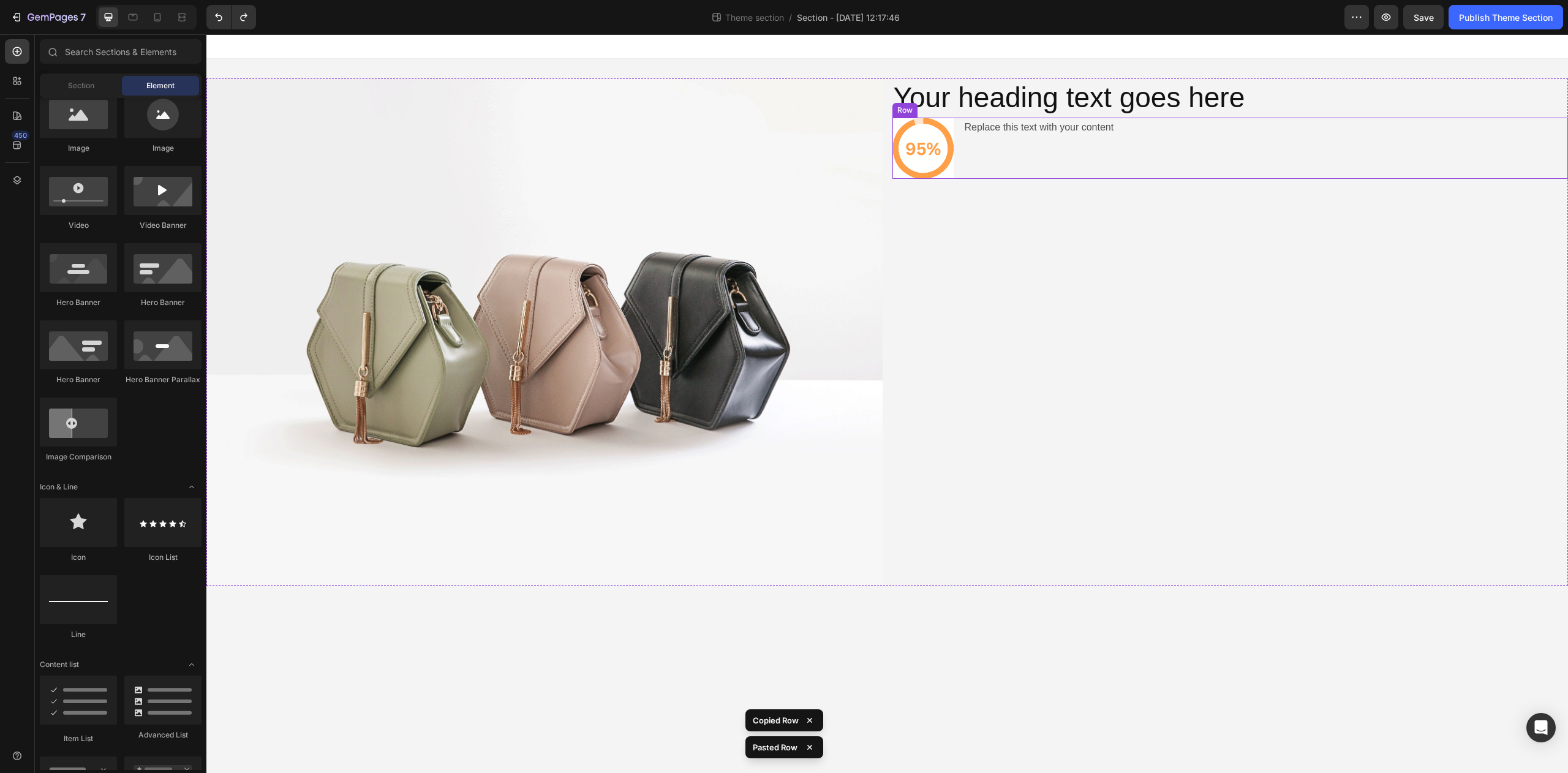
click at [1001, 140] on div "Replace this text with your content Text Block" at bounding box center [1040, 148] width 152 height 62
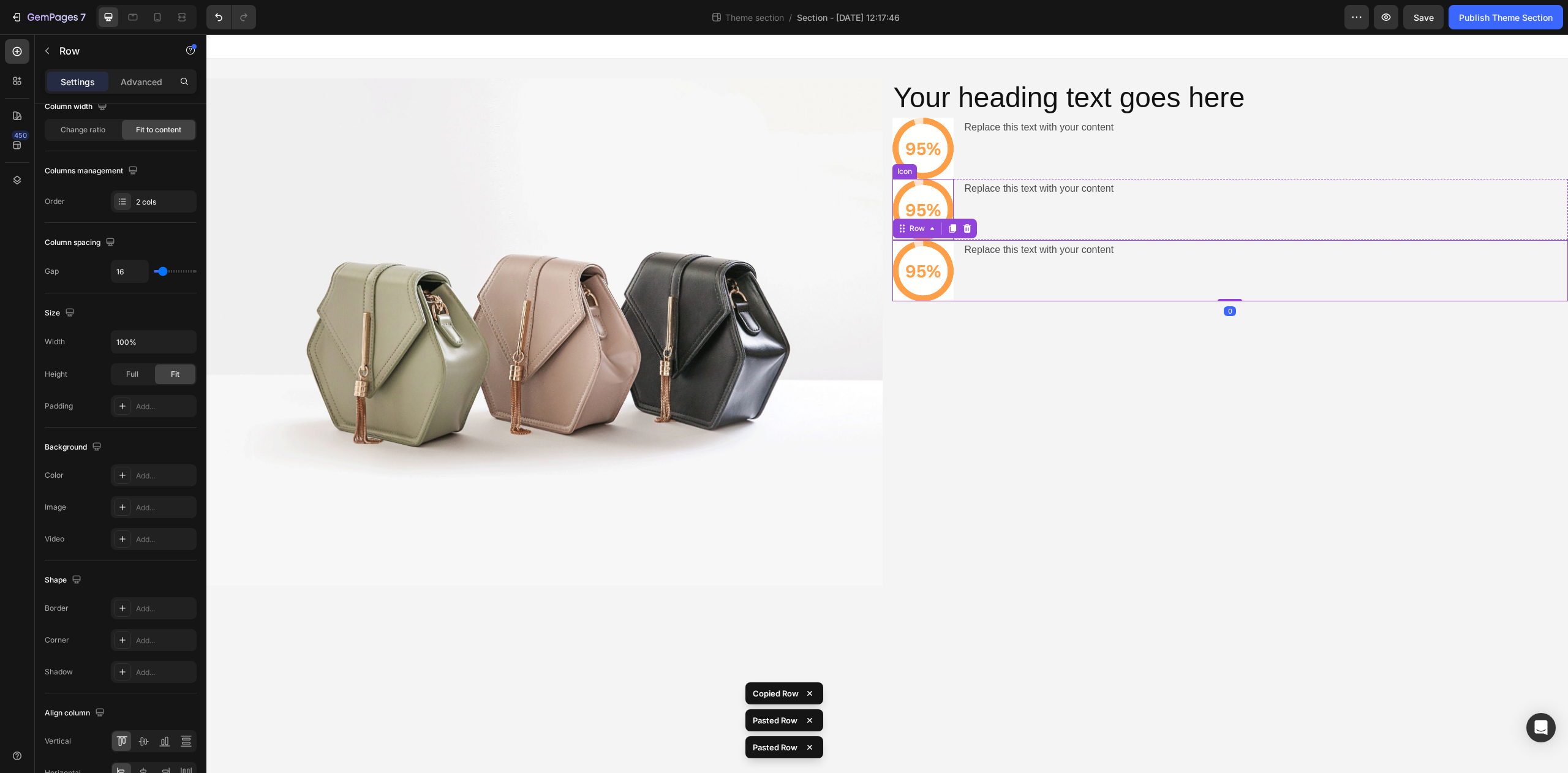
scroll to position [0, 0]
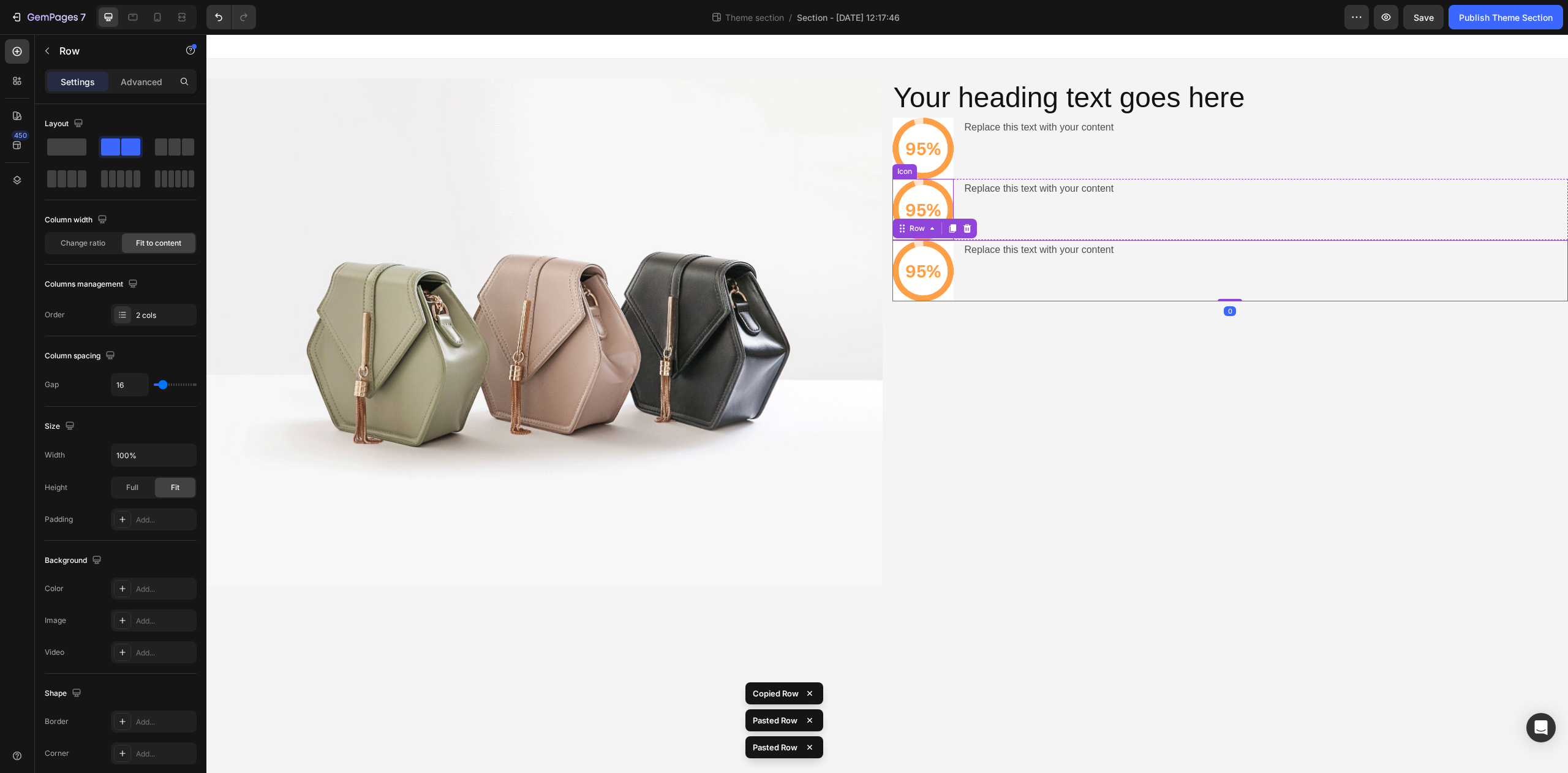
click at [935, 204] on icon at bounding box center [923, 209] width 49 height 49
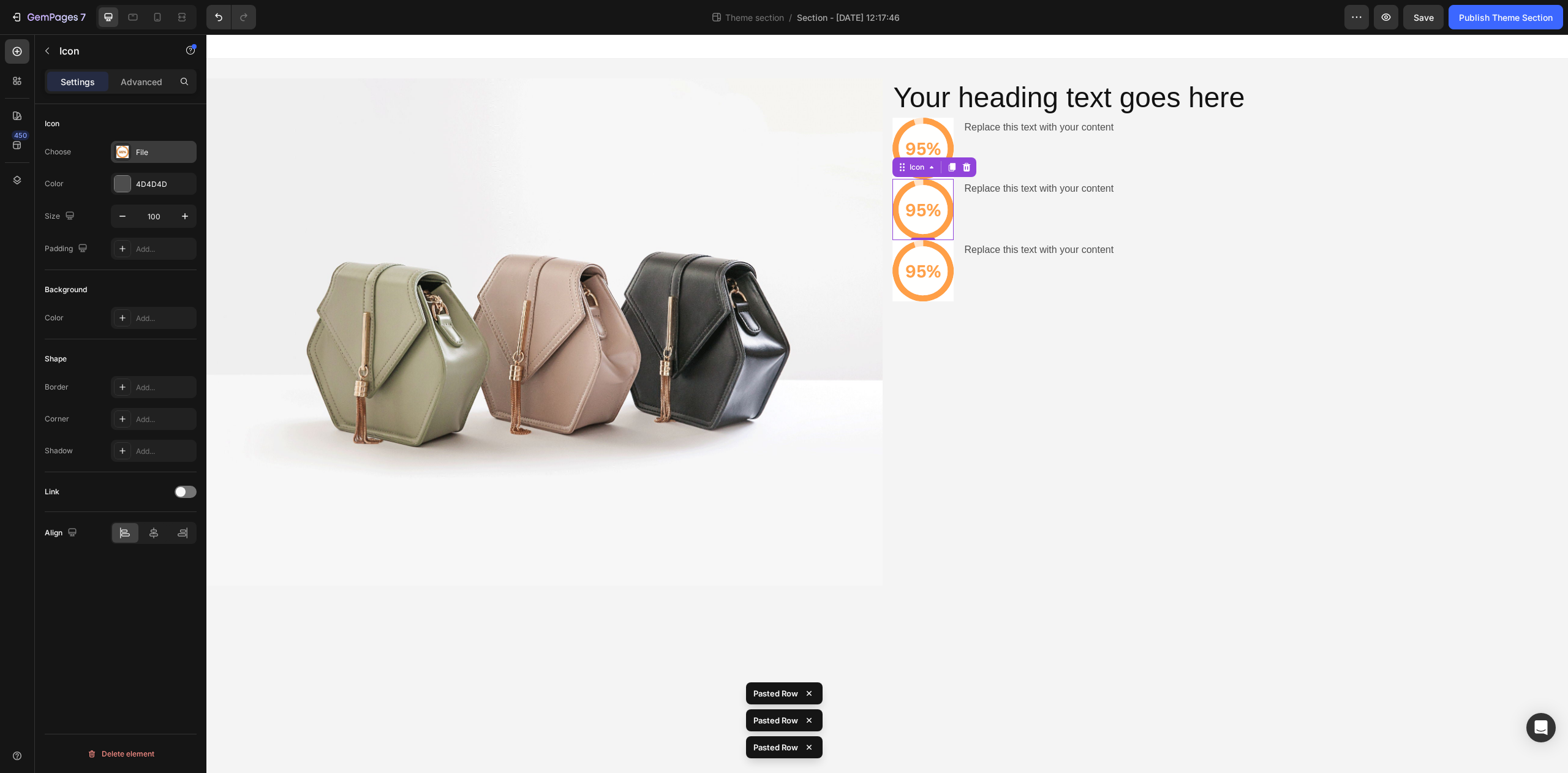
click at [124, 154] on icon at bounding box center [122, 152] width 10 height 10
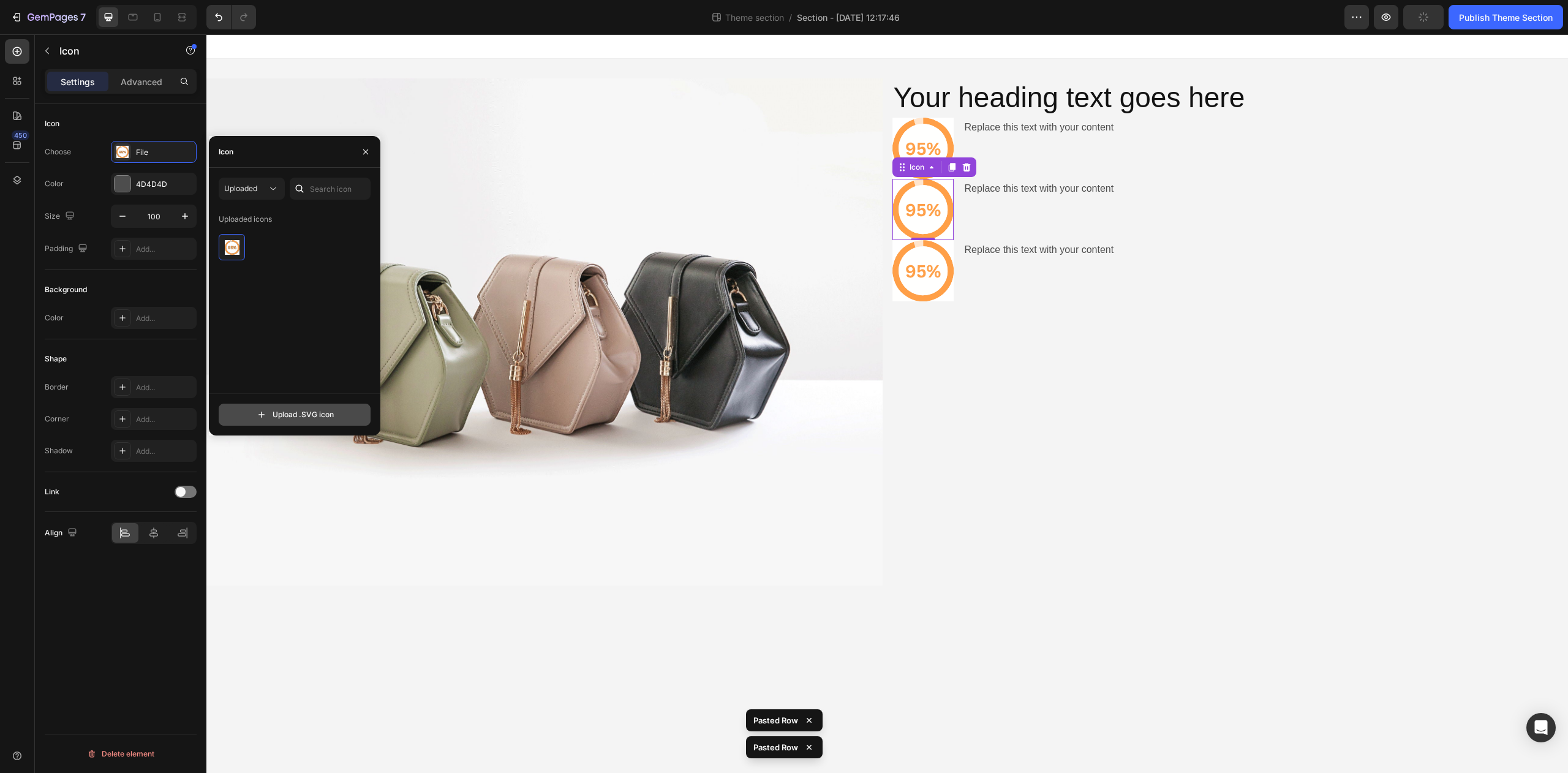
click at [293, 410] on input "file" at bounding box center [295, 414] width 151 height 21
type input "C:\fakepath\file (1).svg"
click at [233, 249] on img at bounding box center [232, 247] width 14 height 14
click at [906, 291] on icon at bounding box center [923, 270] width 62 height 62
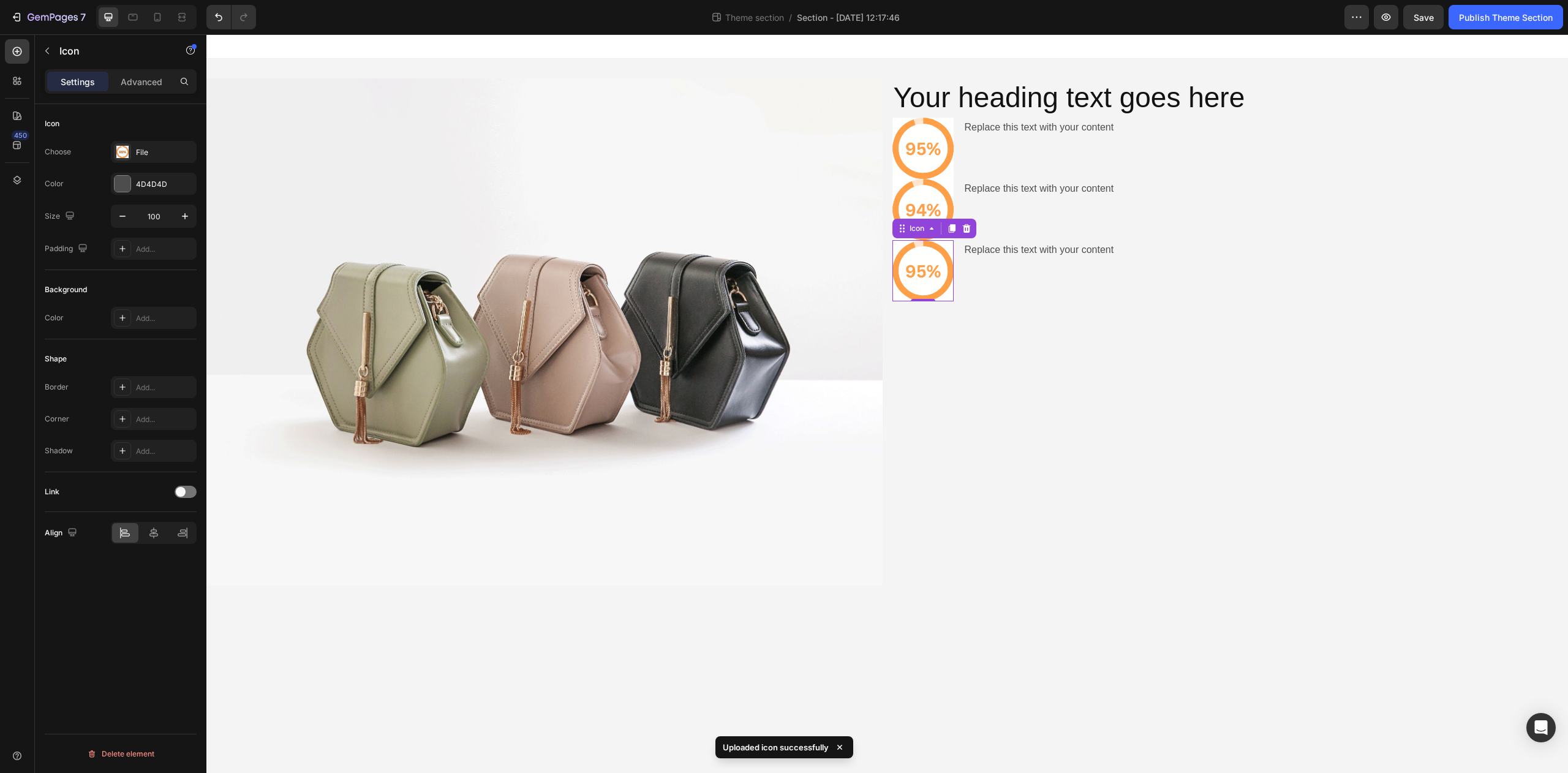
click at [919, 292] on icon at bounding box center [923, 270] width 49 height 49
click at [120, 150] on icon at bounding box center [122, 152] width 10 height 10
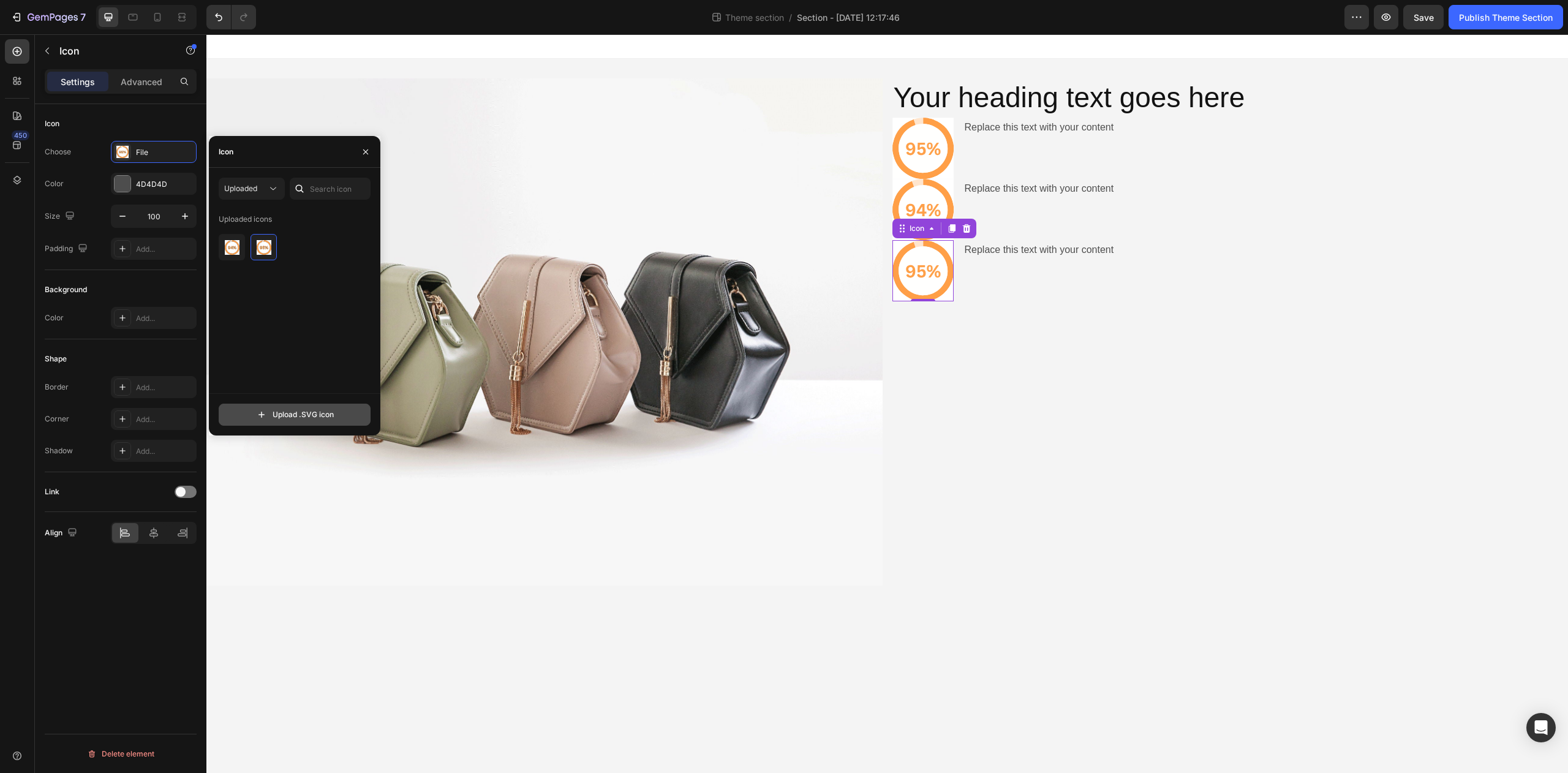
click at [313, 415] on input "file" at bounding box center [295, 414] width 151 height 21
type input "C:\fakepath\file (2).svg"
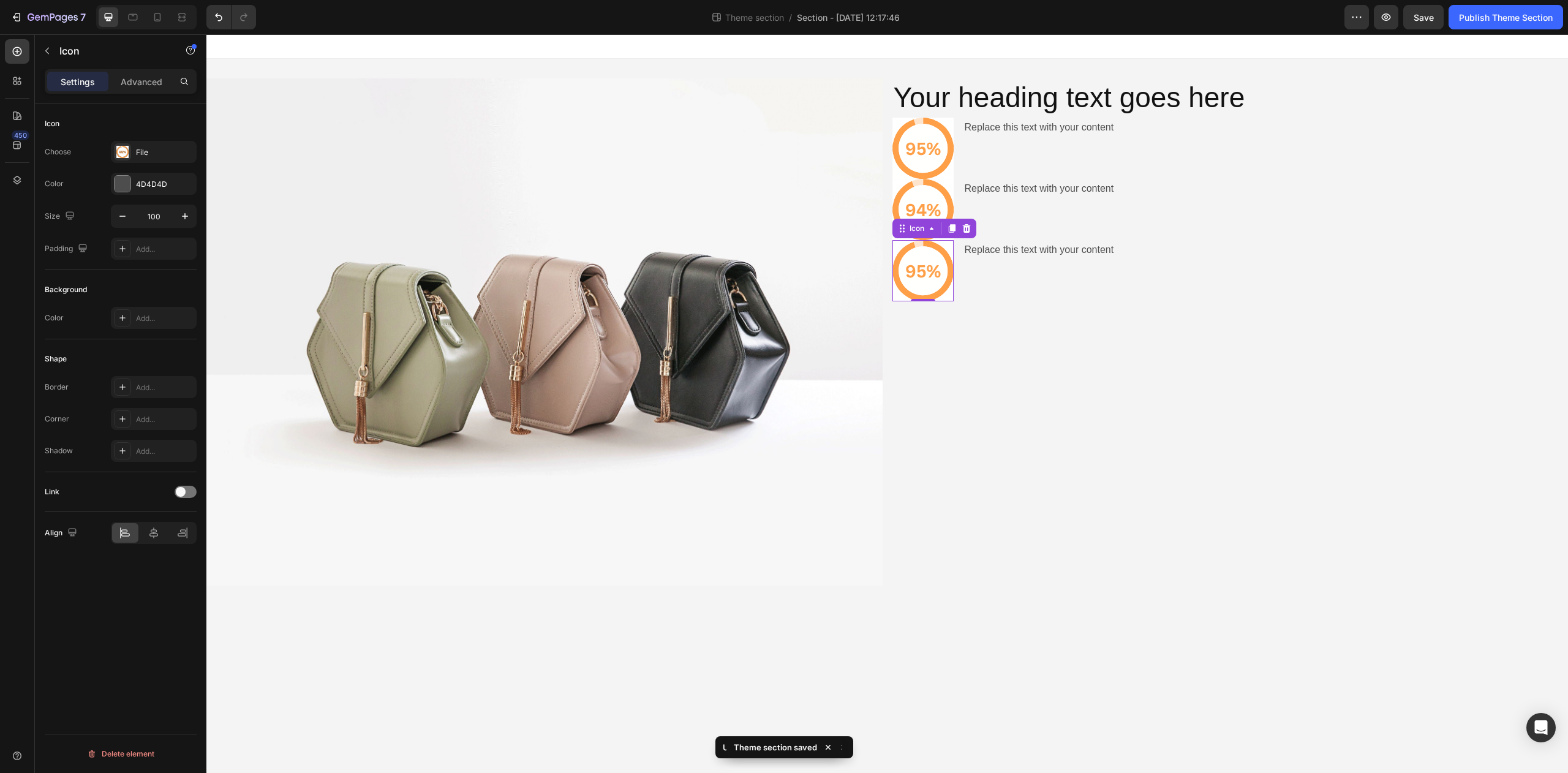
click at [925, 272] on icon at bounding box center [922, 271] width 9 height 12
click at [125, 156] on icon at bounding box center [122, 152] width 12 height 12
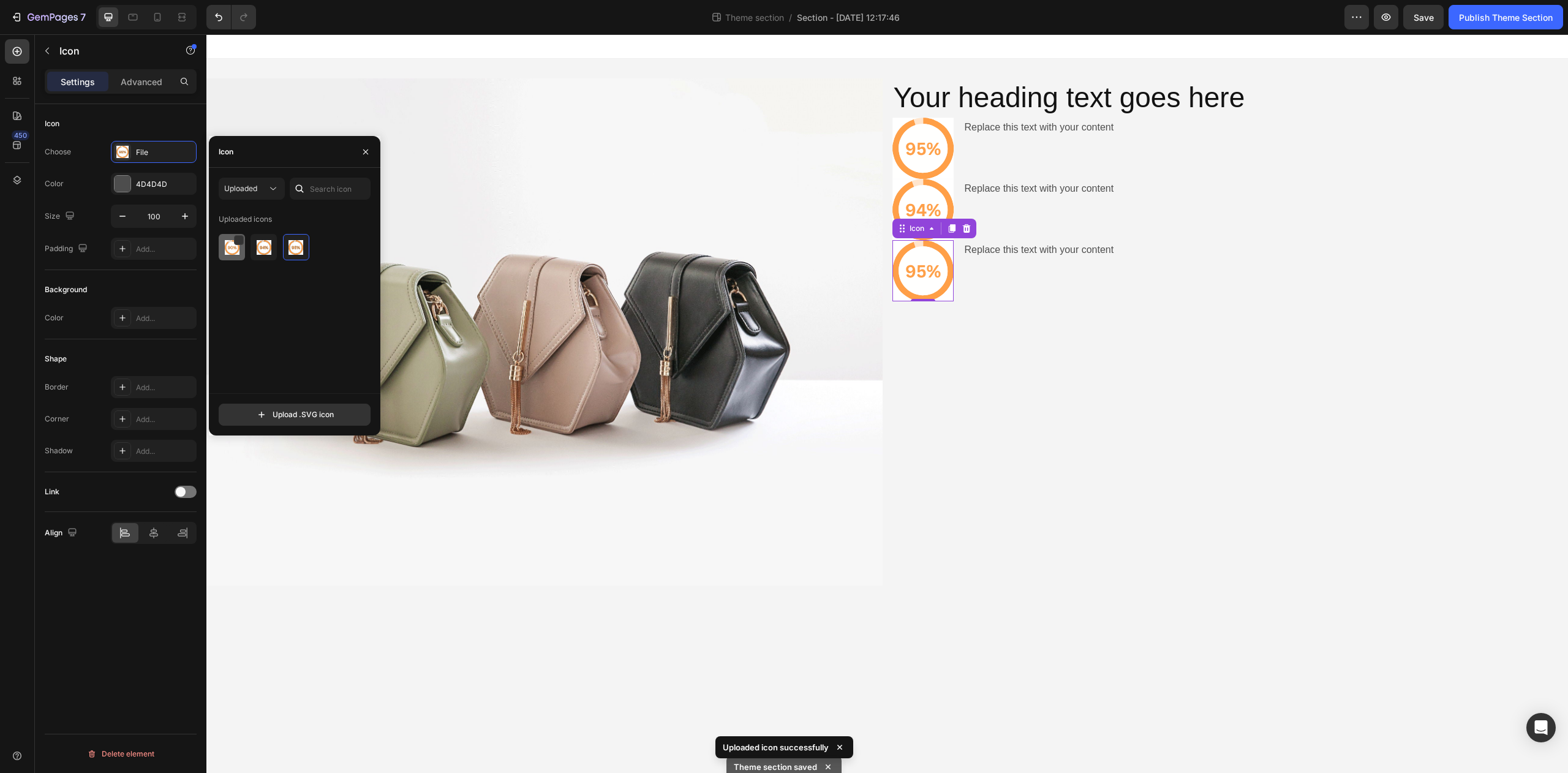
click at [251, 254] on div at bounding box center [264, 247] width 27 height 27
click at [921, 340] on div "Your heading text goes here Heading Icon Replace this text with your content Te…" at bounding box center [1231, 332] width 676 height 507
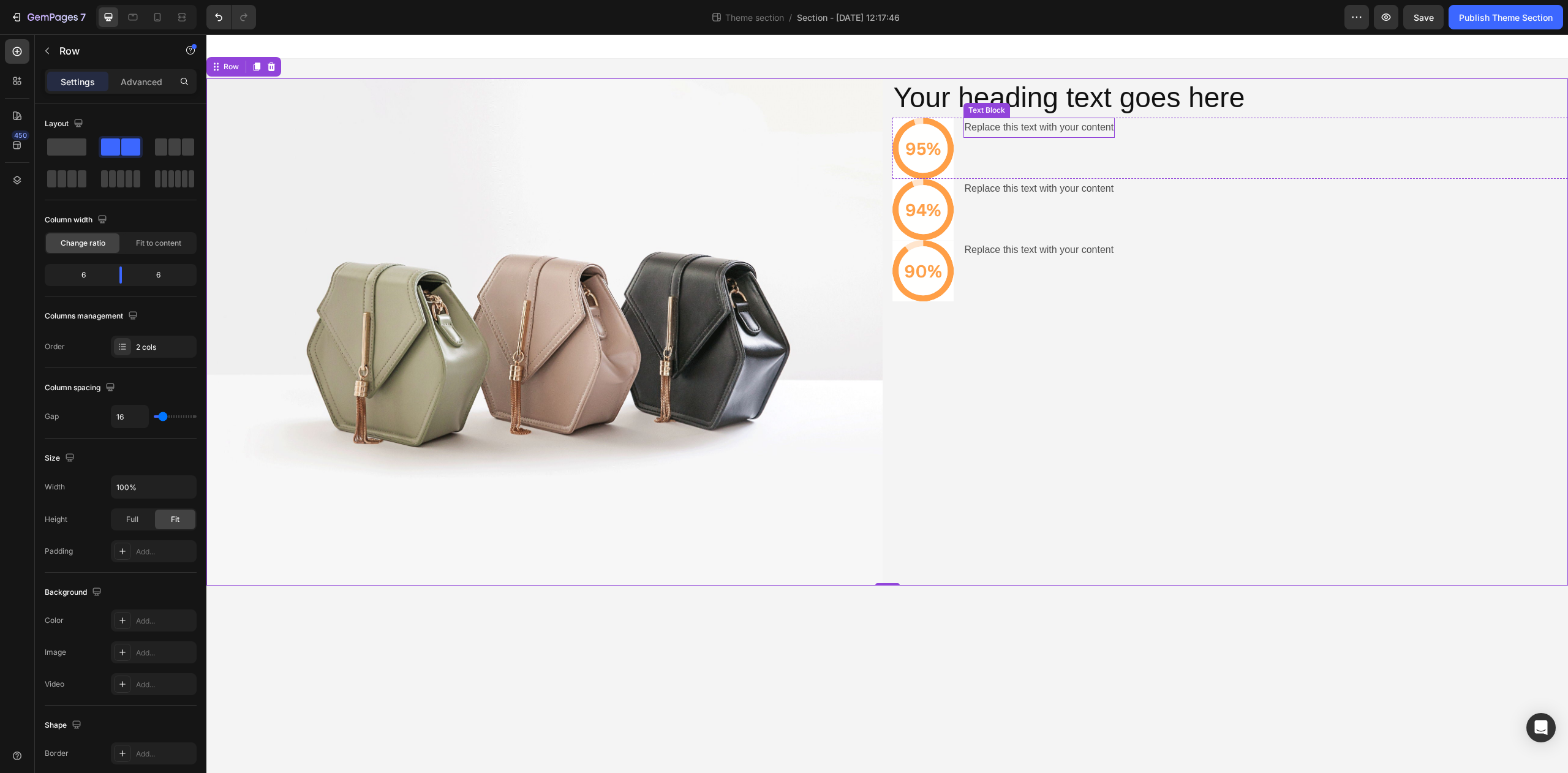
click at [1021, 133] on div "Replace this text with your content" at bounding box center [1040, 128] width 152 height 21
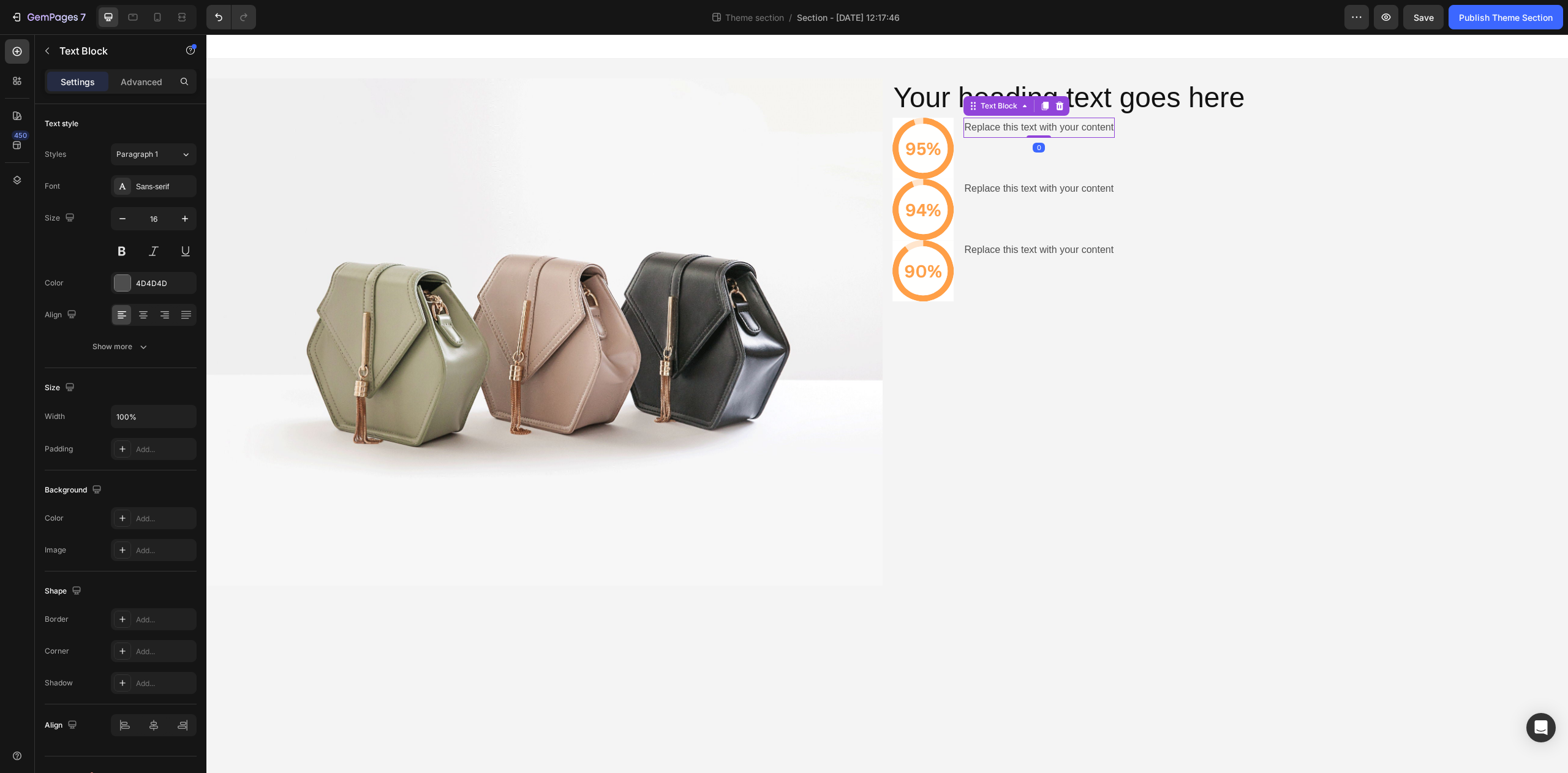
click at [1021, 133] on div "Replace this text with your content" at bounding box center [1040, 128] width 152 height 21
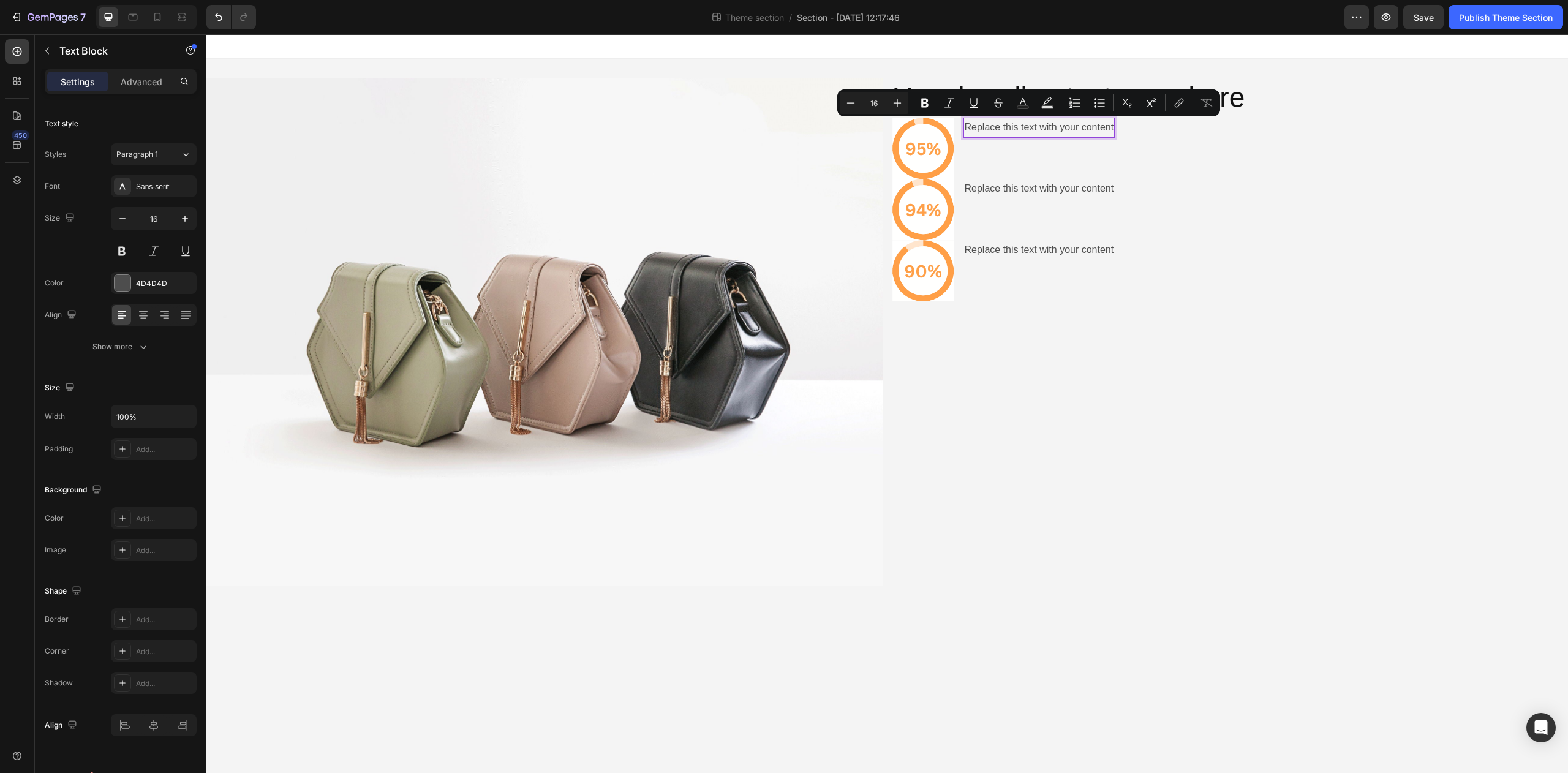
click at [1021, 132] on p "Replace this text with your content" at bounding box center [1039, 128] width 149 height 18
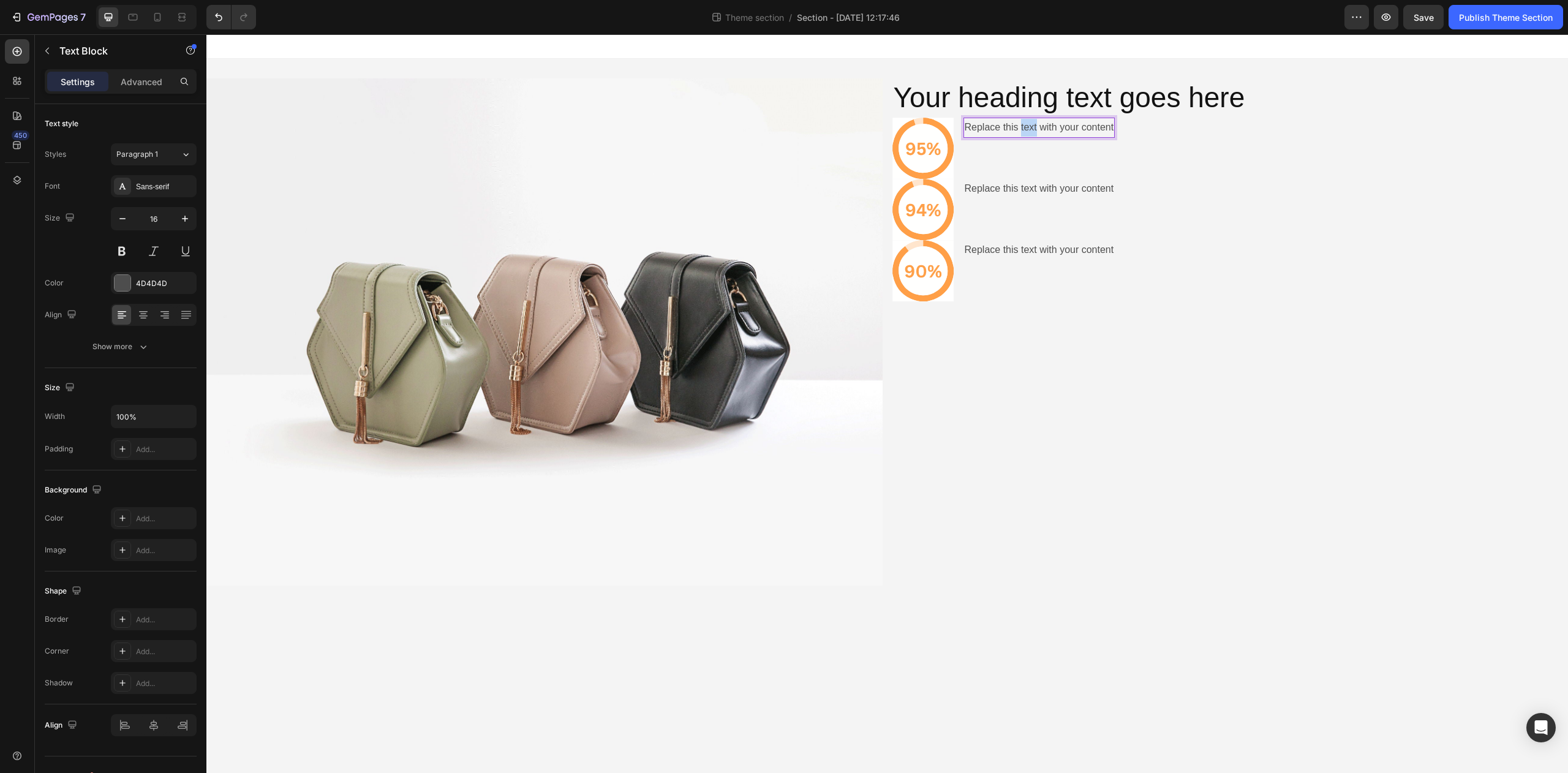
click at [1021, 132] on p "Replace this text with your content" at bounding box center [1039, 128] width 149 height 18
click at [1041, 197] on div "Replace this text with your content Text Block" at bounding box center [1040, 188] width 152 height 21
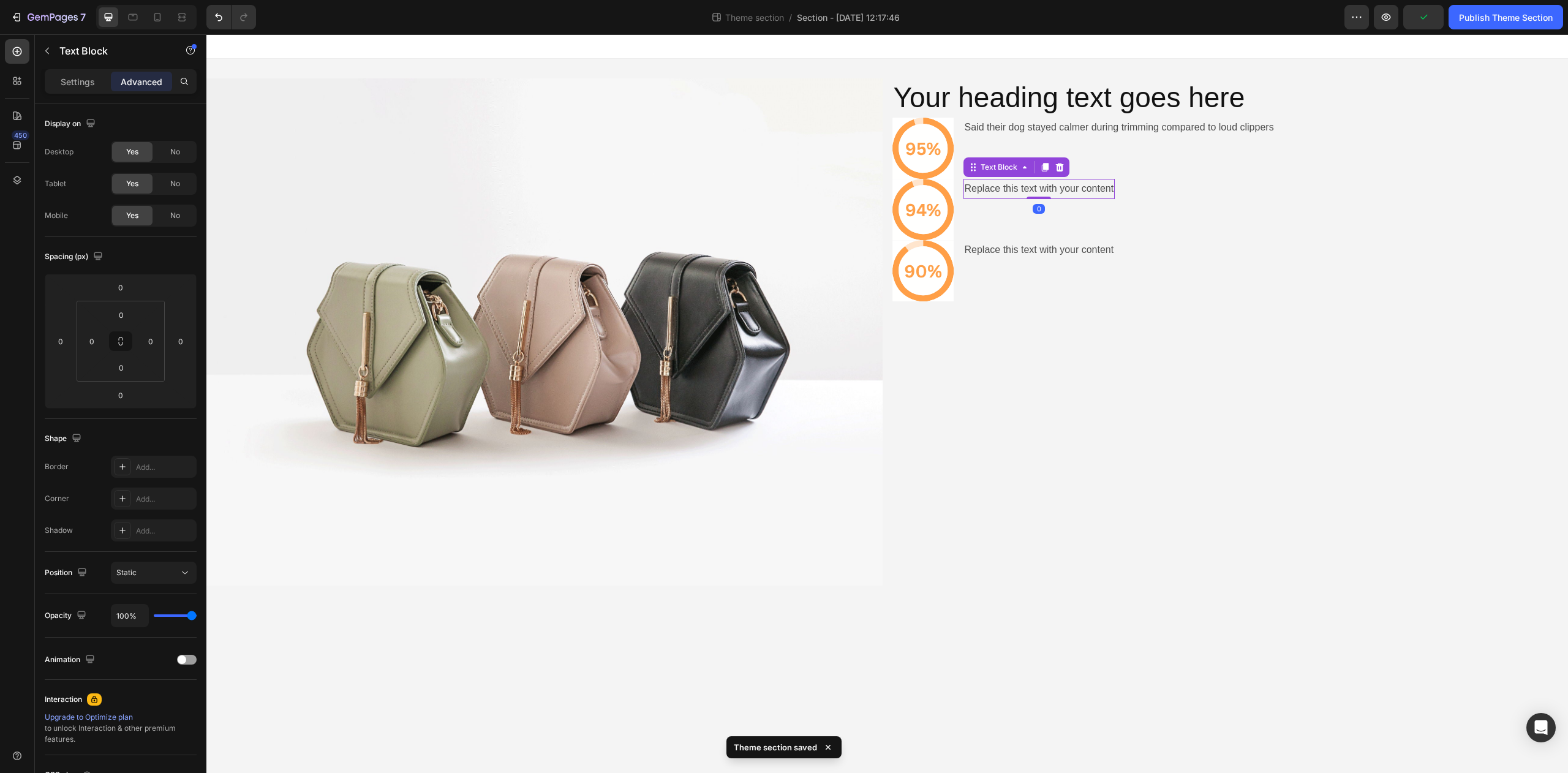
click at [1043, 195] on div "Replace this text with your content" at bounding box center [1040, 188] width 152 height 21
click at [1043, 195] on p "Replace this text with your content" at bounding box center [1039, 189] width 149 height 18
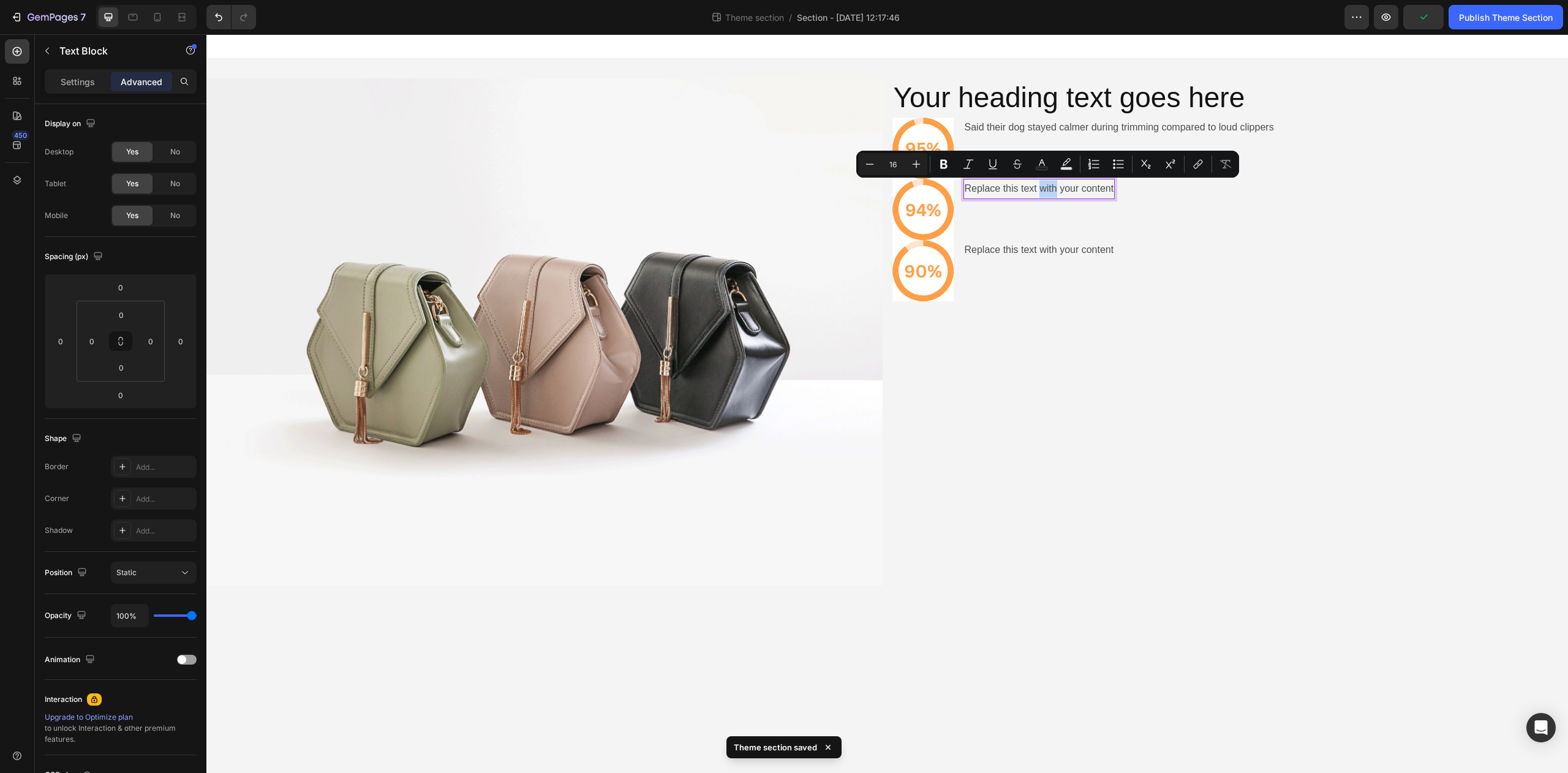
click at [1046, 195] on p "Replace this text with your content" at bounding box center [1039, 189] width 149 height 18
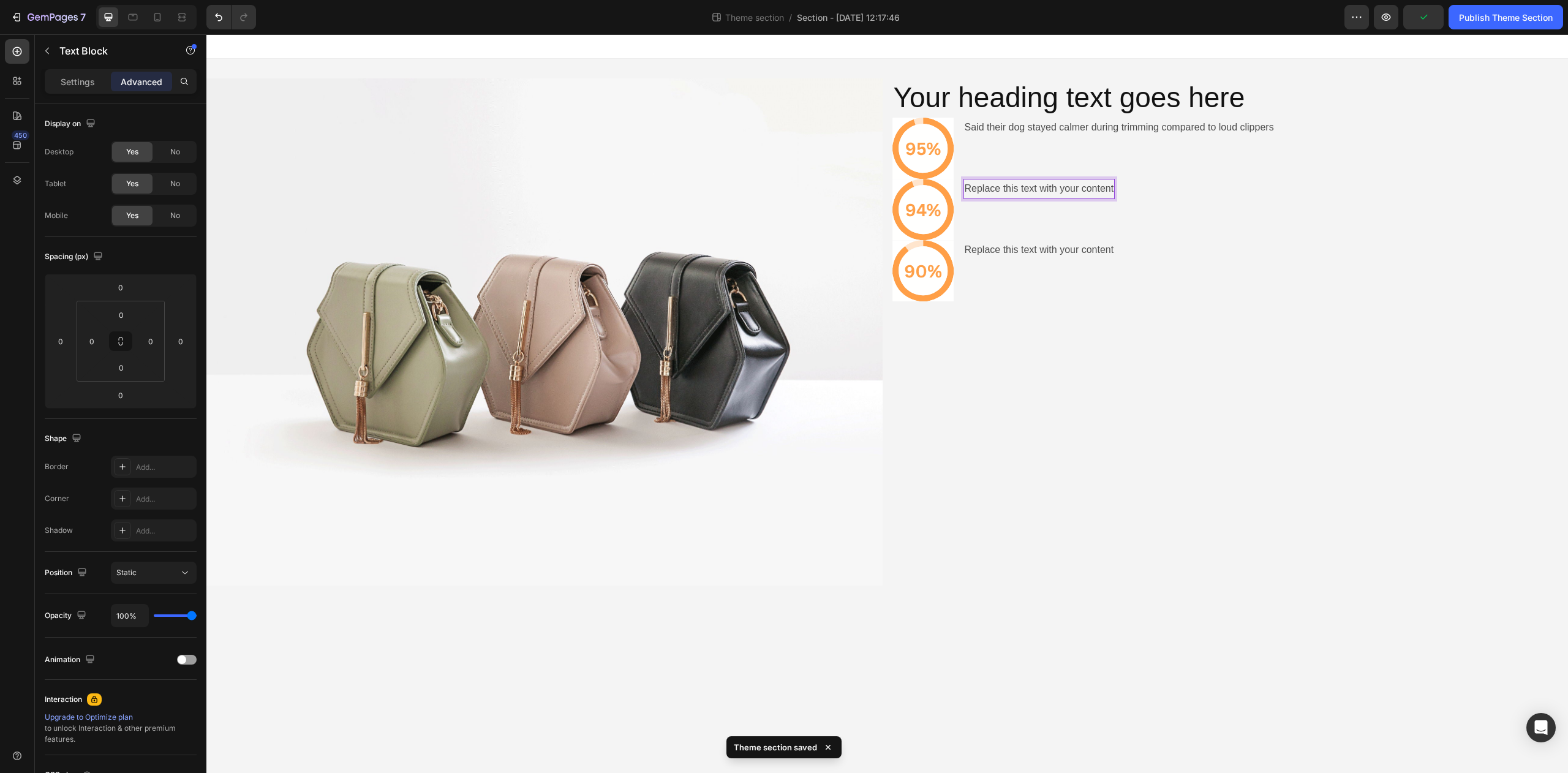
click at [1047, 193] on p "Replace this text with your content" at bounding box center [1039, 189] width 149 height 18
click at [1047, 194] on p "Replace this text with your content" at bounding box center [1039, 189] width 149 height 18
click at [1008, 246] on div "Replace this text with your content" at bounding box center [1040, 250] width 152 height 21
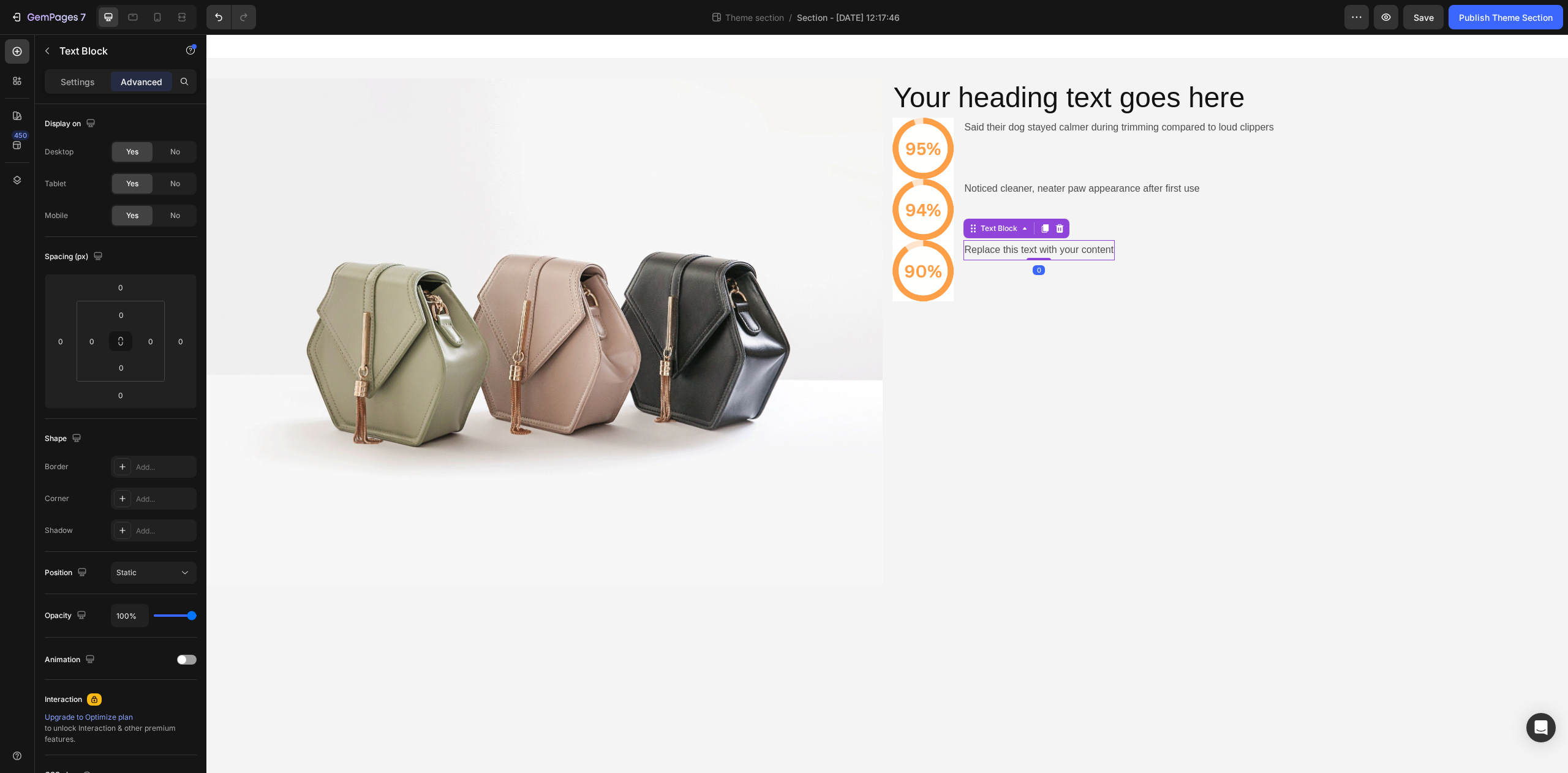
click at [1008, 246] on div "Replace this text with your content" at bounding box center [1040, 250] width 152 height 21
click at [1200, 337] on div "Your heading text goes here Heading Icon Said their dog stayed calmer during tr…" at bounding box center [1231, 332] width 676 height 507
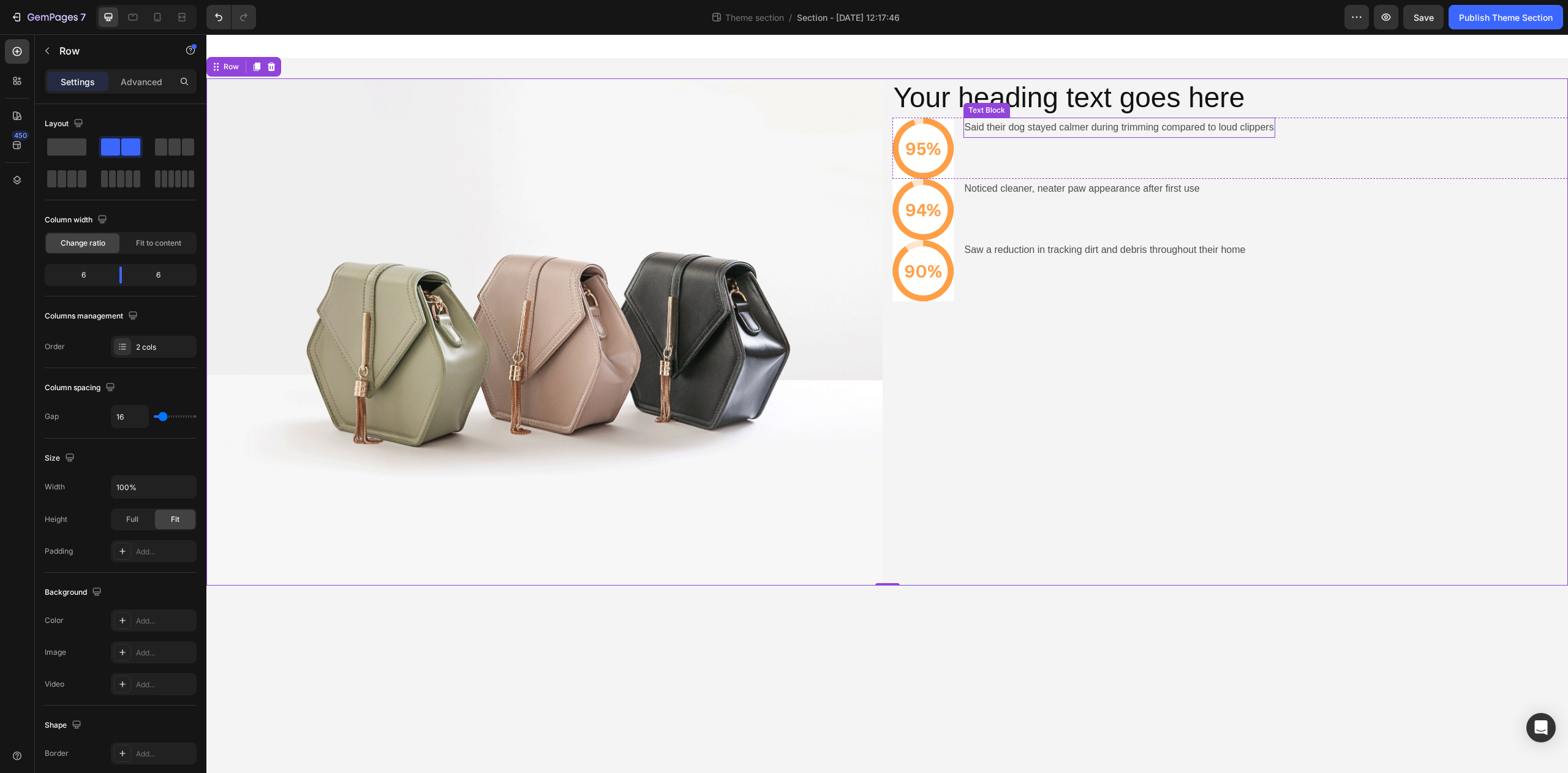
click at [987, 112] on div "Text Block" at bounding box center [987, 110] width 42 height 11
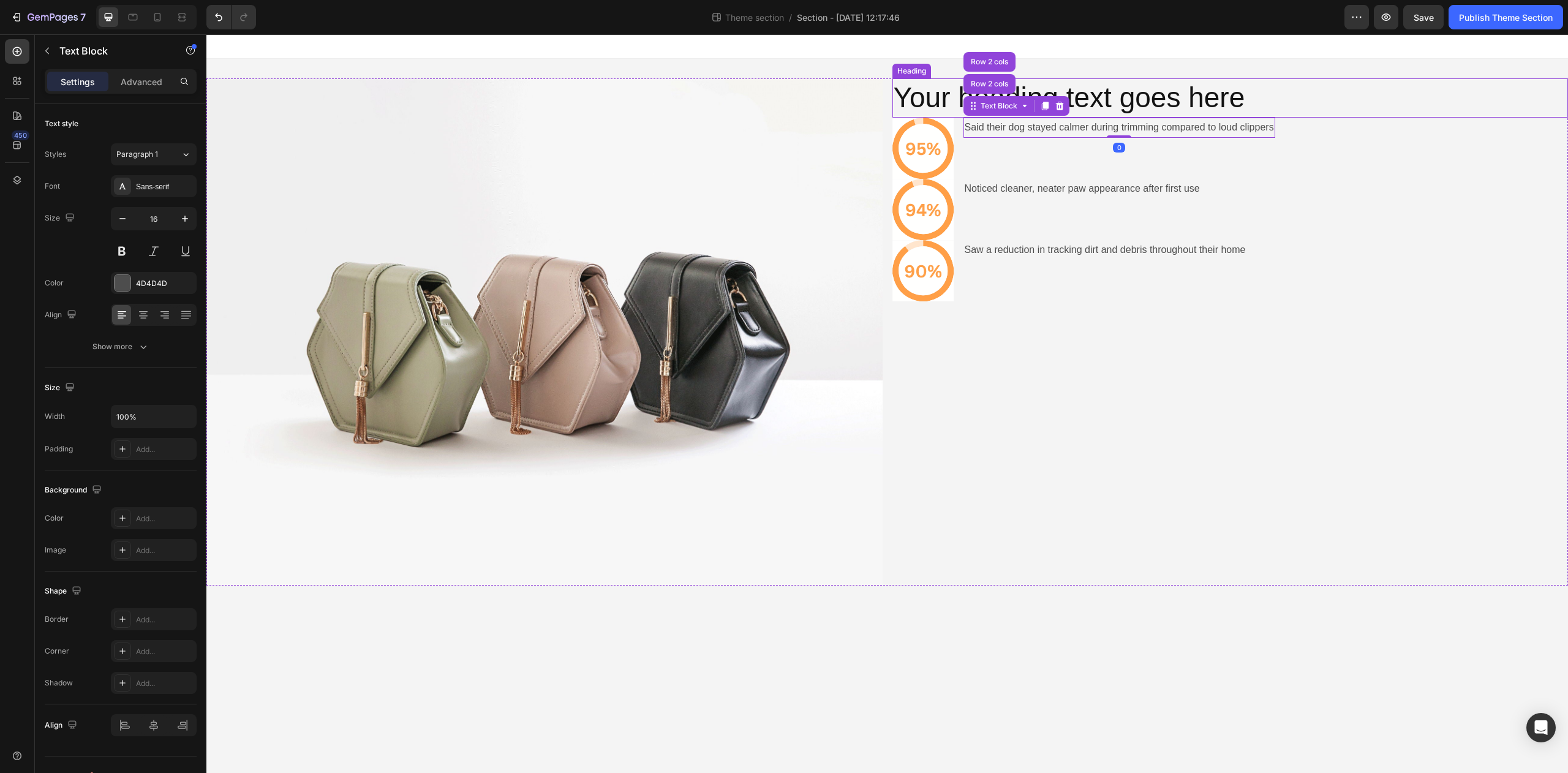
click at [1177, 103] on h2 "Your heading text goes here" at bounding box center [1231, 98] width 676 height 39
click at [1177, 103] on p "Your heading text goes here" at bounding box center [1231, 97] width 674 height 37
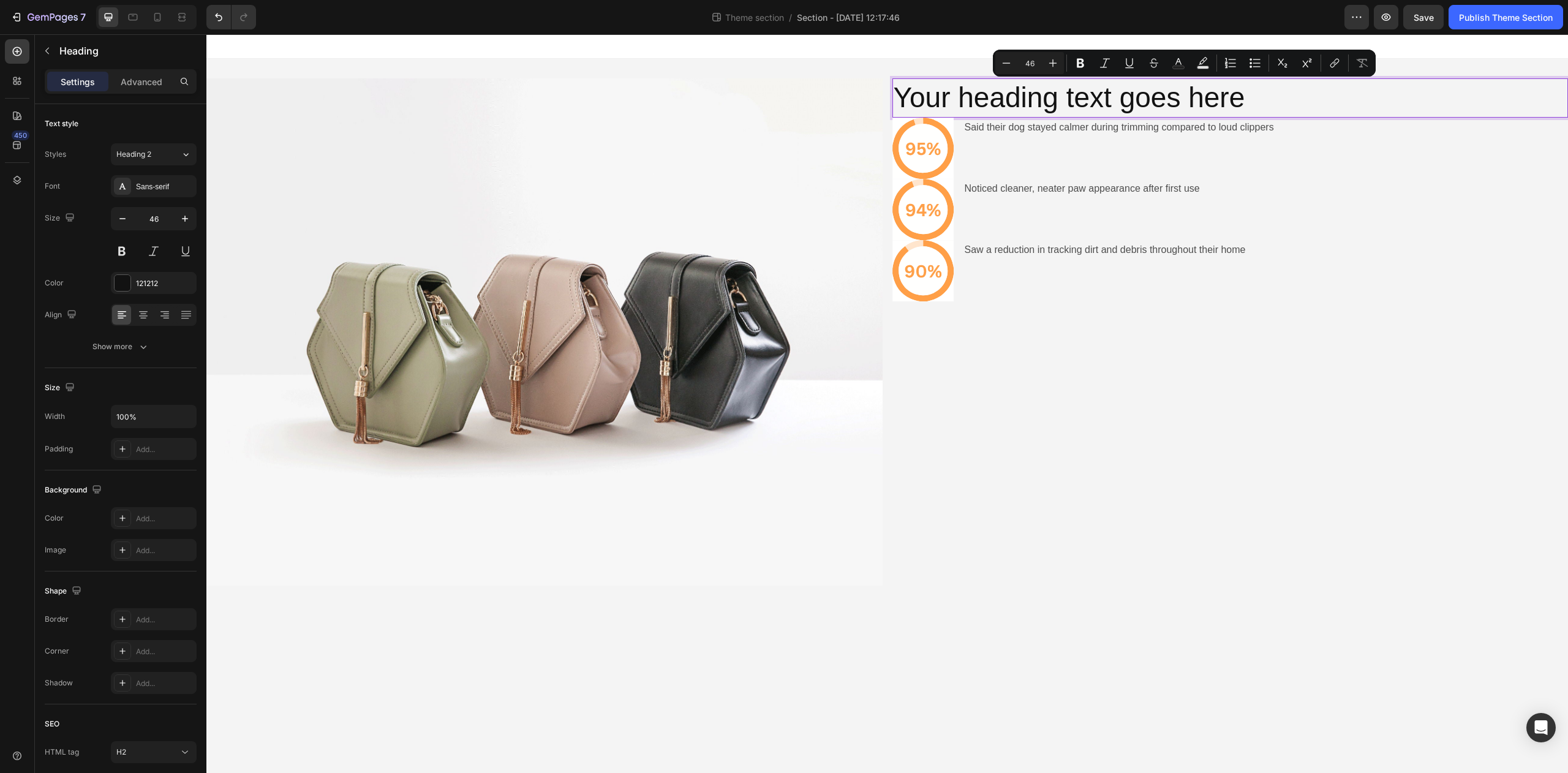
click at [1182, 102] on p "Your heading text goes here" at bounding box center [1231, 97] width 674 height 37
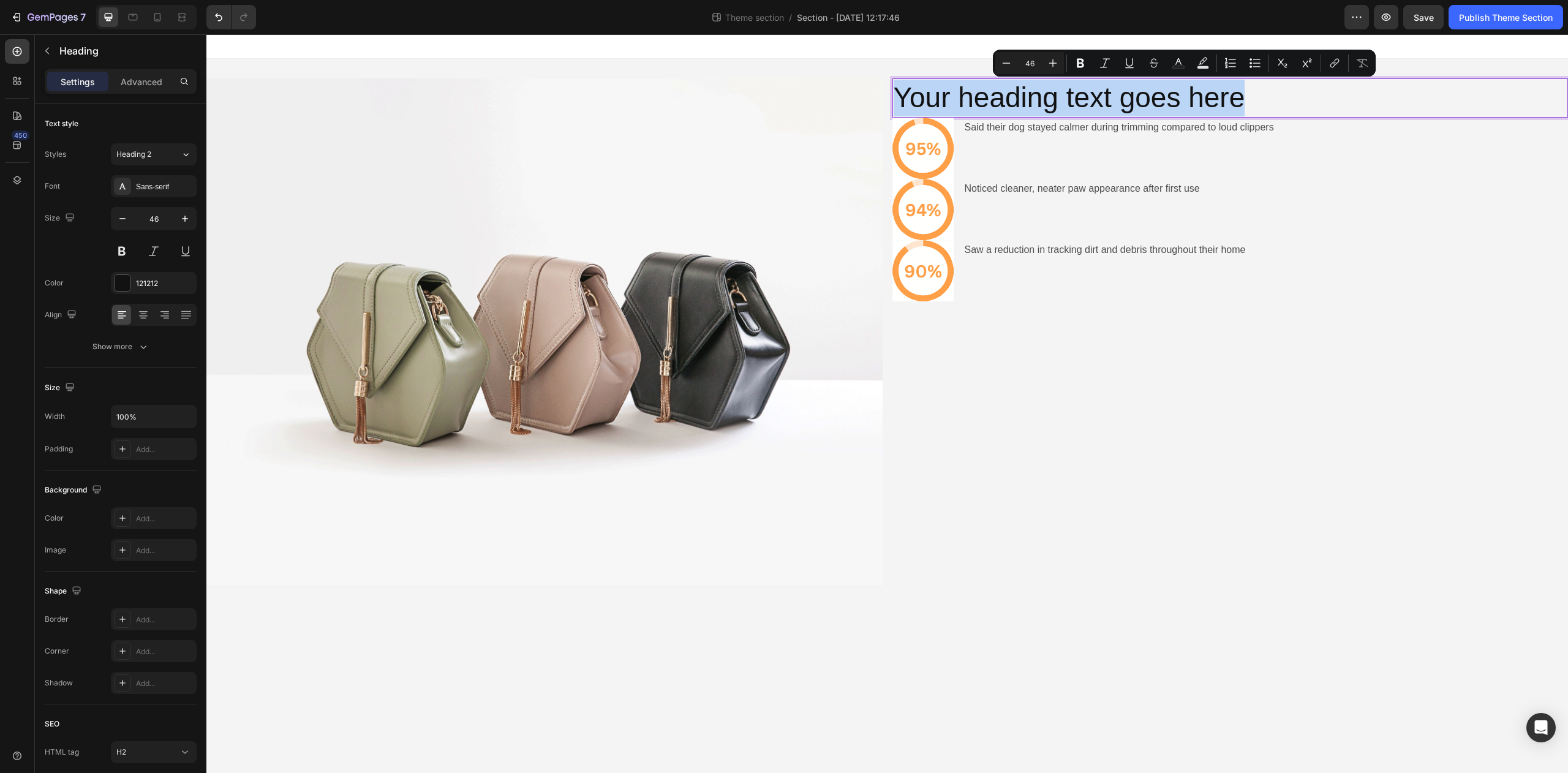
click at [1182, 102] on p "Your heading text goes here" at bounding box center [1231, 97] width 674 height 37
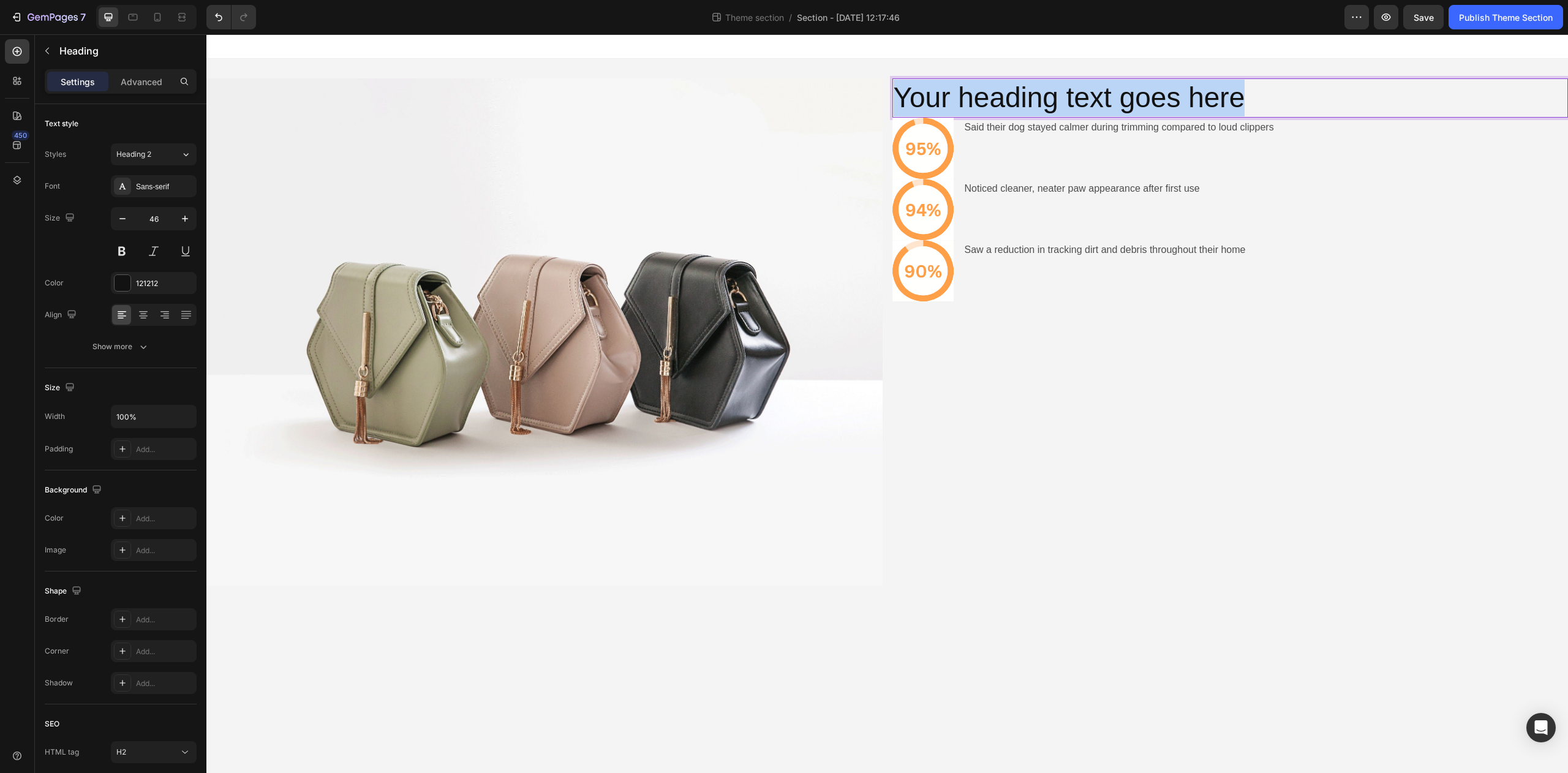
click at [1182, 102] on p "Your heading text goes here" at bounding box center [1231, 97] width 674 height 37
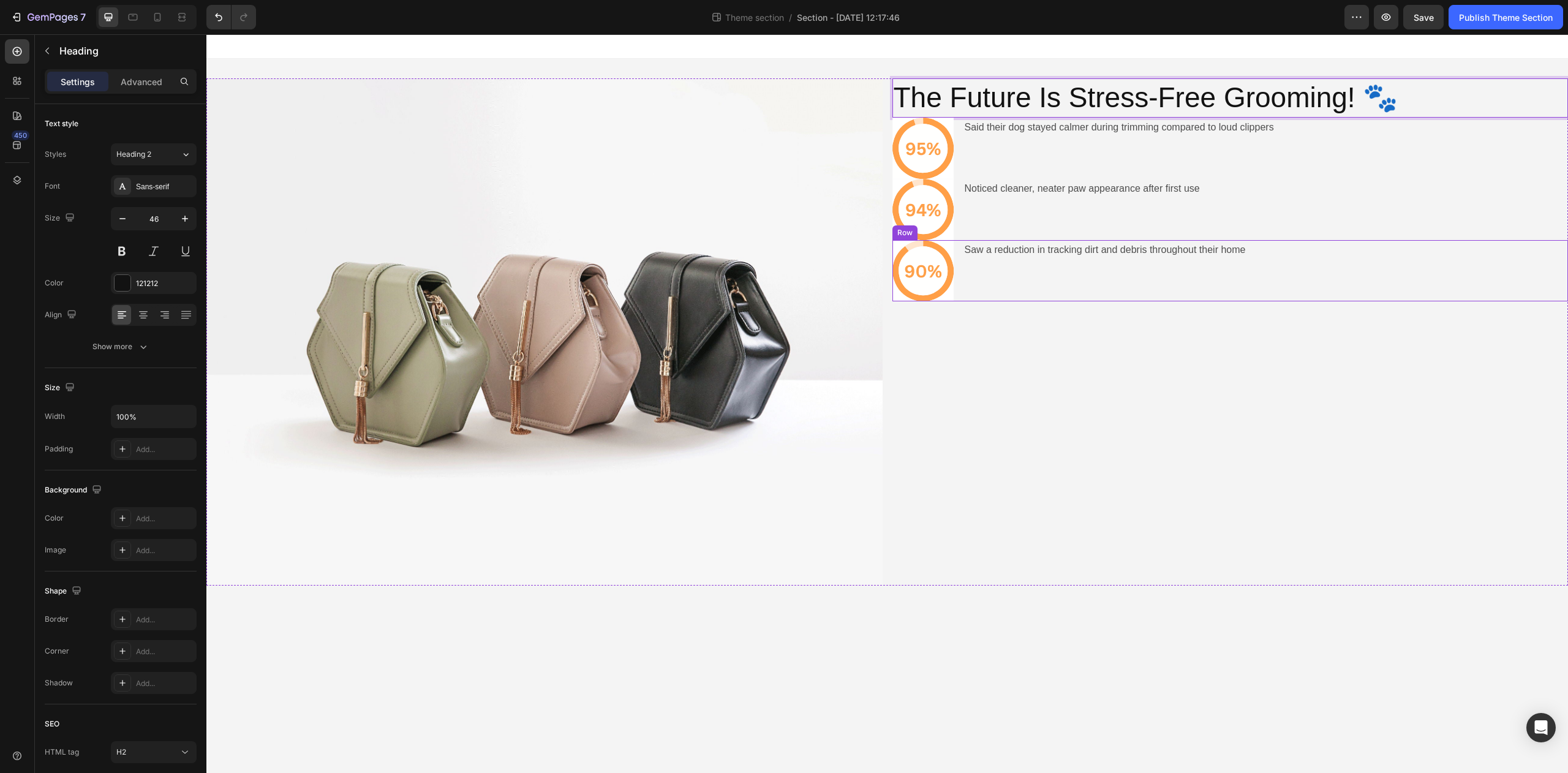
click at [1307, 294] on div "Icon Saw a reduction in tracking dirt and debris throughout their home Text Blo…" at bounding box center [1231, 270] width 676 height 62
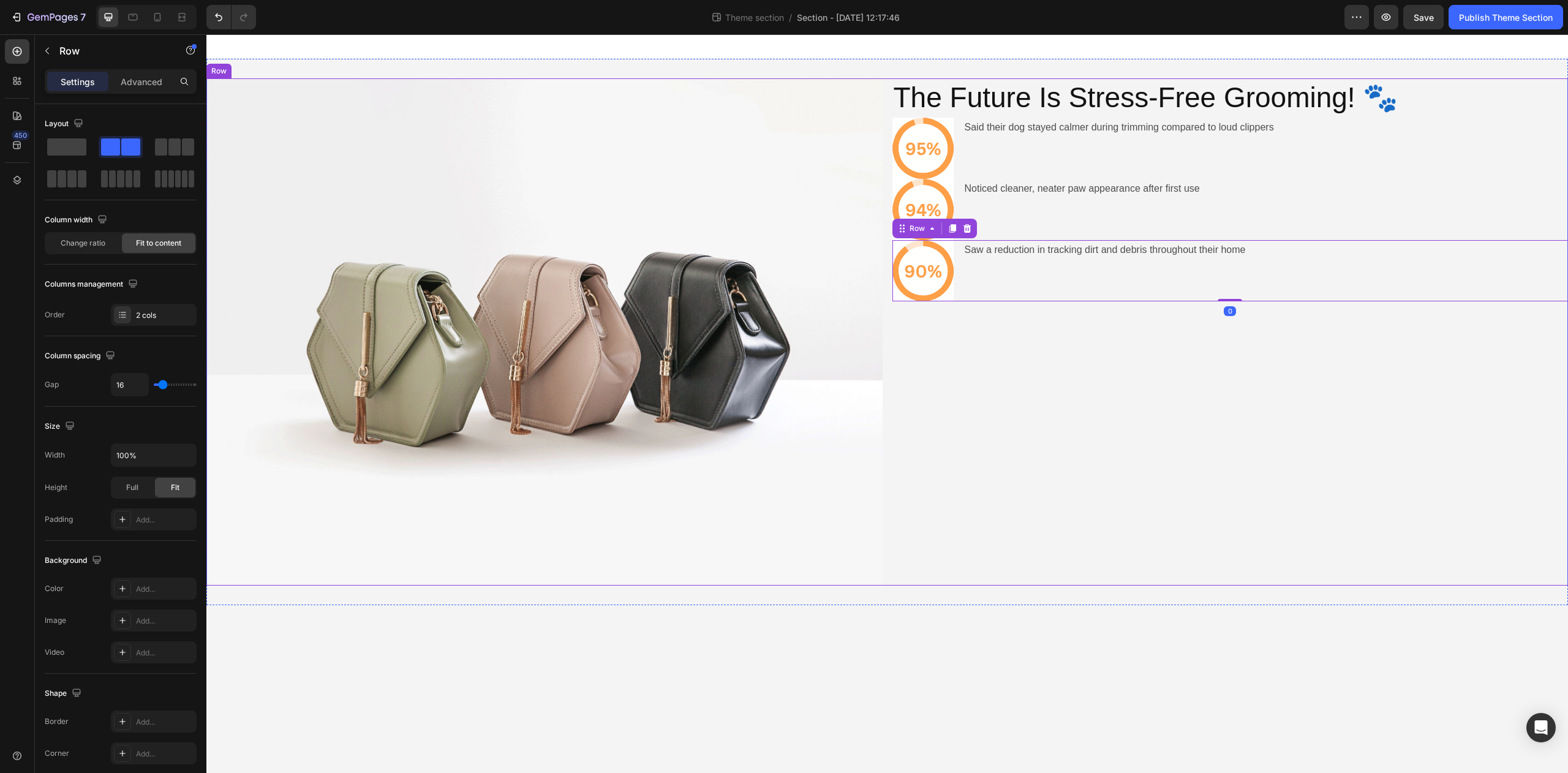
click at [1165, 344] on div "The Future Is Stress-Free Grooming! 🐾 Heading Icon Said their dog stayed calmer…" at bounding box center [1231, 332] width 676 height 507
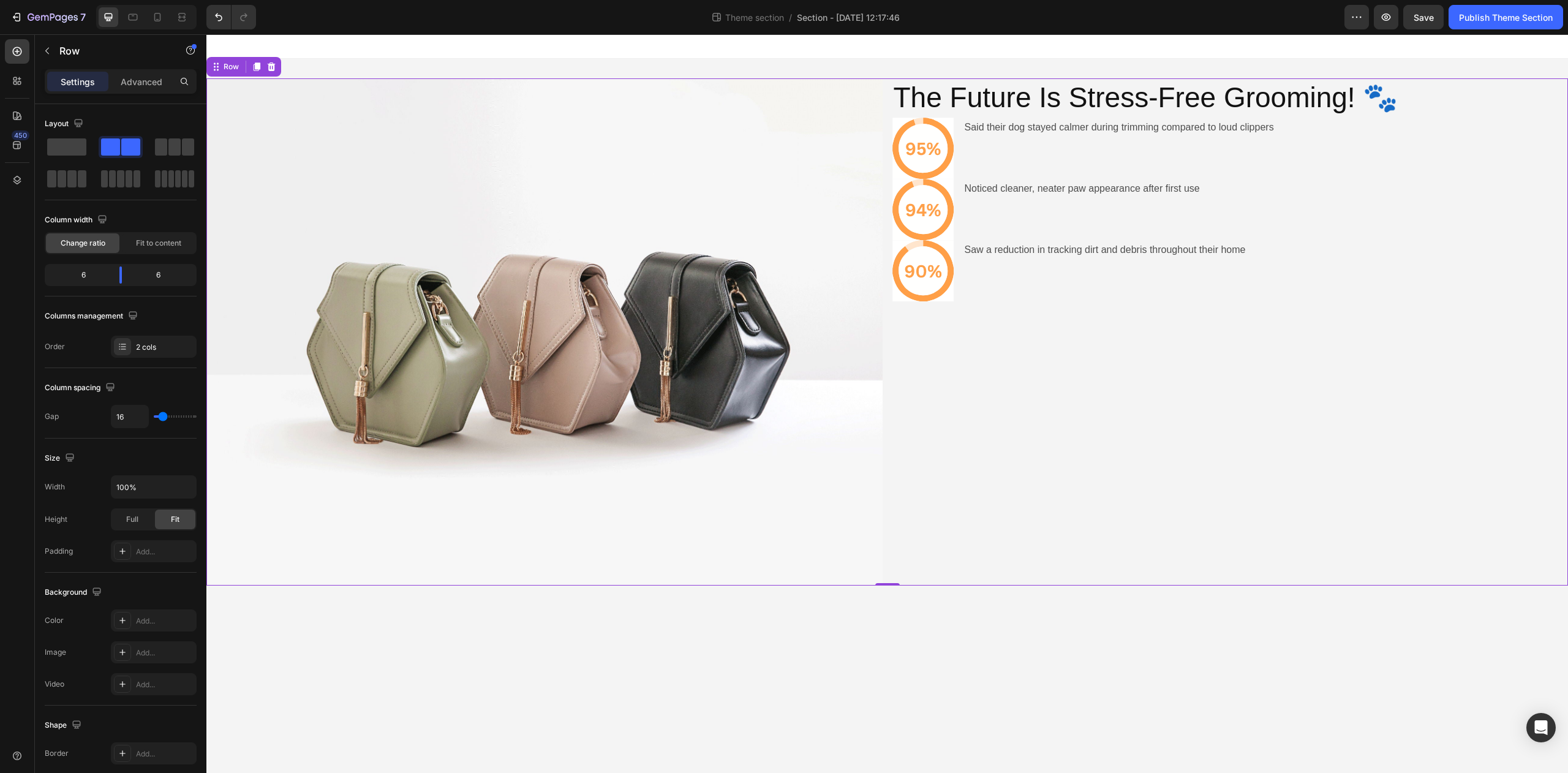
click at [1002, 308] on div "The Future Is Stress-Free Grooming! 🐾 Heading Icon Said their dog stayed calmer…" at bounding box center [1231, 332] width 676 height 507
click at [939, 291] on icon at bounding box center [923, 270] width 62 height 62
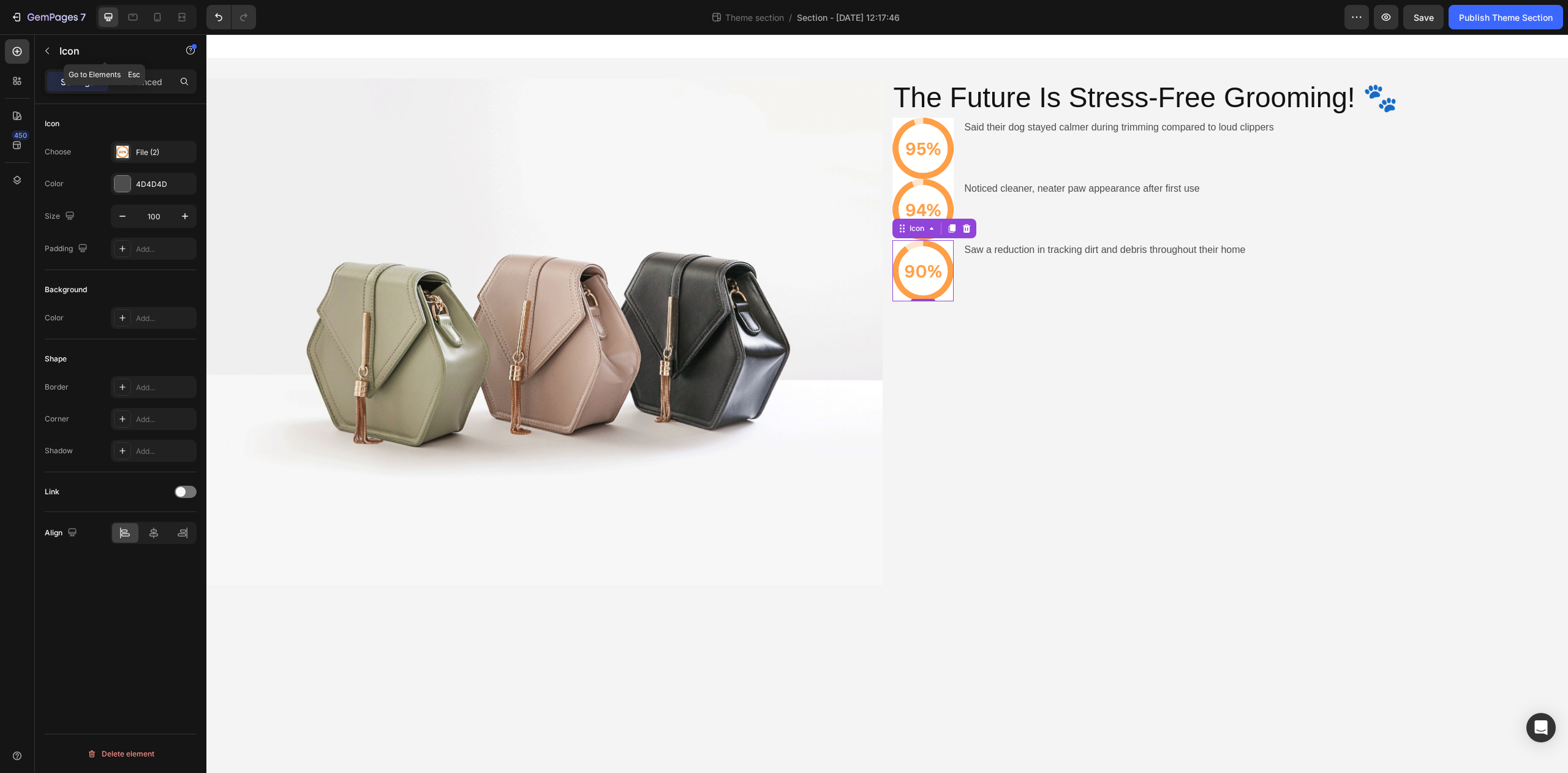
click at [55, 54] on button "button" at bounding box center [47, 51] width 20 height 20
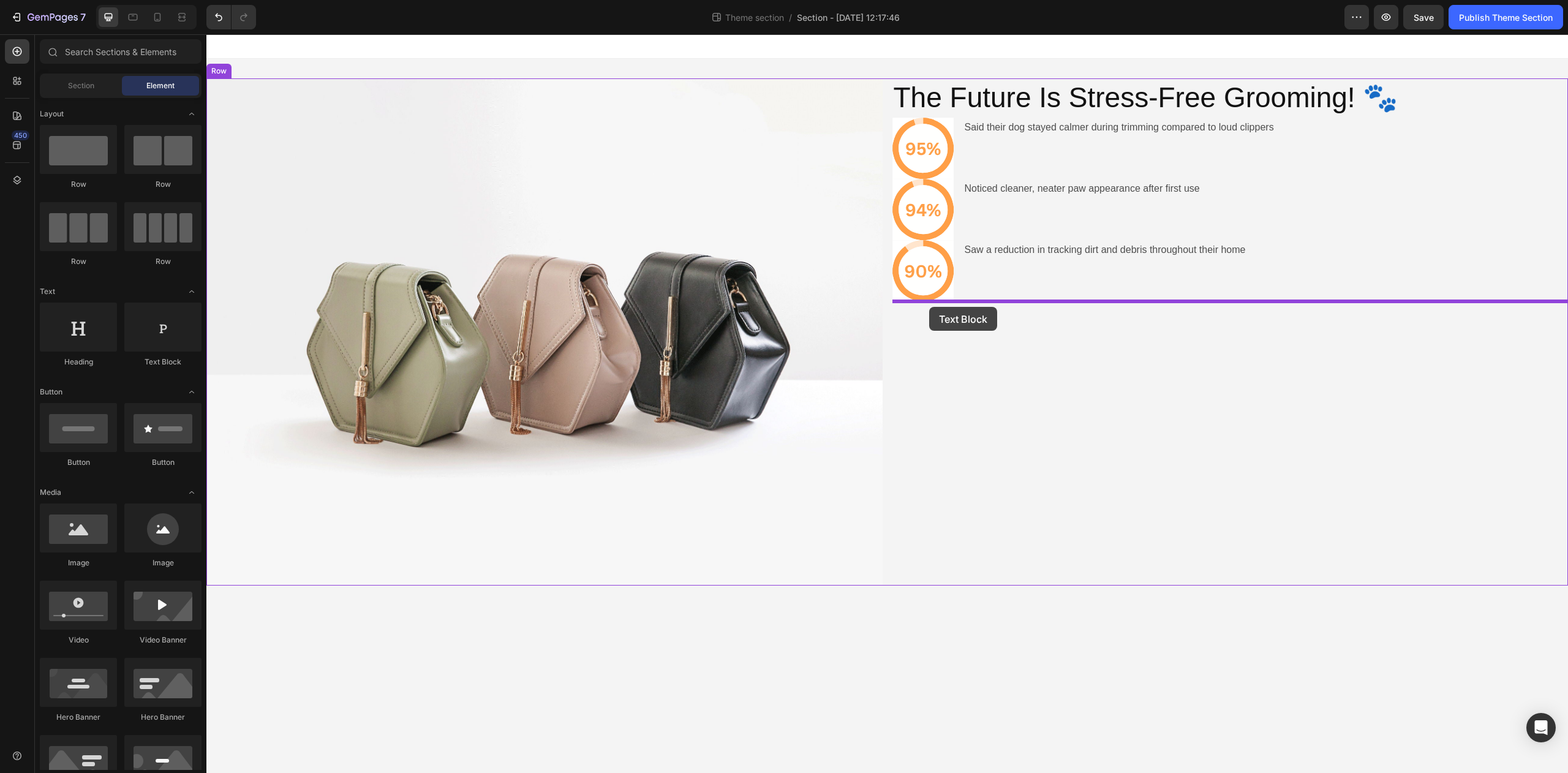
drag, startPoint x: 374, startPoint y: 363, endPoint x: 929, endPoint y: 306, distance: 557.9
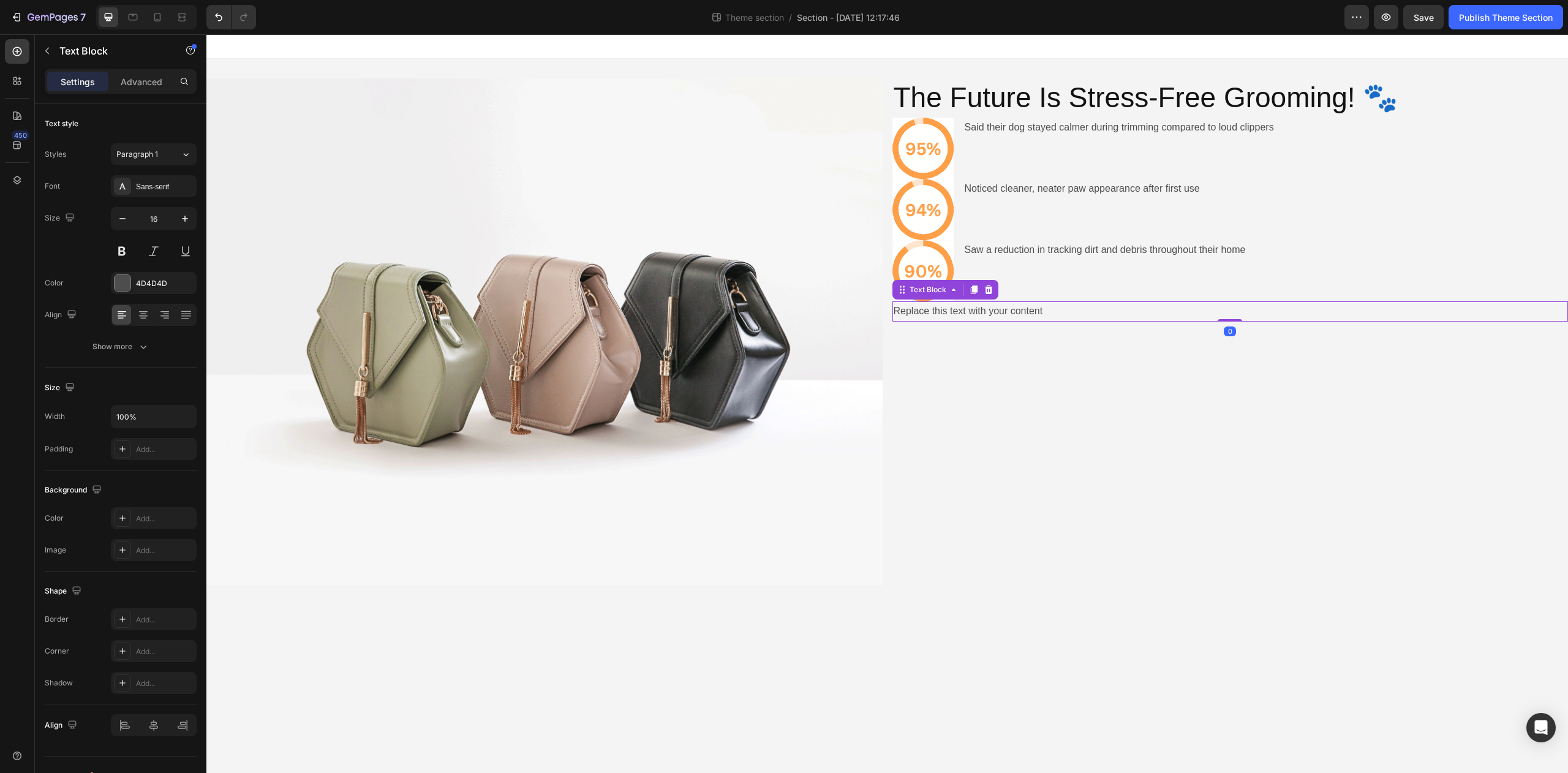
click at [981, 307] on div "Replace this text with your content" at bounding box center [1231, 312] width 676 height 21
click at [982, 306] on p "Replace this text with your content" at bounding box center [1231, 312] width 674 height 18
click at [995, 310] on p "Replace this text with your content" at bounding box center [1231, 312] width 674 height 18
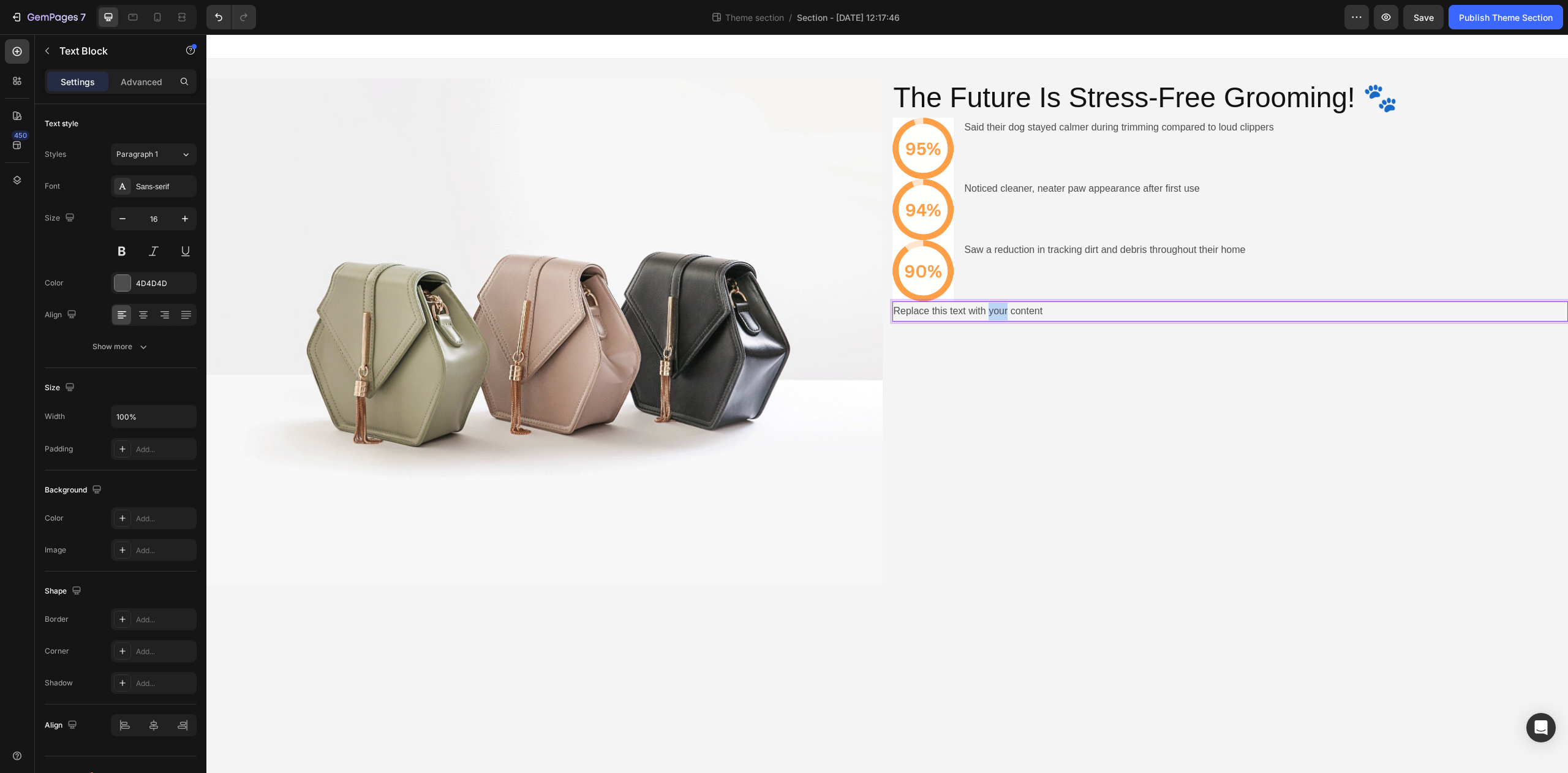
click at [995, 310] on p "Replace this text with your content" at bounding box center [1231, 312] width 674 height 18
click at [996, 309] on p "Replace this text with your content" at bounding box center [1231, 312] width 674 height 18
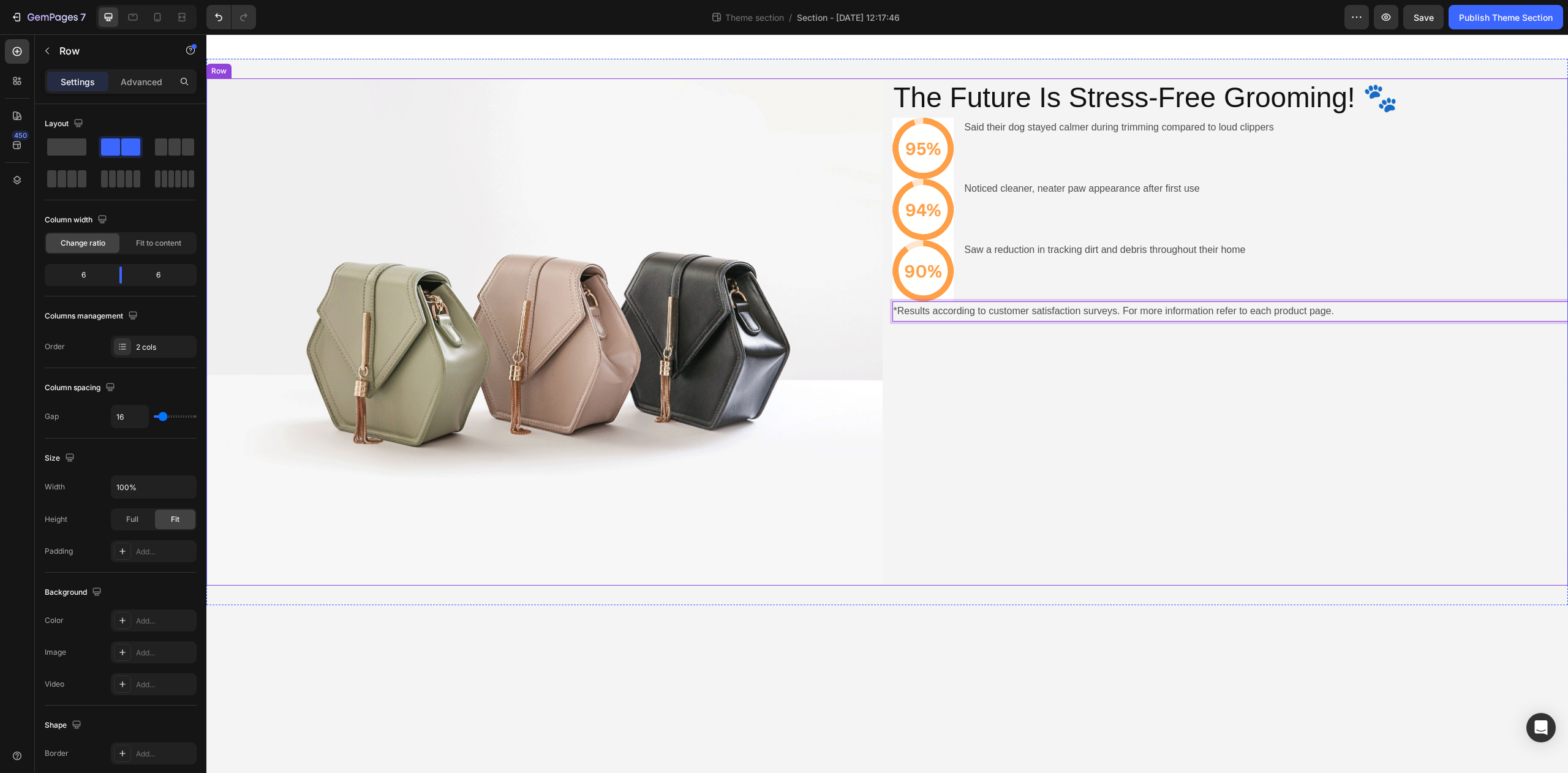
click at [1049, 417] on div "The Future Is Stress-Free Grooming! 🐾 Heading Icon Said their dog stayed calmer…" at bounding box center [1231, 332] width 676 height 507
click at [799, 444] on img at bounding box center [544, 332] width 676 height 507
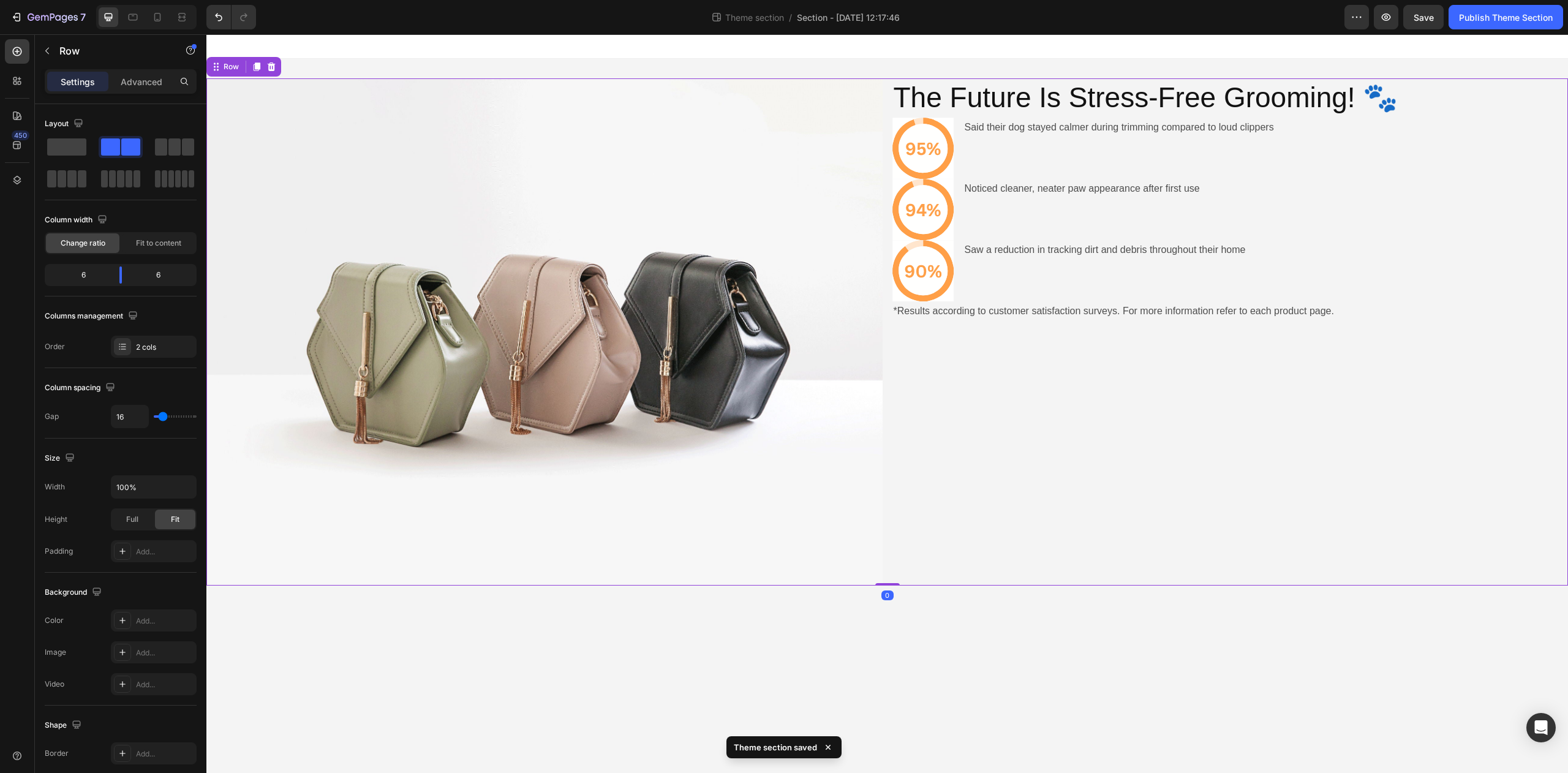
click at [1046, 487] on div "The Future Is Stress-Free Grooming! 🐾 Heading Icon Said their dog stayed calmer…" at bounding box center [1231, 332] width 676 height 507
click at [152, 245] on span "Fit to content" at bounding box center [158, 243] width 46 height 11
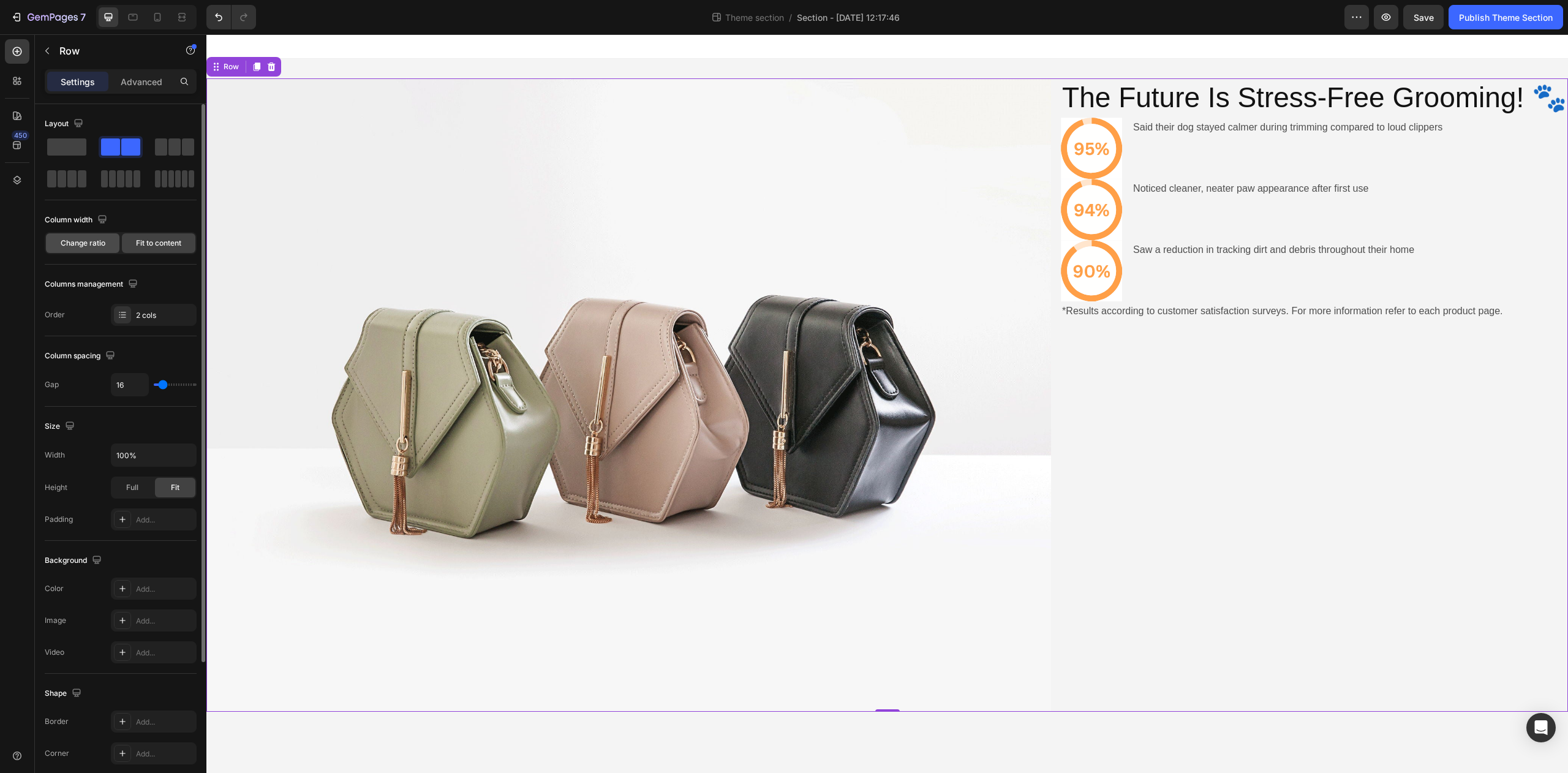
click at [93, 244] on span "Change ratio" at bounding box center [83, 243] width 45 height 11
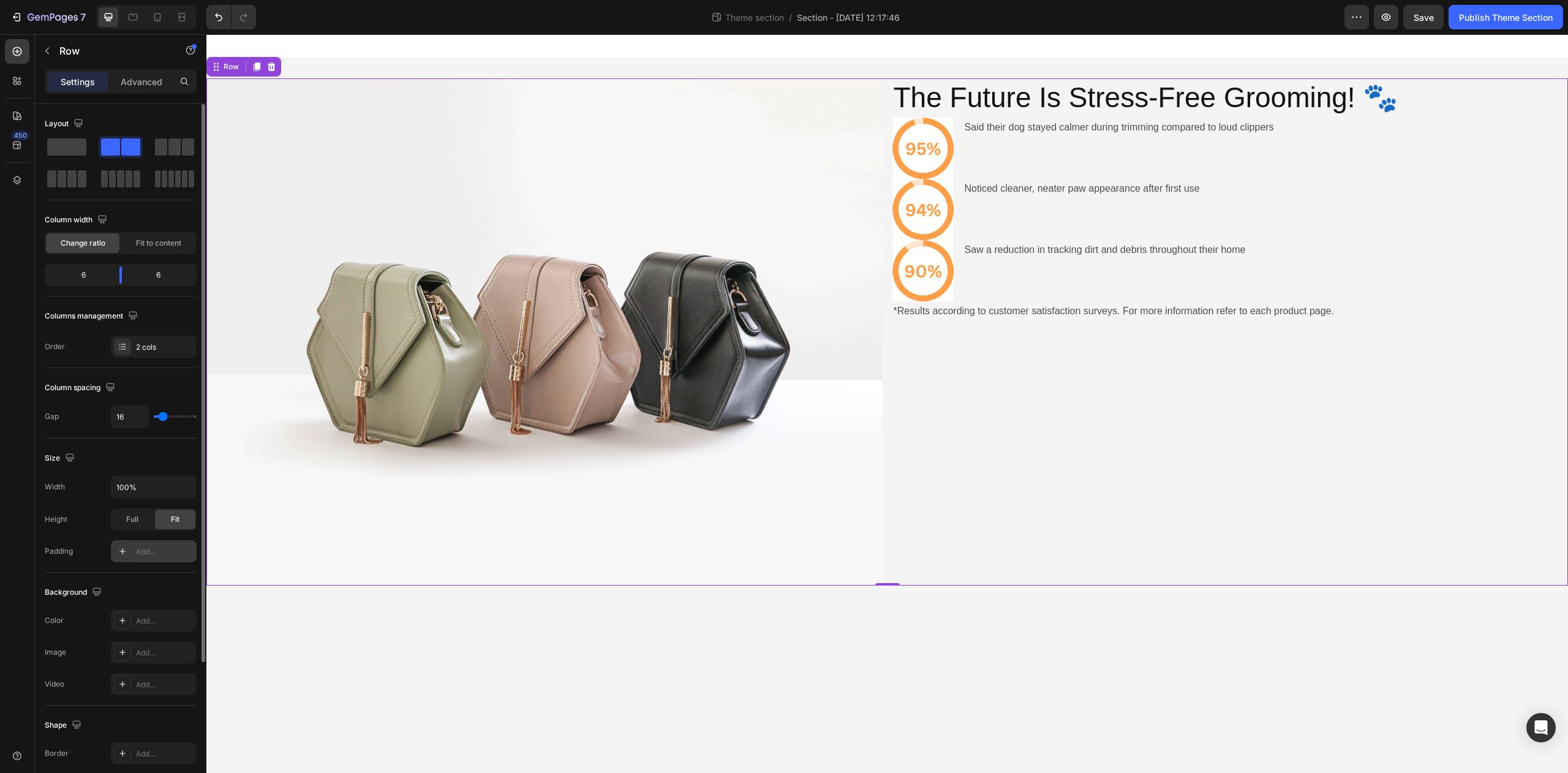
click at [144, 556] on div "Add..." at bounding box center [164, 552] width 58 height 11
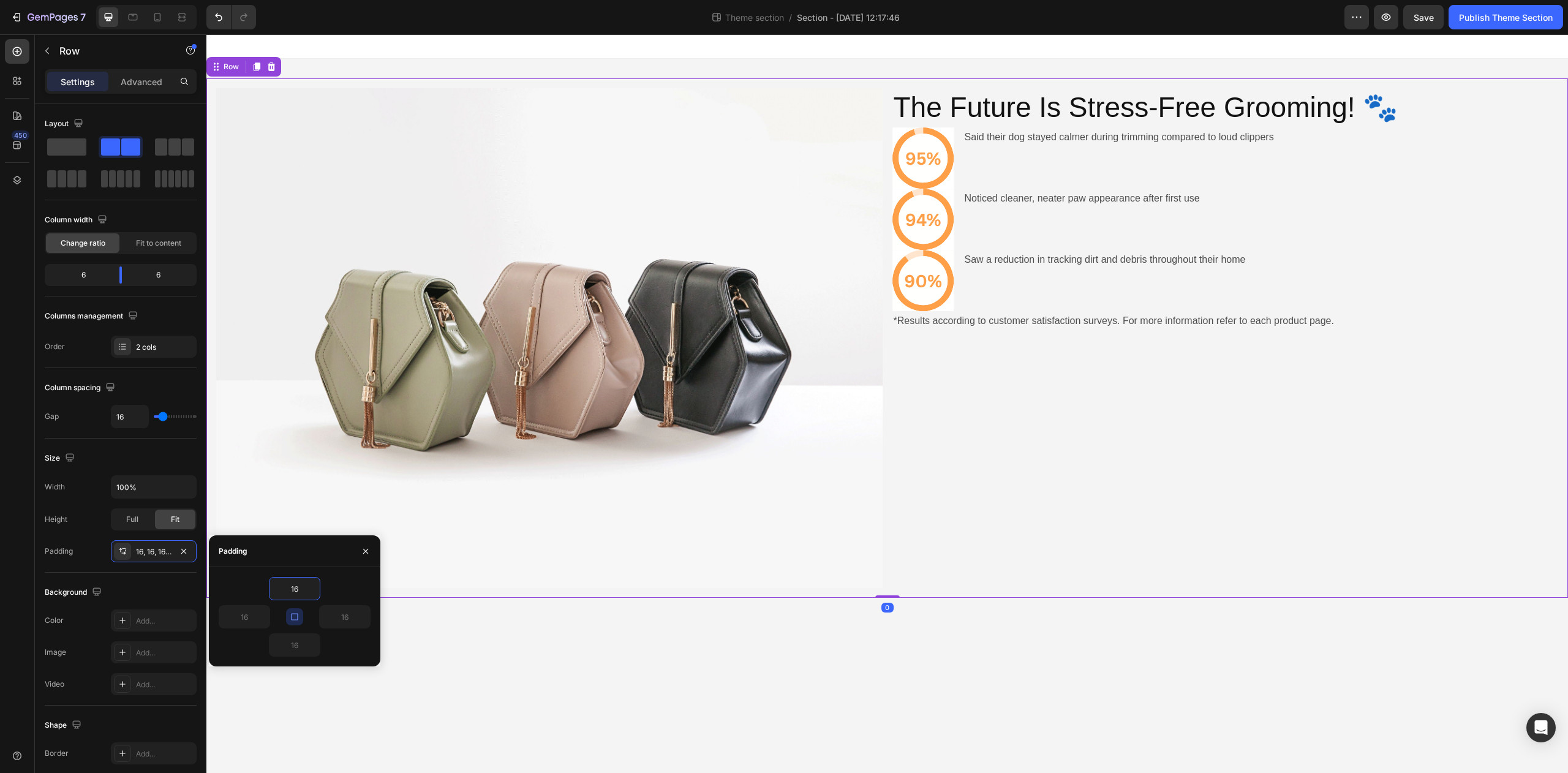
click at [295, 615] on icon "button" at bounding box center [295, 617] width 10 height 10
click at [297, 589] on input "16" at bounding box center [295, 588] width 50 height 22
type input "1"
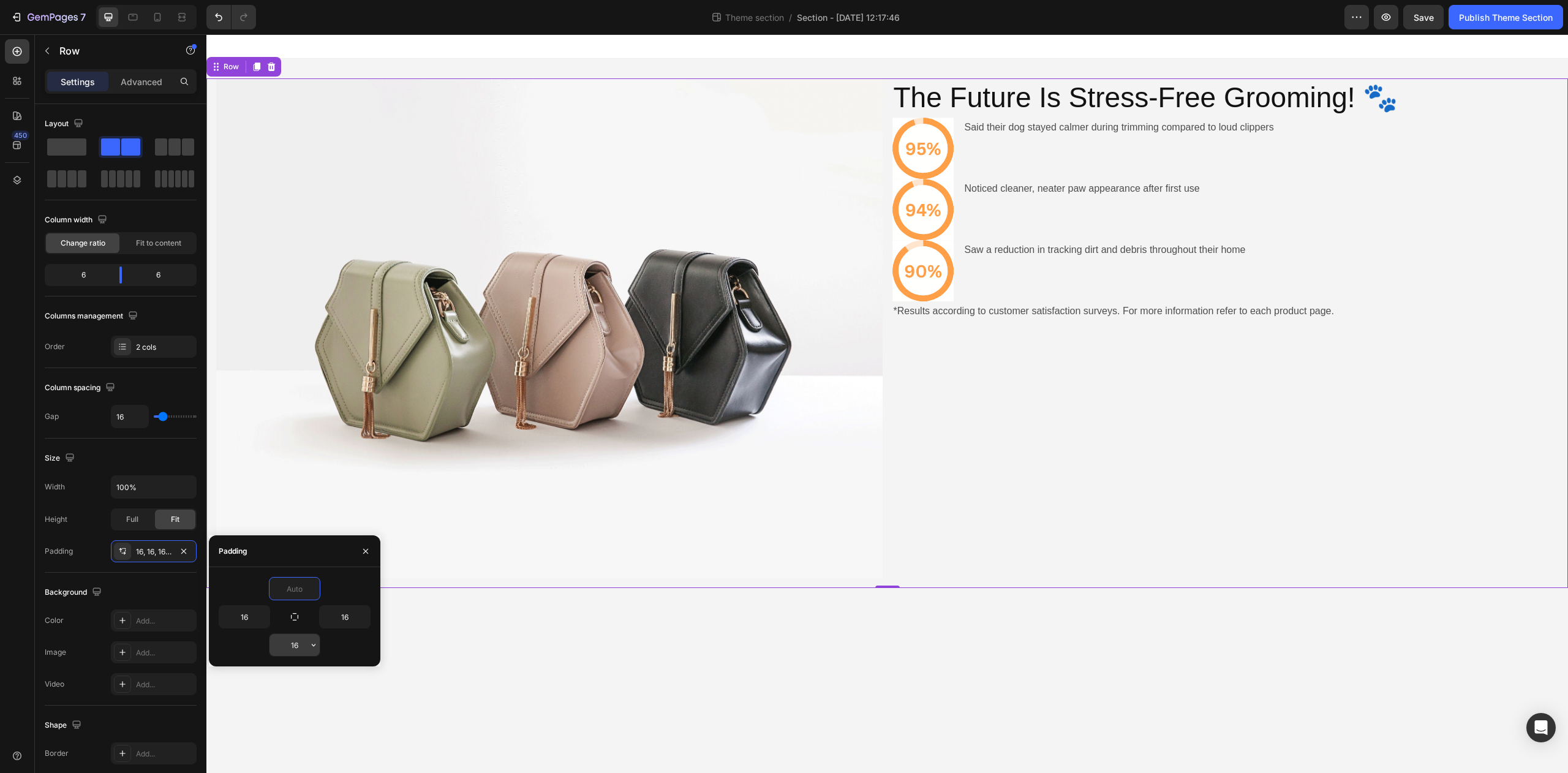
type input "0"
click at [300, 648] on input "16" at bounding box center [295, 644] width 50 height 22
type input "0"
click at [347, 617] on input "16" at bounding box center [344, 617] width 50 height 22
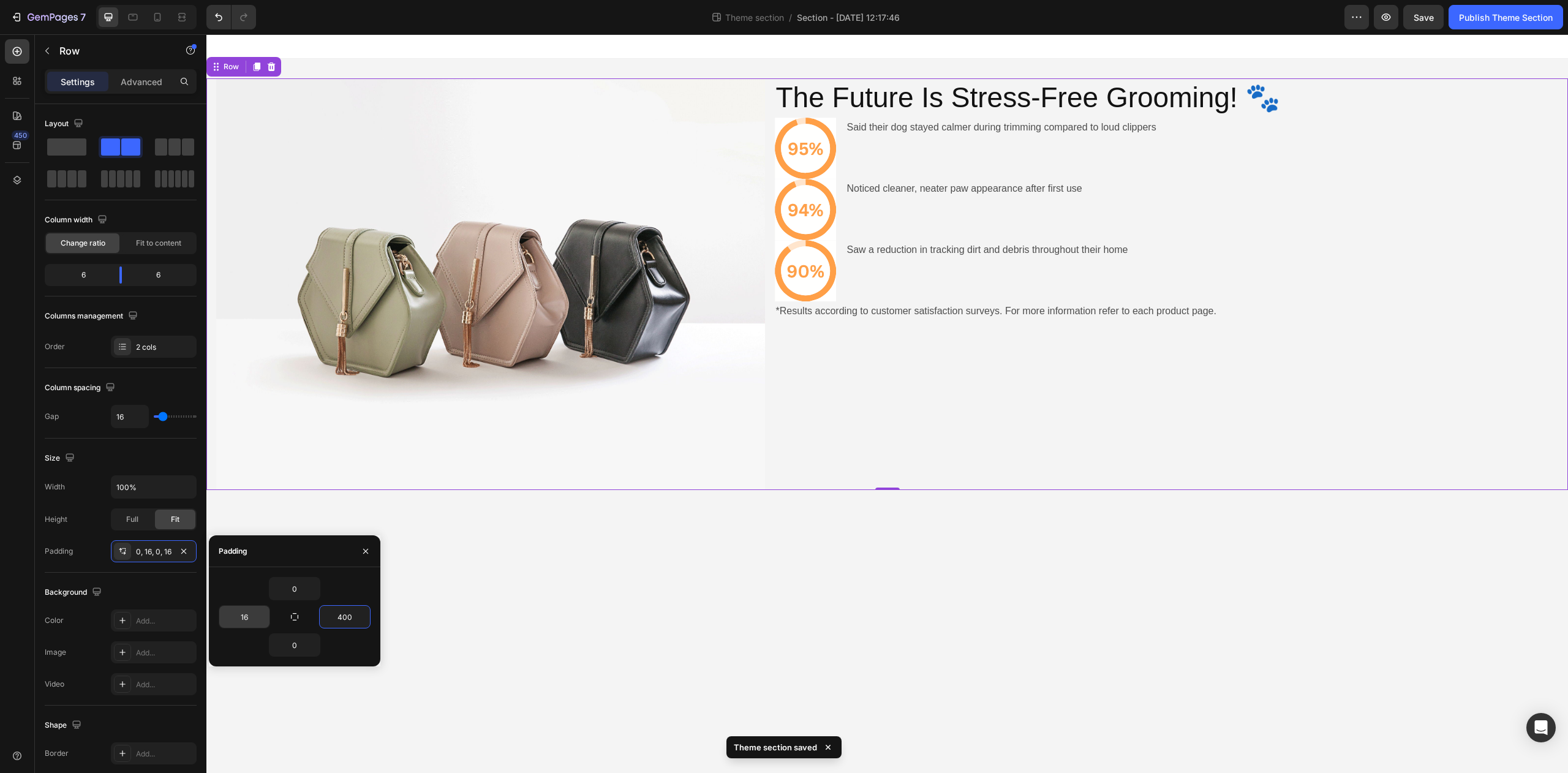
type input "400"
drag, startPoint x: 251, startPoint y: 617, endPoint x: 257, endPoint y: 619, distance: 6.3
click at [249, 617] on input "16" at bounding box center [245, 617] width 50 height 22
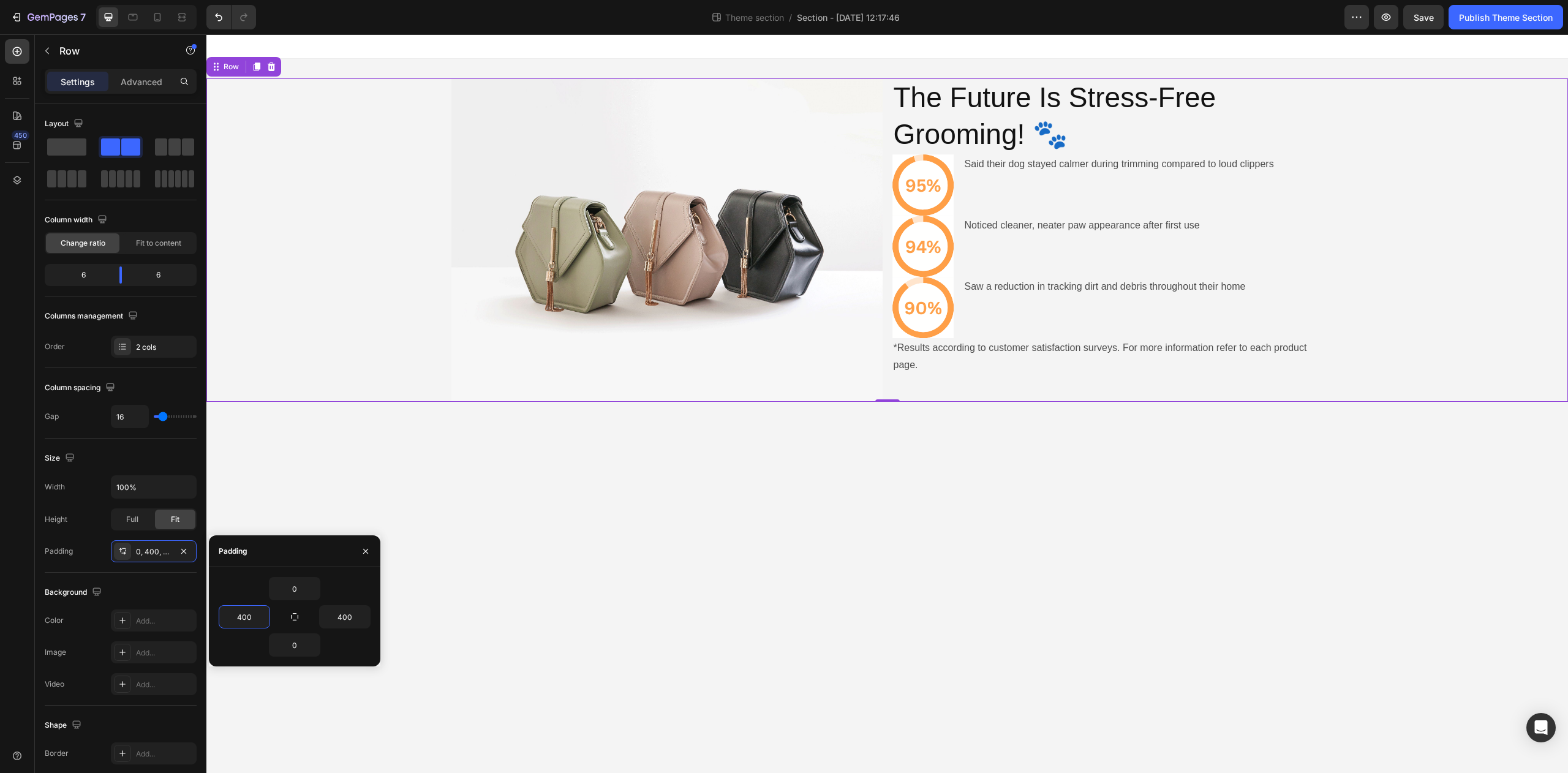
type input "400"
click at [943, 183] on icon at bounding box center [923, 185] width 49 height 49
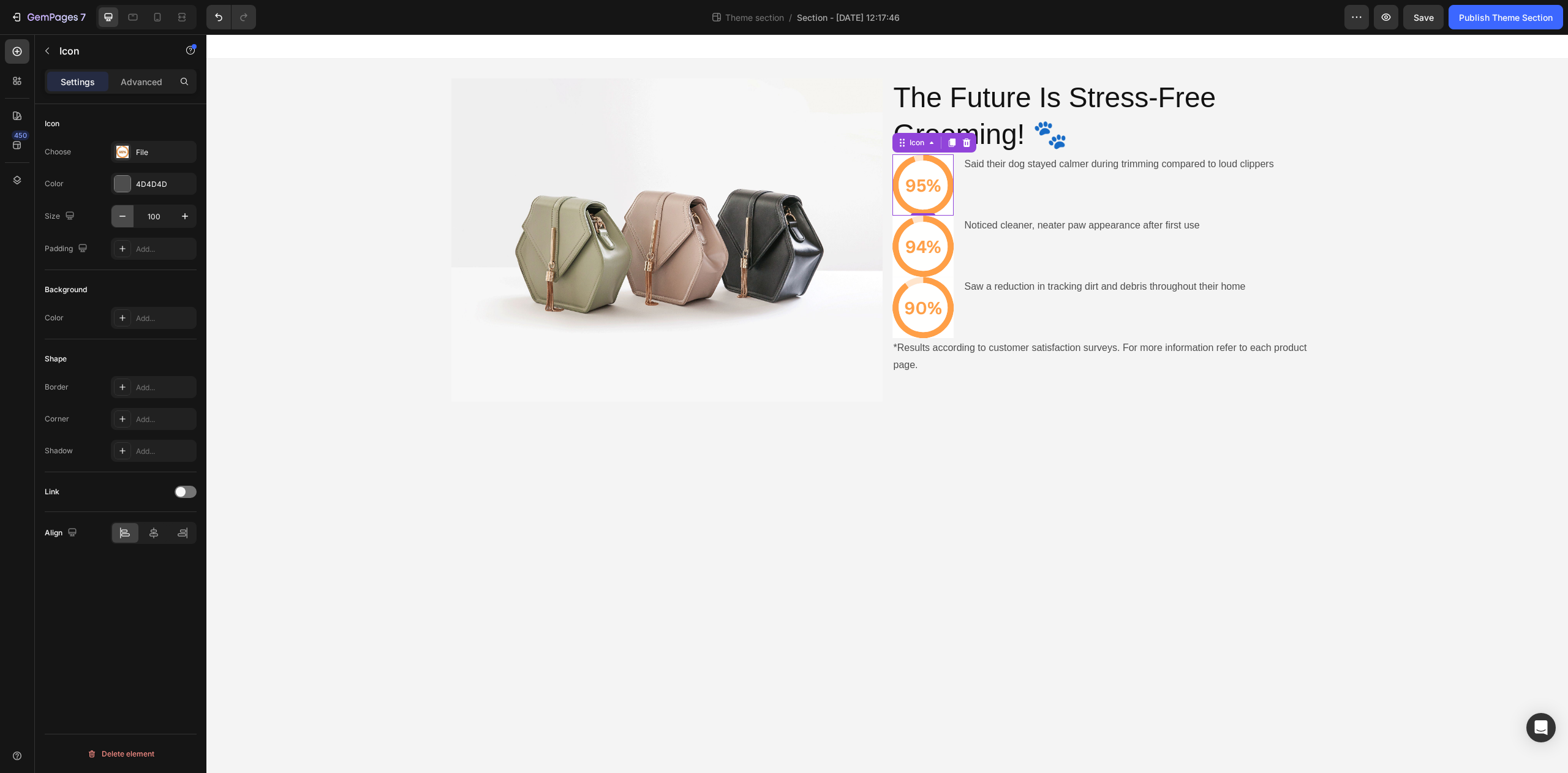
click at [122, 216] on icon "button" at bounding box center [122, 216] width 6 height 1
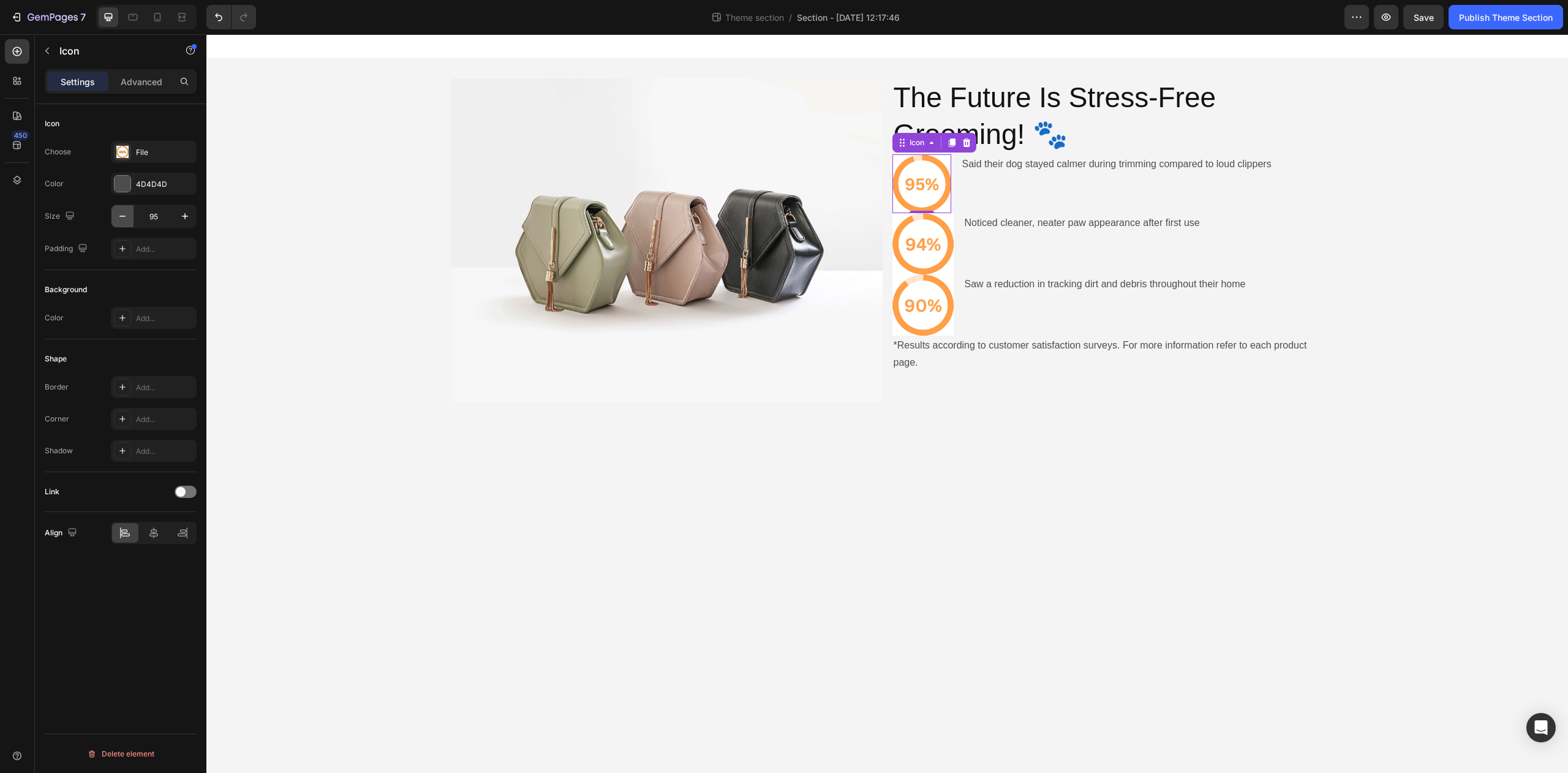
click at [122, 216] on icon "button" at bounding box center [122, 216] width 6 height 1
click at [166, 212] on input "94" at bounding box center [153, 216] width 40 height 22
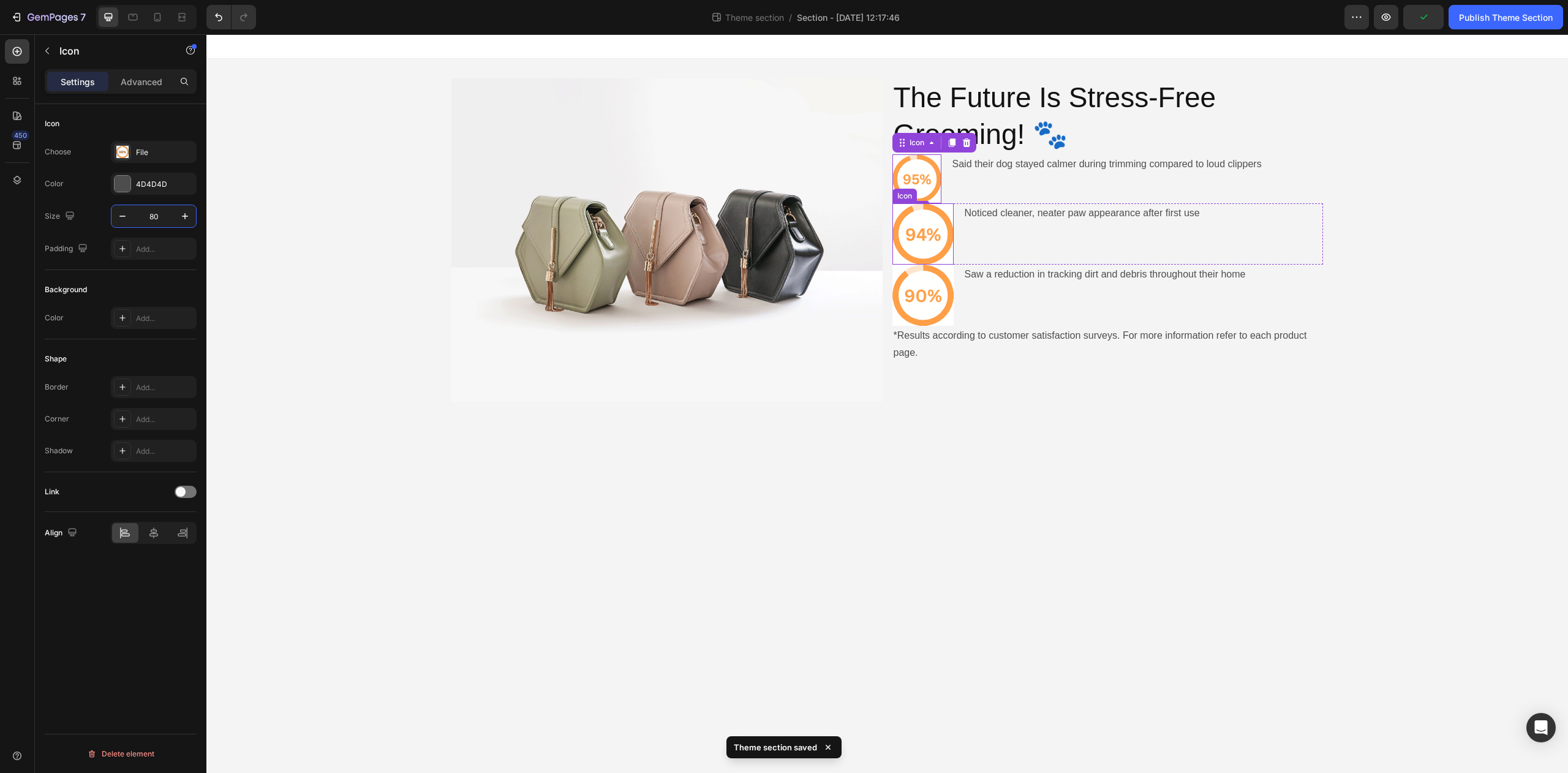
type input "80"
click at [927, 242] on icon at bounding box center [923, 234] width 49 height 49
click at [163, 220] on input "100" at bounding box center [153, 216] width 40 height 22
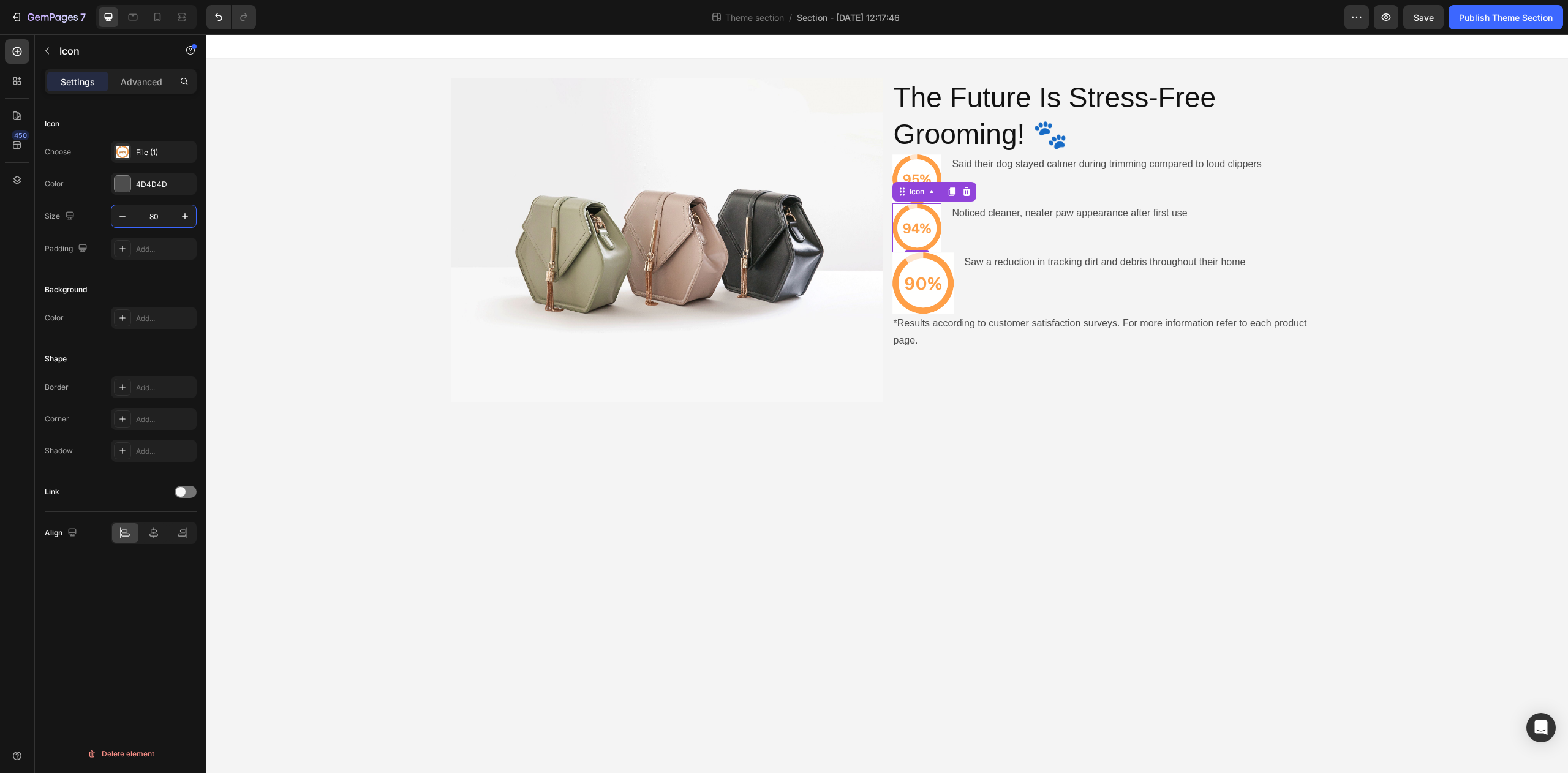
type input "80"
click at [918, 295] on icon at bounding box center [923, 283] width 49 height 49
click at [159, 212] on input "100" at bounding box center [153, 216] width 40 height 22
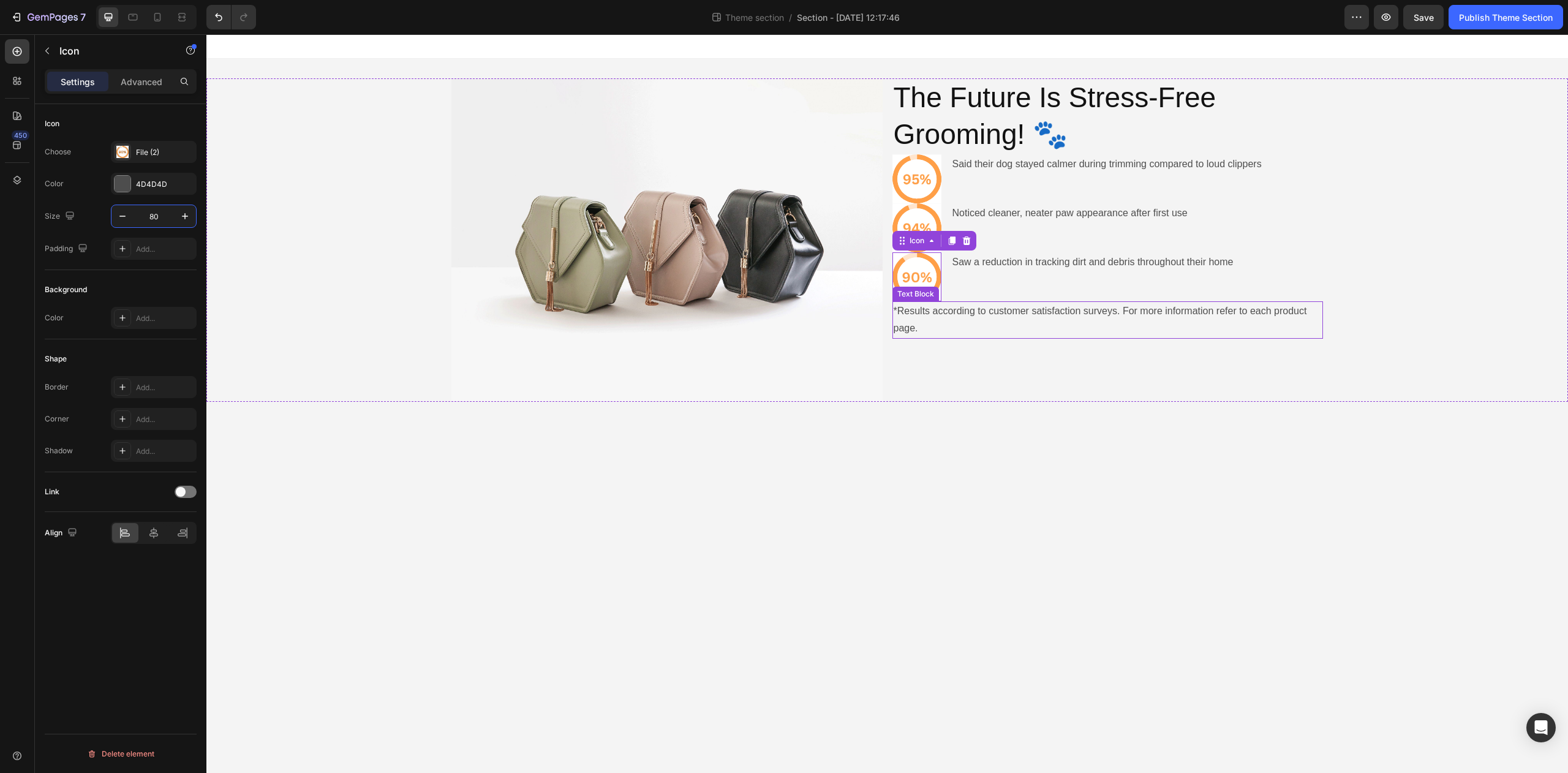
type input "80"
click at [1023, 196] on div "Said their dog stayed calmer during trimming compared to loud clippers Text Blo…" at bounding box center [1107, 179] width 311 height 49
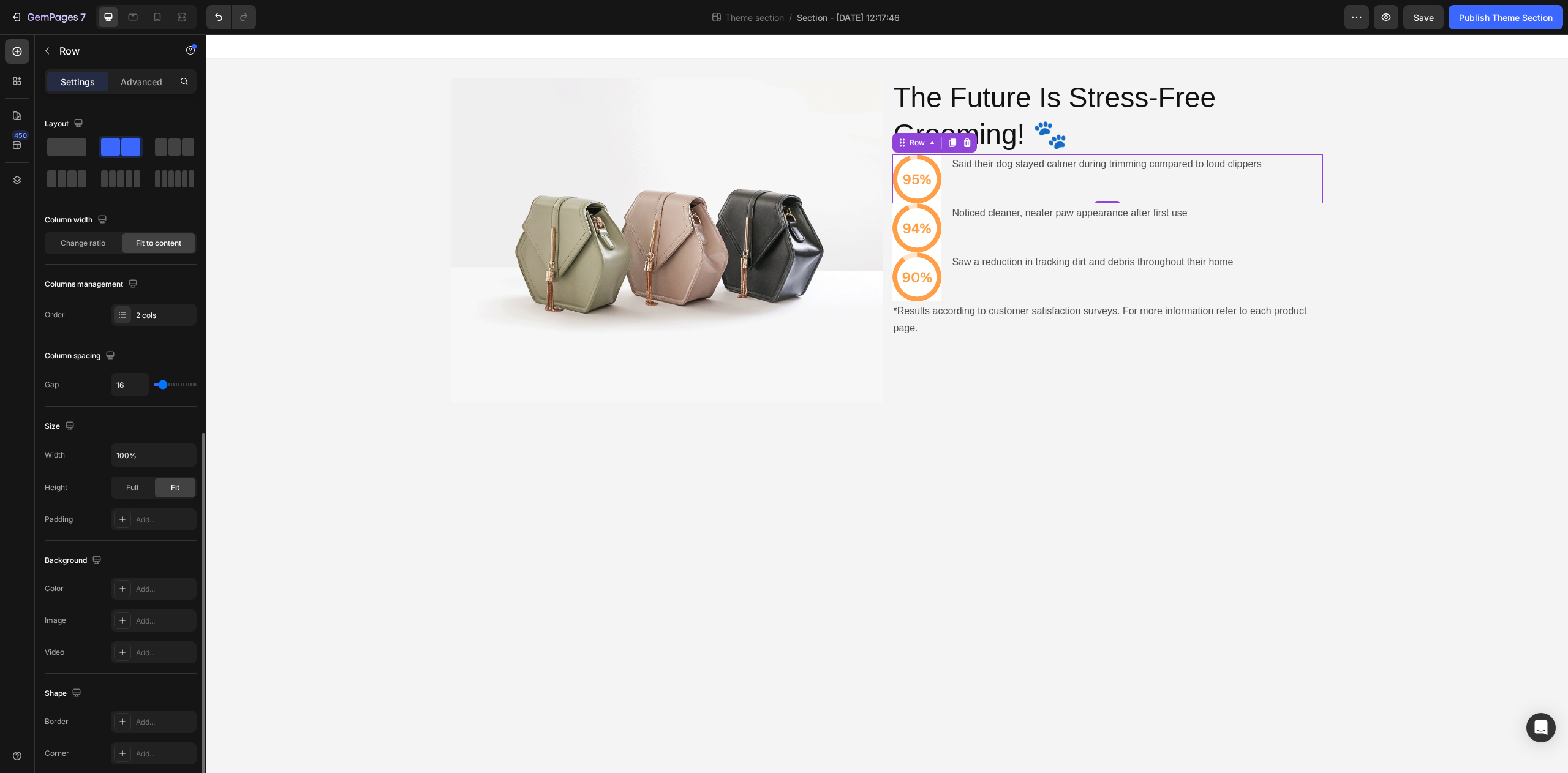
scroll to position [183, 0]
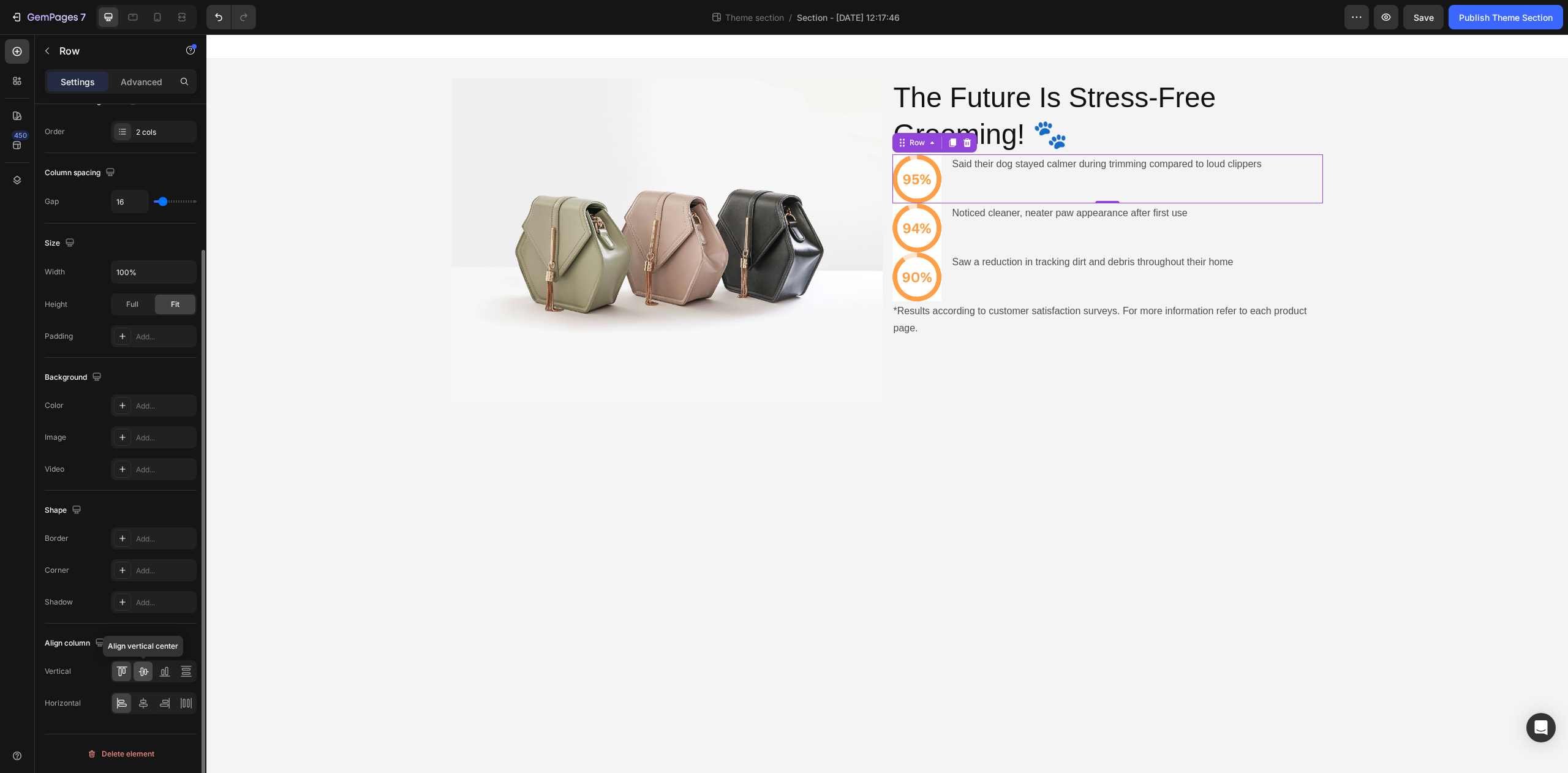
click at [142, 675] on icon at bounding box center [143, 672] width 10 height 9
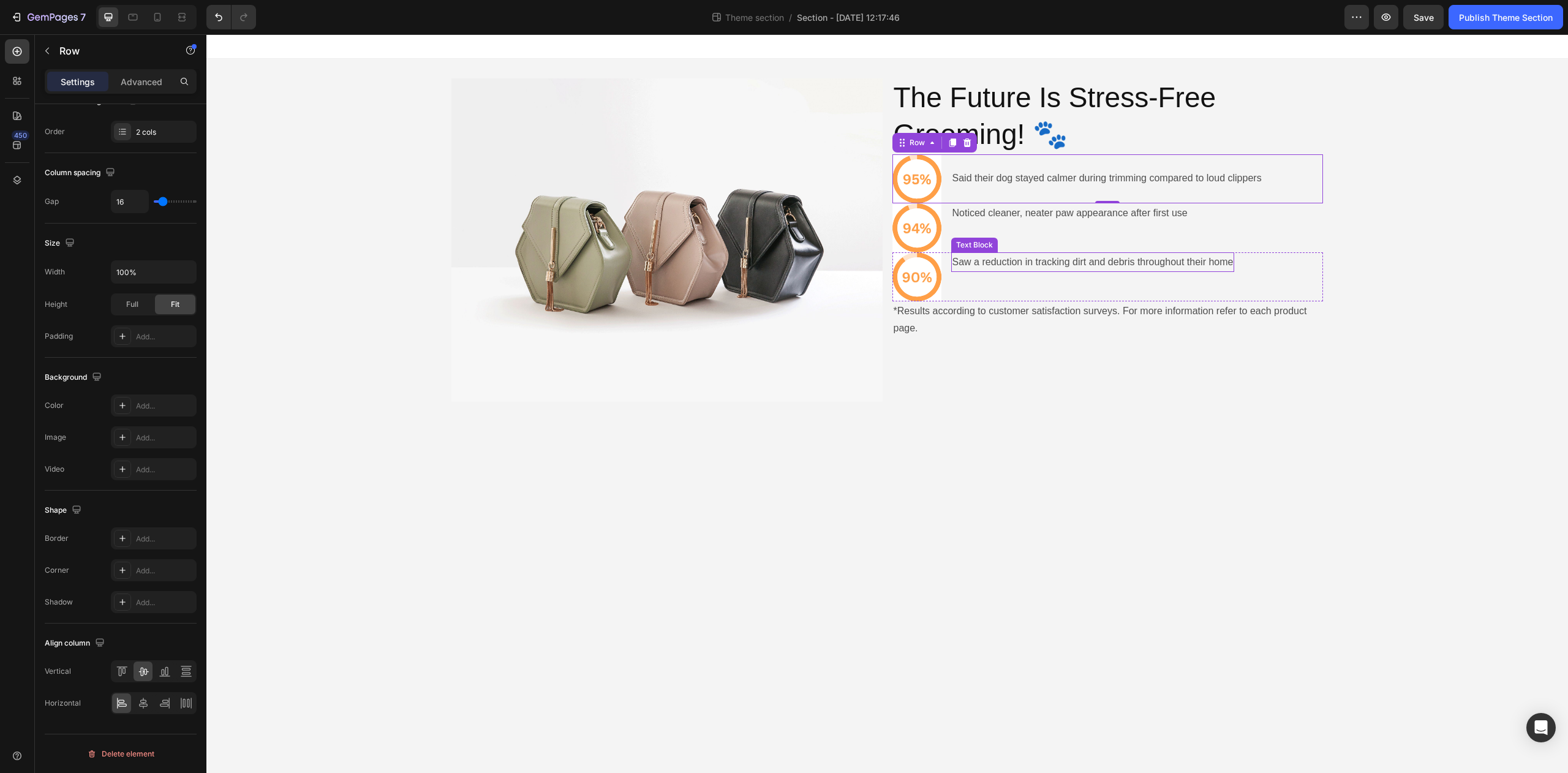
click at [967, 237] on div "Noticed cleaner, neater paw appearance after first use Text Block" at bounding box center [1070, 228] width 237 height 49
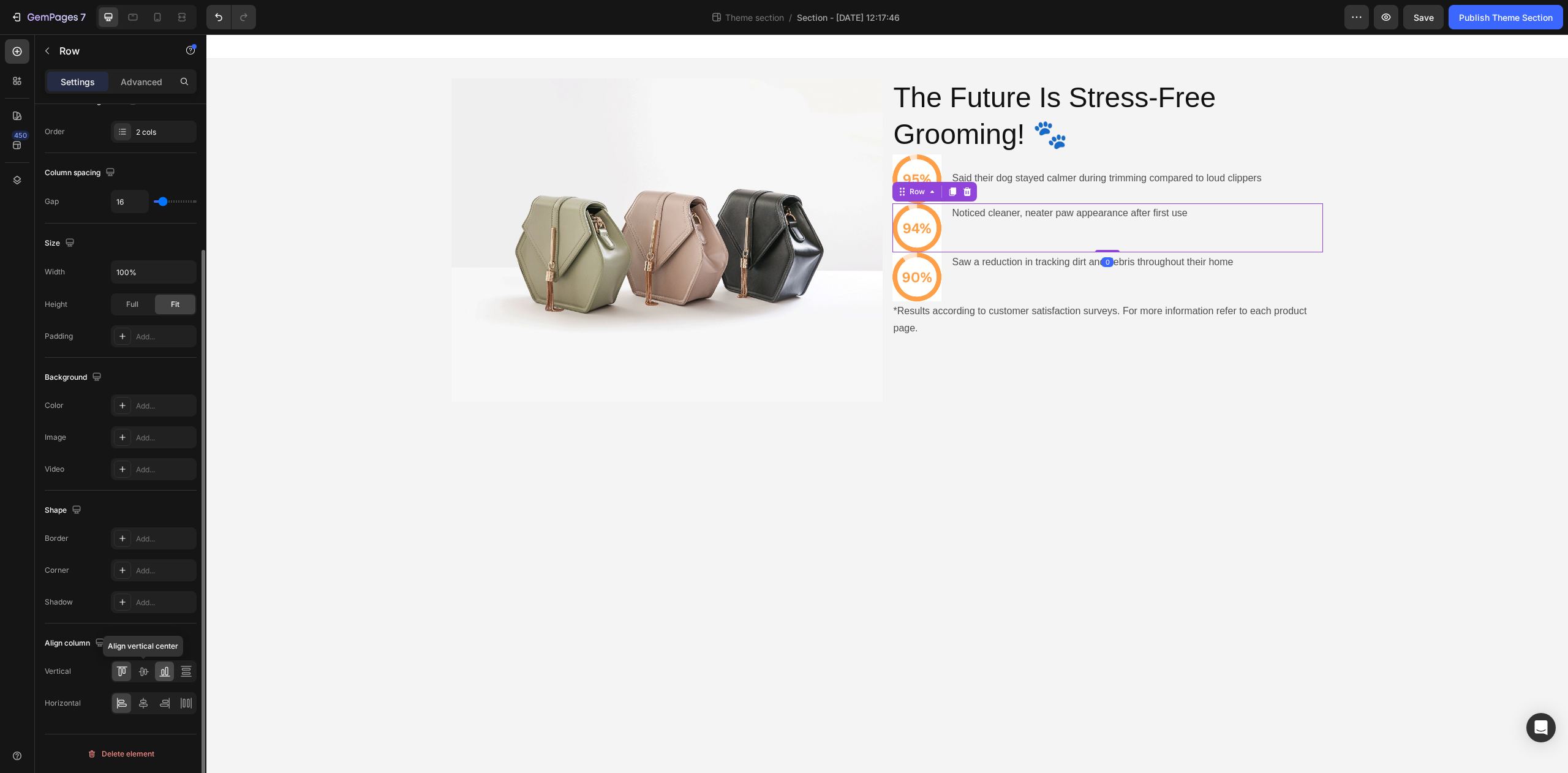
drag, startPoint x: 144, startPoint y: 673, endPoint x: 164, endPoint y: 668, distance: 20.6
click at [144, 673] on icon at bounding box center [144, 671] width 12 height 12
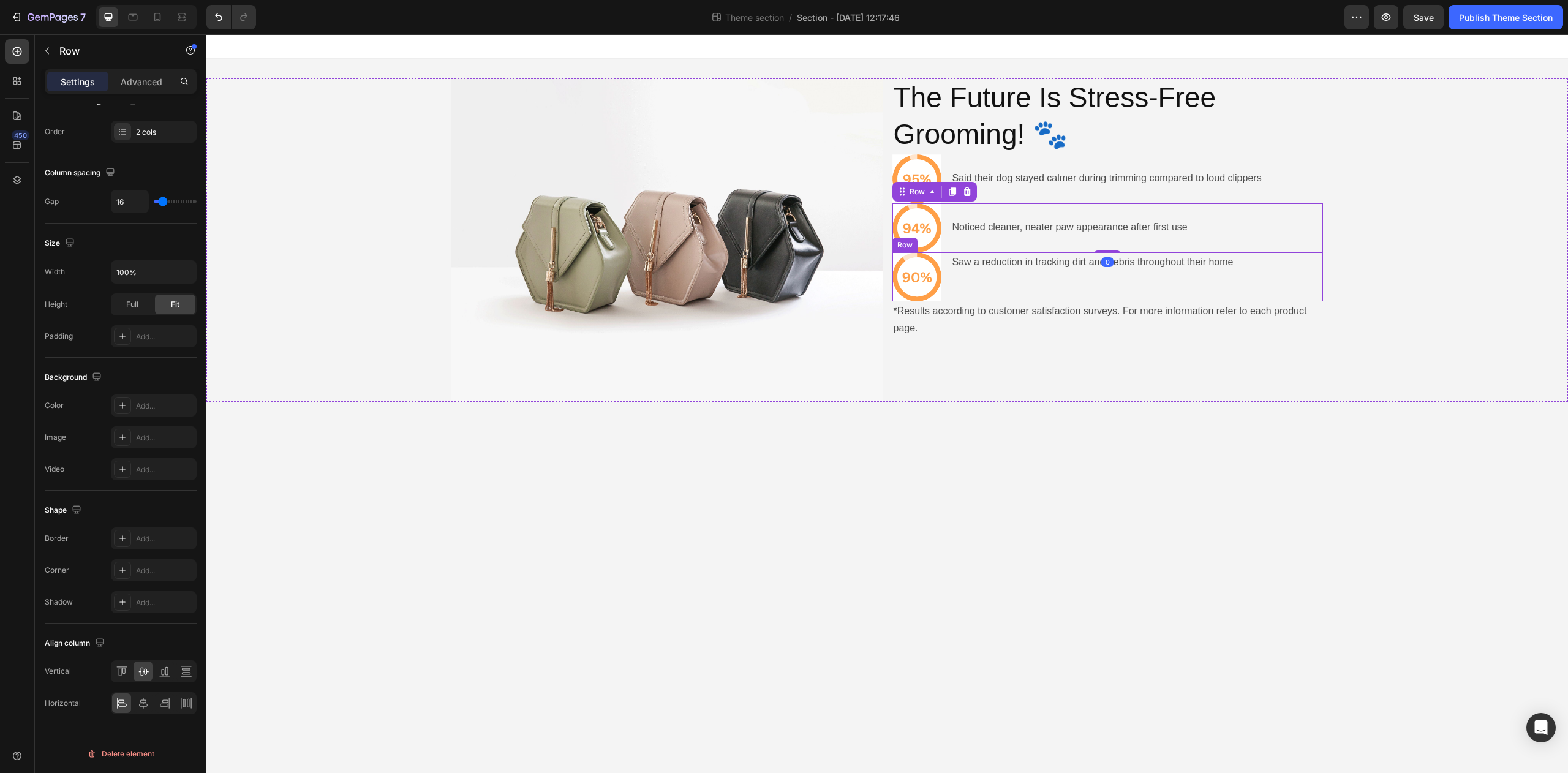
drag, startPoint x: 1006, startPoint y: 278, endPoint x: 1000, endPoint y: 281, distance: 6.7
click at [1006, 278] on div "Saw a reduction in tracking dirt and debris throughout their home Text Block" at bounding box center [1093, 277] width 284 height 49
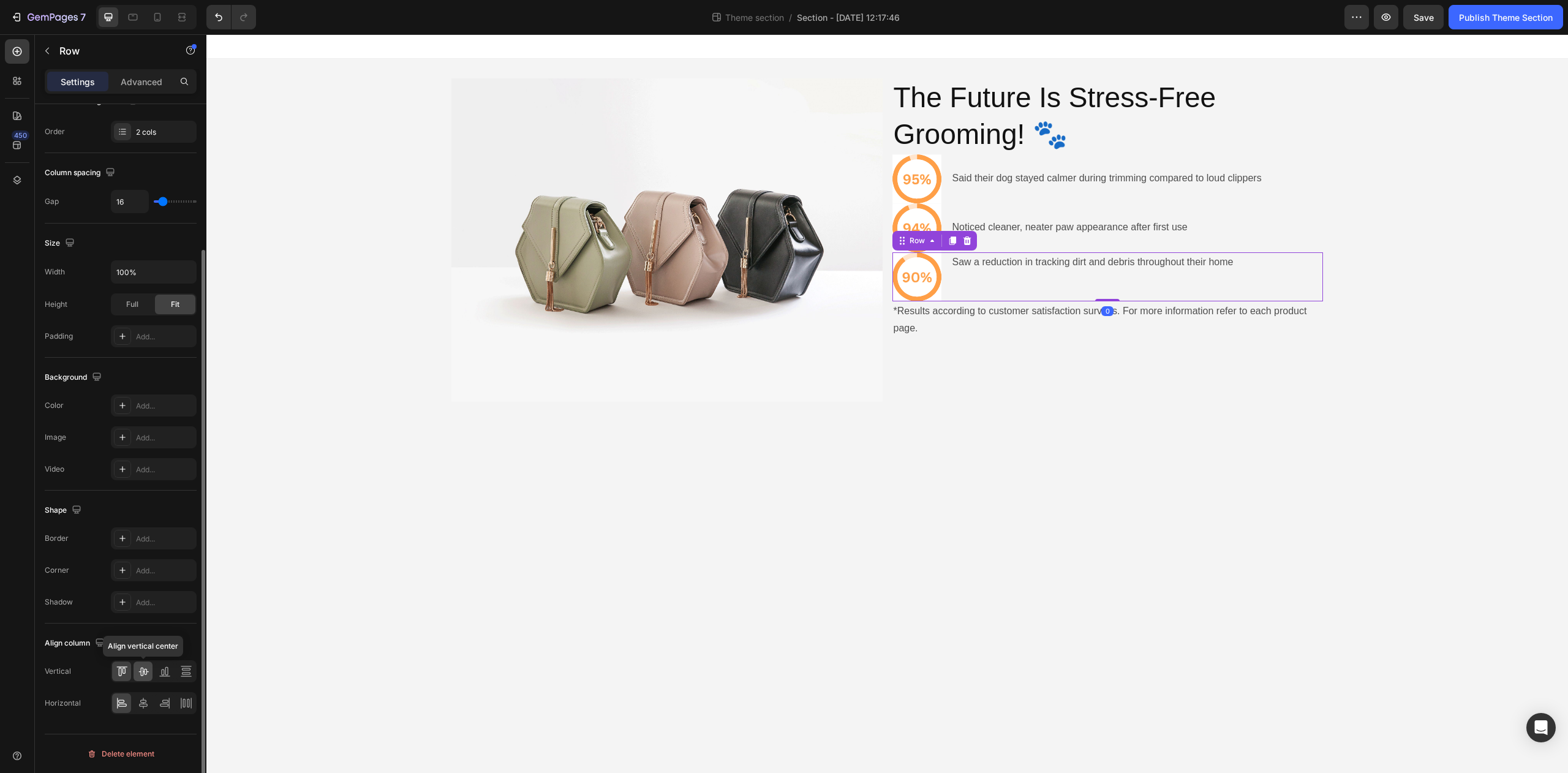
click at [146, 671] on icon at bounding box center [143, 672] width 10 height 9
click at [1087, 520] on body "Image The Future Is Stress-Free Grooming! 🐾 Heading Icon Said their dog stayed …" at bounding box center [887, 403] width 1362 height 739
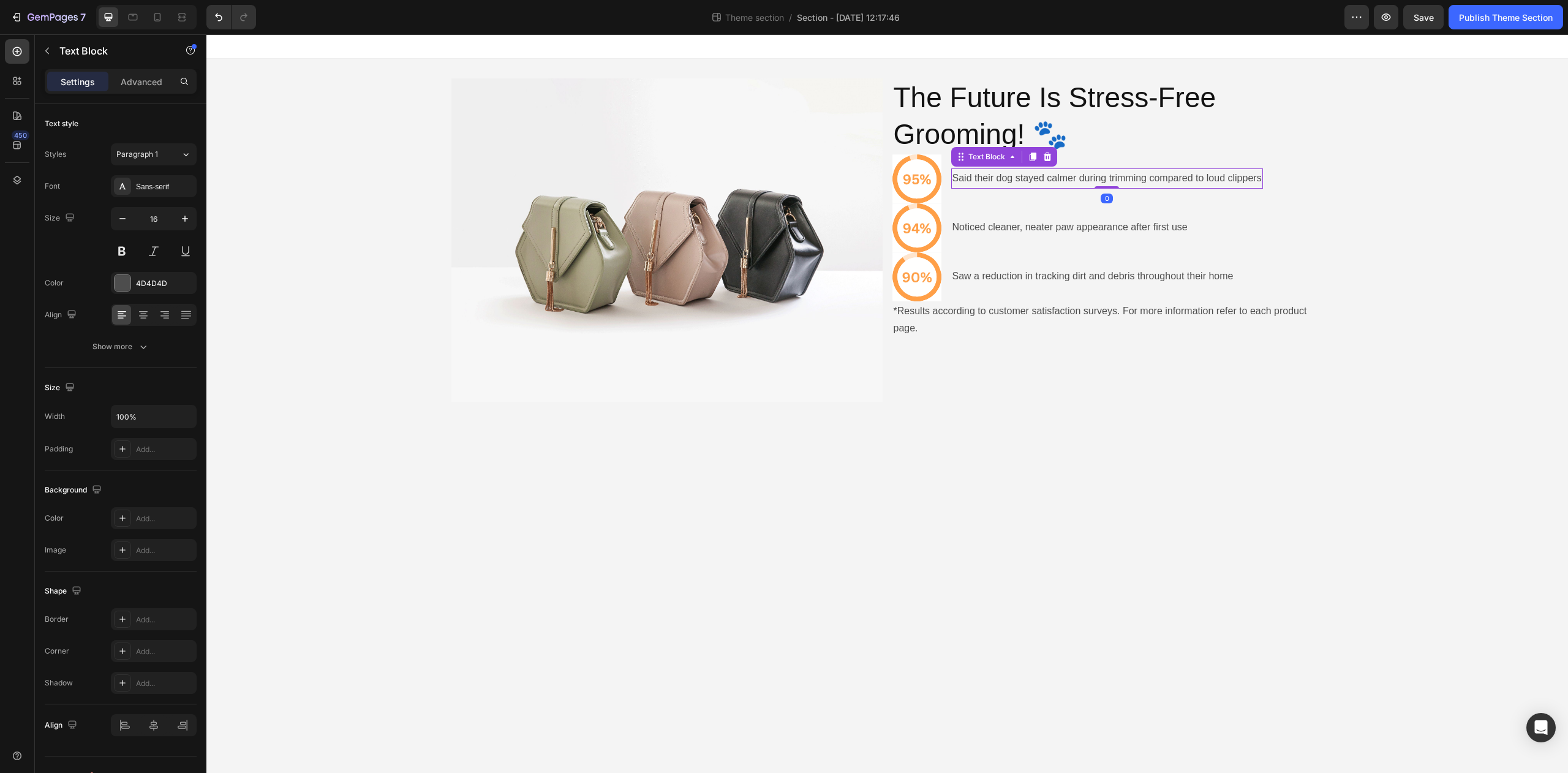
click at [1063, 185] on p "Said their dog stayed calmer during trimming compared to loud clippers" at bounding box center [1107, 179] width 310 height 18
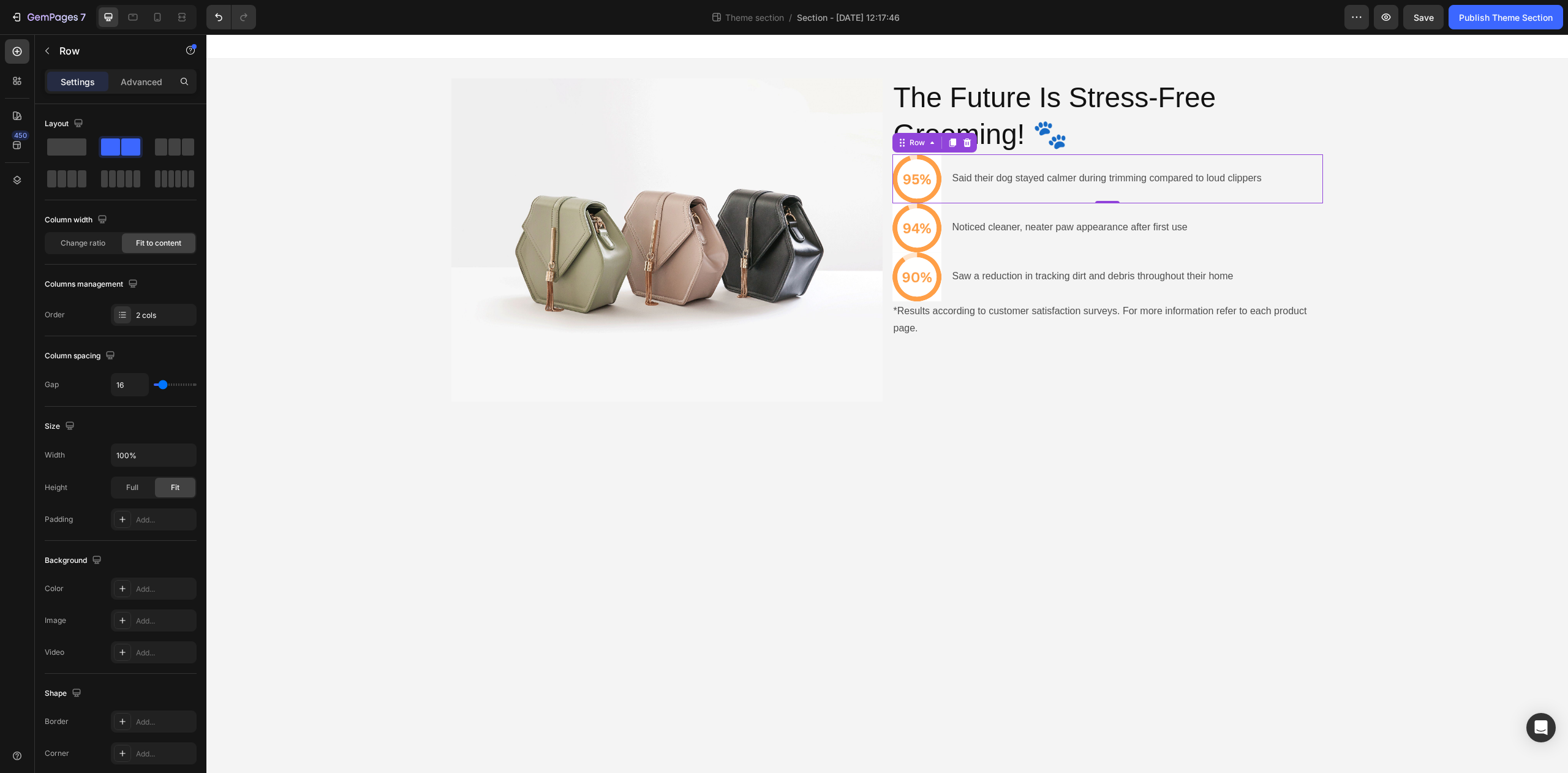
click at [1044, 195] on div "Said their dog stayed calmer during trimming compared to loud clippers Text Blo…" at bounding box center [1107, 179] width 311 height 49
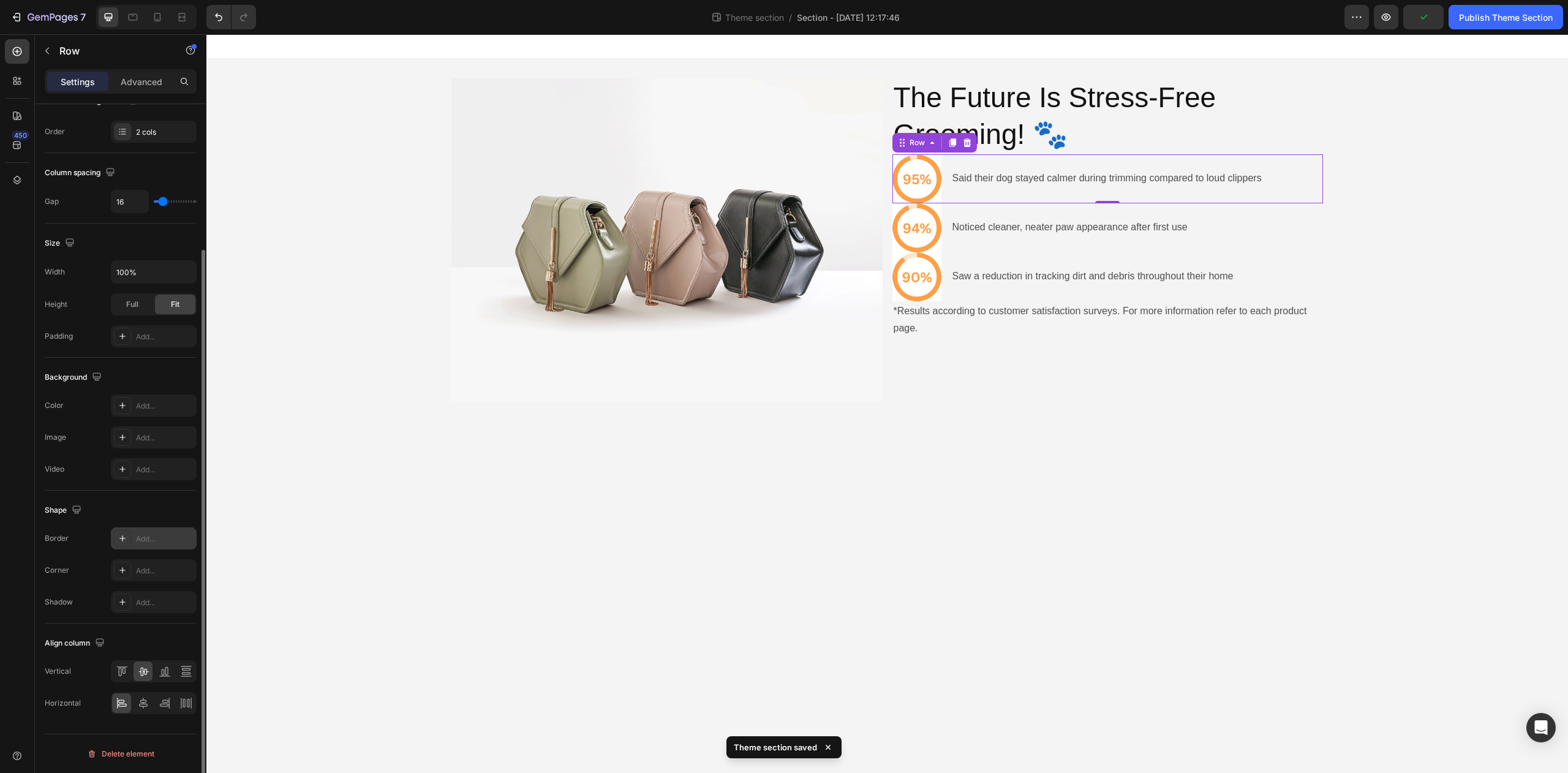
click at [144, 532] on div "Add..." at bounding box center [153, 538] width 86 height 22
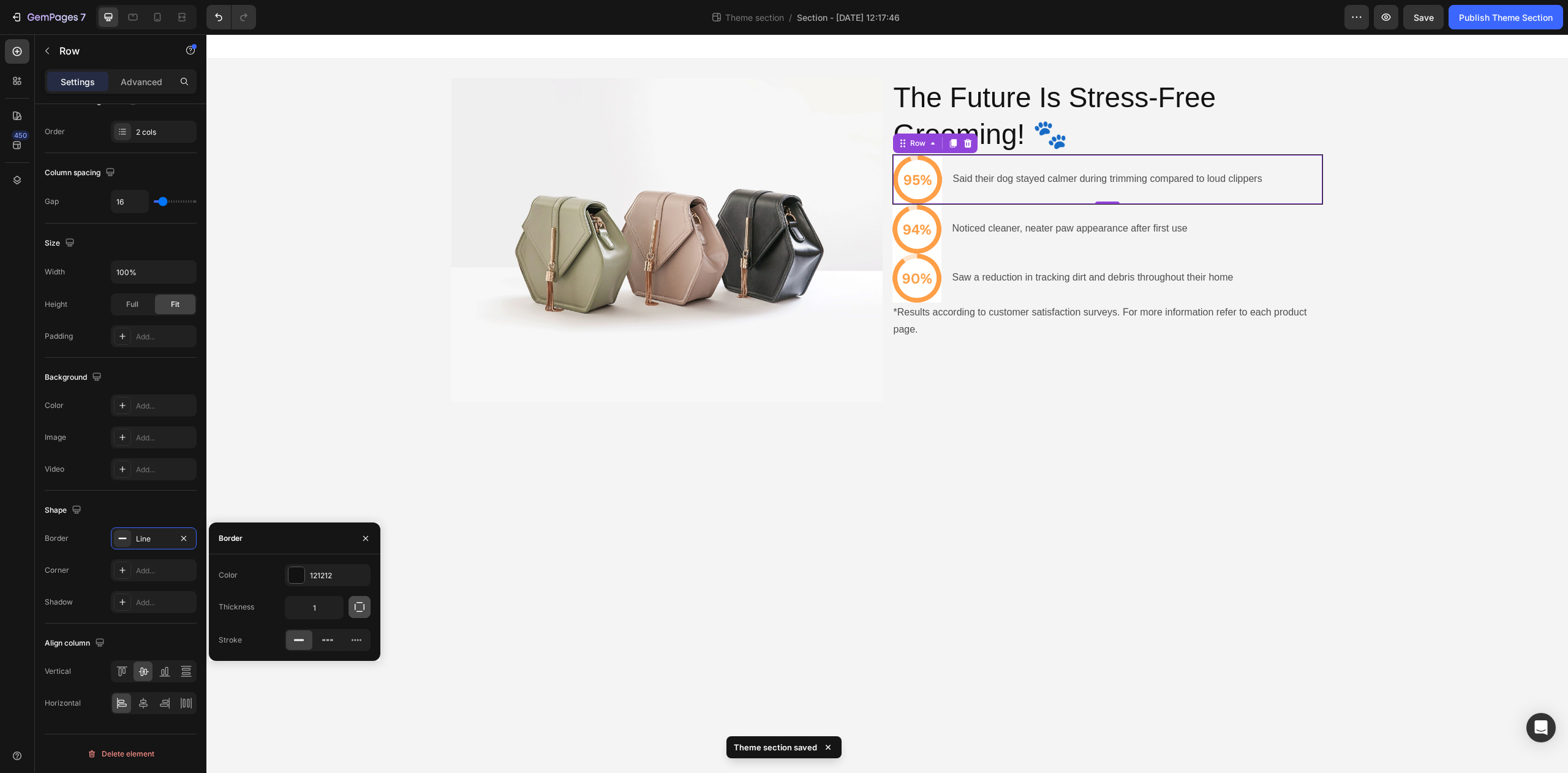
click at [363, 609] on icon "button" at bounding box center [360, 607] width 12 height 12
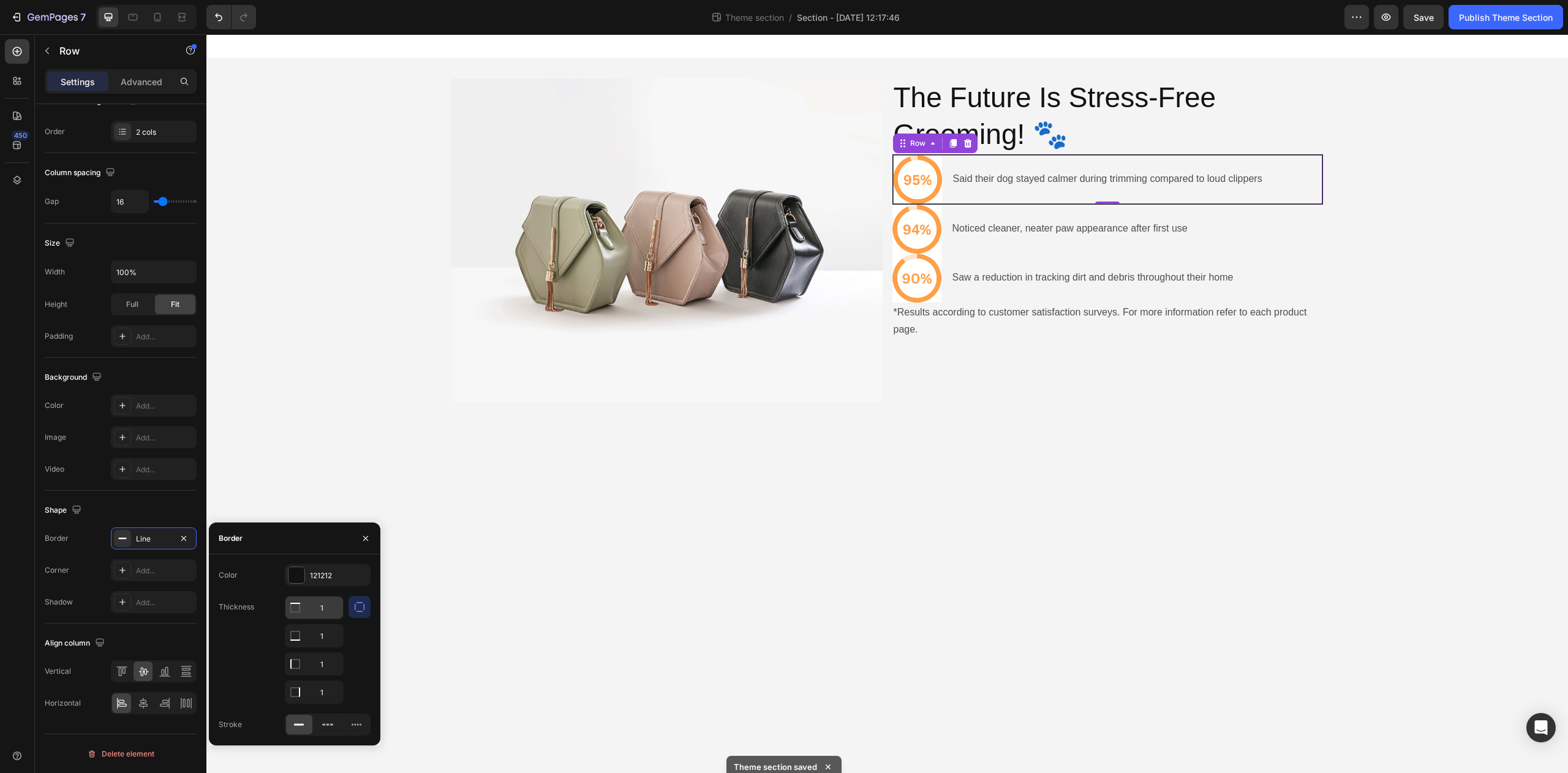
click at [329, 610] on input "1" at bounding box center [314, 608] width 58 height 22
type input "0"
drag, startPoint x: 329, startPoint y: 660, endPoint x: 333, endPoint y: 683, distance: 23.3
click at [329, 647] on input "1" at bounding box center [314, 636] width 58 height 22
type input "0"
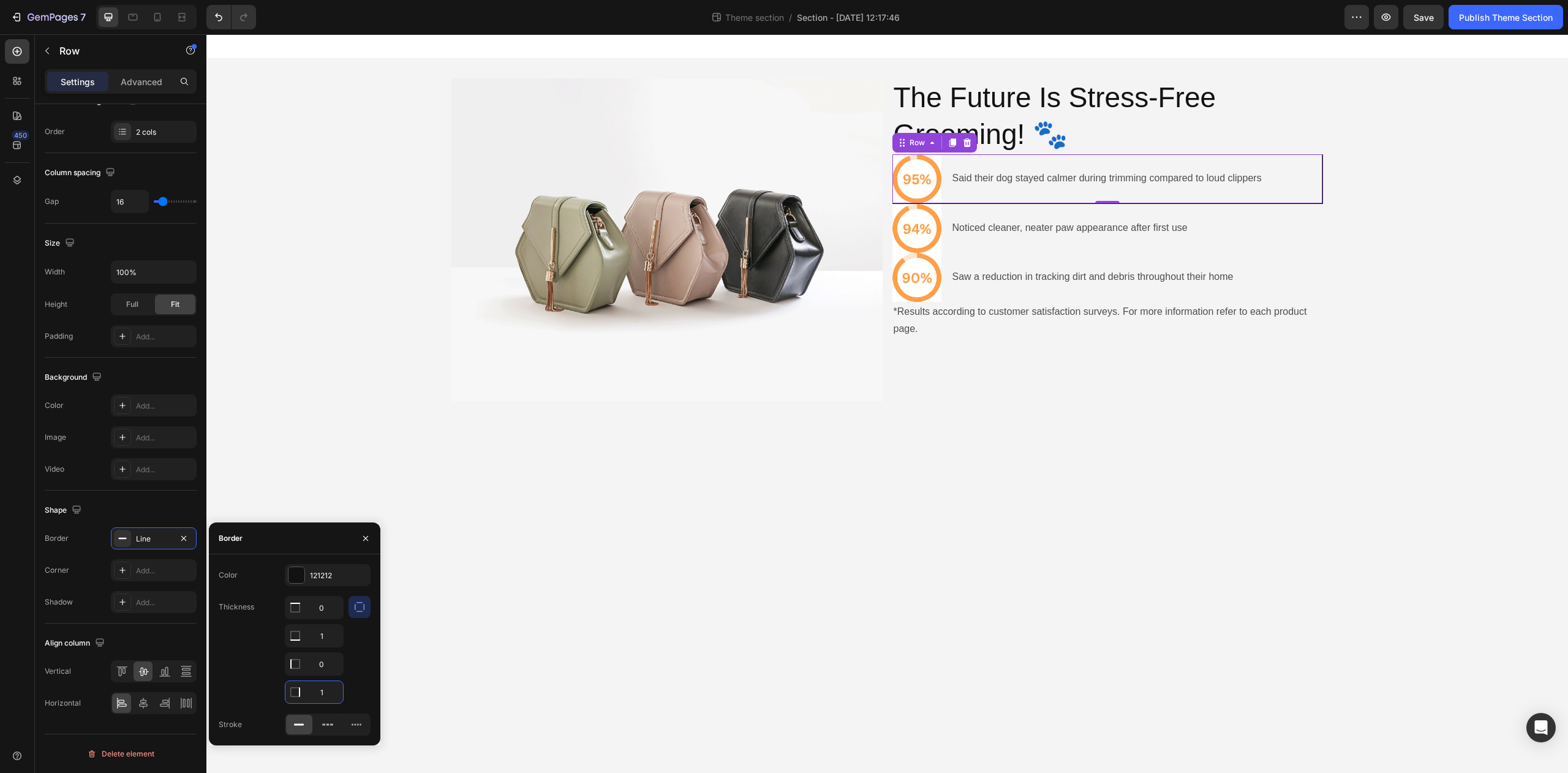
click at [331, 702] on input "1" at bounding box center [314, 692] width 58 height 22
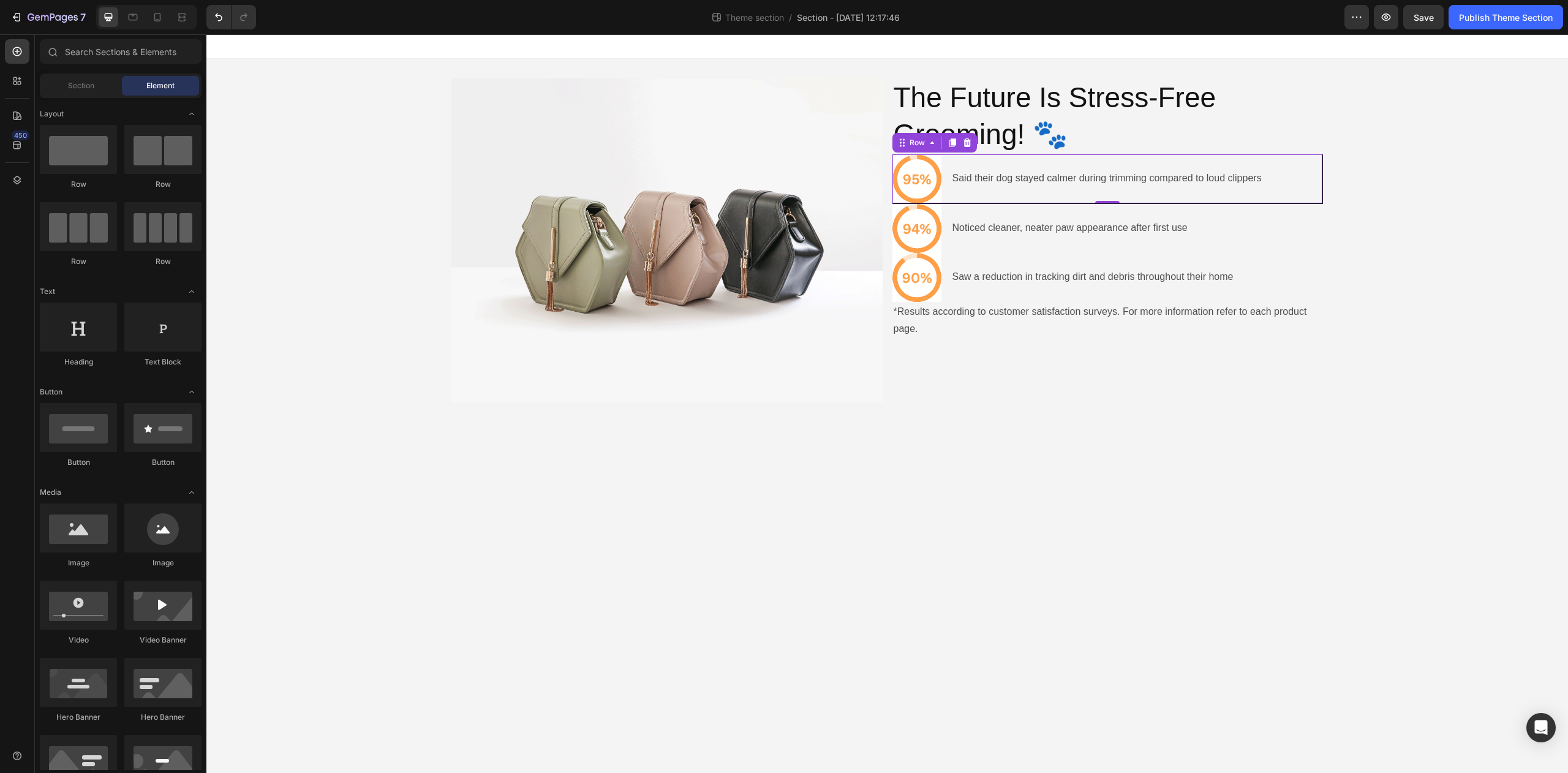
click at [709, 536] on body "Image The Future Is Stress-Free Grooming! 🐾 Heading Icon Said their dog stayed …" at bounding box center [887, 403] width 1362 height 739
click at [1053, 240] on div "Noticed cleaner, neater paw appearance after first use Text Block" at bounding box center [1070, 229] width 237 height 49
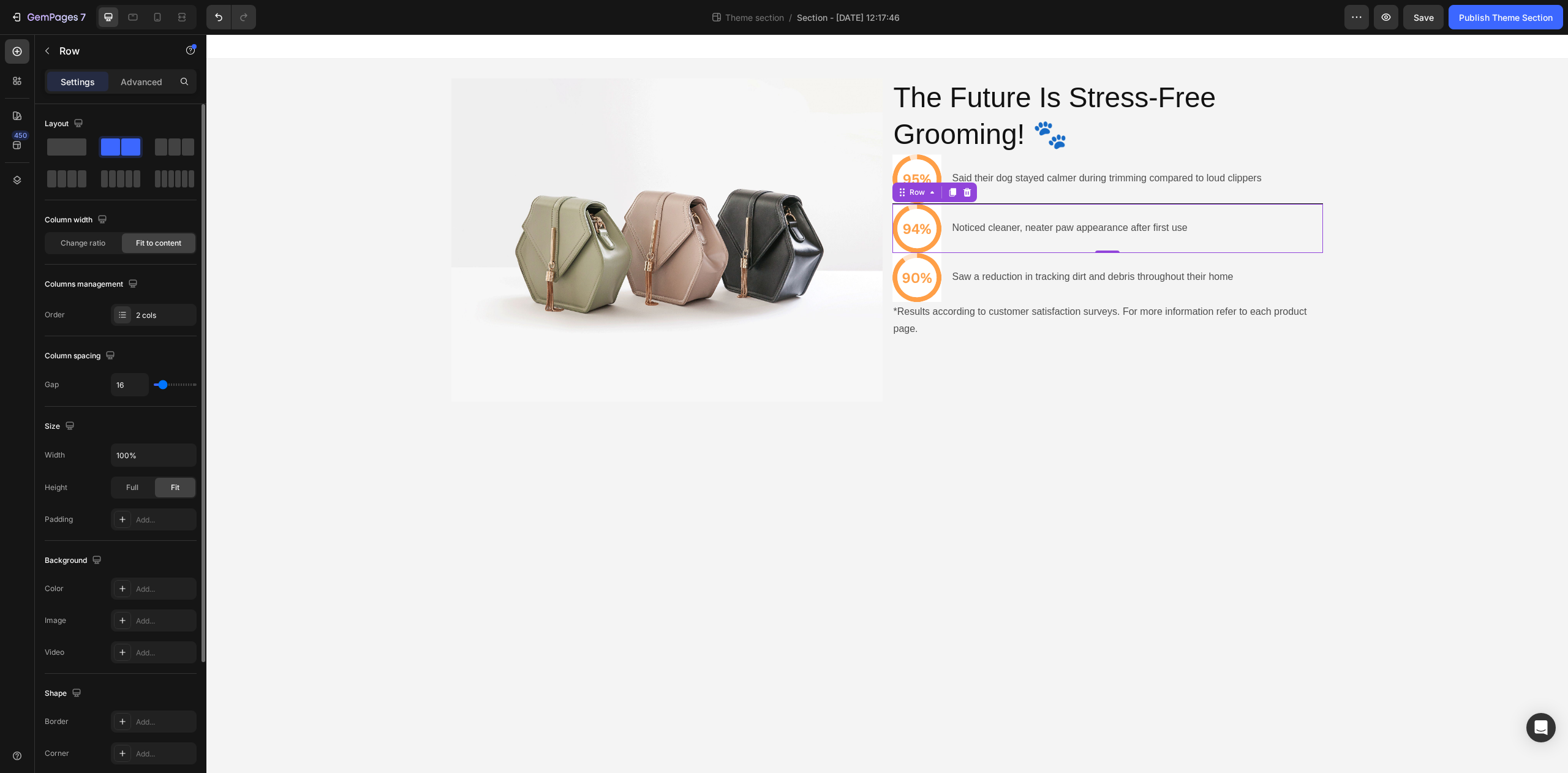
scroll to position [19, 0]
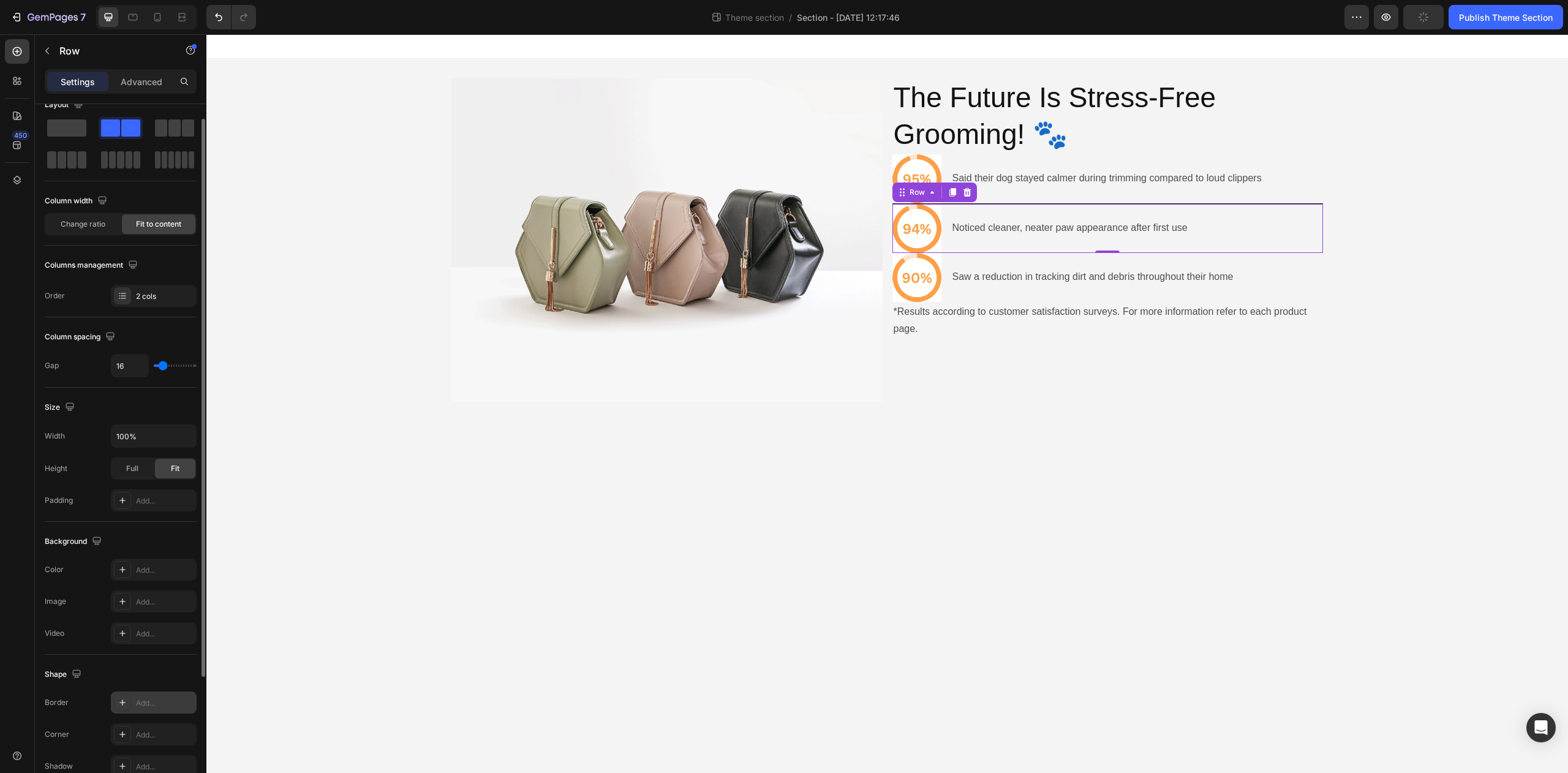
click at [149, 692] on div "Add..." at bounding box center [153, 702] width 86 height 22
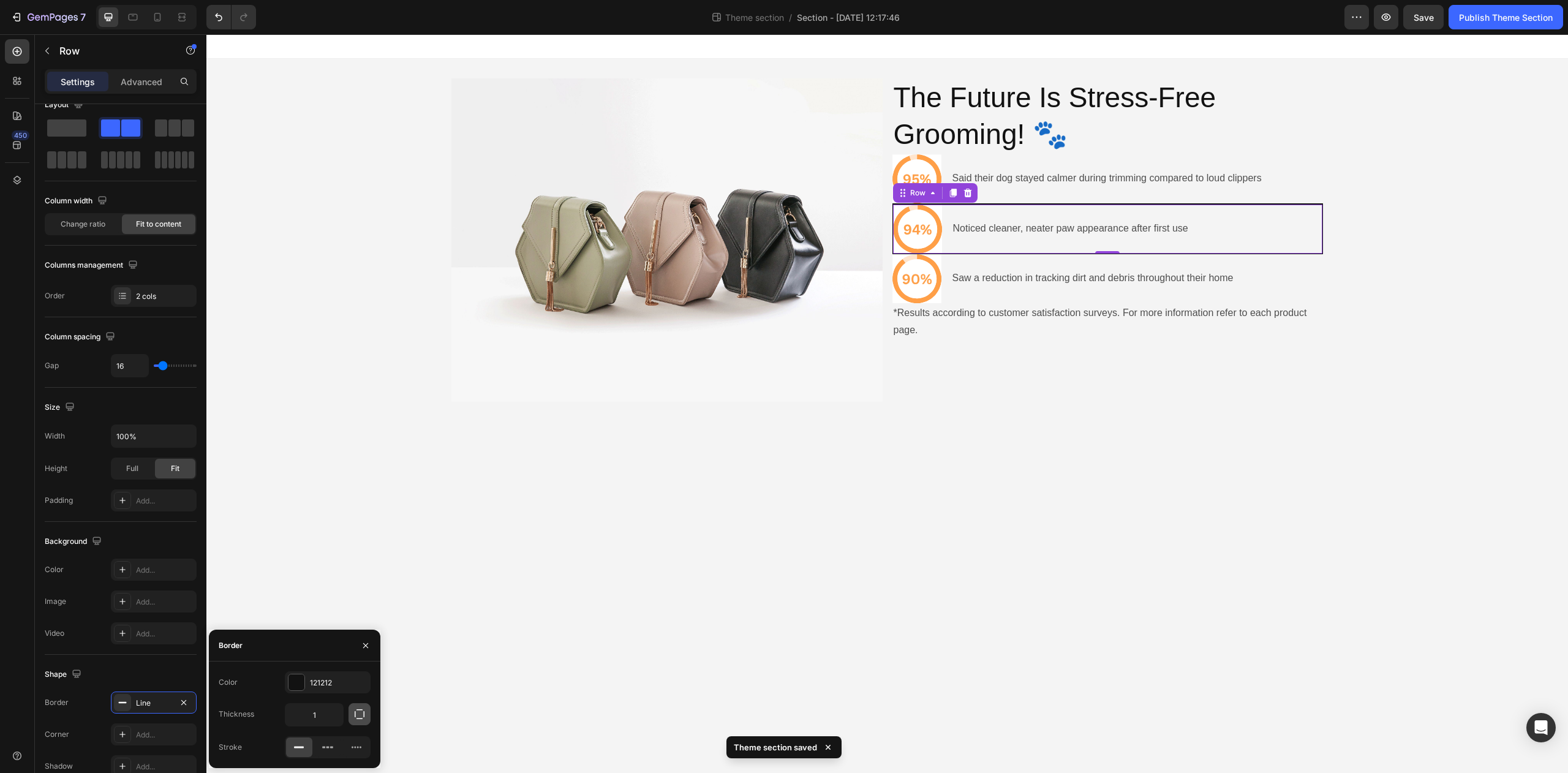
click at [359, 719] on icon "button" at bounding box center [360, 715] width 12 height 12
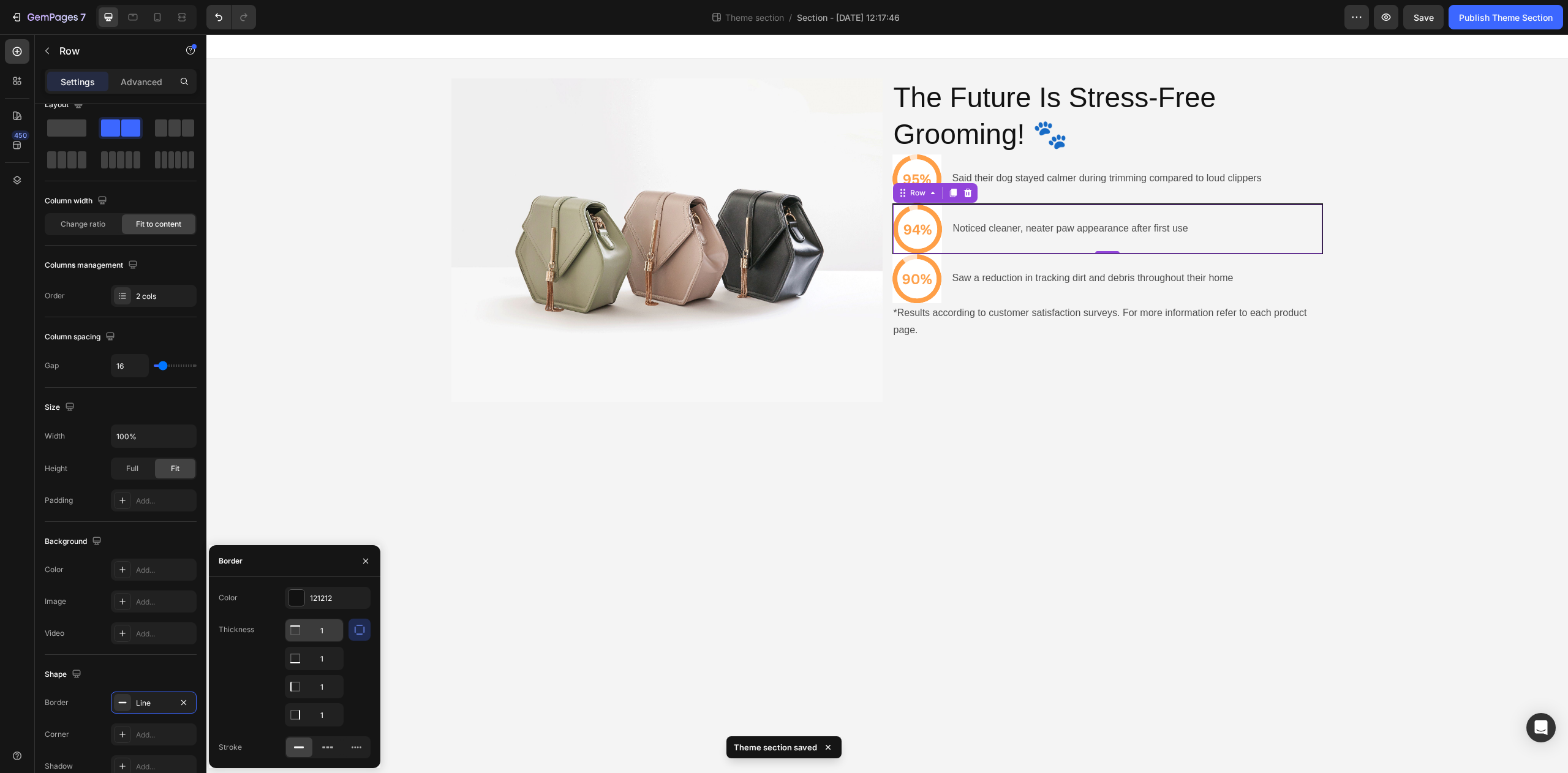
click at [330, 637] on input "1" at bounding box center [314, 630] width 58 height 22
type input "0"
drag, startPoint x: 335, startPoint y: 693, endPoint x: 337, endPoint y: 706, distance: 13.2
click at [335, 693] on input "1" at bounding box center [314, 686] width 58 height 22
type input "0"
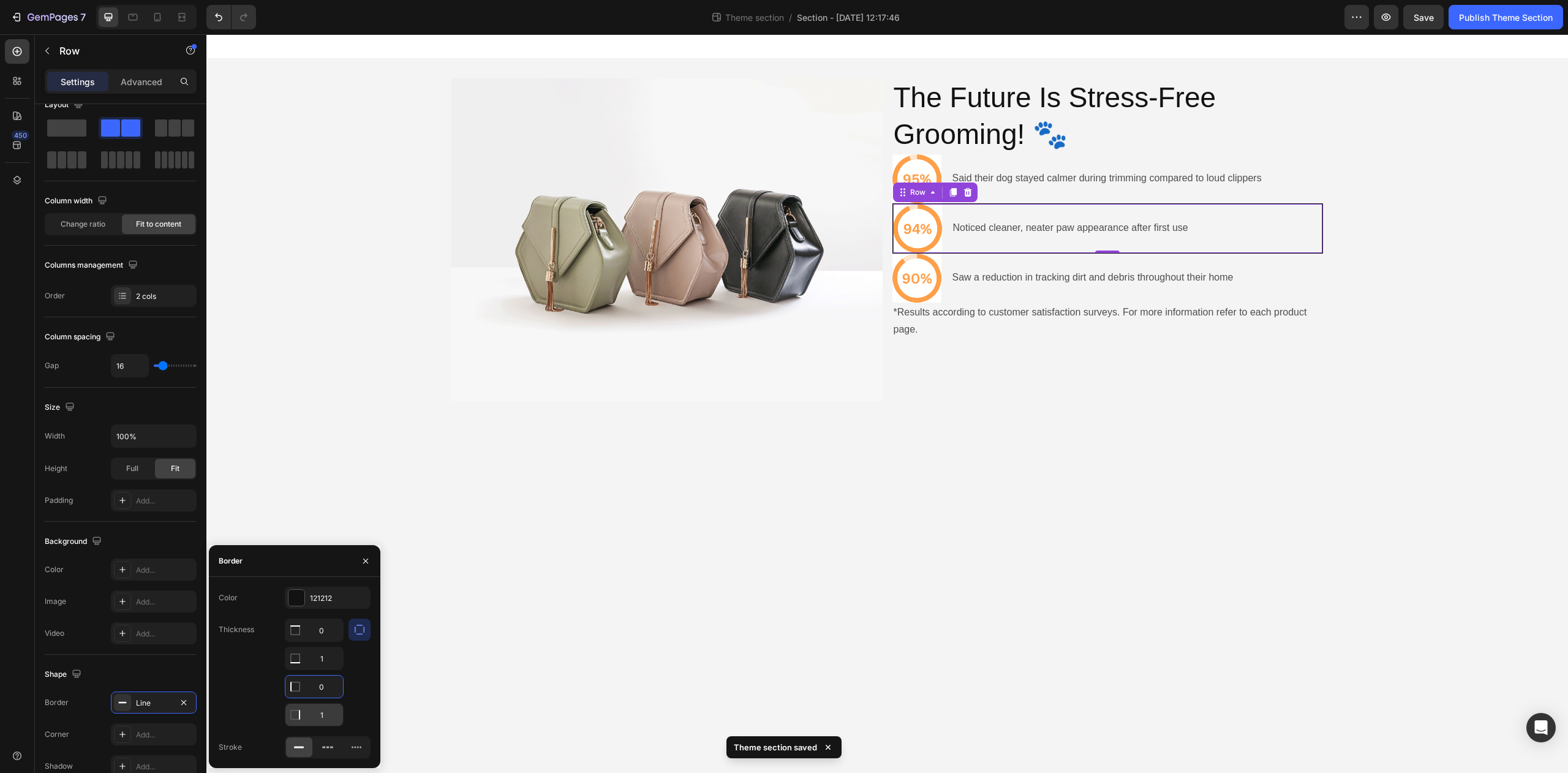
click at [328, 642] on input "1" at bounding box center [314, 630] width 58 height 22
click at [804, 561] on body "Image The Future Is Stress-Free Grooming! 🐾 Heading Icon Said their dog stayed …" at bounding box center [887, 403] width 1362 height 739
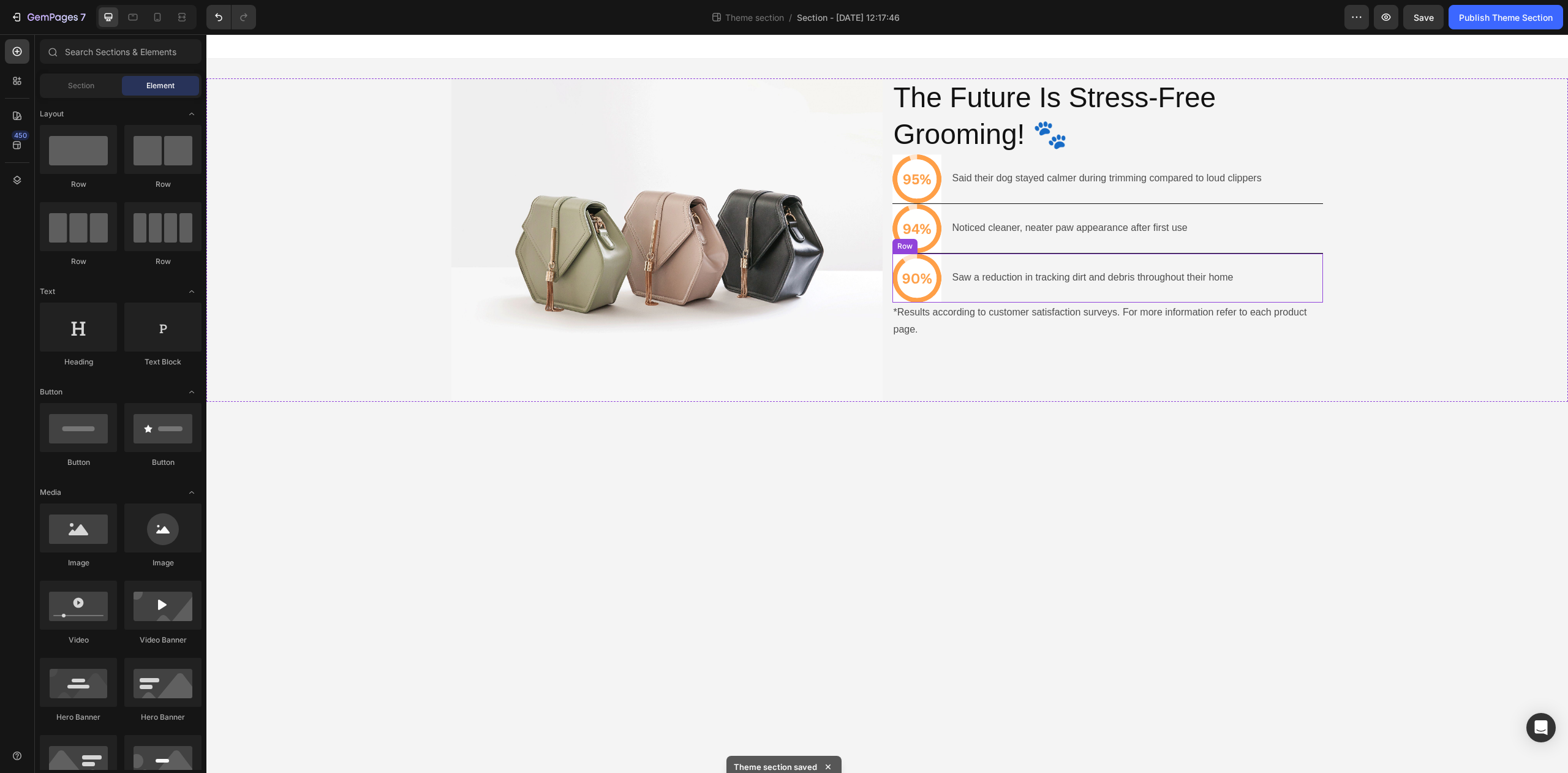
click at [962, 292] on div "Saw a reduction in tracking dirt and debris throughout their home Text Block" at bounding box center [1093, 278] width 284 height 49
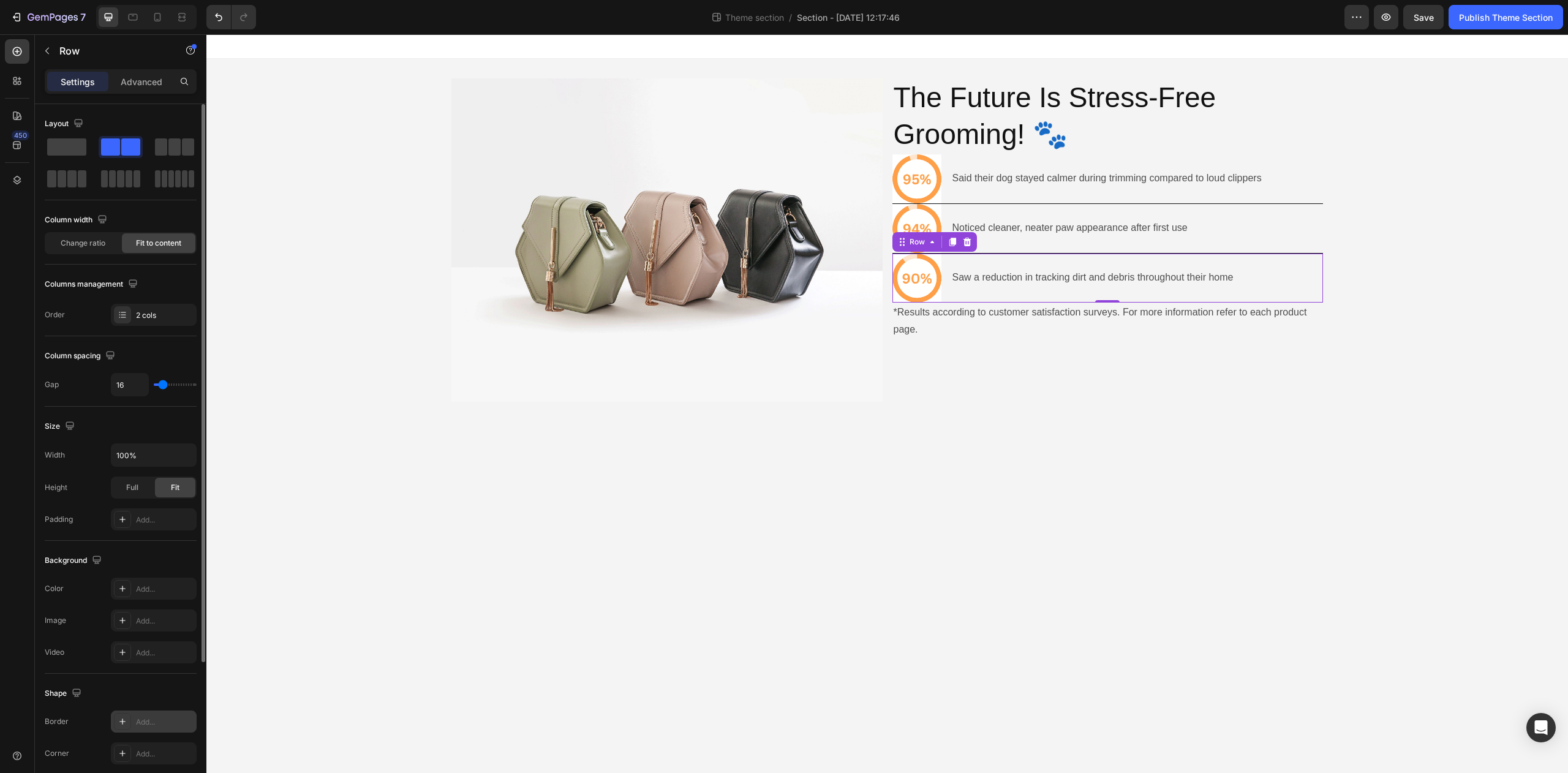
scroll to position [3, 0]
drag, startPoint x: 140, startPoint y: 714, endPoint x: 195, endPoint y: 711, distance: 55.1
click at [140, 714] on div "Add..." at bounding box center [164, 719] width 58 height 11
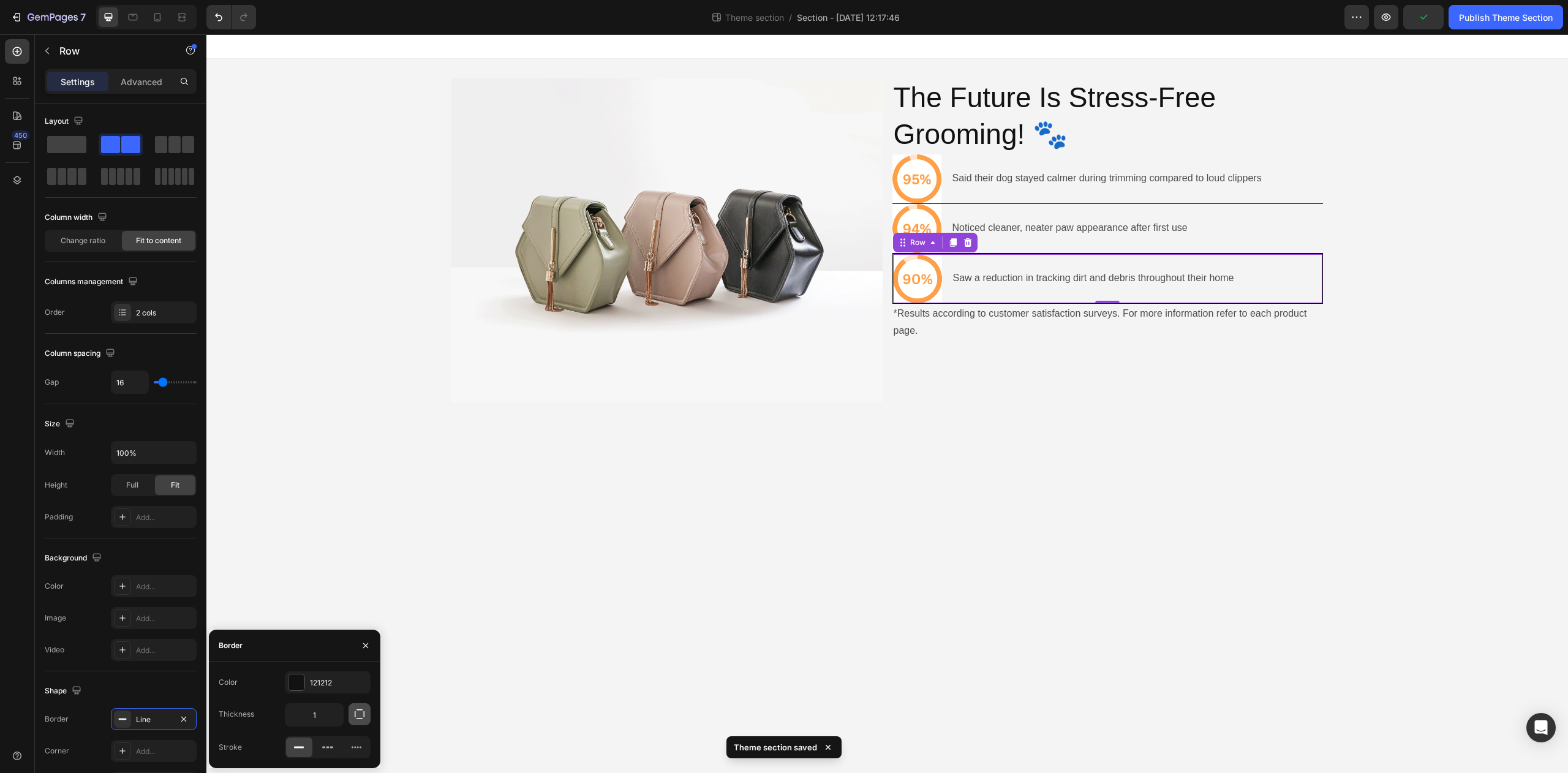
click at [362, 719] on icon "button" at bounding box center [360, 715] width 12 height 12
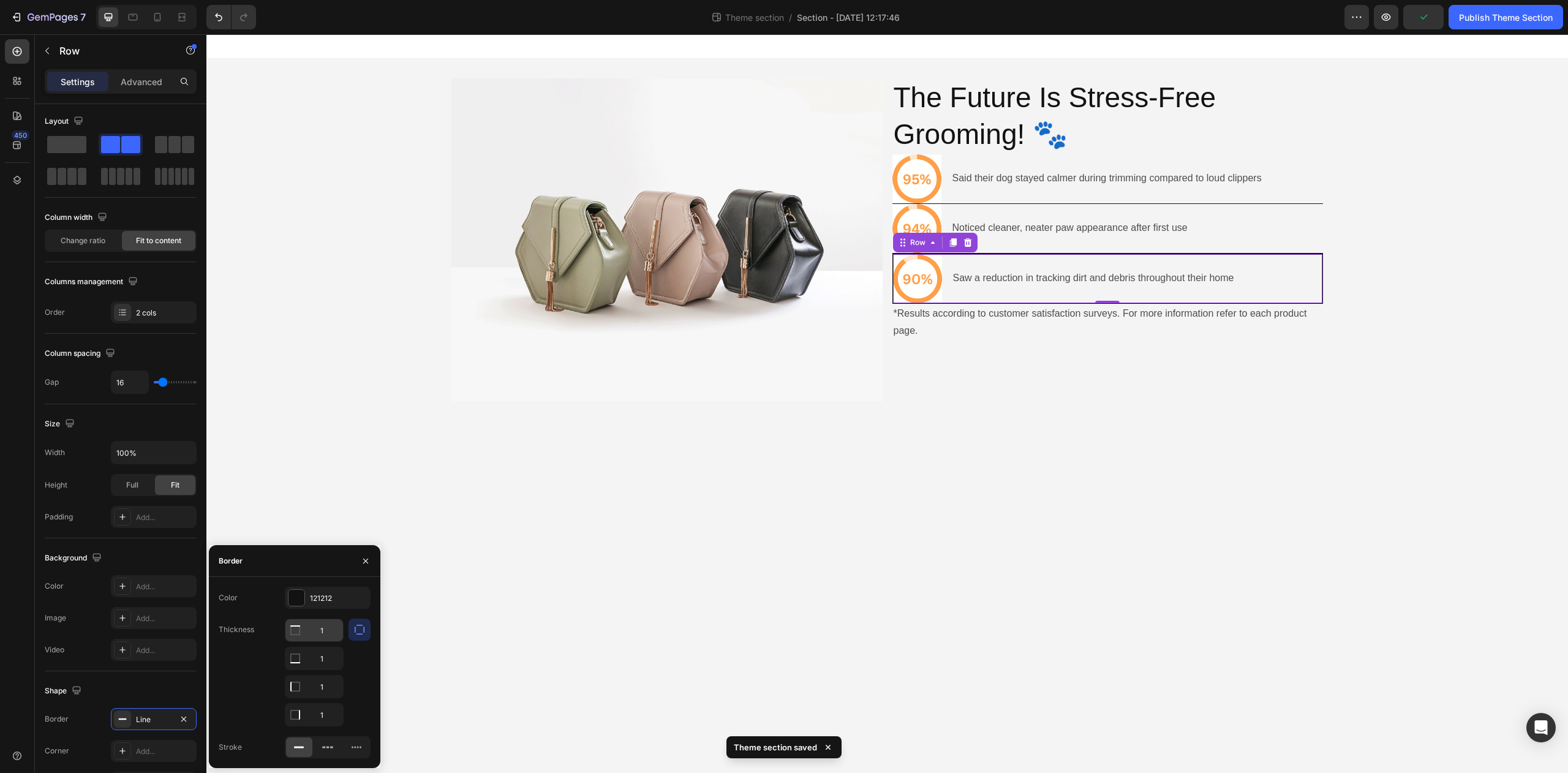
click at [328, 636] on input "1" at bounding box center [314, 630] width 58 height 22
type input "0"
click at [328, 691] on input "1" at bounding box center [314, 686] width 58 height 22
type input "0"
click at [328, 711] on input "1" at bounding box center [314, 715] width 58 height 22
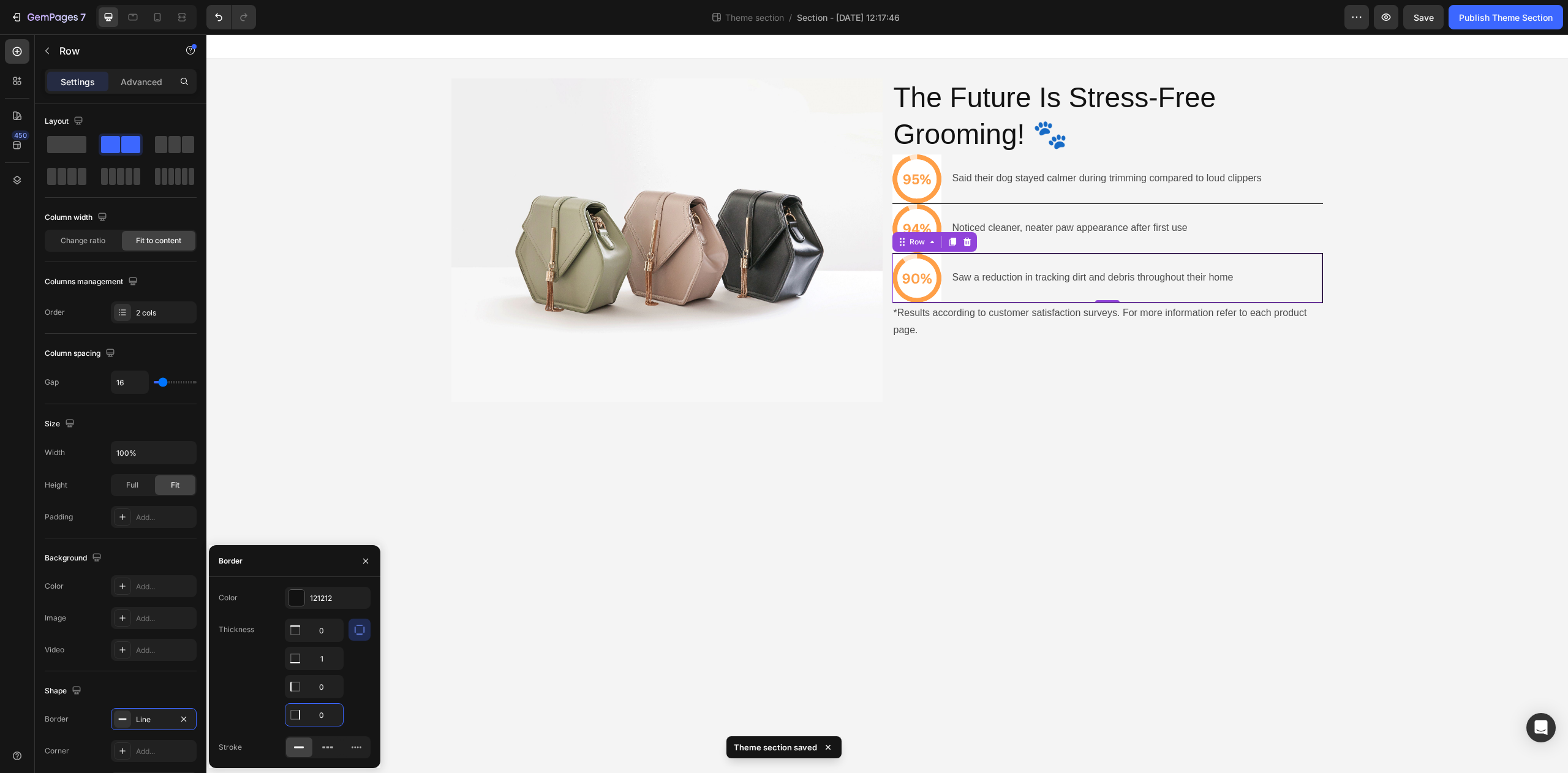
drag, startPoint x: 600, startPoint y: 652, endPoint x: 610, endPoint y: 652, distance: 10.0
click at [602, 650] on body "Image The Future Is Stress-Free Grooming! 🐾 Heading Icon Said their dog stayed …" at bounding box center [887, 403] width 1362 height 739
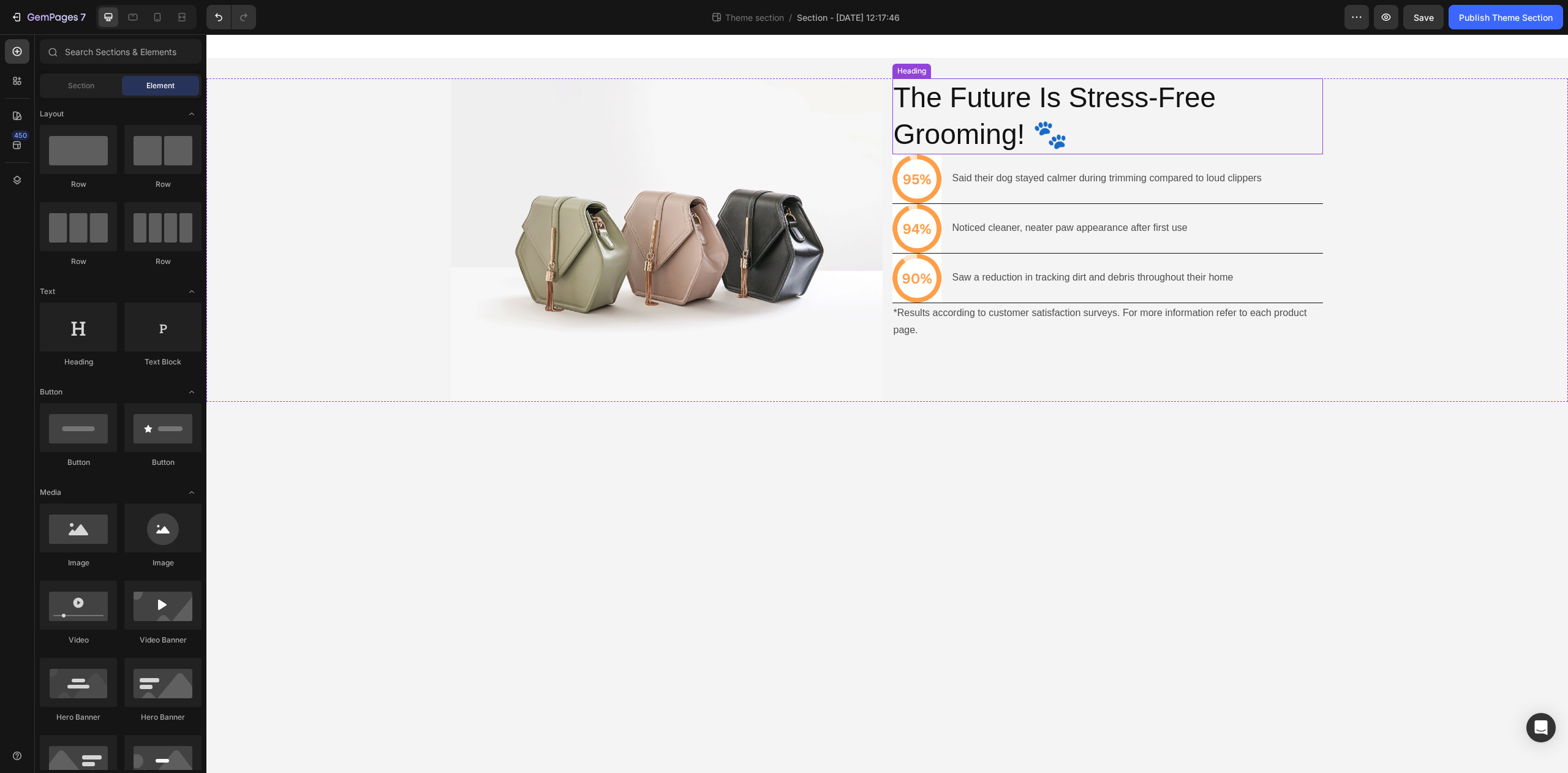
click at [1016, 141] on p "The Future Is Stress-Free Grooming! 🐾" at bounding box center [1108, 116] width 429 height 73
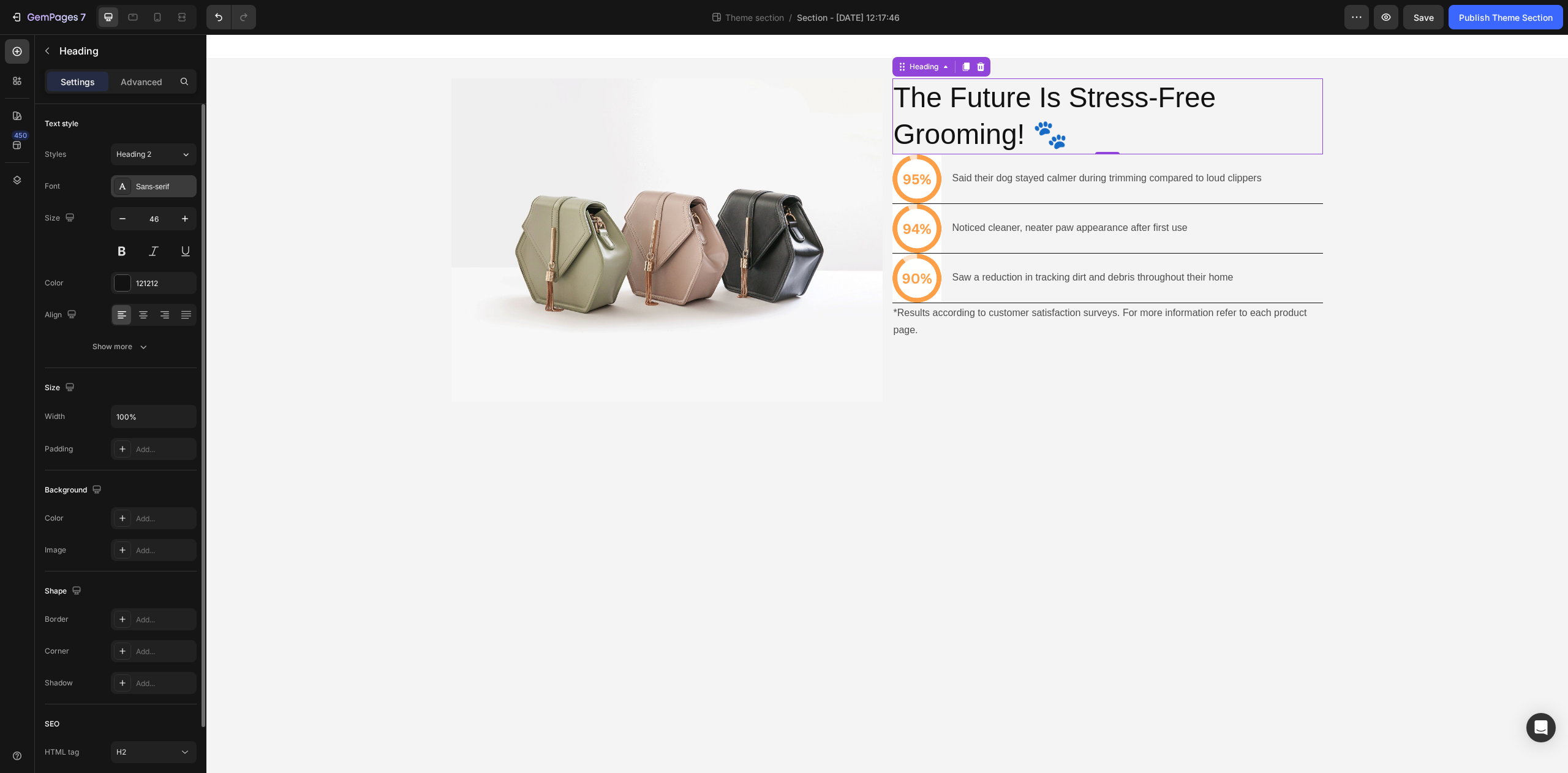
click at [144, 188] on div "Sans-serif" at bounding box center [164, 187] width 58 height 11
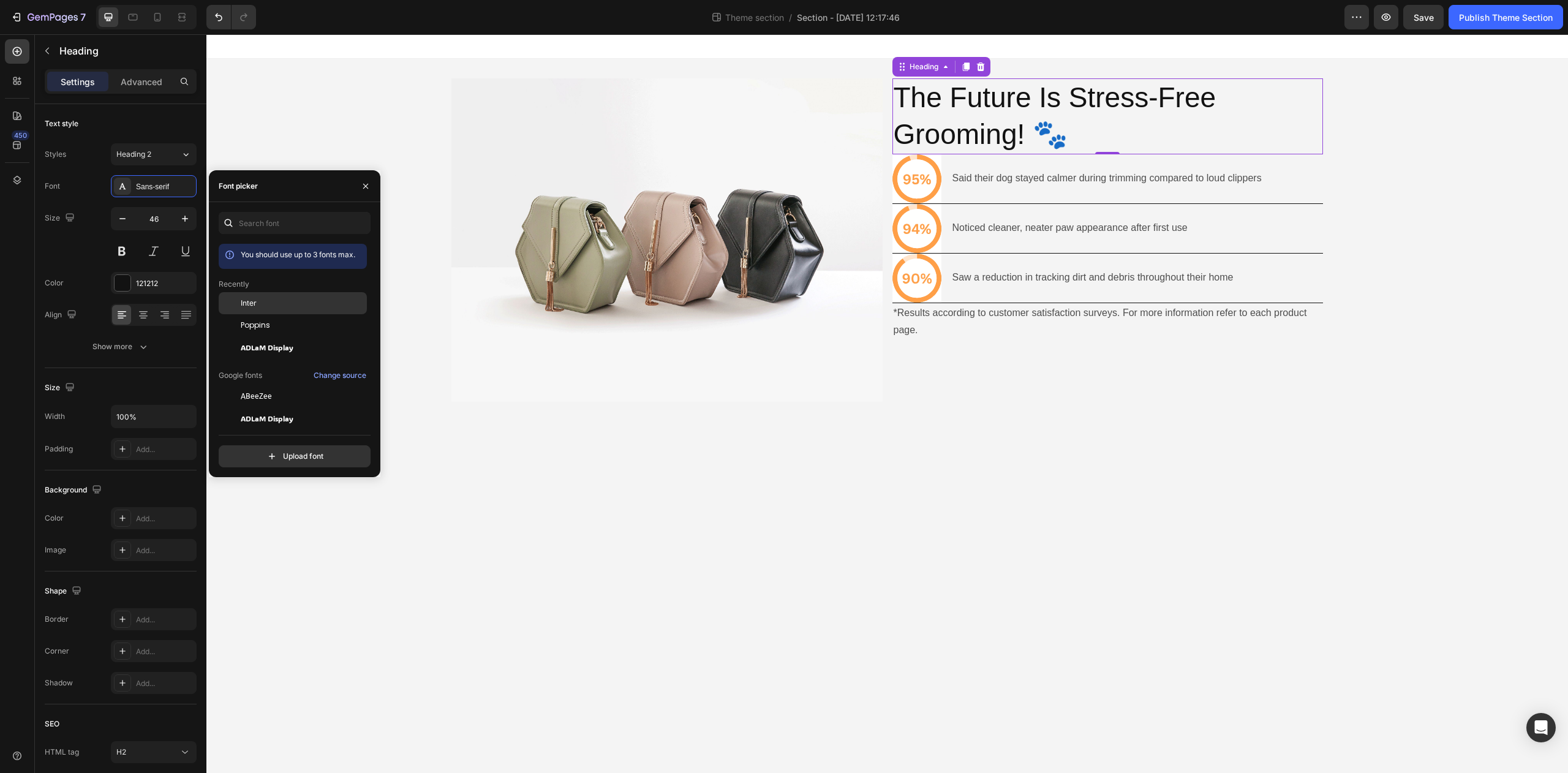
click at [277, 306] on div "Inter" at bounding box center [303, 303] width 124 height 11
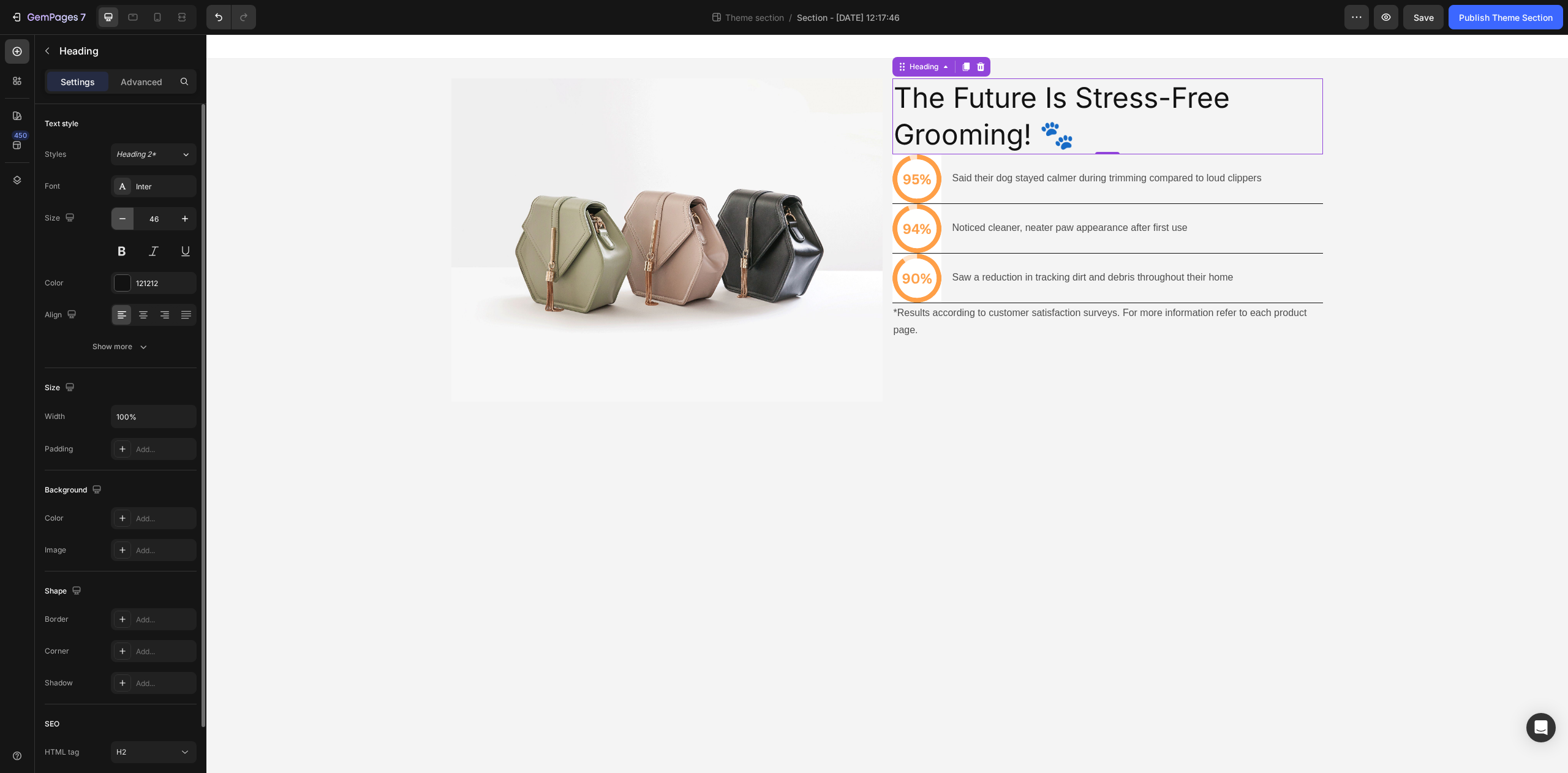
click at [126, 221] on icon "button" at bounding box center [122, 219] width 12 height 12
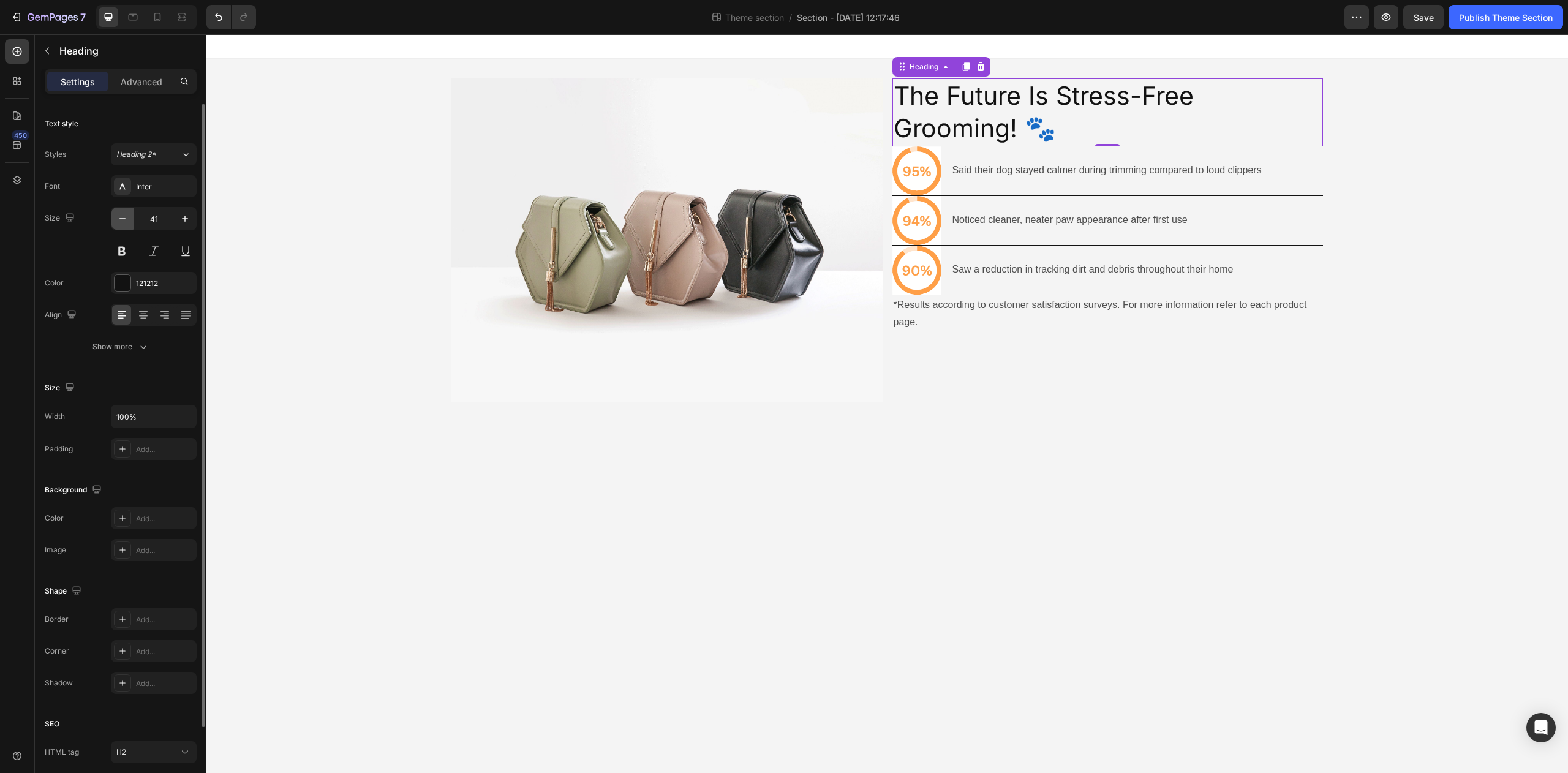
click at [126, 221] on icon "button" at bounding box center [122, 219] width 12 height 12
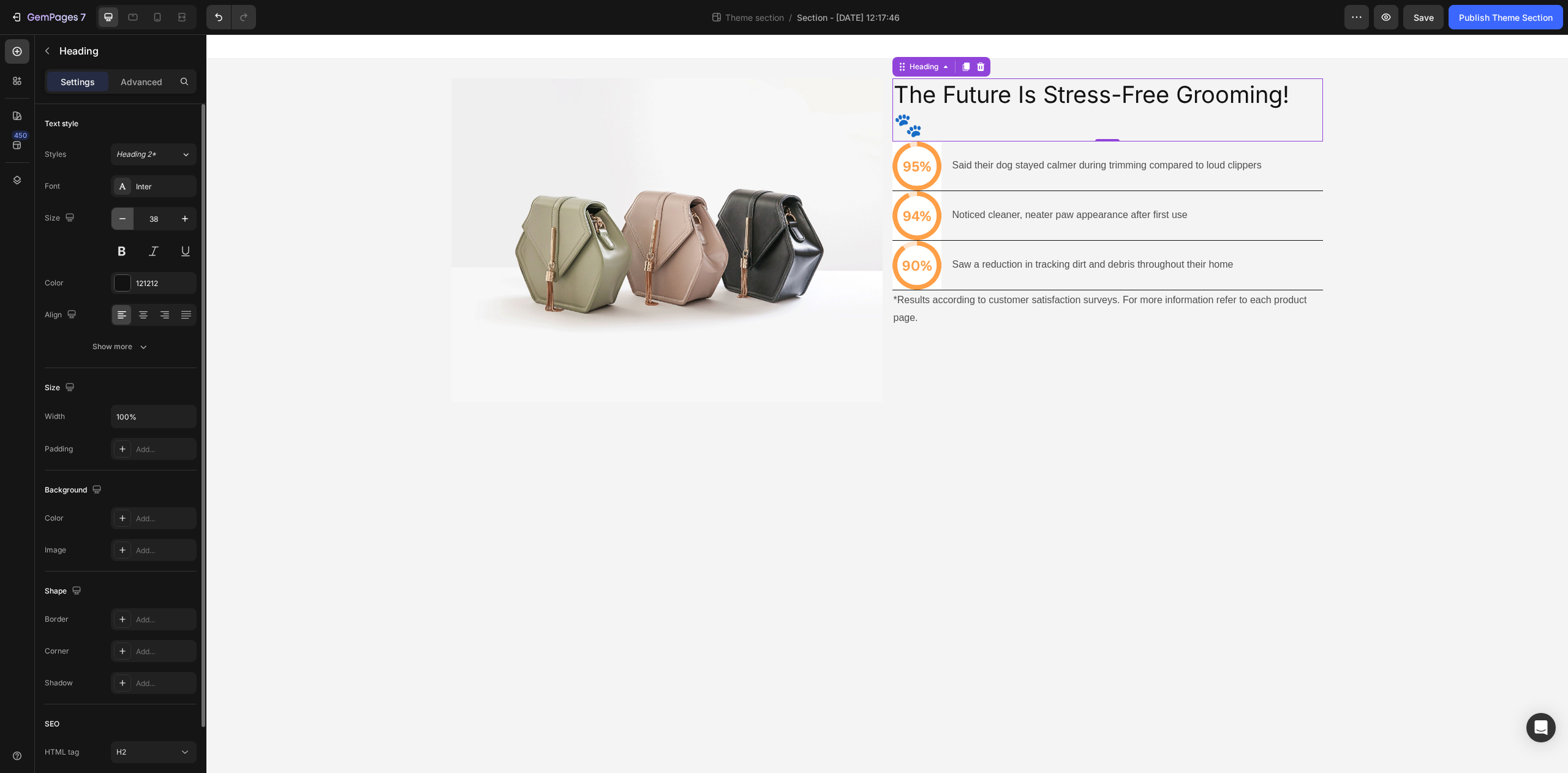
click at [126, 221] on icon "button" at bounding box center [122, 219] width 12 height 12
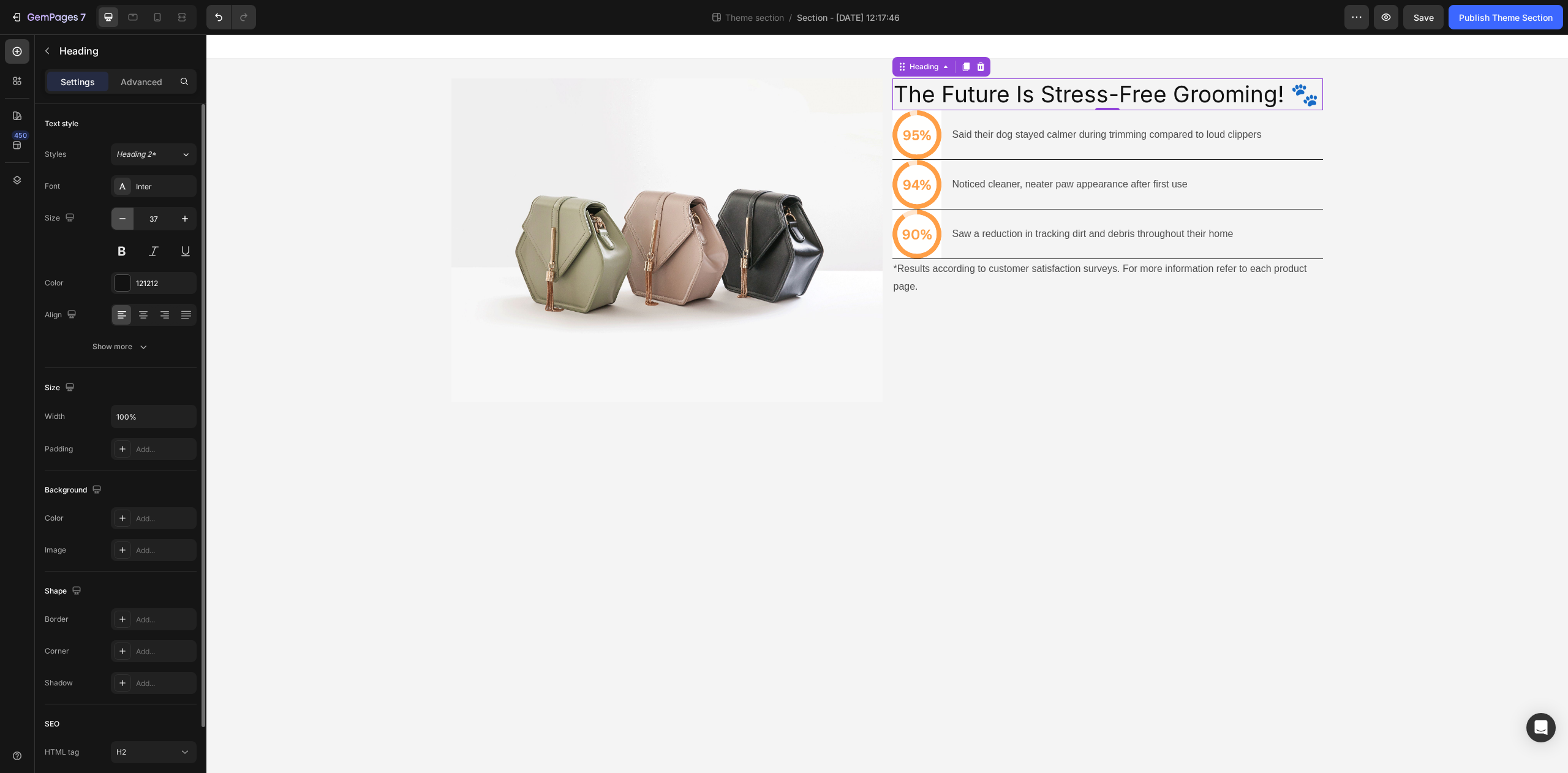
click at [126, 221] on icon "button" at bounding box center [122, 219] width 12 height 12
type input "36"
click at [119, 253] on button at bounding box center [121, 251] width 22 height 22
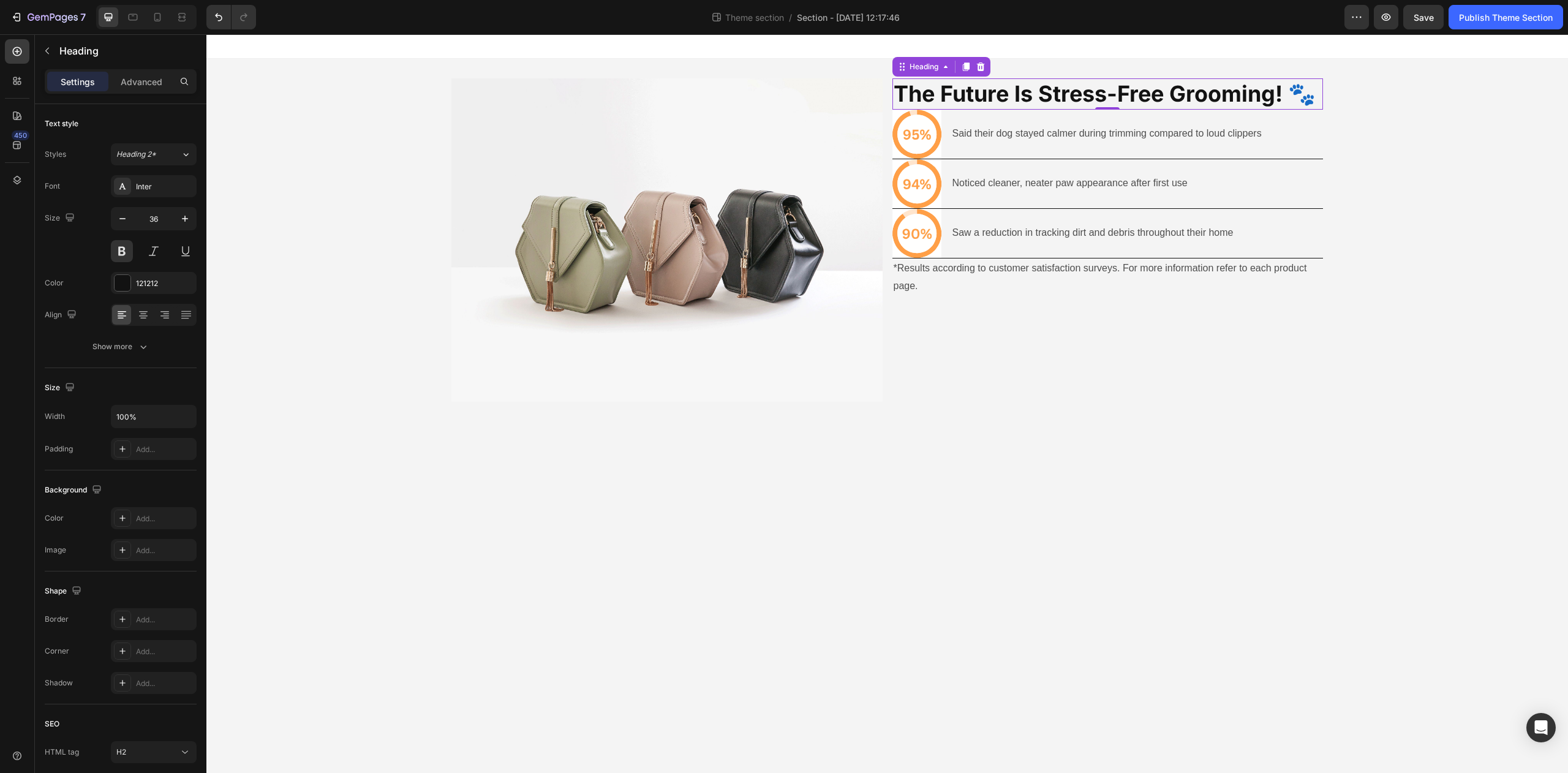
click at [962, 556] on body "Image The Future Is Stress-Free Grooming! 🐾 Heading 0 Icon Said their dog staye…" at bounding box center [887, 403] width 1362 height 739
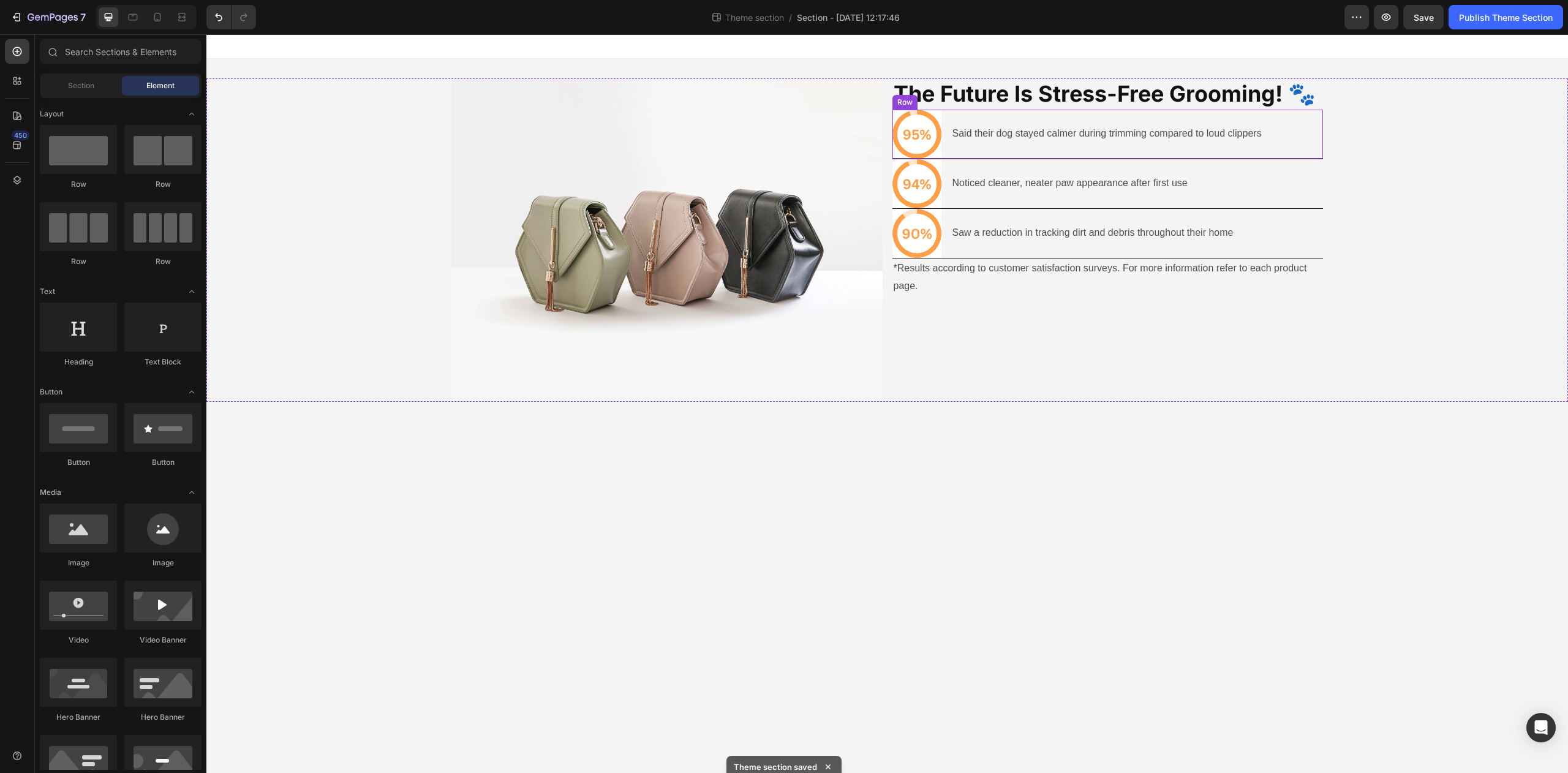
click at [1019, 134] on p "Said their dog stayed calmer during trimming compared to loud clippers" at bounding box center [1107, 134] width 310 height 18
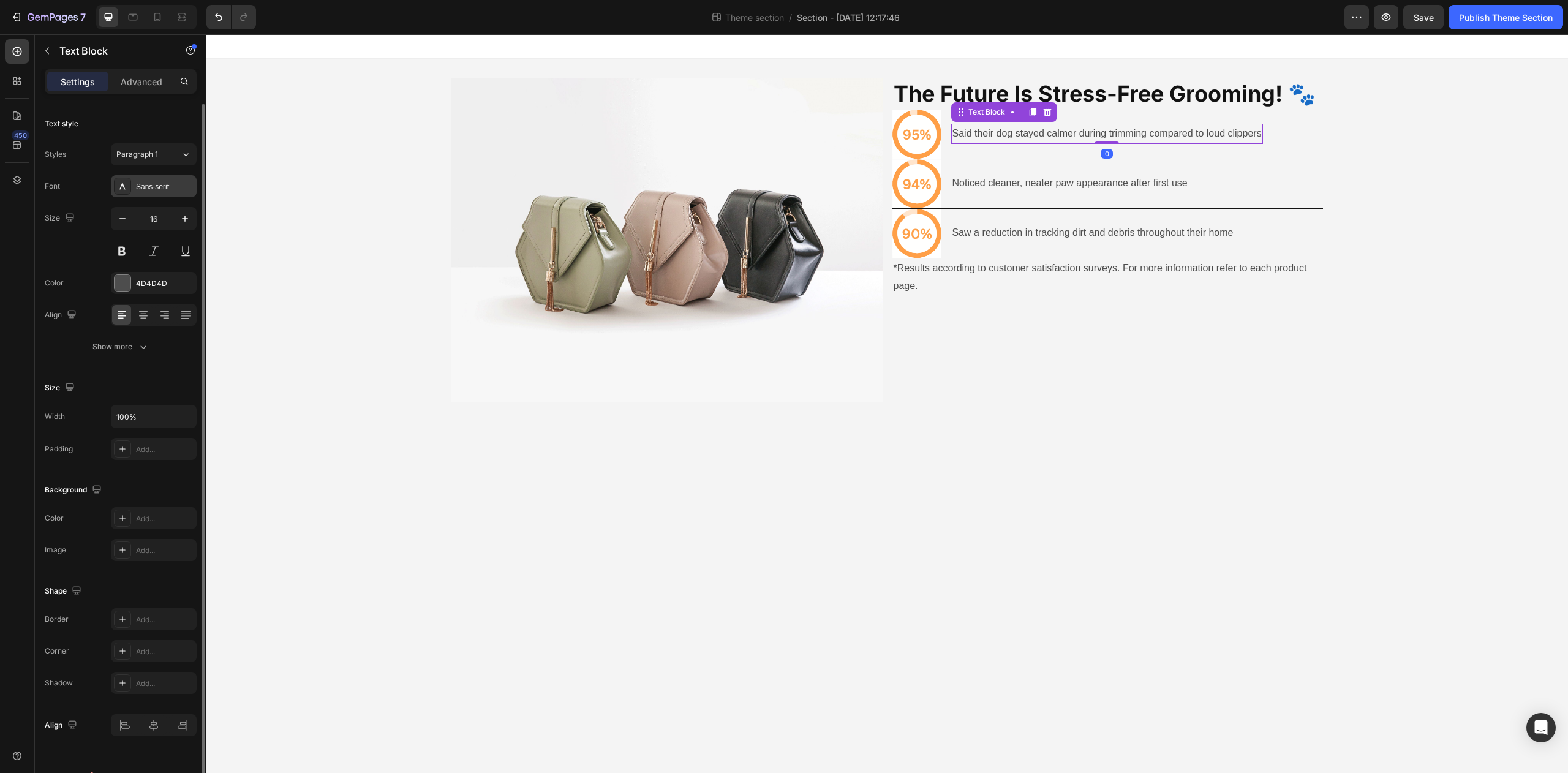
click at [154, 190] on div "Sans-serif" at bounding box center [164, 187] width 58 height 11
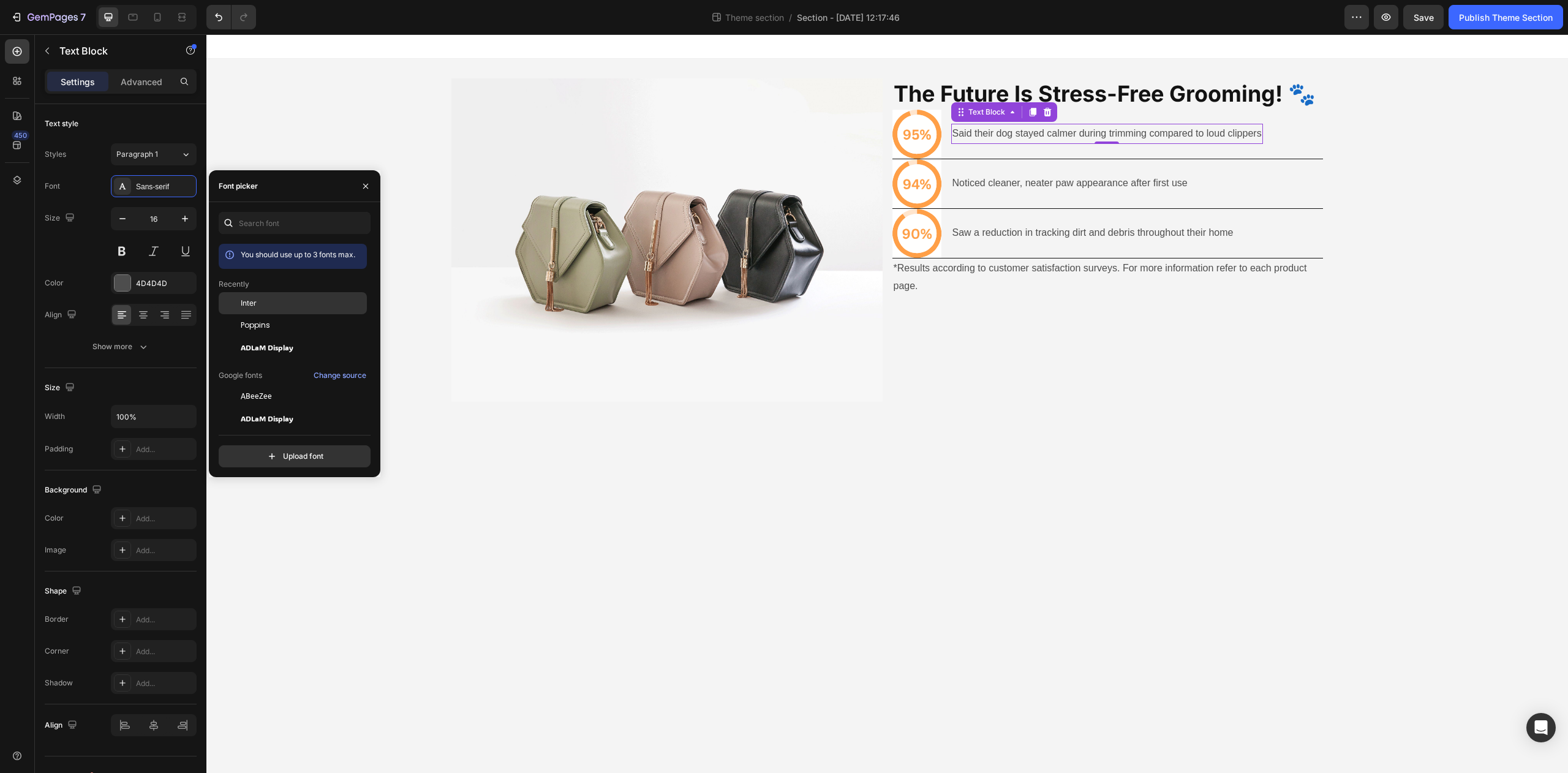
click at [264, 306] on div "Inter" at bounding box center [303, 303] width 124 height 11
drag, startPoint x: 1007, startPoint y: 178, endPoint x: 904, endPoint y: 195, distance: 104.4
click at [1006, 178] on p "Noticed cleaner, neater paw appearance after first use" at bounding box center [1070, 184] width 236 height 18
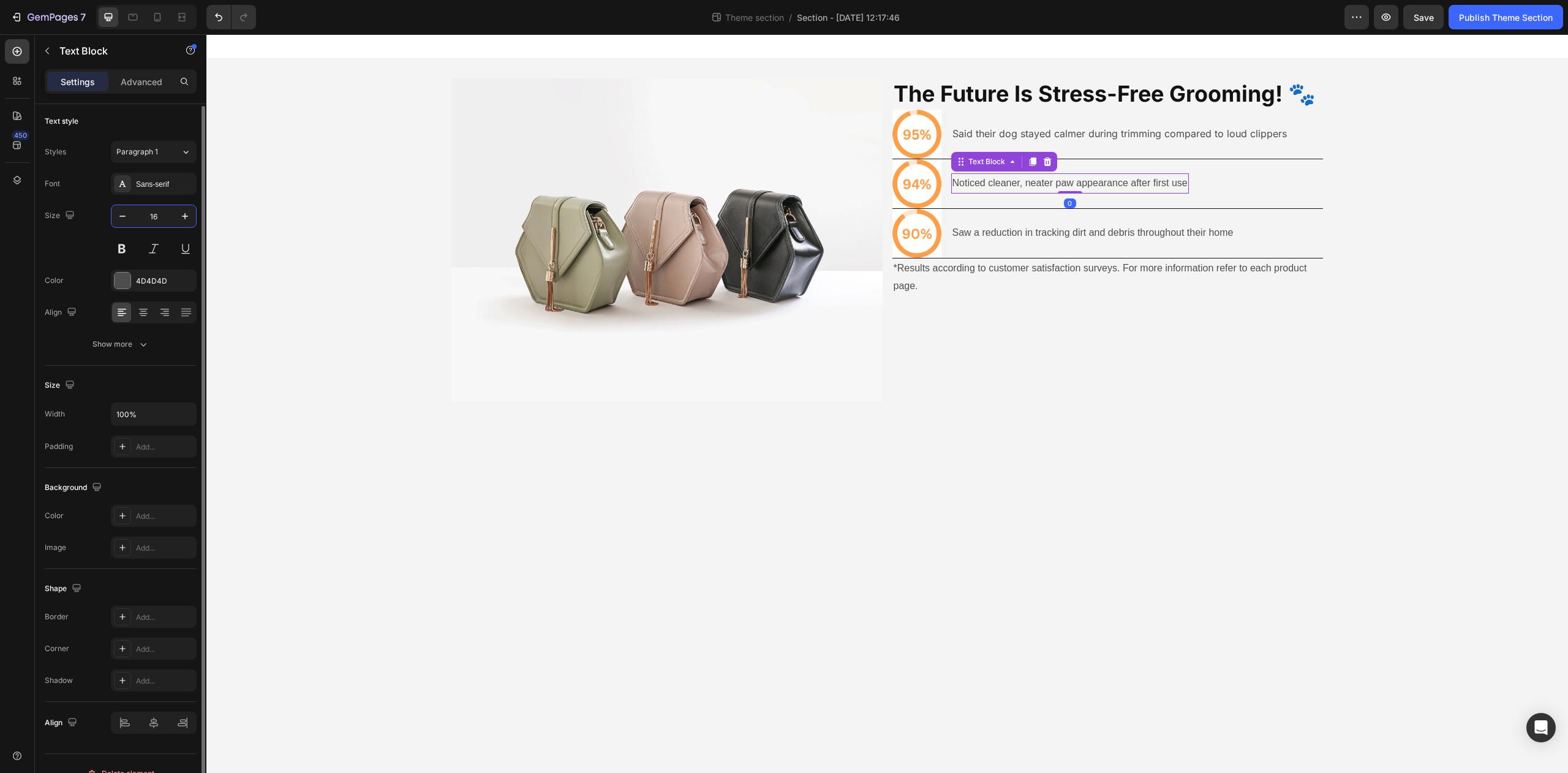
click at [157, 223] on input "16" at bounding box center [153, 216] width 40 height 22
click at [158, 183] on div "Sans-serif" at bounding box center [164, 184] width 58 height 11
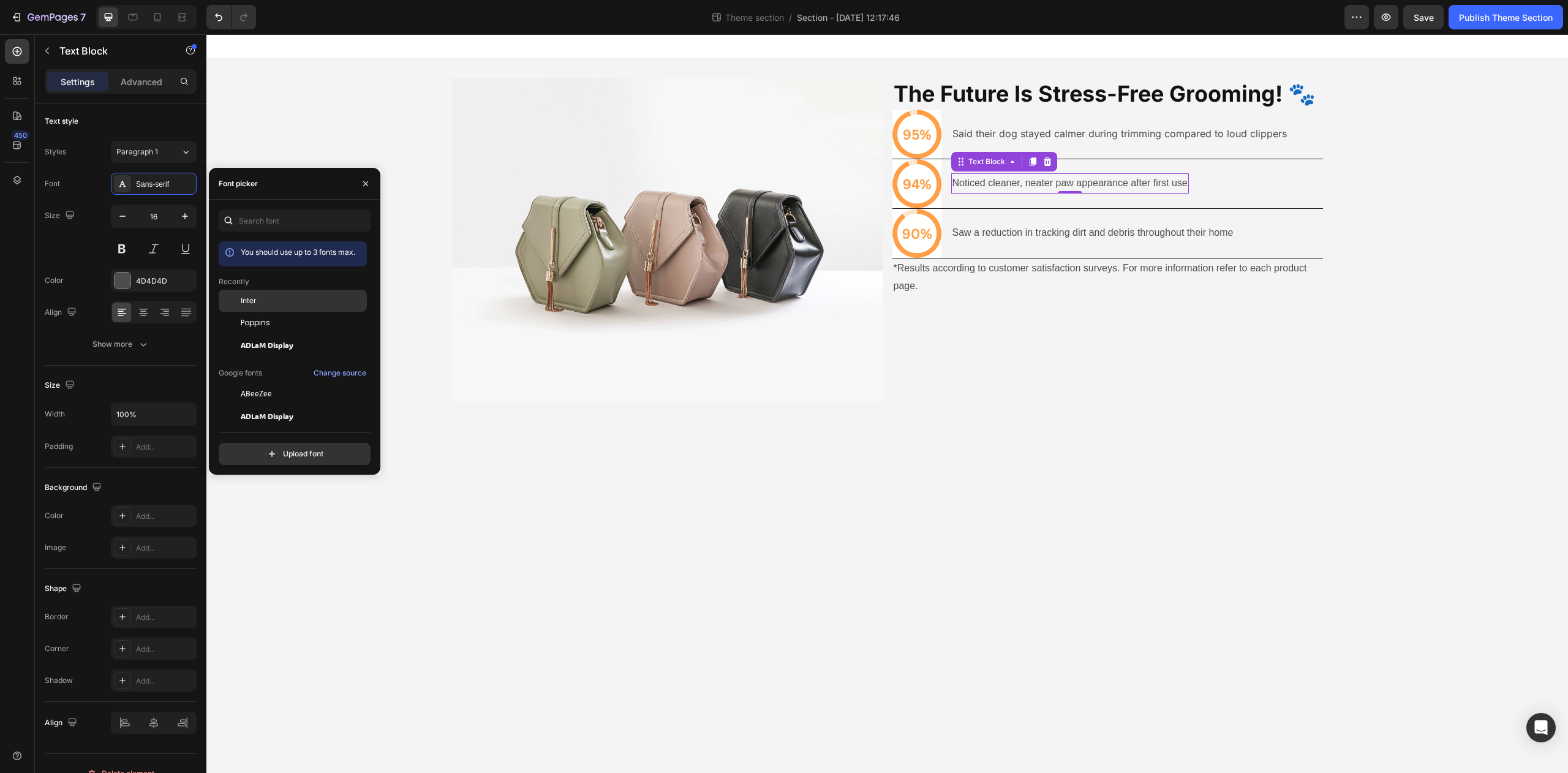
drag, startPoint x: 262, startPoint y: 303, endPoint x: 312, endPoint y: 302, distance: 50.0
click at [262, 303] on div "Inter" at bounding box center [303, 301] width 124 height 11
click at [1058, 233] on p "Saw a reduction in tracking dirt and debris throughout their home" at bounding box center [1092, 233] width 281 height 18
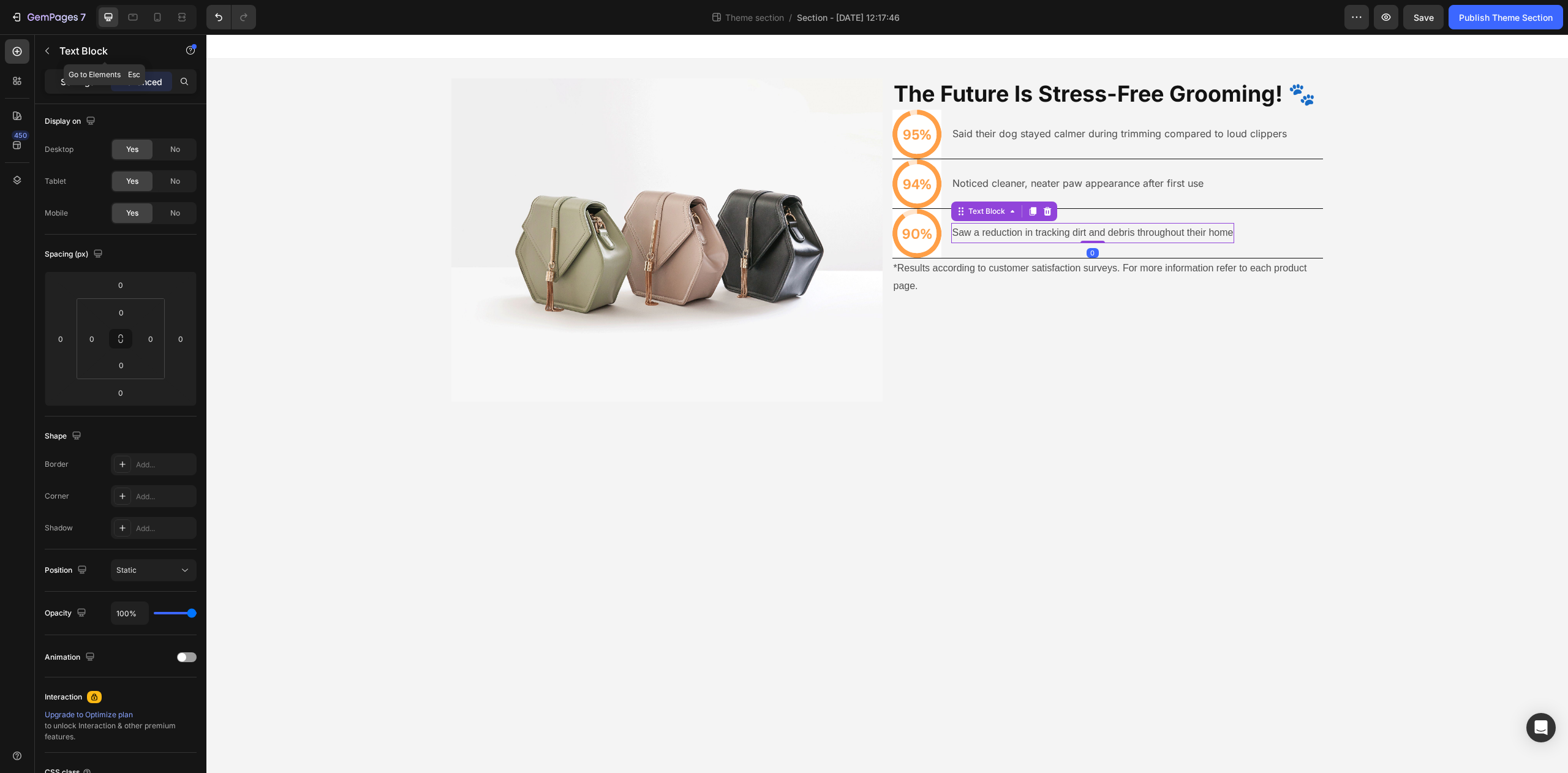
click at [74, 73] on div "Settings" at bounding box center [78, 81] width 62 height 20
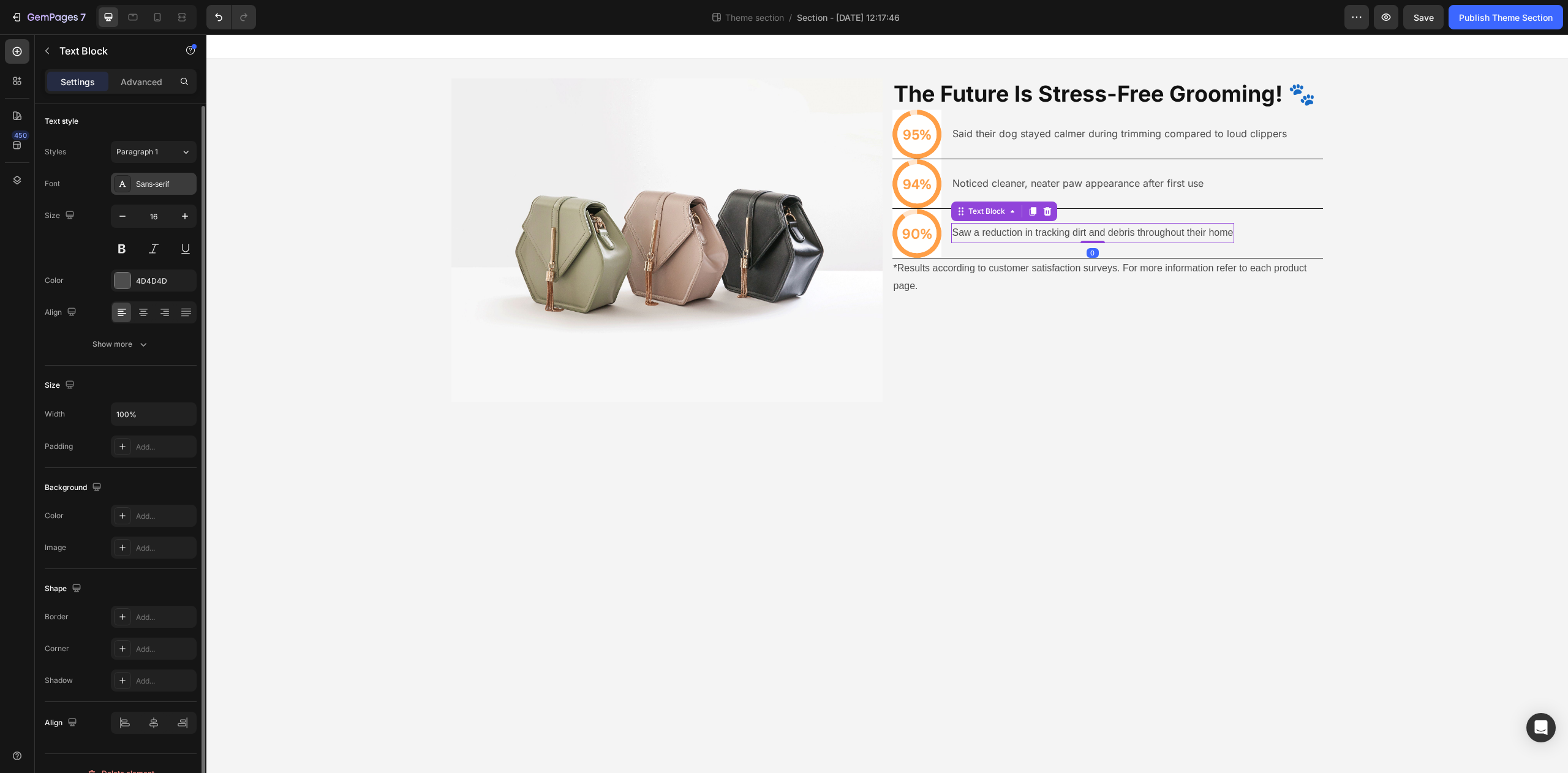
drag, startPoint x: 157, startPoint y: 182, endPoint x: 204, endPoint y: 238, distance: 73.1
click at [157, 182] on div "Sans-serif" at bounding box center [164, 184] width 58 height 11
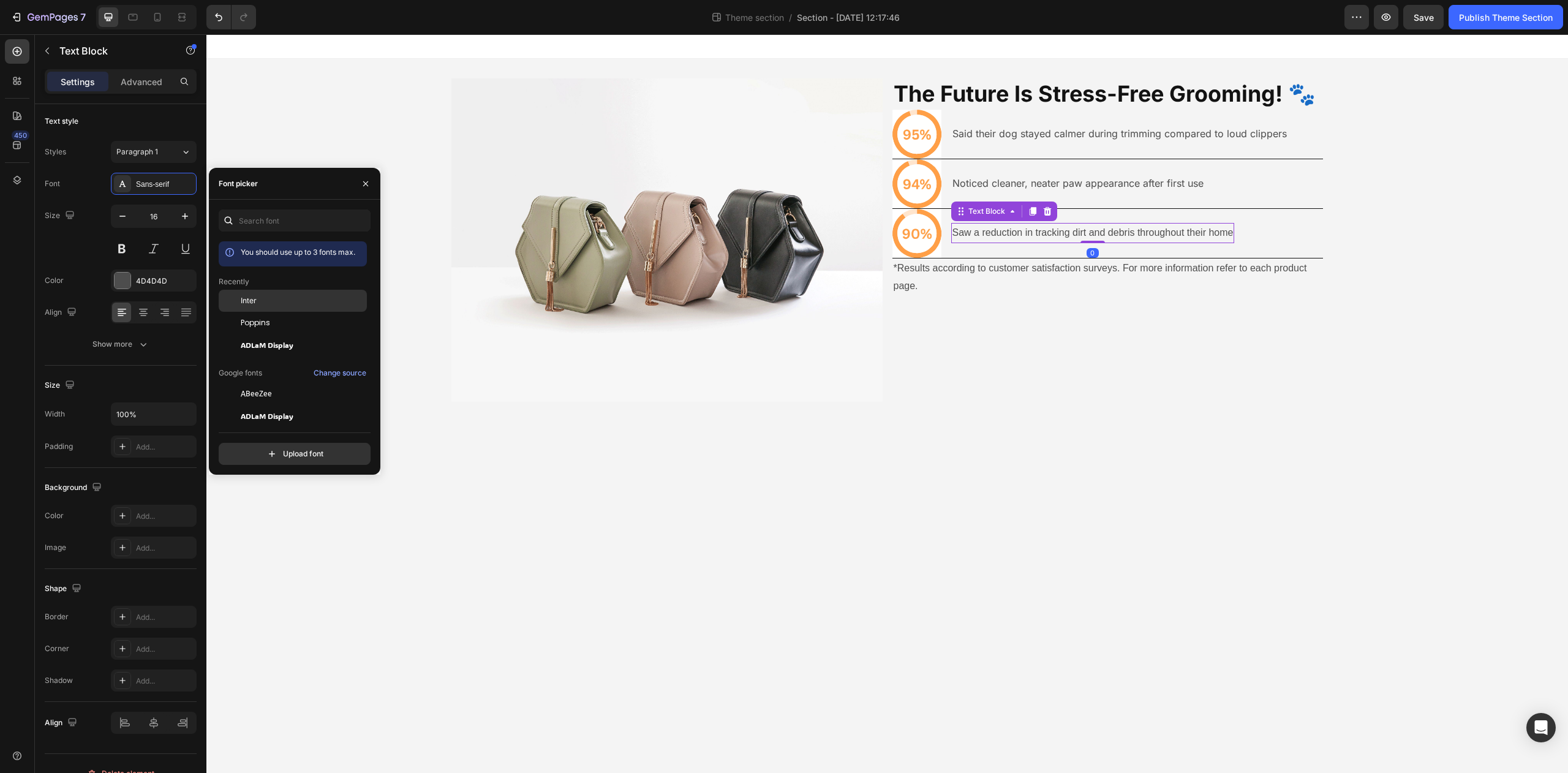
drag, startPoint x: 269, startPoint y: 298, endPoint x: 295, endPoint y: 300, distance: 26.1
click at [270, 297] on div "Inter" at bounding box center [303, 301] width 124 height 11
drag, startPoint x: 1171, startPoint y: 406, endPoint x: 1224, endPoint y: 406, distance: 53.0
click at [1197, 403] on div "Image The Future Is Stress-Free Grooming! 🐾 Heading Icon Said their dog stayed …" at bounding box center [887, 240] width 1362 height 362
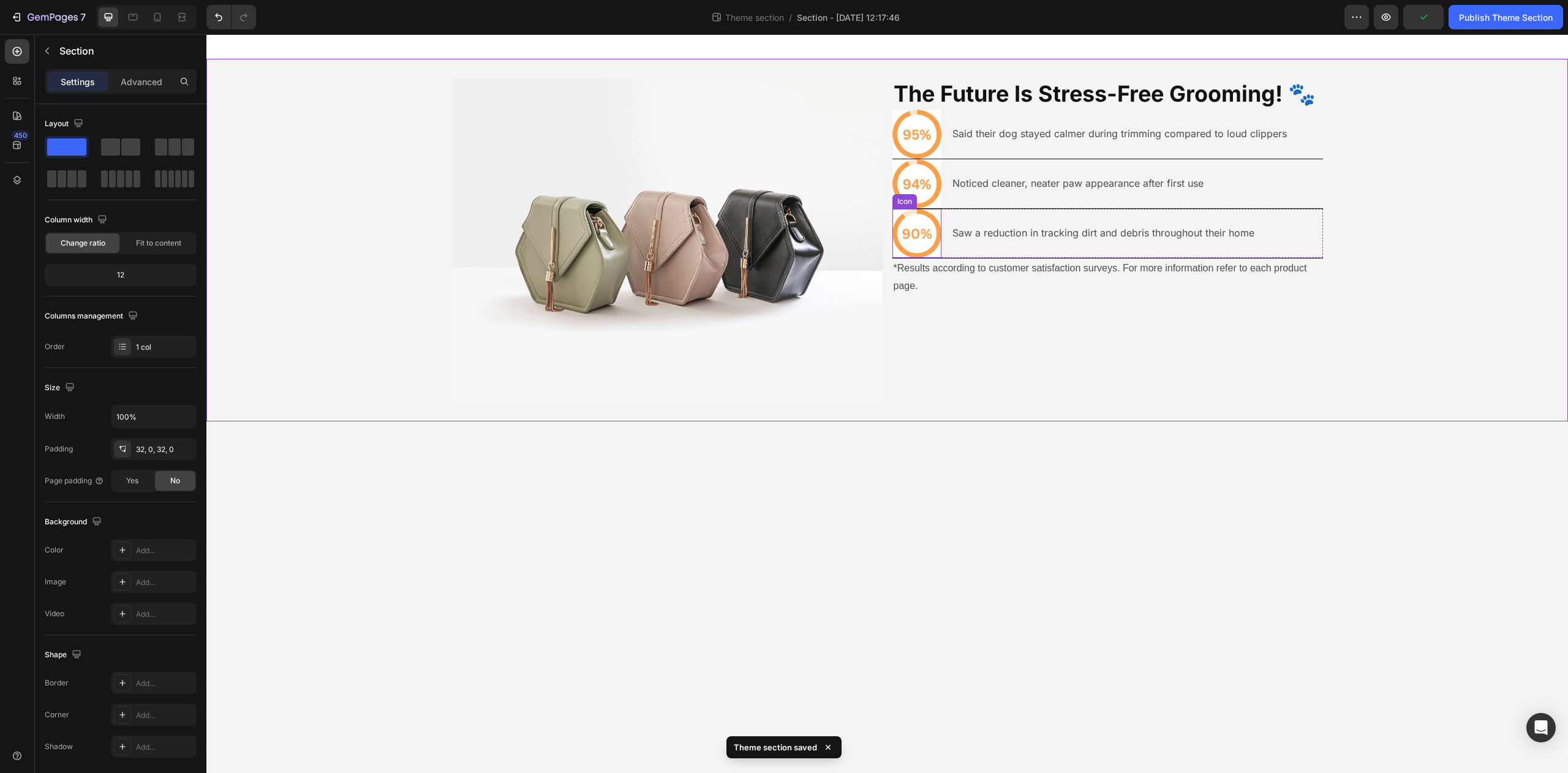
click at [924, 211] on icon at bounding box center [917, 233] width 49 height 49
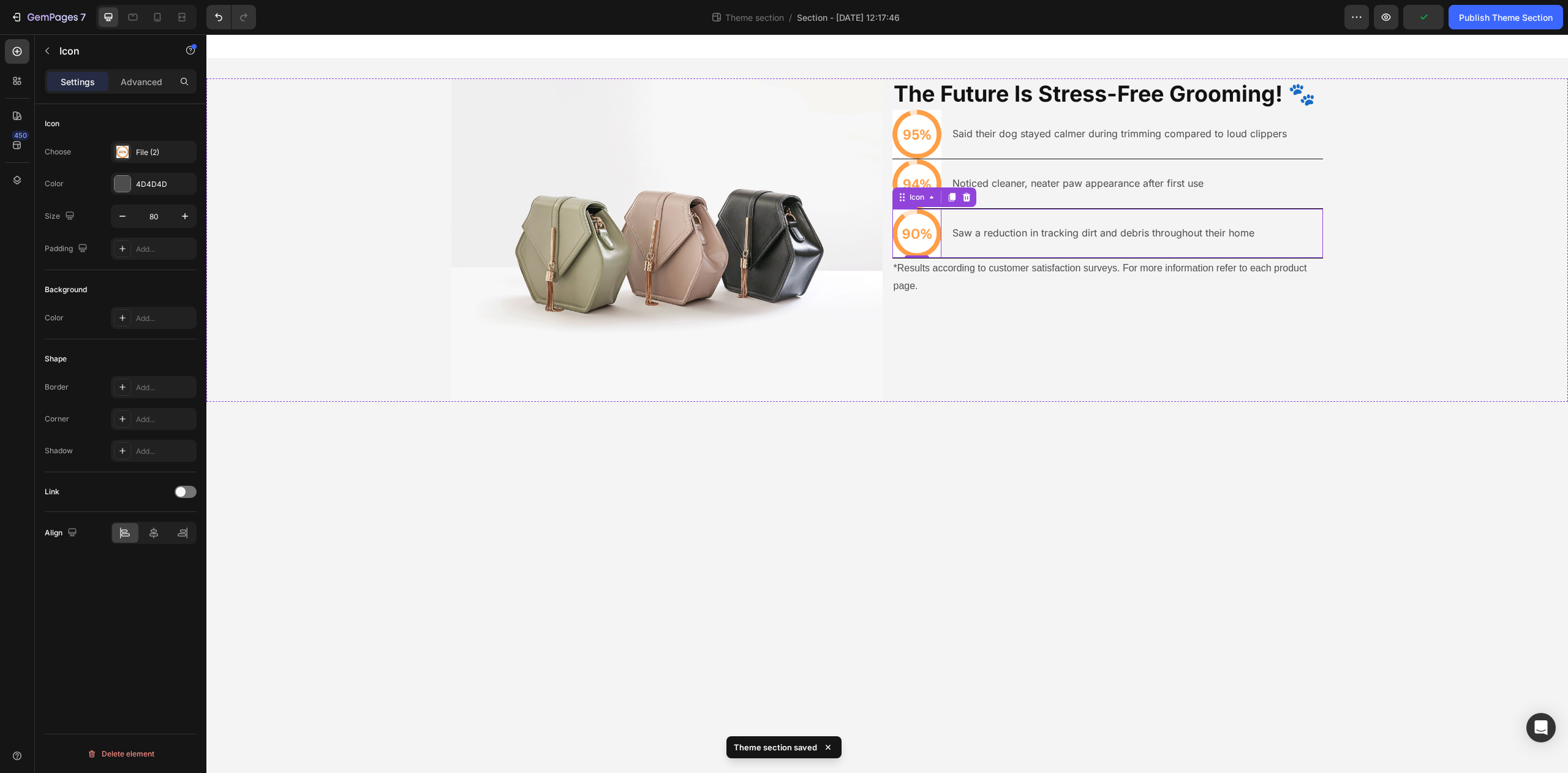
click at [956, 247] on div "Saw a reduction in tracking dirt and debris throughout their home Text Block" at bounding box center [1103, 233] width 304 height 49
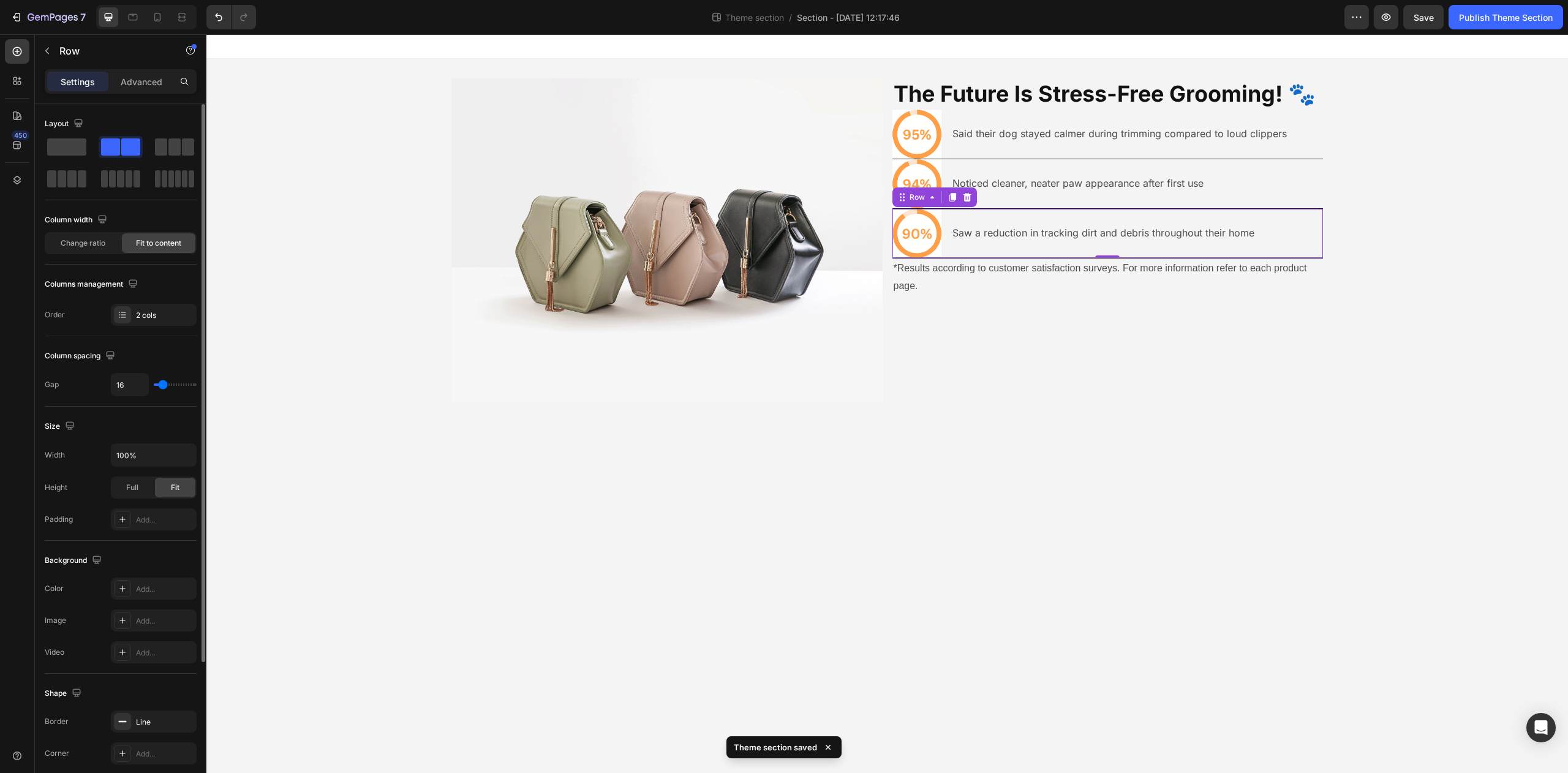
type input "7"
type input "8"
type input "9"
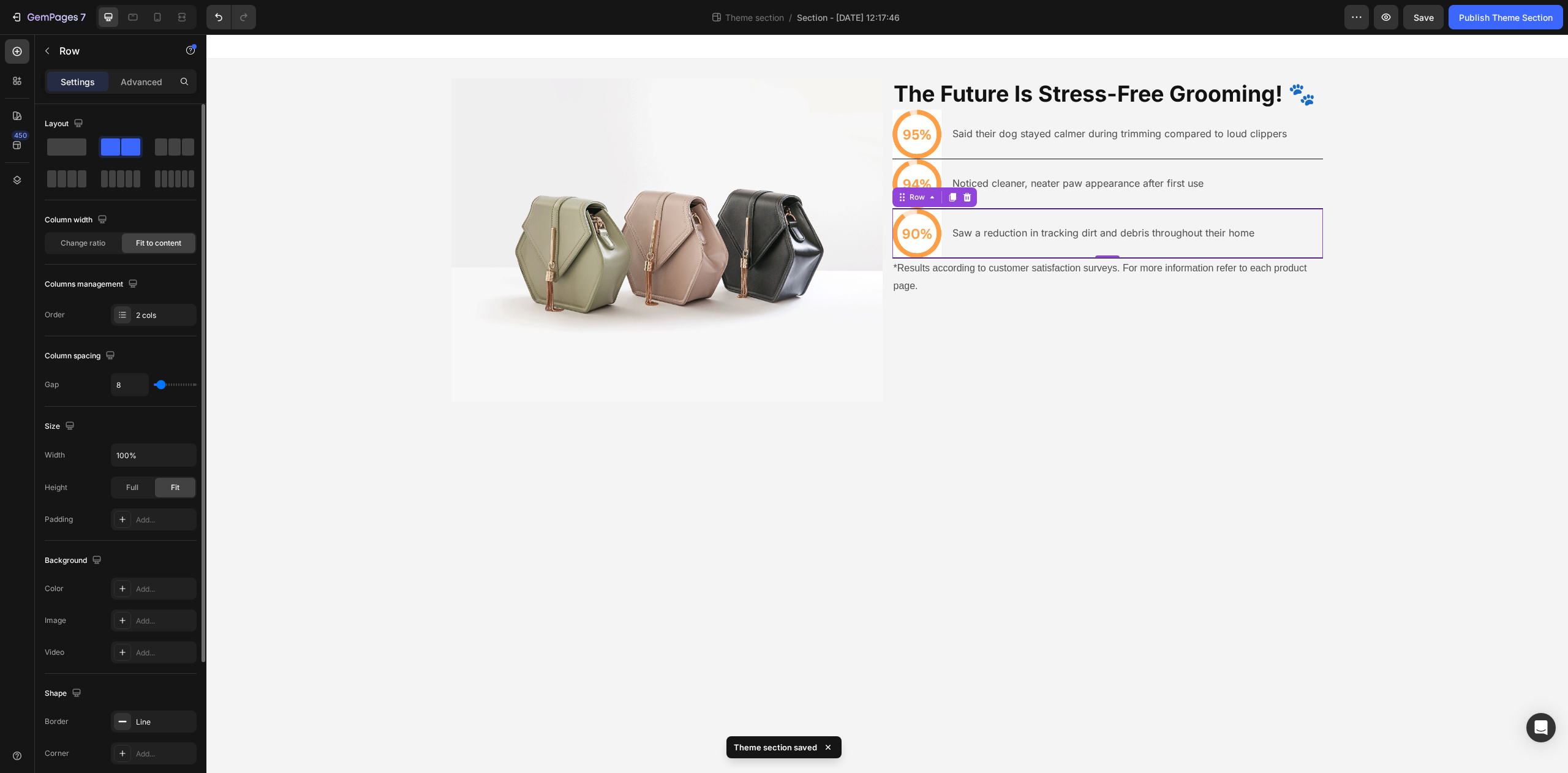
type input "9"
type input "10"
type input "12"
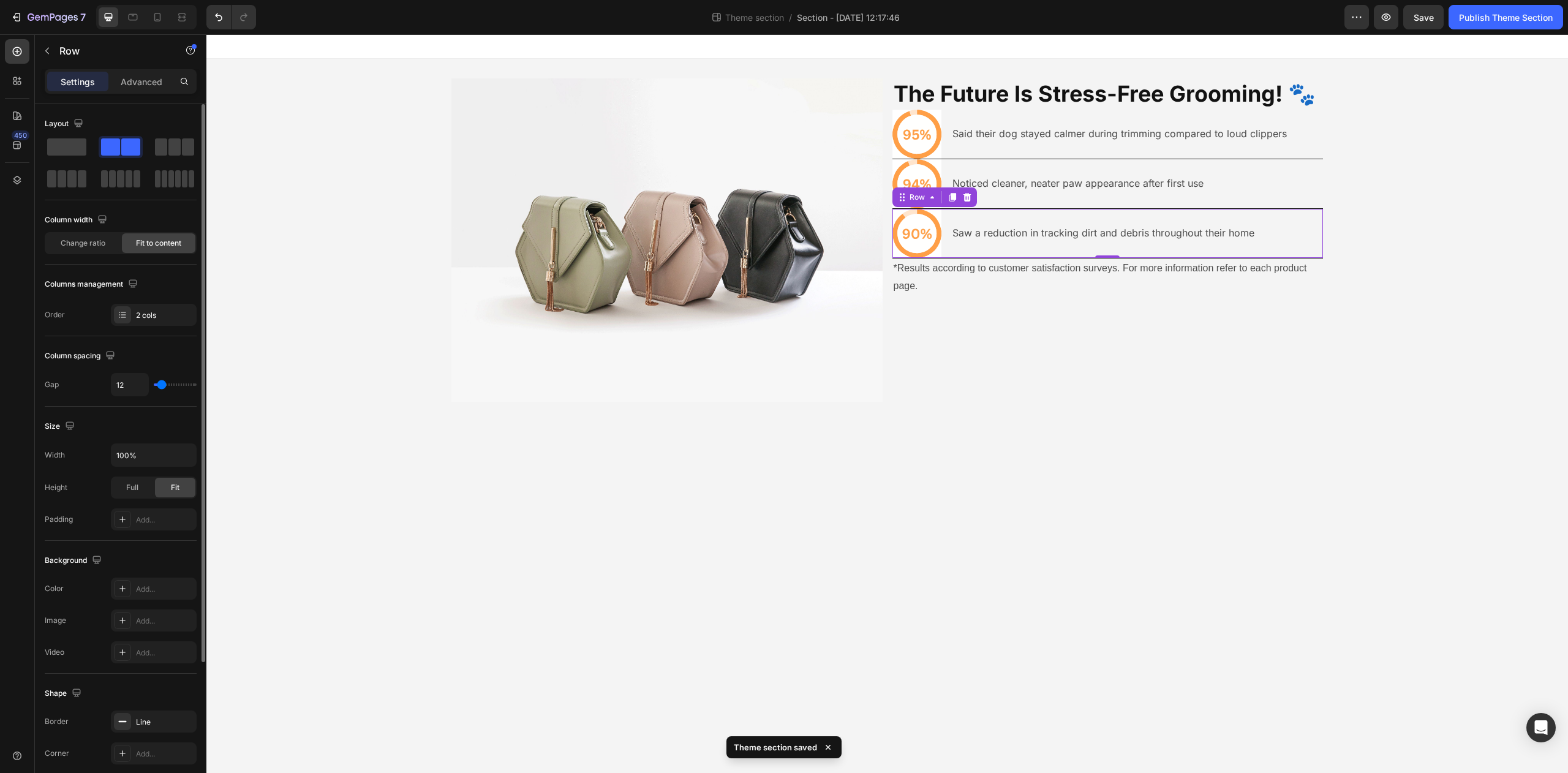
type input "13"
type input "14"
type input "15"
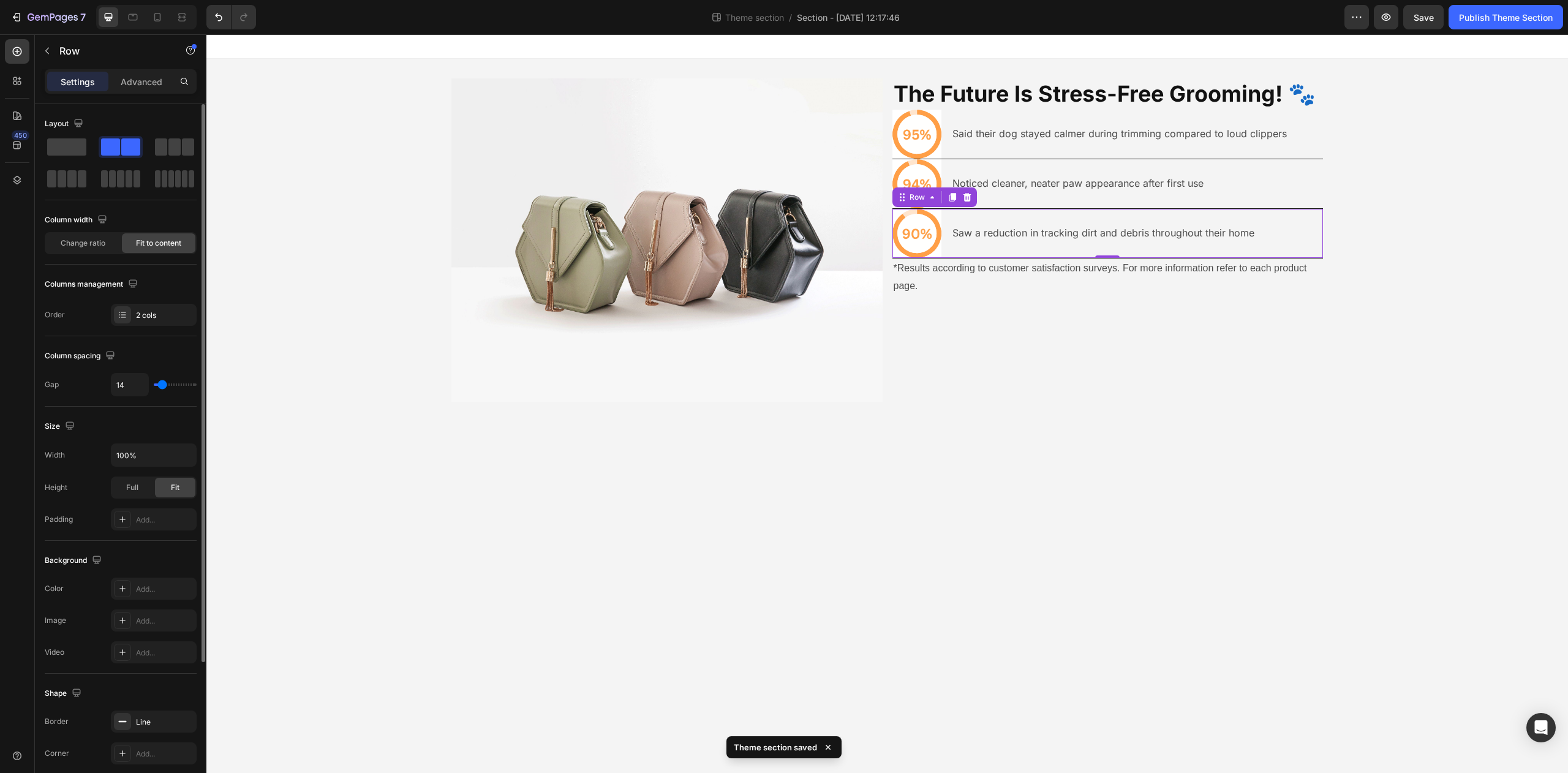
type input "15"
type input "16"
type input "17"
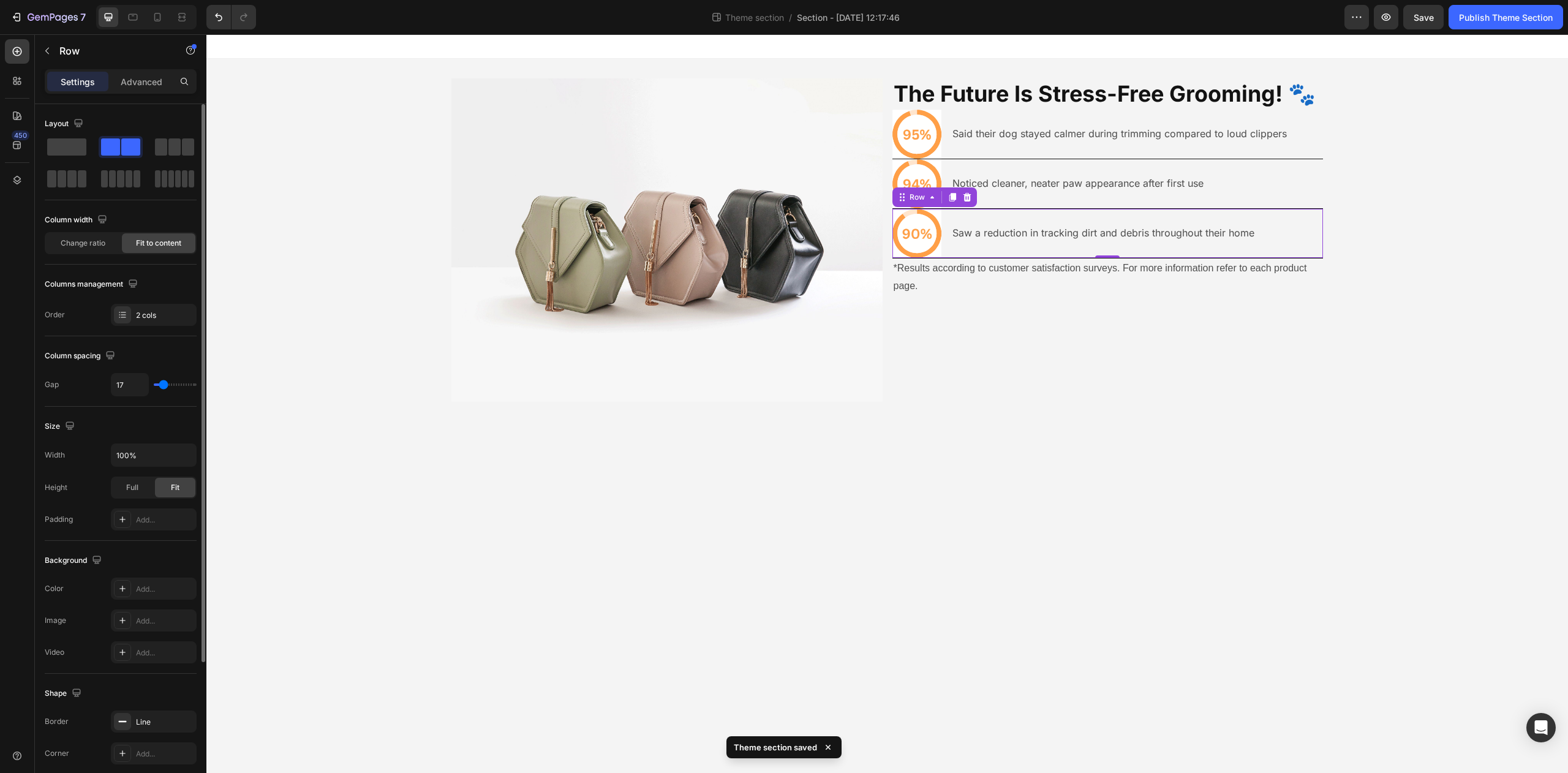
type input "19"
type input "21"
type input "23"
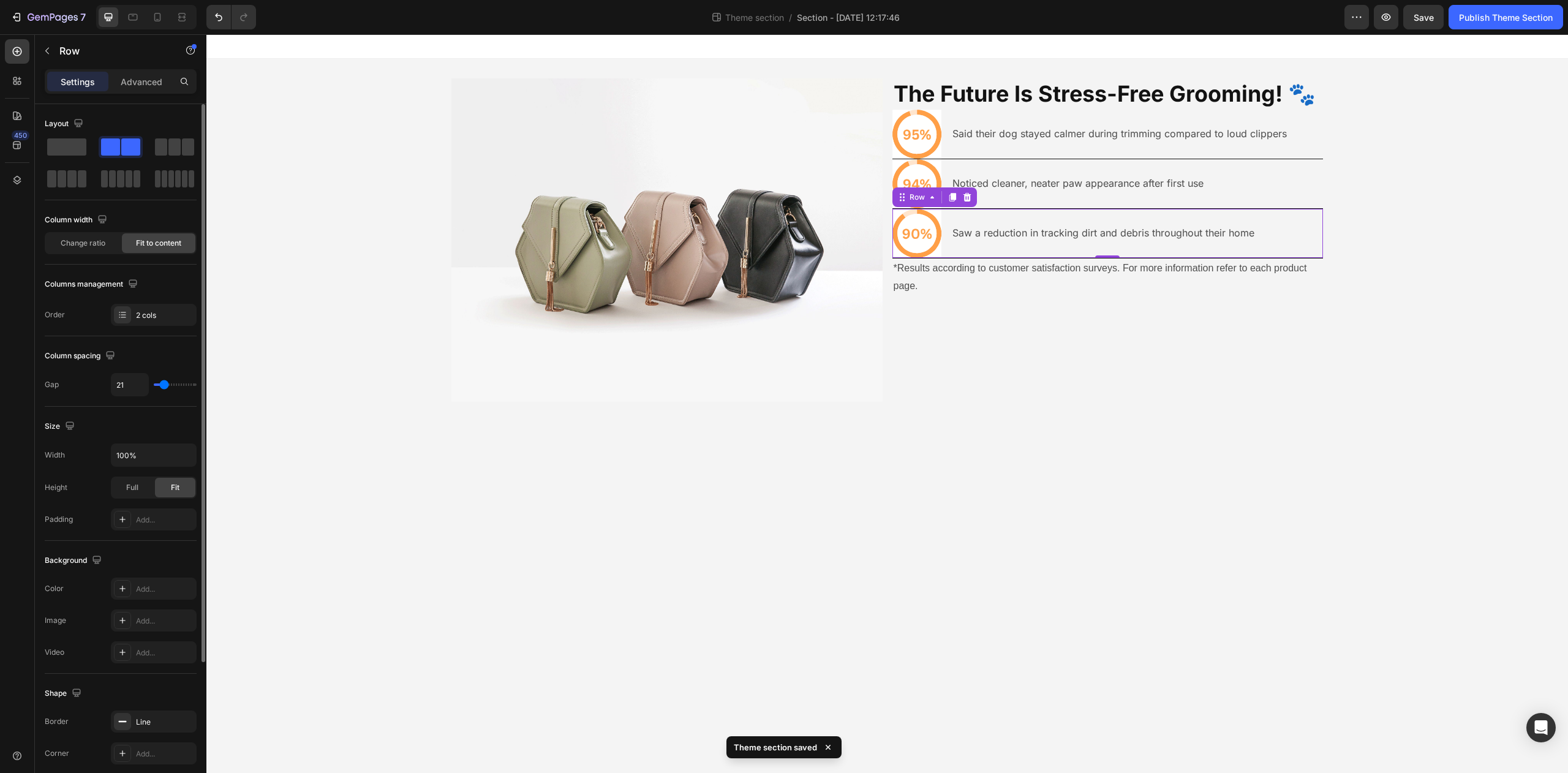
type input "23"
type input "25"
type input "27"
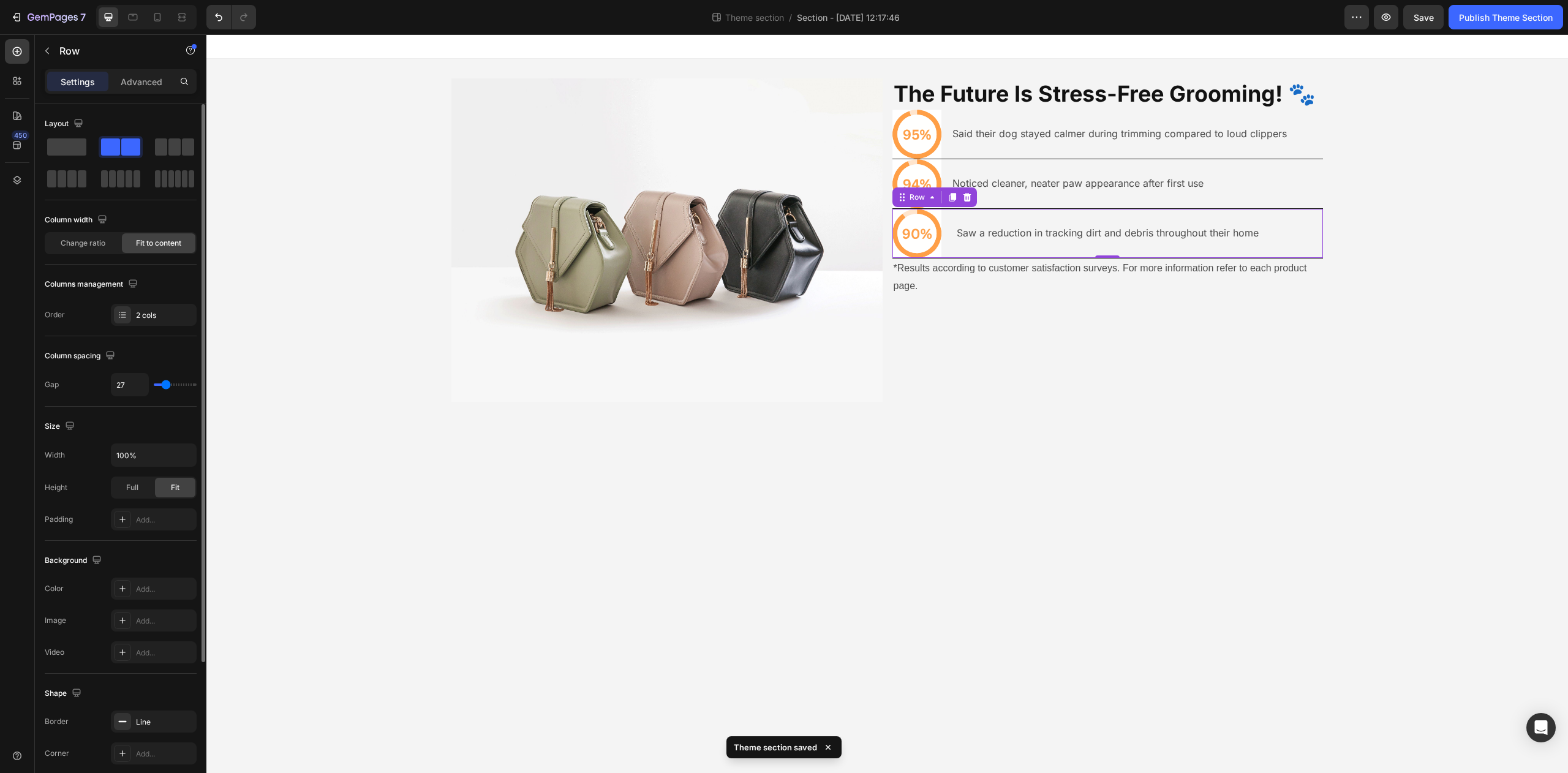
type input "28"
type input "29"
type input "30"
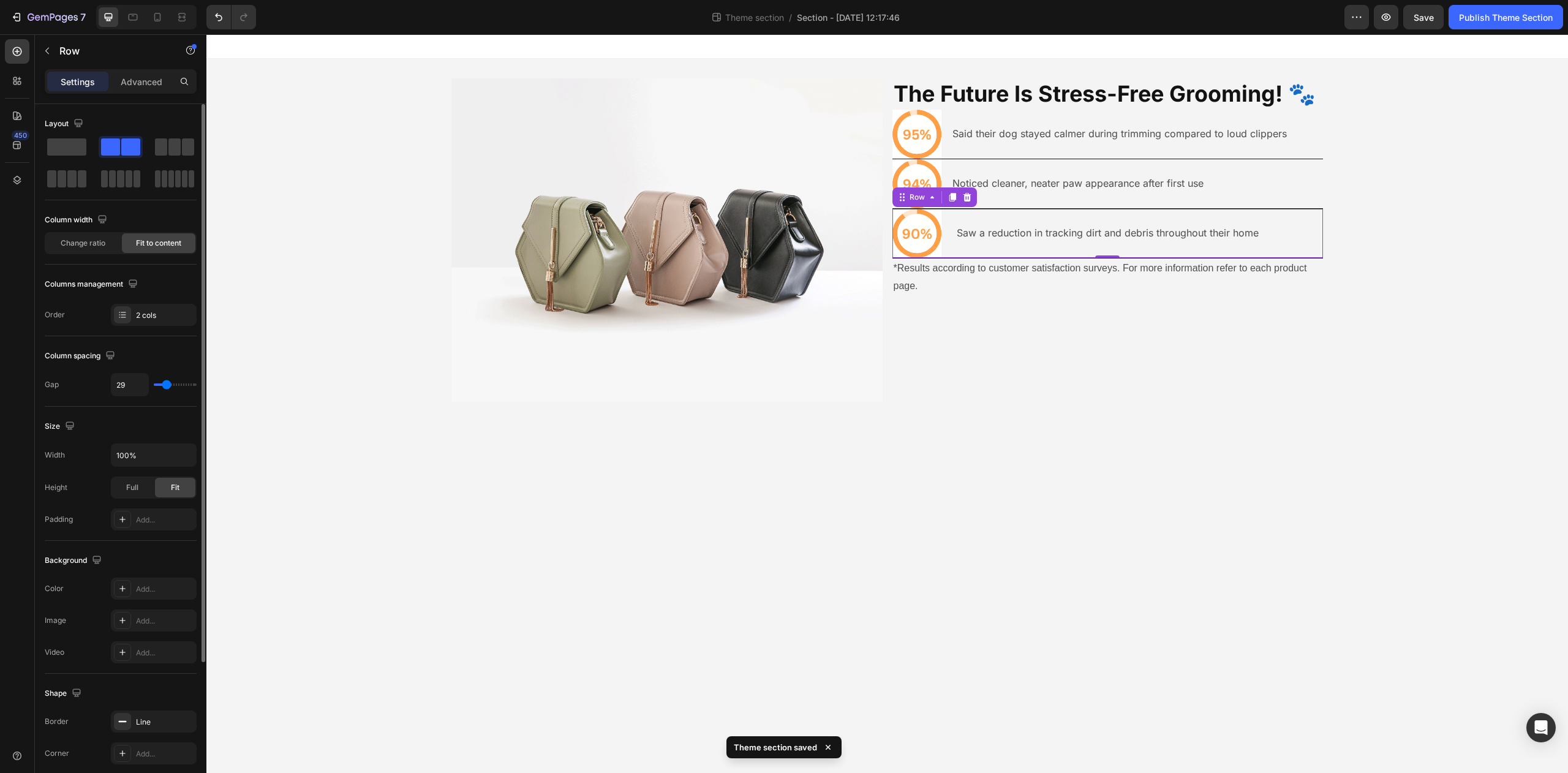
type input "30"
type input "31"
type input "33"
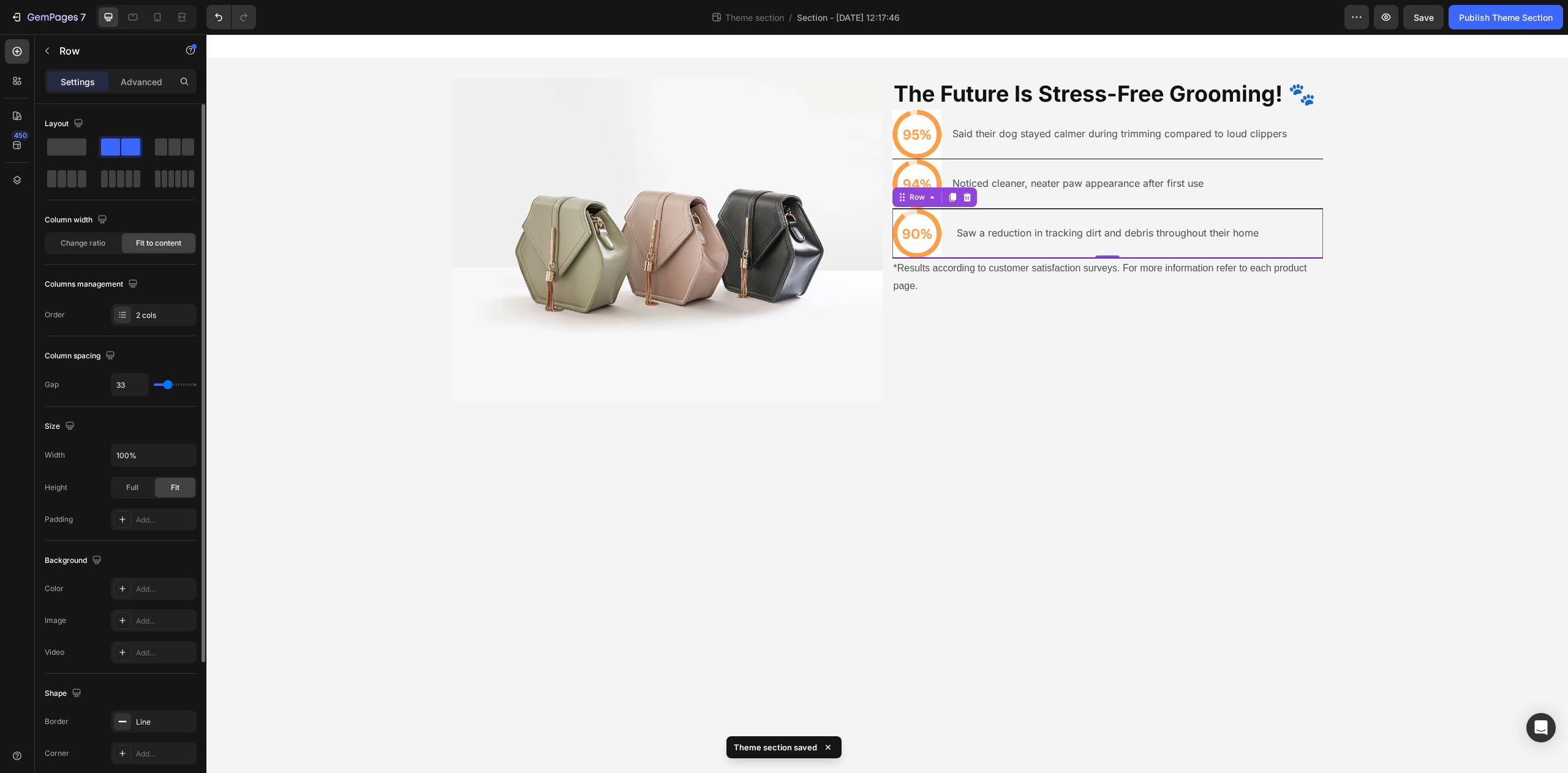
type input "34"
type input "37"
type input "41"
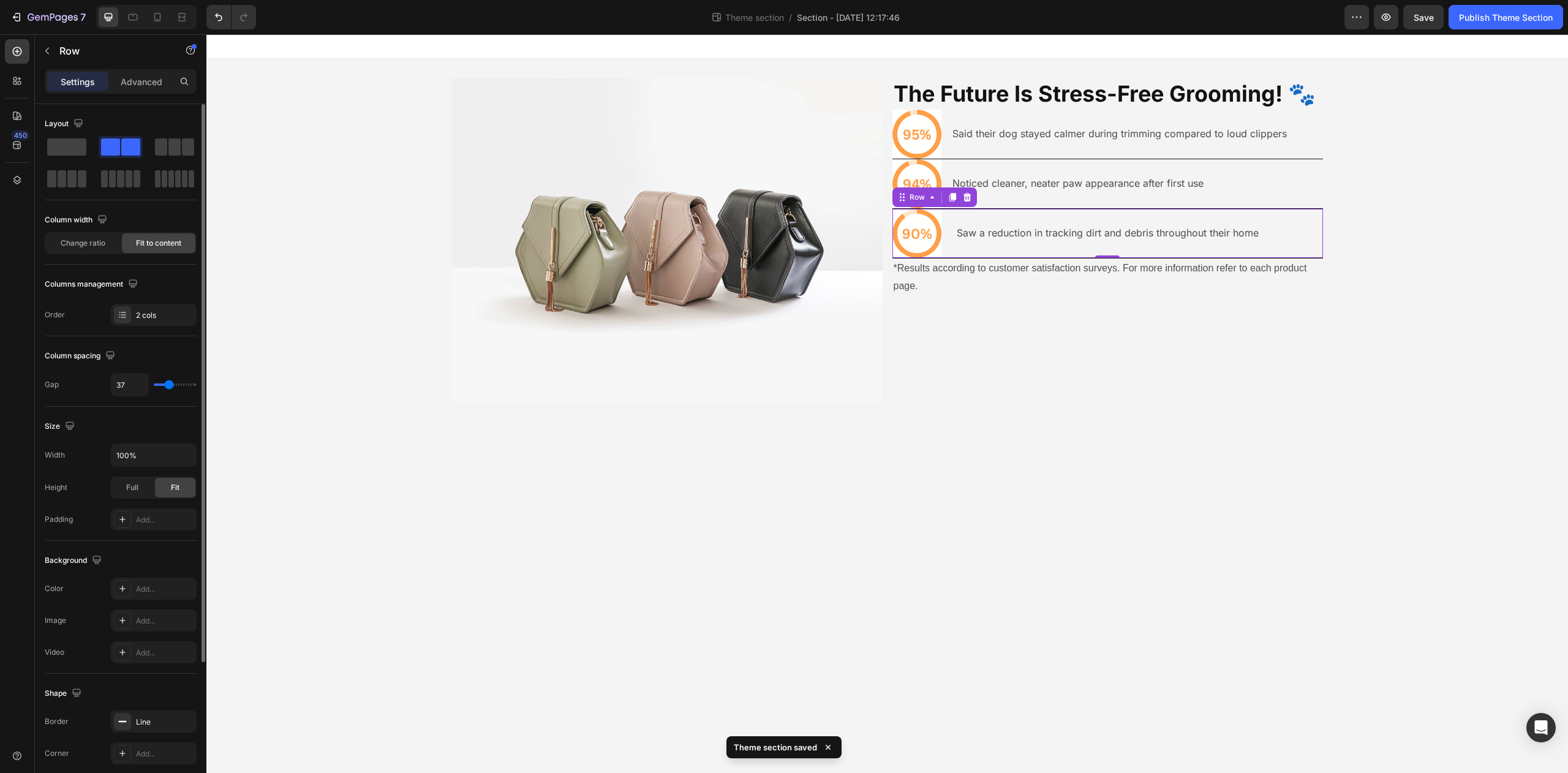
type input "41"
type input "43"
type input "47"
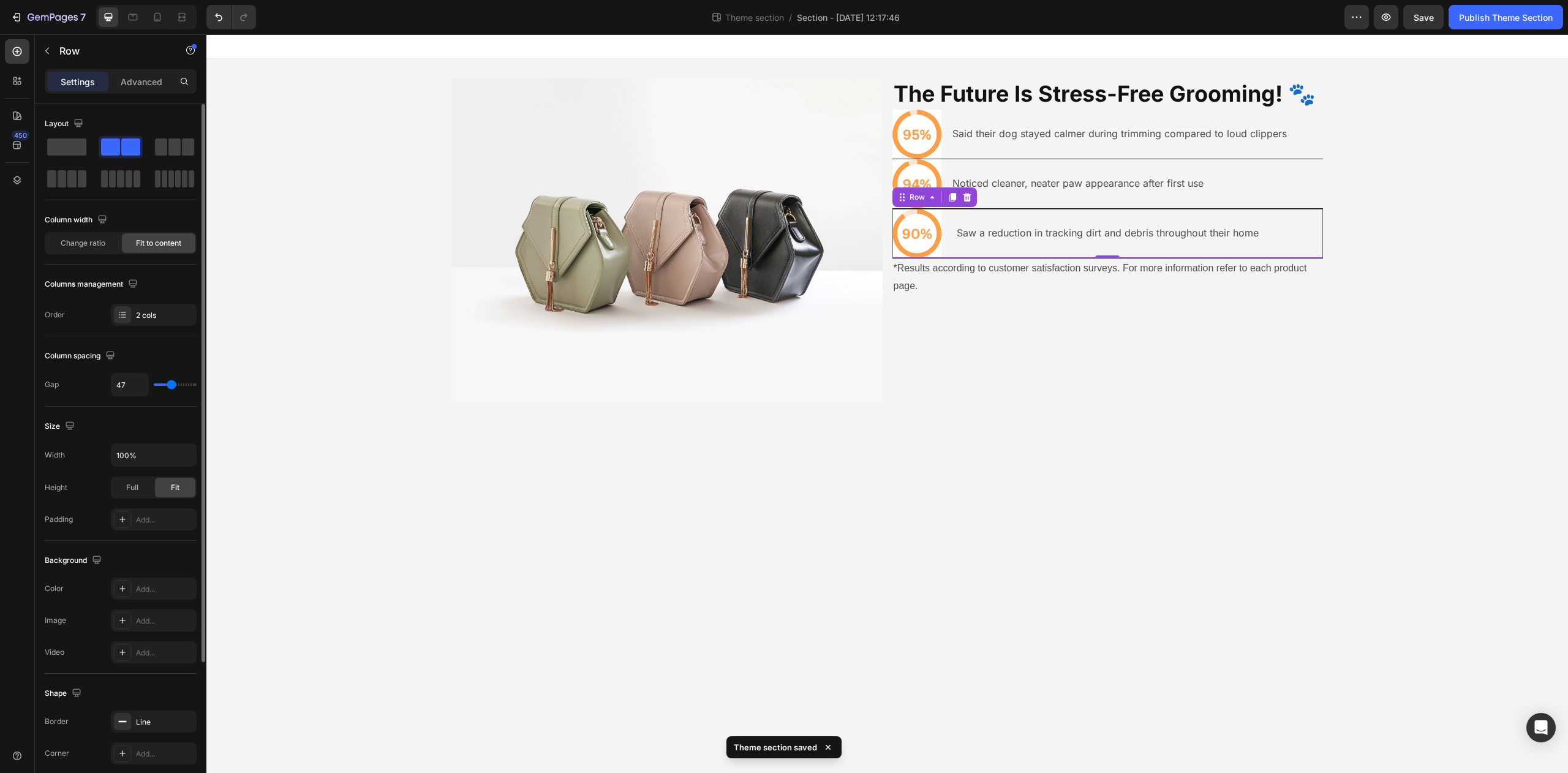
type input "51"
type input "53"
type input "56"
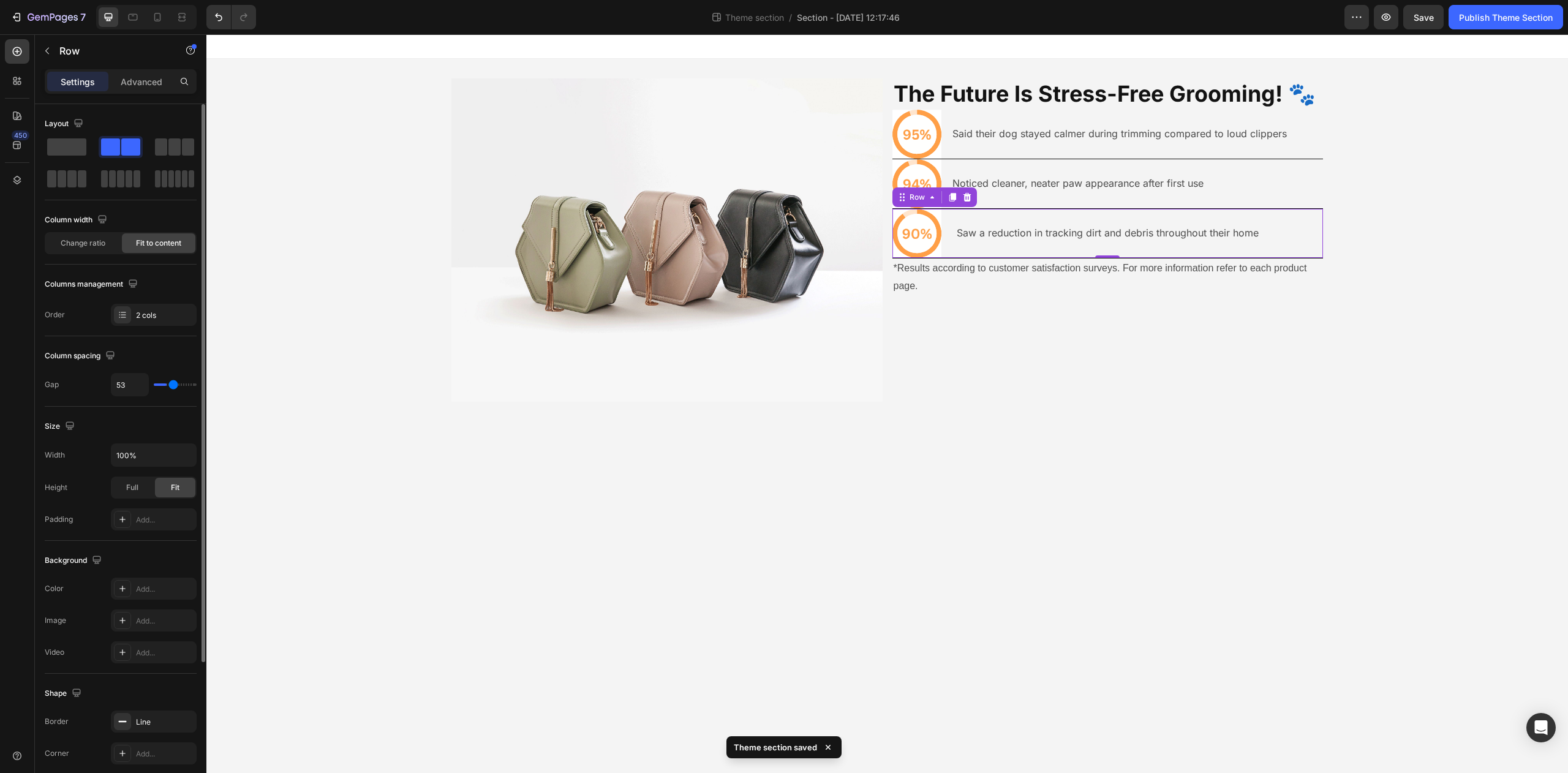
type input "56"
type input "57"
type input "58"
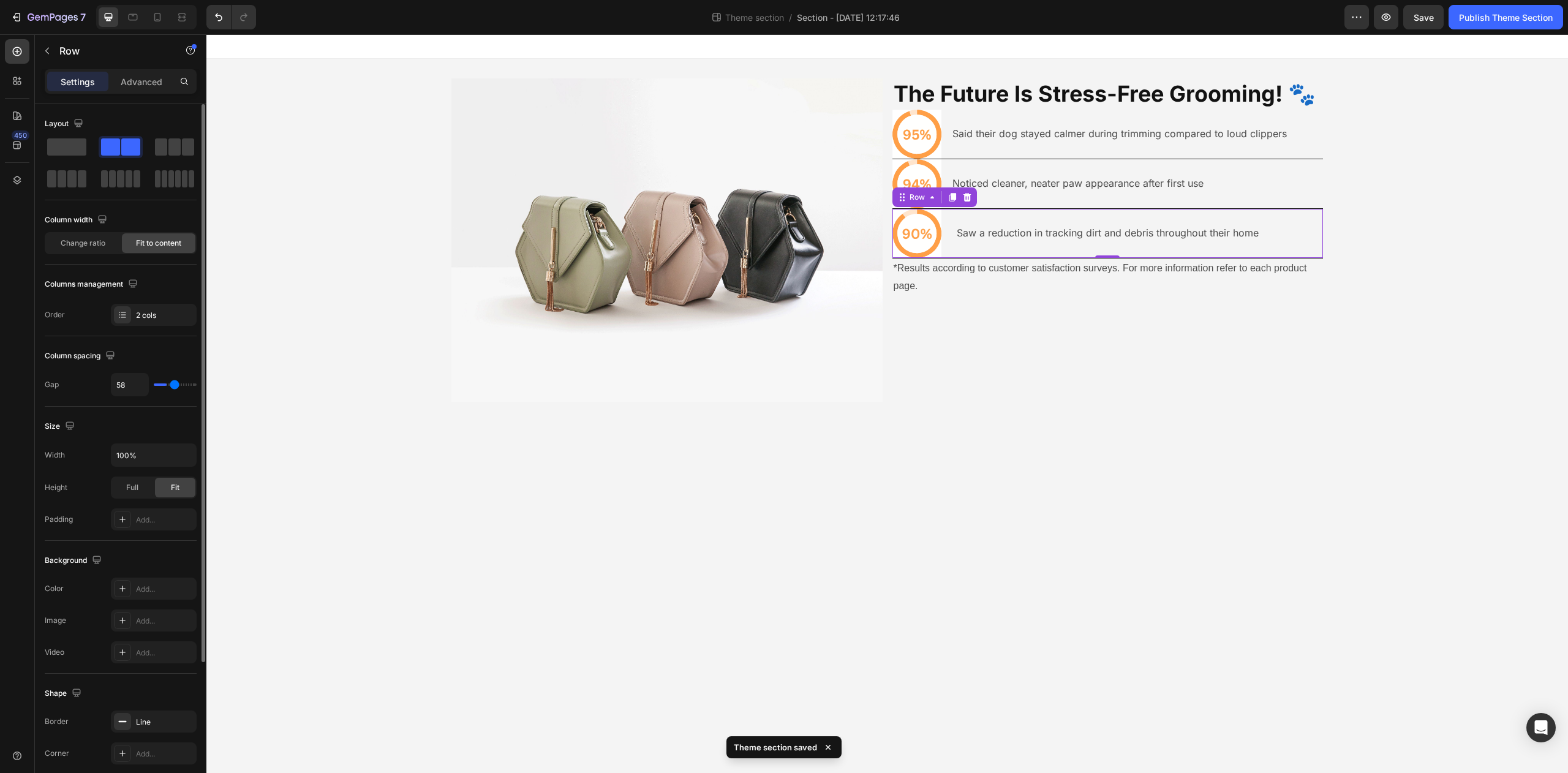
type input "59"
type input "60"
type input "61"
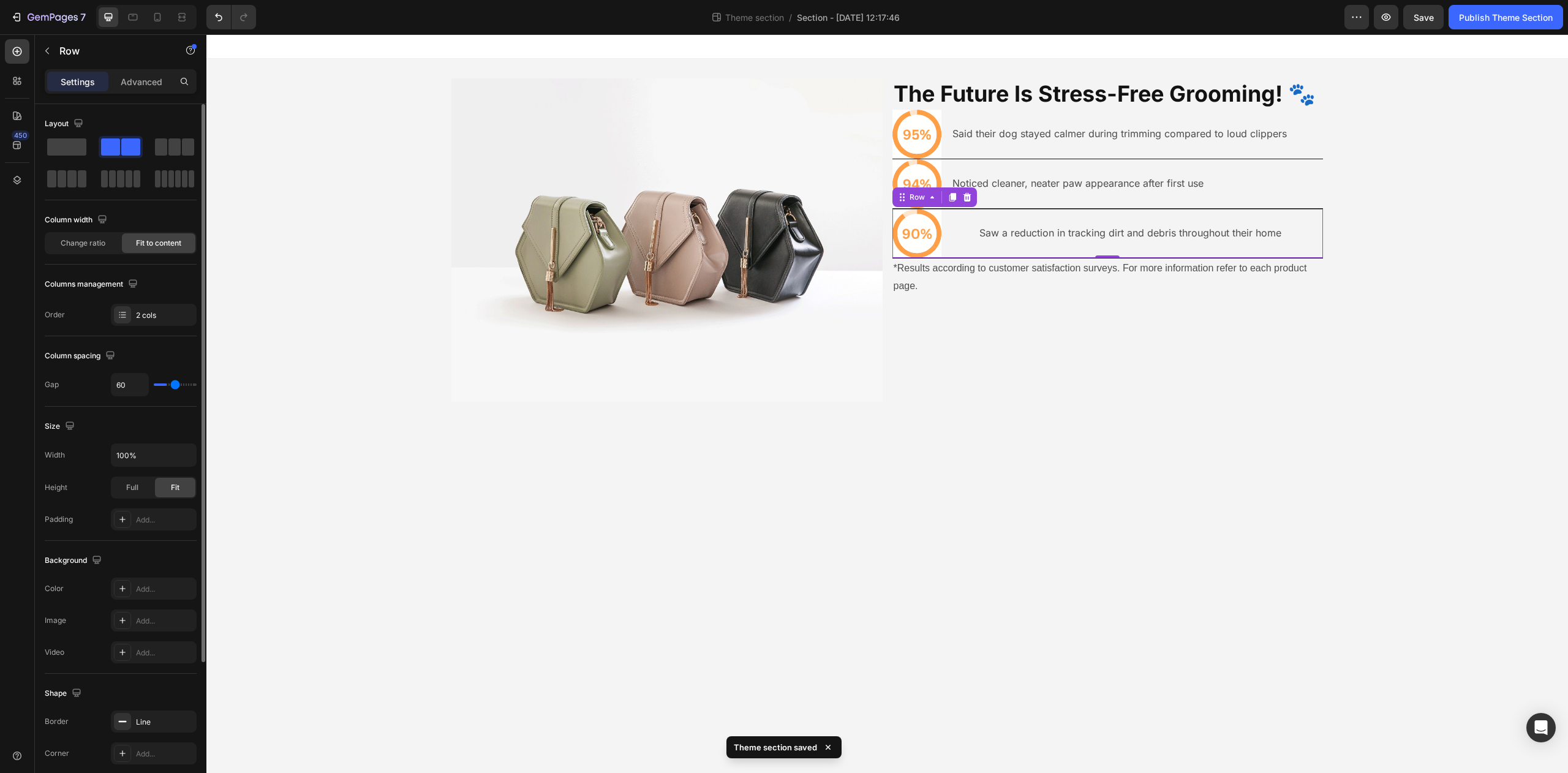
type input "61"
type input "60"
type input "59"
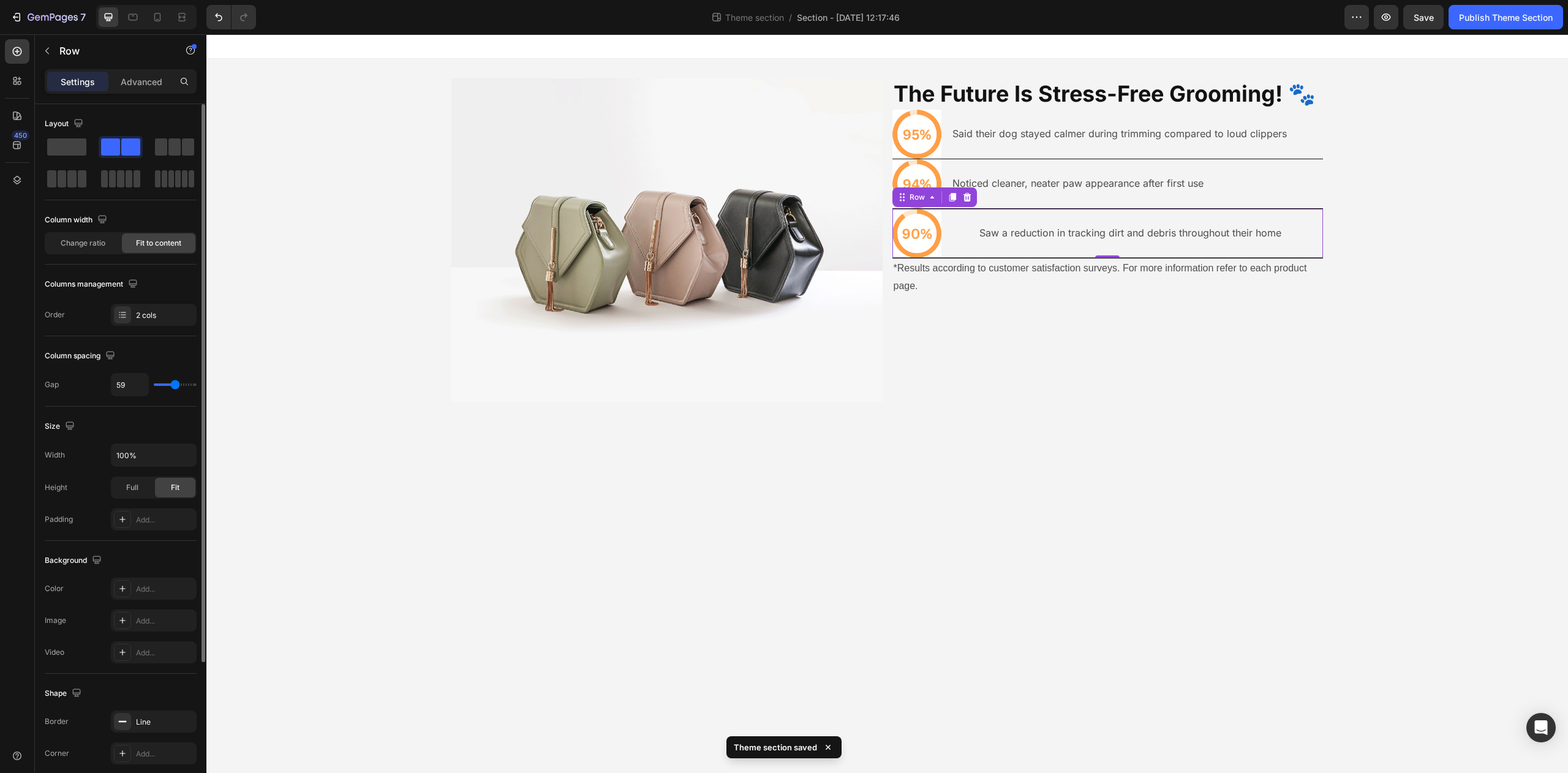
type input "58"
type input "57"
type input "55"
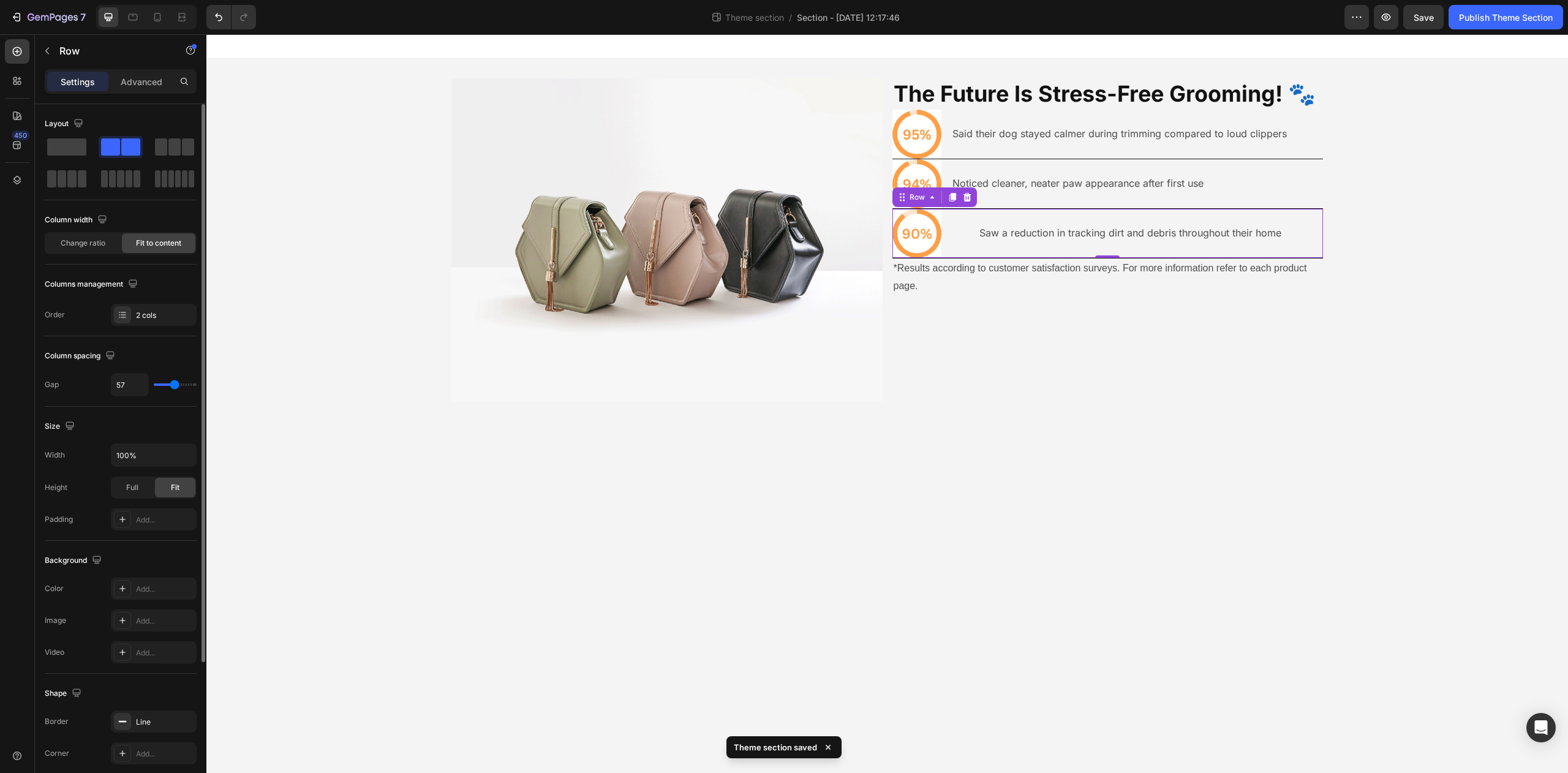
type input "55"
type input "53"
type input "51"
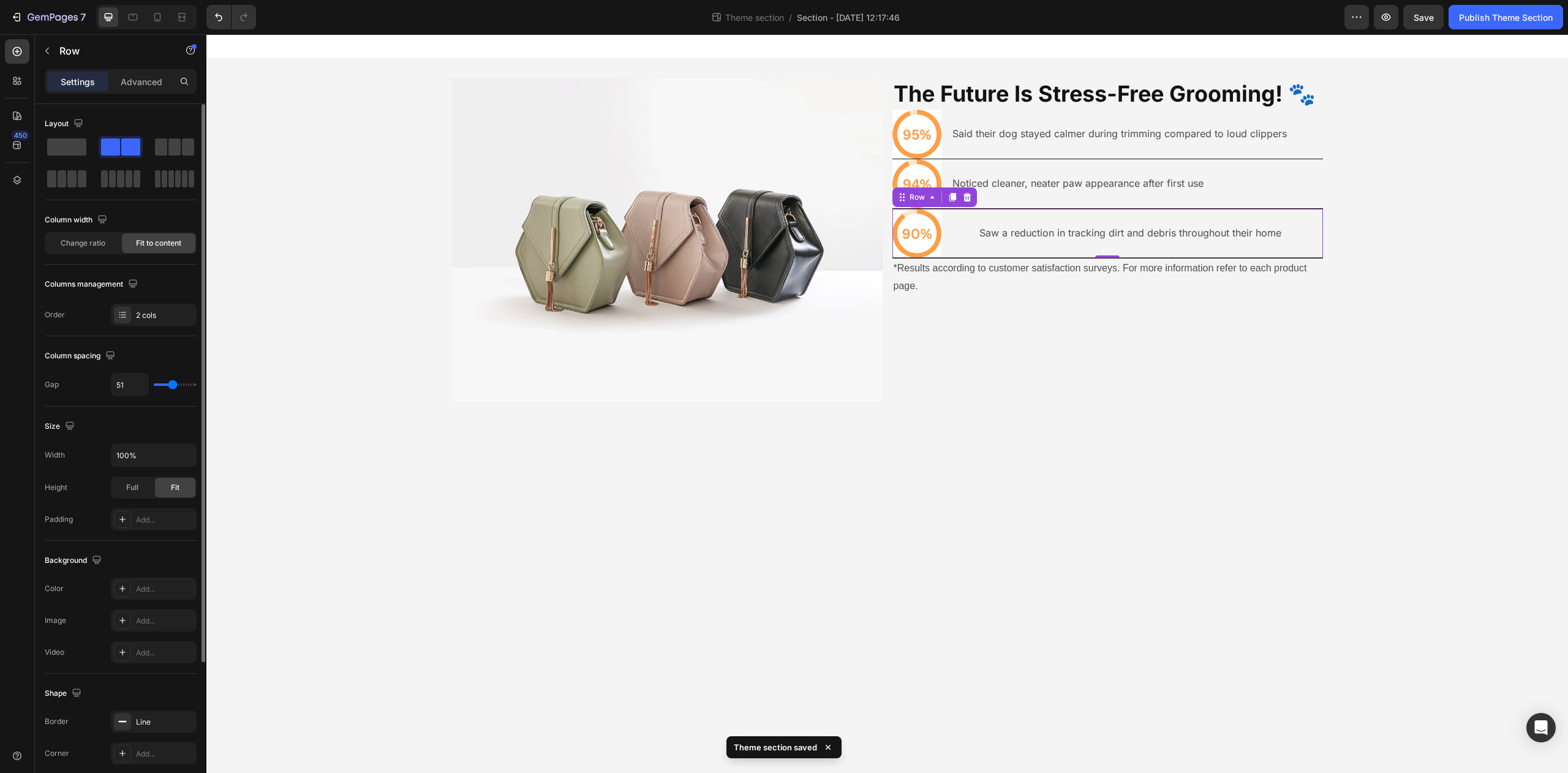
type input "49"
type input "51"
type input "52"
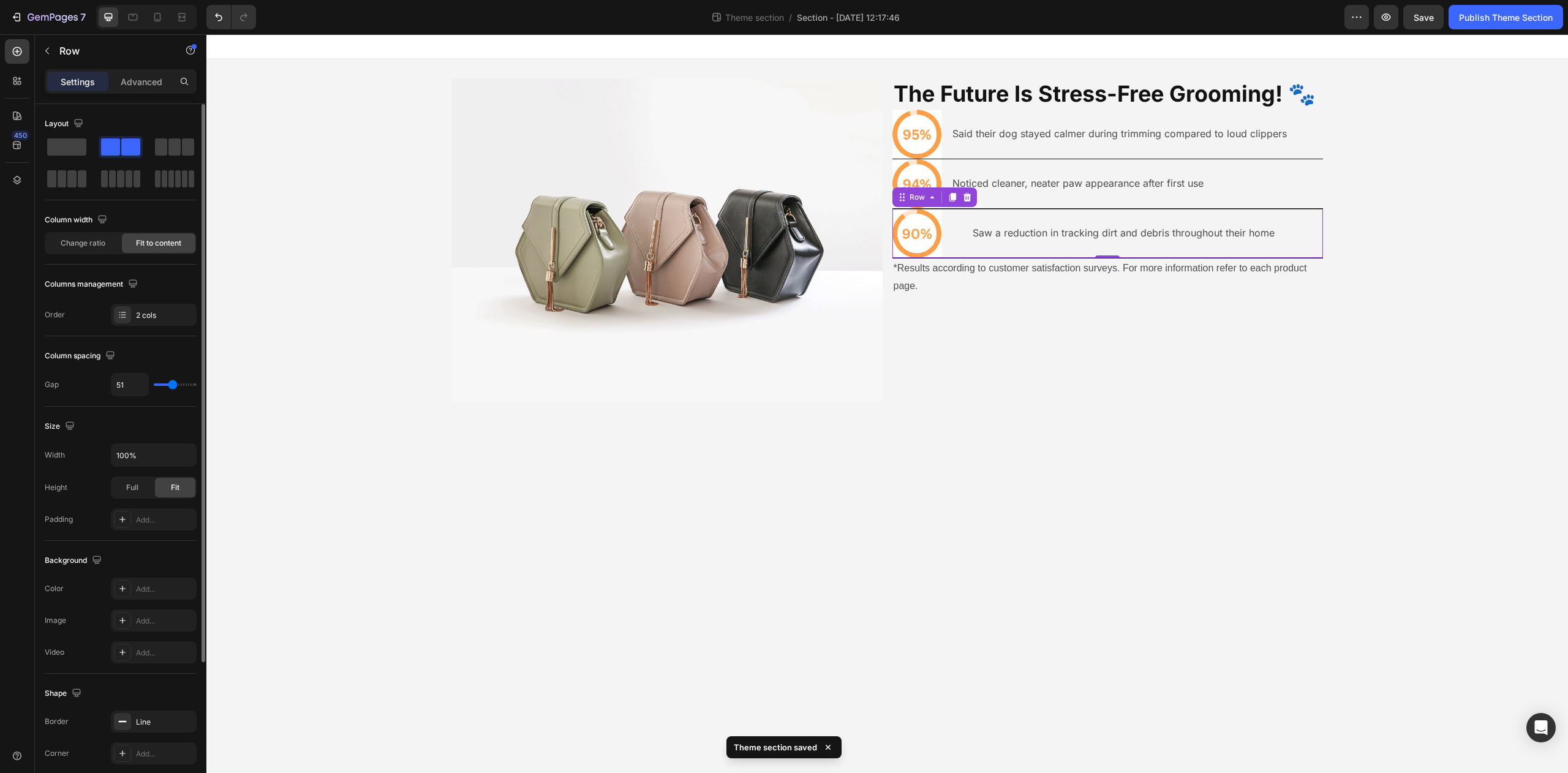
type input "52"
type input "51"
type input "50"
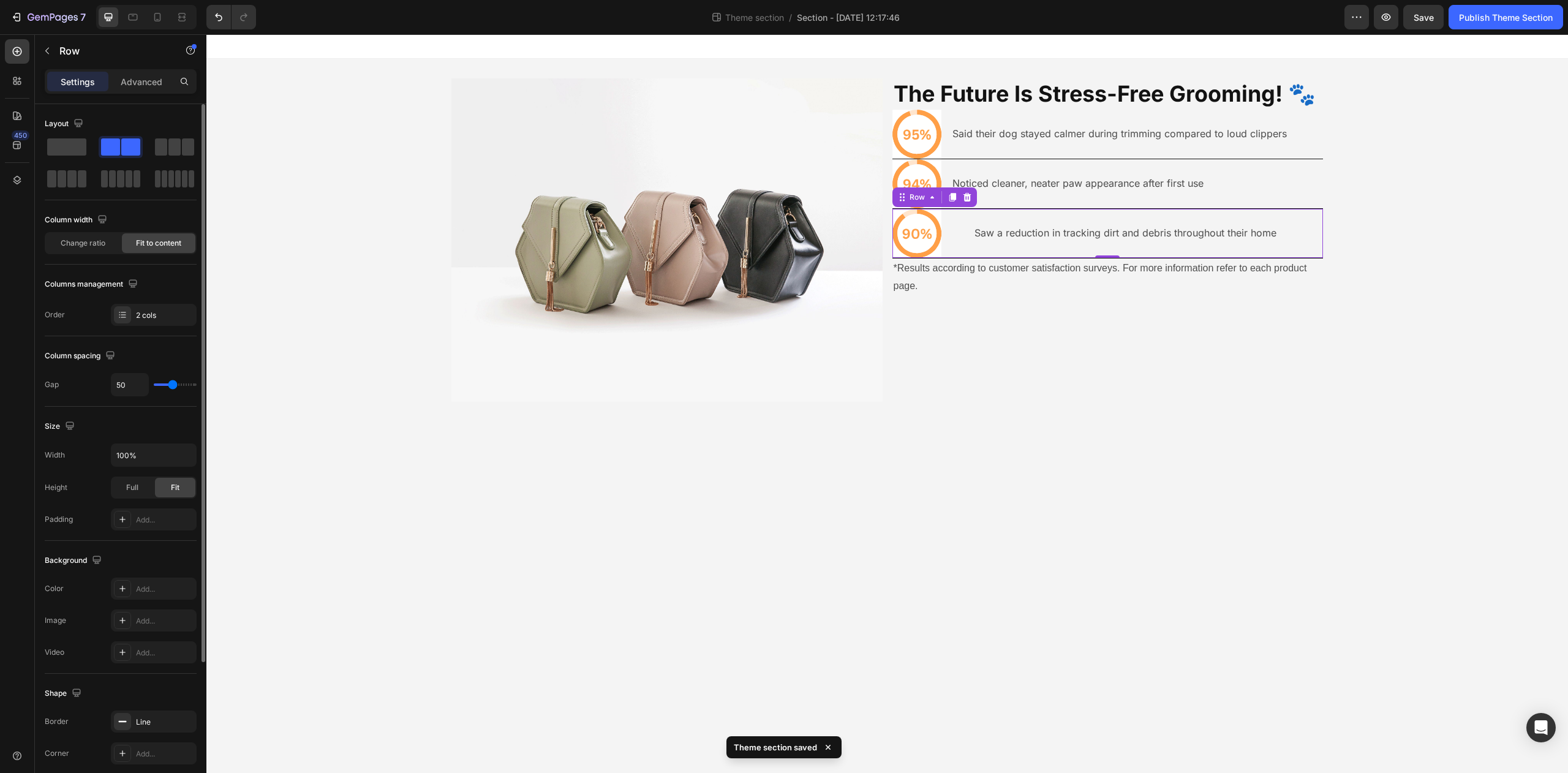
type input "49"
type input "48"
drag, startPoint x: 161, startPoint y: 386, endPoint x: 171, endPoint y: 386, distance: 10.0
type input "48"
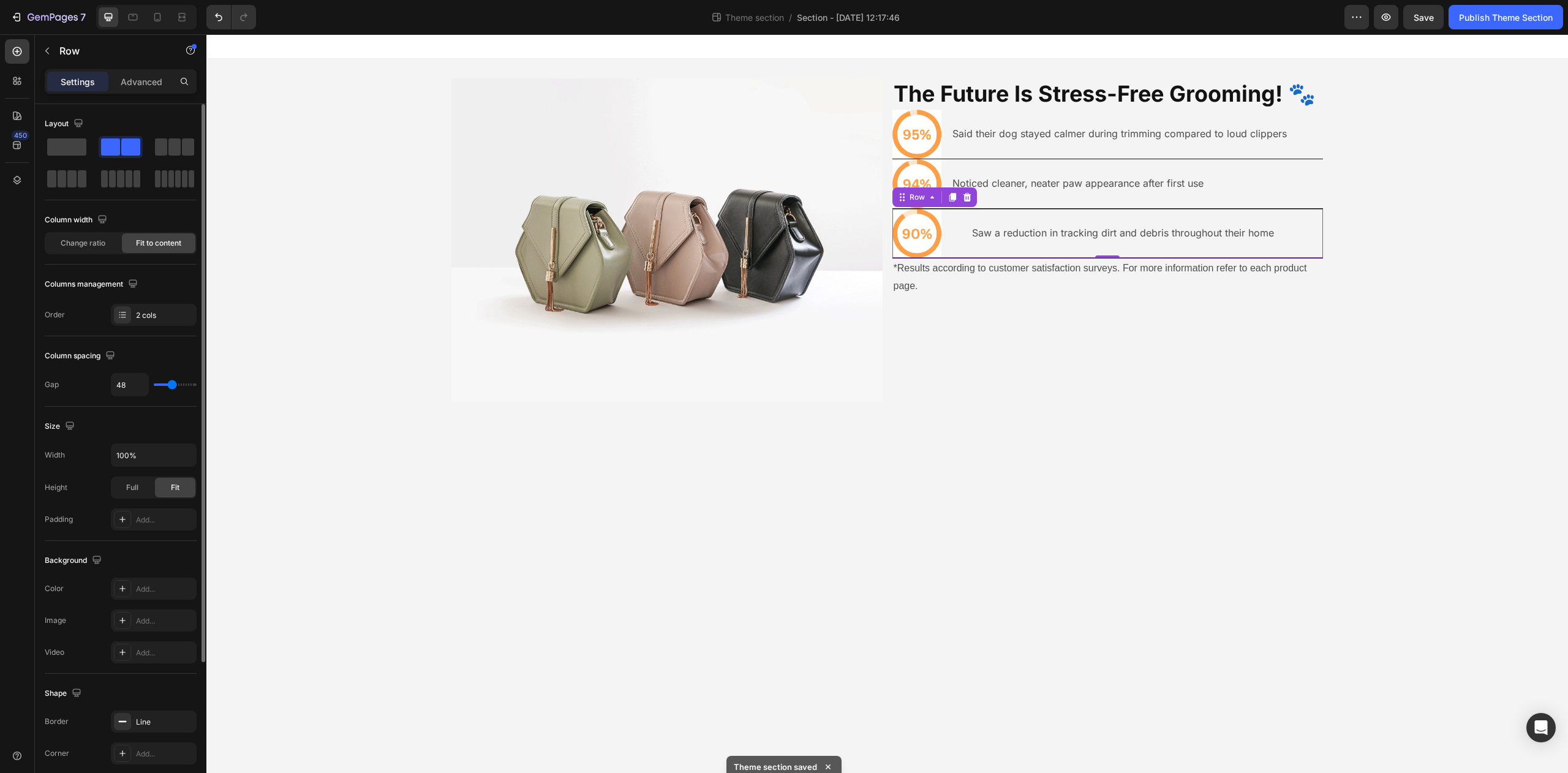
click at [171, 386] on input "range" at bounding box center [175, 385] width 43 height 3
click at [1214, 190] on div "Icon Noticed cleaner, neater paw appearance after first use Text Block Row 0" at bounding box center [1108, 184] width 431 height 50
type input "54"
type input "53"
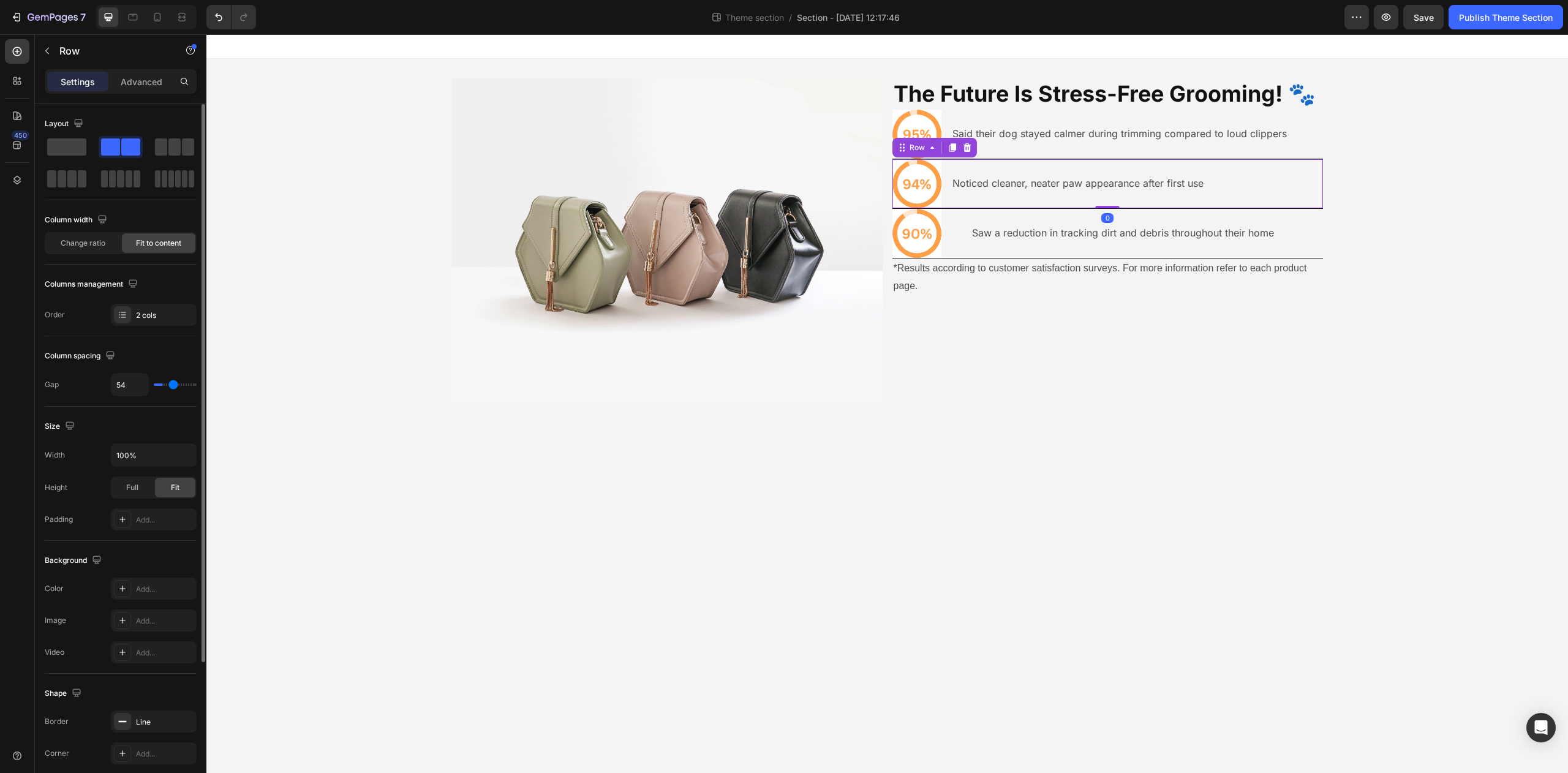
type input "53"
type input "52"
type input "51"
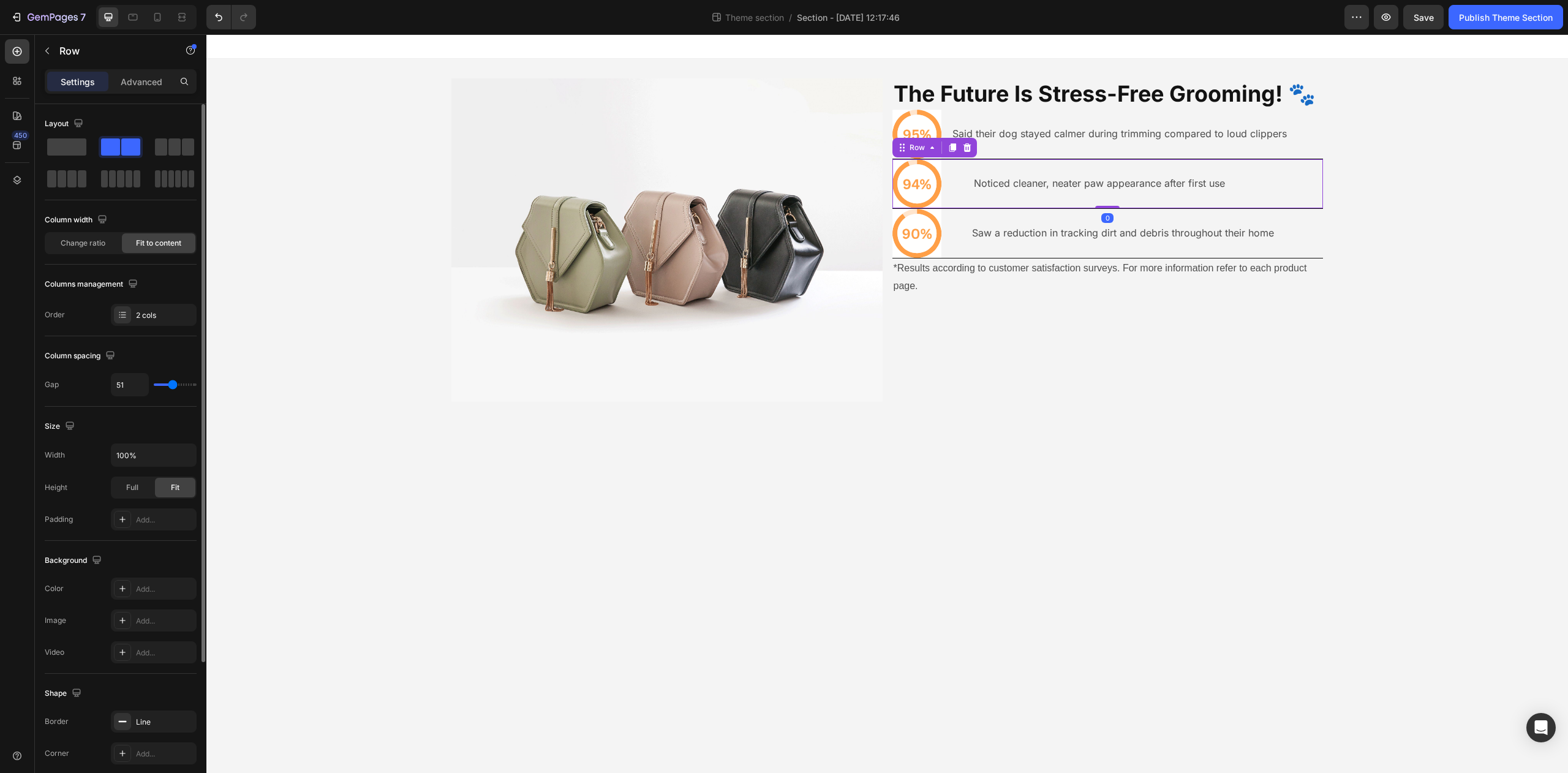
type input "53"
type input "59"
type input "61"
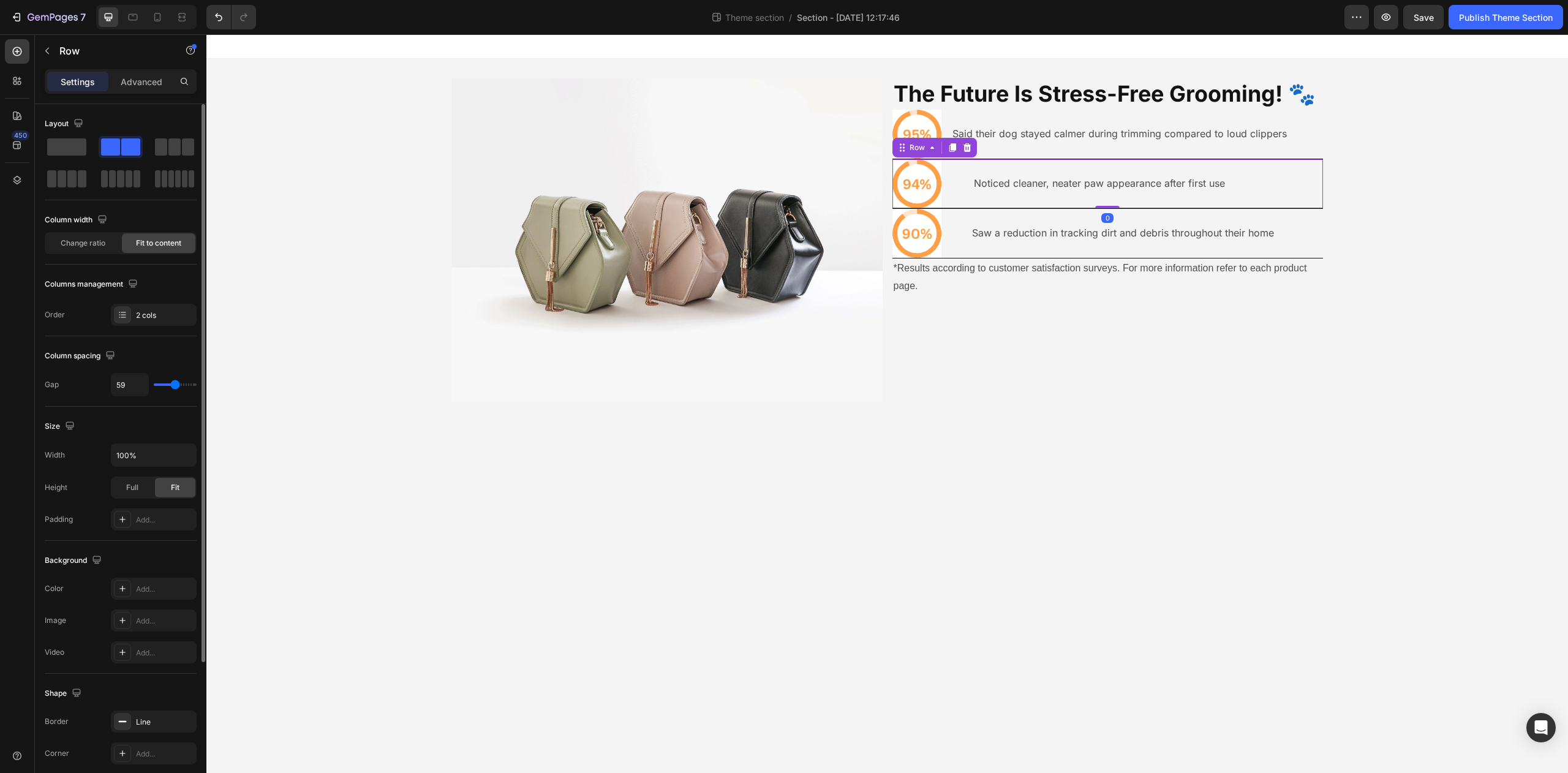
type input "61"
type input "60"
type input "59"
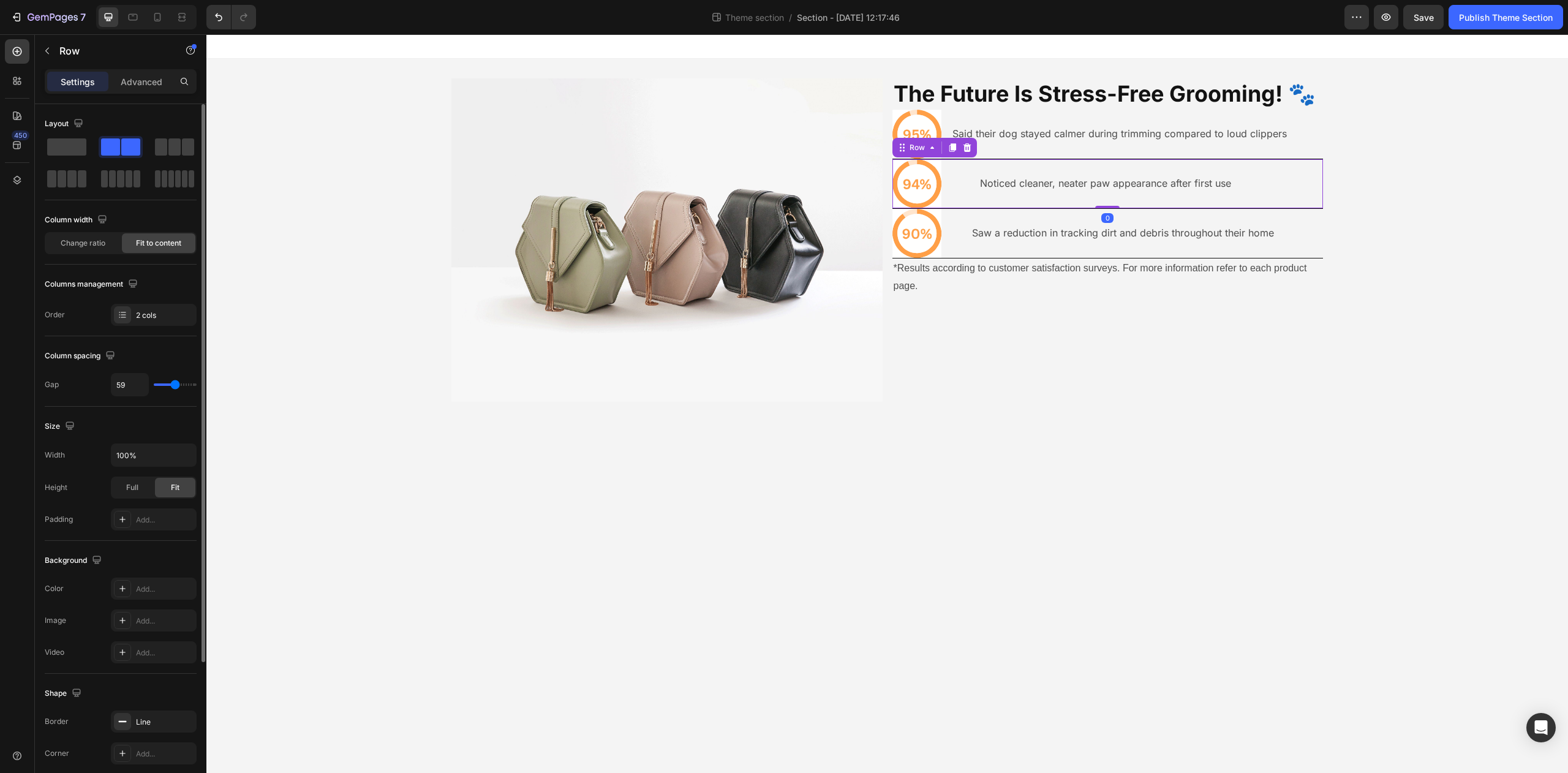
type input "57"
type input "56"
type input "55"
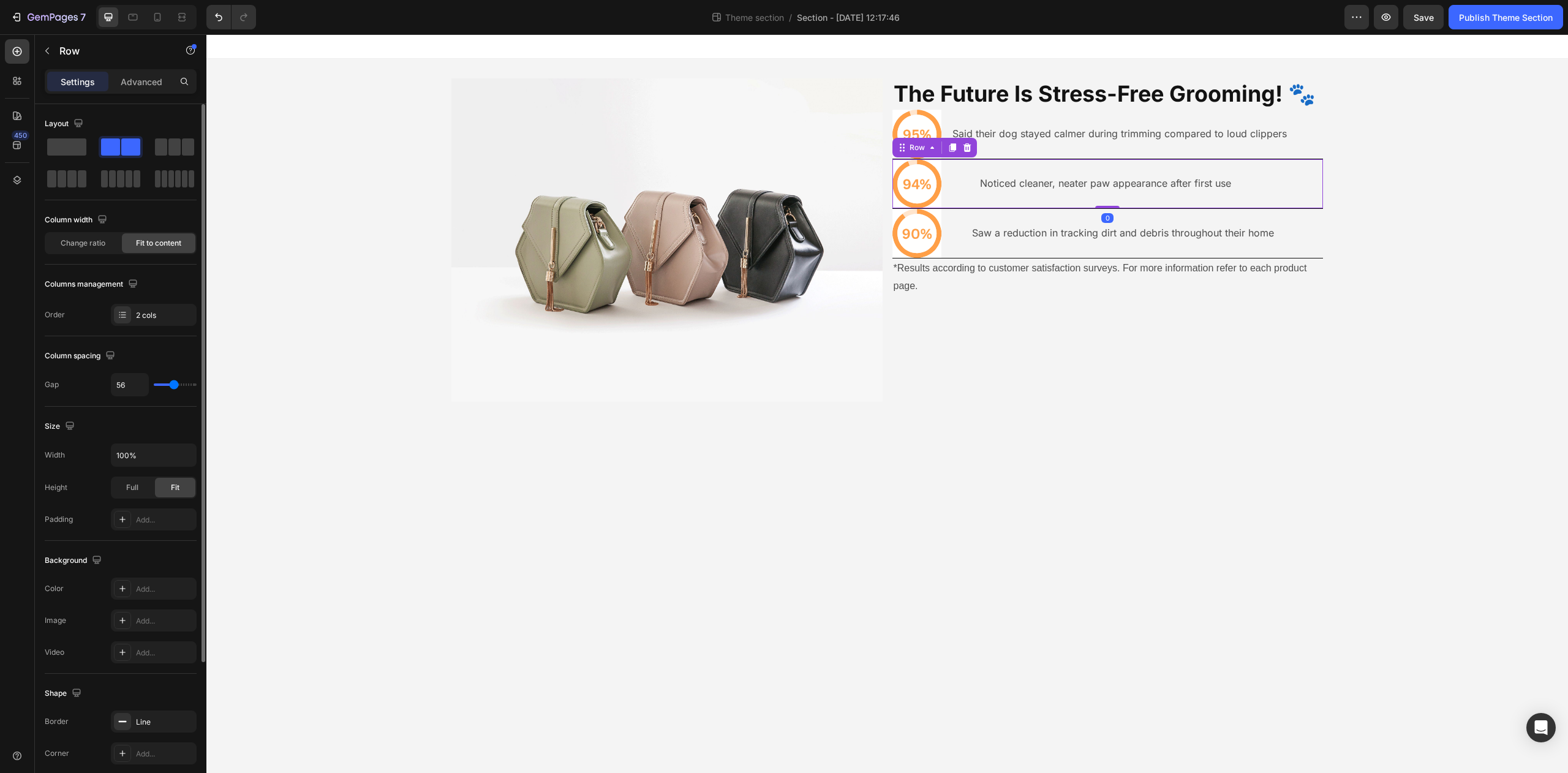
type input "55"
type input "54"
type input "53"
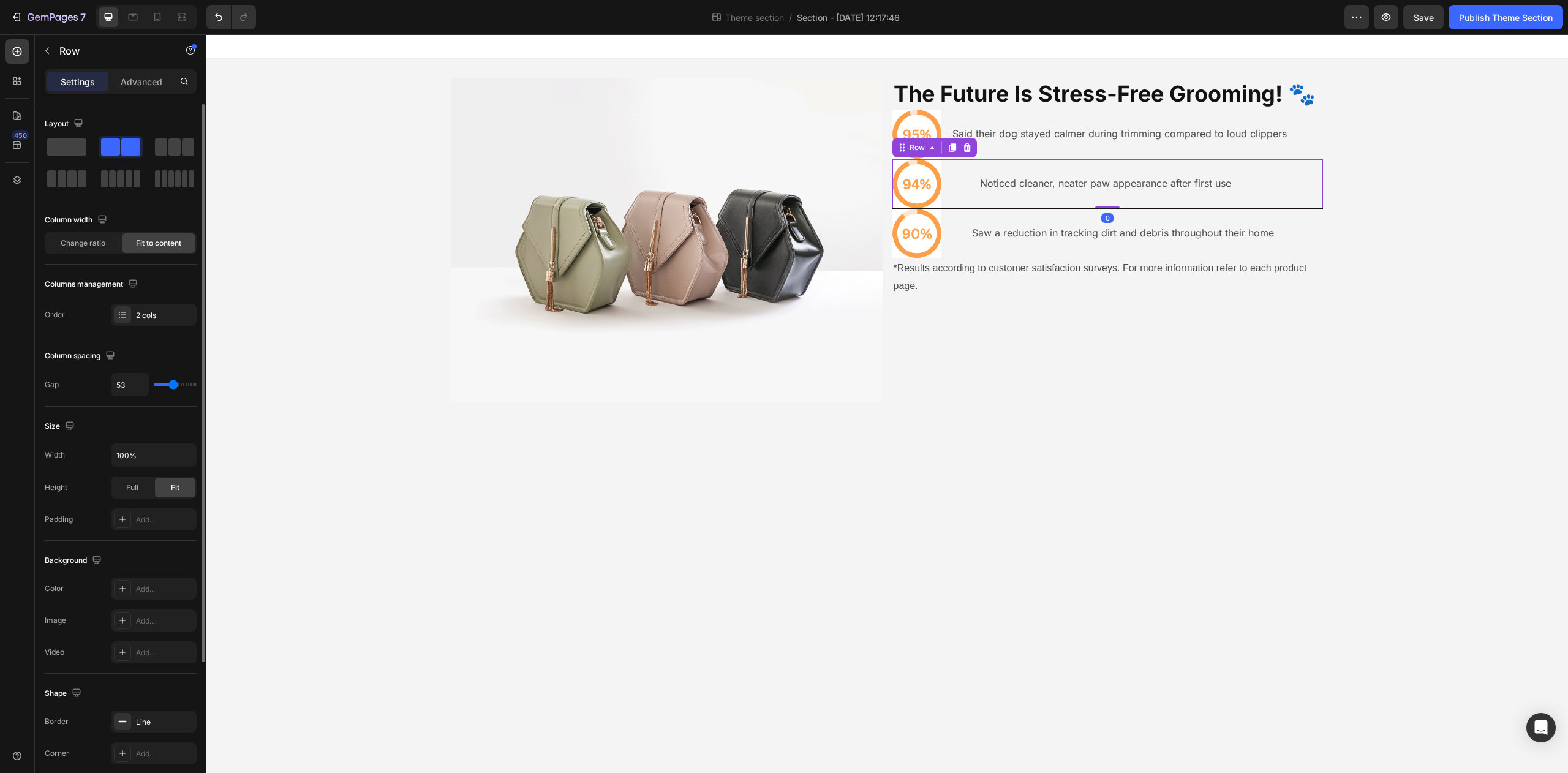
type input "52"
type input "51"
type input "50"
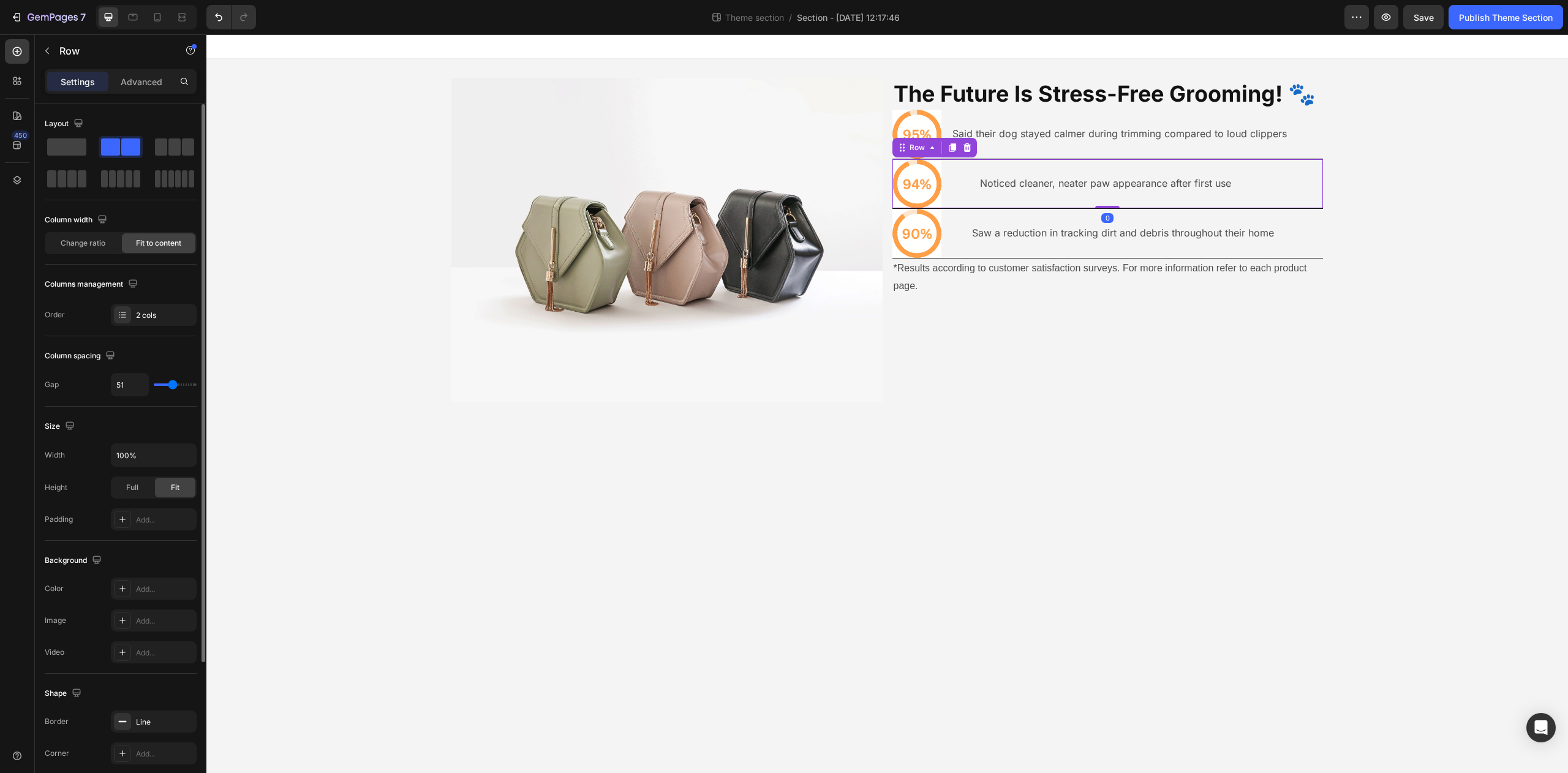
type input "50"
type input "49"
type input "48"
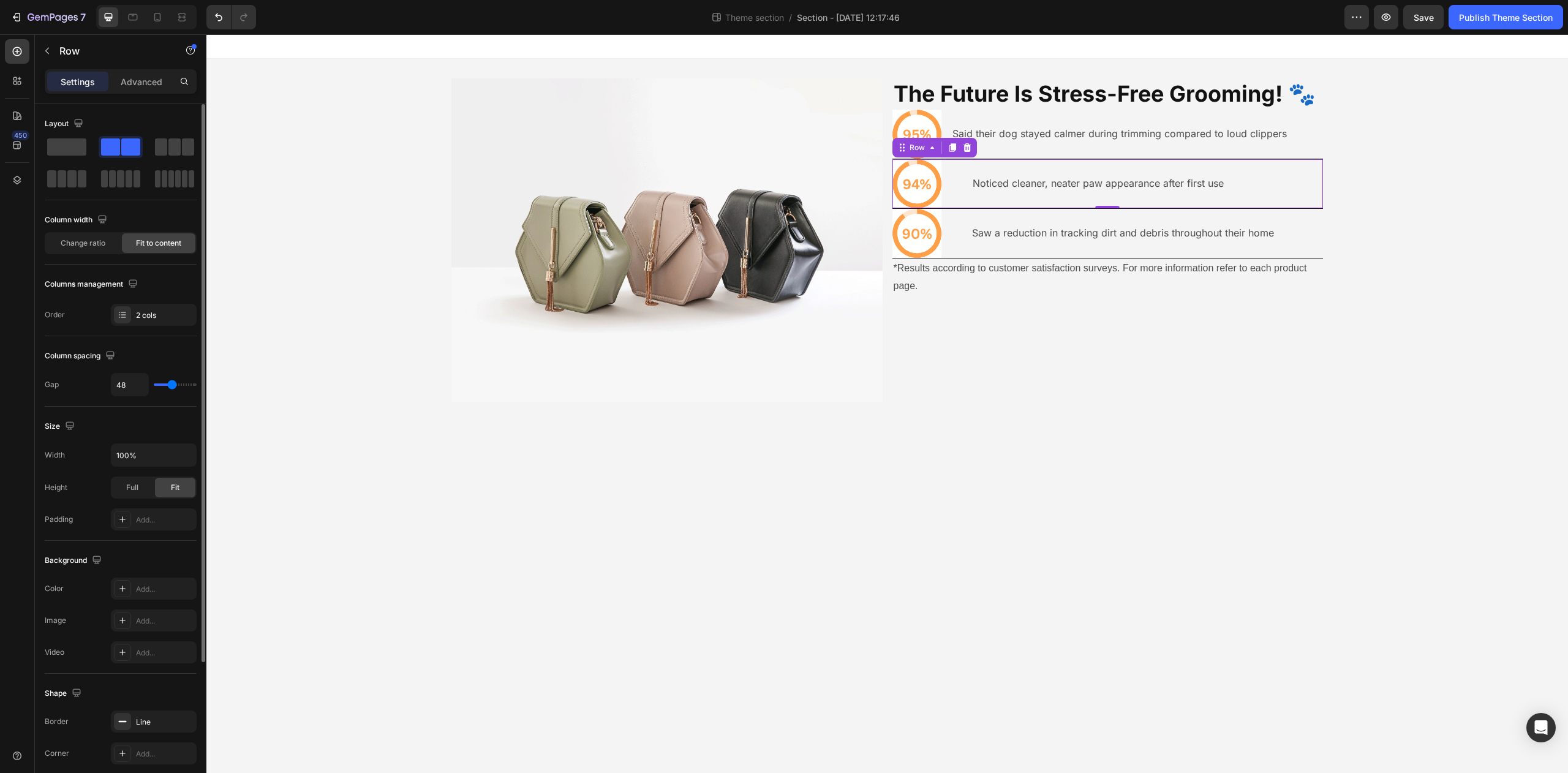
type input "47"
click at [171, 385] on input "range" at bounding box center [175, 385] width 43 height 3
type input "52"
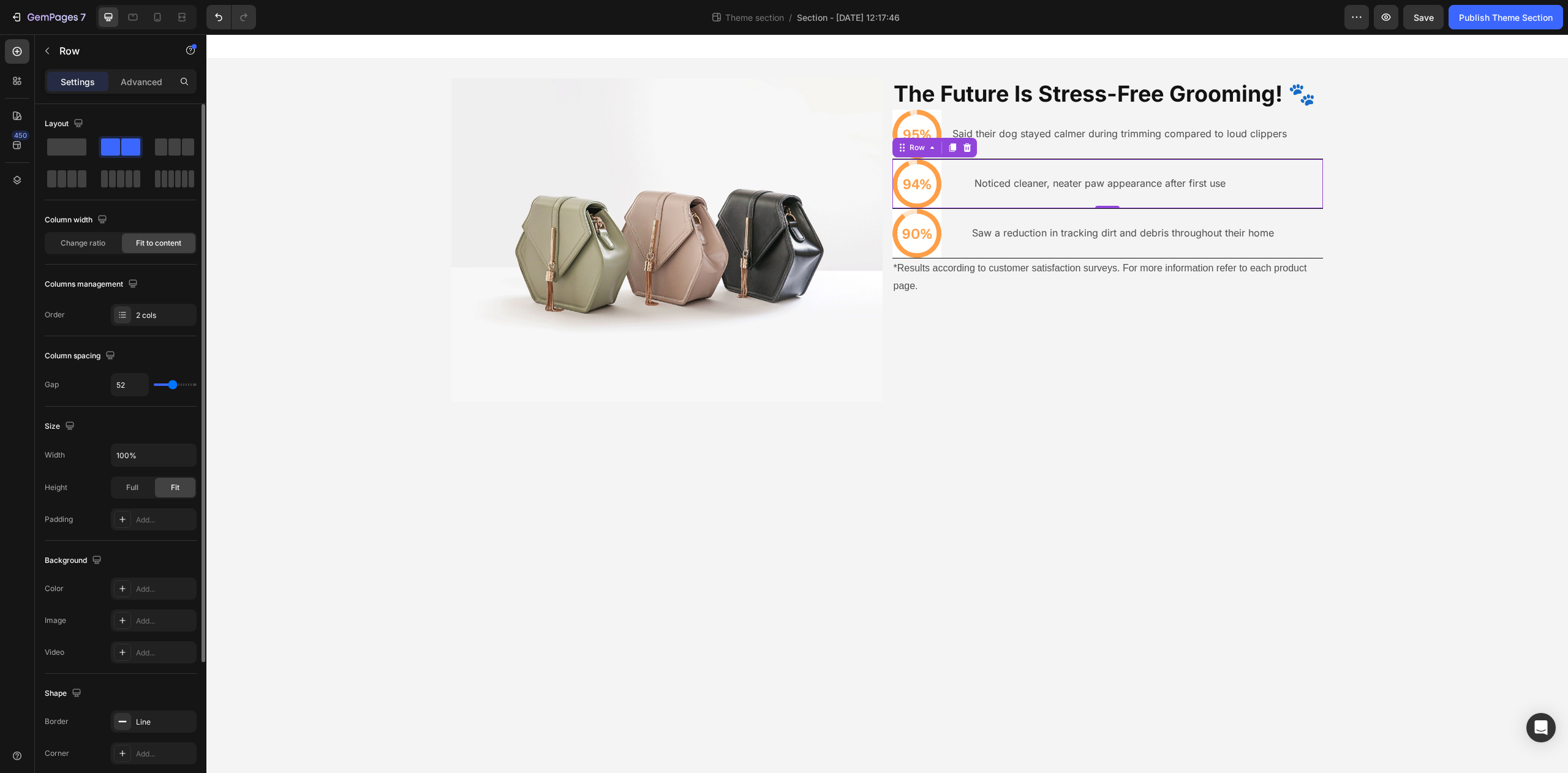
type input "53"
type input "55"
type input "56"
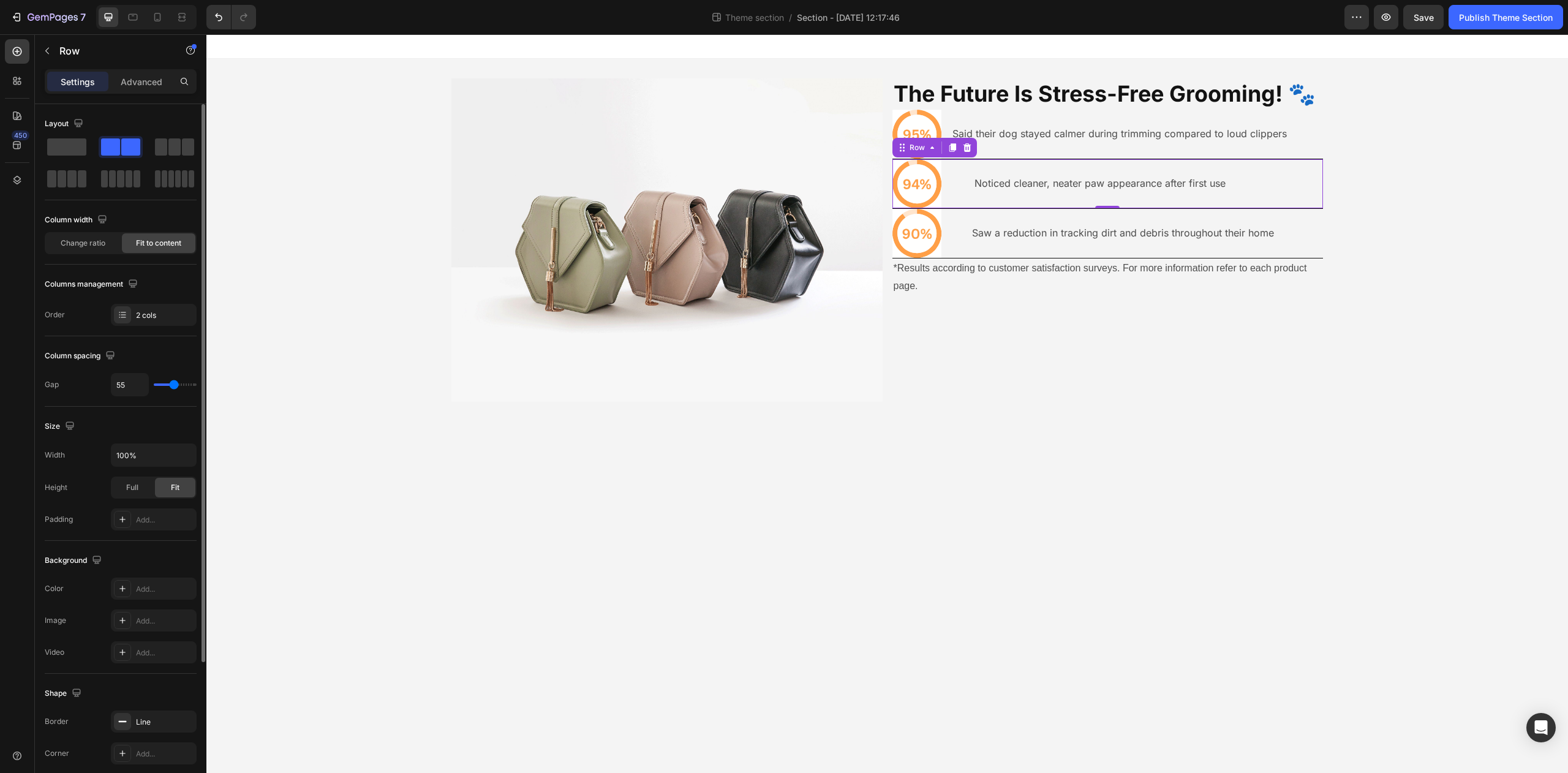
type input "56"
type input "55"
type input "54"
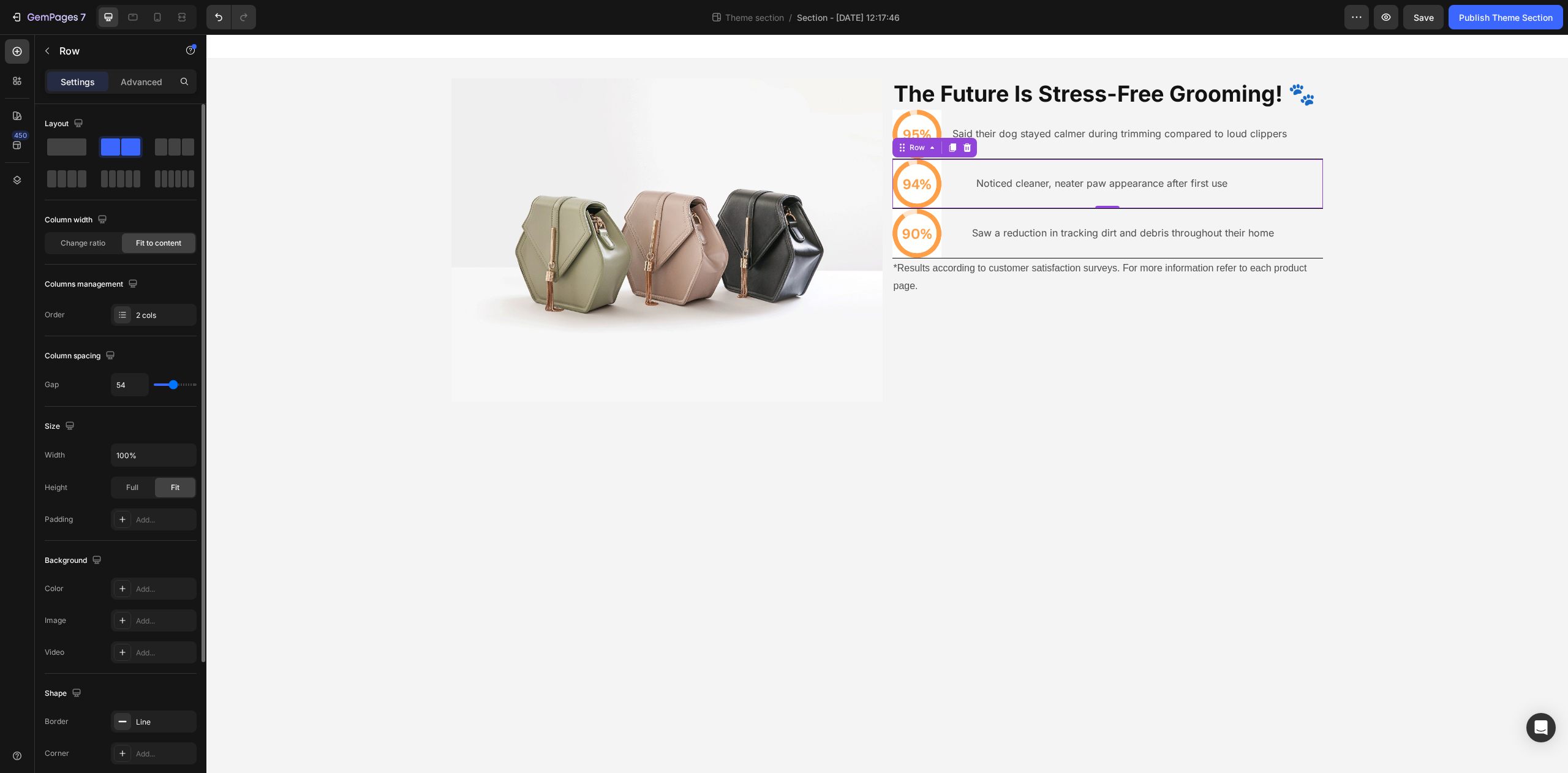
type input "53"
type input "52"
type input "51"
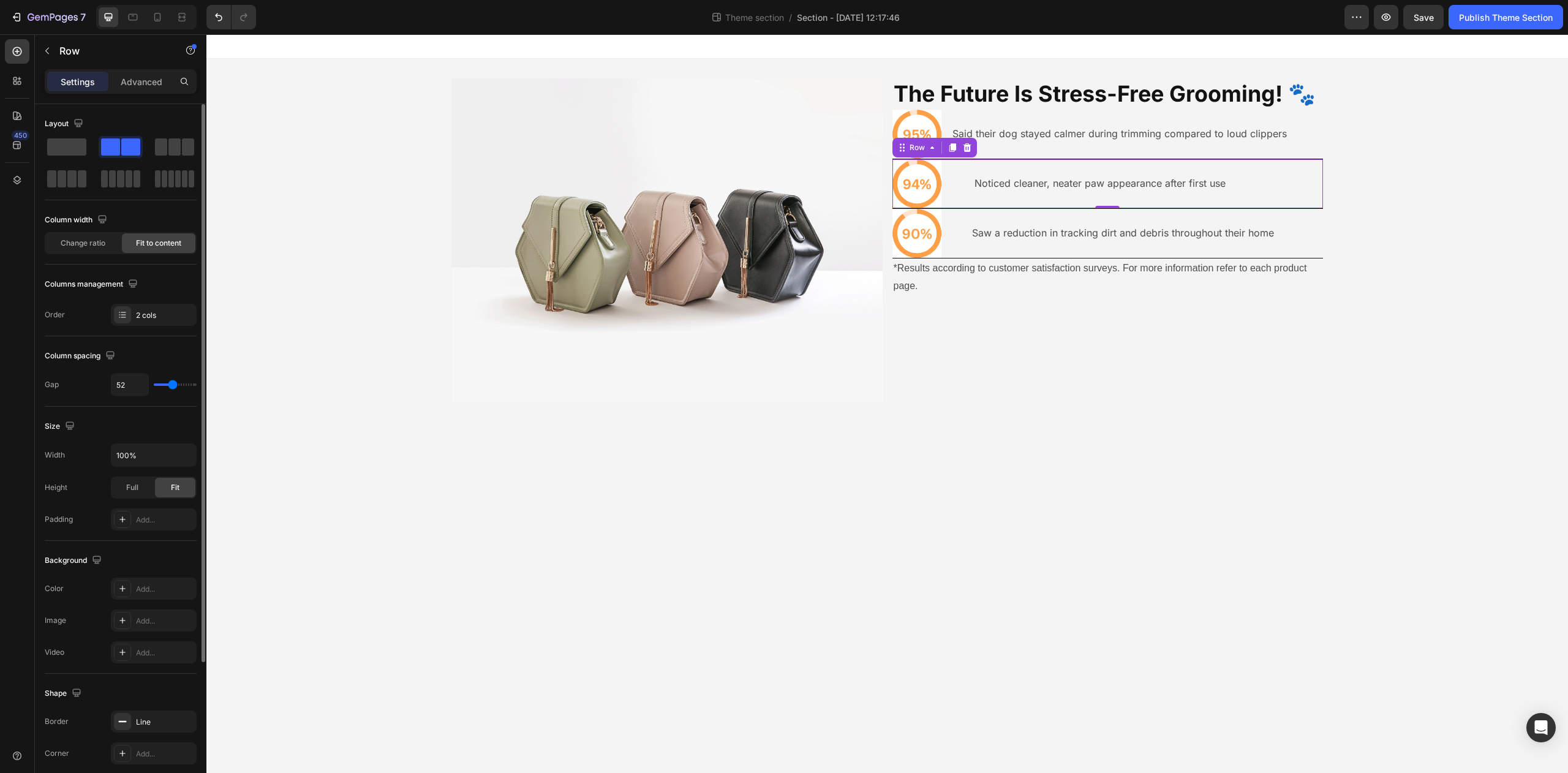
type input "51"
type input "50"
type input "49"
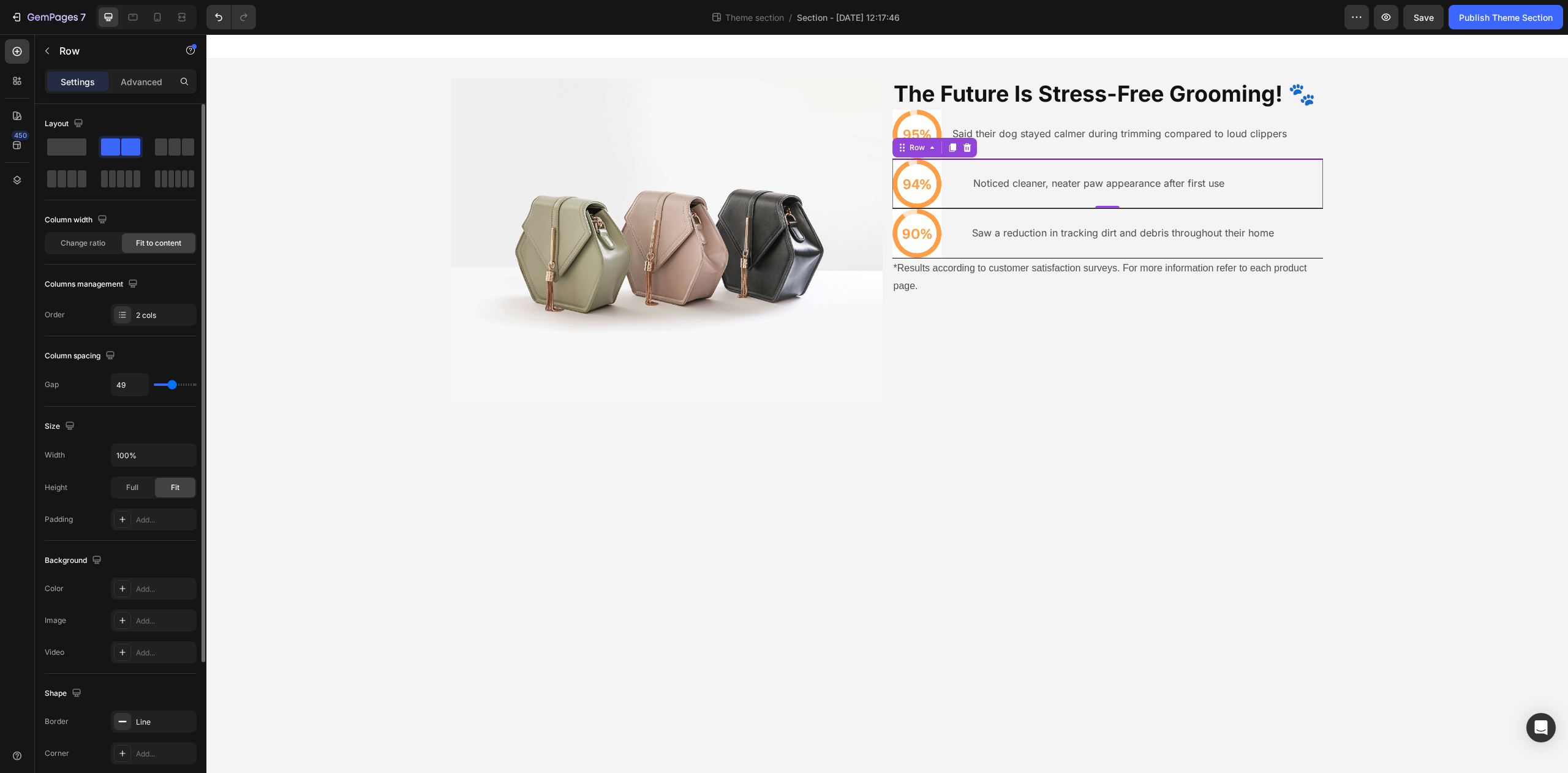
type input "48"
type input "49"
type input "51"
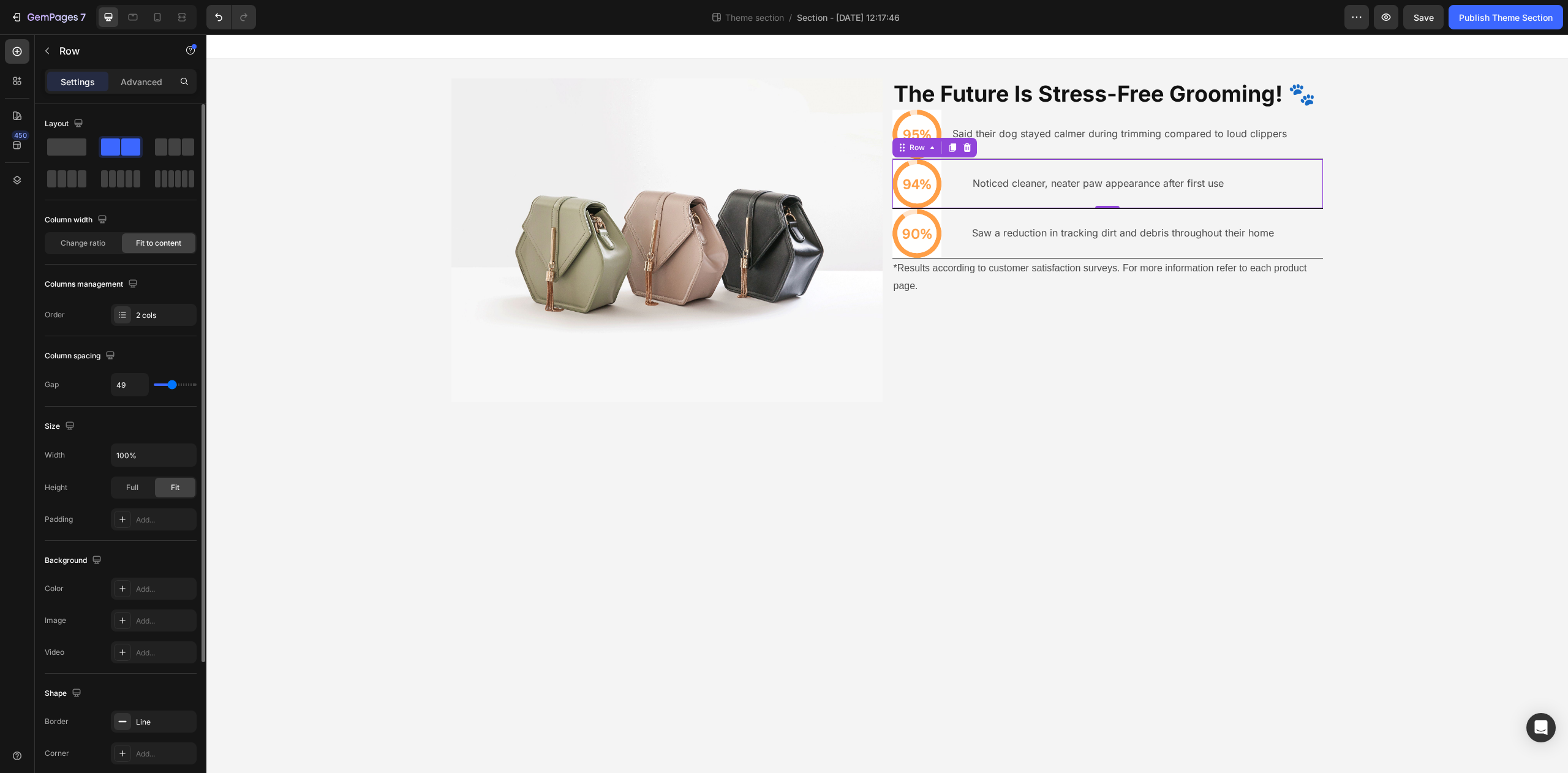
type input "51"
type input "50"
type input "49"
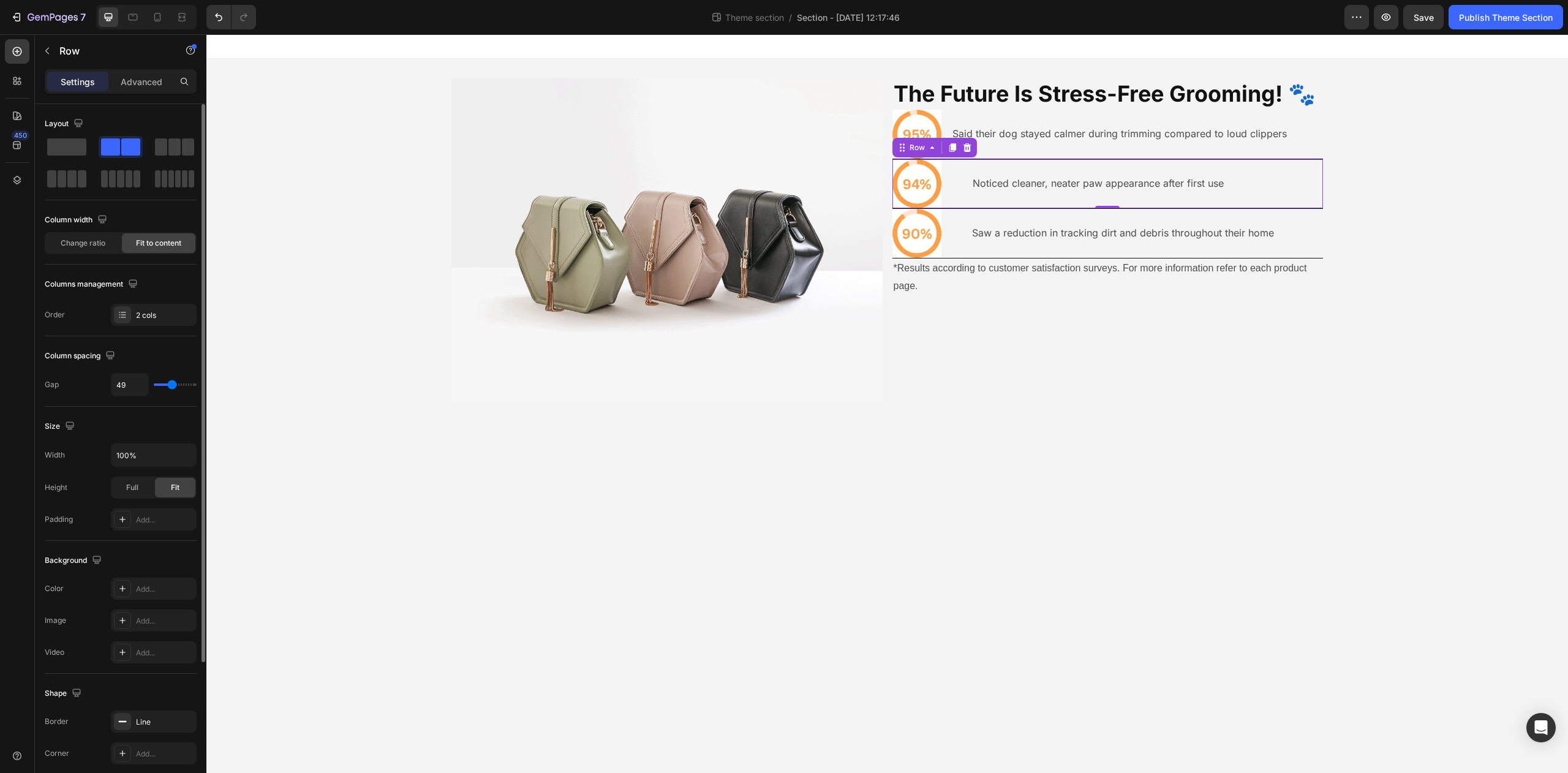
type input "50"
type input "49"
type input "48"
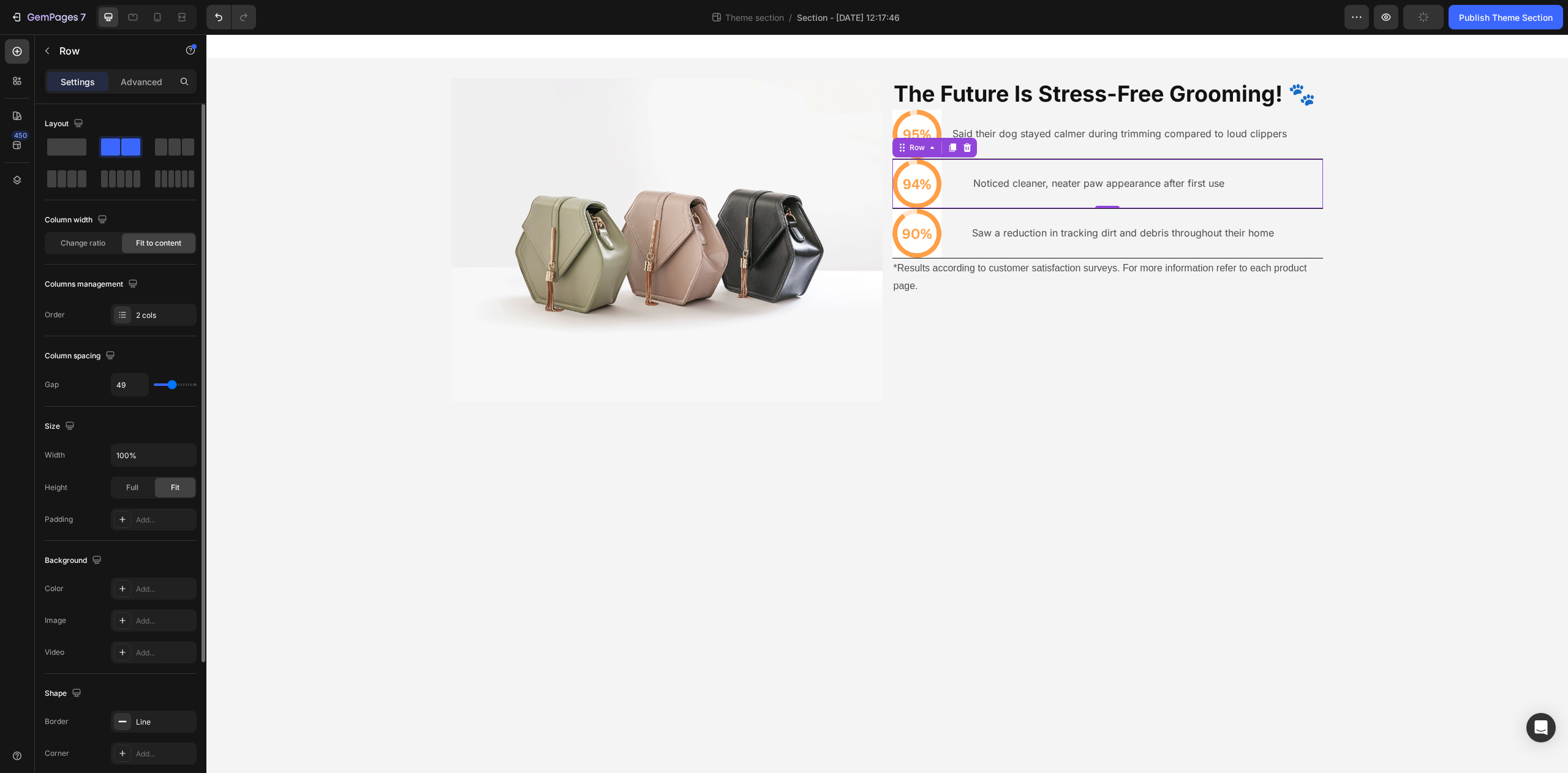
type input "48"
click at [171, 386] on input "range" at bounding box center [175, 385] width 43 height 3
click at [1204, 163] on div "Noticed cleaner, neater paw appearance after first use Text Block" at bounding box center [1098, 183] width 253 height 49
click at [1206, 156] on div "Said their dog stayed calmer during trimming compared to loud clippers Text Blo…" at bounding box center [1120, 134] width 337 height 49
click at [171, 386] on input "range" at bounding box center [175, 385] width 43 height 3
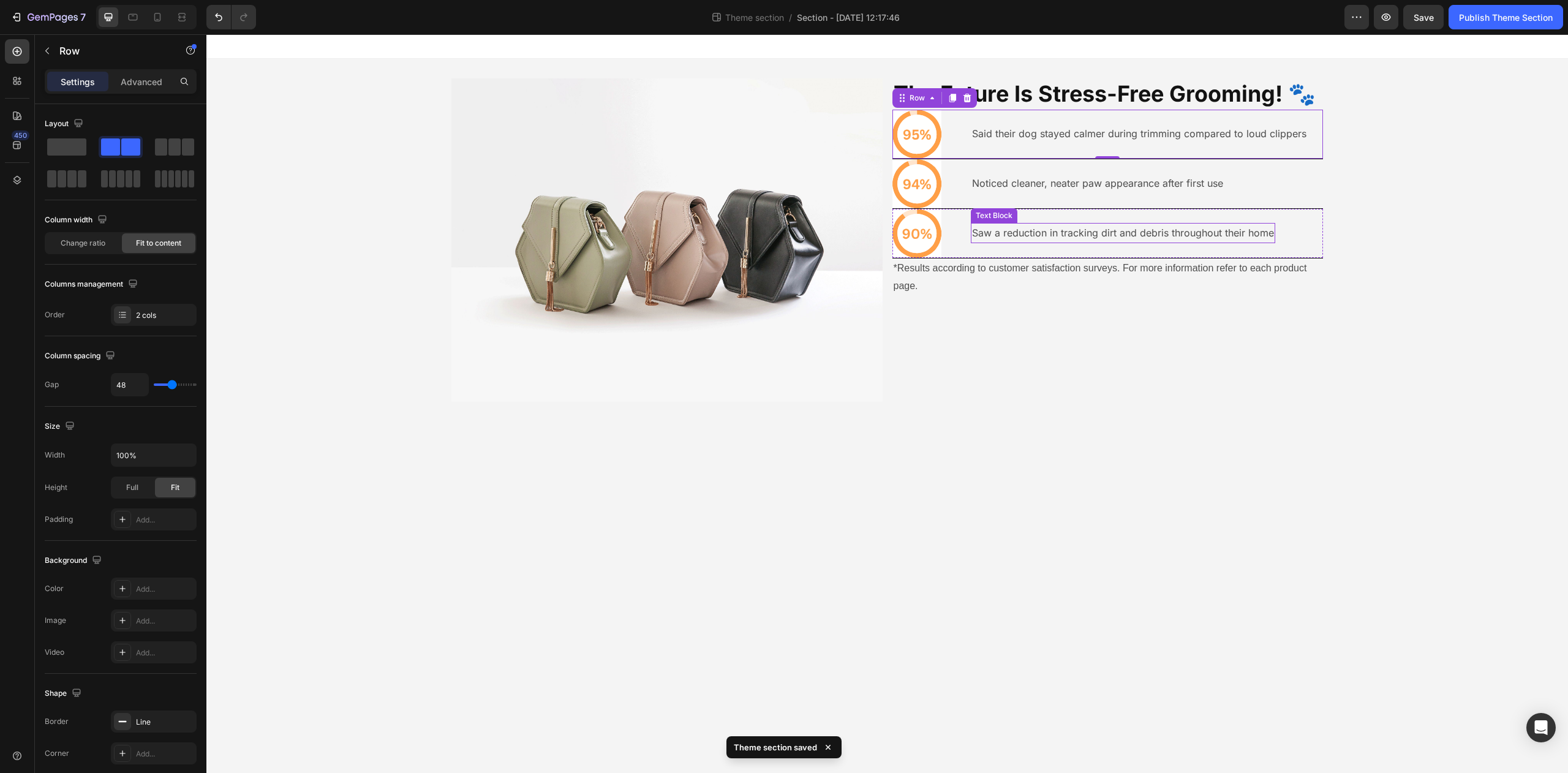
click at [1017, 236] on p "Saw a reduction in tracking dirt and debris throughout their home" at bounding box center [1123, 233] width 302 height 18
click at [1003, 249] on div "Saw a reduction in tracking dirt and debris throughout their home Text Block" at bounding box center [1123, 233] width 304 height 49
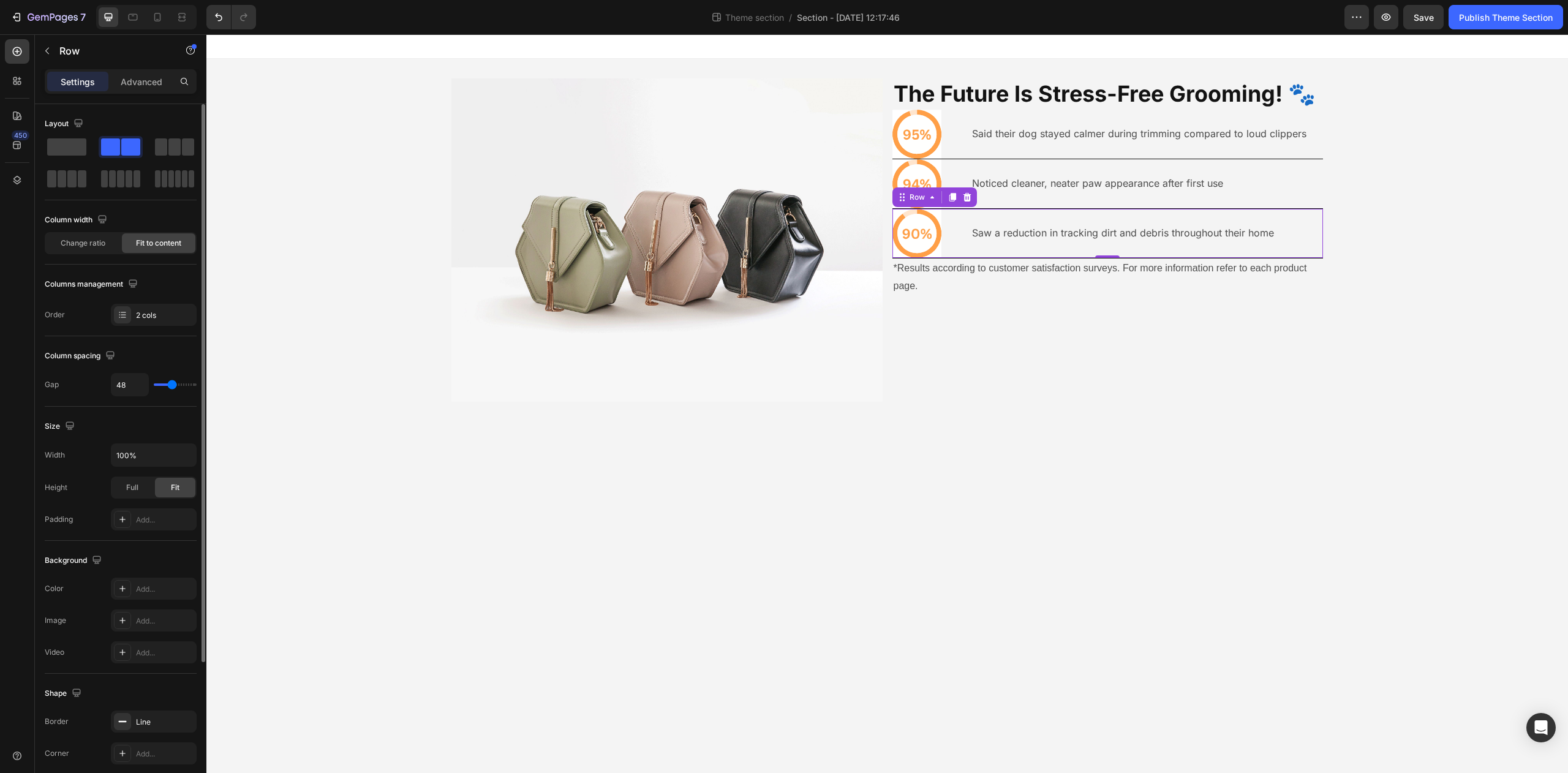
click at [152, 530] on div "Size Width 100% Height Full Fit Padding Add..." at bounding box center [120, 474] width 152 height 134
click at [151, 528] on div "Add..." at bounding box center [153, 519] width 86 height 22
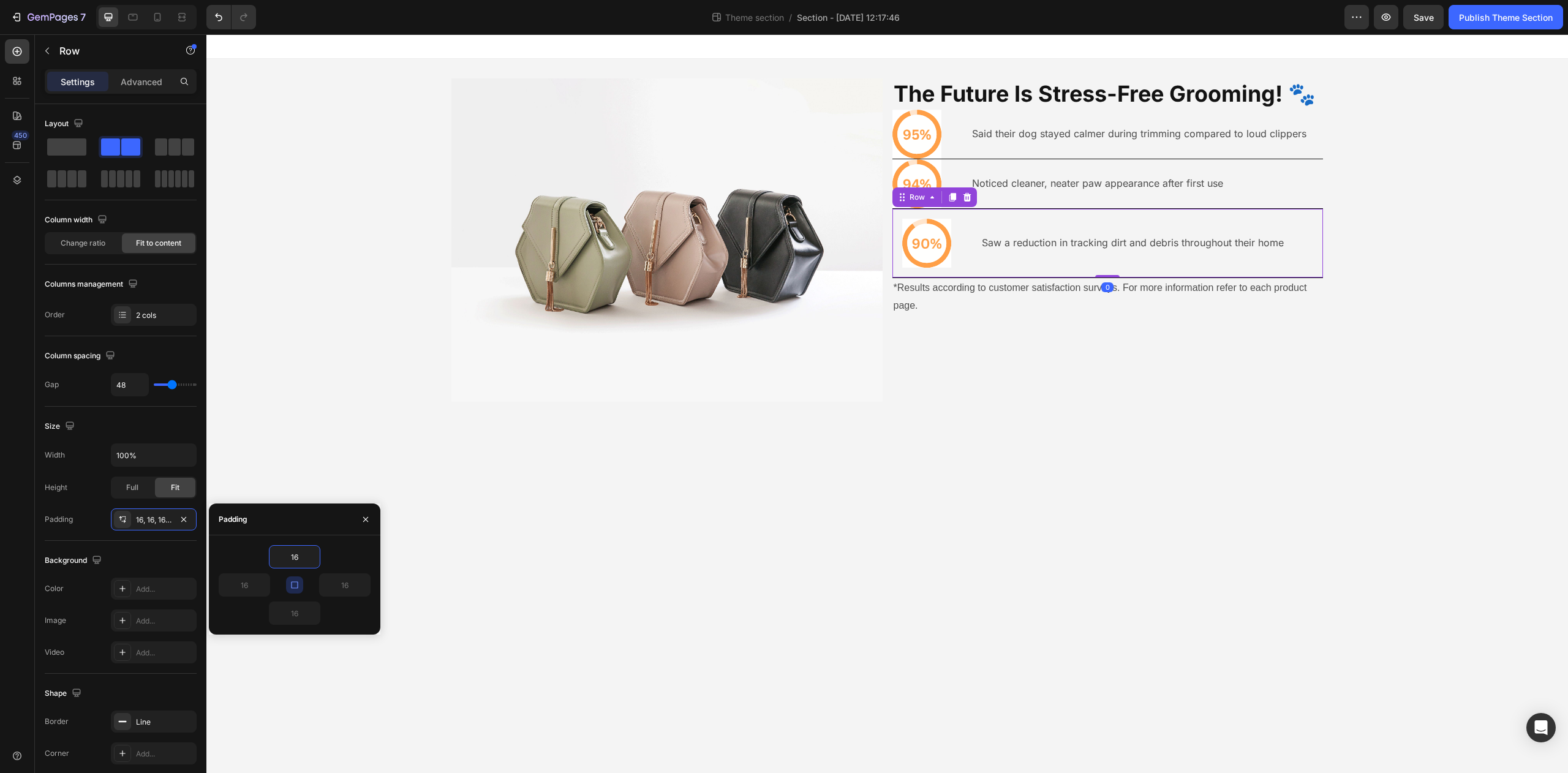
click at [291, 587] on icon "button" at bounding box center [295, 585] width 7 height 7
click at [360, 590] on button "button" at bounding box center [364, 585] width 12 height 22
click at [347, 587] on input "16" at bounding box center [344, 585] width 50 height 22
click at [254, 591] on input "16" at bounding box center [245, 585] width 50 height 22
click at [185, 519] on icon "button" at bounding box center [183, 519] width 10 height 10
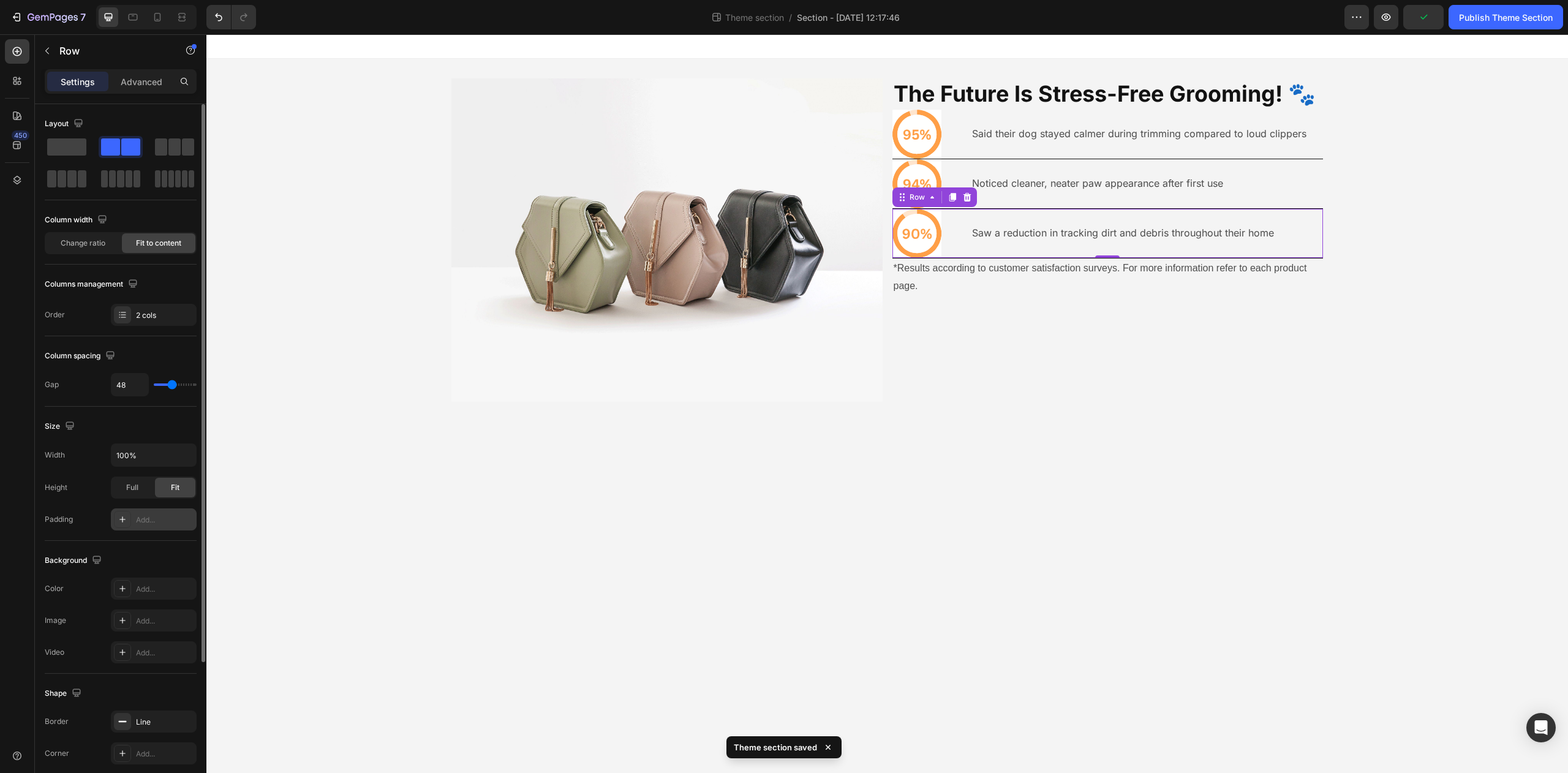
click at [136, 519] on div "Add..." at bounding box center [164, 520] width 58 height 11
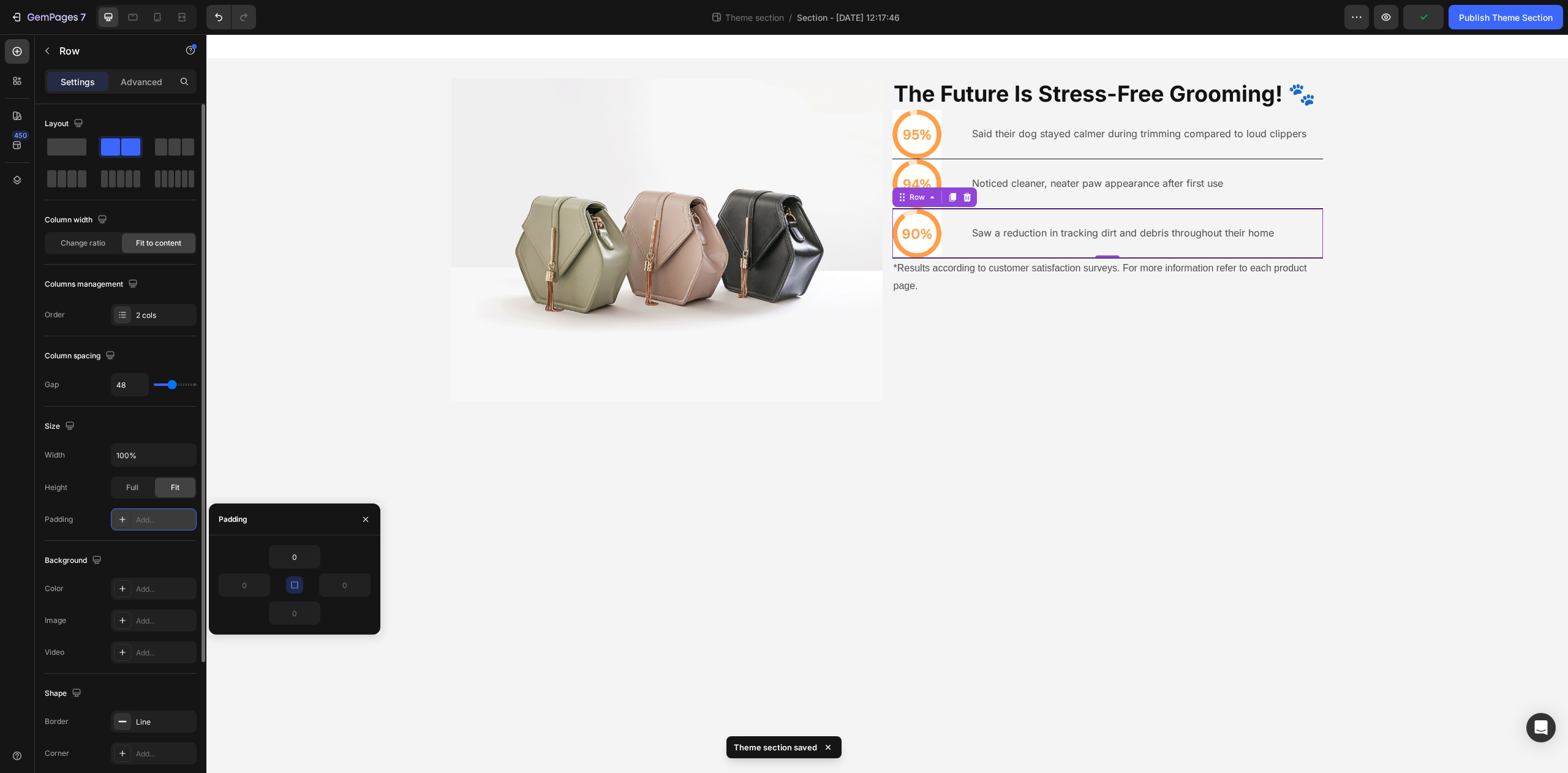
click at [295, 584] on icon "button" at bounding box center [295, 585] width 10 height 10
click at [301, 611] on input "0" at bounding box center [295, 613] width 50 height 22
click at [298, 560] on input "0" at bounding box center [295, 557] width 50 height 22
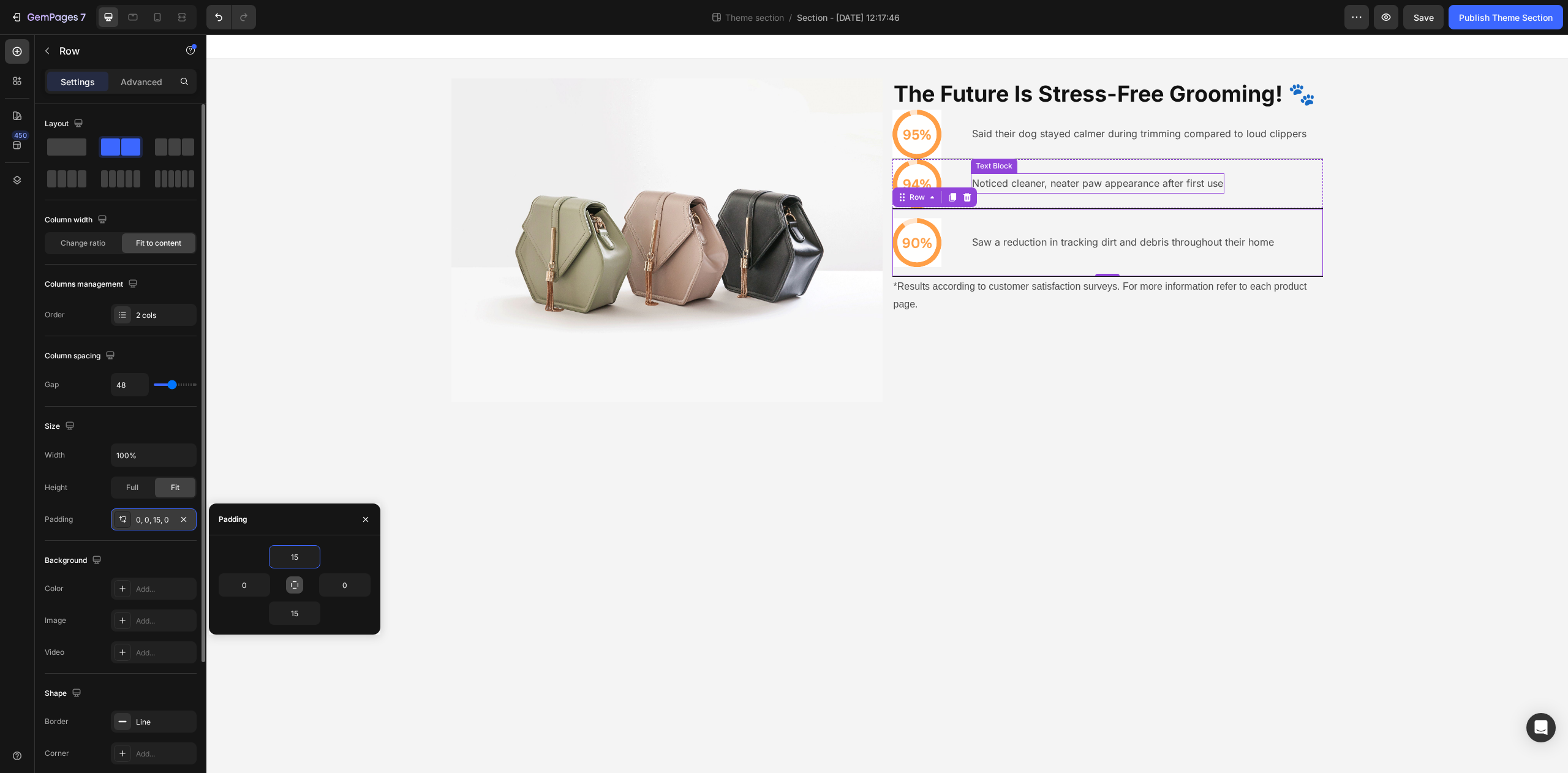
click at [1023, 179] on p "Noticed cleaner, neater paw appearance after first use" at bounding box center [1097, 184] width 251 height 18
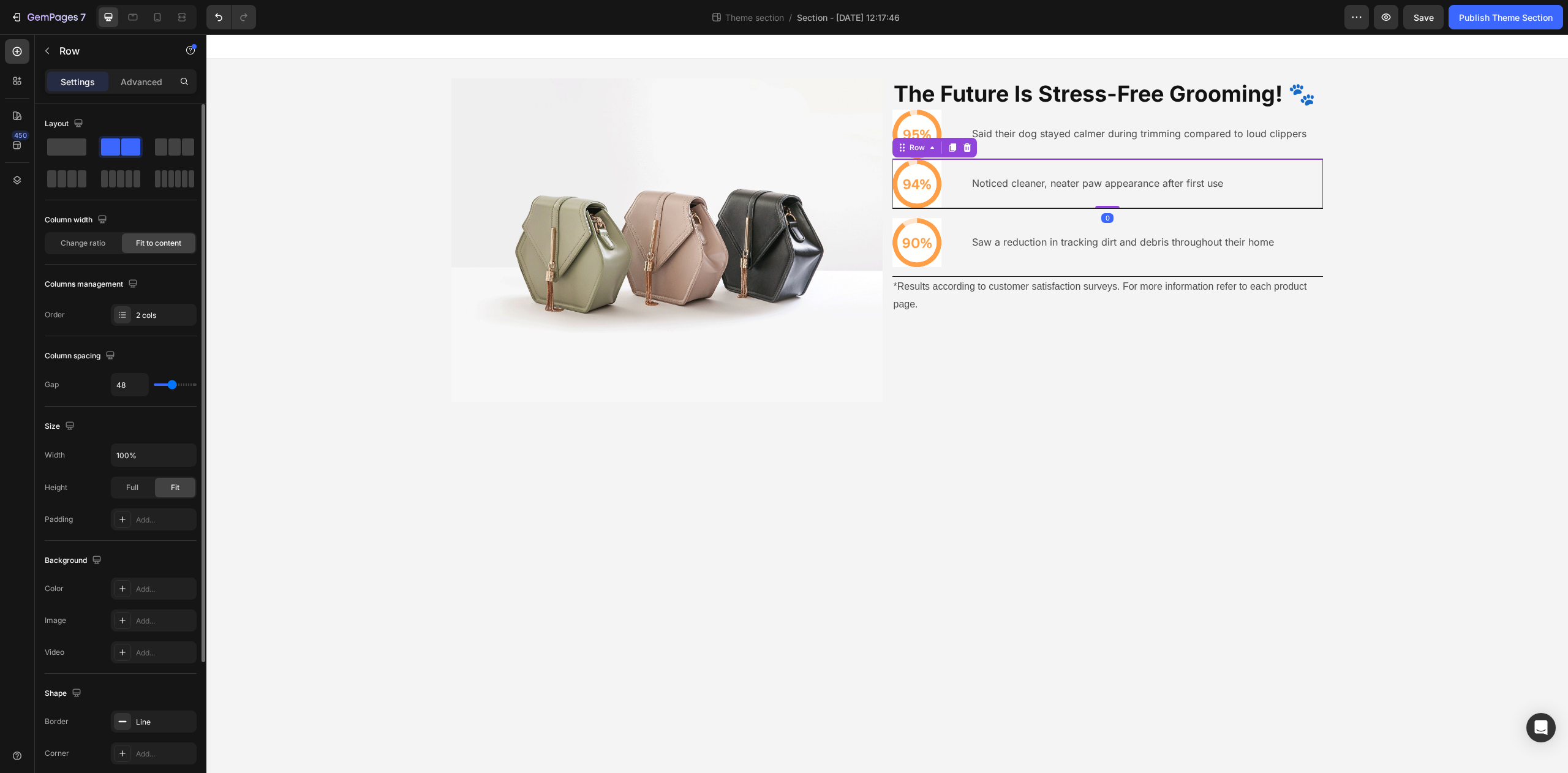
click at [965, 201] on div "Icon Noticed cleaner, neater paw appearance after first use Text Block Row 0" at bounding box center [1108, 184] width 431 height 50
click at [124, 523] on icon at bounding box center [122, 519] width 10 height 10
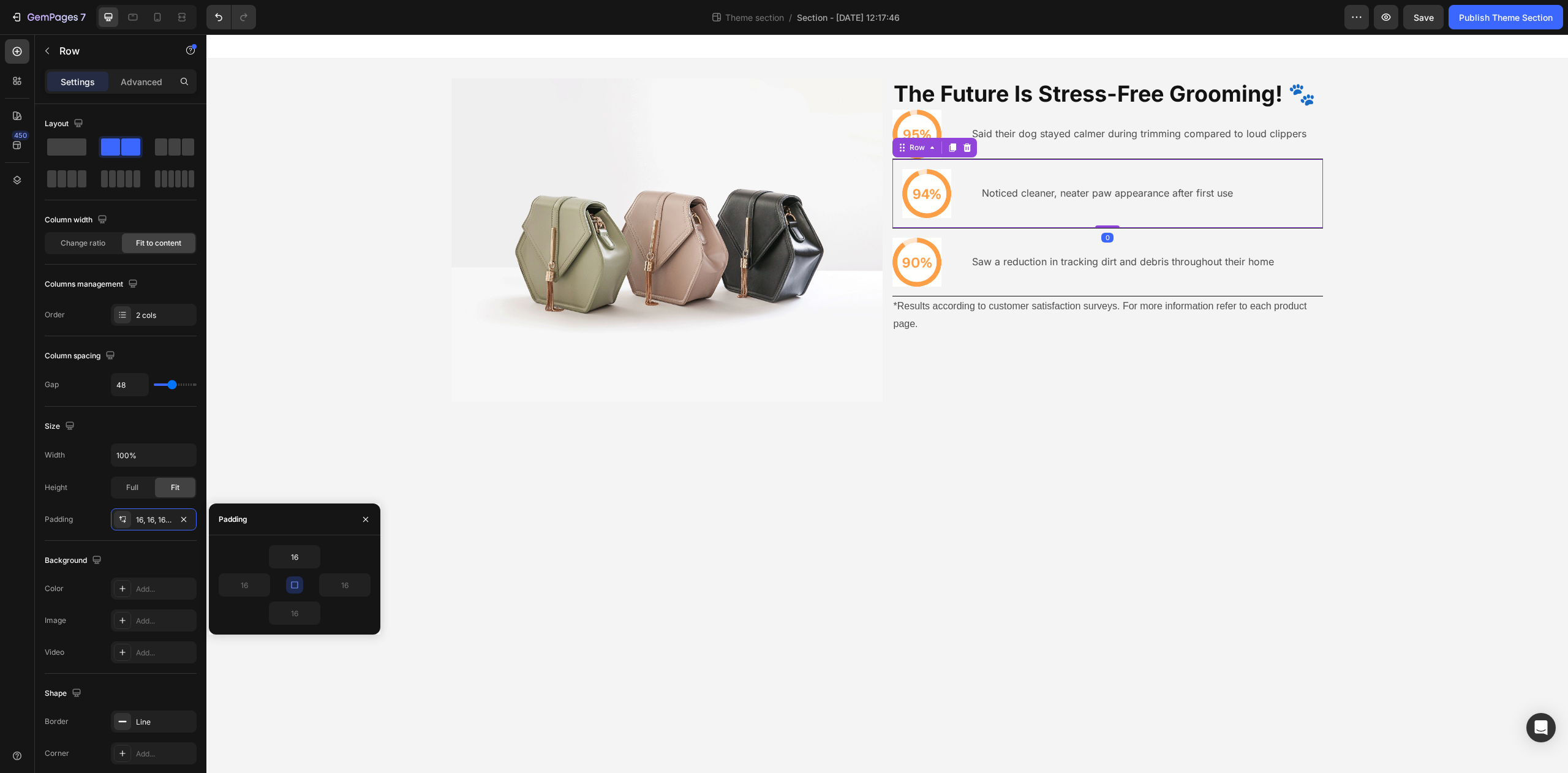
click at [298, 583] on icon "button" at bounding box center [295, 585] width 10 height 10
click at [296, 559] on input "16" at bounding box center [295, 557] width 50 height 22
click at [296, 615] on input "16" at bounding box center [295, 613] width 50 height 22
click at [359, 581] on icon "button" at bounding box center [363, 585] width 10 height 10
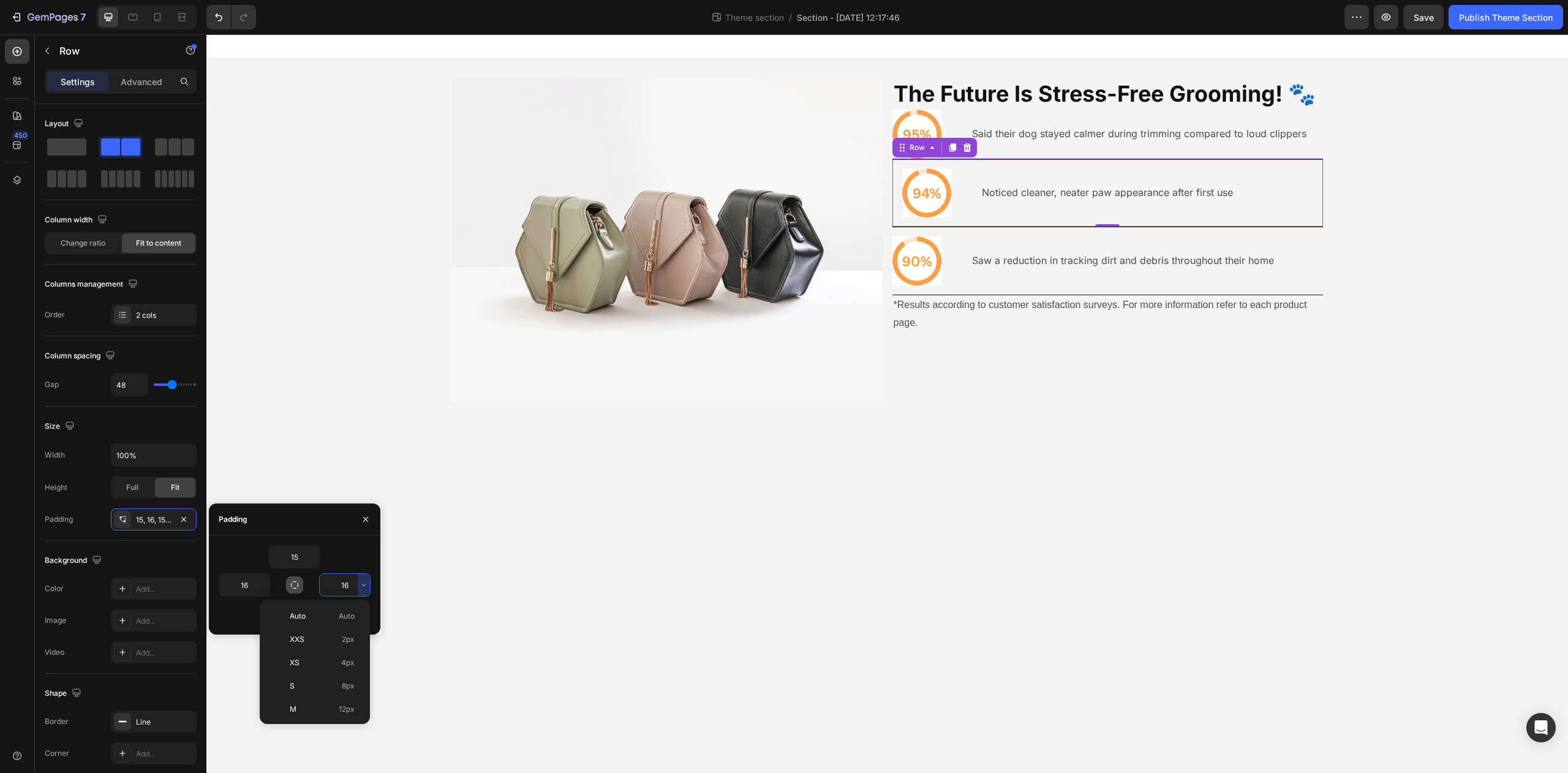
click at [351, 583] on input "16" at bounding box center [344, 585] width 50 height 22
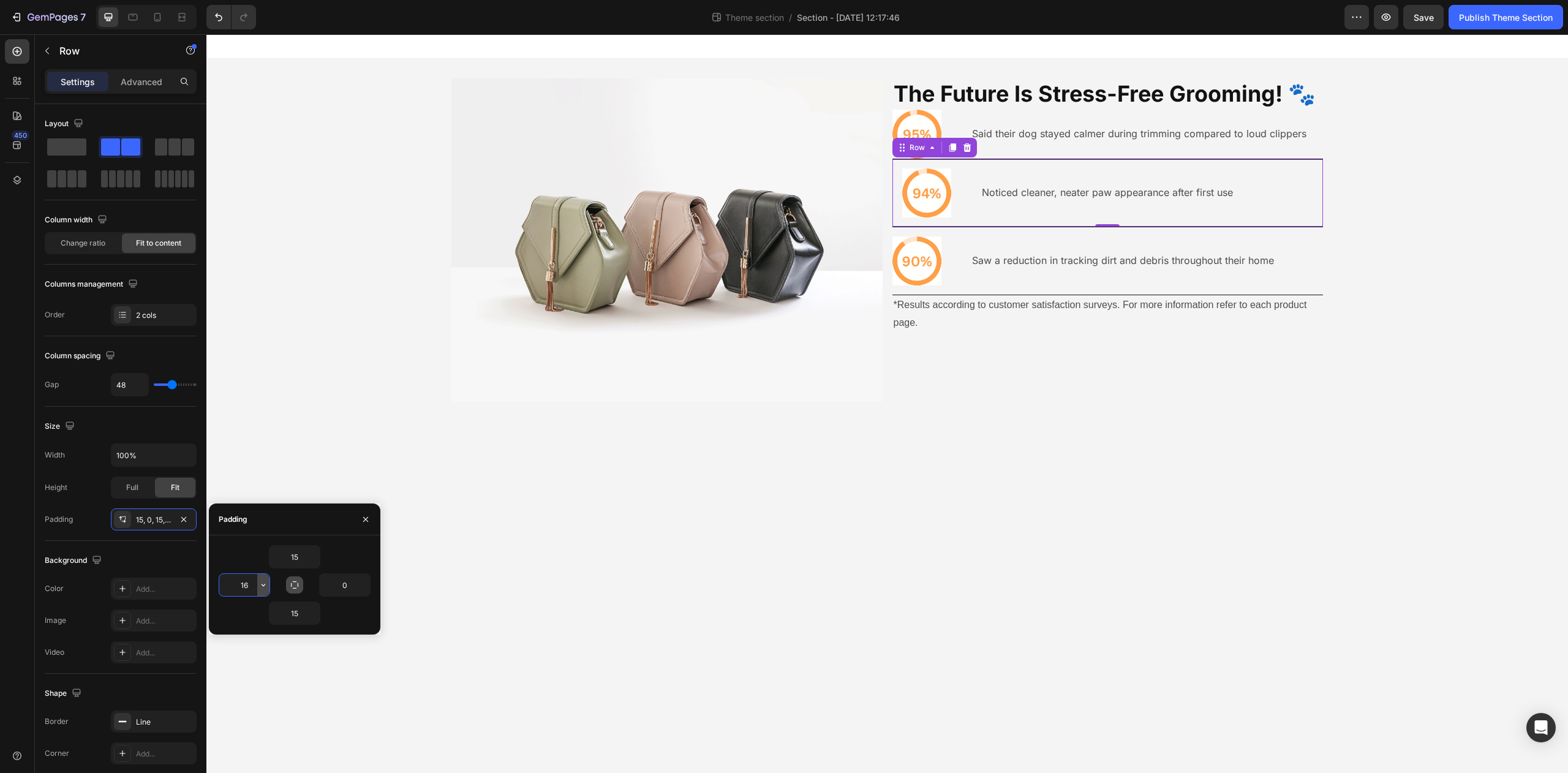
drag, startPoint x: 250, startPoint y: 590, endPoint x: 267, endPoint y: 589, distance: 17.0
click at [250, 590] on input "16" at bounding box center [245, 585] width 50 height 22
drag, startPoint x: 875, startPoint y: 546, endPoint x: 884, endPoint y: 540, distance: 10.8
click at [876, 546] on body "Image The Future Is Stress-Free Grooming! 🐾 Heading Icon Said their dog stayed …" at bounding box center [887, 403] width 1362 height 739
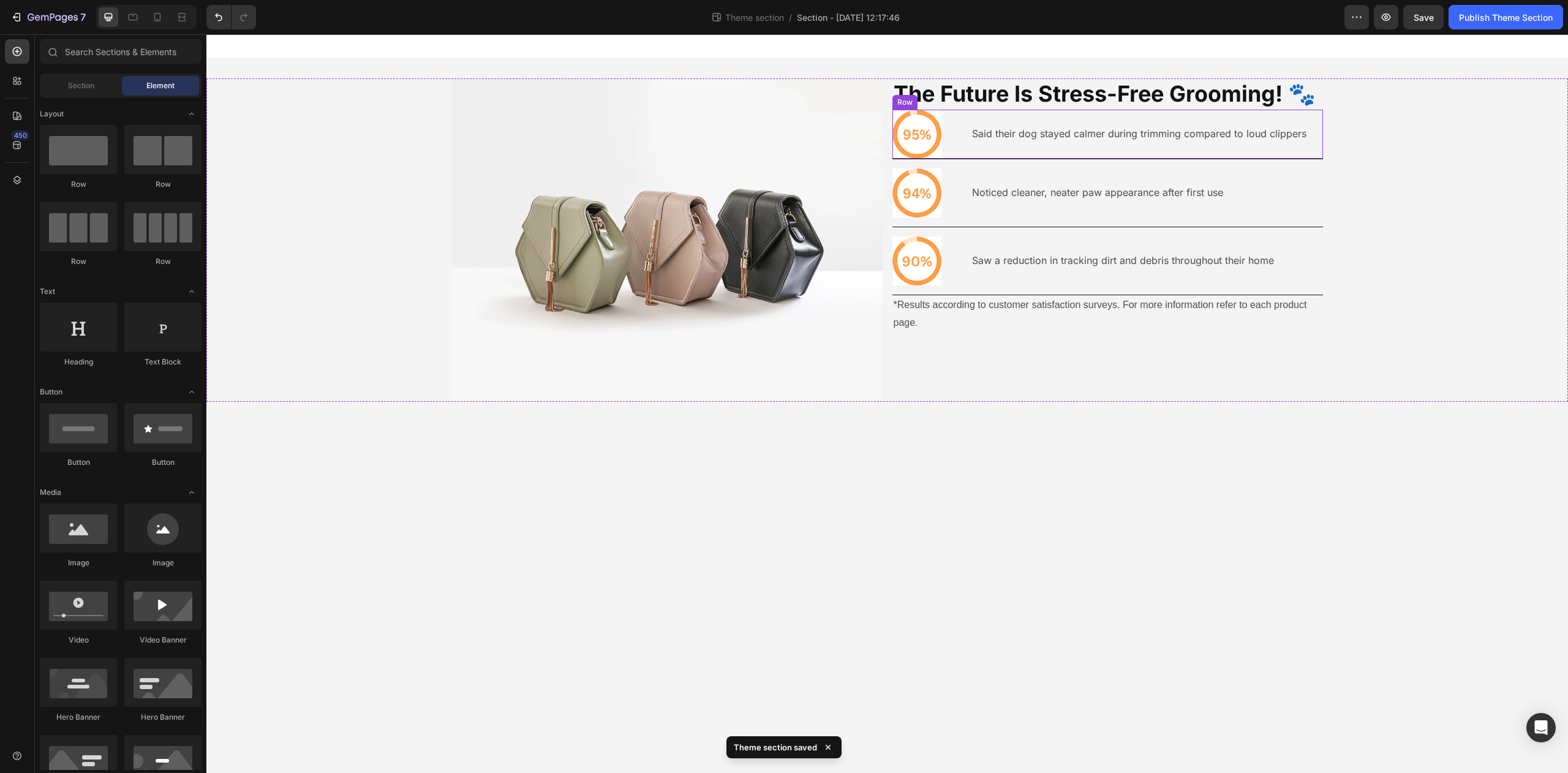
click at [979, 147] on div "Said their dog stayed calmer during trimming compared to loud clippers Text Blo…" at bounding box center [1140, 134] width 337 height 49
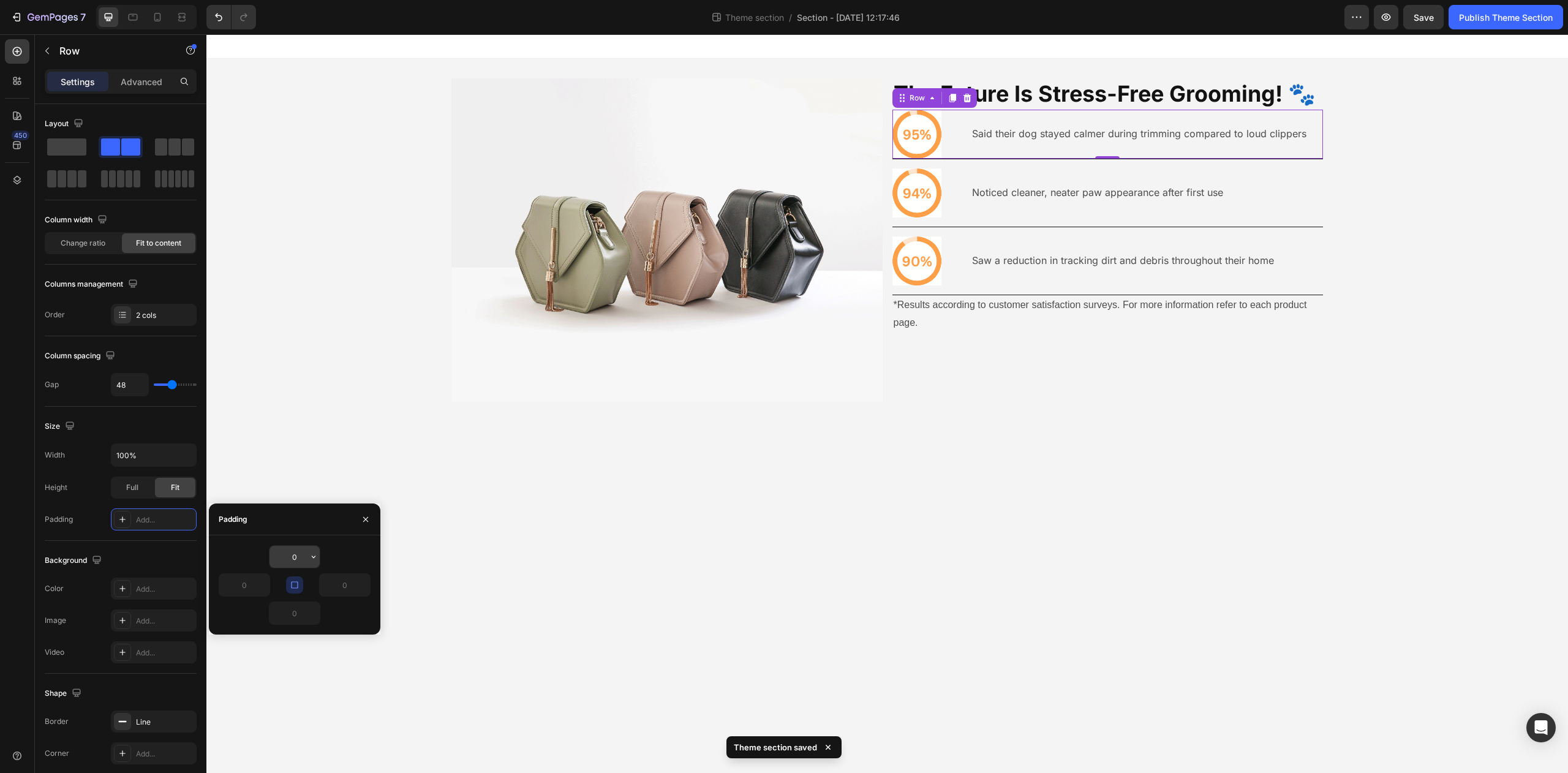
click at [296, 553] on input "0" at bounding box center [295, 557] width 50 height 22
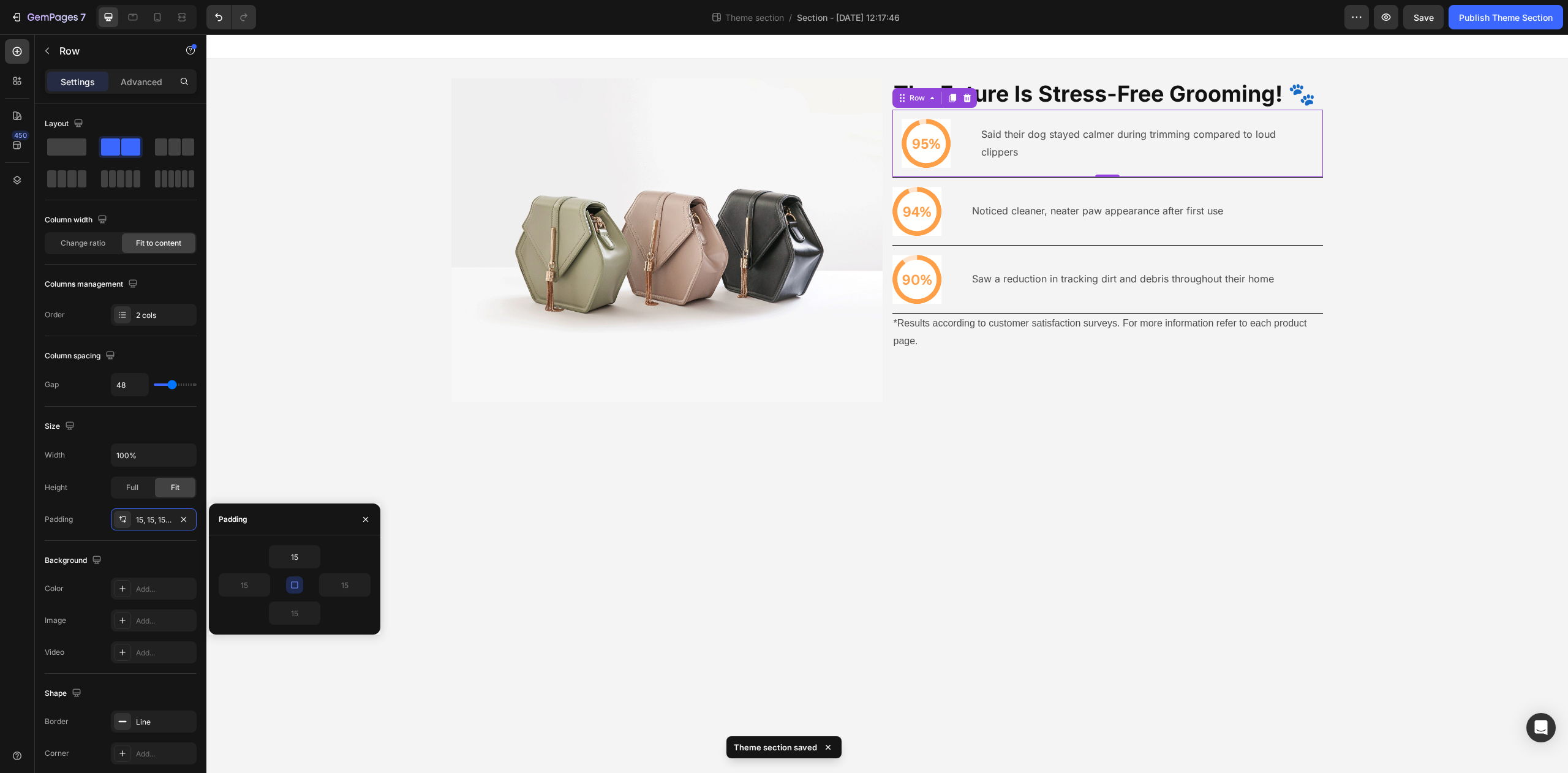
click at [301, 590] on button "button" at bounding box center [295, 585] width 17 height 17
click at [359, 588] on icon "button" at bounding box center [363, 585] width 10 height 10
click at [351, 591] on input "15" at bounding box center [344, 585] width 50 height 22
click at [244, 594] on input "15" at bounding box center [245, 585] width 50 height 22
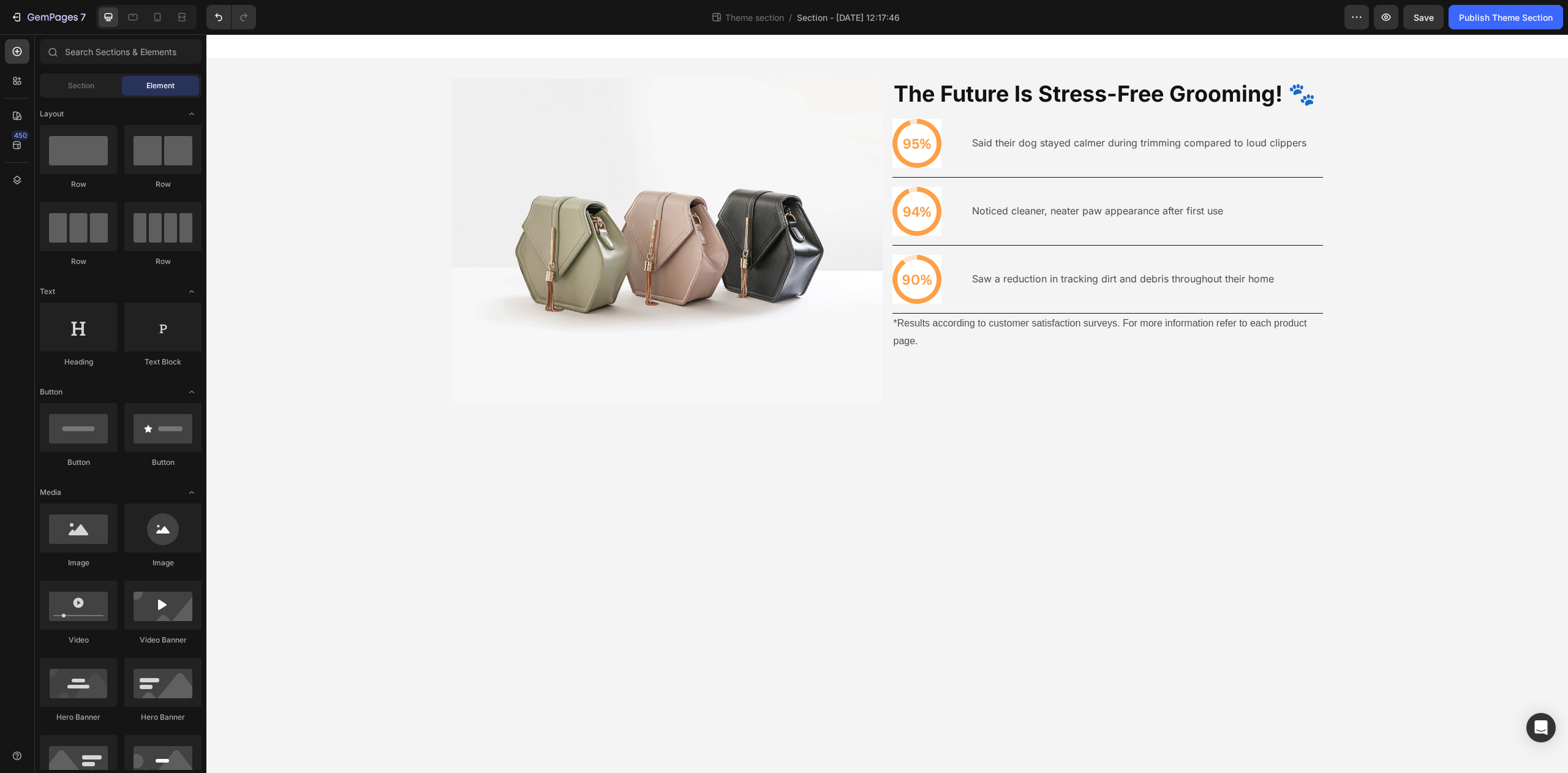
click at [851, 559] on body "Image The Future Is Stress-Free Grooming! 🐾 Heading Icon Said their dog stayed …" at bounding box center [887, 403] width 1362 height 739
click at [982, 306] on div "Icon Saw a reduction in tracking dirt and debris throughout their home Text Blo…" at bounding box center [1108, 279] width 431 height 68
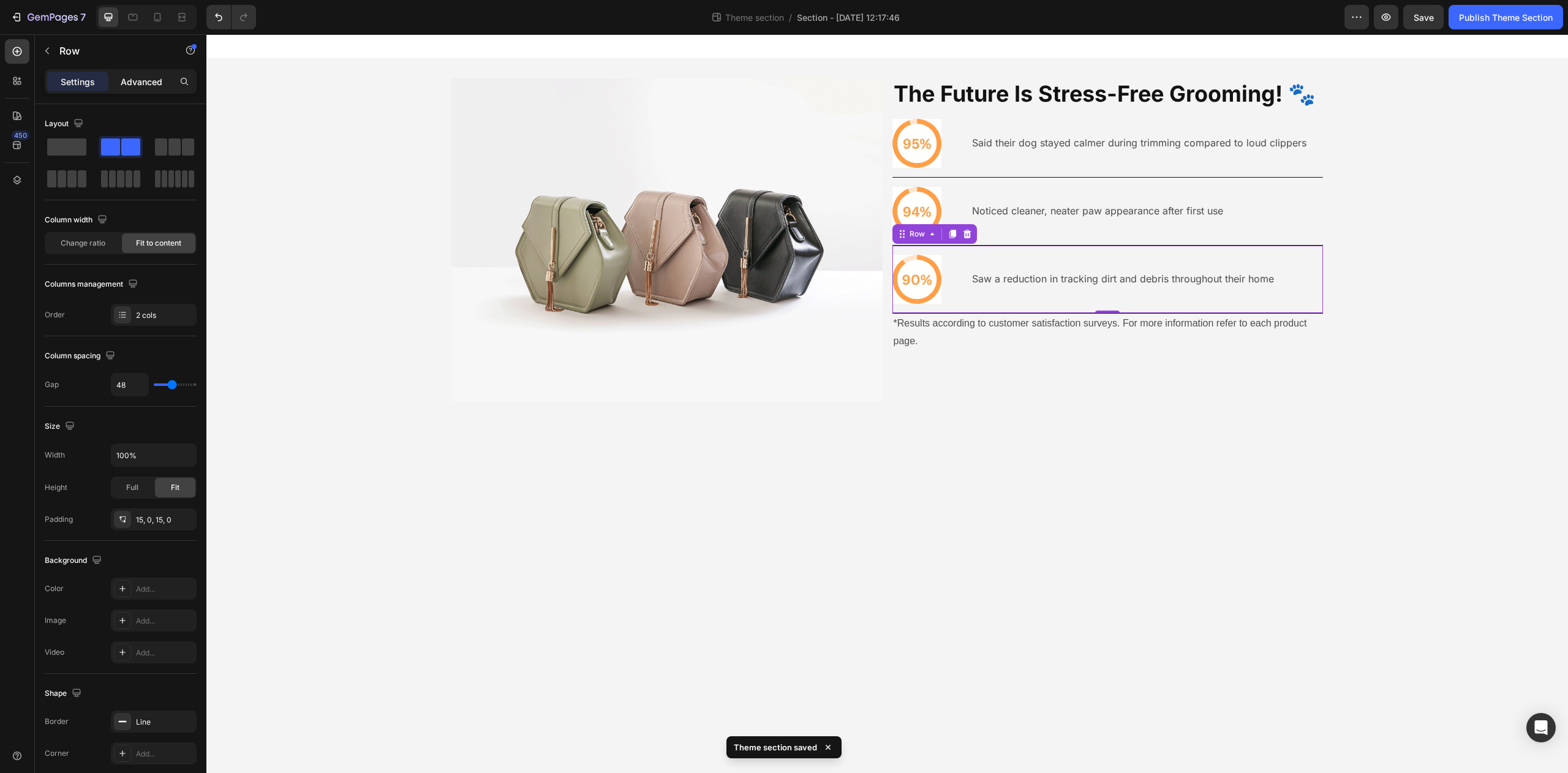
click at [147, 84] on p "Advanced" at bounding box center [141, 81] width 42 height 12
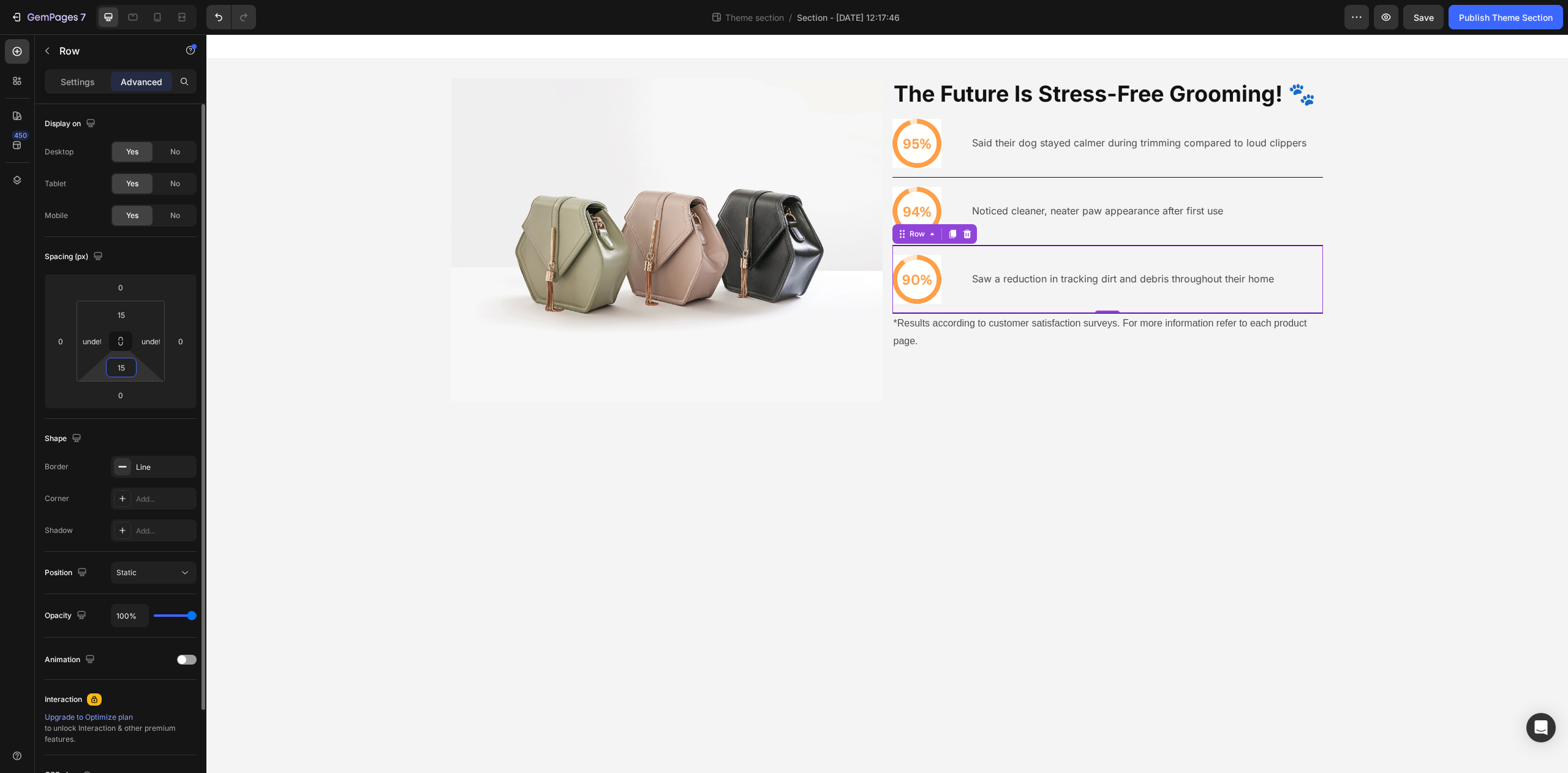
click at [125, 370] on input "15" at bounding box center [120, 368] width 24 height 19
click at [73, 84] on p "Settings" at bounding box center [78, 81] width 34 height 12
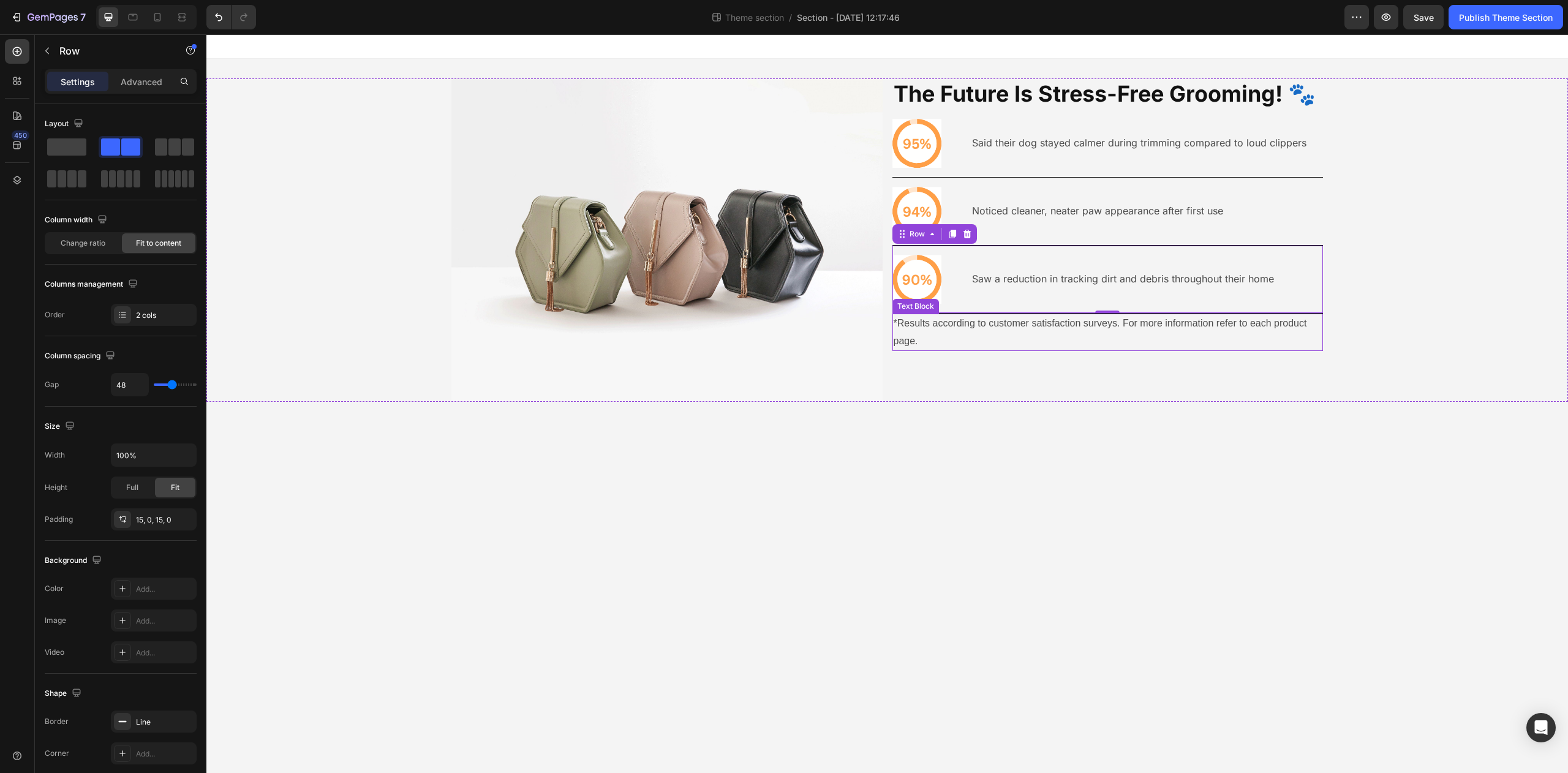
click at [1082, 334] on p "*Results according to customer satisfaction surveys. For more information refer…" at bounding box center [1108, 333] width 429 height 36
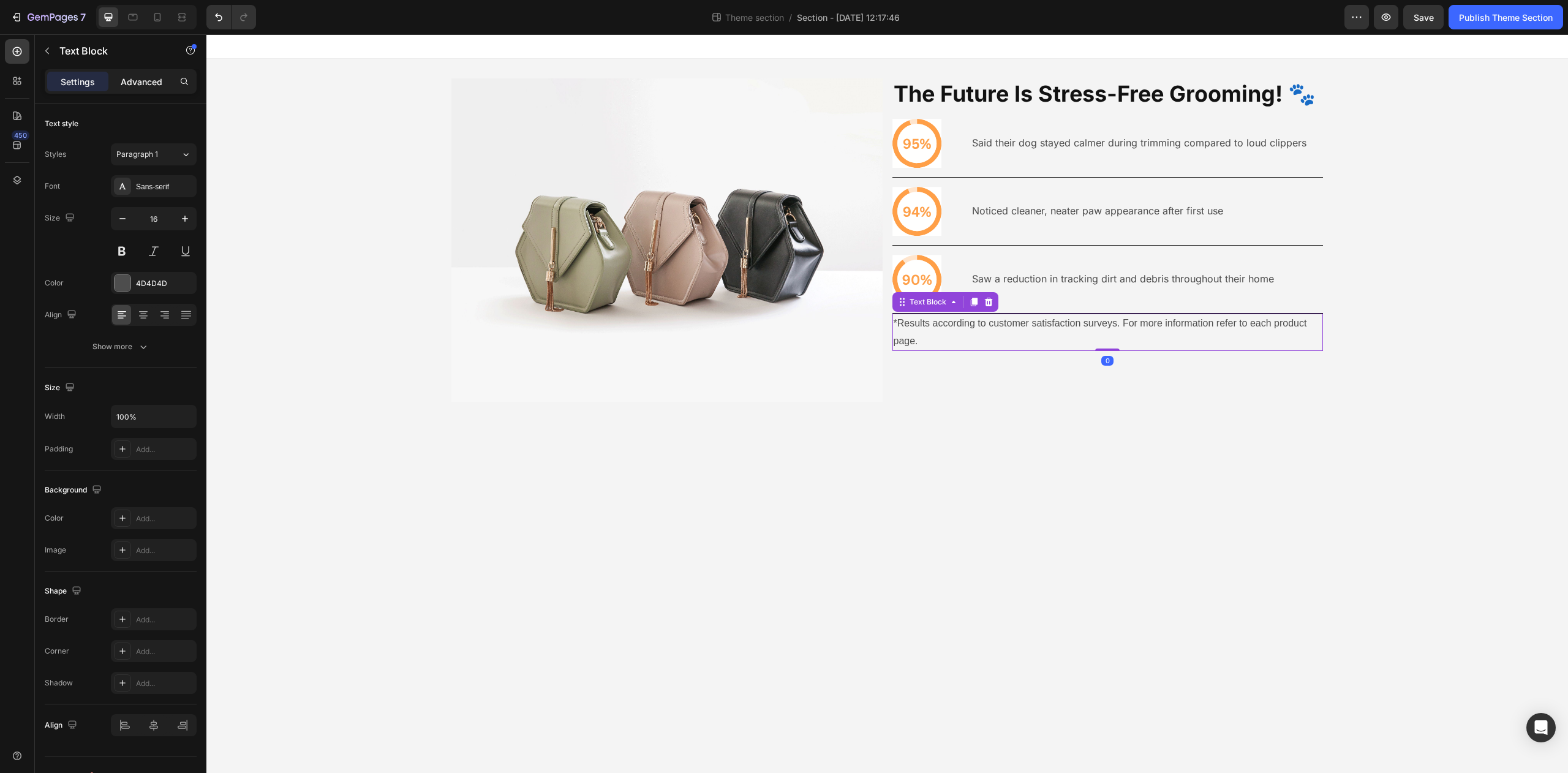
click at [143, 79] on p "Advanced" at bounding box center [141, 81] width 42 height 12
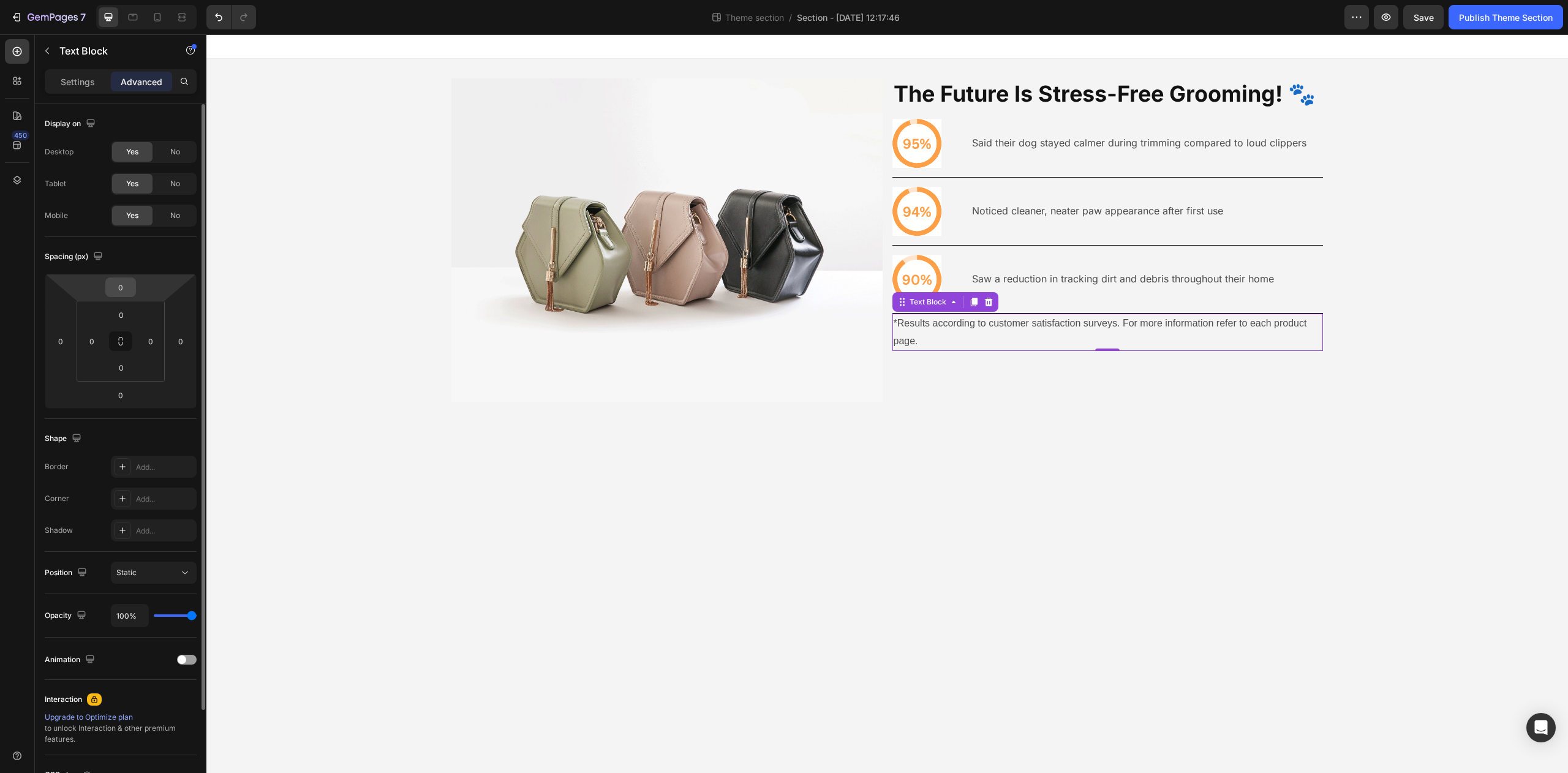
click at [122, 289] on input "0" at bounding box center [120, 287] width 24 height 19
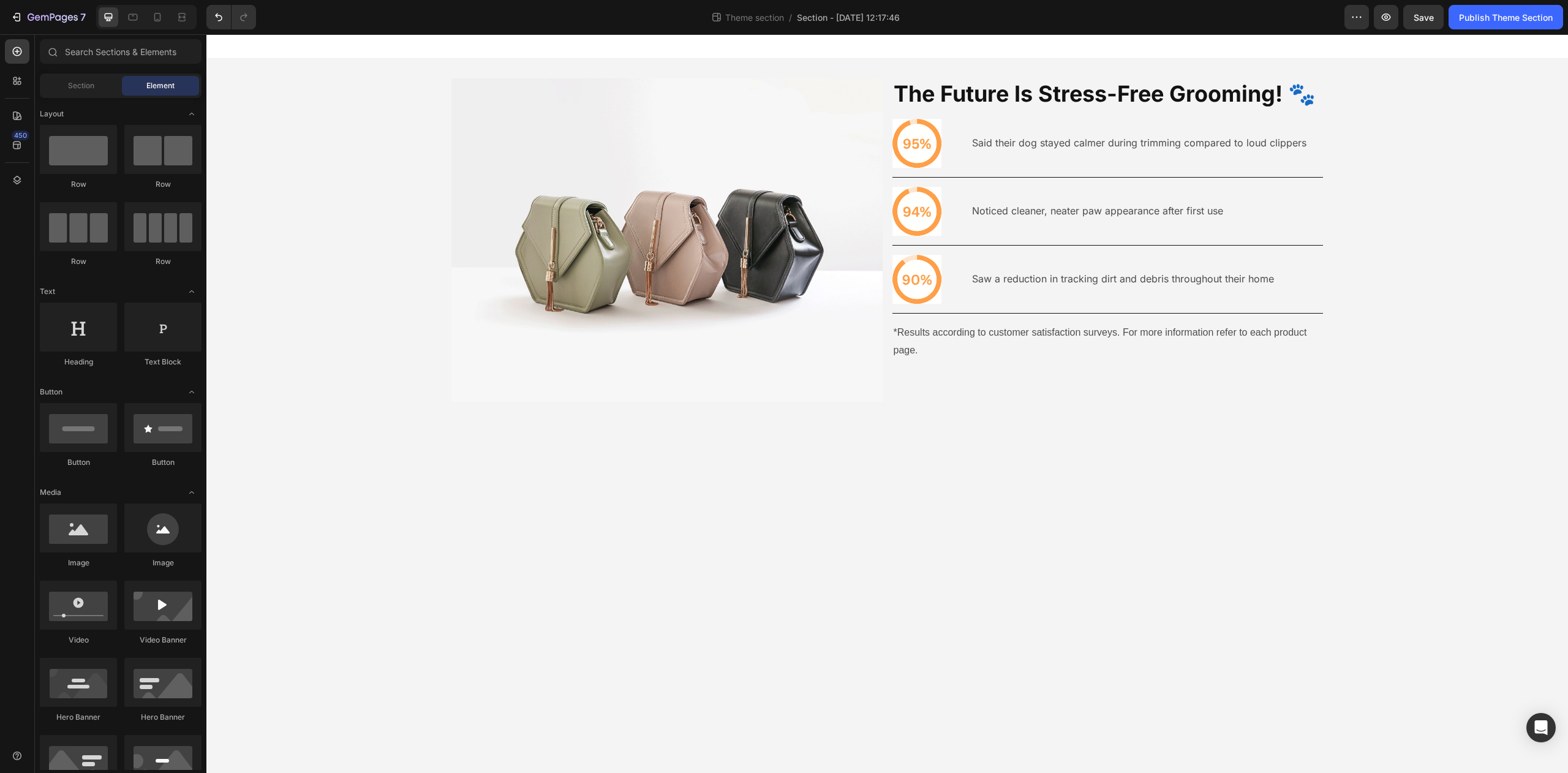
click at [1049, 473] on body "Image The Future Is Stress-Free Grooming! 🐾 Heading Icon Said their dog stayed …" at bounding box center [887, 403] width 1362 height 739
click at [1215, 163] on div "Said their dog stayed calmer during trimming compared to loud clippers Text Blo…" at bounding box center [1140, 143] width 337 height 49
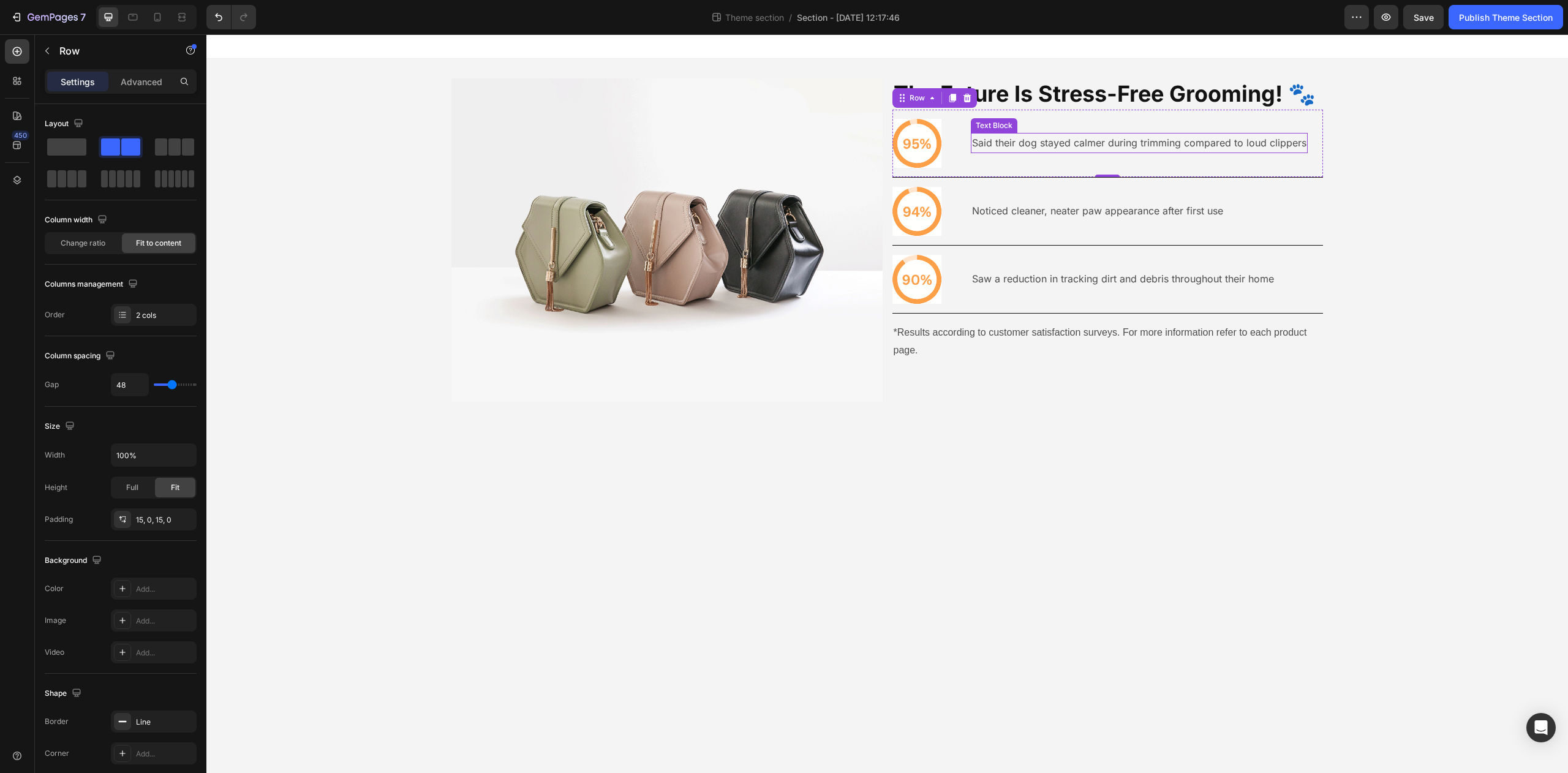
click at [1123, 144] on p "Said their dog stayed calmer during trimming compared to loud clippers" at bounding box center [1139, 143] width 335 height 18
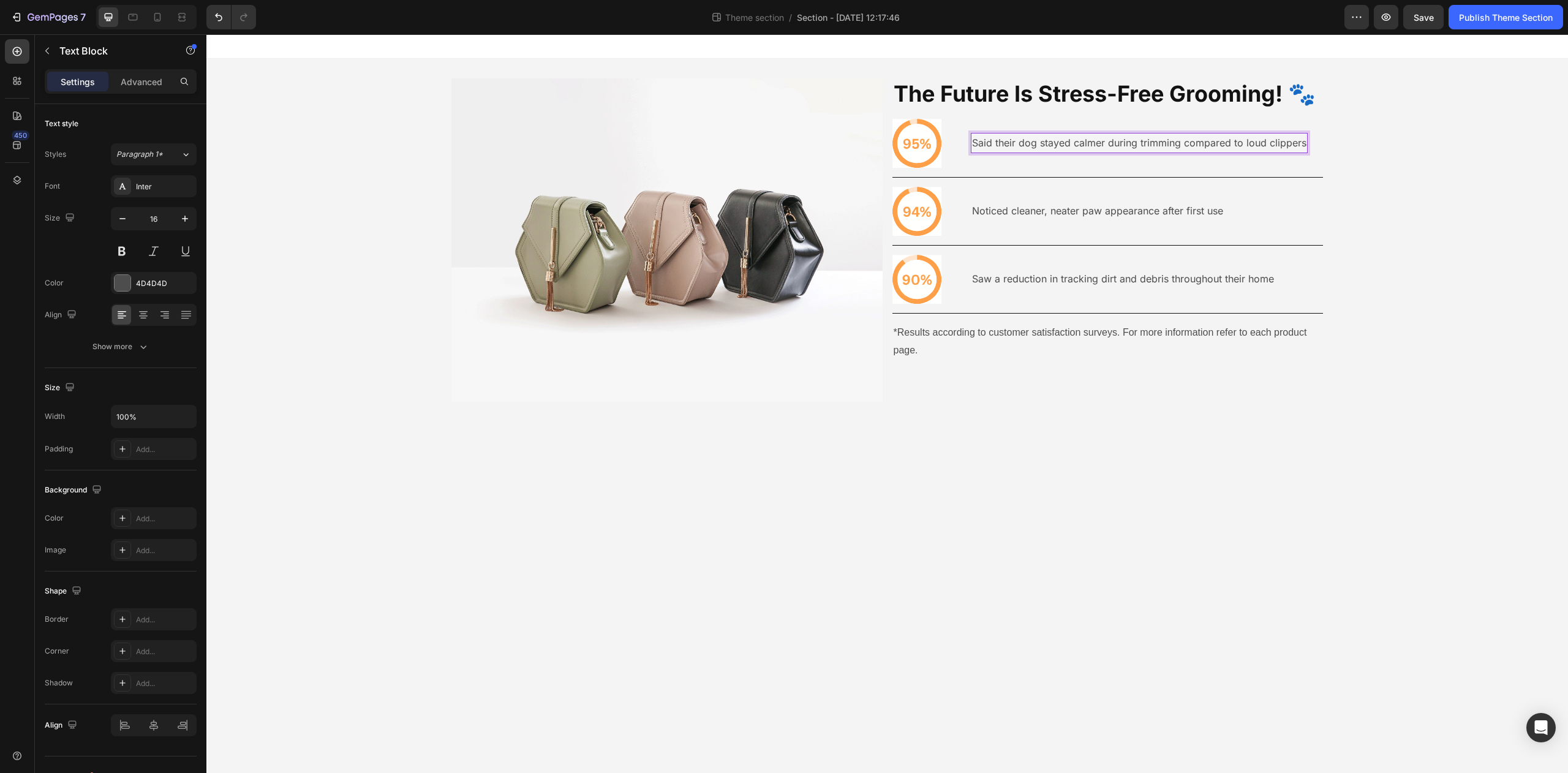
click at [1138, 141] on p "Said their dog stayed calmer during trimming compared to loud clippers" at bounding box center [1139, 143] width 335 height 18
click at [1187, 144] on p "Said their dog stayed calmer during trimming compared to loud clippers" at bounding box center [1139, 143] width 335 height 18
click at [1179, 144] on p "Said their dog stayed calmer during trimming compared to loud clippers" at bounding box center [1139, 143] width 335 height 18
click at [1184, 140] on p "Said their dog stayed calmer during trimming compared to loud clippers" at bounding box center [1139, 143] width 335 height 18
click at [1187, 142] on p "Said their dog stayed calmer during trimming compared to loud clippers" at bounding box center [1139, 143] width 335 height 18
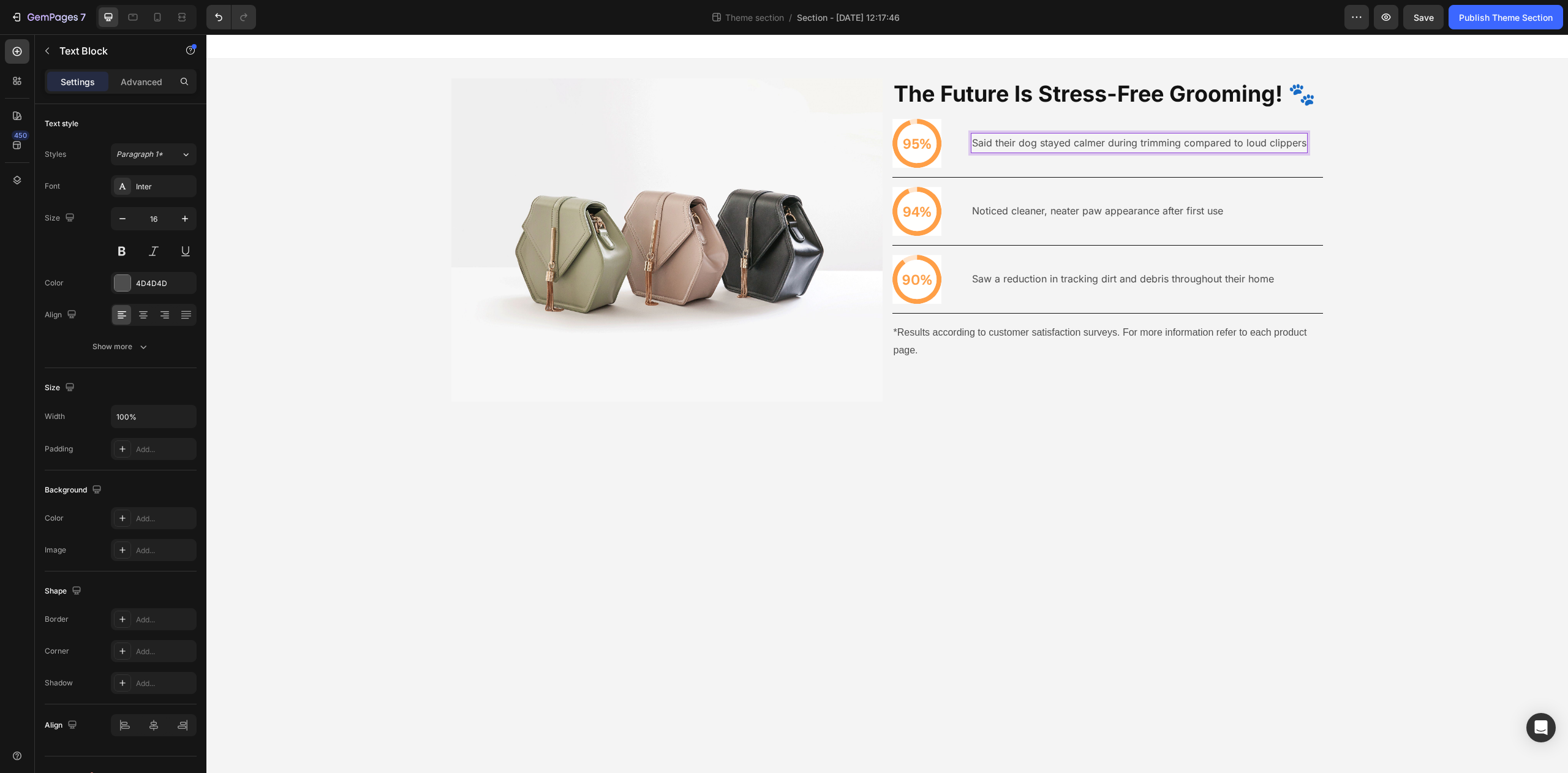
click at [1186, 146] on p "Said their dog stayed calmer during trimming compared to loud clippers" at bounding box center [1139, 143] width 335 height 18
click at [1183, 142] on p "Said their dog stayed calmer during trimming compared to loud clippers" at bounding box center [1139, 143] width 335 height 18
click at [1169, 428] on body "Image The Future Is Stress-Free Grooming! 🐾 Heading Icon Said their dog stayed …" at bounding box center [887, 403] width 1362 height 739
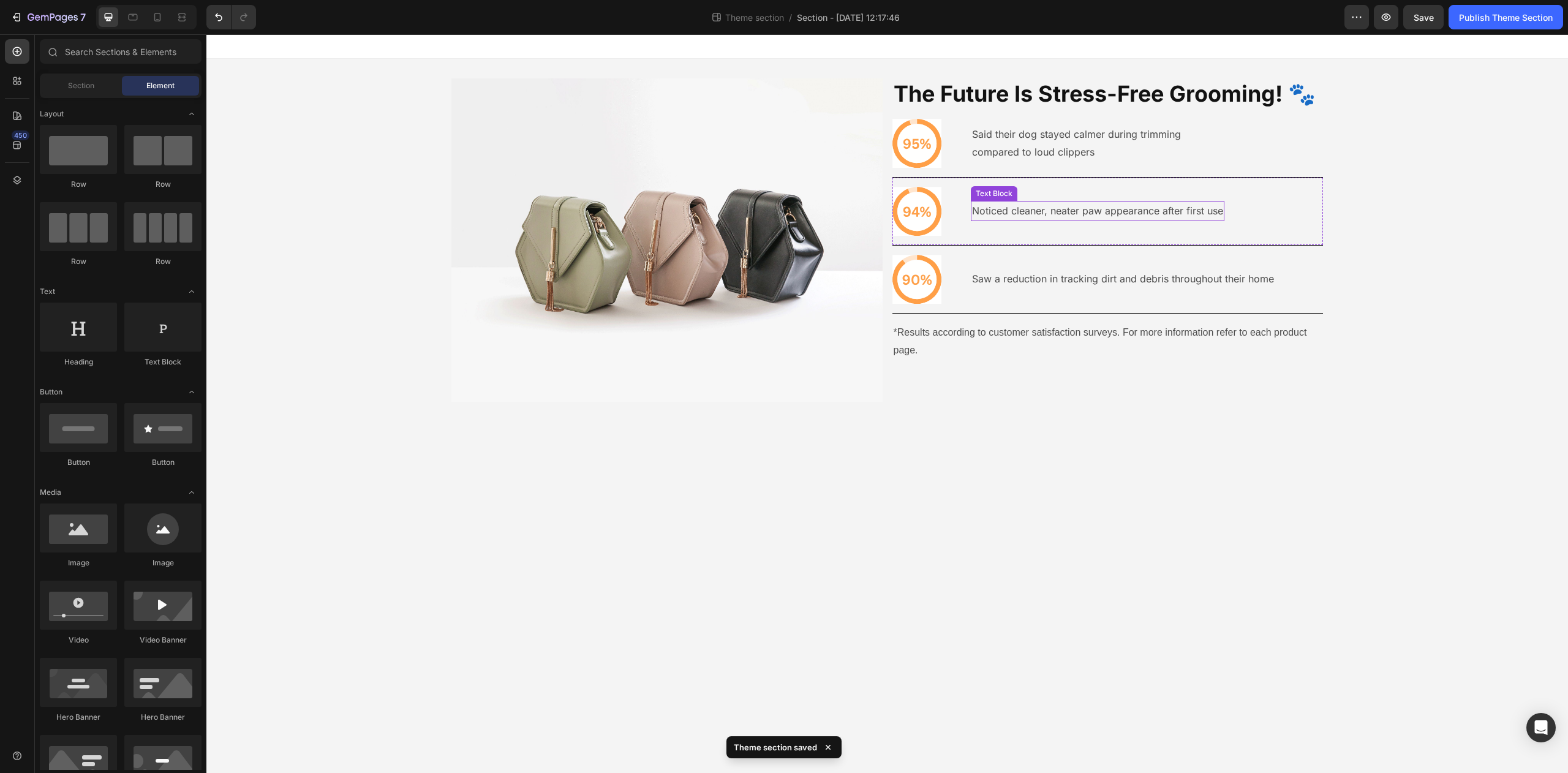
click at [1108, 216] on p "Noticed cleaner, neater paw appearance after first use" at bounding box center [1097, 212] width 251 height 18
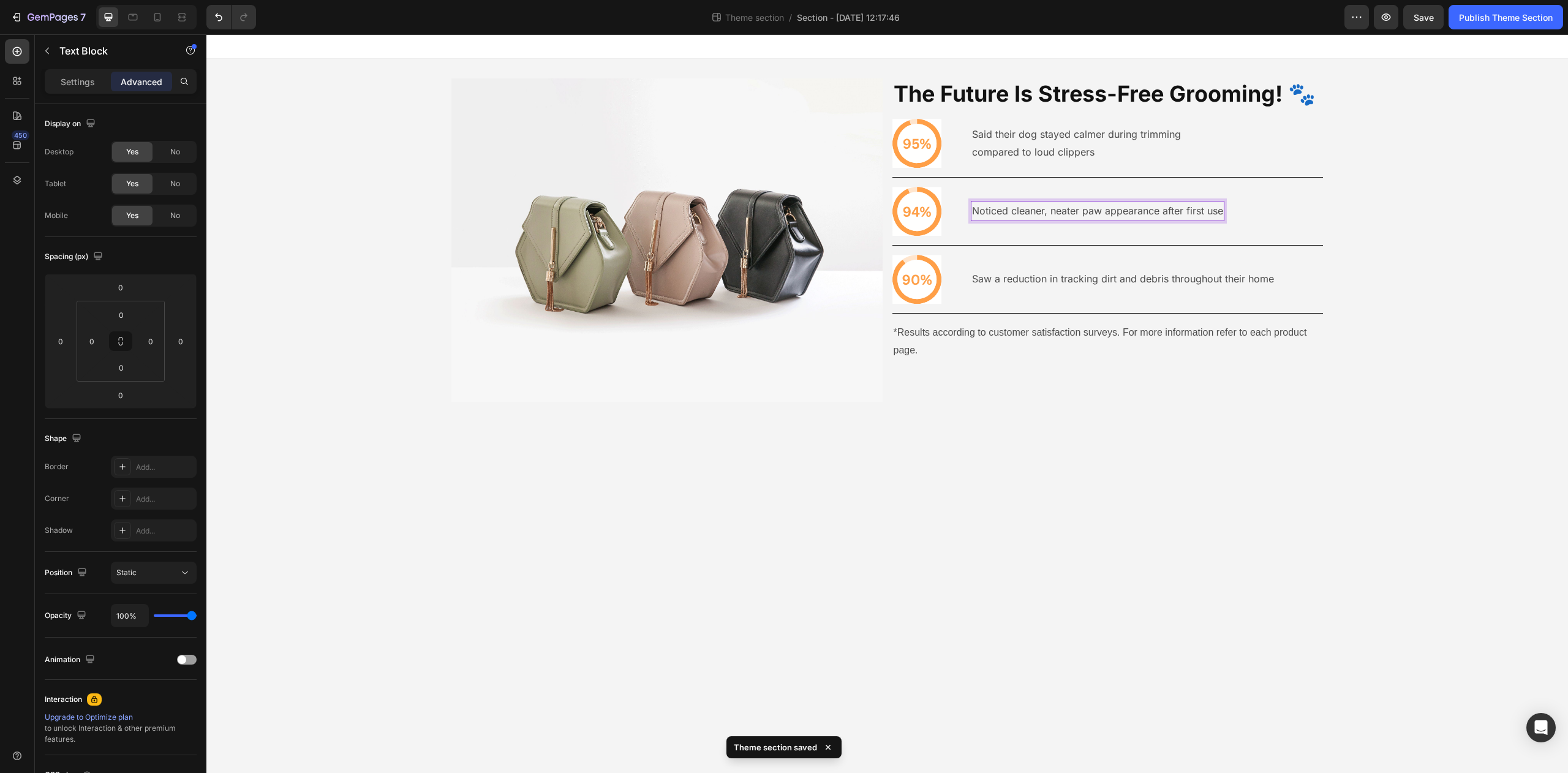
click at [1180, 210] on p "Noticed cleaner, neater paw appearance after first use" at bounding box center [1097, 212] width 251 height 18
click at [1185, 210] on p "Noticed cleaner, neater paw appearance after first use" at bounding box center [1097, 212] width 251 height 18
click at [1187, 209] on p "Noticed cleaner, neater paw appearance after first use" at bounding box center [1097, 212] width 251 height 18
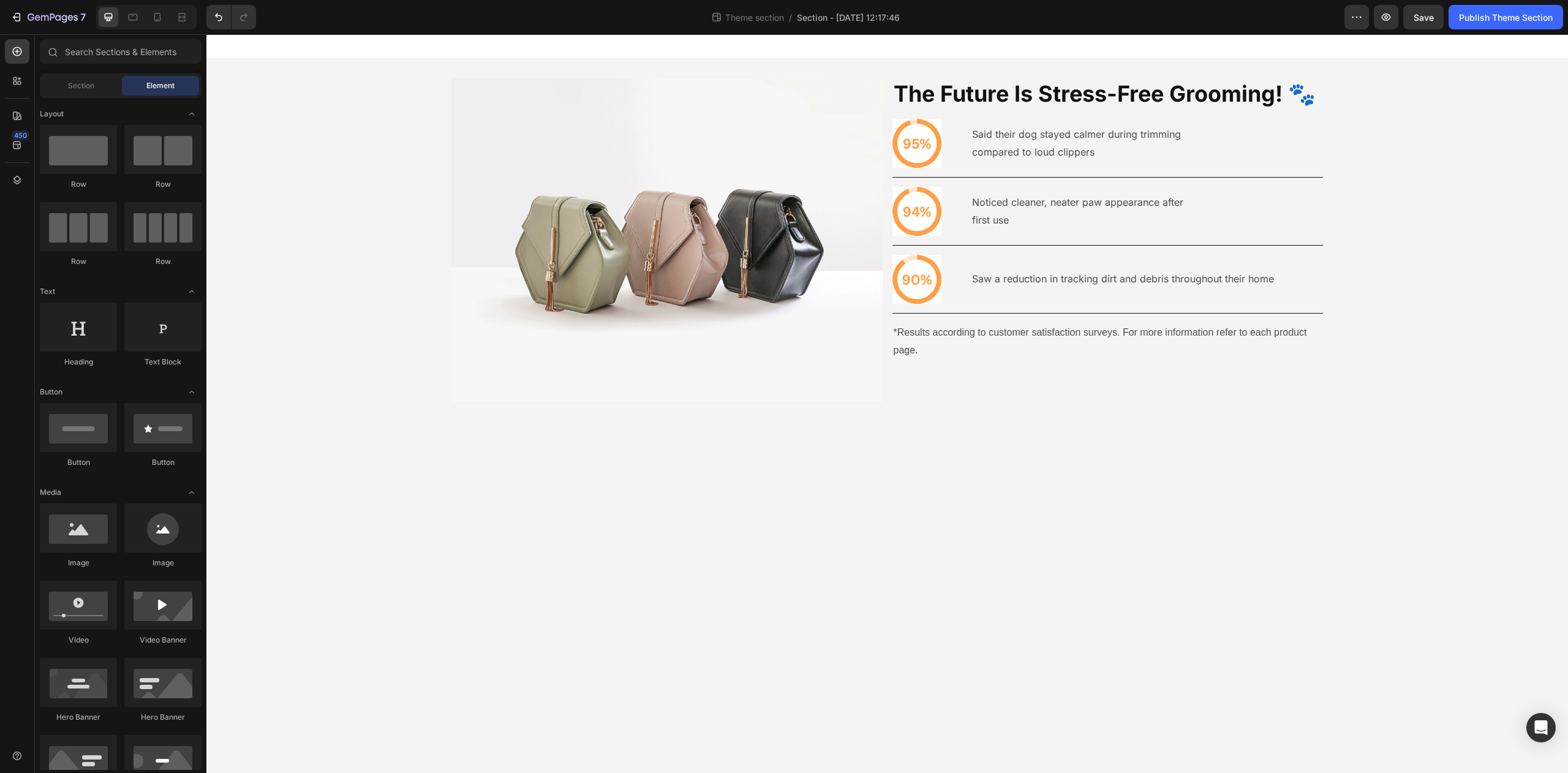
click at [1209, 436] on body "Image The Future Is Stress-Free Grooming! 🐾 Heading Icon Said their dog stayed …" at bounding box center [887, 403] width 1362 height 739
click at [1193, 299] on div "Saw a reduction in tracking dirt and debris throughout their home Text Block" at bounding box center [1123, 279] width 304 height 49
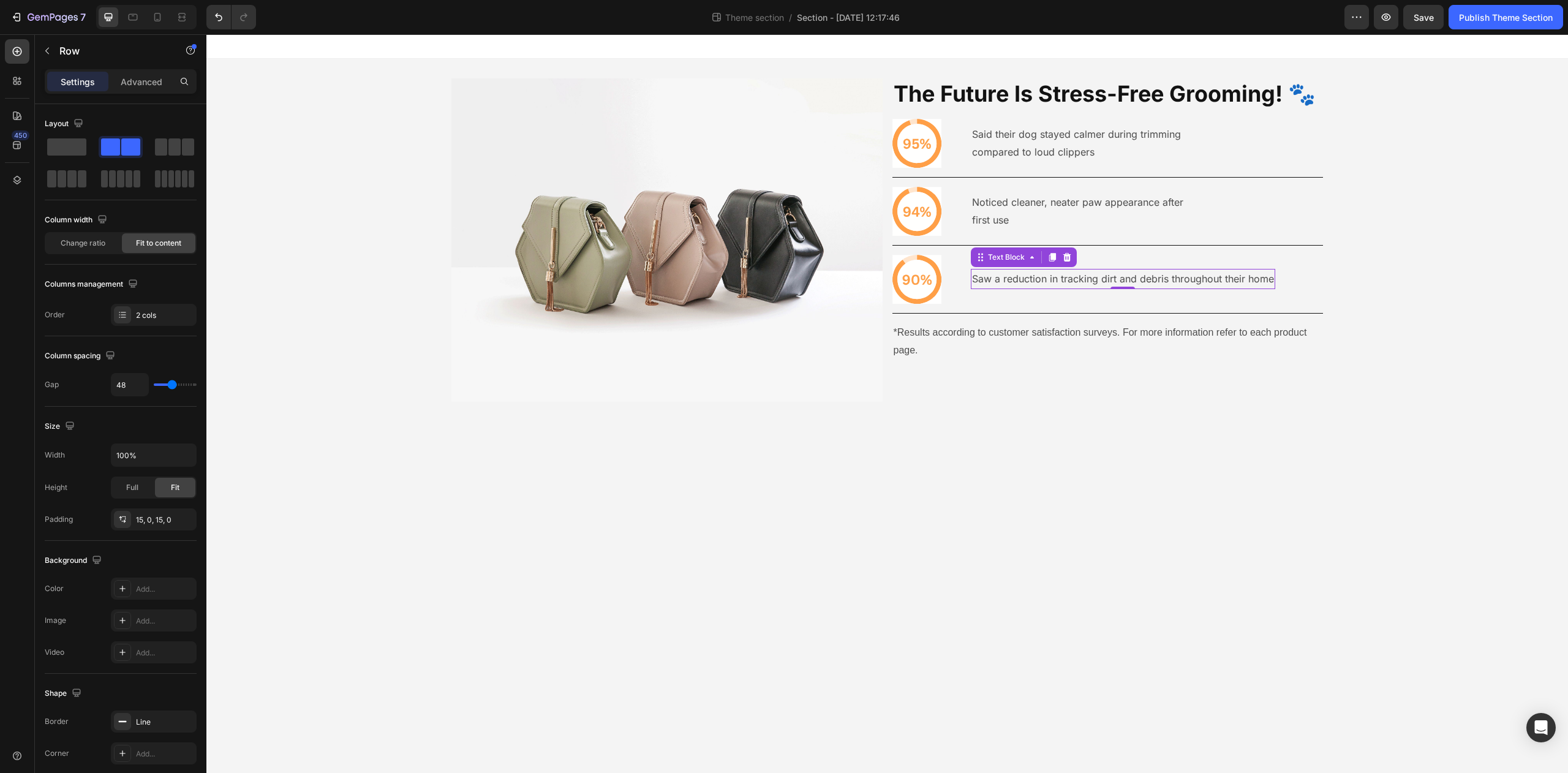
click at [1166, 282] on p "Saw a reduction in tracking dirt and debris throughout their home" at bounding box center [1123, 279] width 302 height 18
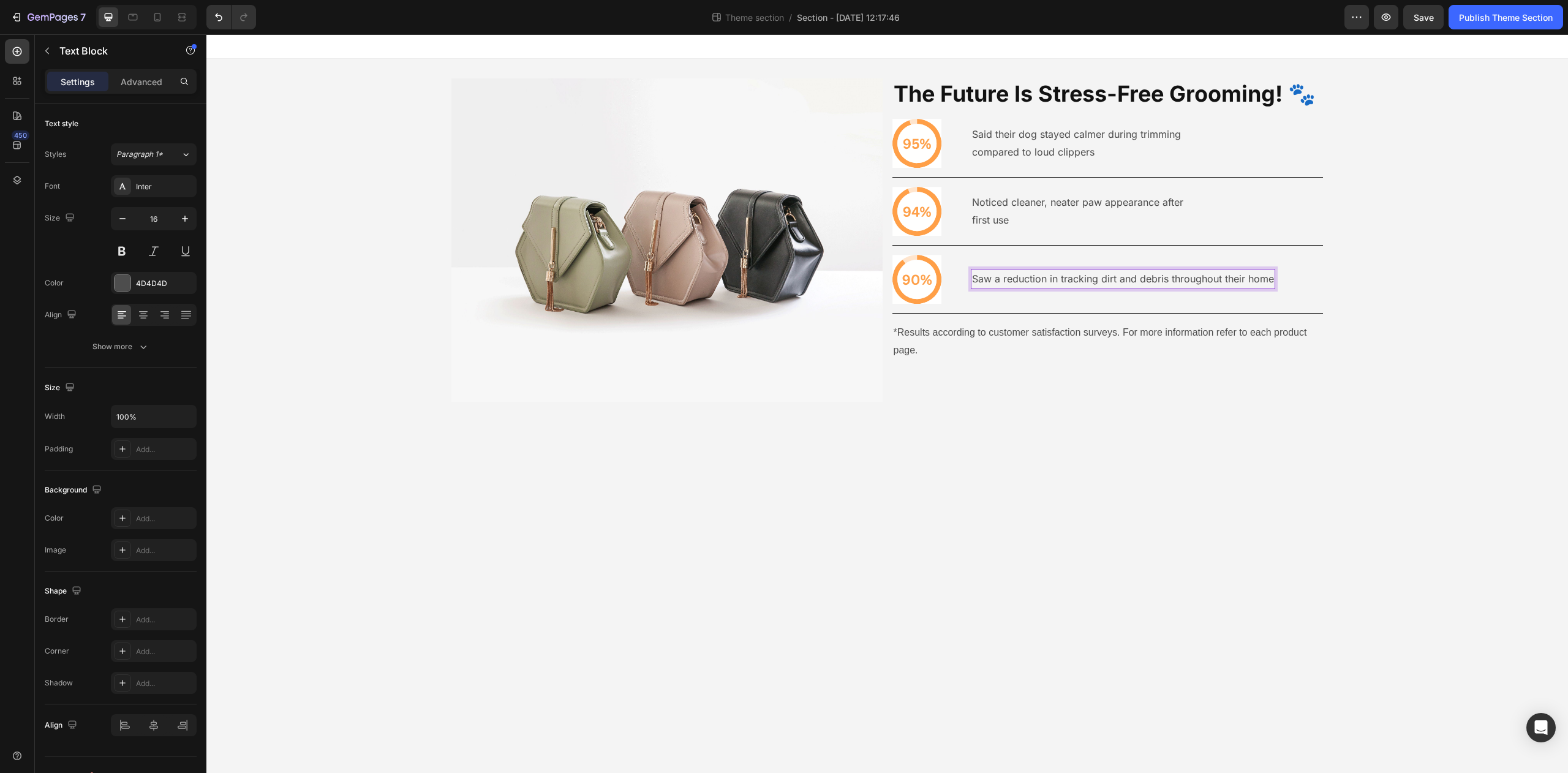
click at [1173, 280] on p "Saw a reduction in tracking dirt and debris throughout their home" at bounding box center [1123, 279] width 302 height 18
click at [1171, 280] on p "Saw a reduction in tracking dirt and debris throughout their home" at bounding box center [1123, 279] width 302 height 18
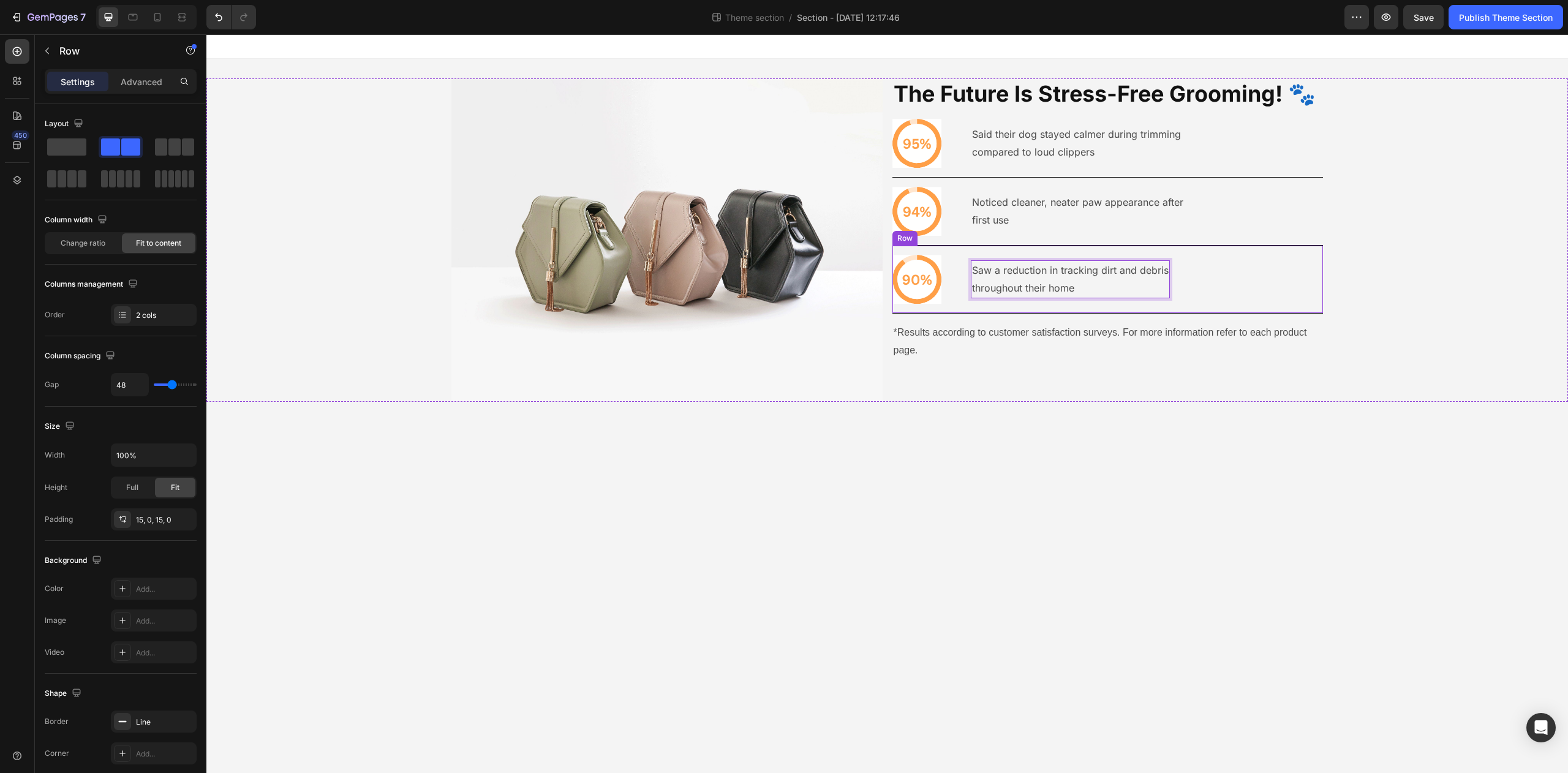
click at [1226, 283] on div "Icon Saw a reduction in tracking dirt and debris throughout their home Text Blo…" at bounding box center [1108, 279] width 431 height 68
click at [1017, 420] on div "Image The Future Is Stress-Free Grooming! 🐾 Heading Icon Said their dog stayed …" at bounding box center [887, 240] width 1362 height 362
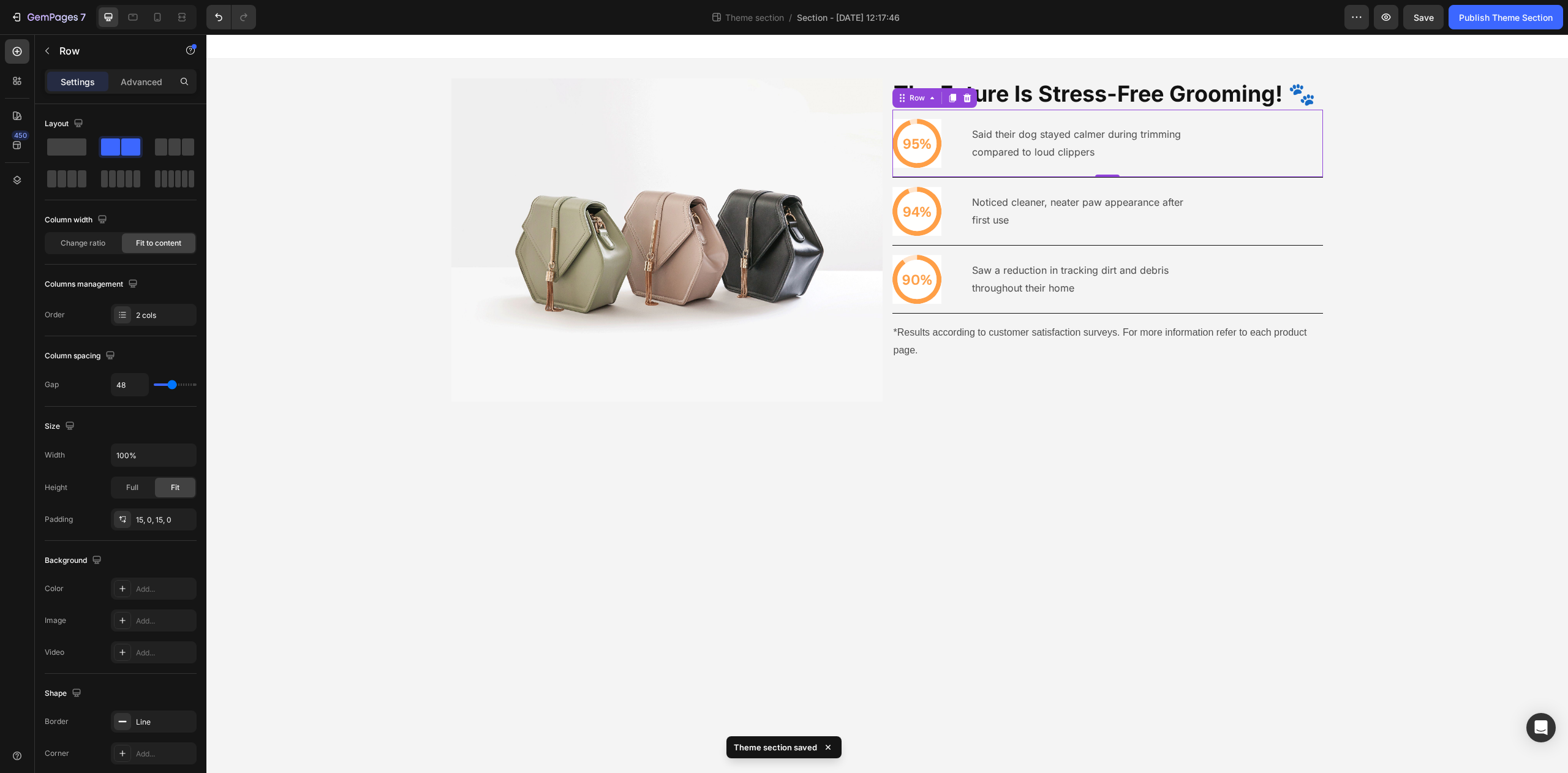
click at [1265, 166] on div "Icon Said their dog stayed calmer during trimming compared to loud clippers Tex…" at bounding box center [1108, 144] width 431 height 68
click at [73, 239] on span "Change ratio" at bounding box center [83, 243] width 45 height 11
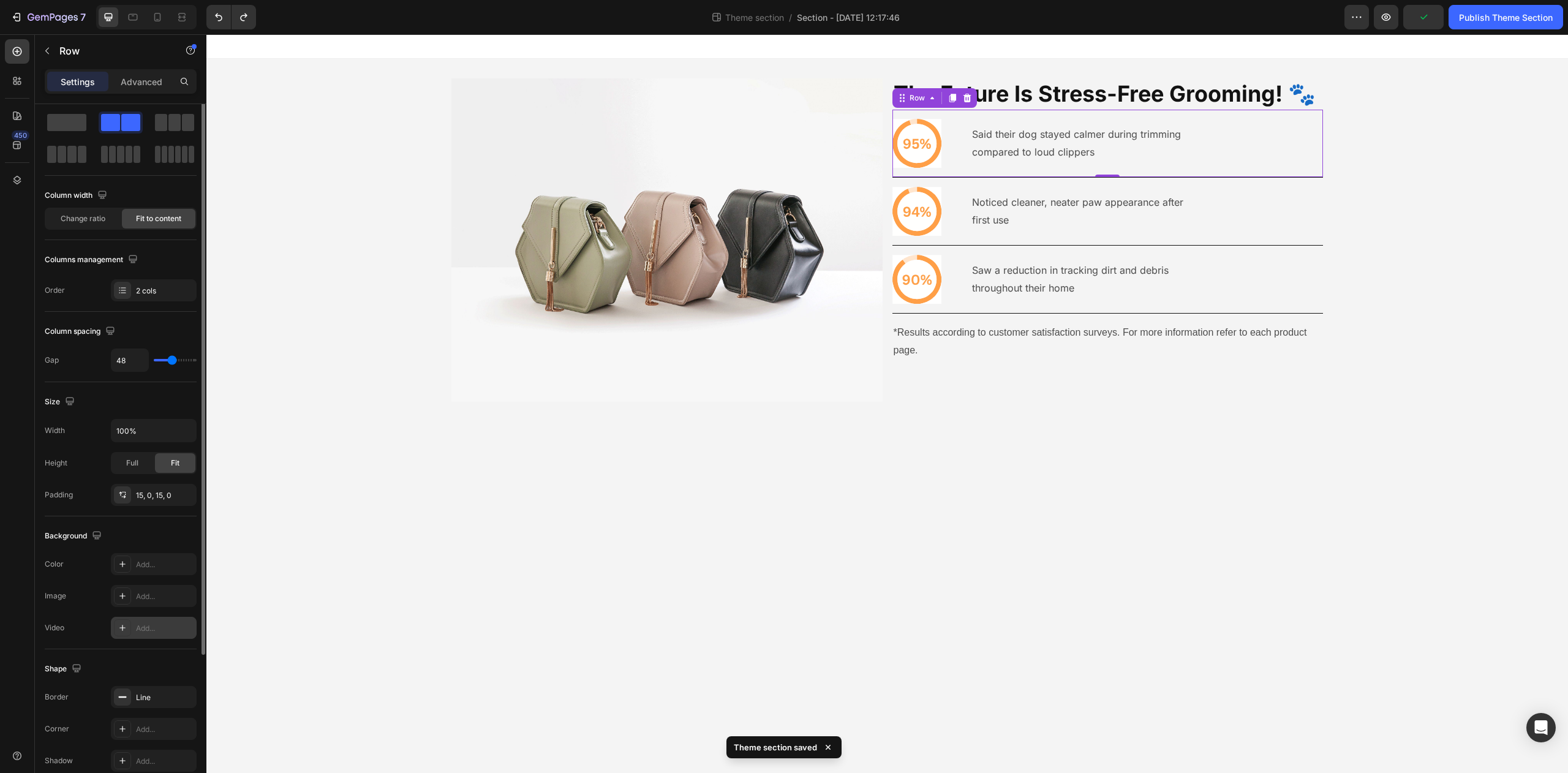
scroll to position [183, 0]
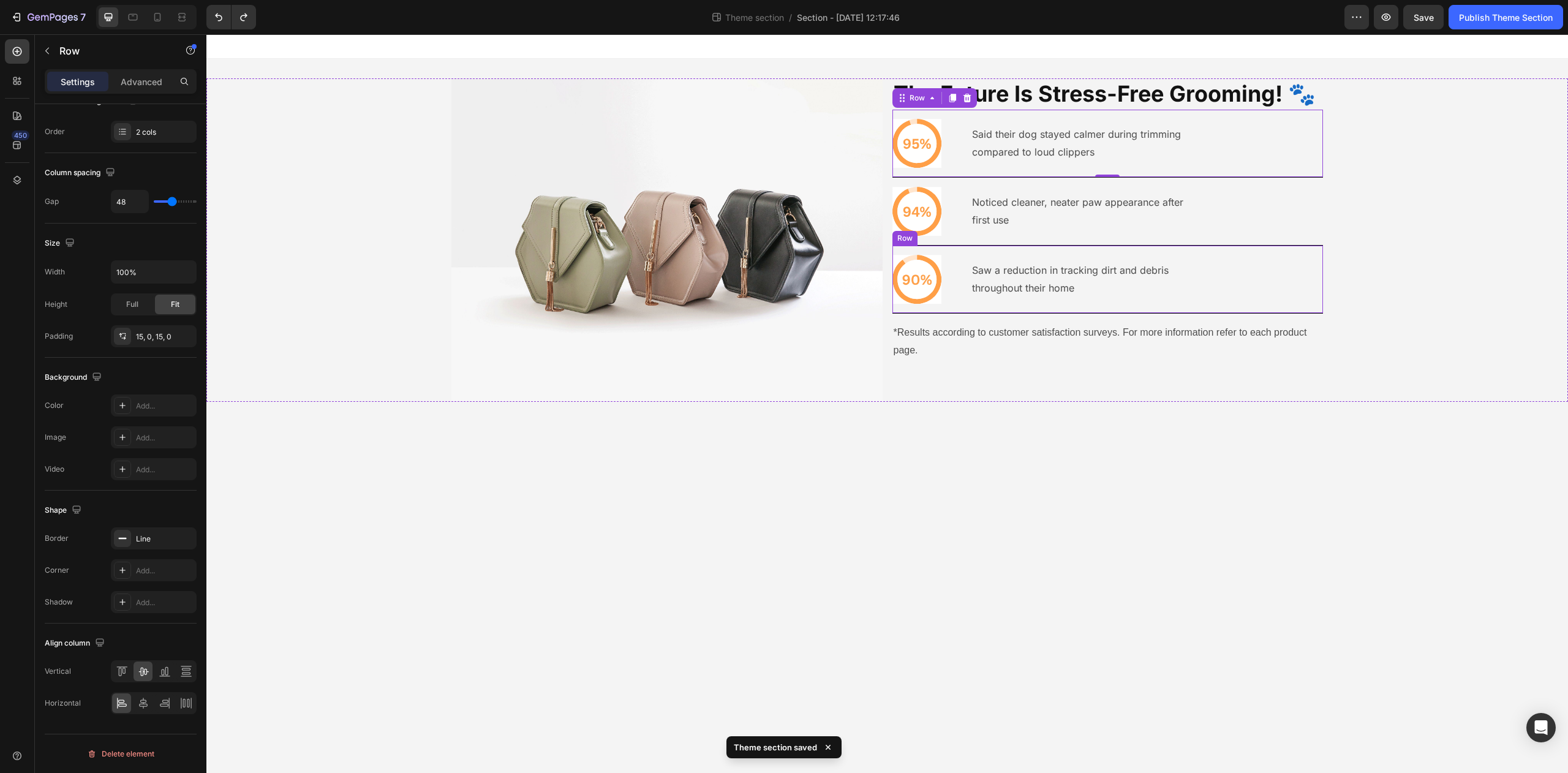
click at [1203, 454] on body "Image The Future Is Stress-Free Grooming! 🐾 Heading Icon Said their dog stayed …" at bounding box center [887, 403] width 1362 height 739
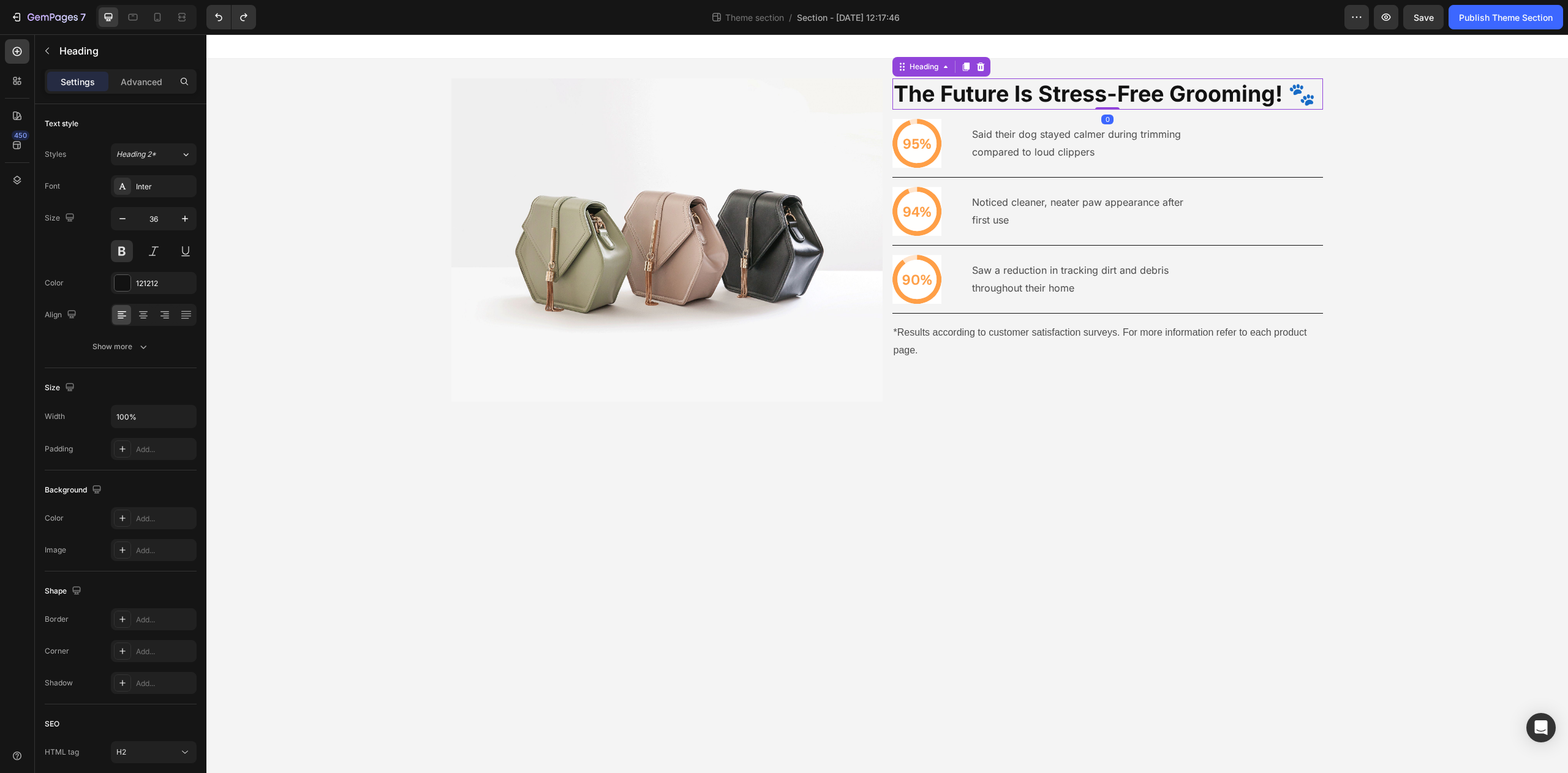
click at [960, 100] on p "The Future Is Stress-Free Grooming! 🐾" at bounding box center [1108, 94] width 429 height 29
click at [150, 78] on p "Advanced" at bounding box center [141, 81] width 42 height 12
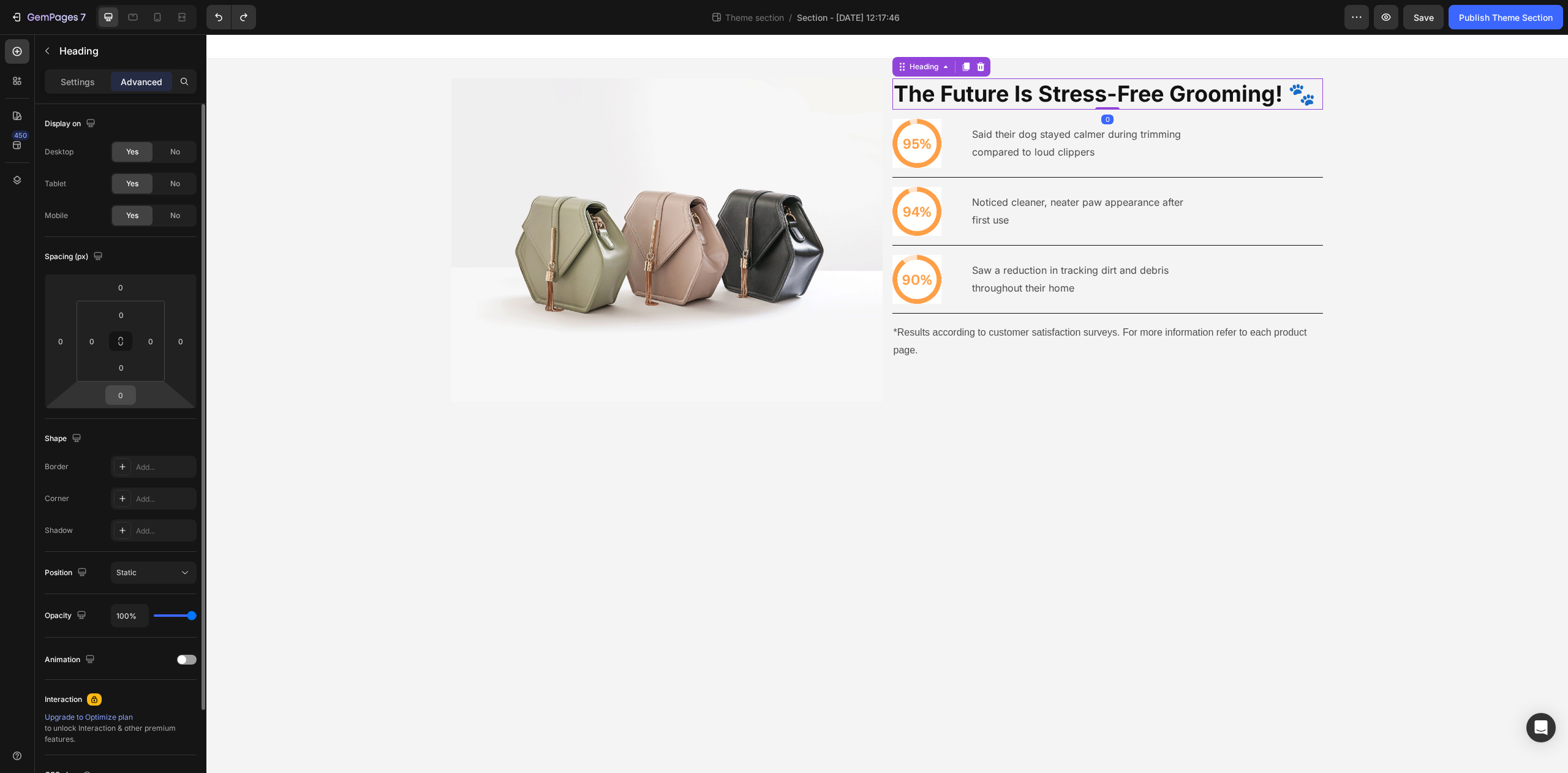
click at [124, 394] on input "0" at bounding box center [120, 395] width 24 height 19
click at [1146, 471] on body "Image The Future Is Stress-Free Grooming! 🐾 Heading 5 Icon Said their dog staye…" at bounding box center [887, 403] width 1362 height 739
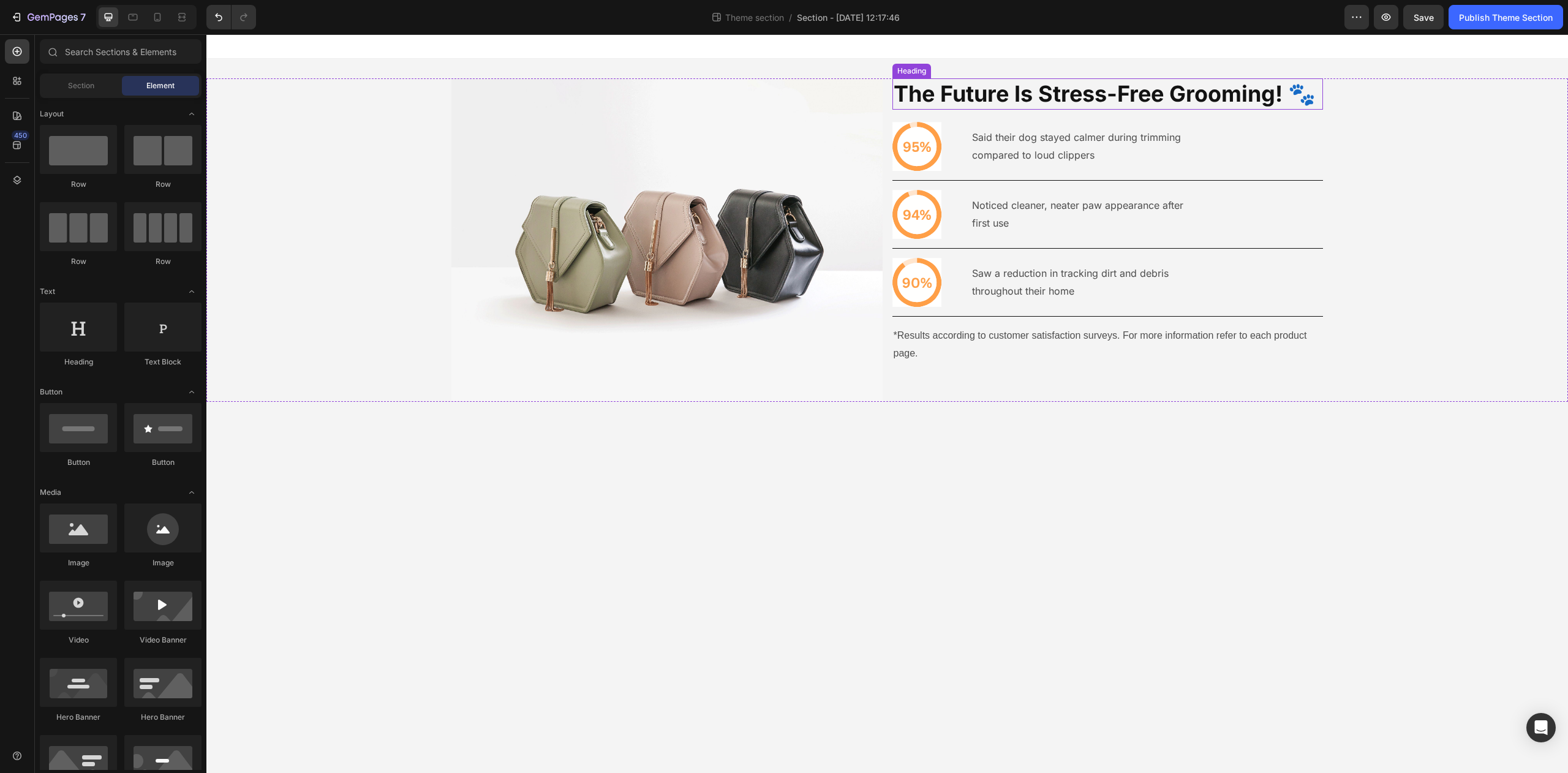
click at [1052, 98] on p "The Future Is Stress-Free Grooming! 🐾" at bounding box center [1108, 94] width 429 height 29
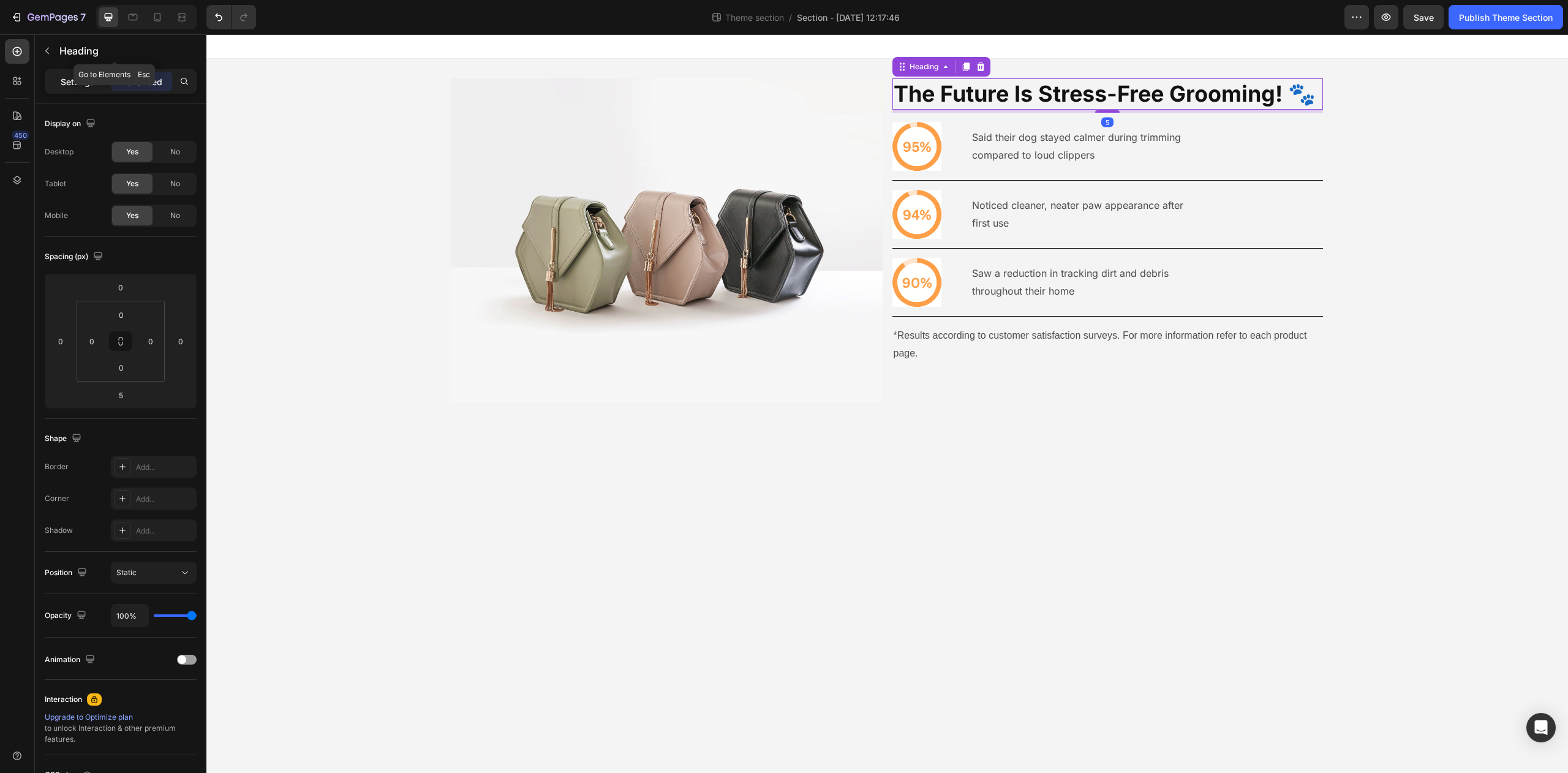
click at [83, 78] on p "Settings" at bounding box center [78, 81] width 34 height 12
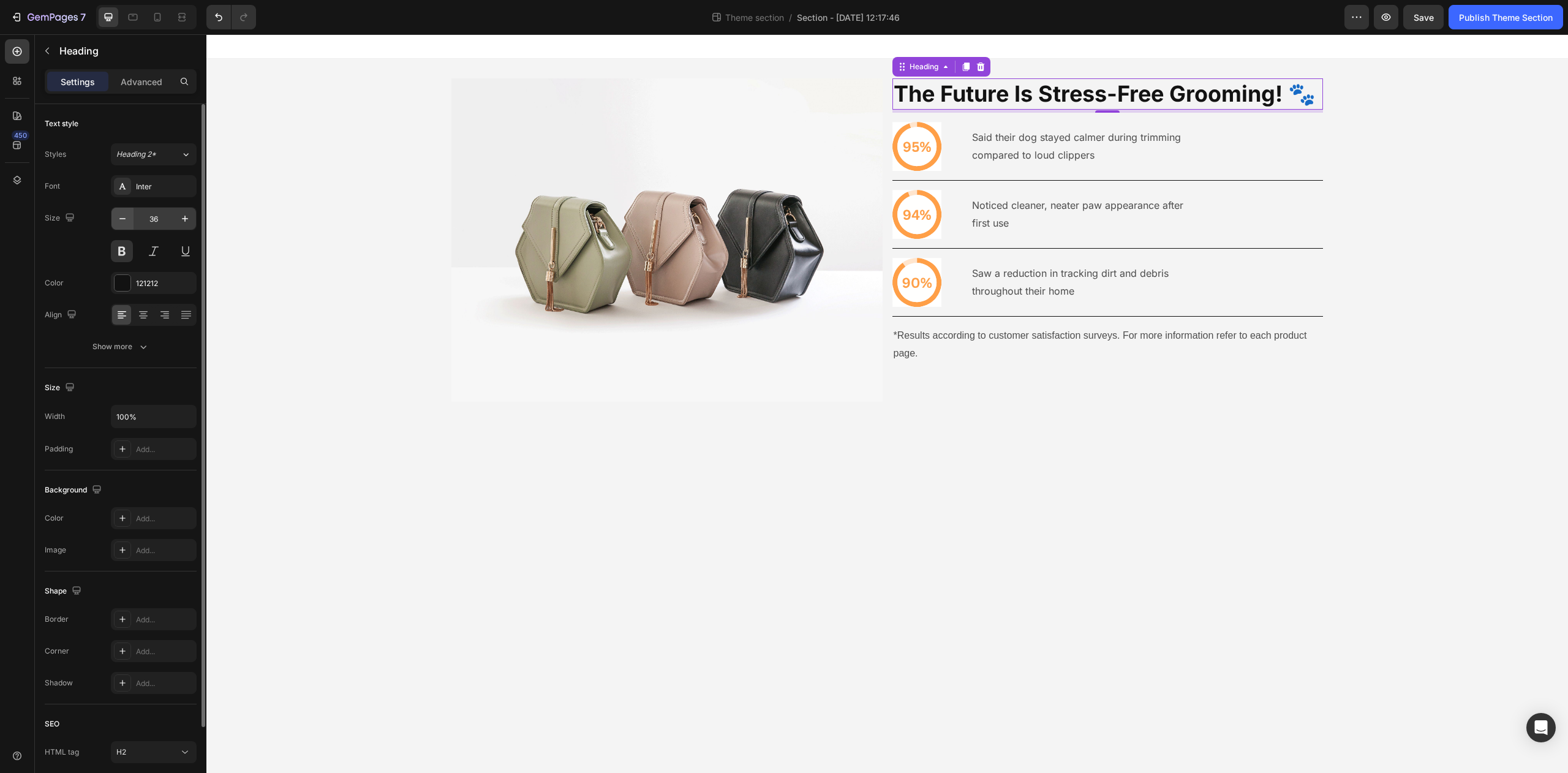
click at [129, 224] on button "button" at bounding box center [122, 219] width 22 height 22
click at [130, 224] on button "button" at bounding box center [122, 219] width 22 height 22
click at [130, 223] on button "button" at bounding box center [122, 219] width 22 height 22
click at [129, 222] on button "button" at bounding box center [122, 219] width 22 height 22
click at [129, 222] on button "button" at bounding box center [122, 219] width 22 height 22
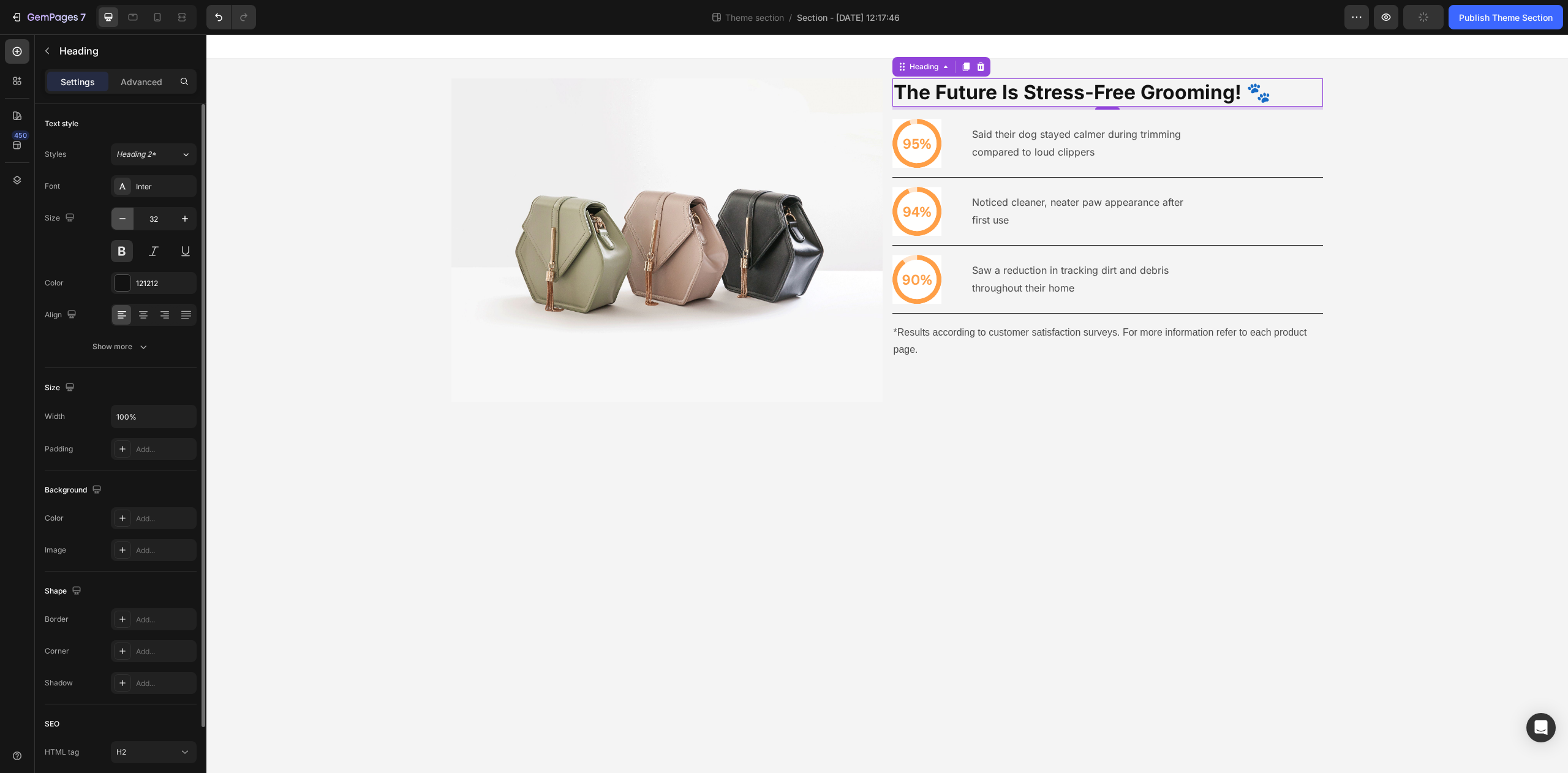
click at [129, 221] on button "button" at bounding box center [122, 219] width 22 height 22
click at [128, 221] on button "button" at bounding box center [122, 219] width 22 height 22
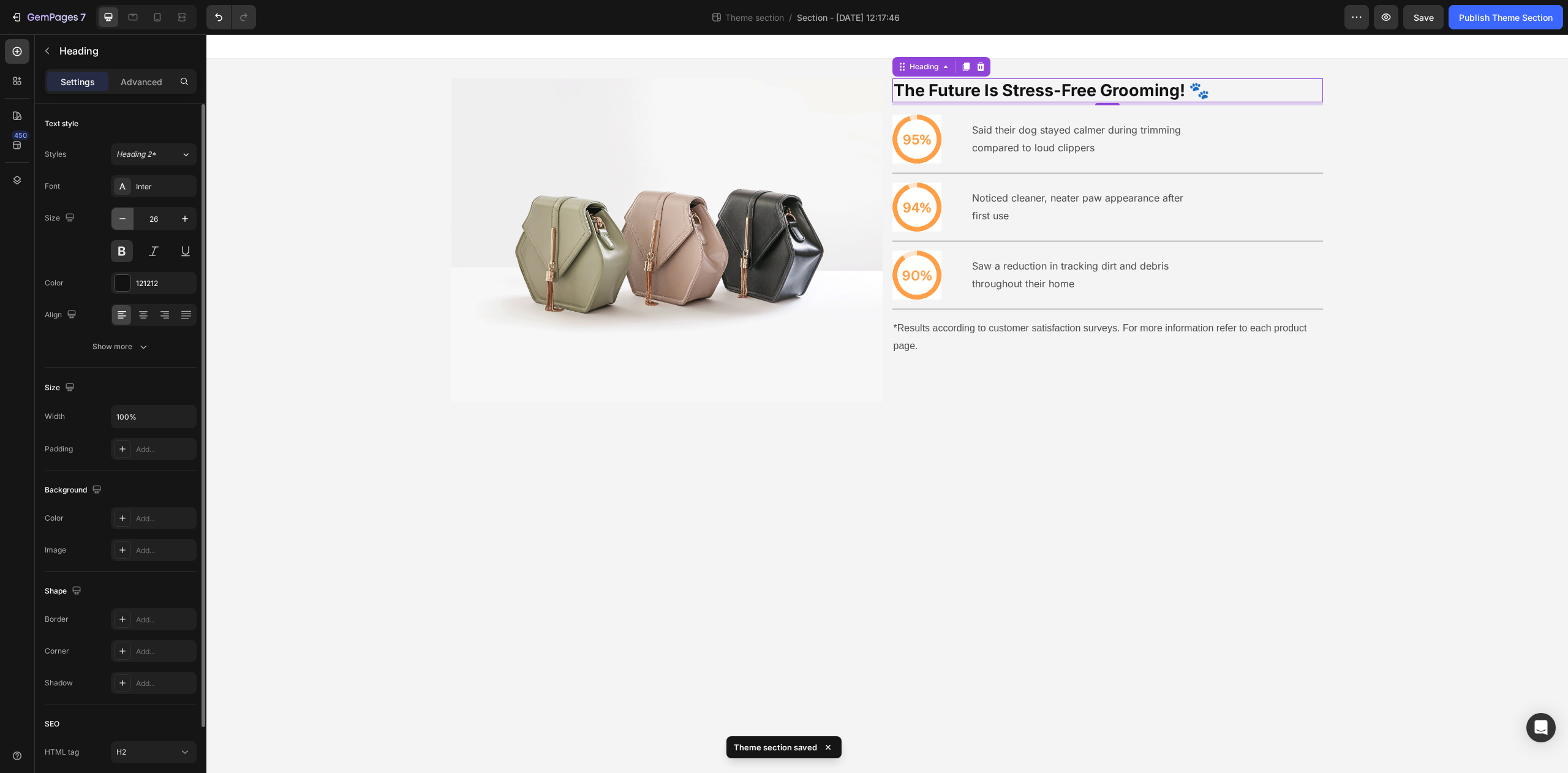
click at [128, 220] on icon "button" at bounding box center [122, 219] width 12 height 12
click at [128, 224] on icon "button" at bounding box center [122, 219] width 12 height 12
click at [128, 220] on icon "button" at bounding box center [122, 219] width 12 height 12
click at [128, 220] on icon "button" at bounding box center [122, 219] width 12 height 12
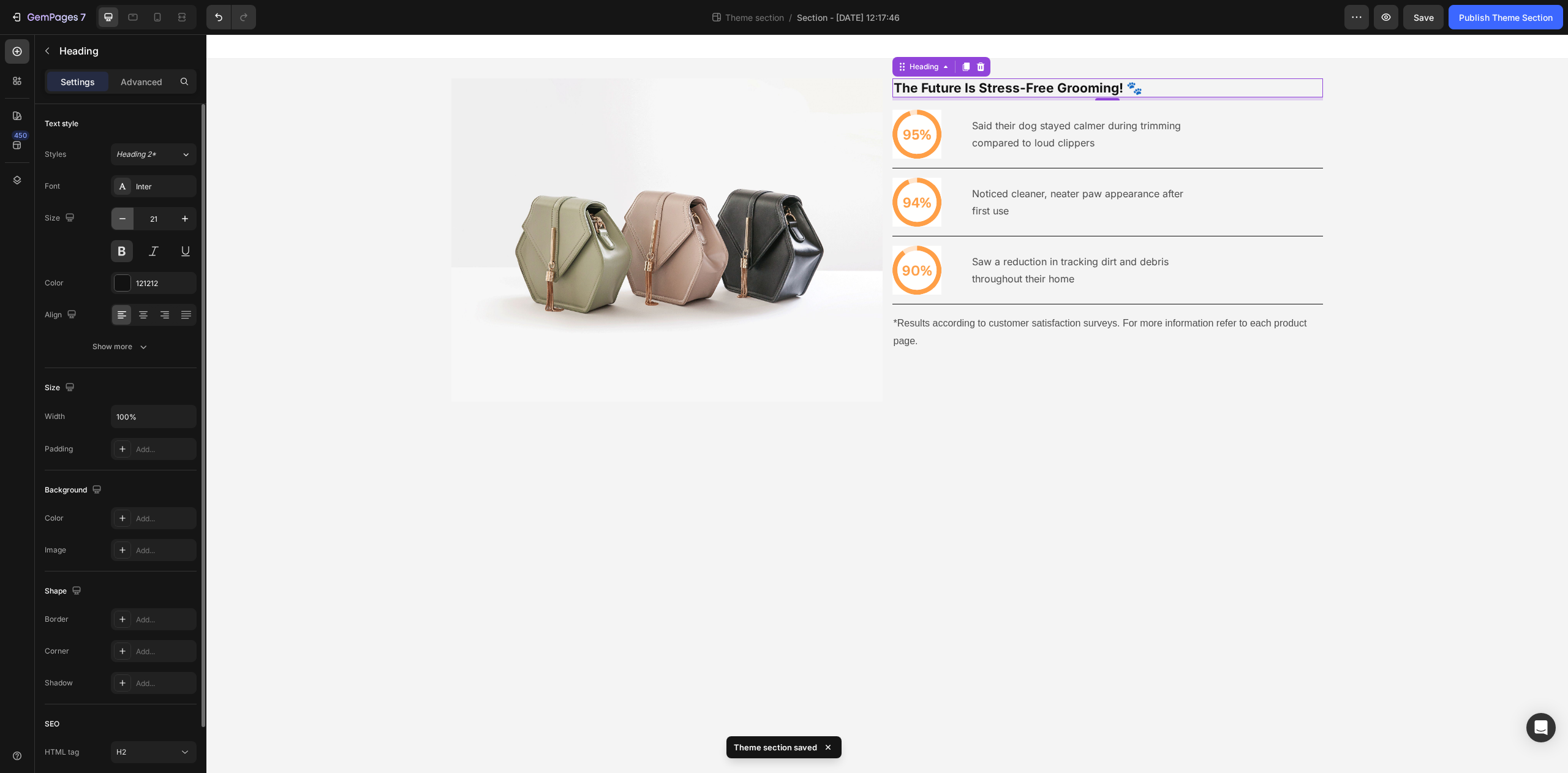
click at [128, 220] on icon "button" at bounding box center [122, 219] width 12 height 12
click at [179, 222] on icon "button" at bounding box center [185, 219] width 12 height 12
click at [178, 222] on icon "button" at bounding box center [185, 219] width 12 height 12
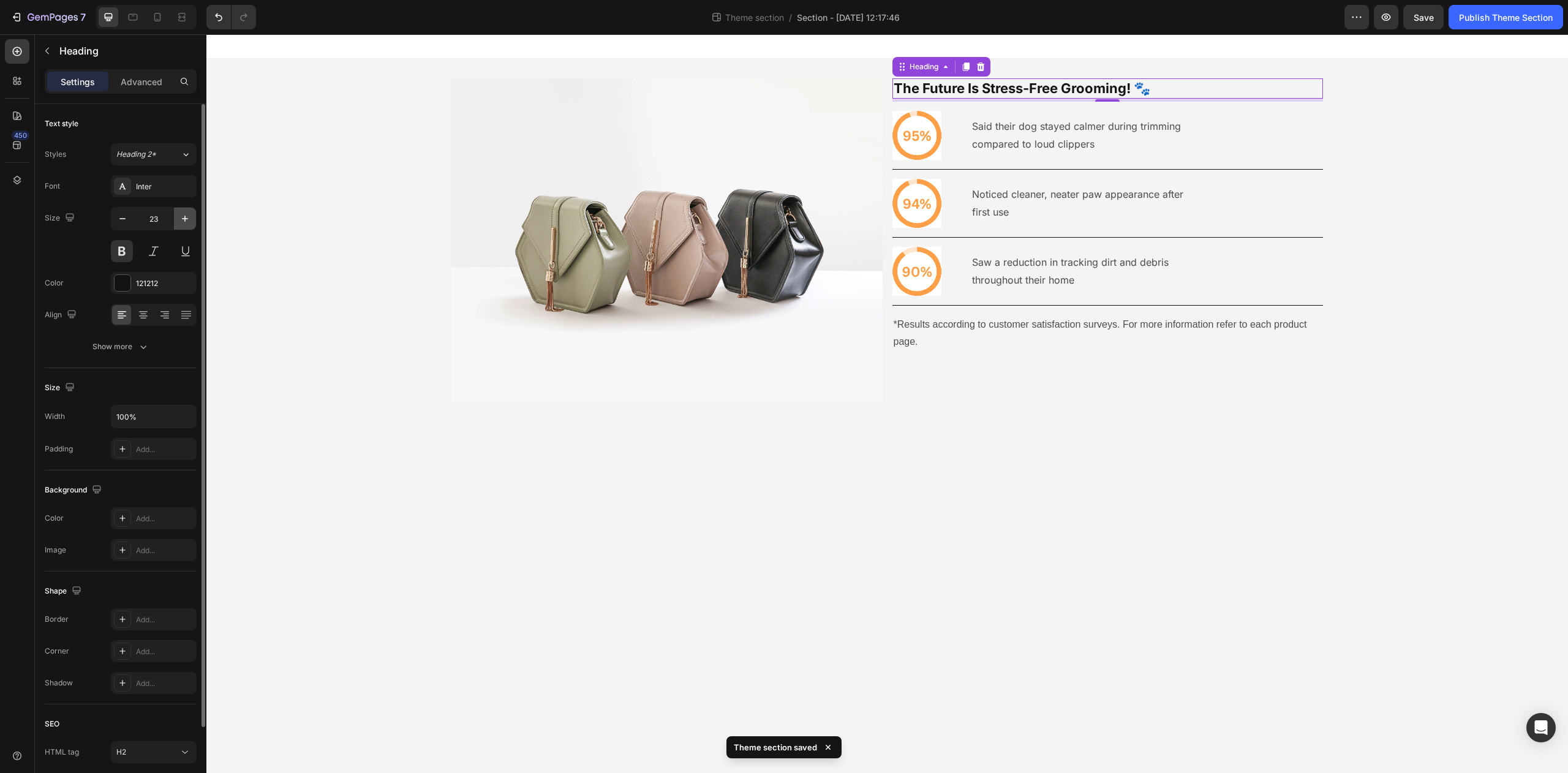
click at [178, 222] on icon "button" at bounding box center [185, 219] width 12 height 12
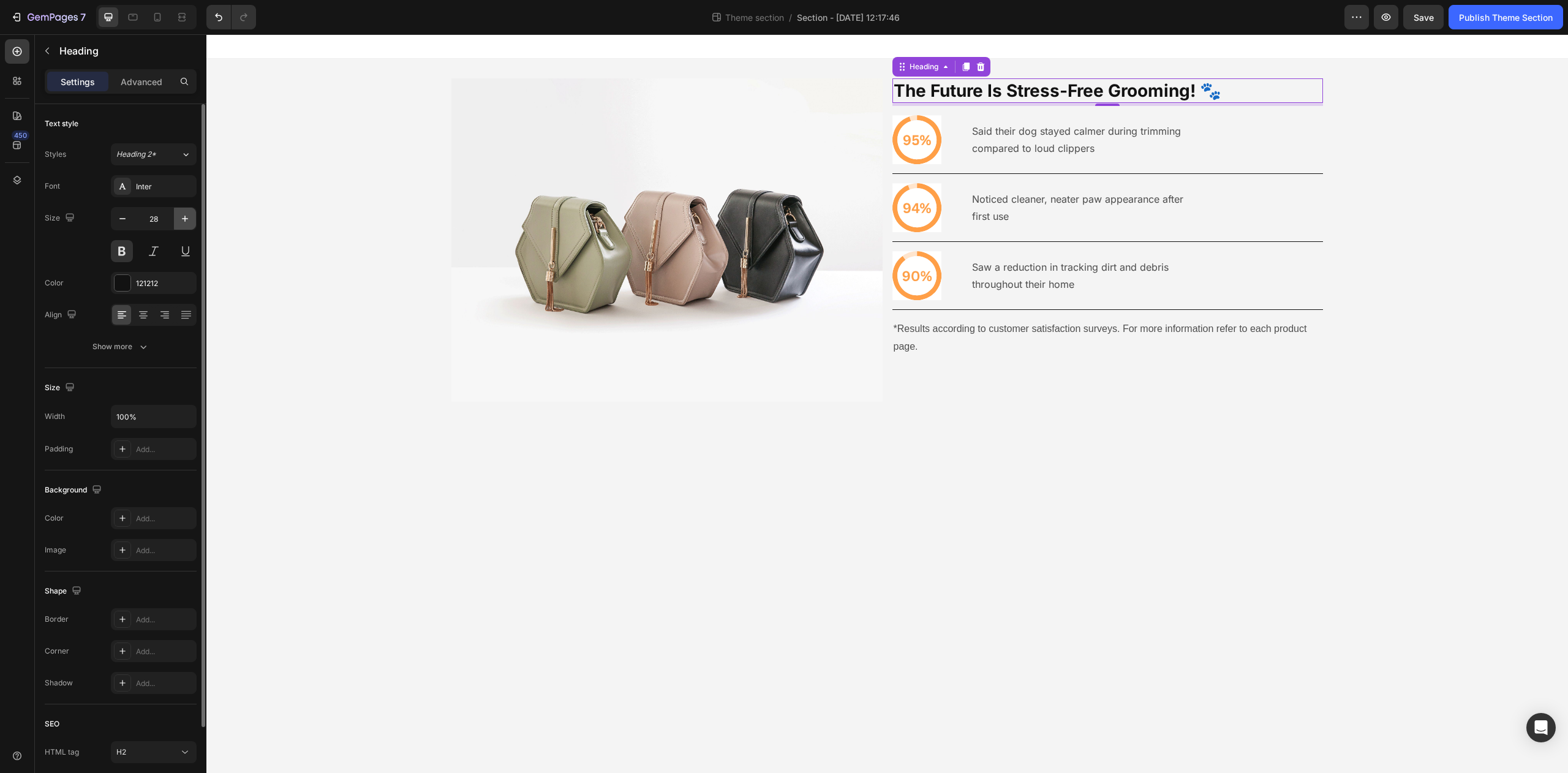
click at [178, 222] on icon "button" at bounding box center [185, 219] width 12 height 12
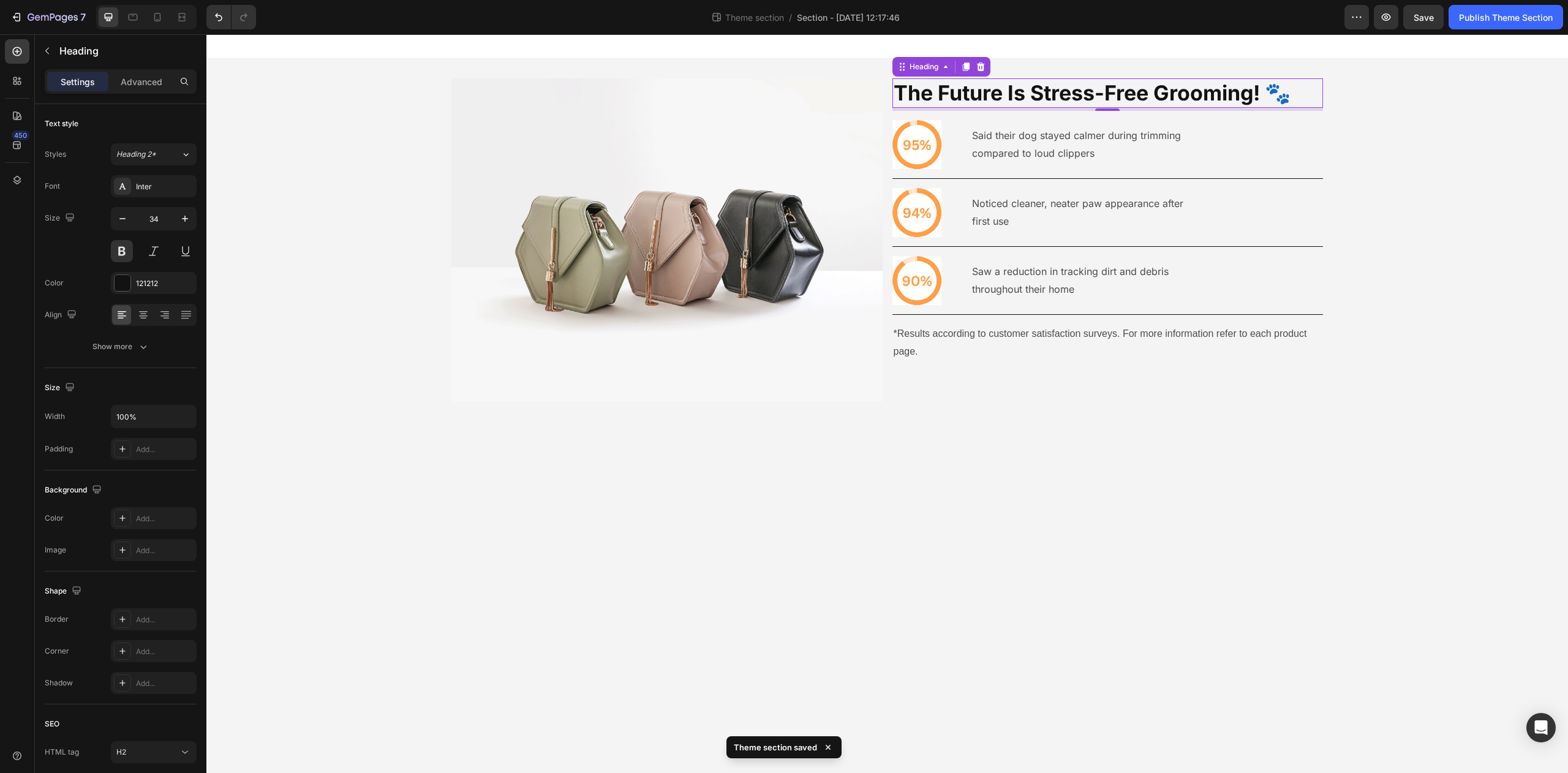
click at [938, 532] on body "Image The Future Is Stress-Free Grooming! 🐾 Heading 5 Icon Said their dog staye…" at bounding box center [887, 403] width 1362 height 739
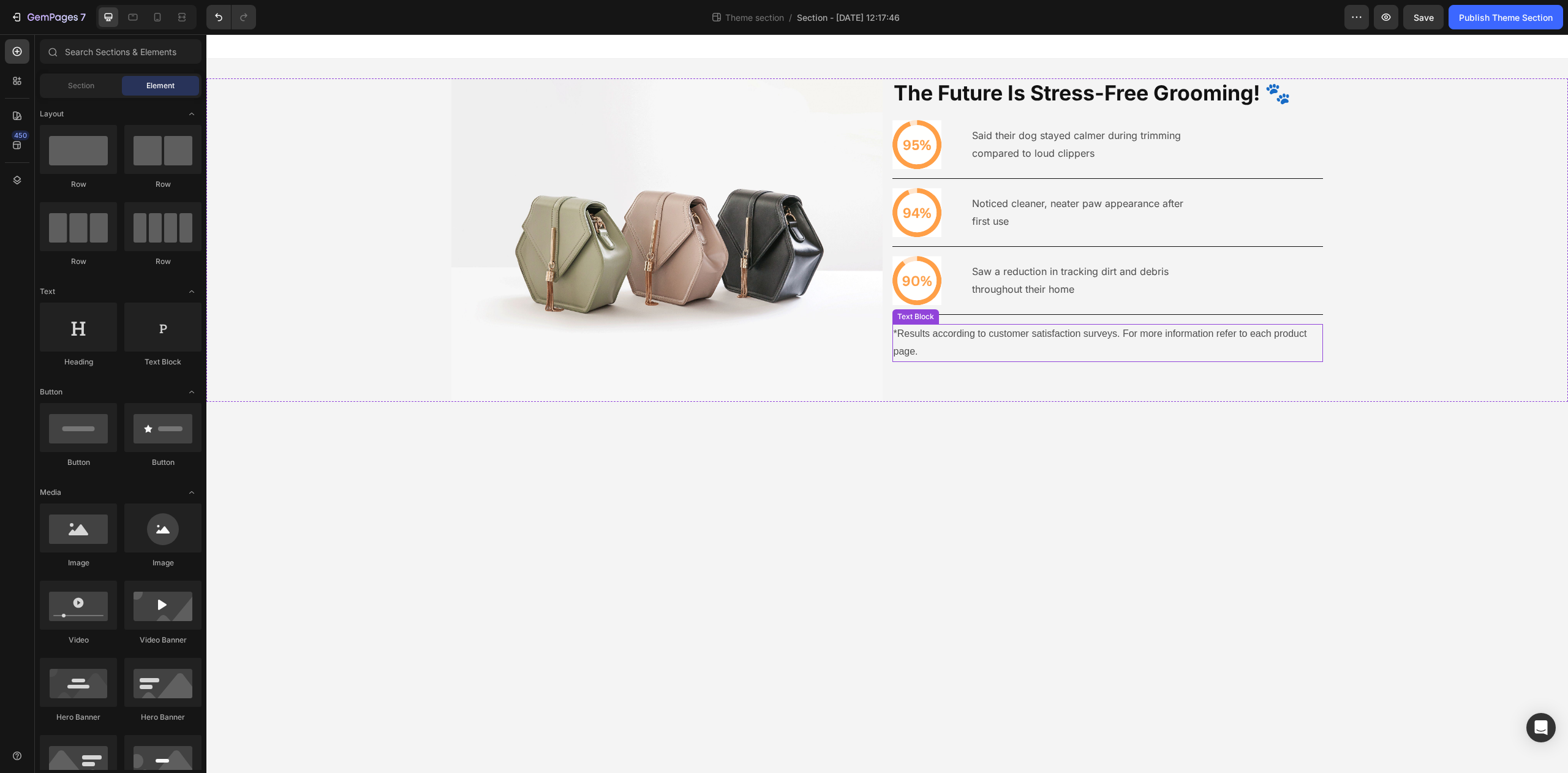
click at [1085, 350] on p "*Results according to customer satisfaction surveys. For more information refer…" at bounding box center [1108, 344] width 429 height 36
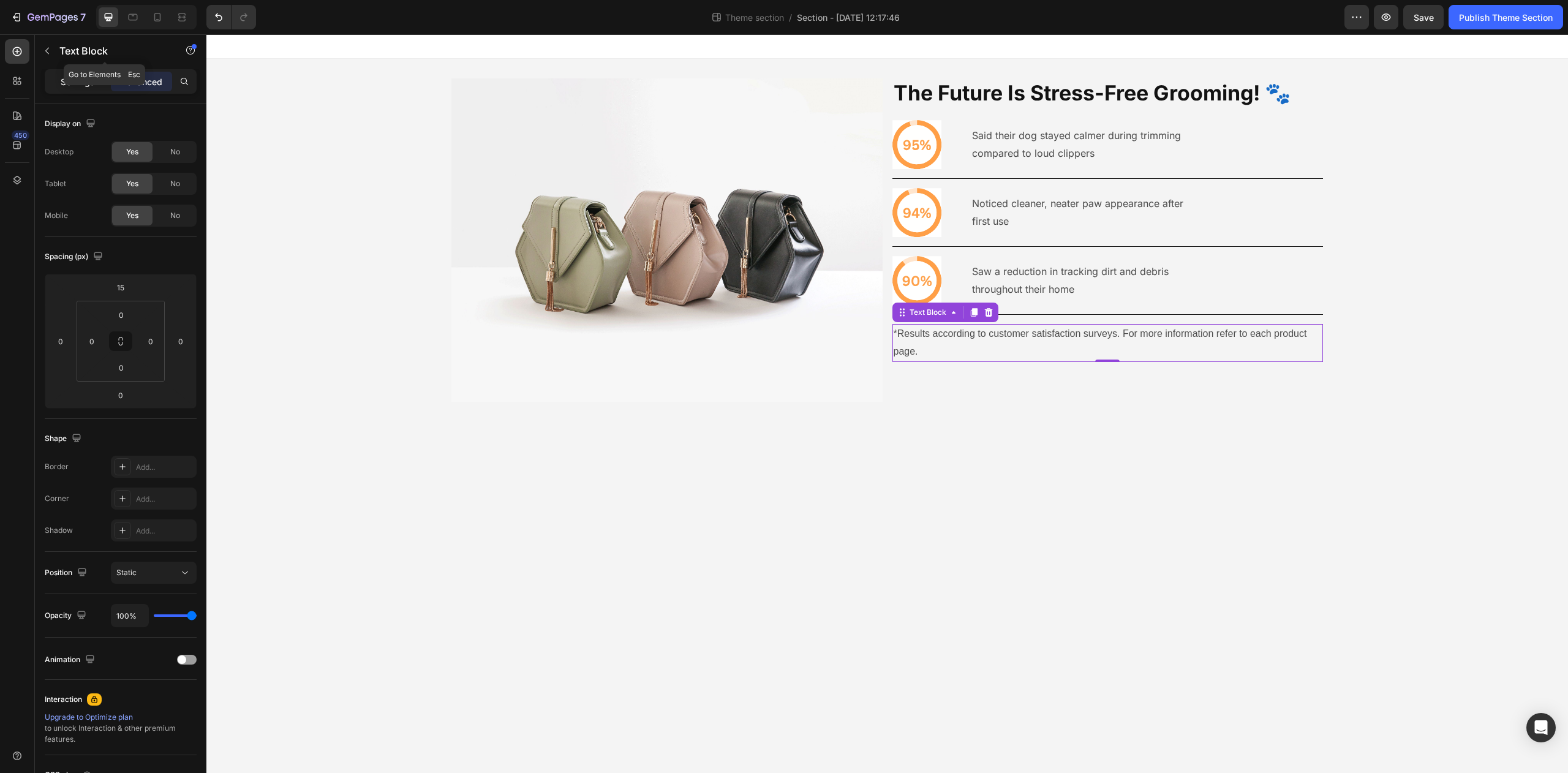
click at [79, 87] on p "Settings" at bounding box center [78, 81] width 34 height 12
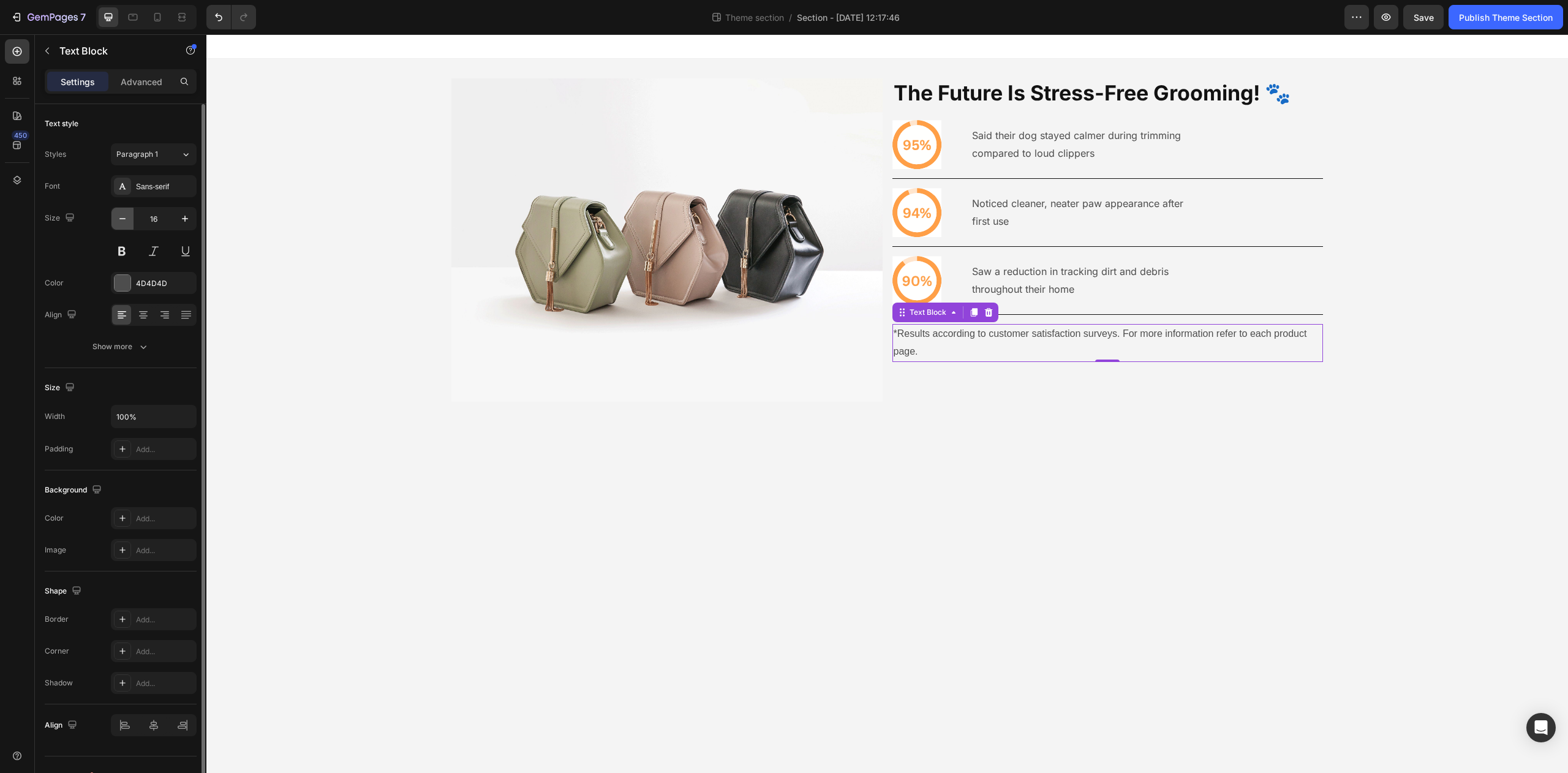
click at [123, 222] on icon "button" at bounding box center [122, 219] width 12 height 12
click at [123, 223] on icon "button" at bounding box center [122, 219] width 12 height 12
click at [178, 225] on button "button" at bounding box center [185, 219] width 22 height 22
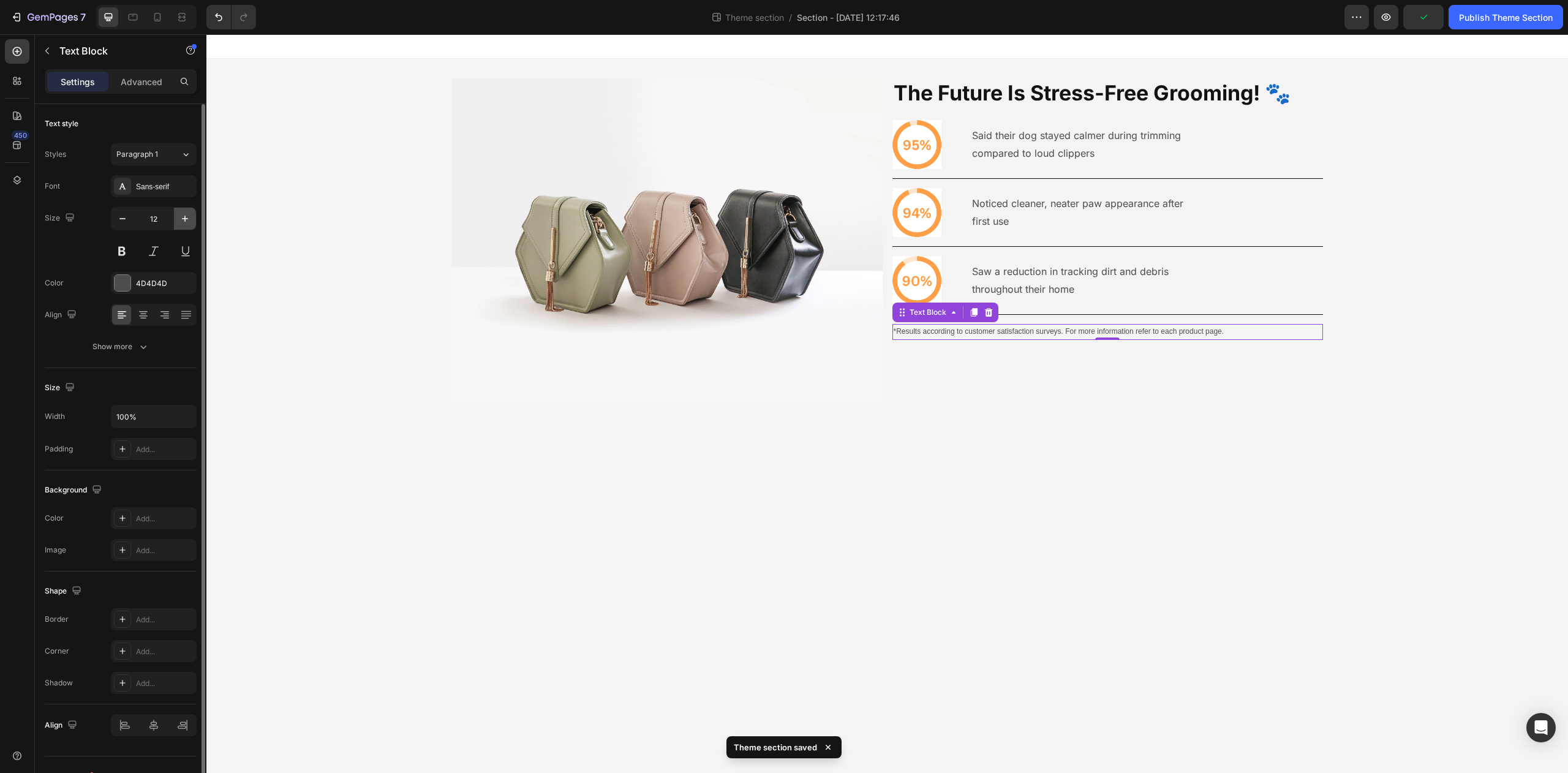
click at [178, 225] on button "button" at bounding box center [185, 219] width 22 height 22
click at [126, 221] on icon "button" at bounding box center [122, 219] width 12 height 12
type input "12"
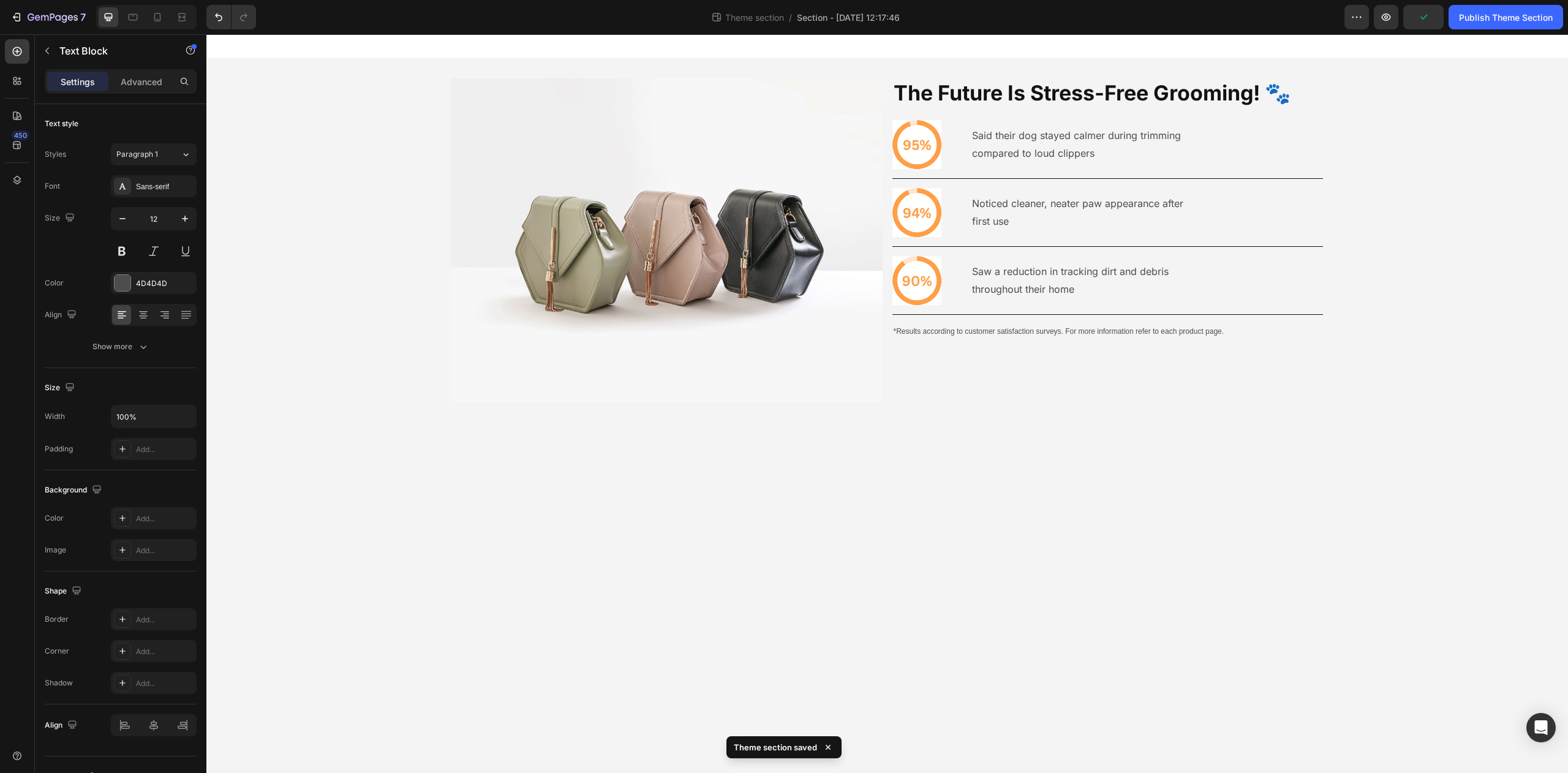
click at [1126, 513] on body "Image The Future Is Stress-Free Grooming! 🐾 Heading Icon Said their dog stayed …" at bounding box center [887, 403] width 1362 height 739
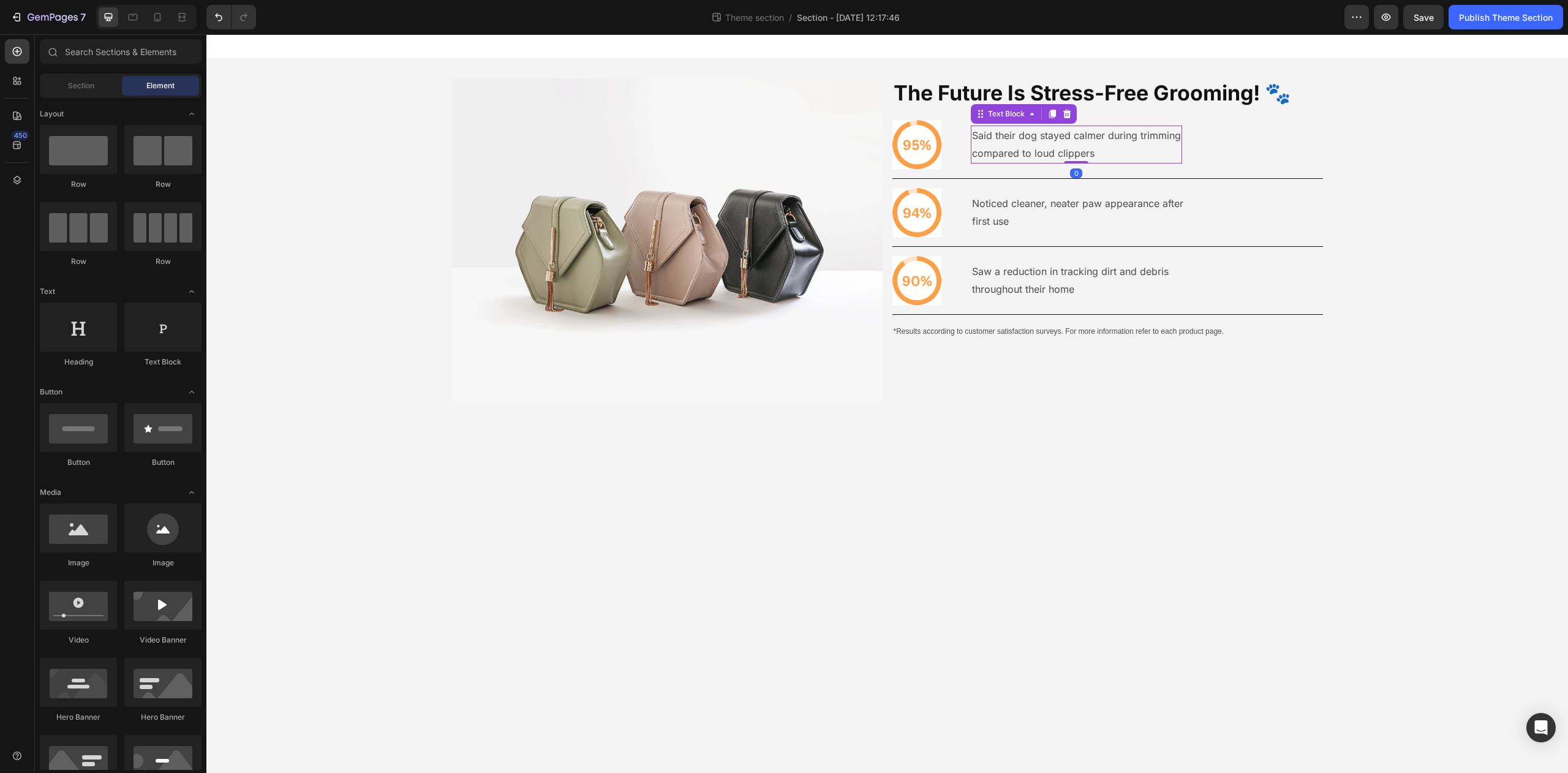
click at [1054, 154] on p "compared to loud clippers" at bounding box center [1076, 154] width 209 height 18
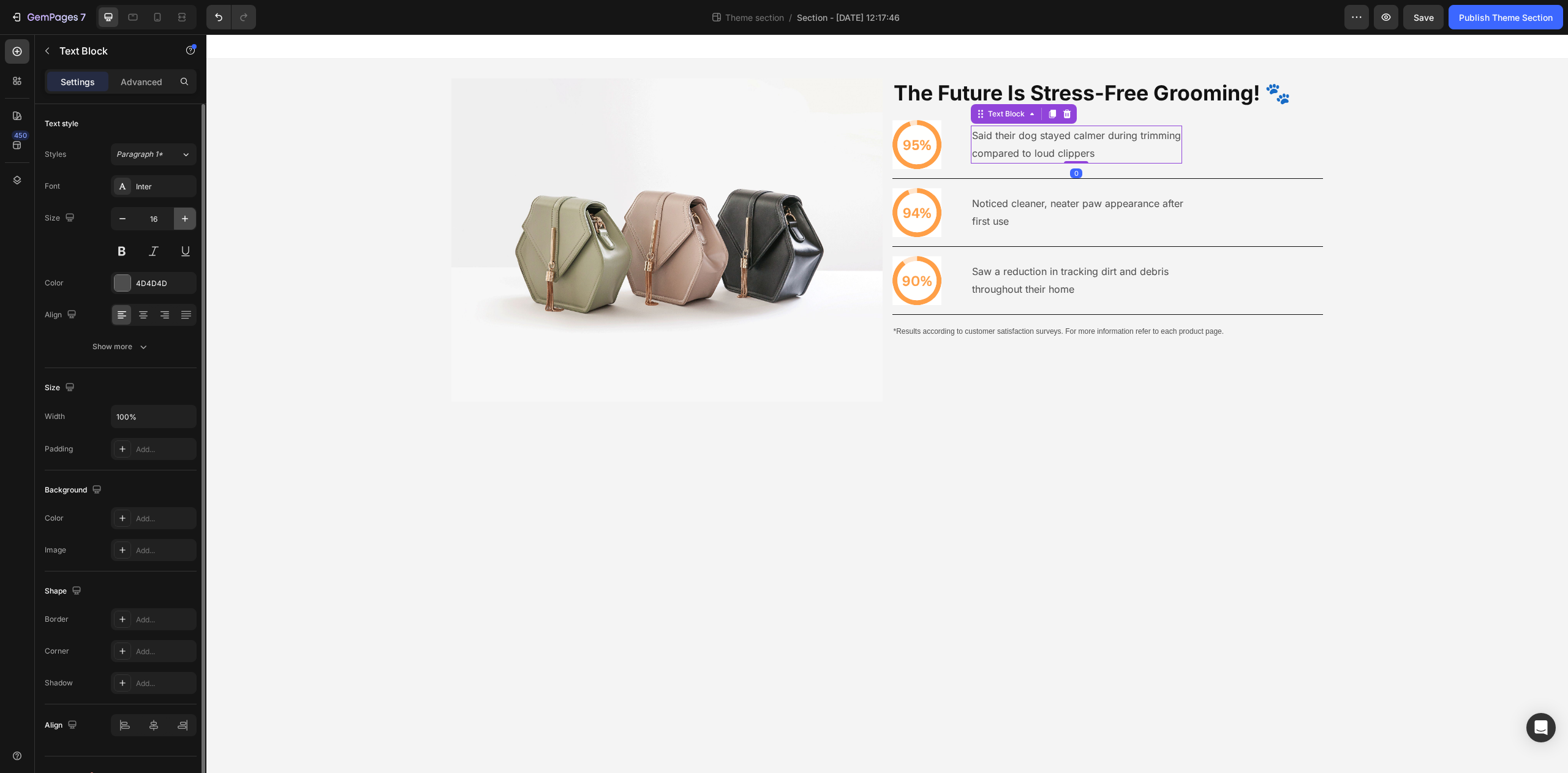
click at [183, 218] on icon "button" at bounding box center [185, 219] width 12 height 12
type input "18"
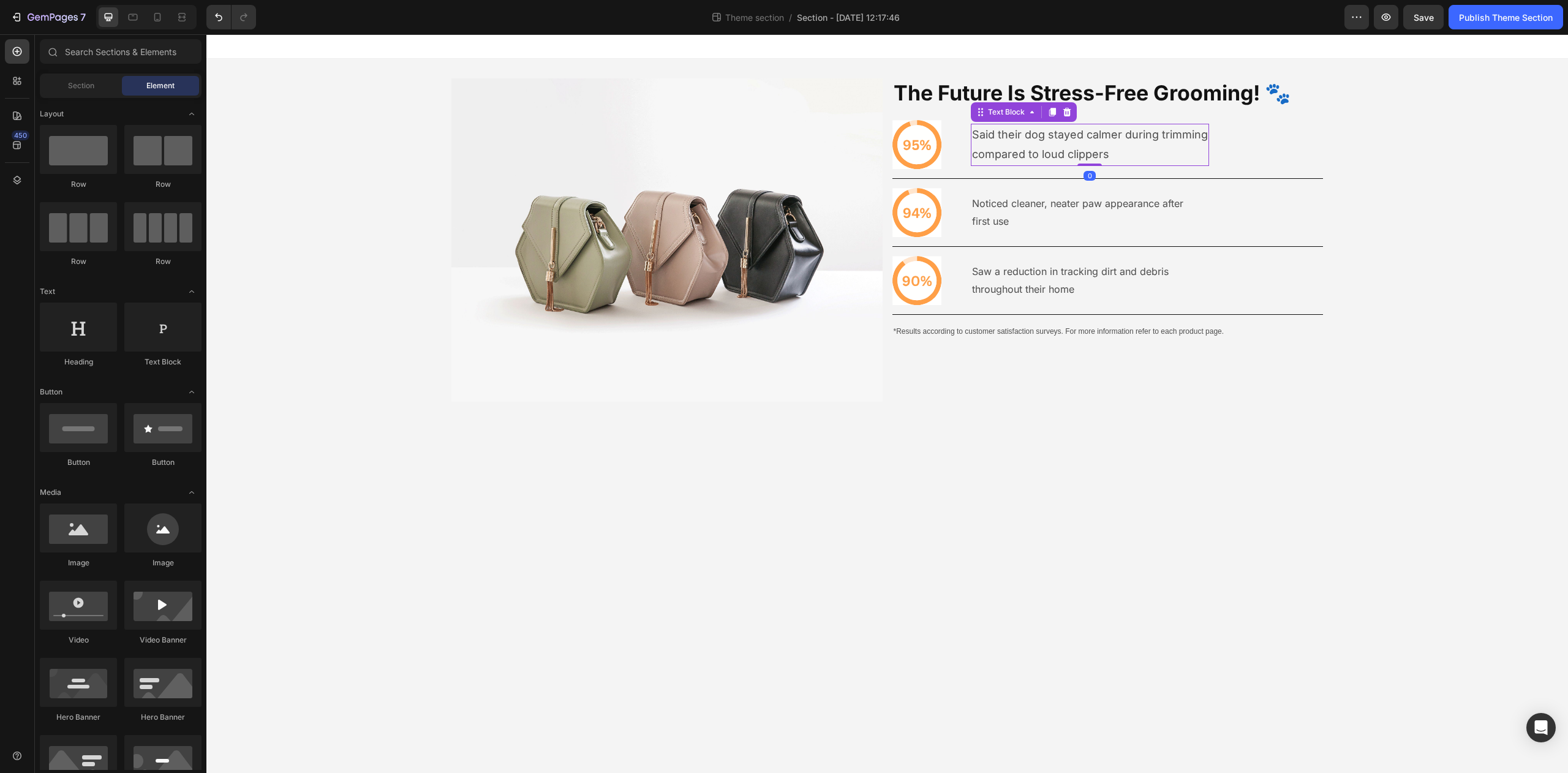
click at [1075, 529] on body "Image The Future Is Stress-Free Grooming! 🐾 Heading Icon Said their dog stayed …" at bounding box center [887, 403] width 1362 height 739
drag, startPoint x: 1011, startPoint y: 154, endPoint x: 996, endPoint y: 162, distance: 17.0
click at [1010, 154] on p "compared to loud clippers" at bounding box center [1083, 154] width 221 height 19
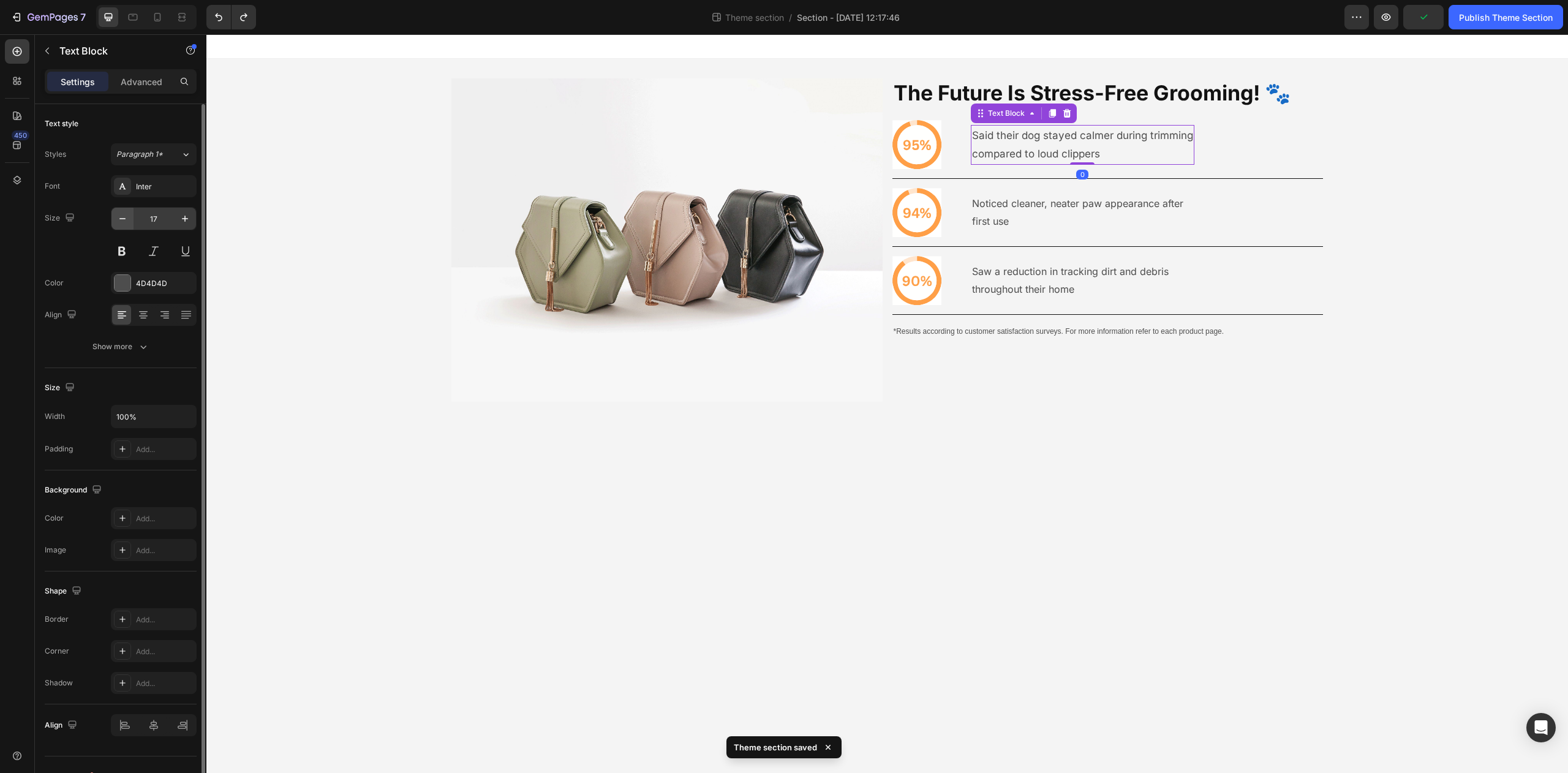
click at [131, 217] on button "button" at bounding box center [122, 219] width 22 height 22
type input "16"
click at [1032, 333] on p "*Results according to customer satisfaction surveys. For more information refer…" at bounding box center [1108, 332] width 429 height 13
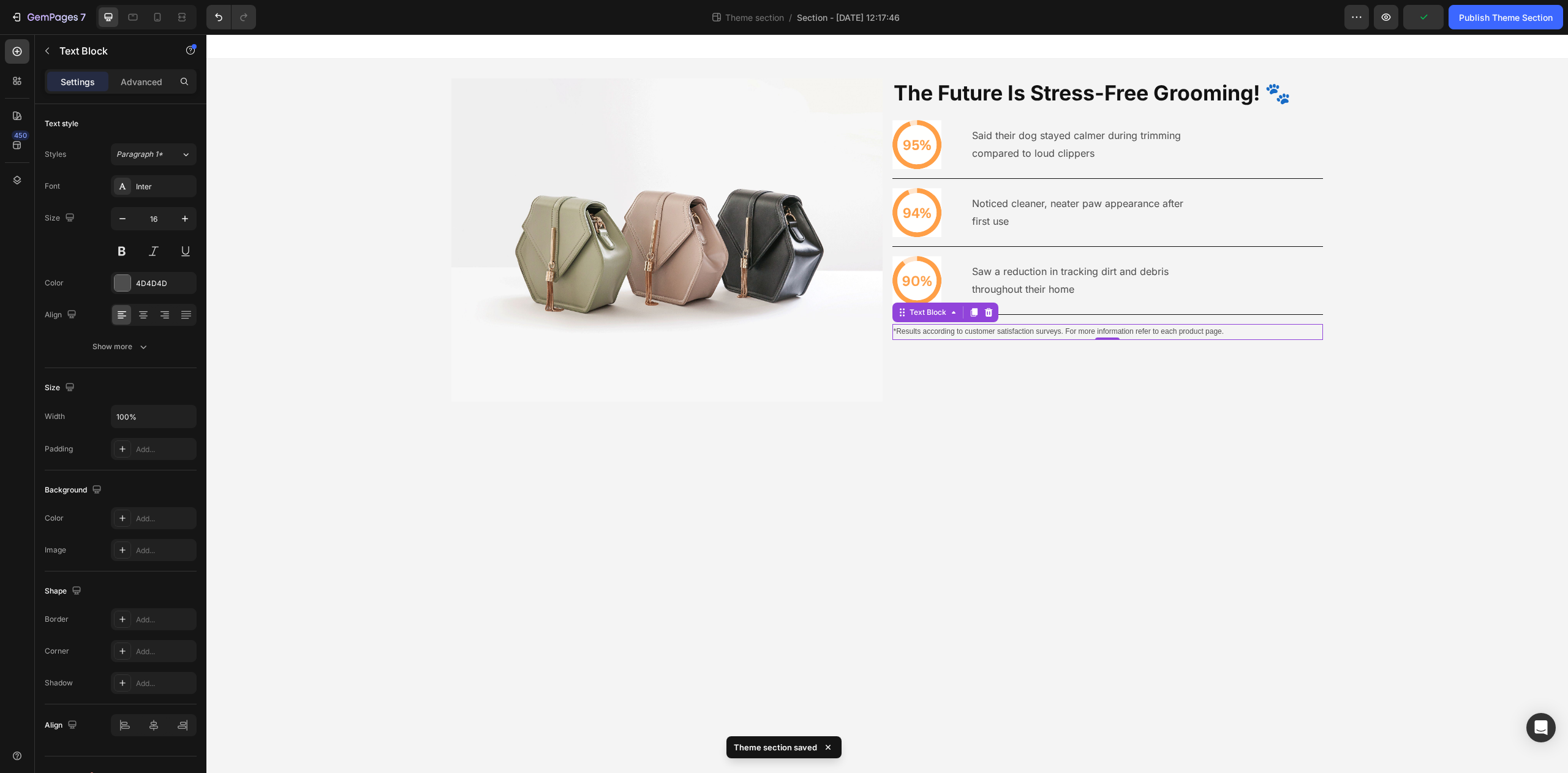
scroll to position [22, 0]
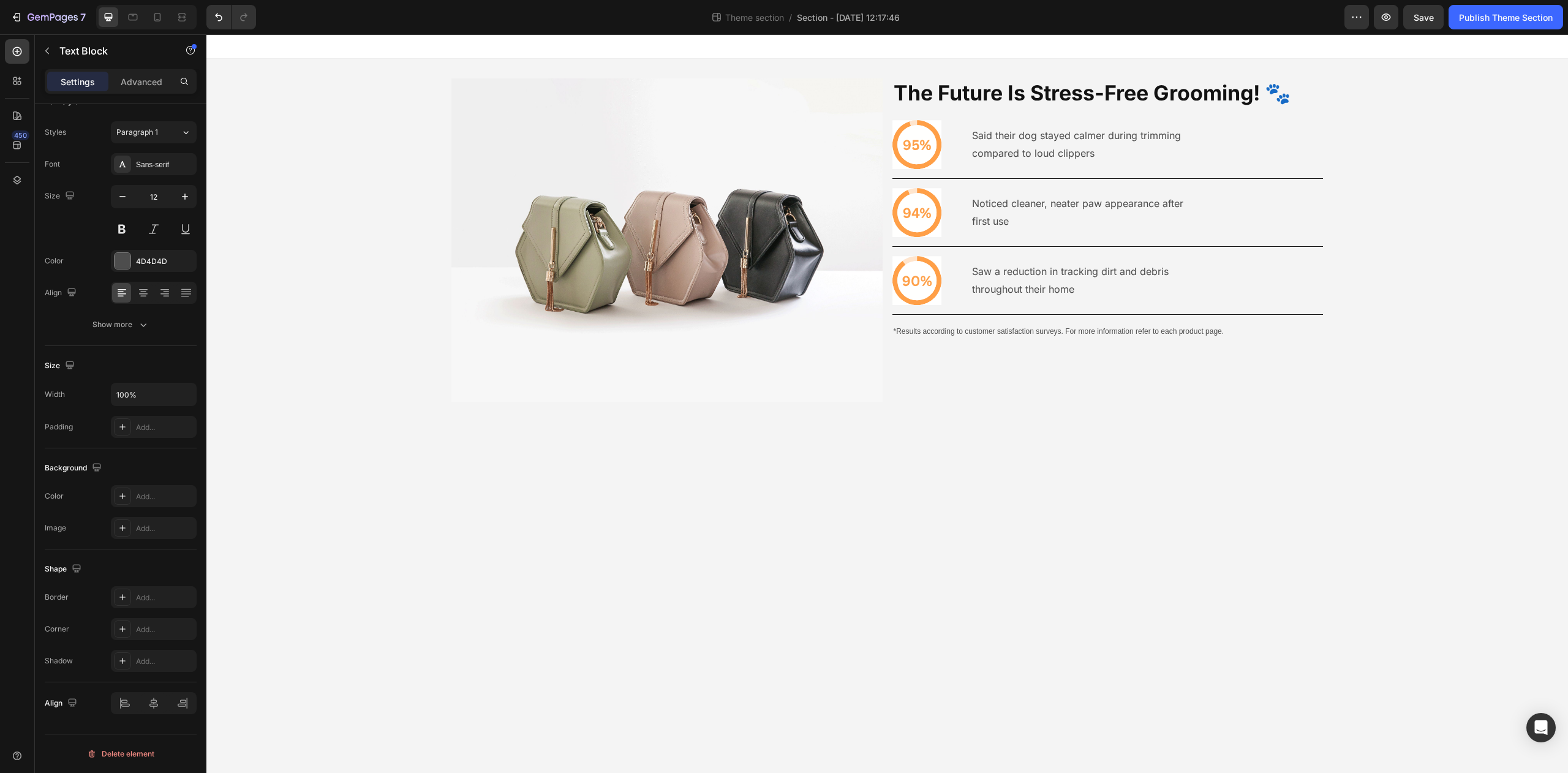
click at [1050, 645] on body "Image The Future Is Stress-Free Grooming! 🐾 Heading Icon Said their dog stayed …" at bounding box center [887, 403] width 1362 height 739
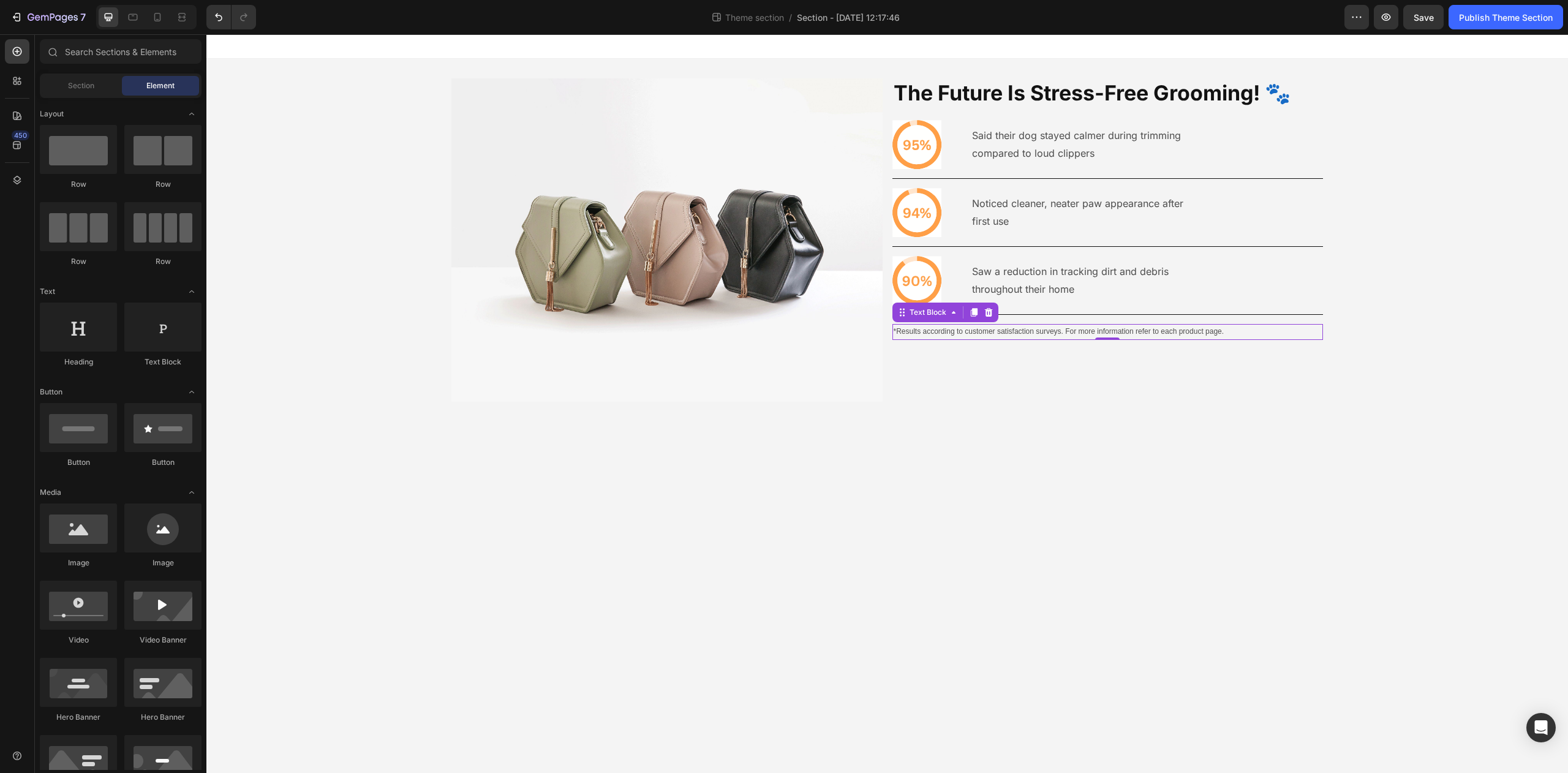
click at [1046, 335] on p "*Results according to customer satisfaction surveys. For more information refer…" at bounding box center [1108, 332] width 429 height 13
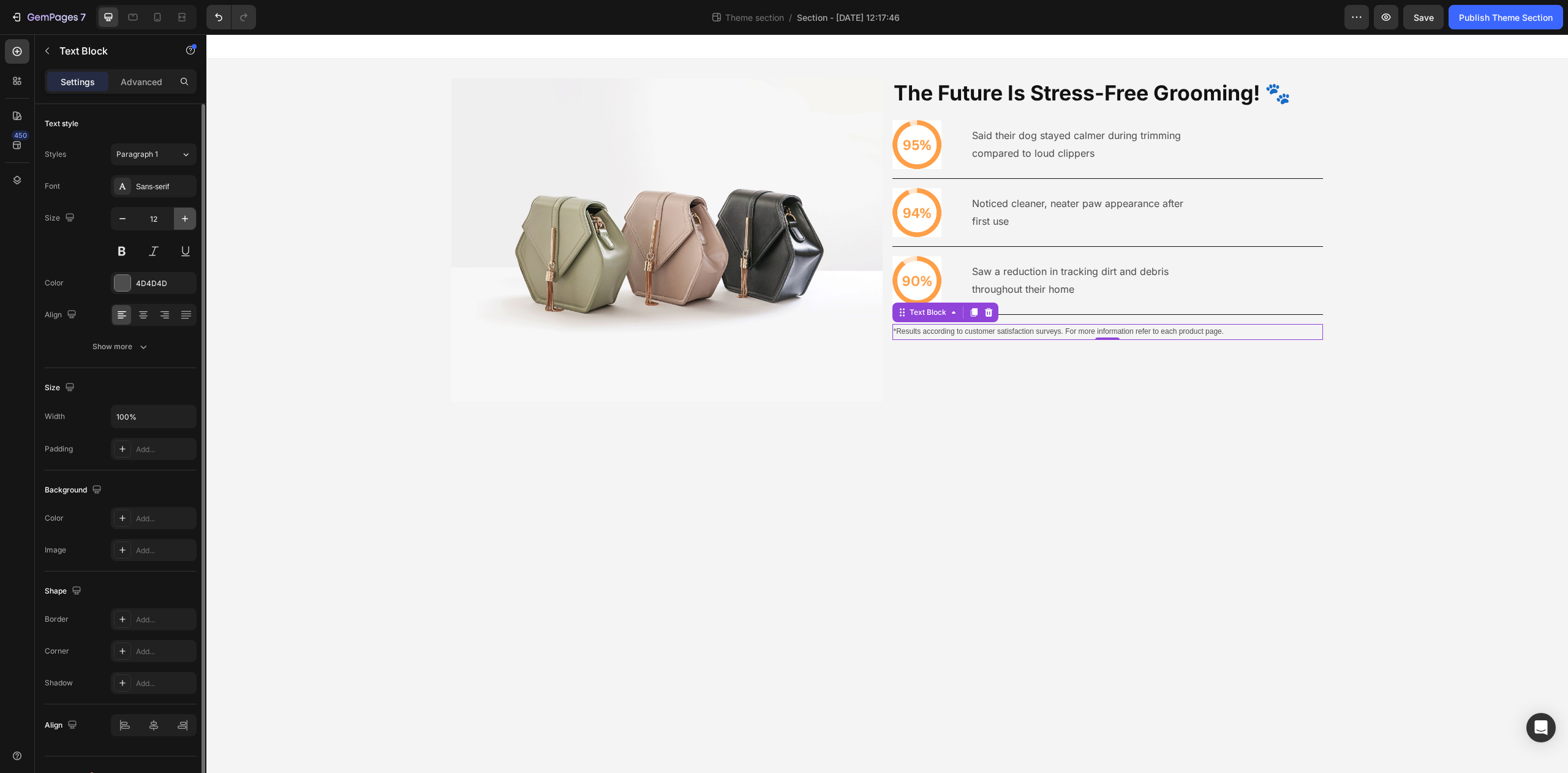
click at [180, 219] on icon "button" at bounding box center [185, 219] width 12 height 12
click at [180, 218] on icon "button" at bounding box center [185, 219] width 12 height 12
type input "14"
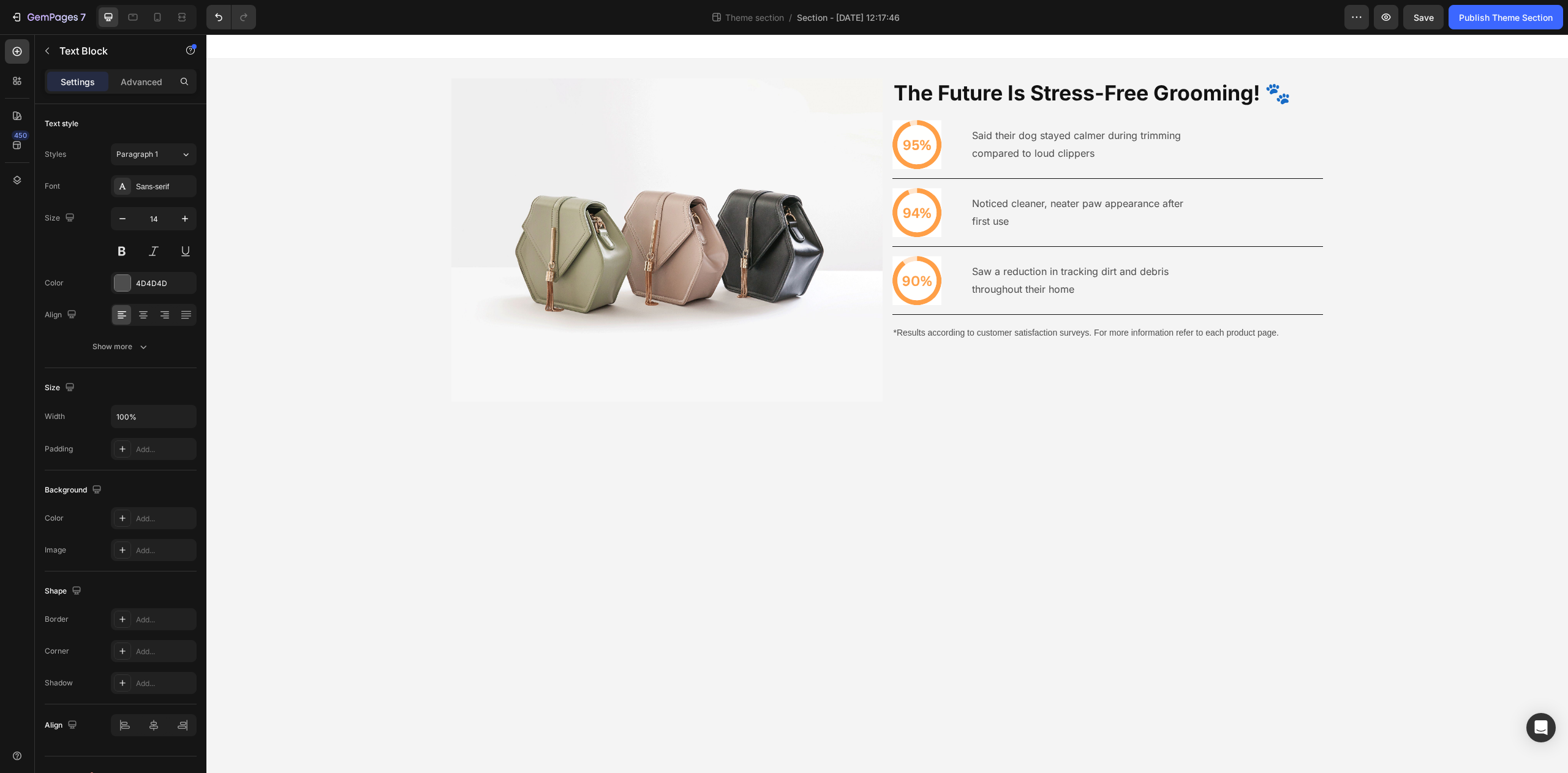
click at [899, 514] on body "Image The Future Is Stress-Free Grooming! 🐾 Heading Icon Said their dog stayed …" at bounding box center [887, 403] width 1362 height 739
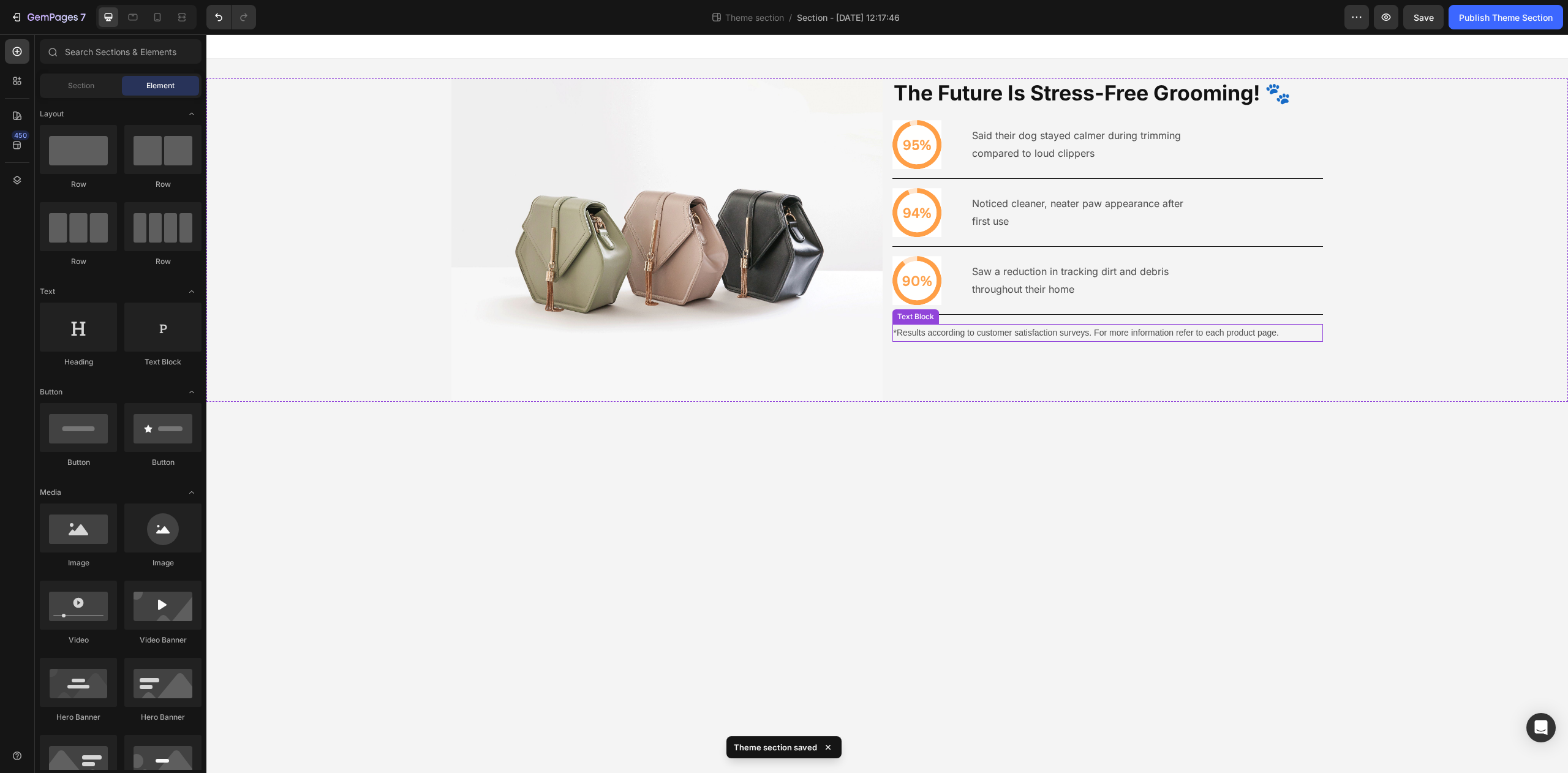
click at [1196, 337] on p "*Results according to customer satisfaction surveys. For more information refer…" at bounding box center [1108, 333] width 429 height 15
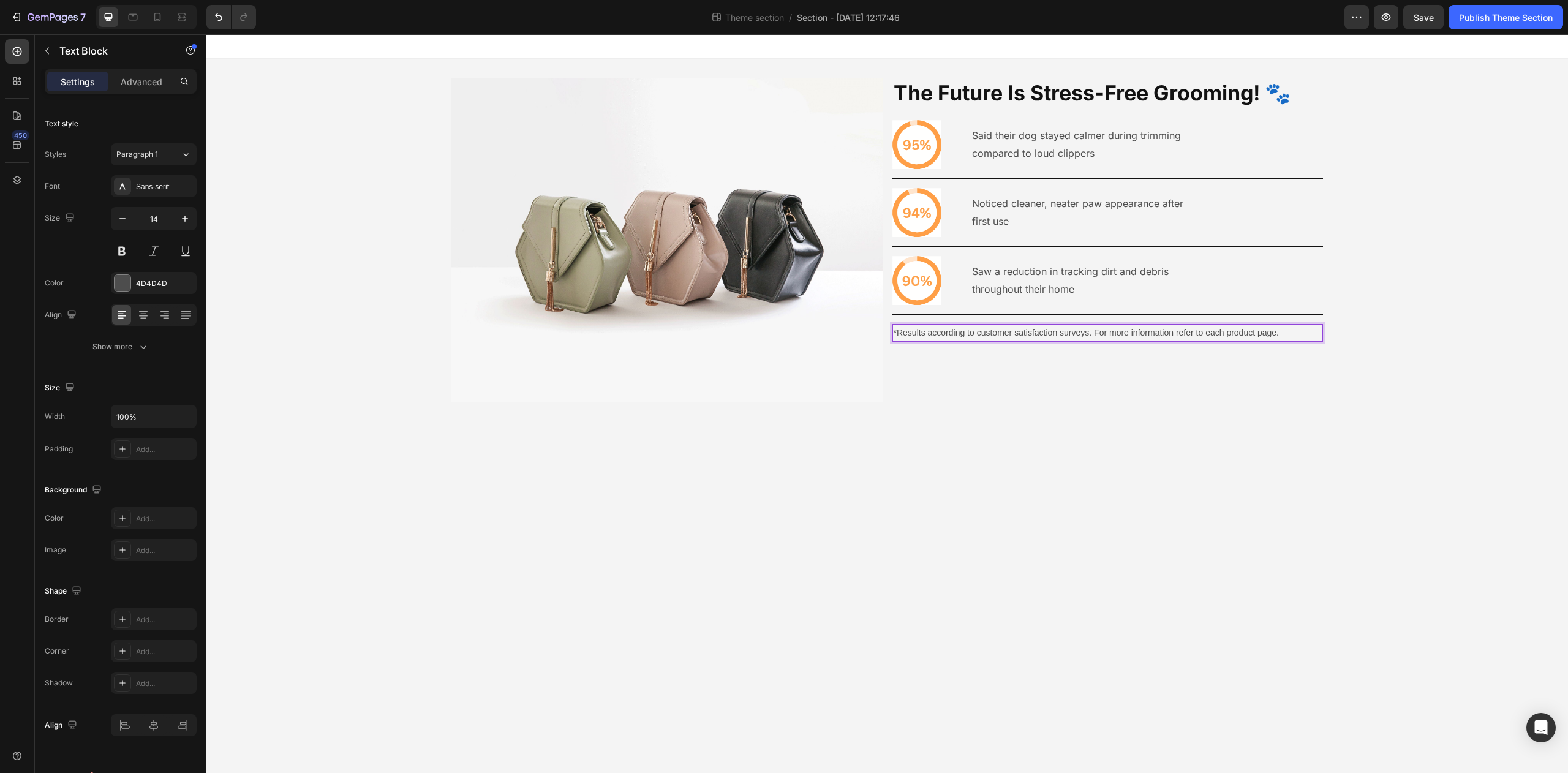
click at [1200, 334] on p "*Results according to customer satisfaction surveys. For more information refer…" at bounding box center [1108, 333] width 429 height 15
click at [1196, 333] on p "*Results according to customer satisfaction surveys. For more information refer…" at bounding box center [1108, 333] width 429 height 15
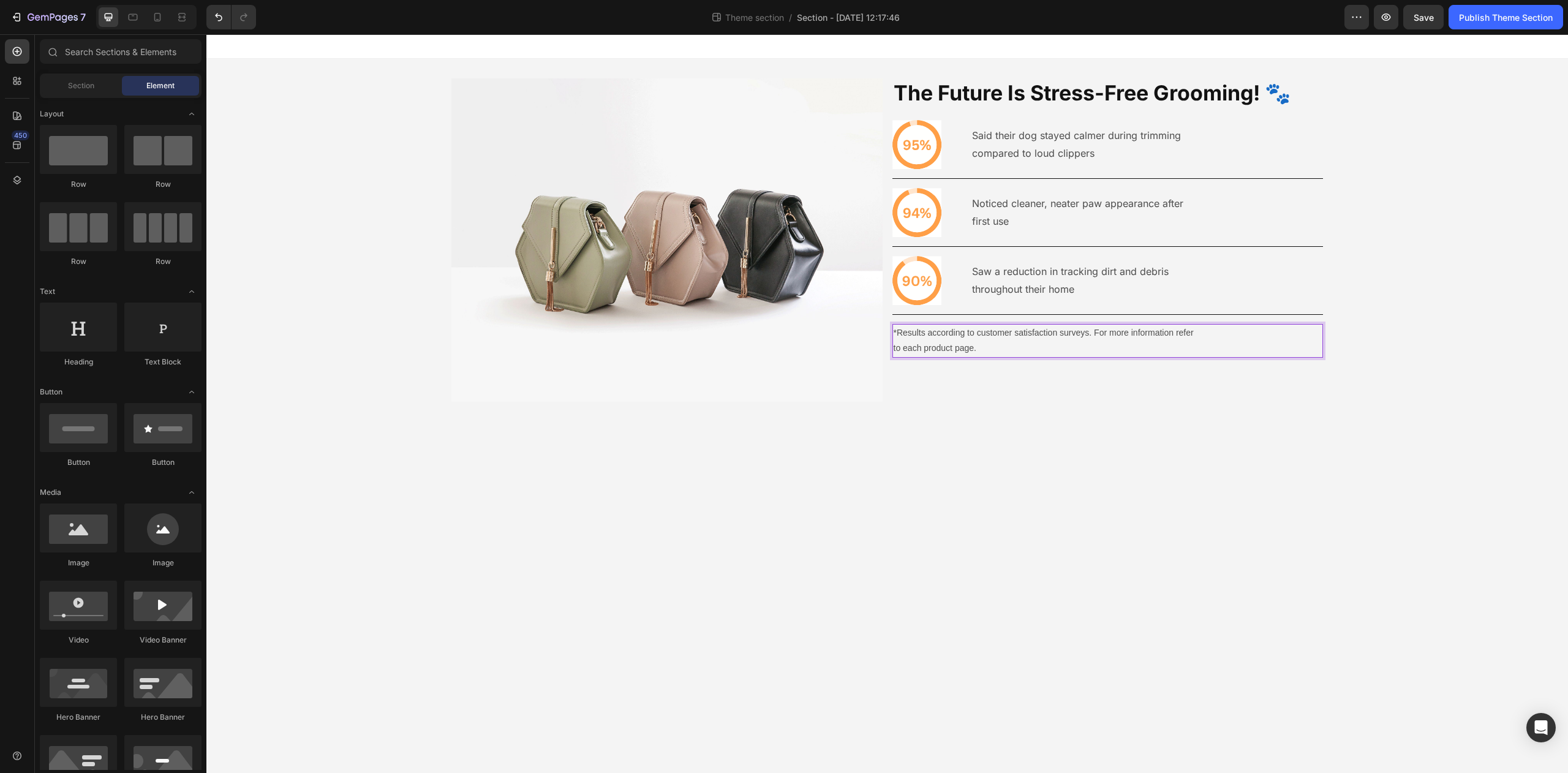
click at [1221, 536] on body "Image The Future Is Stress-Free Grooming! 🐾 Heading Icon Said their dog stayed …" at bounding box center [887, 403] width 1362 height 739
click at [995, 349] on p "to each product page." at bounding box center [1108, 348] width 429 height 15
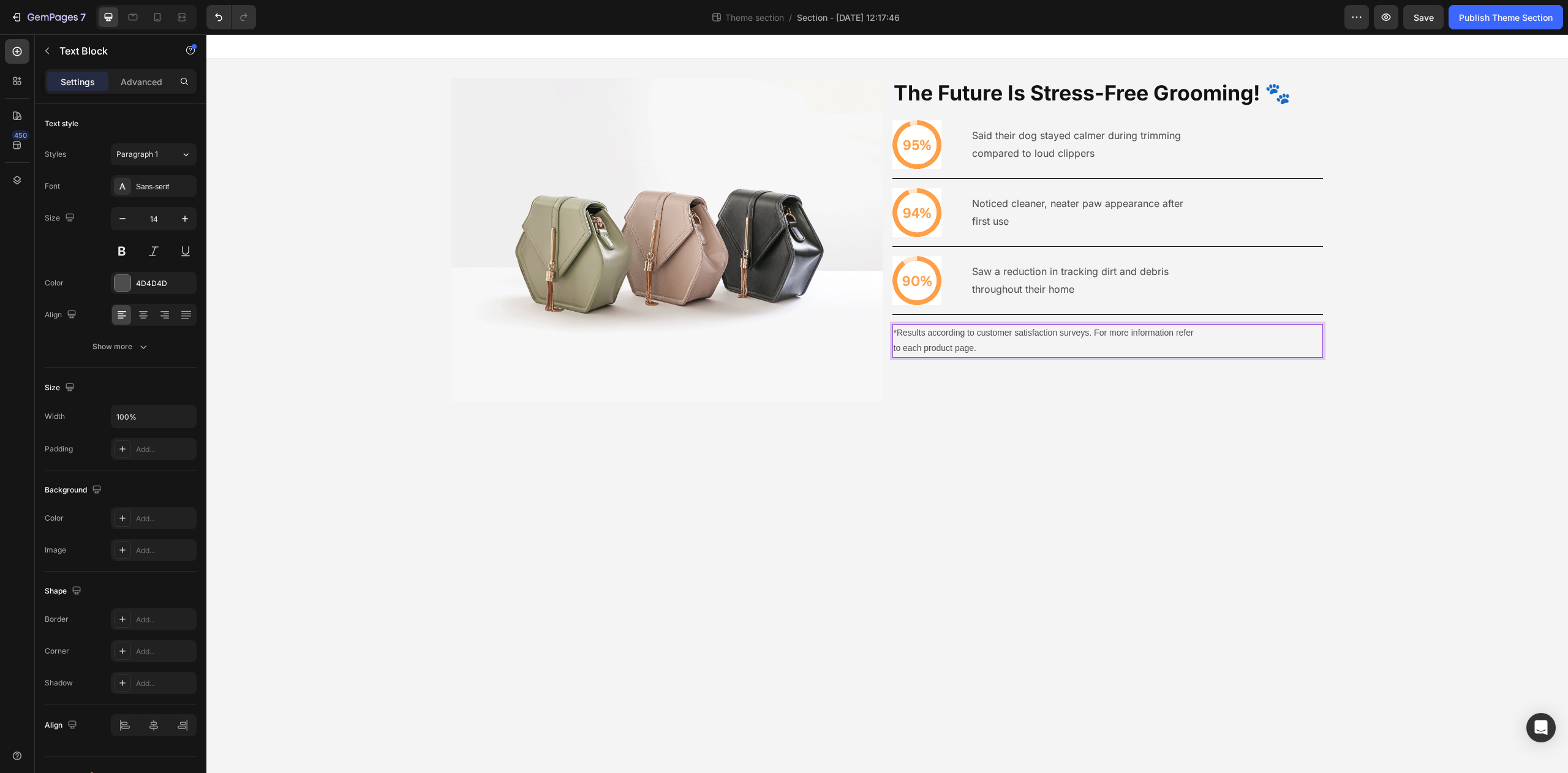
click at [895, 351] on p "to each product page." at bounding box center [1108, 348] width 429 height 15
click at [892, 350] on div "Image The Future Is Stress-Free Grooming! 🐾 Heading Icon Said their dog stayed …" at bounding box center [887, 240] width 1362 height 323
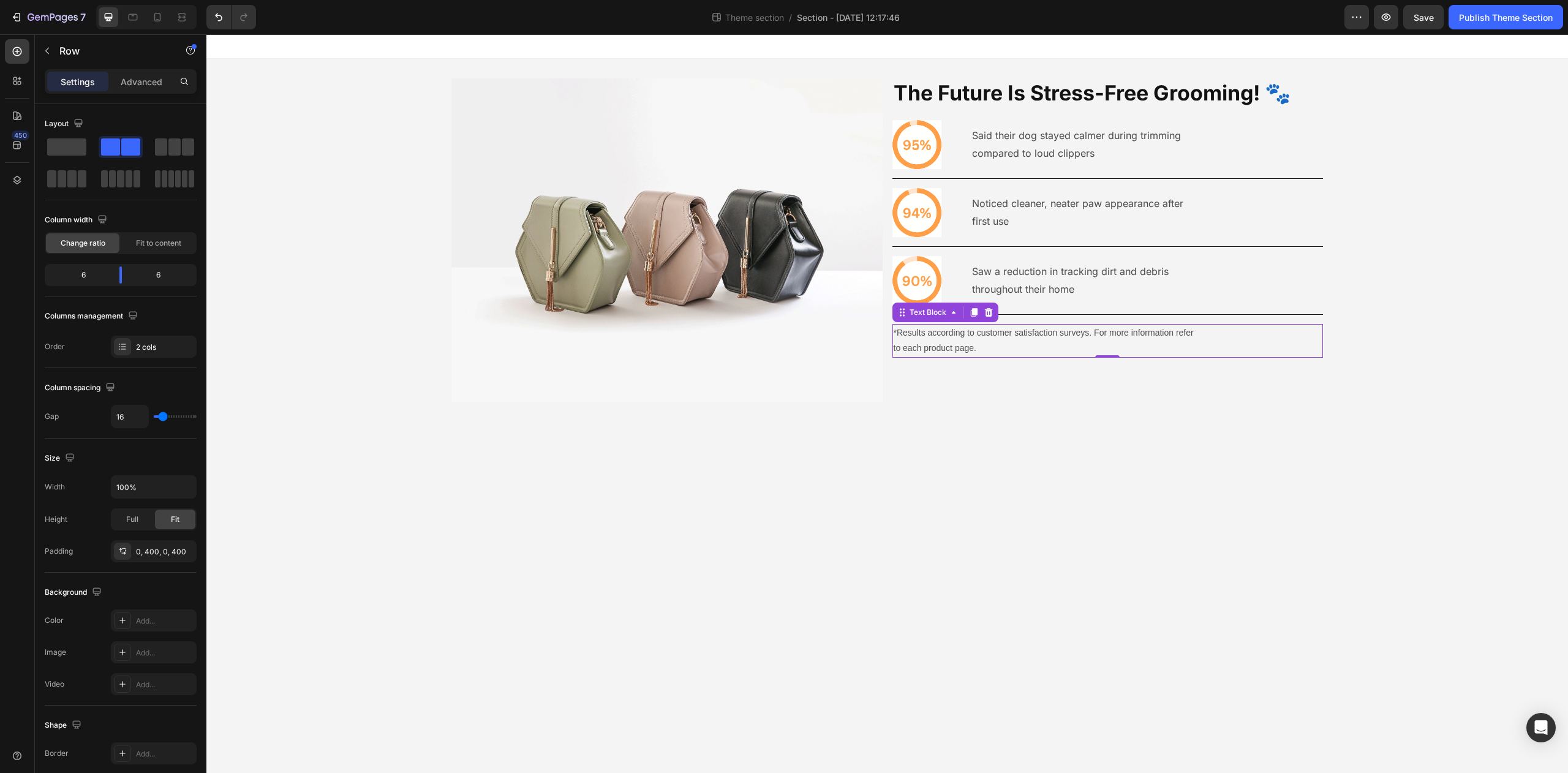
click at [896, 349] on p "to each product page." at bounding box center [1108, 348] width 429 height 15
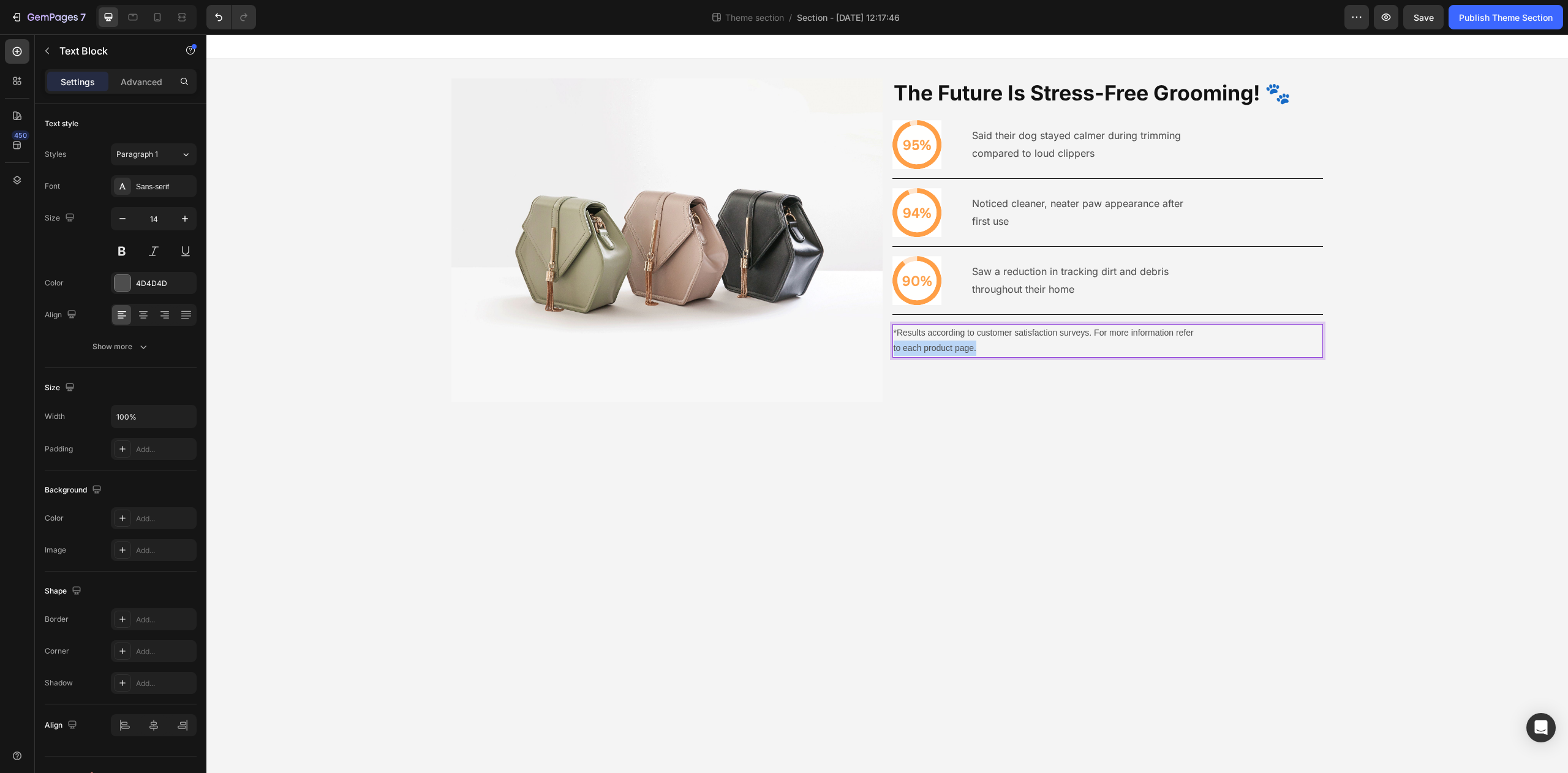
click at [894, 349] on p "to each product page." at bounding box center [1108, 348] width 429 height 15
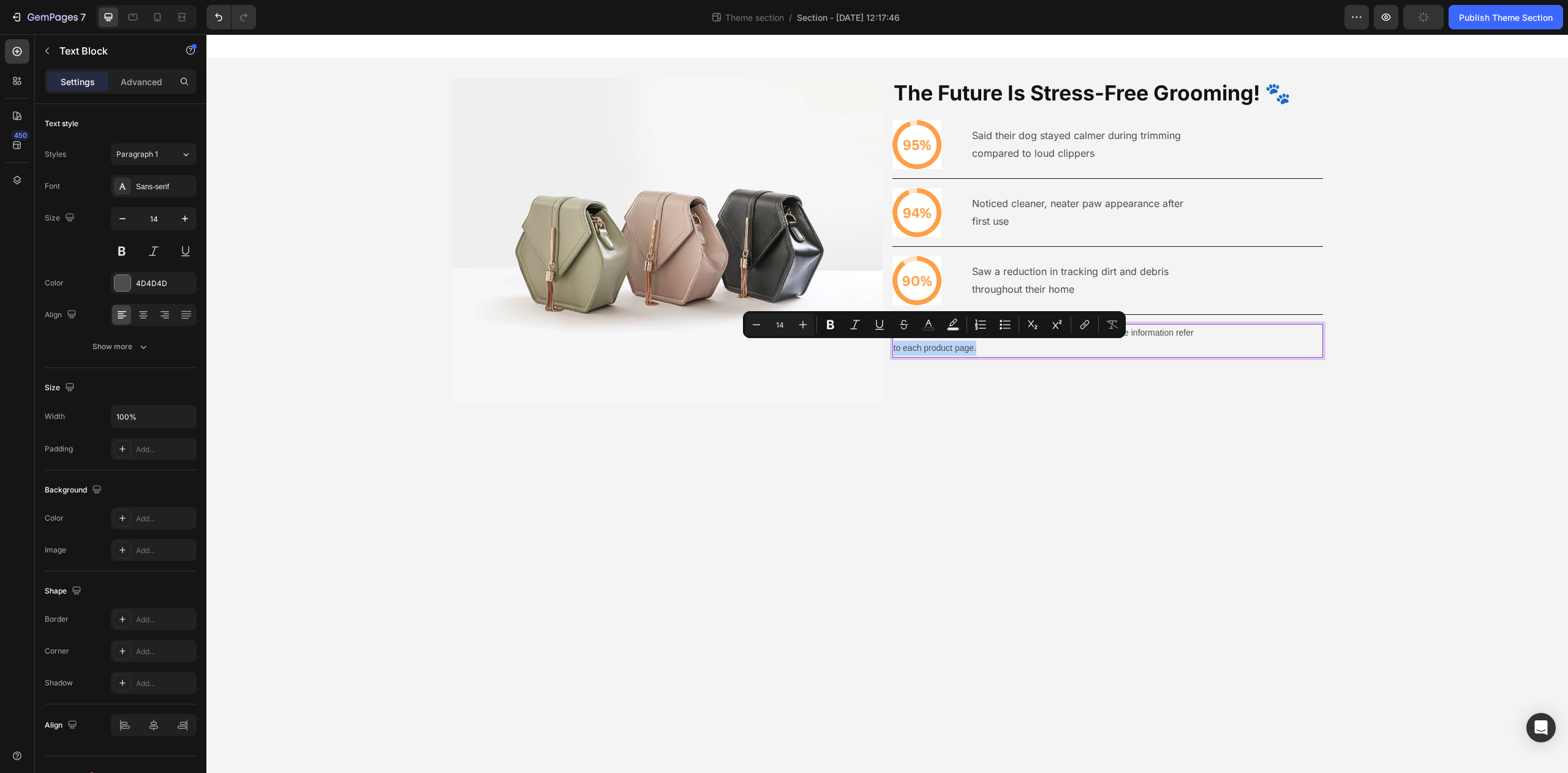
click at [899, 349] on p "to each product page." at bounding box center [1108, 348] width 429 height 15
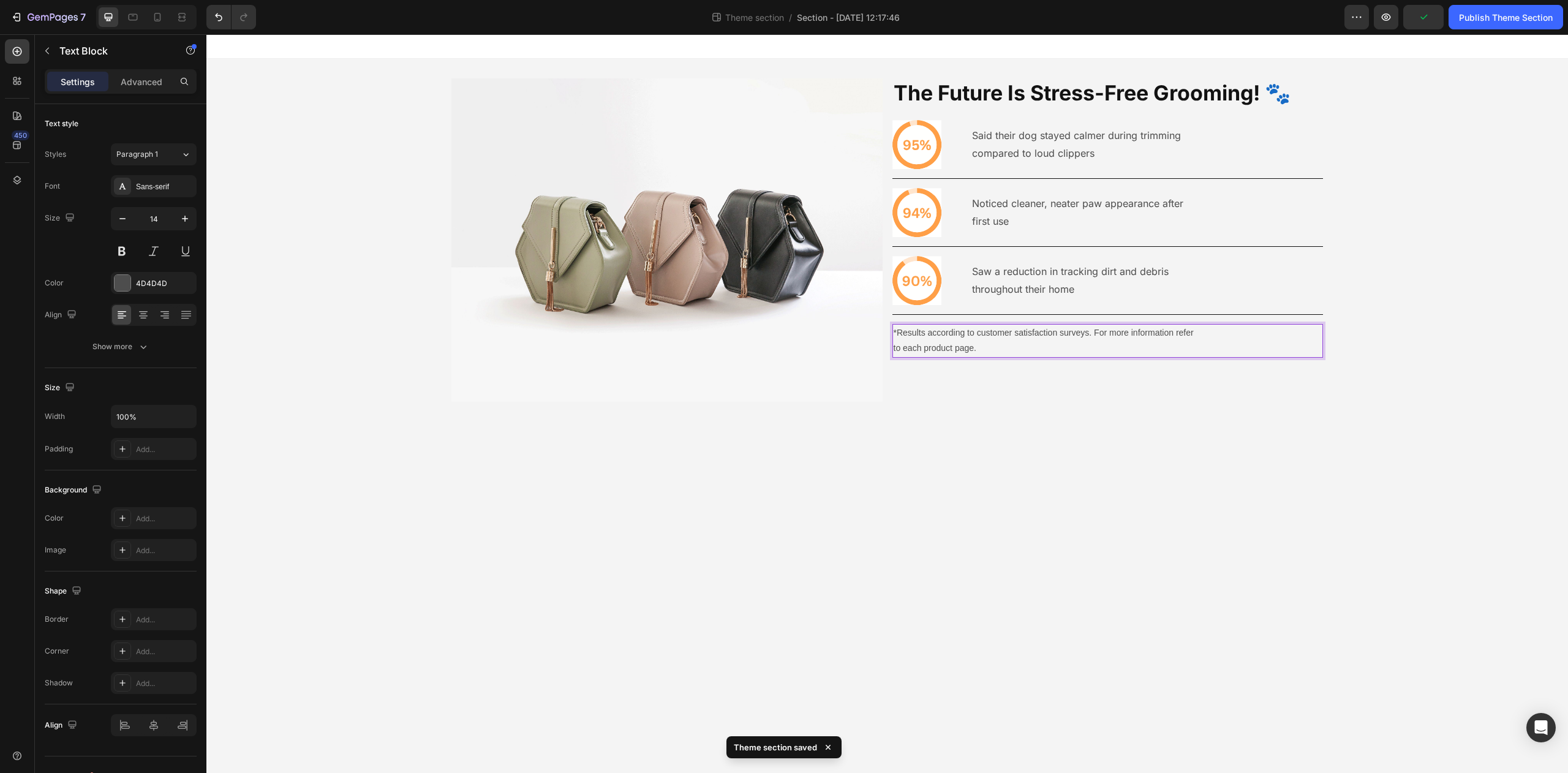
click at [894, 349] on p "to each product page." at bounding box center [1108, 348] width 429 height 15
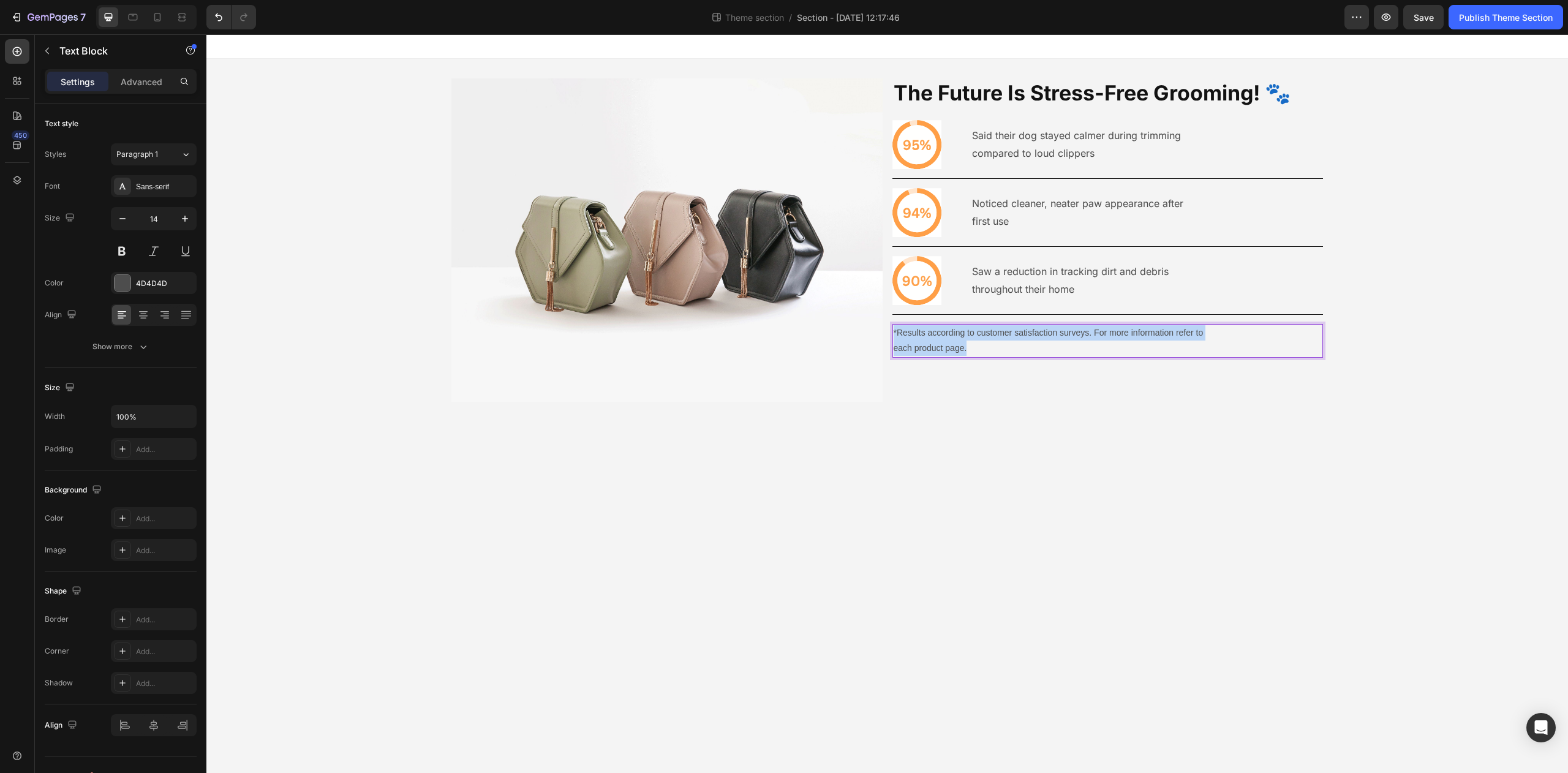
click at [965, 489] on body "Image The Future Is Stress-Free Grooming! 🐾 Heading Icon Said their dog stayed …" at bounding box center [887, 403] width 1362 height 739
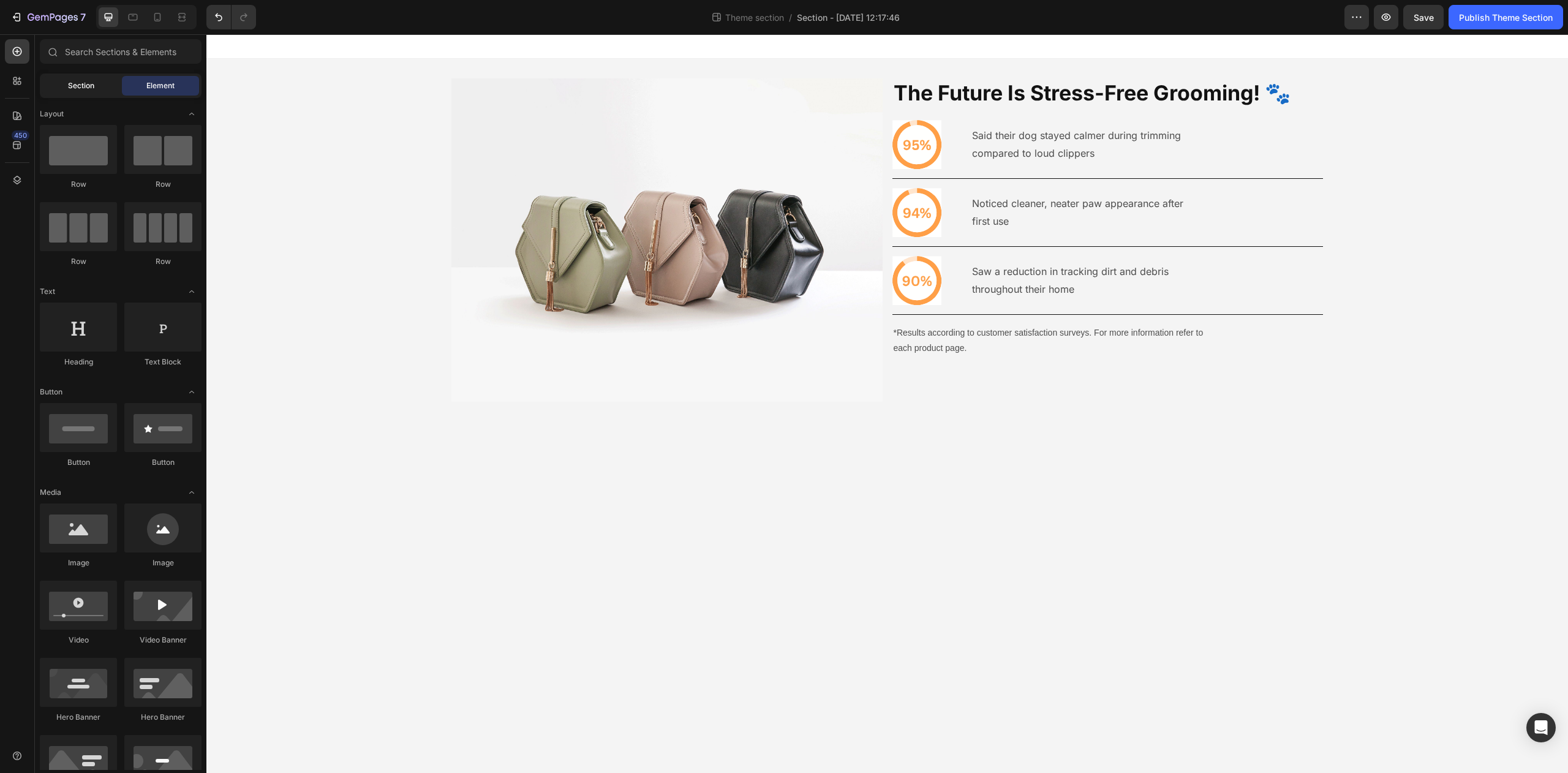
click at [65, 93] on div "Section" at bounding box center [80, 86] width 77 height 20
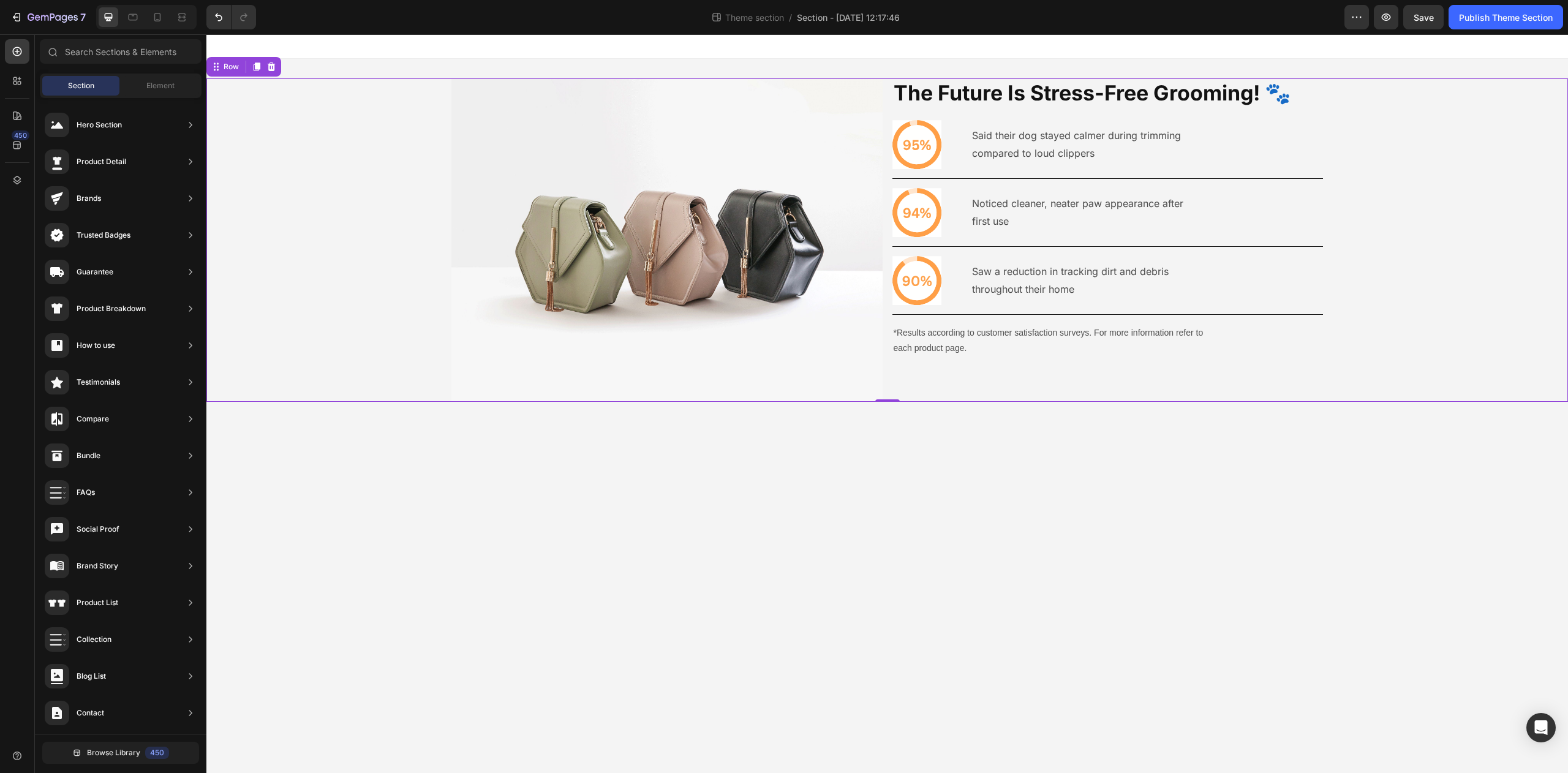
click at [935, 379] on div "The Future Is Stress-Free Grooming! 🐾 Heading Icon Said their dog stayed calmer…" at bounding box center [1108, 240] width 431 height 323
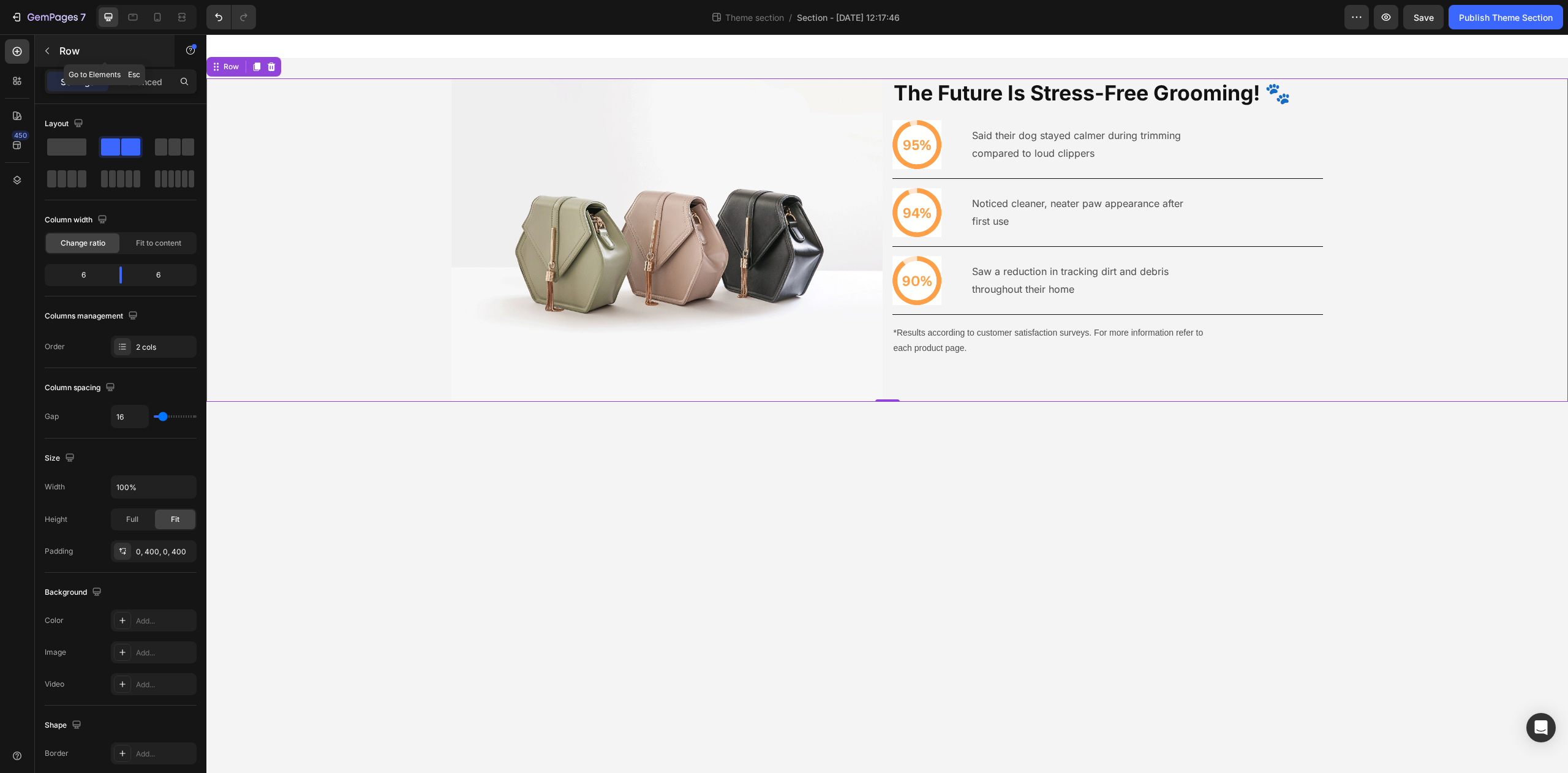
click at [50, 47] on icon "button" at bounding box center [46, 50] width 10 height 10
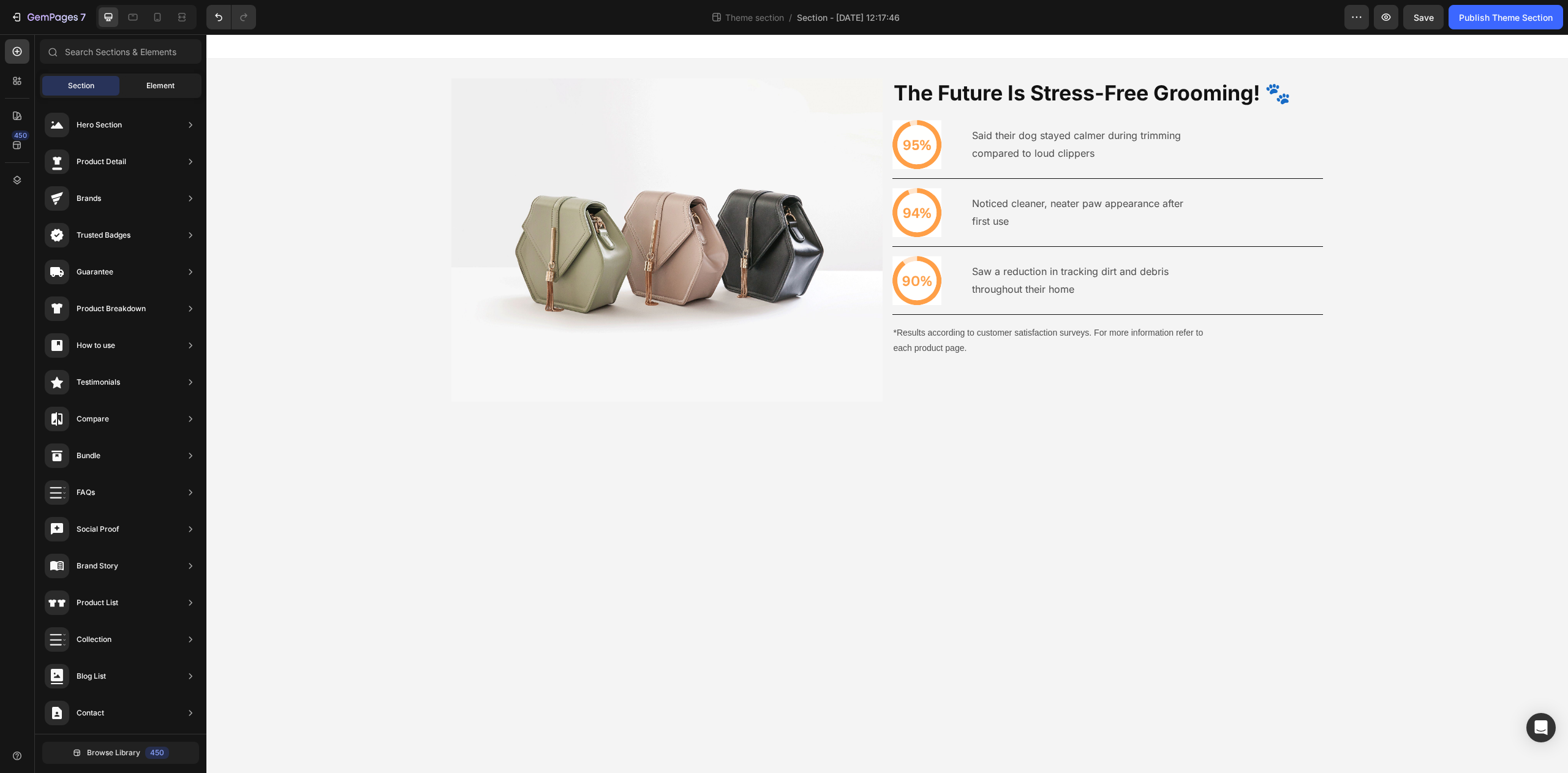
click at [132, 86] on div "Element" at bounding box center [161, 86] width 77 height 20
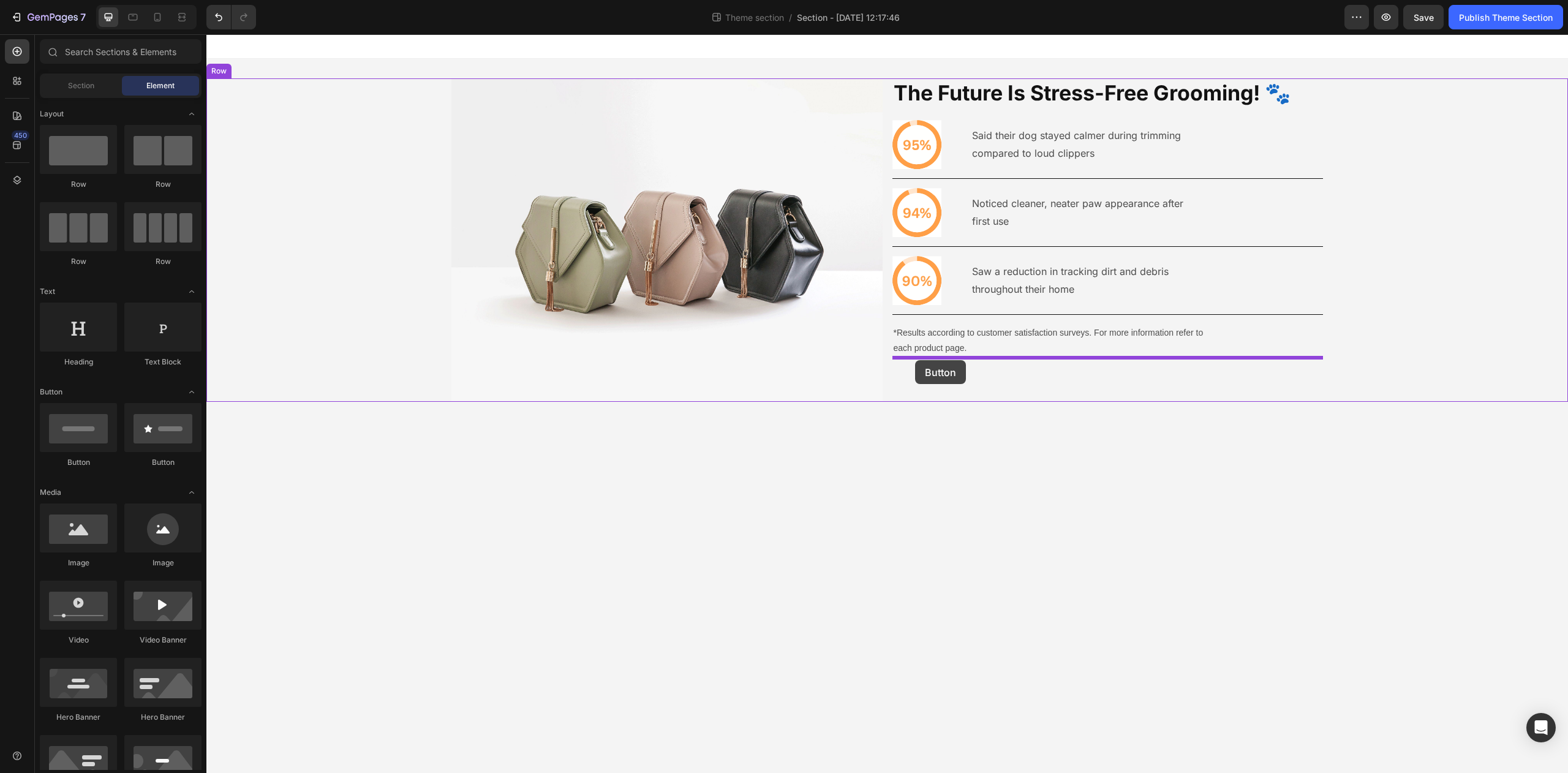
drag, startPoint x: 288, startPoint y: 473, endPoint x: 915, endPoint y: 363, distance: 636.6
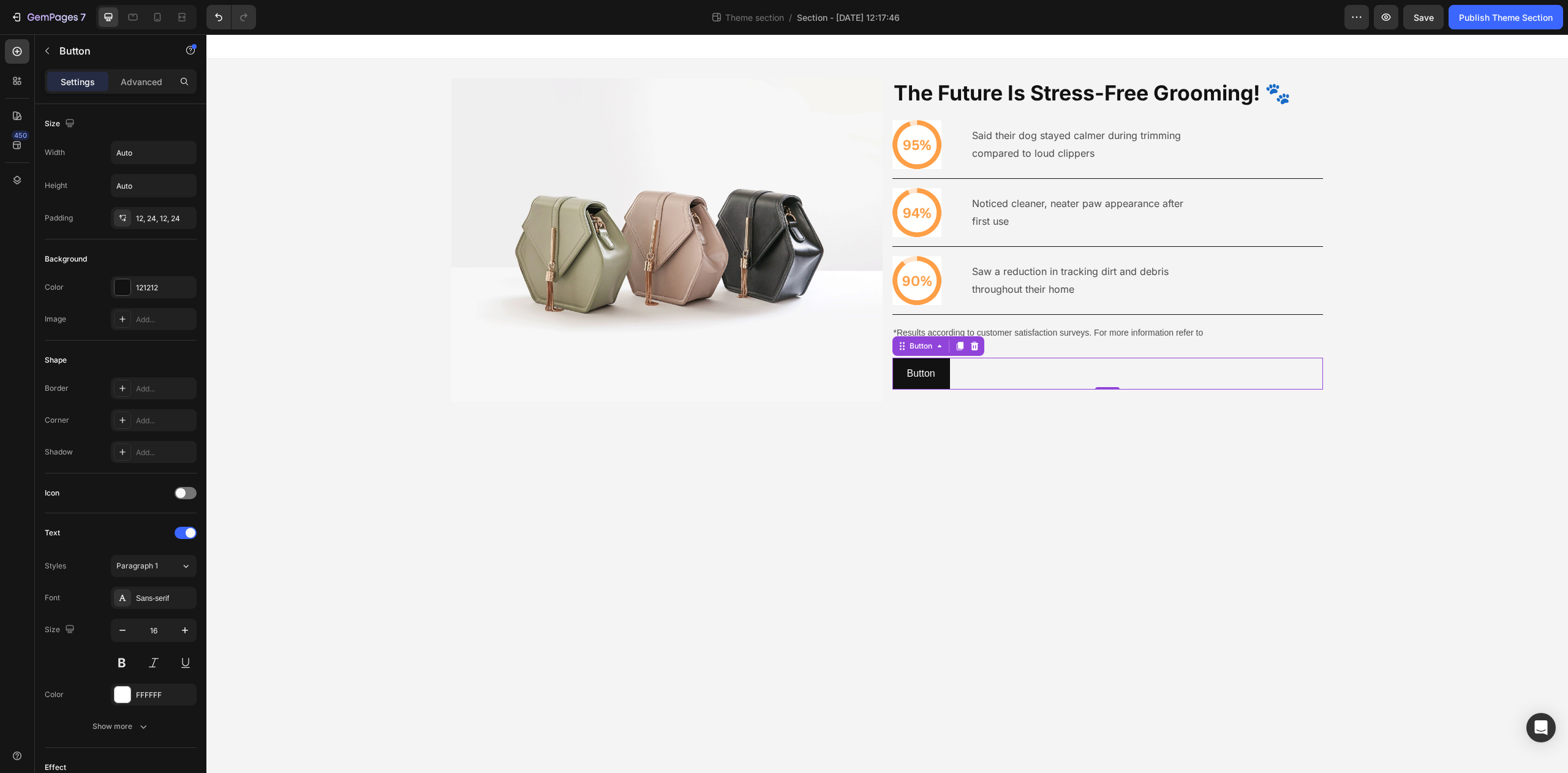
click at [1074, 453] on body "Image The Future Is Stress-Free Grooming! 🐾 Heading Icon Said their dog stayed …" at bounding box center [887, 403] width 1362 height 739
click at [972, 382] on div "Button Button" at bounding box center [1108, 374] width 431 height 32
click at [137, 76] on p "Advanced" at bounding box center [141, 81] width 42 height 12
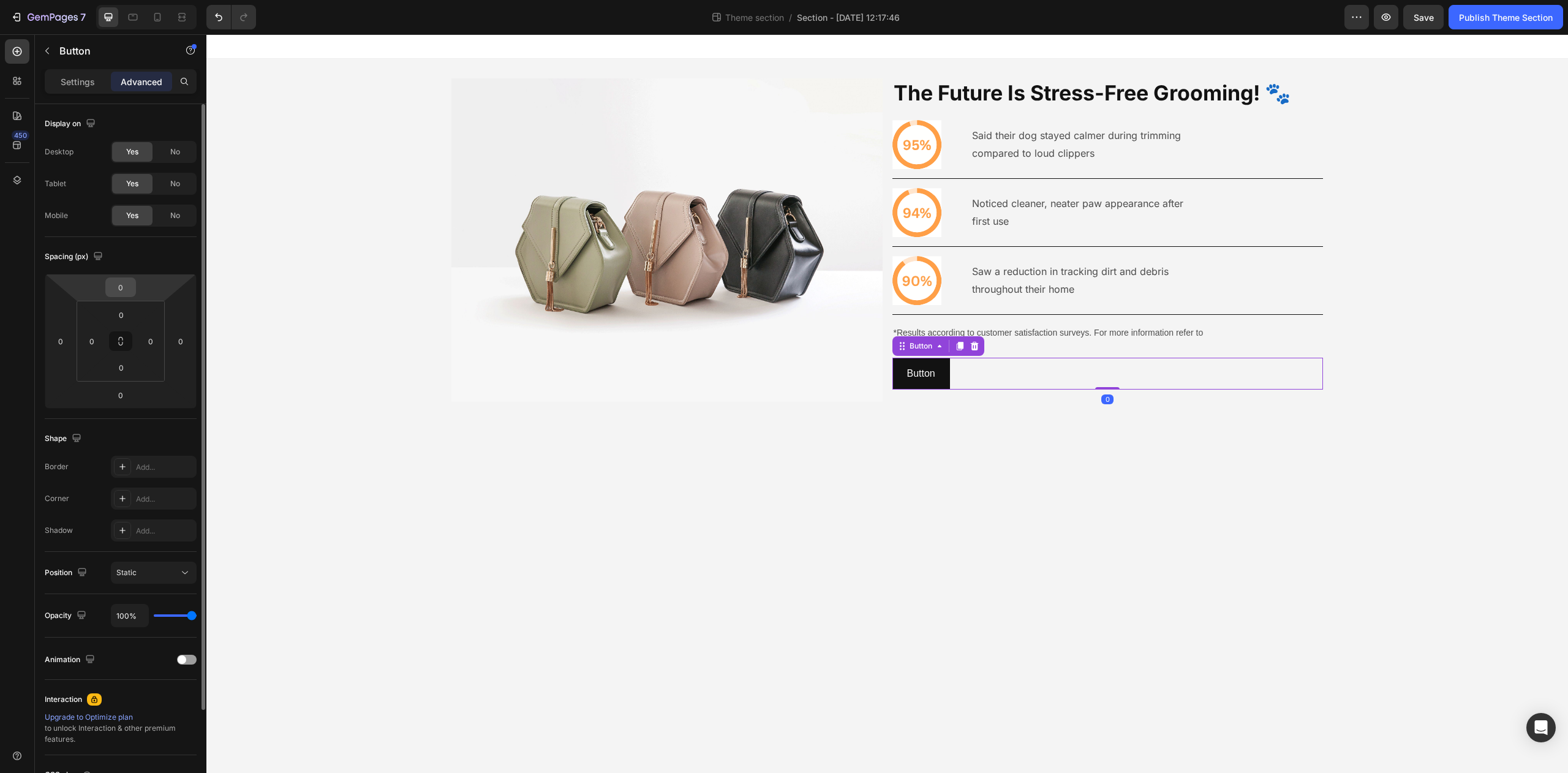
click at [124, 283] on input "0" at bounding box center [120, 287] width 24 height 19
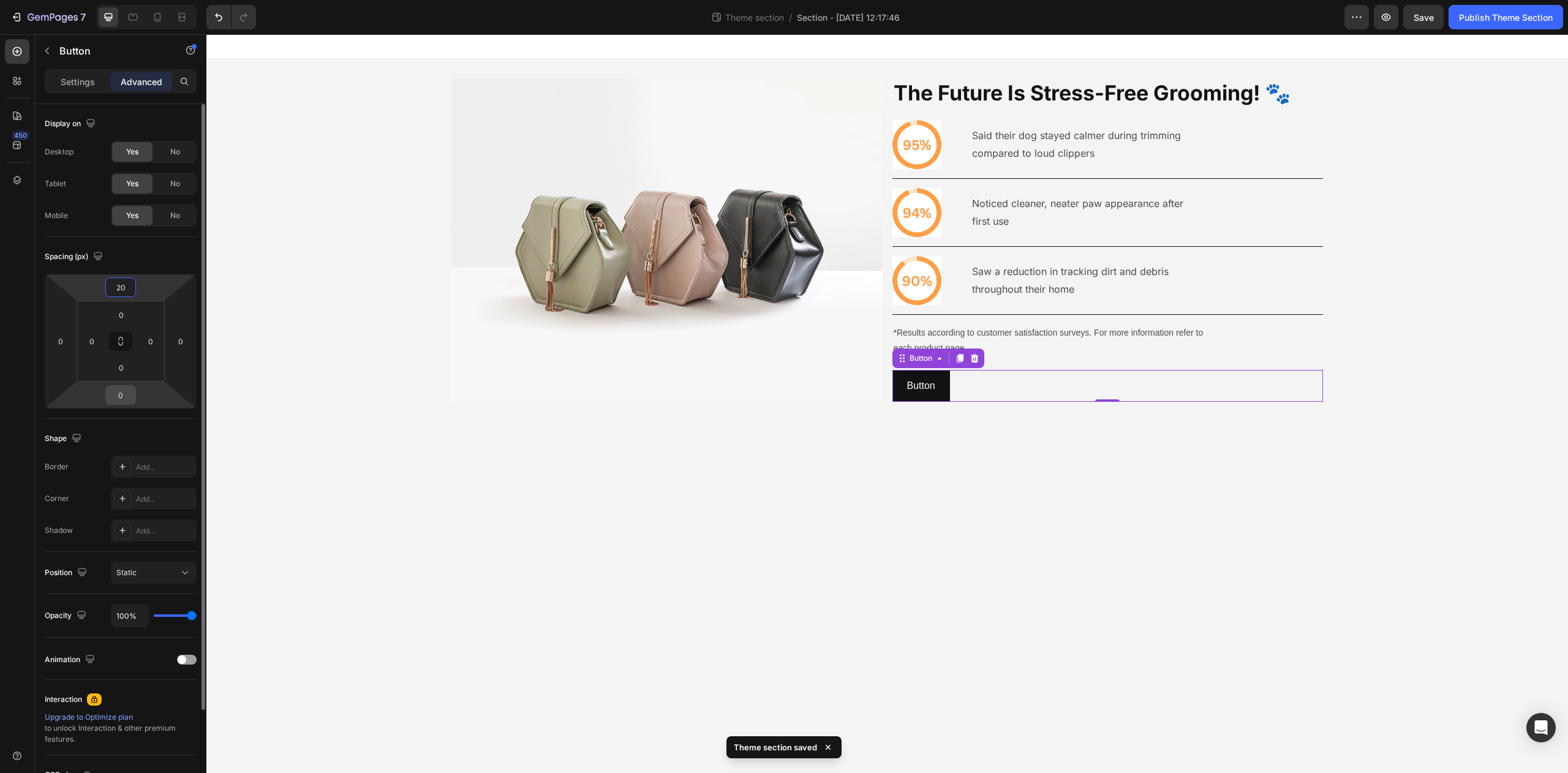
type input "20"
click at [119, 395] on input "0" at bounding box center [120, 395] width 24 height 19
type input "20"
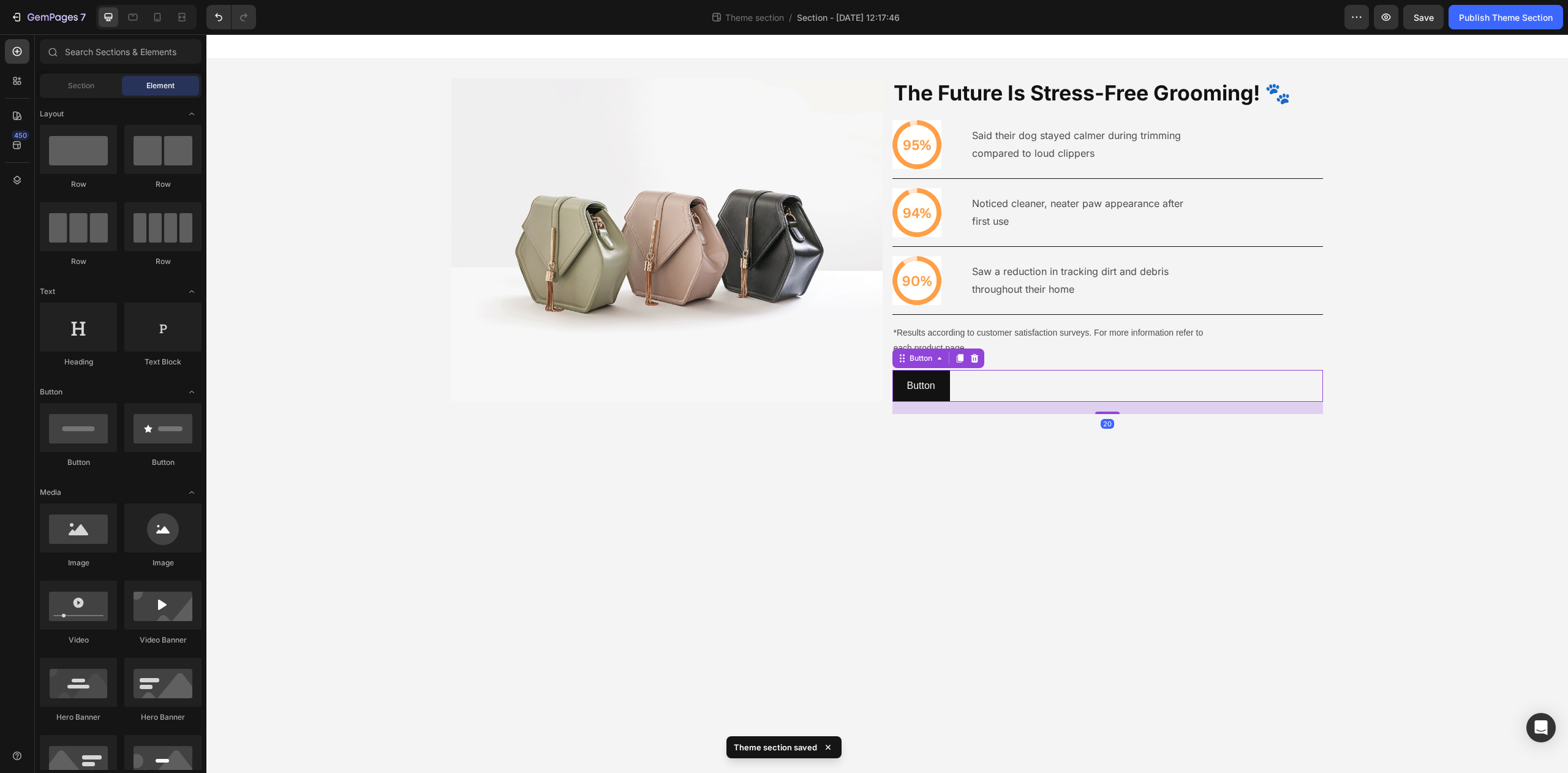
click at [919, 555] on body "Image The Future Is Stress-Free Grooming! 🐾 Heading Icon Said their dog stayed …" at bounding box center [887, 403] width 1362 height 739
click at [954, 391] on div "Button Button 20" at bounding box center [1108, 386] width 431 height 32
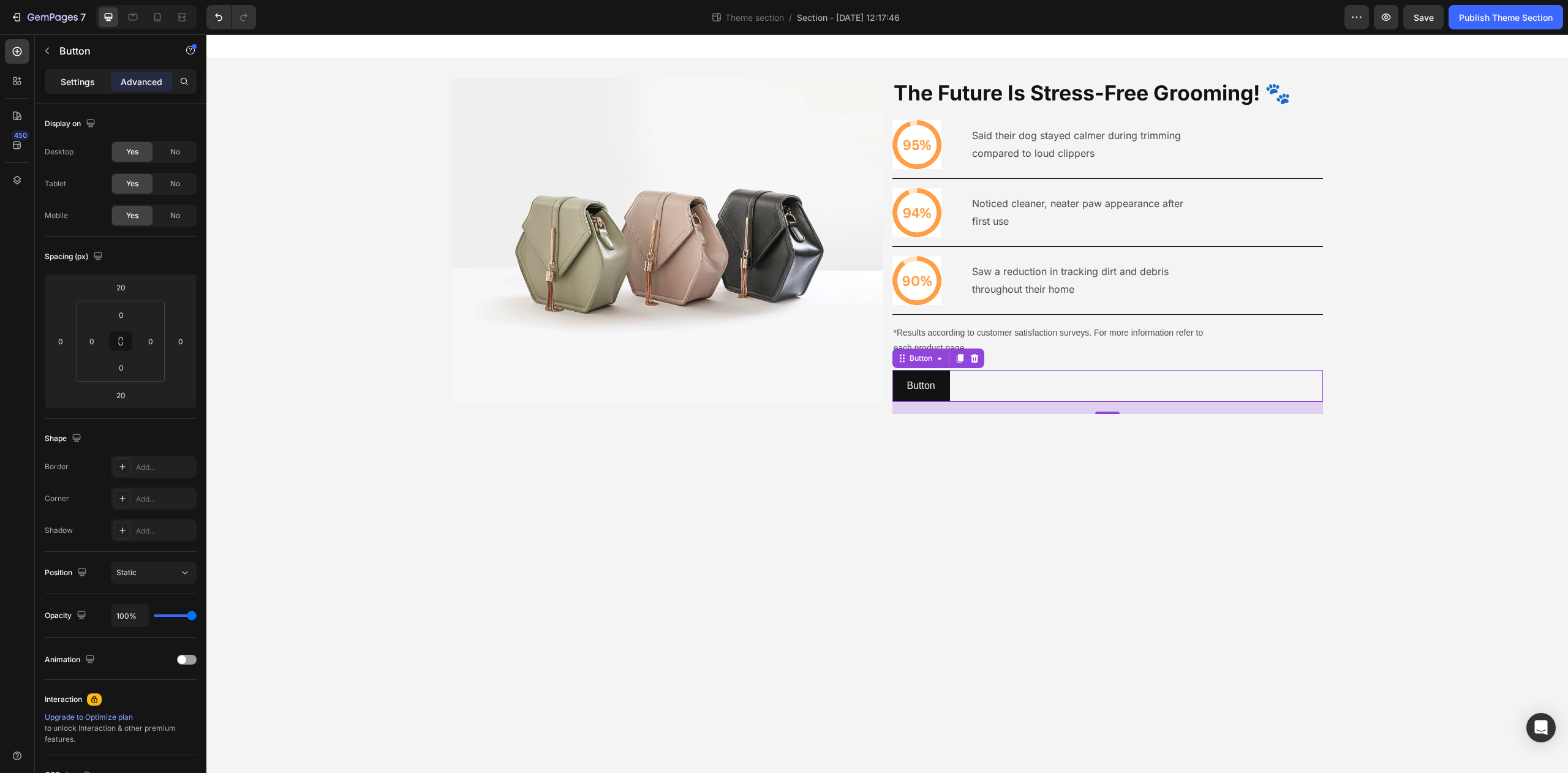
click at [79, 85] on p "Settings" at bounding box center [78, 81] width 34 height 12
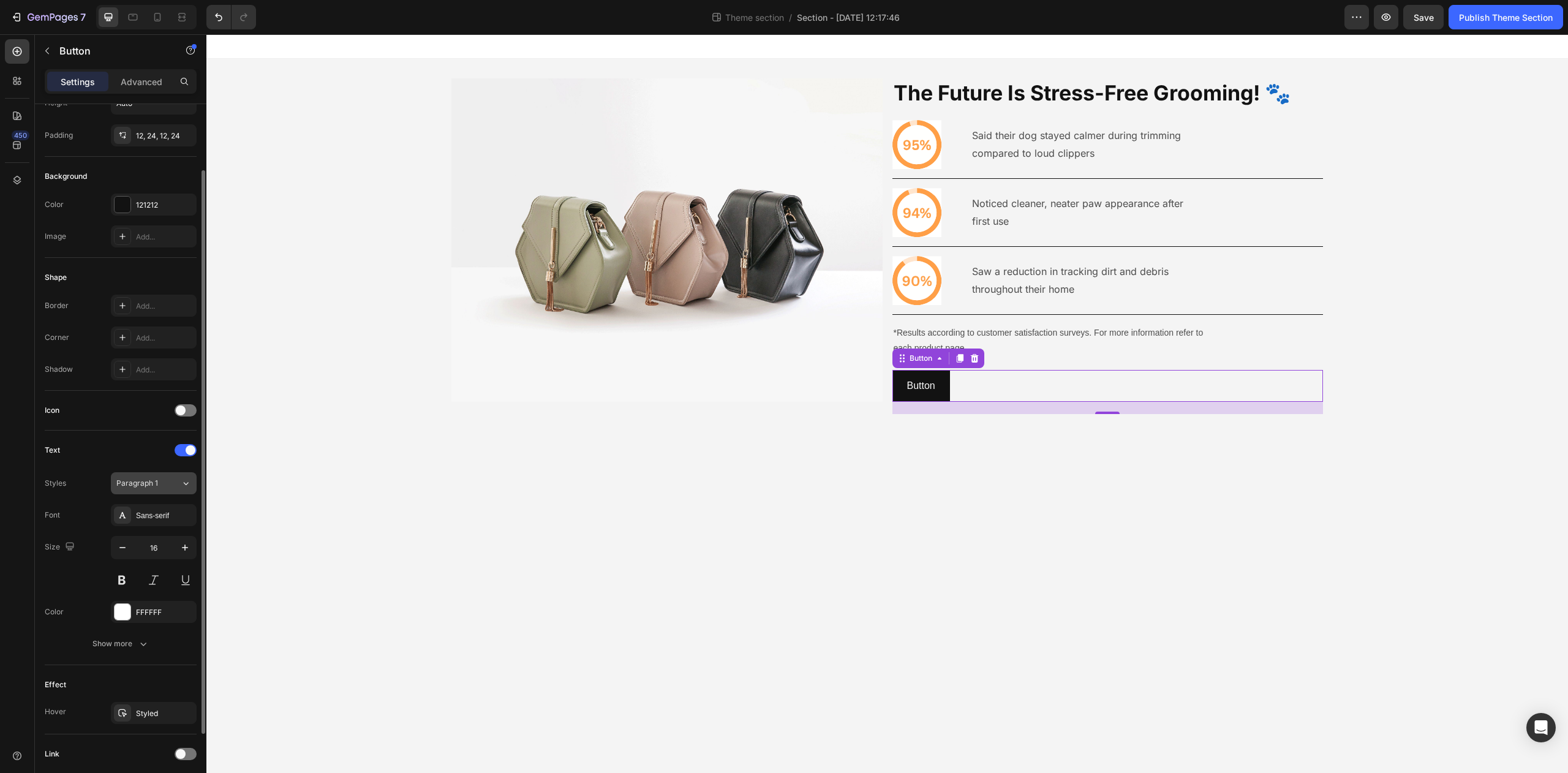
scroll to position [85, 0]
click at [174, 513] on div "Sans-serif" at bounding box center [164, 513] width 58 height 11
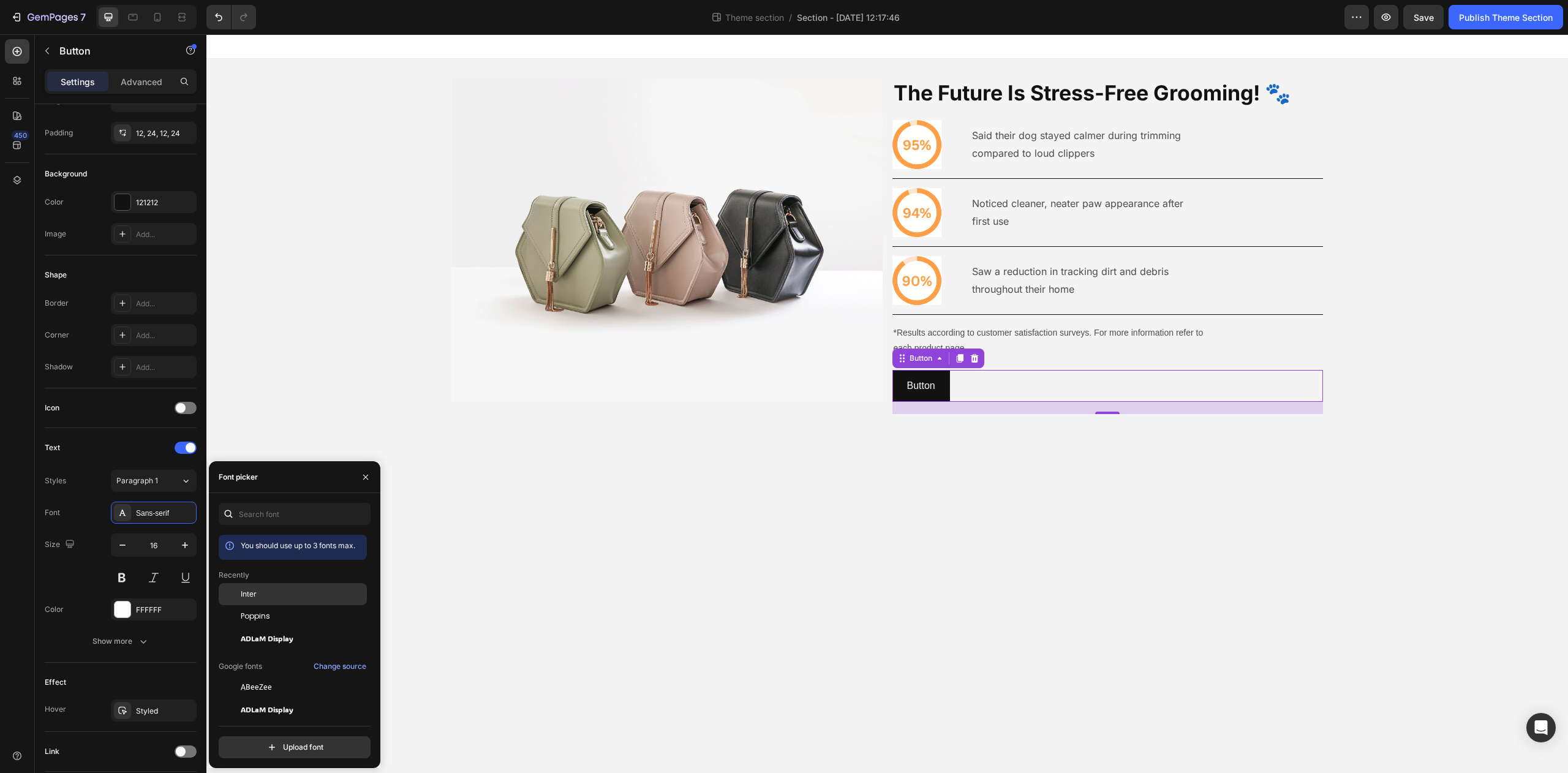
click at [275, 590] on div "Inter" at bounding box center [303, 594] width 124 height 11
click at [928, 382] on p "Button" at bounding box center [922, 386] width 29 height 18
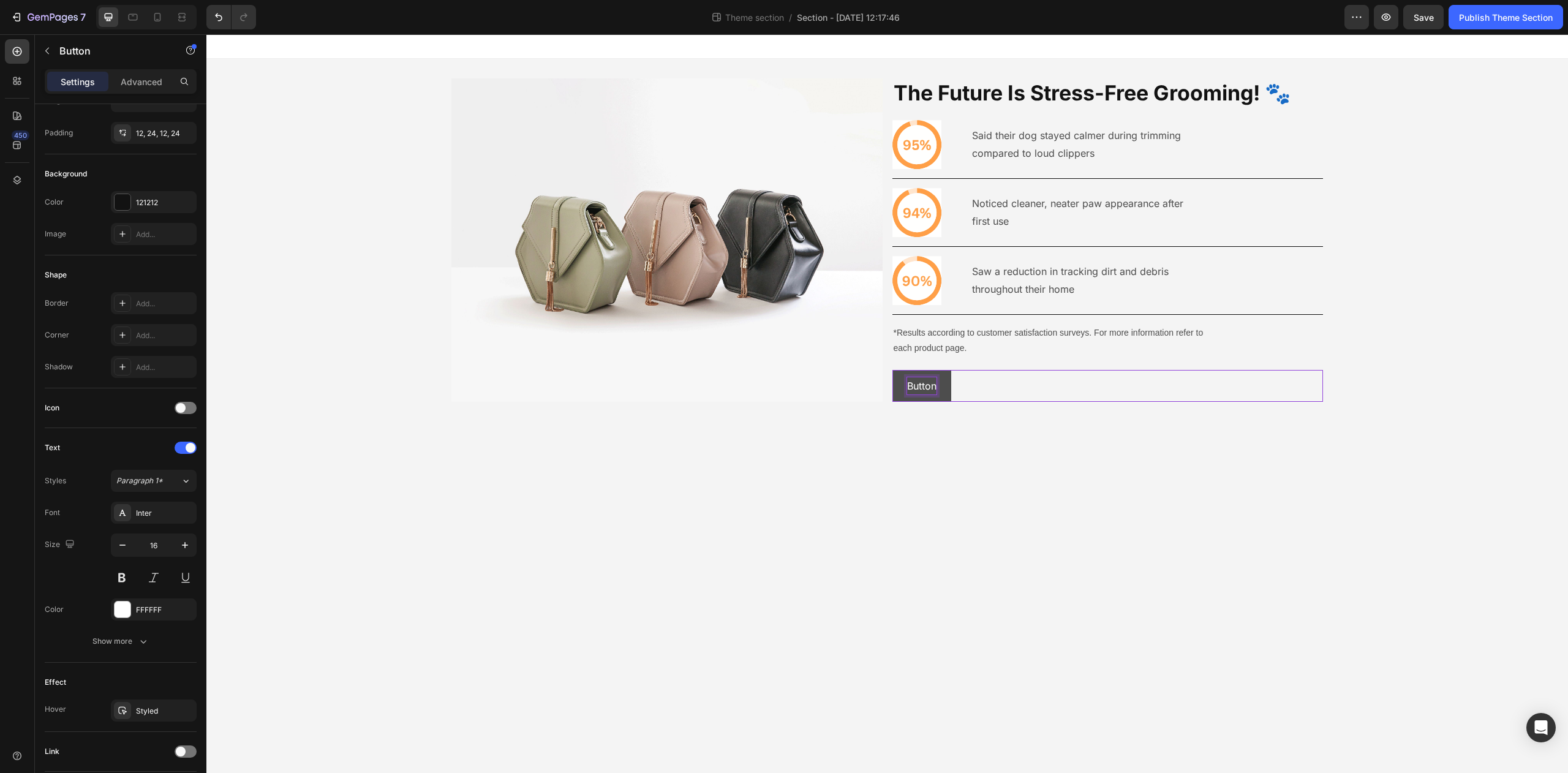
click at [926, 385] on p "Button" at bounding box center [922, 386] width 29 height 18
click at [927, 384] on p "Button" at bounding box center [922, 386] width 29 height 18
click at [892, 370] on button "CLAIM" at bounding box center [922, 386] width 60 height 32
click at [119, 634] on button "Show more" at bounding box center [120, 641] width 152 height 22
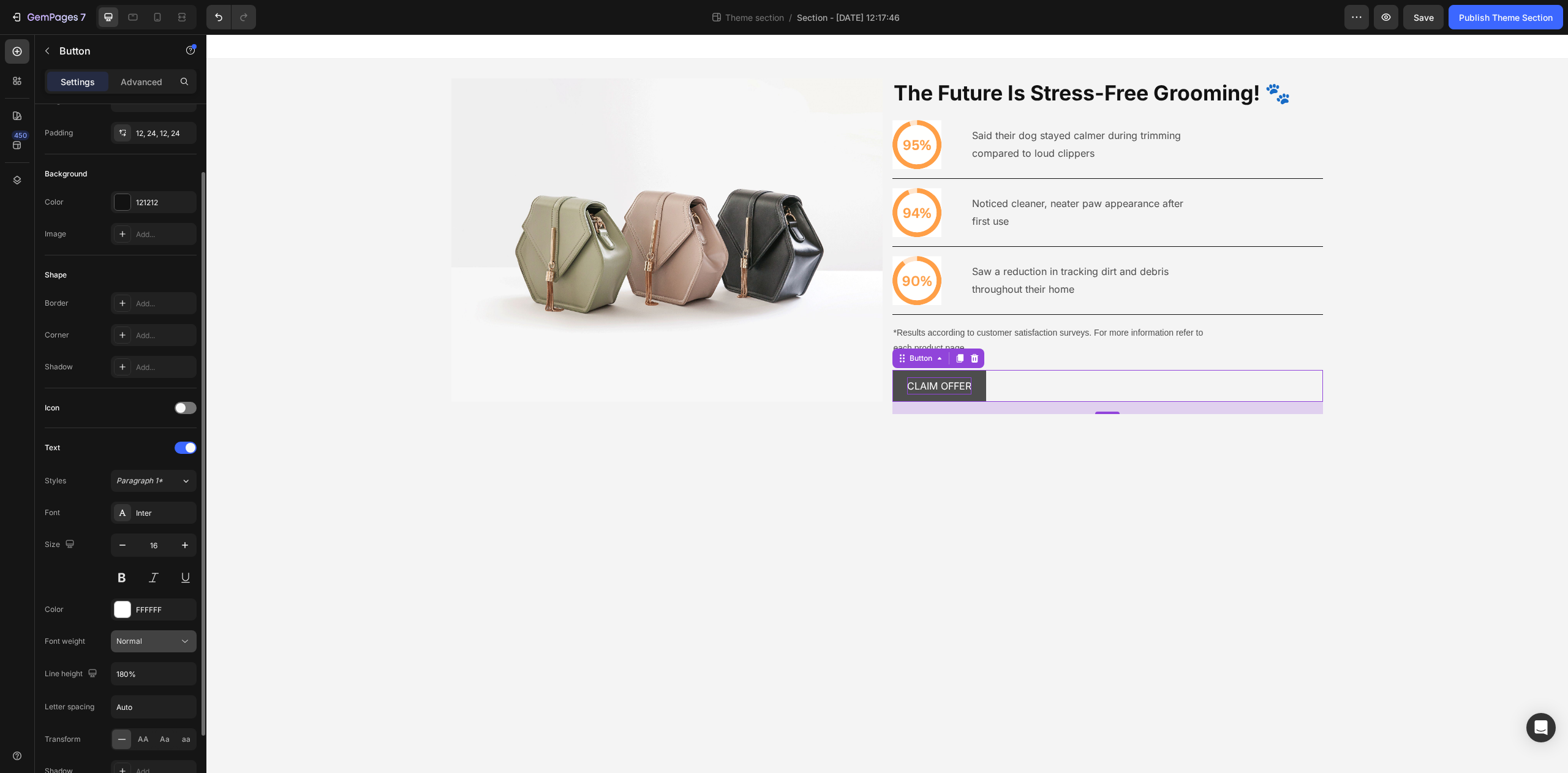
click at [163, 646] on div "Normal" at bounding box center [153, 642] width 75 height 12
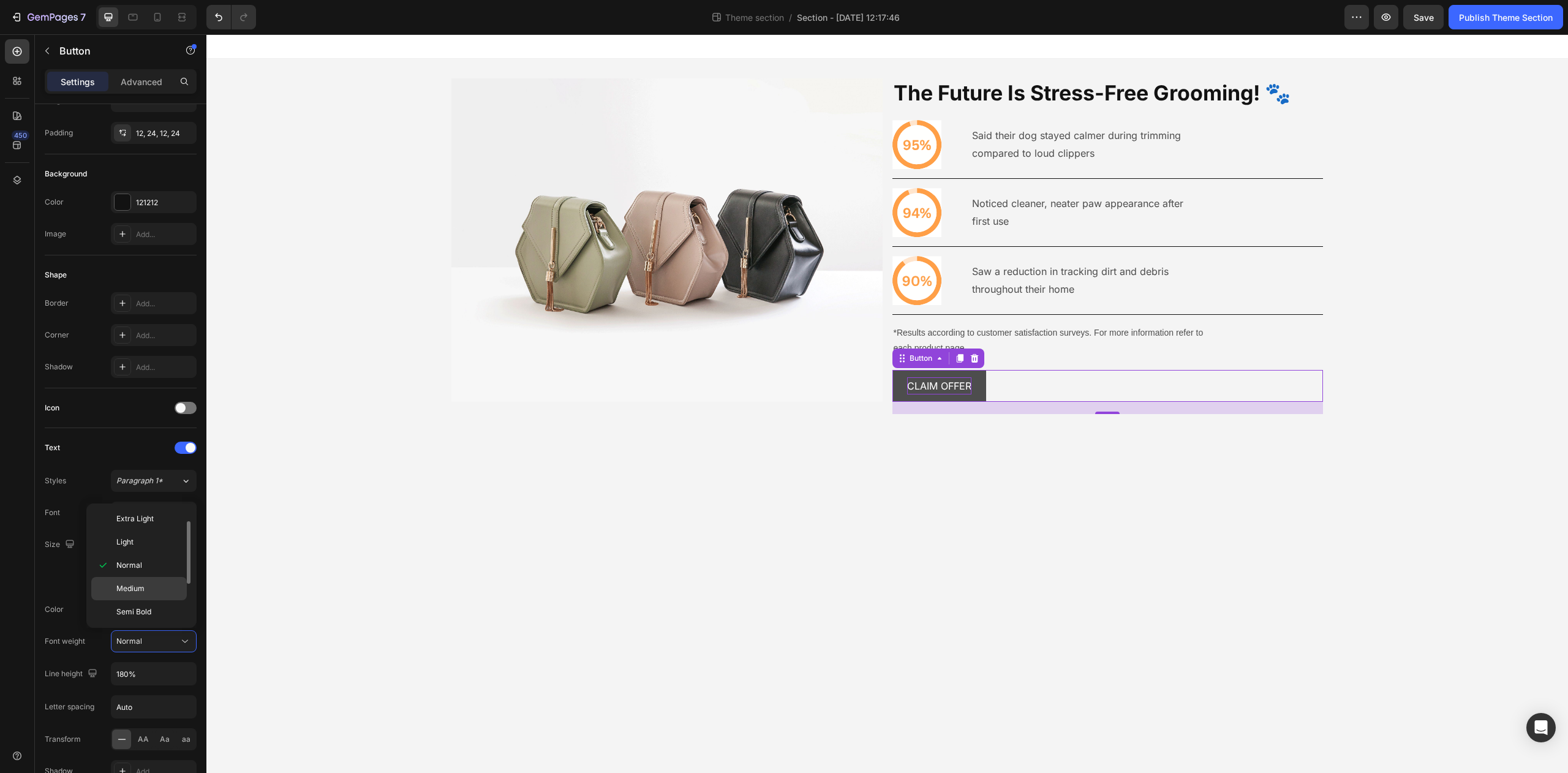
scroll to position [27, 0]
click at [155, 612] on p "Semi Bold" at bounding box center [148, 610] width 65 height 11
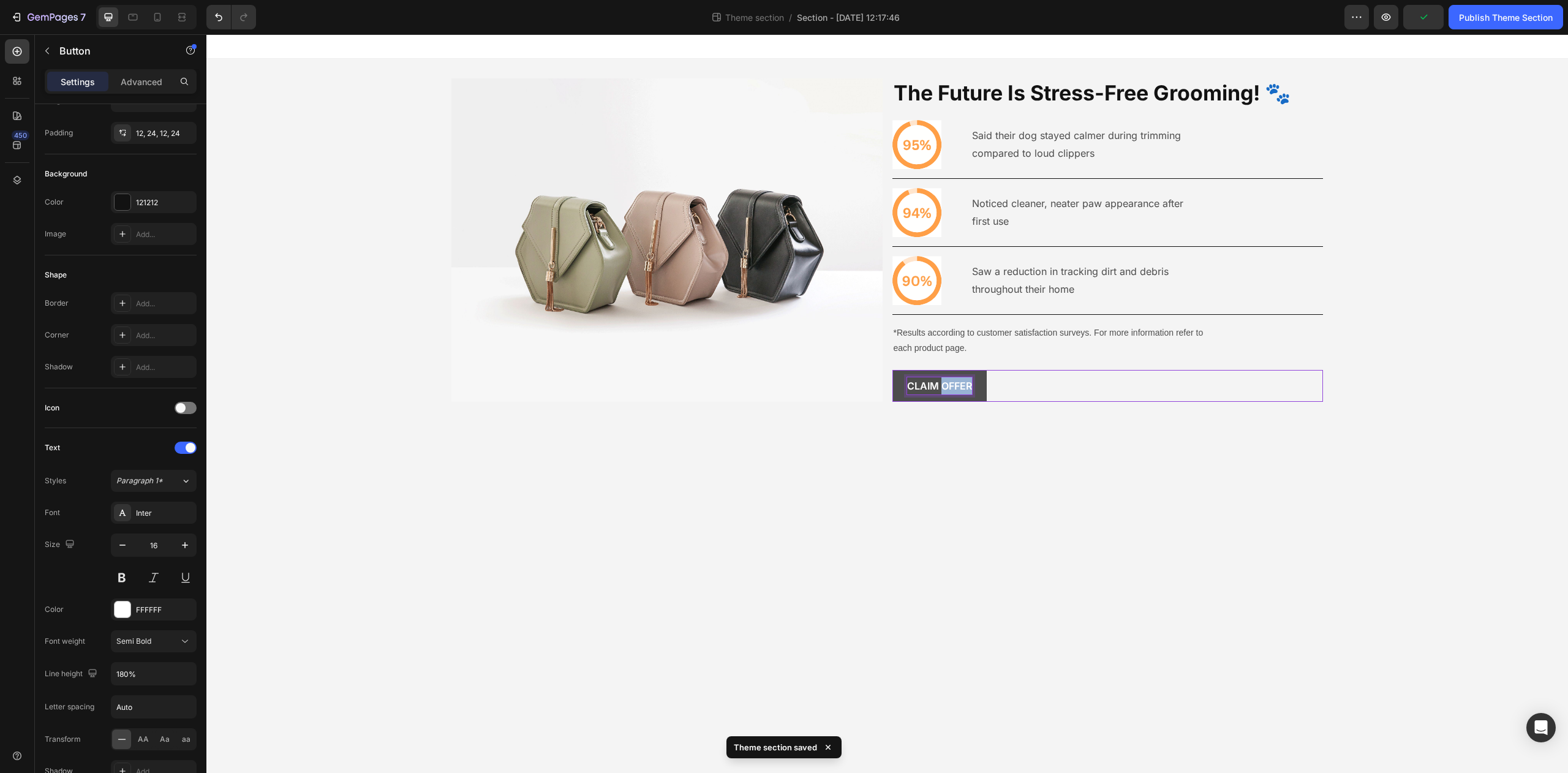
click at [947, 388] on p "CLAIM OFFER" at bounding box center [940, 386] width 65 height 18
click at [948, 388] on p "CLAIM OFFER" at bounding box center [940, 386] width 65 height 18
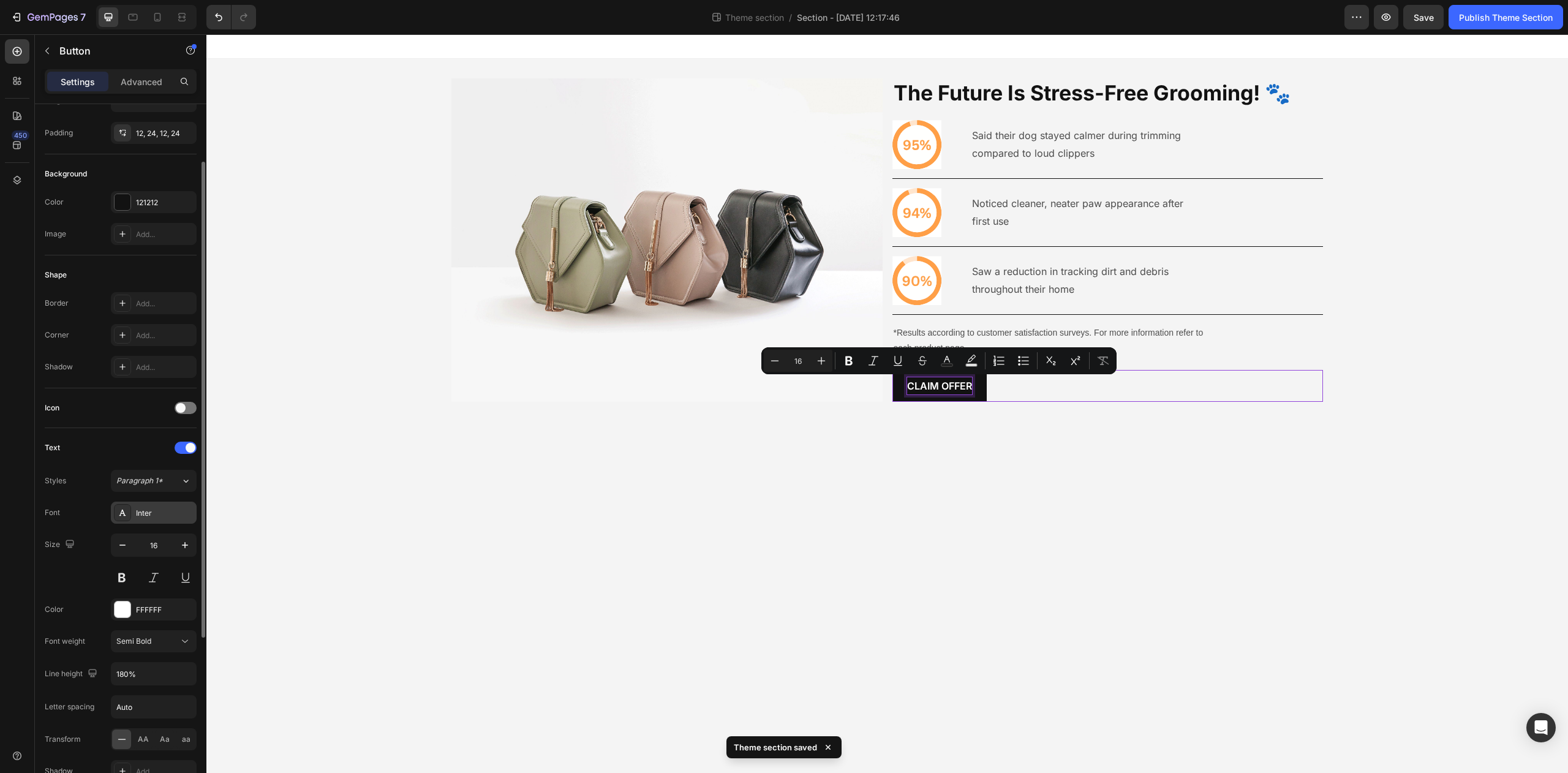
click at [167, 523] on div "Inter" at bounding box center [153, 512] width 86 height 22
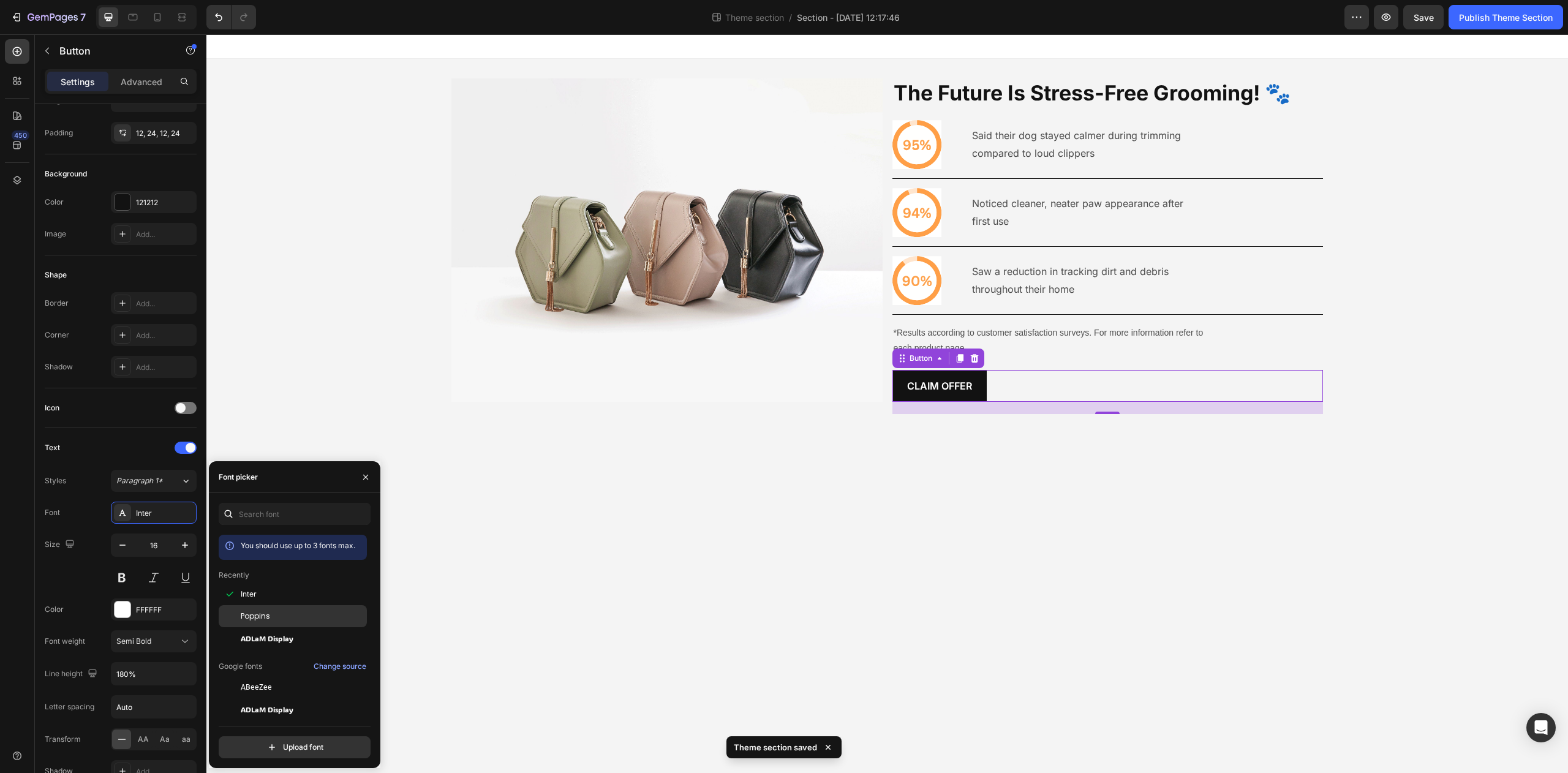
click at [270, 620] on div "Poppins" at bounding box center [303, 616] width 124 height 11
click at [1013, 475] on body "Image The Future Is Stress-Free Grooming! 🐾 Heading Icon Said their dog stayed …" at bounding box center [887, 403] width 1362 height 739
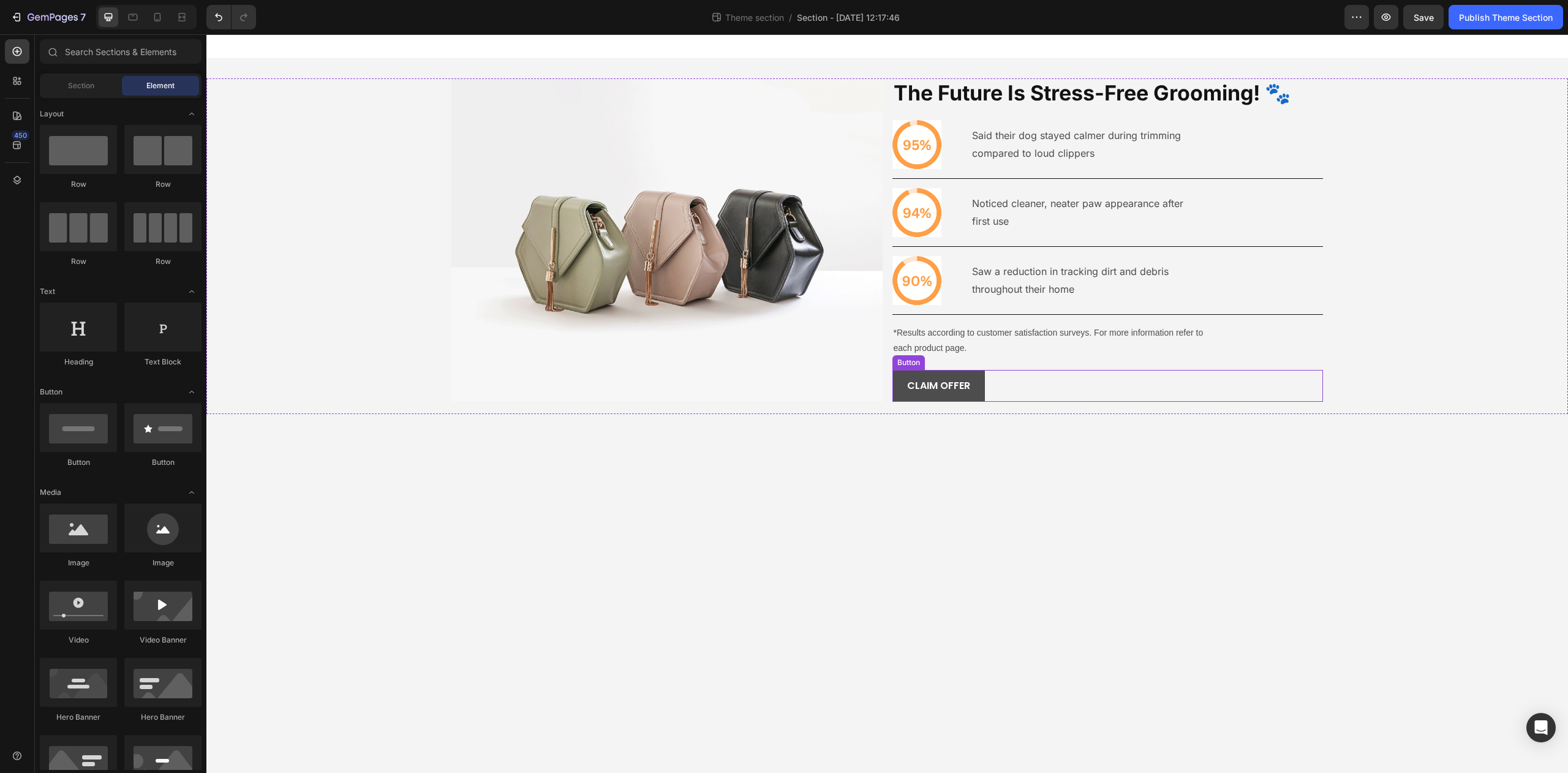
click at [974, 390] on button "CLAIM OFFER" at bounding box center [939, 386] width 93 height 32
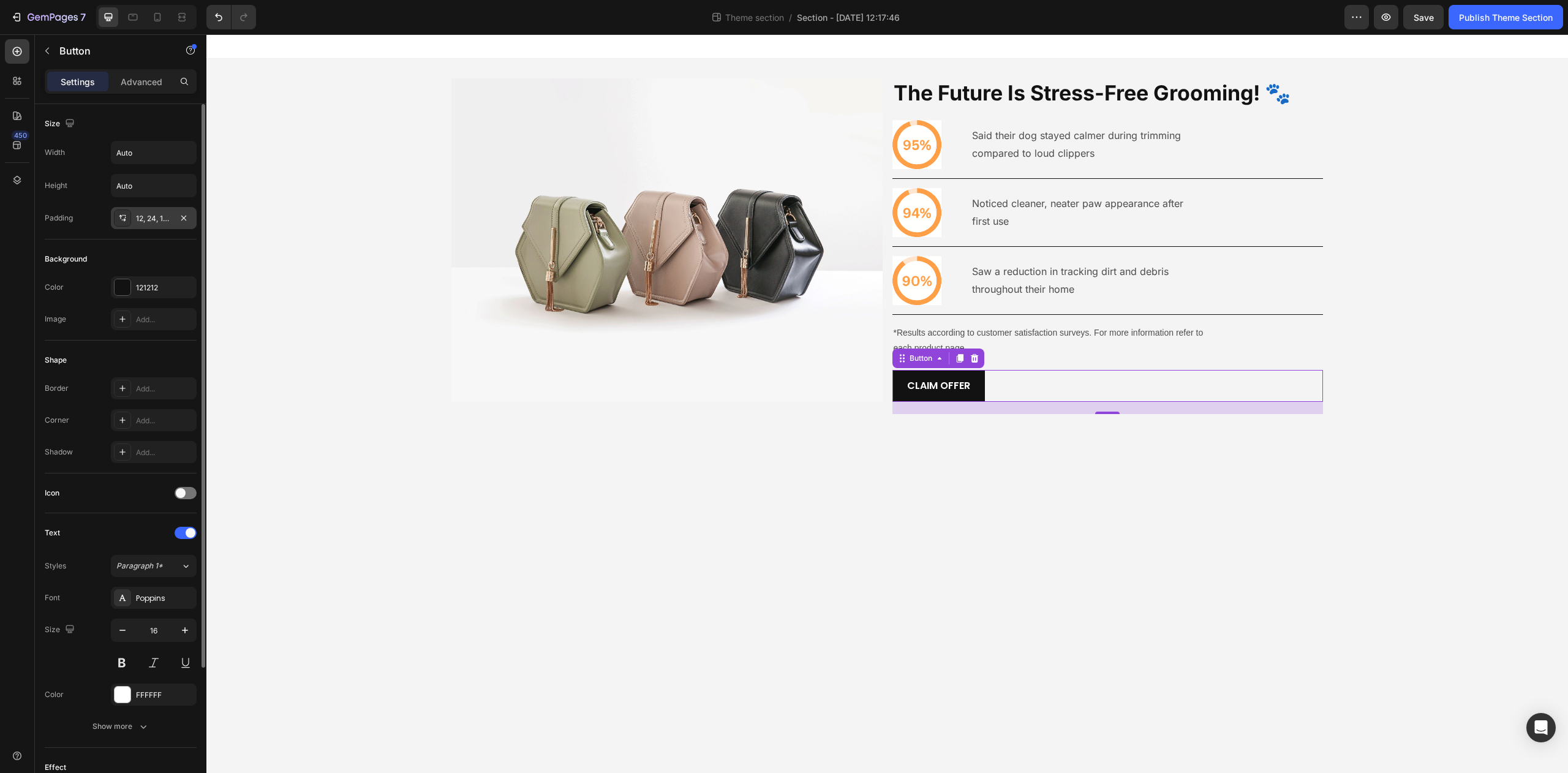
click at [138, 218] on div "12, 24, 12, 24" at bounding box center [153, 219] width 36 height 11
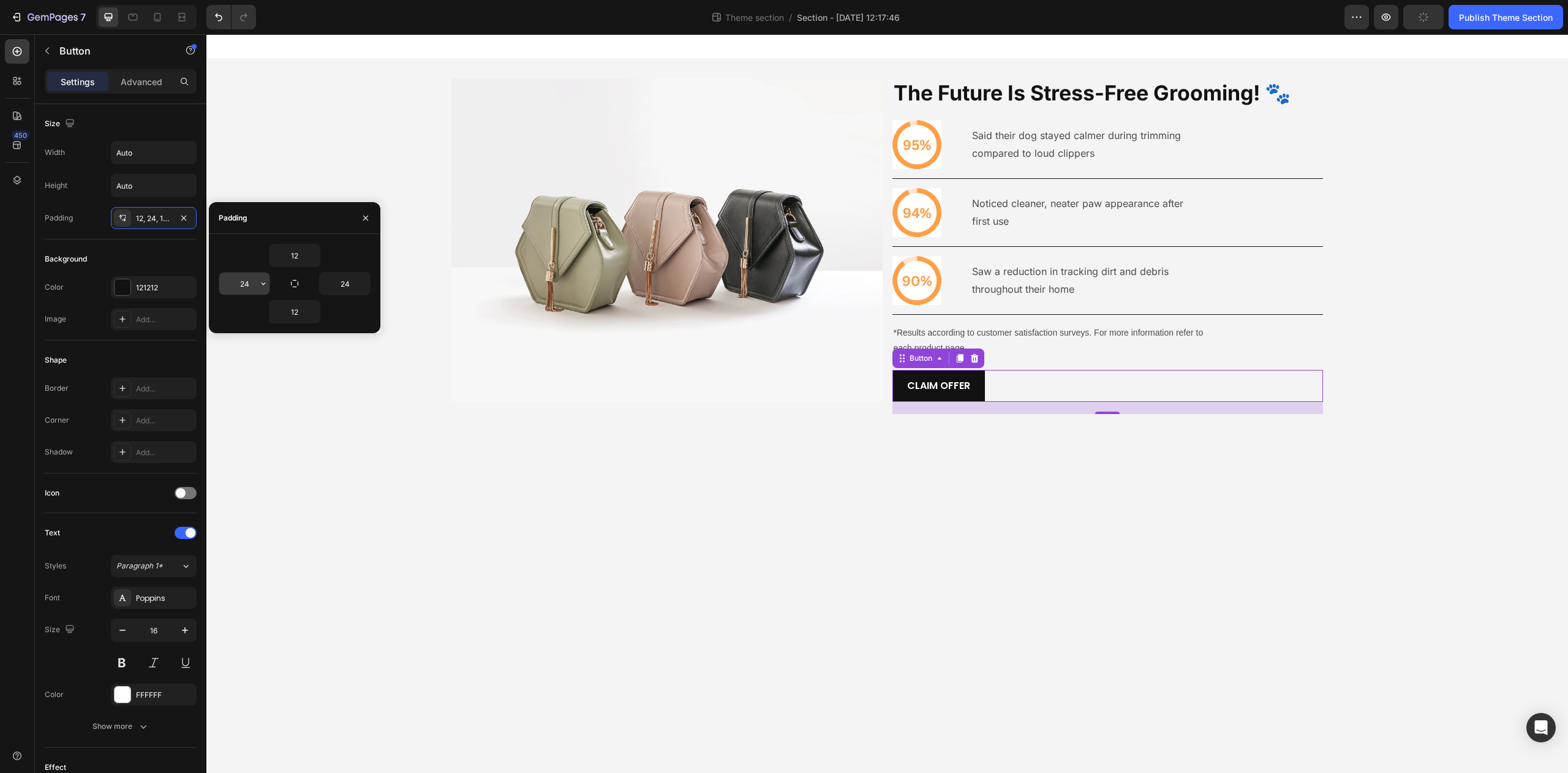
click at [247, 283] on input "24" at bounding box center [245, 283] width 50 height 22
type input "40"
click at [341, 285] on input "24" at bounding box center [344, 283] width 50 height 22
click at [344, 284] on input "24" at bounding box center [344, 283] width 50 height 22
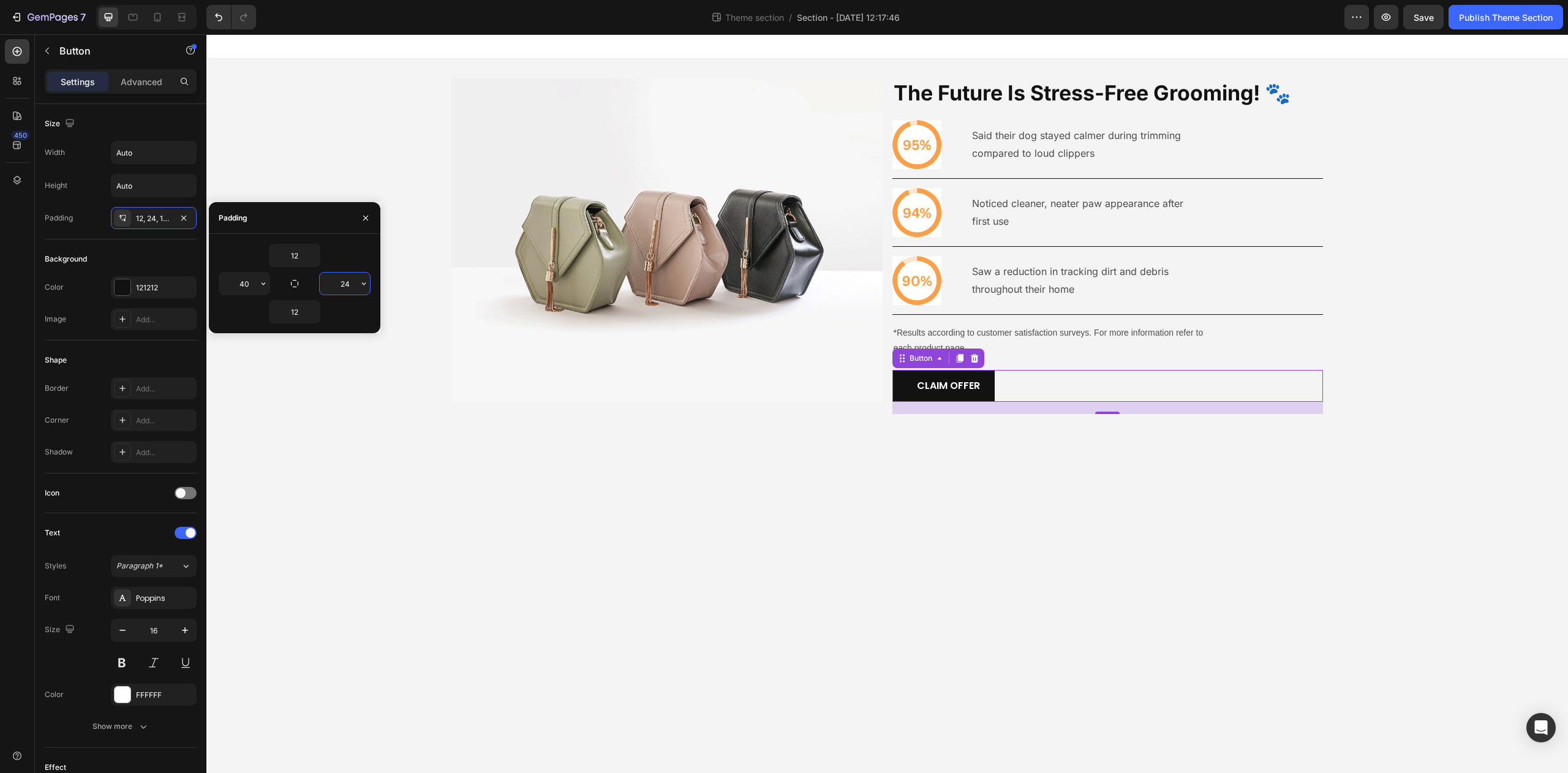
click at [346, 284] on input "24" at bounding box center [344, 283] width 50 height 22
click at [347, 284] on input "24" at bounding box center [344, 283] width 50 height 22
click at [347, 287] on input "24" at bounding box center [344, 283] width 50 height 22
click at [346, 287] on input "24" at bounding box center [344, 283] width 50 height 22
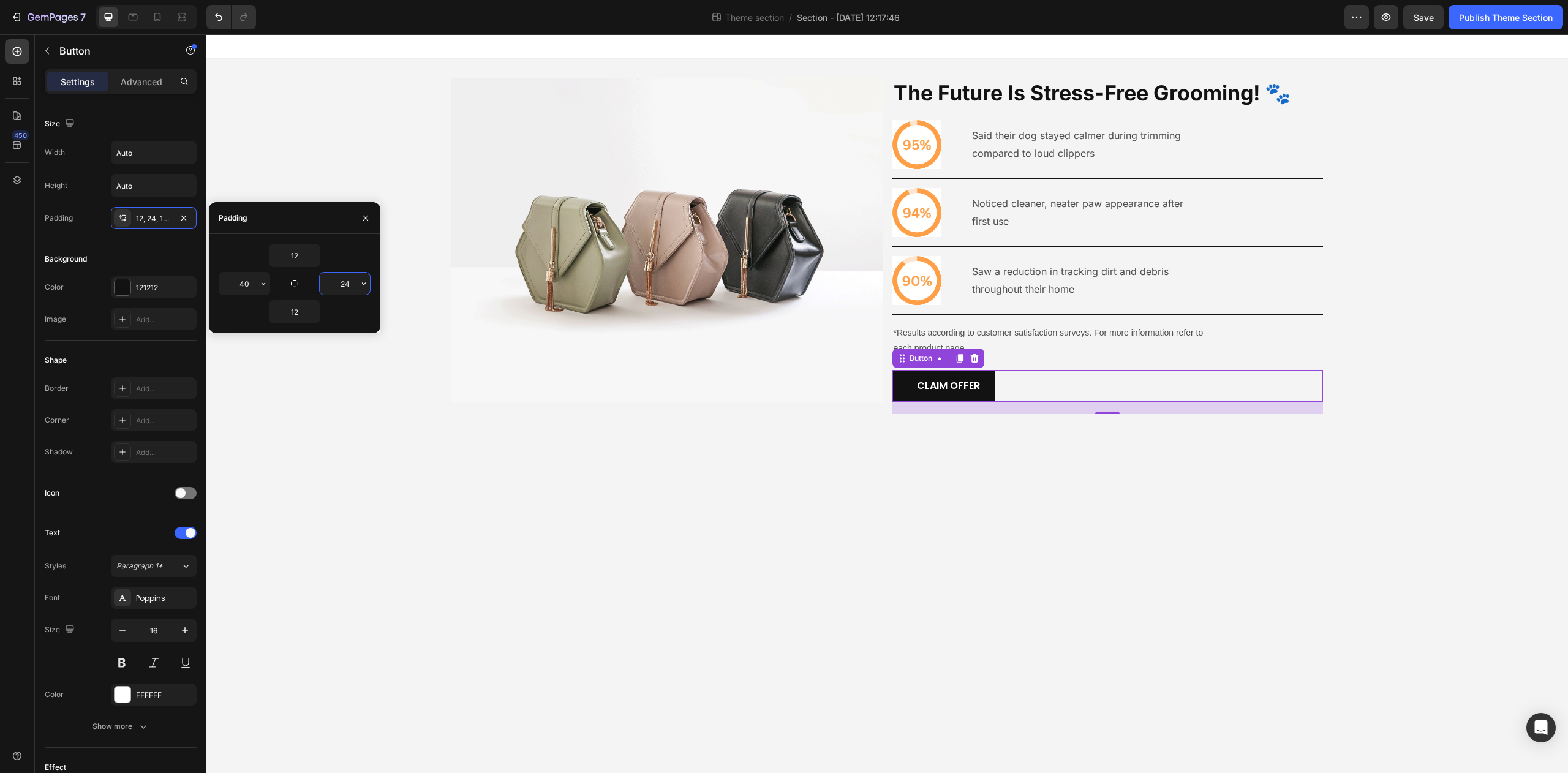
click at [347, 286] on input "24" at bounding box center [344, 283] width 50 height 22
type input "40"
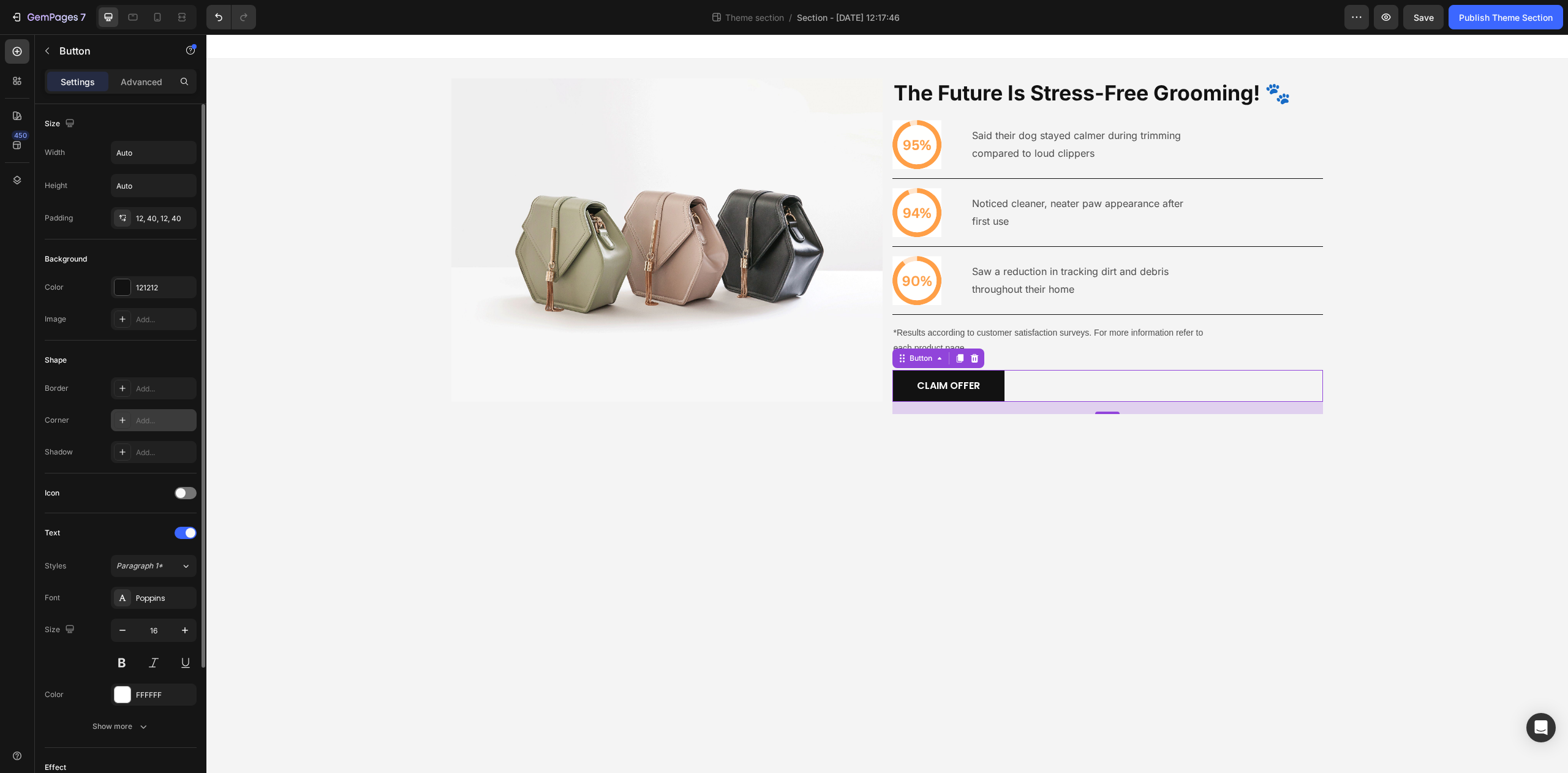
click at [136, 425] on div "Add..." at bounding box center [164, 420] width 58 height 11
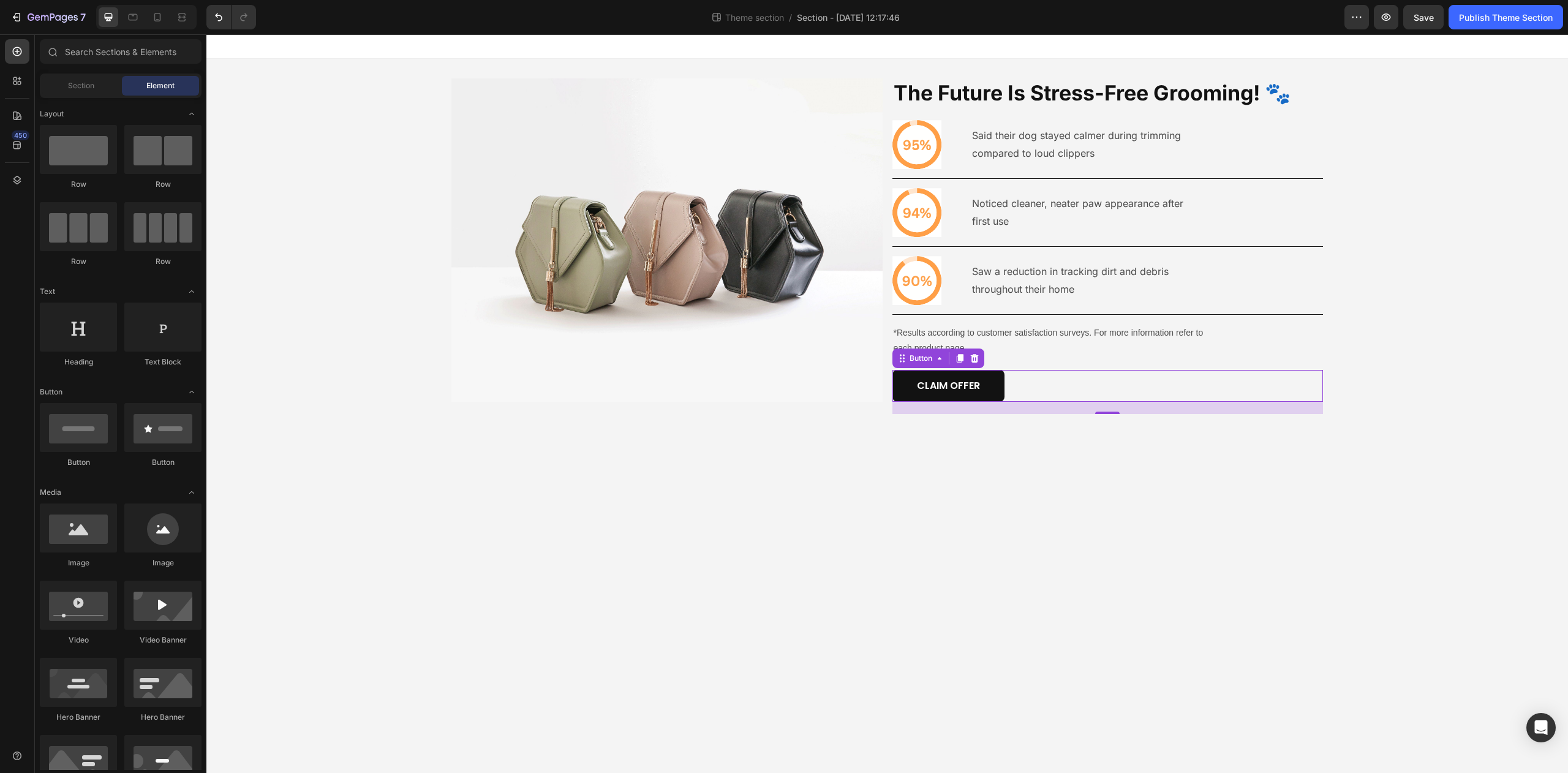
click at [891, 582] on body "Image The Future Is Stress-Free Grooming! 🐾 Heading Icon Said their dog stayed …" at bounding box center [887, 403] width 1362 height 739
click at [973, 400] on button "CLAIM OFFER" at bounding box center [949, 386] width 112 height 32
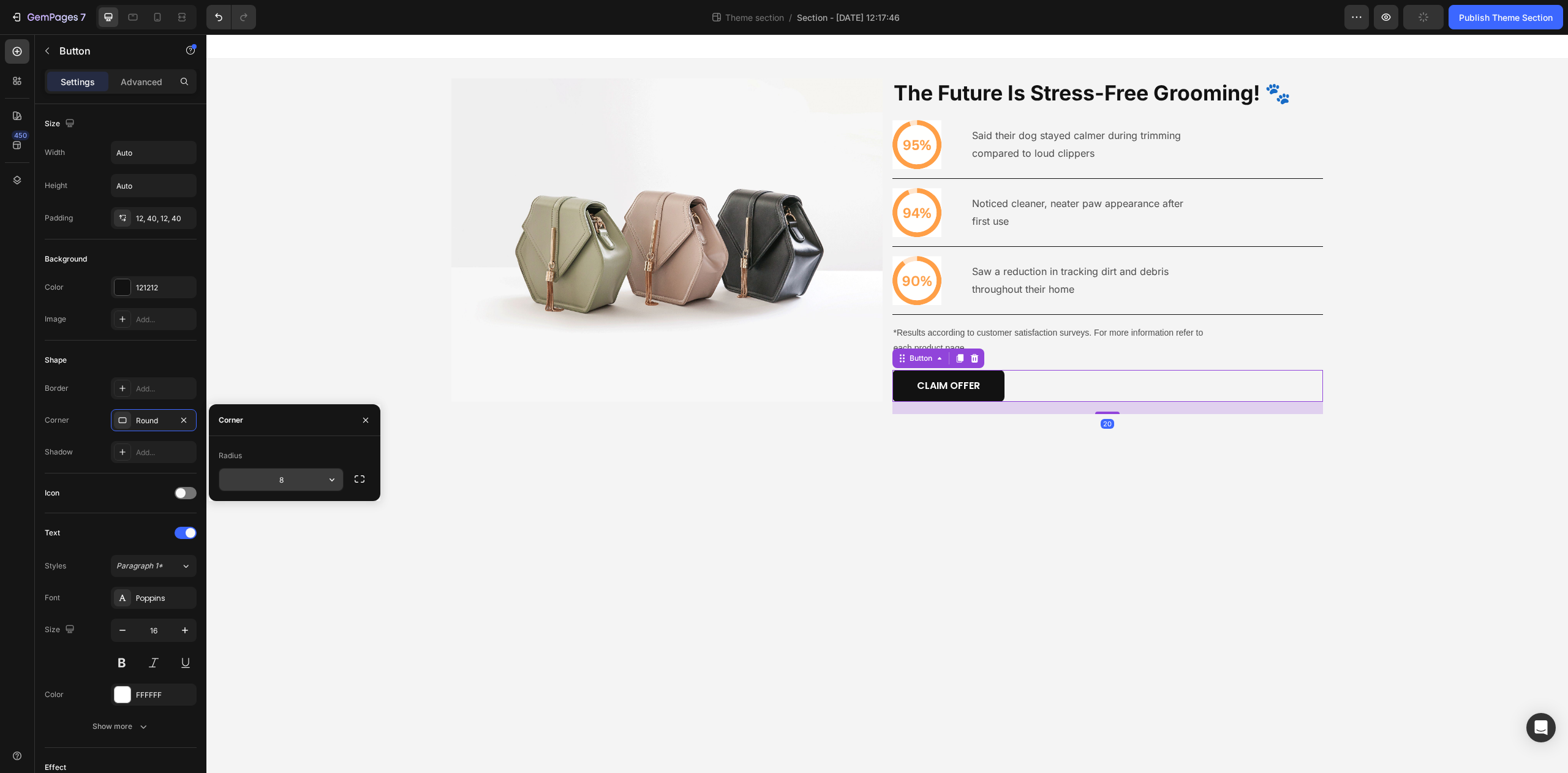
click at [270, 486] on input "8" at bounding box center [281, 479] width 124 height 22
type input "12"
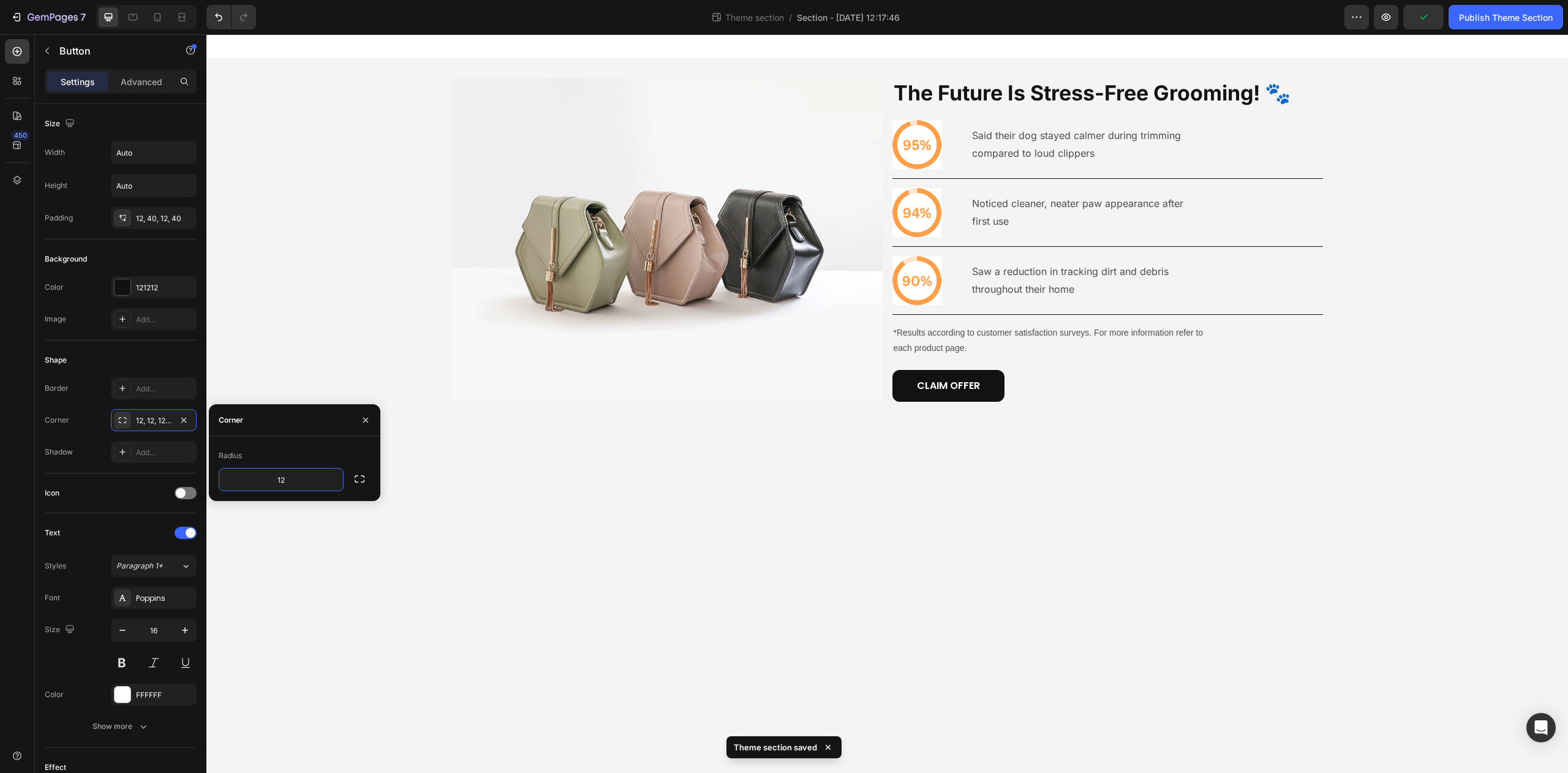
click at [870, 604] on body "Image The Future Is Stress-Free Grooming! 🐾 Heading Icon Said their dog stayed …" at bounding box center [887, 403] width 1362 height 739
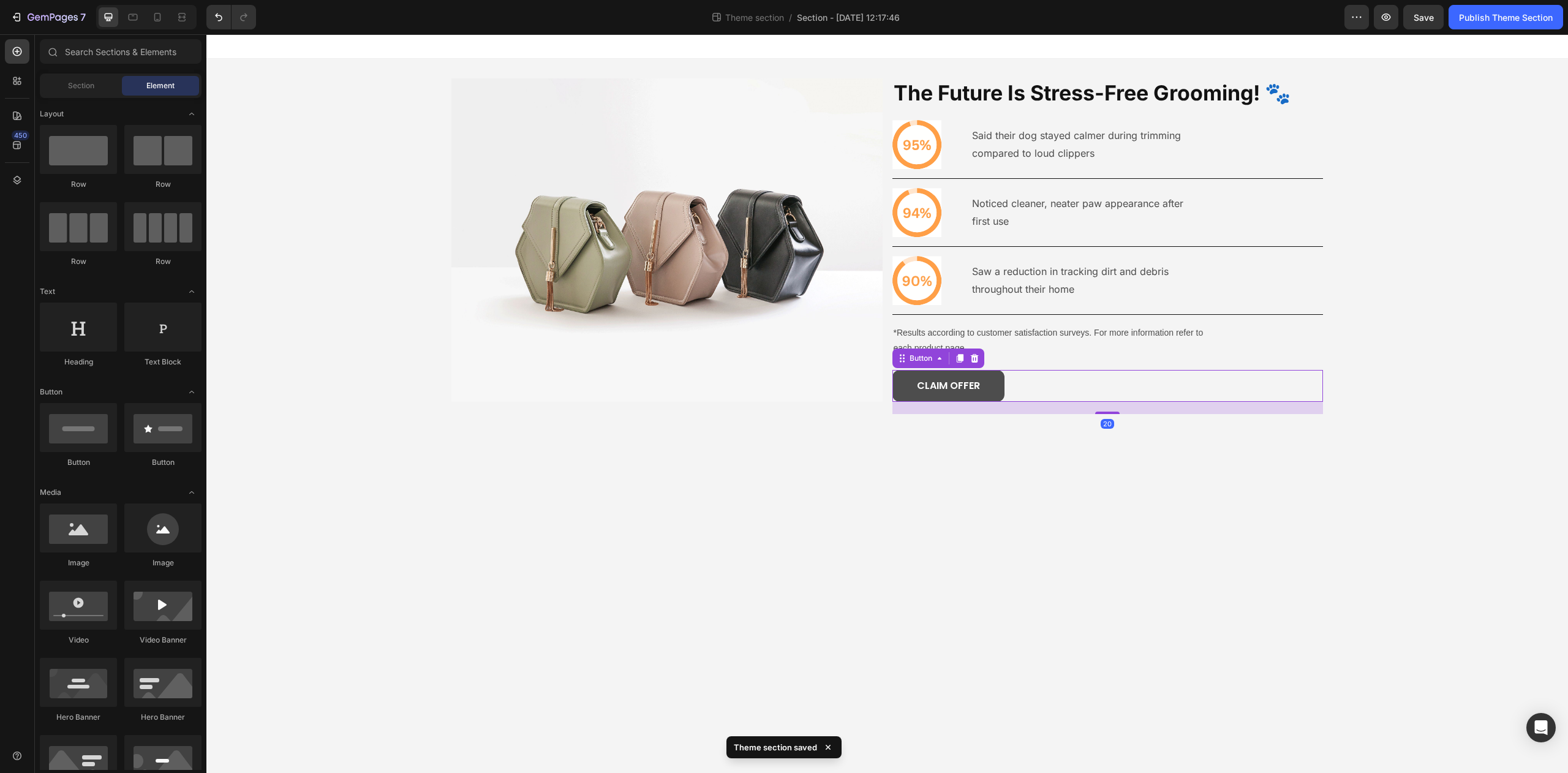
click at [996, 395] on button "CLAIM OFFER" at bounding box center [949, 386] width 112 height 32
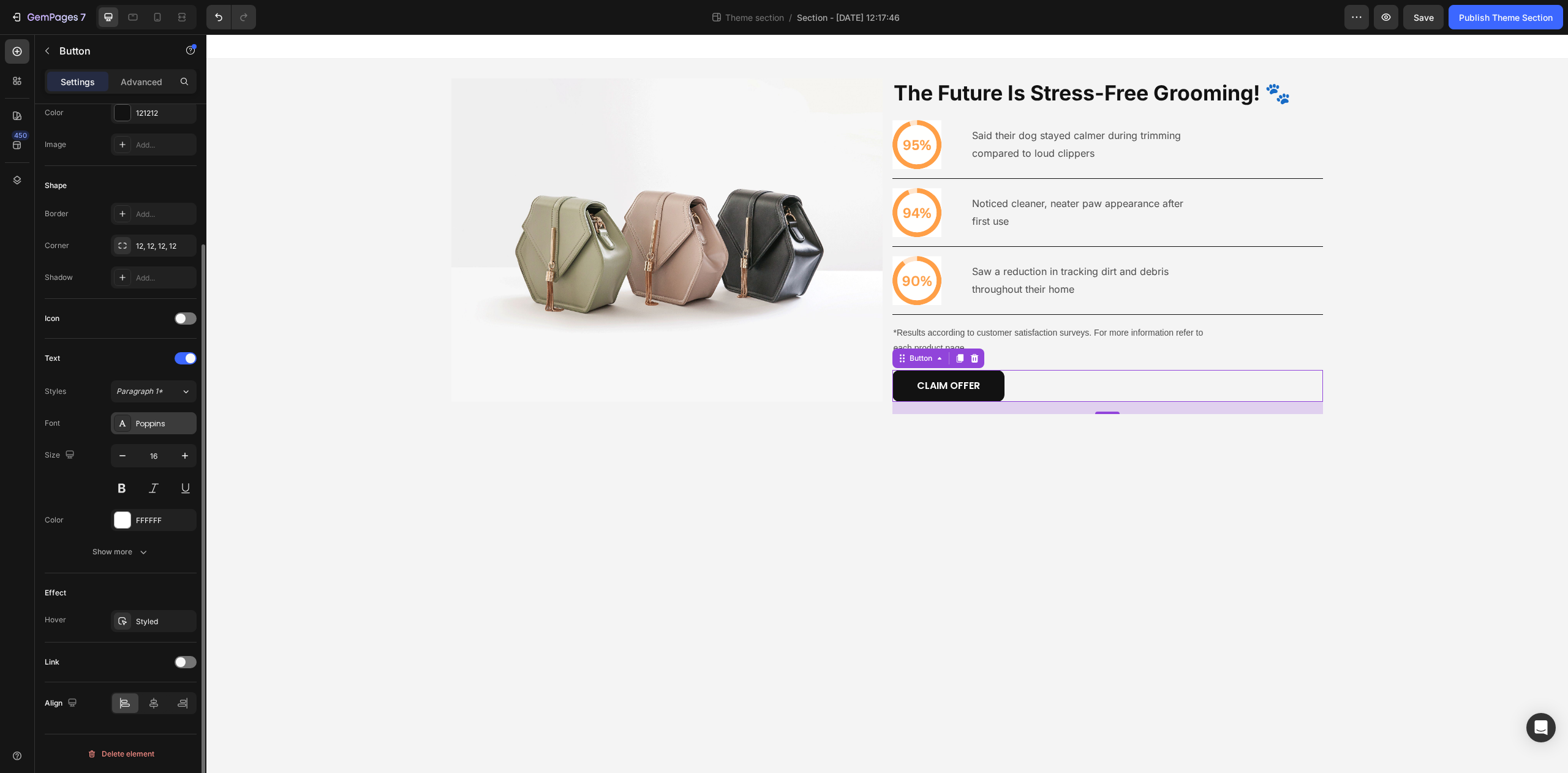
scroll to position [0, 0]
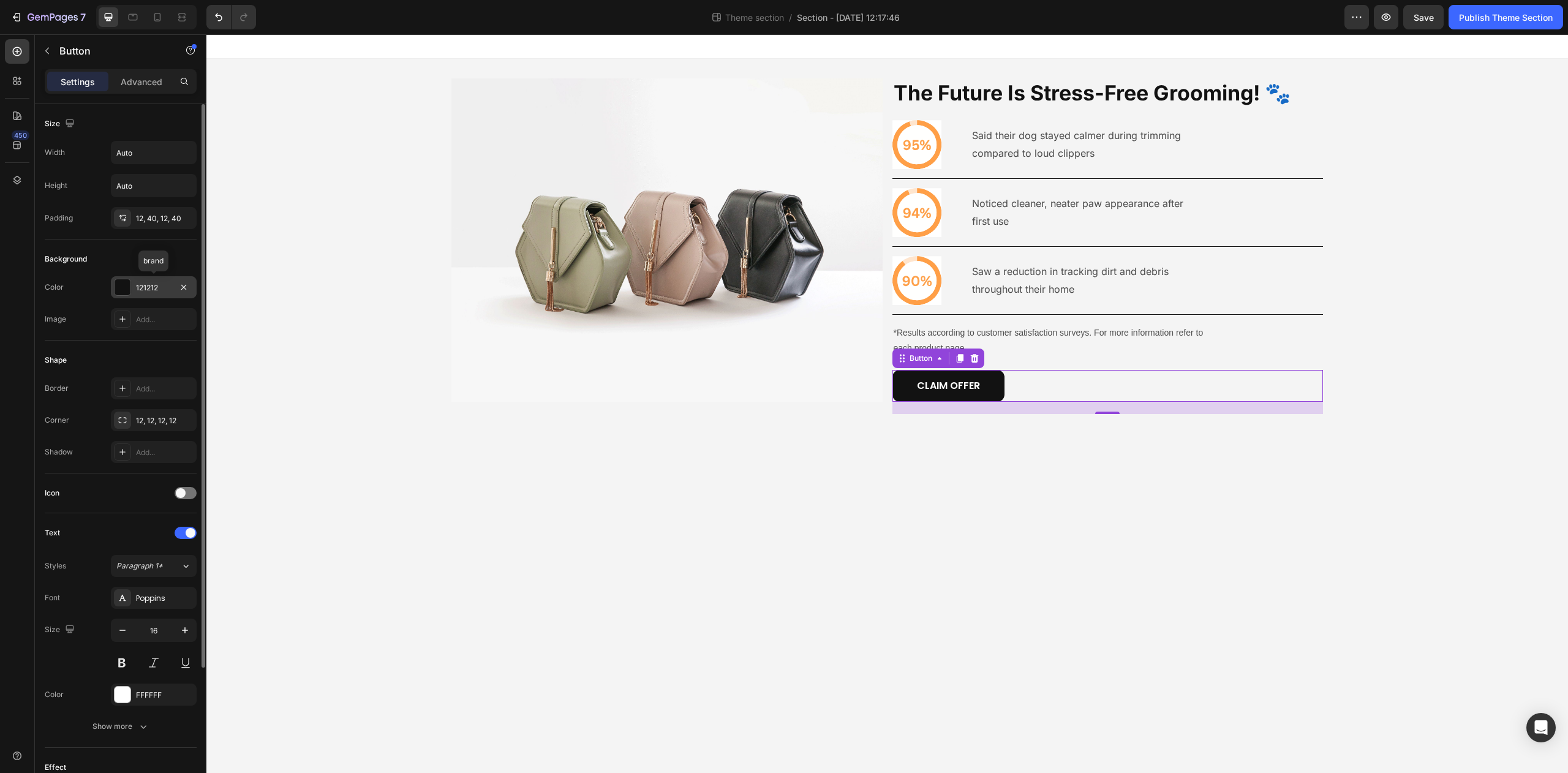
click at [133, 294] on div "121212" at bounding box center [153, 287] width 86 height 22
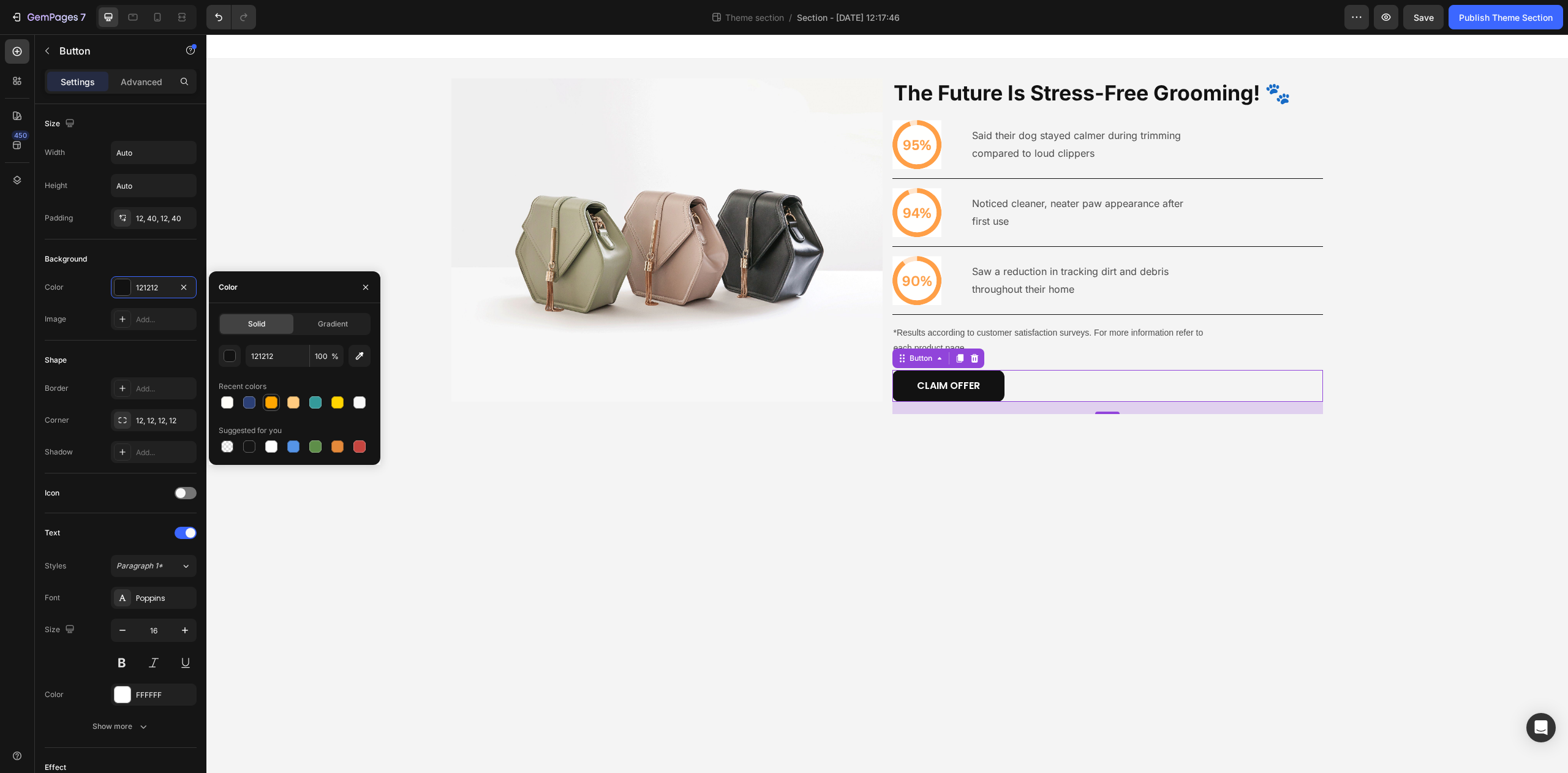
click at [271, 403] on div at bounding box center [271, 403] width 12 height 12
type input "FFA701"
click at [906, 553] on body "Image The Future Is Stress-Free Grooming! 🐾 Heading Icon Said their dog stayed …" at bounding box center [887, 403] width 1362 height 739
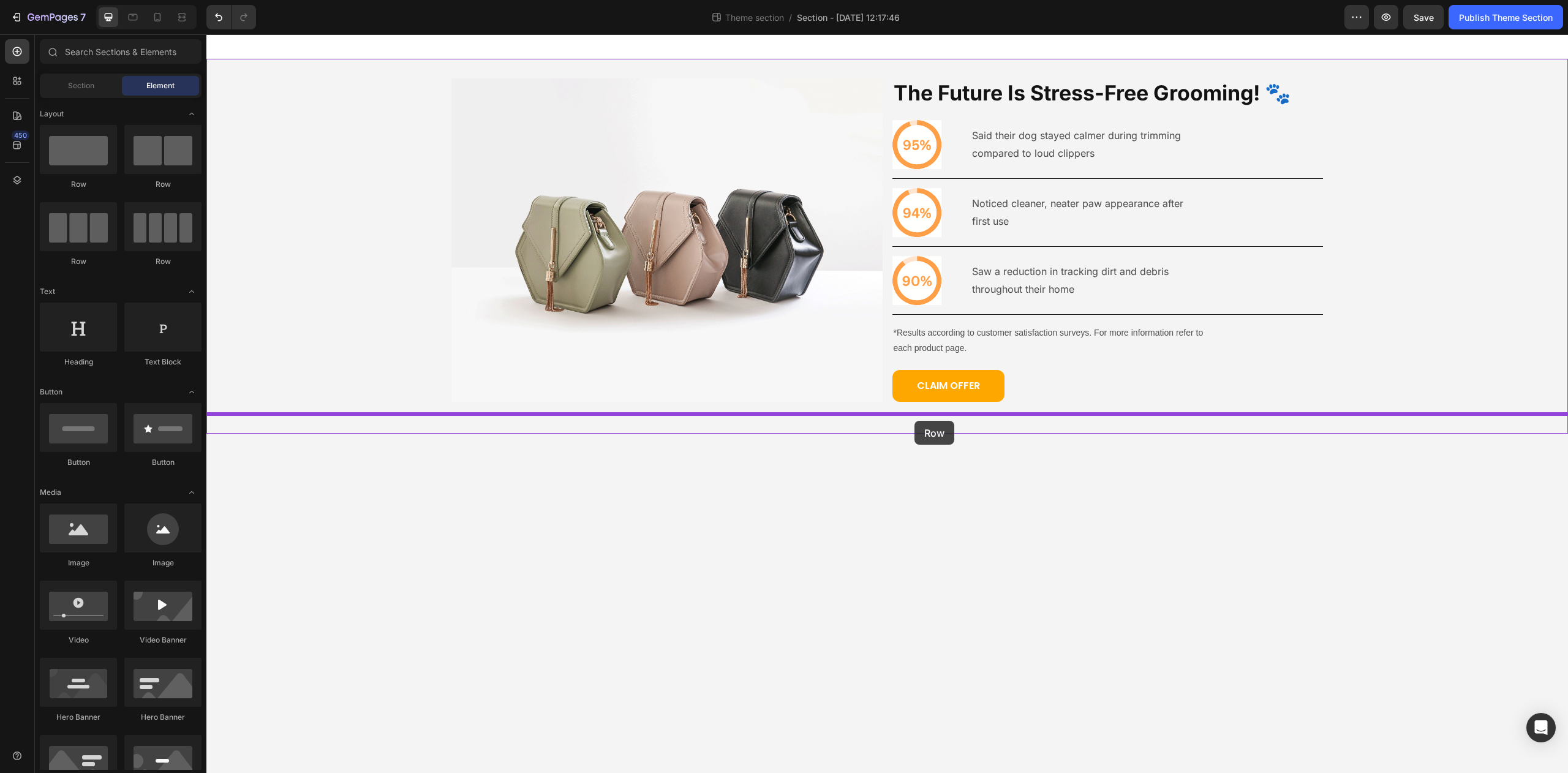
drag, startPoint x: 398, startPoint y: 223, endPoint x: 916, endPoint y: 421, distance: 554.6
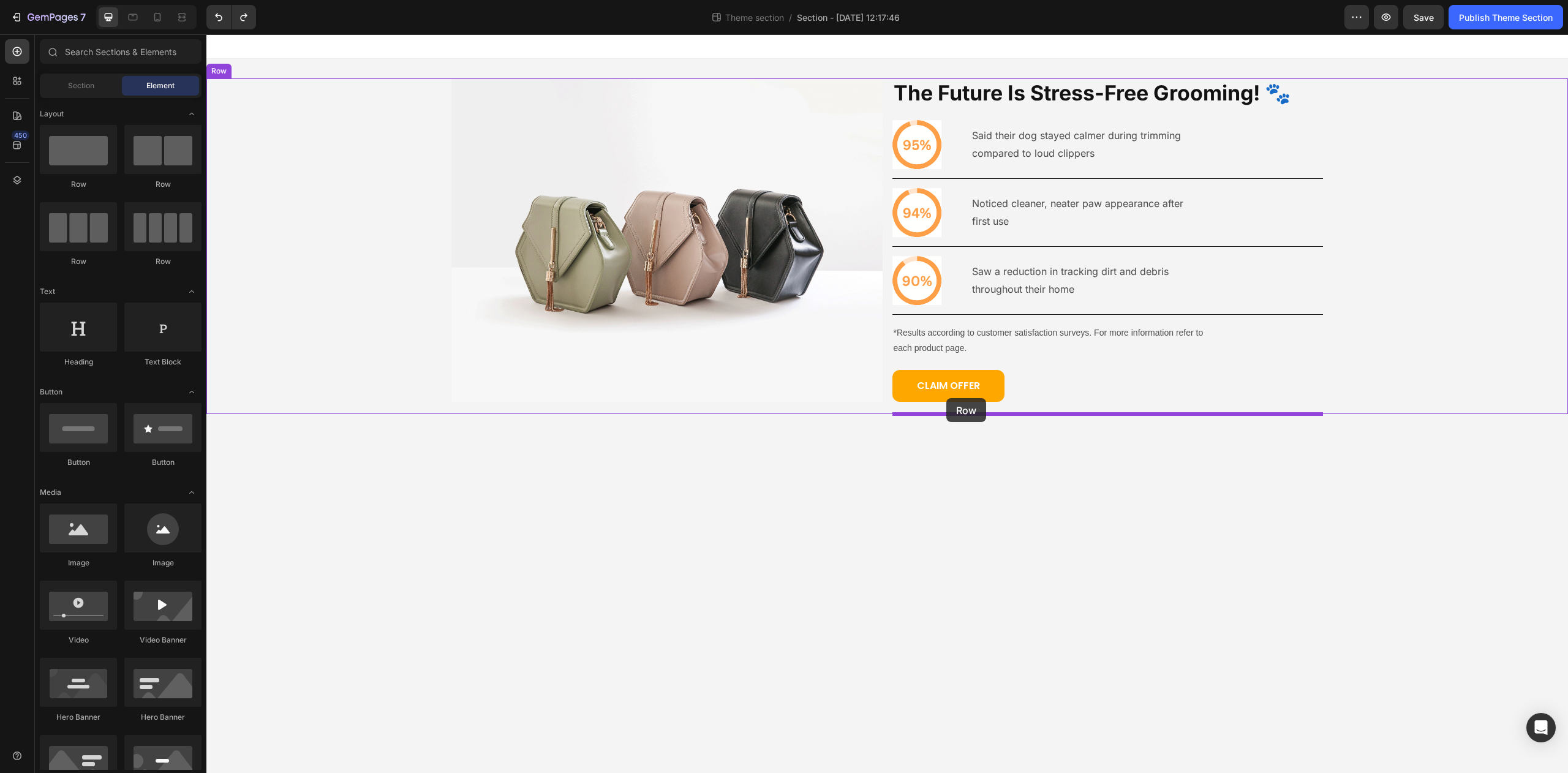
drag, startPoint x: 393, startPoint y: 192, endPoint x: 942, endPoint y: 350, distance: 571.3
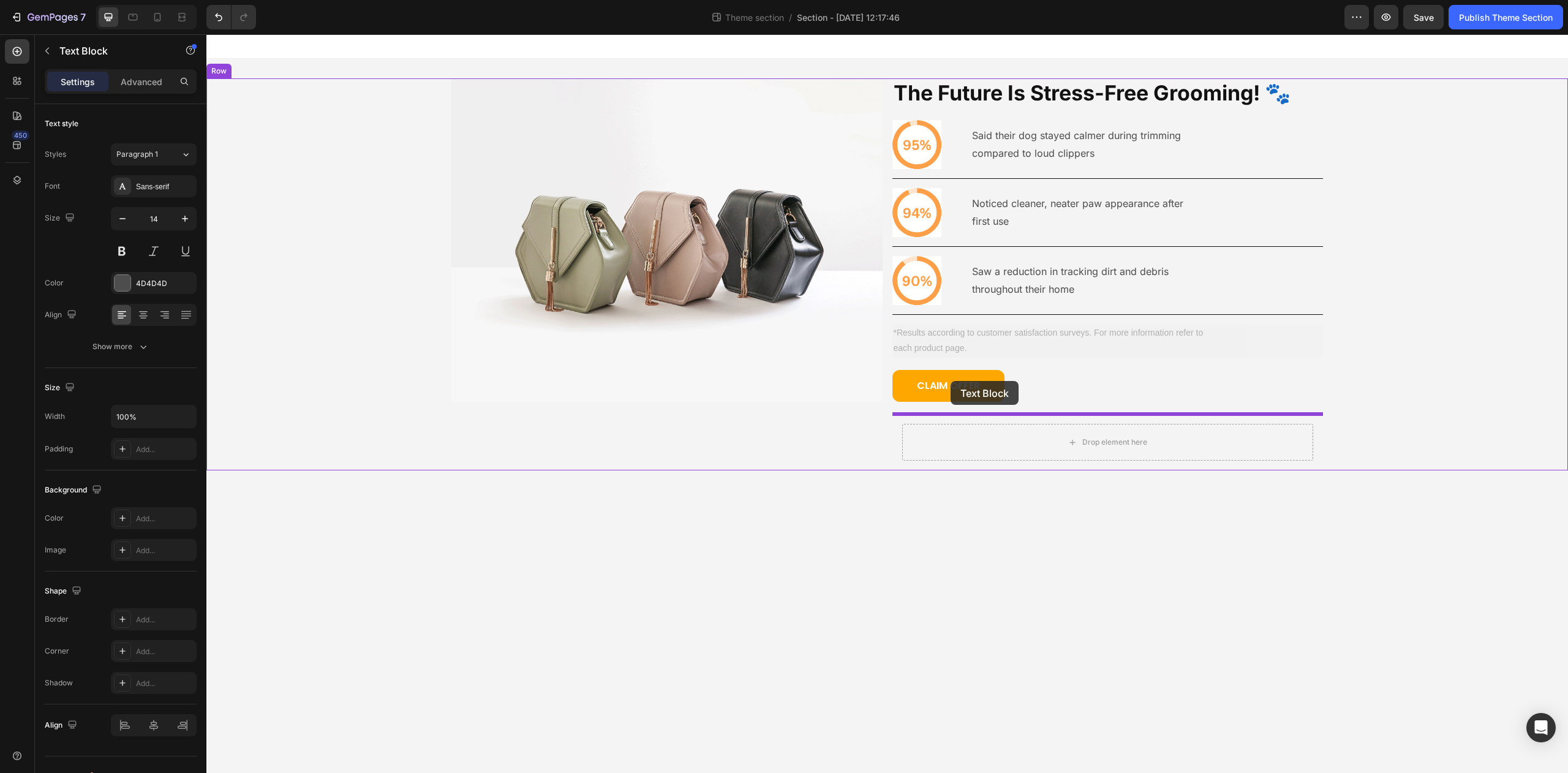
drag, startPoint x: 944, startPoint y: 384, endPoint x: 935, endPoint y: 382, distance: 9.2
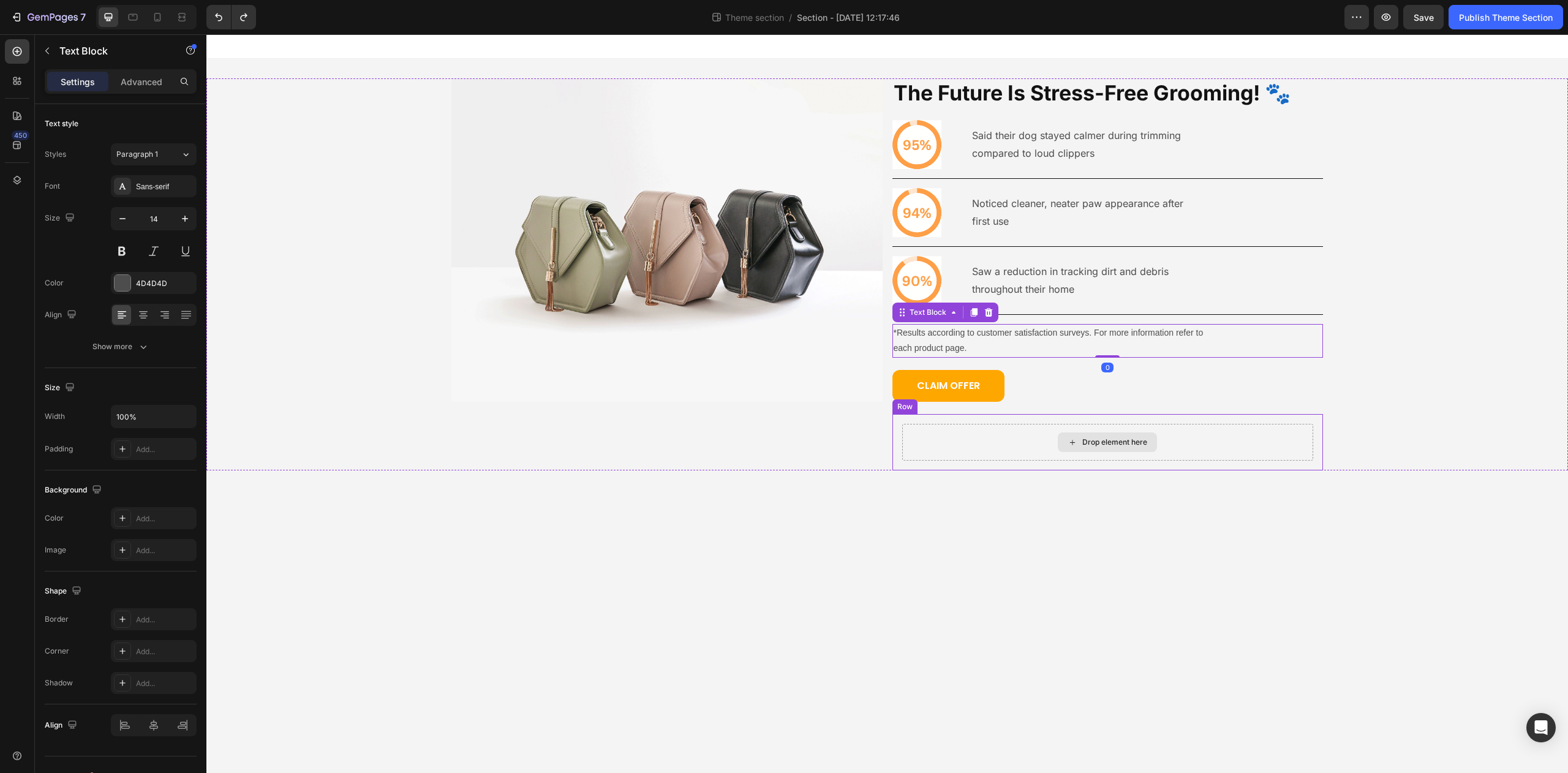
click at [1029, 438] on div "Drop element here" at bounding box center [1108, 442] width 411 height 37
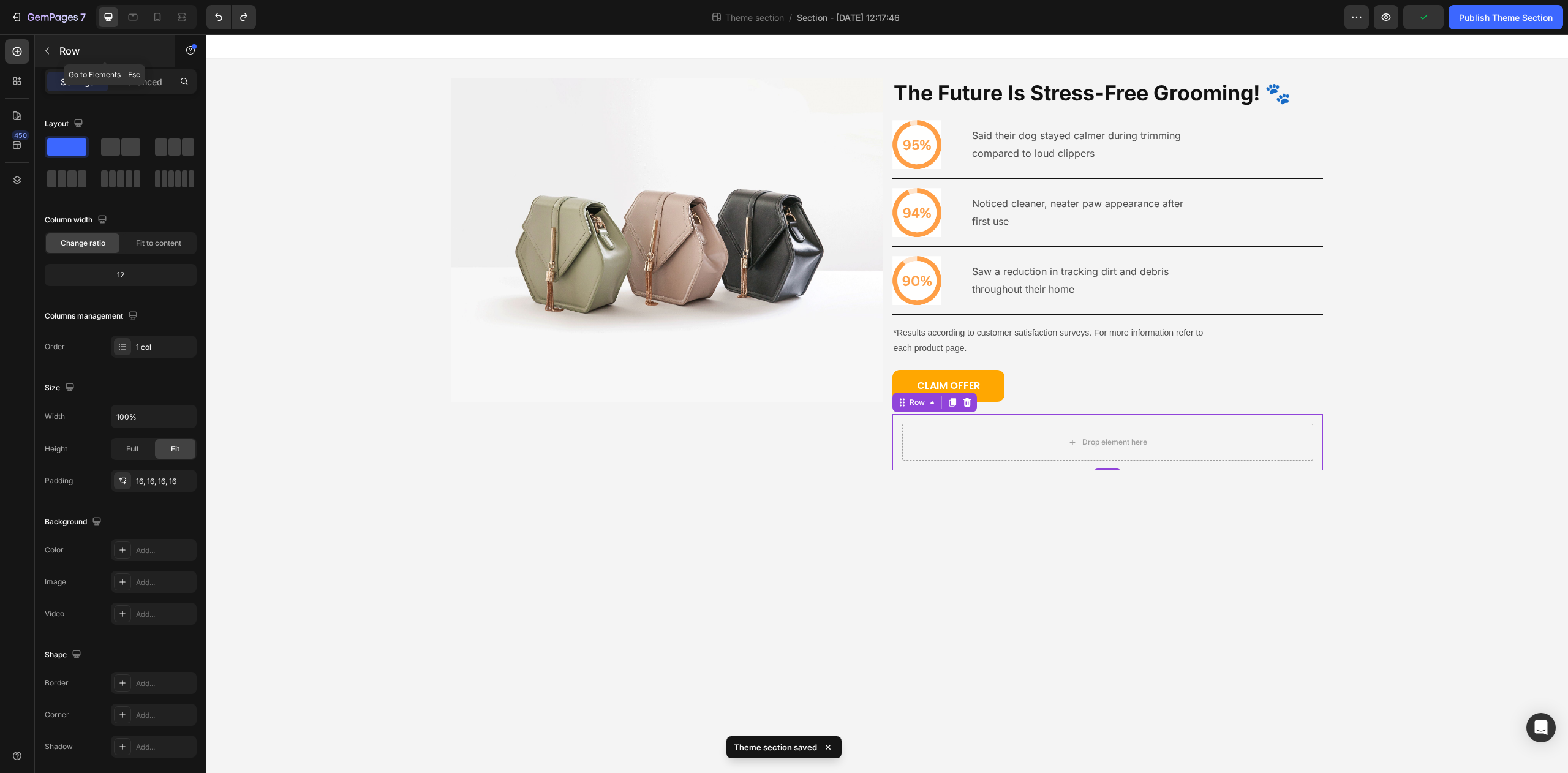
click at [54, 52] on button "button" at bounding box center [47, 51] width 20 height 20
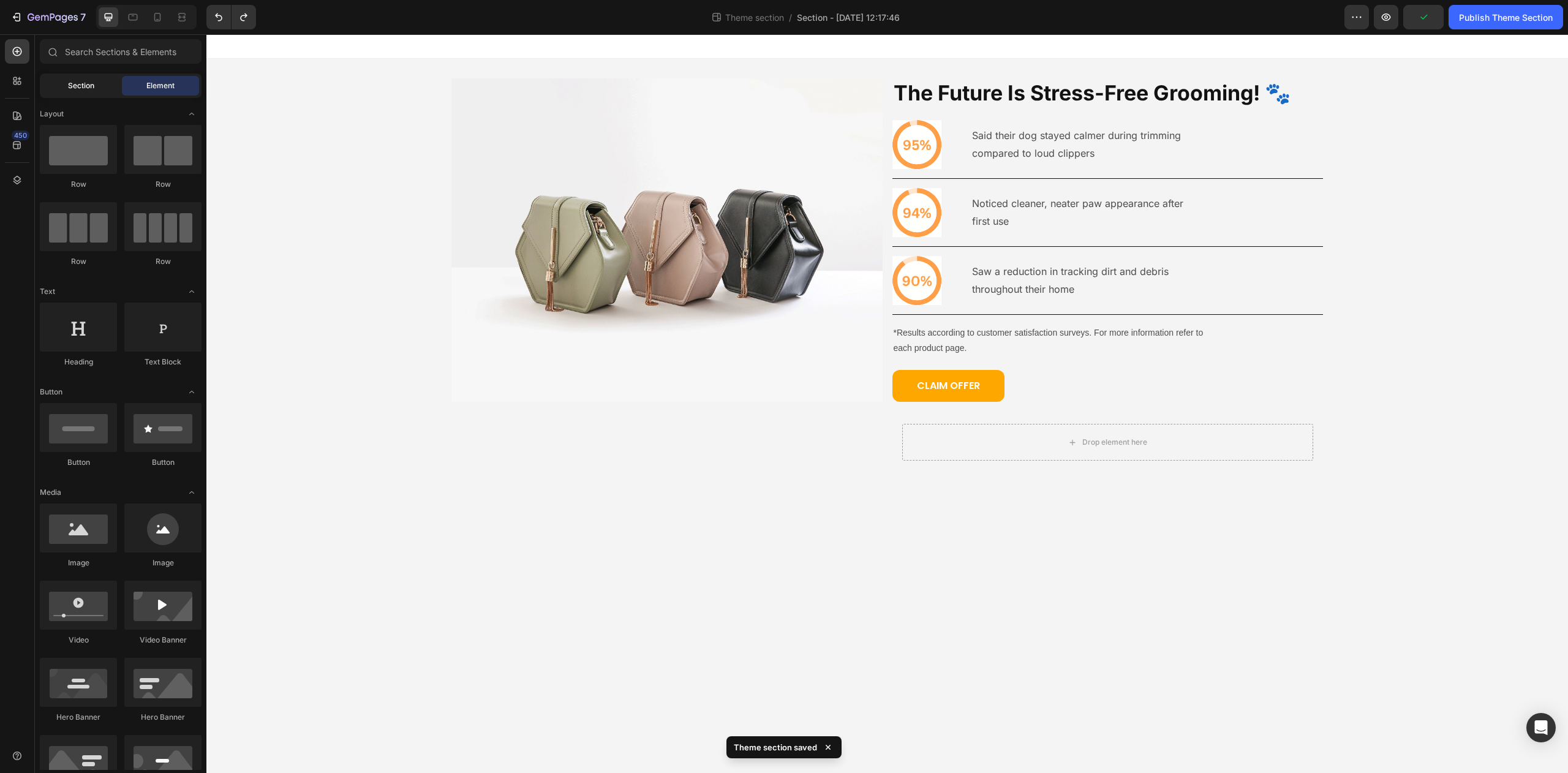
click at [80, 88] on span "Section" at bounding box center [81, 86] width 27 height 11
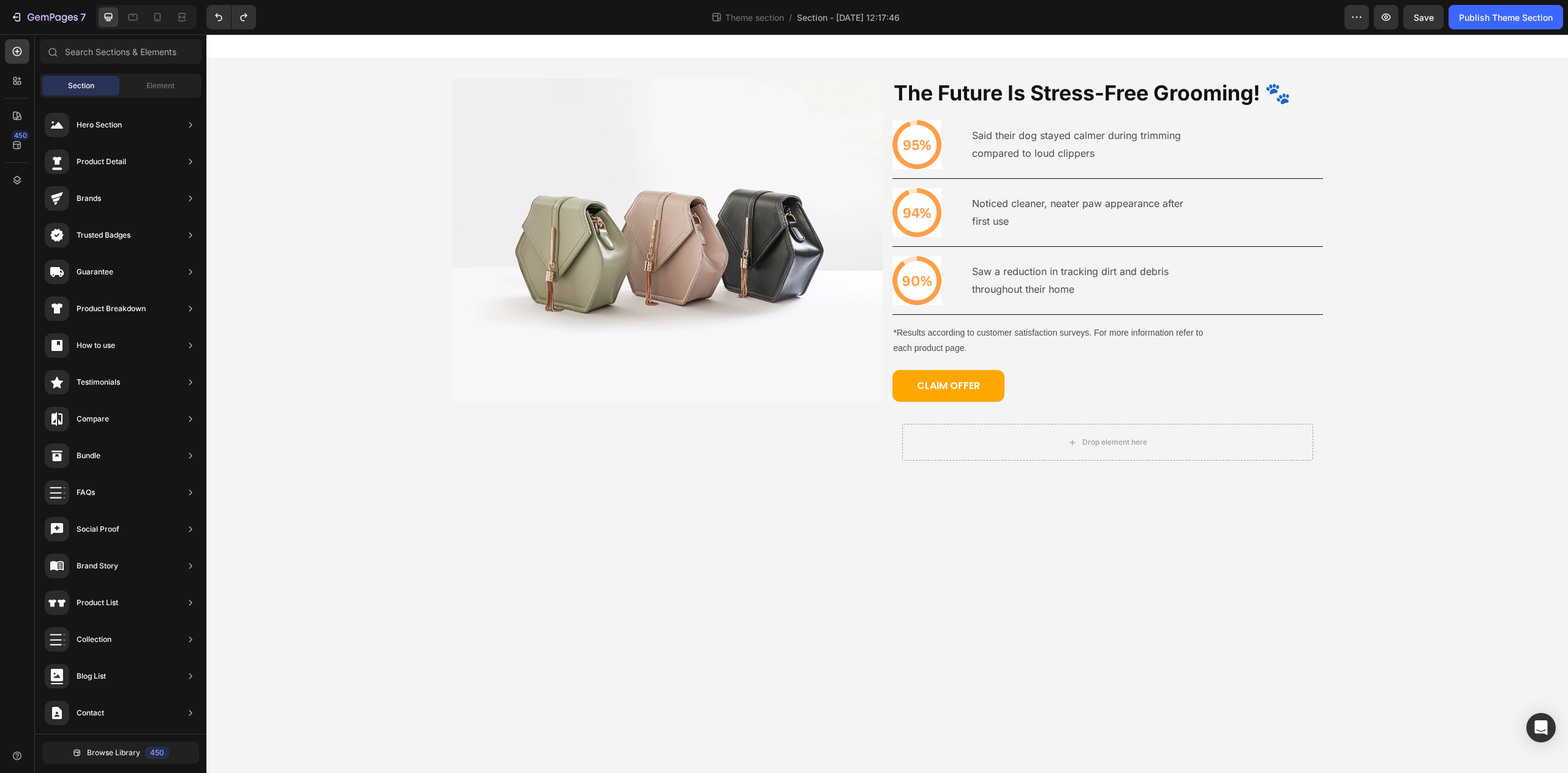
click at [146, 96] on div "Section Element" at bounding box center [120, 85] width 162 height 24
click at [153, 88] on span "Element" at bounding box center [161, 86] width 29 height 11
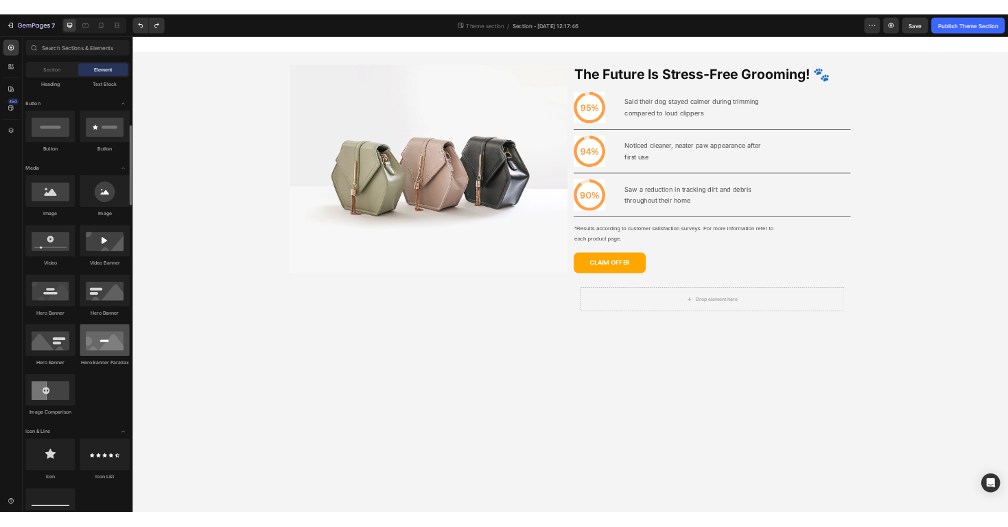
scroll to position [382, 0]
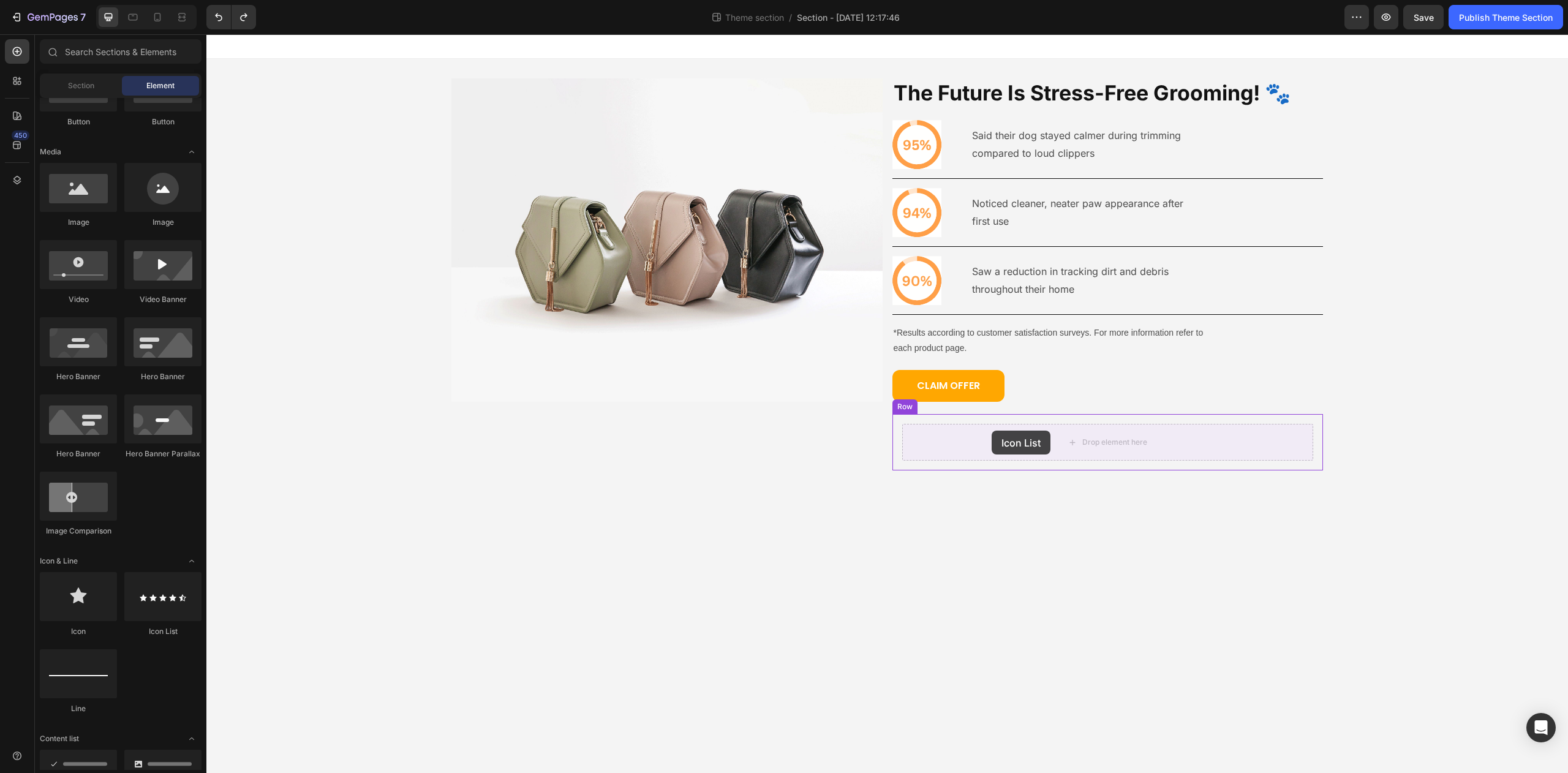
drag, startPoint x: 375, startPoint y: 642, endPoint x: 974, endPoint y: 443, distance: 631.2
click at [1058, 476] on body "Image The Future Is Stress-Free Grooming! 🐾 Heading Icon Said their dog stayed …" at bounding box center [887, 403] width 1362 height 739
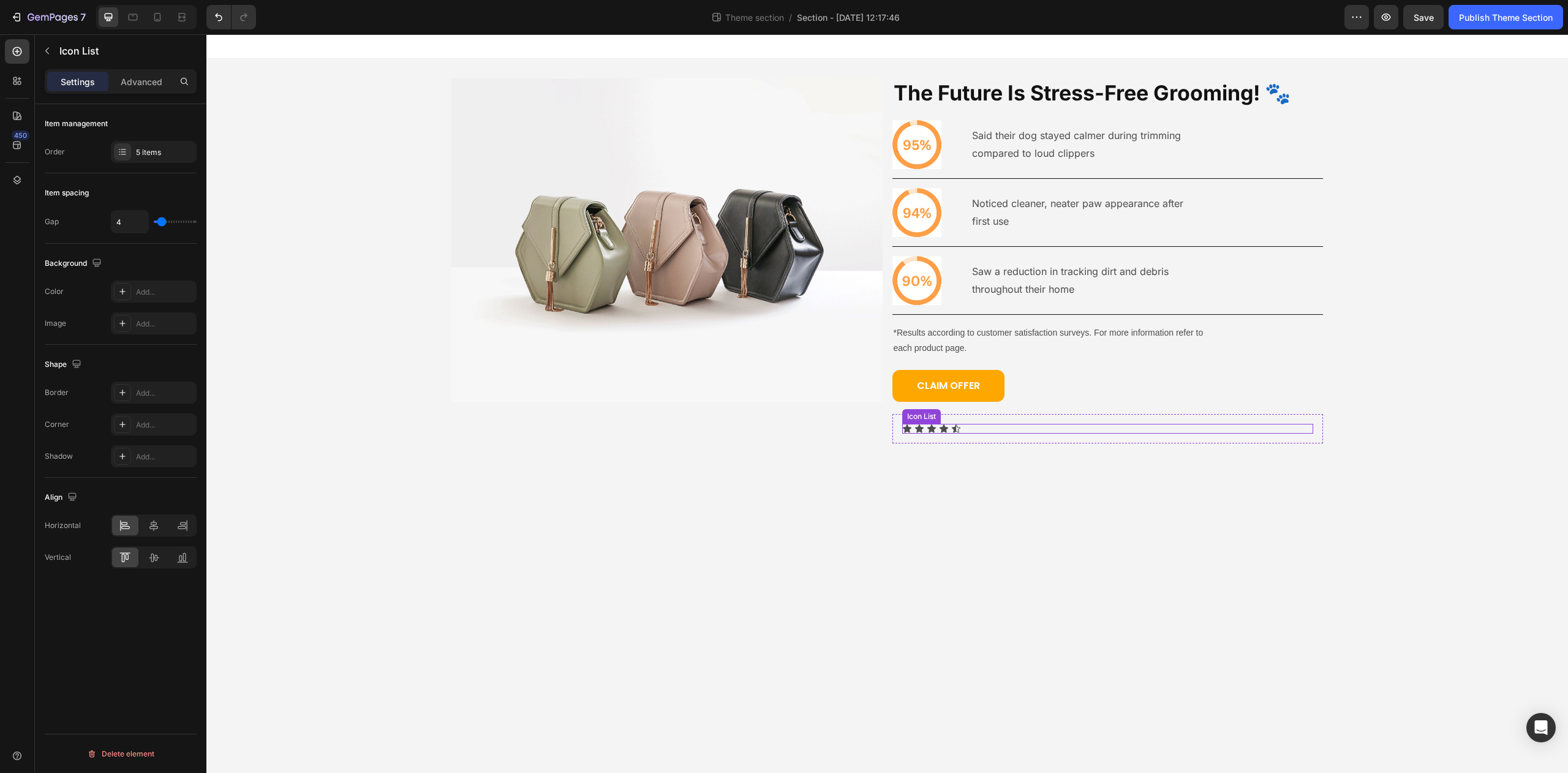
click at [998, 427] on div "Icon Icon Icon Icon Icon" at bounding box center [1108, 428] width 411 height 10
click at [905, 439] on div "Icon Icon Icon Icon Icon Icon List Row 0" at bounding box center [1108, 428] width 431 height 29
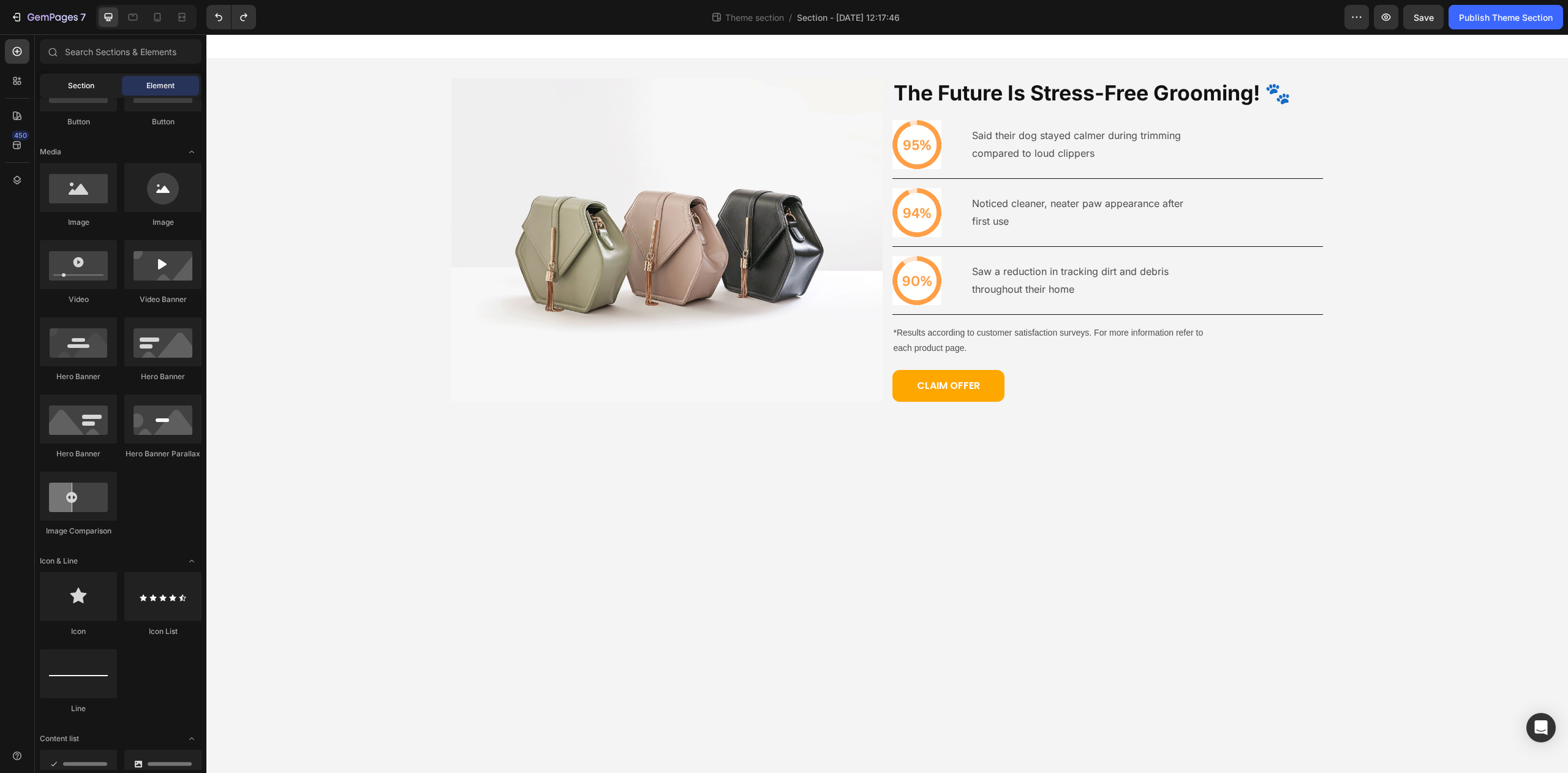
click at [81, 94] on div "Section" at bounding box center [80, 86] width 77 height 20
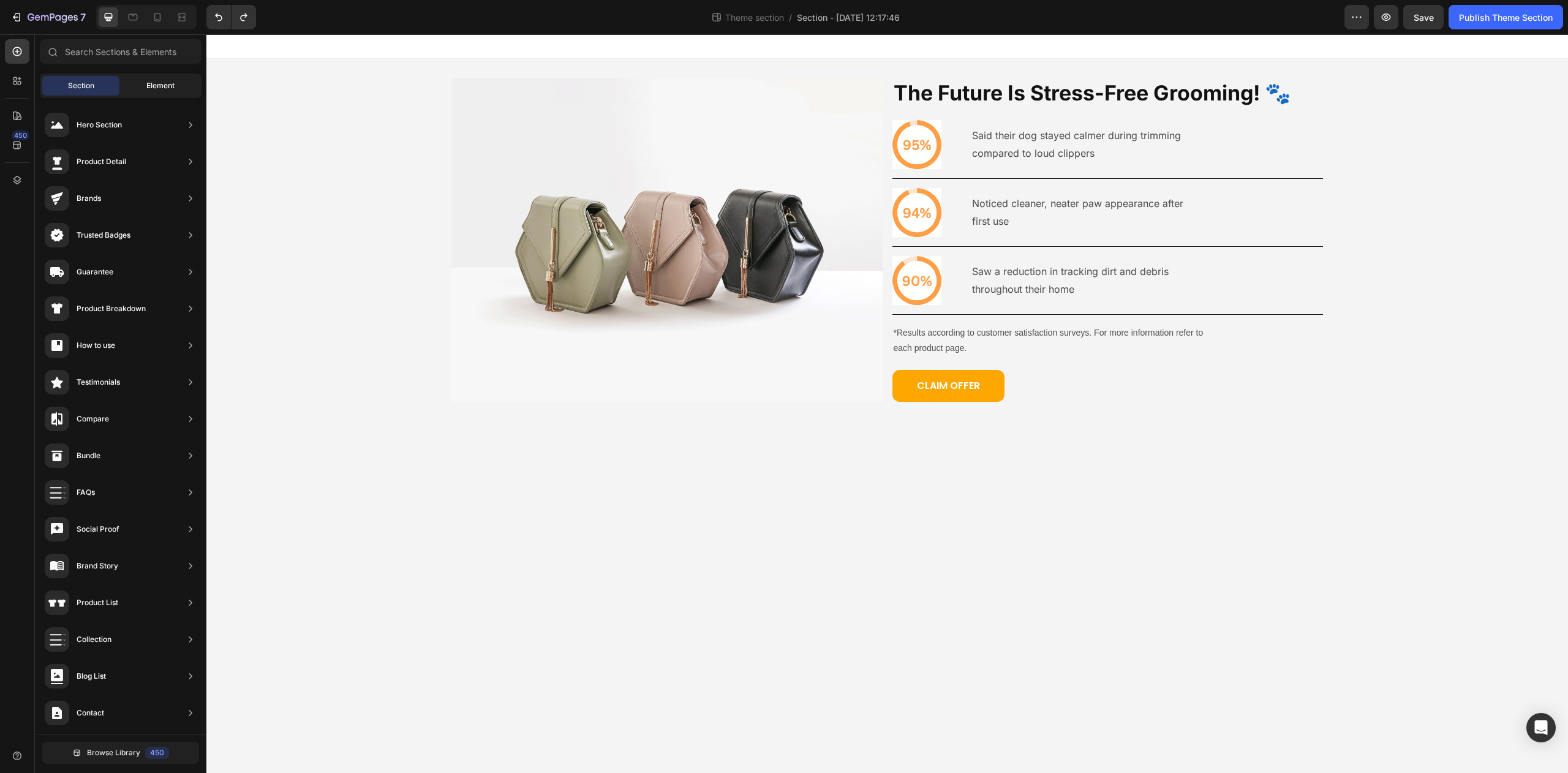
click at [152, 88] on span "Element" at bounding box center [161, 86] width 29 height 11
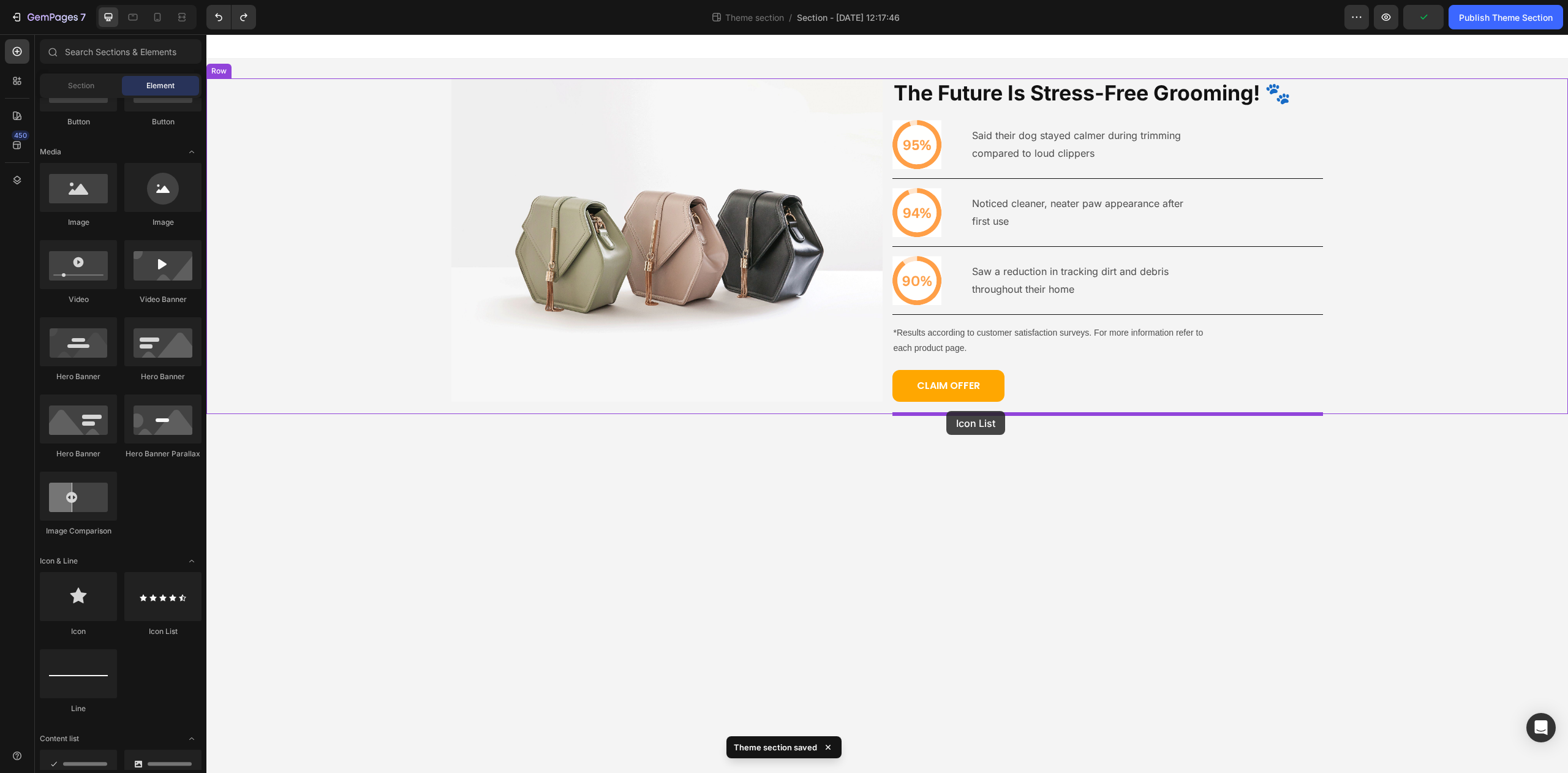
drag, startPoint x: 364, startPoint y: 644, endPoint x: 948, endPoint y: 413, distance: 628.0
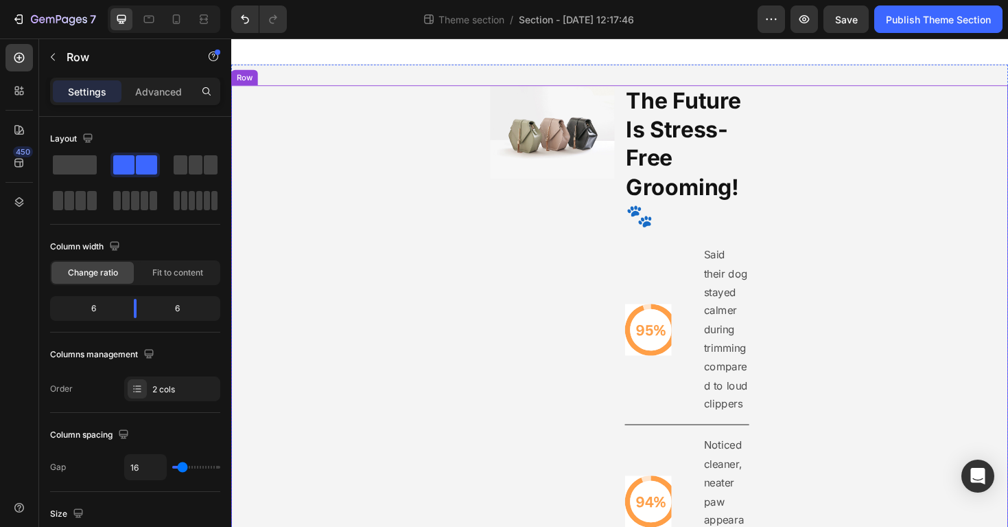
click at [822, 323] on div "Image The Future Is Stress-Free Grooming! 🐾 Heading Icon Said their dog stayed …" at bounding box center [643, 528] width 824 height 881
click at [861, 301] on div "Image The Future Is Stress-Free Grooming! 🐾 Heading Icon Said their dog stayed …" at bounding box center [643, 528] width 824 height 881
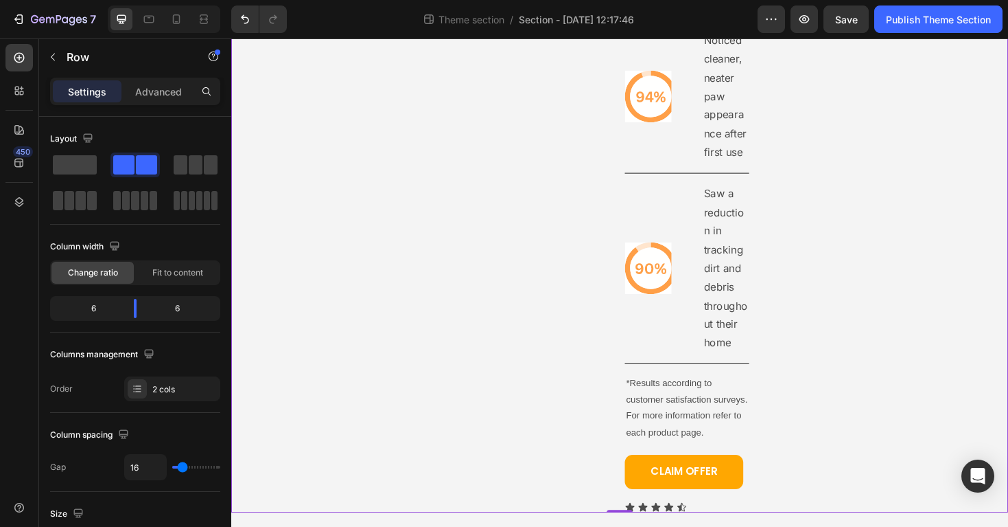
scroll to position [474, 0]
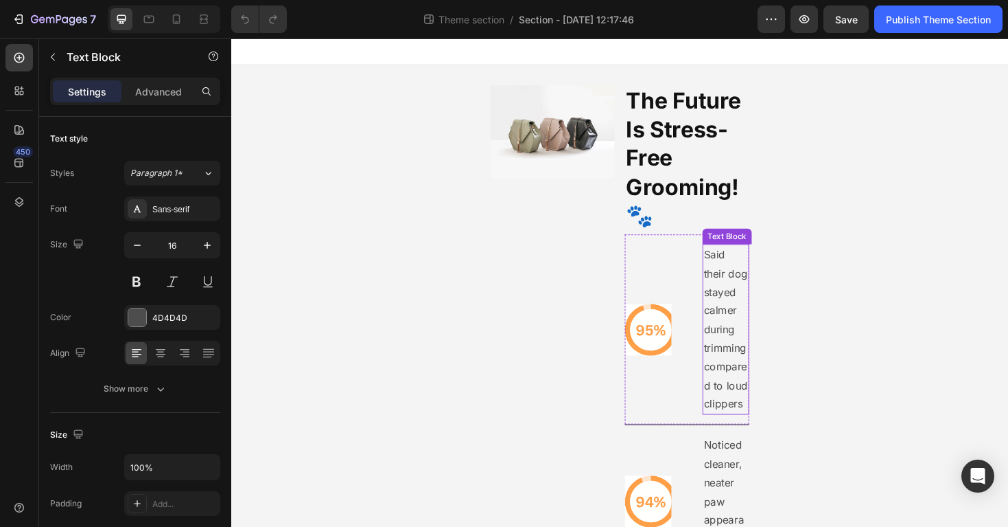
click at [776, 363] on p "Said their dog stayed calmer during trimming" at bounding box center [755, 316] width 47 height 119
click at [846, 340] on div "Image The Future Is Stress-Free Grooming! 🐾 Heading Icon Said their dog stayed …" at bounding box center [643, 528] width 824 height 881
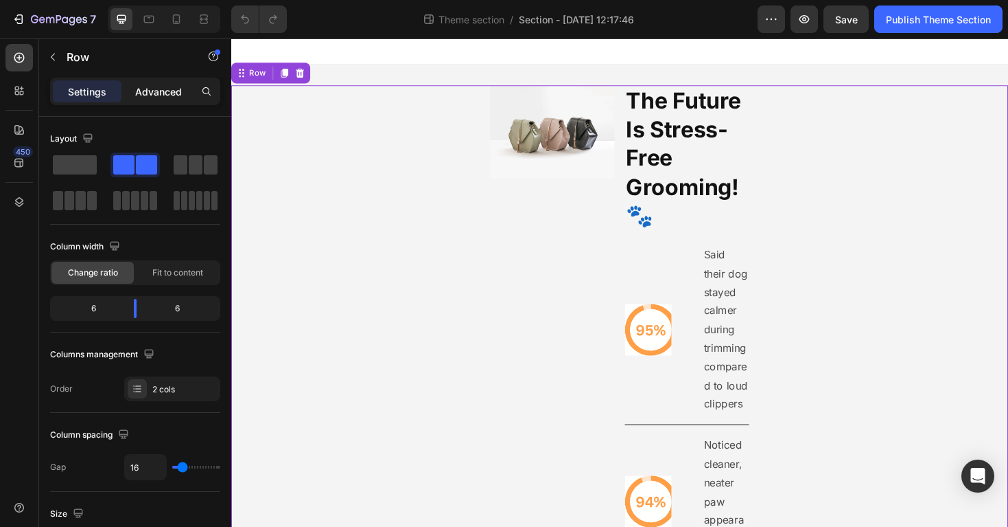
click at [172, 88] on p "Advanced" at bounding box center [158, 91] width 47 height 14
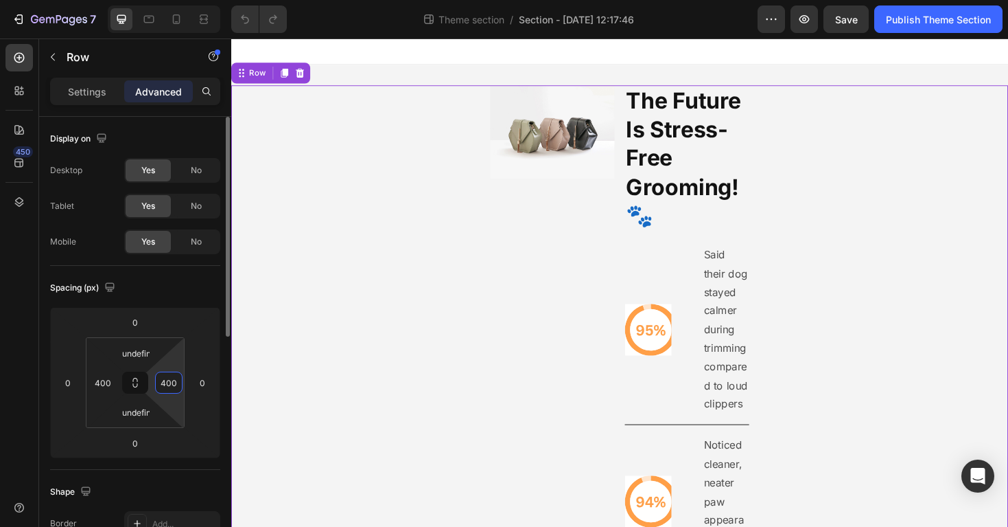
click at [174, 381] on input "400" at bounding box center [169, 382] width 21 height 21
type input "0"
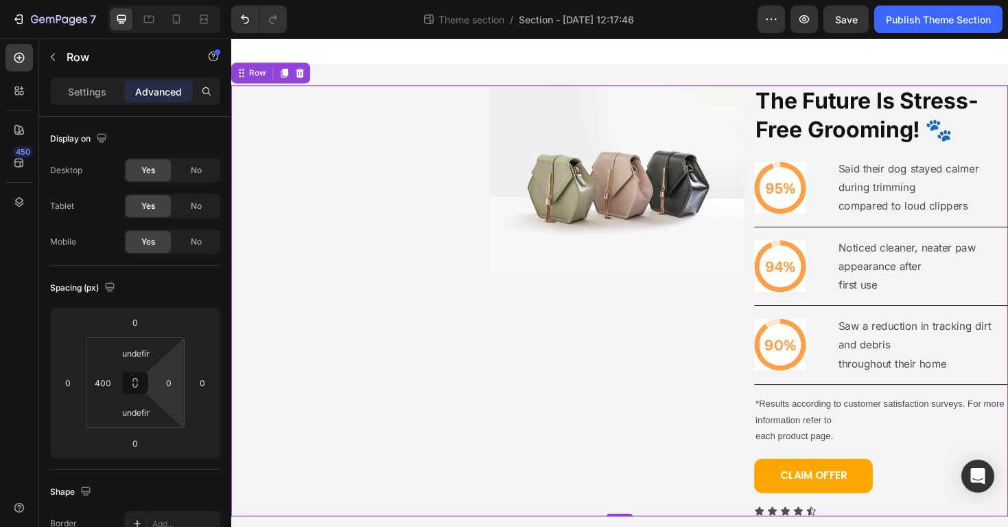
click at [263, 412] on div "Image The Future Is Stress-Free Grooming! 🐾 Heading Icon Said their dog stayed …" at bounding box center [643, 316] width 824 height 456
click at [98, 387] on input "400" at bounding box center [103, 382] width 21 height 21
type input "0"
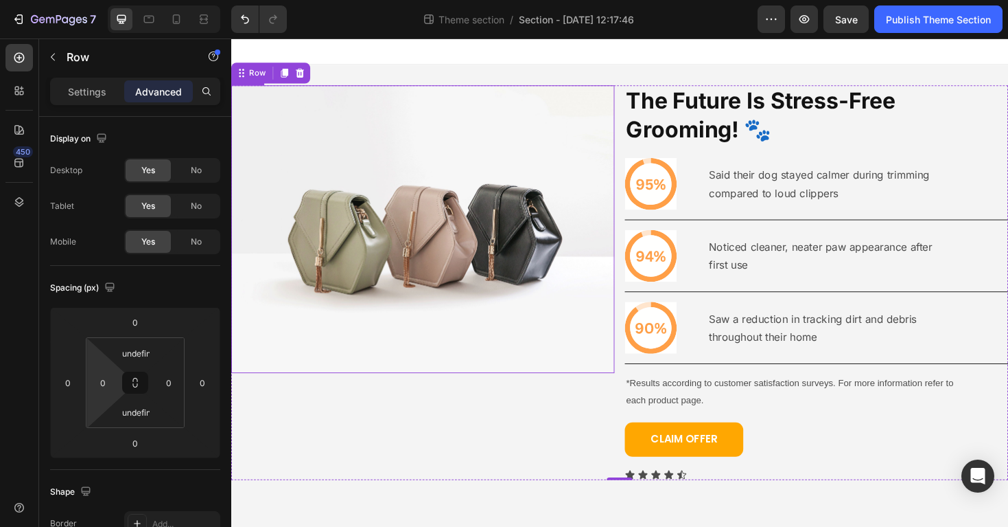
click at [500, 367] on div "Image The Future Is Stress-Free Grooming! 🐾 Heading Icon Said their dog stayed …" at bounding box center [643, 297] width 824 height 418
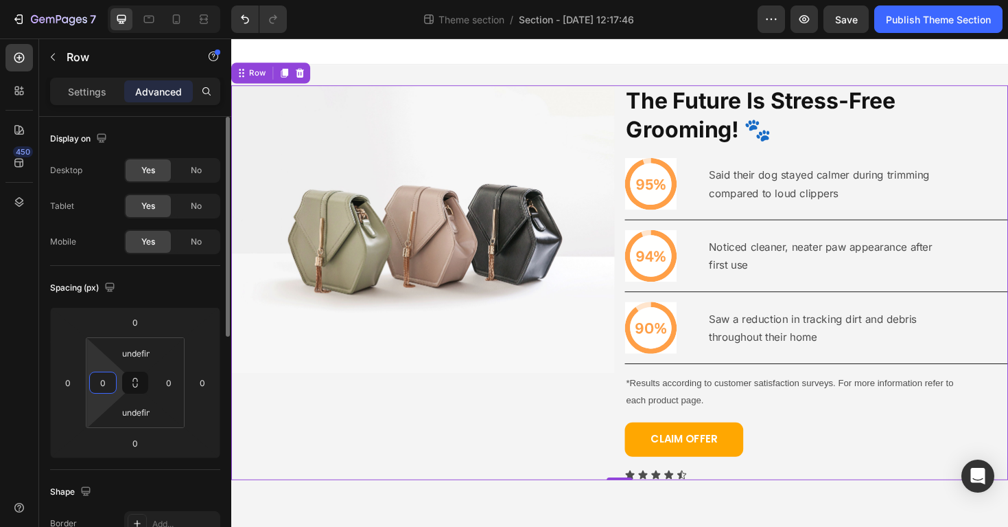
click at [103, 381] on input "0" at bounding box center [103, 382] width 21 height 21
click at [100, 382] on input "0" at bounding box center [103, 382] width 21 height 21
click at [179, 290] on div "Spacing (px)" at bounding box center [135, 288] width 170 height 22
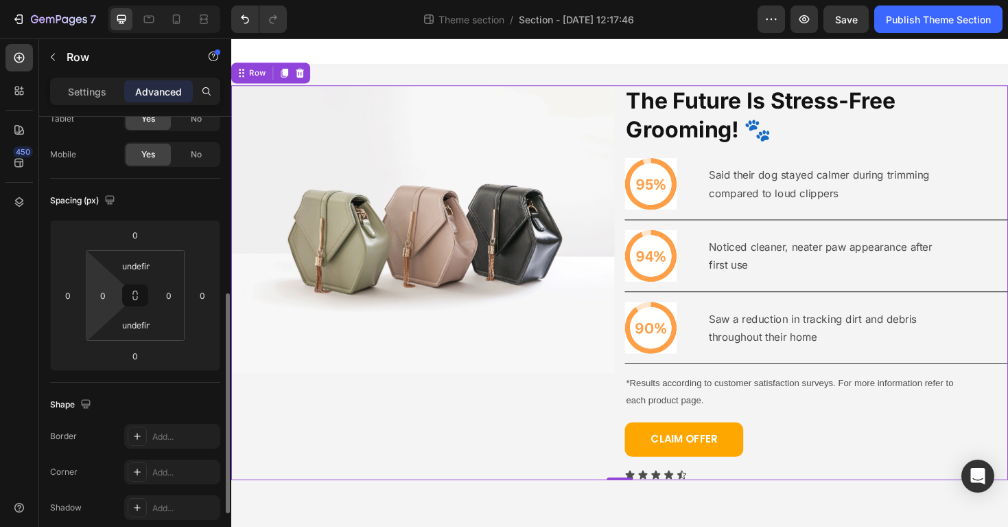
scroll to position [177, 0]
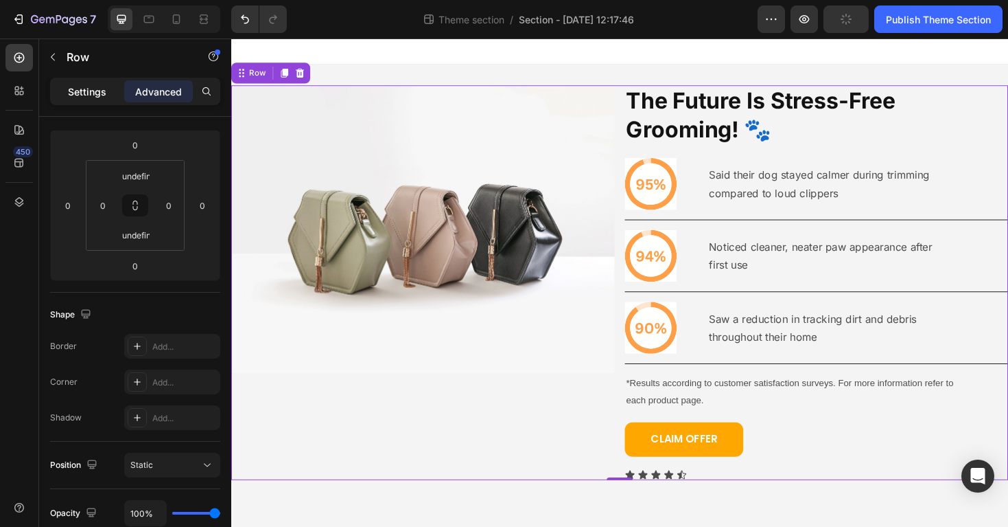
click at [94, 100] on div "Settings" at bounding box center [87, 91] width 69 height 22
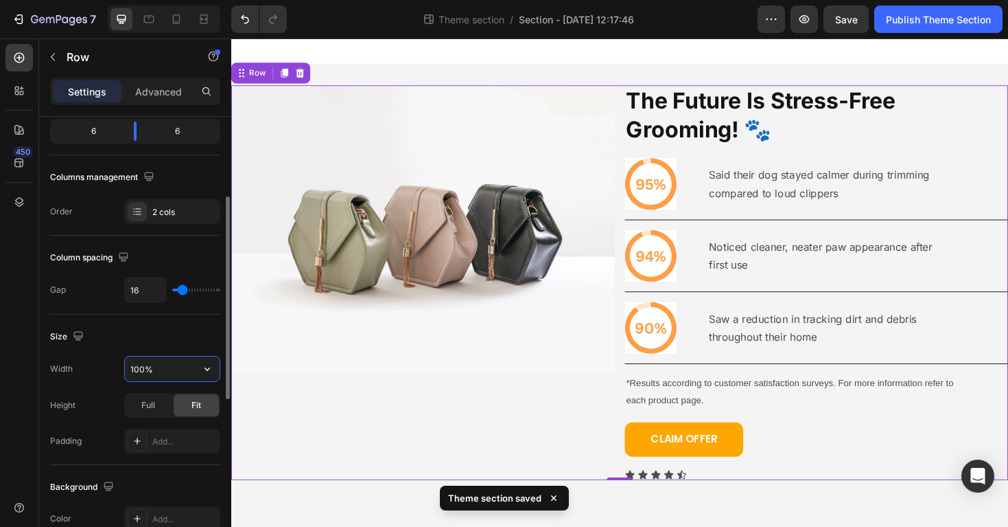
click at [137, 367] on input "100%" at bounding box center [172, 368] width 95 height 25
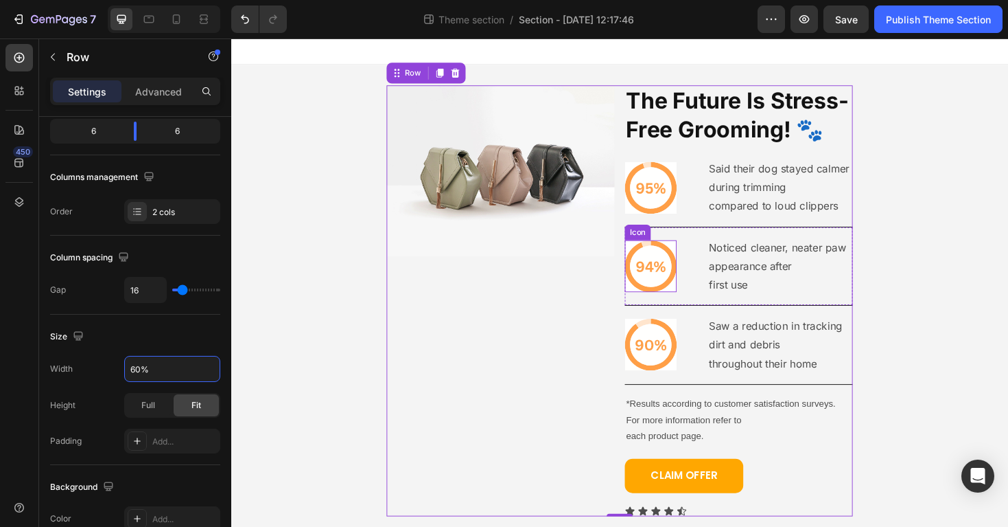
type input "60%"
click at [645, 289] on div "Image The Future Is Stress-Free Grooming! 🐾 Heading Icon Said their dog stayed …" at bounding box center [643, 316] width 494 height 456
click at [707, 119] on h2 "The Future Is Stress-Free Grooming! 🐾" at bounding box center [770, 119] width 242 height 63
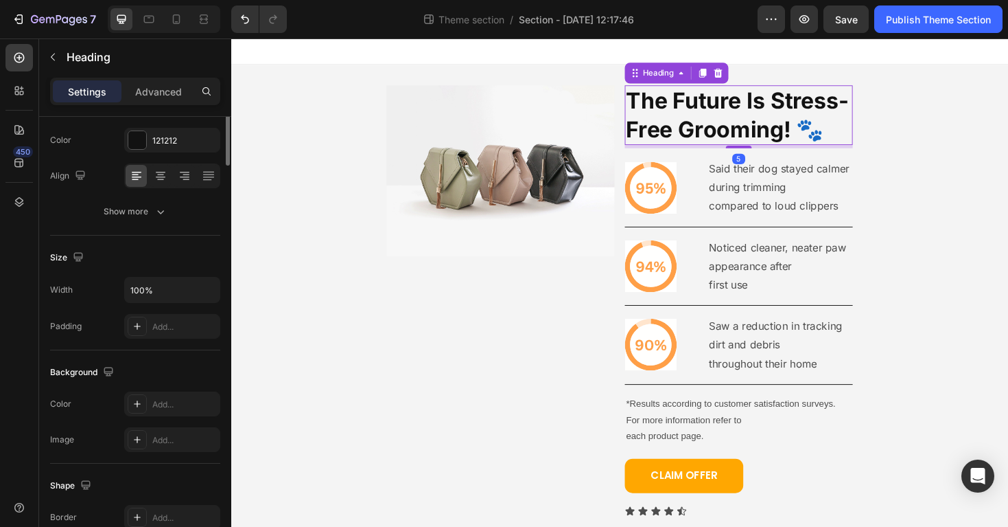
scroll to position [0, 0]
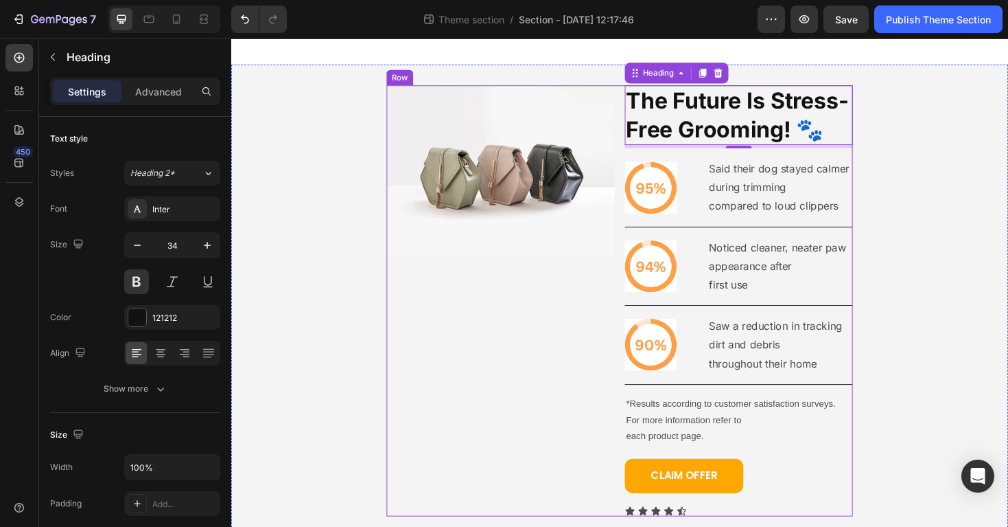
click at [545, 316] on div "Image" at bounding box center [517, 316] width 242 height 456
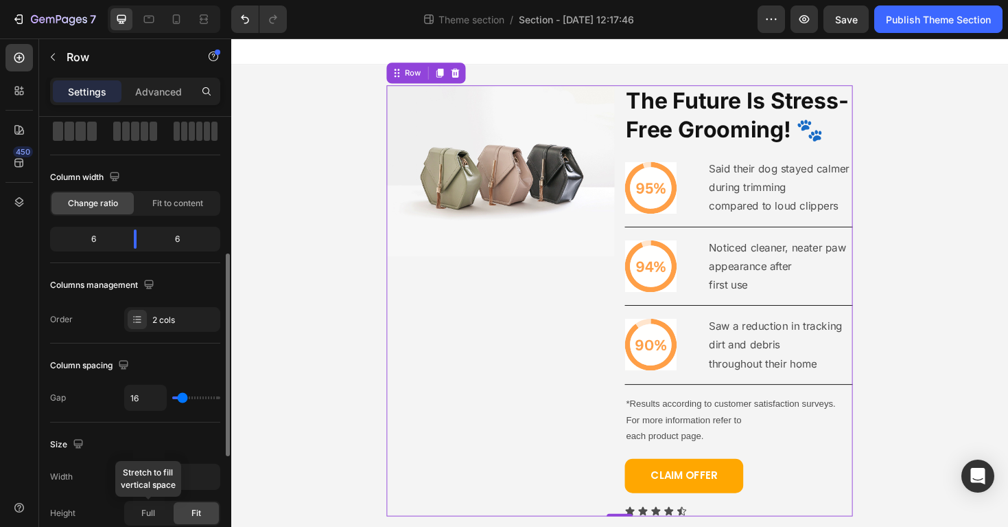
scroll to position [200, 0]
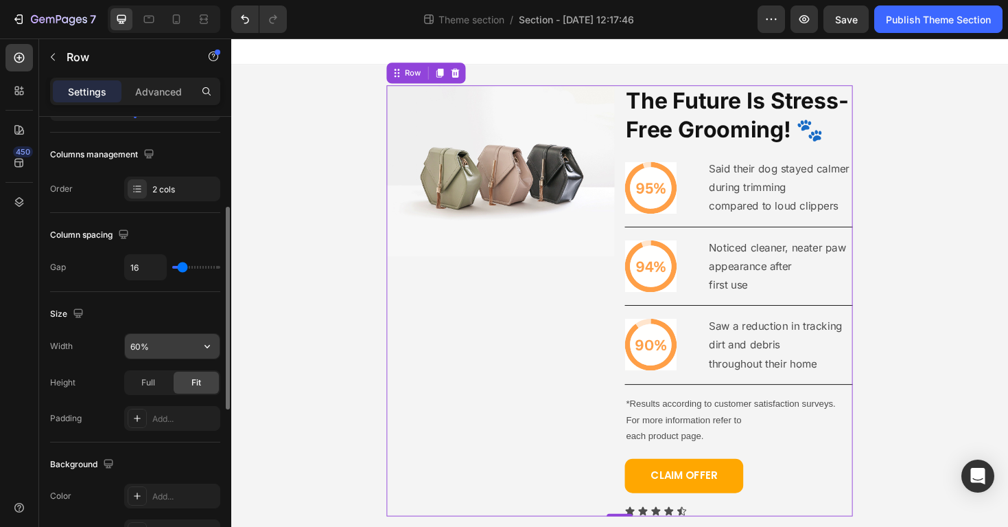
click at [155, 345] on input "60%" at bounding box center [172, 346] width 95 height 25
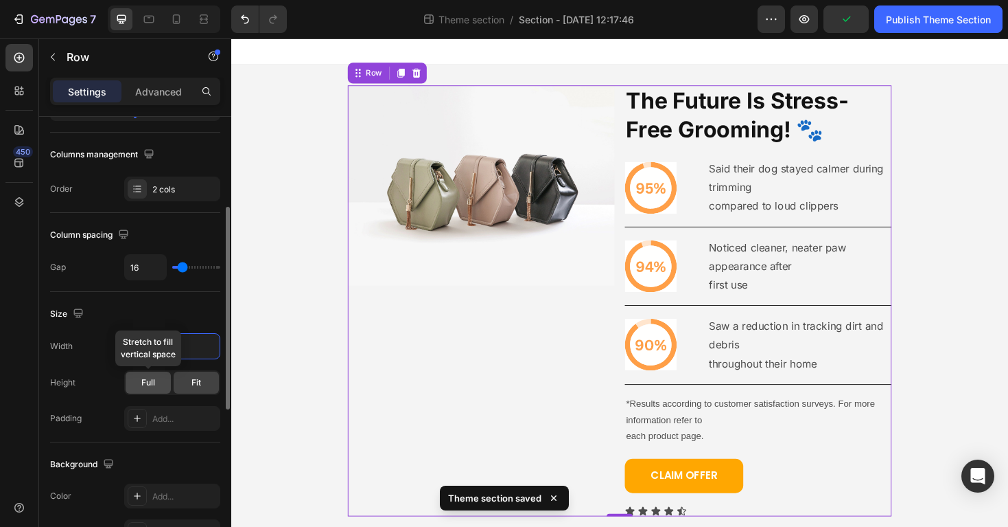
type input "70%"
click at [128, 386] on div "Full" at bounding box center [148, 382] width 45 height 22
drag, startPoint x: 187, startPoint y: 382, endPoint x: 161, endPoint y: 323, distance: 64.9
click at [187, 382] on div "Fit" at bounding box center [196, 382] width 45 height 22
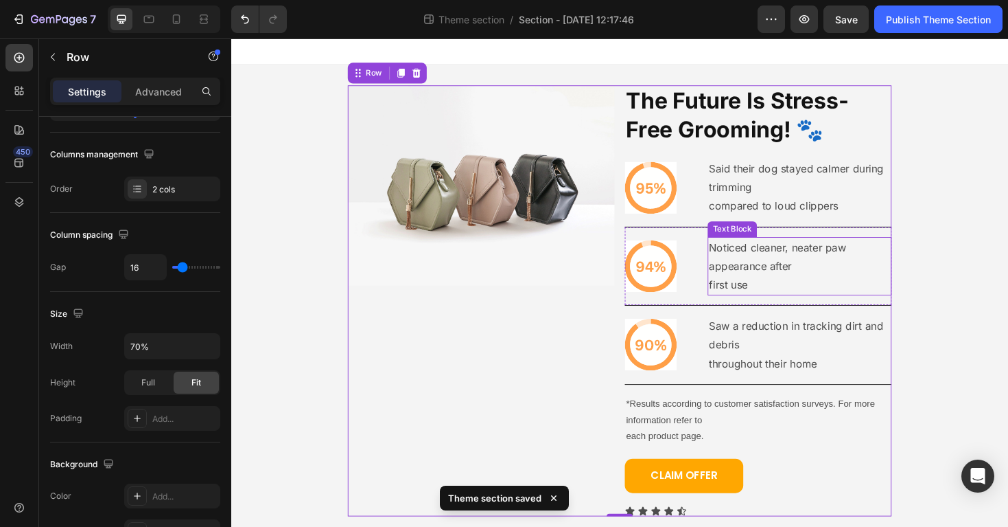
scroll to position [10, 0]
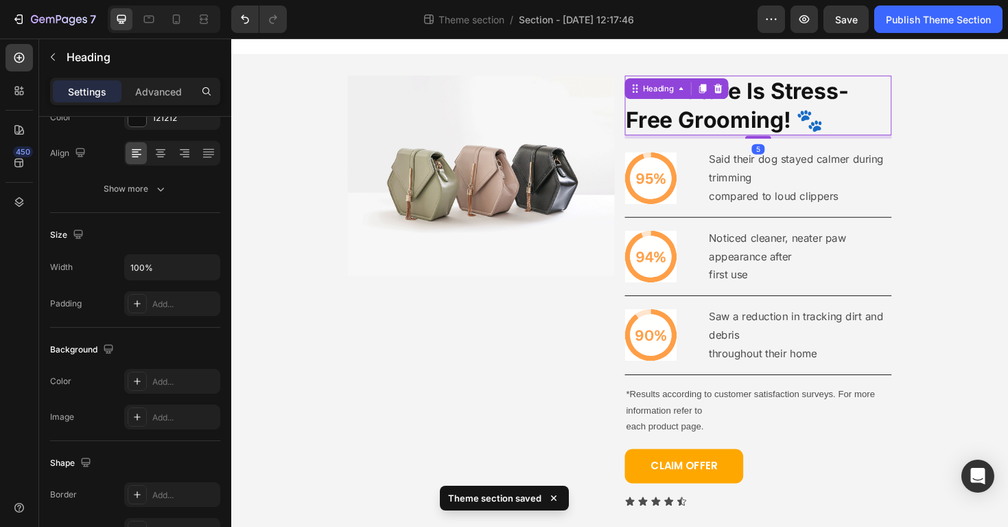
click at [850, 104] on h2 "The Future Is Stress-Free Grooming! 🐾" at bounding box center [790, 109] width 283 height 63
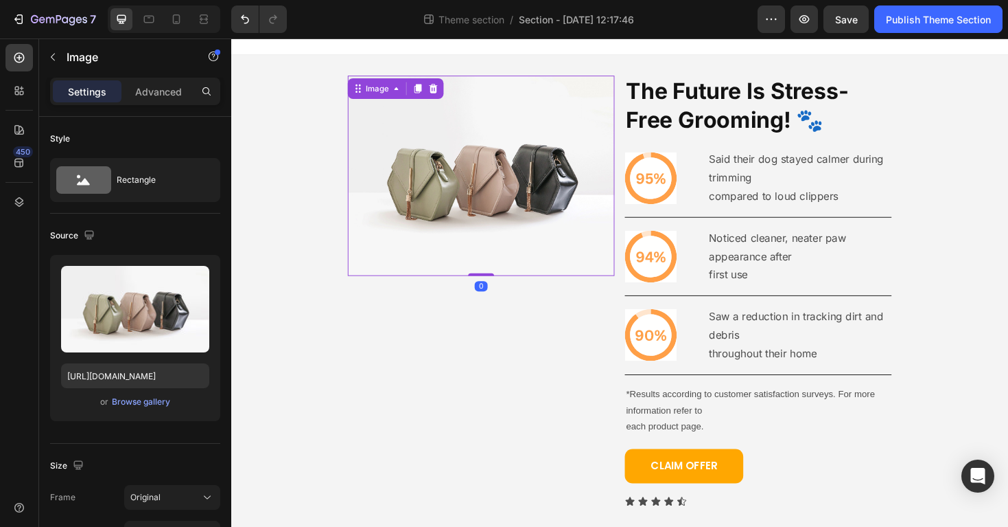
click at [424, 272] on img at bounding box center [496, 184] width 283 height 212
click at [601, 345] on div "Image 0" at bounding box center [496, 306] width 283 height 456
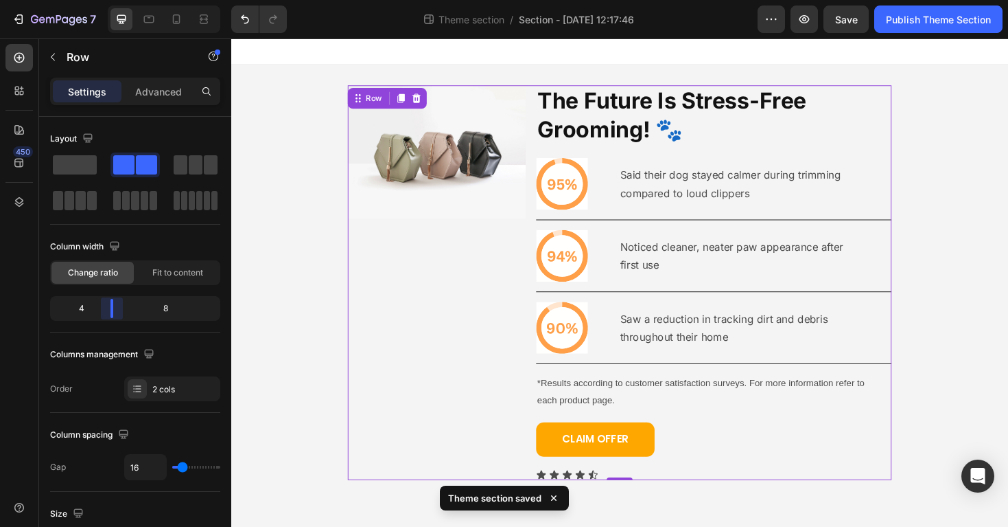
drag, startPoint x: 134, startPoint y: 312, endPoint x: 113, endPoint y: 313, distance: 20.6
click at [113, 0] on body "7 Theme section / Section - [DATE] 12:17:46 Preview Save Publish Theme Section …" at bounding box center [504, 0] width 1008 height 0
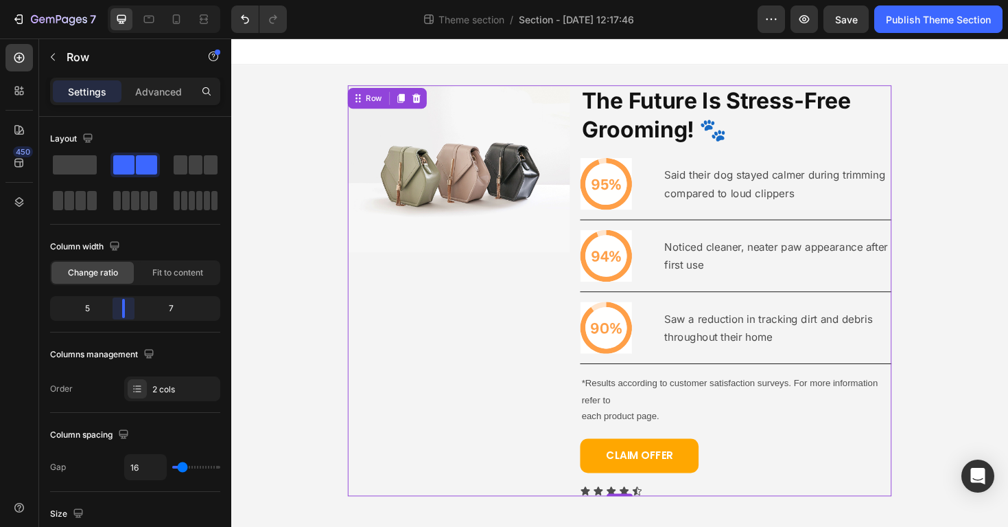
drag, startPoint x: 119, startPoint y: 305, endPoint x: 126, endPoint y: 305, distance: 7.6
click at [126, 0] on body "7 Theme section / Section - [DATE] 12:17:46 Preview Save Publish Theme Section …" at bounding box center [504, 0] width 1008 height 0
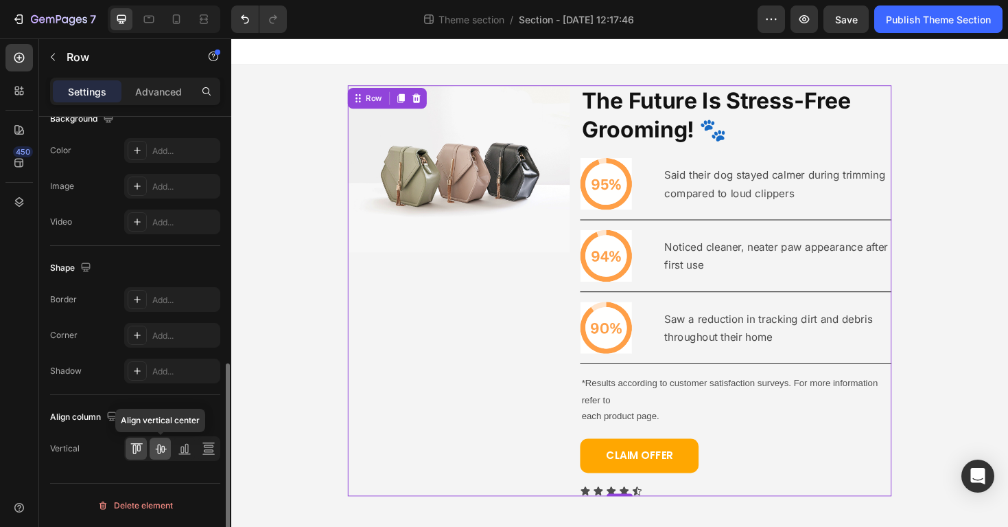
click at [163, 452] on icon at bounding box center [160, 449] width 11 height 10
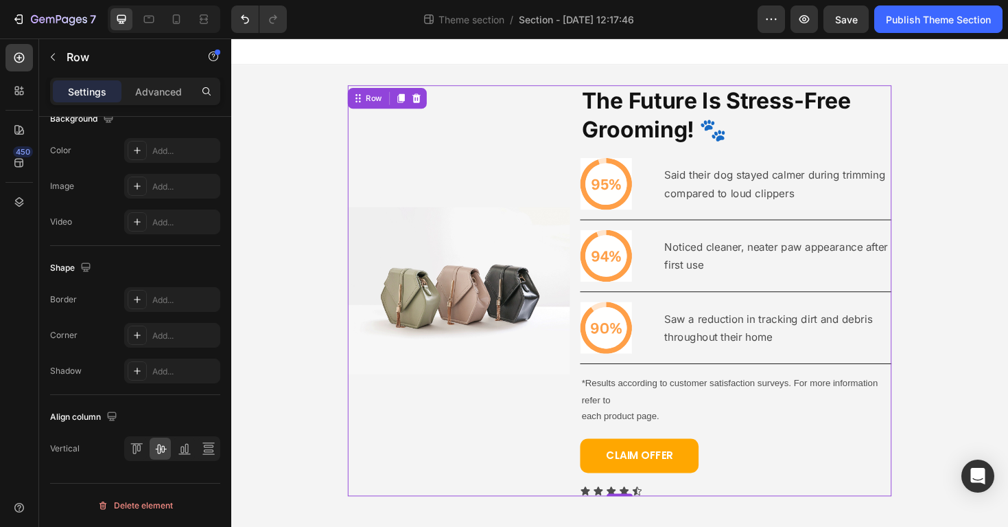
click at [671, 124] on h2 "The Future Is Stress-Free Grooming! 🐾" at bounding box center [766, 119] width 330 height 63
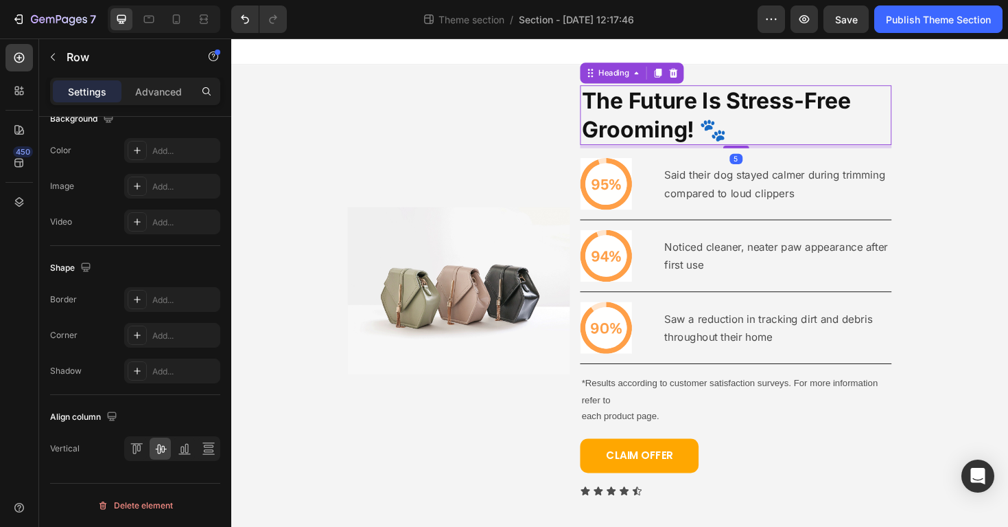
scroll to position [0, 0]
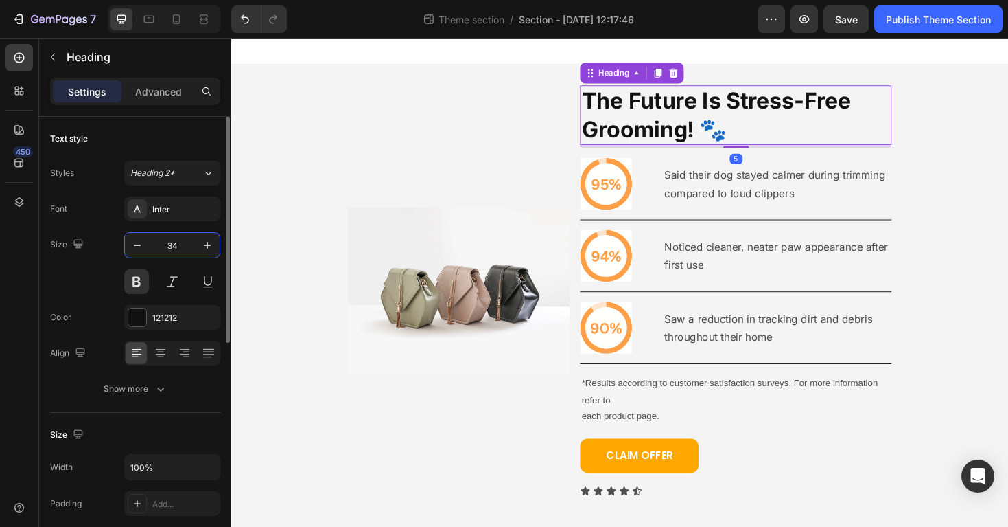
click at [188, 241] on input "34" at bounding box center [172, 245] width 45 height 25
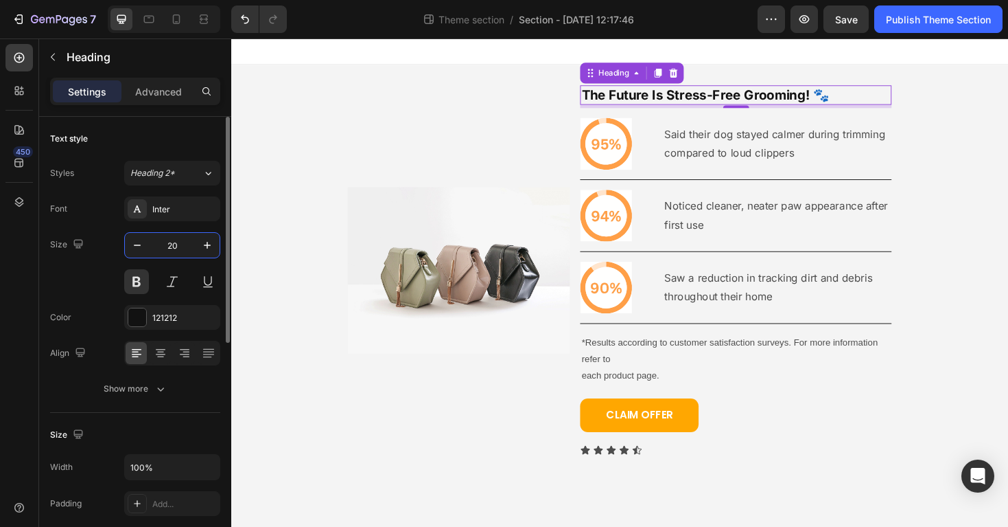
type input "2"
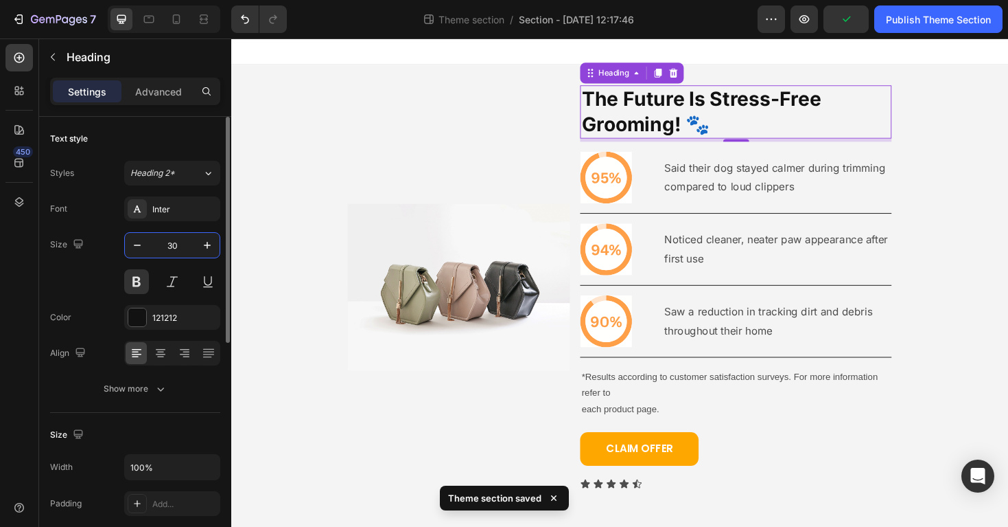
type input "3"
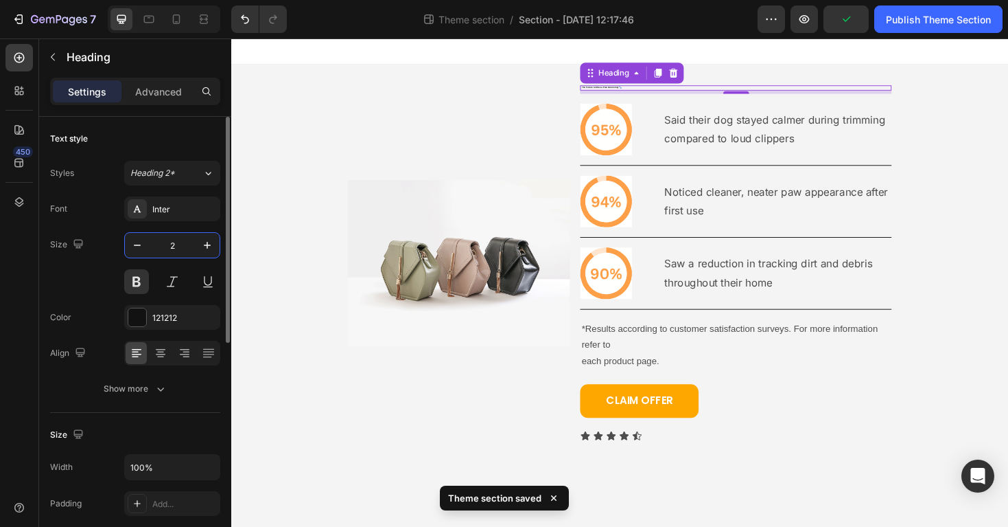
type input "25"
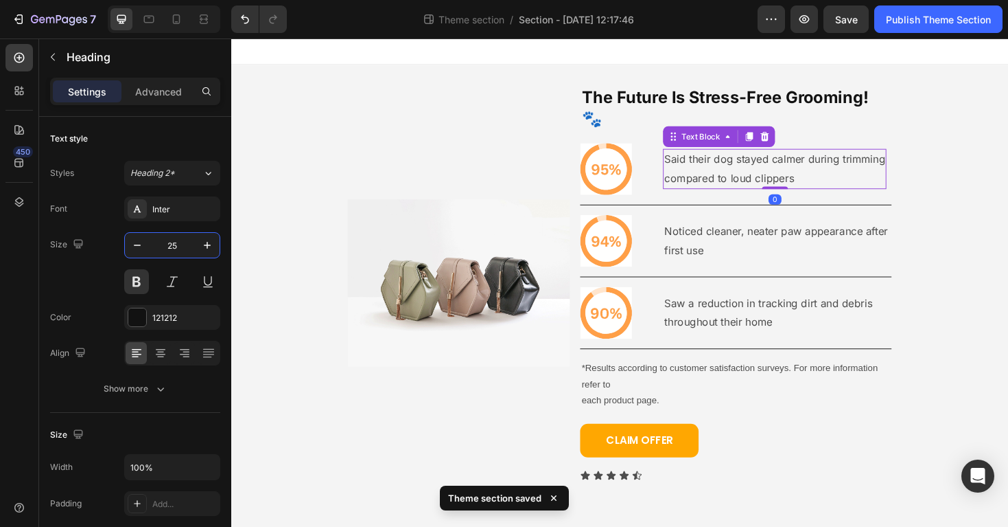
click at [730, 157] on p "Said their dog stayed calmer during trimming" at bounding box center [808, 167] width 234 height 20
click at [175, 246] on input "16" at bounding box center [172, 245] width 45 height 25
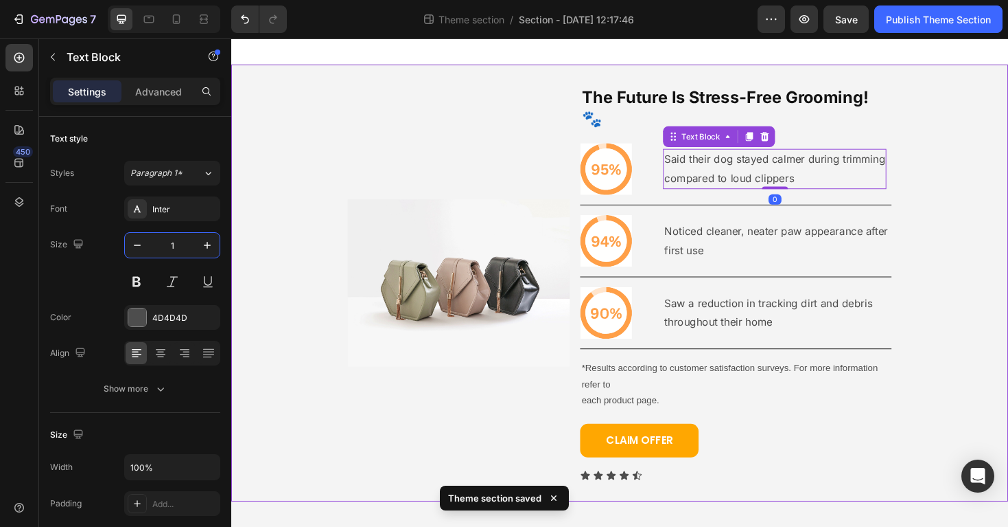
type input "14"
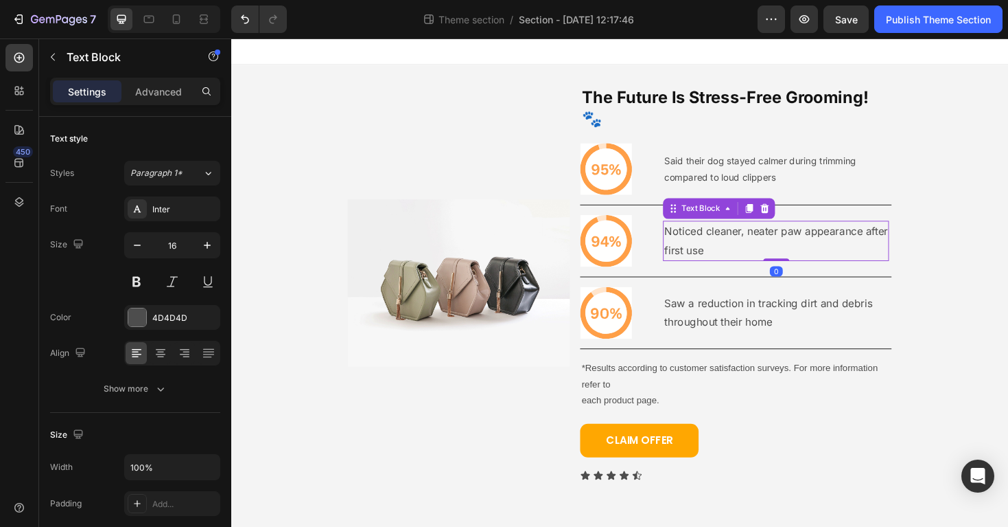
click at [700, 241] on p "Noticed cleaner, neater paw appearance after" at bounding box center [809, 243] width 237 height 20
click at [178, 251] on input "16" at bounding box center [172, 245] width 45 height 25
type input "14"
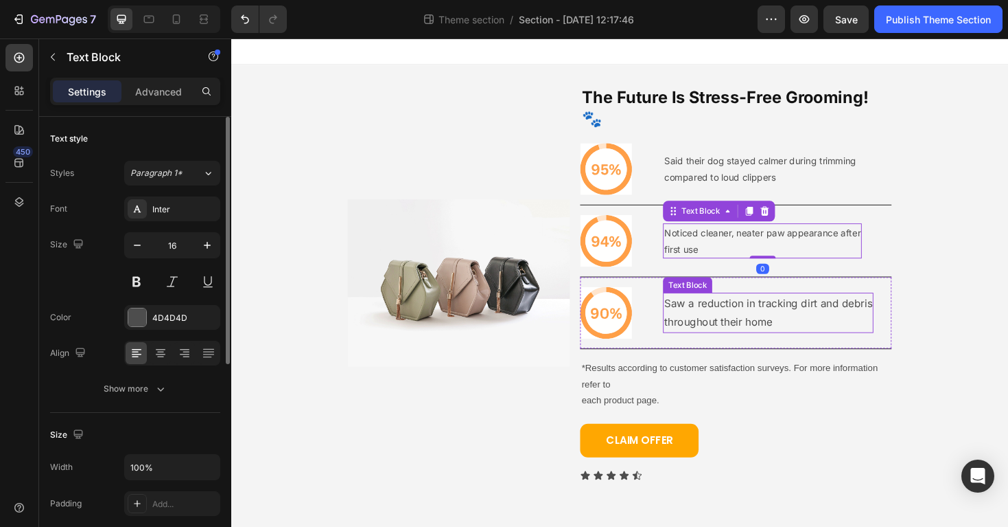
click at [740, 329] on p "throughout their home" at bounding box center [801, 339] width 220 height 20
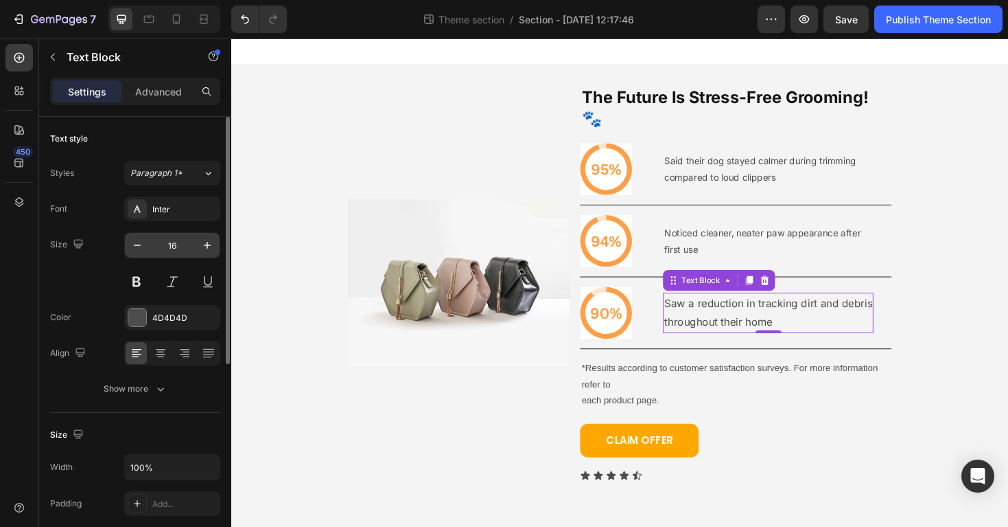
click at [166, 243] on input "16" at bounding box center [172, 245] width 45 height 25
click at [174, 246] on input "16" at bounding box center [172, 245] width 45 height 25
type input "15"
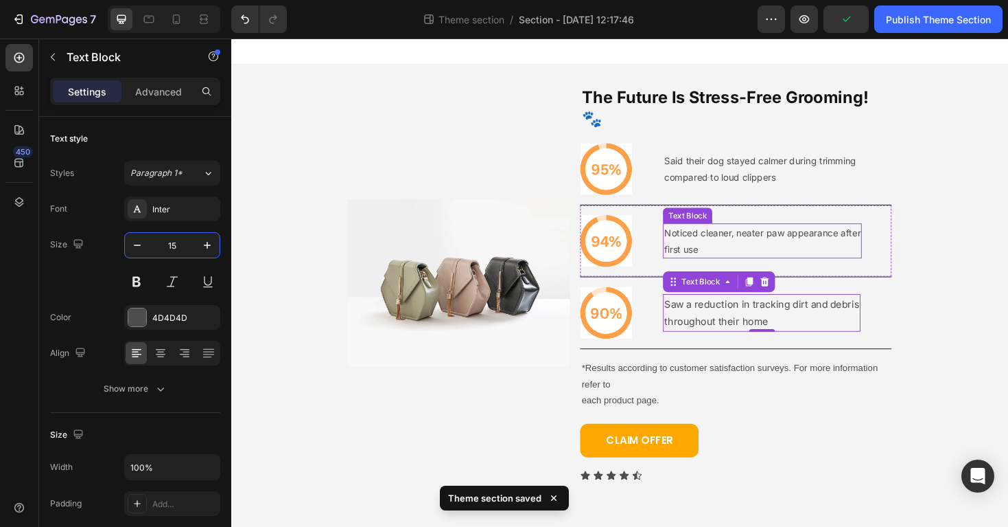
click at [787, 235] on p "Noticed cleaner, neater paw appearance after" at bounding box center [795, 243] width 208 height 17
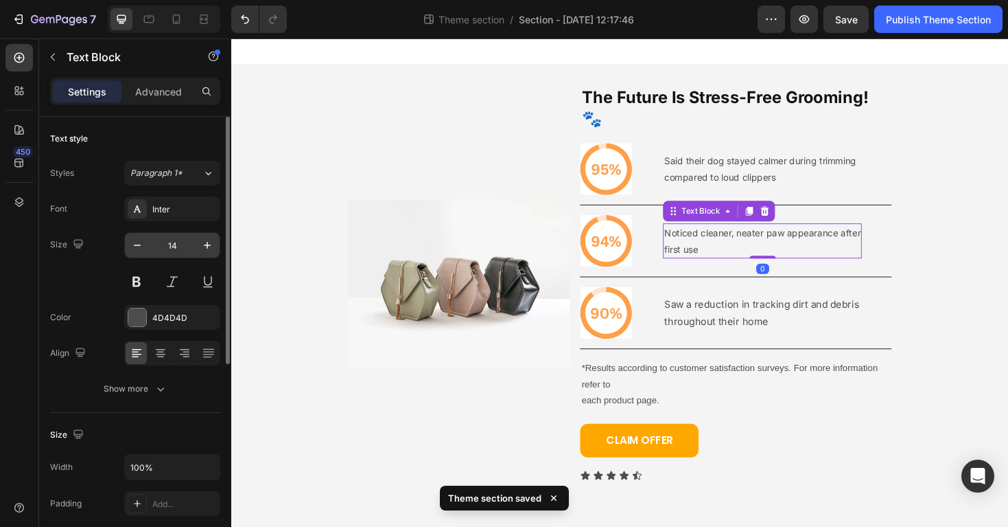
click at [175, 246] on input "14" at bounding box center [172, 245] width 45 height 25
type input "15"
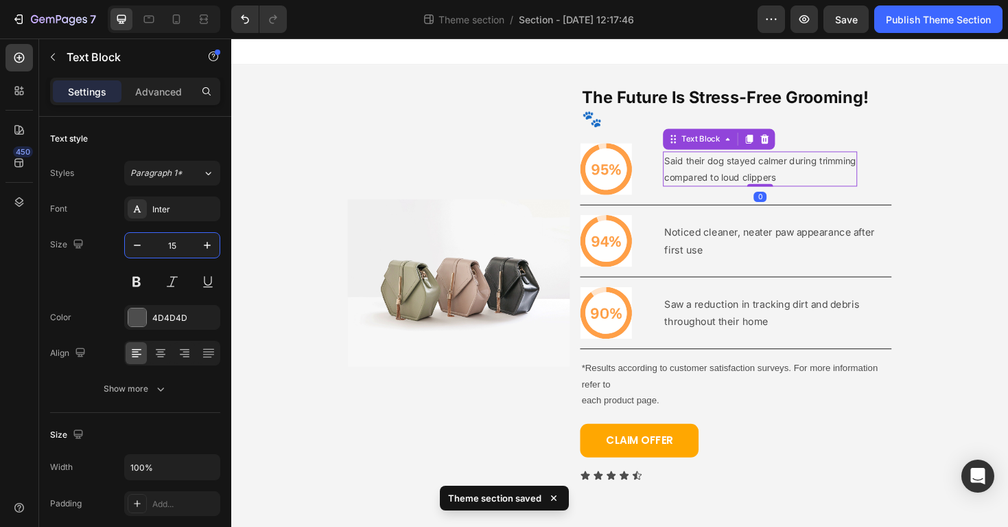
click at [708, 159] on p "Said their dog stayed calmer during trimming" at bounding box center [792, 167] width 203 height 17
click at [175, 244] on input "14" at bounding box center [172, 245] width 45 height 25
type input "15"
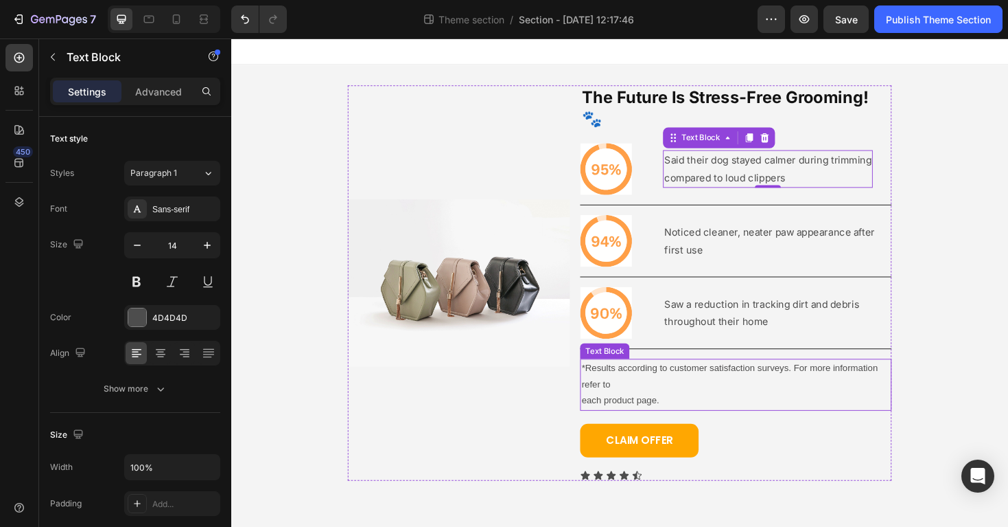
click at [880, 413] on p "each product page." at bounding box center [766, 421] width 327 height 17
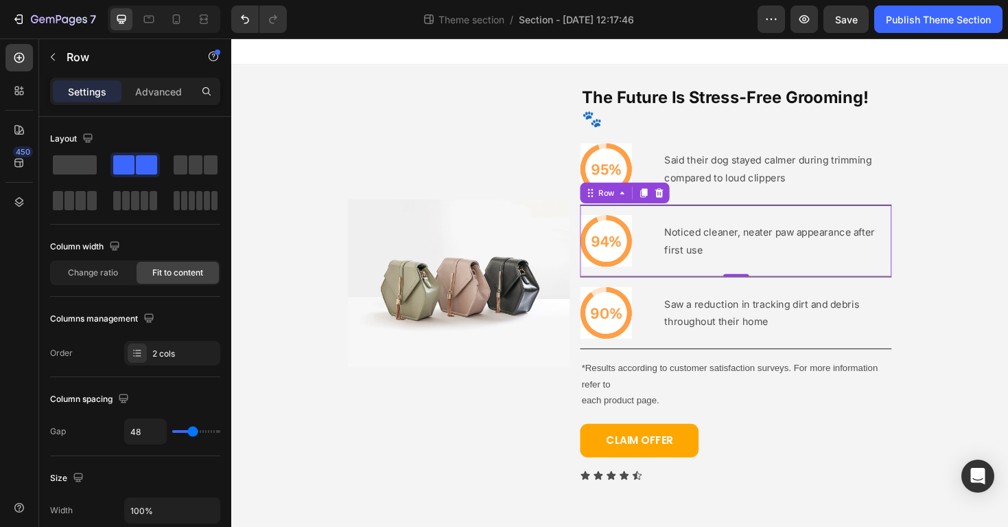
click at [864, 259] on div "Icon Noticed cleaner, neater paw appearance after first use Text Block Row 0" at bounding box center [766, 253] width 330 height 76
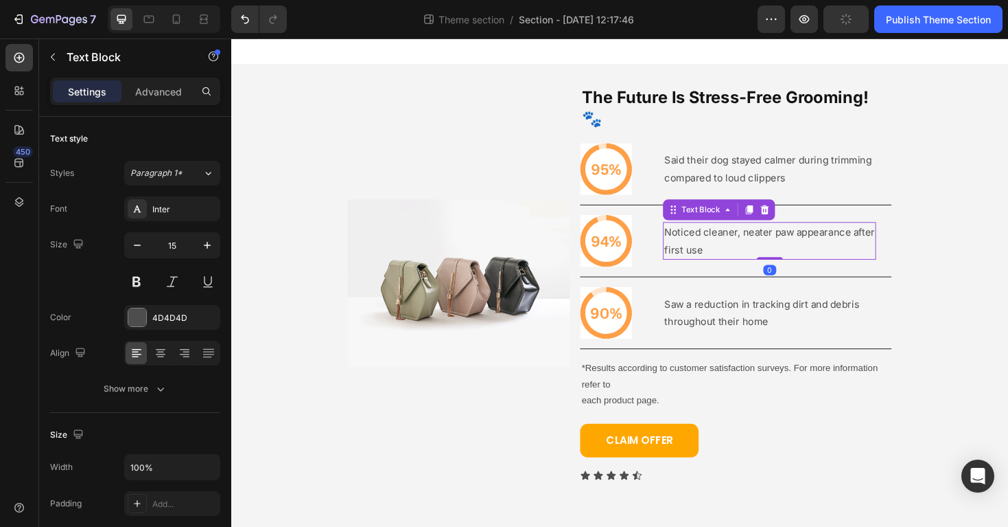
click at [890, 234] on p "Noticed cleaner, neater paw appearance after" at bounding box center [802, 243] width 223 height 19
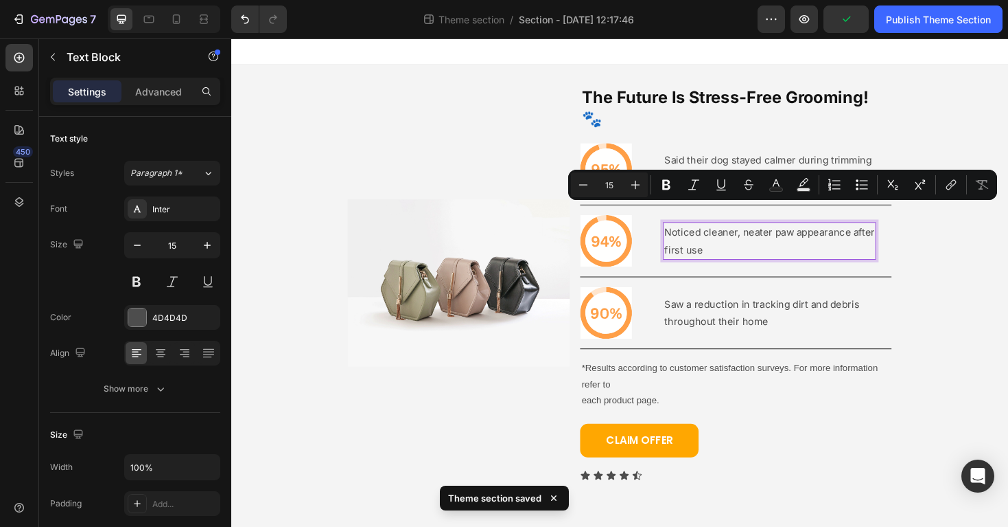
click at [890, 234] on p "Noticed cleaner, neater paw appearance after" at bounding box center [802, 243] width 223 height 19
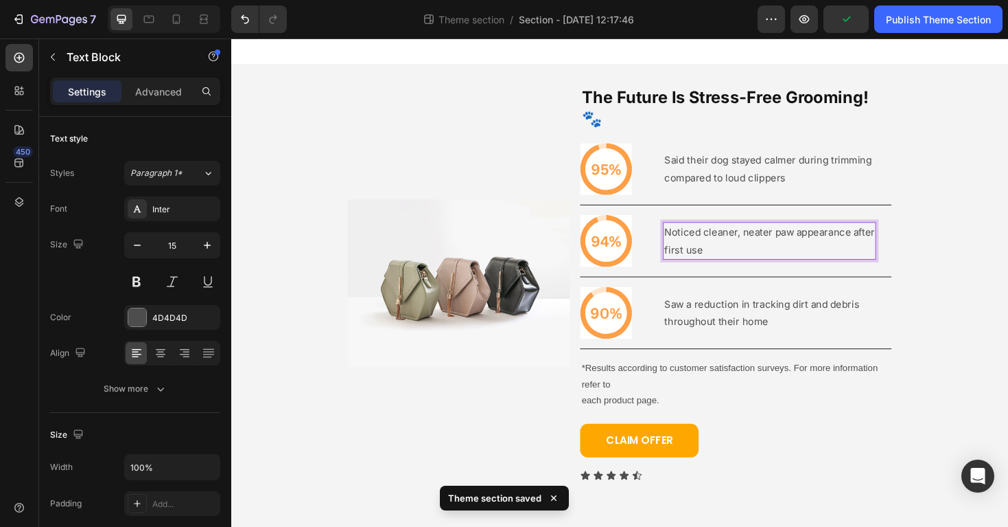
click at [693, 253] on p "first use" at bounding box center [802, 262] width 223 height 19
click at [690, 241] on div "Noticed cleaner, neater paw appearance after first use" at bounding box center [802, 253] width 226 height 40
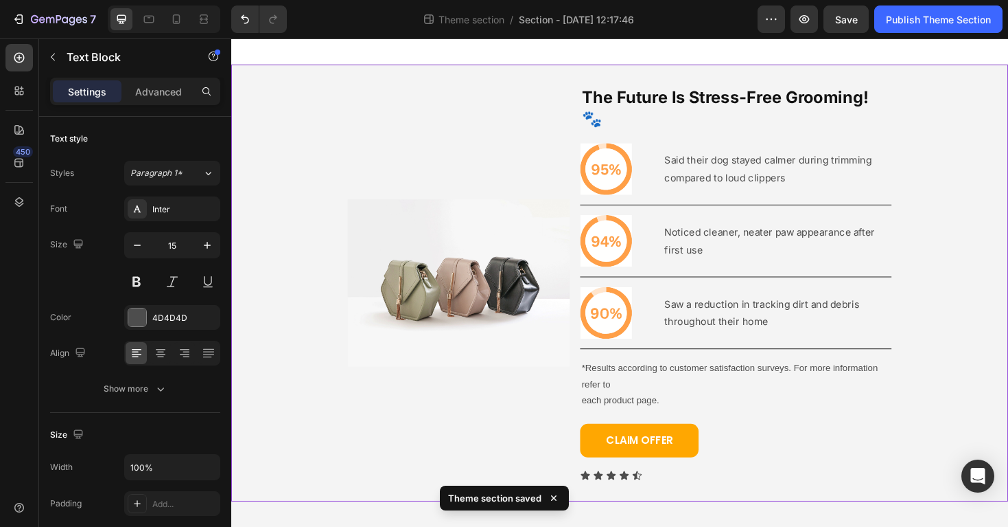
click at [964, 248] on div "Image The Future Is Stress-Free Grooming! 🐾 Heading Icon Said their dog stayed …" at bounding box center [643, 297] width 824 height 419
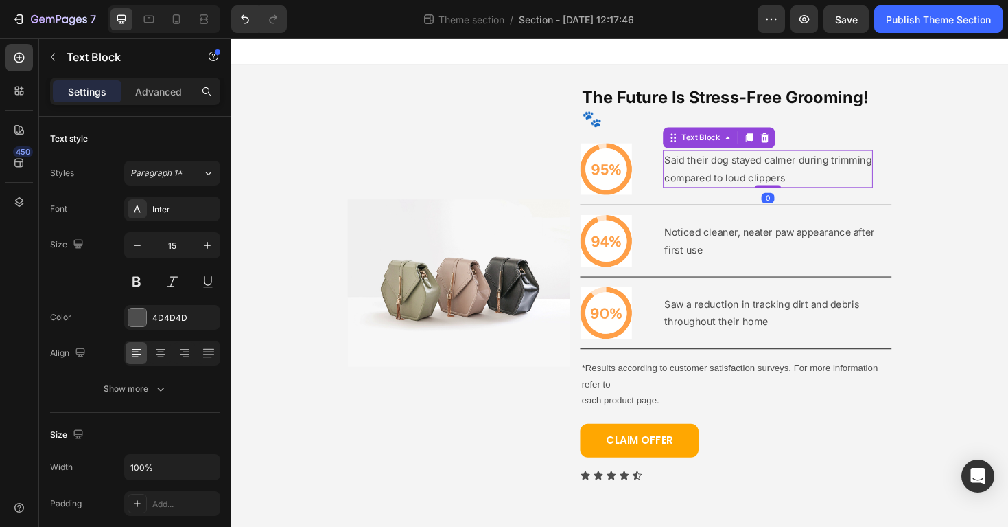
click at [901, 158] on p "Said their dog stayed calmer during trimming" at bounding box center [801, 167] width 220 height 19
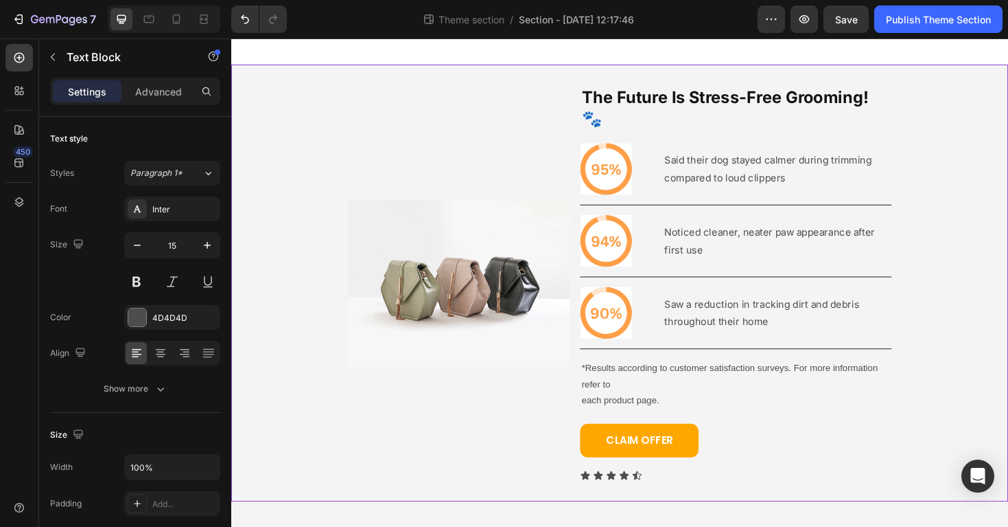
click at [994, 294] on div "Image The Future Is Stress-Free Grooming! 🐾 Heading Icon Said their dog stayed …" at bounding box center [643, 297] width 824 height 419
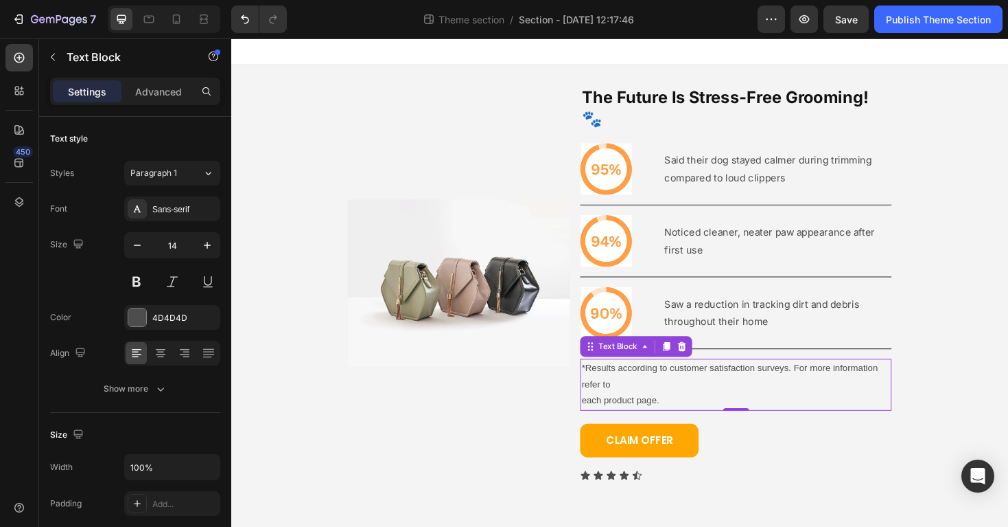
click at [836, 384] on p "*Results according to customer satisfaction surveys. For more information refer…" at bounding box center [766, 396] width 327 height 34
click at [601, 398] on div "*Results according to customer satisfaction surveys. For more information refer…" at bounding box center [766, 405] width 330 height 55
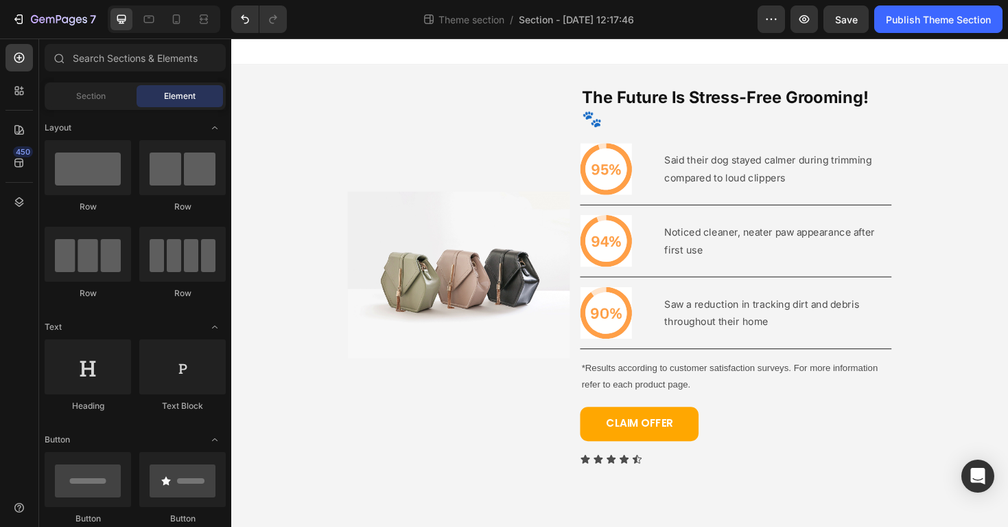
click at [849, 500] on body "Image The Future Is Stress-Free Grooming! 🐾 Heading Icon Said their dog stayed …" at bounding box center [643, 297] width 824 height 518
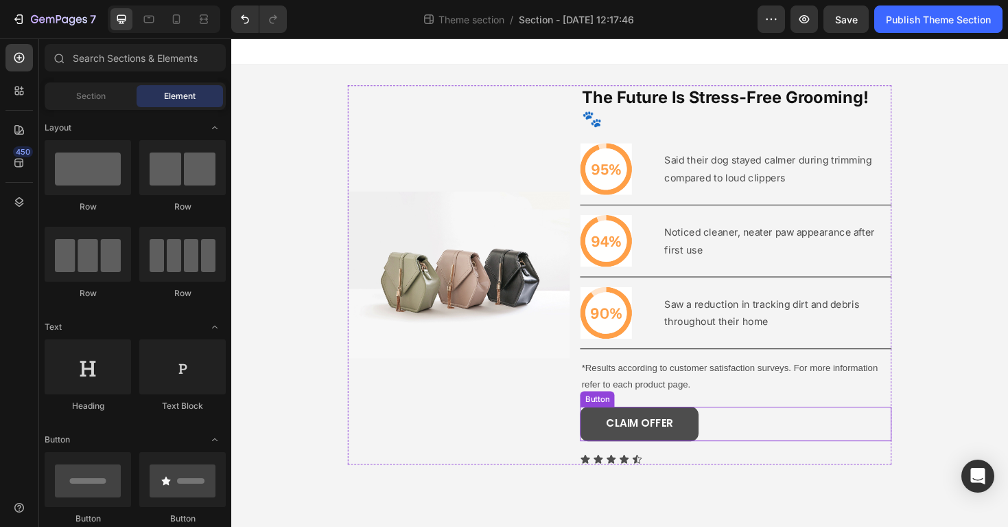
click at [712, 432] on button "CLAIM OFFER" at bounding box center [664, 446] width 126 height 36
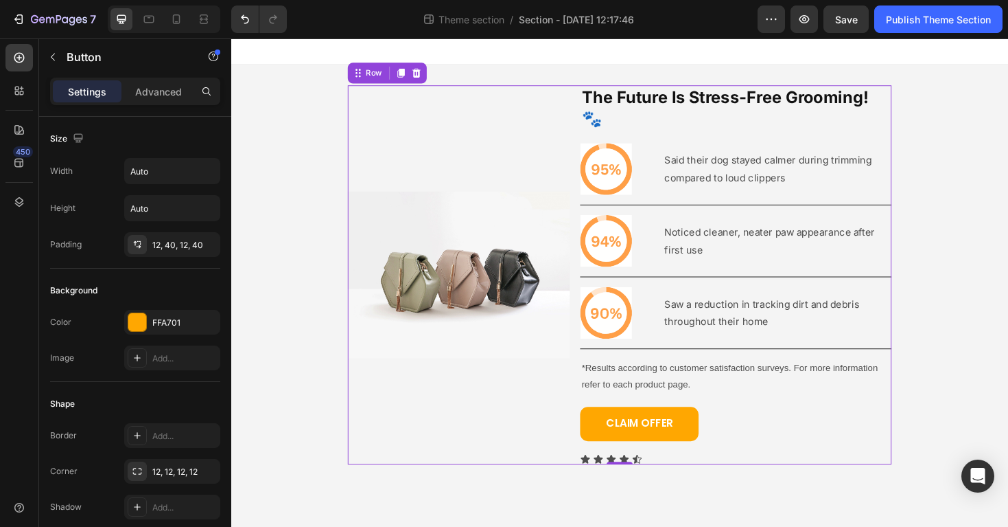
click at [582, 429] on div "Image" at bounding box center [472, 289] width 235 height 402
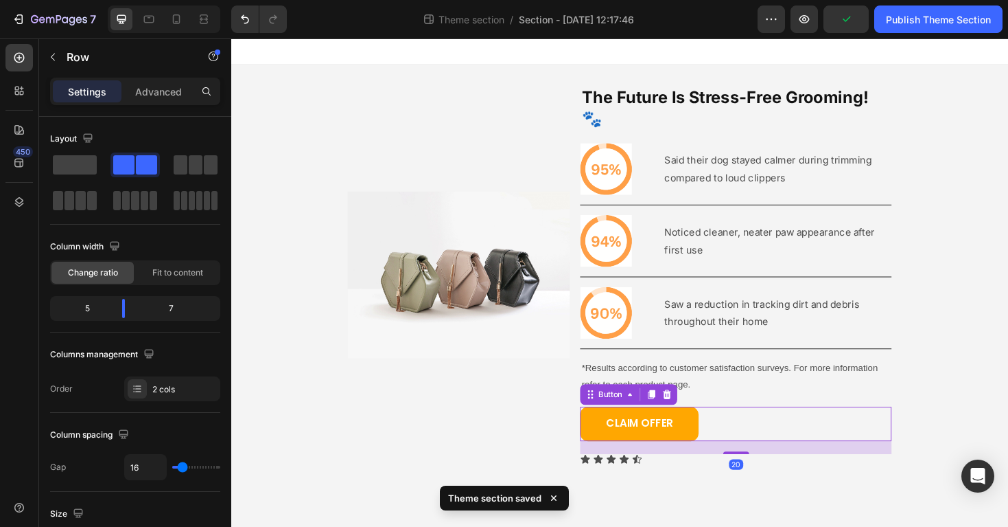
click at [800, 428] on div "CLAIM OFFER Button 20" at bounding box center [766, 446] width 330 height 36
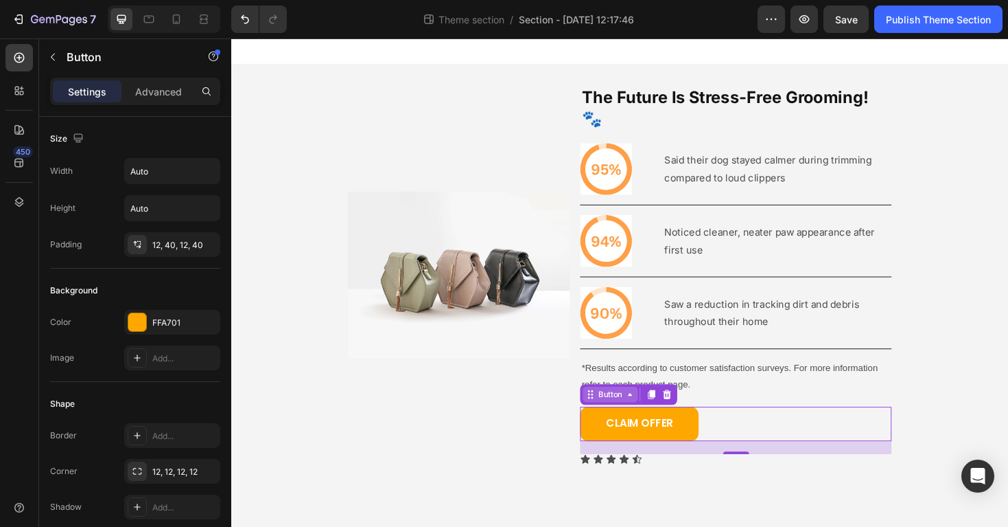
click at [646, 409] on div "Button" at bounding box center [633, 415] width 31 height 12
click at [800, 428] on div "CLAIM OFFER Button Row 2 cols 20" at bounding box center [766, 446] width 330 height 36
click at [799, 415] on div "CLAIM OFFER Button Row 2 cols 20" at bounding box center [766, 447] width 330 height 64
click at [770, 428] on div "CLAIM OFFER Button 20" at bounding box center [766, 446] width 330 height 36
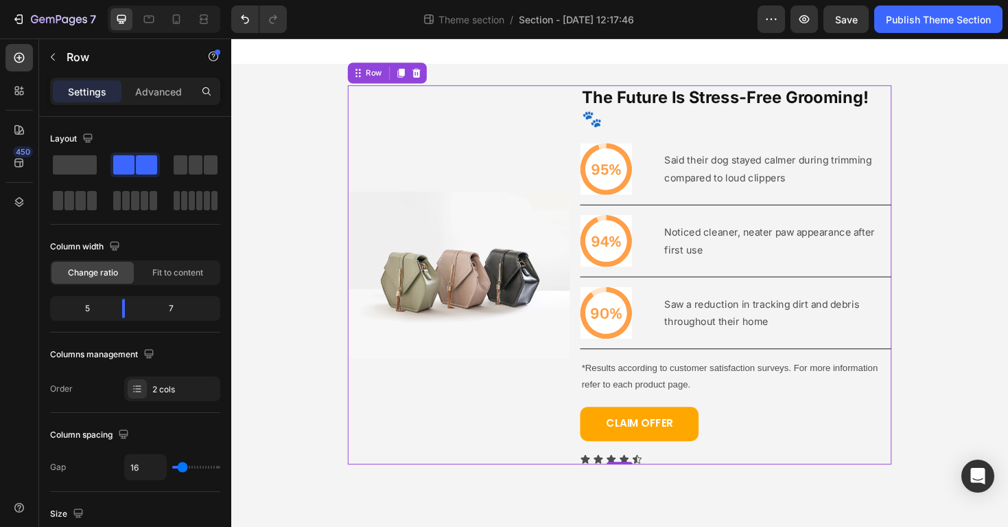
click at [734, 415] on div "CLAIM OFFER Button" at bounding box center [766, 447] width 330 height 64
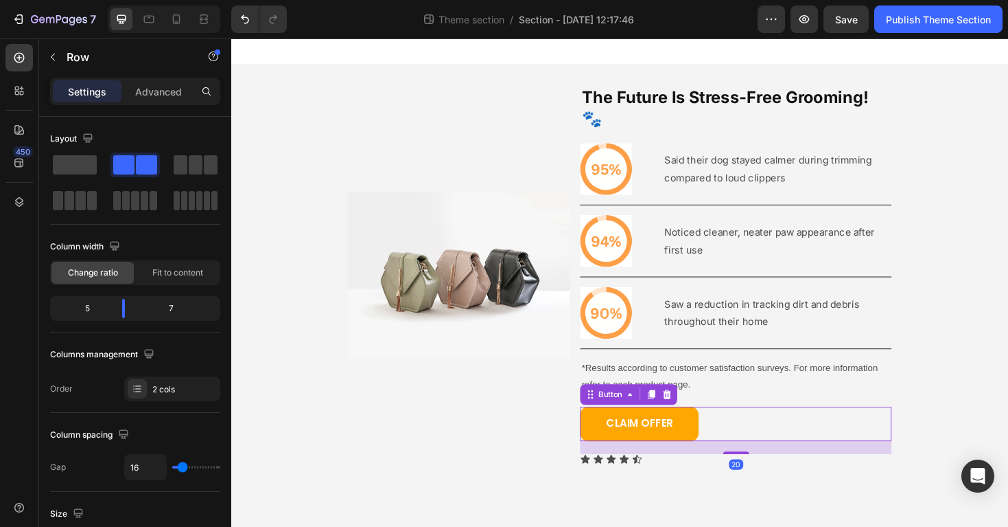
click at [735, 428] on div "CLAIM OFFER Button 20" at bounding box center [766, 446] width 330 height 36
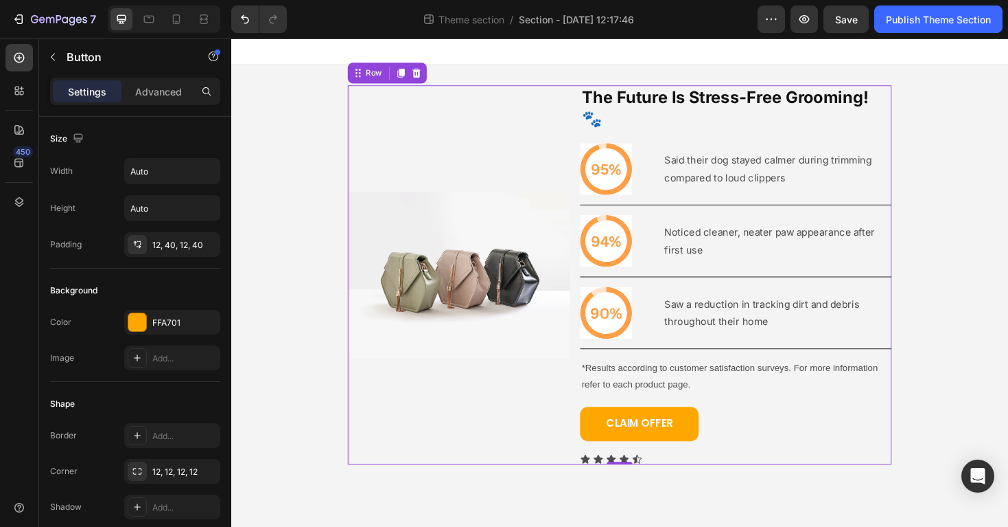
click at [463, 406] on div "Image" at bounding box center [472, 289] width 235 height 402
click at [783, 430] on div "CLAIM OFFER Button" at bounding box center [766, 446] width 330 height 36
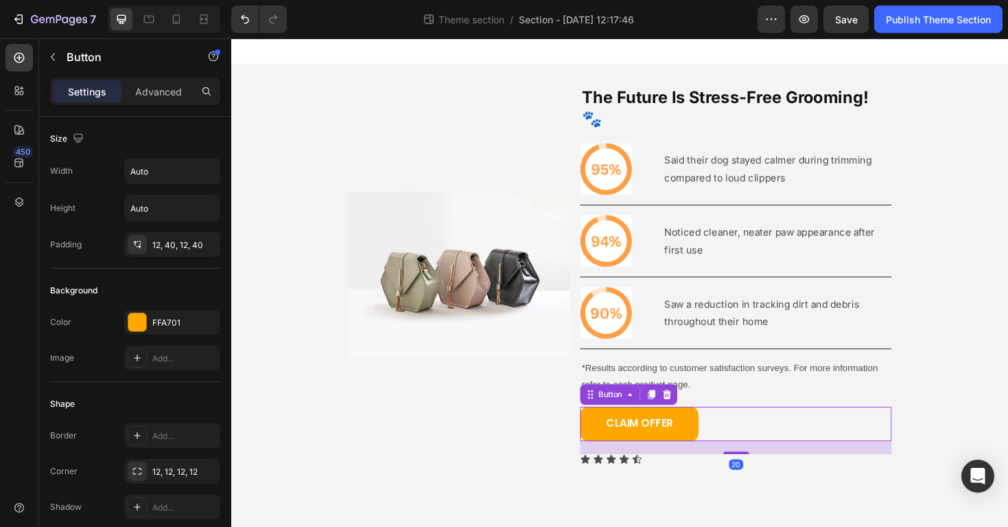
click at [698, 404] on div "Button" at bounding box center [652, 415] width 103 height 22
click at [713, 379] on p "*Results according to customer satisfaction surveys. For more information refer…" at bounding box center [766, 396] width 327 height 34
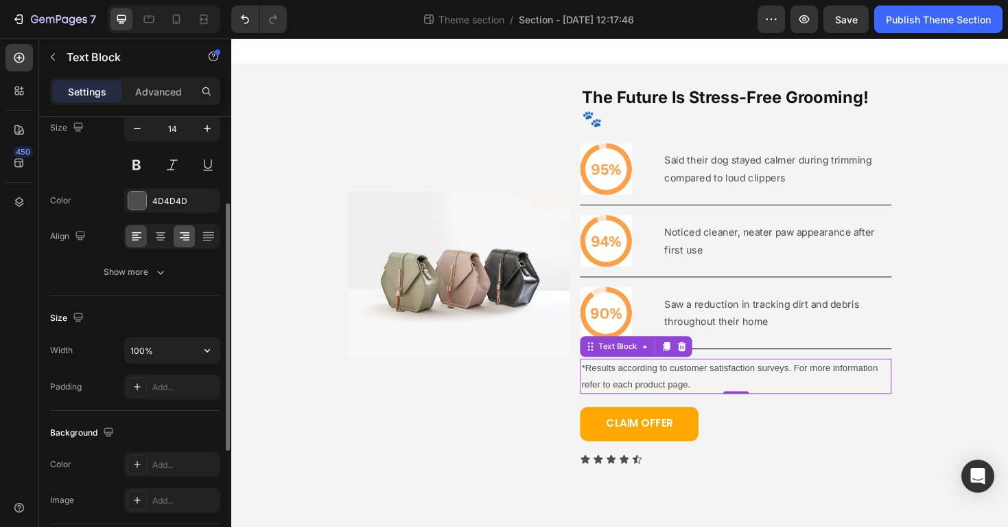
scroll to position [365, 0]
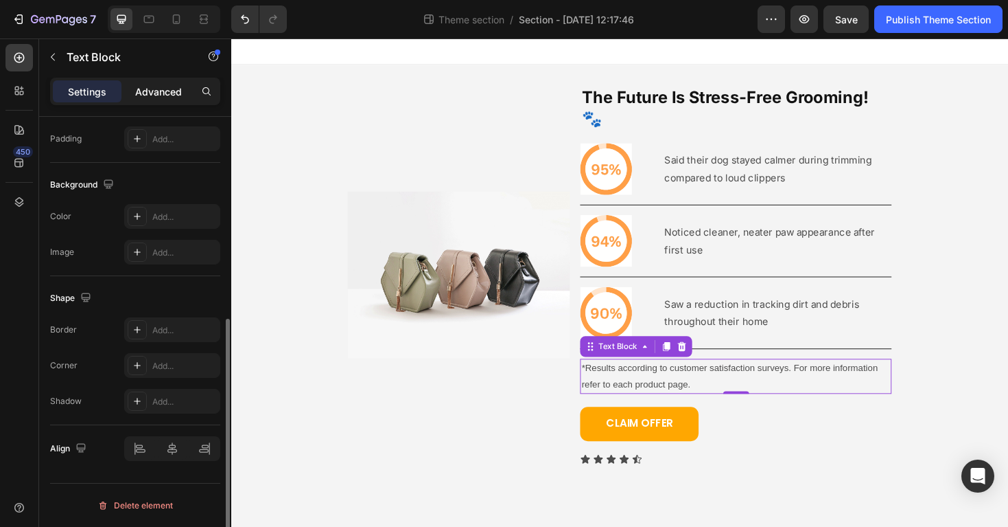
click at [154, 84] on p "Advanced" at bounding box center [158, 91] width 47 height 14
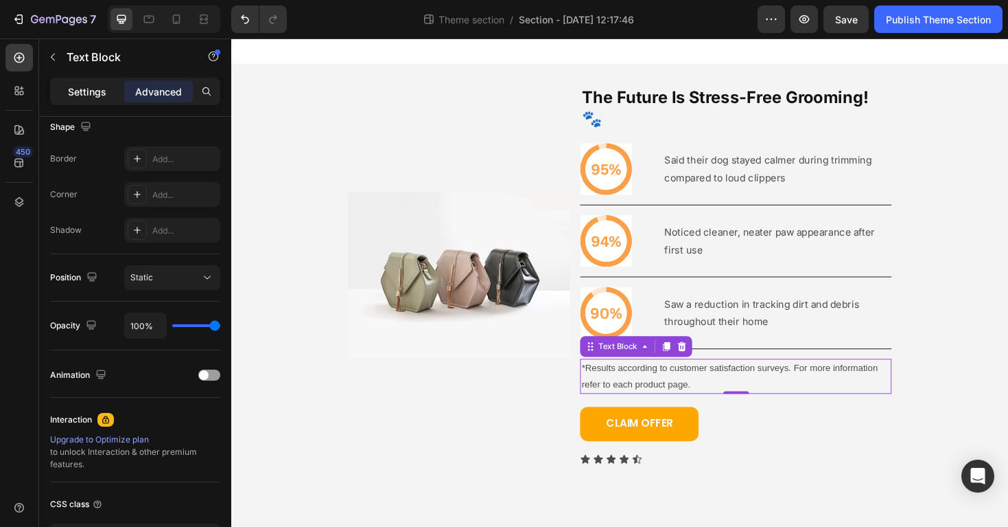
click at [104, 86] on p "Settings" at bounding box center [87, 91] width 38 height 14
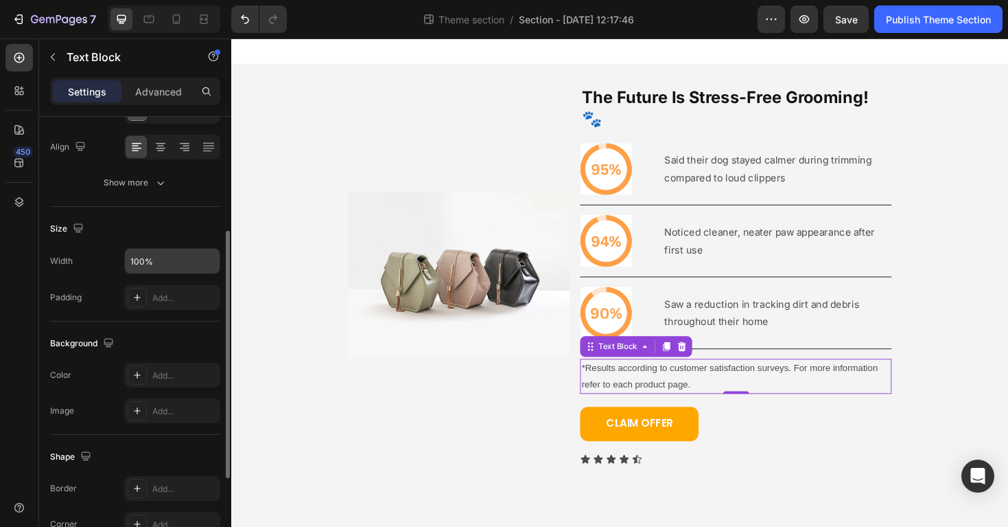
scroll to position [211, 0]
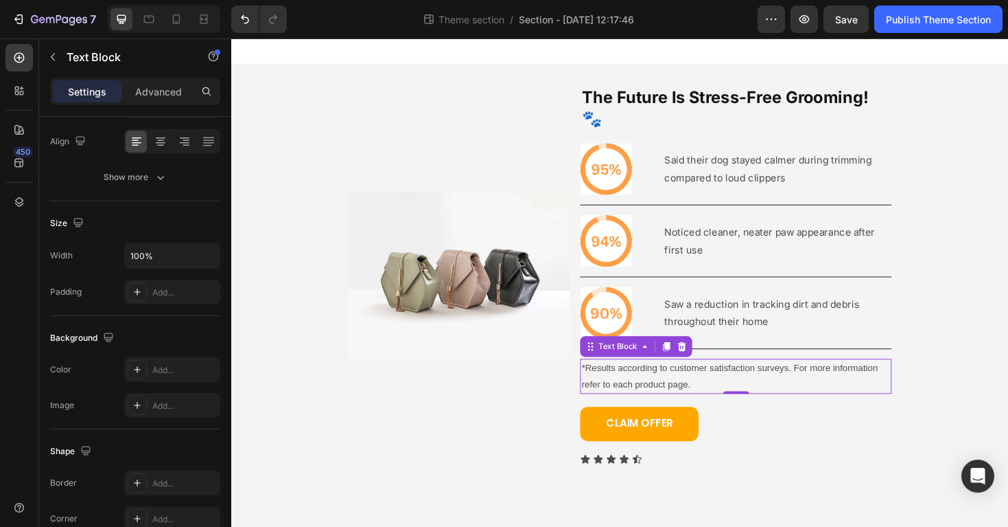
click at [139, 104] on div "Settings Advanced" at bounding box center [135, 91] width 170 height 27
click at [142, 96] on p "Advanced" at bounding box center [158, 91] width 47 height 14
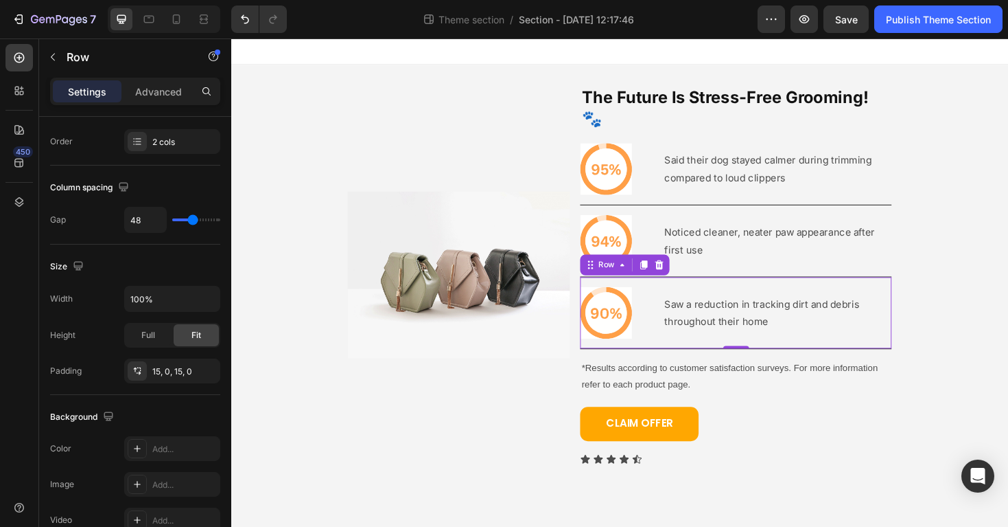
click at [828, 336] on div "Icon Saw a reduction in tracking dirt and debris throughout their home Text Blo…" at bounding box center [766, 329] width 330 height 76
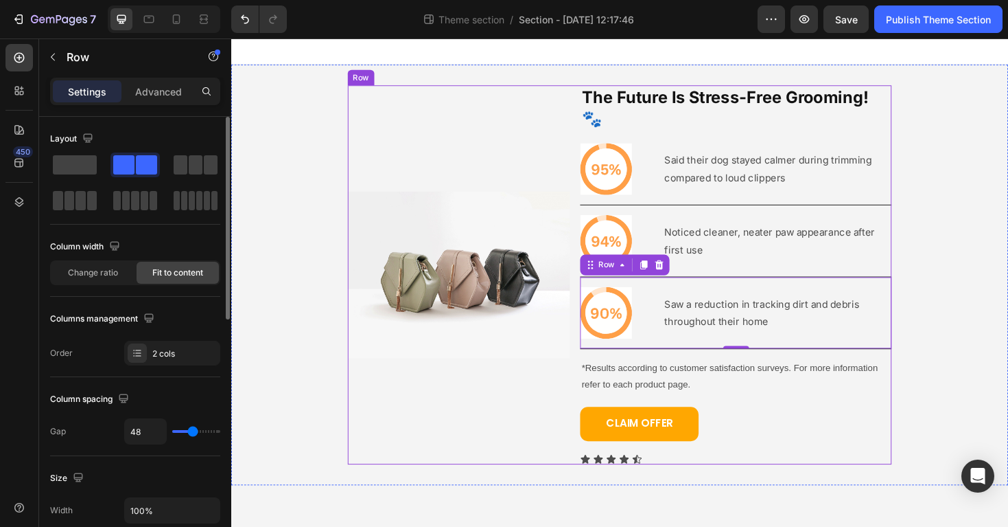
click at [799, 415] on div "CLAIM OFFER Button" at bounding box center [766, 447] width 330 height 64
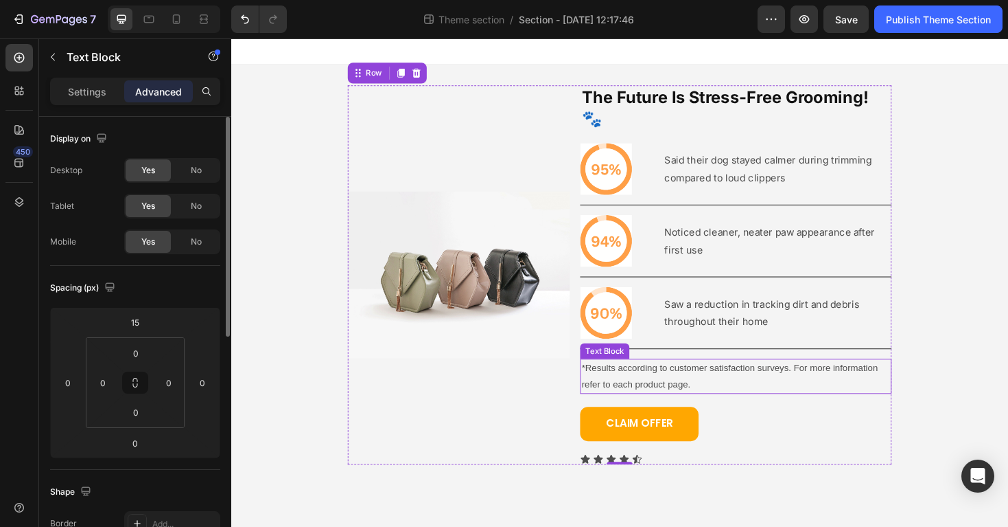
click at [798, 386] on p "*Results according to customer satisfaction surveys. For more information refer…" at bounding box center [766, 396] width 327 height 34
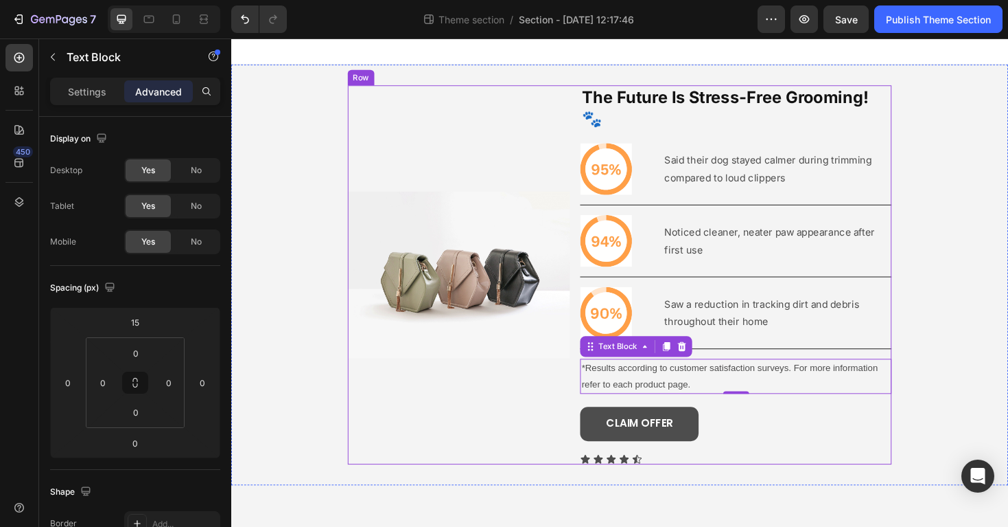
click at [605, 428] on button "CLAIM OFFER" at bounding box center [664, 446] width 126 height 36
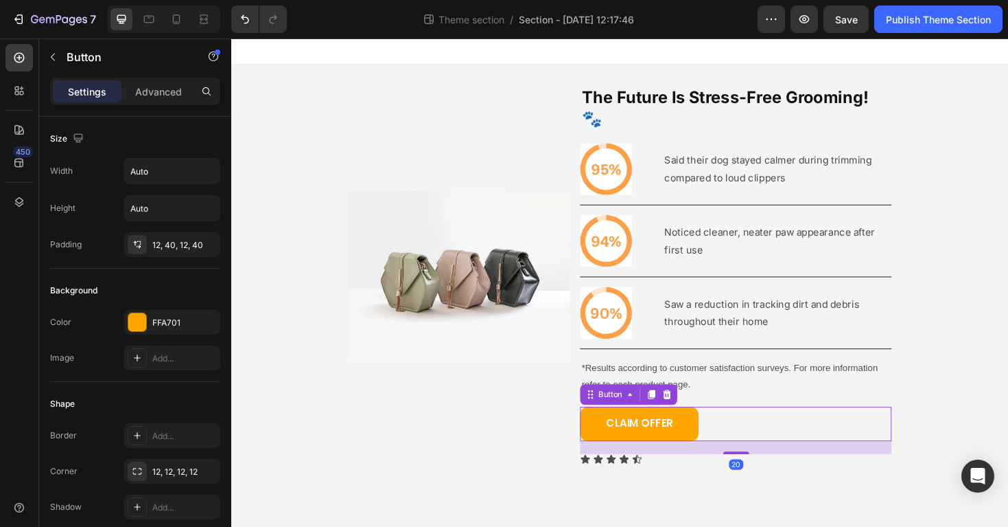
click at [161, 102] on div "Settings Advanced" at bounding box center [135, 91] width 170 height 27
click at [161, 89] on p "Advanced" at bounding box center [158, 91] width 47 height 14
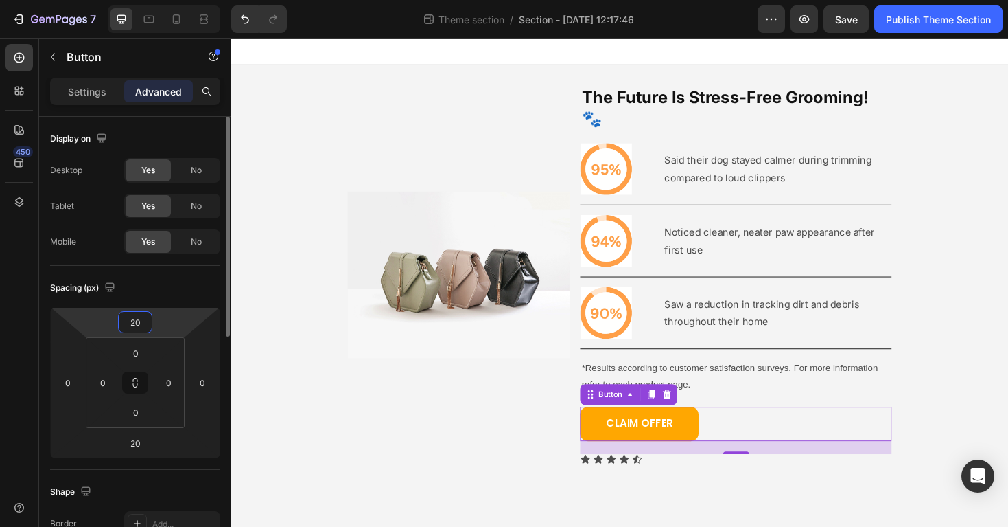
click at [131, 321] on input "20" at bounding box center [135, 322] width 27 height 21
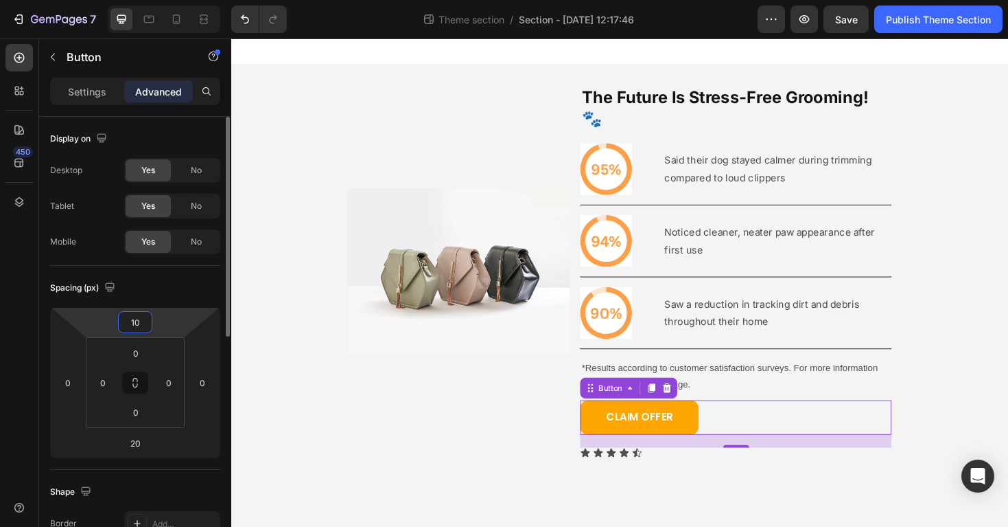
type input "1"
type input "10"
click at [134, 452] on input "20" at bounding box center [135, 442] width 27 height 21
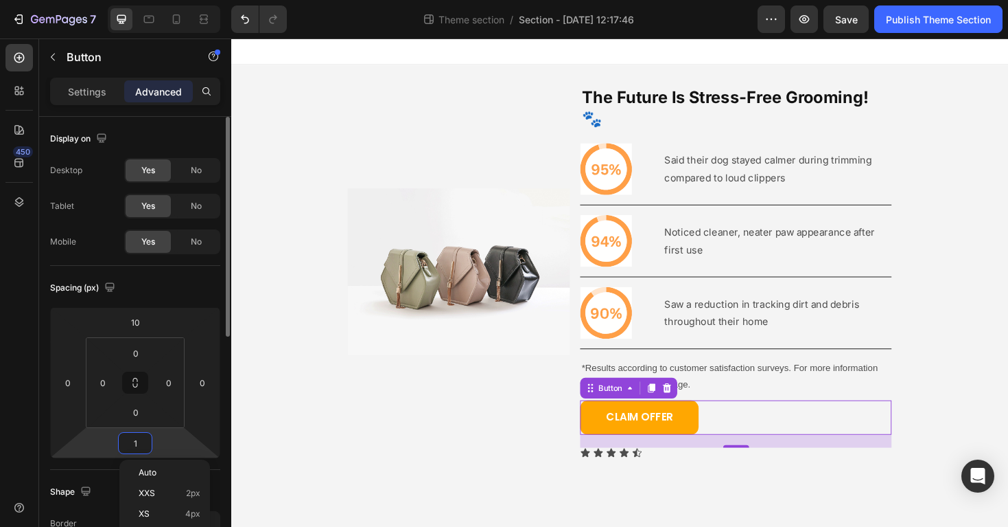
type input "10"
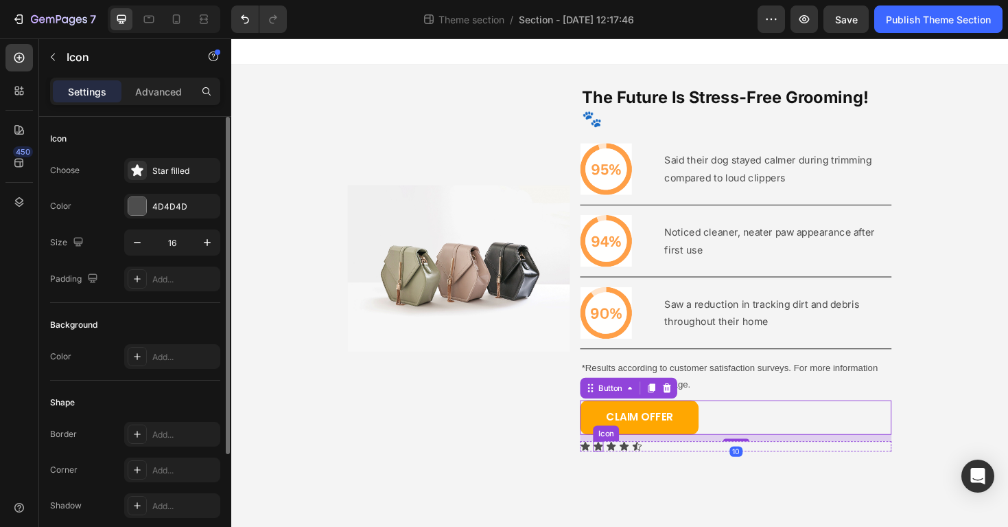
click at [622, 465] on icon at bounding box center [621, 469] width 10 height 9
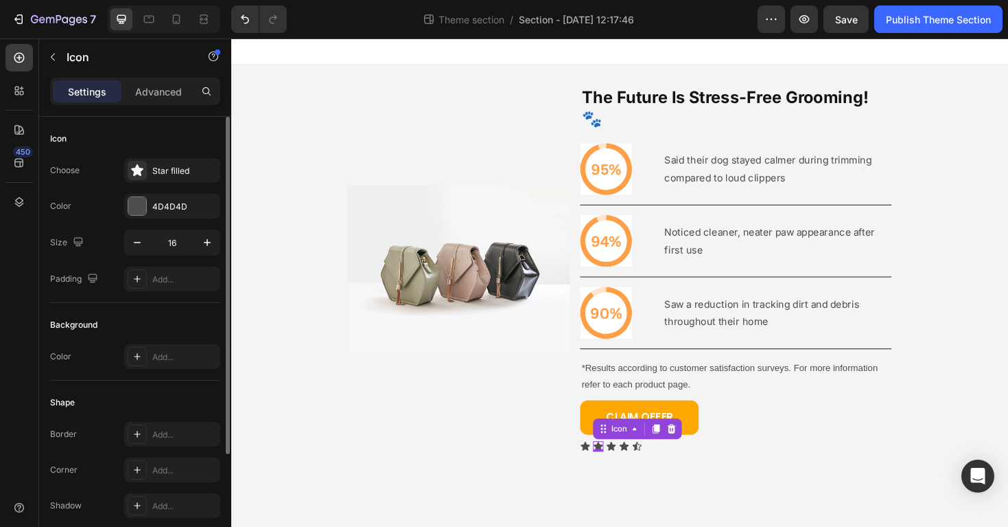
click at [753, 496] on body "Image The Future Is Stress-Free Grooming! 🐾 Heading Icon Said their dog stayed …" at bounding box center [643, 297] width 824 height 518
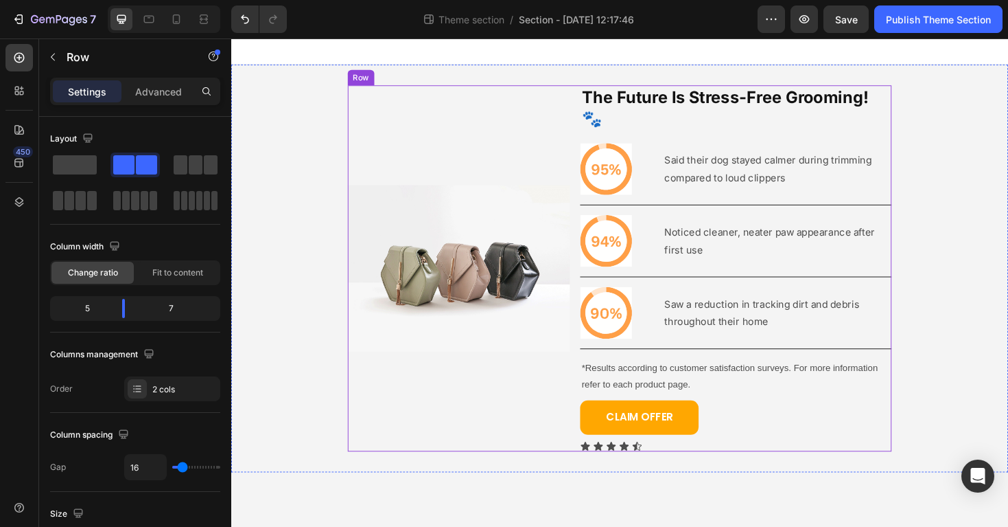
click at [486, 418] on div "Image" at bounding box center [472, 282] width 235 height 388
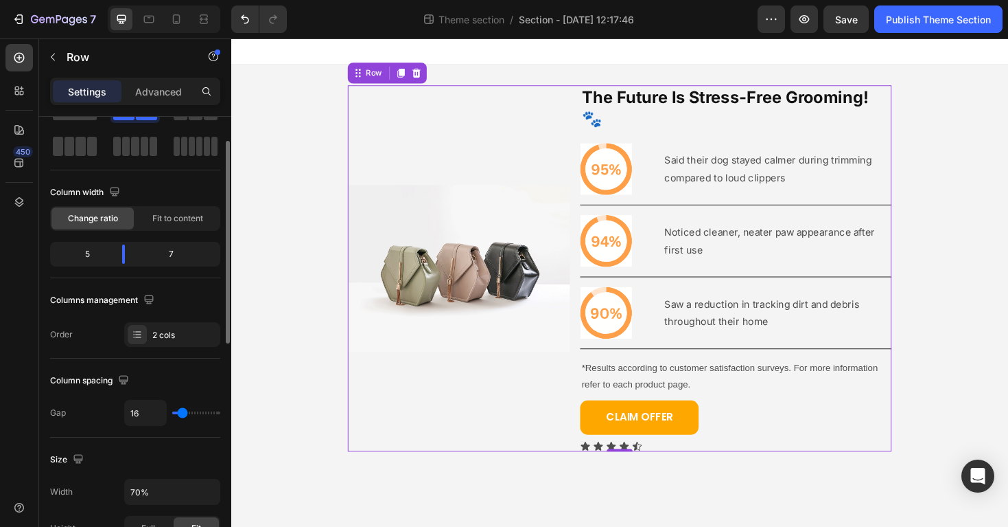
scroll to position [69, 0]
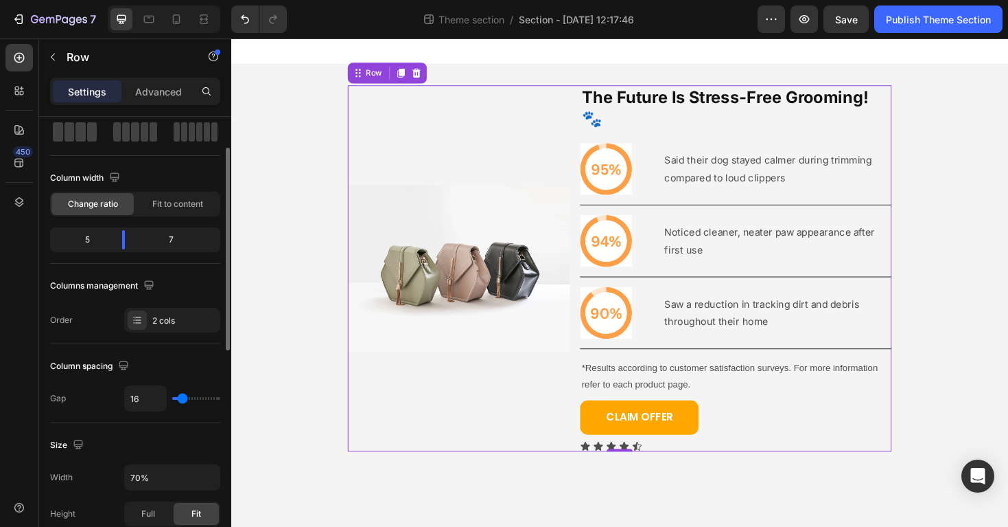
click at [161, 493] on div "Width 70% Height Full Fit Padding Add..." at bounding box center [135, 512] width 170 height 97
click at [169, 468] on input "70%" at bounding box center [172, 477] width 95 height 25
click at [215, 478] on button "button" at bounding box center [207, 477] width 25 height 25
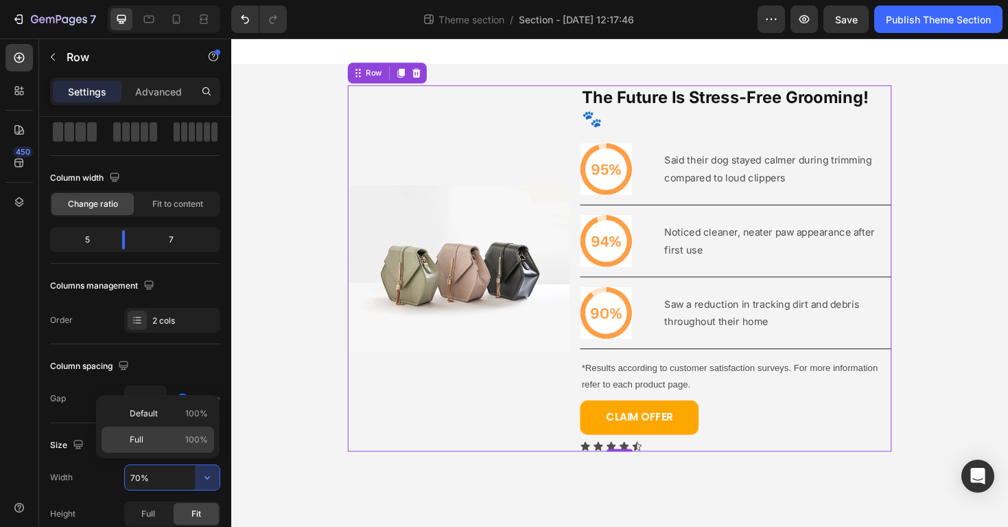
click at [203, 444] on span "100%" at bounding box center [196, 439] width 23 height 12
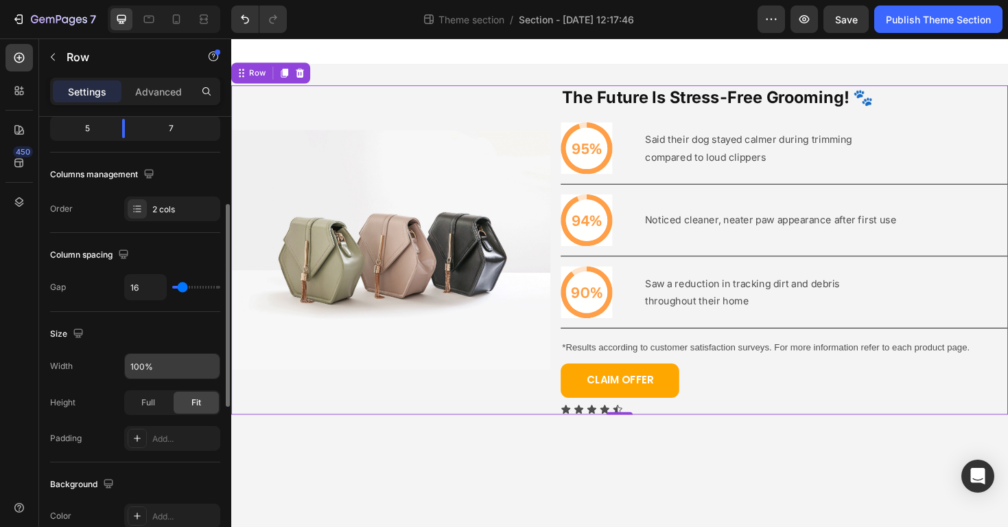
scroll to position [185, 0]
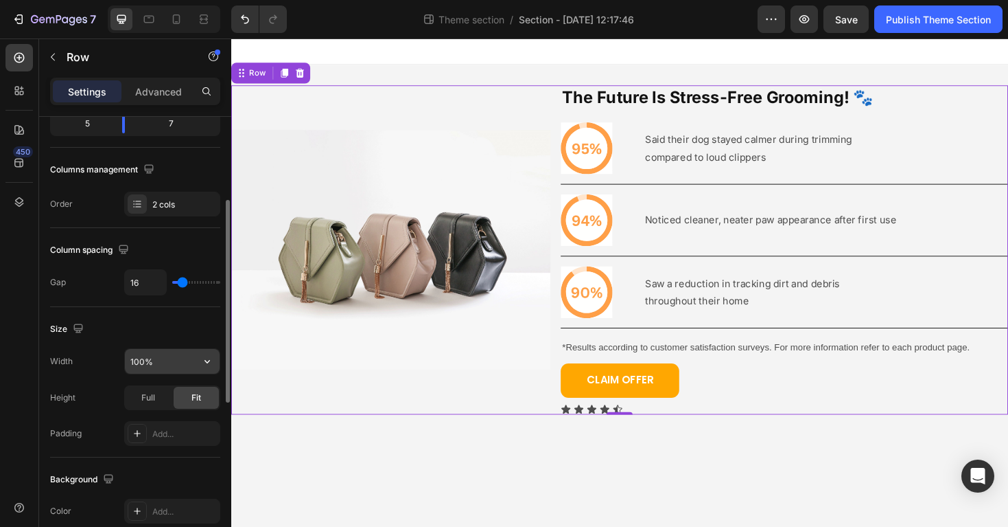
click at [170, 356] on input "100%" at bounding box center [172, 361] width 95 height 25
click at [171, 357] on input "100%" at bounding box center [172, 361] width 95 height 25
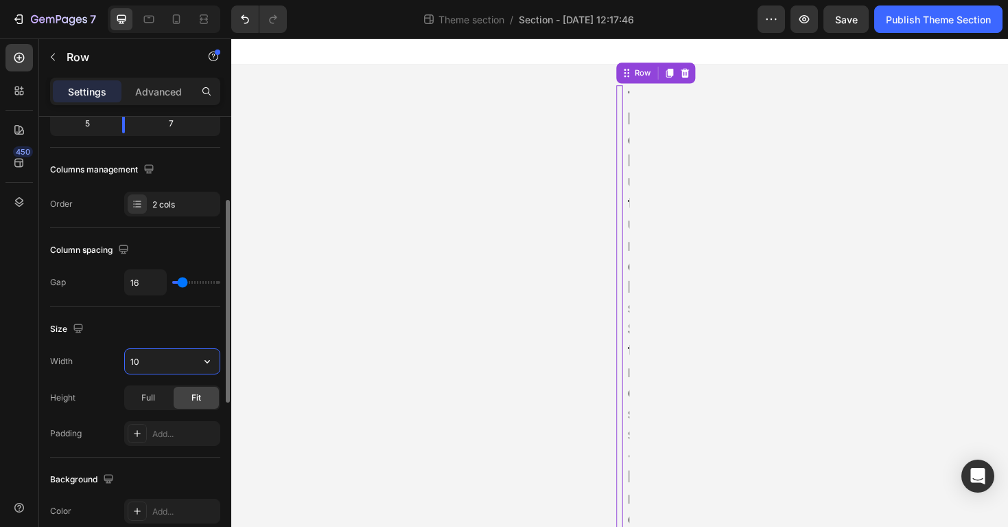
type input "1"
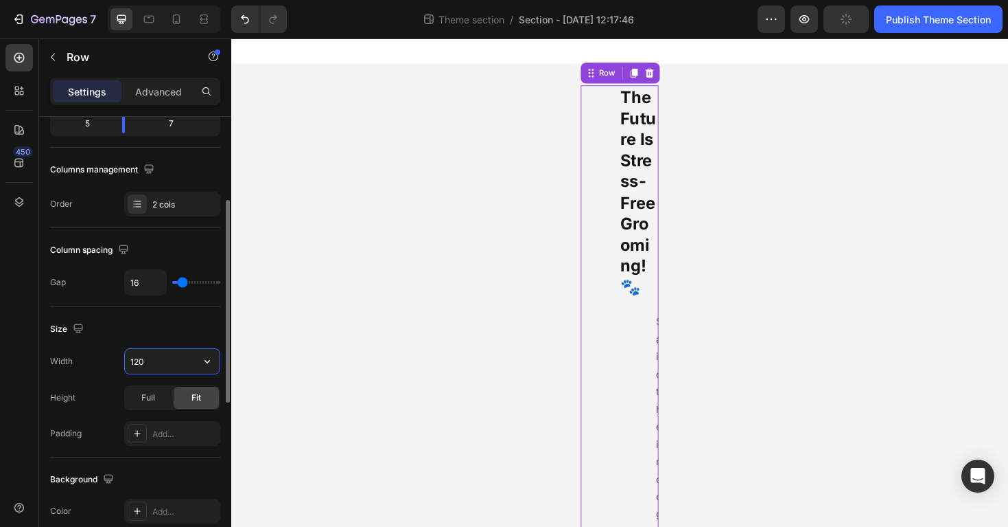
type input "1200"
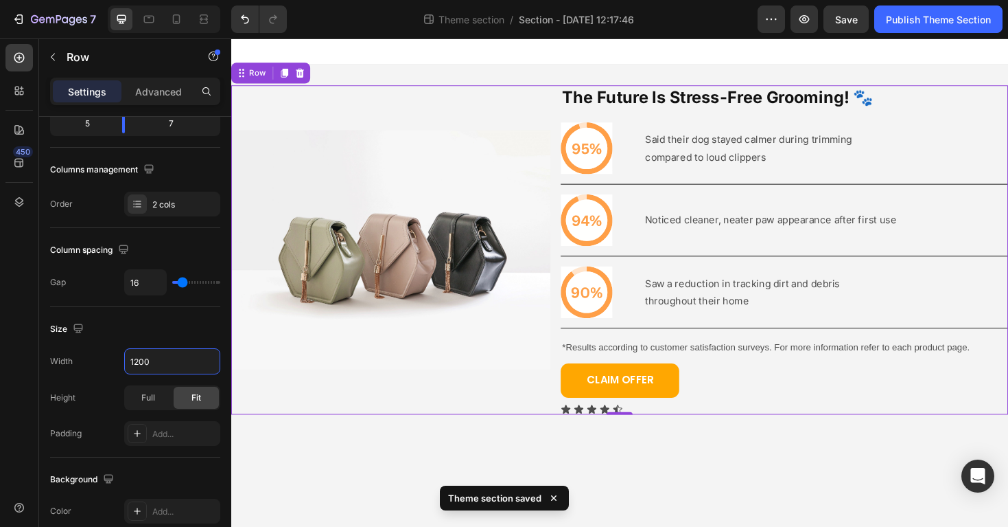
click at [673, 500] on body "Image The Future Is Stress-Free Grooming! 🐾 Heading Icon Said their dog stayed …" at bounding box center [643, 297] width 824 height 518
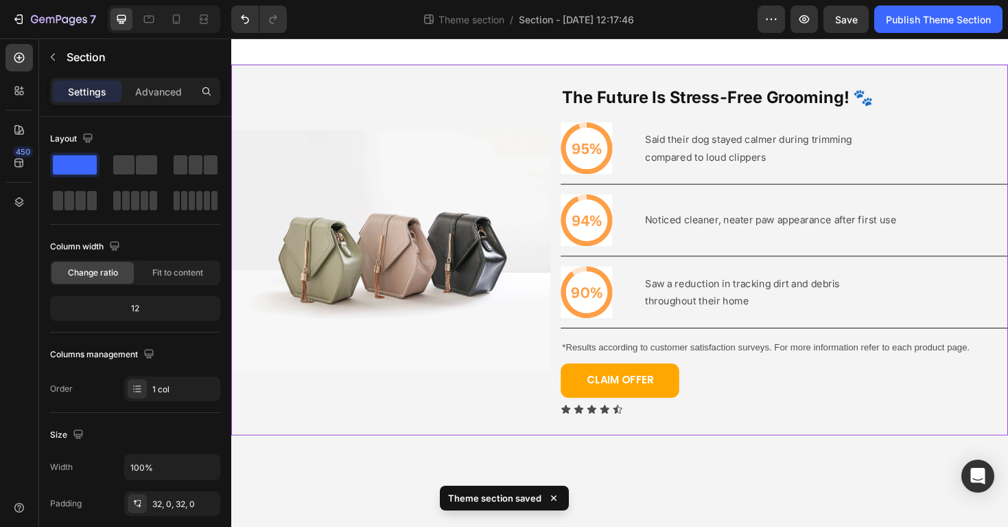
click at [715, 437] on div "Image The Future Is Stress-Free Grooming! 🐾 Heading Icon Said their dog stayed …" at bounding box center [643, 262] width 824 height 393
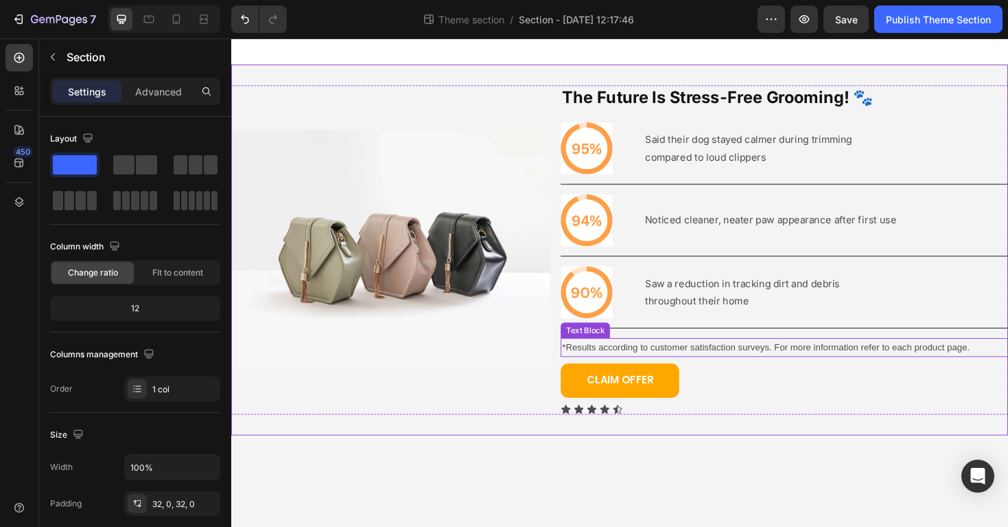
click at [827, 368] on p "*Results according to customer satisfaction surveys. For more information refer…" at bounding box center [818, 365] width 472 height 17
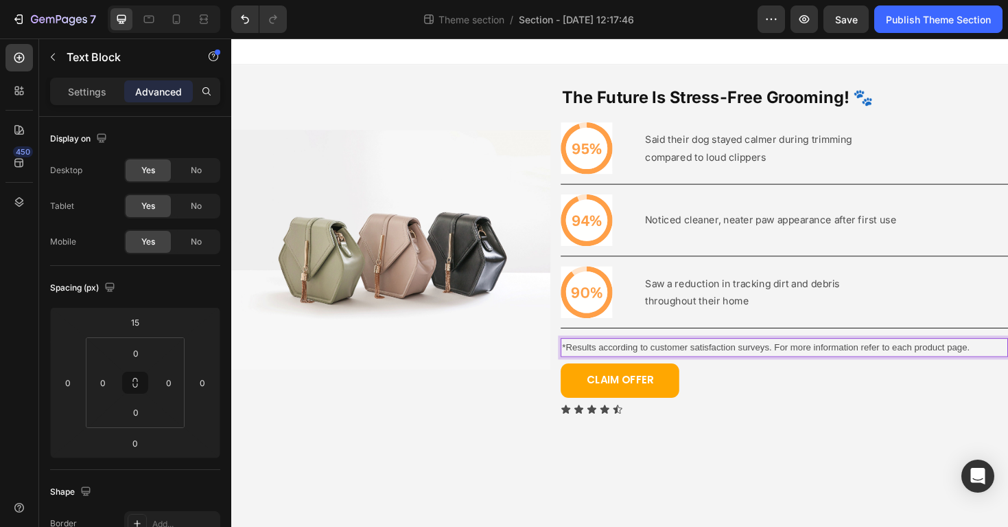
click at [910, 366] on p "*Results according to customer satisfaction surveys. For more information refer…" at bounding box center [818, 365] width 472 height 17
click at [898, 367] on p "*Results according to customer satisfaction surveys. For more information refer…" at bounding box center [818, 365] width 472 height 17
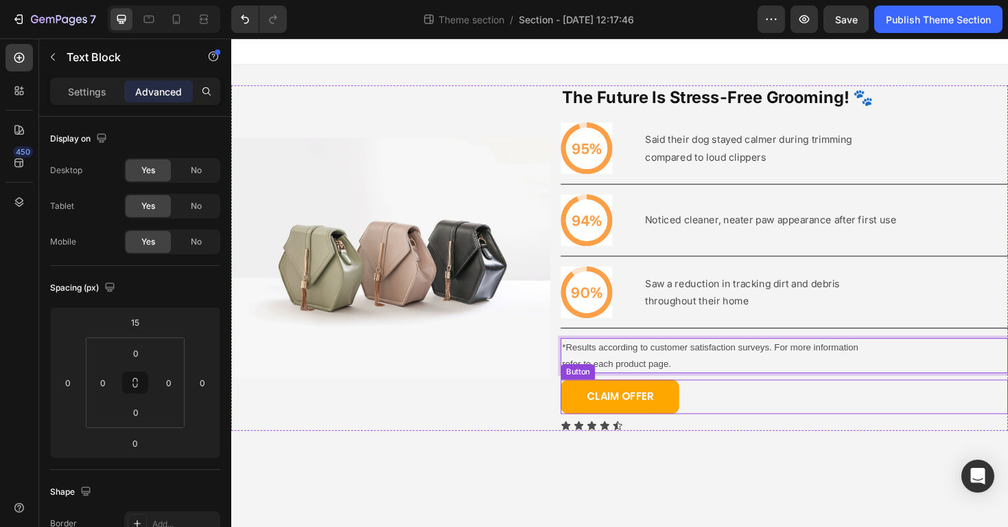
click at [827, 434] on div "CLAIM OFFER Button" at bounding box center [818, 418] width 474 height 36
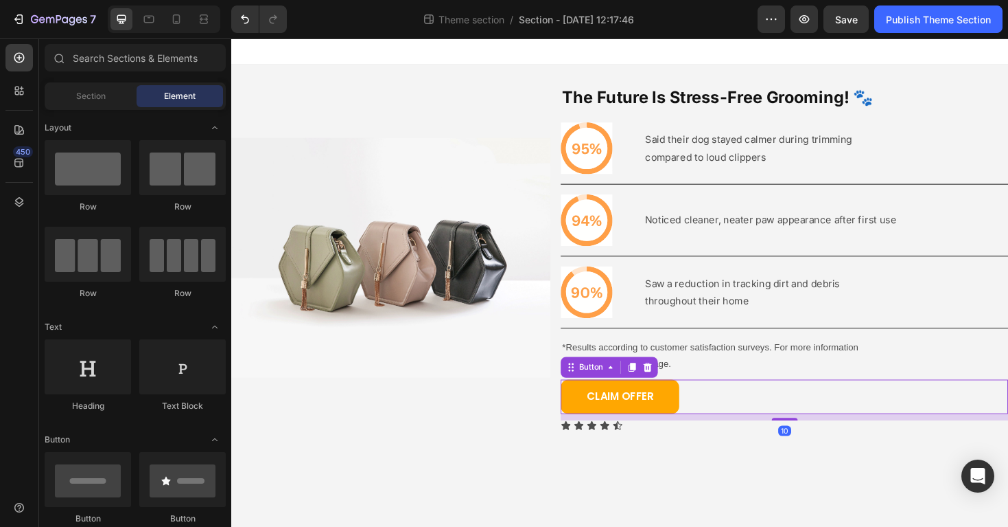
click at [811, 507] on body "Image The Future Is Stress-Free Grooming! 🐾 Heading Icon Said their dog stayed …" at bounding box center [643, 297] width 824 height 518
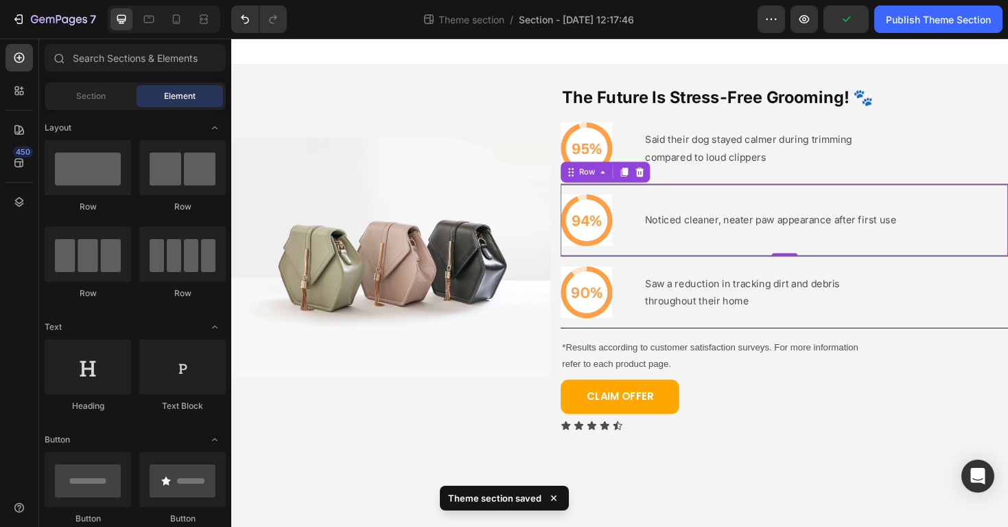
click at [943, 224] on div "Icon Noticed cleaner, neater paw appearance after first use Text Block Row 0" at bounding box center [818, 231] width 474 height 76
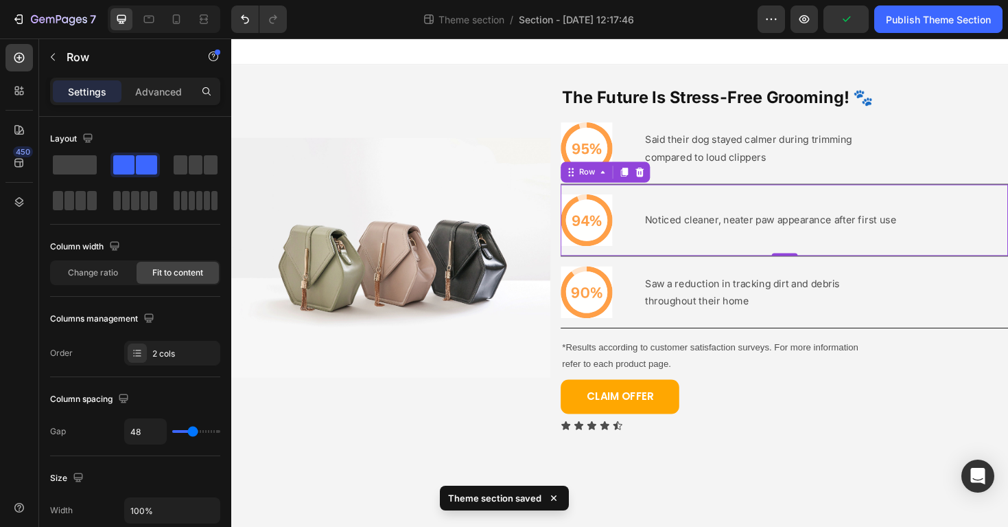
click at [943, 224] on div "Icon Noticed cleaner, neater paw appearance after first use Text Block Row 0" at bounding box center [818, 231] width 474 height 76
click at [868, 227] on p "Noticed cleaner, neater paw appearance after first use" at bounding box center [803, 230] width 266 height 19
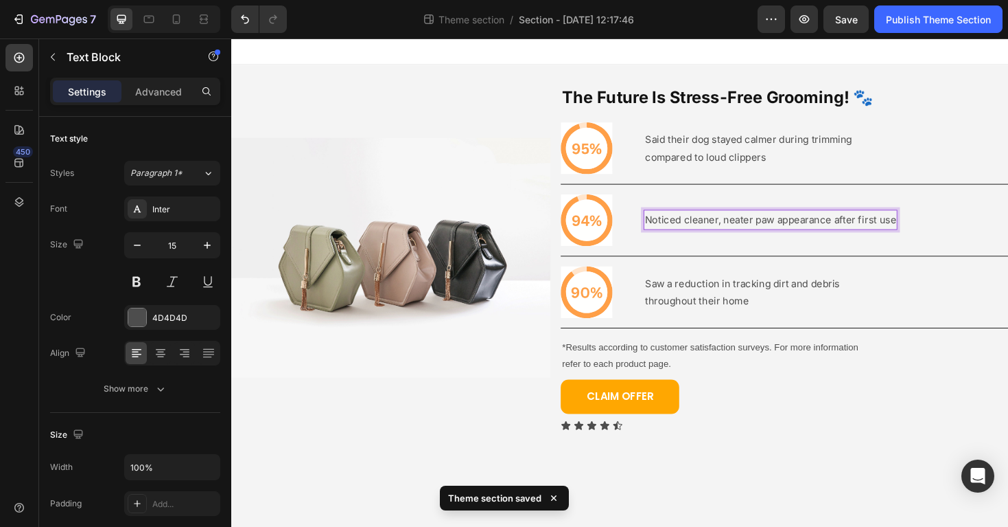
click at [870, 229] on p "Noticed cleaner, neater paw appearance after first use" at bounding box center [803, 230] width 266 height 19
click at [897, 229] on p "Noticed cleaner, neater paw appearance after first use" at bounding box center [803, 230] width 266 height 19
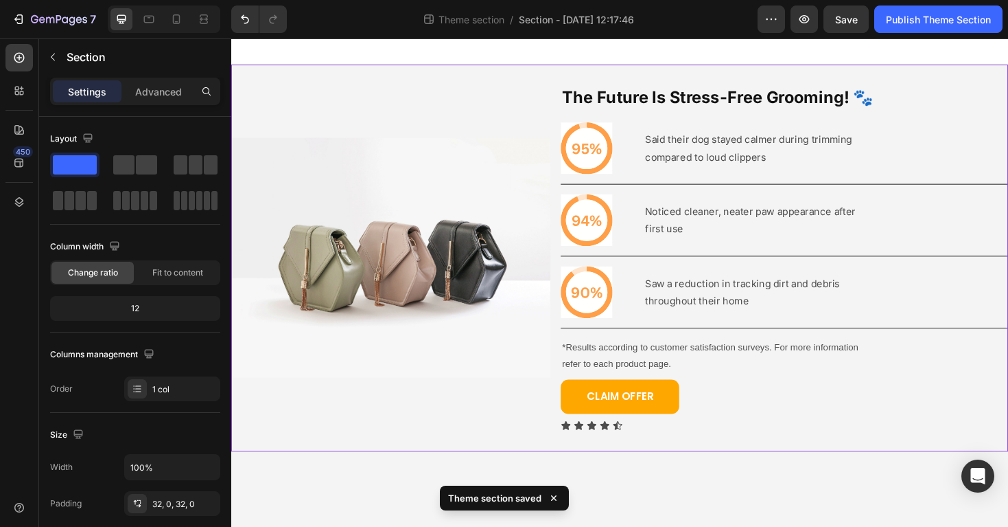
click at [792, 461] on div "Image The Future Is Stress-Free Grooming! 🐾 Heading Icon Said their dog stayed …" at bounding box center [643, 271] width 824 height 410
click at [776, 524] on body "Image The Future Is Stress-Free Grooming! 🐾 Heading Icon Said their dog stayed …" at bounding box center [643, 297] width 824 height 518
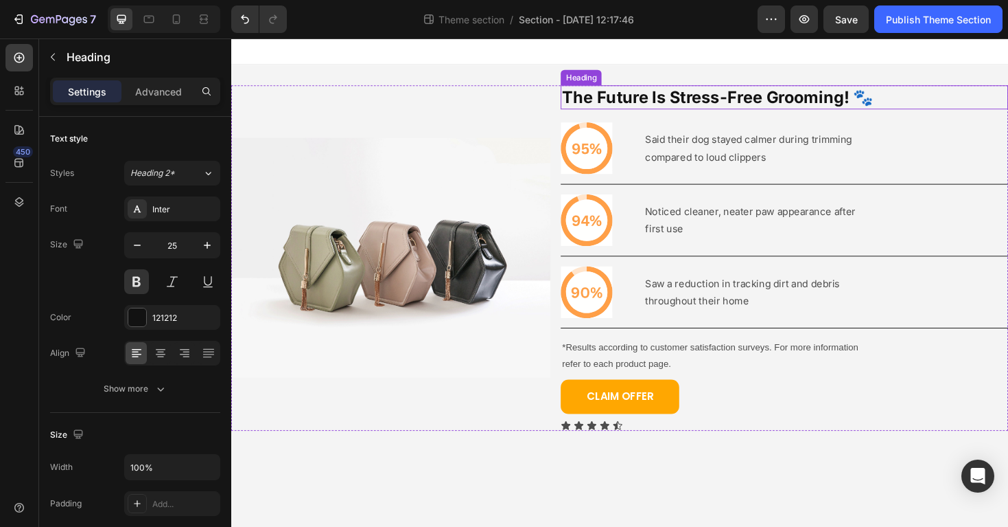
click at [737, 100] on h2 "The Future Is Stress-Free Grooming! 🐾" at bounding box center [818, 100] width 474 height 25
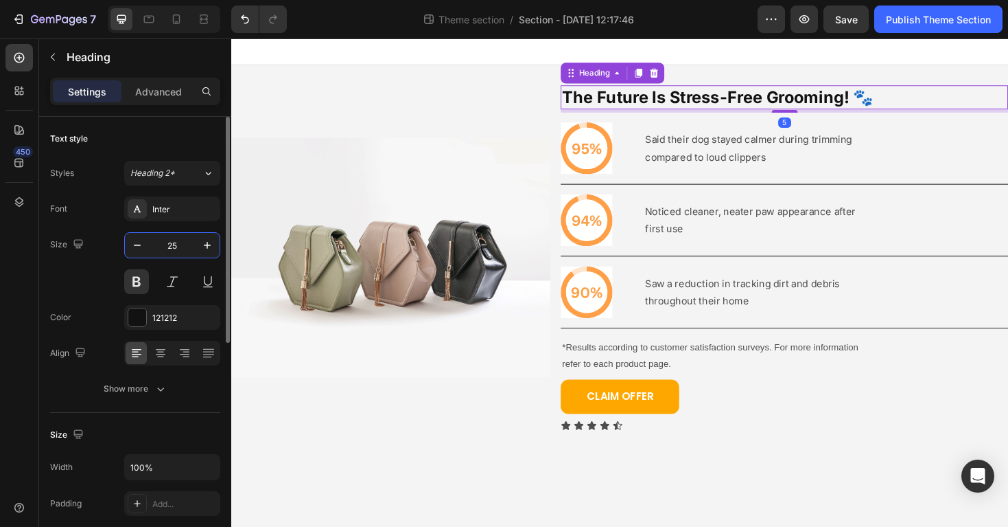
click at [181, 238] on input "25" at bounding box center [172, 245] width 45 height 25
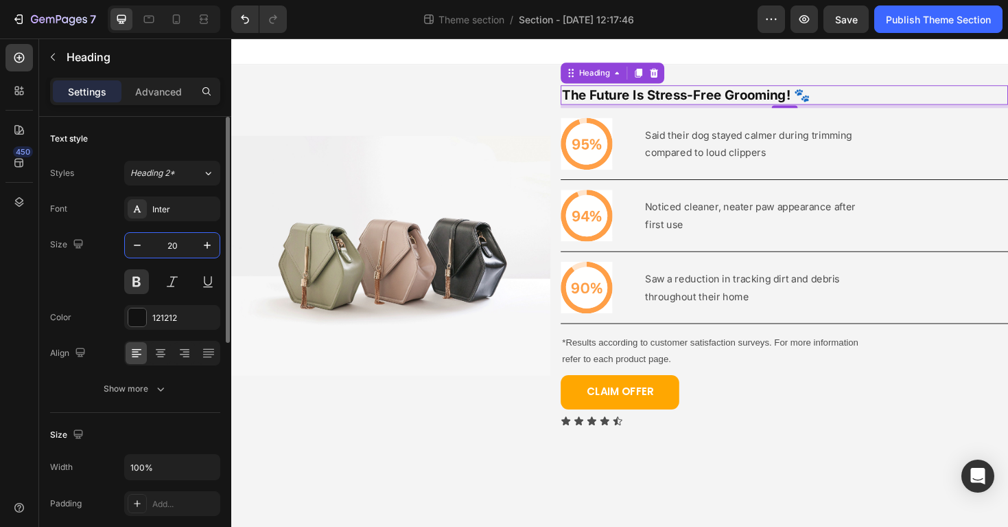
type input "2"
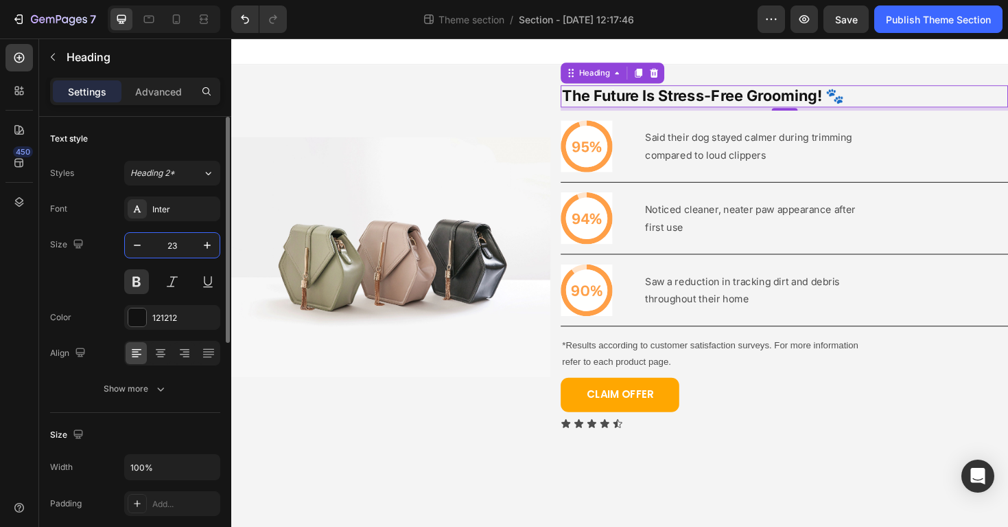
type input "2"
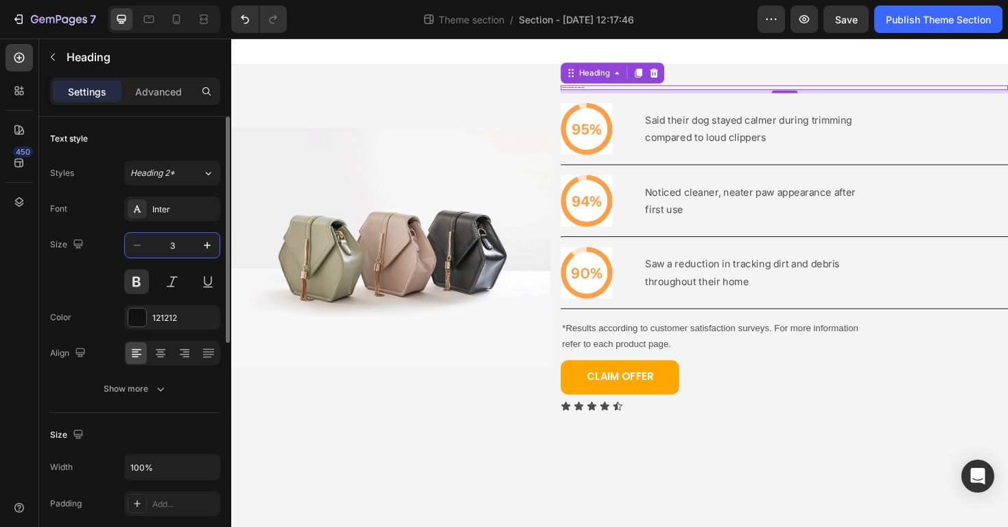
type input "30"
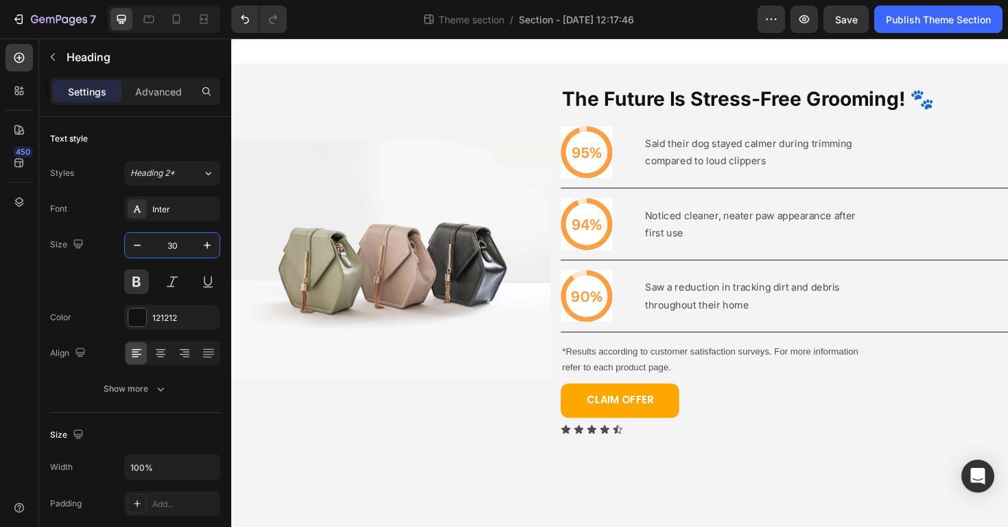
click at [745, 494] on body "Image The Future Is Stress-Free Grooming! 🐾 Heading Icon Said their dog stayed …" at bounding box center [643, 297] width 824 height 518
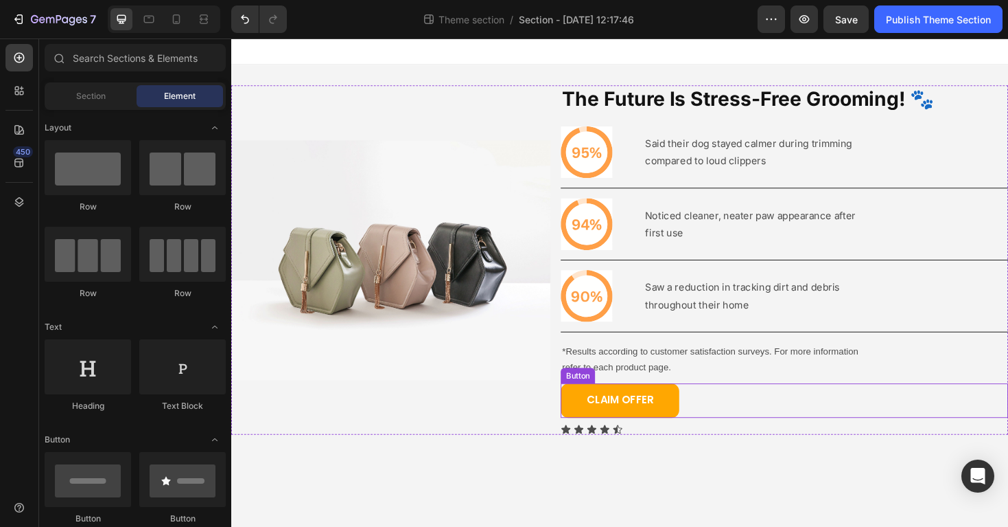
click at [737, 424] on div "CLAIM OFFER Button" at bounding box center [818, 422] width 474 height 36
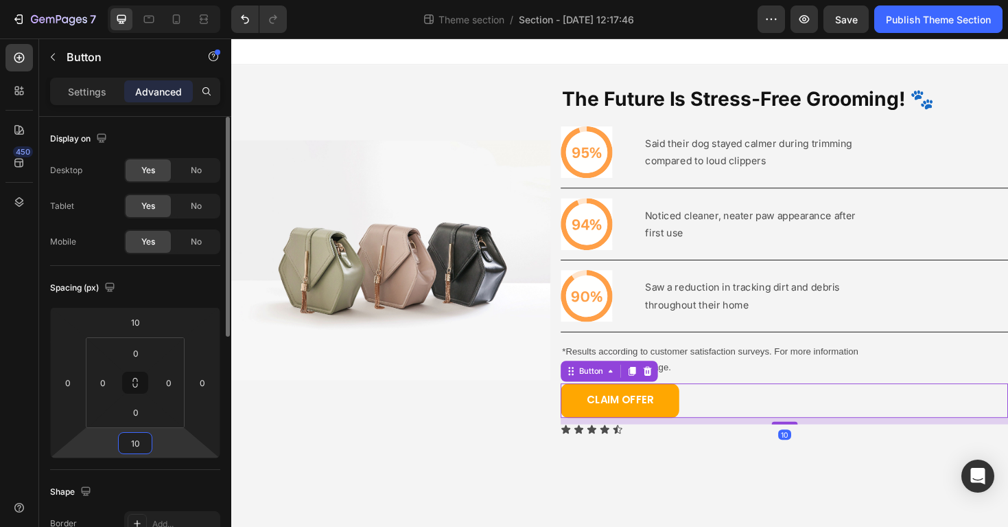
click at [135, 442] on input "10" at bounding box center [135, 442] width 27 height 21
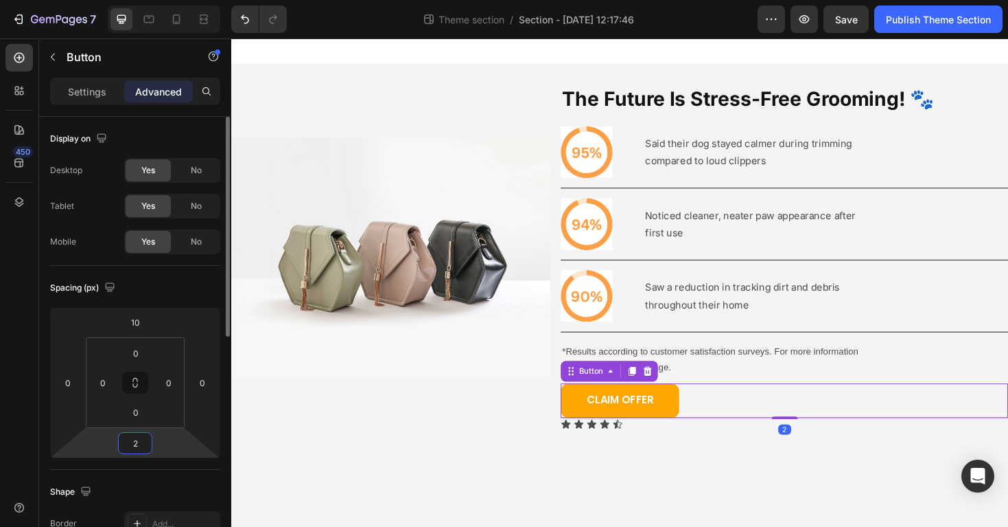
type input "20"
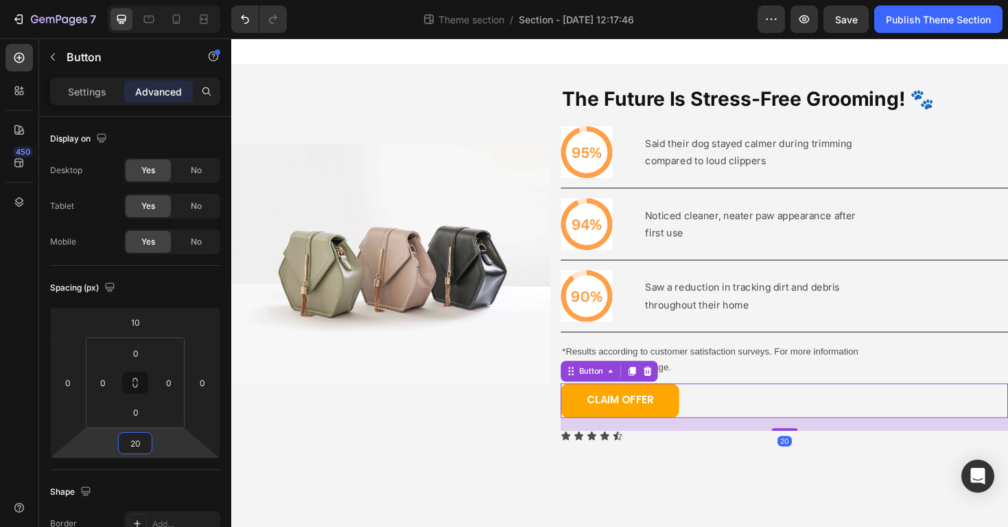
click at [467, 518] on body "Image The Future Is Stress-Free Grooming! 🐾 Heading Icon Said their dog stayed …" at bounding box center [643, 297] width 824 height 518
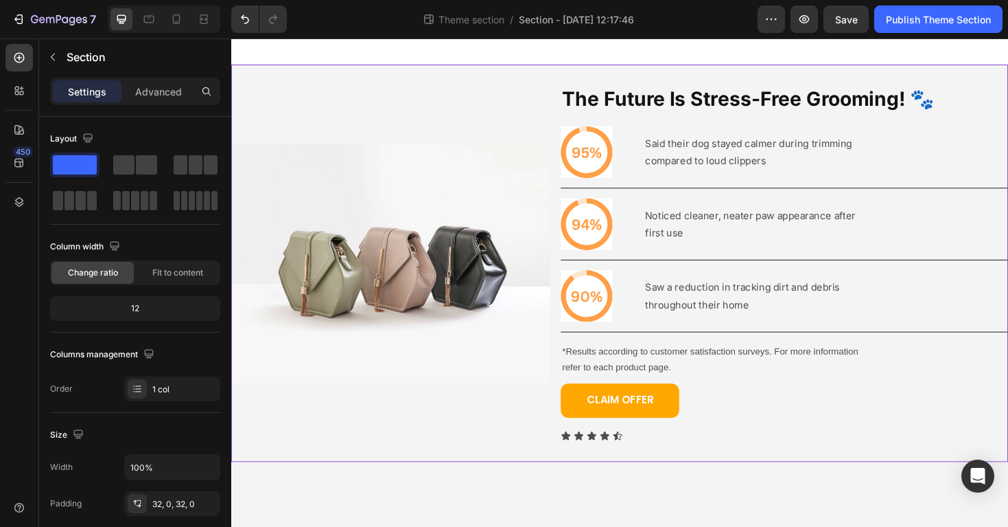
click at [660, 465] on div "Image The Future Is Stress-Free Grooming! 🐾 Heading Icon Said their dog stayed …" at bounding box center [643, 276] width 824 height 421
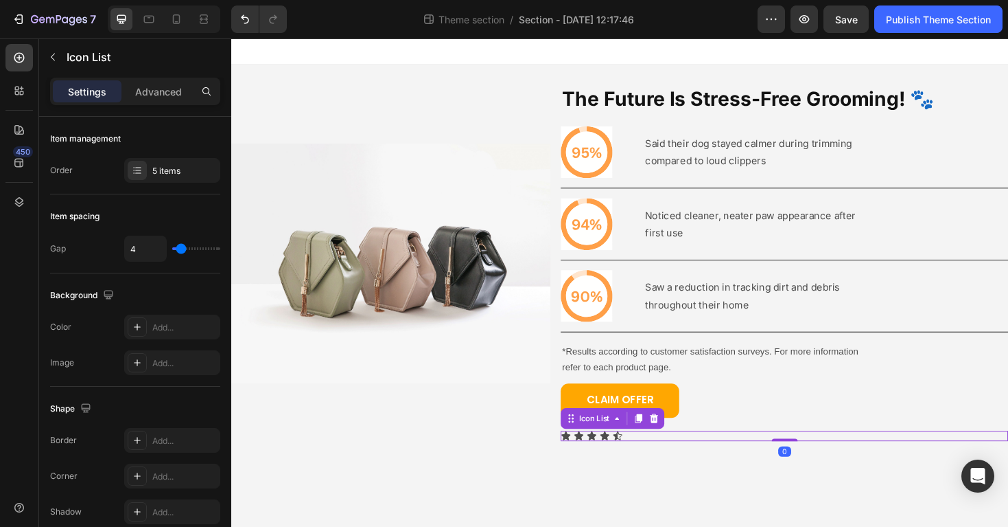
click at [662, 459] on div "Icon Icon Icon Icon Icon" at bounding box center [818, 459] width 474 height 11
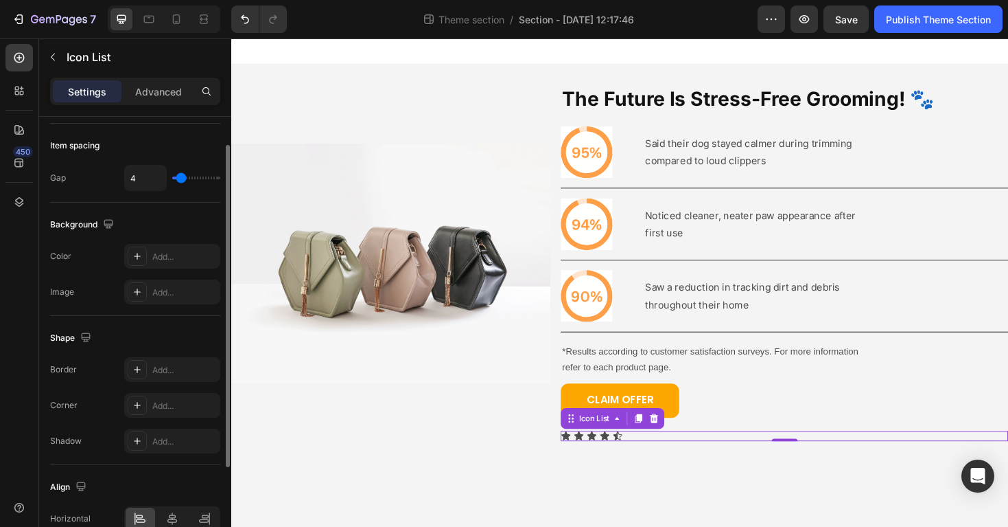
scroll to position [0, 0]
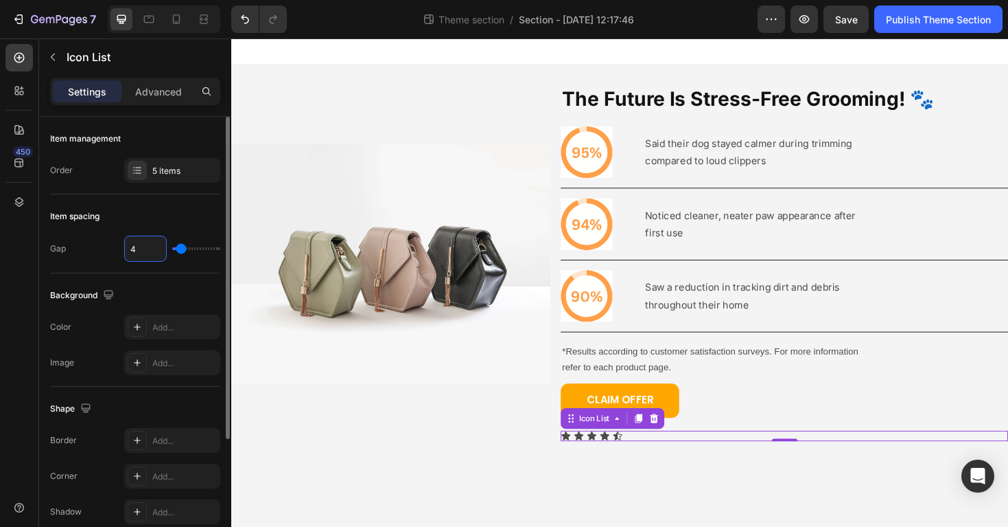
click at [143, 248] on input "4" at bounding box center [145, 248] width 41 height 25
type input "0"
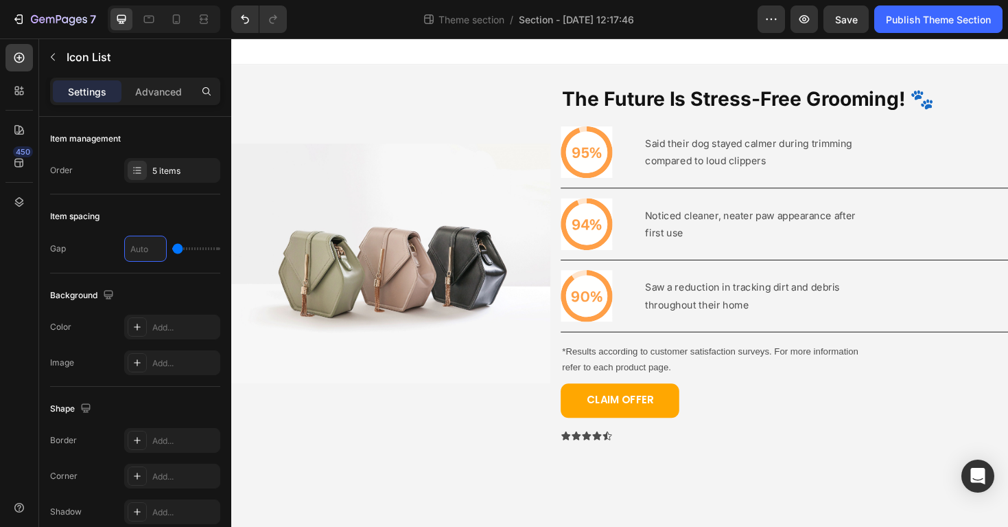
click at [423, 506] on body "Image The Future Is Stress-Free Grooming! 🐾 Heading Icon Said their dog stayed …" at bounding box center [643, 297] width 824 height 518
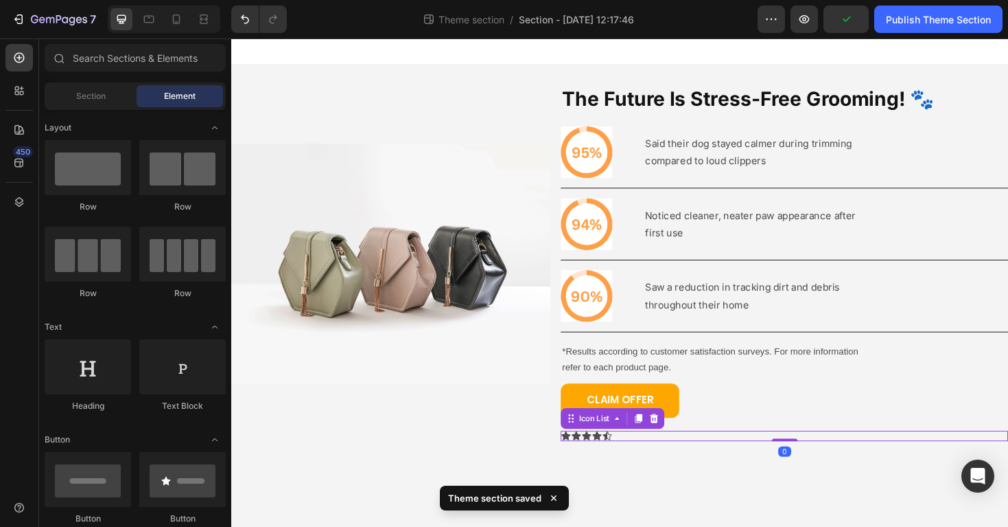
click at [654, 454] on div "Icon Icon Icon Icon Icon" at bounding box center [818, 459] width 474 height 11
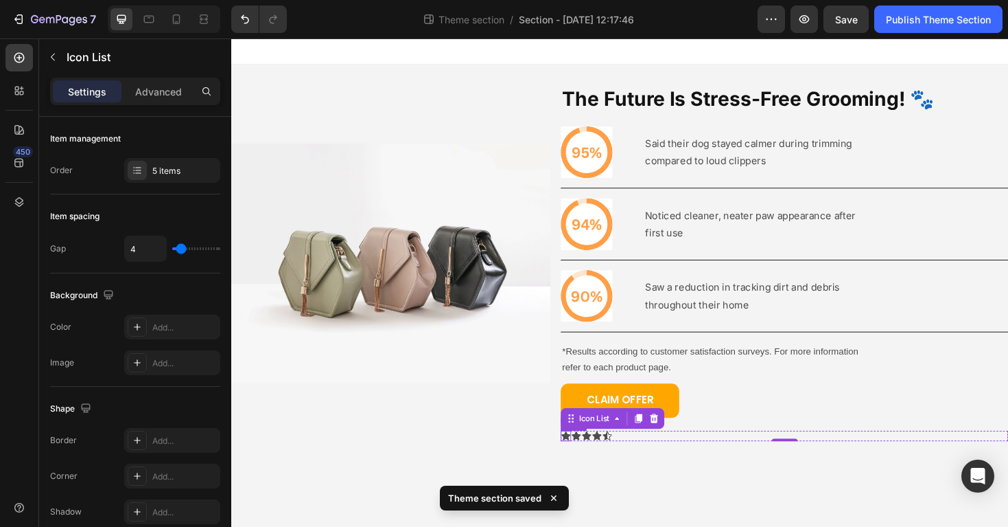
click at [581, 457] on icon at bounding box center [586, 459] width 11 height 11
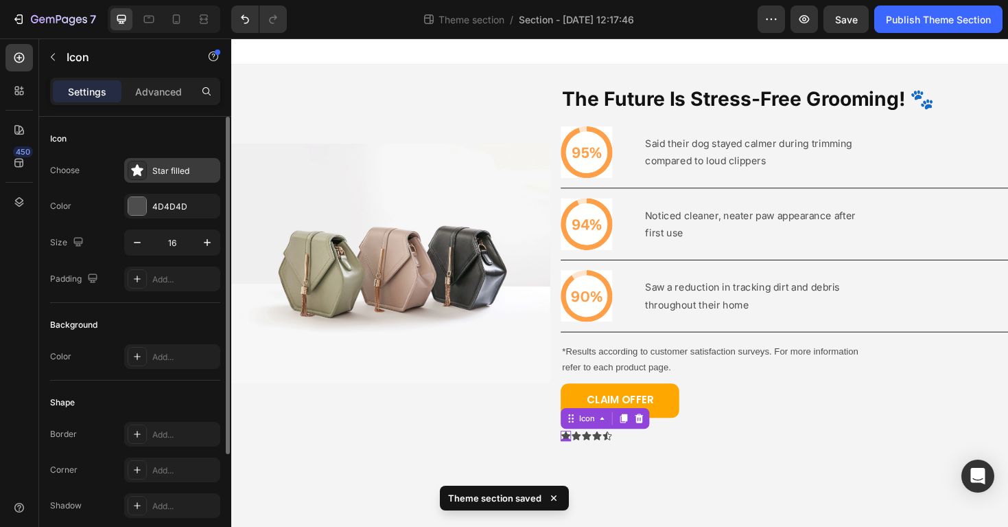
click at [141, 163] on icon at bounding box center [137, 170] width 14 height 14
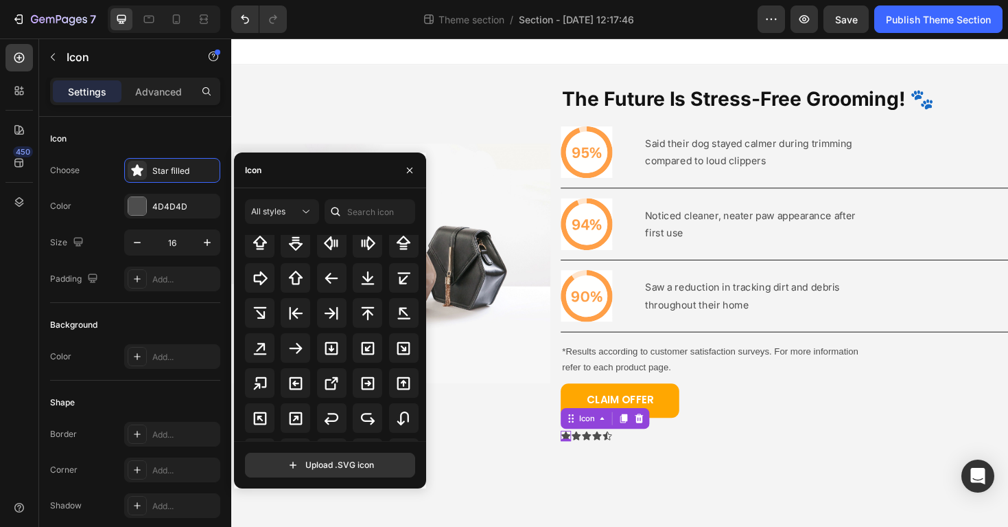
scroll to position [745, 0]
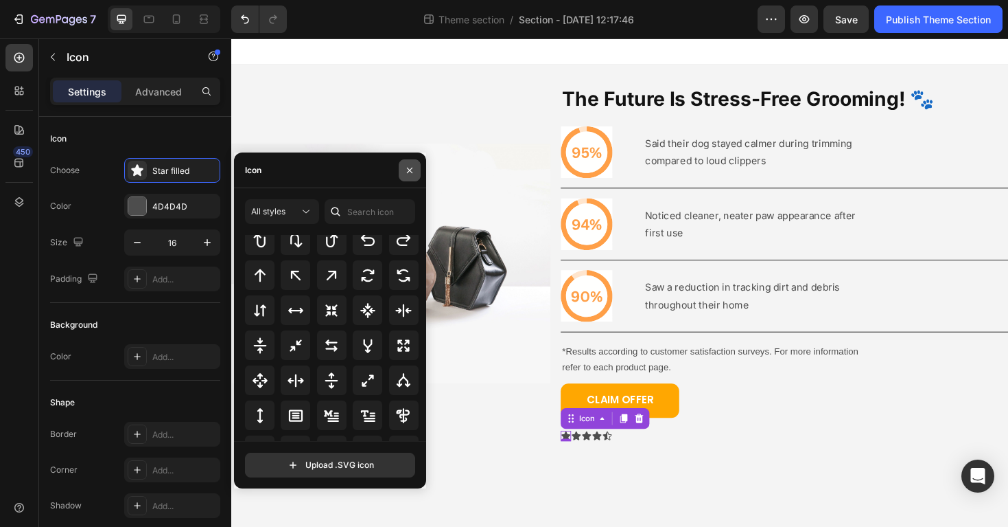
click at [408, 165] on icon "button" at bounding box center [409, 170] width 11 height 11
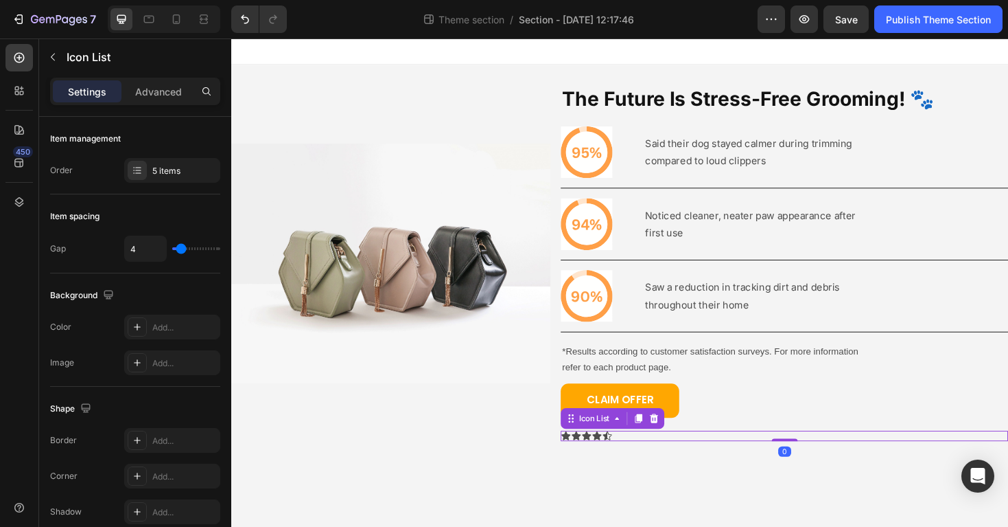
click at [686, 459] on div "Icon Icon Icon Icon Icon" at bounding box center [818, 459] width 474 height 11
click at [53, 54] on icon "button" at bounding box center [53, 58] width 4 height 8
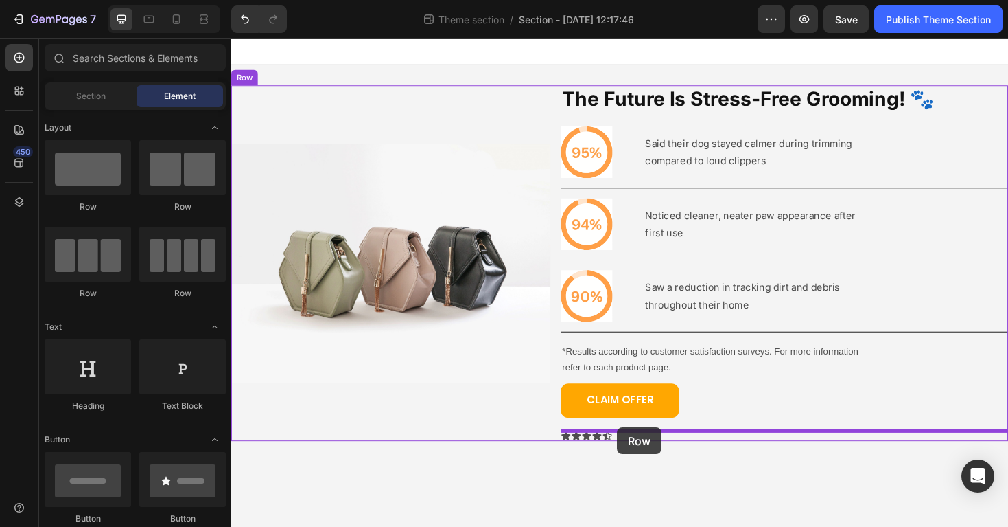
drag, startPoint x: 377, startPoint y: 220, endPoint x: 640, endPoint y: 452, distance: 350.7
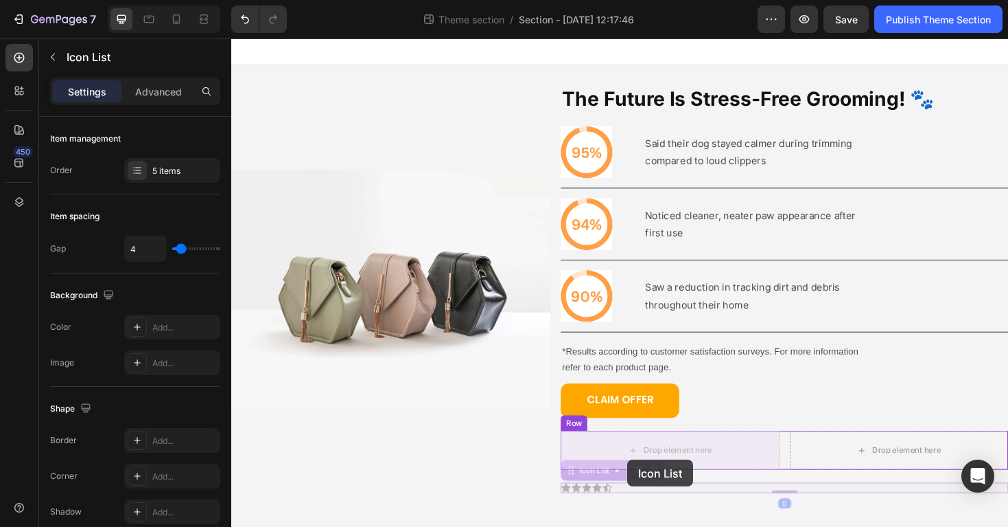
drag, startPoint x: 649, startPoint y: 511, endPoint x: 651, endPoint y: 483, distance: 29.0
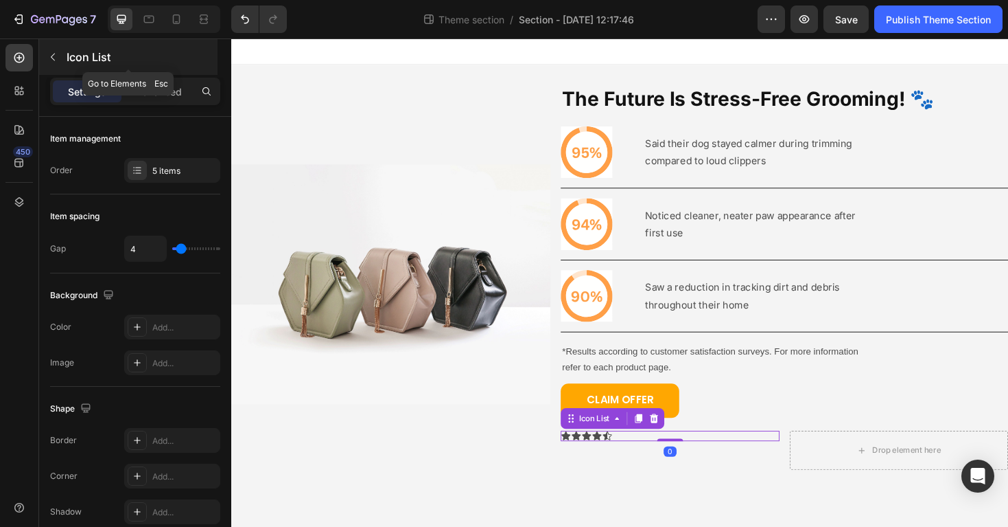
click at [50, 56] on icon "button" at bounding box center [52, 56] width 11 height 11
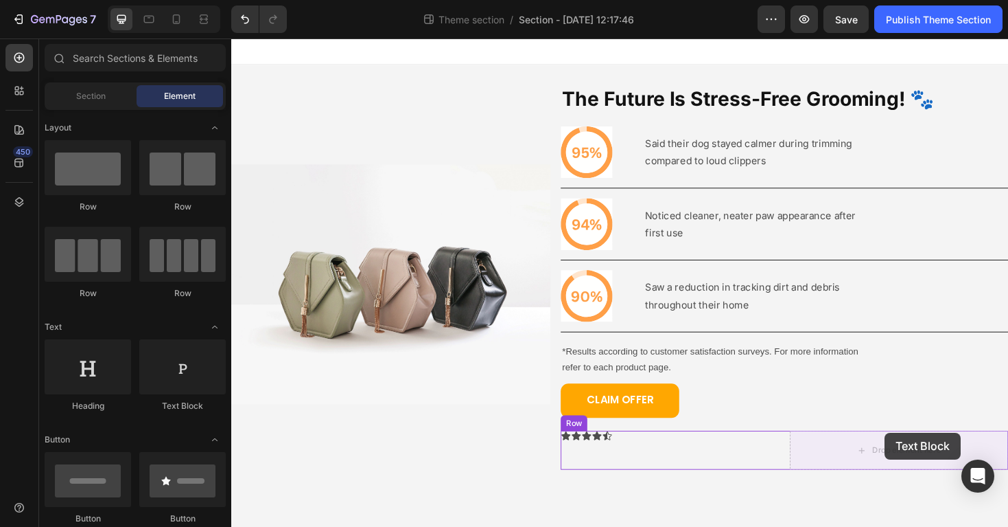
drag, startPoint x: 548, startPoint y: 379, endPoint x: 924, endPoint y: 456, distance: 383.3
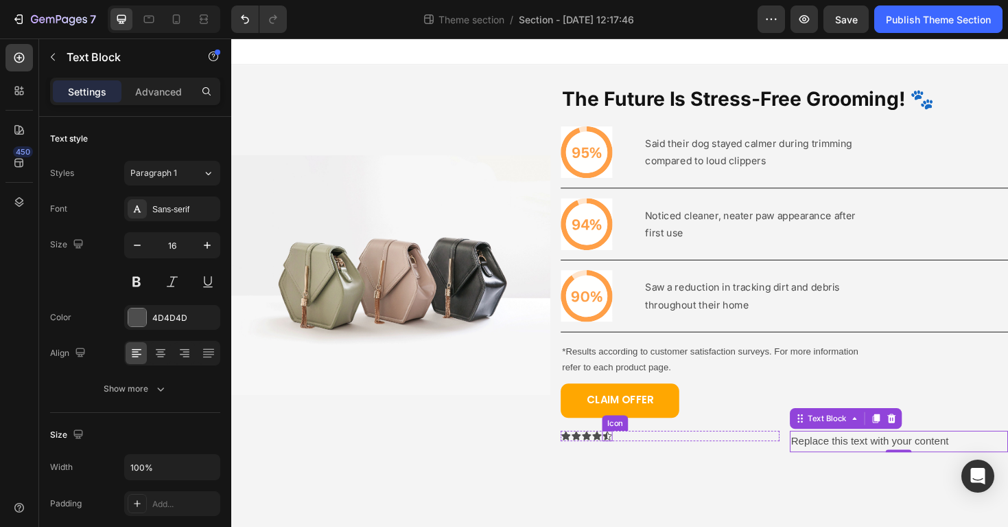
click at [647, 474] on div "Icon Icon Icon Icon Icon Icon List" at bounding box center [696, 465] width 231 height 23
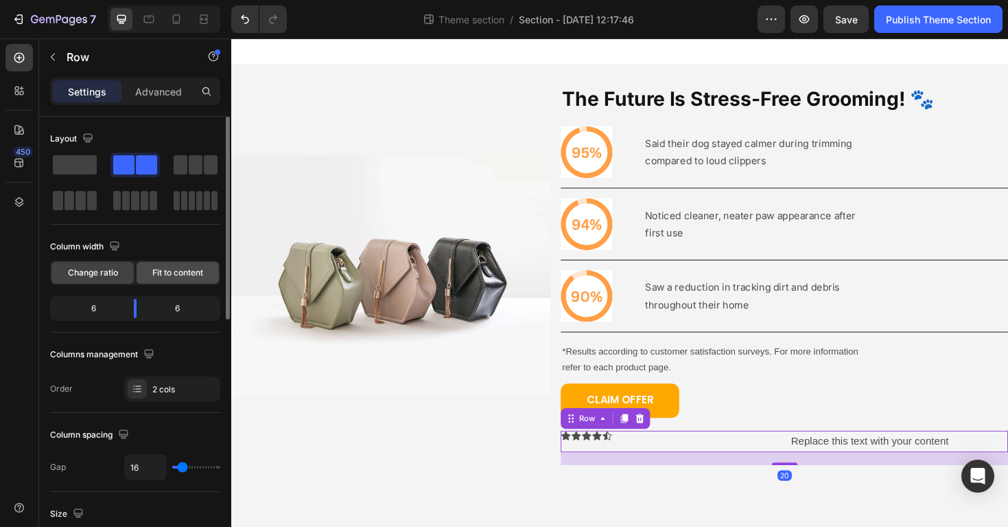
click at [172, 275] on span "Fit to content" at bounding box center [177, 272] width 51 height 12
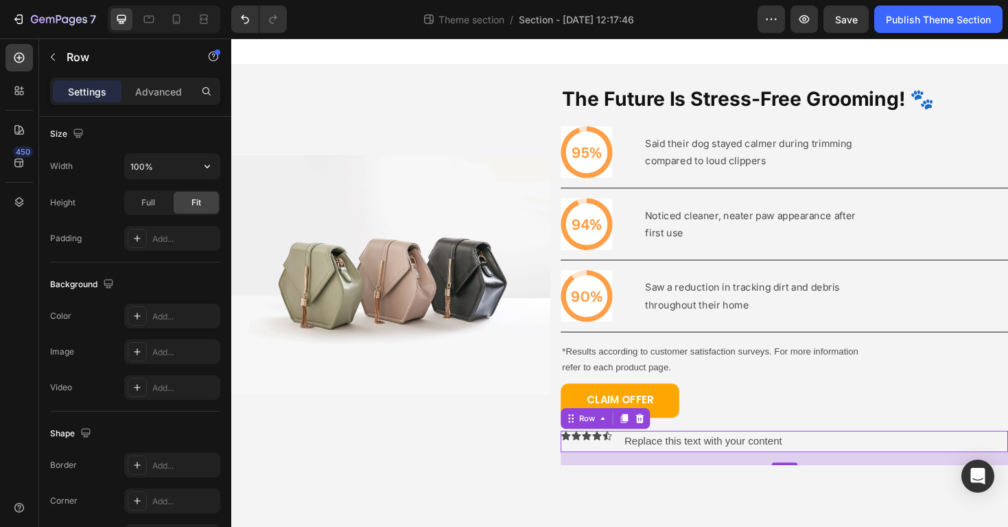
scroll to position [545, 0]
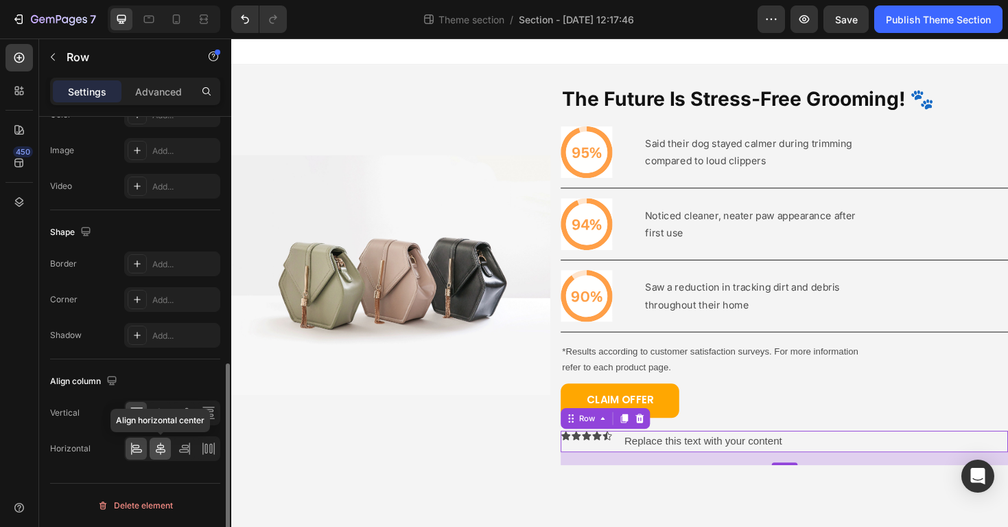
click at [165, 444] on icon at bounding box center [161, 448] width 14 height 14
click at [132, 444] on icon at bounding box center [137, 448] width 14 height 14
click at [157, 411] on icon at bounding box center [160, 413] width 11 height 10
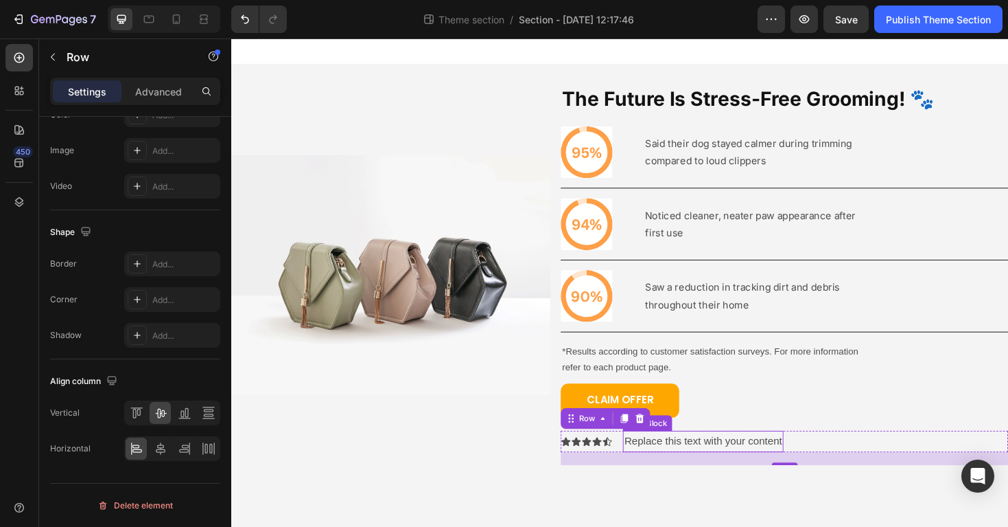
click at [675, 465] on div "Replace this text with your content" at bounding box center [732, 465] width 170 height 23
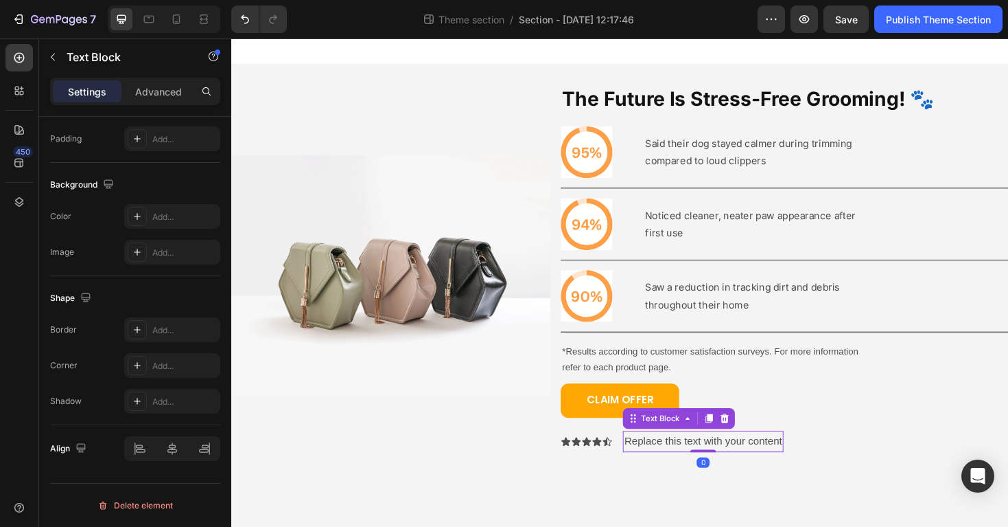
scroll to position [0, 0]
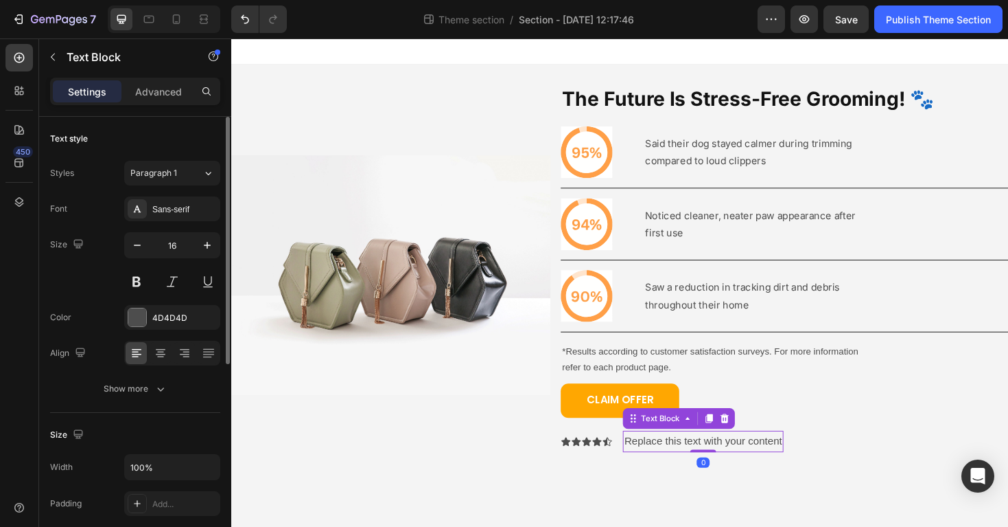
click at [675, 465] on div "Replace this text with your content" at bounding box center [732, 465] width 170 height 23
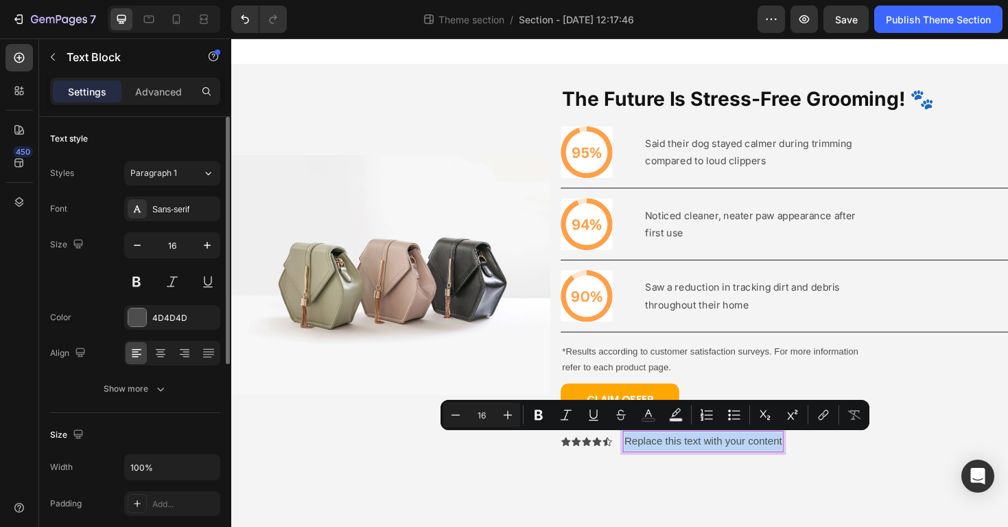
click at [675, 465] on p "Replace this text with your content" at bounding box center [731, 465] width 167 height 20
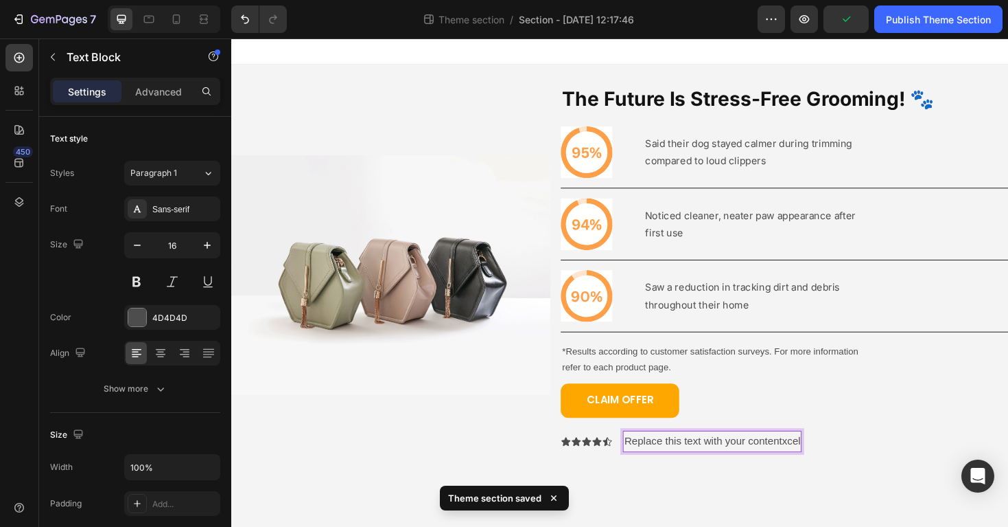
click at [816, 467] on p "Replace this text with your contentxcel" at bounding box center [741, 465] width 187 height 20
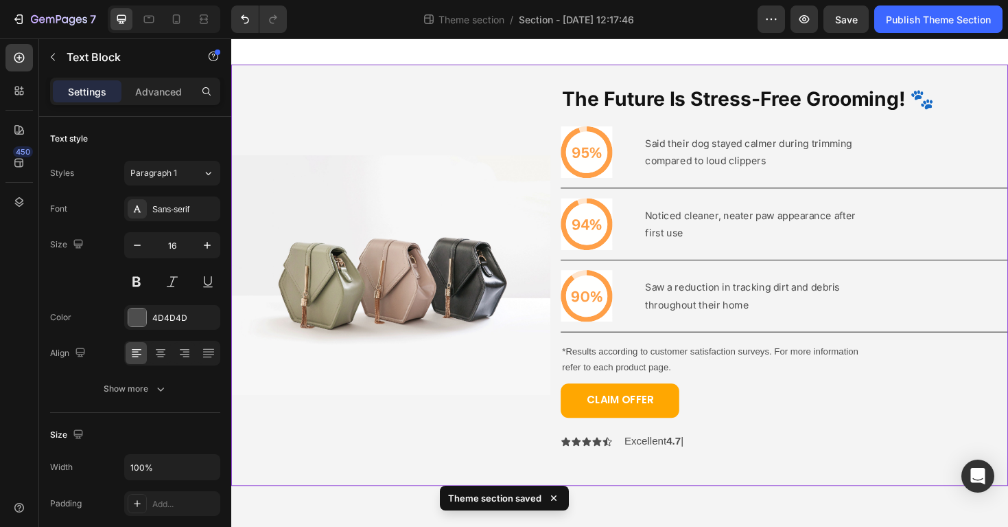
click at [851, 498] on div "Image The Future Is Stress-Free Grooming! 🐾 Heading Icon Said their dog stayed …" at bounding box center [643, 289] width 824 height 446
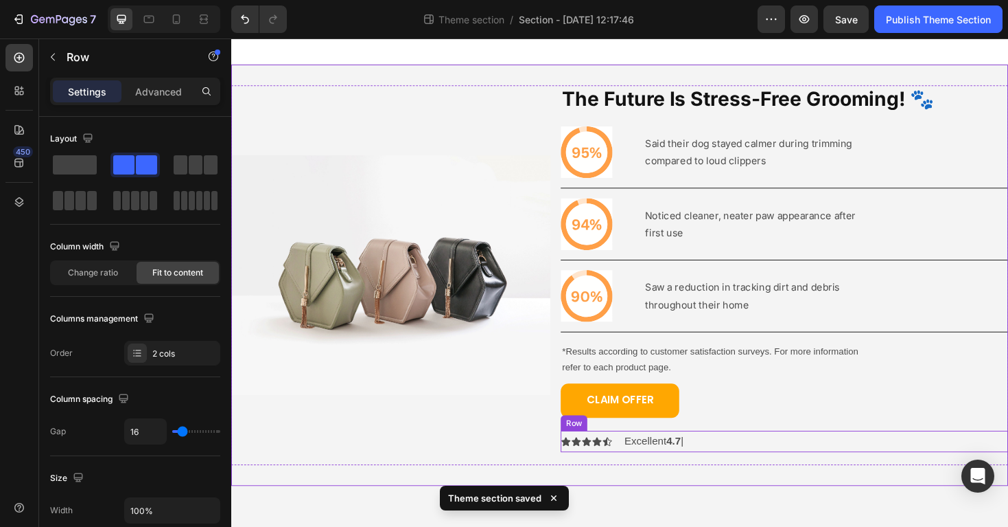
click at [737, 465] on div "Icon Icon Icon Icon Icon Icon List Excellent 4.7 ⁠⁠⁠⁠⁠⁠⁠| Text Block Row" at bounding box center [818, 465] width 474 height 23
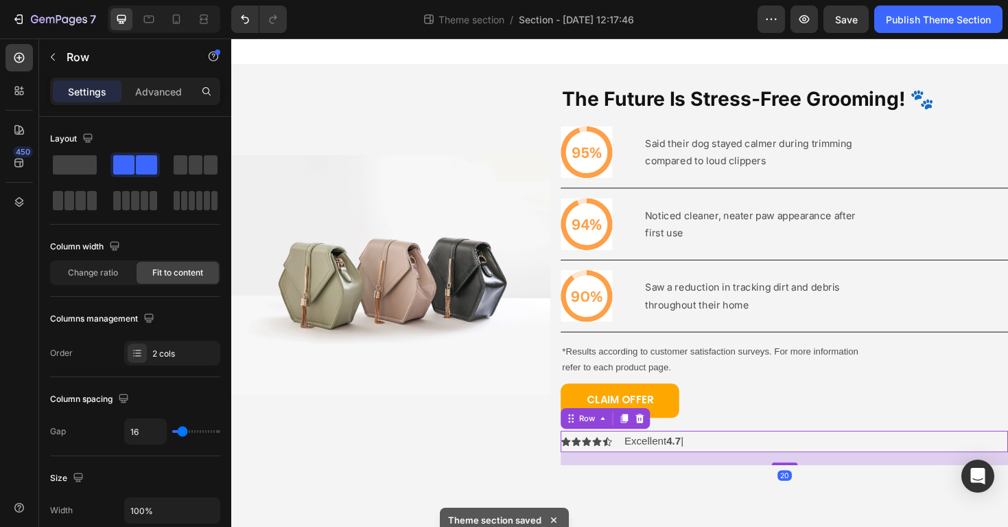
click at [726, 465] on div "Icon Icon Icon Icon Icon Icon List Excellent 4.7 ⁠⁠⁠⁠⁠⁠⁠| Text Block Row 20" at bounding box center [818, 465] width 474 height 23
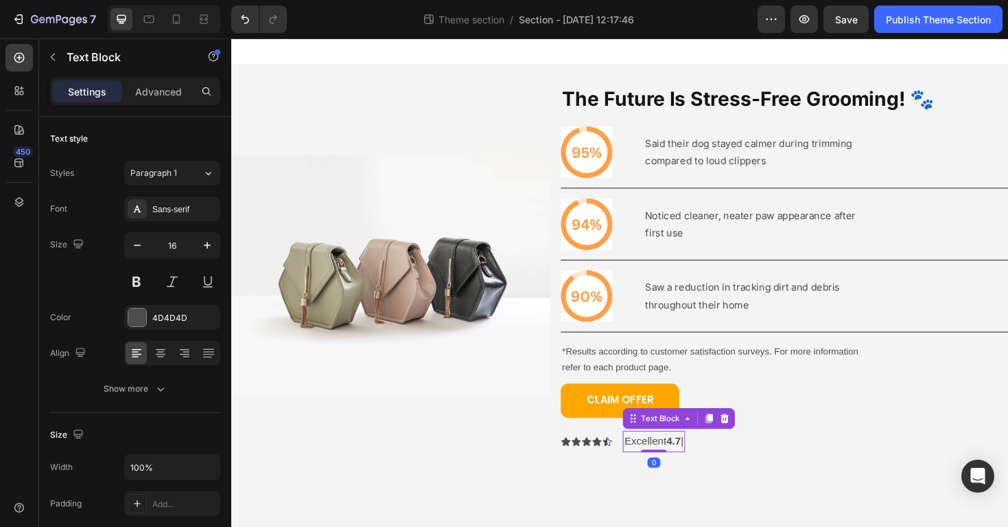
click at [710, 465] on p "Excellent 4.7 ⁠⁠⁠⁠⁠⁠⁠|" at bounding box center [679, 465] width 62 height 20
click at [710, 465] on p "Excellent 4.7 |" at bounding box center [679, 465] width 62 height 20
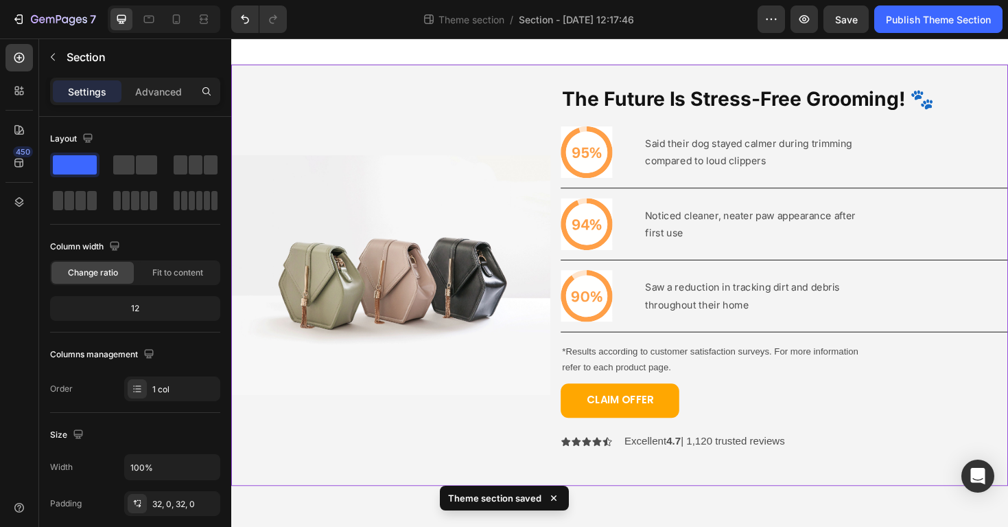
click at [835, 496] on div "Image The Future Is Stress-Free Grooming! 🐾 Heading Icon Said their dog stayed …" at bounding box center [643, 289] width 824 height 446
click at [773, 498] on div "Image The Future Is Stress-Free Grooming! 🐾 Heading Icon Said their dog stayed …" at bounding box center [643, 289] width 824 height 446
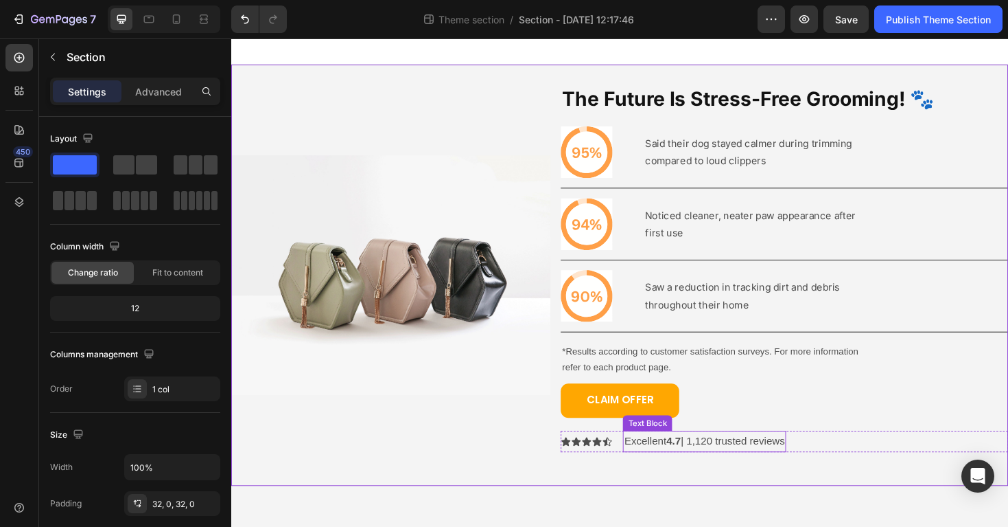
click at [751, 464] on p "Excellent 4.7 | 1,120 trusted reviews" at bounding box center [733, 465] width 170 height 20
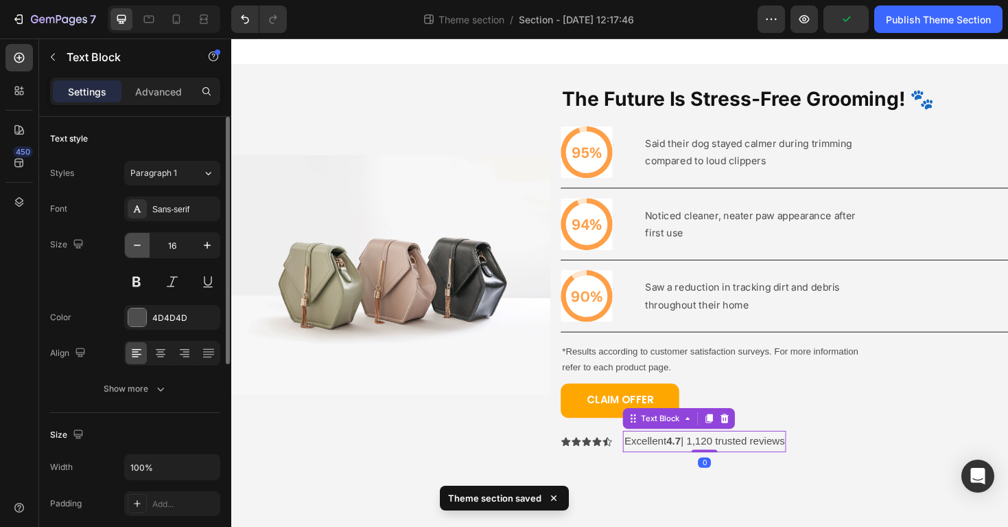
click at [131, 244] on icon "button" at bounding box center [137, 245] width 14 height 14
type input "14"
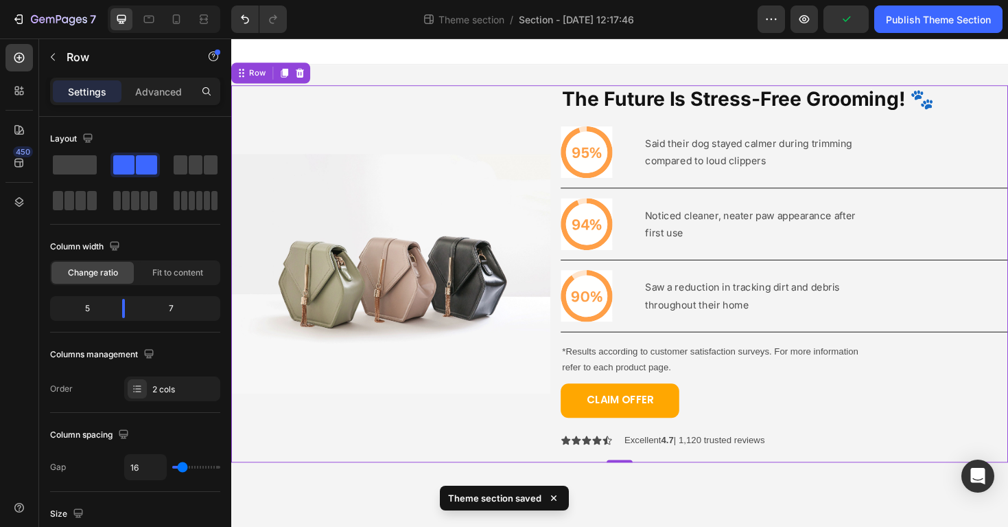
click at [476, 430] on div "Image" at bounding box center [400, 288] width 338 height 400
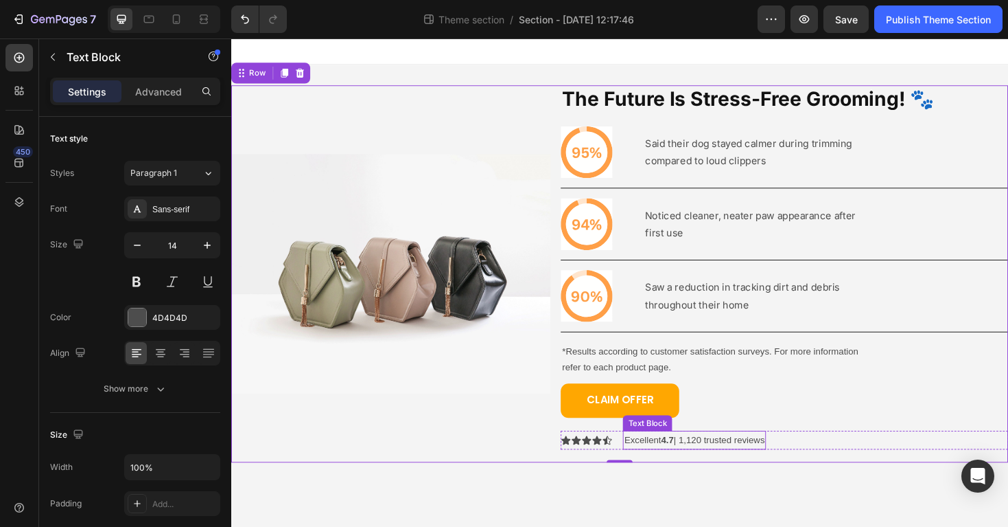
click at [754, 463] on p "Excellent 4.7 | 1,120 trusted reviews" at bounding box center [722, 463] width 149 height 17
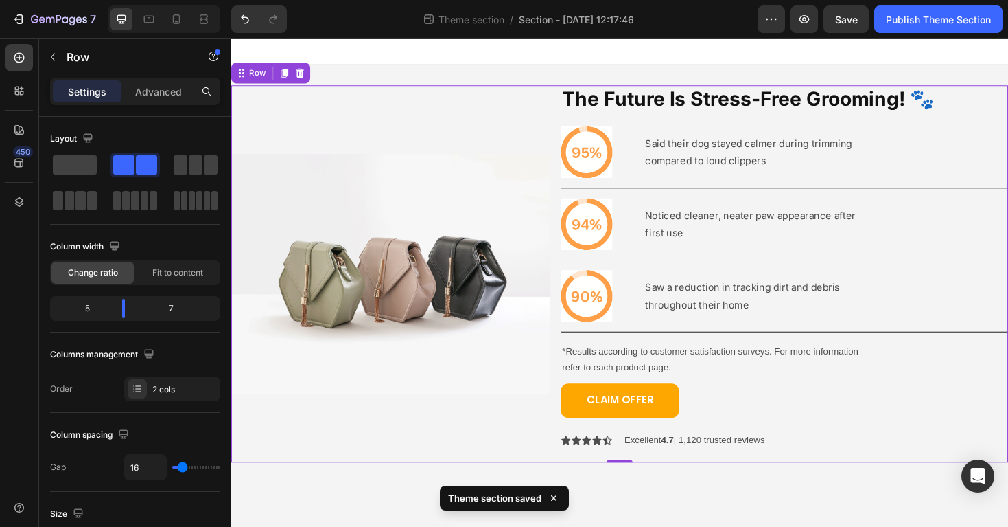
click at [697, 485] on div "The Future Is Stress-Free Grooming! 🐾 Heading Icon Said their dog stayed calmer…" at bounding box center [818, 288] width 474 height 400
click at [700, 459] on strong "4.7" at bounding box center [693, 463] width 13 height 11
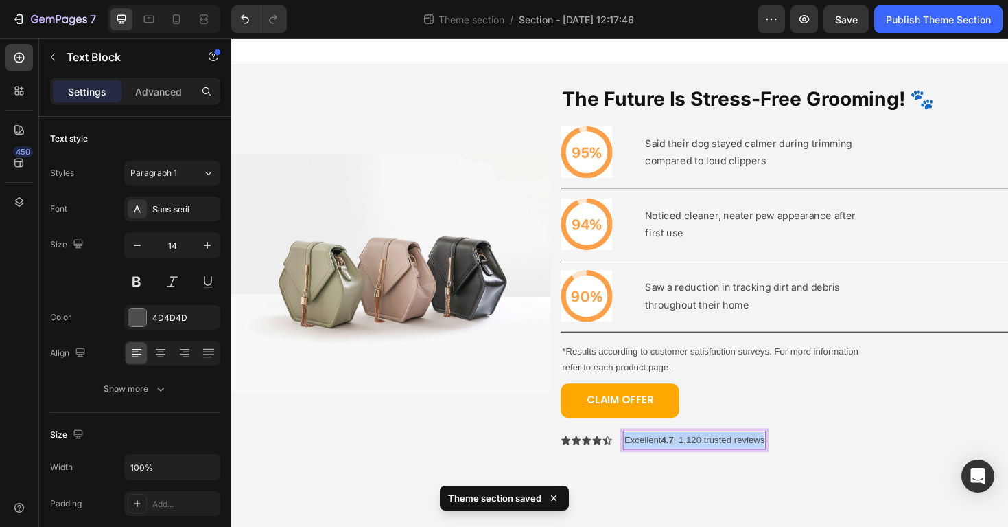
click at [700, 459] on strong "4.7" at bounding box center [693, 463] width 13 height 11
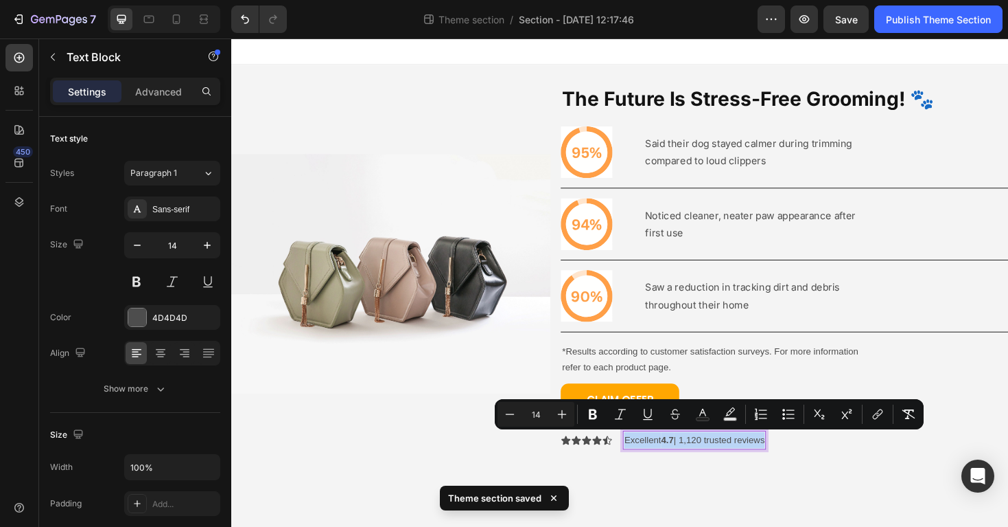
click at [700, 461] on strong "4.7" at bounding box center [693, 463] width 13 height 11
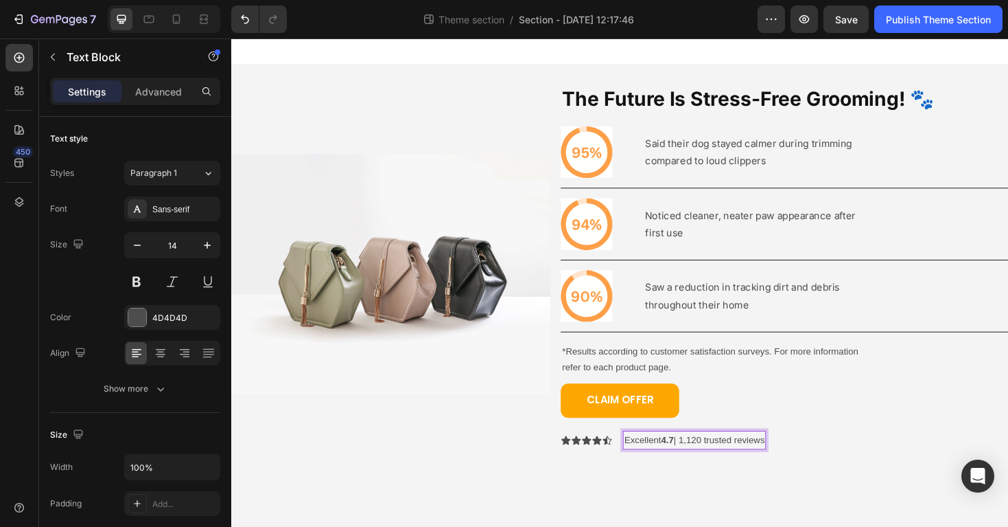
click at [713, 463] on p "Excellent 4.7 | 1,120 trusted reviews" at bounding box center [722, 463] width 149 height 17
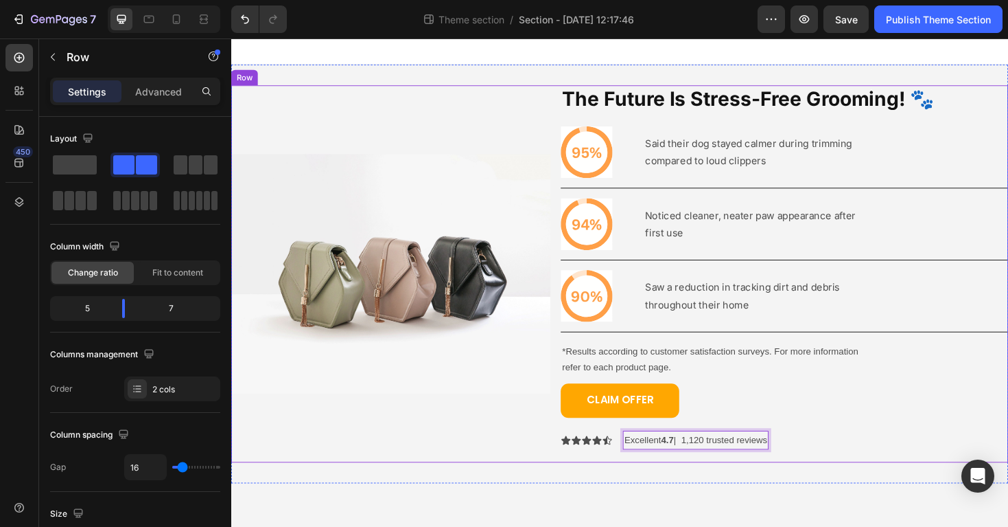
click at [765, 478] on div "The Future Is Stress-Free Grooming! 🐾 Heading Icon Said their dog stayed calmer…" at bounding box center [818, 288] width 474 height 400
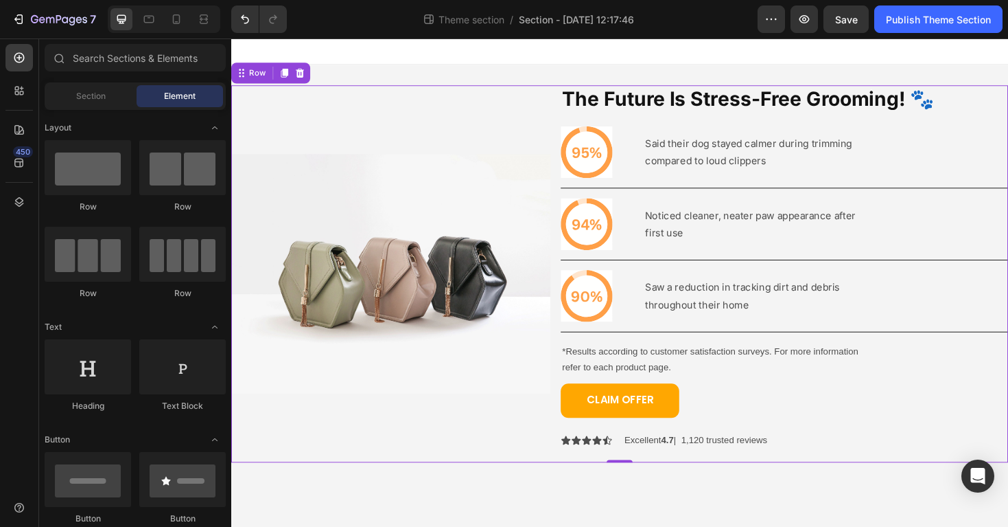
click at [765, 518] on body "Image The Future Is Stress-Free Grooming! 🐾 Heading Icon Said their dog stayed …" at bounding box center [643, 297] width 824 height 518
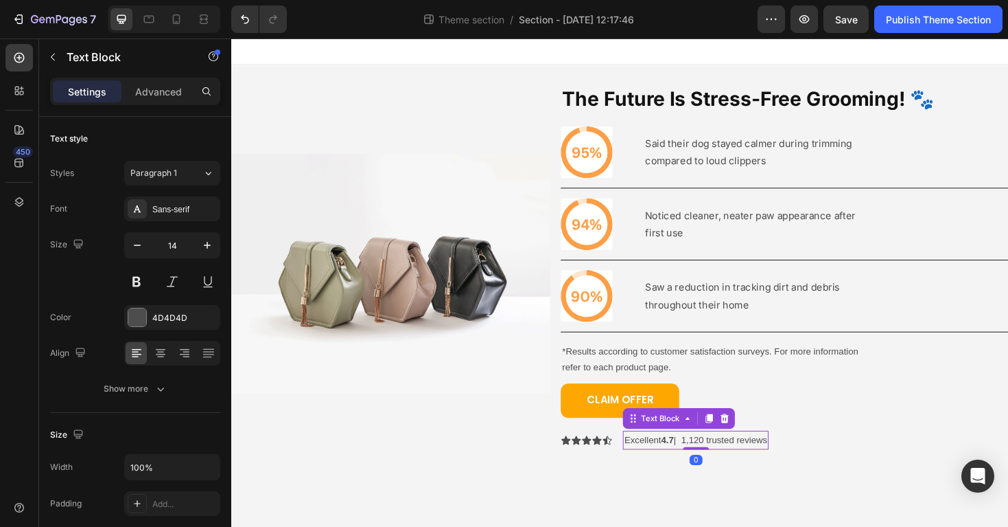
click at [689, 463] on p "Excellent 4.7 | 1,120 trusted reviews" at bounding box center [724, 463] width 152 height 17
click at [635, 464] on icon at bounding box center [630, 464] width 11 height 11
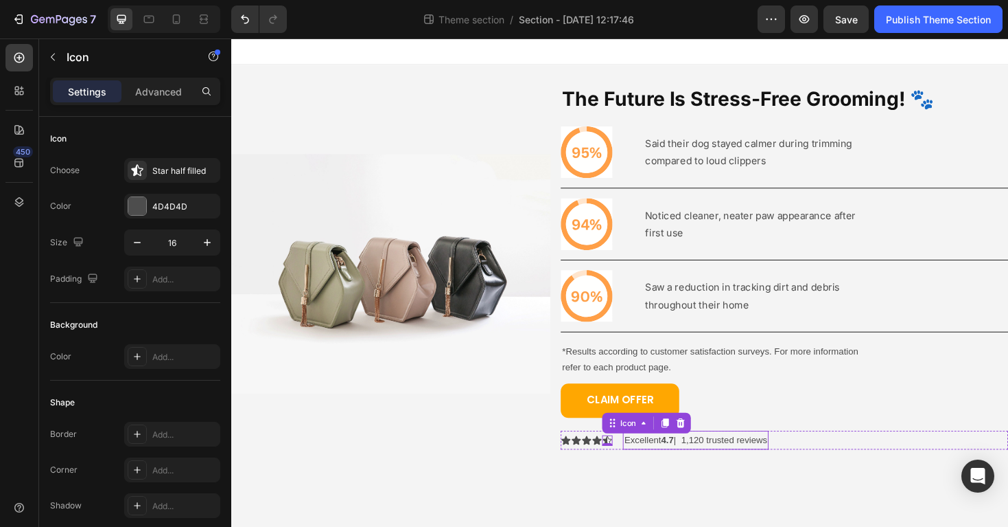
click at [647, 465] on div "Excellent 4.7 | 1,120 trusted reviews" at bounding box center [724, 464] width 154 height 20
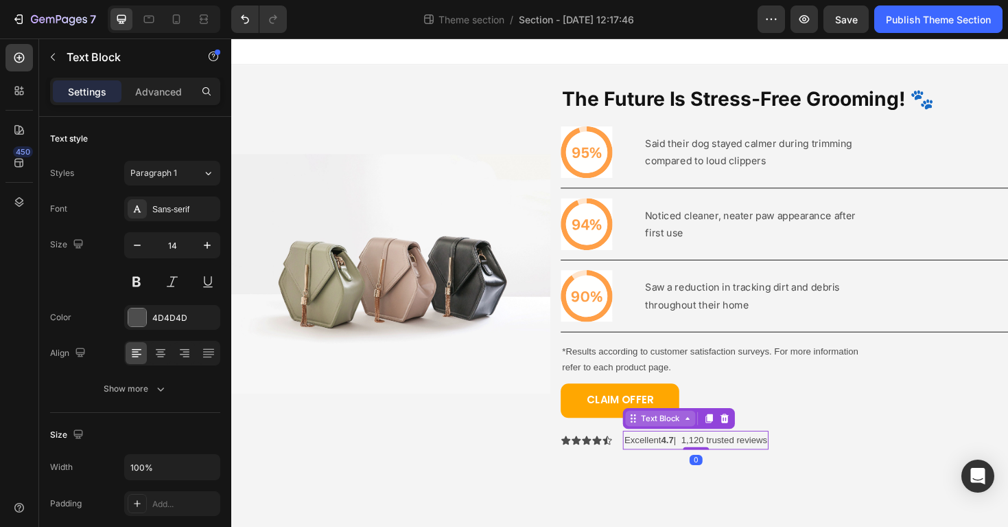
click at [682, 437] on div "Text Block" at bounding box center [686, 441] width 47 height 12
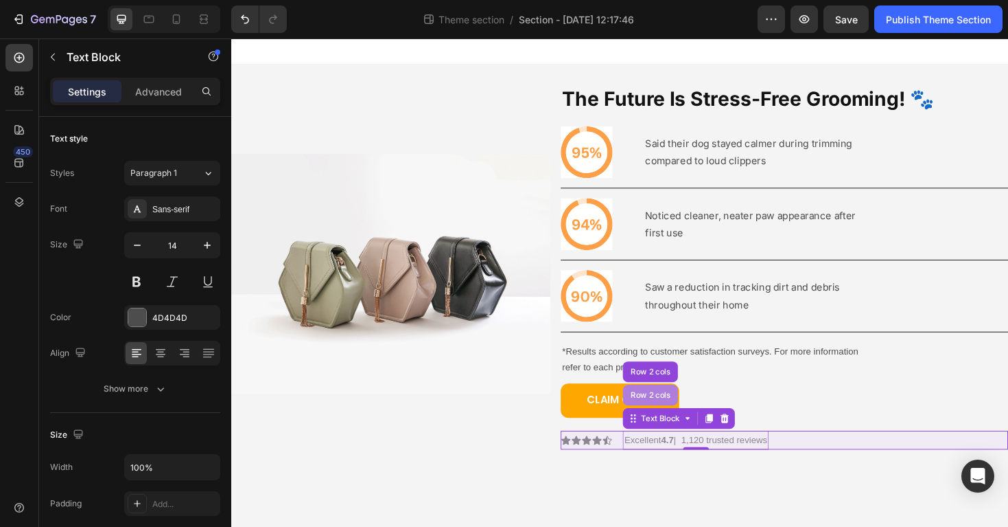
click at [687, 414] on div "Row 2 cols" at bounding box center [675, 416] width 47 height 8
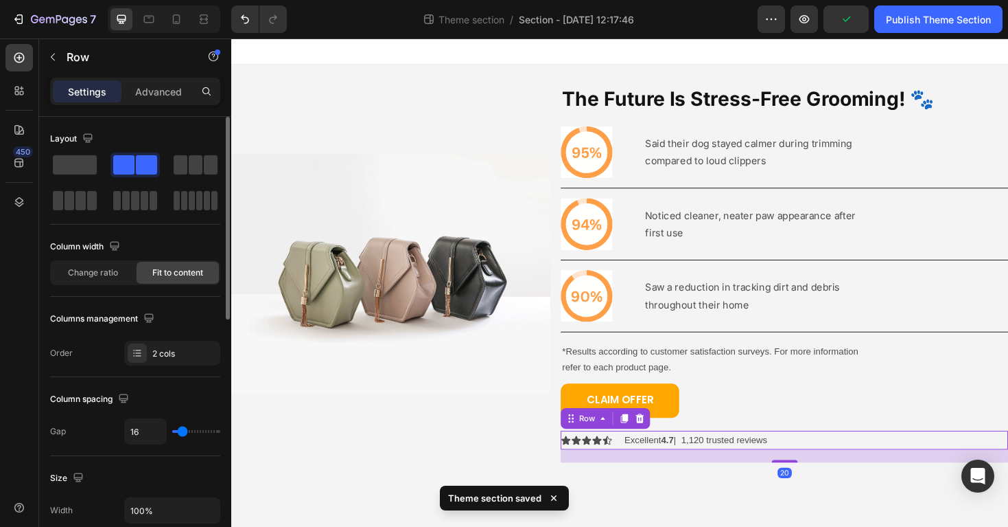
type input "5"
type input "0"
type input "3"
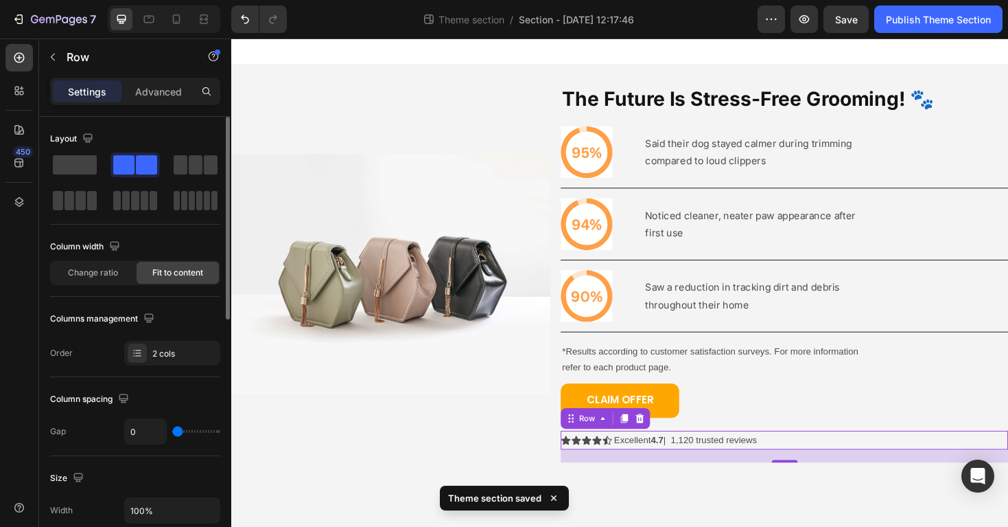
type input "3"
type input "8"
type input "12"
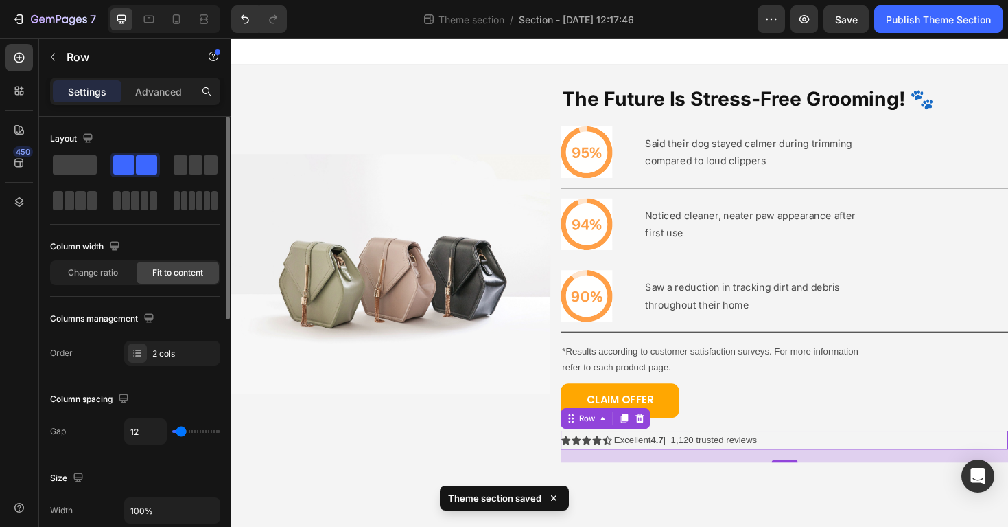
type input "16"
type input "17"
type input "19"
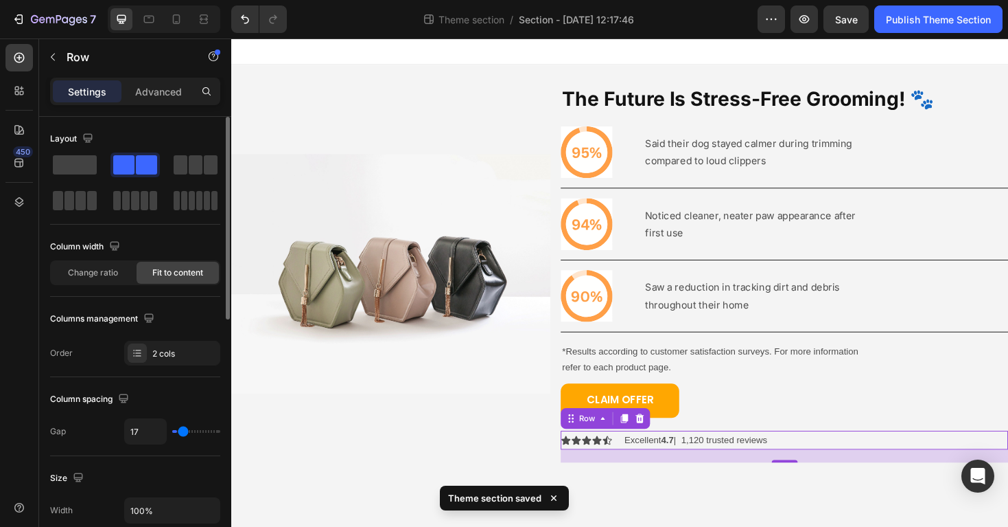
type input "19"
type input "20"
type input "22"
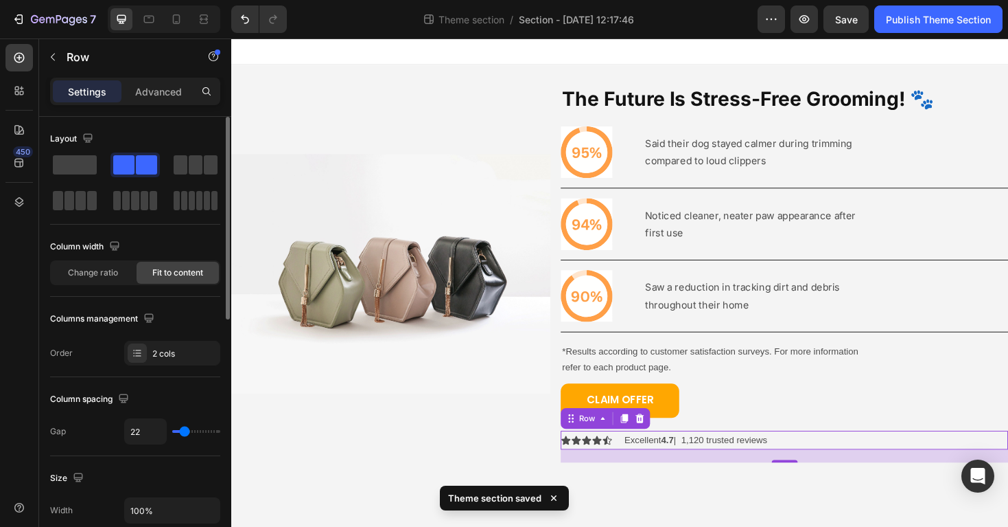
type input "25"
type input "27"
type input "30"
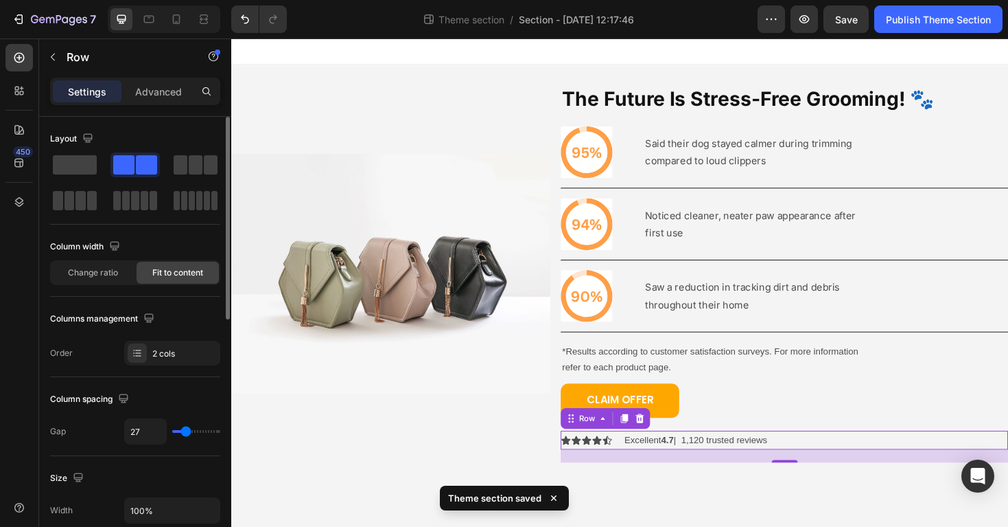
type input "30"
type input "32"
type input "37"
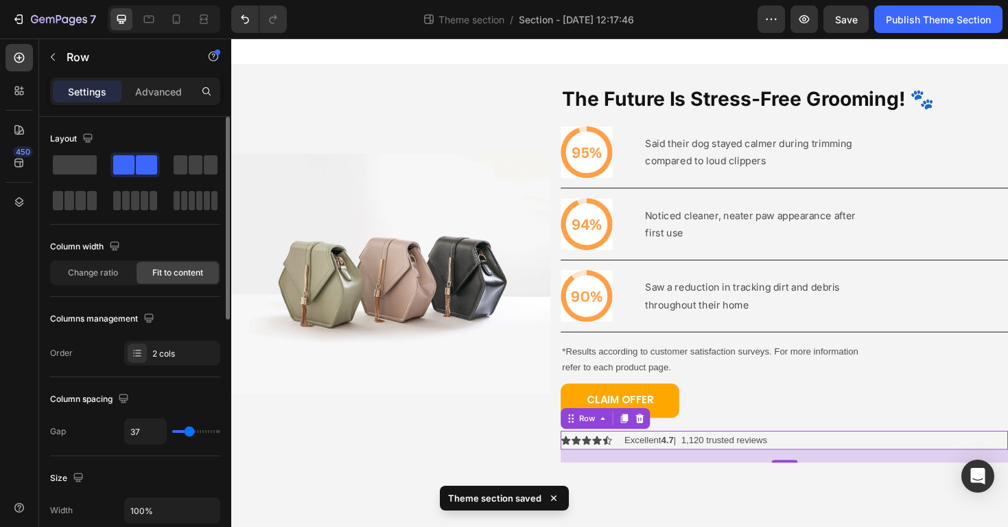
type input "39"
type input "46"
type input "49"
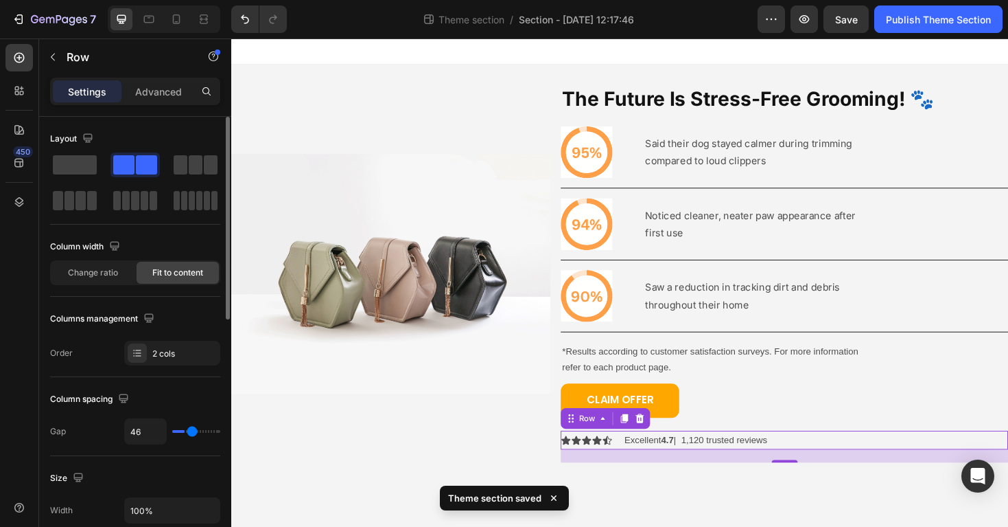
type input "49"
type input "51"
type input "50"
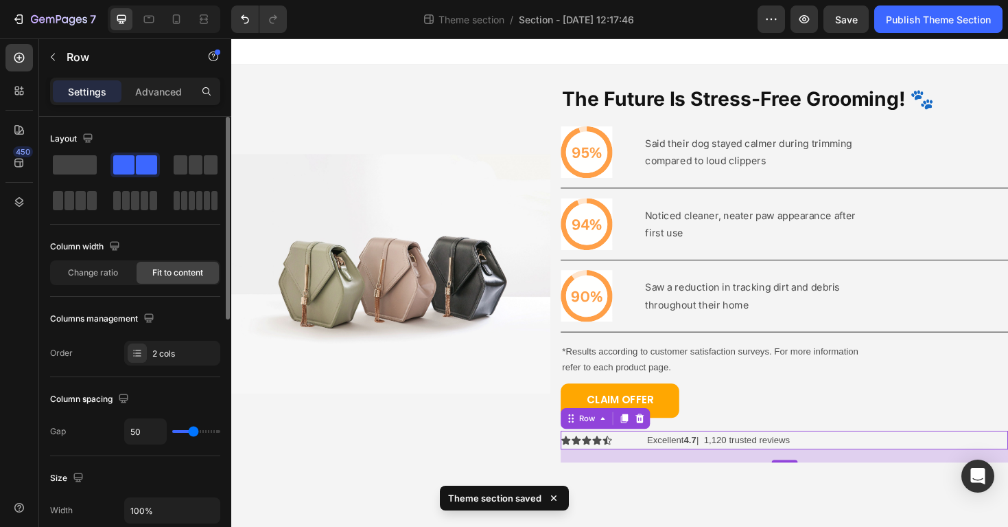
type input "48"
type input "47"
type input "46"
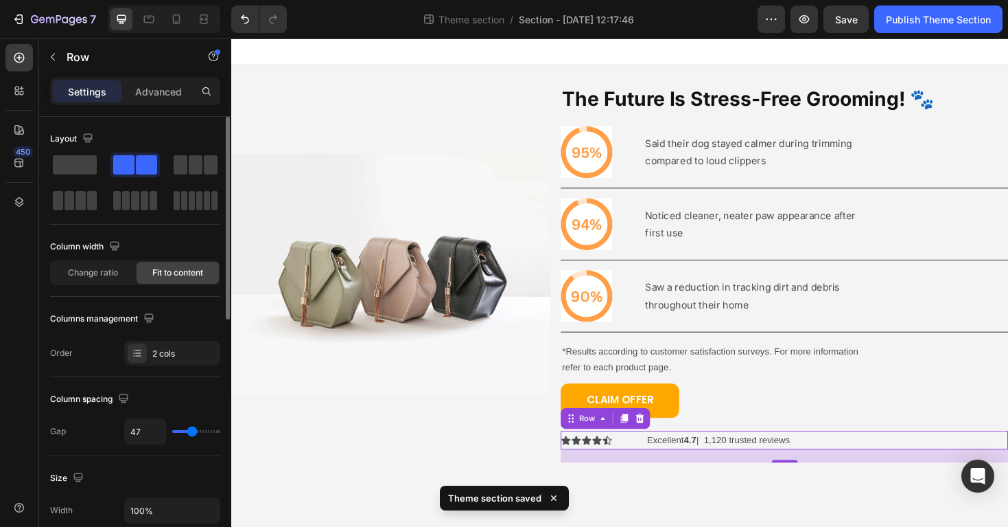
type input "46"
type input "44"
type input "42"
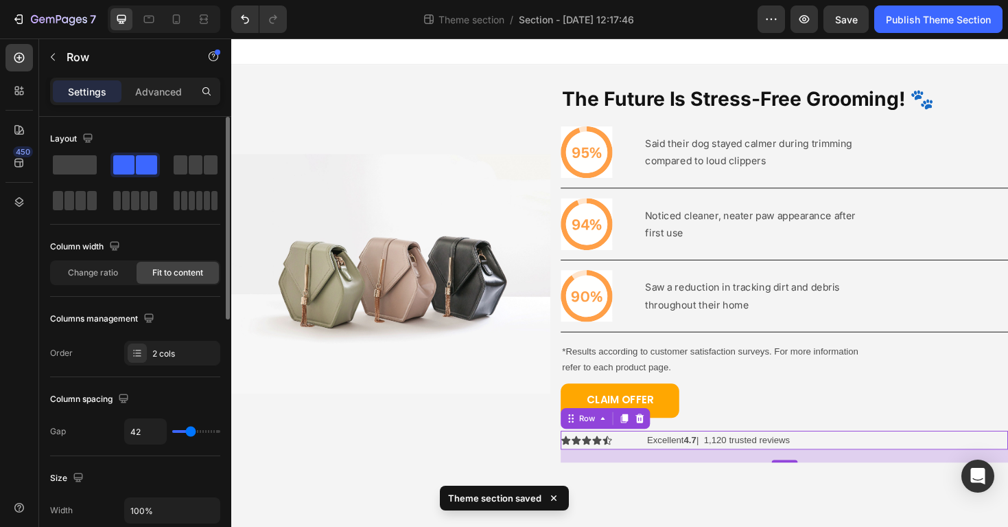
type input "41"
type input "39"
type input "35"
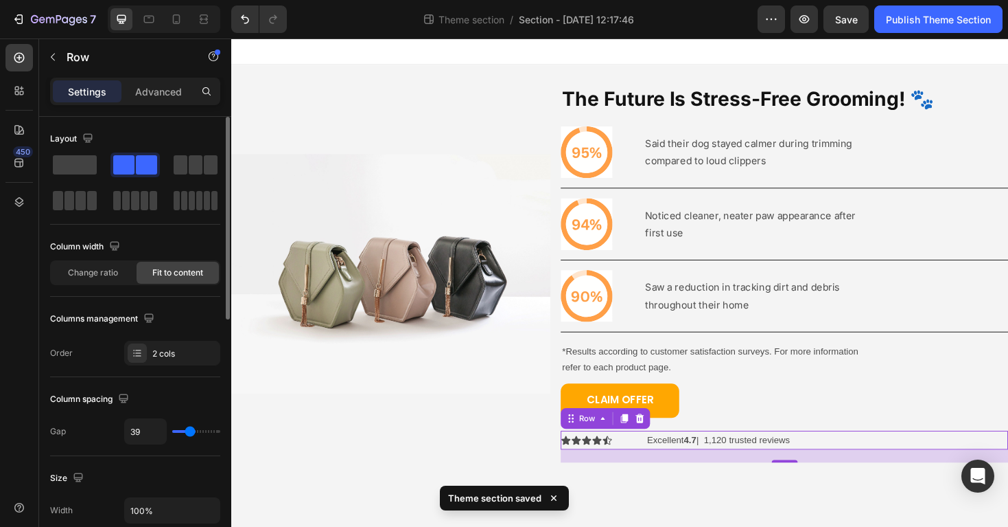
type input "35"
type input "31"
type input "25"
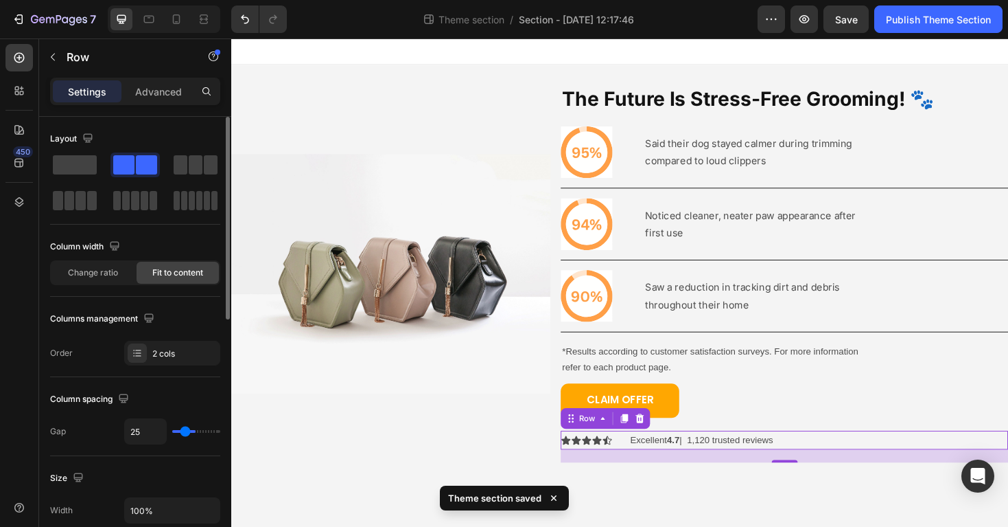
type input "21"
type input "19"
type input "17"
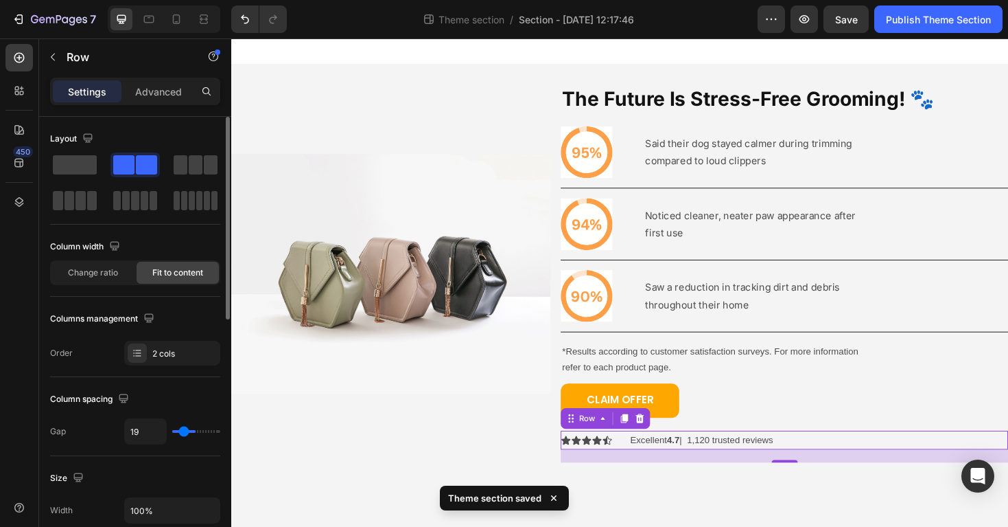
type input "17"
type input "16"
type input "15"
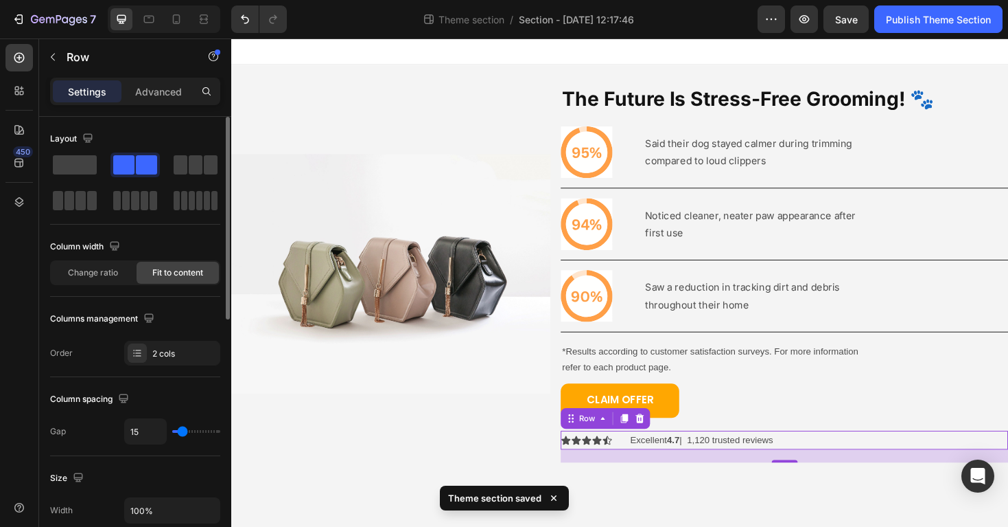
type input "14"
type input "13"
type input "11"
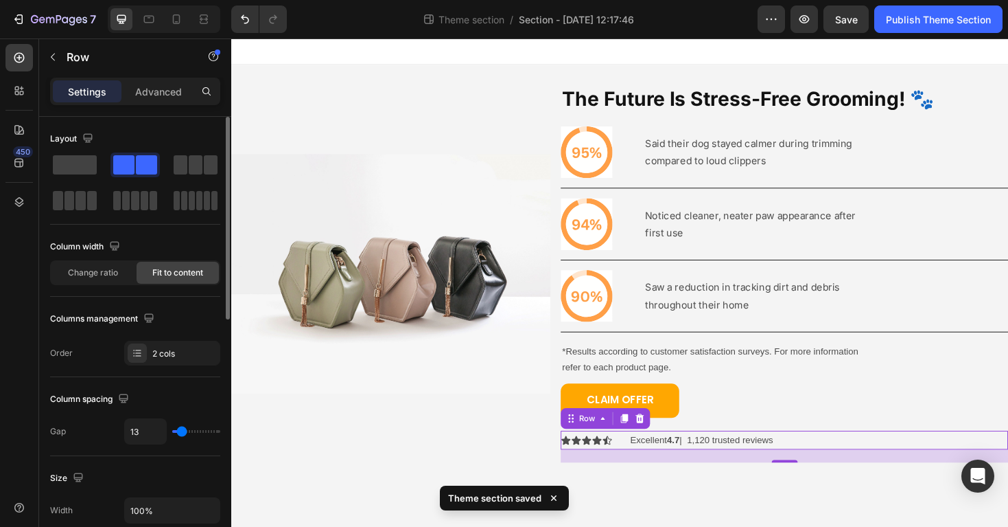
type input "11"
type input "9"
type input "7"
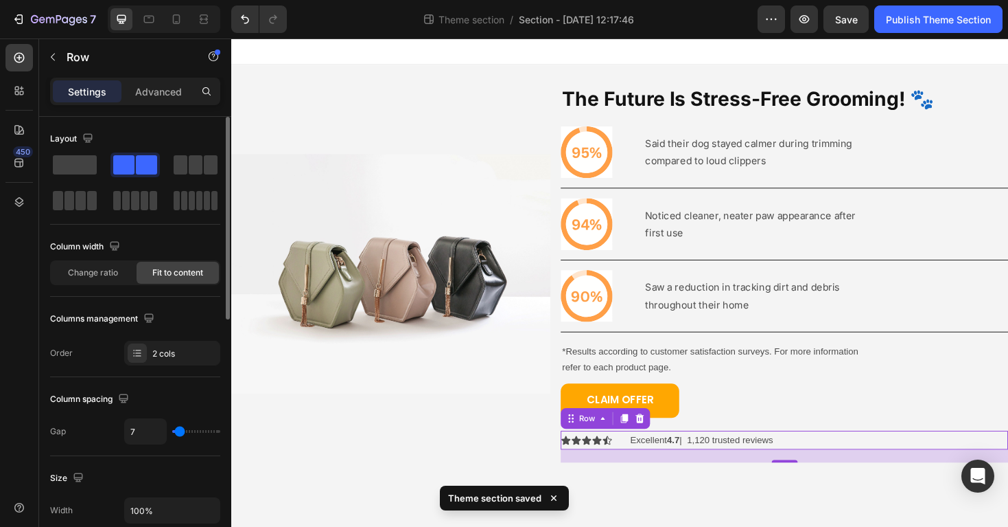
type input "6"
type input "4"
type input "1"
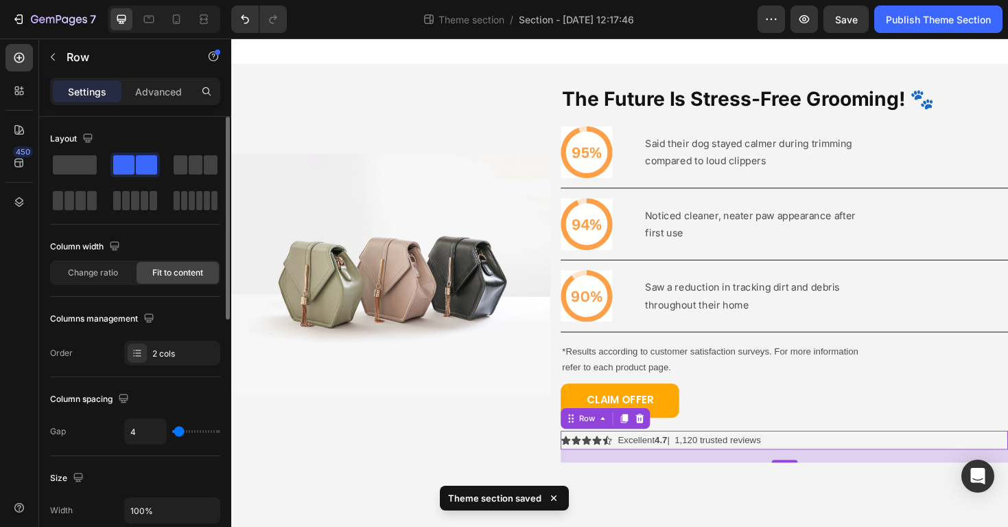
type input "1"
type input "0"
type input "1"
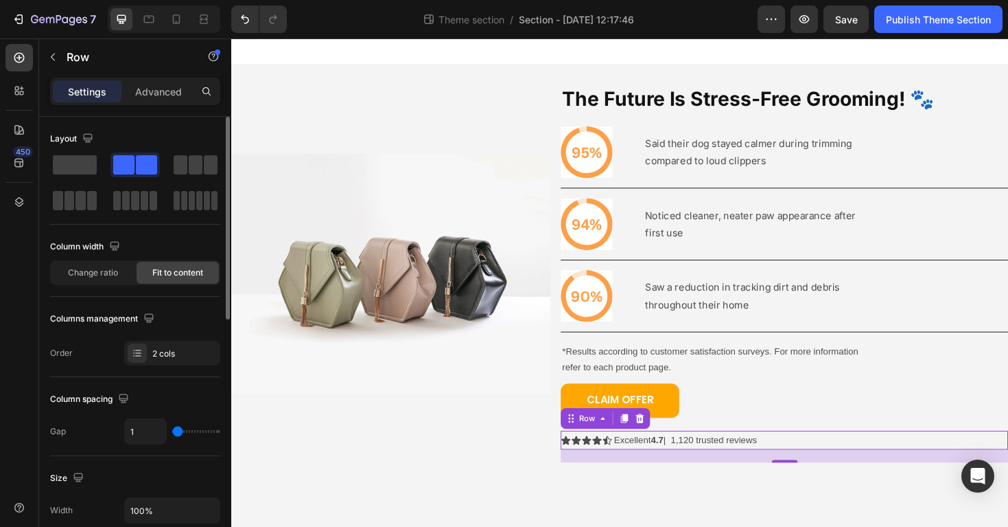
type input "2"
drag, startPoint x: 179, startPoint y: 432, endPoint x: 178, endPoint y: 441, distance: 8.4
type input "2"
click at [178, 432] on input "range" at bounding box center [196, 431] width 48 height 3
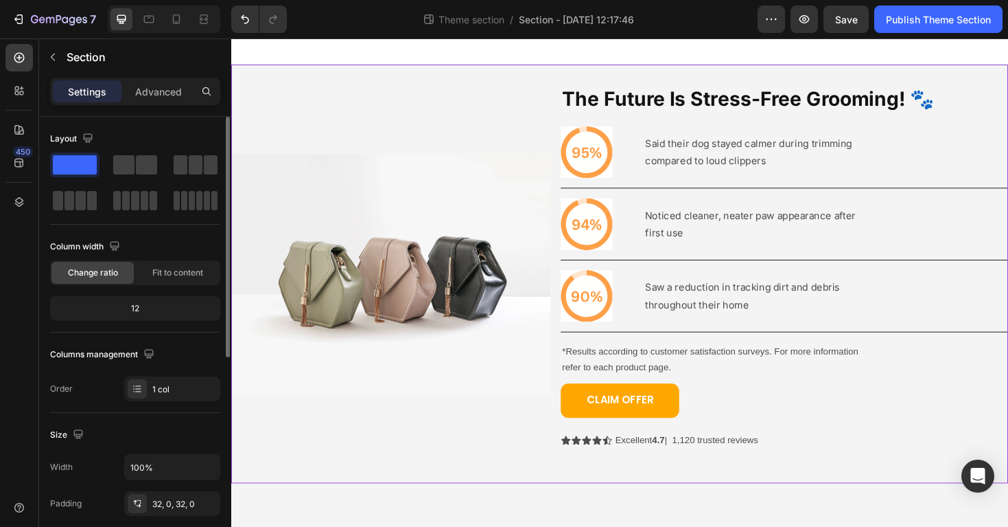
click at [672, 495] on div "Image The Future Is Stress-Free Grooming! 🐾 Heading Icon Said their dog stayed …" at bounding box center [643, 287] width 824 height 443
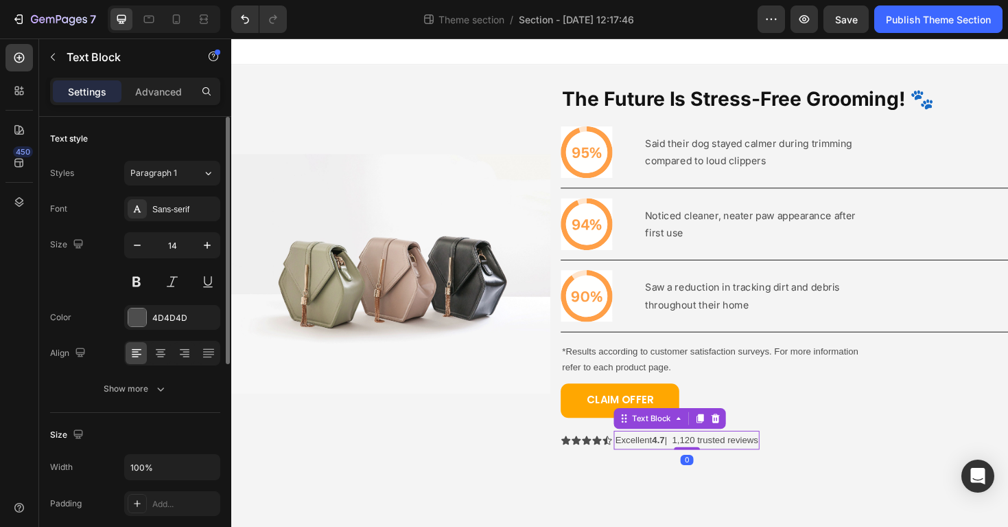
click at [724, 468] on p "Excellent 4.7 | 1,120 trusted reviews" at bounding box center [714, 463] width 152 height 17
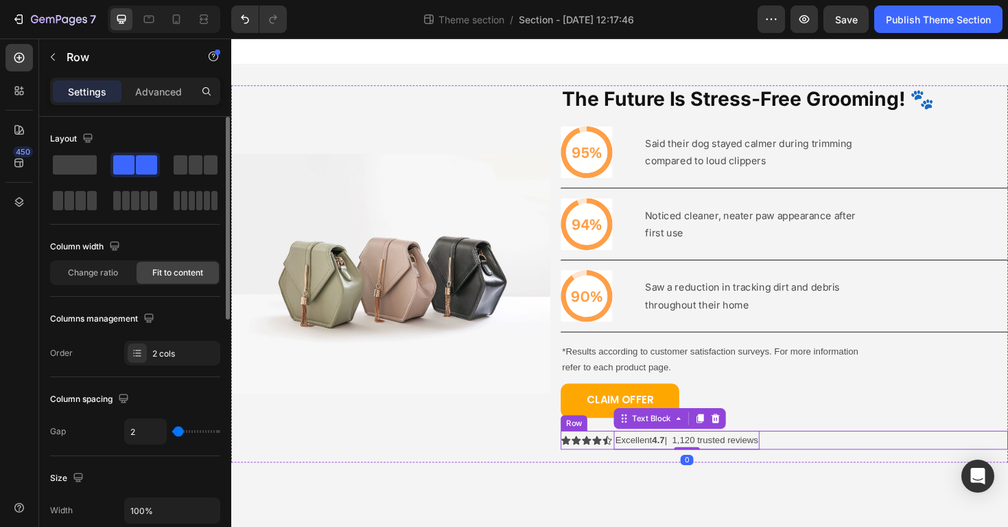
click at [834, 459] on div "Icon Icon Icon Icon Icon Icon List Excellent 4.7 | 1,120 trusted reviews Text B…" at bounding box center [818, 464] width 474 height 20
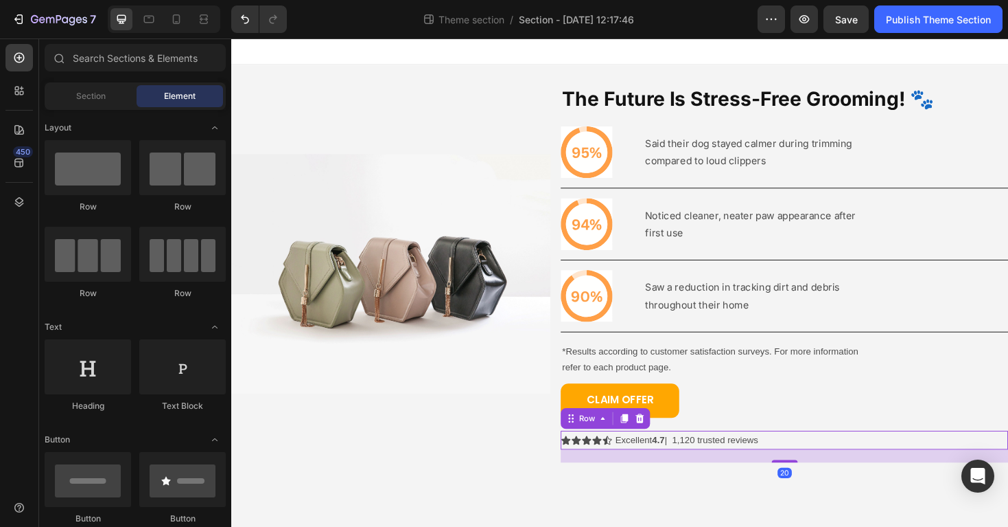
click at [774, 513] on body "Image The Future Is Stress-Free Grooming! 🐾 Heading Icon Said their dog stayed …" at bounding box center [643, 297] width 824 height 518
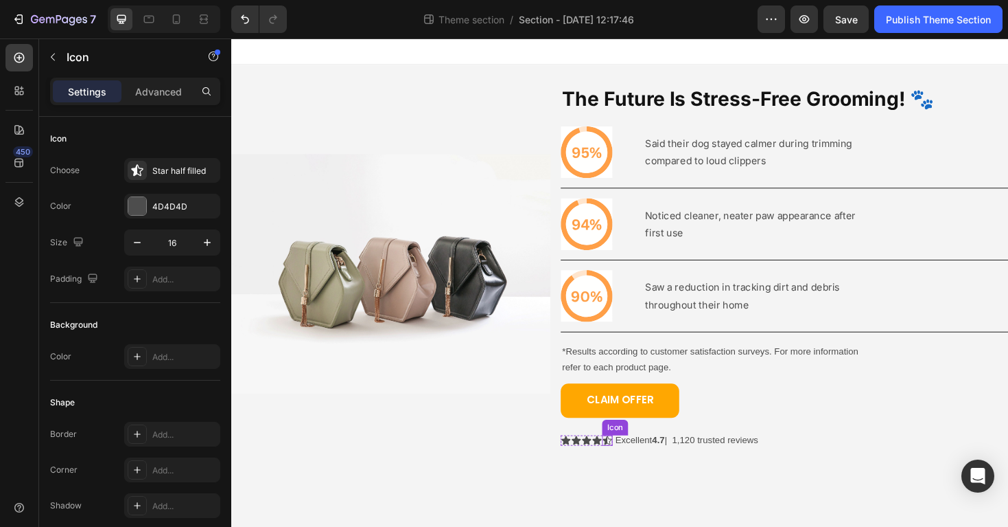
click at [635, 465] on div "Icon" at bounding box center [630, 464] width 11 height 11
click at [637, 465] on div "Excellent 4.7 | 1,120 trusted reviews" at bounding box center [714, 464] width 154 height 20
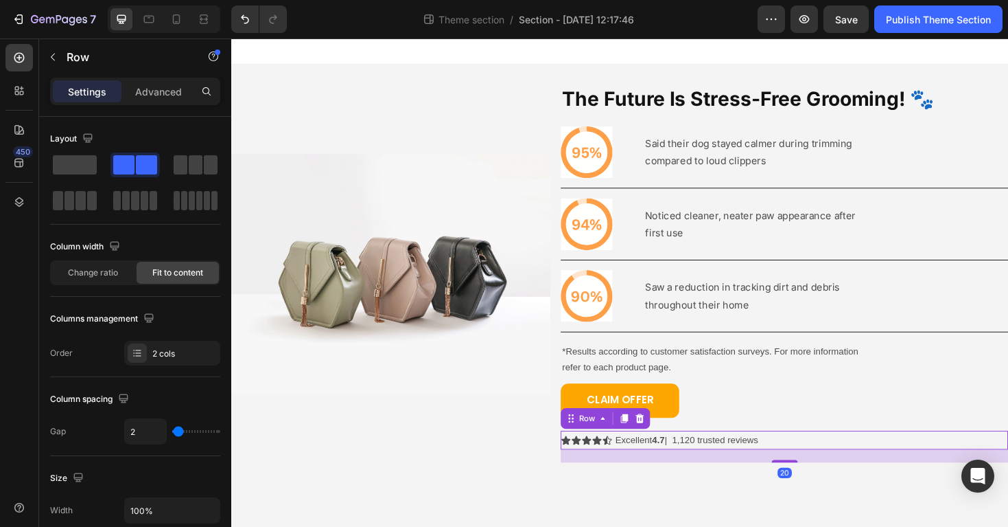
click at [636, 465] on div "Icon Icon Icon Icon Icon Icon List Excellent 4.7 | 1,120 trusted reviews Text B…" at bounding box center [818, 464] width 474 height 20
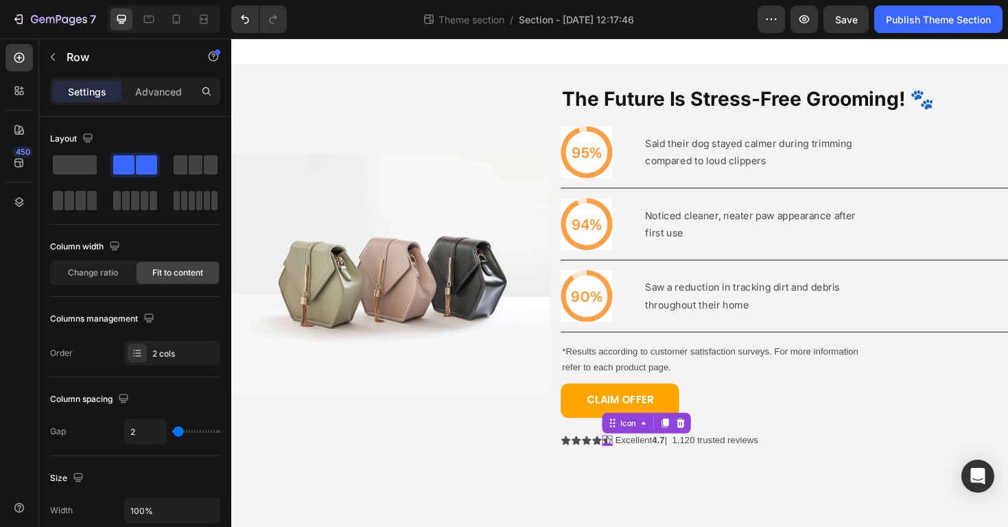
click at [632, 465] on div "Icon 0" at bounding box center [630, 464] width 11 height 11
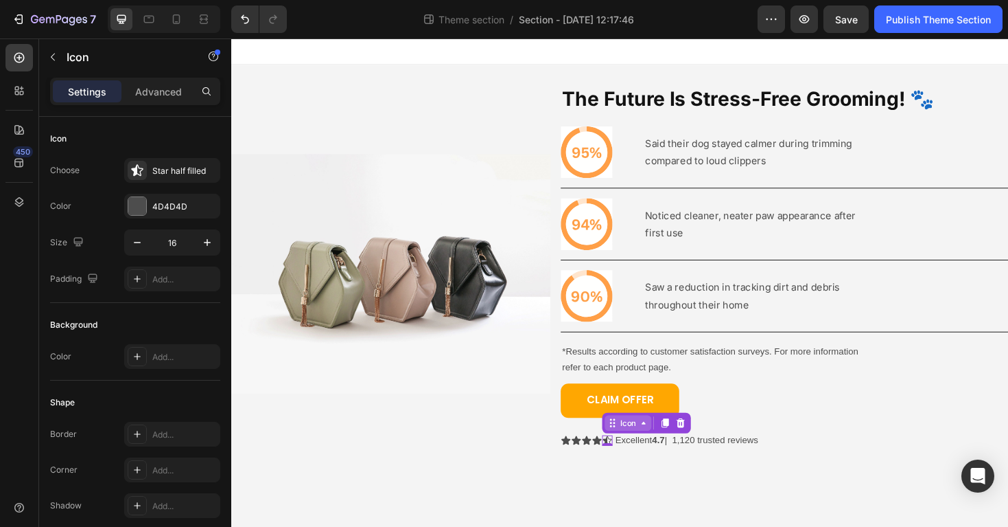
click at [644, 437] on div "Icon" at bounding box center [651, 445] width 49 height 16
click at [654, 415] on div "Icon List" at bounding box center [649, 421] width 49 height 22
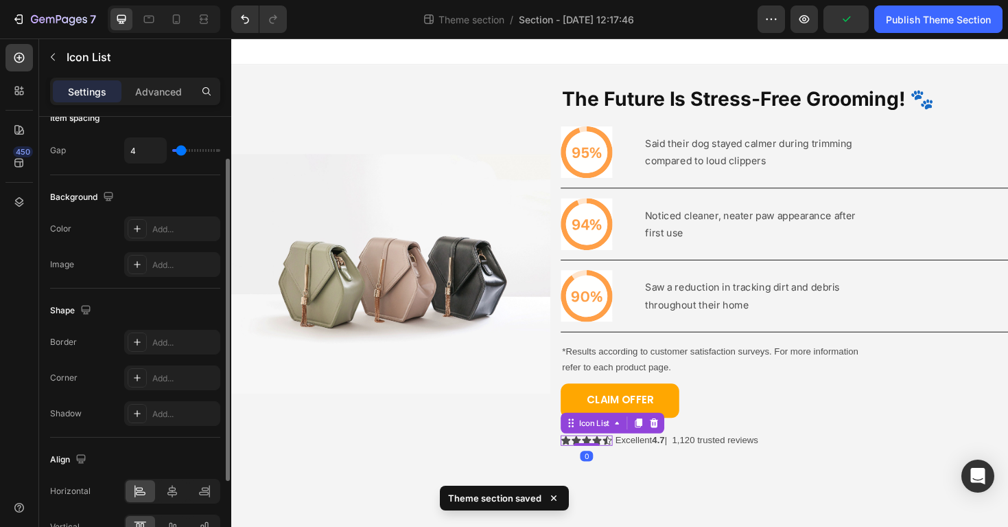
scroll to position [80, 0]
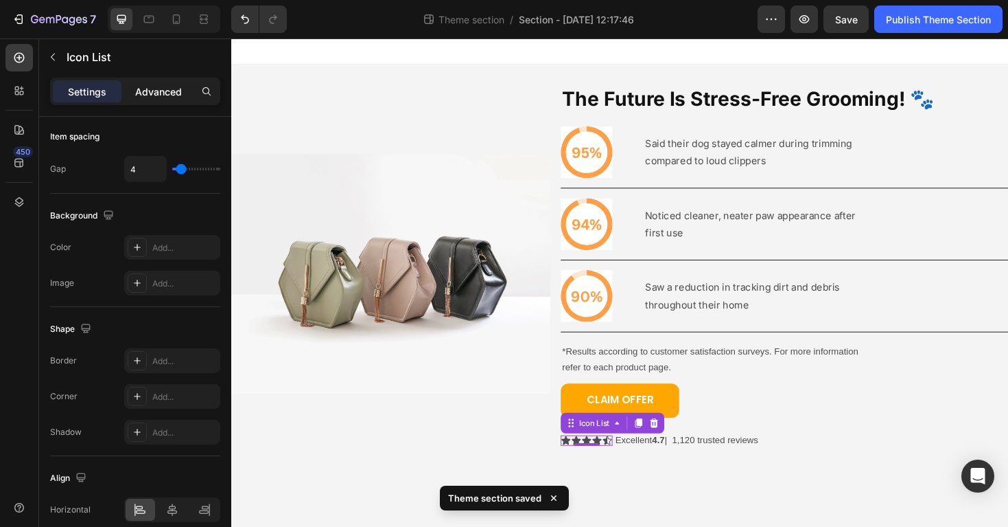
click at [154, 98] on p "Advanced" at bounding box center [158, 91] width 47 height 14
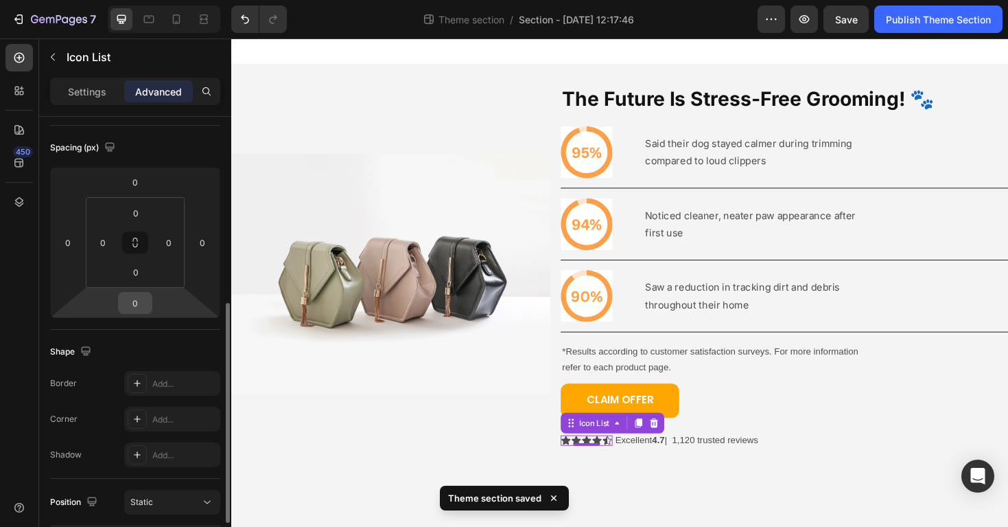
scroll to position [235, 0]
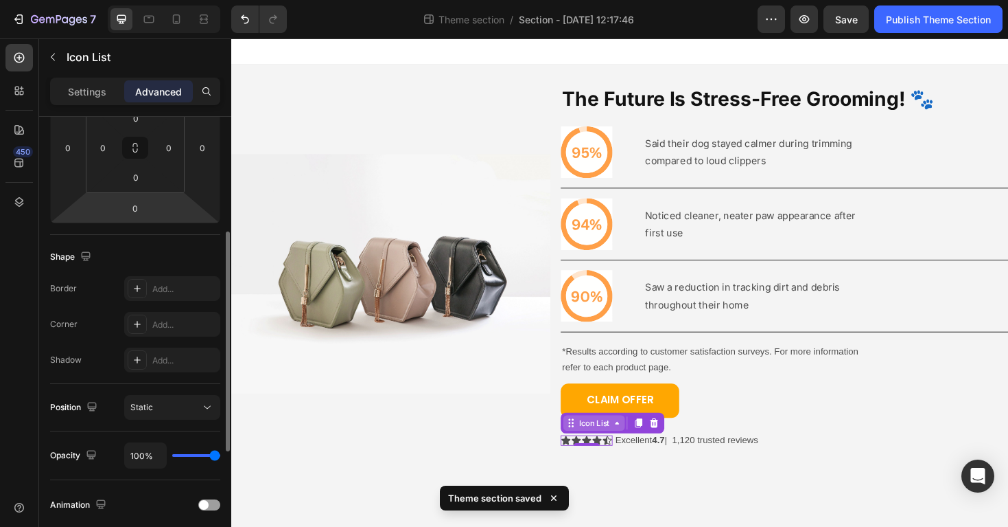
click at [610, 450] on div "Icon List" at bounding box center [616, 445] width 38 height 12
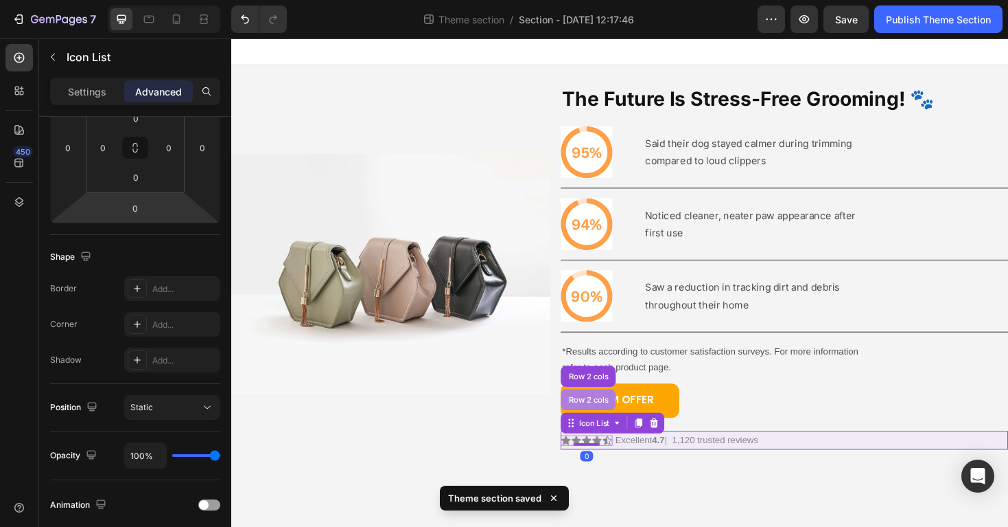
click at [609, 423] on div "Row 2 cols" at bounding box center [609, 421] width 47 height 8
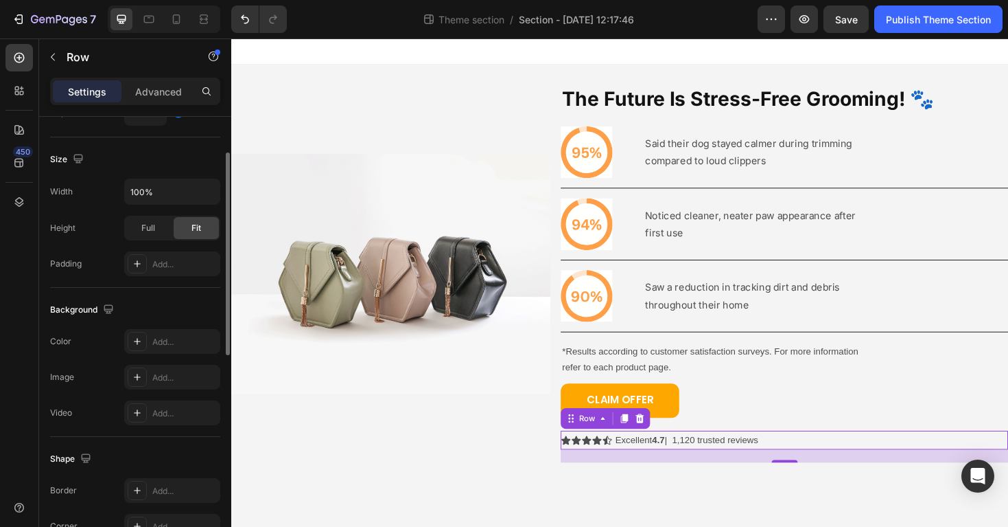
scroll to position [0, 0]
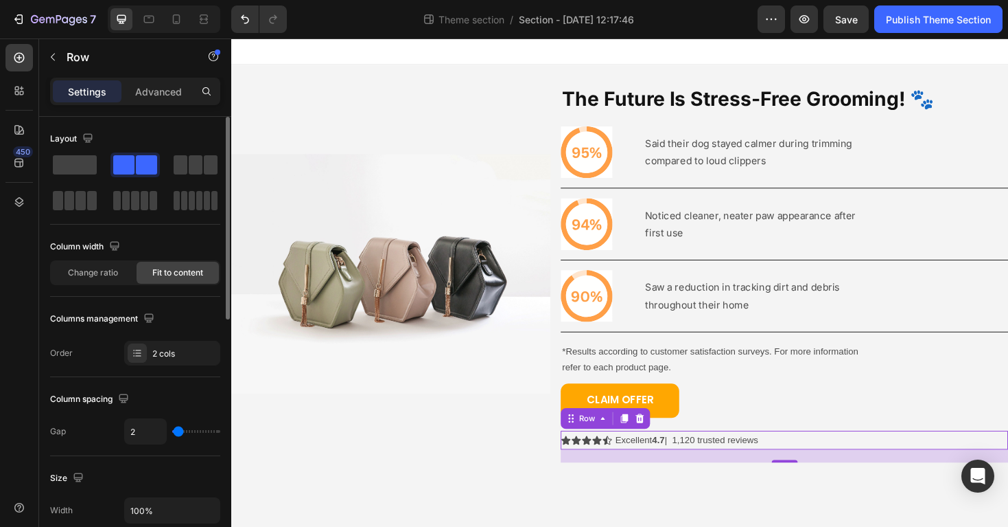
type input "0"
drag, startPoint x: 176, startPoint y: 433, endPoint x: 113, endPoint y: 433, distance: 63.2
type input "0"
click at [172, 432] on input "range" at bounding box center [196, 431] width 48 height 3
click at [143, 421] on input "0" at bounding box center [145, 431] width 41 height 25
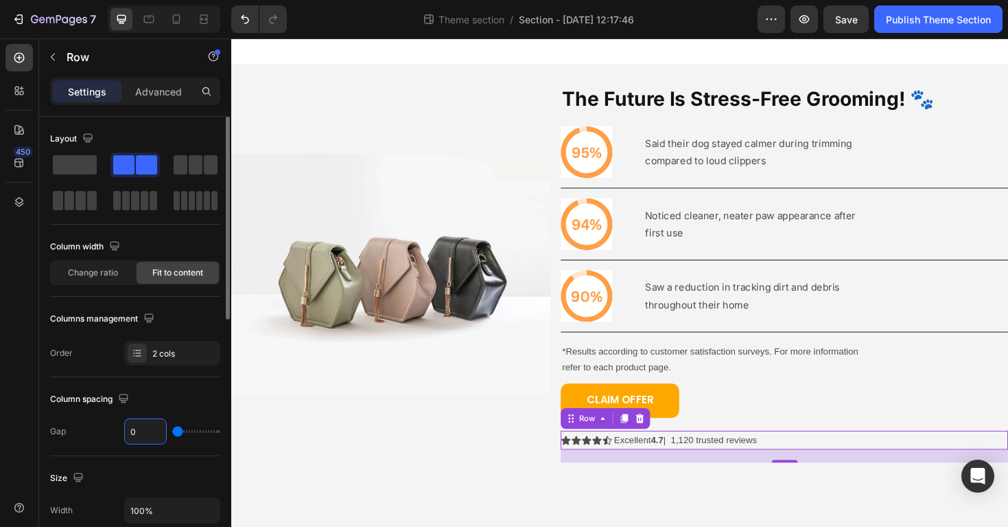
type input "2"
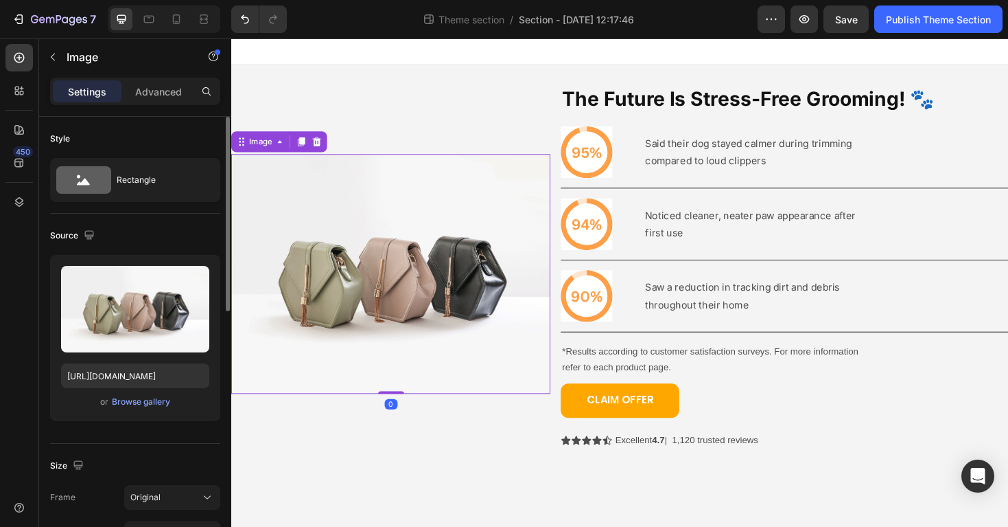
click at [352, 406] on img at bounding box center [400, 288] width 338 height 254
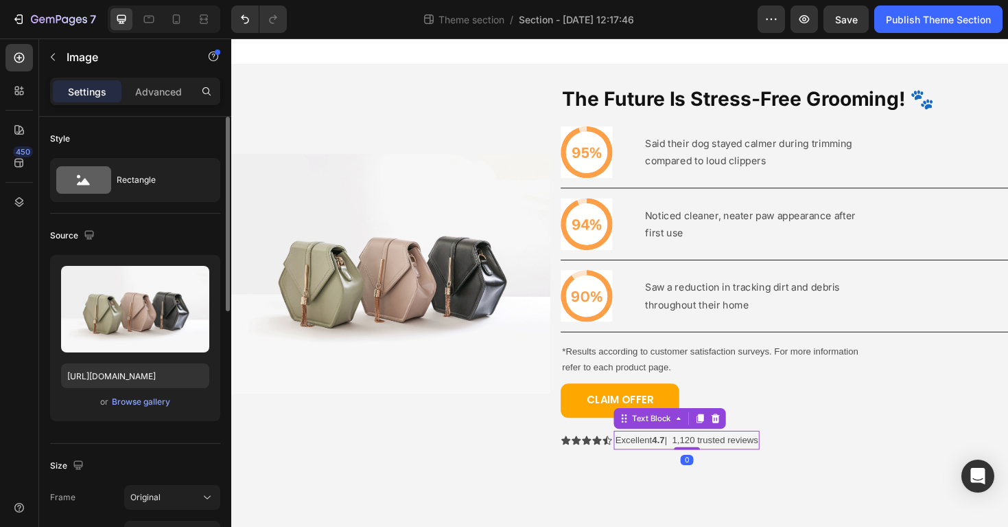
click at [640, 461] on p "Excellent 4.7 | 1,120 trusted reviews" at bounding box center [714, 463] width 152 height 17
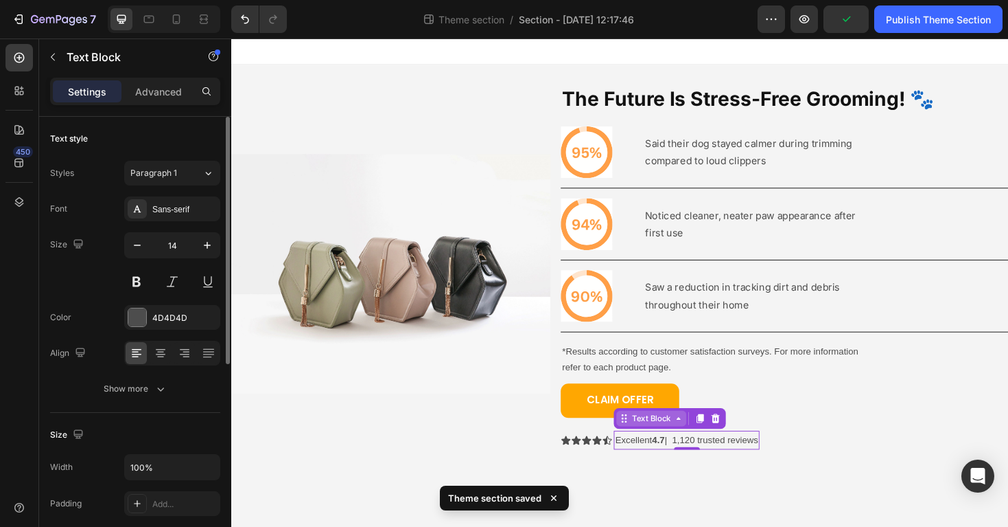
click at [671, 434] on div "Text Block" at bounding box center [677, 440] width 74 height 16
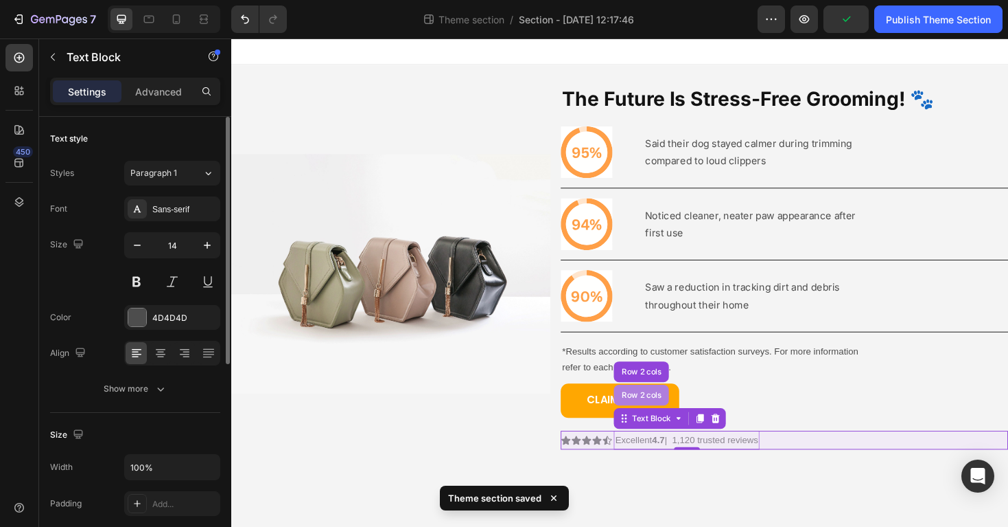
click at [675, 416] on div "Row 2 cols" at bounding box center [666, 416] width 47 height 8
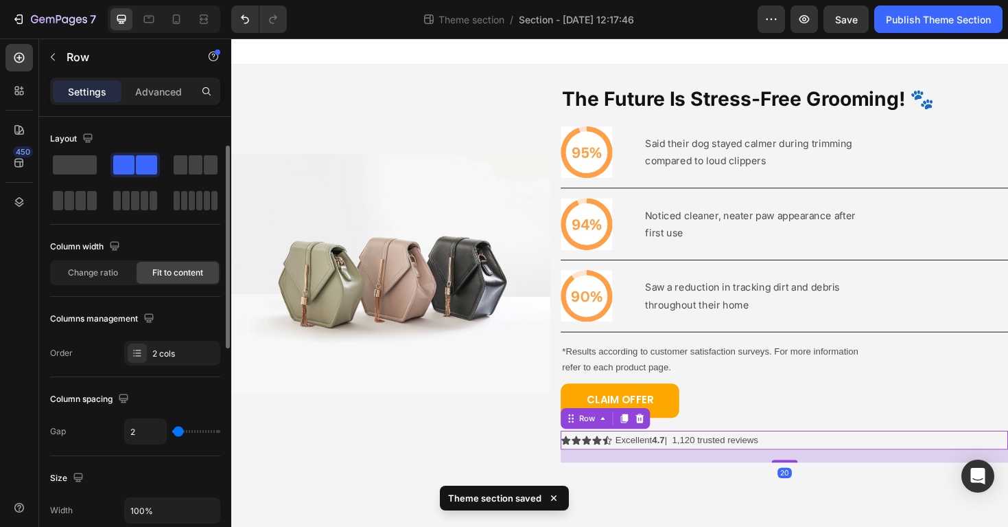
scroll to position [545, 0]
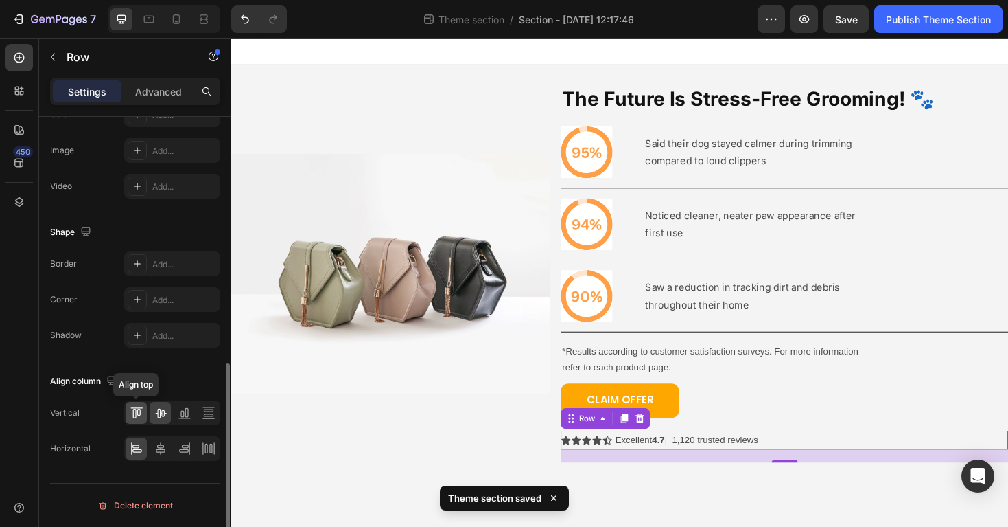
click at [139, 415] on icon at bounding box center [138, 411] width 3 height 7
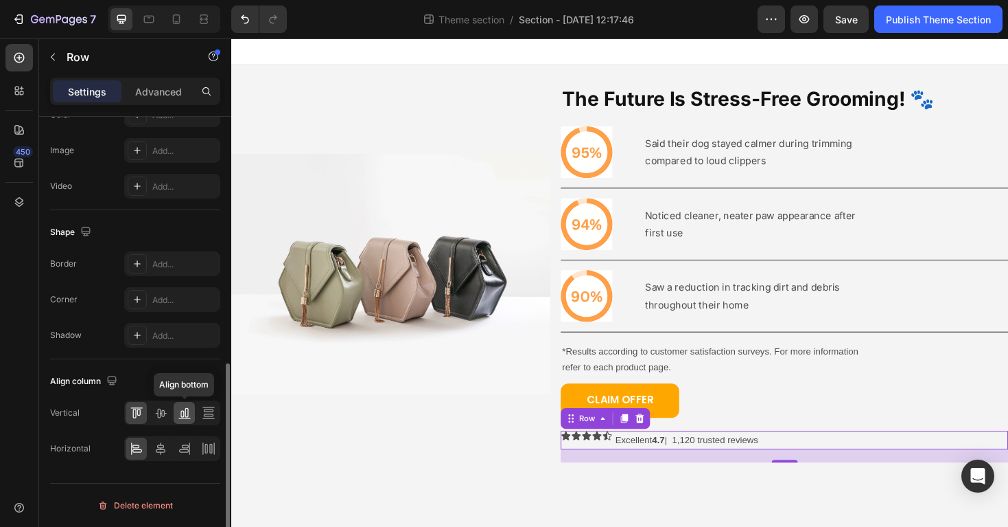
click at [185, 410] on icon at bounding box center [185, 413] width 14 height 14
click at [212, 412] on icon at bounding box center [209, 413] width 14 height 14
click at [161, 417] on icon at bounding box center [161, 413] width 14 height 14
click at [421, 513] on body "Image The Future Is Stress-Free Grooming! 🐾 Heading Icon Said their dog stayed …" at bounding box center [643, 297] width 824 height 518
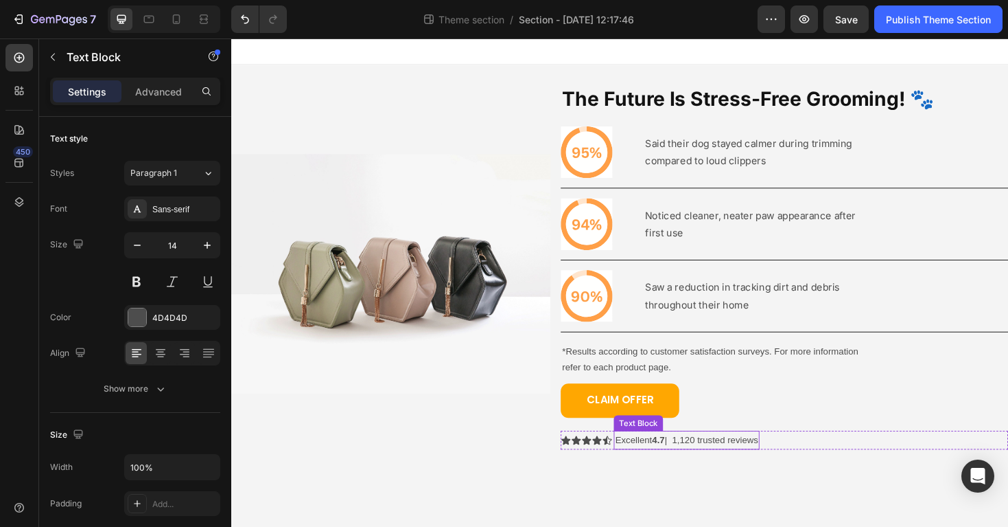
click at [637, 472] on div "Excellent 4.7 | 1,120 trusted reviews" at bounding box center [714, 464] width 154 height 20
click at [637, 467] on div "Excellent 4.7 | 1,120 trusted reviews" at bounding box center [714, 464] width 154 height 20
click at [659, 471] on p "Excellent 4.7 | 1,120 trusted reviews" at bounding box center [714, 463] width 152 height 17
click at [641, 462] on p "Excellent 4.7 | 1,120 trusted reviews" at bounding box center [714, 463] width 152 height 17
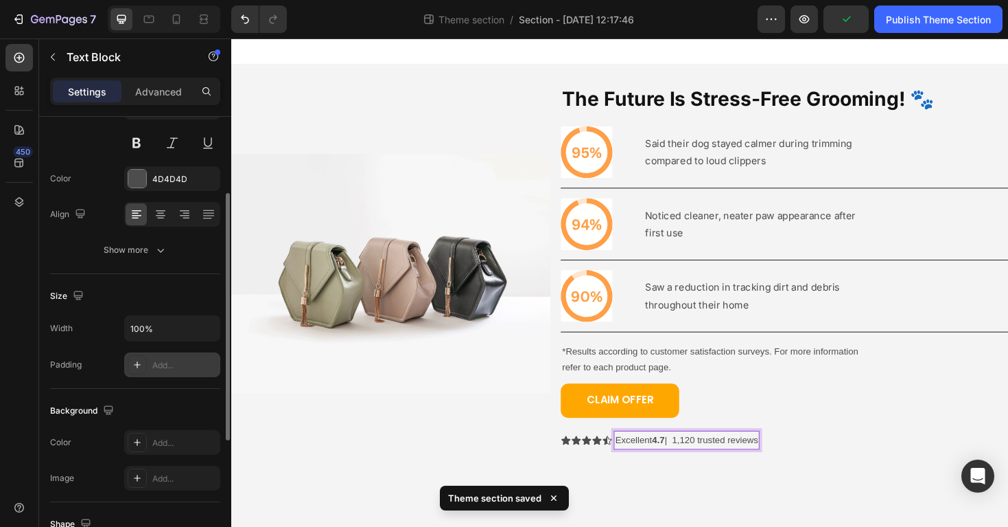
scroll to position [138, 0]
click at [174, 372] on div "Add..." at bounding box center [172, 365] width 96 height 25
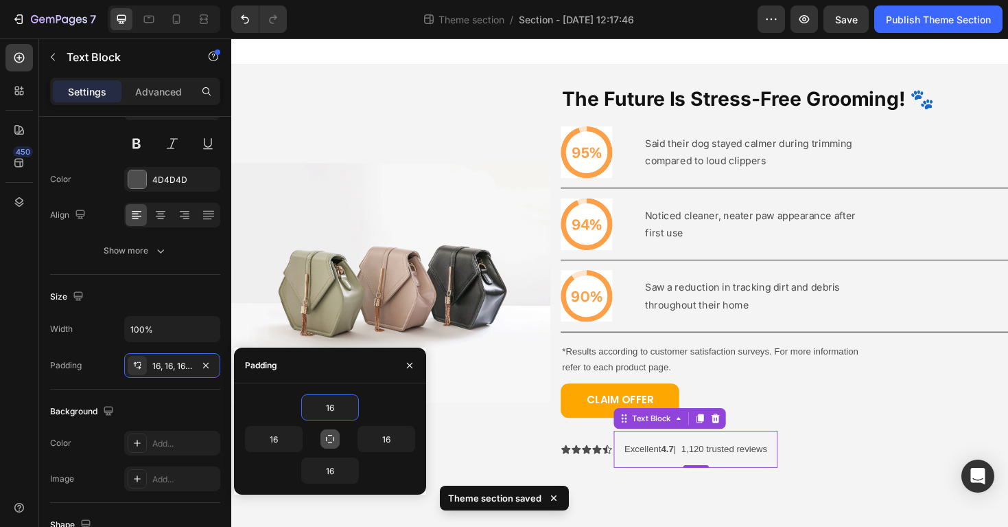
click at [331, 438] on icon "button" at bounding box center [330, 438] width 11 height 11
click at [323, 441] on button "button" at bounding box center [330, 438] width 19 height 19
click at [341, 408] on input "16" at bounding box center [330, 407] width 56 height 25
type input "1"
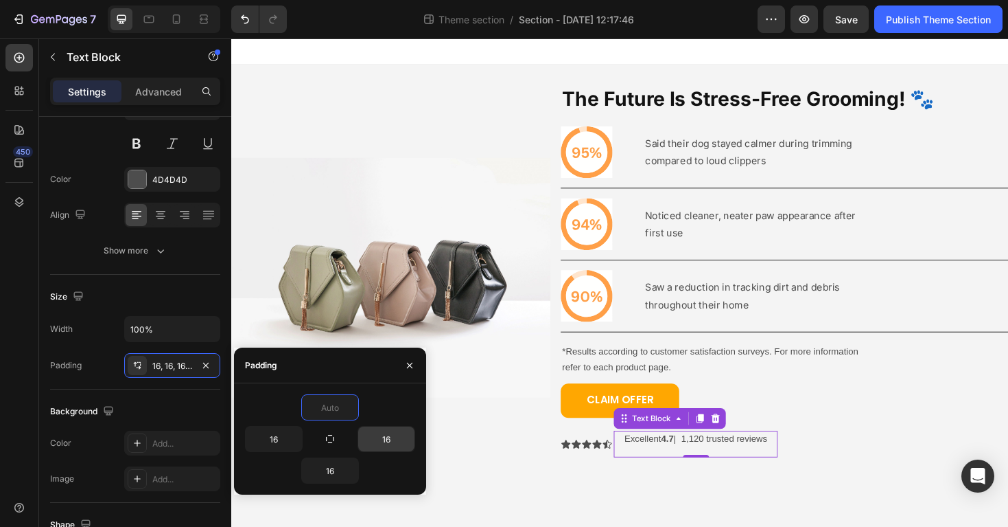
type input "0"
click at [386, 434] on input "16" at bounding box center [386, 438] width 56 height 25
type input "6"
click at [322, 463] on input "16" at bounding box center [330, 470] width 56 height 25
click at [340, 472] on input "16" at bounding box center [330, 470] width 56 height 25
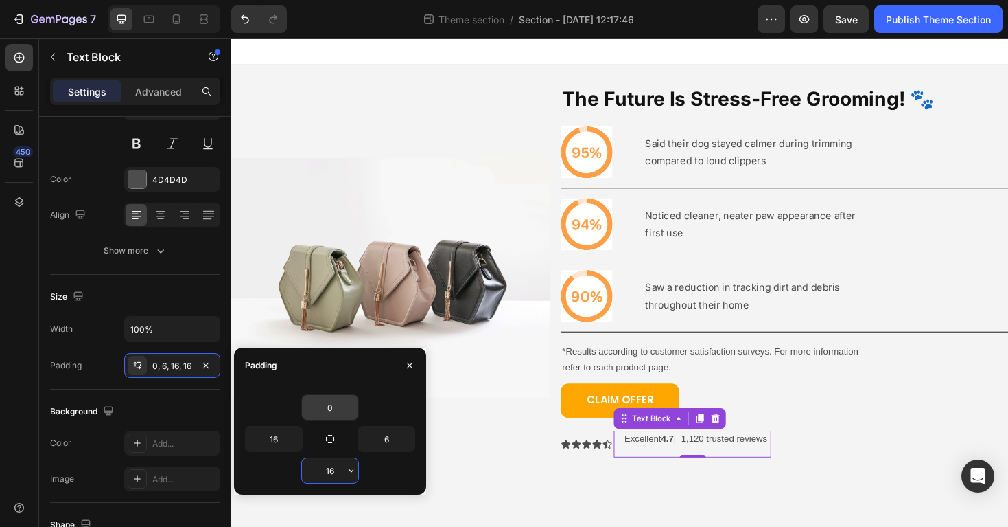
click at [340, 472] on input "16" at bounding box center [330, 470] width 56 height 25
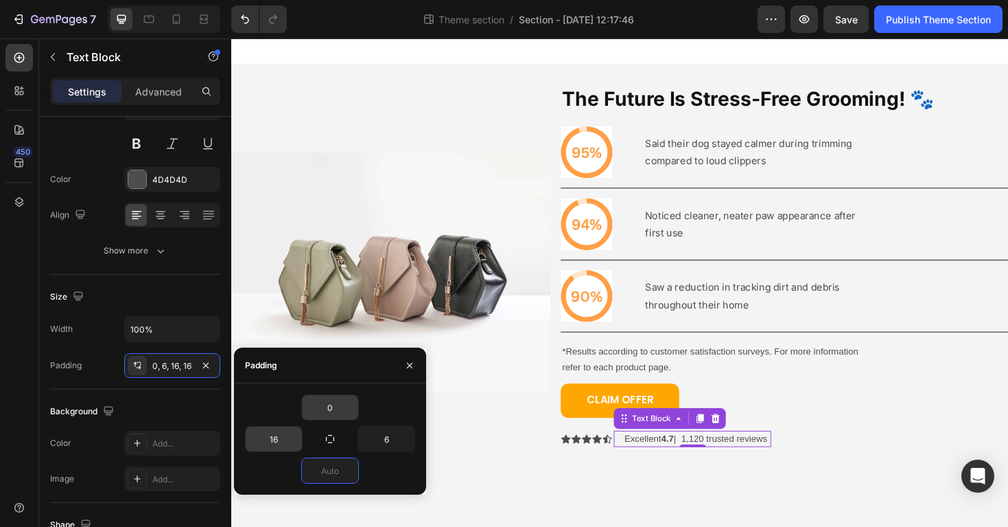
type input "0"
click at [273, 437] on input "16" at bounding box center [274, 438] width 56 height 25
type input "6"
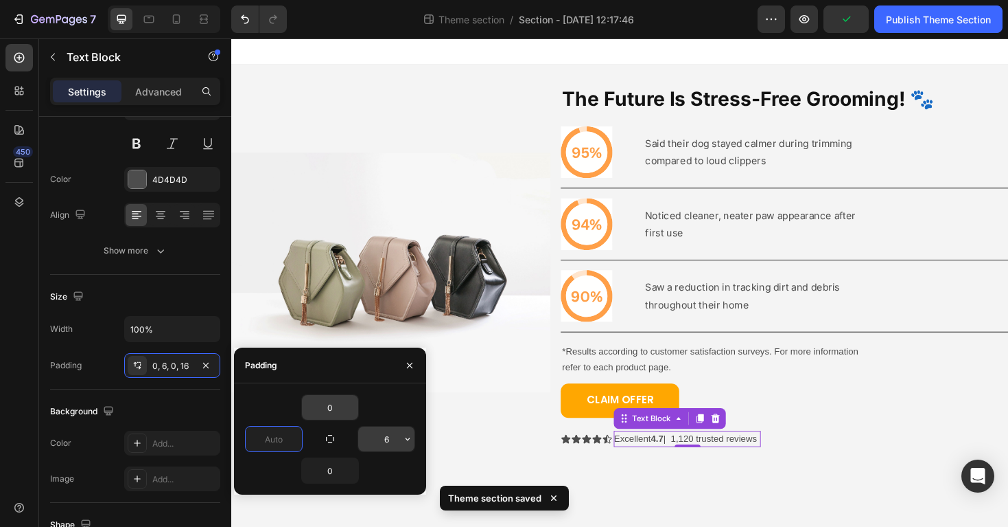
type input "0"
click at [389, 437] on input "6" at bounding box center [386, 438] width 56 height 25
type input "0"
click at [336, 406] on input "0" at bounding box center [330, 407] width 56 height 25
type input "1"
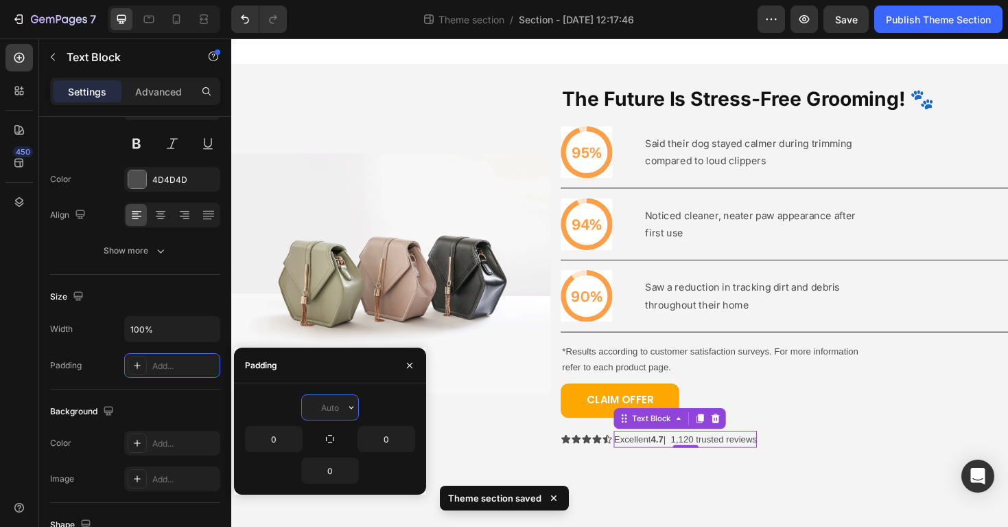
type input "2"
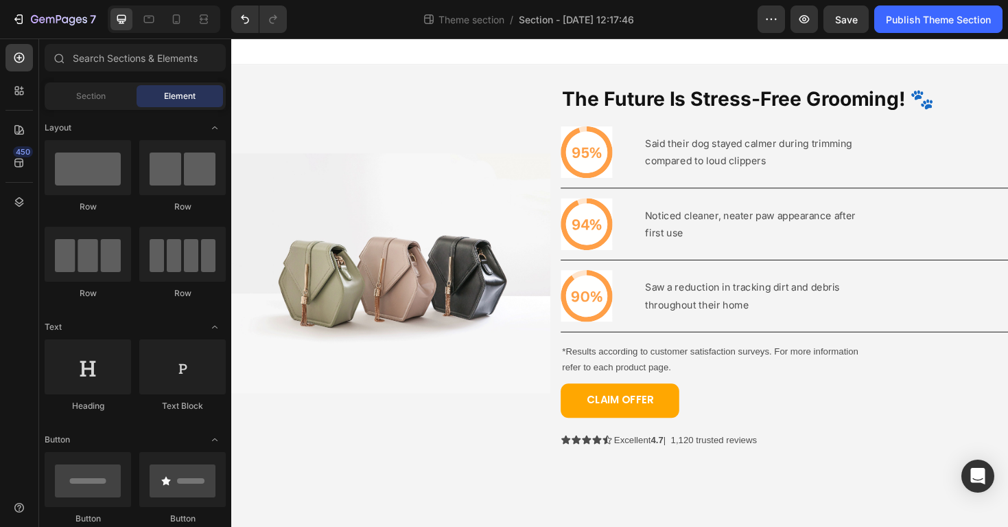
click at [647, 514] on body "Image The Future Is Stress-Free Grooming! 🐾 Heading Icon Said their dog stayed …" at bounding box center [643, 297] width 824 height 518
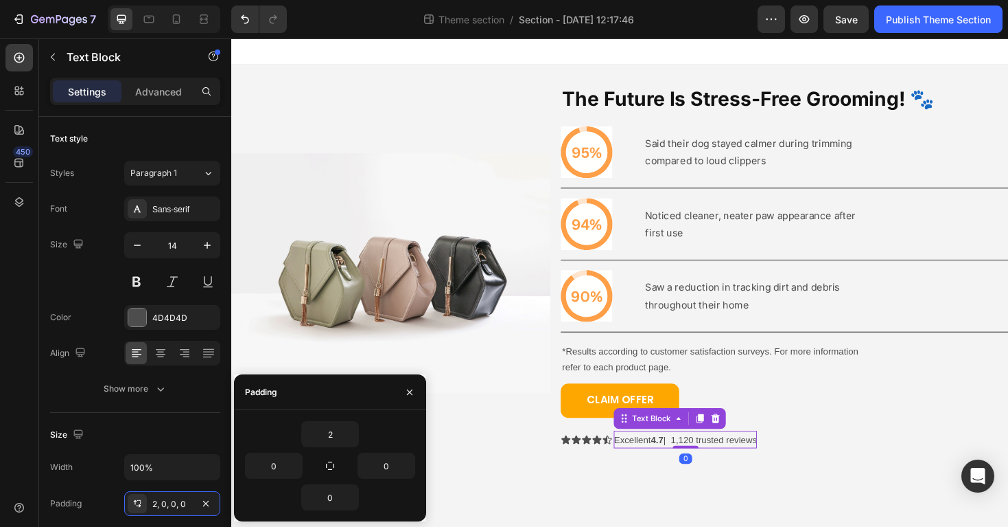
click at [682, 466] on strong "4.7" at bounding box center [682, 463] width 13 height 11
click at [674, 437] on div "Text Block" at bounding box center [677, 441] width 47 height 12
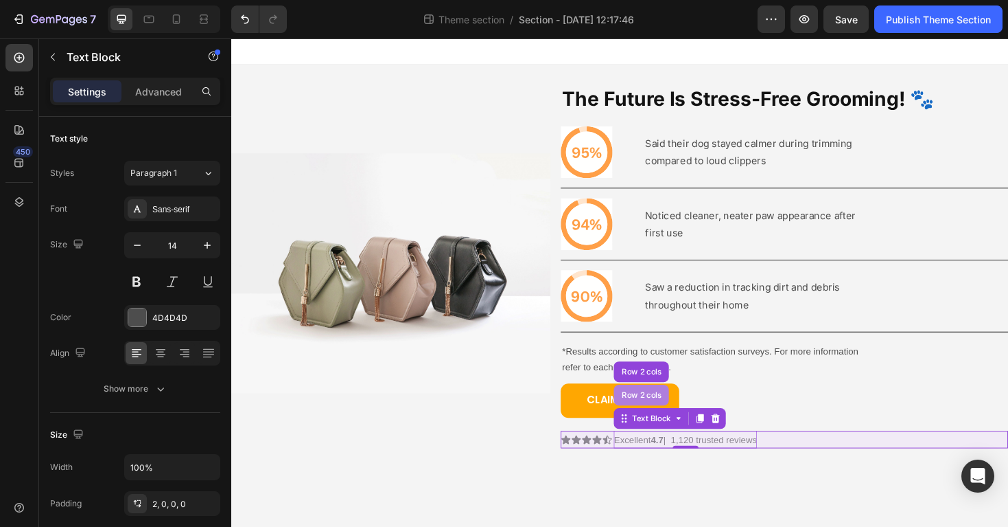
click at [673, 421] on div "Row 2 cols" at bounding box center [666, 416] width 58 height 22
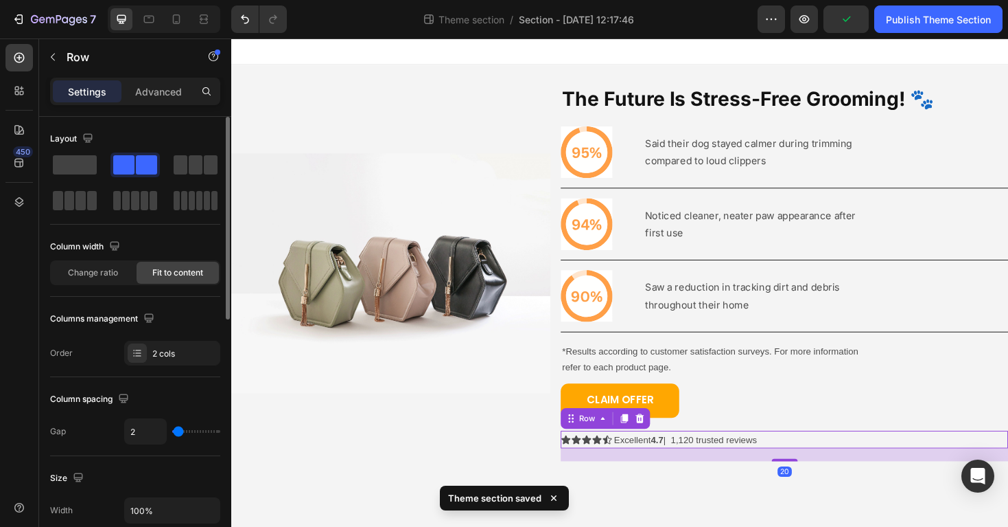
type input "4"
type input "5"
type input "6"
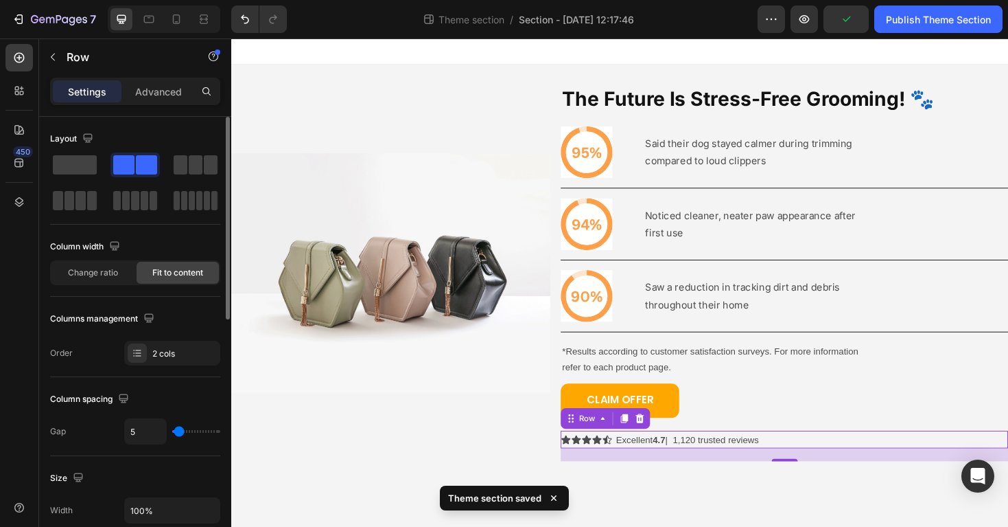
type input "6"
type input "7"
type input "8"
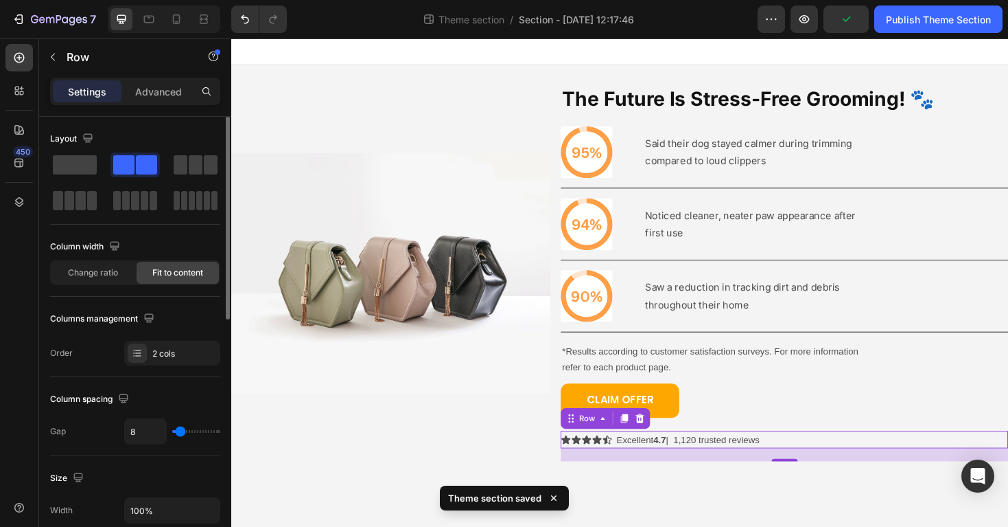
type input "9"
type input "10"
type input "11"
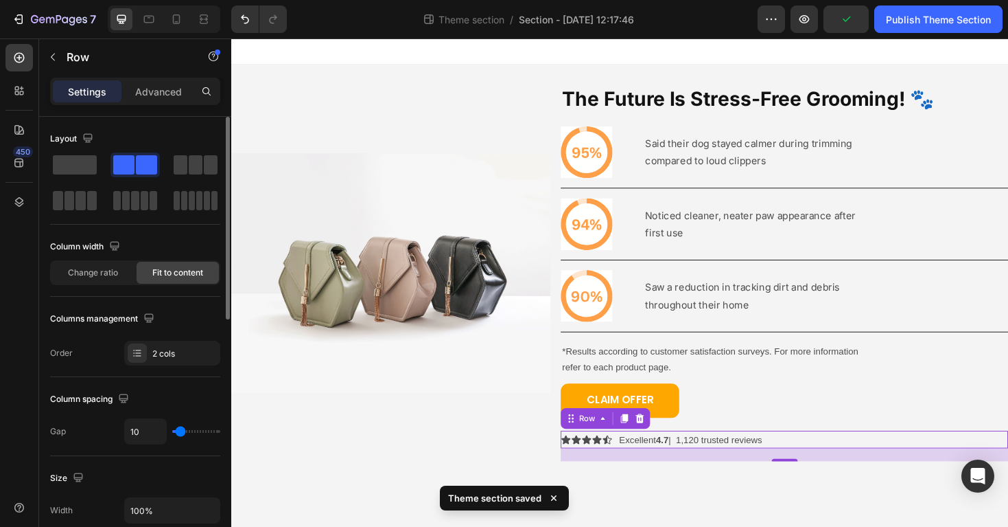
type input "11"
type input "12"
type input "13"
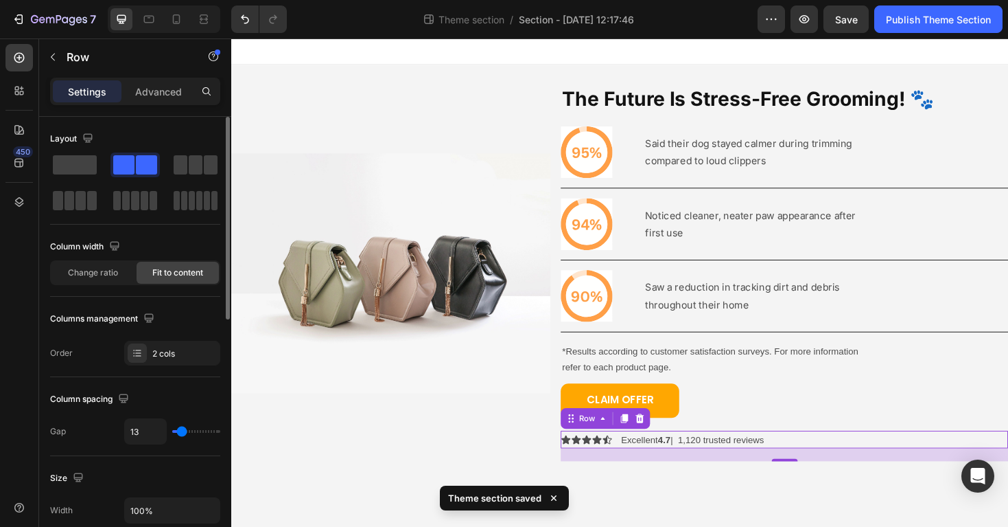
type input "12"
type input "11"
type input "10"
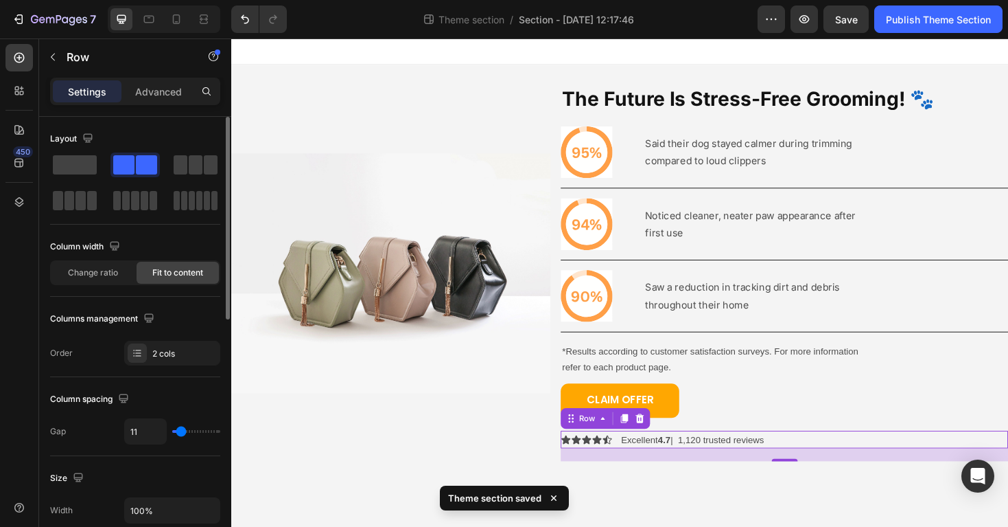
type input "10"
type input "9"
type input "8"
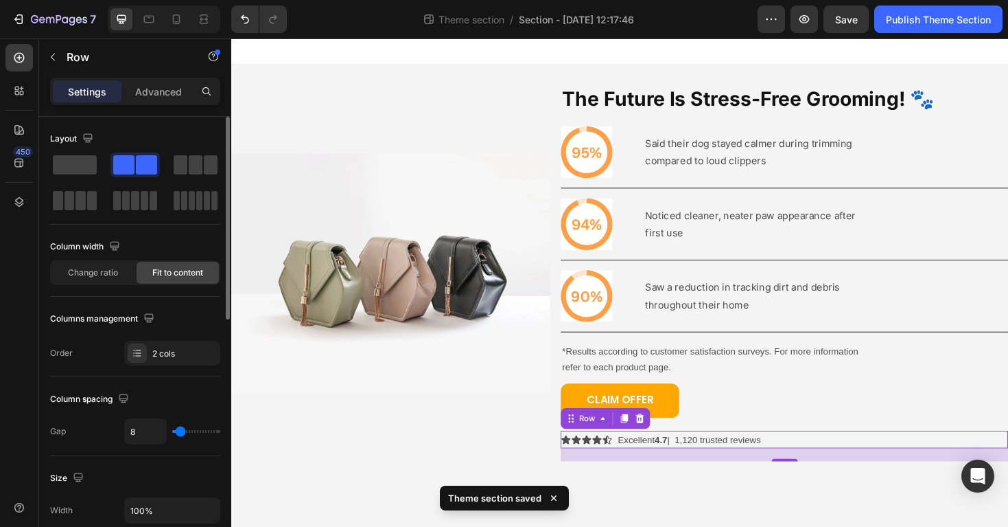
type input "9"
type input "10"
type input "11"
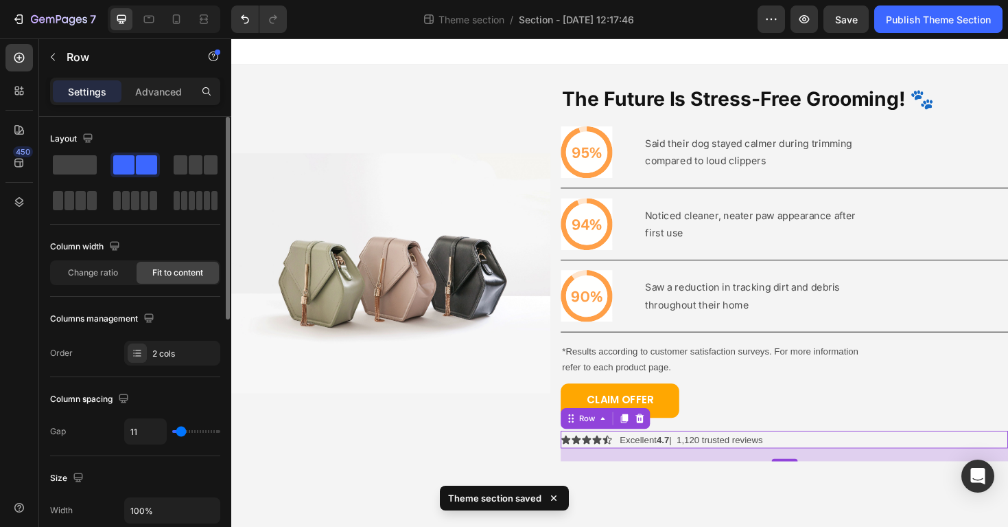
type input "11"
click at [181, 432] on input "range" at bounding box center [196, 431] width 48 height 3
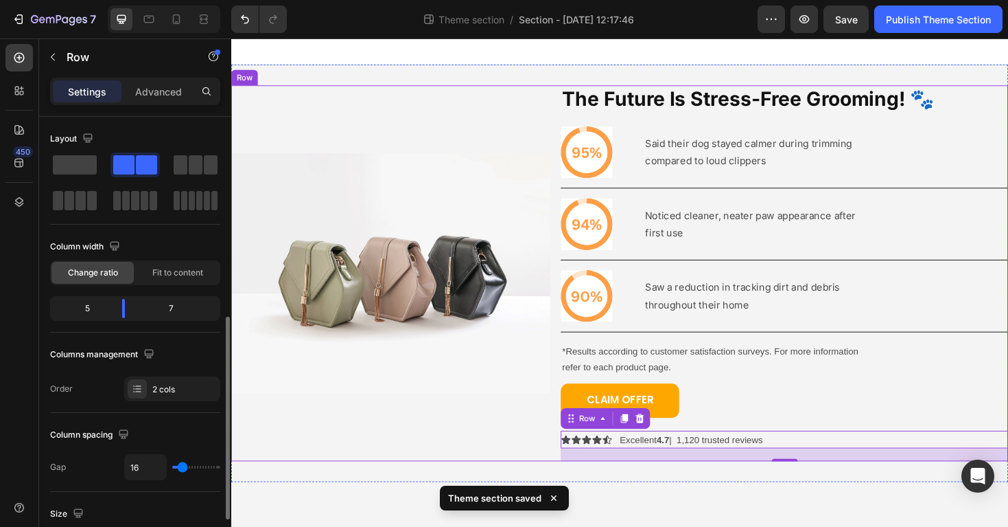
click at [417, 463] on div "Image" at bounding box center [400, 287] width 338 height 398
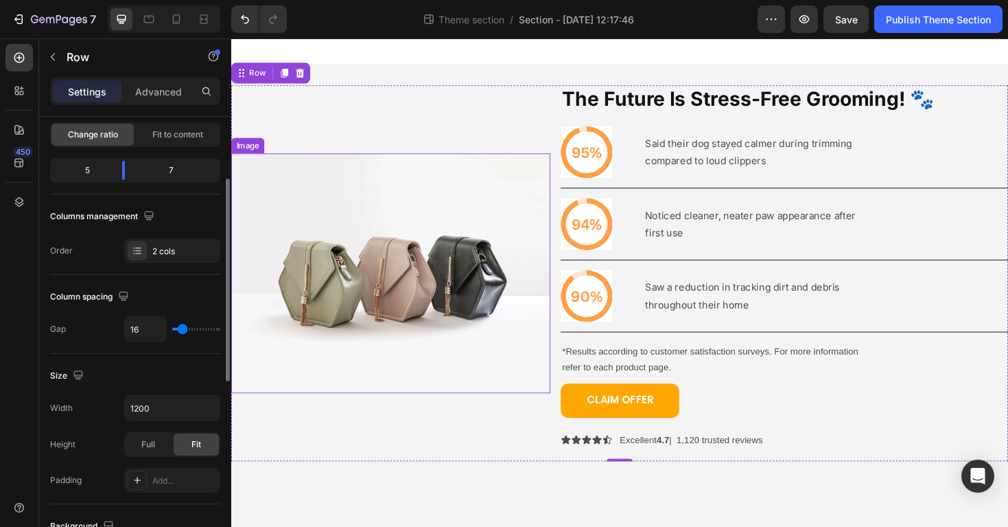
click at [503, 304] on img at bounding box center [400, 287] width 338 height 254
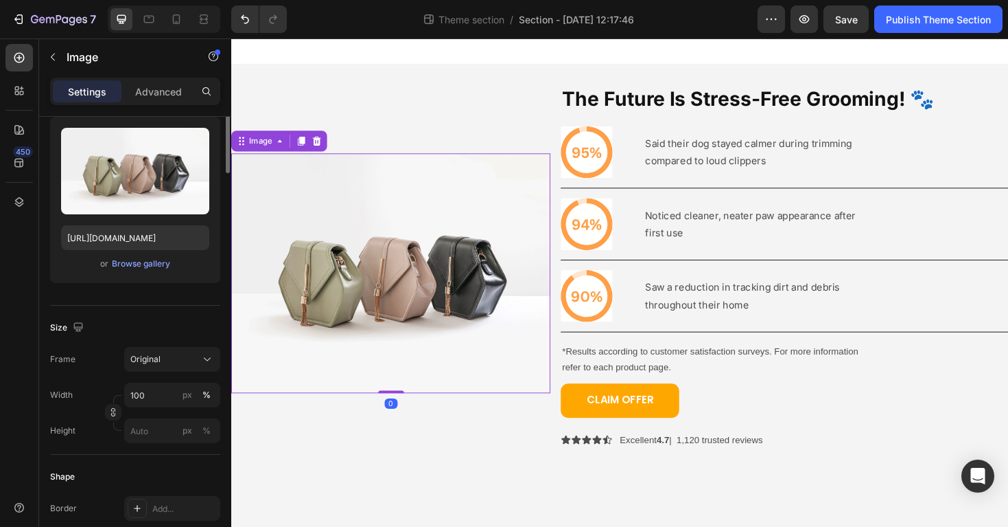
scroll to position [0, 0]
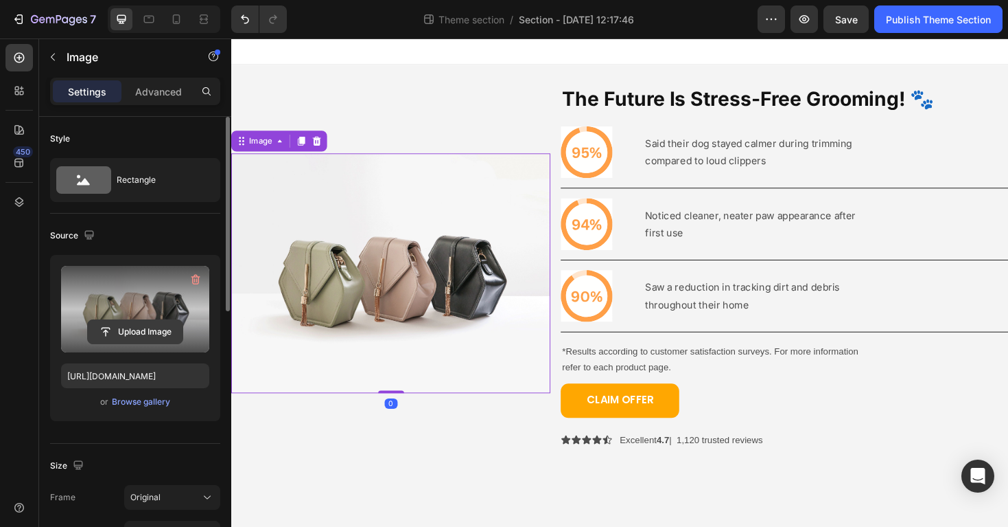
click at [155, 324] on input "file" at bounding box center [135, 331] width 95 height 23
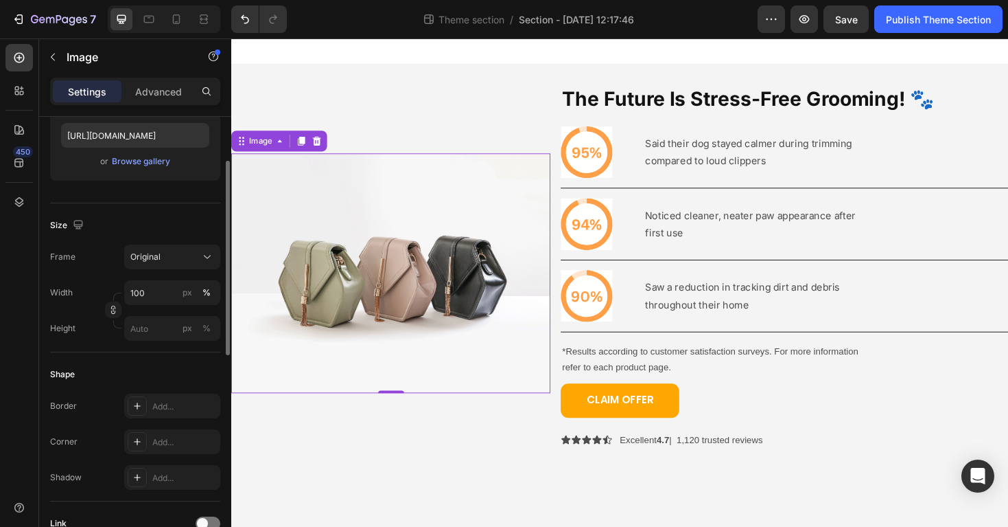
type input "https://cdn.shopify.com/s/files/1/0718/9056/7354/files/gempages_577589852464218…"
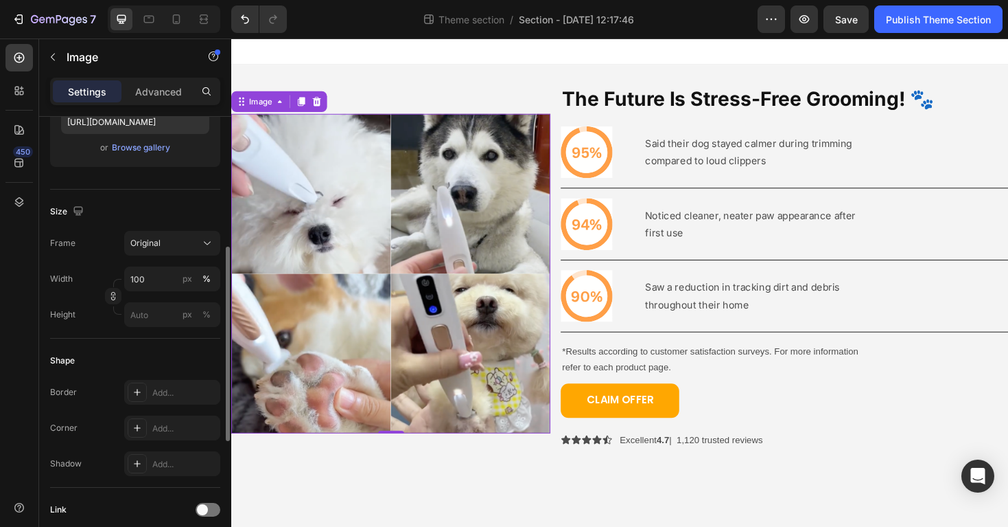
scroll to position [273, 0]
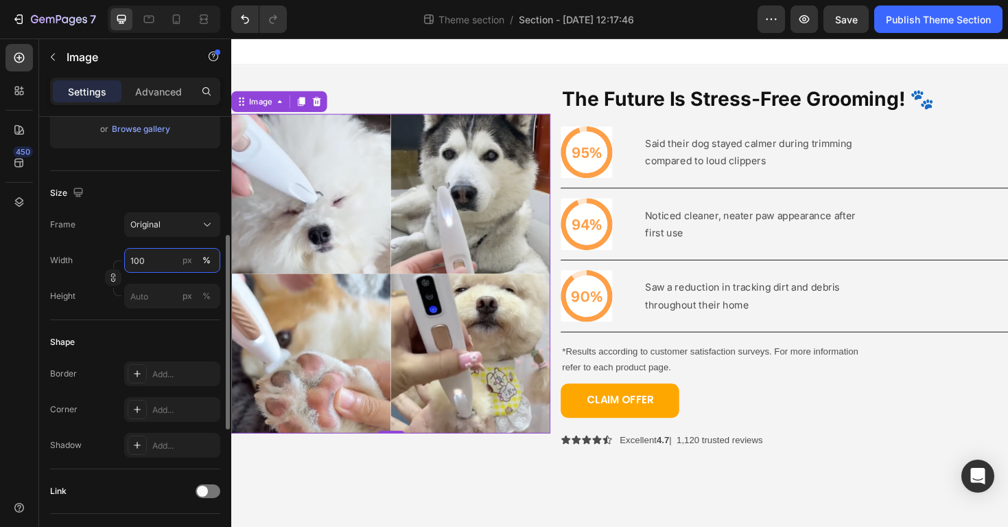
click at [136, 263] on input "100" at bounding box center [172, 260] width 96 height 25
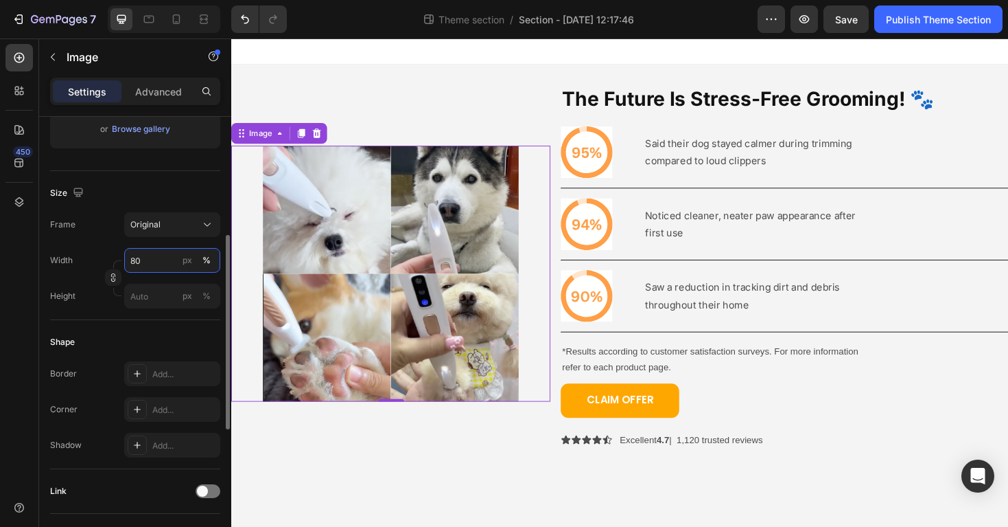
type input "80"
click at [120, 319] on div "Size Frame Original Width 80 px % Height px %" at bounding box center [135, 245] width 170 height 149
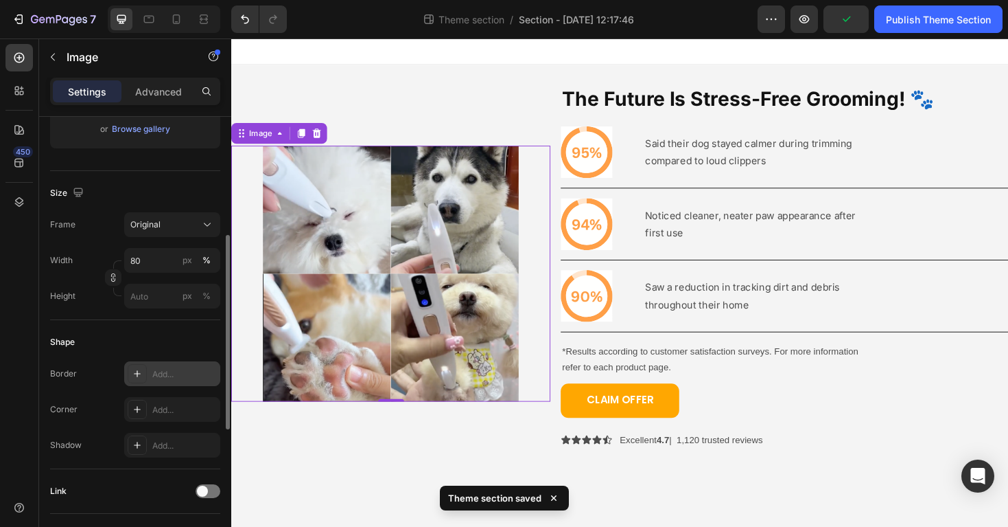
scroll to position [288, 0]
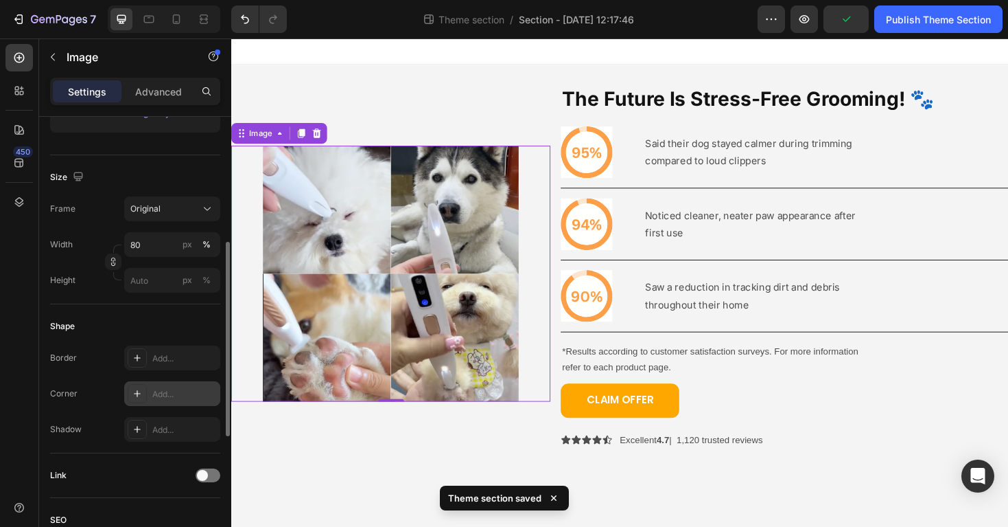
click at [169, 386] on div "Add..." at bounding box center [172, 393] width 96 height 25
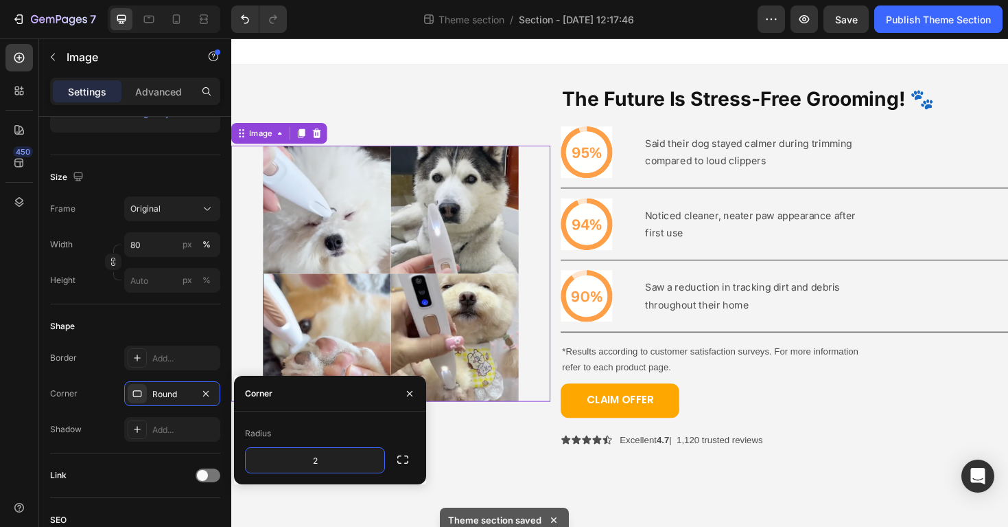
type input "20"
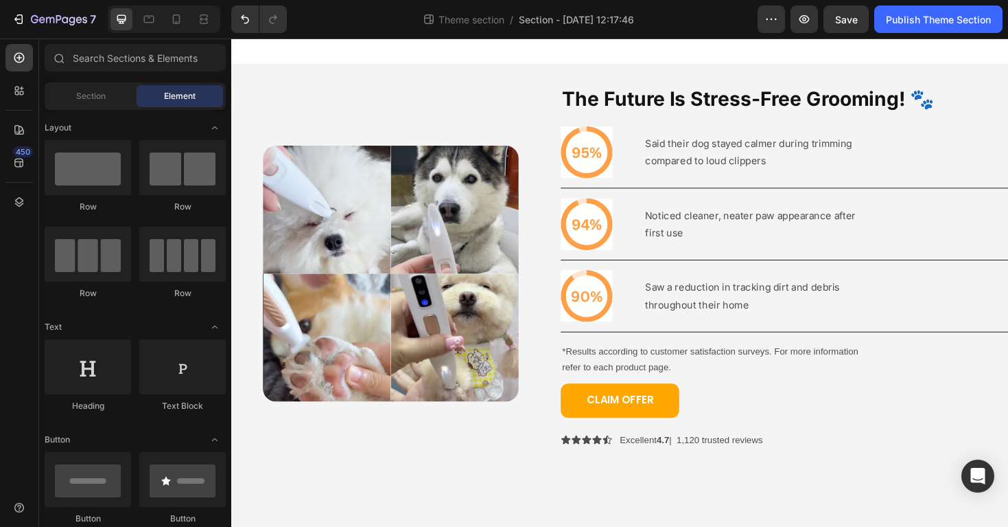
click at [520, 517] on body "Image The Future Is Stress-Free Grooming! 🐾 Heading Icon Said their dog stayed …" at bounding box center [643, 297] width 824 height 518
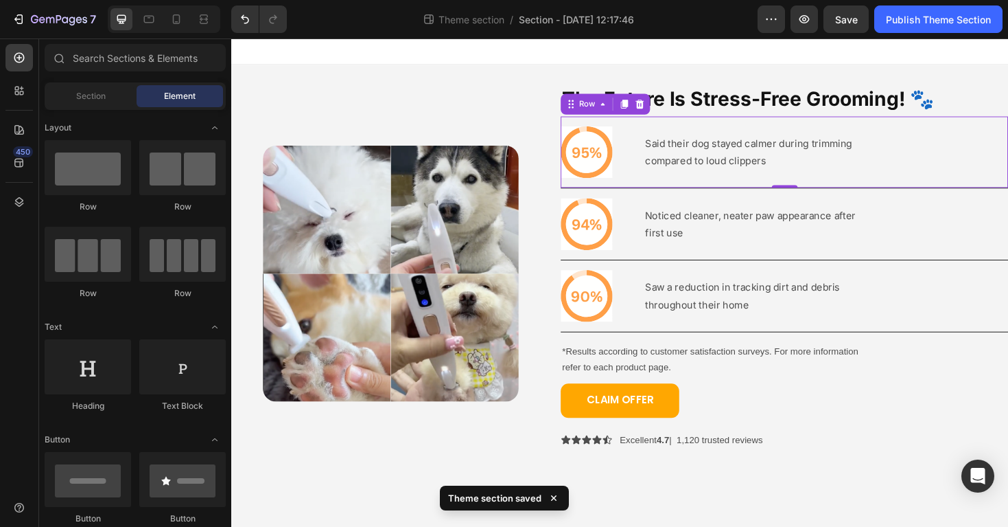
click at [920, 176] on div "Icon Said their dog stayed calmer during trimming compared to loud clippers Tex…" at bounding box center [818, 159] width 474 height 76
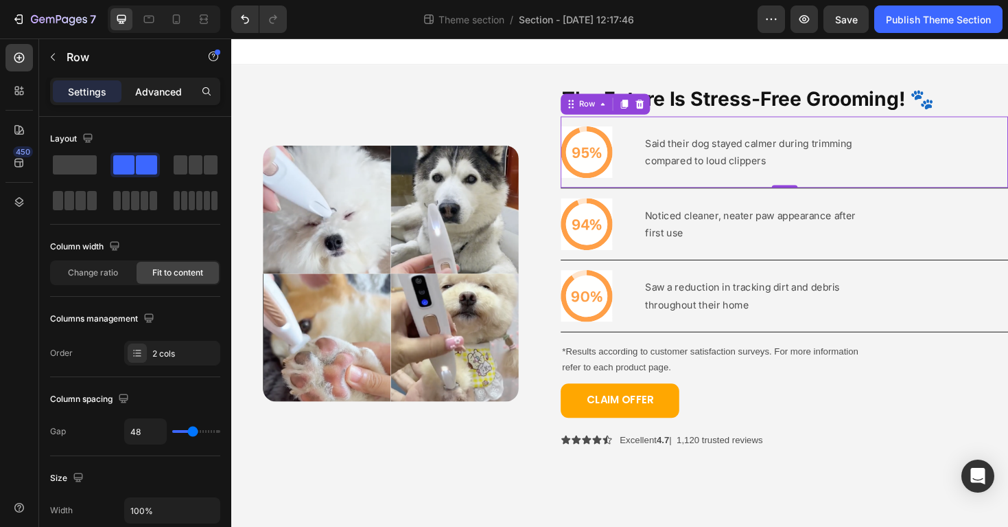
click at [161, 88] on p "Advanced" at bounding box center [158, 91] width 47 height 14
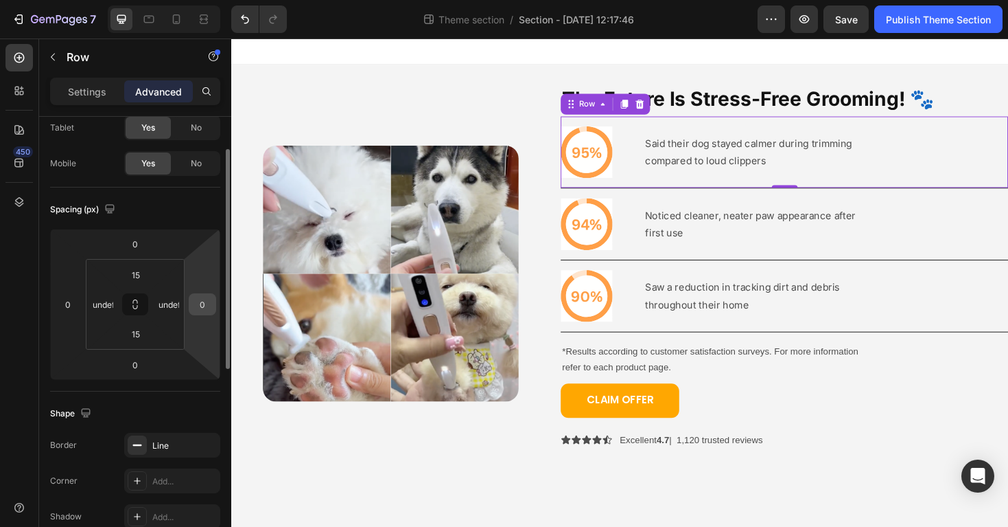
scroll to position [80, 0]
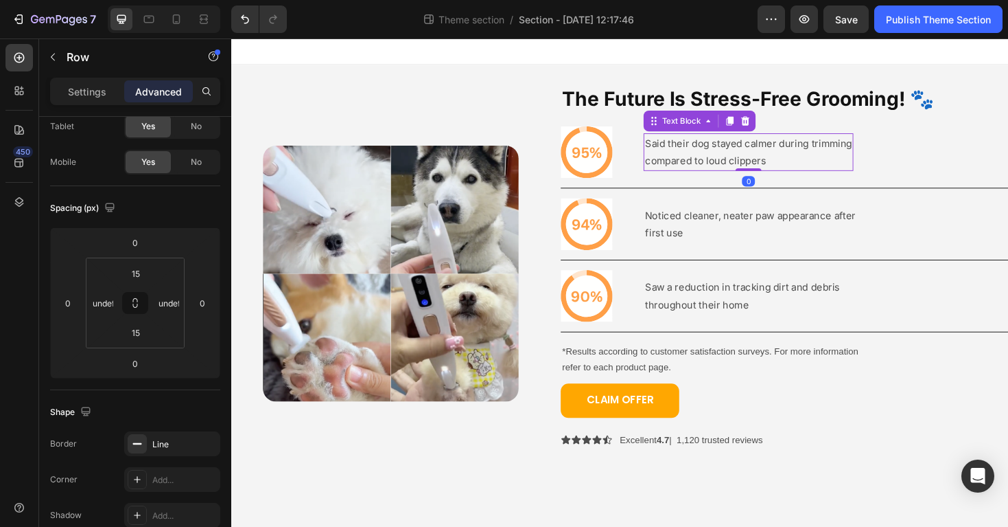
click at [823, 143] on p "Said their dog stayed calmer during trimming" at bounding box center [780, 149] width 220 height 19
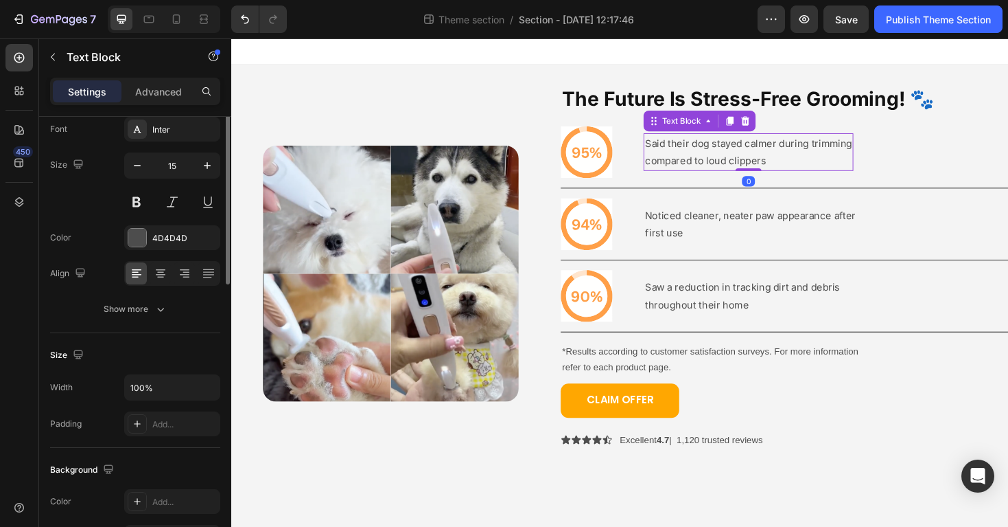
scroll to position [0, 0]
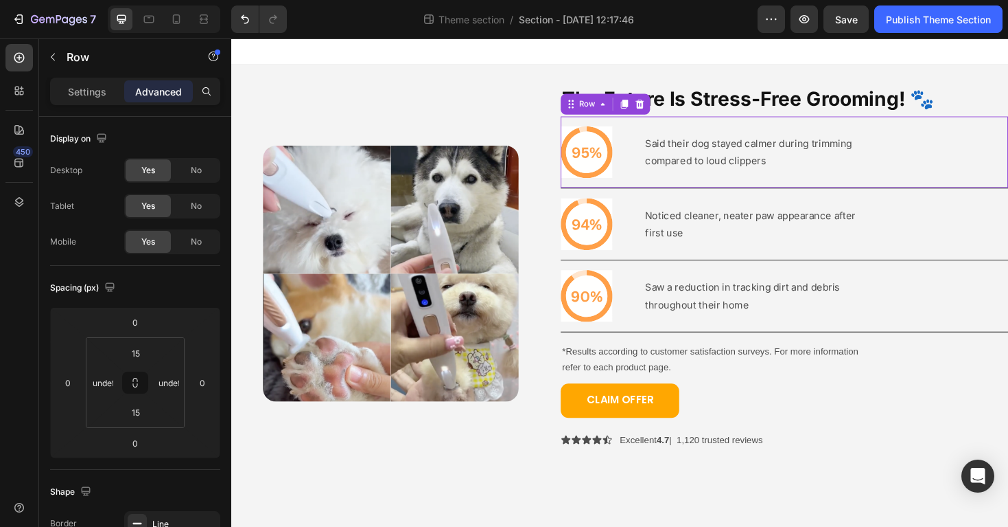
click at [818, 195] on div "Icon Said their dog stayed calmer during trimming compared to loud clippers Tex…" at bounding box center [818, 159] width 474 height 76
click at [92, 91] on p "Settings" at bounding box center [87, 91] width 38 height 14
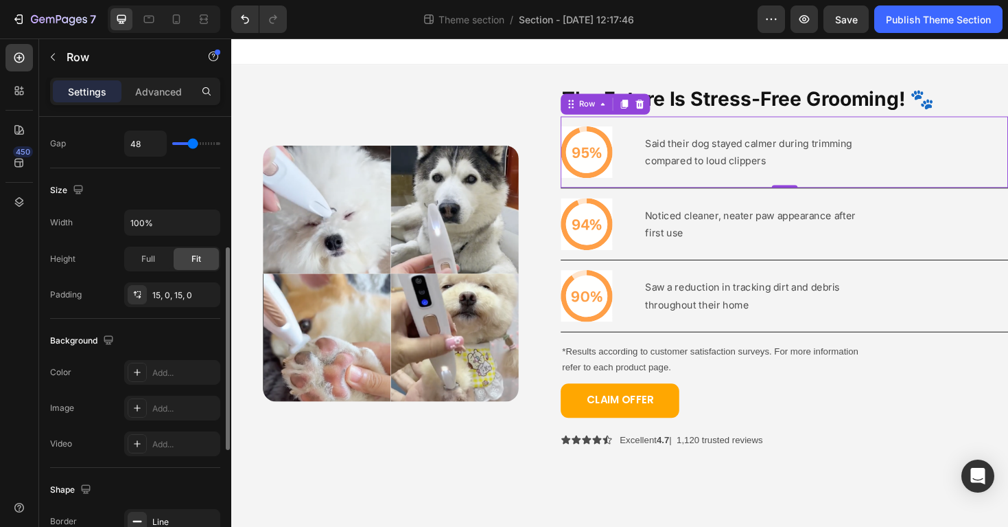
scroll to position [288, 0]
click at [167, 288] on div "15, 0, 15, 0" at bounding box center [172, 294] width 40 height 12
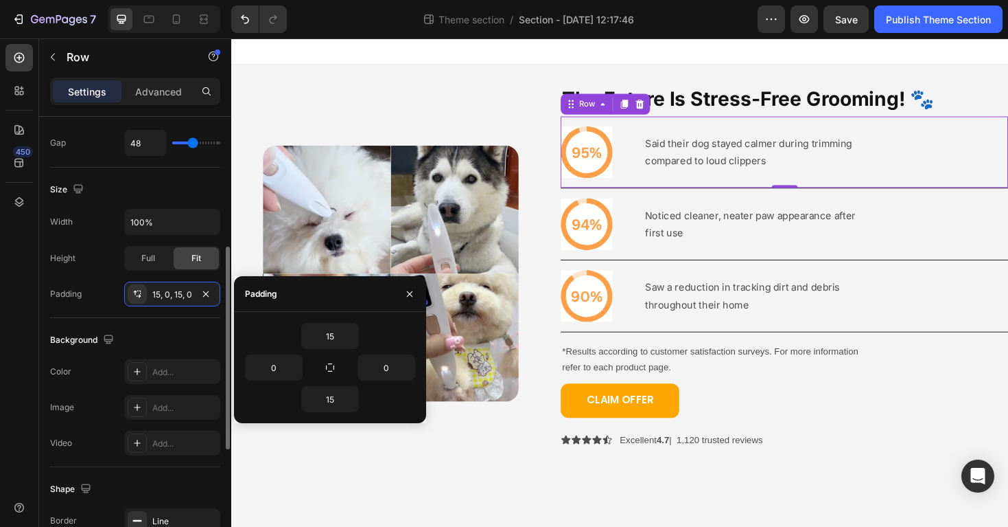
click at [146, 331] on div "Background" at bounding box center [135, 340] width 170 height 22
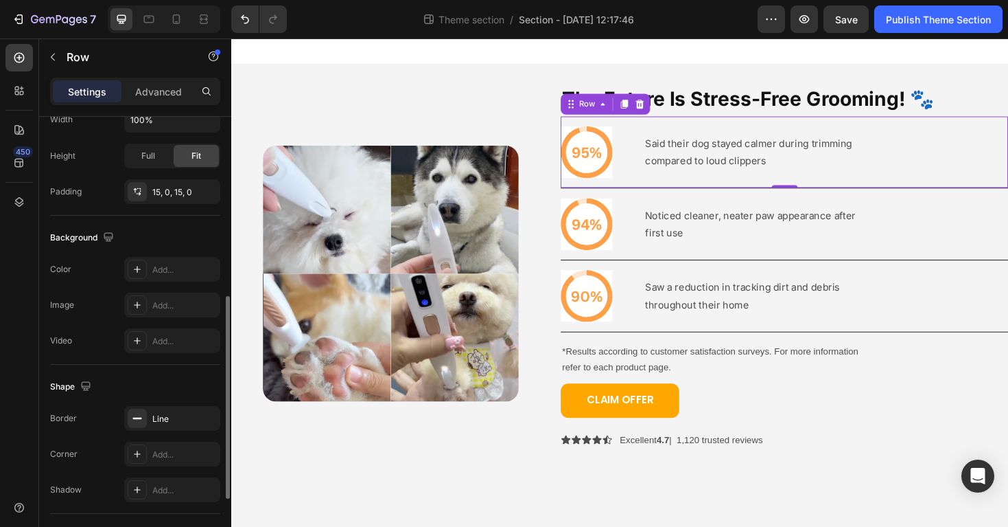
scroll to position [393, 0]
click at [159, 413] on div "Line" at bounding box center [172, 417] width 40 height 12
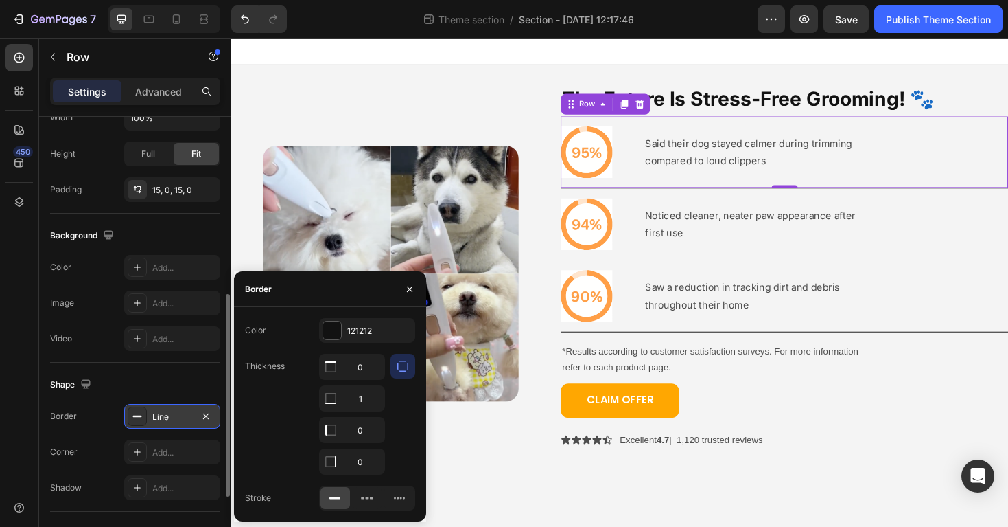
click at [159, 413] on div "Line" at bounding box center [172, 417] width 40 height 12
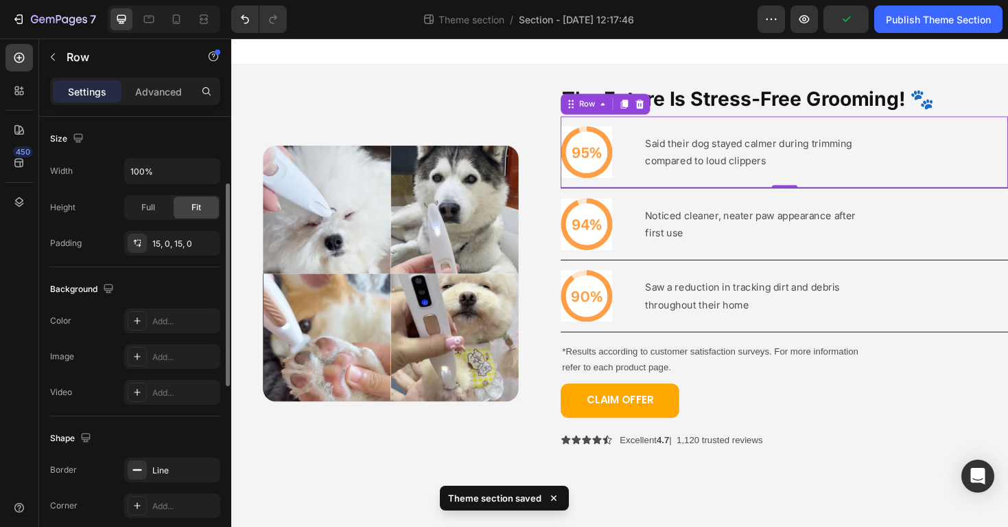
scroll to position [279, 0]
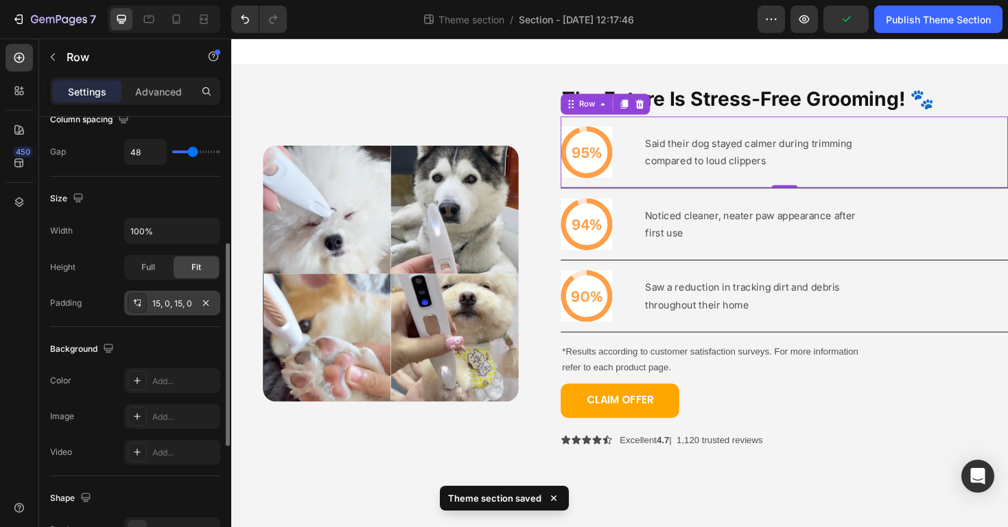
click at [182, 302] on div "15, 0, 15, 0" at bounding box center [172, 303] width 40 height 12
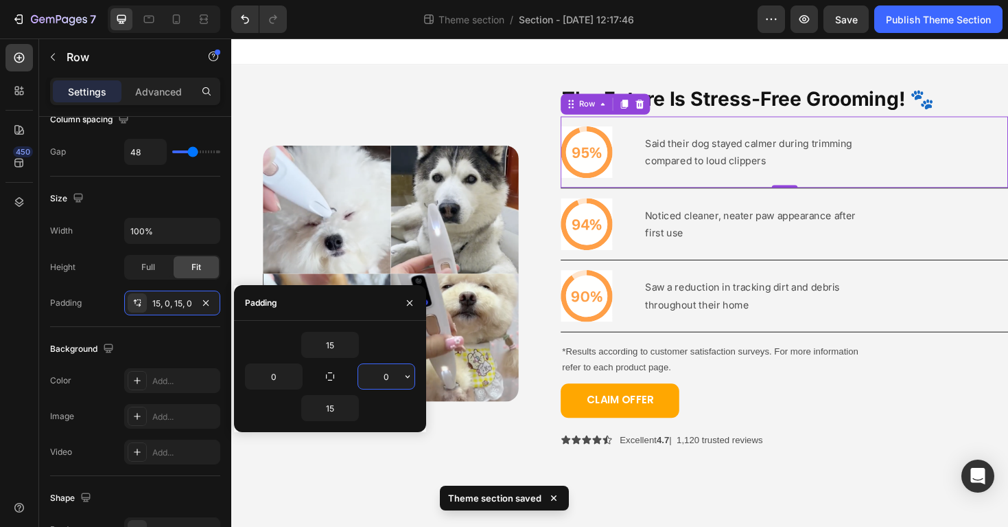
click at [392, 381] on input "0" at bounding box center [386, 376] width 56 height 25
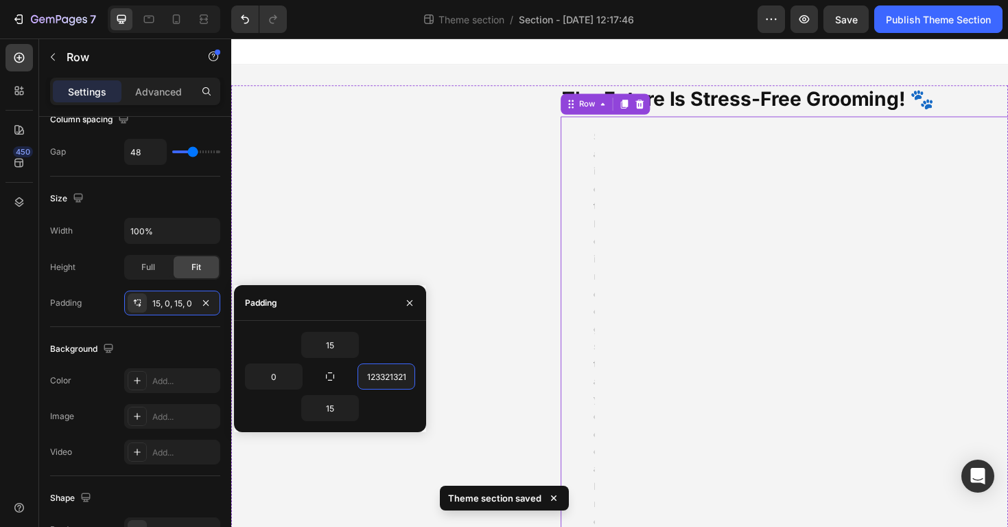
scroll to position [0, 0]
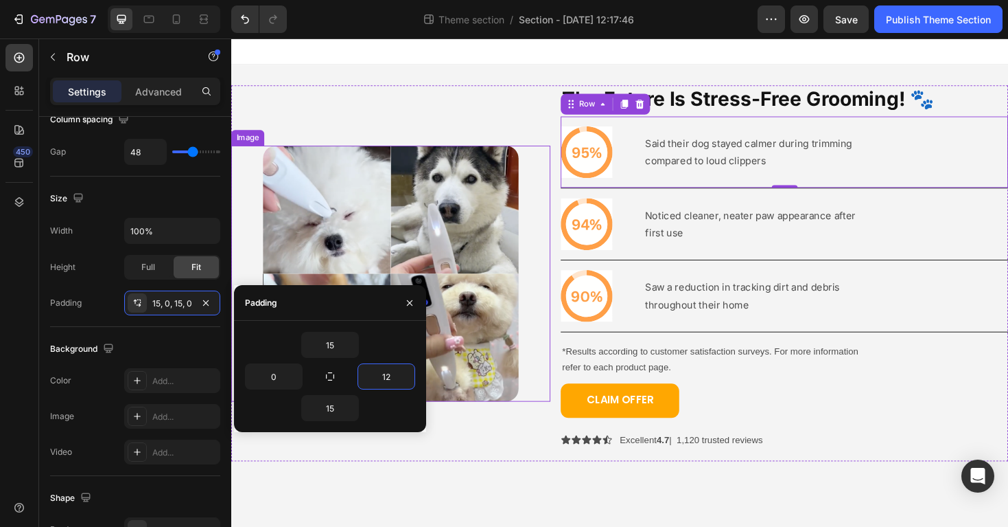
type input "1"
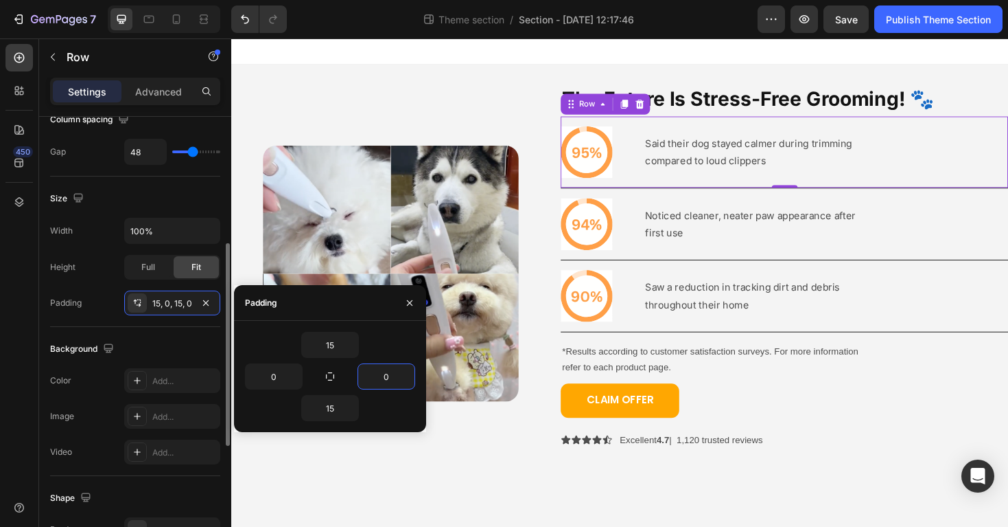
click at [167, 336] on div "Background The changes might be hidden by the video. Color Add... Image Add... …" at bounding box center [135, 401] width 170 height 149
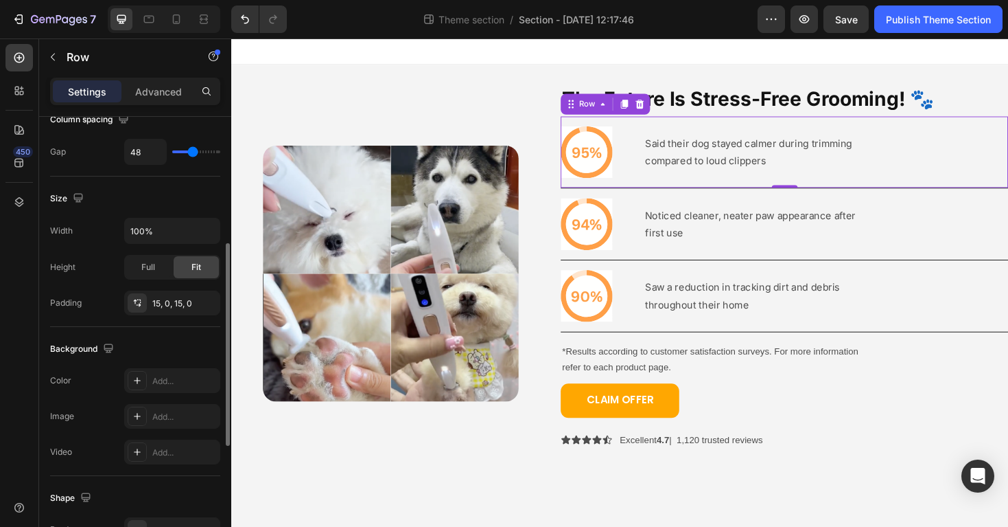
type input "28"
type input "24"
type input "22"
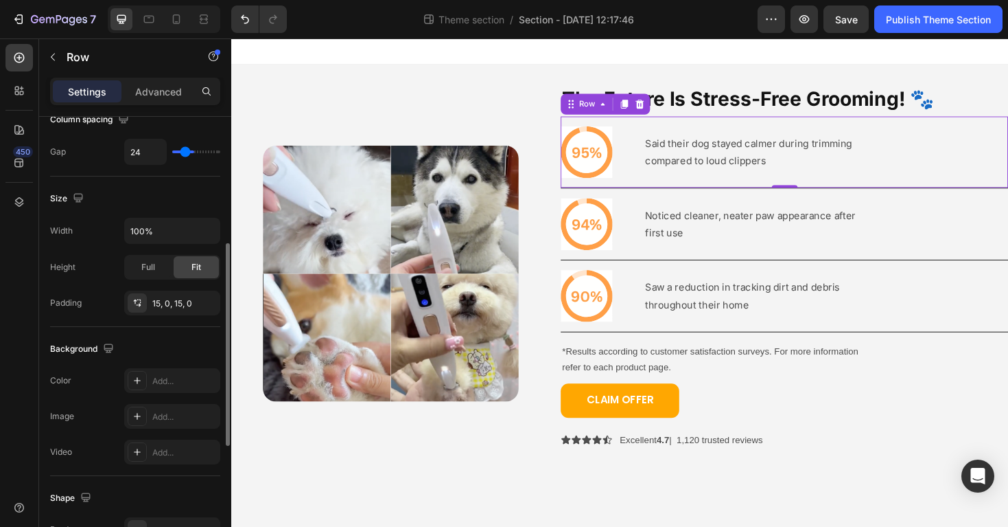
type input "22"
type input "19"
type input "18"
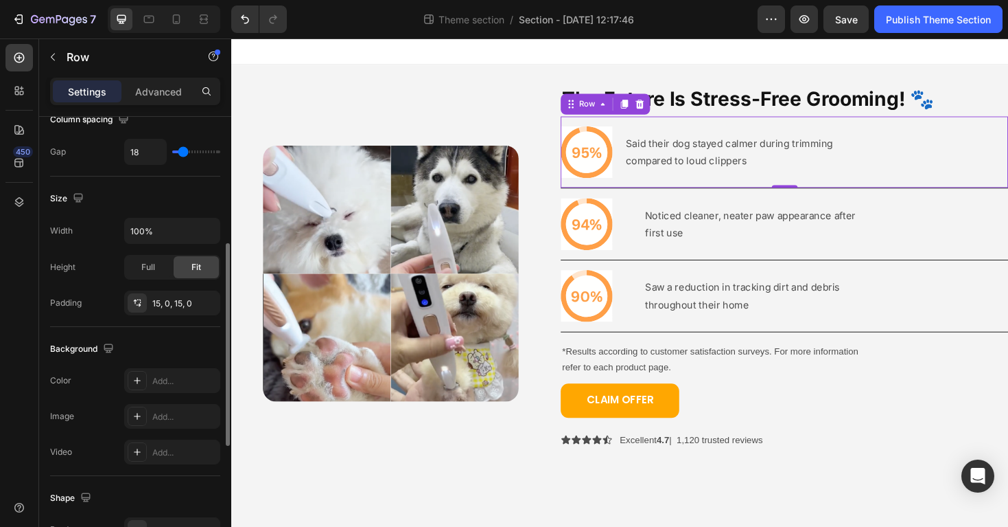
type input "17"
type input "16"
type input "13"
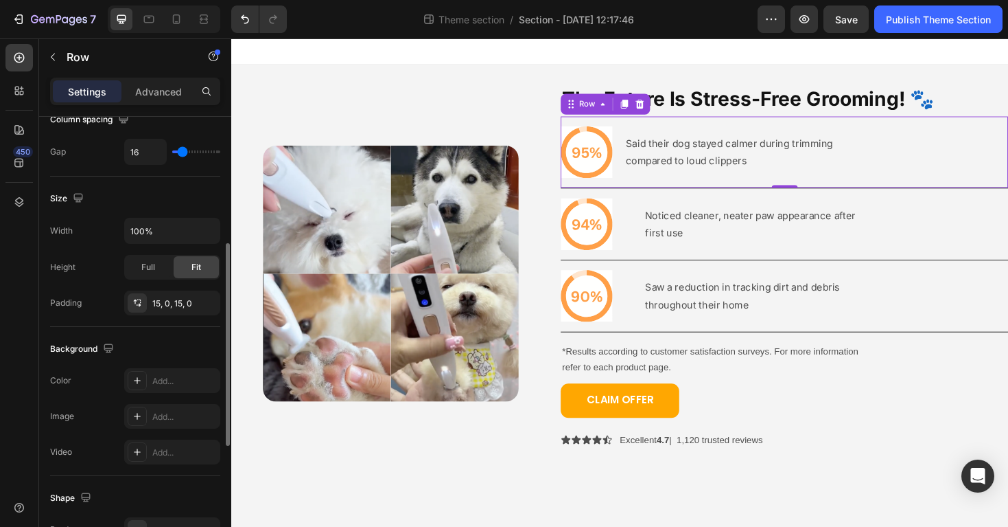
type input "13"
type input "10"
type input "9"
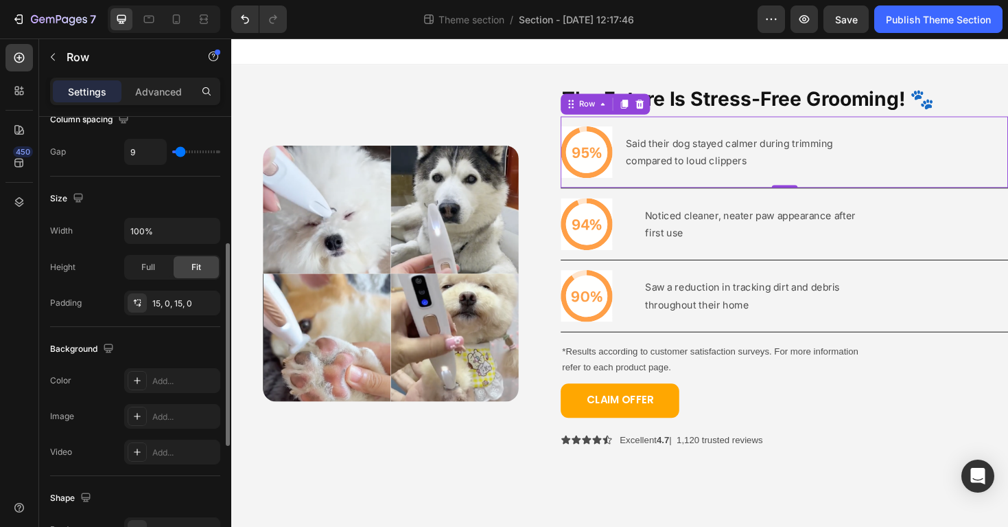
type input "8"
type input "7"
type input "9"
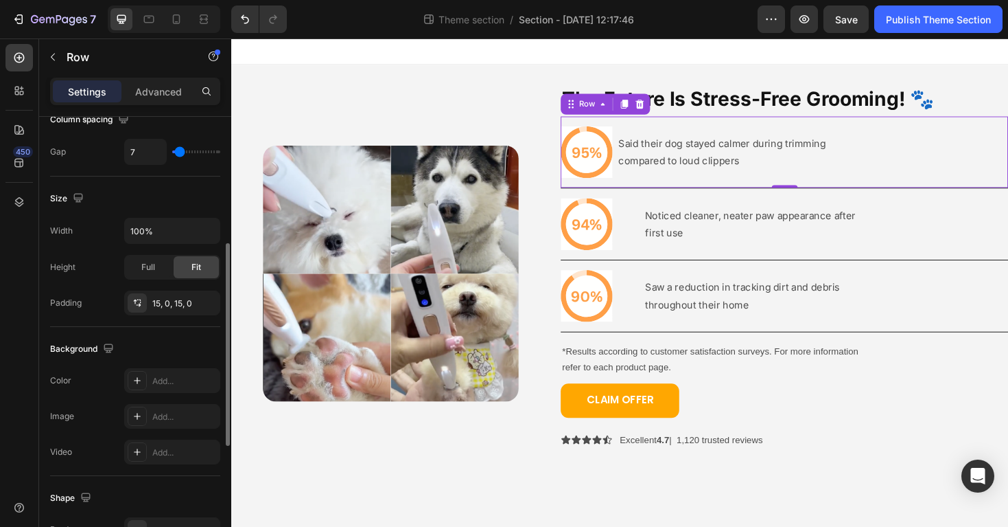
type input "9"
type input "10"
type input "12"
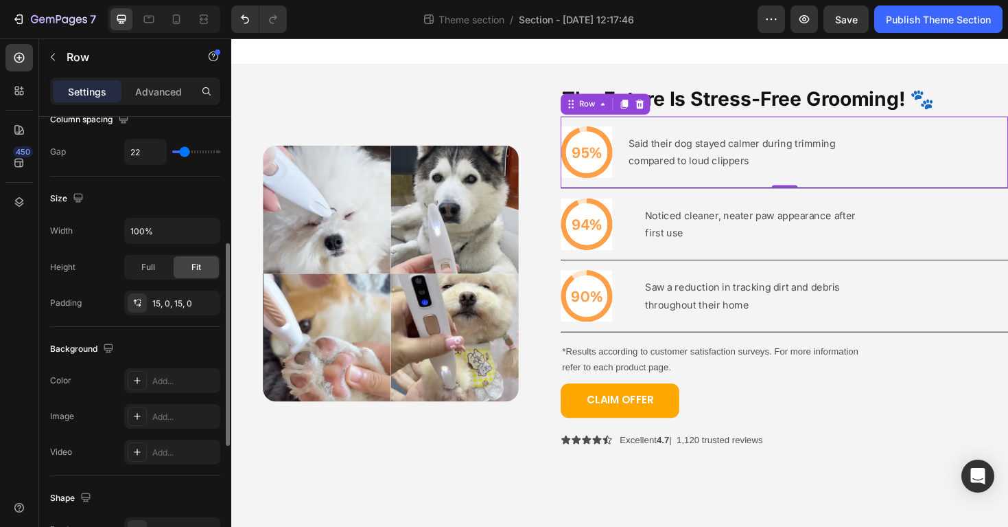
click at [184, 153] on input "range" at bounding box center [196, 151] width 48 height 3
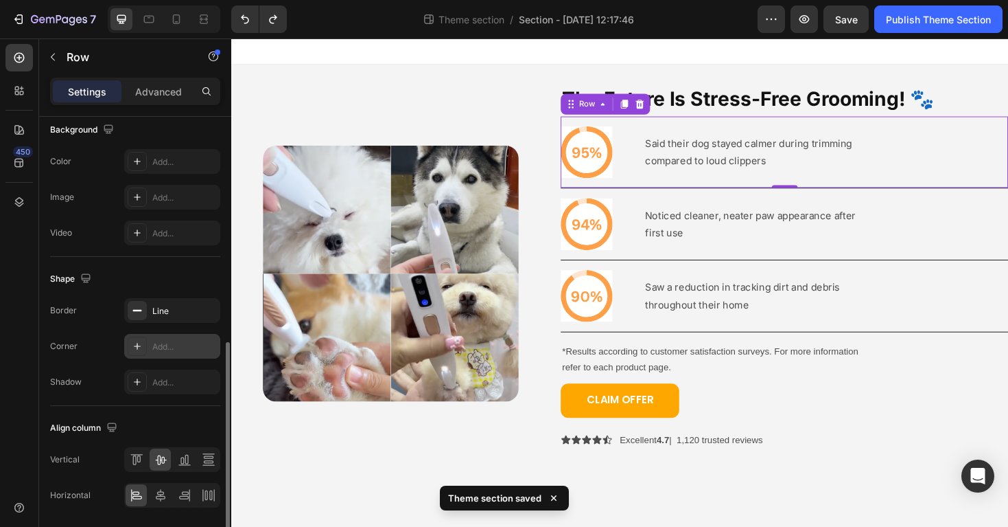
scroll to position [545, 0]
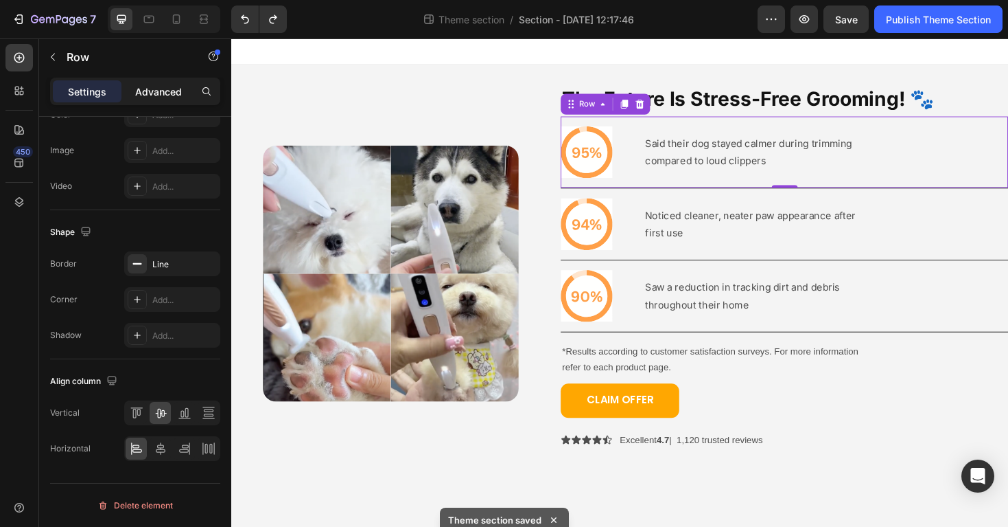
click at [159, 91] on p "Advanced" at bounding box center [158, 91] width 47 height 14
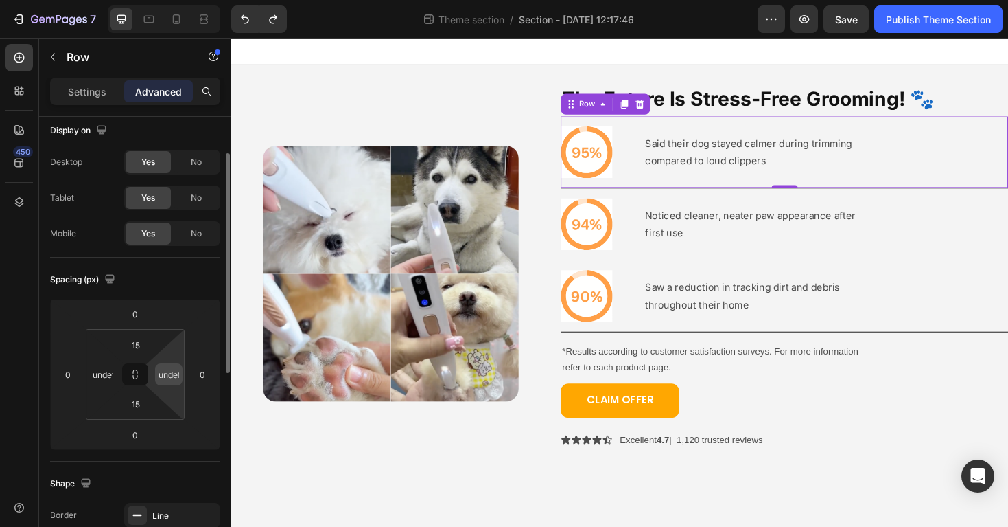
scroll to position [0, 0]
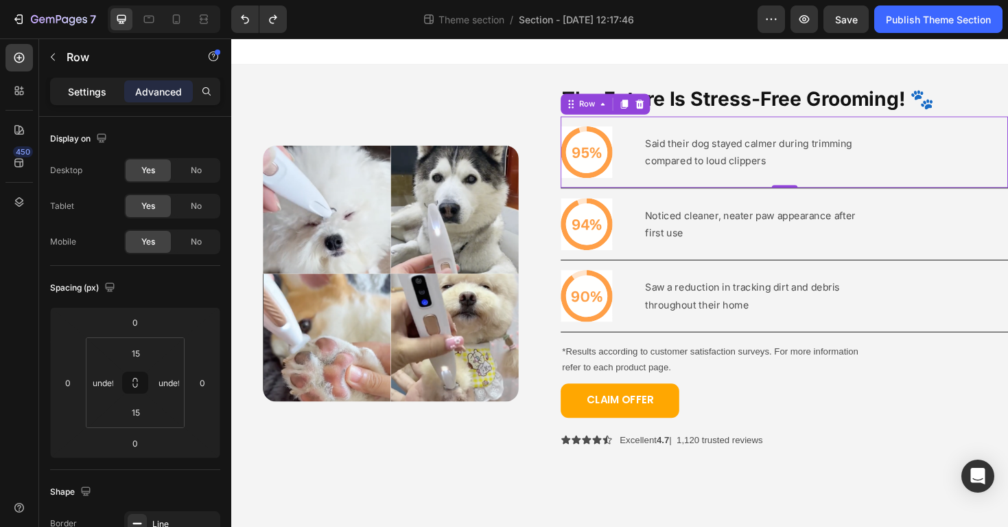
click at [91, 86] on p "Settings" at bounding box center [87, 91] width 38 height 14
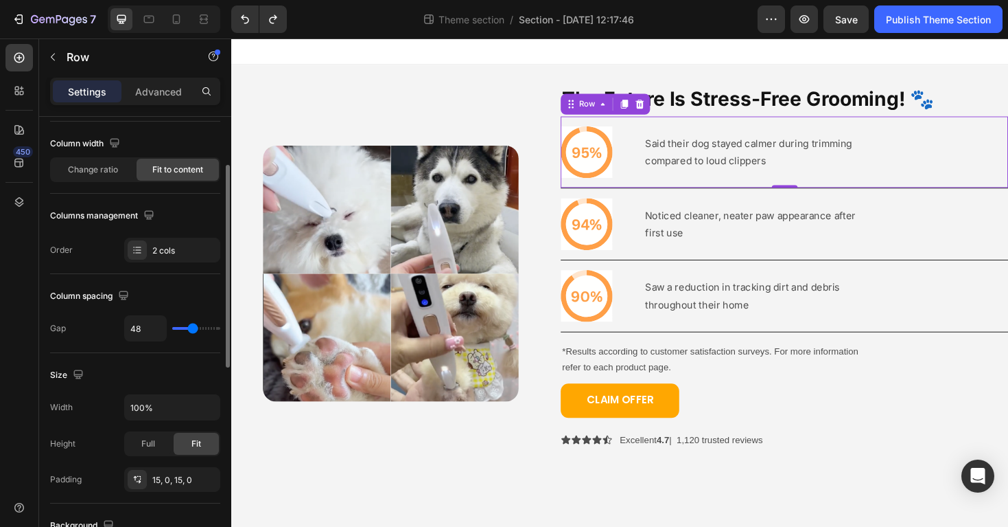
scroll to position [105, 0]
click at [138, 410] on input "100%" at bounding box center [172, 405] width 95 height 25
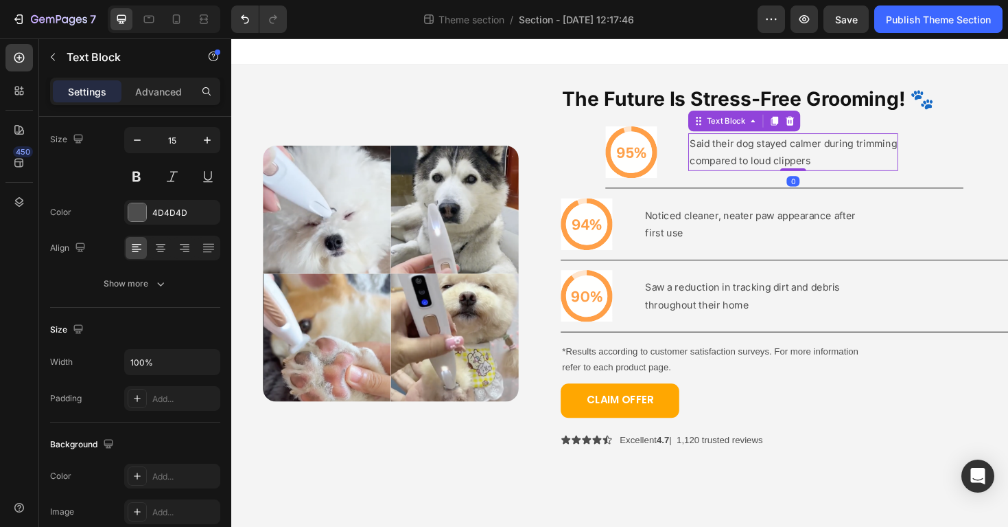
click at [752, 168] on p "compared to loud clippers" at bounding box center [827, 168] width 220 height 19
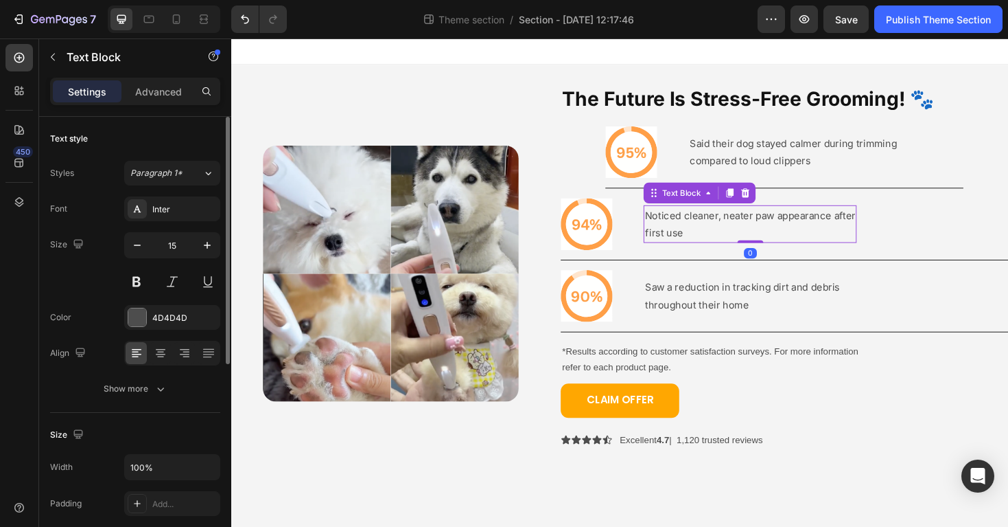
click at [698, 228] on p "Noticed cleaner, neater paw appearance after" at bounding box center [781, 225] width 223 height 19
click at [696, 168] on div "Icon Said their dog stayed calmer during trimming compared to loud clippers Tex…" at bounding box center [818, 159] width 380 height 76
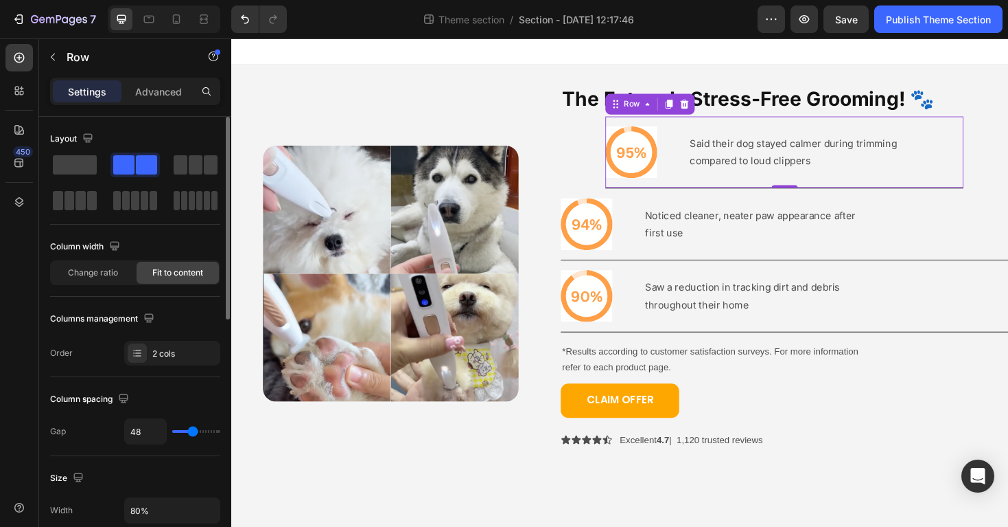
scroll to position [545, 0]
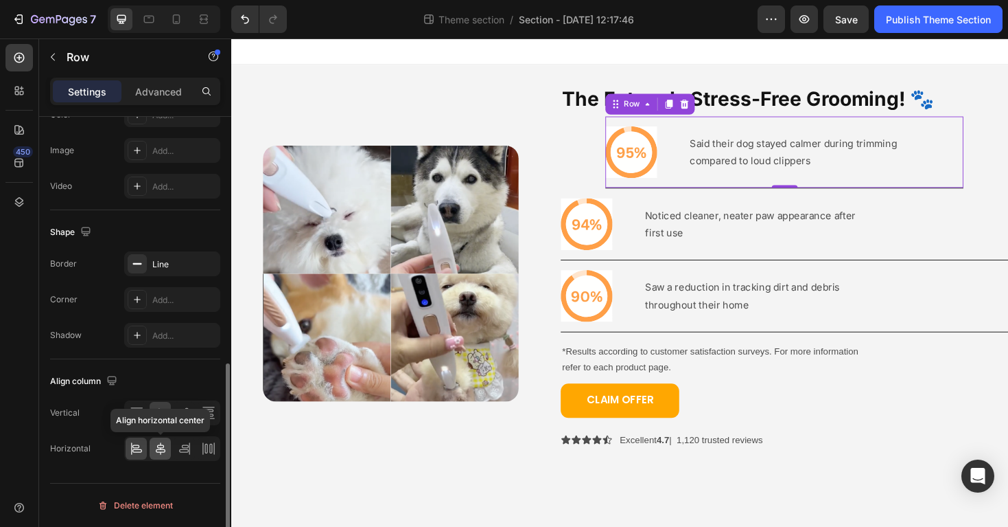
click at [162, 443] on icon at bounding box center [161, 448] width 14 height 14
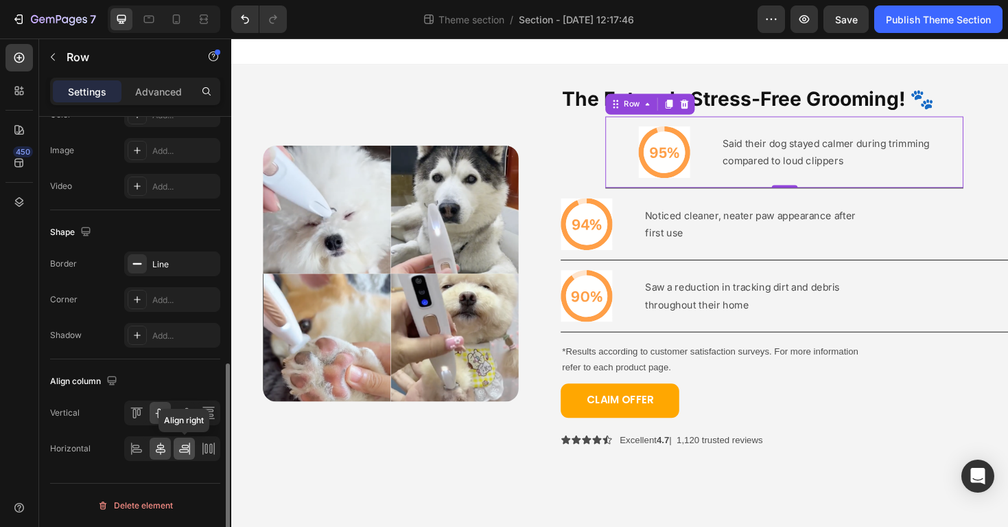
click at [178, 443] on icon at bounding box center [185, 448] width 14 height 14
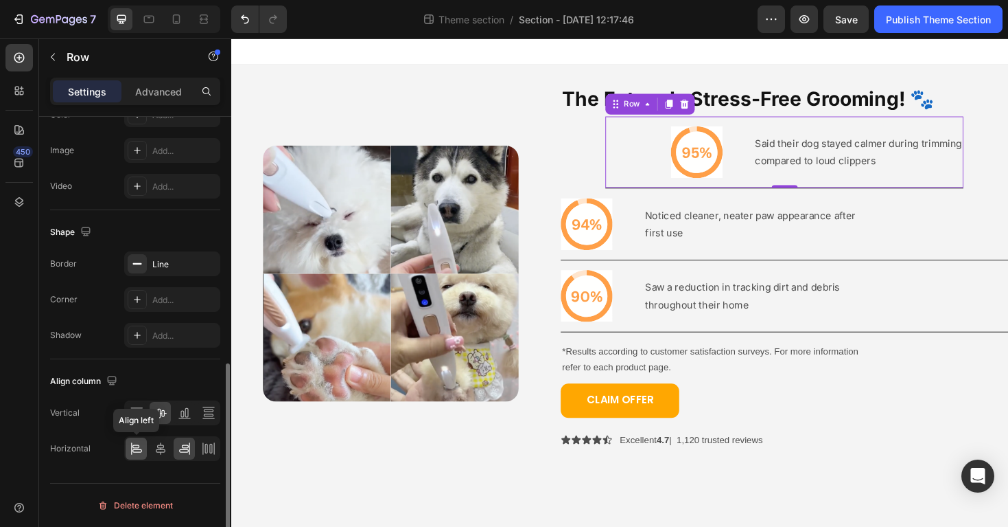
click at [137, 445] on icon at bounding box center [137, 448] width 14 height 14
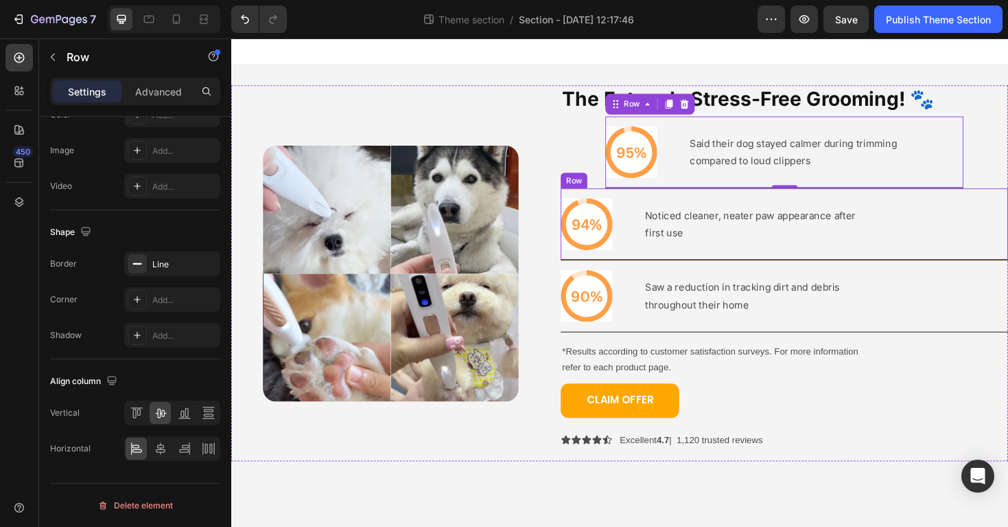
click at [649, 216] on div "Icon Noticed cleaner, neater paw appearance after first use Text Block Row" at bounding box center [818, 235] width 474 height 76
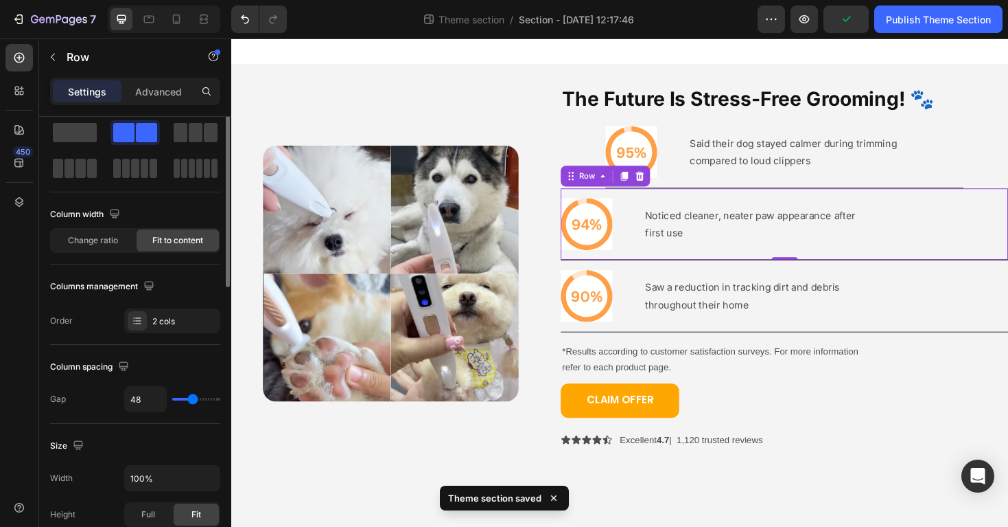
scroll to position [0, 0]
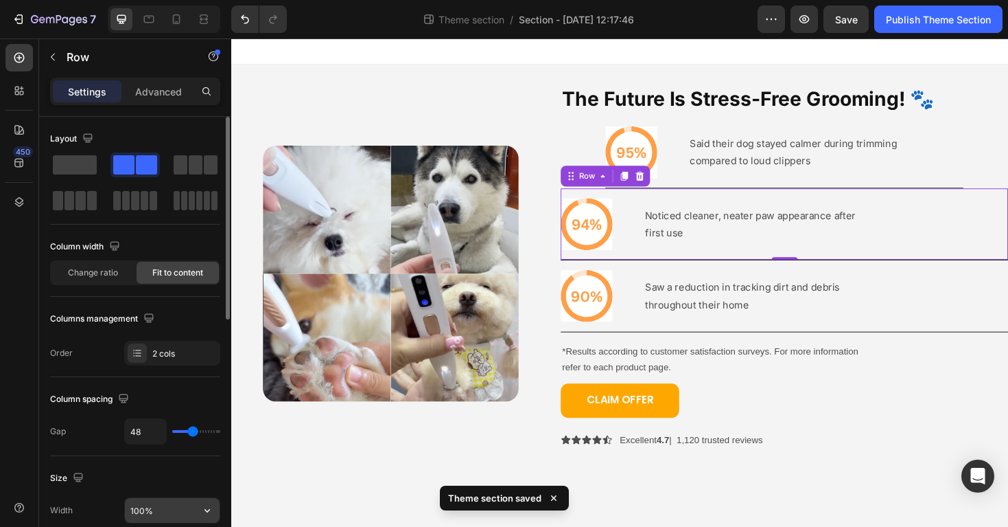
click at [135, 510] on input "100%" at bounding box center [172, 510] width 95 height 25
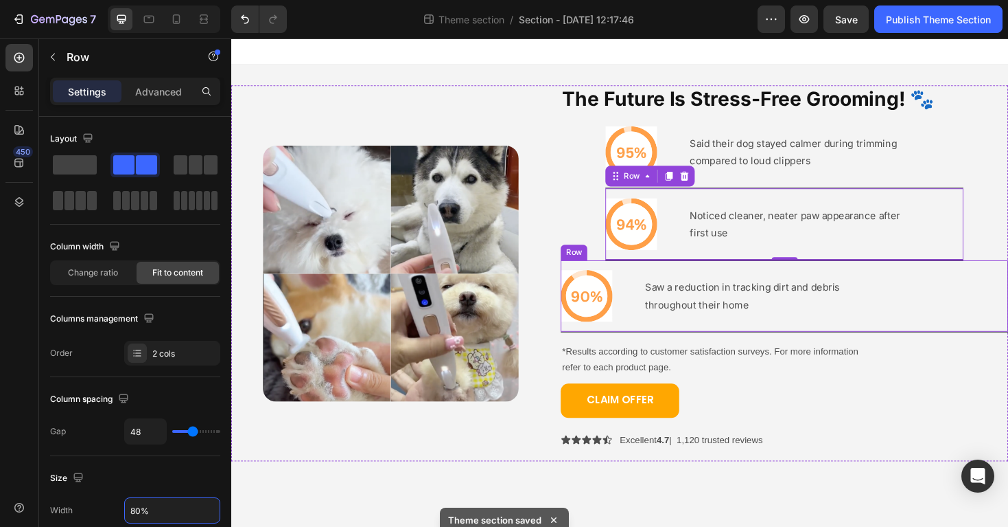
click at [652, 327] on div "Icon Saw a reduction in tracking dirt and debris throughout their home Text [GE…" at bounding box center [818, 311] width 474 height 76
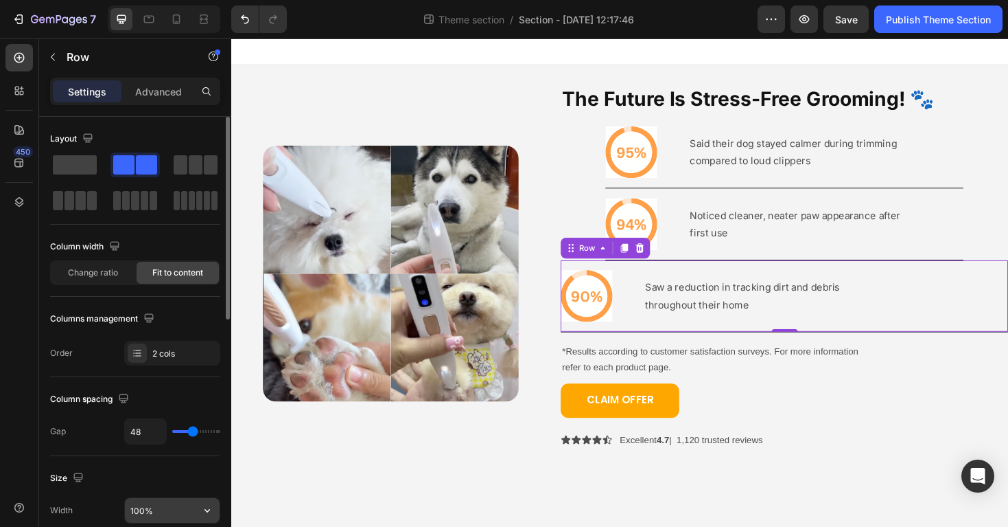
click at [137, 516] on input "100%" at bounding box center [172, 510] width 95 height 25
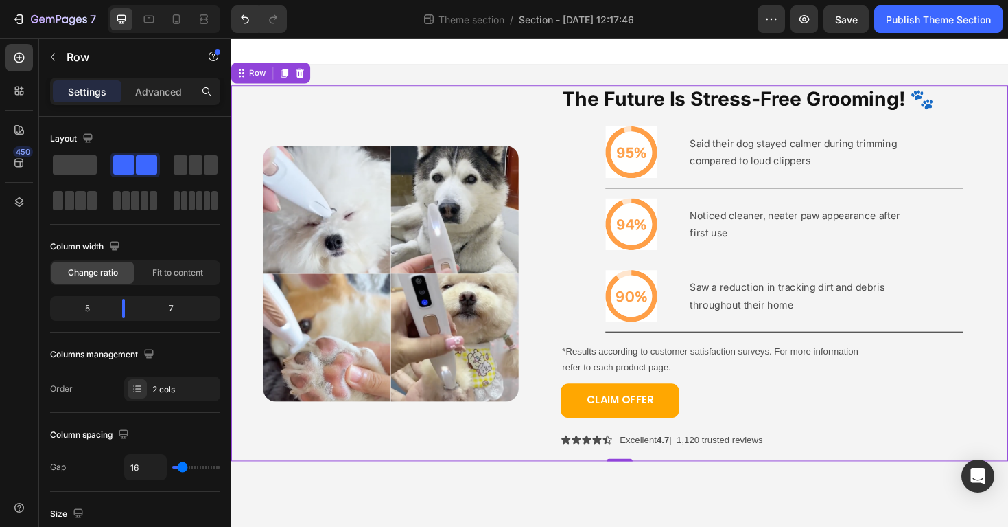
click at [609, 329] on div "The Future Is Stress-Free Grooming! 🐾 Heading Icon Said their dog stayed calmer…" at bounding box center [818, 287] width 474 height 398
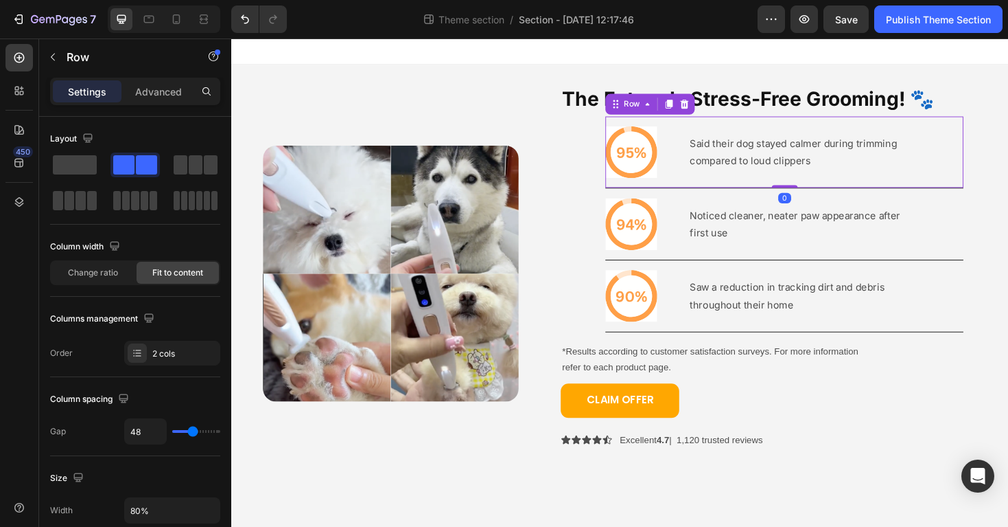
click at [672, 191] on div "Icon Said their dog stayed calmer during trimming compared to loud clippers Tex…" at bounding box center [818, 159] width 380 height 76
click at [143, 97] on p "Advanced" at bounding box center [158, 91] width 47 height 14
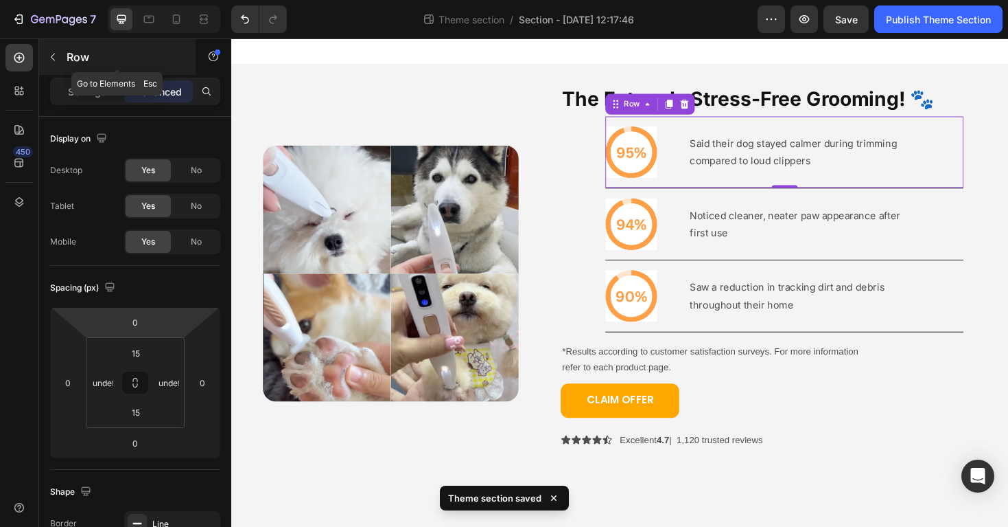
click at [52, 51] on icon "button" at bounding box center [52, 56] width 11 height 11
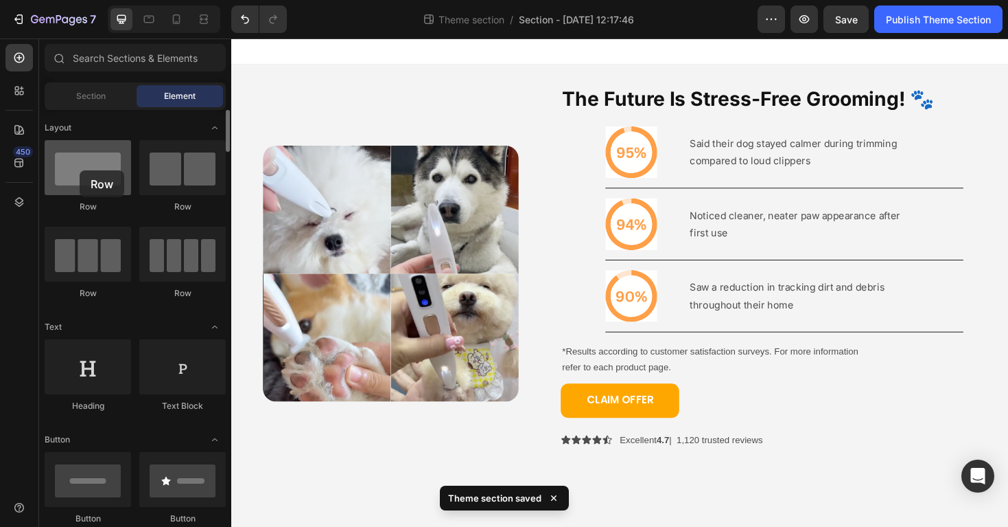
drag, startPoint x: 84, startPoint y: 191, endPoint x: 79, endPoint y: 168, distance: 23.2
click at [79, 169] on div at bounding box center [88, 167] width 86 height 55
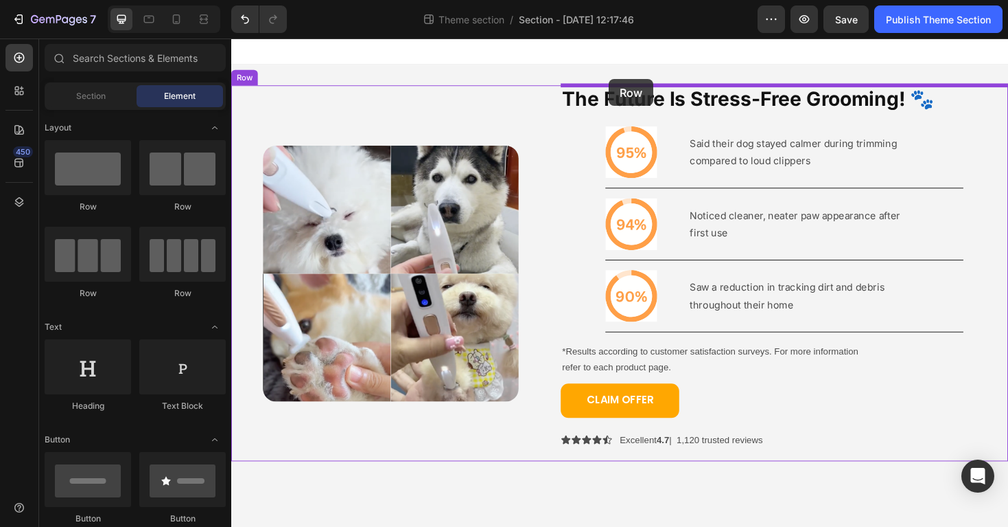
drag, startPoint x: 325, startPoint y: 235, endPoint x: 632, endPoint y: 82, distance: 342.3
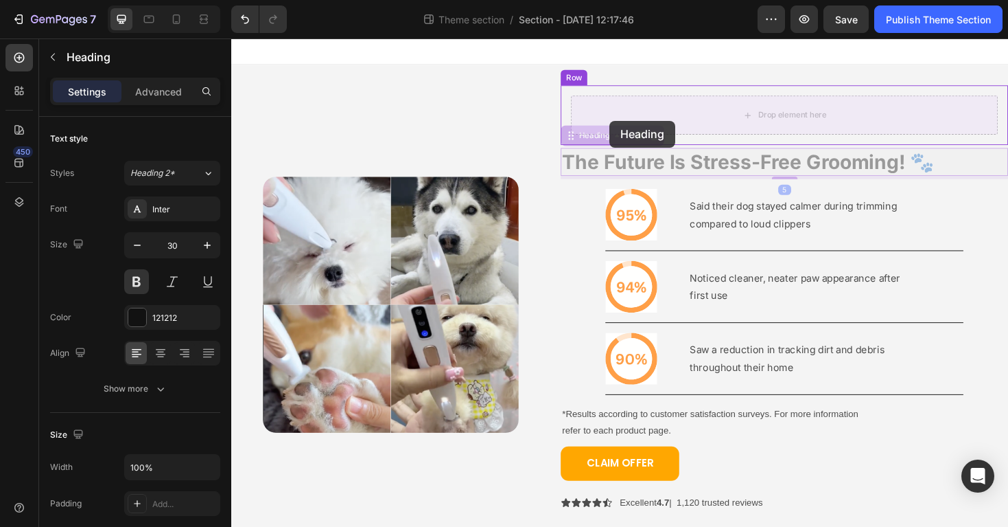
drag, startPoint x: 633, startPoint y: 161, endPoint x: 631, endPoint y: 120, distance: 41.2
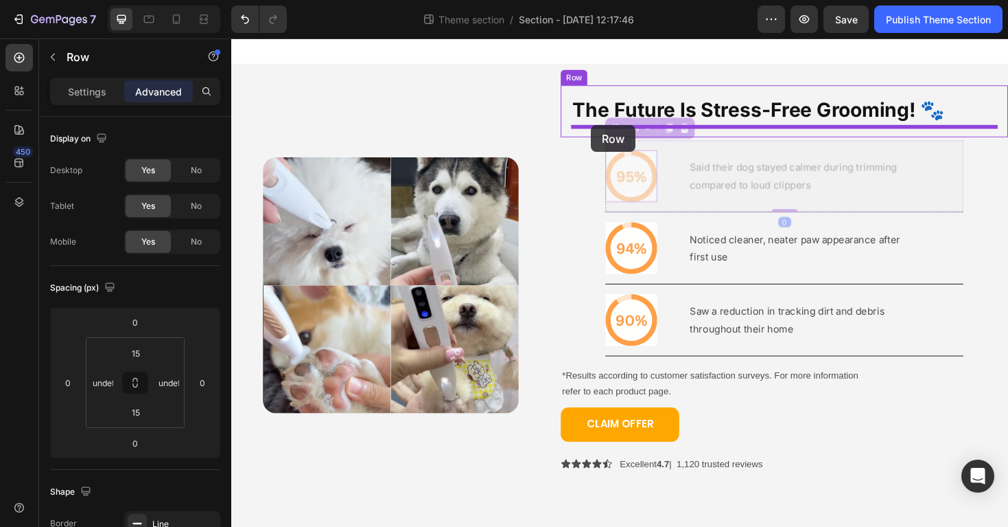
drag, startPoint x: 637, startPoint y: 220, endPoint x: 613, endPoint y: 130, distance: 92.4
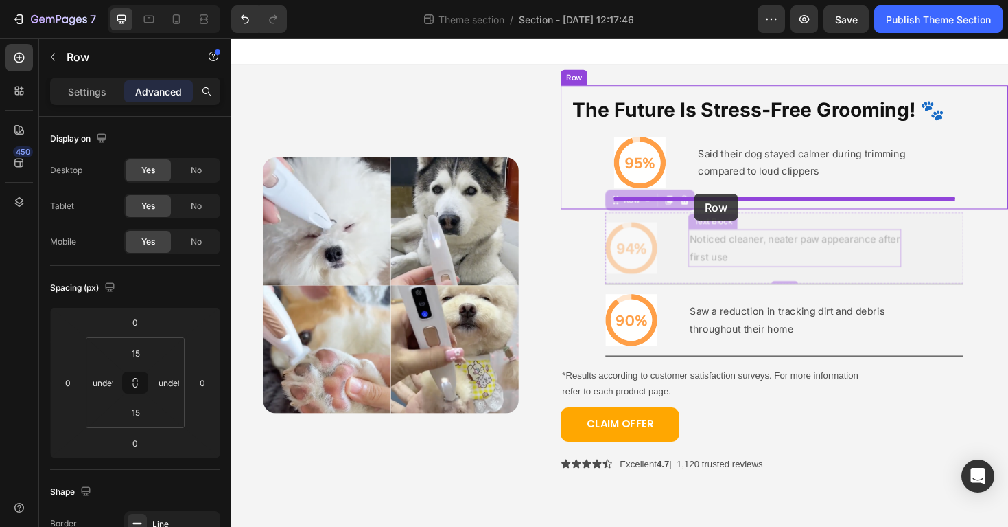
drag, startPoint x: 722, startPoint y: 290, endPoint x: 723, endPoint y: 204, distance: 86.5
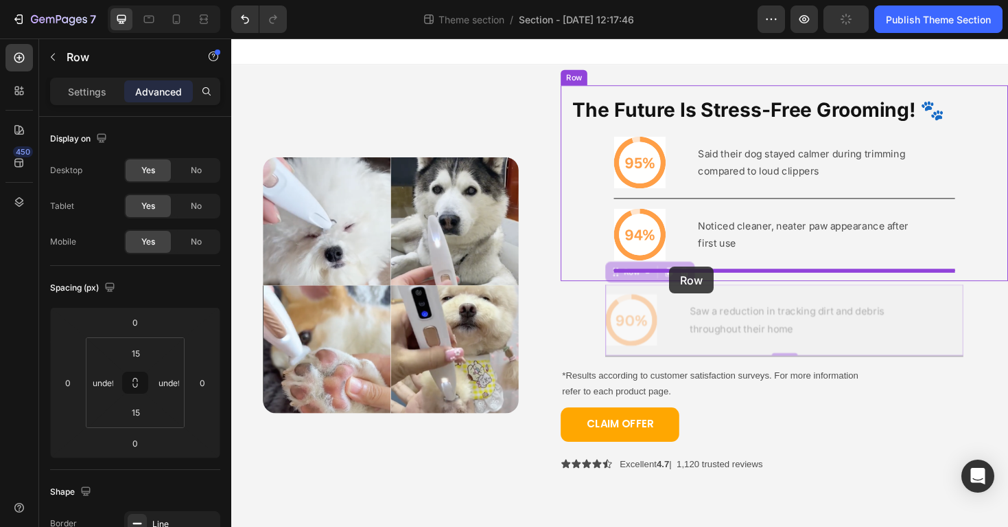
drag, startPoint x: 684, startPoint y: 364, endPoint x: 695, endPoint y: 280, distance: 84.6
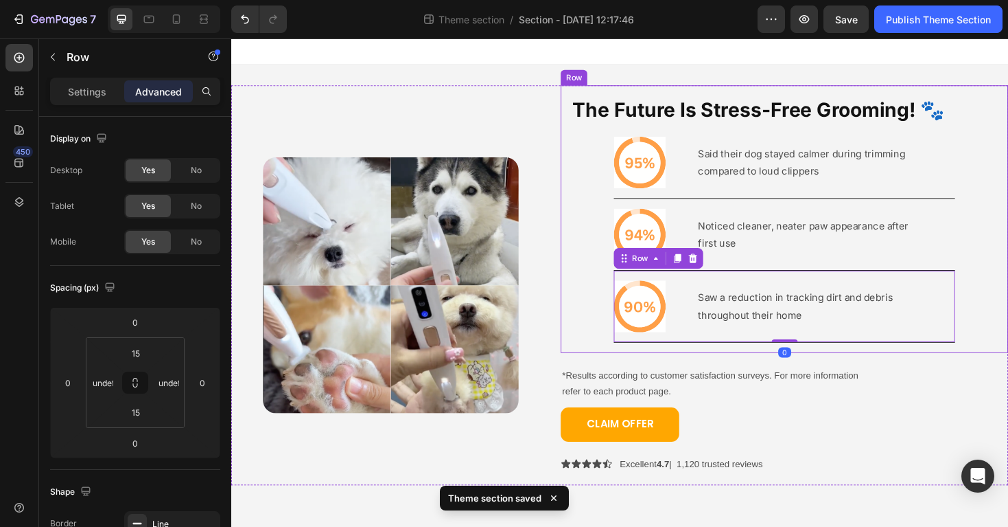
click at [611, 166] on div "The Future Is Stress-Free Grooming! 🐾 Heading Icon Said their dog stayed calmer…" at bounding box center [818, 230] width 452 height 262
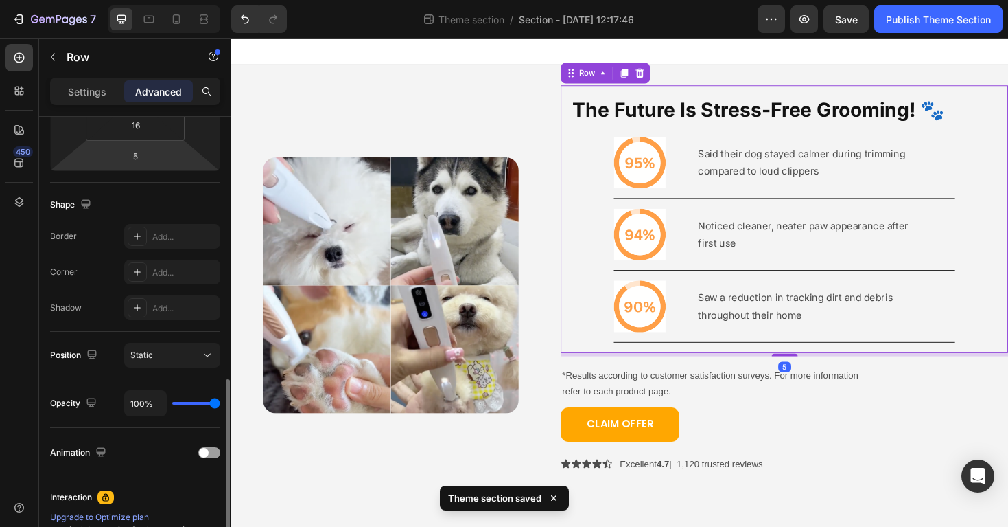
scroll to position [369, 0]
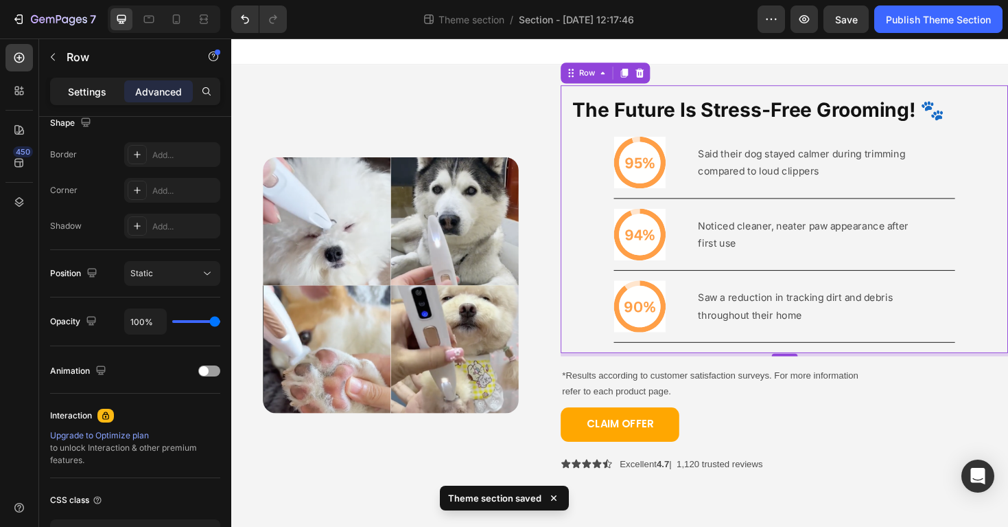
click at [97, 81] on div "Settings" at bounding box center [87, 91] width 69 height 22
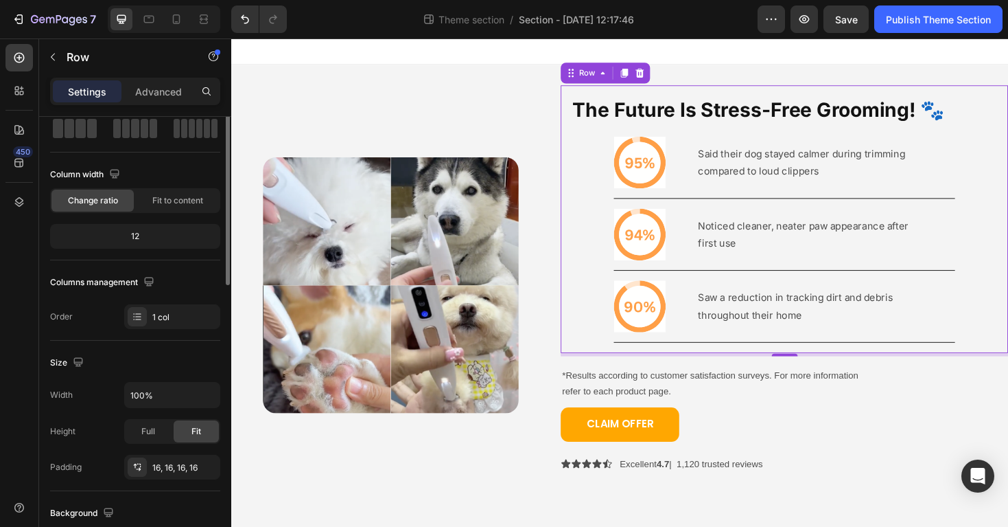
scroll to position [0, 0]
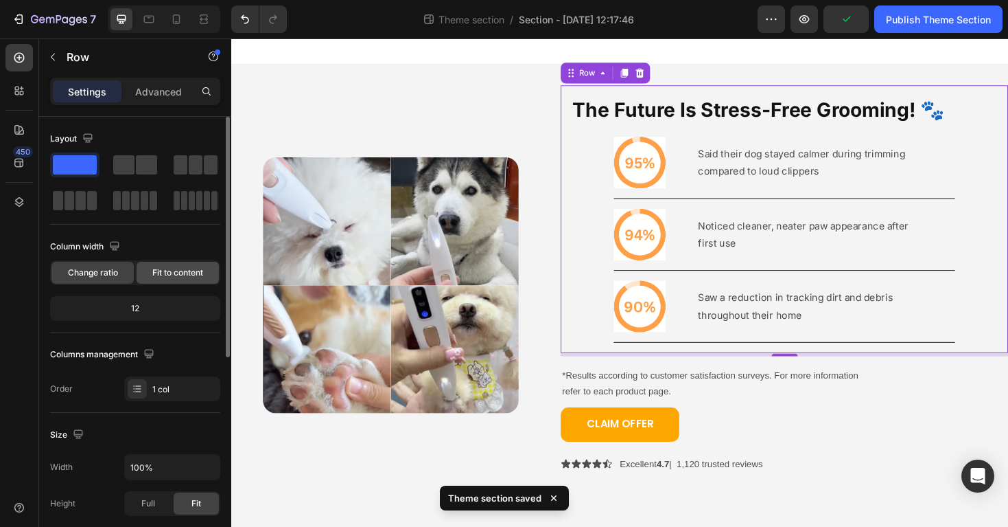
click at [191, 281] on div "Fit to content" at bounding box center [178, 273] width 82 height 22
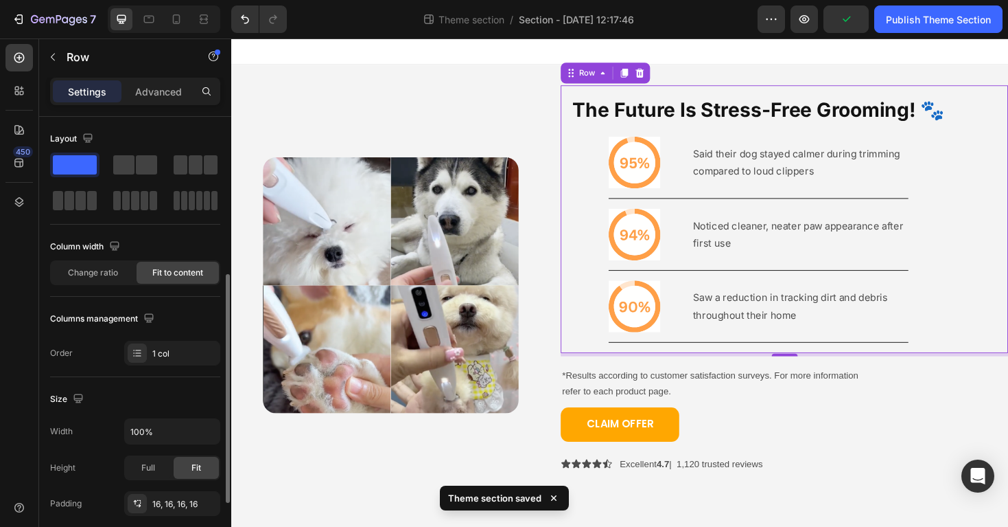
scroll to position [430, 0]
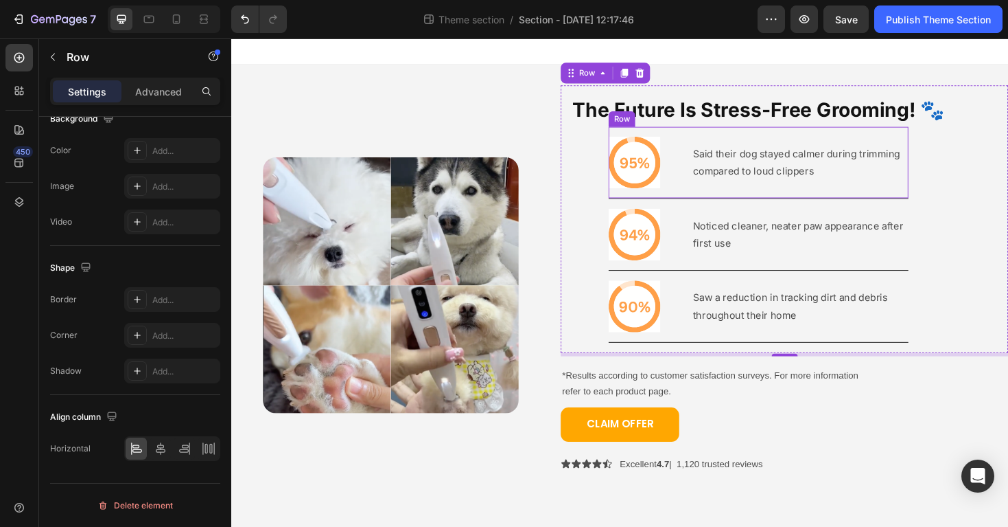
click at [675, 205] on div "Icon Said their dog stayed calmer during trimming compared to loud clippers Tex…" at bounding box center [790, 170] width 317 height 76
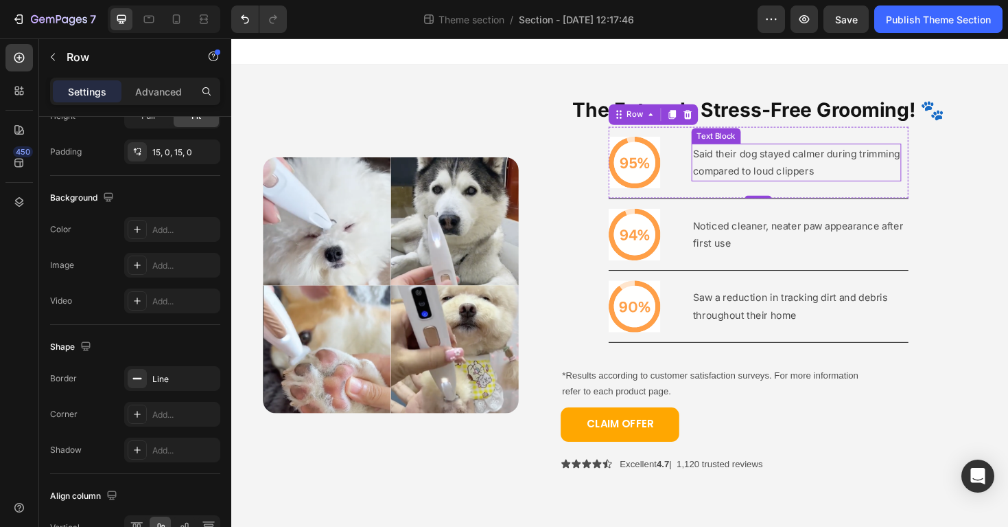
click at [761, 189] on div "Said their dog stayed calmer during trimming compared to loud clippers" at bounding box center [830, 170] width 222 height 40
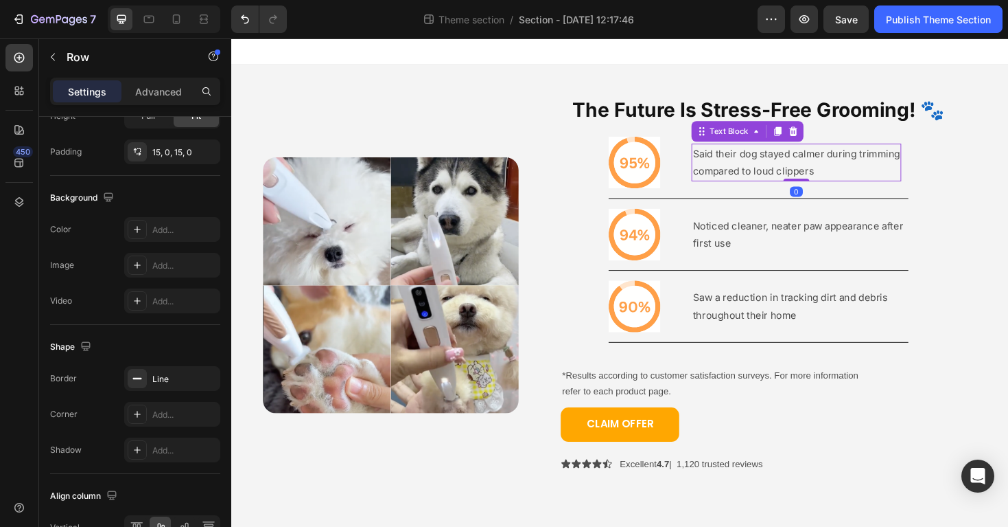
scroll to position [0, 0]
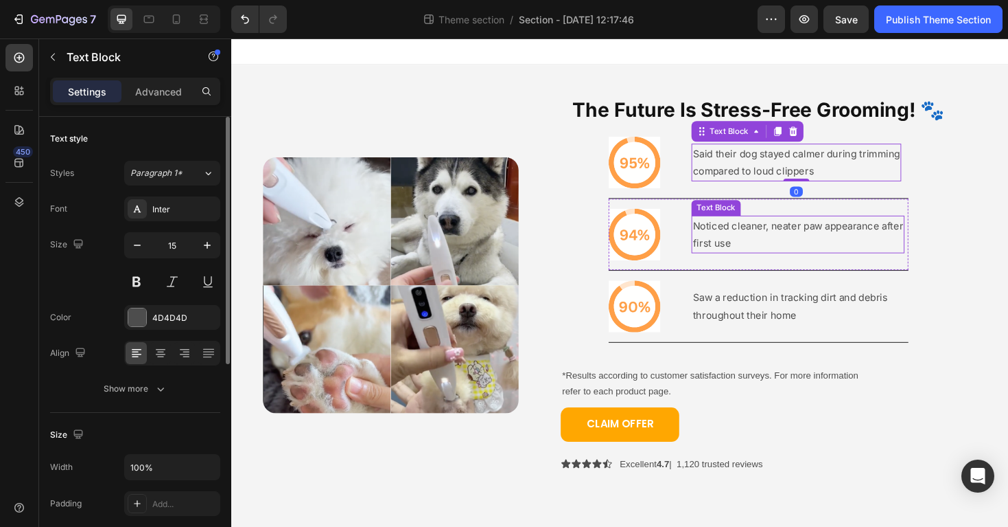
click at [725, 227] on p "Noticed cleaner, neater paw appearance after" at bounding box center [832, 236] width 223 height 19
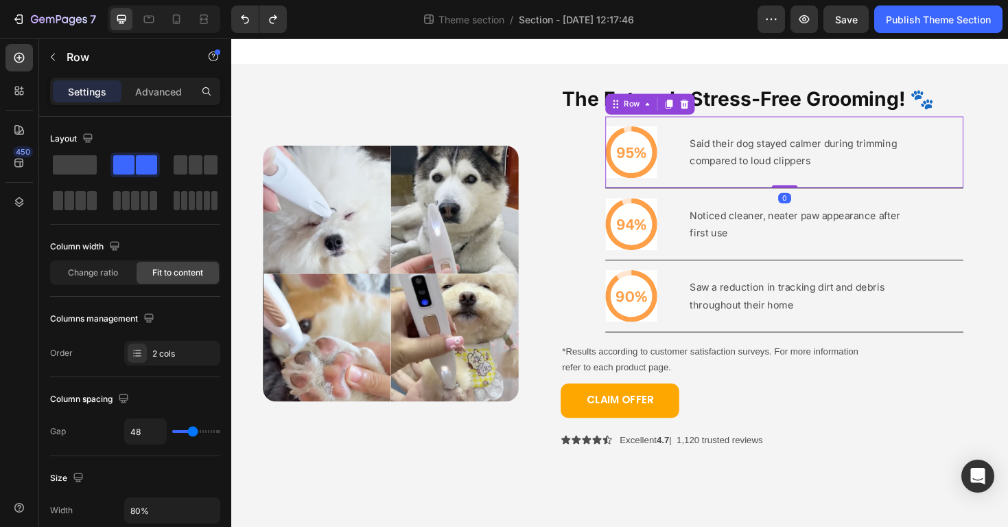
click at [995, 177] on div "Icon Said their dog stayed calmer during trimming compared to loud clippers Tex…" at bounding box center [818, 159] width 380 height 76
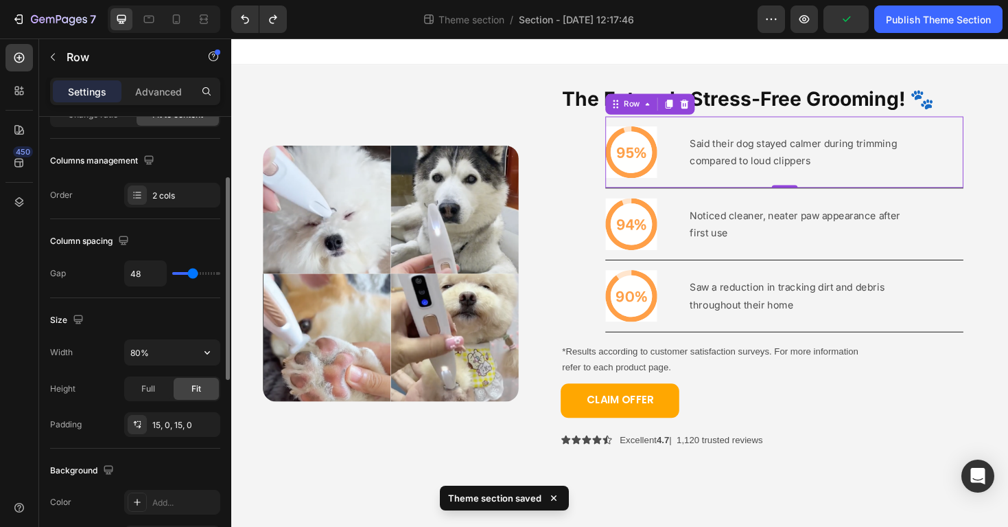
scroll to position [164, 0]
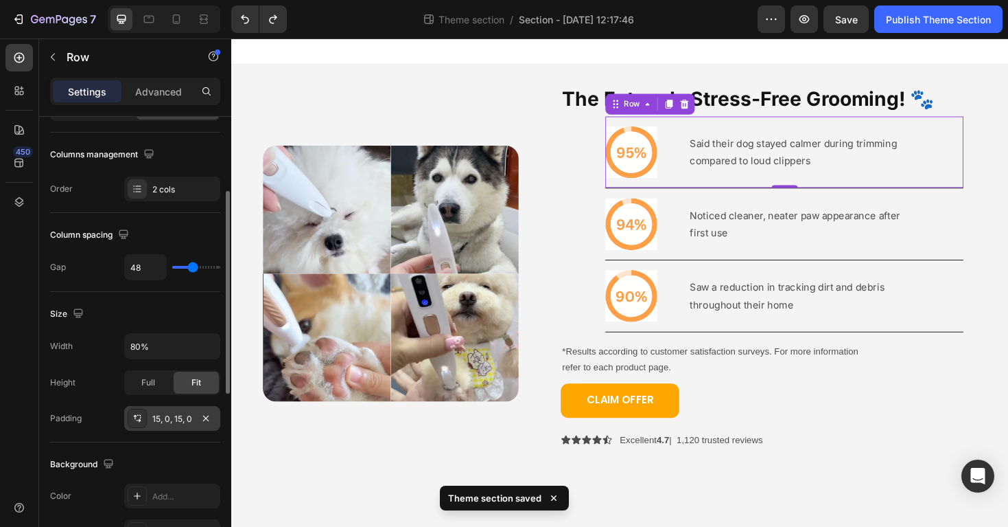
click at [163, 417] on div "15, 0, 15, 0" at bounding box center [172, 419] width 40 height 12
click at [171, 459] on div "Background" at bounding box center [135, 464] width 170 height 22
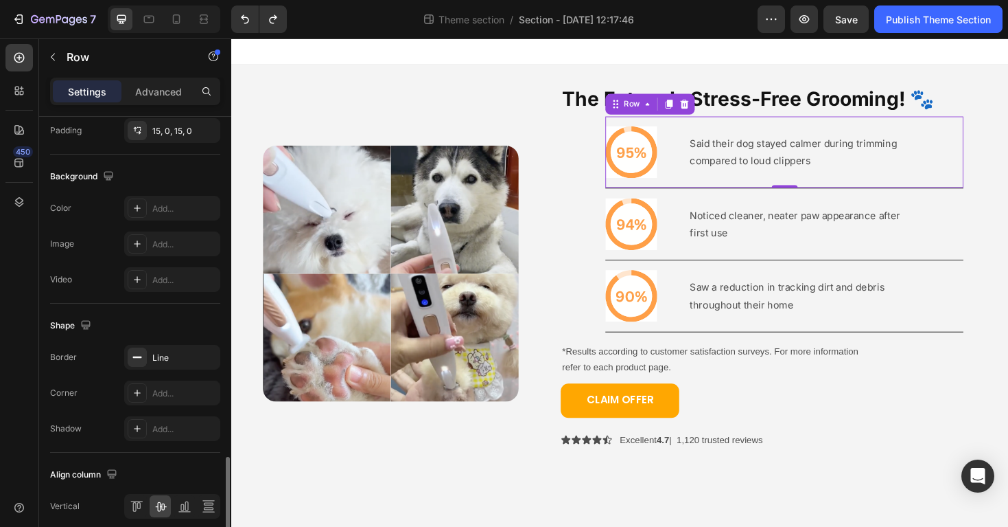
scroll to position [545, 0]
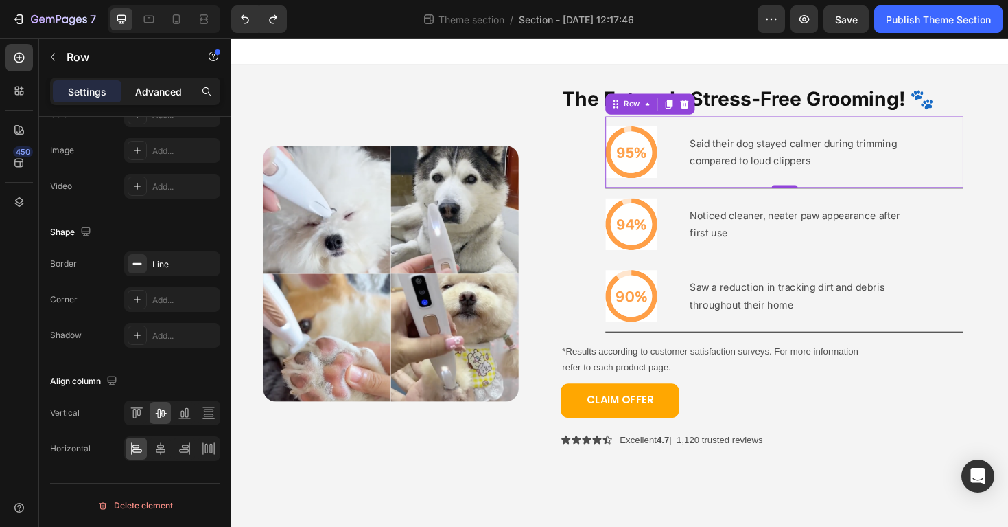
click at [159, 89] on p "Advanced" at bounding box center [158, 91] width 47 height 14
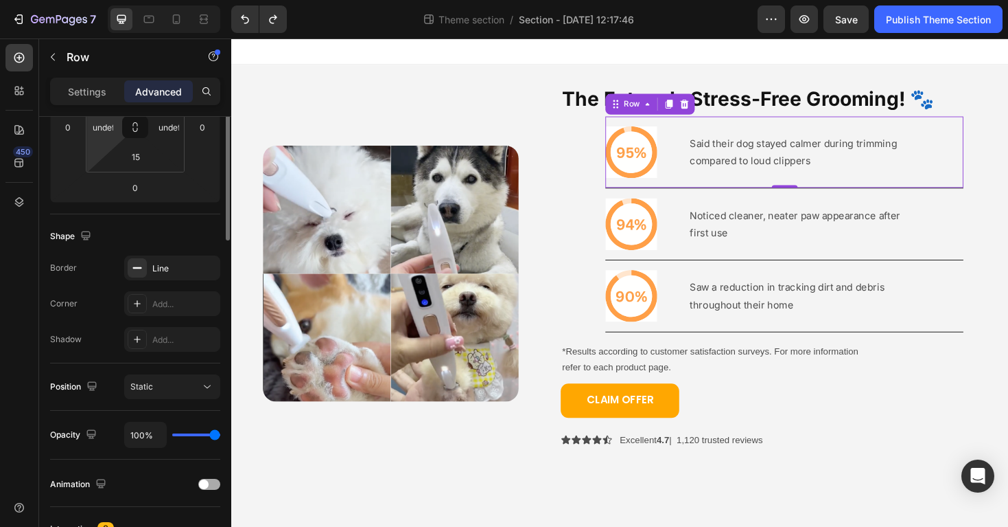
scroll to position [0, 0]
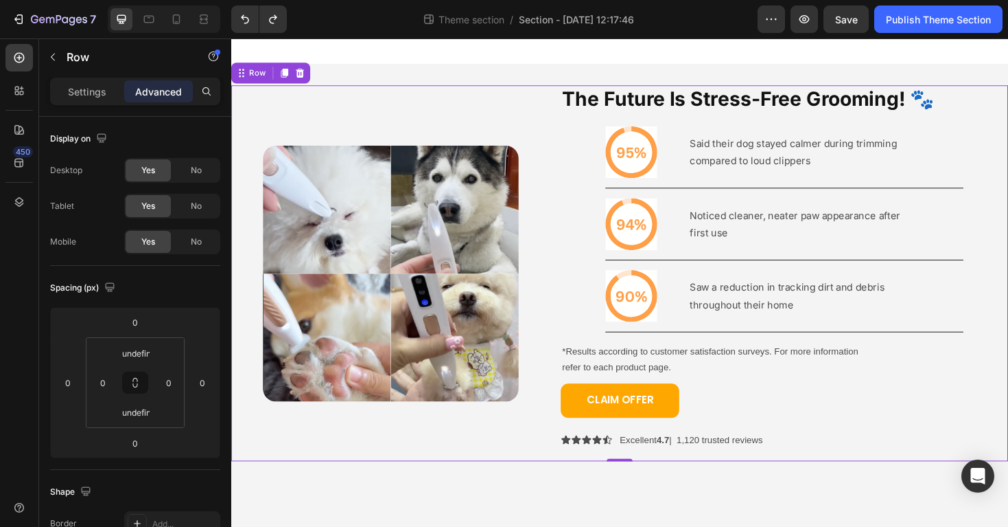
click at [1008, 137] on div "The Future Is Stress-Free Grooming! 🐾 Heading Icon Said their dog stayed calmer…" at bounding box center [818, 287] width 474 height 398
click at [81, 78] on div "Settings Advanced" at bounding box center [135, 91] width 170 height 27
click at [81, 88] on p "Settings" at bounding box center [87, 91] width 38 height 14
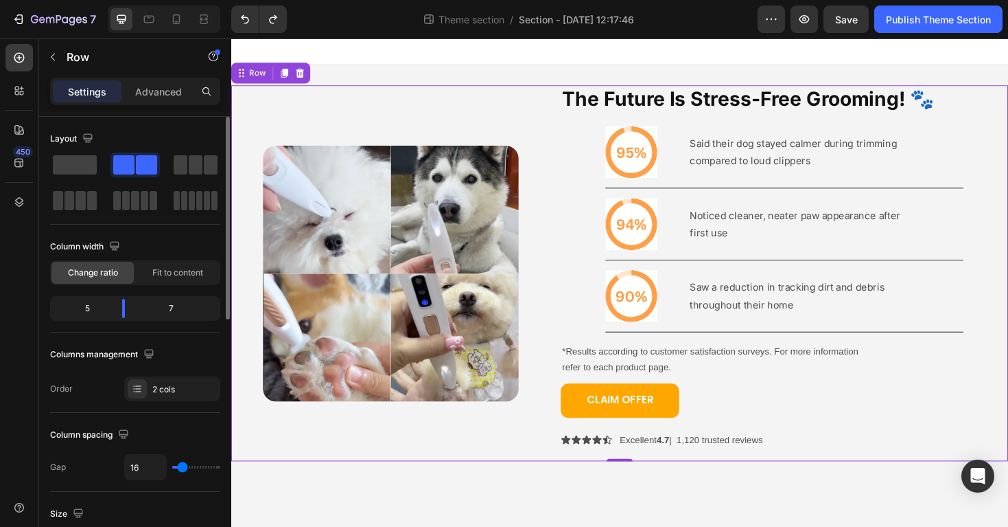
type input "14"
type input "13"
type input "11"
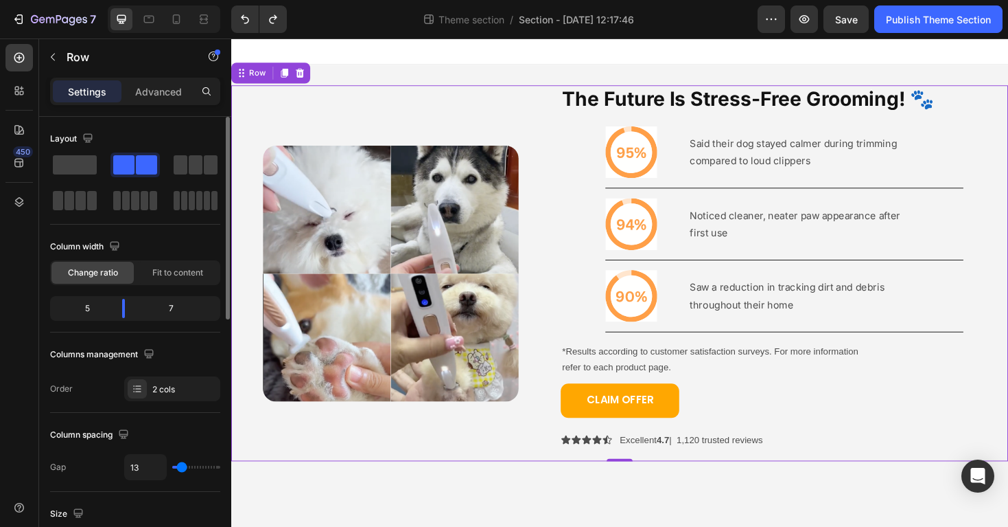
type input "11"
type input "10"
type input "8"
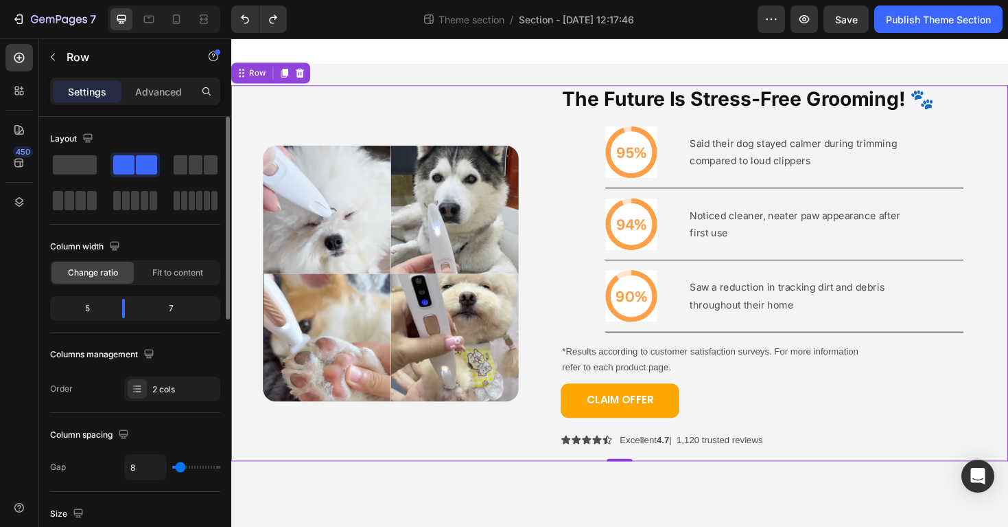
type input "7"
type input "5"
type input "4"
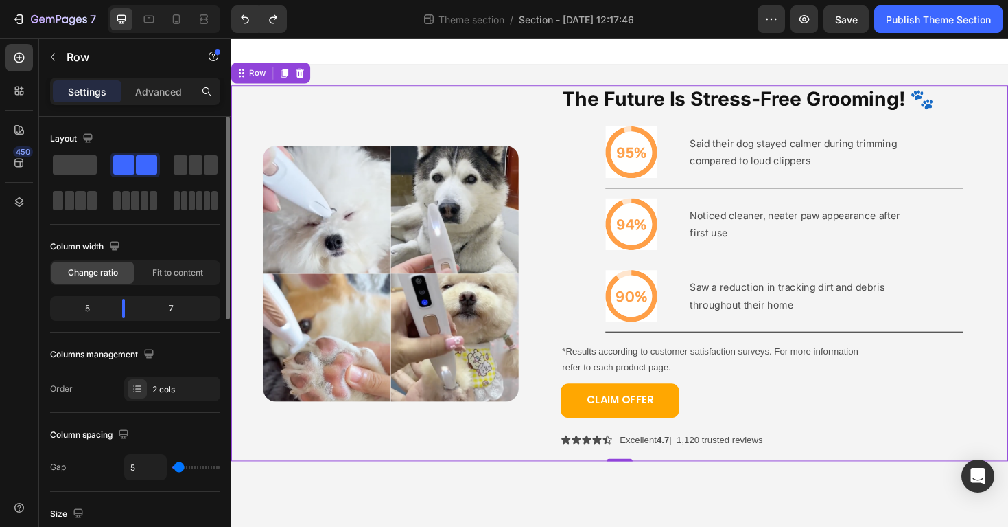
type input "4"
type input "1"
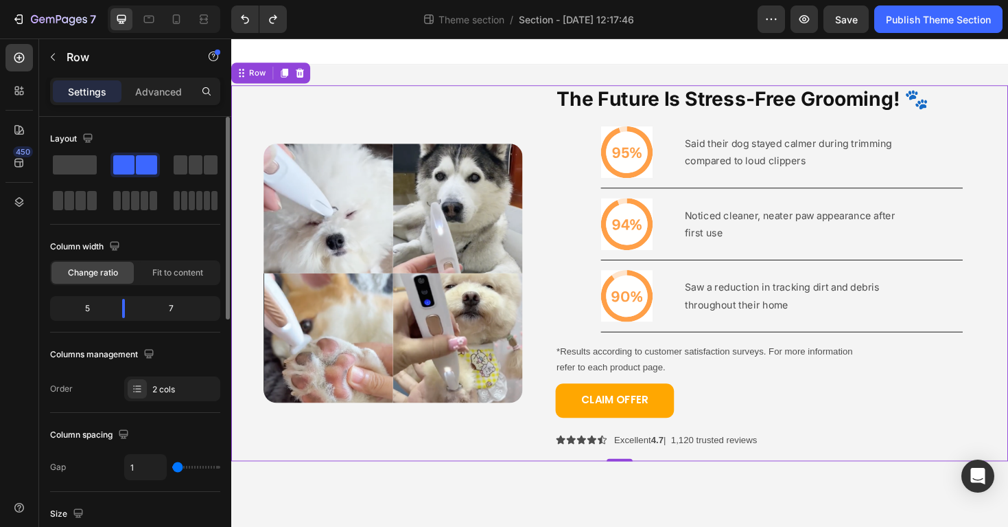
type input "0"
type input "1"
type input "6"
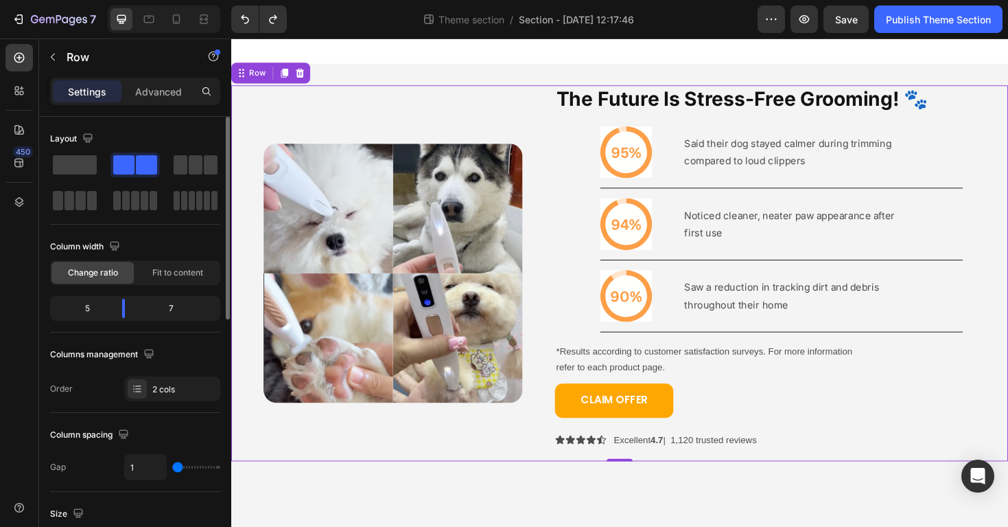
type input "6"
type input "8"
type input "9"
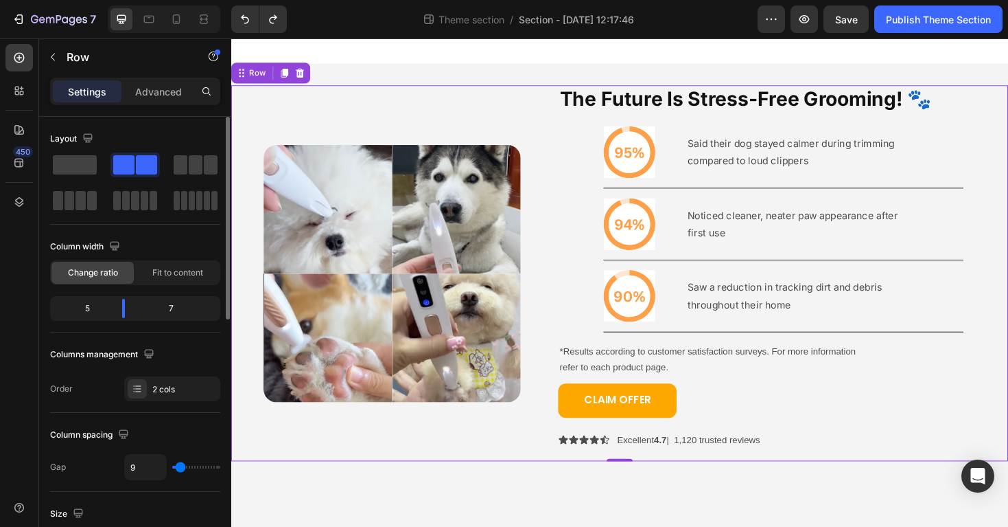
type input "10"
type input "11"
type input "12"
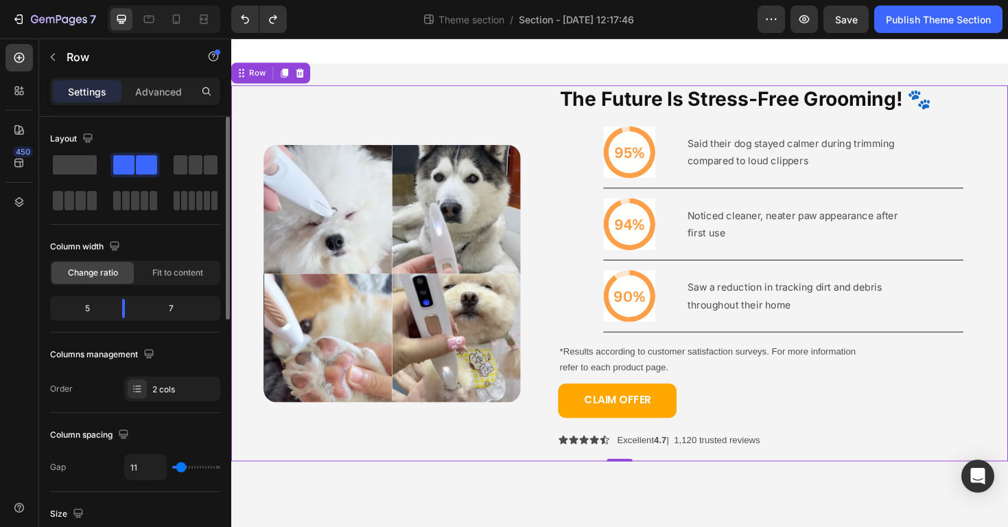
type input "12"
type input "13"
type input "14"
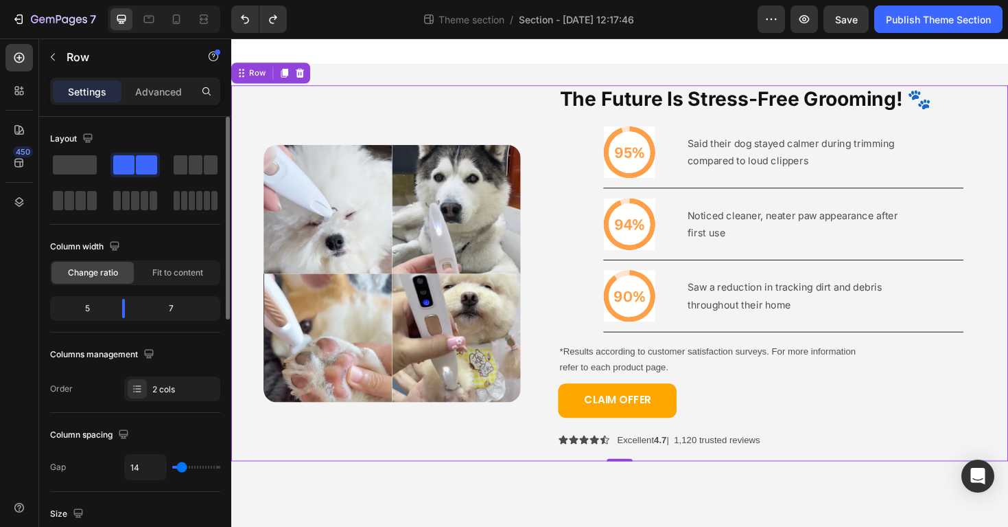
type input "15"
type input "16"
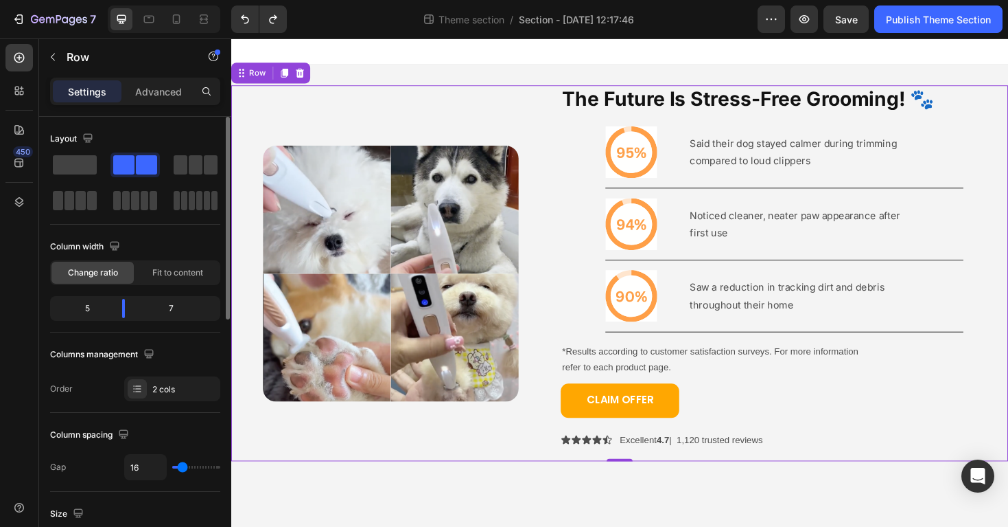
click at [183, 468] on input "range" at bounding box center [196, 466] width 48 height 3
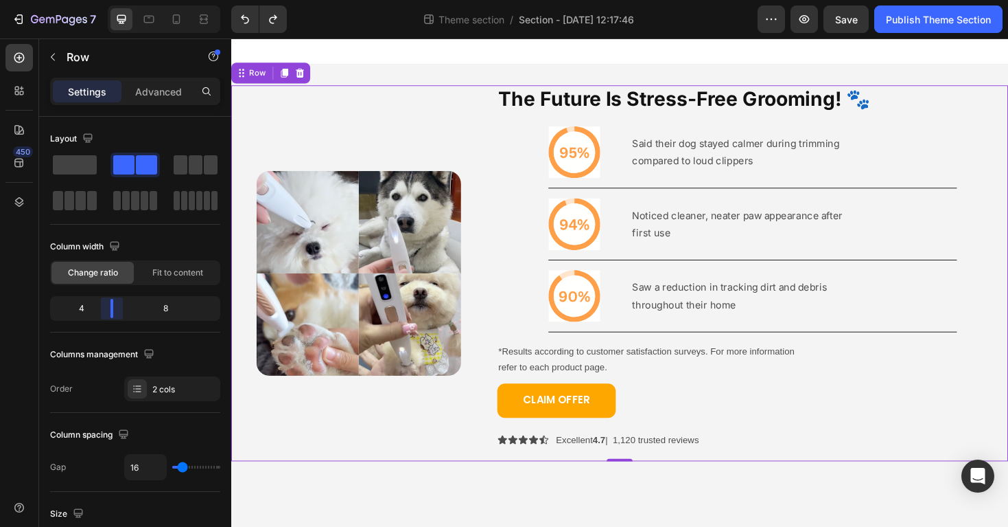
click at [109, 0] on body "7 Theme section / Section - Aug 27 12:17:46 Preview Save Publish Theme Section …" at bounding box center [504, 0] width 1008 height 0
click at [552, 370] on p "*Results according to customer satisfaction surveys. For more information" at bounding box center [784, 369] width 539 height 17
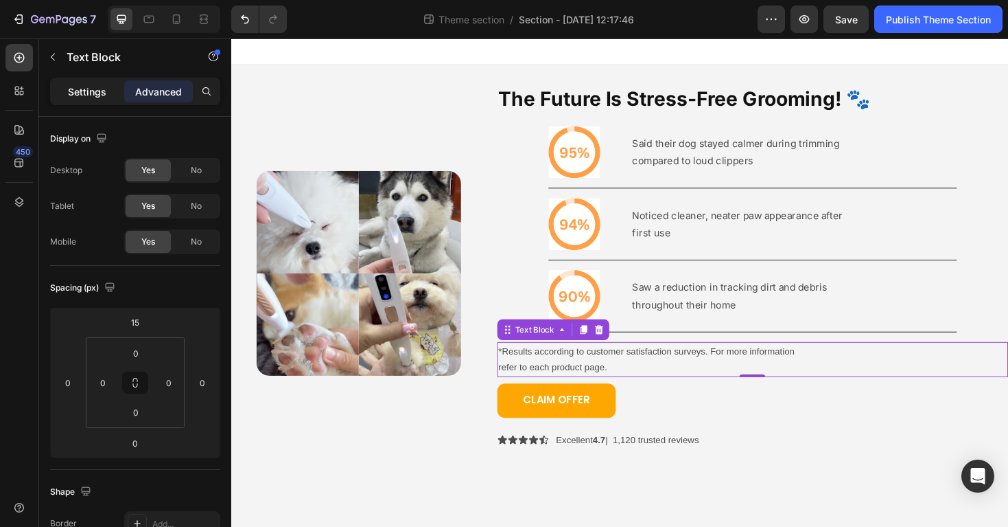
click at [76, 99] on div "Settings" at bounding box center [87, 91] width 69 height 22
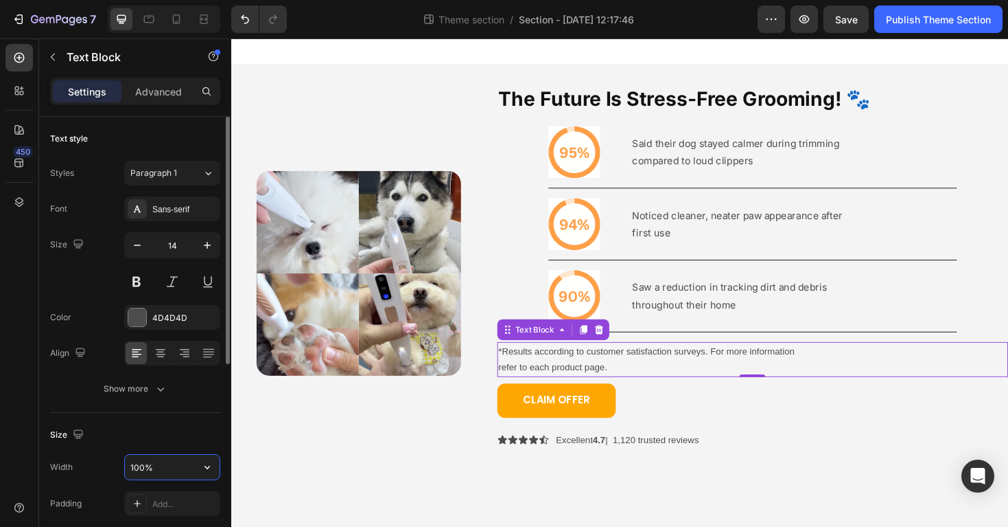
click at [134, 469] on input "100%" at bounding box center [172, 466] width 95 height 25
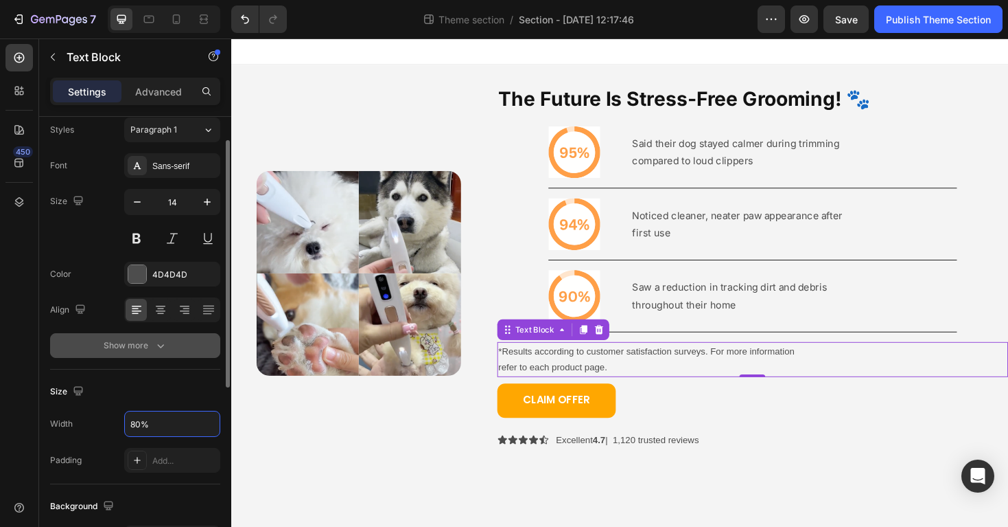
scroll to position [52, 0]
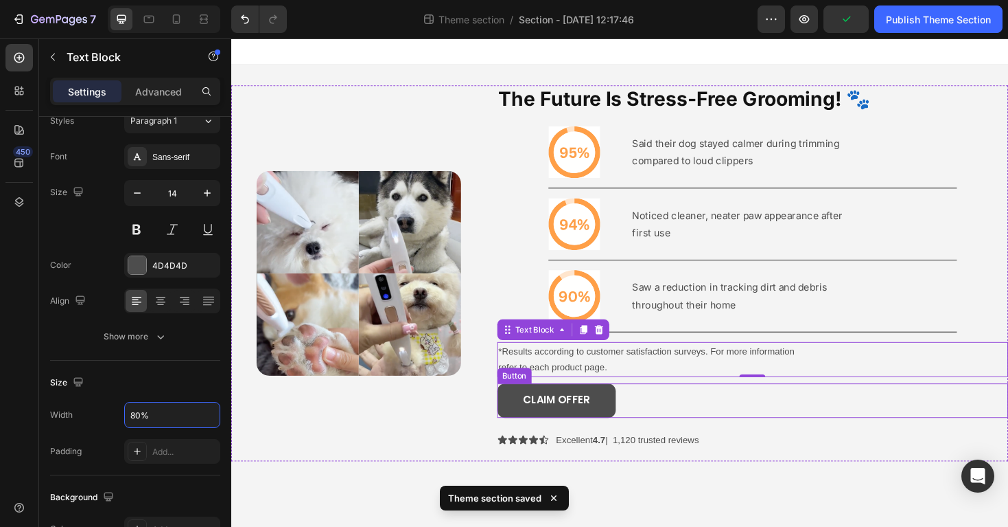
type input "100%"
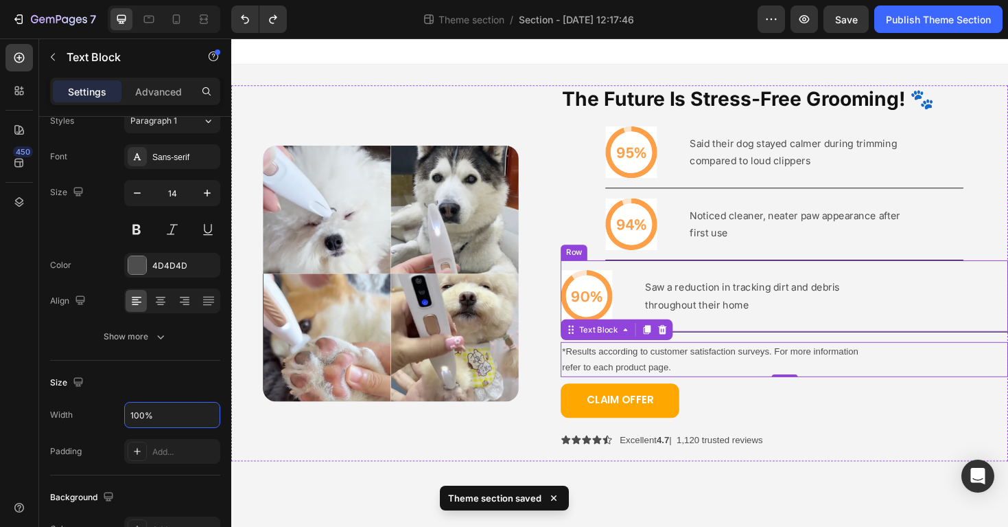
click at [967, 305] on div "Icon Saw a reduction in tracking dirt and debris throughout their home Text Blo…" at bounding box center [818, 311] width 474 height 76
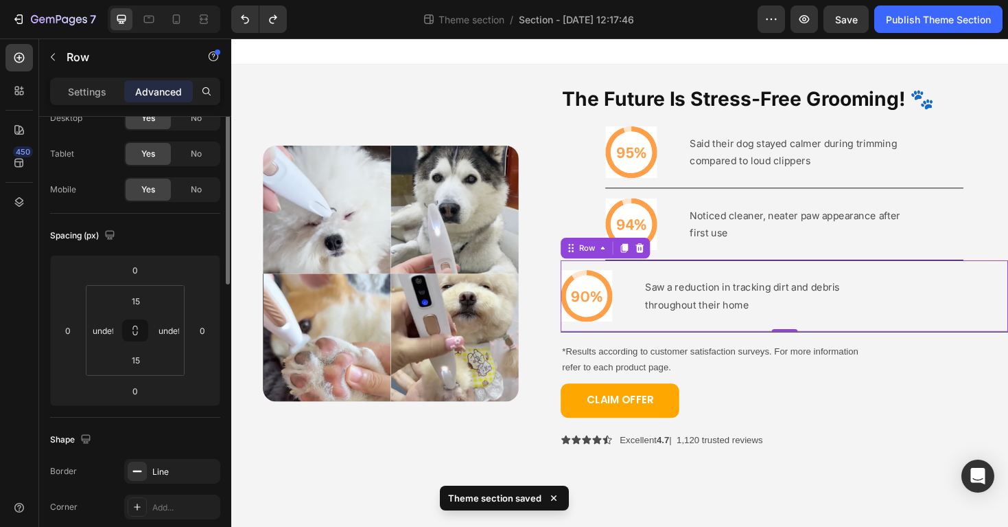
scroll to position [0, 0]
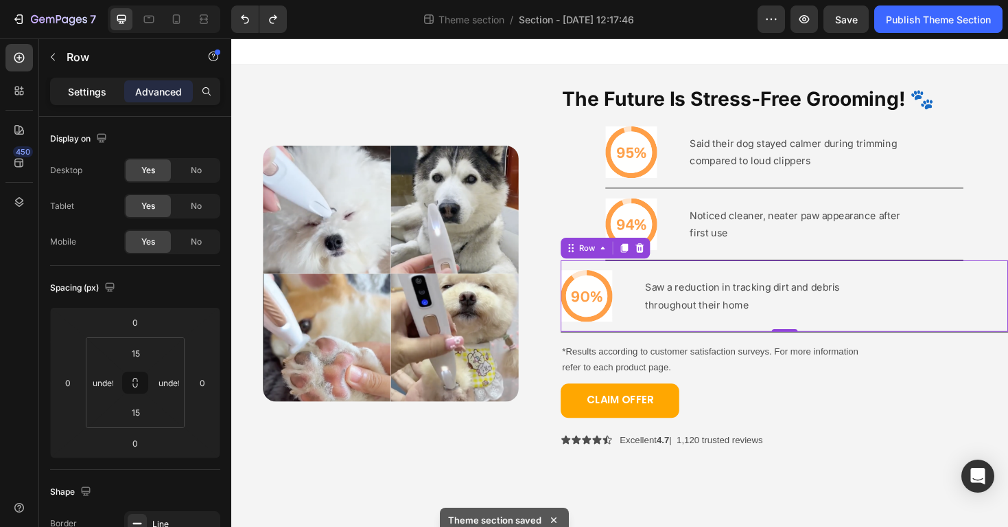
click at [79, 81] on div "Settings" at bounding box center [87, 91] width 69 height 22
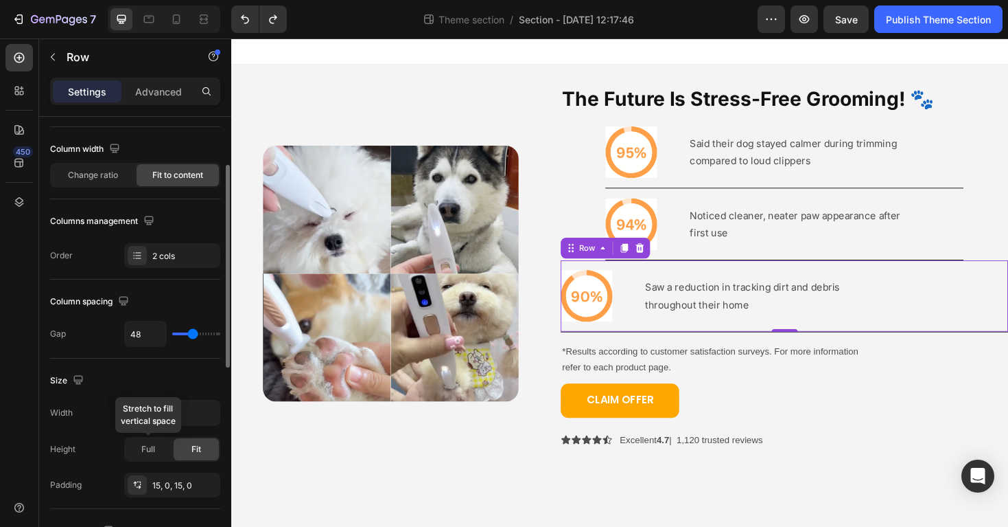
scroll to position [100, 0]
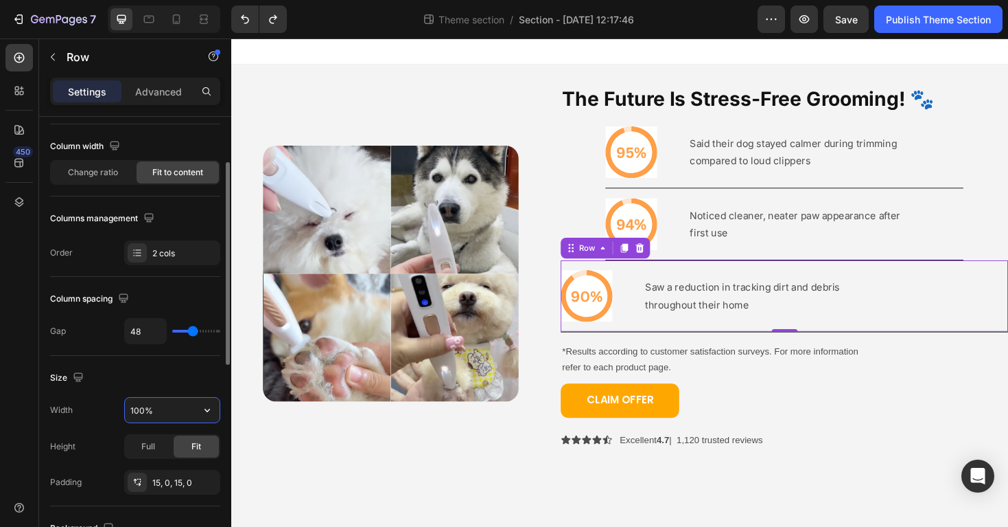
click at [160, 407] on input "100%" at bounding box center [172, 409] width 95 height 25
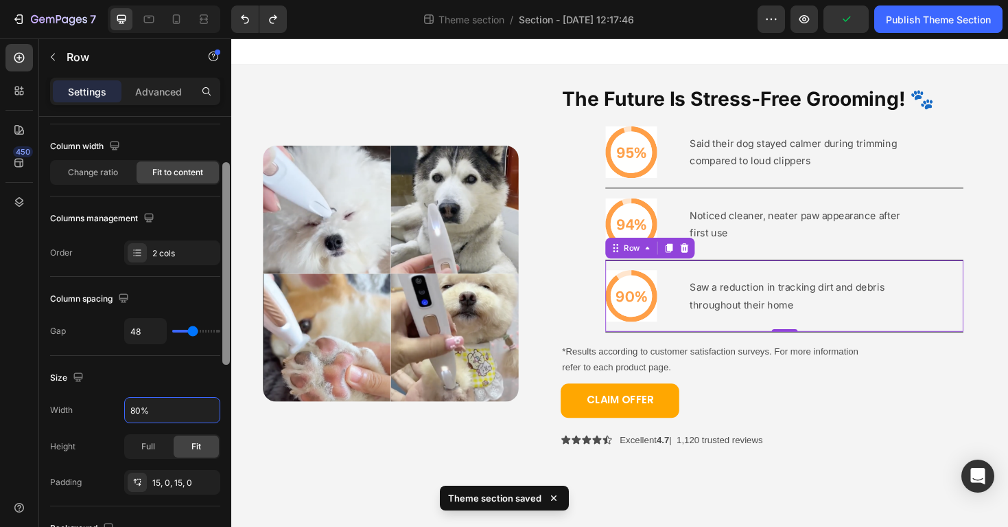
type input "80%"
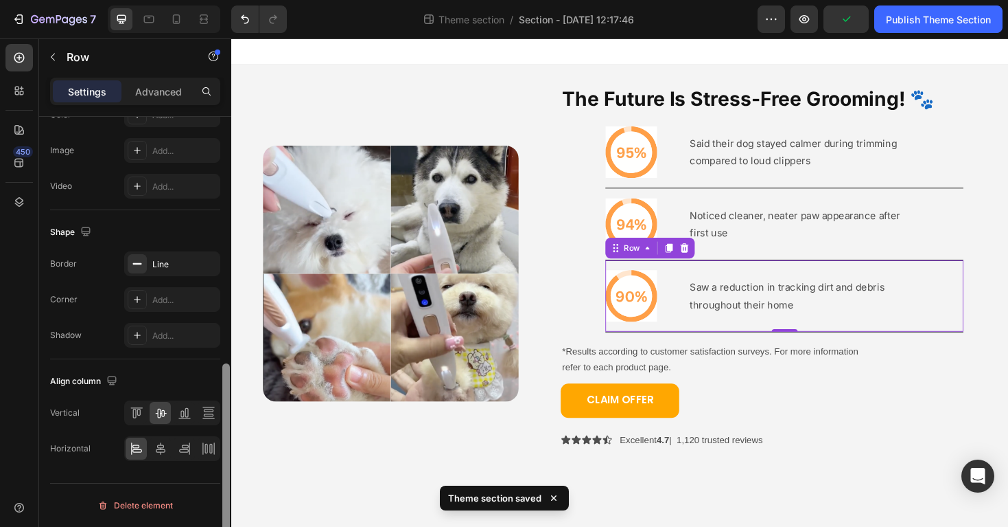
click at [224, 372] on div at bounding box center [226, 341] width 10 height 449
click at [203, 448] on icon at bounding box center [209, 448] width 14 height 14
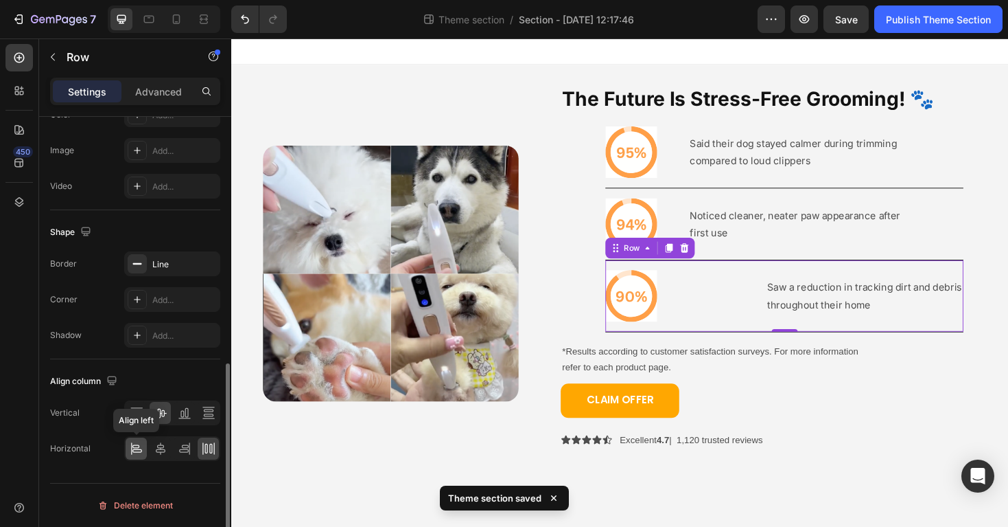
click at [139, 449] on icon at bounding box center [137, 450] width 10 height 3
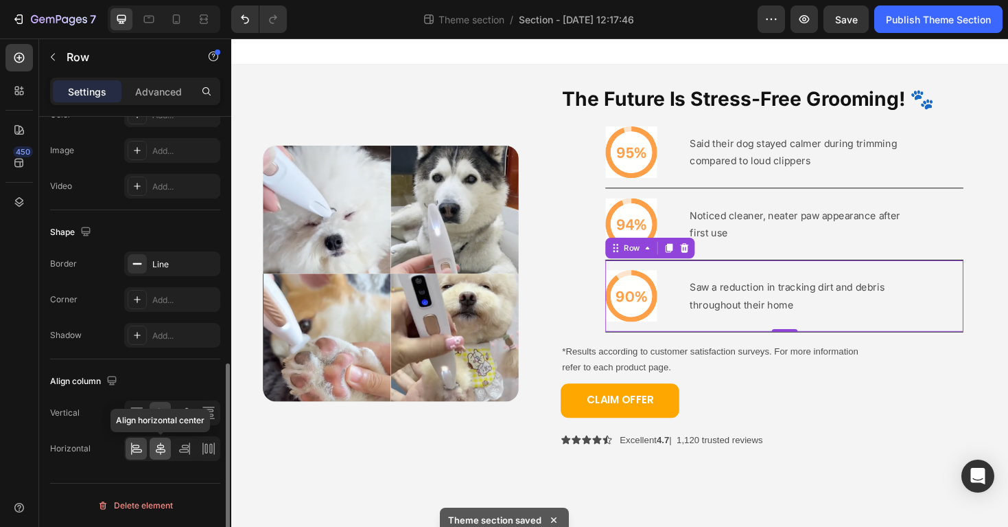
click at [157, 450] on icon at bounding box center [161, 448] width 14 height 14
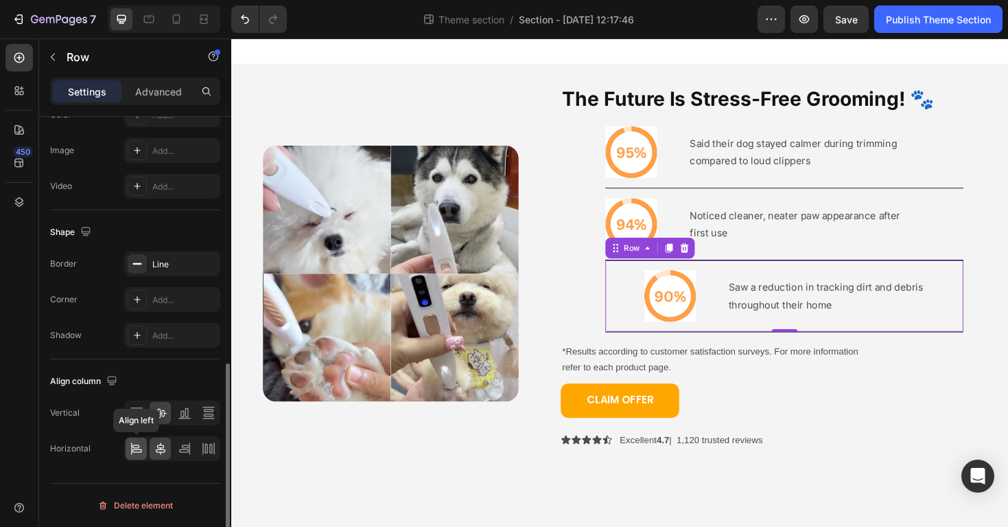
click at [126, 448] on div at bounding box center [136, 448] width 21 height 22
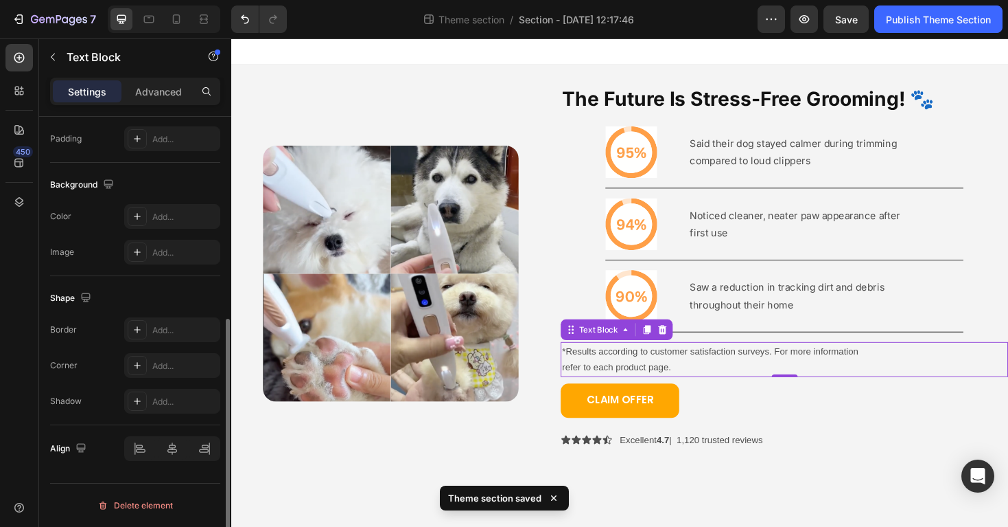
scroll to position [0, 0]
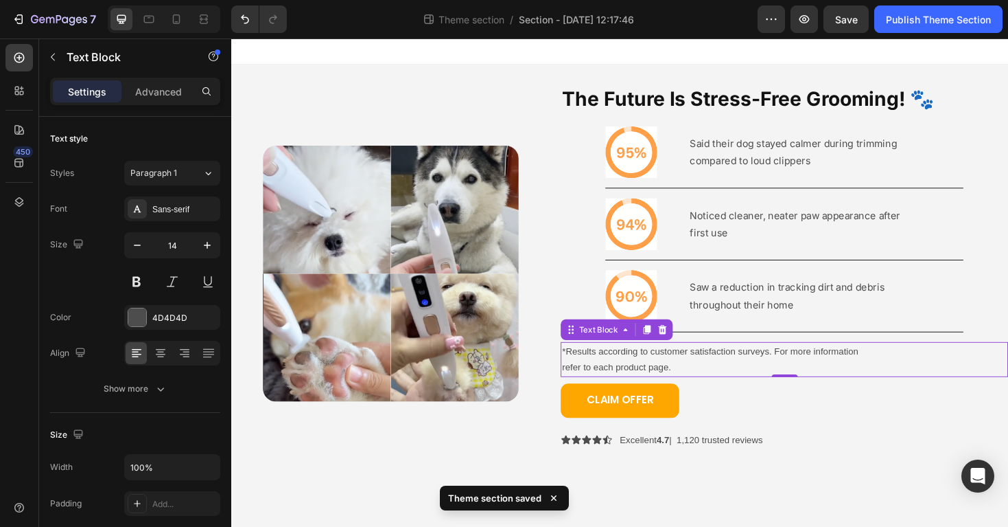
click at [590, 375] on p "*Results according to customer satisfaction surveys. For more information" at bounding box center [818, 369] width 472 height 17
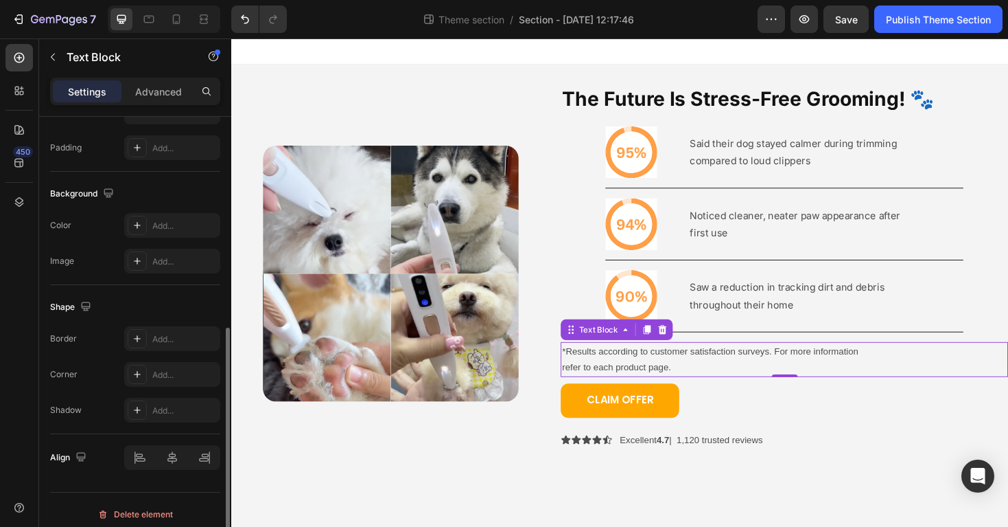
scroll to position [365, 0]
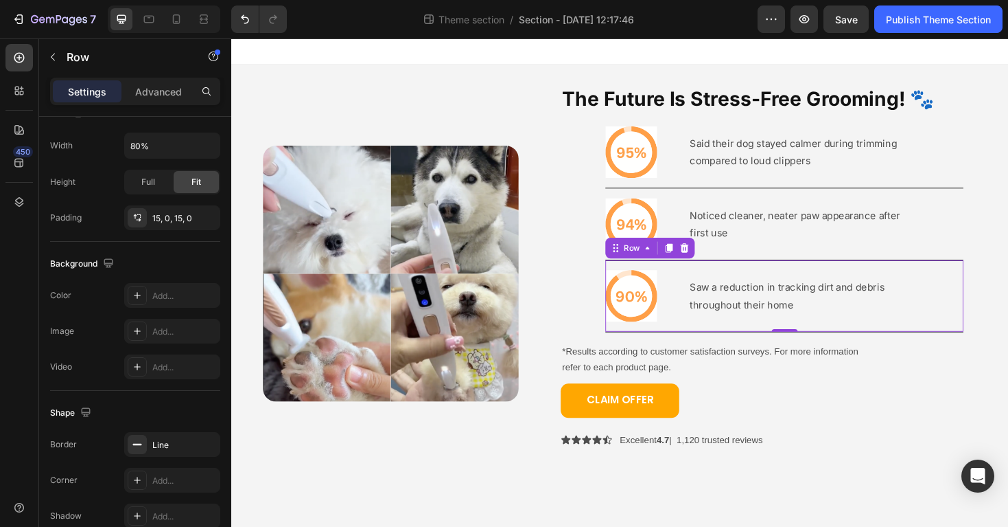
click at [805, 343] on div "Icon Saw a reduction in tracking dirt and debris throughout their home Text Blo…" at bounding box center [818, 311] width 380 height 76
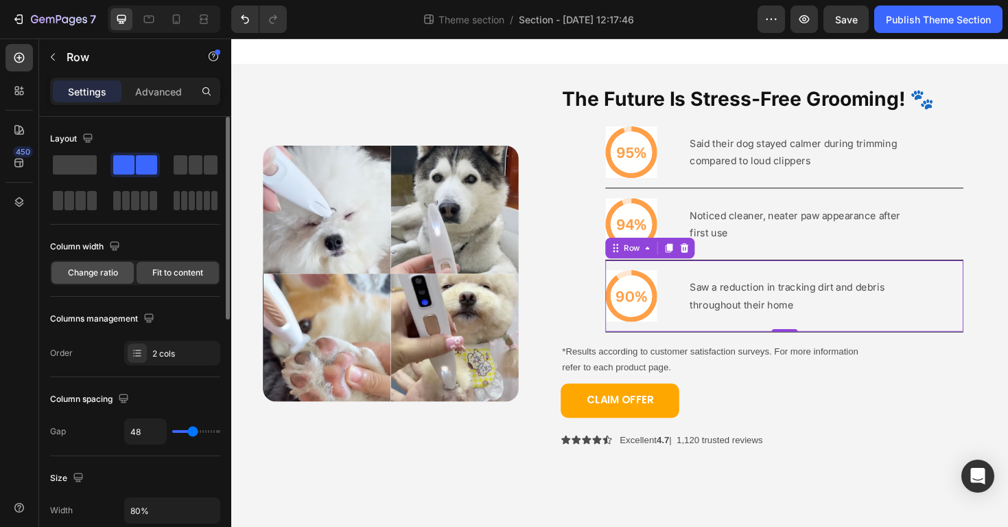
click at [93, 276] on span "Change ratio" at bounding box center [93, 272] width 50 height 12
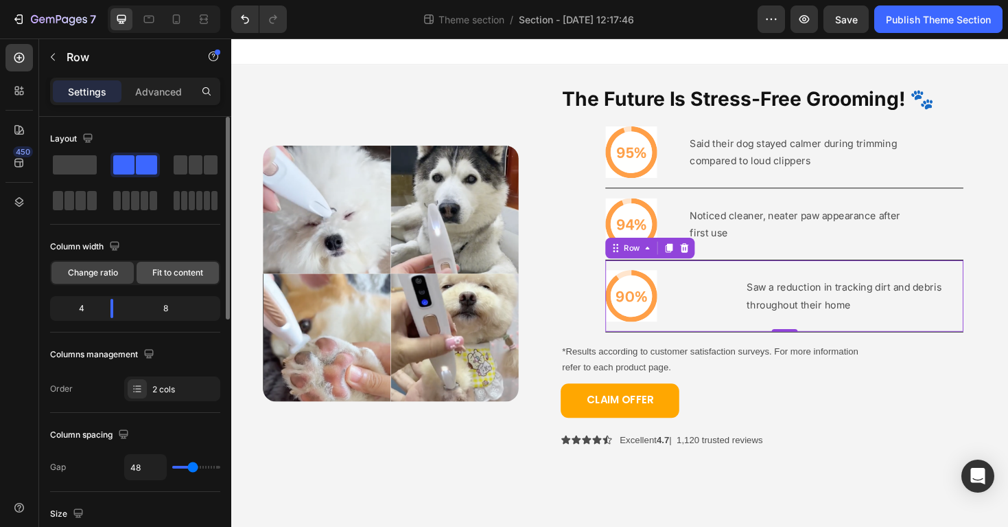
click at [157, 275] on span "Fit to content" at bounding box center [177, 272] width 51 height 12
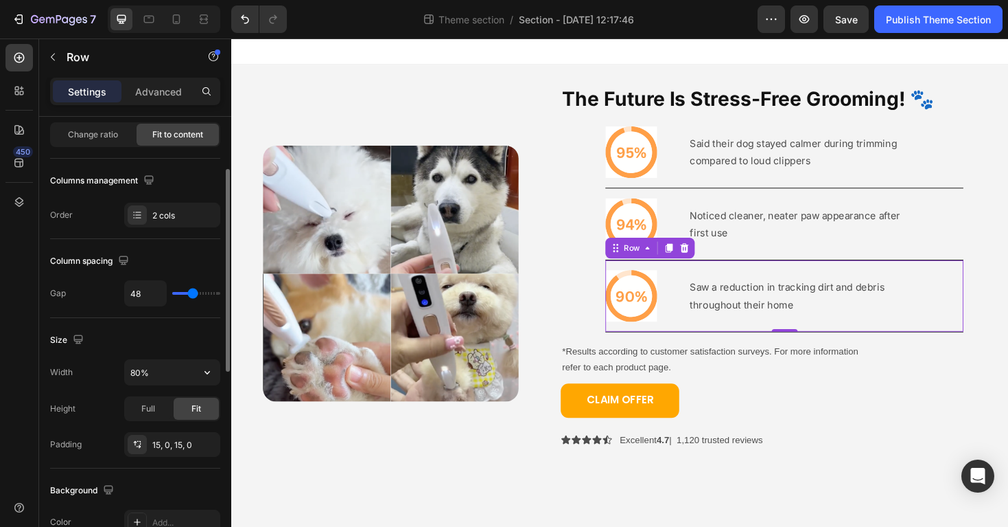
scroll to position [139, 0]
click at [209, 362] on button "button" at bounding box center [207, 371] width 25 height 25
click at [170, 365] on input "80%" at bounding box center [172, 371] width 95 height 25
click at [165, 365] on input "80%" at bounding box center [172, 371] width 95 height 25
click at [149, 373] on input "80%" at bounding box center [172, 371] width 95 height 25
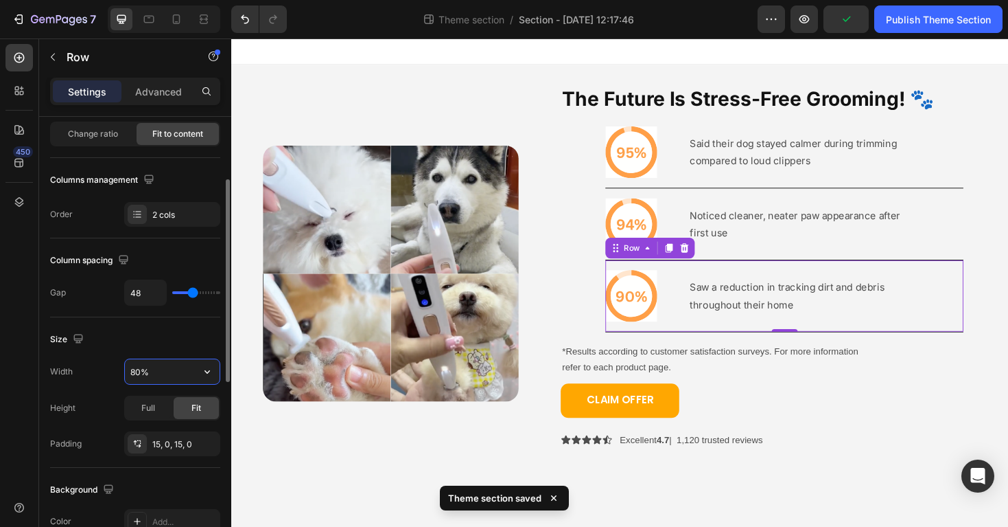
drag, startPoint x: 162, startPoint y: 371, endPoint x: 115, endPoint y: 364, distance: 47.3
click at [115, 364] on div "Width 80%" at bounding box center [135, 371] width 170 height 26
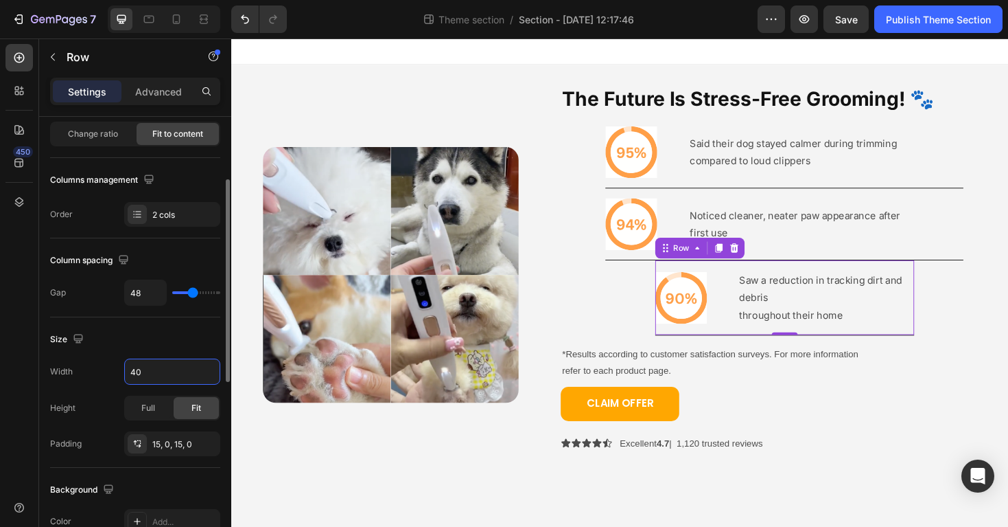
type input "4"
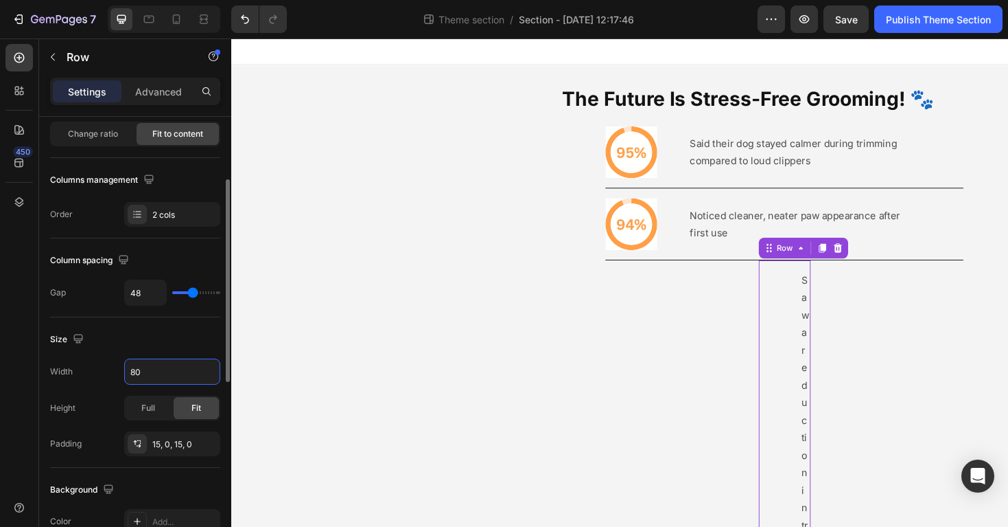
type input "80%"
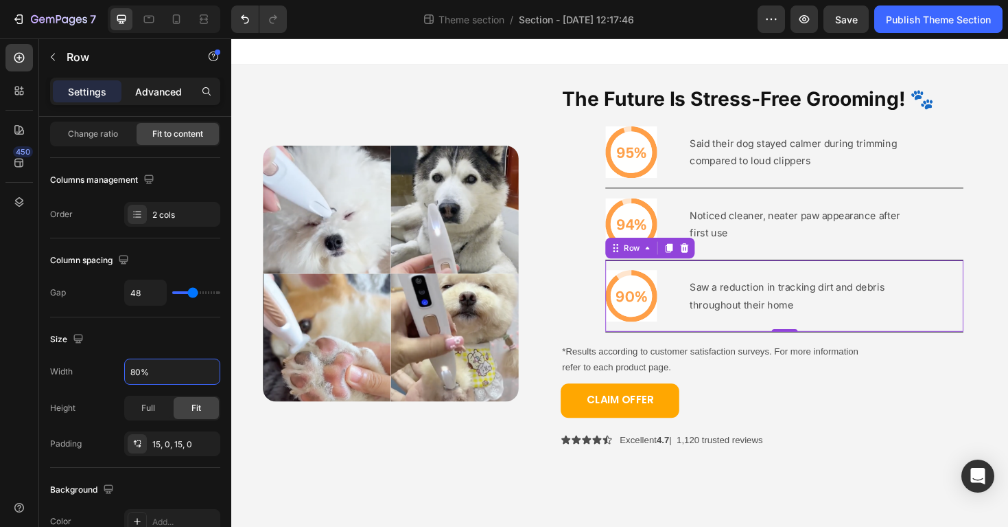
click at [169, 94] on p "Advanced" at bounding box center [158, 91] width 47 height 14
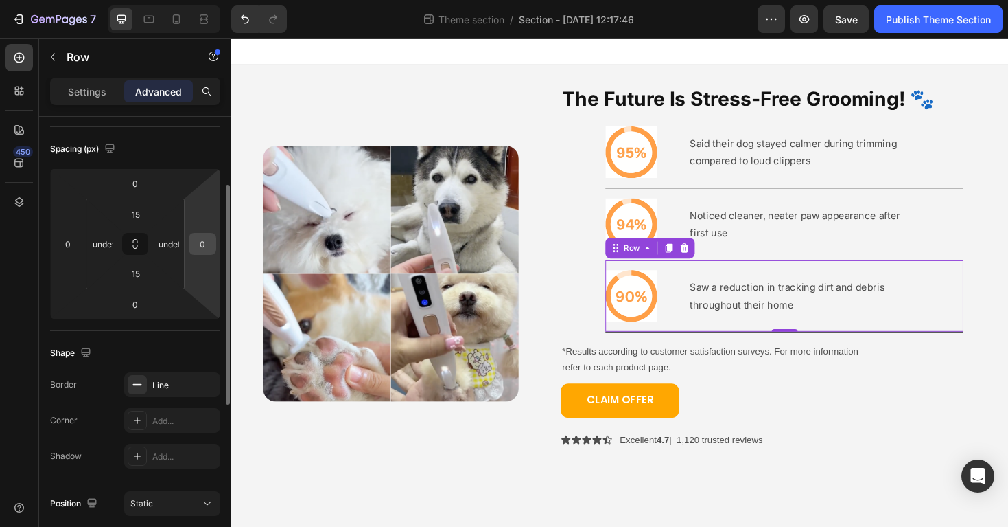
click at [205, 254] on div "0" at bounding box center [202, 244] width 27 height 22
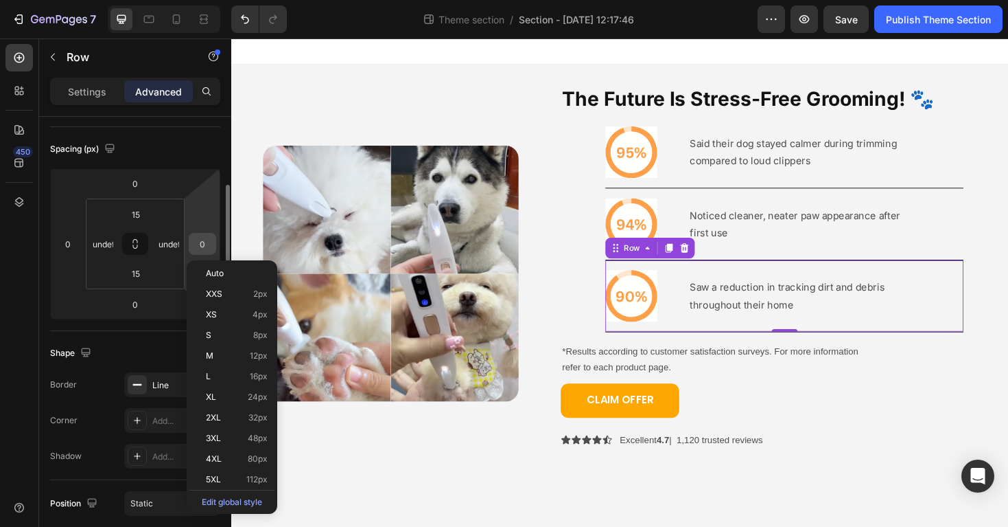
click at [205, 249] on input "0" at bounding box center [202, 243] width 21 height 21
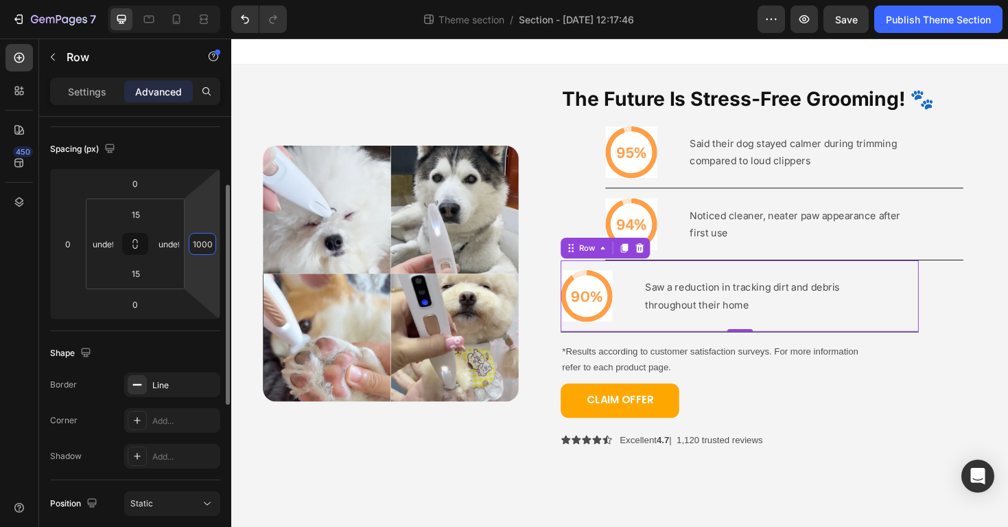
scroll to position [0, 0]
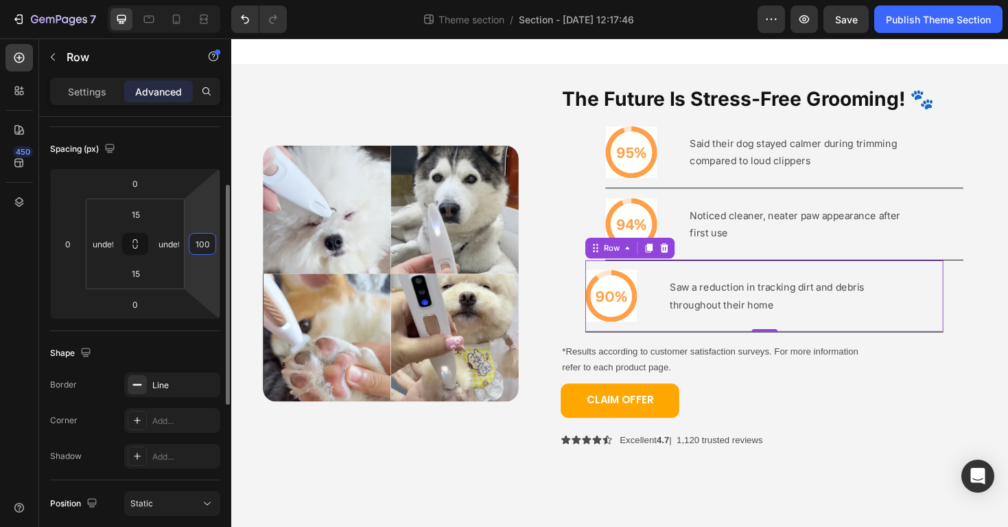
type input "1000"
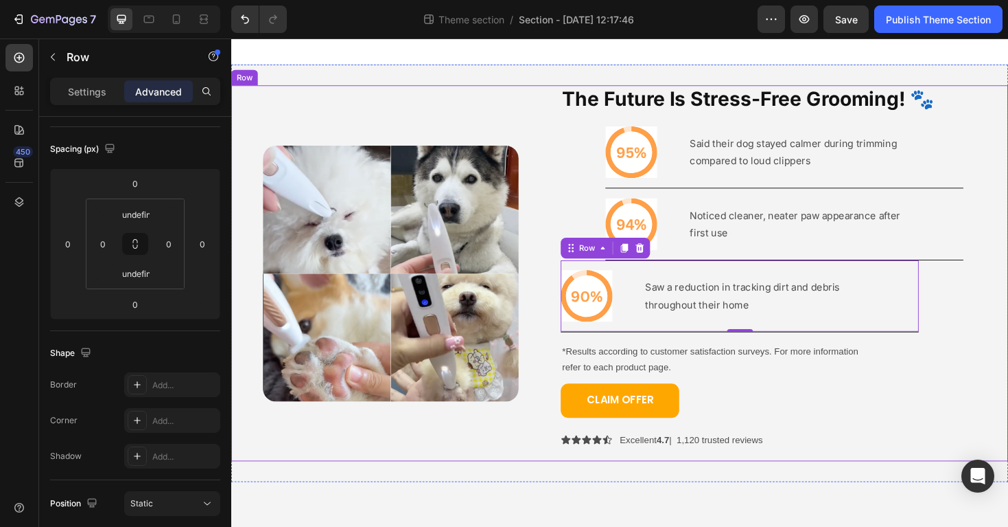
click at [1008, 251] on div "The Future Is Stress-Free Grooming! 🐾 Heading Icon Said their dog stayed calmer…" at bounding box center [818, 287] width 474 height 398
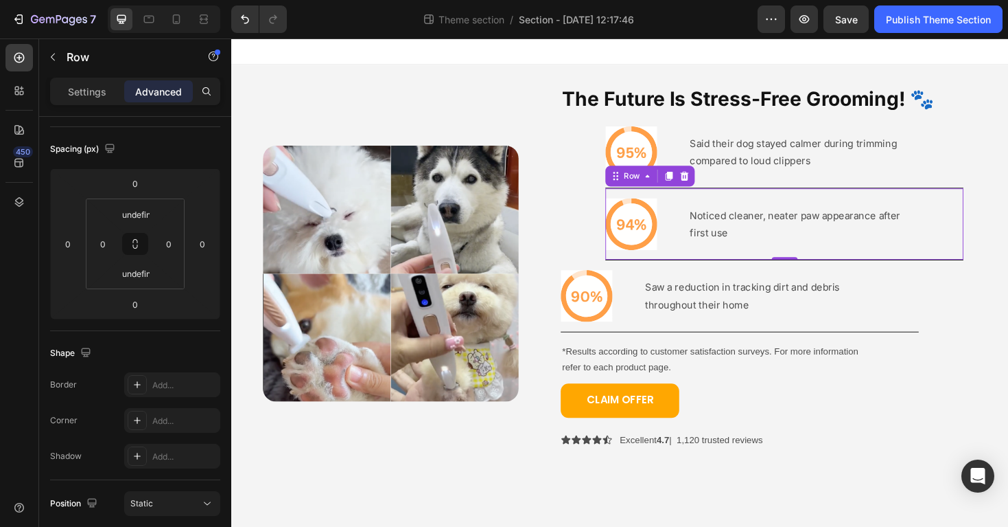
click at [993, 248] on div "Icon Noticed cleaner, neater paw appearance after first use Text Block Row 0" at bounding box center [818, 235] width 380 height 76
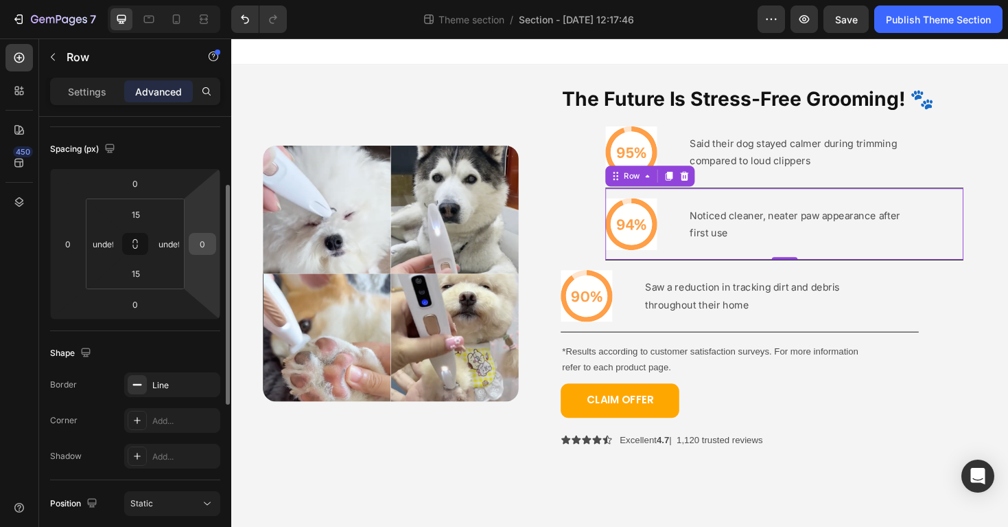
click at [203, 247] on input "0" at bounding box center [202, 243] width 21 height 21
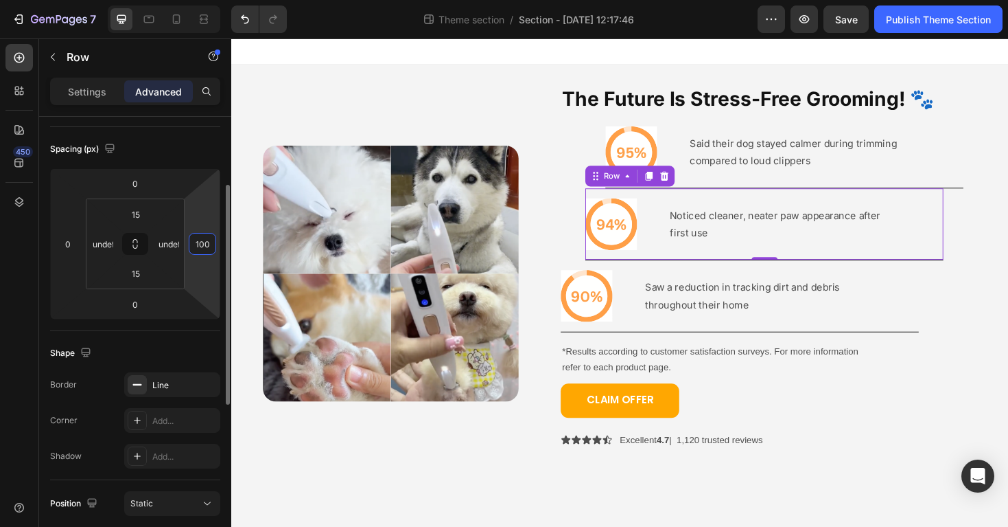
type input "1000"
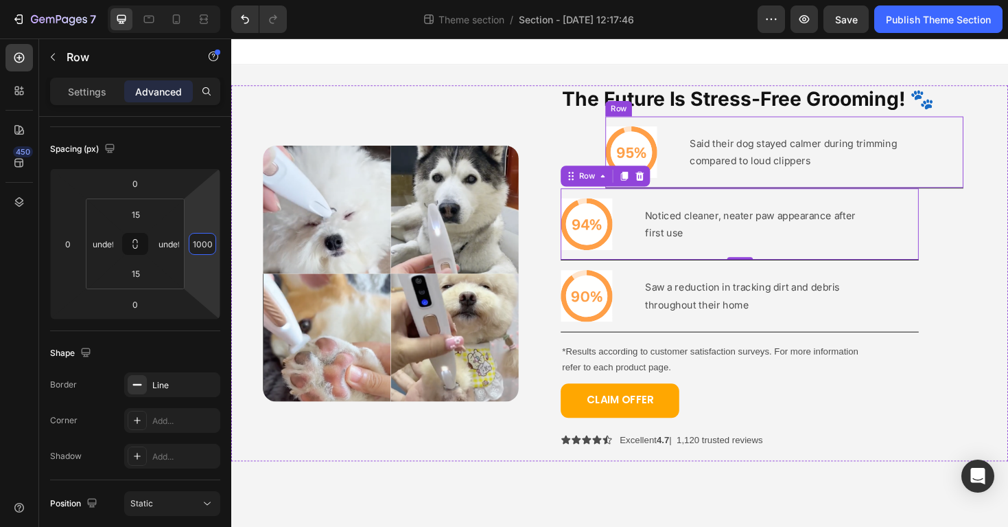
click at [823, 181] on div "Said their dog stayed calmer during trimming compared to loud clippers Text Blo…" at bounding box center [827, 158] width 222 height 55
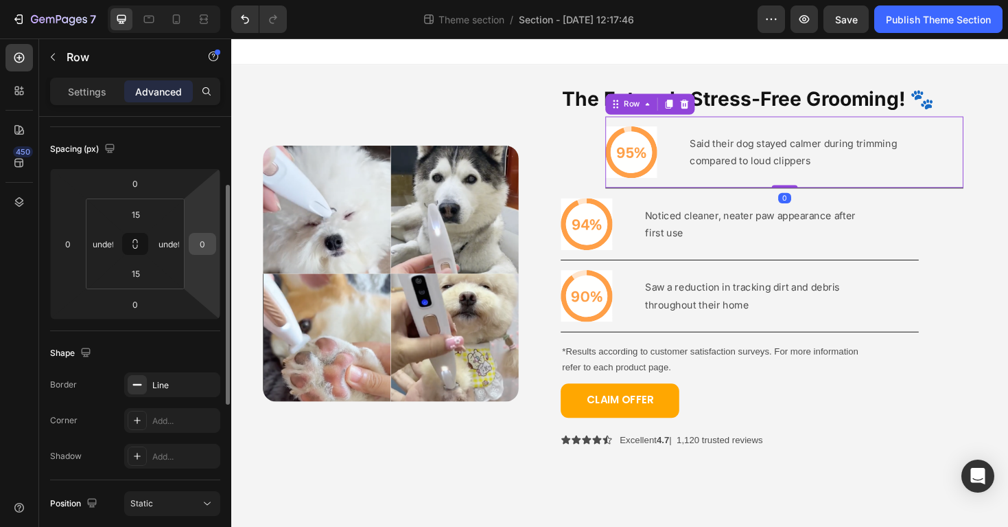
click at [207, 247] on input "0" at bounding box center [202, 243] width 21 height 21
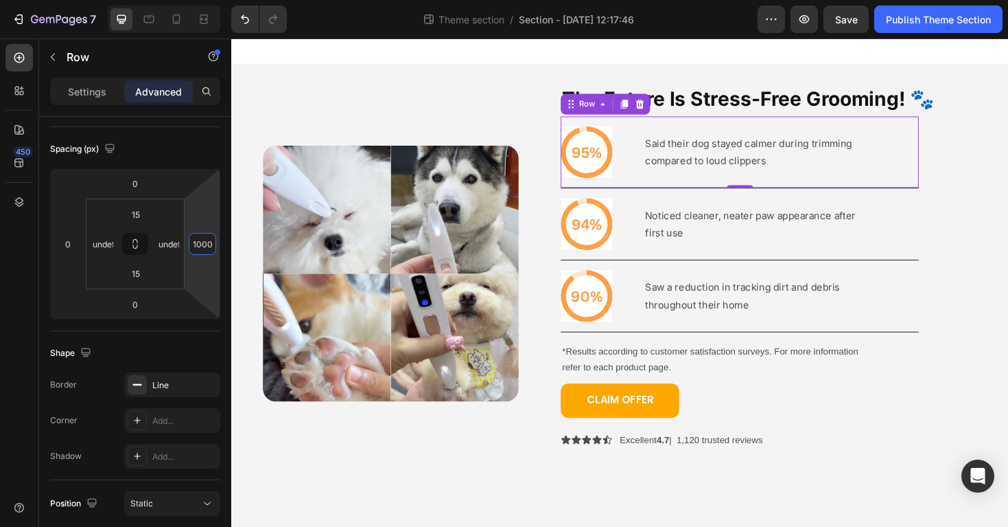
type input "1000"
click at [433, 36] on div "7 Theme section / Section - Aug 27 12:17:46 Preview Save Publish Theme Section" at bounding box center [504, 19] width 1008 height 39
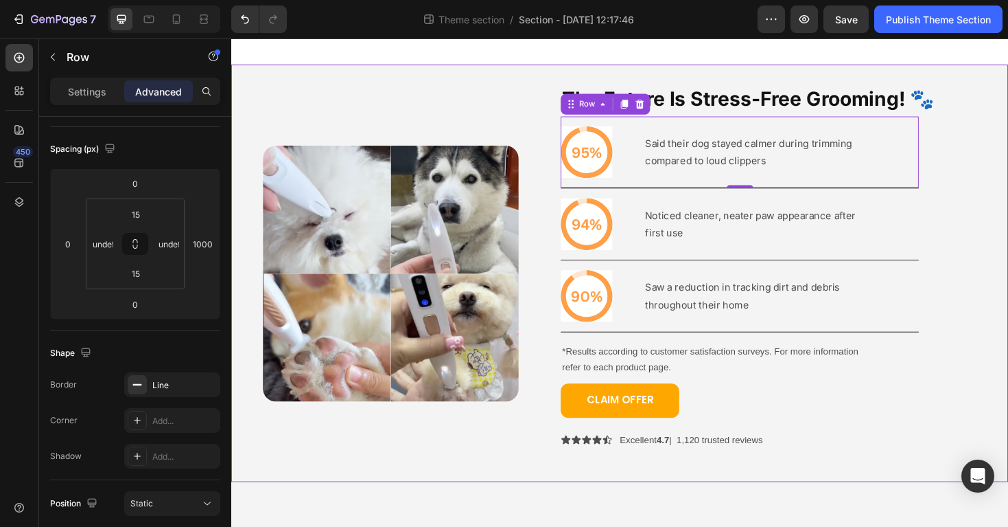
click at [445, 82] on div "Image The Future Is Stress-Free Grooming! 🐾 Heading Icon Said their dog stayed …" at bounding box center [643, 287] width 824 height 442
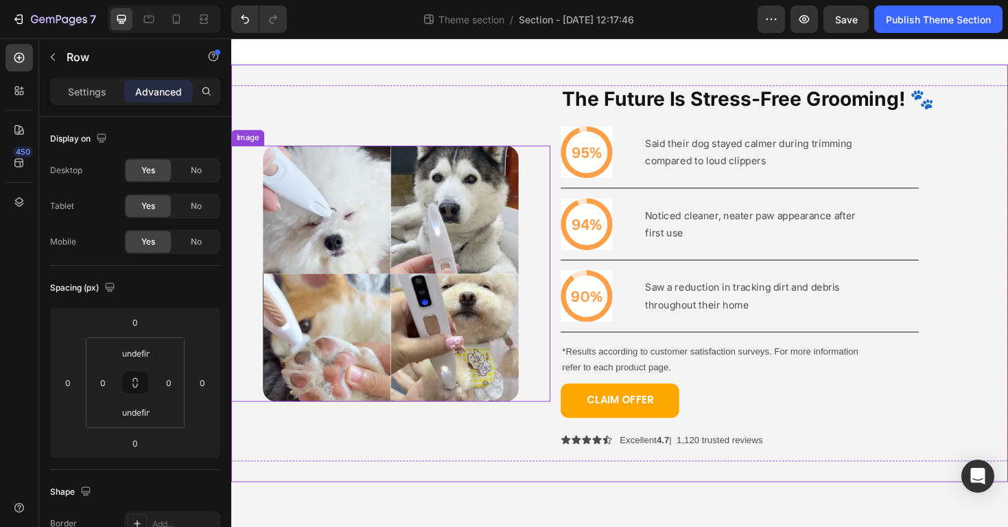
click at [363, 422] on div "Image" at bounding box center [400, 287] width 338 height 398
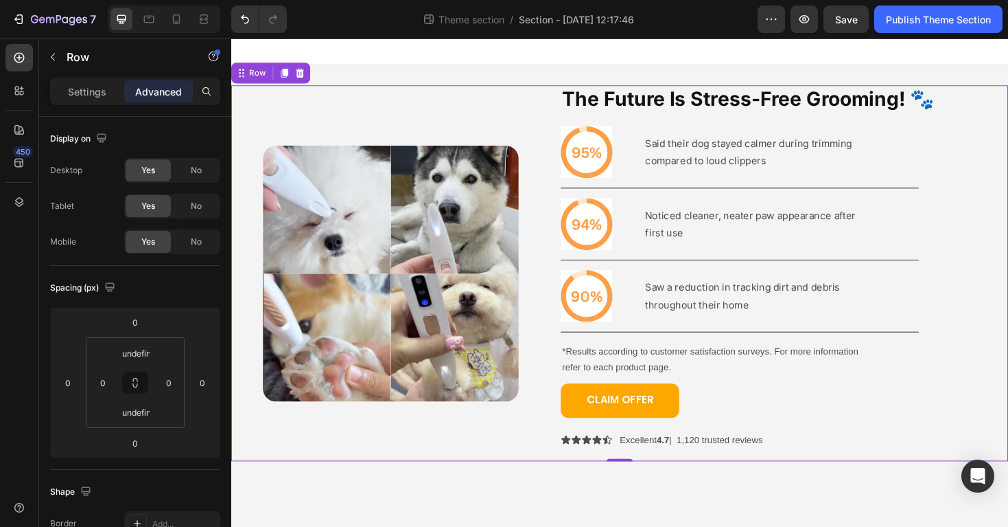
click at [580, 96] on div "Image The Future Is Stress-Free Grooming! 🐾 Heading Icon Said their dog stayed …" at bounding box center [643, 287] width 824 height 398
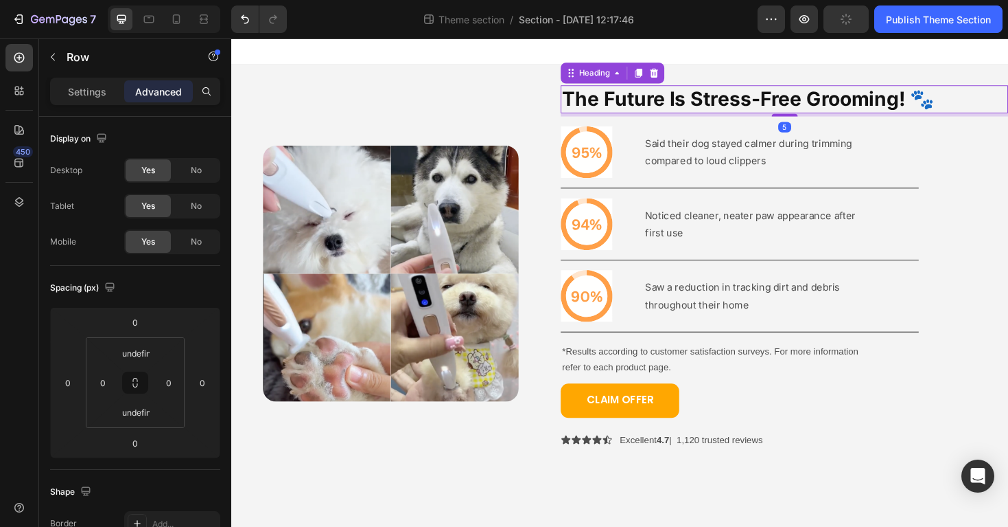
click at [588, 102] on h2 "The Future Is Stress-Free Grooming! 🐾" at bounding box center [818, 103] width 474 height 30
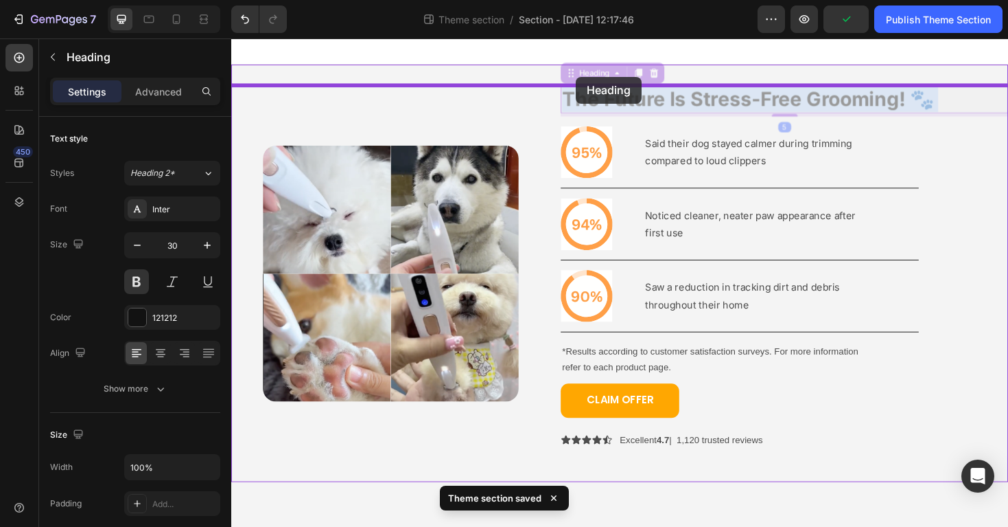
drag, startPoint x: 612, startPoint y: 100, endPoint x: 597, endPoint y: 82, distance: 23.9
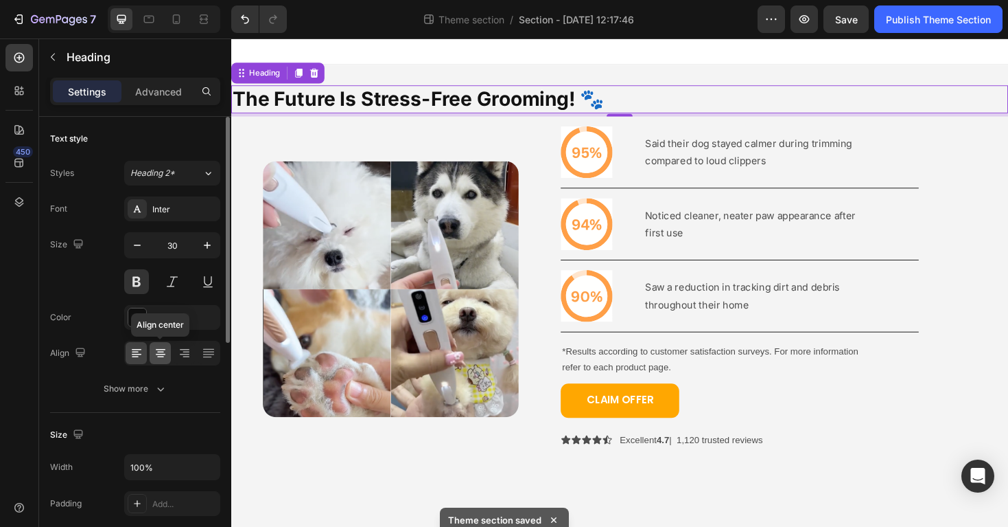
click at [161, 358] on icon at bounding box center [161, 353] width 14 height 14
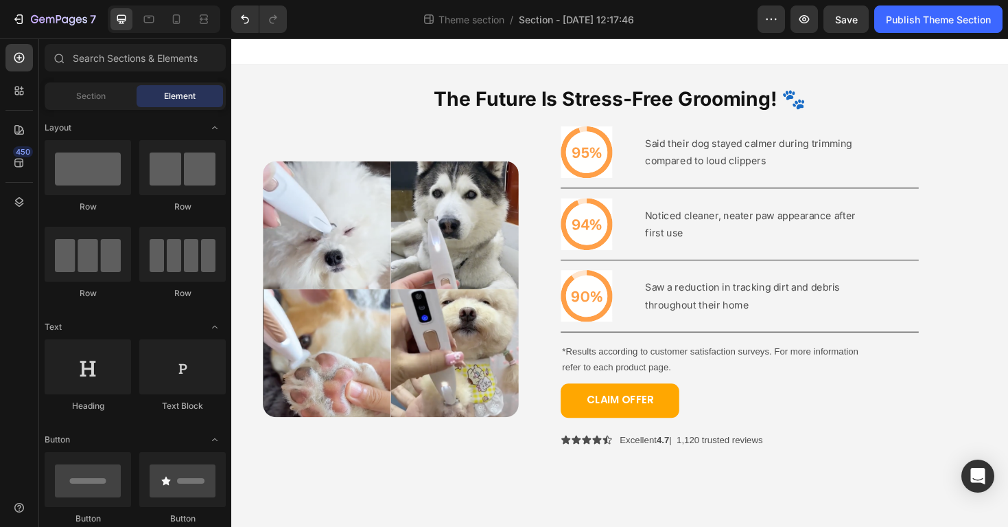
click at [379, 520] on body "The Future Is Stress-Free Grooming! 🐾 Heading Image Icon Said their dog stayed …" at bounding box center [643, 297] width 824 height 518
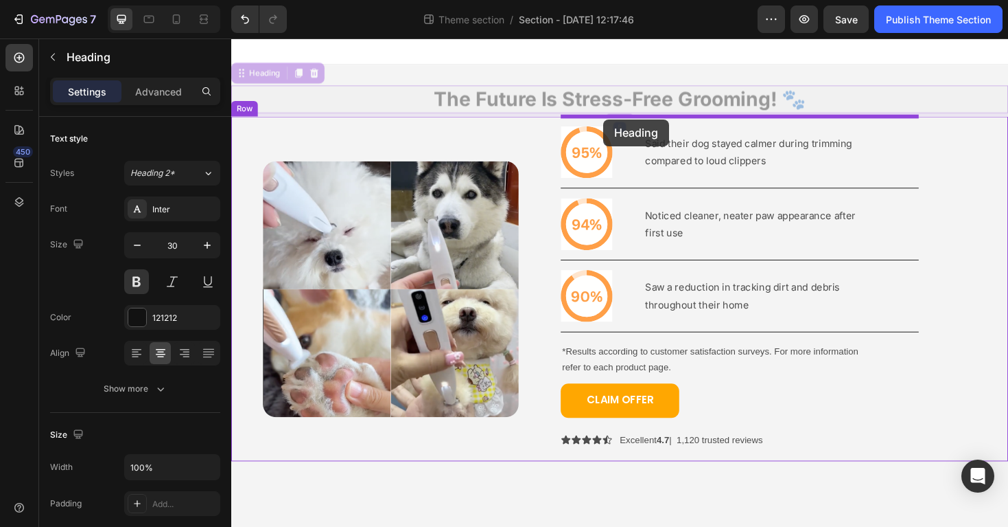
drag, startPoint x: 539, startPoint y: 98, endPoint x: 626, endPoint y: 124, distance: 91.0
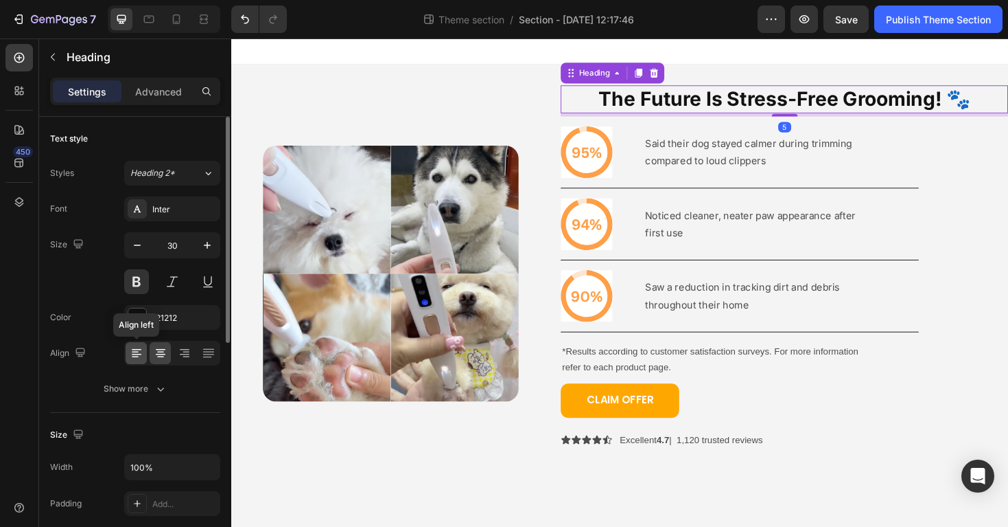
click at [135, 347] on icon at bounding box center [137, 353] width 14 height 14
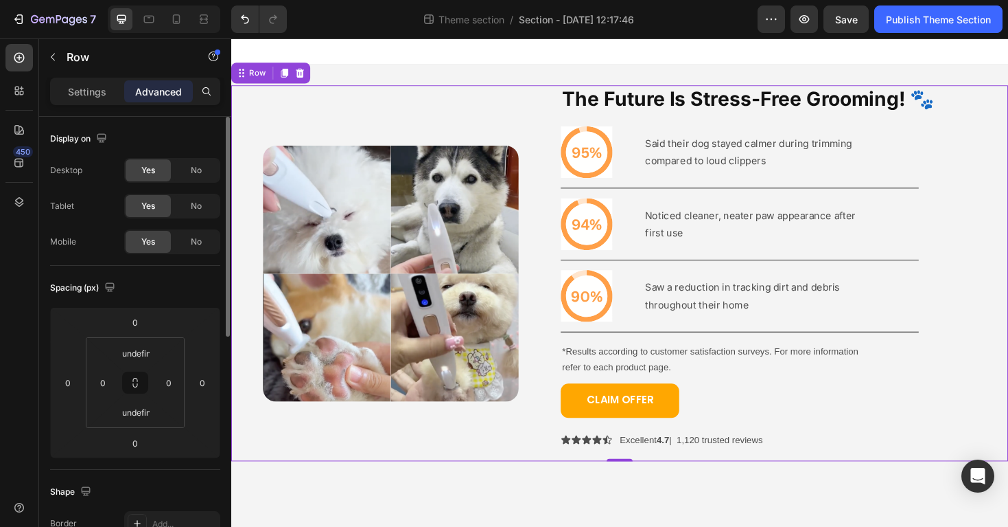
click at [415, 142] on div "Image" at bounding box center [400, 287] width 338 height 398
click at [464, 492] on div "Image The Future Is Stress-Free Grooming! 🐾 Heading Icon Said their dog stayed …" at bounding box center [643, 287] width 824 height 442
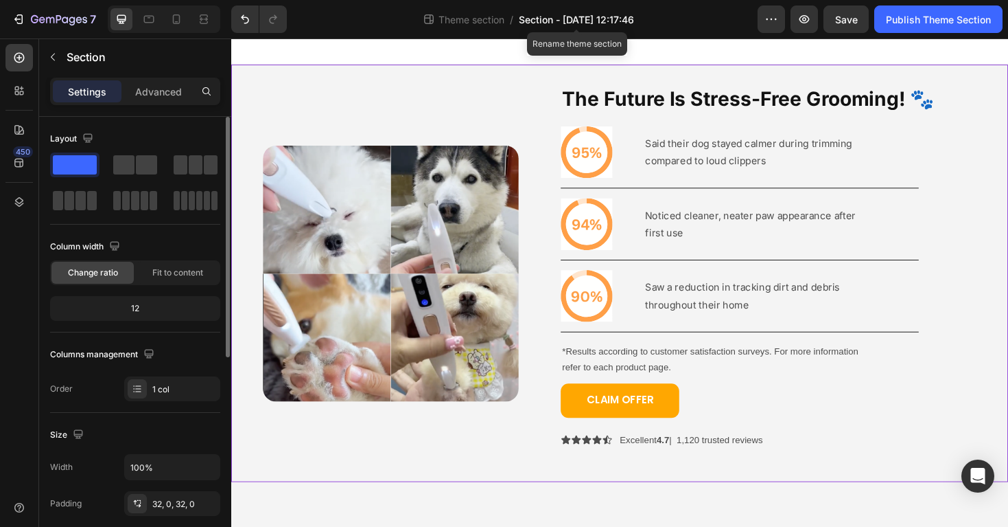
click at [549, 23] on span "Section - Aug 27 12:17:46" at bounding box center [576, 19] width 115 height 14
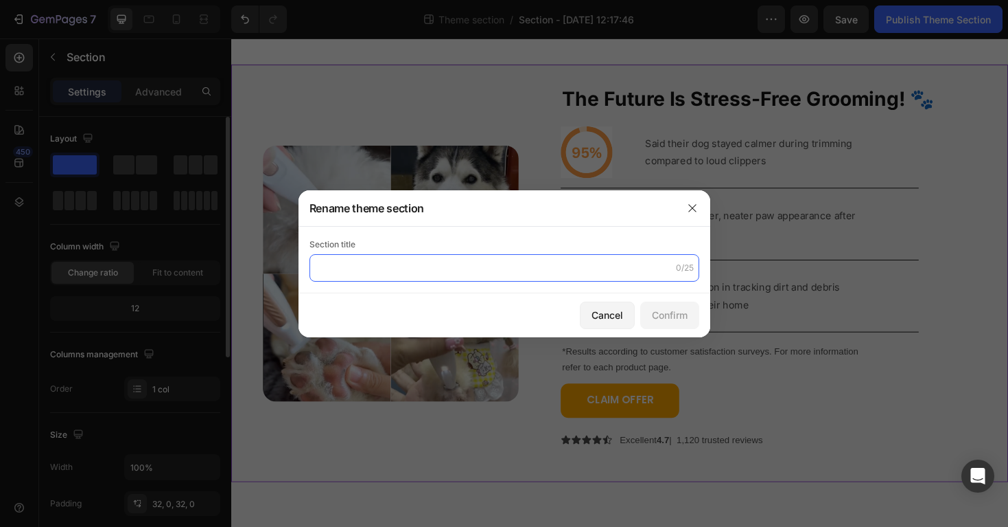
click at [440, 264] on input "text" at bounding box center [505, 267] width 390 height 27
type input "SURVEY SECTION"
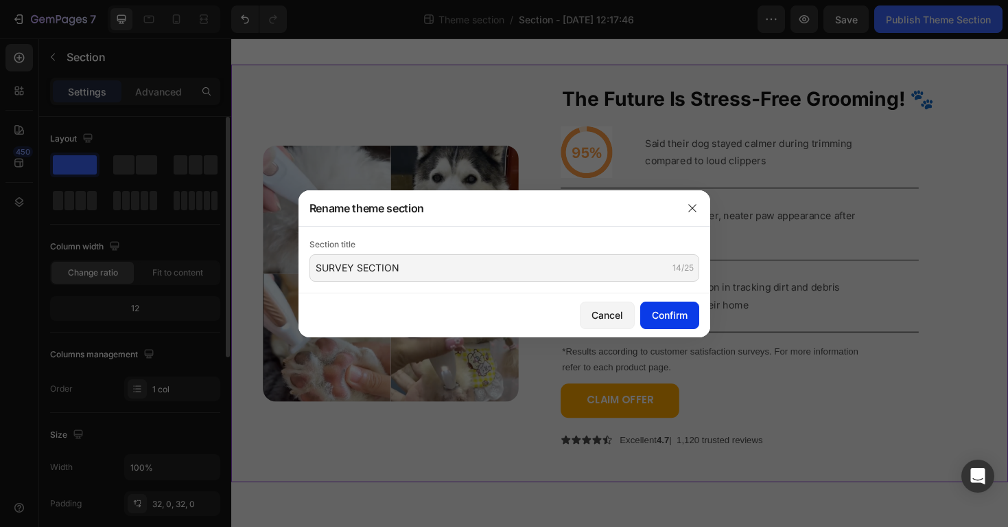
click at [671, 325] on button "Confirm" at bounding box center [669, 314] width 59 height 27
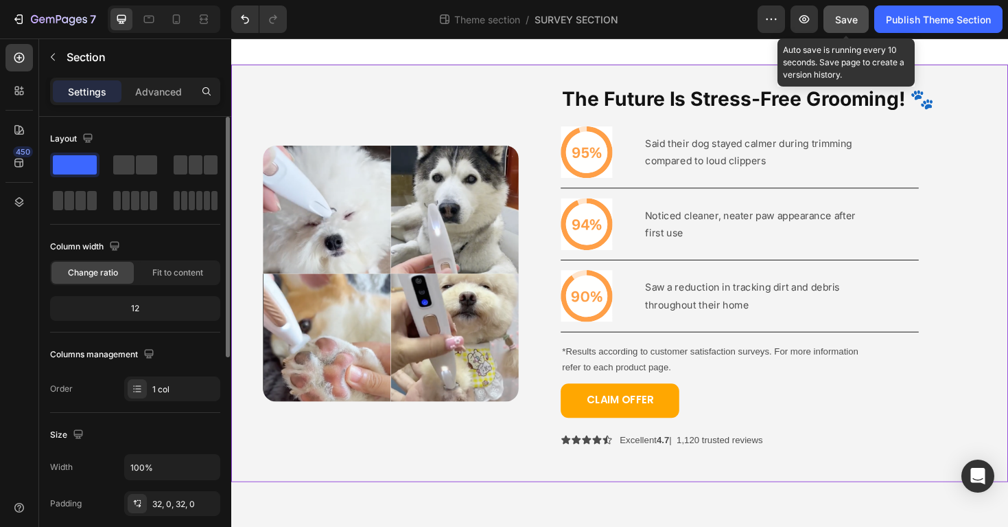
click at [848, 20] on span "Save" at bounding box center [846, 20] width 23 height 12
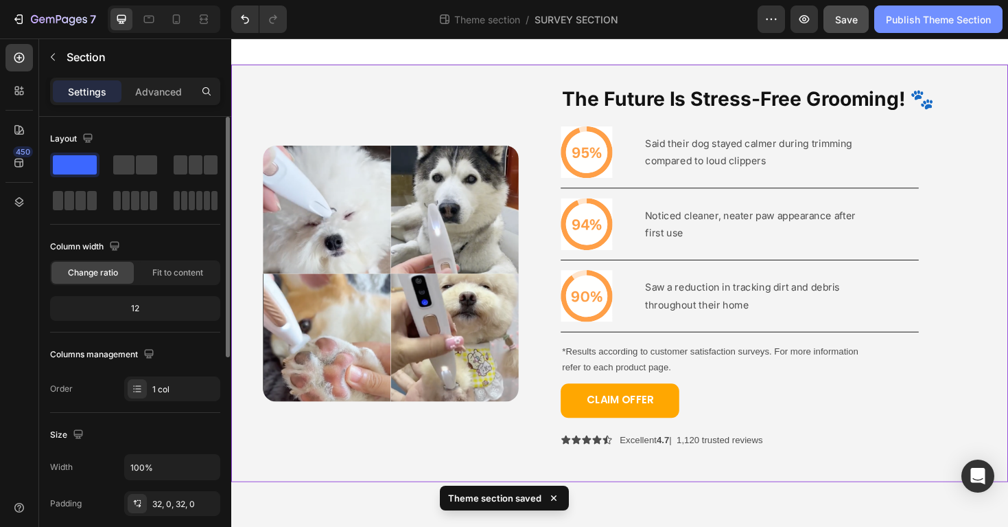
click at [923, 17] on div "Publish Theme Section" at bounding box center [938, 19] width 105 height 14
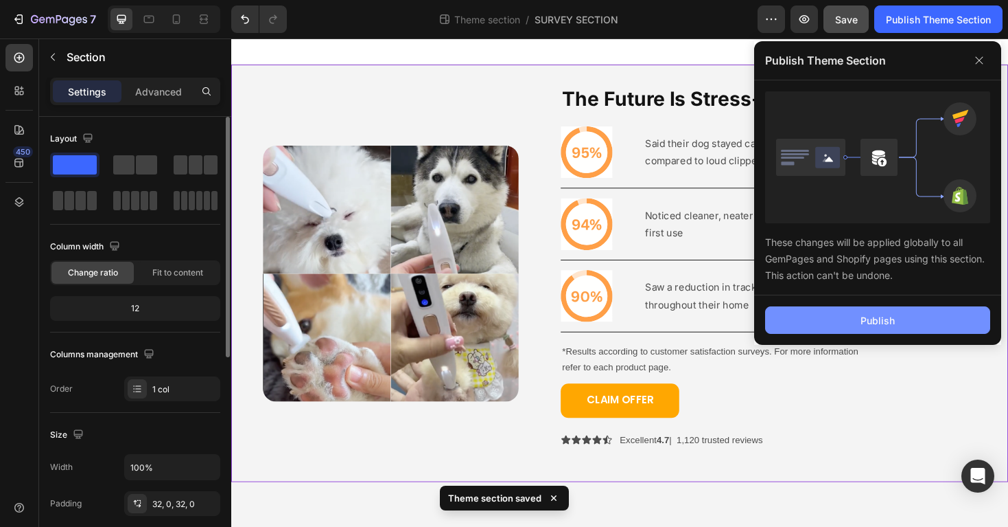
click at [829, 321] on button "Publish" at bounding box center [877, 319] width 225 height 27
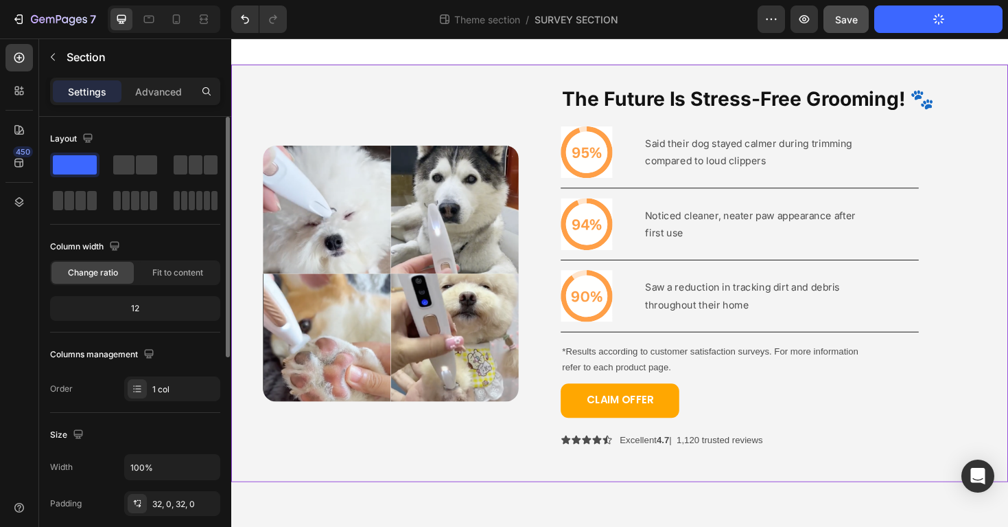
click at [419, 497] on div "Image The Future Is Stress-Free Grooming! 🐾 Heading Icon Said their dog stayed …" at bounding box center [643, 287] width 824 height 442
click at [55, 47] on button "button" at bounding box center [53, 57] width 22 height 22
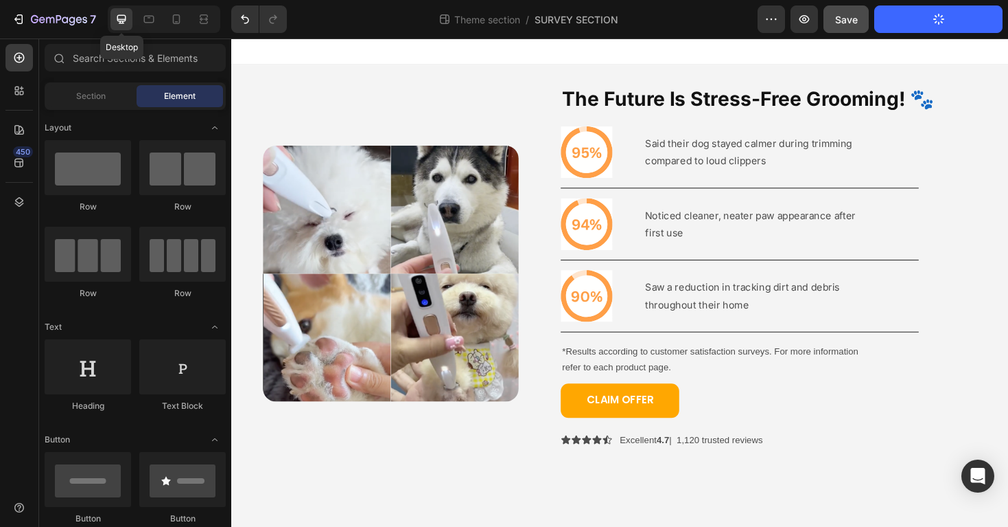
click at [117, 29] on div at bounding box center [122, 19] width 22 height 22
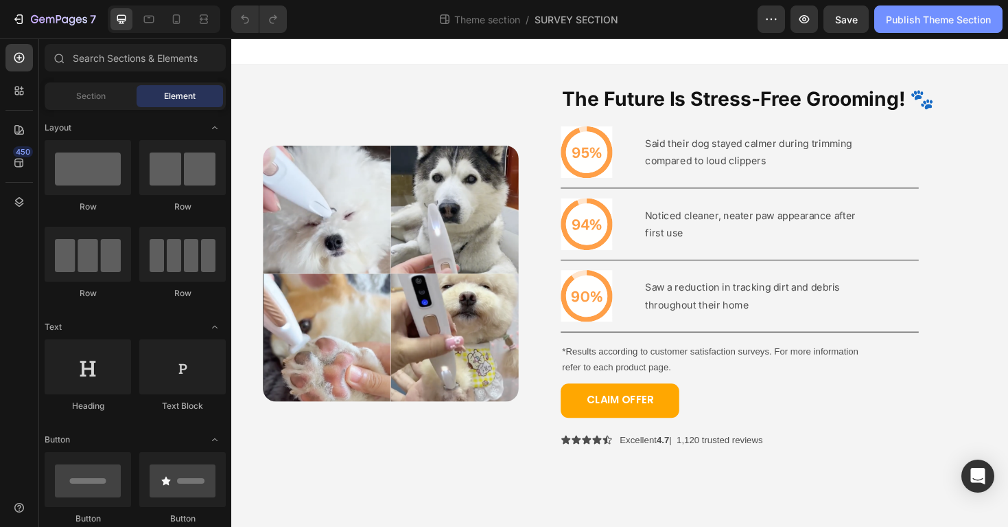
click at [916, 14] on div "Publish Theme Section" at bounding box center [938, 19] width 105 height 14
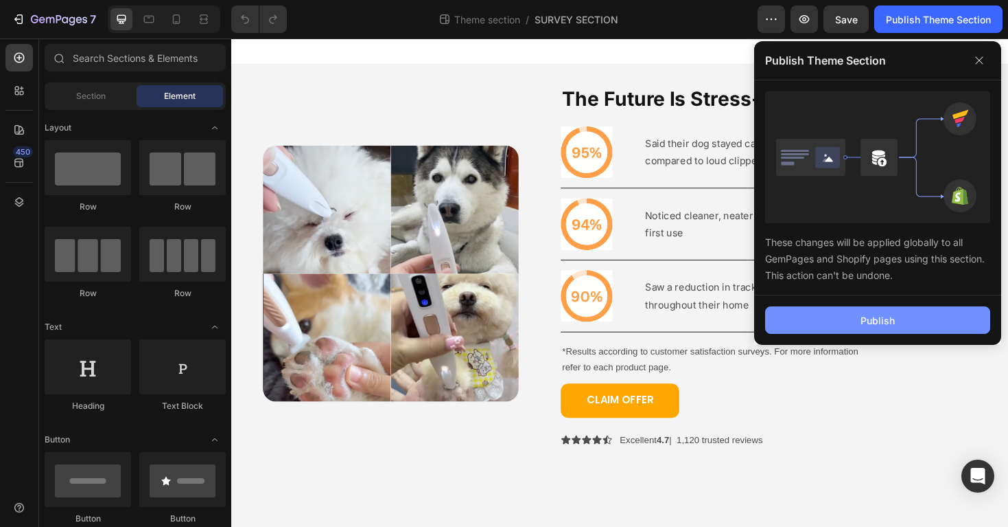
click at [860, 312] on button "Publish" at bounding box center [877, 319] width 225 height 27
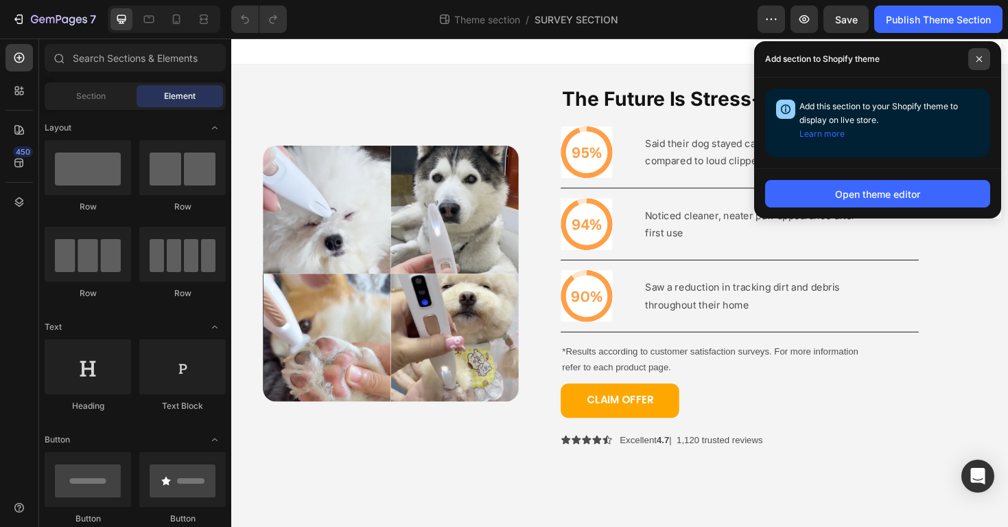
click at [976, 62] on span at bounding box center [980, 59] width 22 height 22
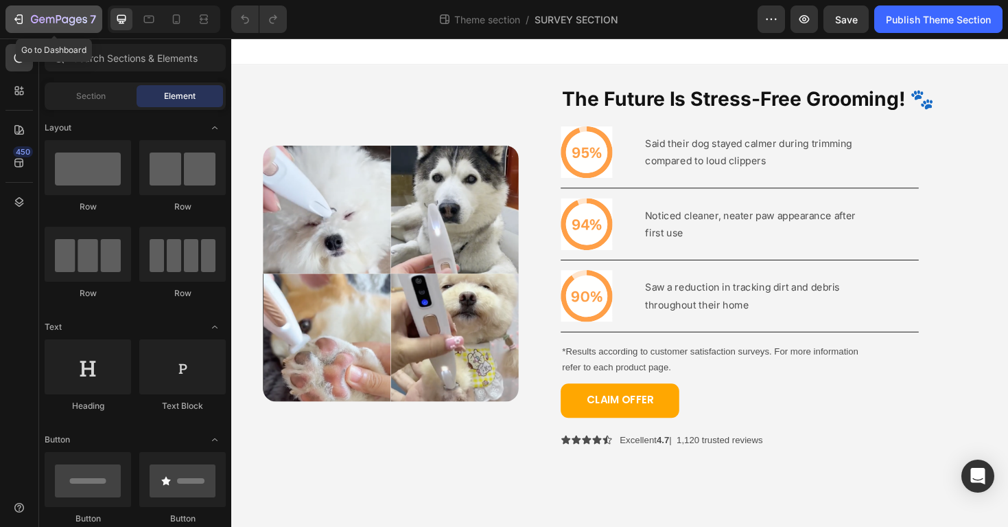
click at [19, 16] on icon "button" at bounding box center [19, 19] width 14 height 14
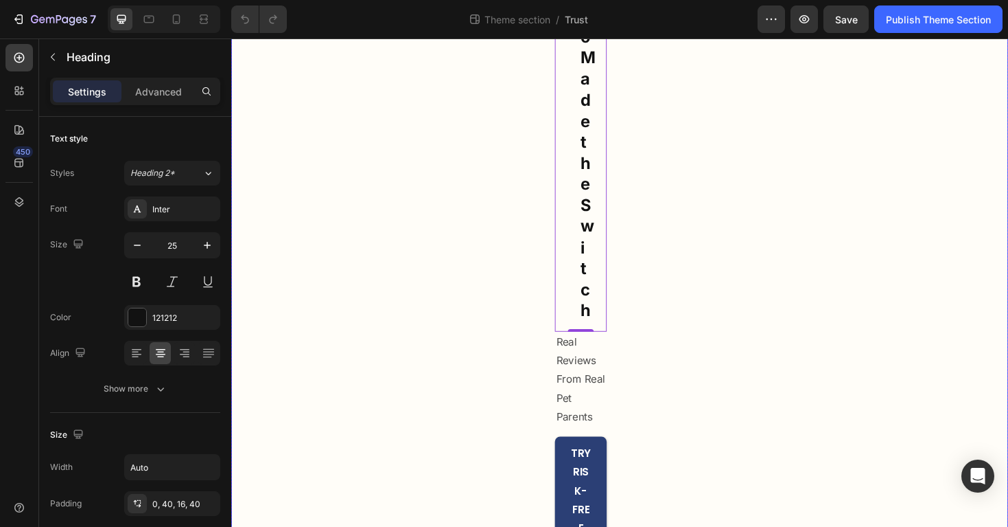
scroll to position [921, 0]
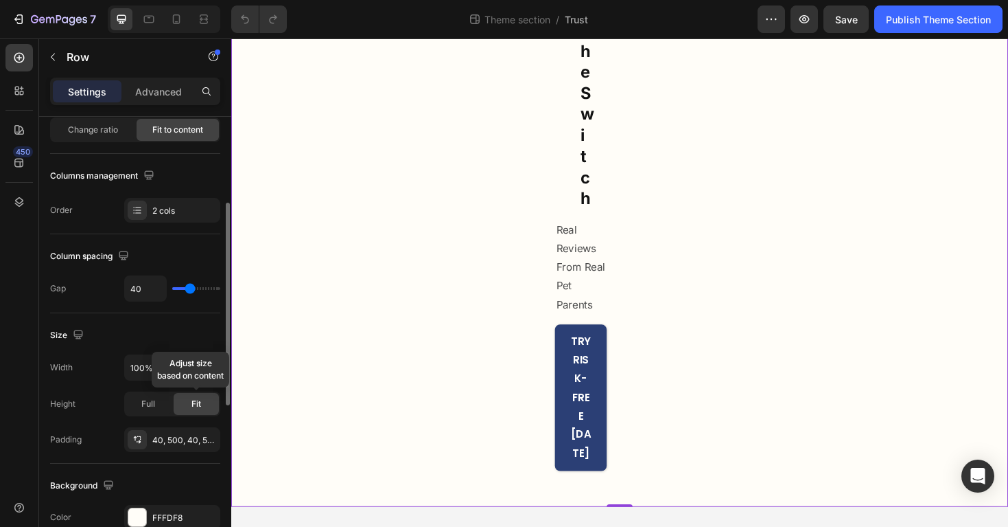
scroll to position [159, 0]
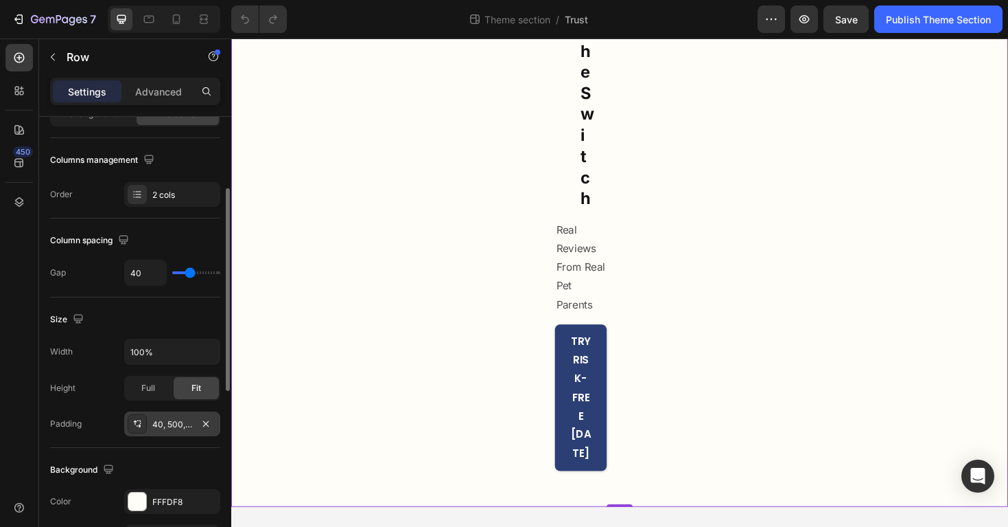
click at [169, 422] on div "40, 500, 40, 500" at bounding box center [172, 424] width 40 height 12
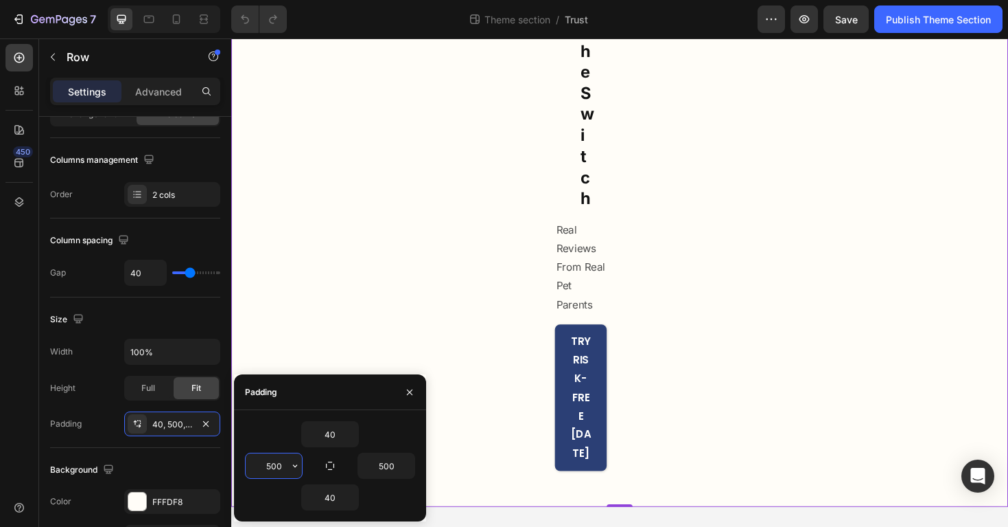
click at [284, 465] on input "500" at bounding box center [274, 465] width 56 height 25
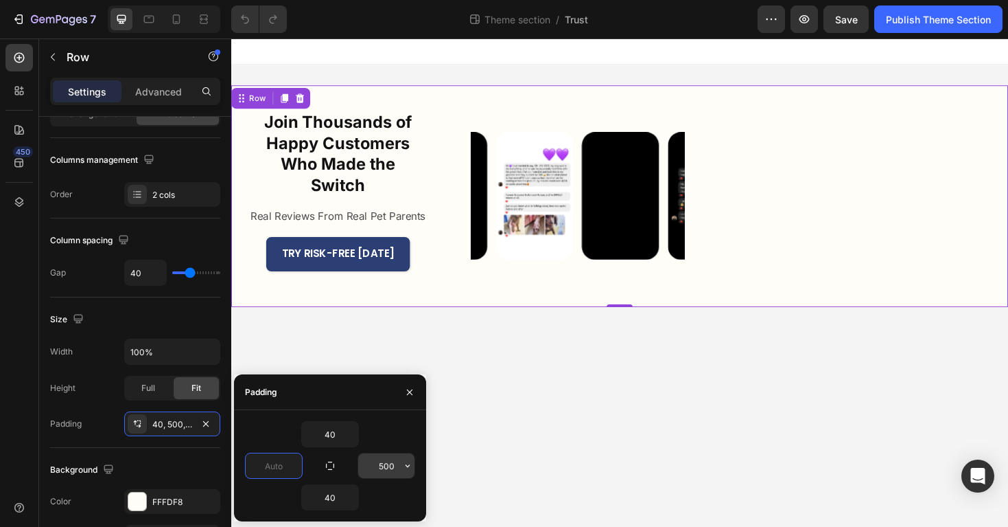
type input "0"
click at [397, 468] on input "500" at bounding box center [386, 465] width 56 height 25
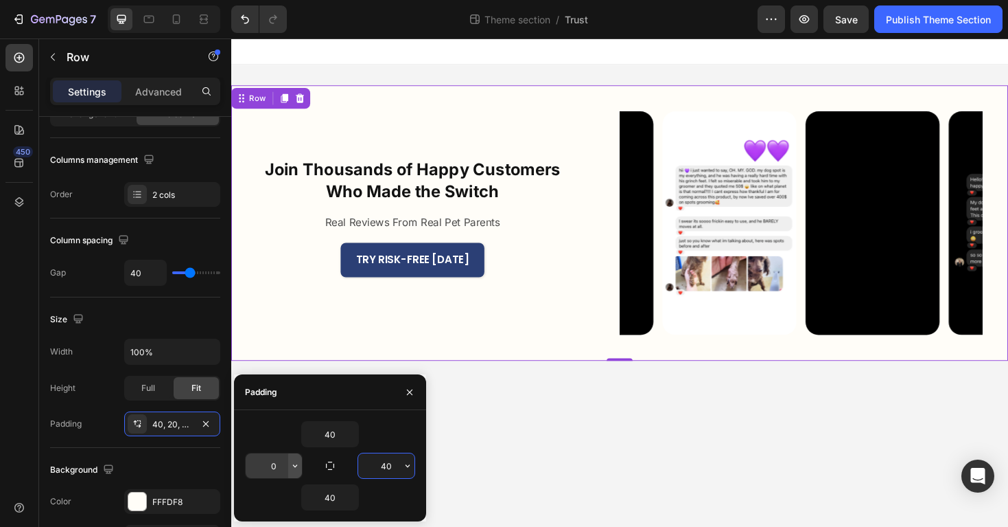
type input "4"
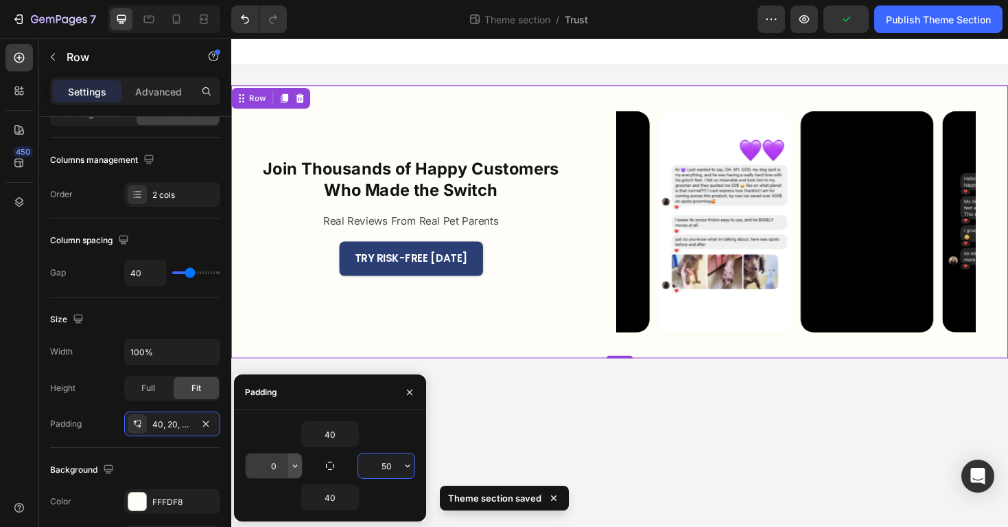
type input "5"
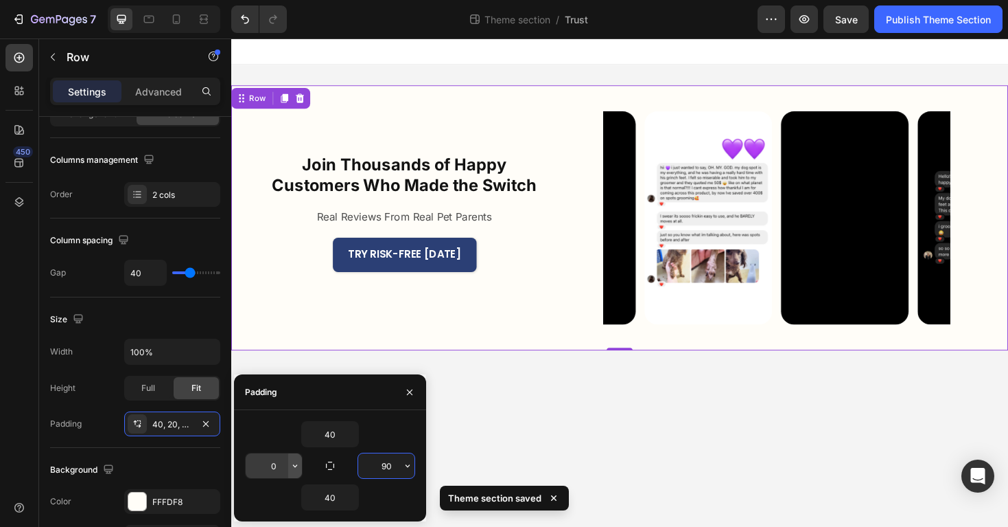
type input "9"
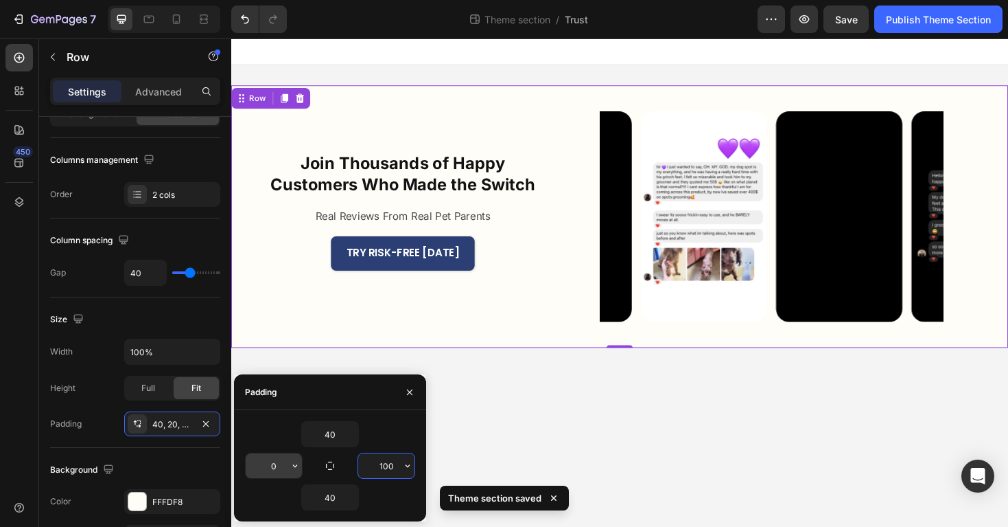
type input "100"
click at [259, 464] on input "0" at bounding box center [274, 465] width 56 height 25
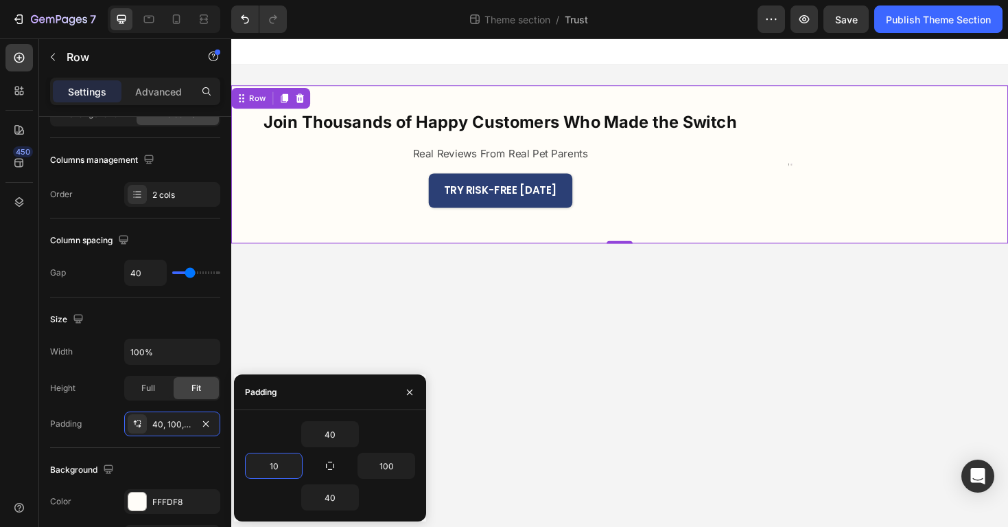
type input "0"
type input "20"
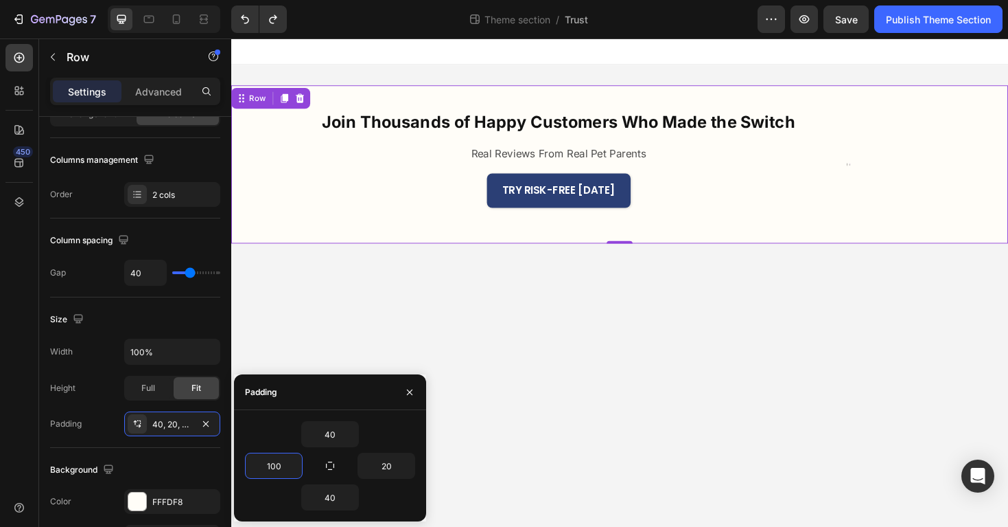
type input "1000"
type input "500"
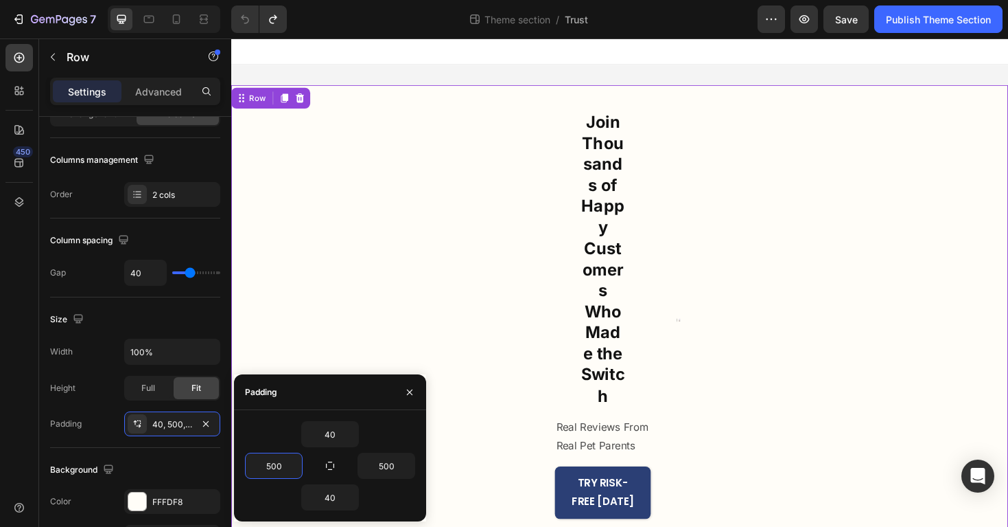
type input "500"
drag, startPoint x: 403, startPoint y: 388, endPoint x: 284, endPoint y: 360, distance: 122.0
click at [403, 388] on button "button" at bounding box center [410, 392] width 22 height 22
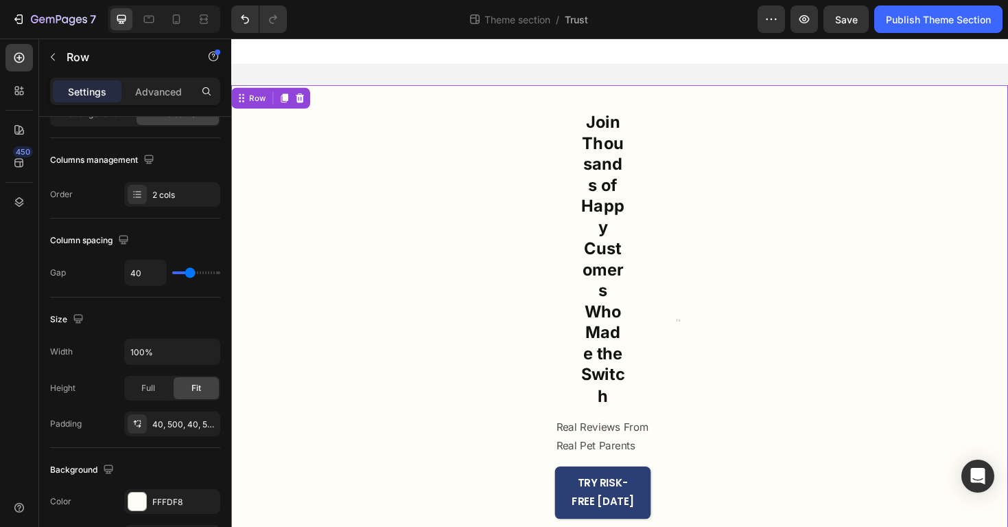
scroll to position [51, 0]
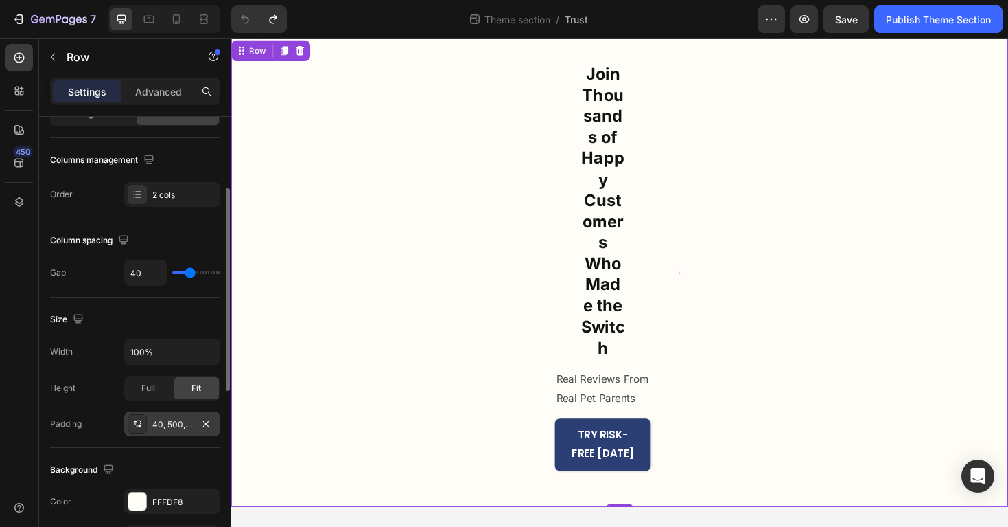
click at [170, 415] on div "40, 500, 40, 500" at bounding box center [172, 423] width 96 height 25
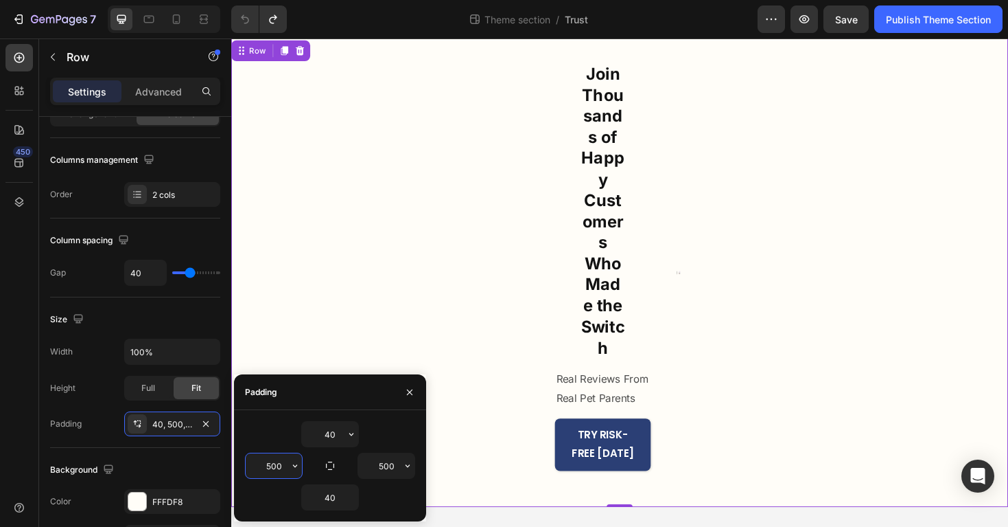
click at [259, 464] on input "500" at bounding box center [274, 465] width 56 height 25
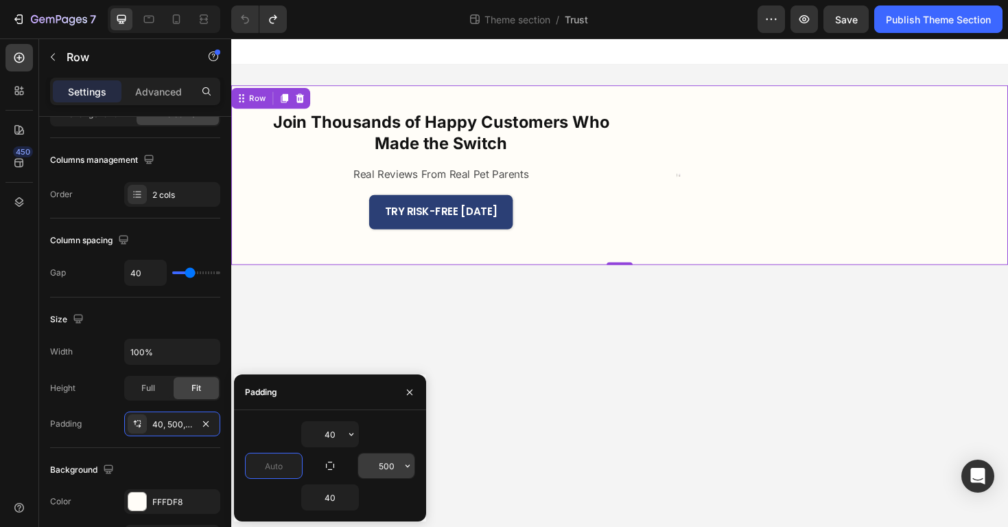
type input "0"
click at [386, 458] on input "500" at bounding box center [386, 465] width 56 height 25
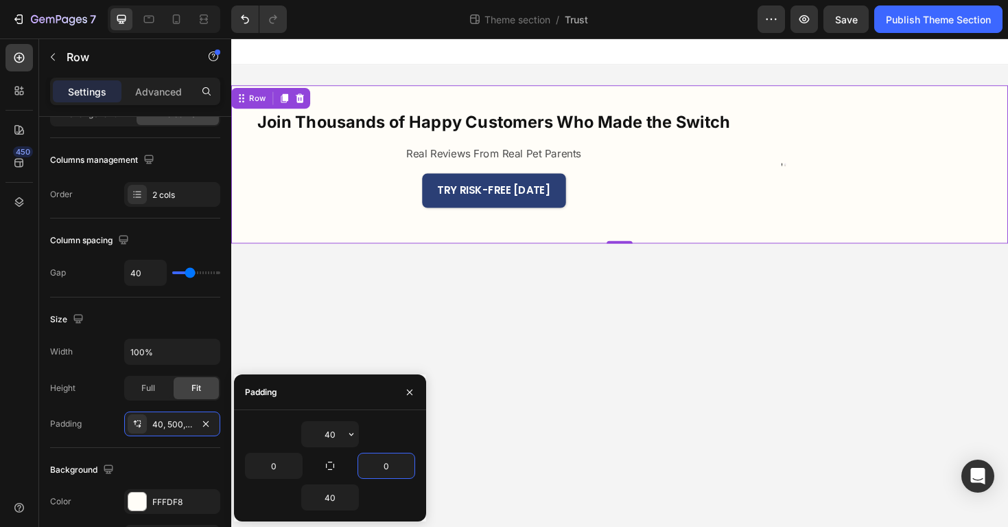
click at [774, 219] on div "TRY RISK-FREE [DATE] Button" at bounding box center [509, 204] width 557 height 47
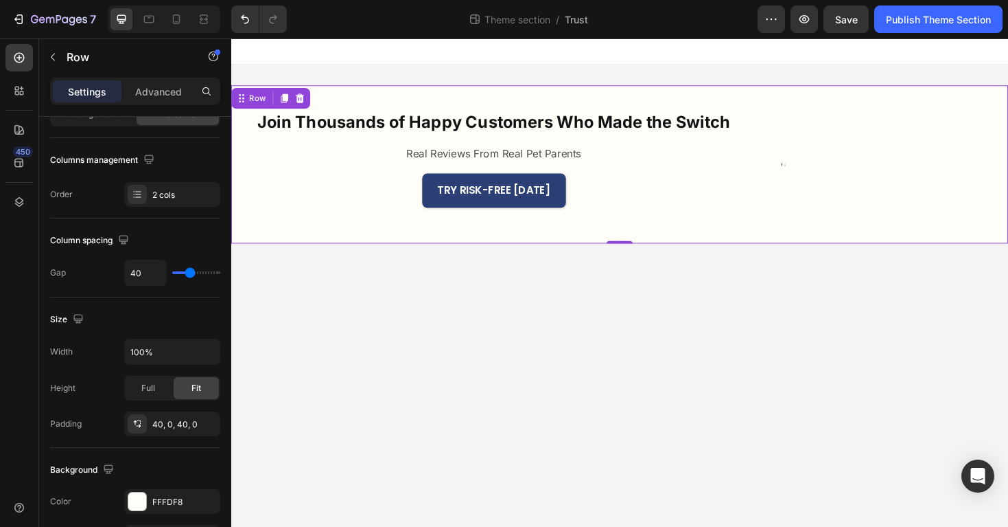
click at [783, 109] on div "Join Thousands of Happy Customers Who Made the Switch Heading Real Reviews From…" at bounding box center [643, 171] width 824 height 167
click at [255, 17] on button "Undo/Redo" at bounding box center [244, 18] width 27 height 27
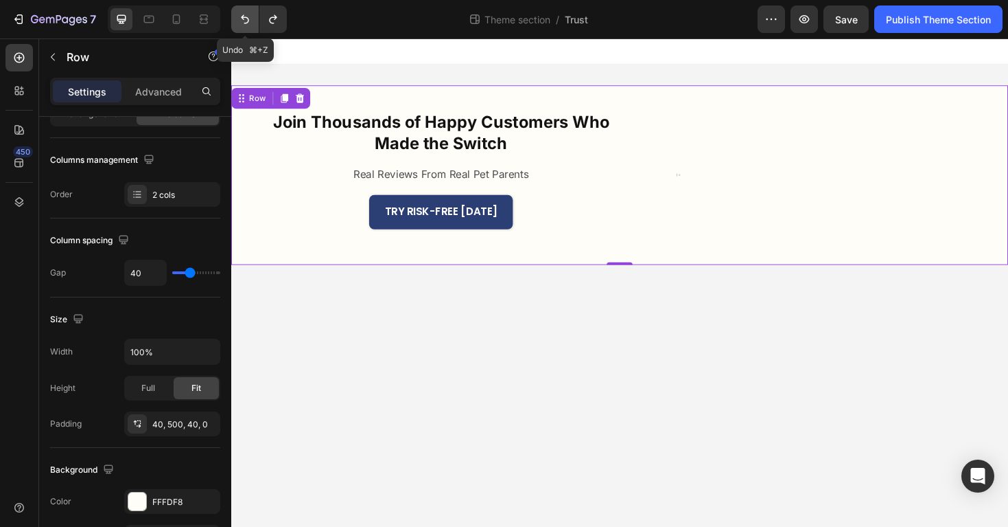
click at [255, 17] on button "Undo/Redo" at bounding box center [244, 18] width 27 height 27
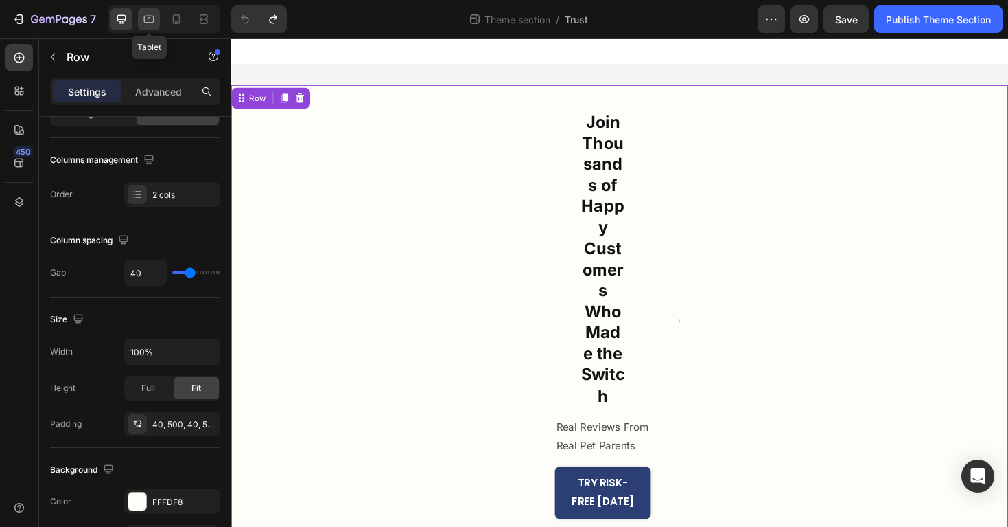
click at [156, 16] on div at bounding box center [149, 19] width 22 height 22
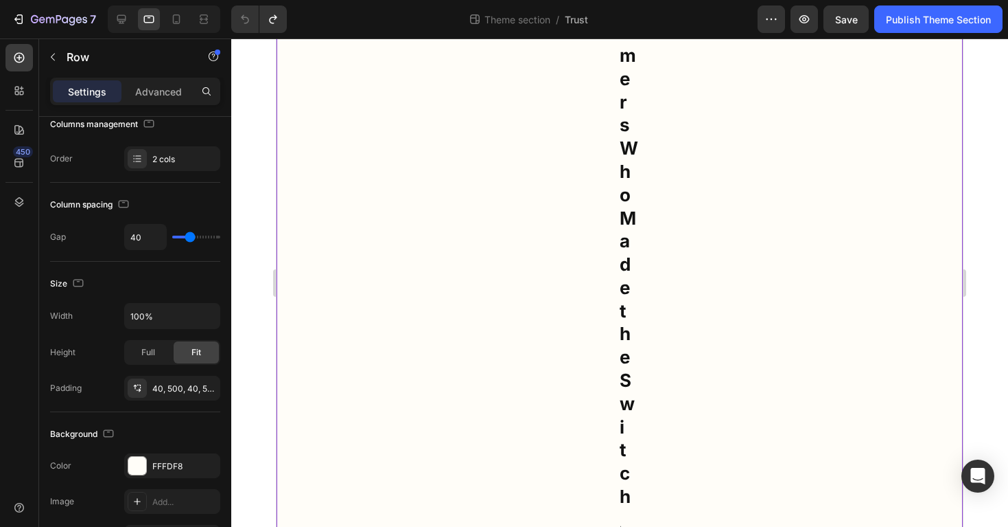
scroll to position [275, 0]
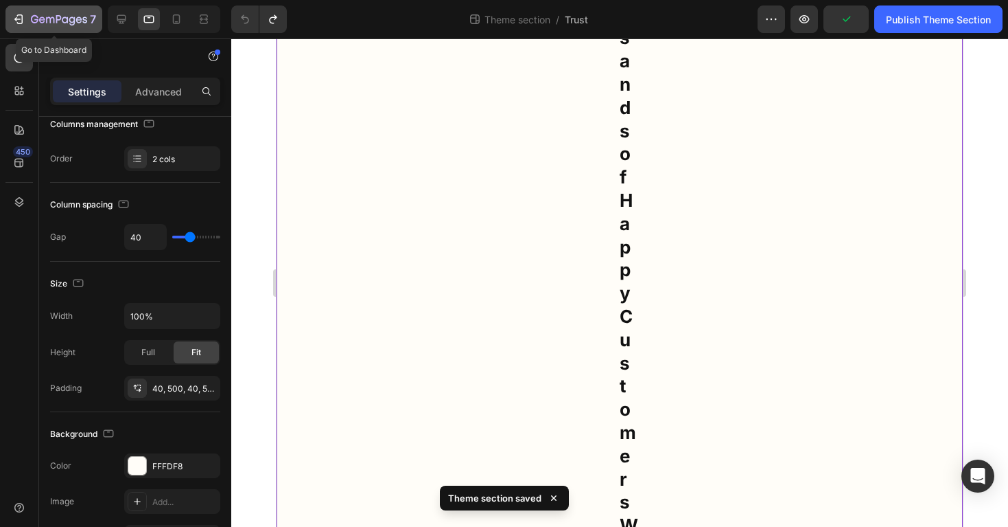
click at [13, 23] on icon "button" at bounding box center [19, 19] width 14 height 14
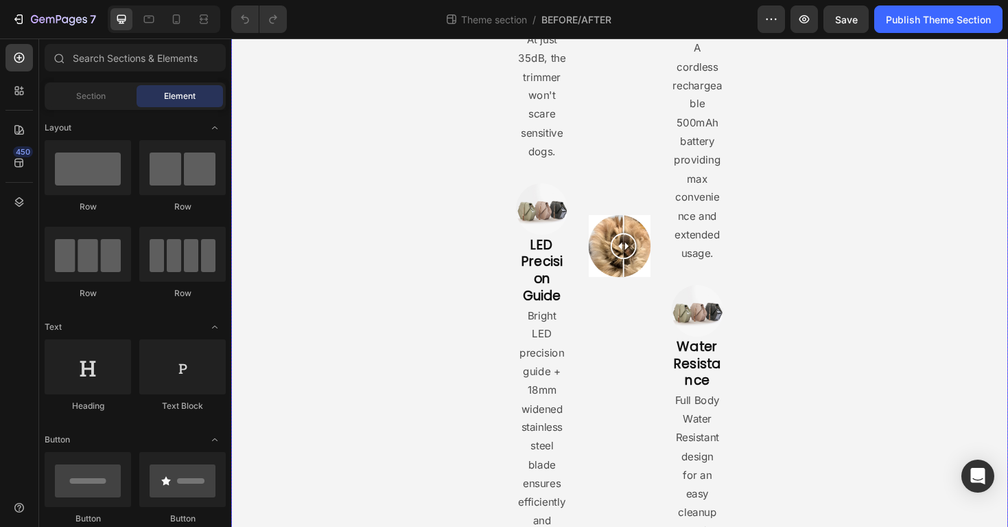
scroll to position [259, 0]
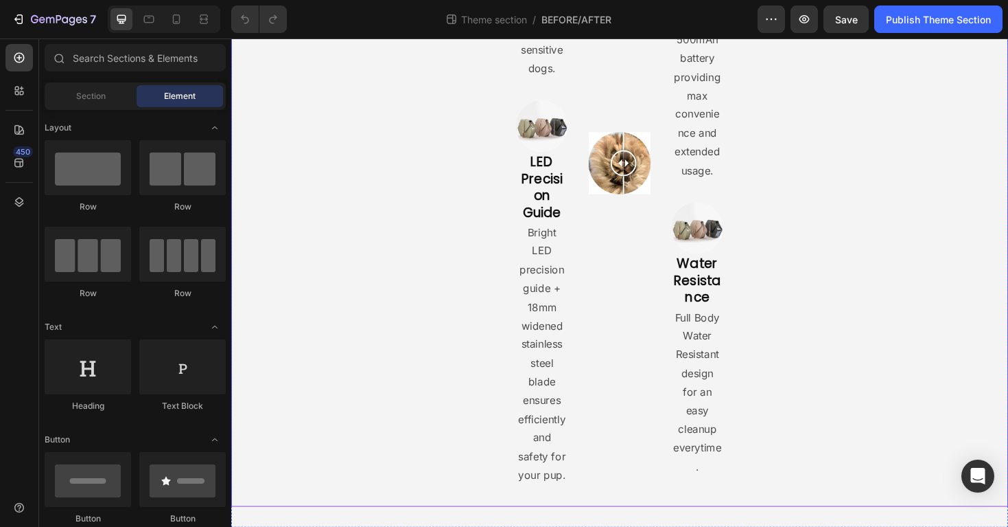
click at [483, 255] on div "Image Ultra-Quiet Motor Heading At just 35dB, the trimmer won't scare sensitive…" at bounding box center [643, 170] width 824 height 727
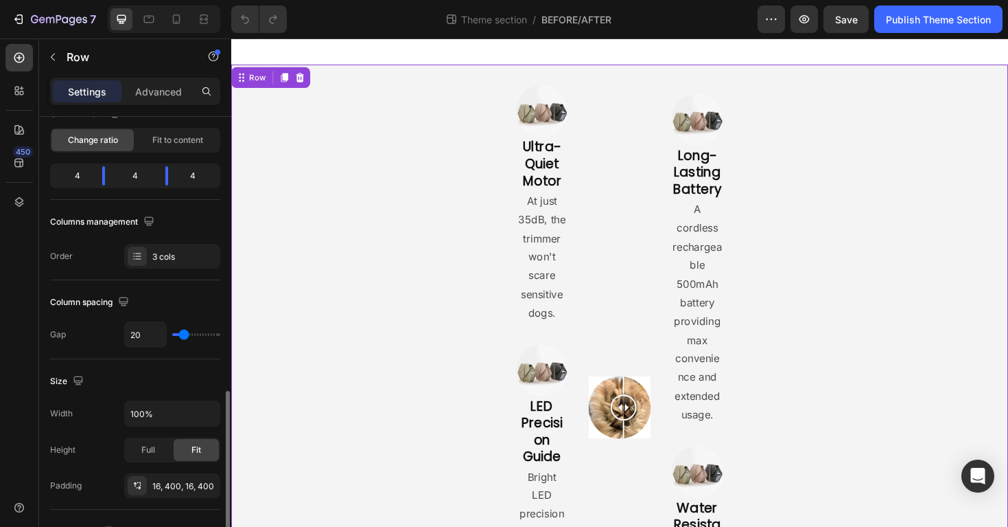
scroll to position [354, 0]
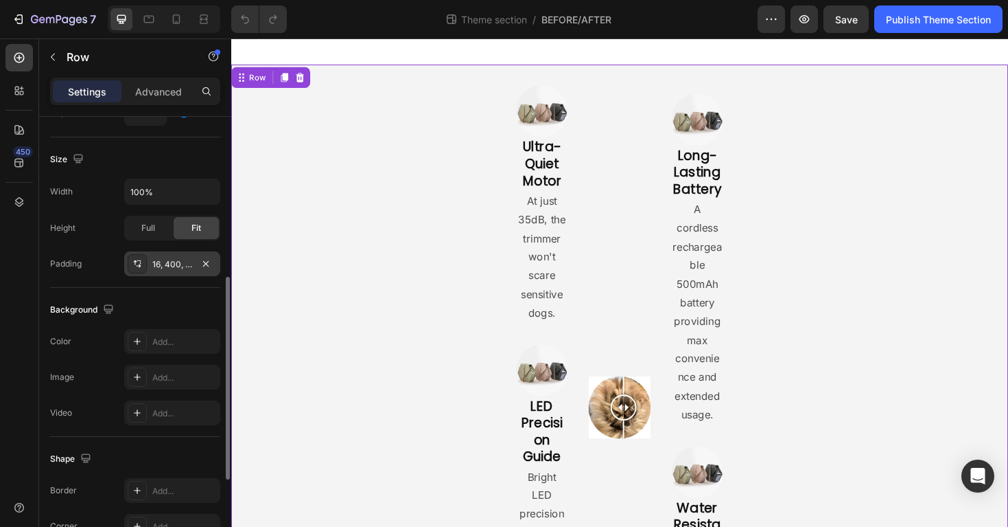
click at [173, 260] on div "16, 400, 16, 400" at bounding box center [172, 264] width 40 height 12
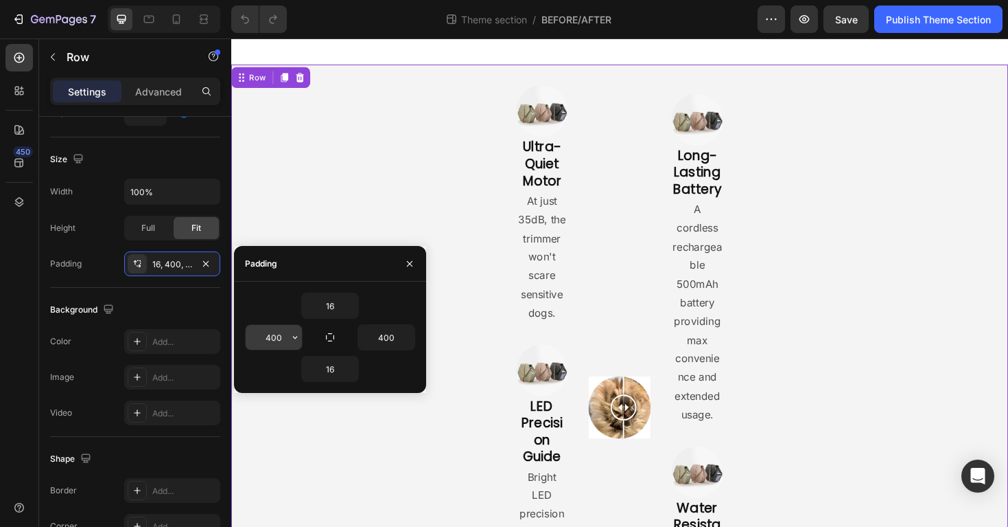
click at [273, 338] on input "400" at bounding box center [274, 337] width 56 height 25
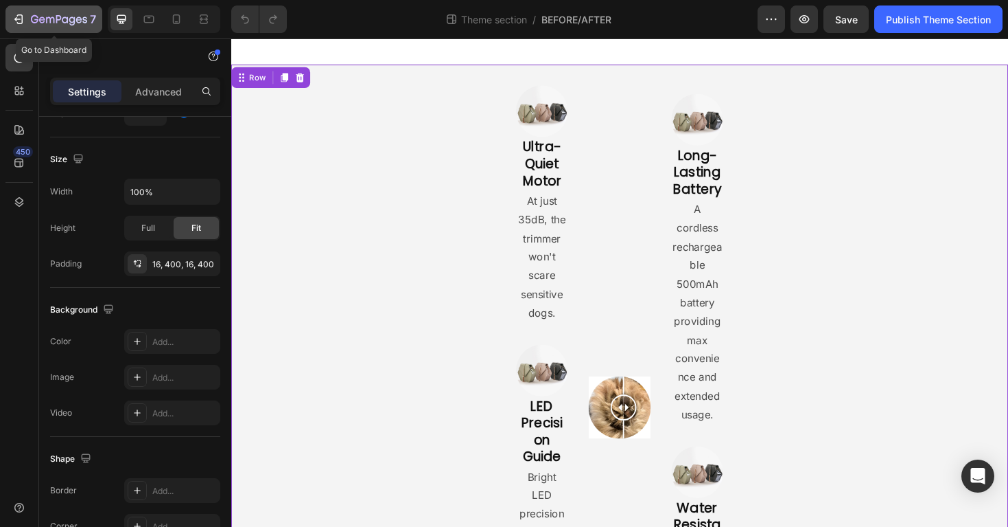
click at [34, 14] on icon "button" at bounding box center [59, 20] width 56 height 12
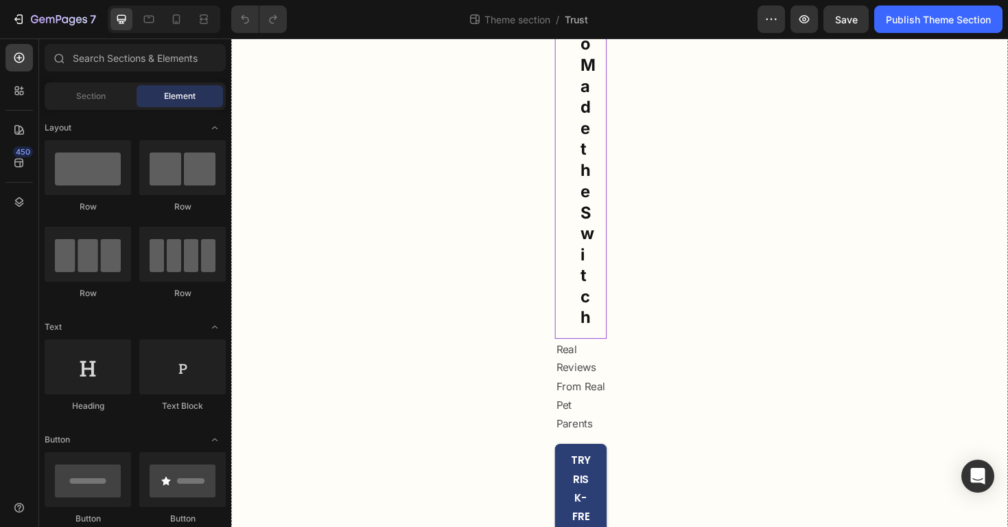
scroll to position [921, 0]
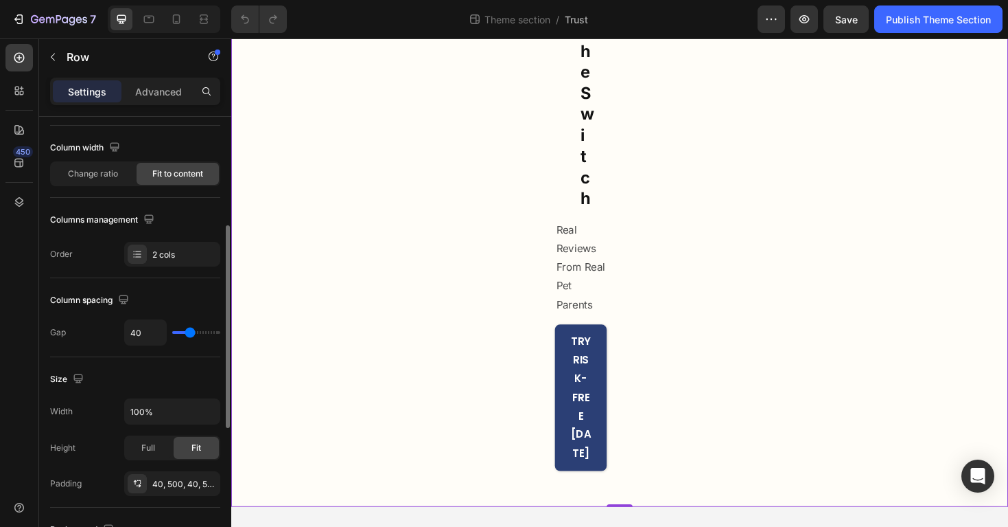
scroll to position [188, 0]
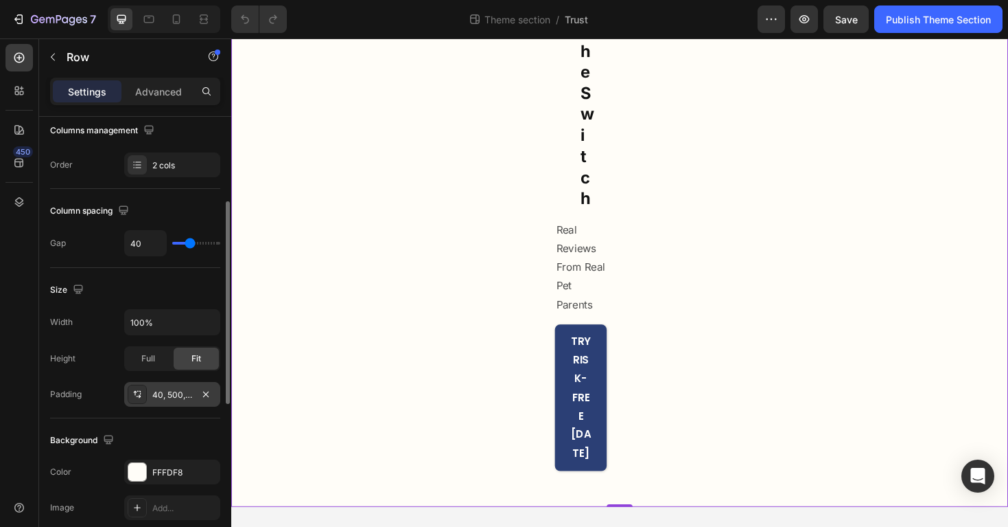
click at [168, 400] on div "40, 500, 40, 500" at bounding box center [172, 395] width 40 height 12
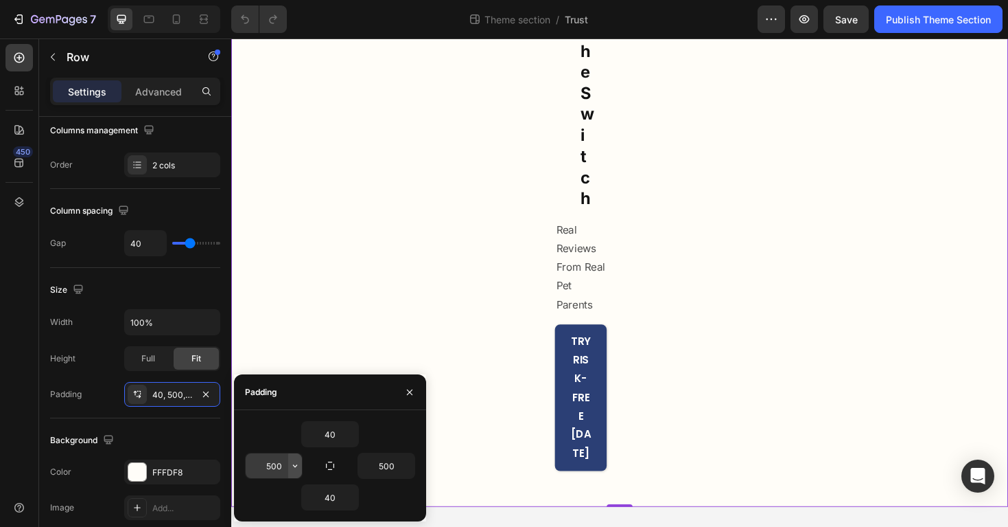
click at [290, 469] on icon "button" at bounding box center [295, 465] width 11 height 11
click at [276, 467] on input "500" at bounding box center [274, 465] width 56 height 25
type input "0"
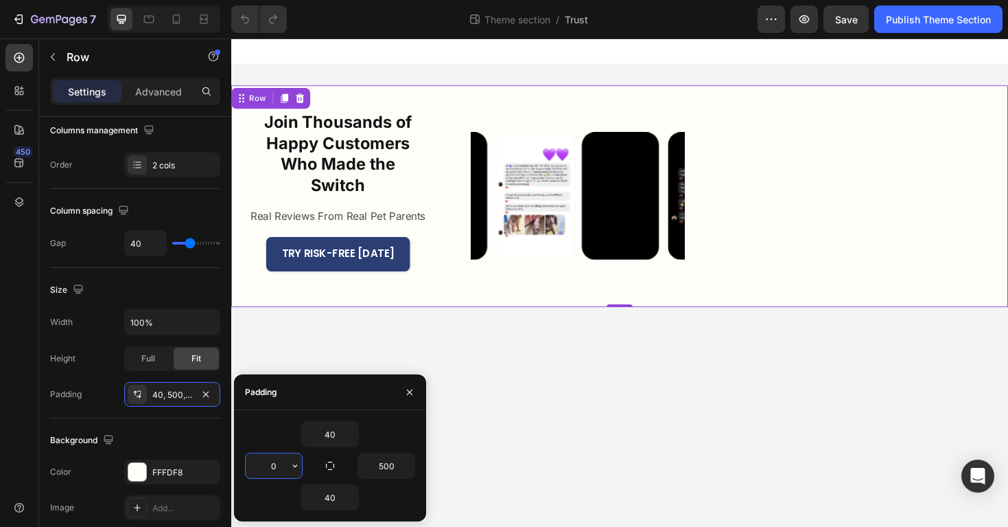
click at [281, 466] on input "0" at bounding box center [274, 465] width 56 height 25
type input "0"
click at [405, 461] on icon "button" at bounding box center [407, 465] width 11 height 11
click at [397, 461] on input "500" at bounding box center [386, 465] width 56 height 25
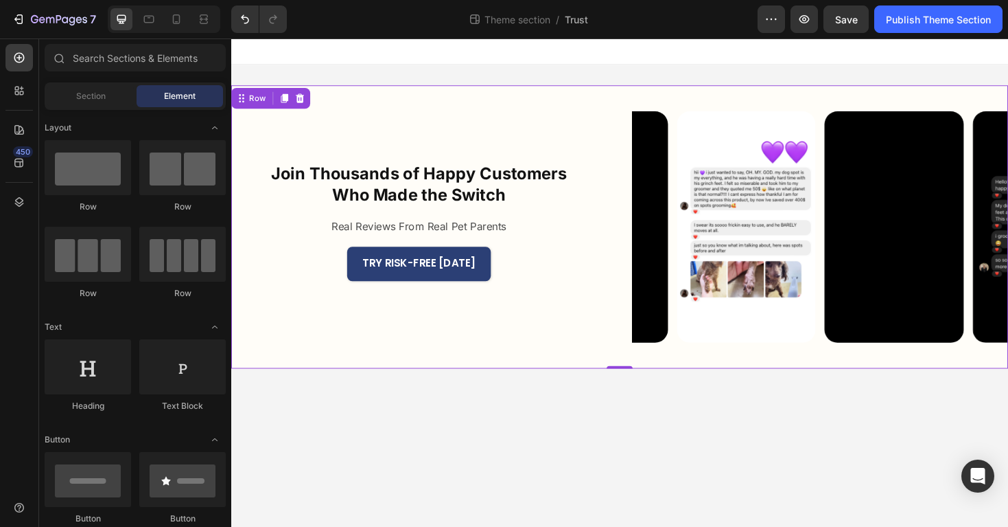
click at [590, 465] on body "Join Thousands of Happy Customers Who Made the Switch Heading Real Reviews From…" at bounding box center [643, 297] width 824 height 518
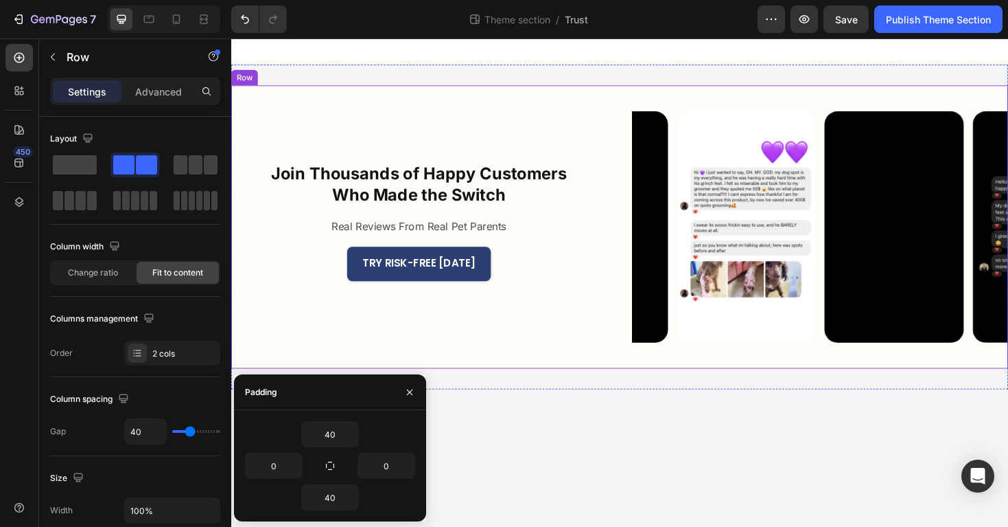
click at [704, 371] on div "Join Thousands of Happy Customers Who Made the Switch Heading Real Reviews From…" at bounding box center [643, 238] width 824 height 300
click at [675, 432] on body "Join Thousands of Happy Customers Who Made the Switch Heading Real Reviews From…" at bounding box center [643, 297] width 824 height 518
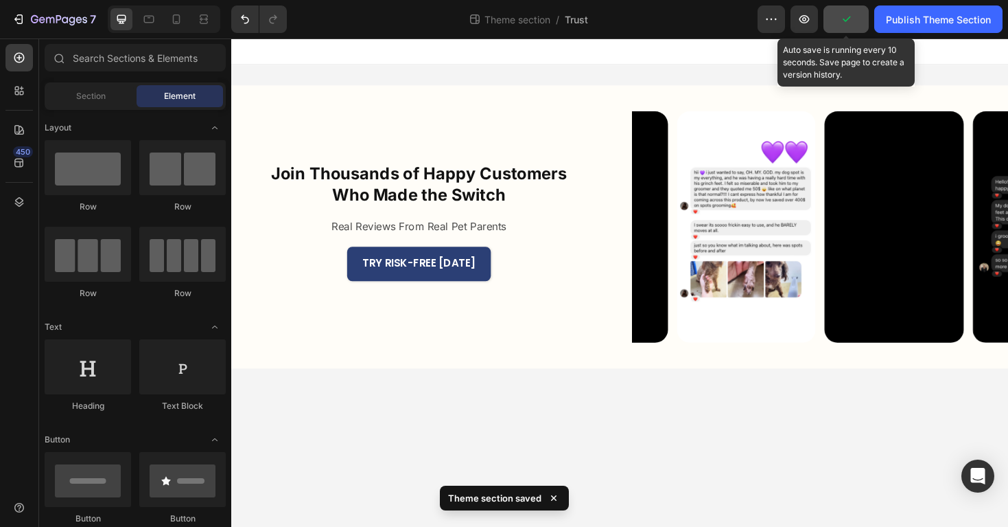
click at [861, 14] on button "button" at bounding box center [846, 18] width 45 height 27
click at [851, 21] on icon "button" at bounding box center [847, 19] width 14 height 14
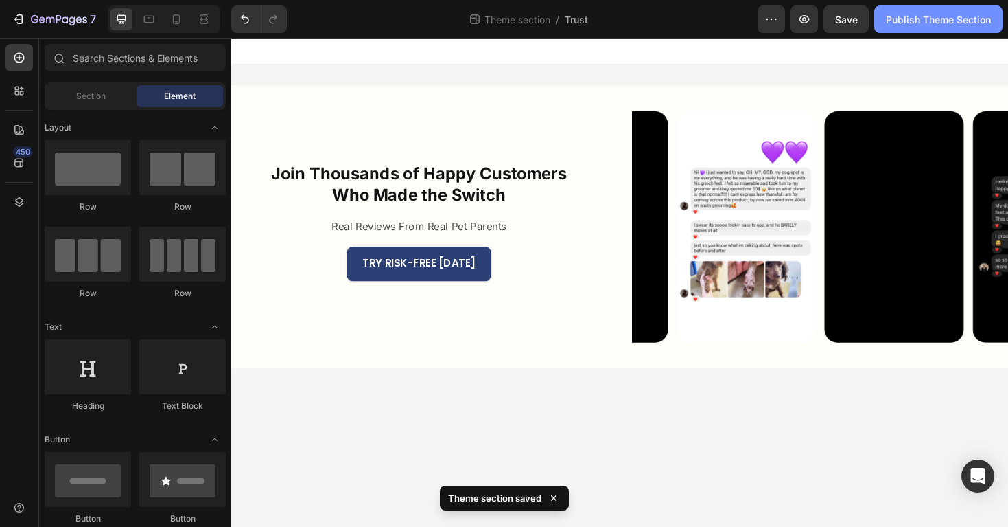
click at [888, 21] on div "Publish Theme Section" at bounding box center [938, 19] width 105 height 14
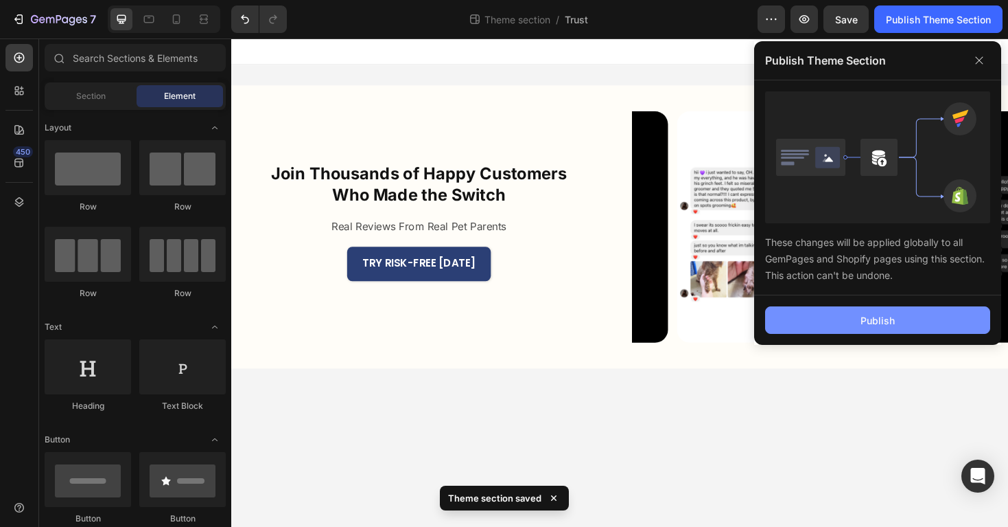
click at [839, 321] on button "Publish" at bounding box center [877, 319] width 225 height 27
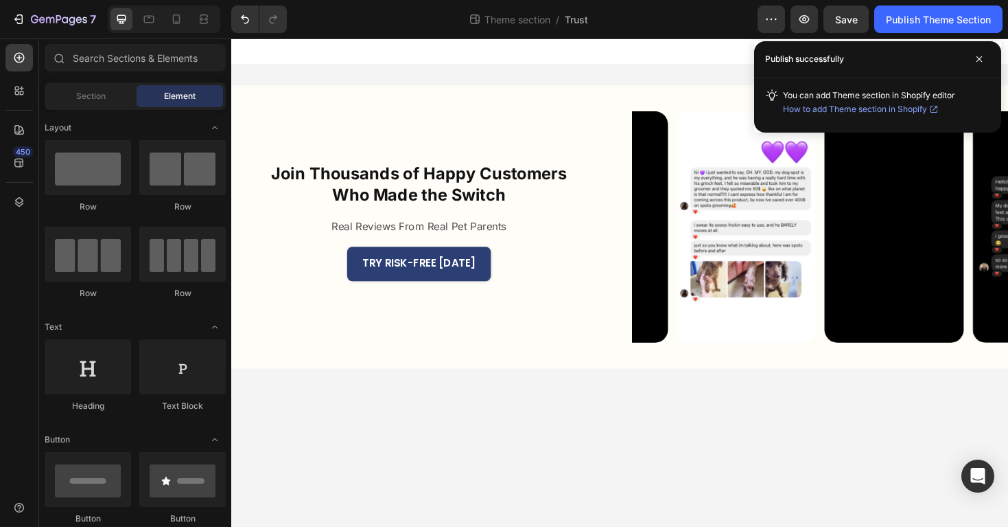
click at [992, 73] on div "Publish successfully" at bounding box center [877, 59] width 247 height 36
click at [983, 63] on span at bounding box center [980, 59] width 22 height 22
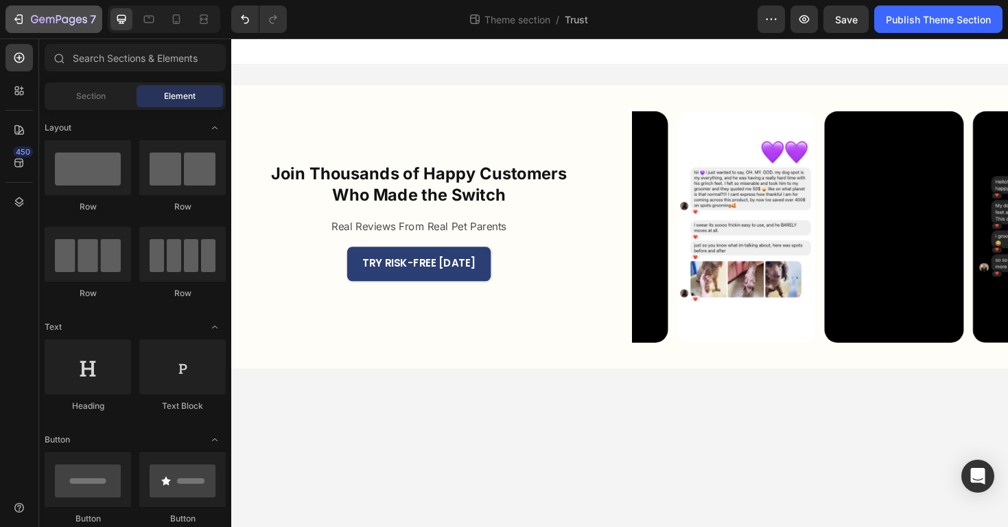
click at [36, 30] on button "7" at bounding box center [53, 18] width 97 height 27
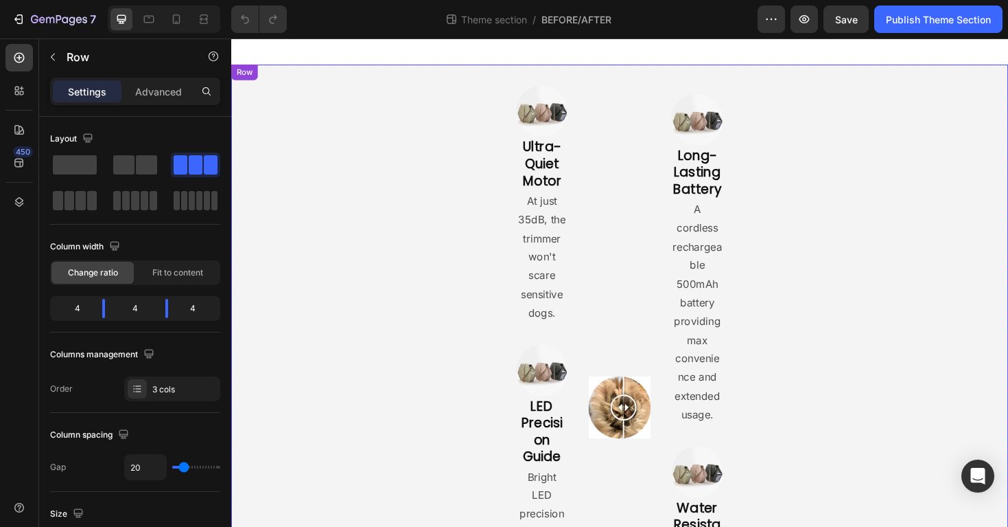
click at [428, 365] on div "Image Ultra-Quiet Motor Heading At just 35dB, the trimmer won't scare sensitive…" at bounding box center [643, 429] width 824 height 727
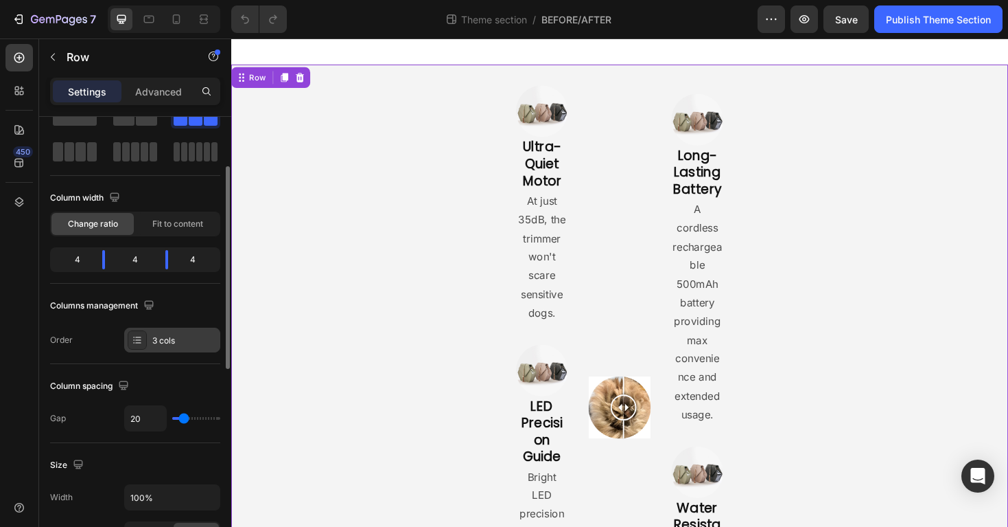
scroll to position [274, 0]
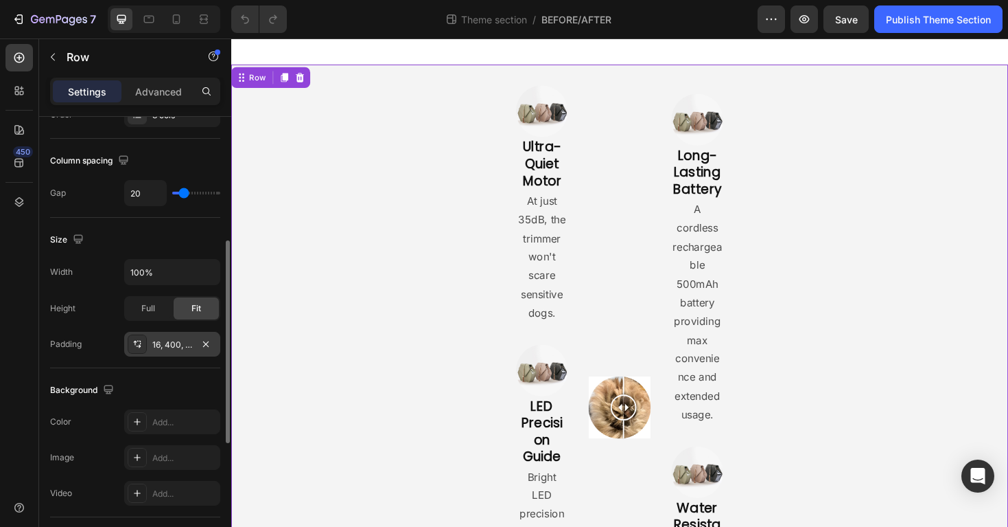
click at [164, 340] on div "16, 400, 16, 400" at bounding box center [172, 344] width 40 height 12
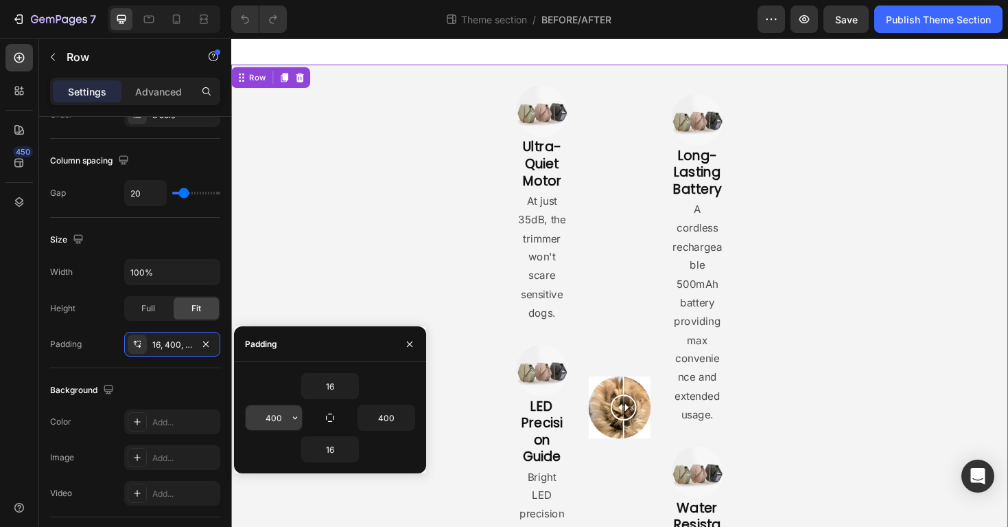
click at [276, 419] on input "400" at bounding box center [274, 417] width 56 height 25
type input "\"
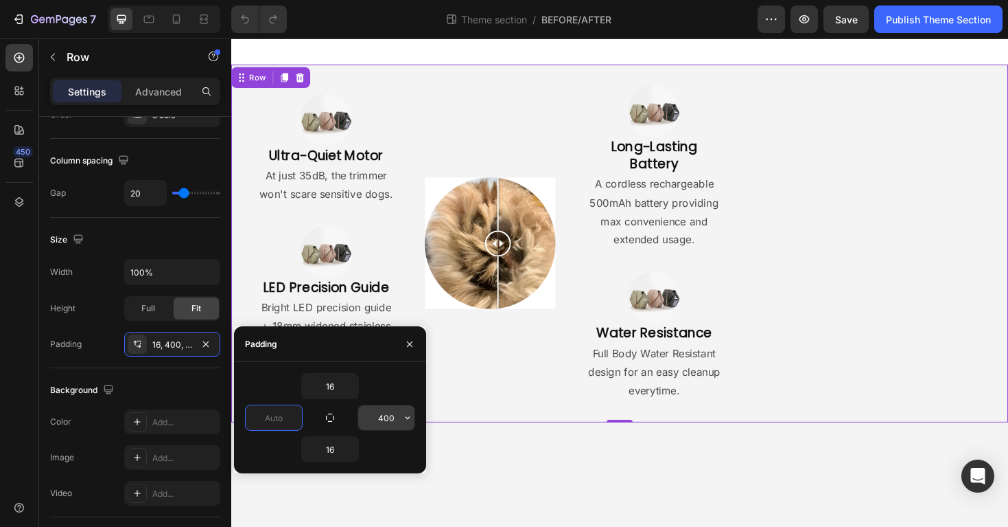
type input "0"
click at [377, 416] on input "400" at bounding box center [386, 417] width 56 height 25
click at [400, 416] on input "400" at bounding box center [386, 417] width 56 height 25
type input "4"
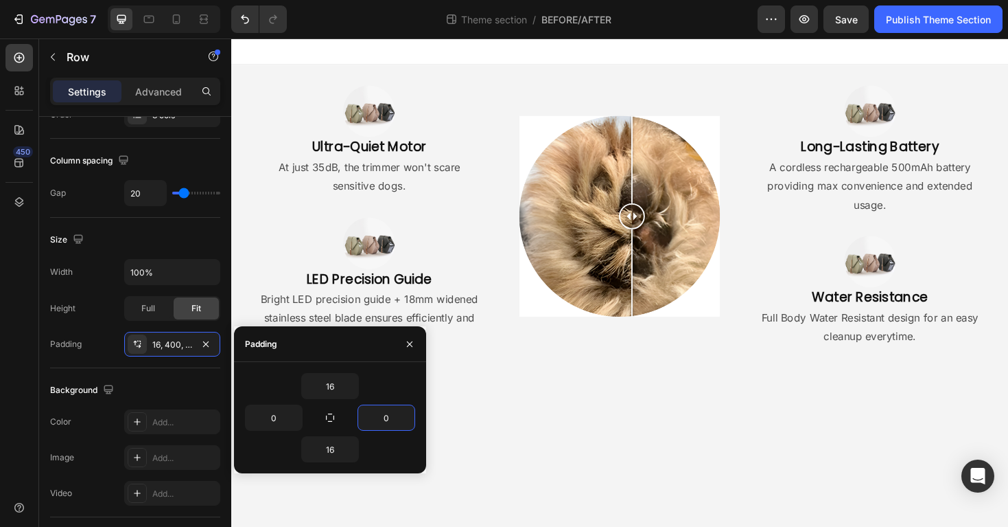
click at [641, 493] on body "Image Ultra-Quiet Motor Heading At just 35dB, the trimmer won't scare sensitive…" at bounding box center [643, 297] width 824 height 518
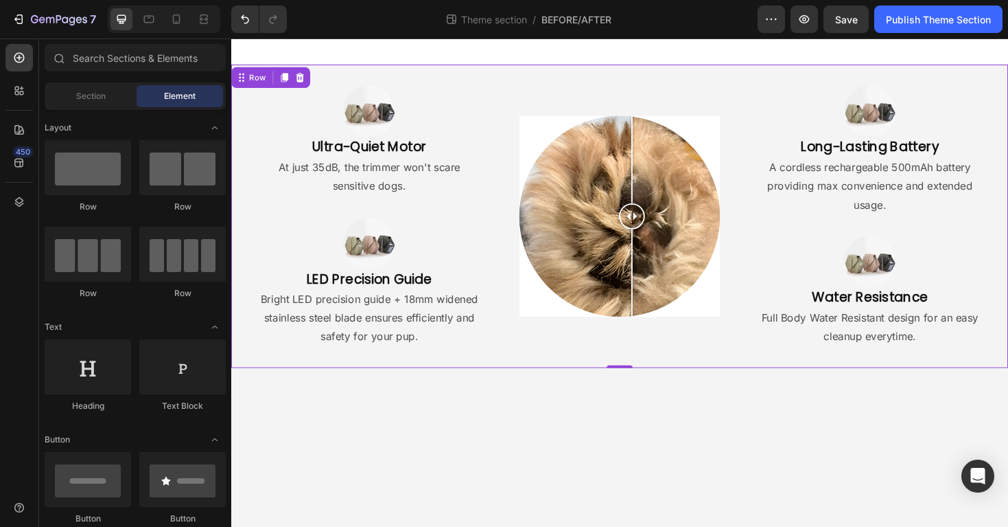
click at [680, 362] on div "Image Comparison Image Comparison" at bounding box center [644, 226] width 266 height 299
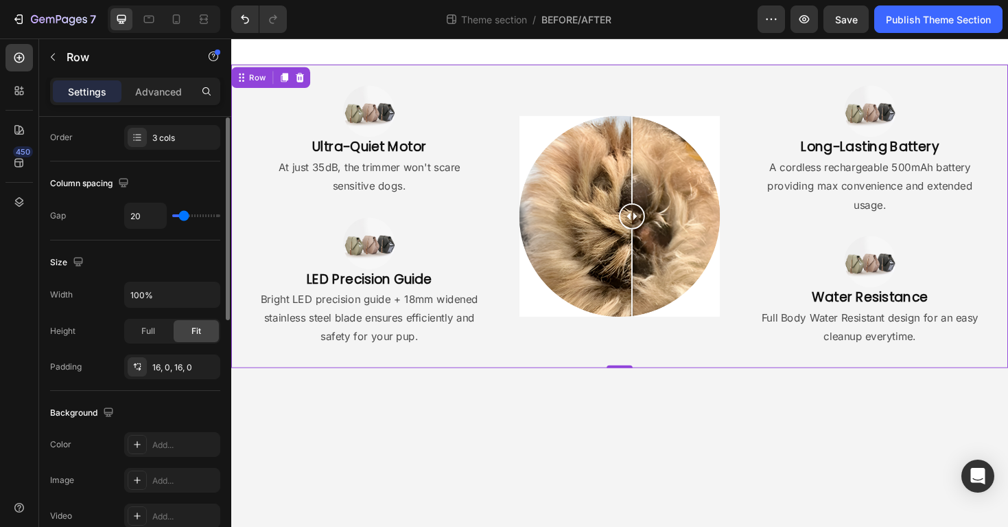
scroll to position [259, 0]
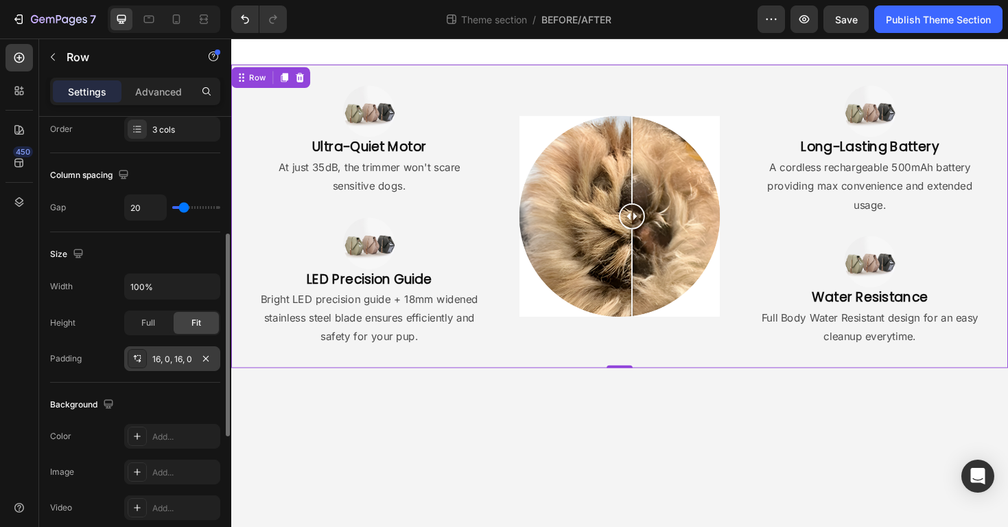
click at [167, 367] on div "16, 0, 16, 0" at bounding box center [172, 358] width 96 height 25
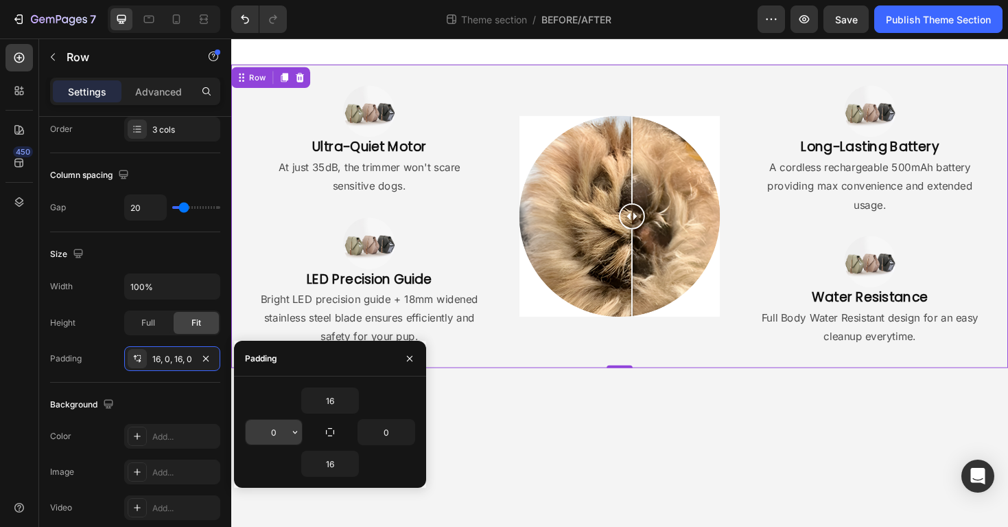
click at [267, 431] on input "0" at bounding box center [274, 431] width 56 height 25
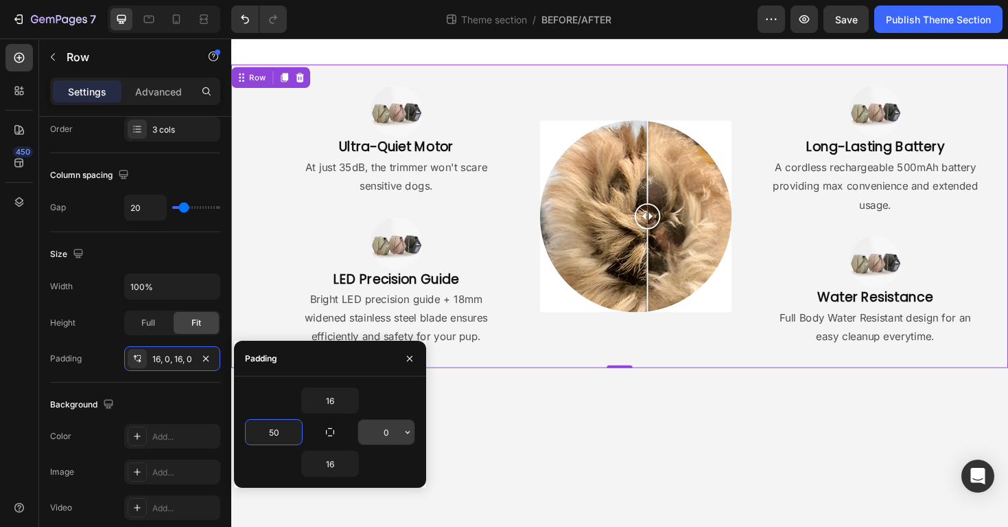
type input "50"
click at [376, 436] on input "0" at bounding box center [386, 431] width 56 height 25
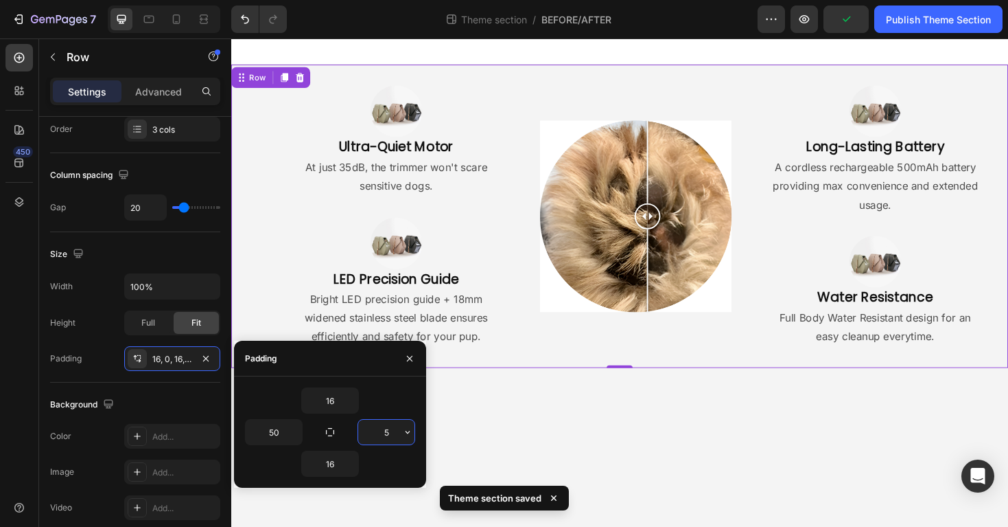
type input "50"
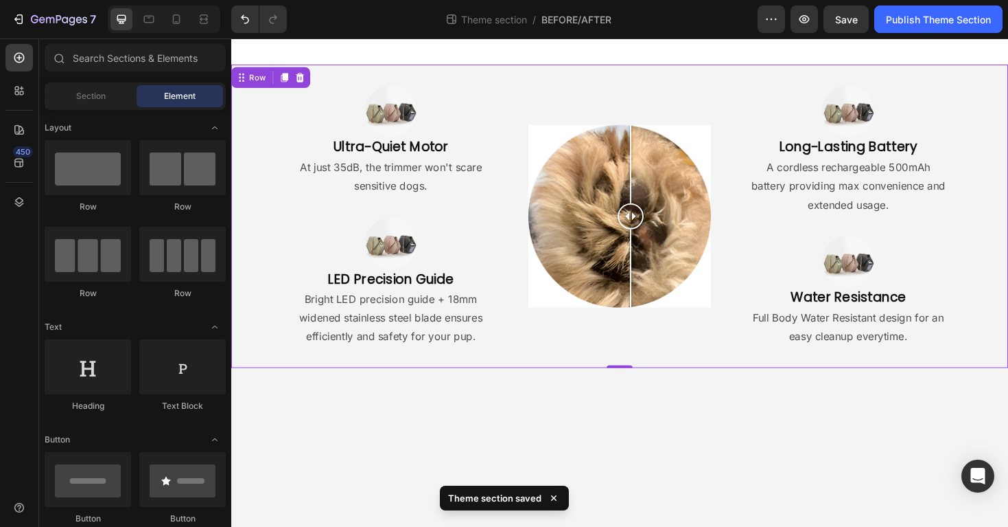
click at [545, 489] on body "Image Ultra-Quiet Motor Heading At just 35dB, the trimmer won't scare sensitive…" at bounding box center [643, 297] width 824 height 518
click at [844, 37] on div "7 Theme section / BEFORE/AFTER Preview Save Publish Theme Section" at bounding box center [504, 19] width 1008 height 39
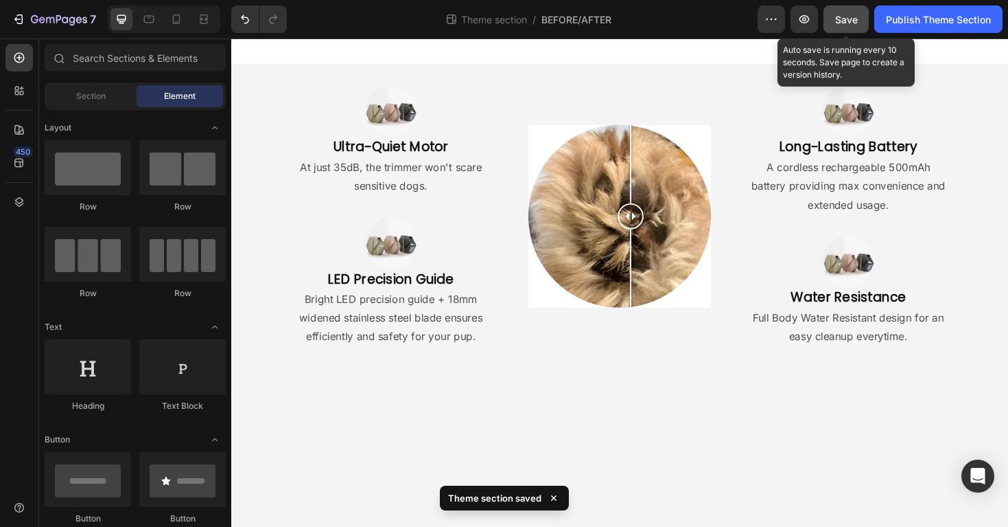
click at [844, 32] on button "Save" at bounding box center [846, 18] width 45 height 27
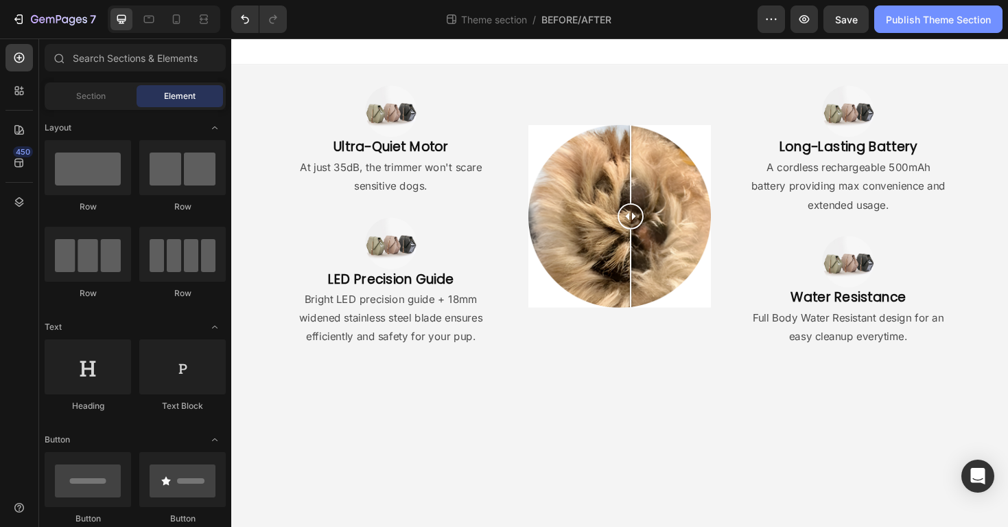
click at [943, 27] on button "Publish Theme Section" at bounding box center [939, 18] width 128 height 27
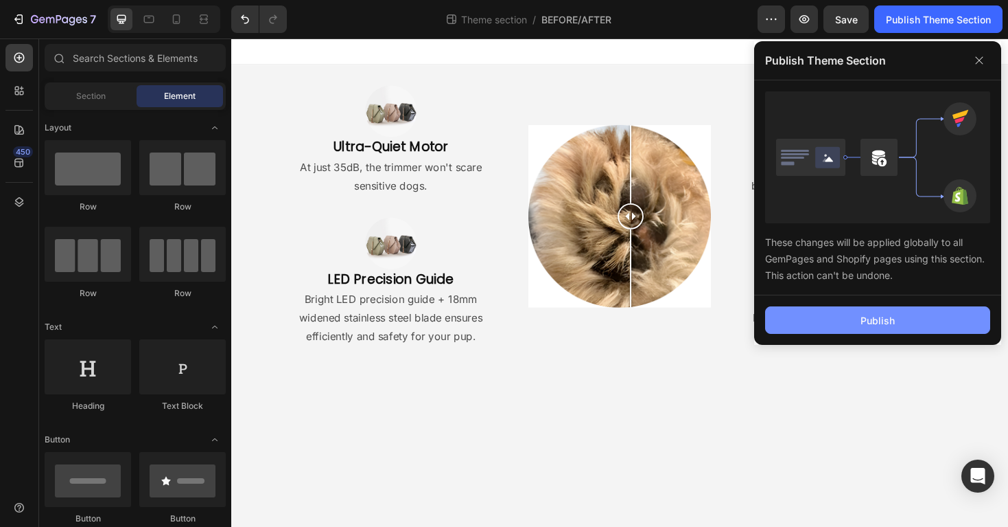
click at [874, 320] on div "Publish" at bounding box center [878, 320] width 34 height 14
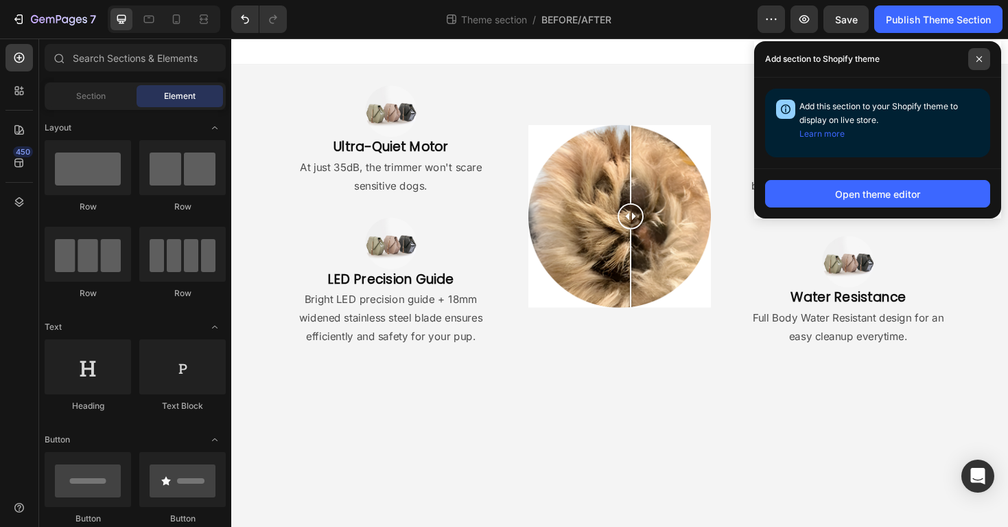
click at [980, 57] on icon at bounding box center [979, 59] width 7 height 7
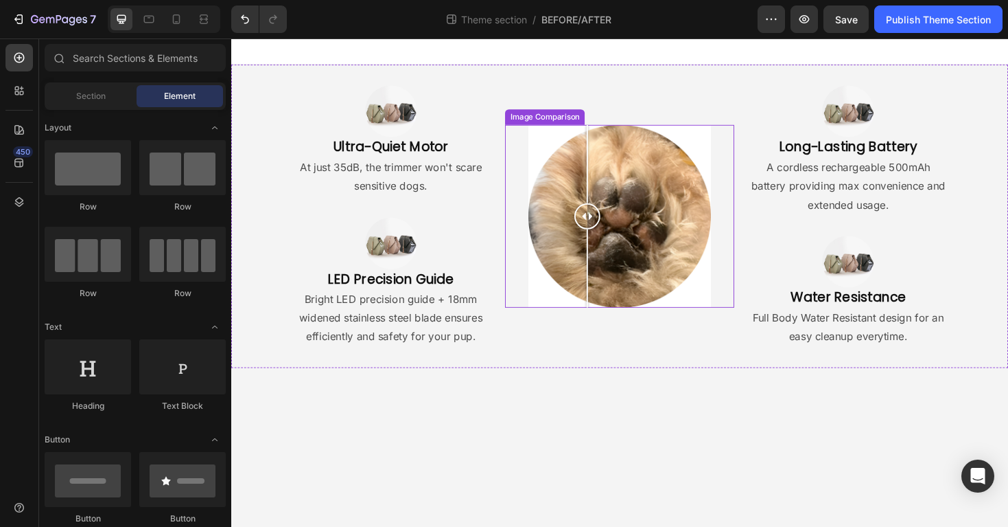
click at [609, 193] on div at bounding box center [643, 227] width 194 height 194
click at [575, 198] on div at bounding box center [643, 227] width 194 height 194
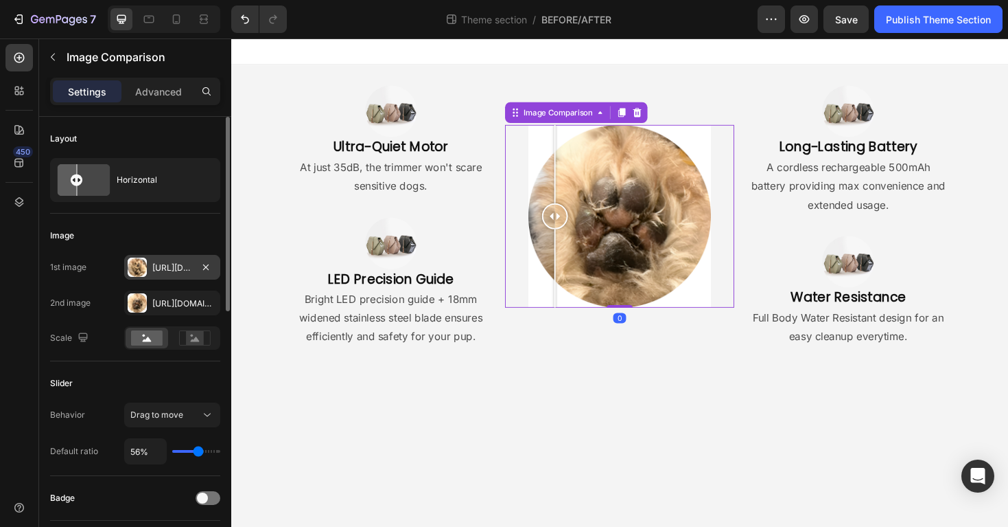
click at [136, 266] on div at bounding box center [137, 266] width 19 height 19
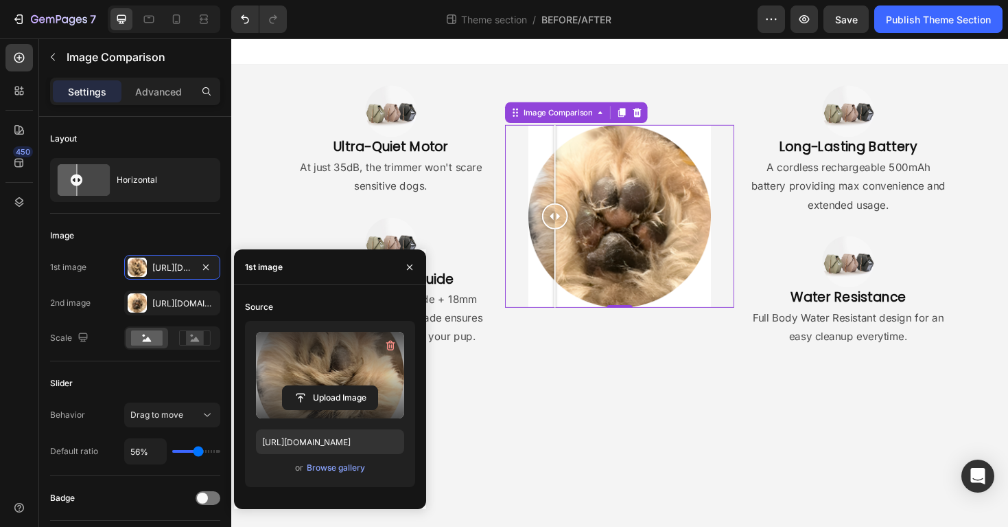
click at [332, 357] on label at bounding box center [330, 375] width 148 height 86
click at [332, 386] on input "file" at bounding box center [330, 397] width 95 height 23
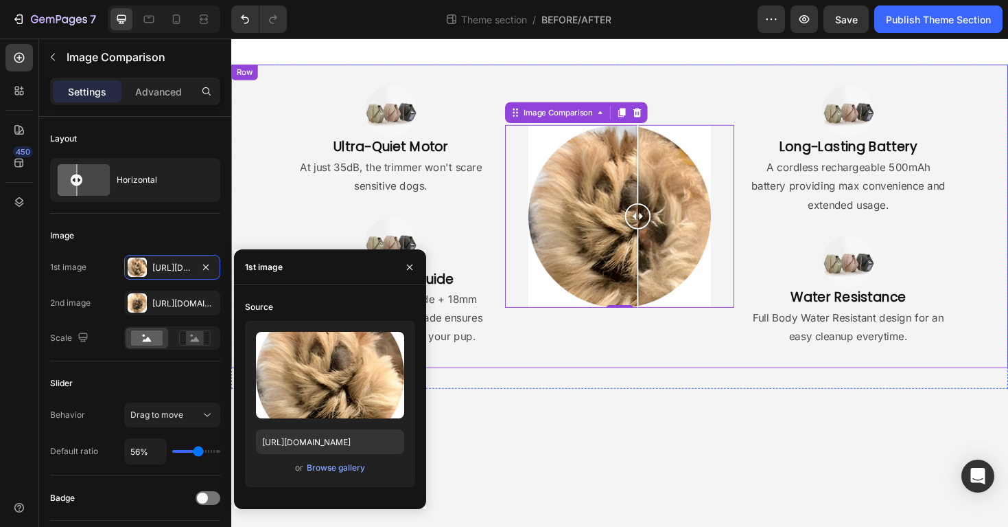
drag, startPoint x: 626, startPoint y: 249, endPoint x: 662, endPoint y: 346, distance: 103.4
click at [662, 346] on div "Image Comparison Image Comparison 0" at bounding box center [643, 226] width 242 height 299
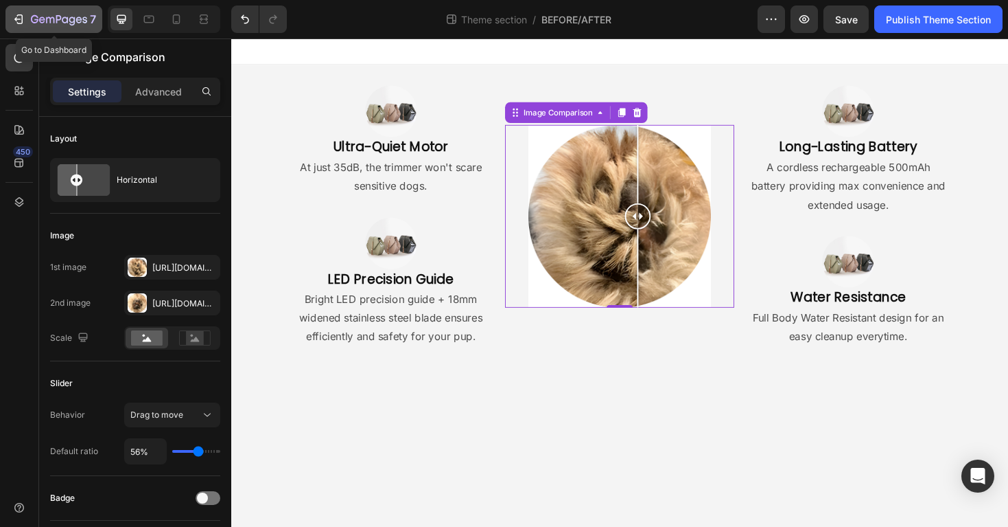
click at [31, 23] on icon "button" at bounding box center [59, 20] width 56 height 12
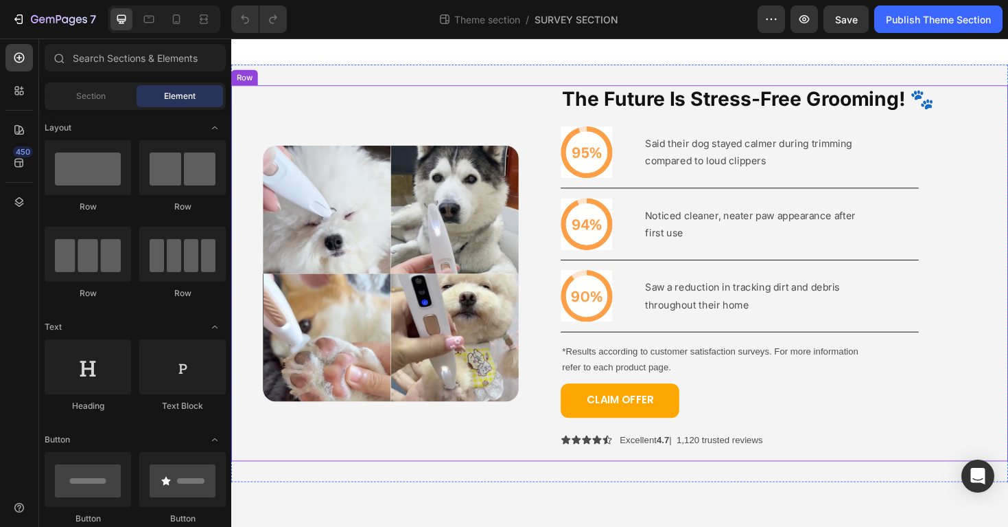
click at [533, 467] on div "Image" at bounding box center [400, 287] width 338 height 398
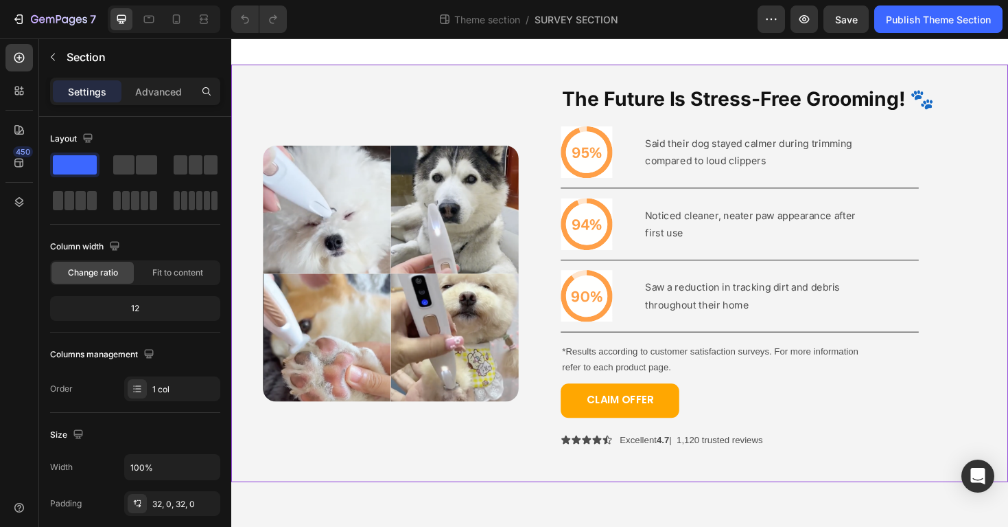
click at [527, 503] on div "Image The Future Is Stress-Free Grooming! 🐾 Heading Icon Said their dog stayed …" at bounding box center [643, 287] width 824 height 442
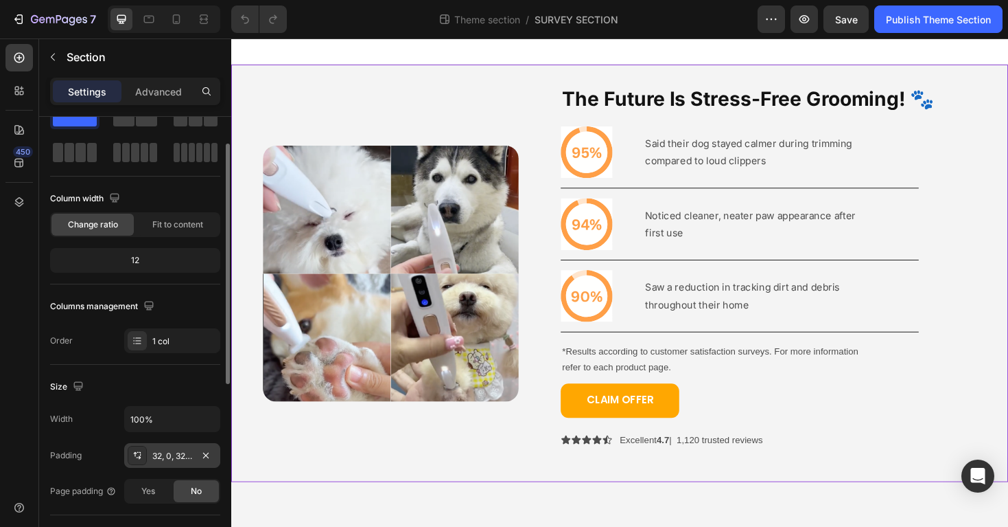
scroll to position [49, 0]
click at [159, 458] on div "32, 0, 32, 0" at bounding box center [172, 455] width 40 height 12
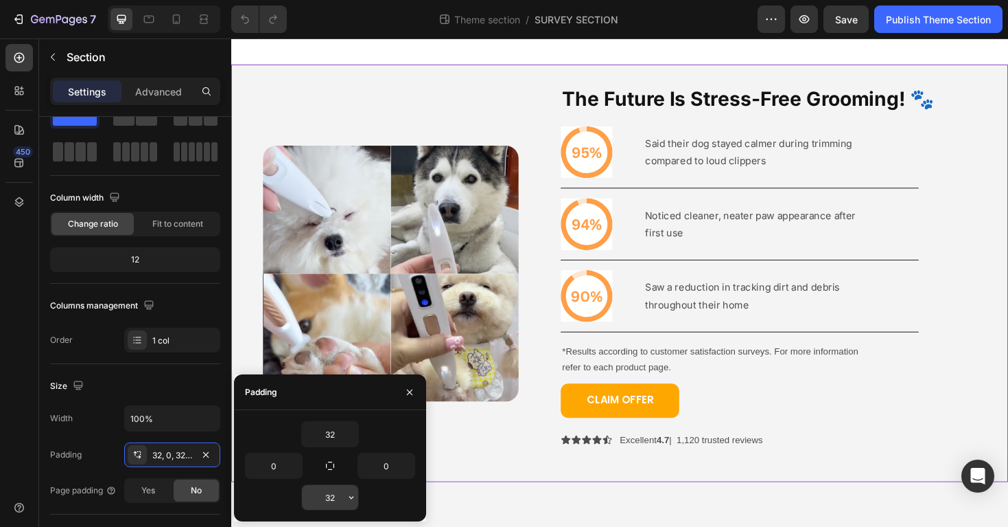
click at [330, 505] on input "32" at bounding box center [330, 497] width 56 height 25
type input "1"
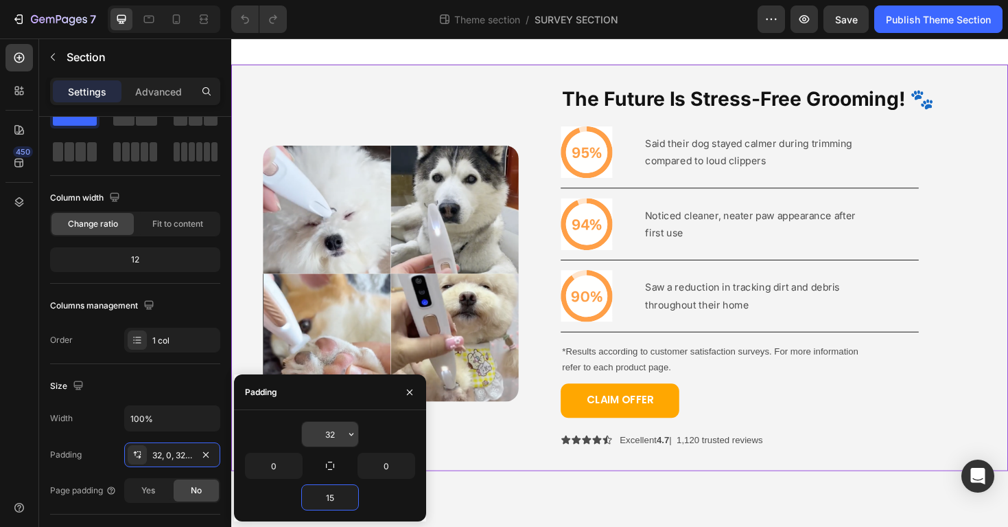
type input "15"
click at [338, 434] on input "32" at bounding box center [330, 433] width 56 height 25
type input "15"
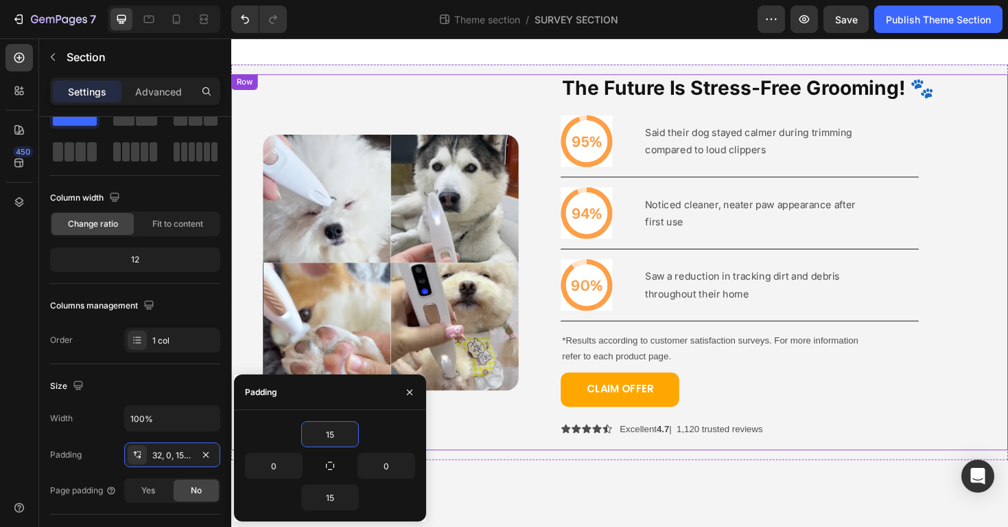
click at [240, 126] on div "Image" at bounding box center [400, 275] width 338 height 398
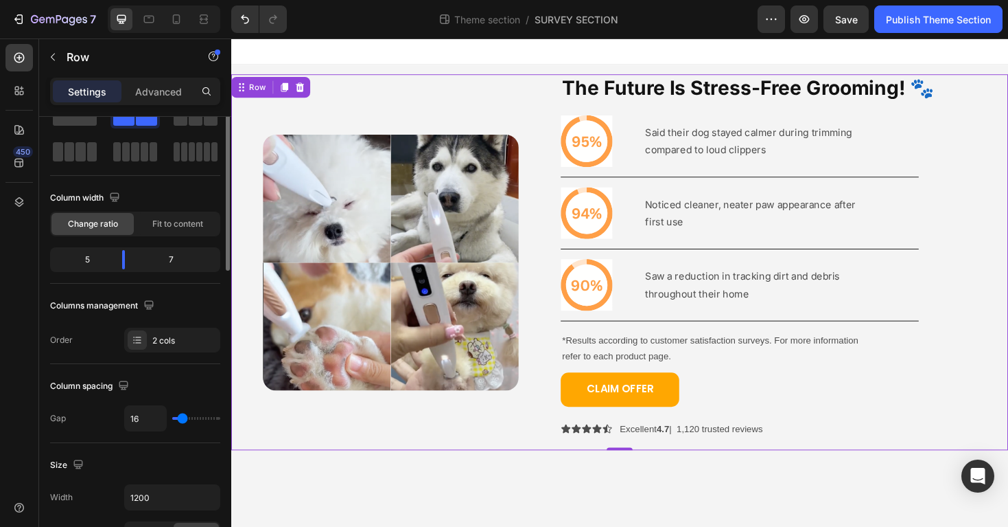
scroll to position [0, 0]
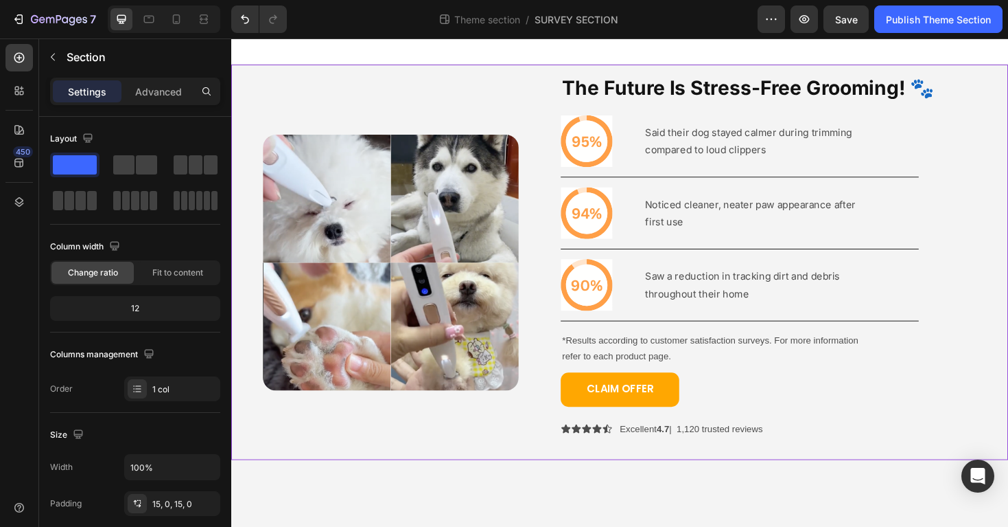
click at [297, 66] on div "Image The Future Is Stress-Free Grooming! 🐾 Heading Icon Said their dog stayed …" at bounding box center [643, 275] width 824 height 419
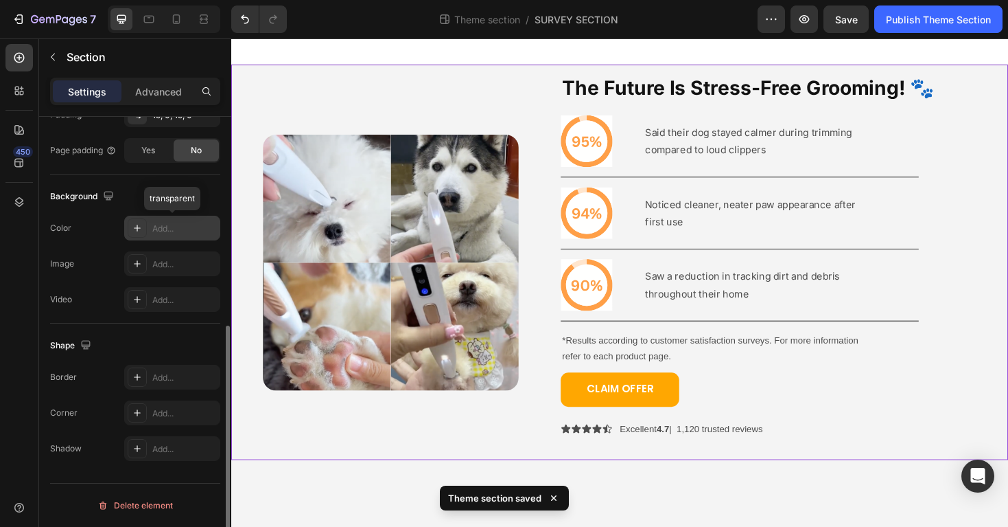
click at [176, 228] on div "Add..." at bounding box center [184, 228] width 65 height 12
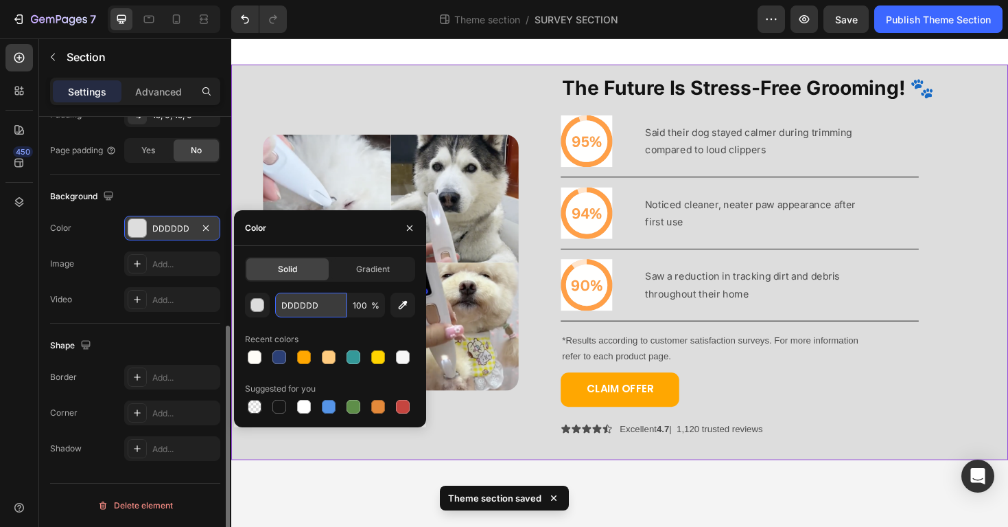
click at [309, 299] on input "DDDDDD" at bounding box center [310, 304] width 71 height 25
paste input "FFFDF8"
type input "FFFDF8"
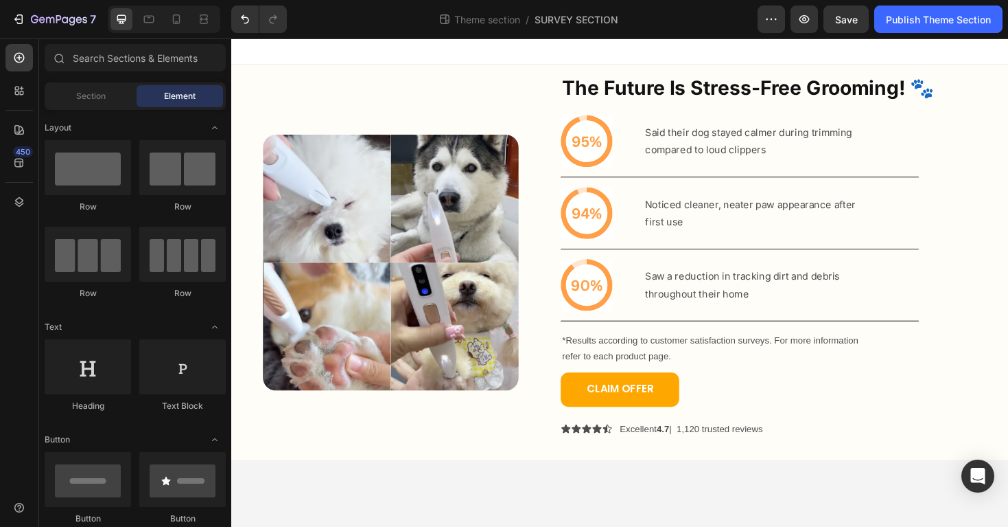
click at [422, 525] on body "Image The Future Is Stress-Free Grooming! 🐾 Heading Icon Said their dog stayed …" at bounding box center [643, 297] width 824 height 518
click at [600, 452] on div "Icon" at bounding box center [597, 451] width 11 height 11
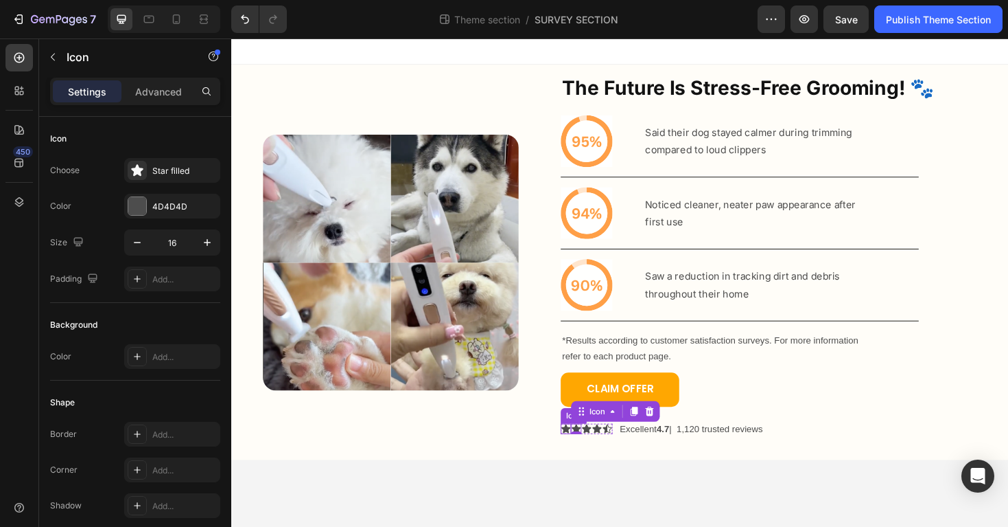
click at [586, 454] on div "Icon" at bounding box center [586, 451] width 11 height 11
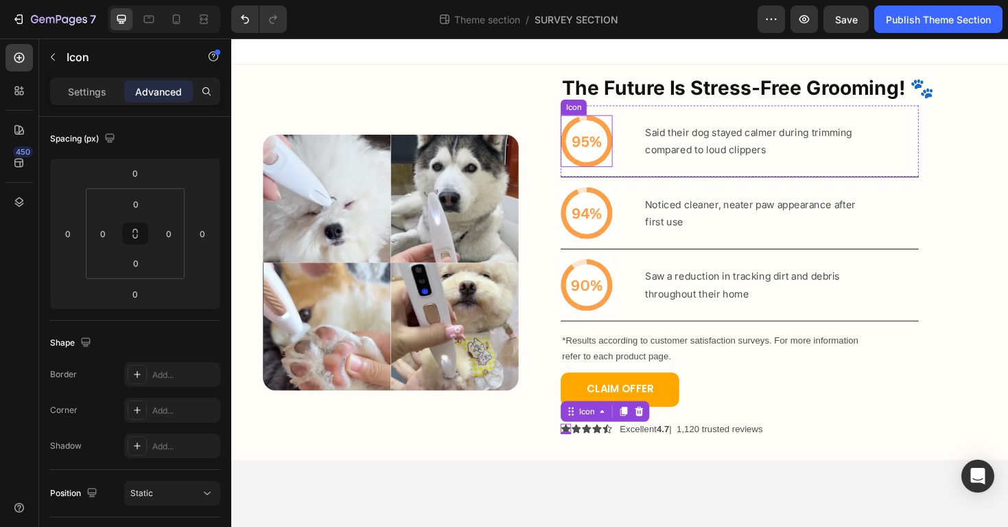
click at [615, 157] on icon at bounding box center [608, 147] width 44 height 44
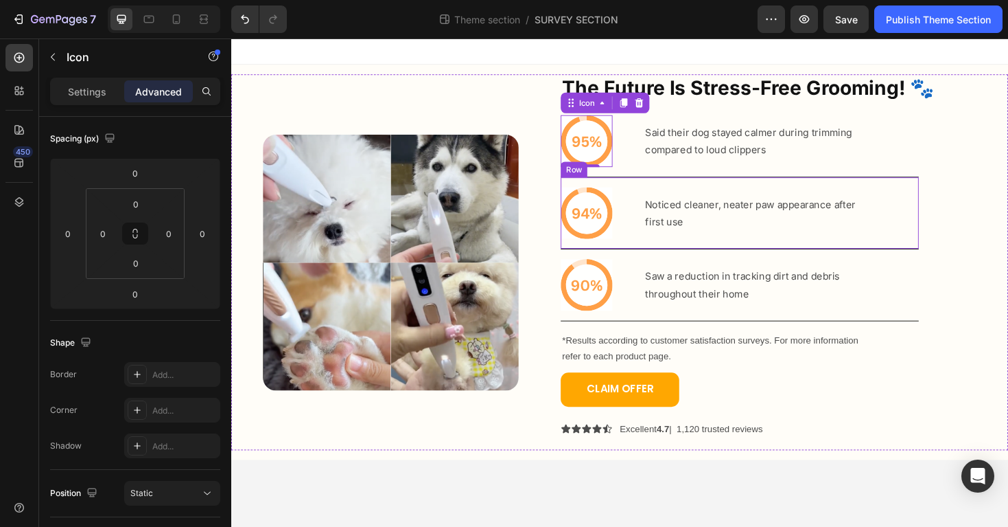
click at [696, 245] on div "Noticed cleaner, neater paw appearance after first use Text Block" at bounding box center [782, 223] width 226 height 55
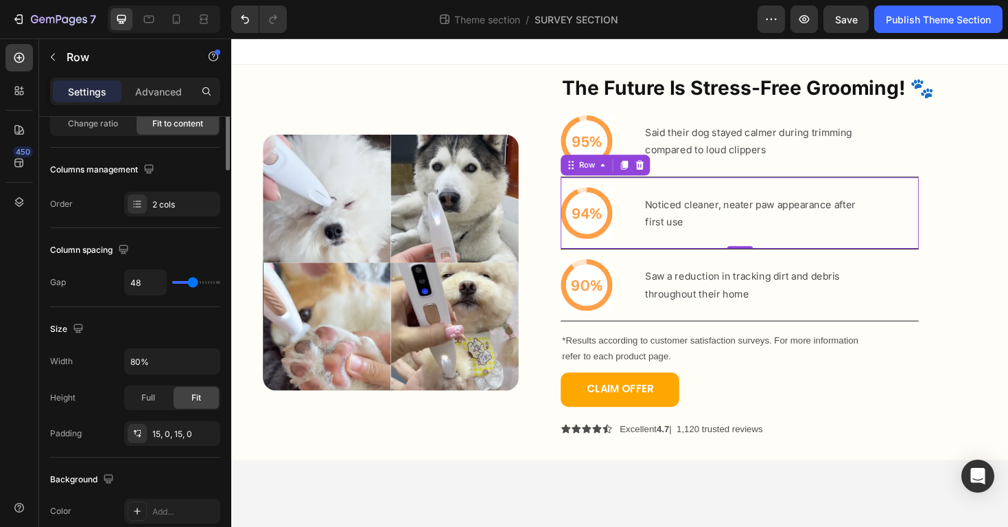
scroll to position [0, 0]
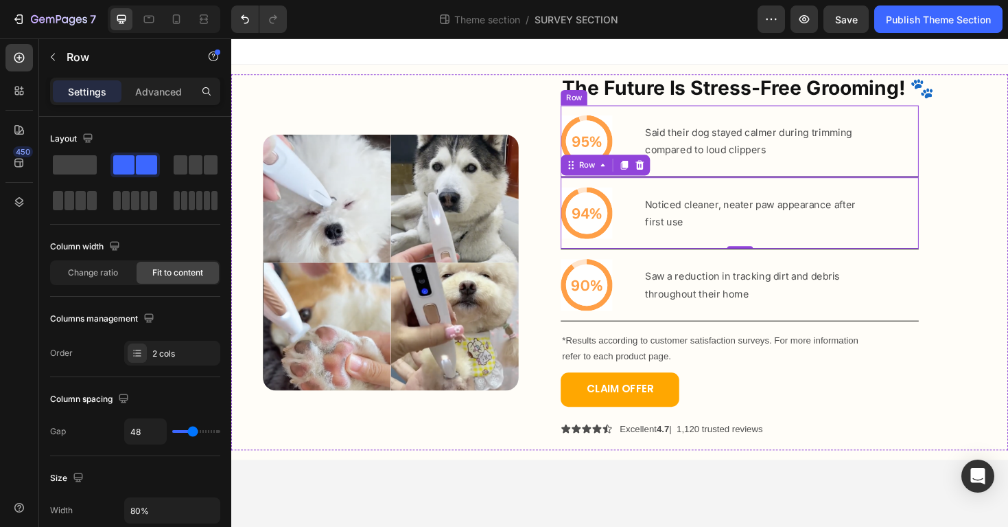
click at [777, 165] on div "Said their dog stayed calmer during trimming compared to loud clippers Text Blo…" at bounding box center [780, 147] width 222 height 40
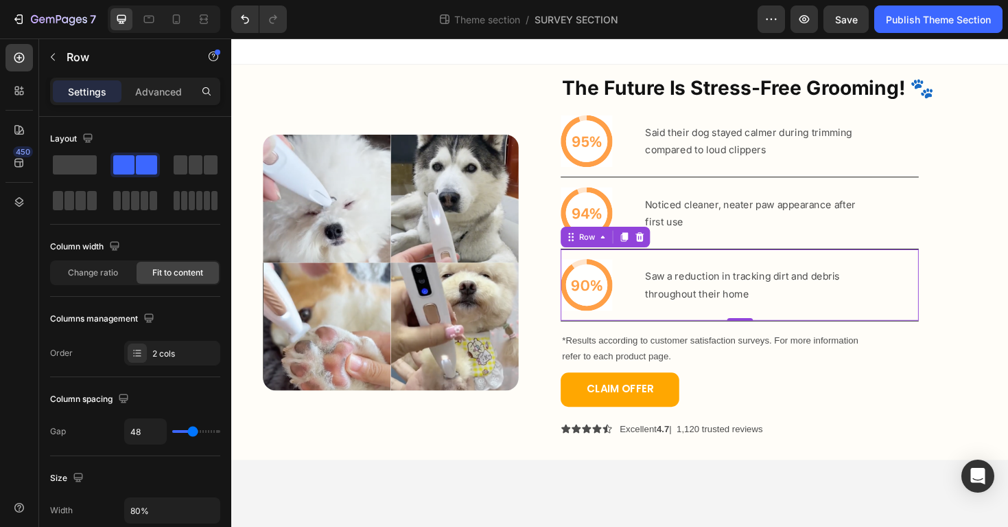
click at [777, 277] on div "Saw a reduction in tracking dirt and debris throughout their home Text Block" at bounding box center [773, 299] width 209 height 55
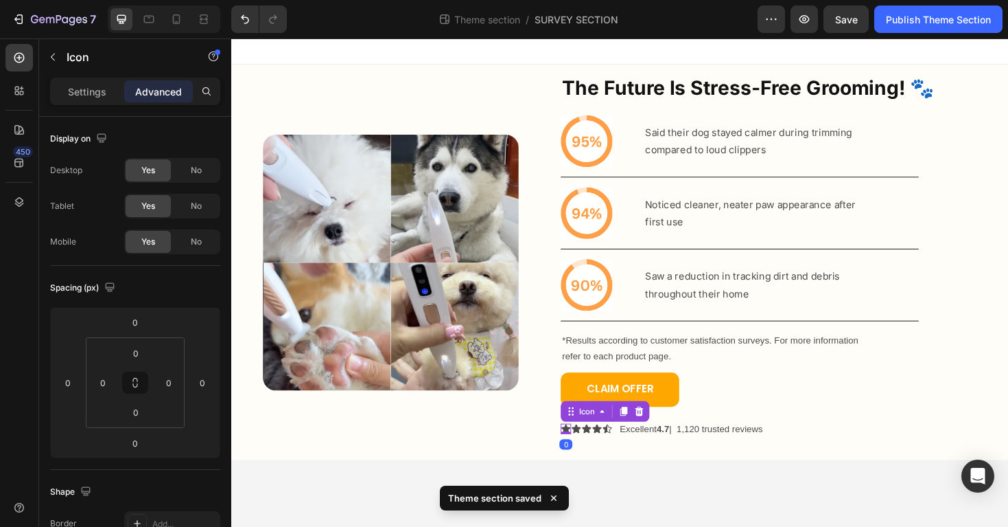
click at [587, 449] on icon at bounding box center [586, 451] width 10 height 9
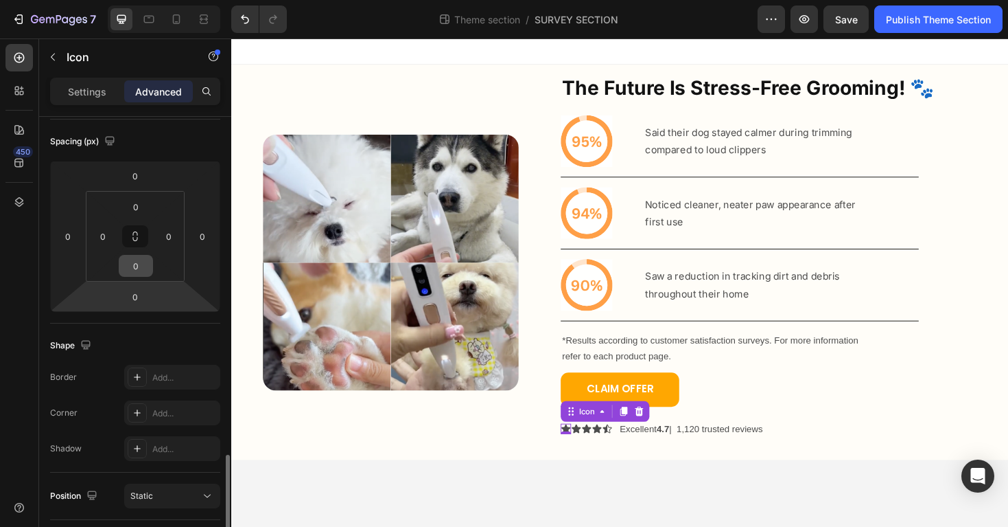
scroll to position [467, 0]
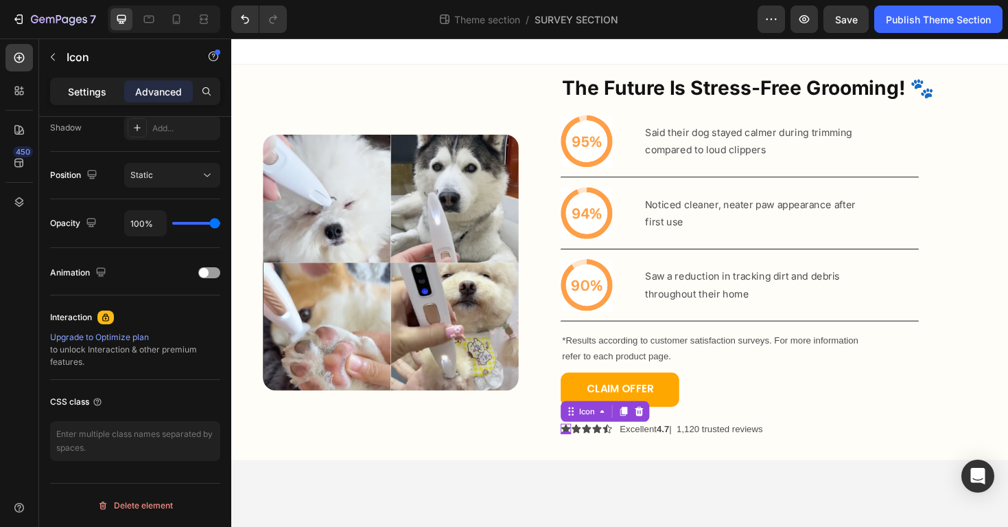
click at [85, 97] on p "Settings" at bounding box center [87, 91] width 38 height 14
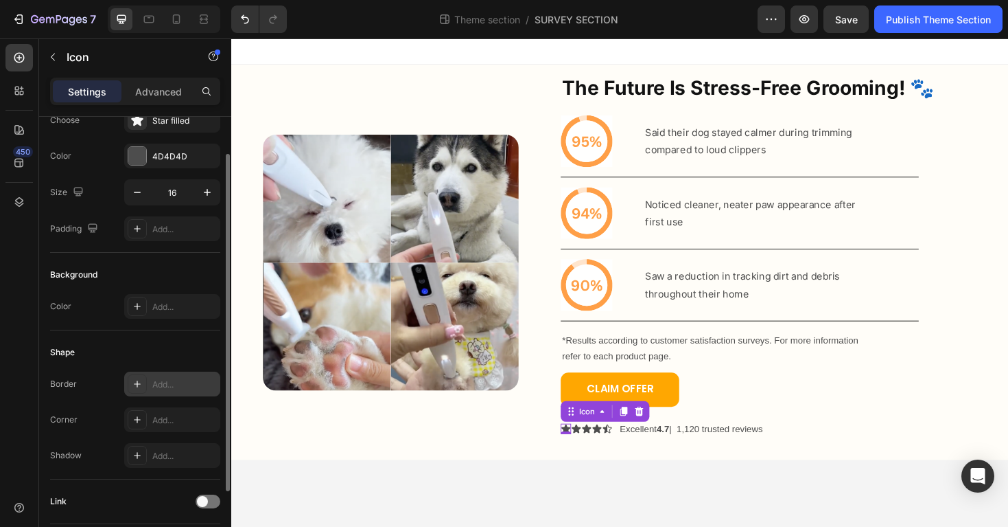
scroll to position [0, 0]
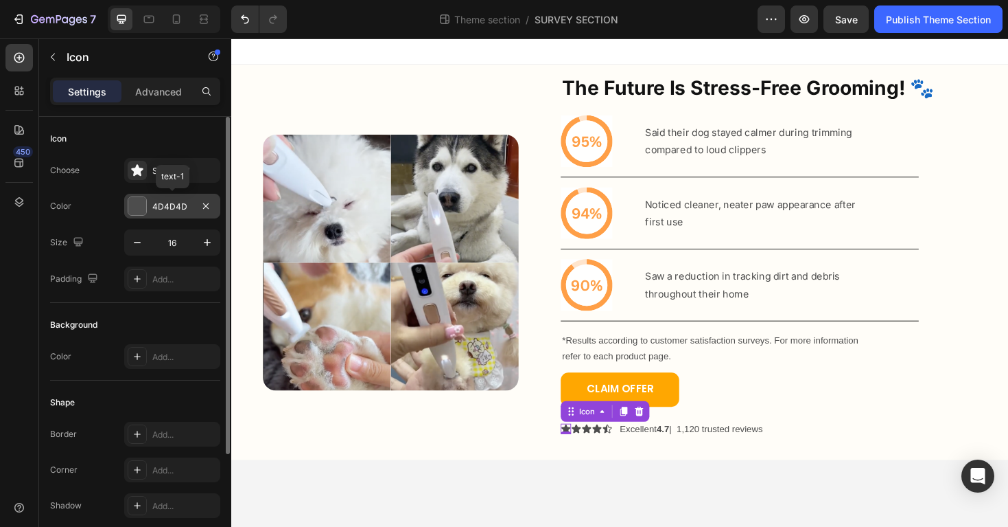
click at [163, 214] on div "4D4D4D" at bounding box center [172, 206] width 96 height 25
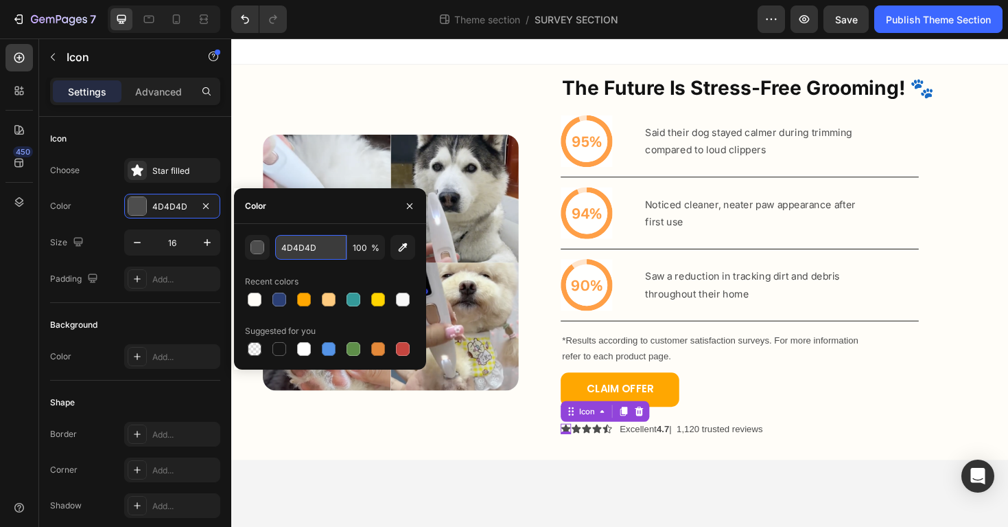
click at [303, 245] on input "4D4D4D" at bounding box center [310, 247] width 71 height 25
click at [304, 244] on input "4D4D4D" at bounding box center [310, 247] width 71 height 25
paste input "FFFDF8"
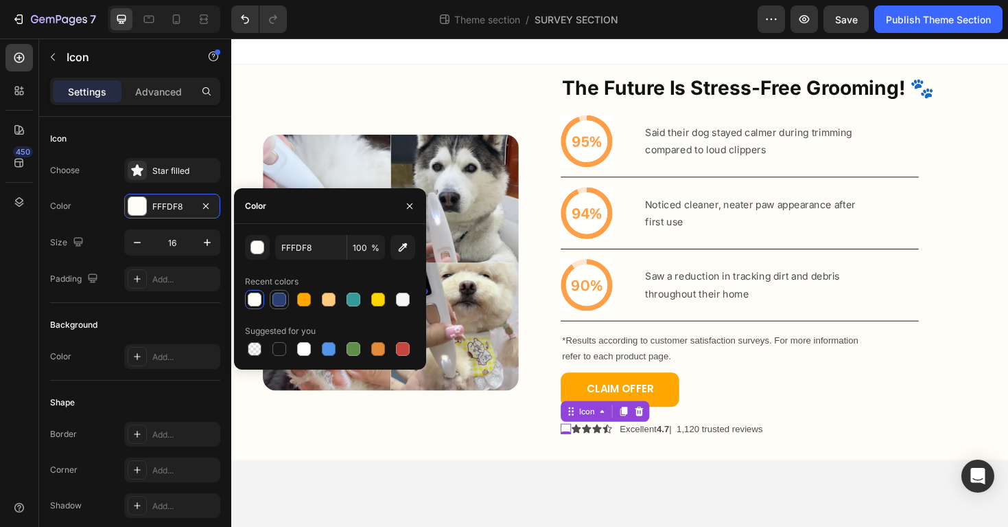
click at [277, 304] on div at bounding box center [280, 299] width 14 height 14
type input "2B3F75"
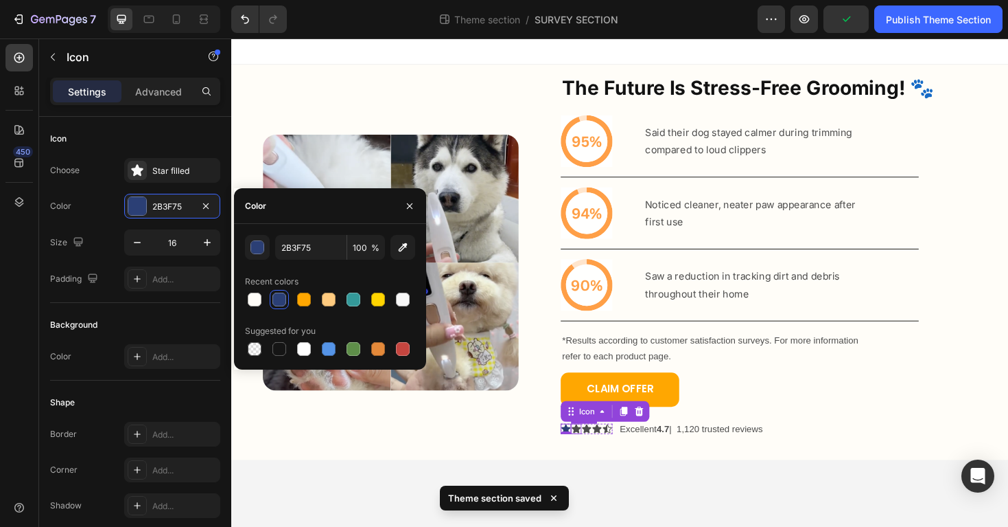
click at [597, 454] on div "Icon" at bounding box center [597, 451] width 11 height 11
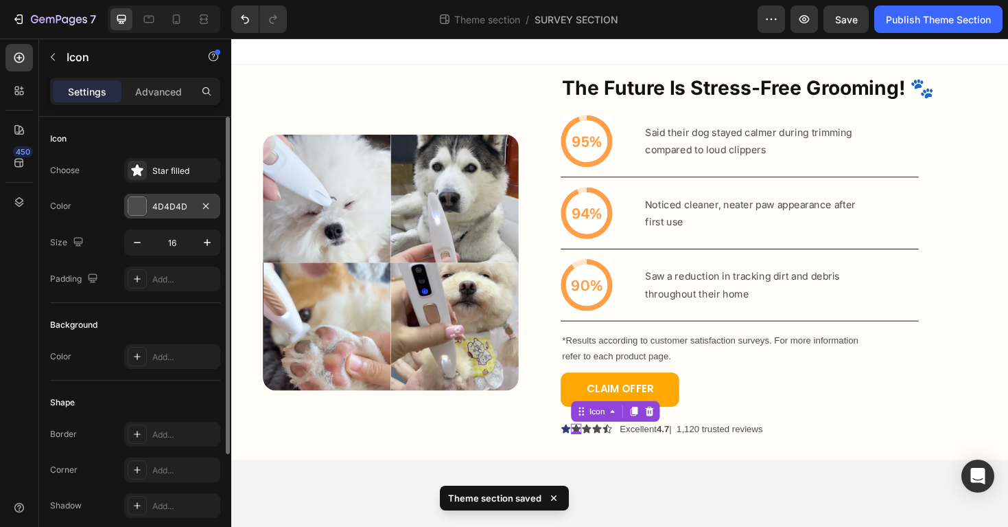
click at [164, 207] on div "4D4D4D" at bounding box center [172, 206] width 40 height 12
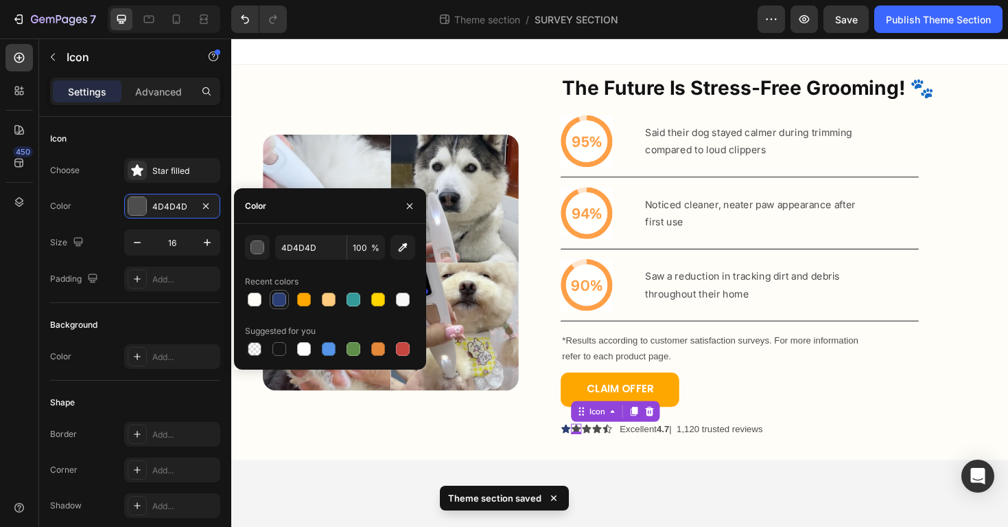
click at [278, 304] on div at bounding box center [280, 299] width 14 height 14
type input "2B3F75"
click at [608, 452] on div "Icon" at bounding box center [608, 451] width 11 height 11
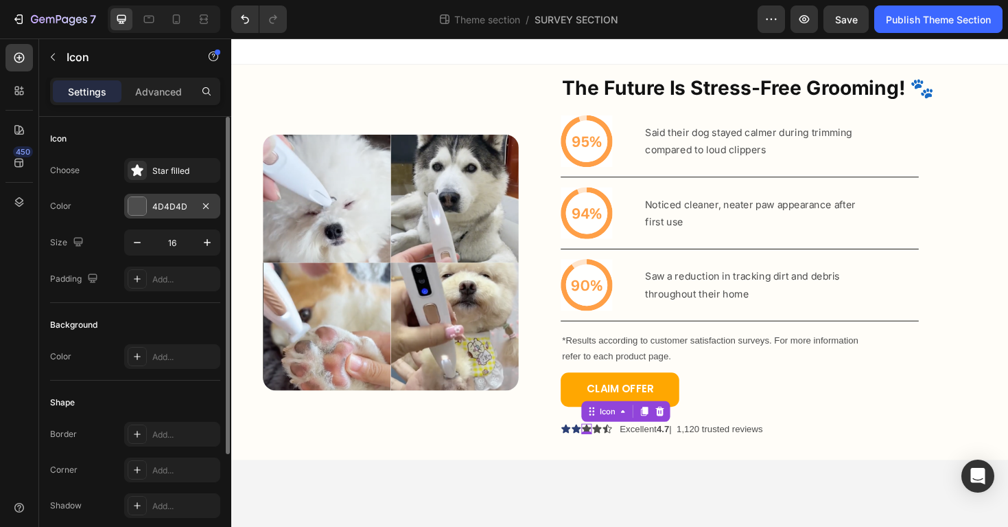
click at [159, 205] on div "4D4D4D" at bounding box center [172, 206] width 40 height 12
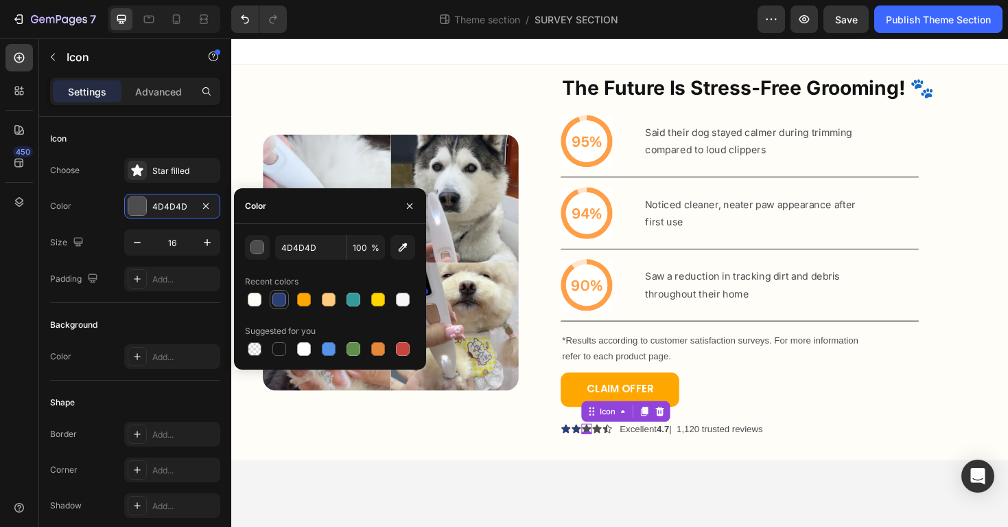
click at [280, 299] on div at bounding box center [280, 299] width 14 height 14
type input "2B3F75"
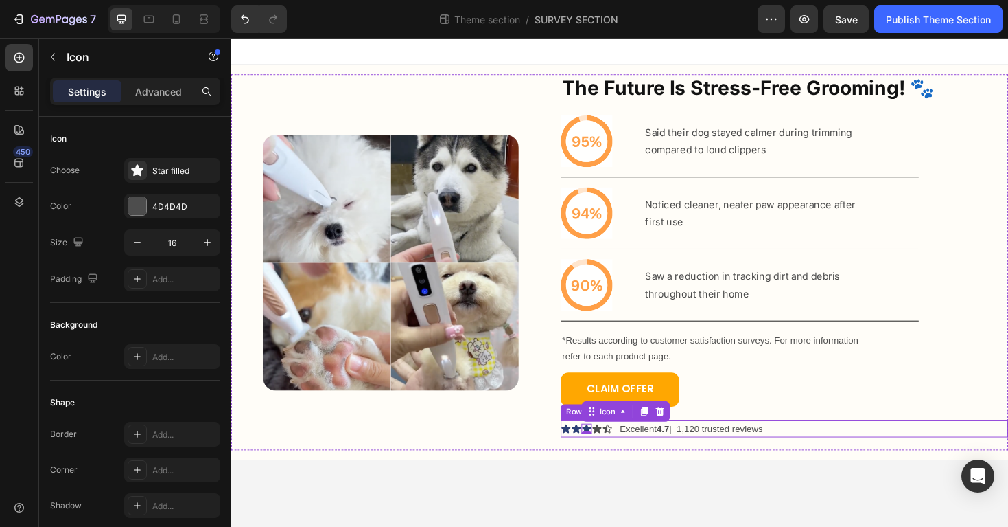
click at [623, 448] on icon at bounding box center [619, 451] width 11 height 11
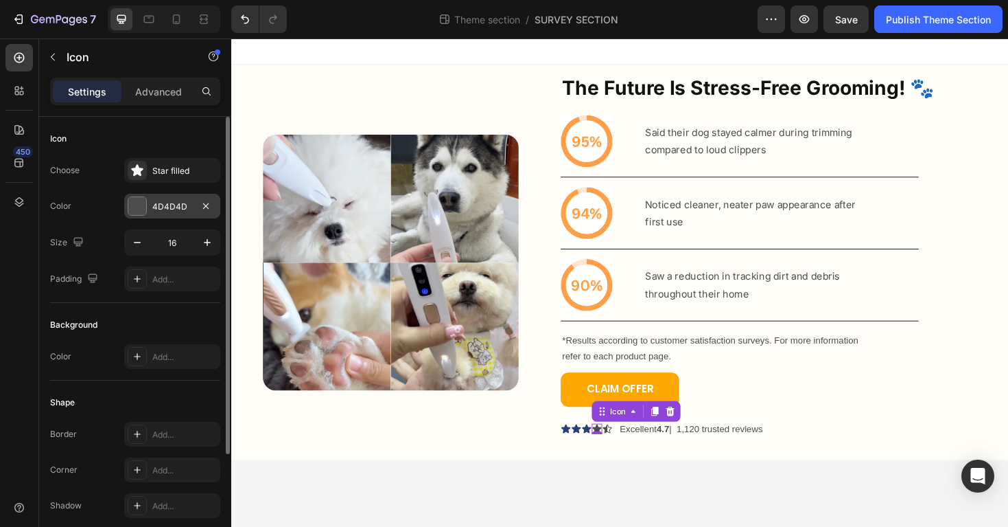
click at [162, 207] on div "4D4D4D" at bounding box center [172, 206] width 40 height 12
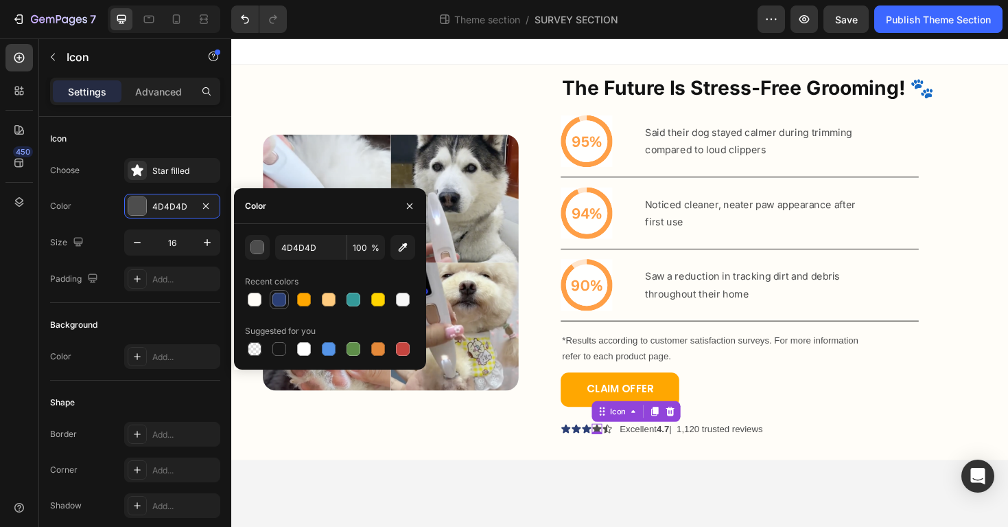
click at [282, 301] on div at bounding box center [280, 299] width 14 height 14
type input "2B3F75"
click at [630, 452] on div "Icon" at bounding box center [630, 451] width 11 height 11
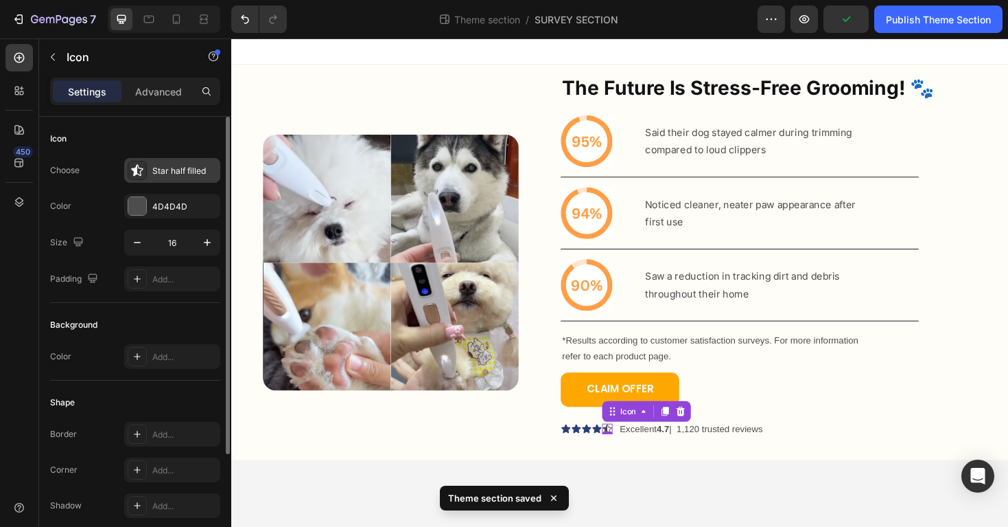
click at [143, 177] on div at bounding box center [137, 170] width 19 height 19
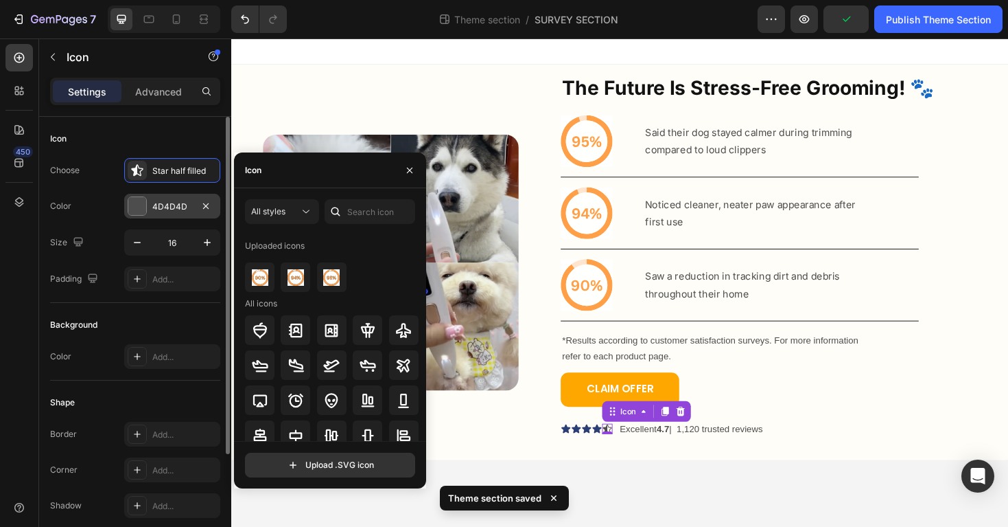
click at [150, 198] on div "4D4D4D" at bounding box center [172, 206] width 96 height 25
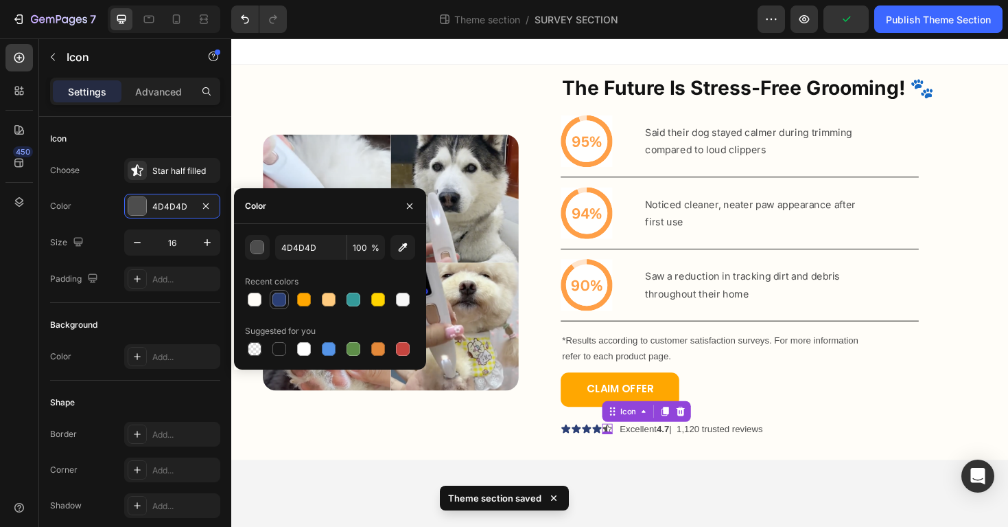
click at [282, 305] on div at bounding box center [280, 299] width 14 height 14
type input "2B3F75"
click at [404, 499] on body "Image The Future Is Stress-Free Grooming! 🐾 Heading Icon Said their dog stayed …" at bounding box center [643, 297] width 824 height 518
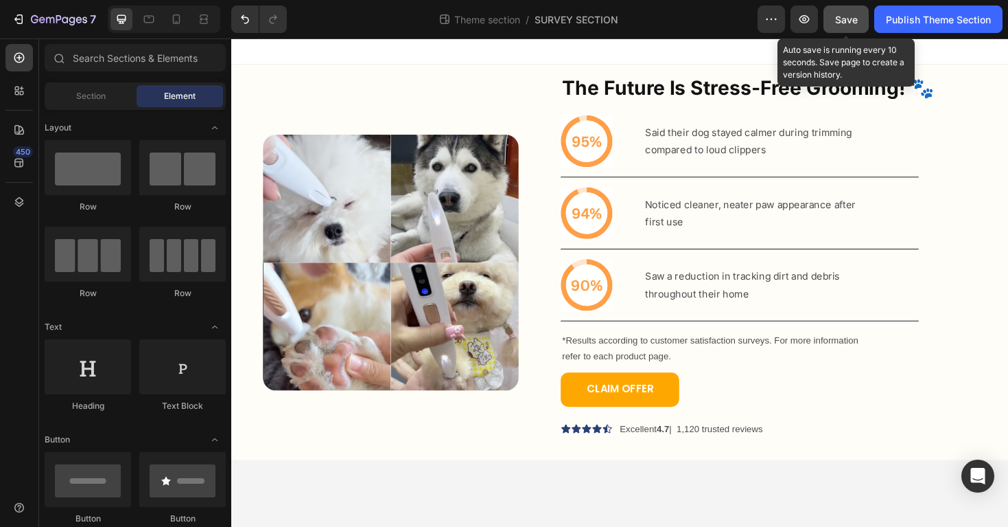
click at [841, 16] on span "Save" at bounding box center [846, 20] width 23 height 12
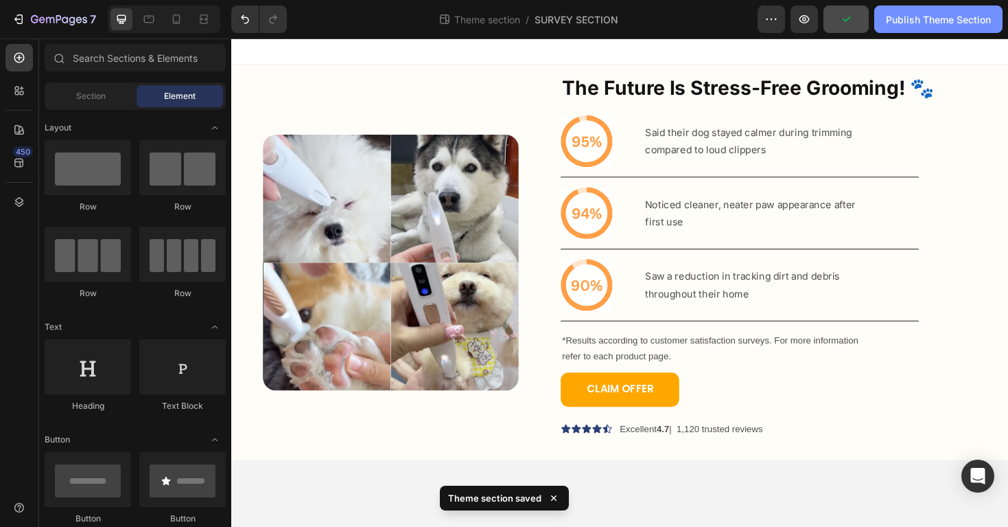
click at [903, 27] on button "Publish Theme Section" at bounding box center [939, 18] width 128 height 27
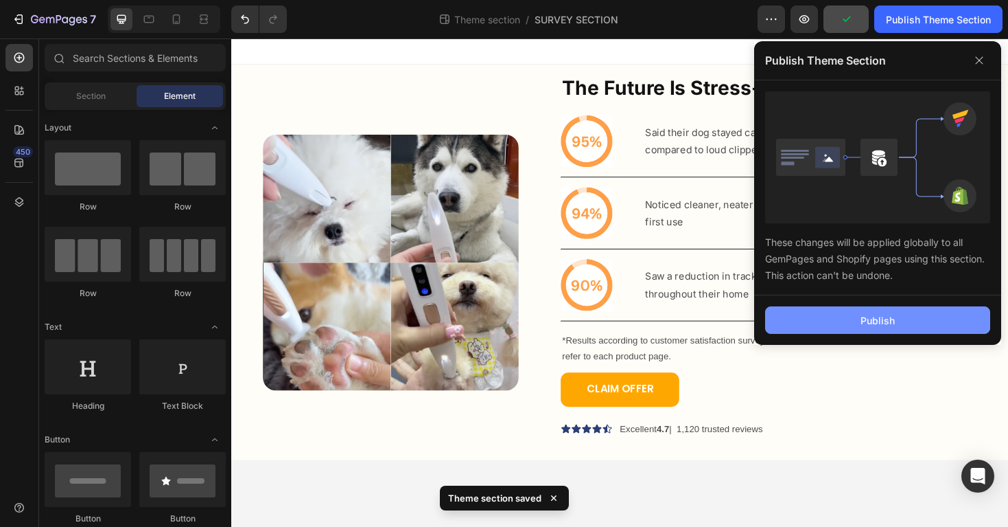
click at [869, 330] on button "Publish" at bounding box center [877, 319] width 225 height 27
